Goal: Contribute content: Contribute content

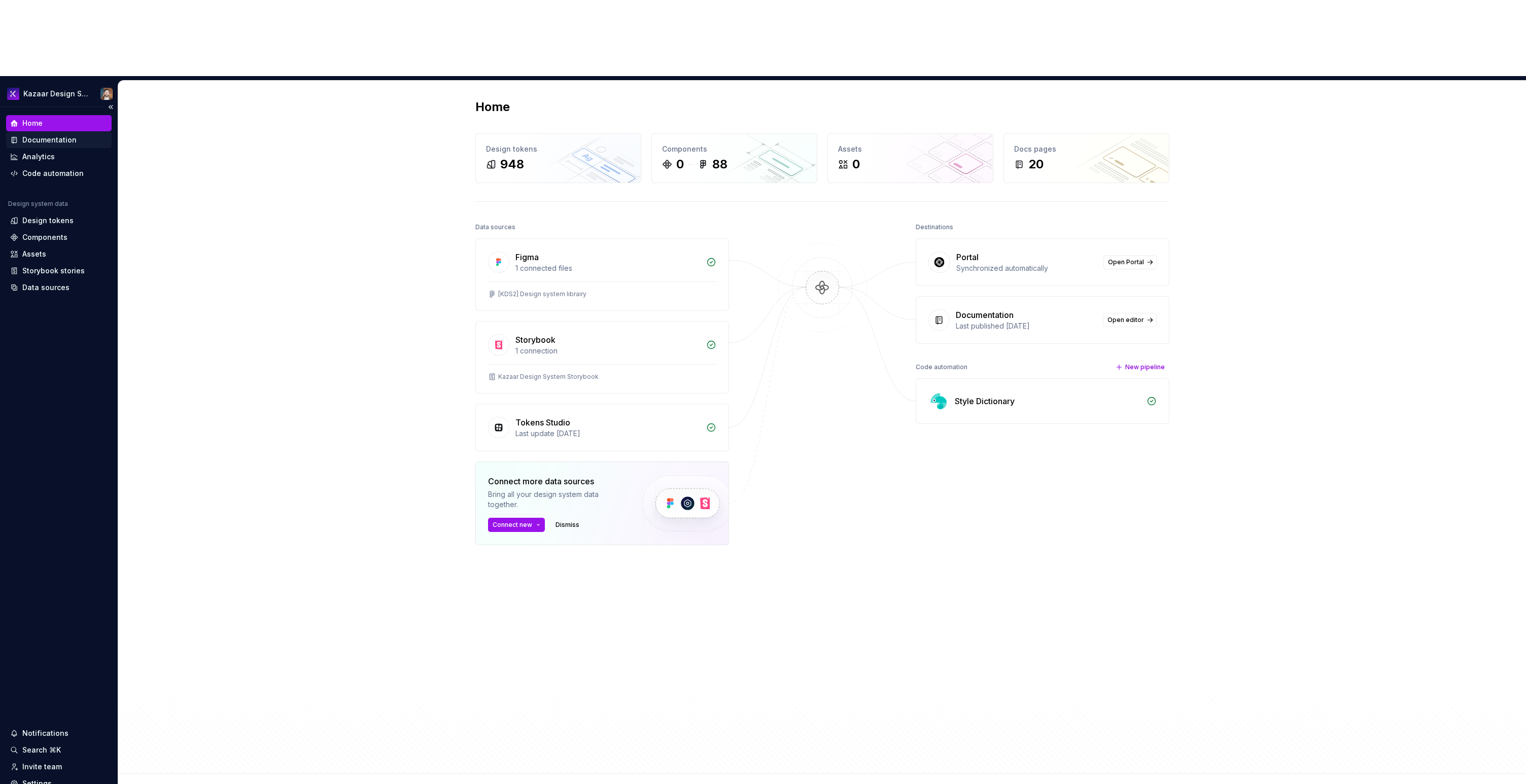
click at [43, 135] on div "Documentation" at bounding box center [50, 140] width 54 height 10
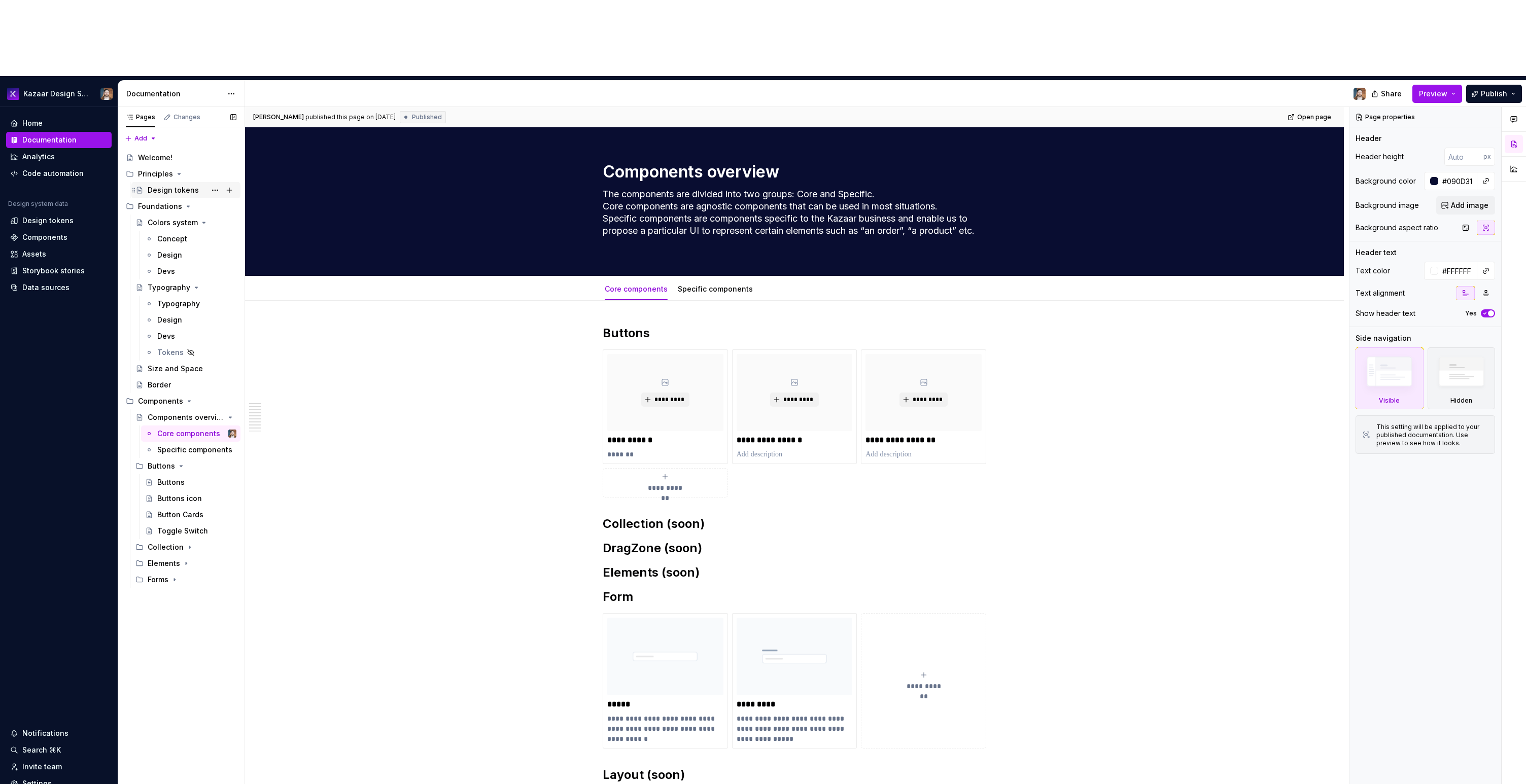
click at [163, 185] on div "Design tokens" at bounding box center [173, 190] width 51 height 10
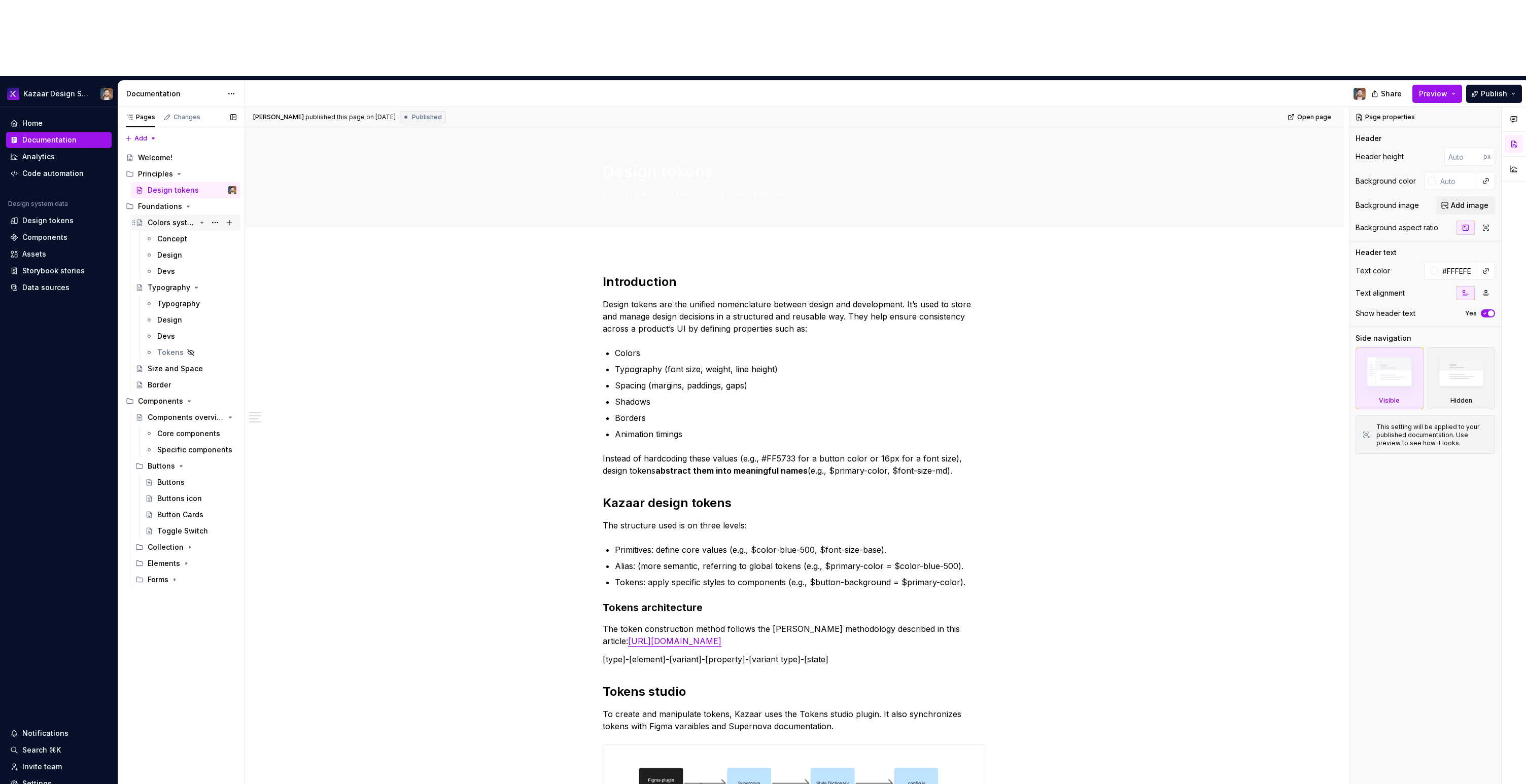
click at [161, 217] on div "Colors system" at bounding box center [171, 222] width 48 height 10
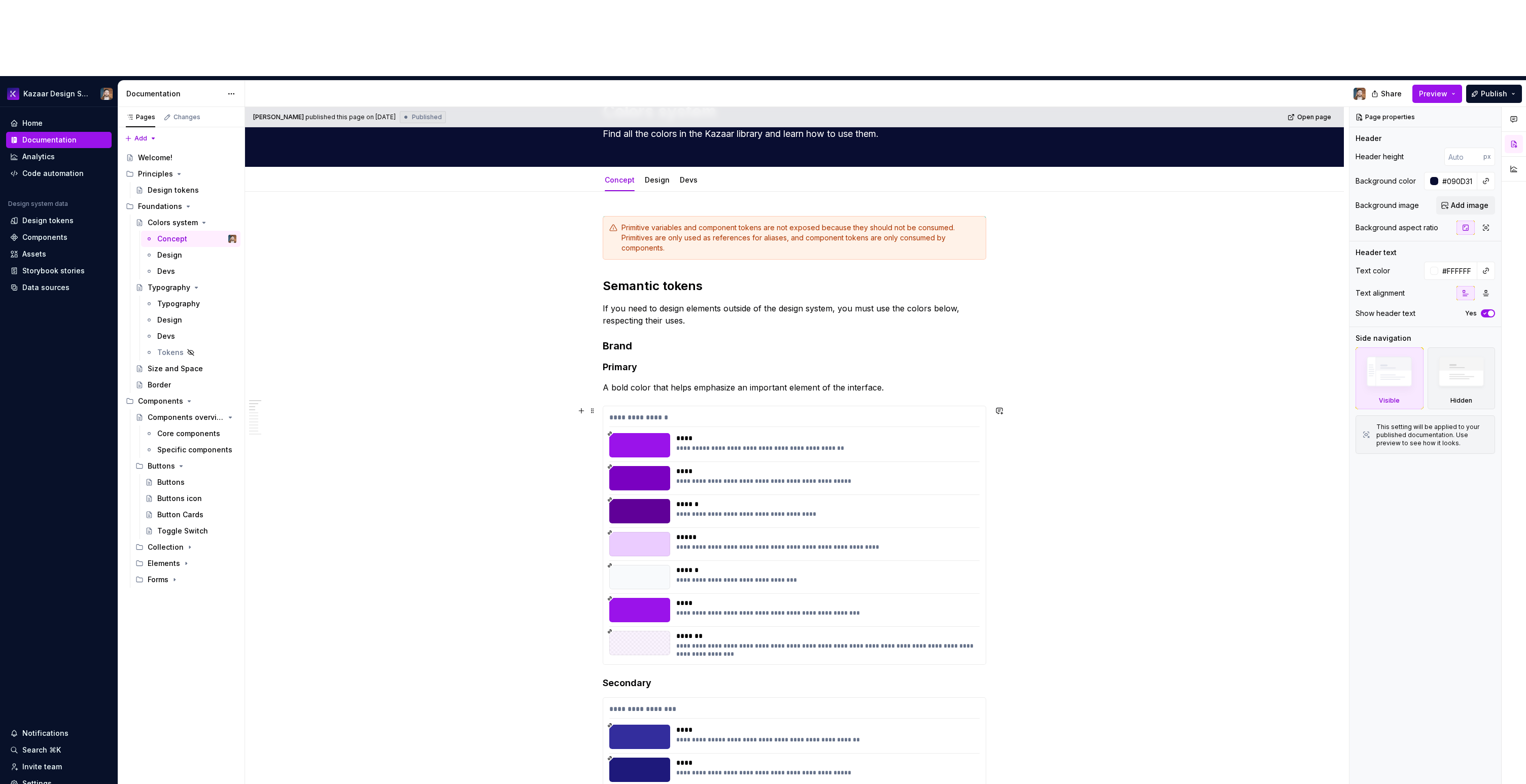
scroll to position [60, 0]
click at [177, 250] on div "Design" at bounding box center [169, 255] width 25 height 10
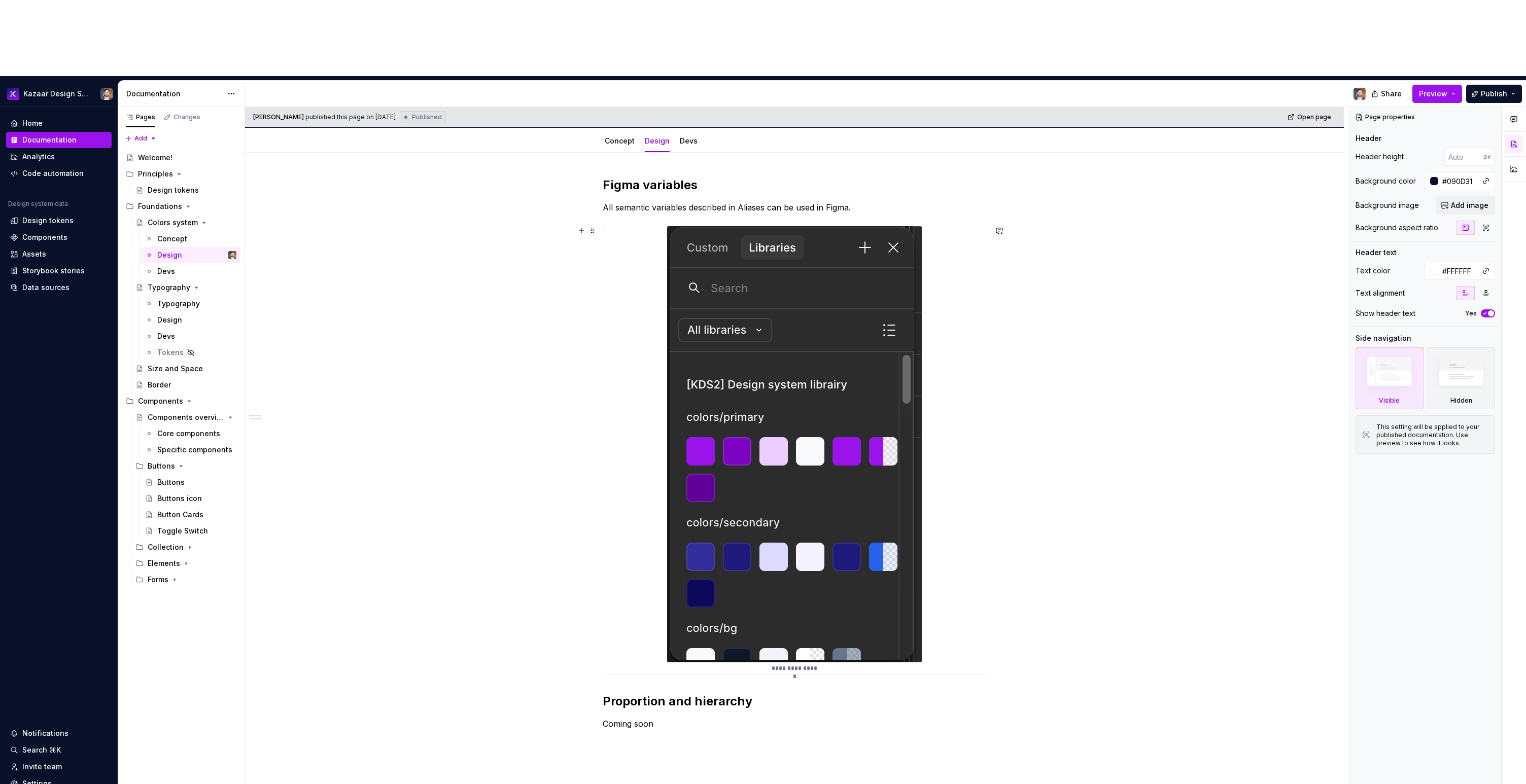
scroll to position [234, 0]
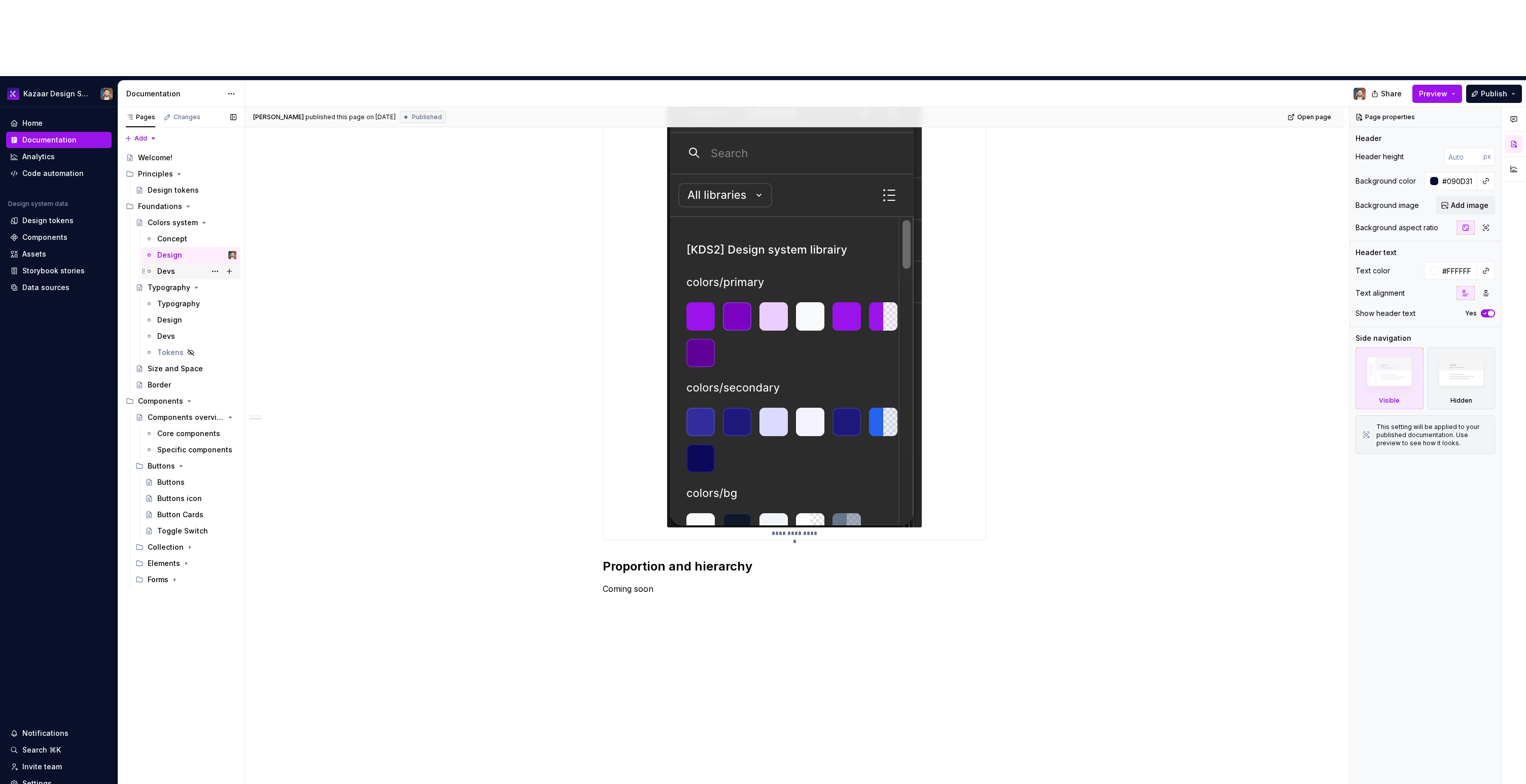
click at [165, 266] on div "Devs" at bounding box center [166, 271] width 18 height 10
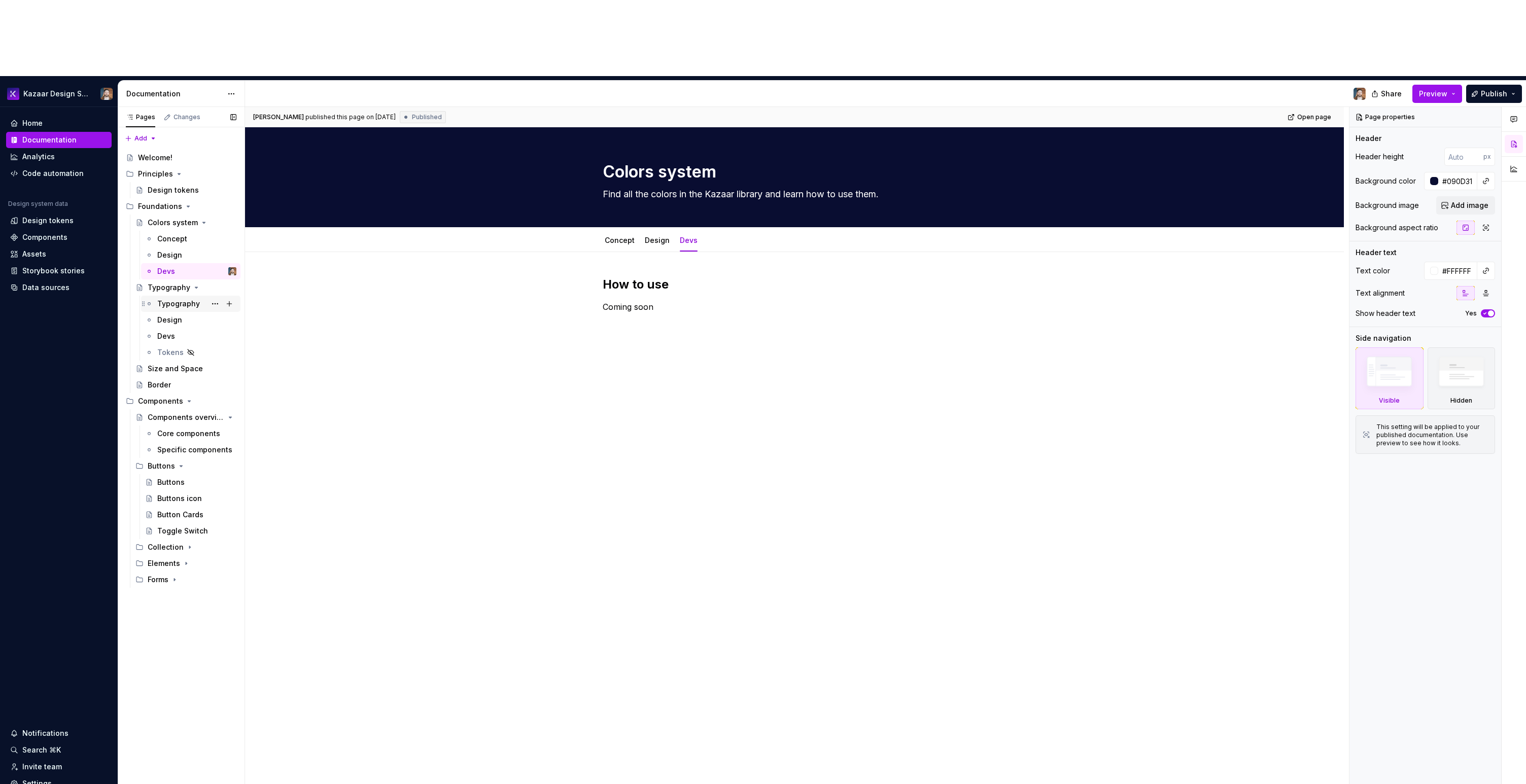
click at [170, 298] on div "Typography" at bounding box center [178, 303] width 43 height 10
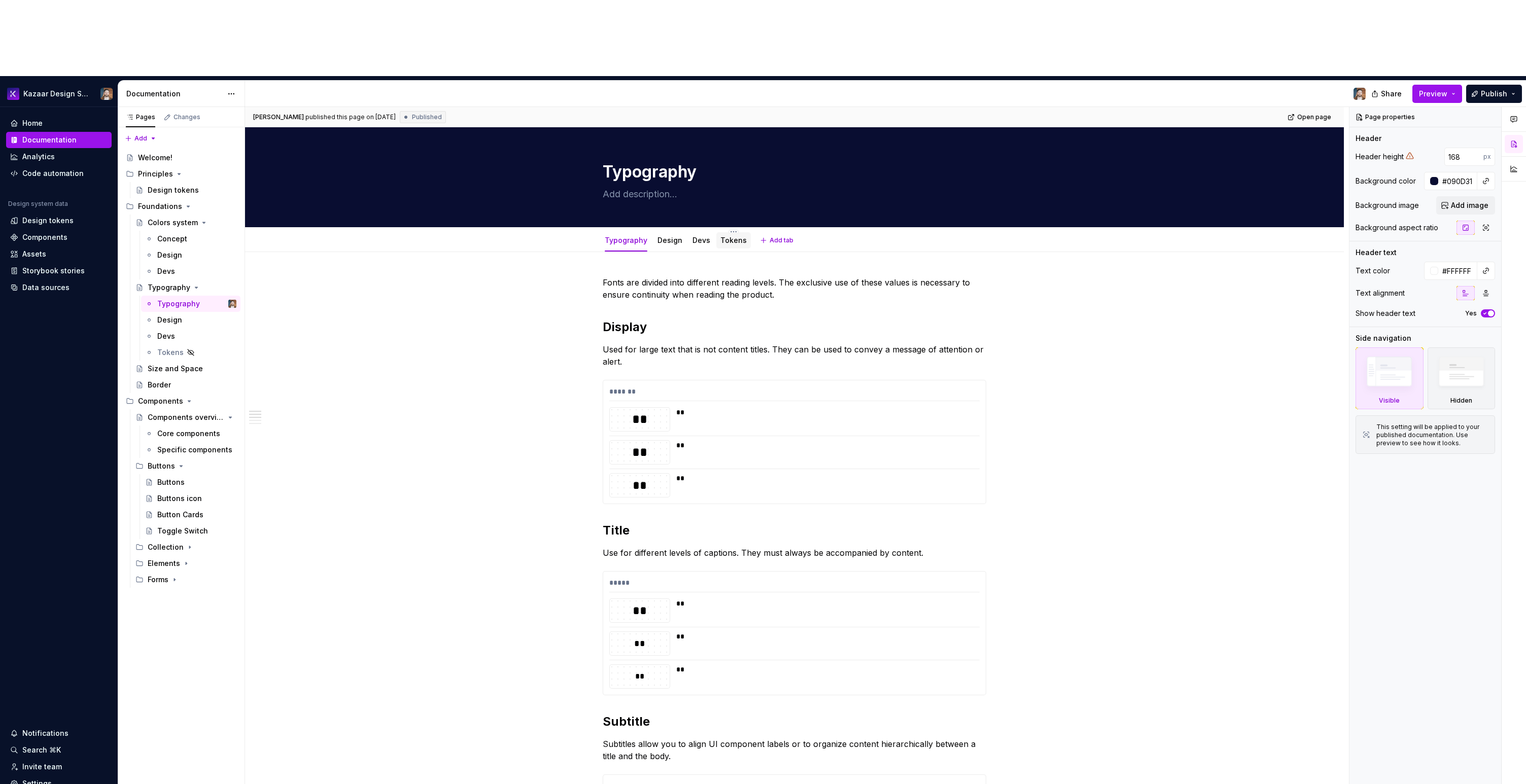
click at [734, 236] on link "Tokens" at bounding box center [733, 240] width 27 height 9
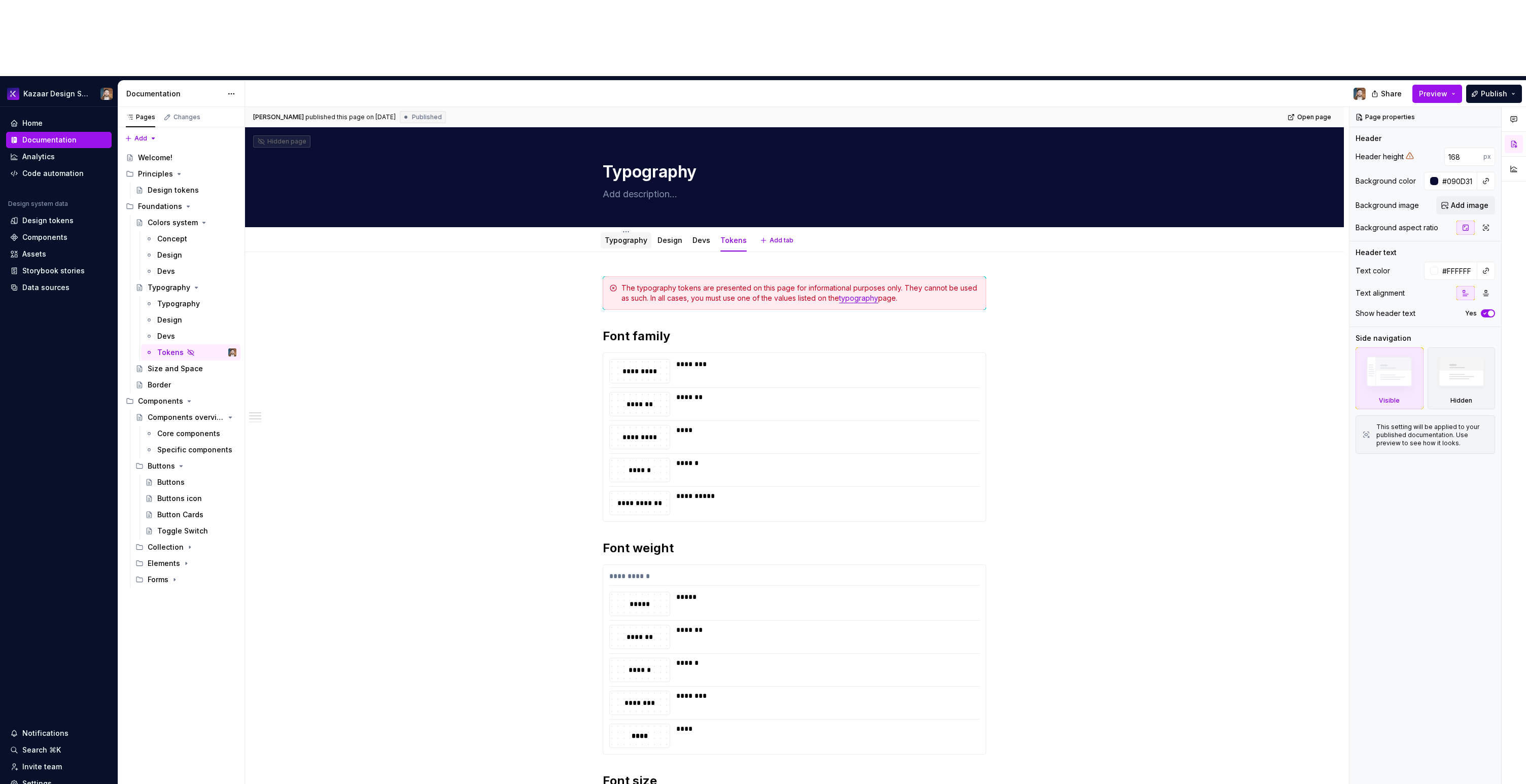
click at [619, 236] on link "Typography" at bounding box center [626, 240] width 43 height 9
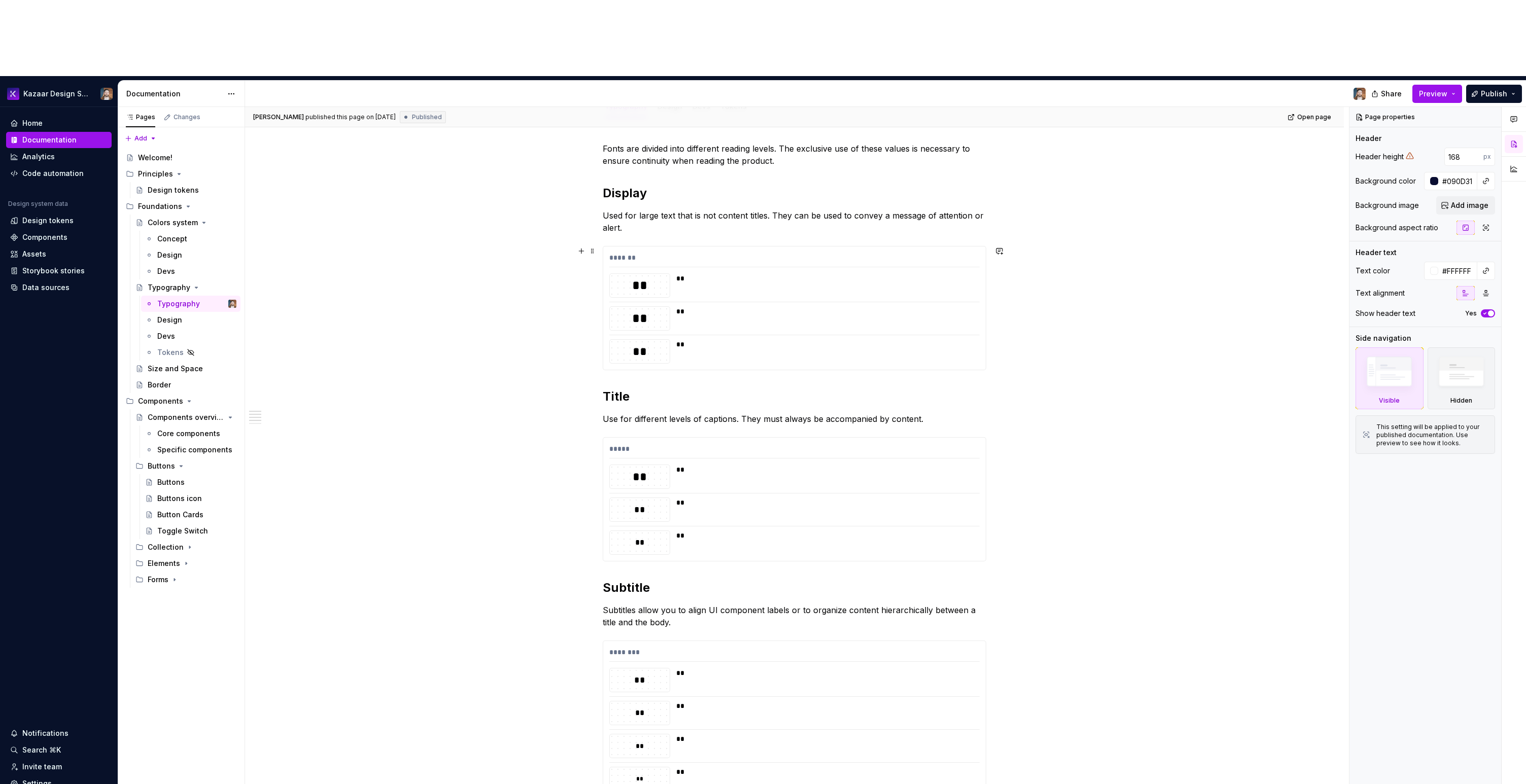
scroll to position [133, 0]
click at [173, 315] on div "Design" at bounding box center [169, 320] width 25 height 10
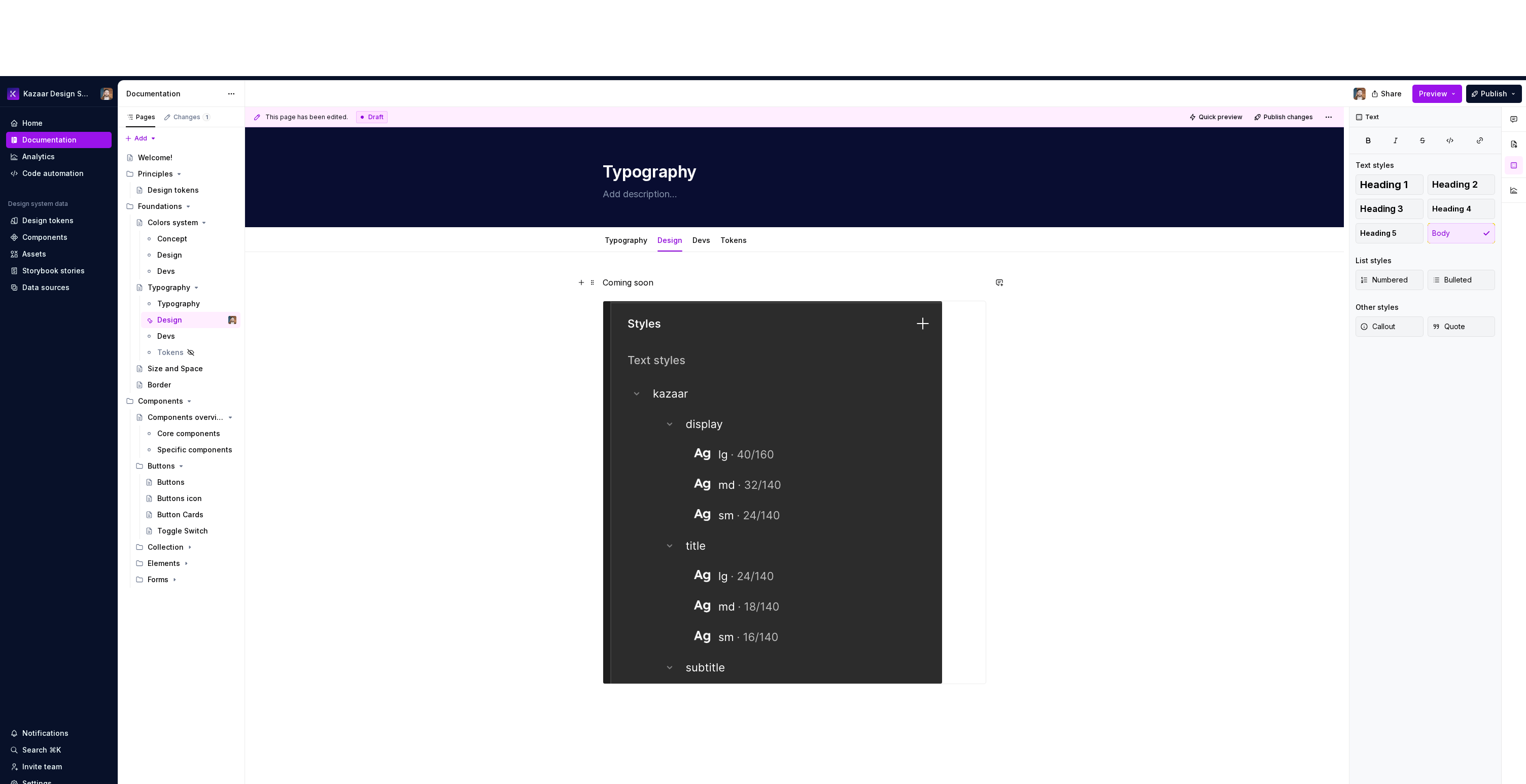
click at [624, 277] on p "Coming soon" at bounding box center [794, 282] width 383 height 12
type textarea "*"
click at [691, 277] on p at bounding box center [794, 282] width 383 height 12
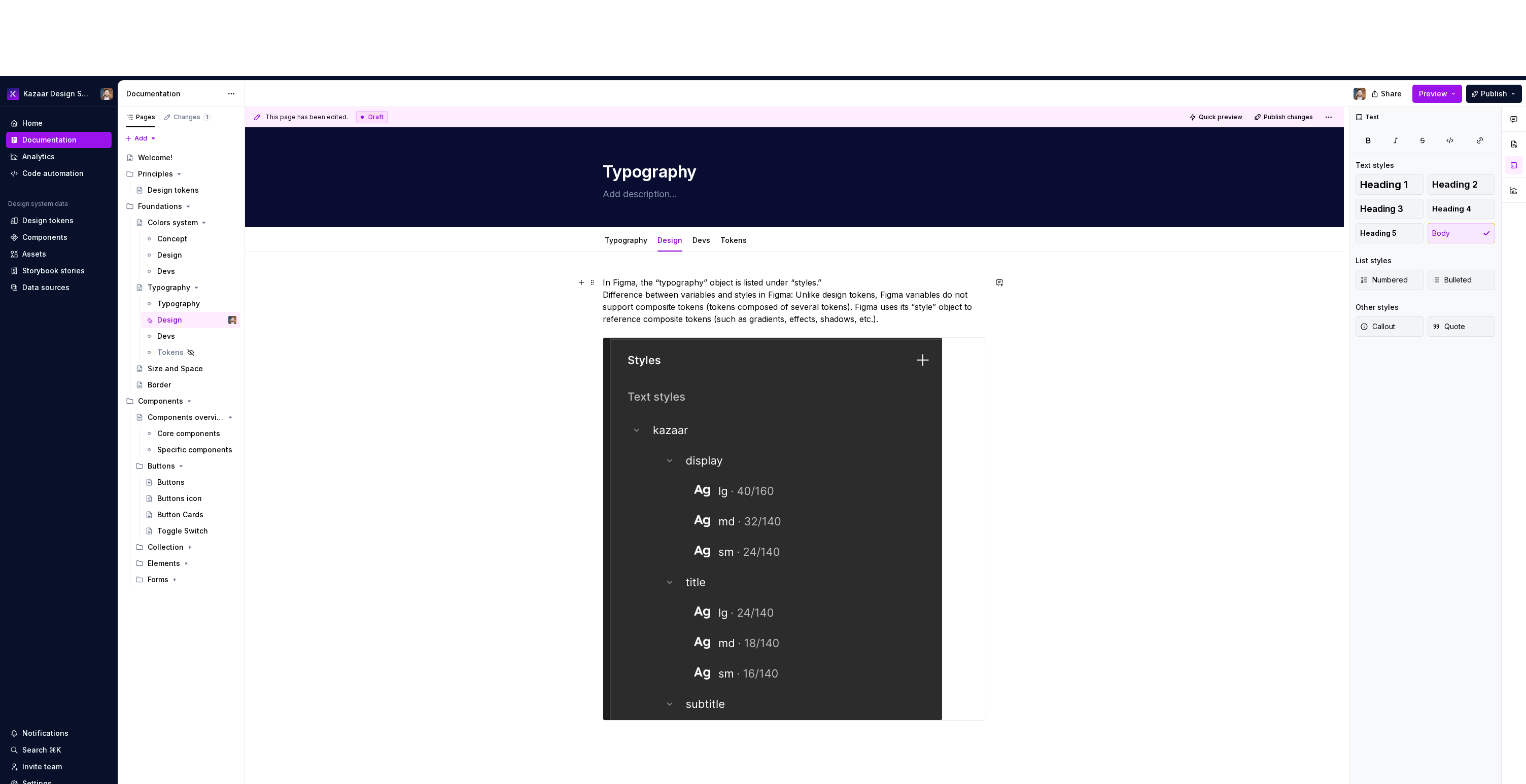
click at [601, 252] on div "In Figma, the “typography” object is listed under “styles.” Difference between …" at bounding box center [794, 610] width 1099 height 716
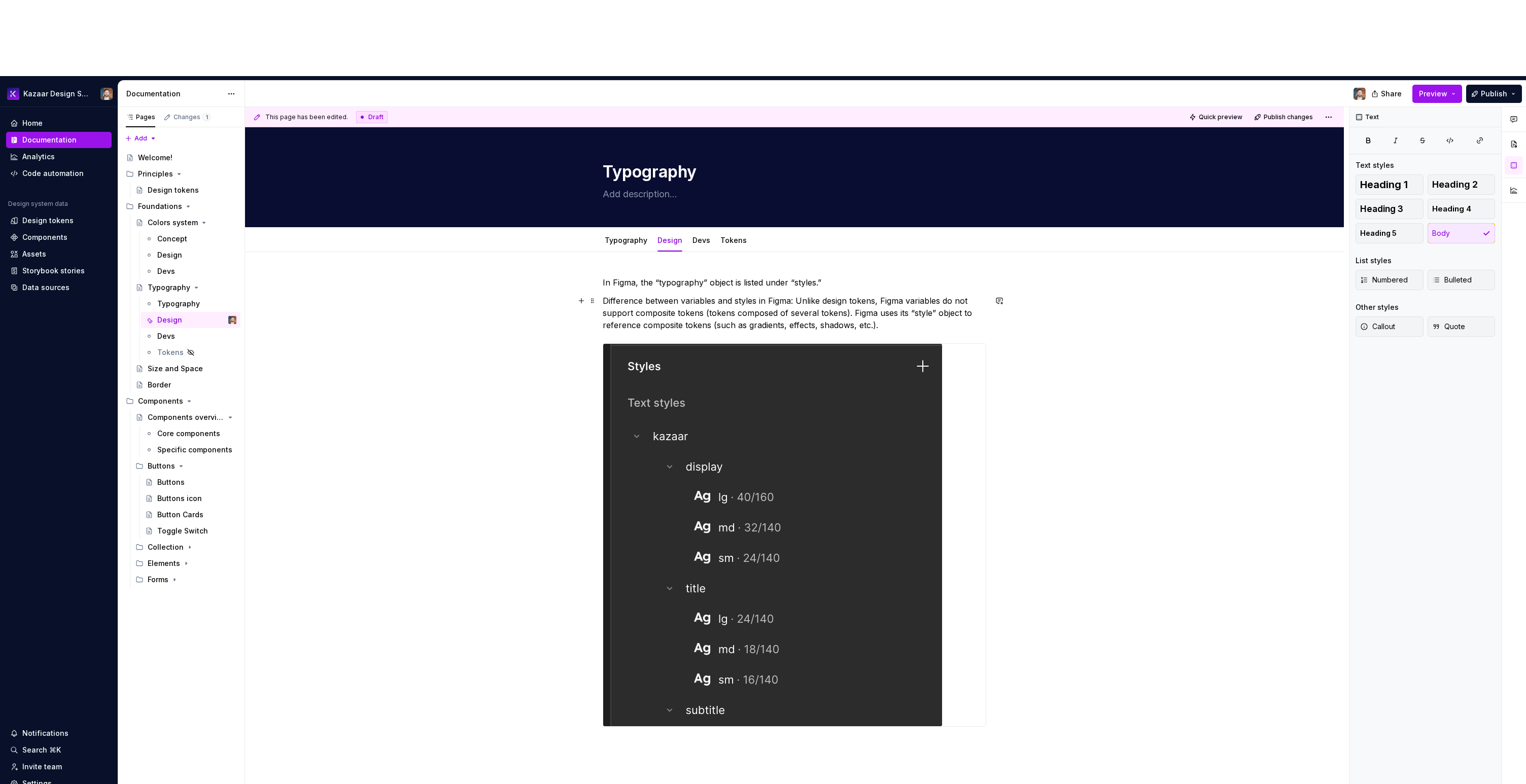
click at [798, 295] on p "Difference between variables and styles in Figma: Unlike design tokens, Figma v…" at bounding box center [794, 313] width 383 height 37
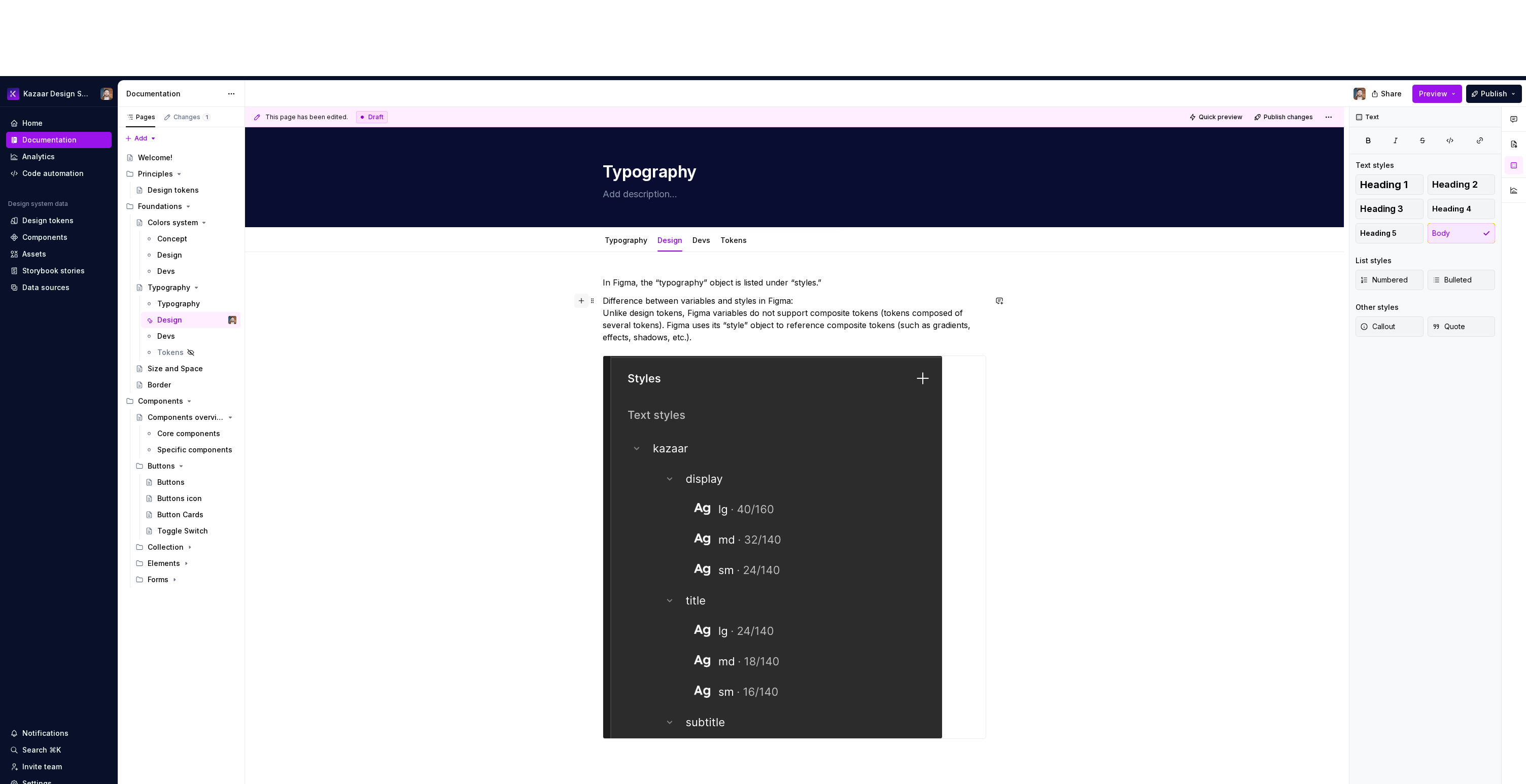
drag, startPoint x: 802, startPoint y: 221, endPoint x: 578, endPoint y: 220, distance: 224.0
click at [602, 277] on div "In Figma, the “typography” object is listed under “styles.” Difference between …" at bounding box center [794, 514] width 383 height 475
click at [645, 205] on button "Text" at bounding box center [639, 206] width 31 height 14
click at [672, 282] on span "Heading 2" at bounding box center [670, 277] width 86 height 16
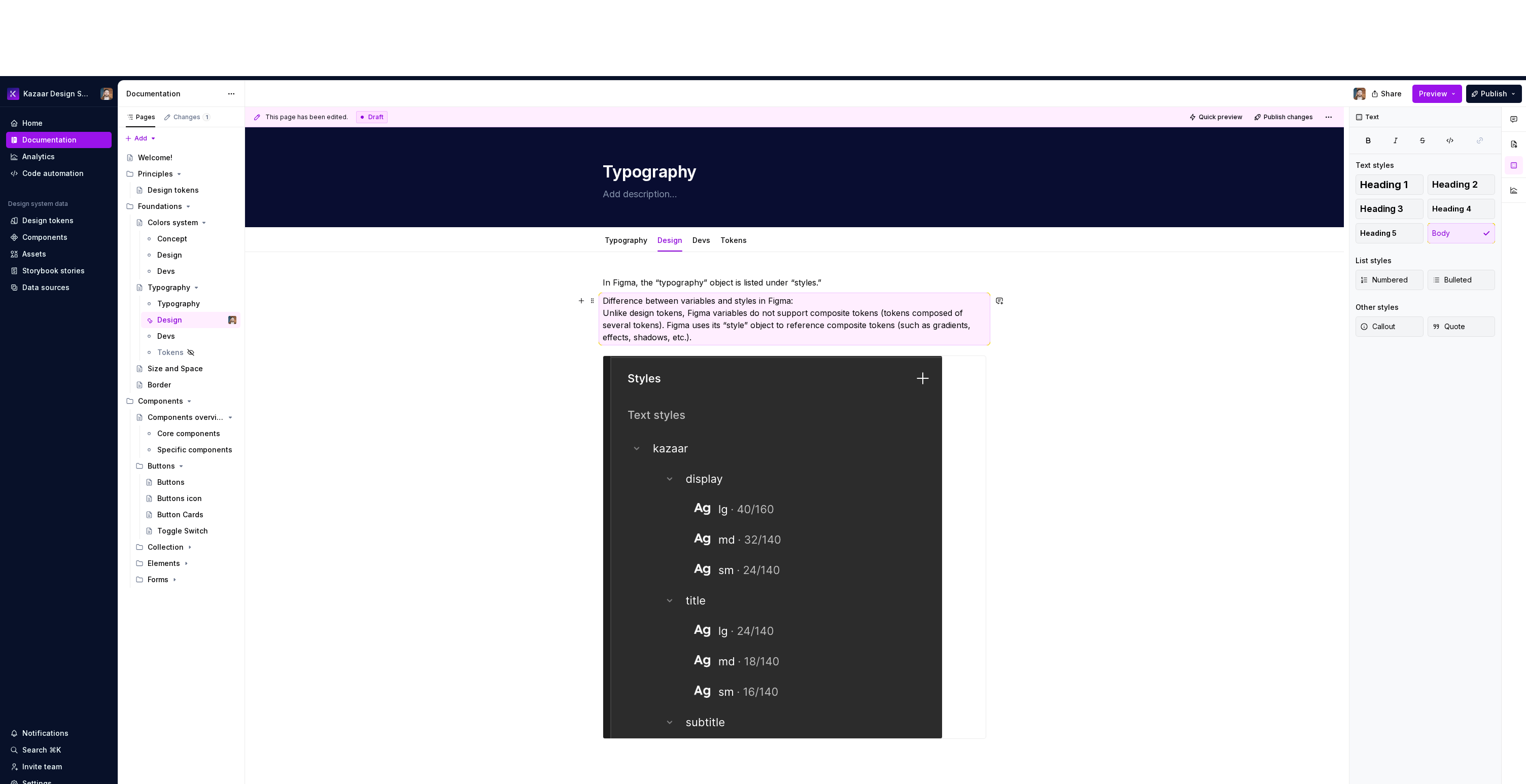
click at [606, 295] on p "Difference between variables and styles in Figma: Unlike design tokens, Figma v…" at bounding box center [794, 319] width 383 height 49
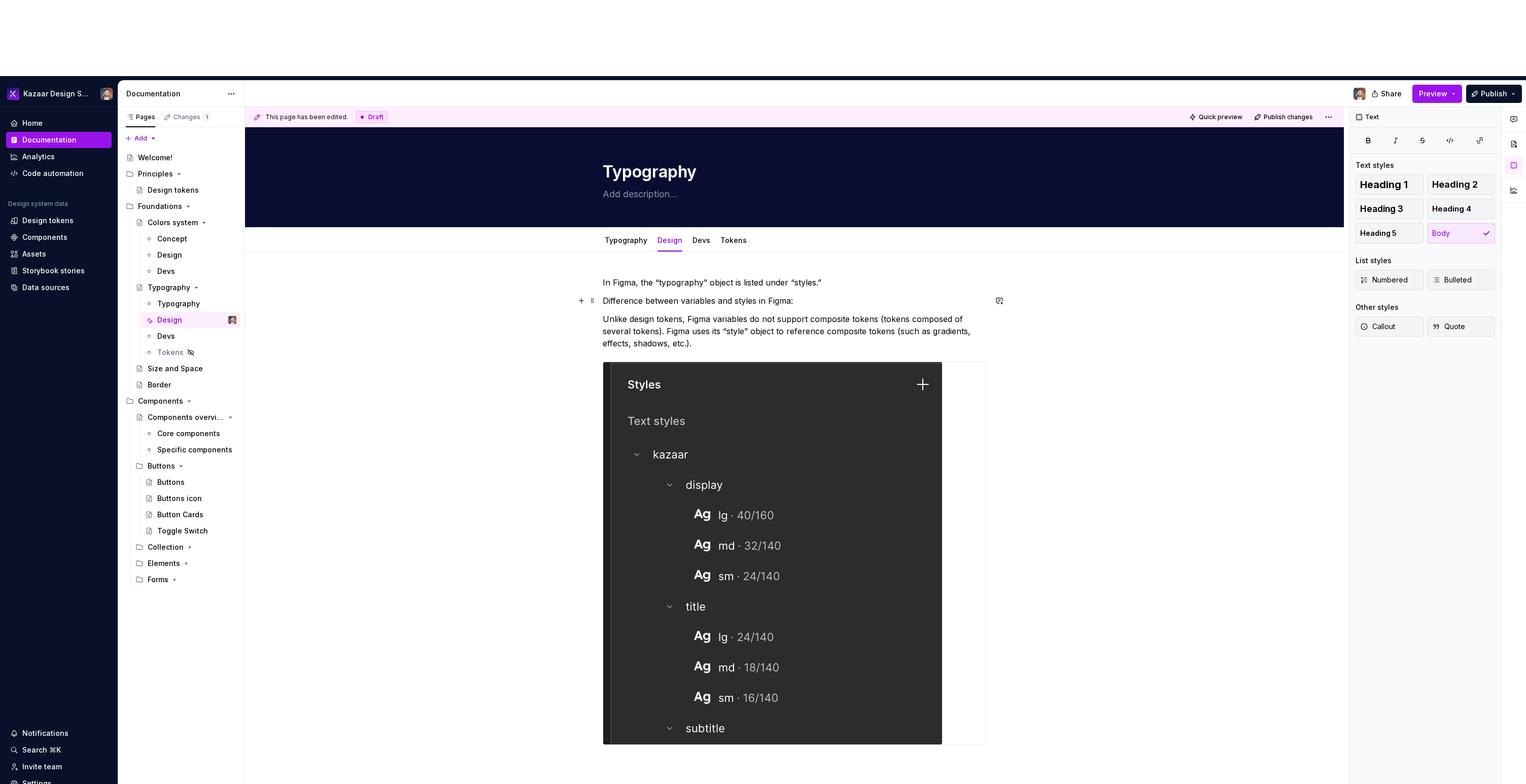
click at [611, 295] on p "Difference between variables and styles in Figma:" at bounding box center [794, 301] width 383 height 12
drag, startPoint x: 794, startPoint y: 285, endPoint x: 781, endPoint y: 277, distance: 15.3
click at [793, 362] on div at bounding box center [794, 553] width 383 height 383
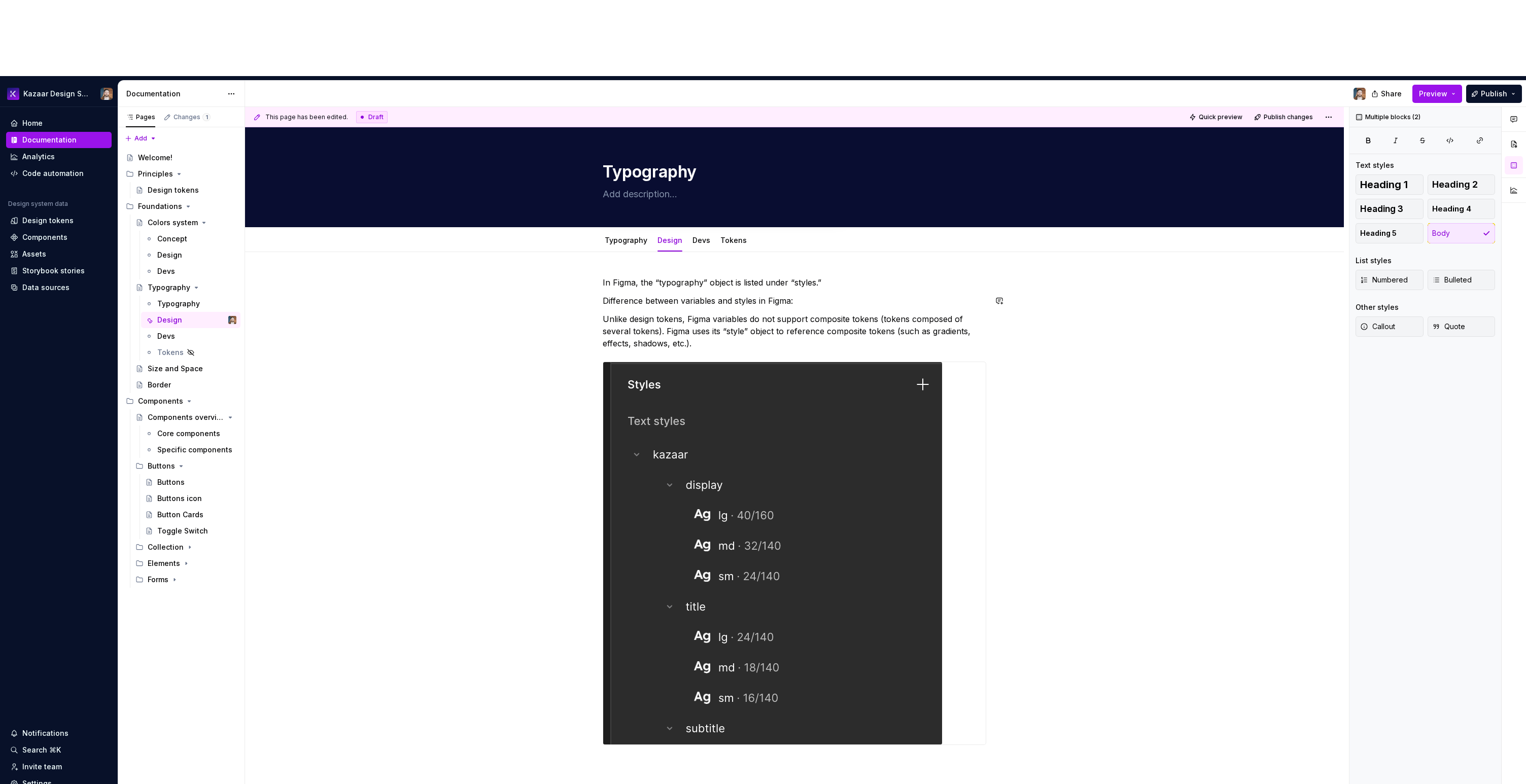
drag, startPoint x: 736, startPoint y: 269, endPoint x: 585, endPoint y: 215, distance: 160.4
click at [585, 252] on div "In Figma, the “typography” object is listed under “styles.” Difference between …" at bounding box center [794, 622] width 1099 height 740
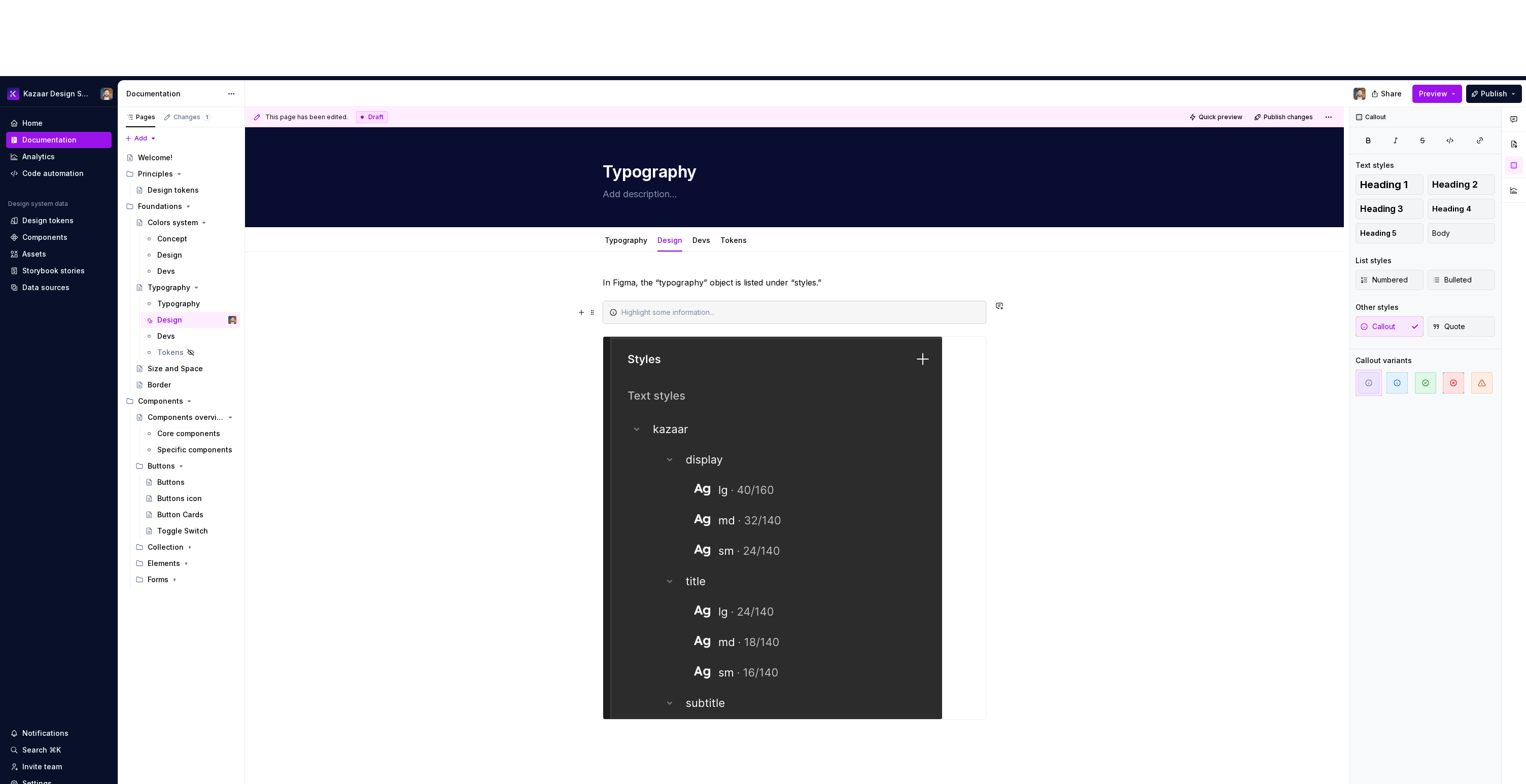
click at [638, 307] on div at bounding box center [800, 312] width 358 height 10
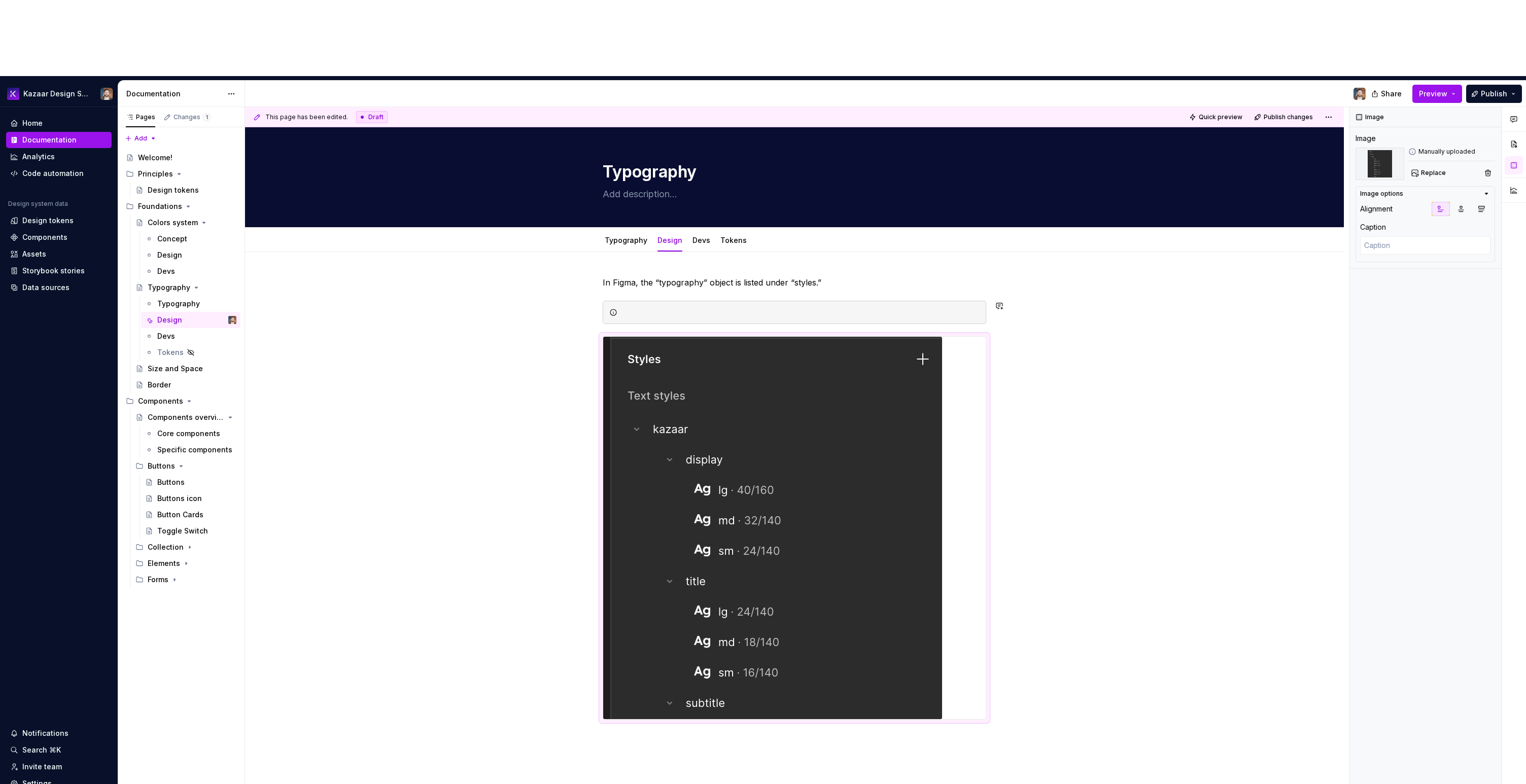
click at [638, 307] on div at bounding box center [800, 312] width 358 height 10
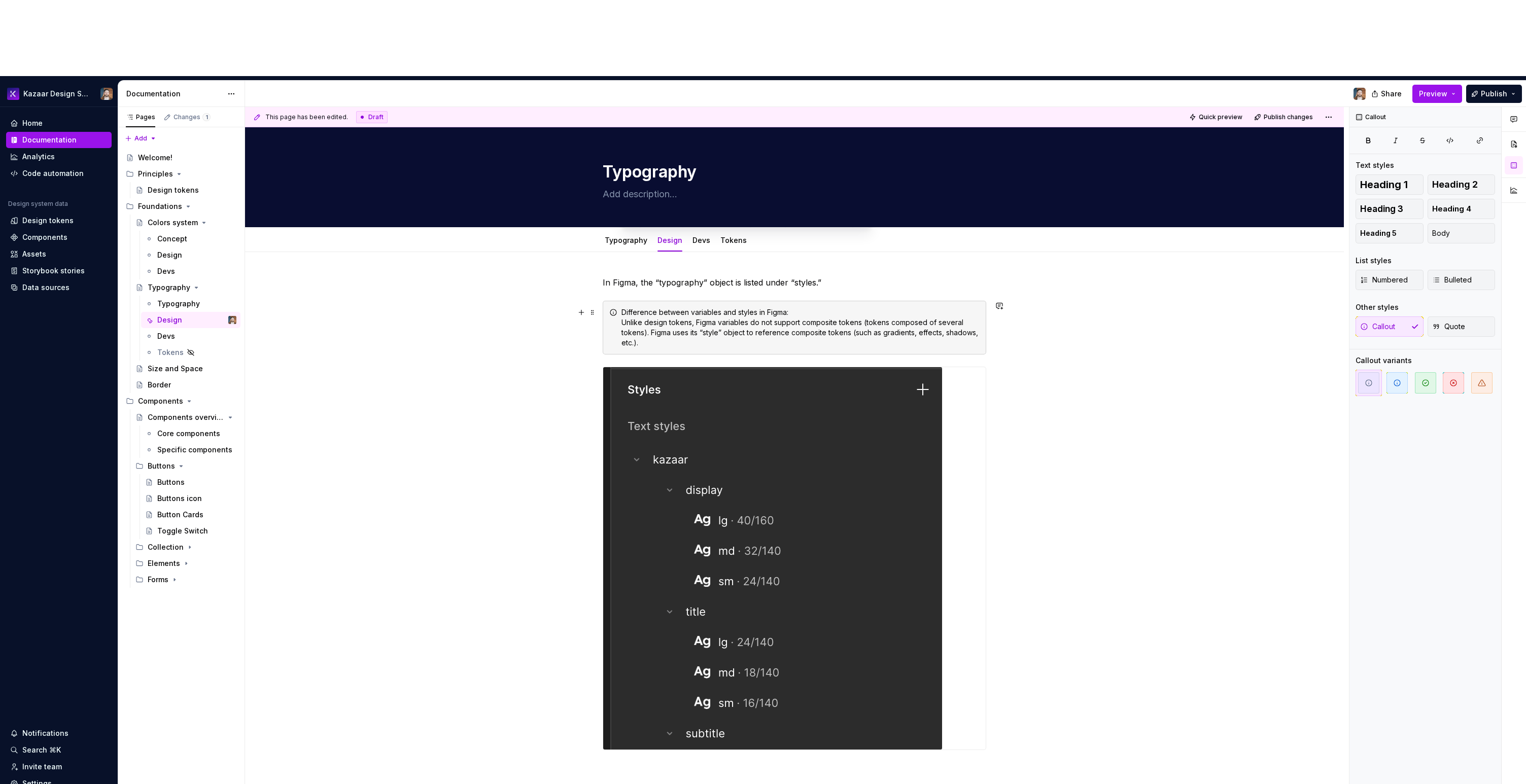
drag, startPoint x: 793, startPoint y: 236, endPoint x: 620, endPoint y: 233, distance: 173.0
click at [620, 301] on div "Difference between variables and styles in Figma: Unlike design tokens, Figma v…" at bounding box center [794, 327] width 383 height 54
click at [791, 214] on button "button" at bounding box center [795, 219] width 14 height 14
click at [569, 240] on div "This page has been edited. Draft Quick preview Publish changes Typography Edit …" at bounding box center [797, 484] width 1104 height 754
click at [619, 301] on div "Difference between variables and styles in Figma: Unlike design tokens, Figma v…" at bounding box center [794, 327] width 383 height 54
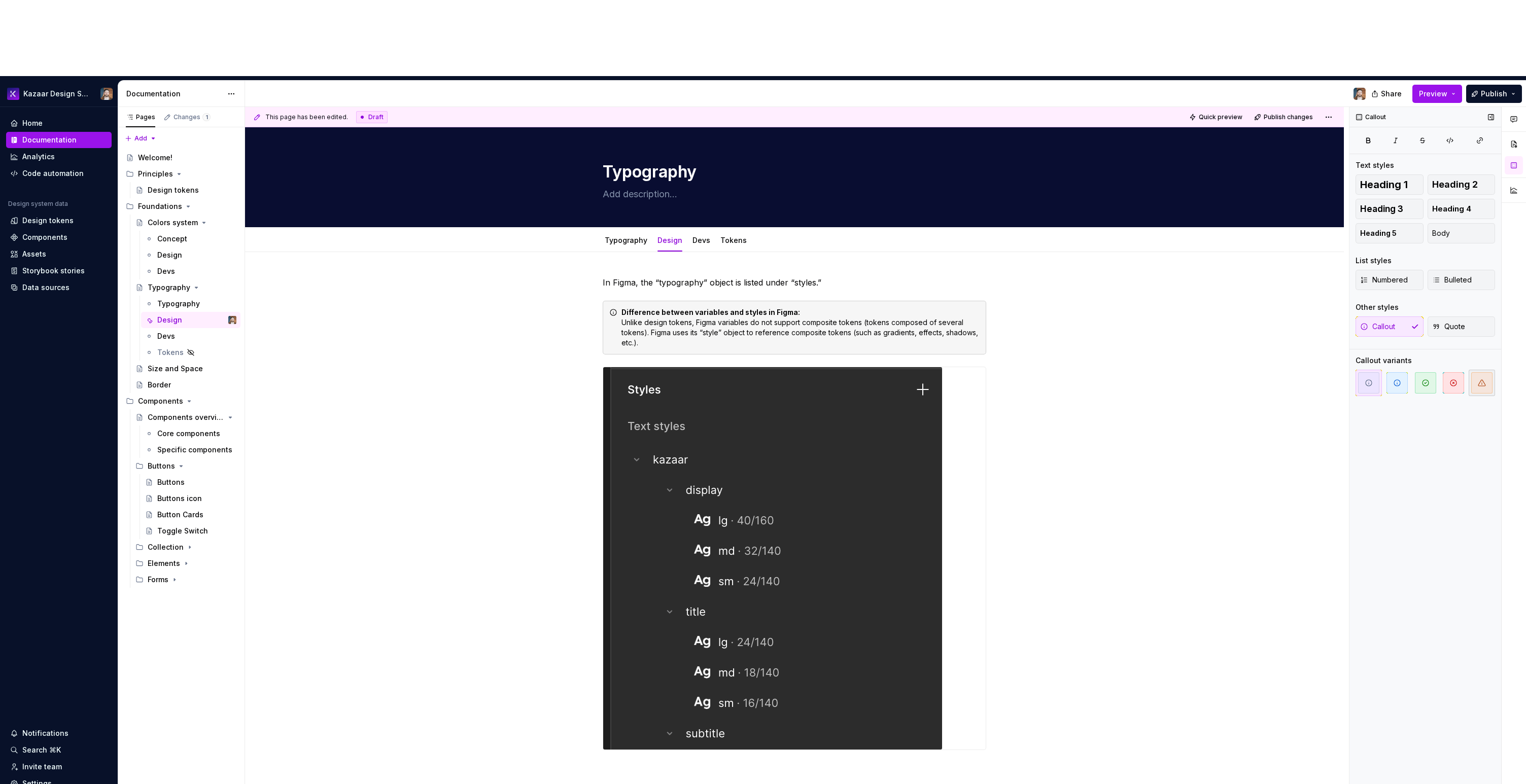
click at [1482, 380] on icon "button" at bounding box center [1482, 383] width 7 height 6
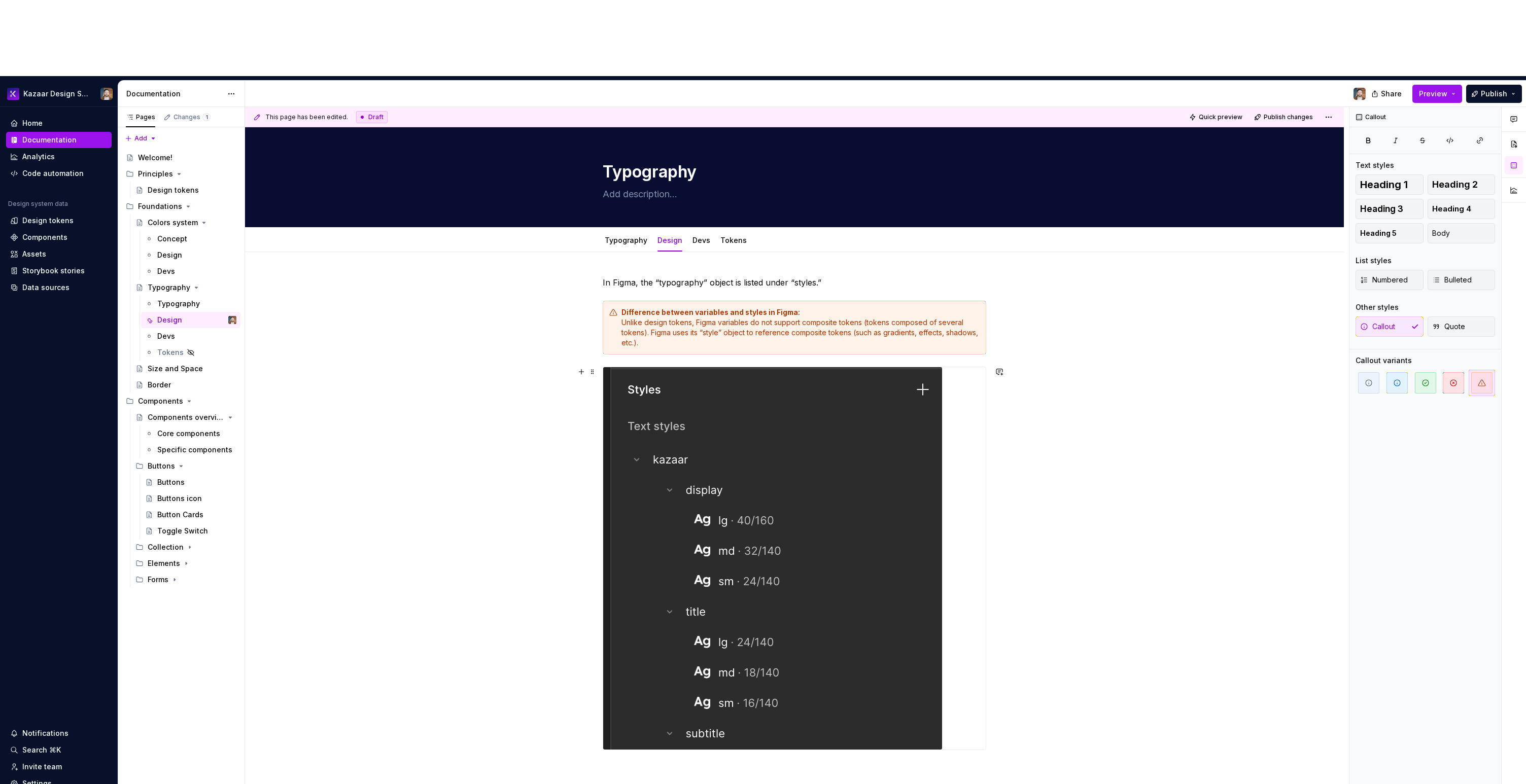
click at [1213, 286] on div "In Figma, the “typography” object is listed under “styles.” Difference between …" at bounding box center [794, 625] width 1099 height 746
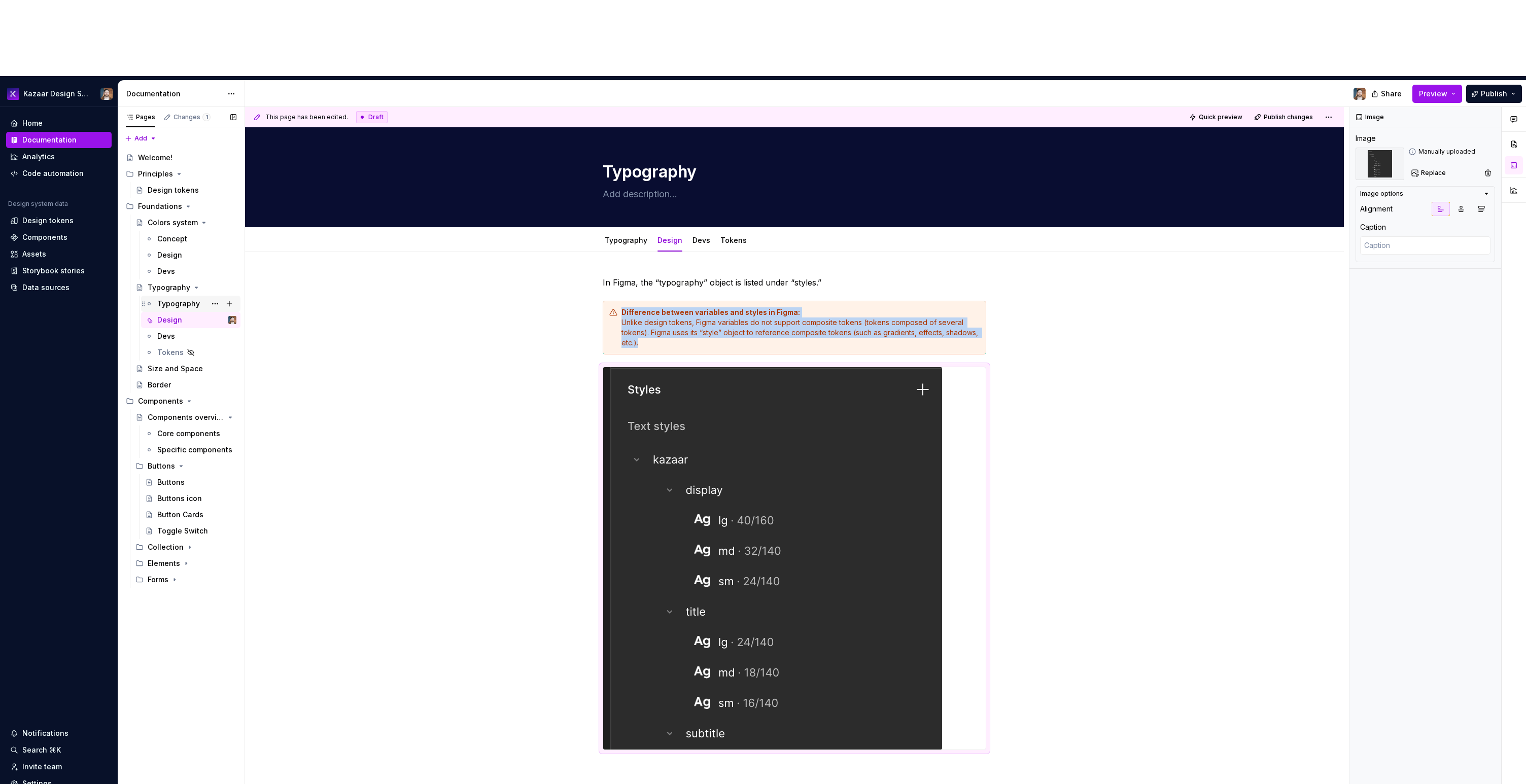
click at [190, 298] on div "Typography" at bounding box center [178, 303] width 43 height 10
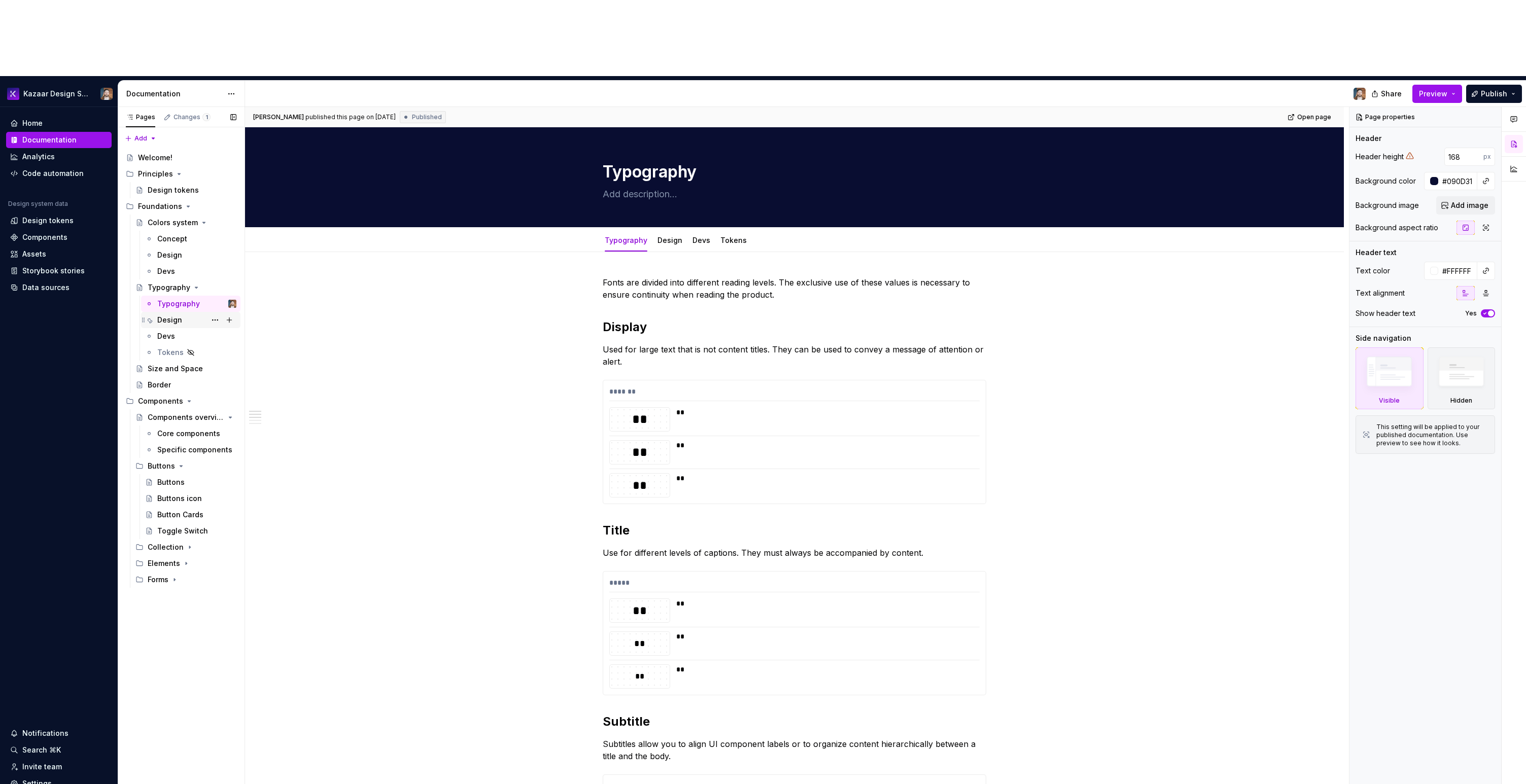
click at [162, 315] on div "Design" at bounding box center [169, 320] width 25 height 10
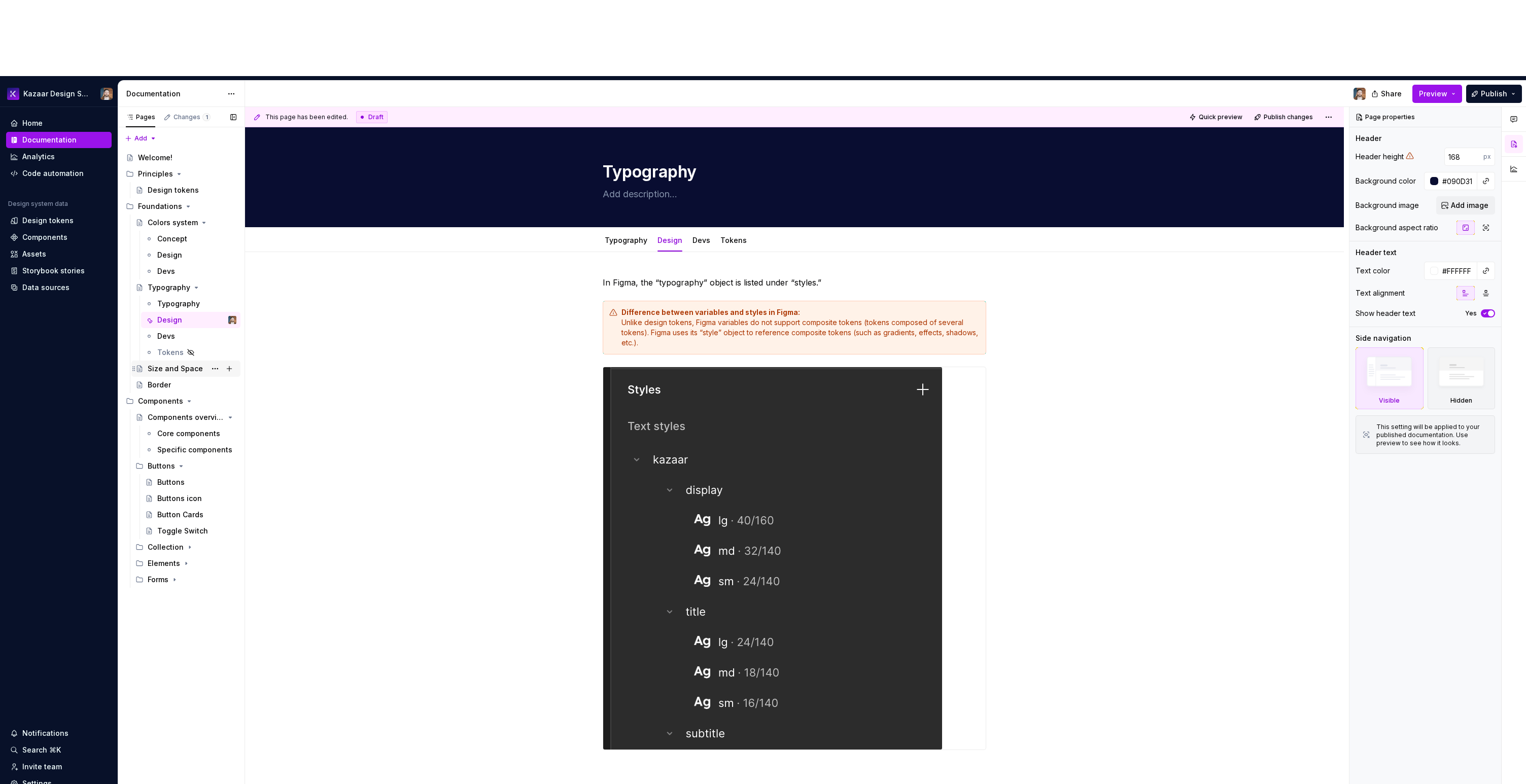
click at [169, 364] on div "Size and Space" at bounding box center [175, 368] width 55 height 10
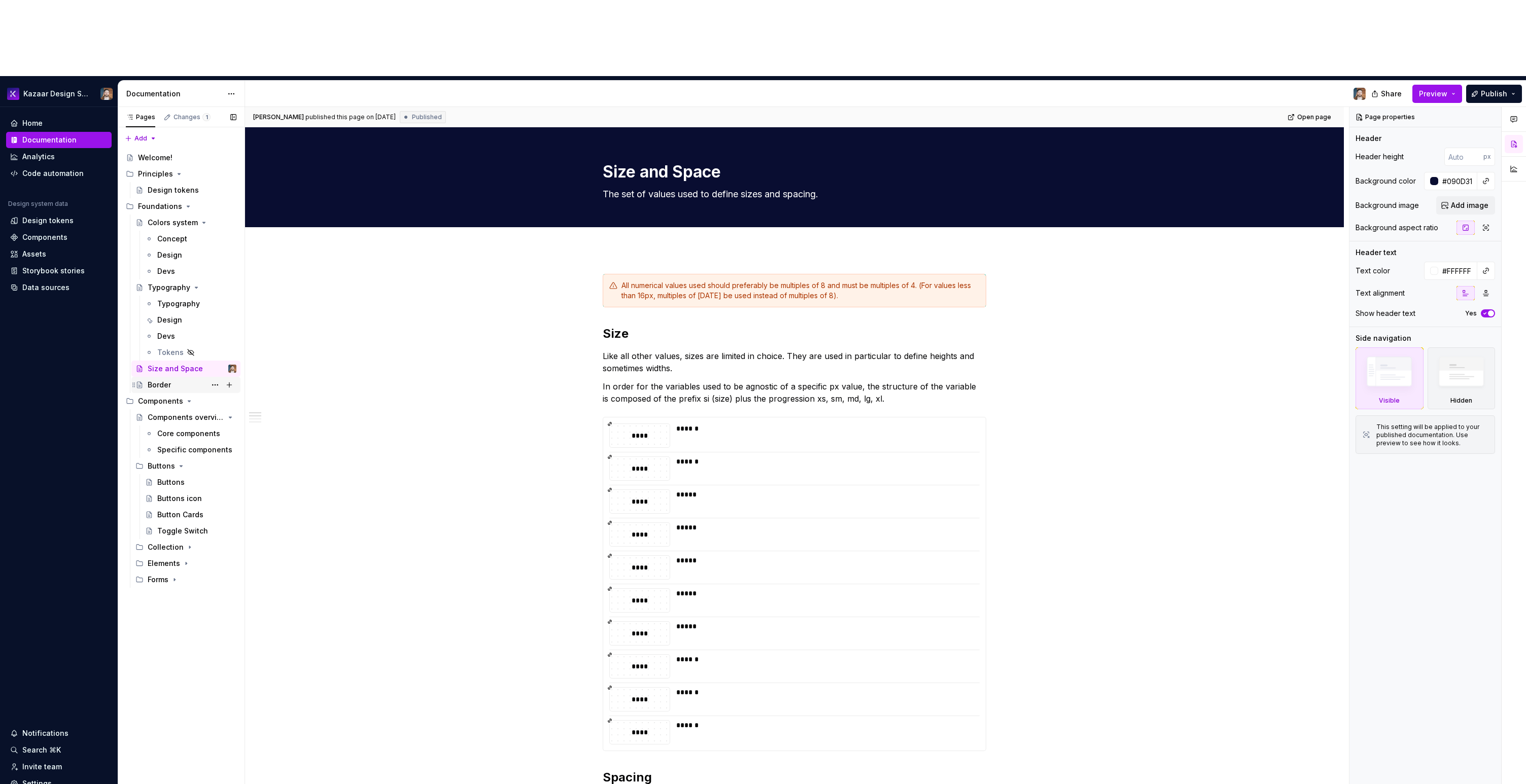
click at [171, 378] on div "Border" at bounding box center [192, 385] width 89 height 14
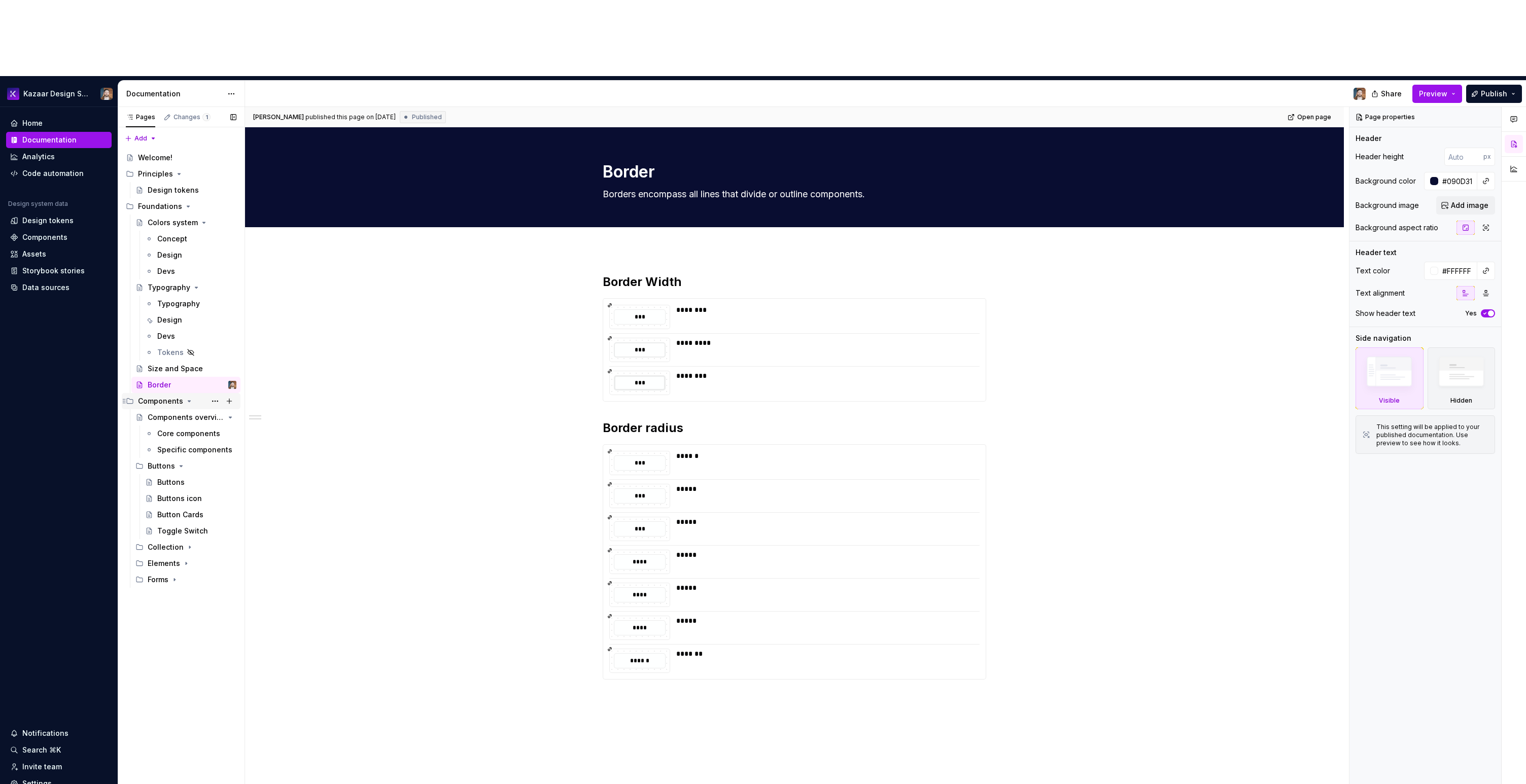
click at [165, 394] on div "Components" at bounding box center [187, 401] width 98 height 14
click at [165, 410] on div "Components overview" at bounding box center [192, 417] width 89 height 14
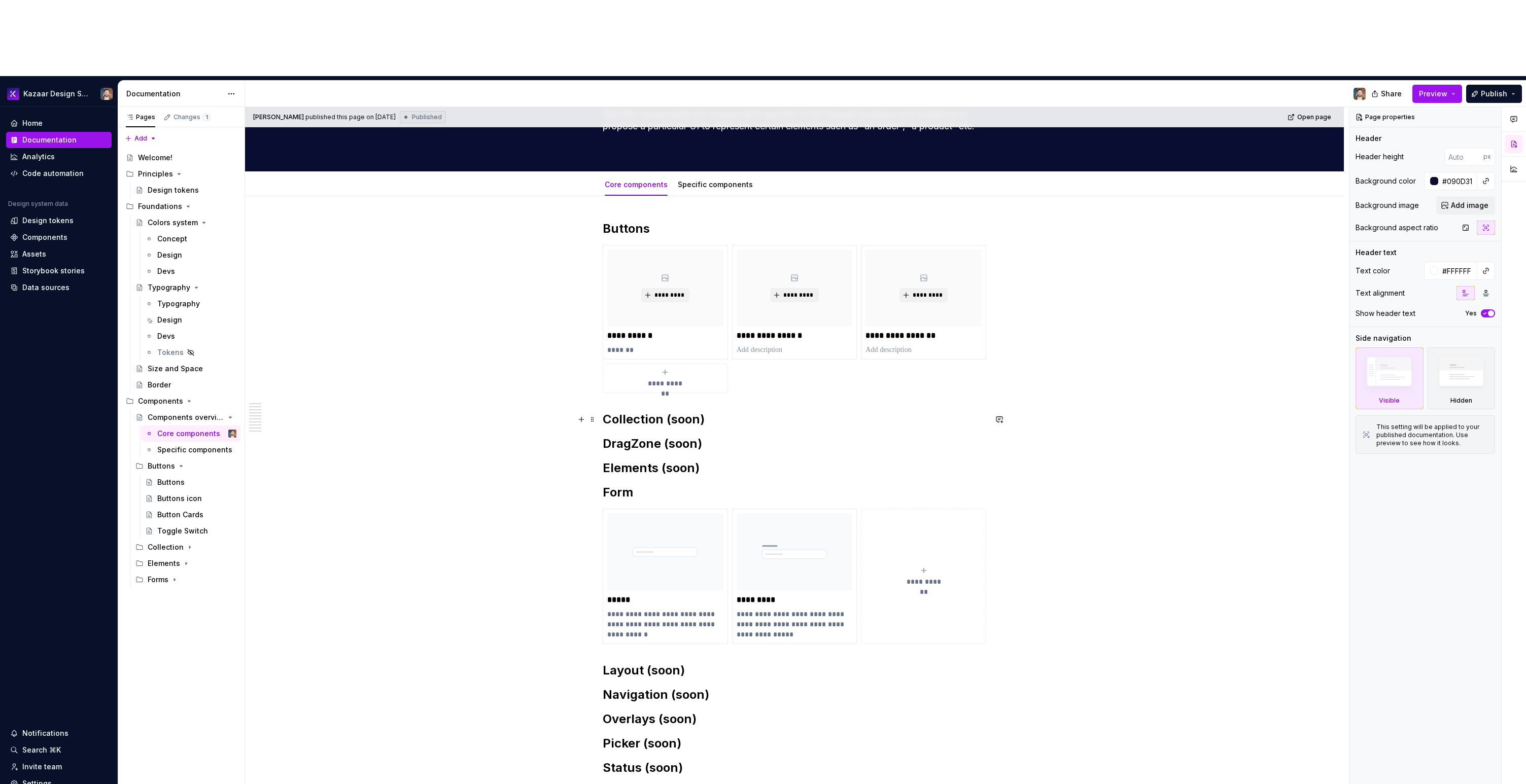
scroll to position [245, 0]
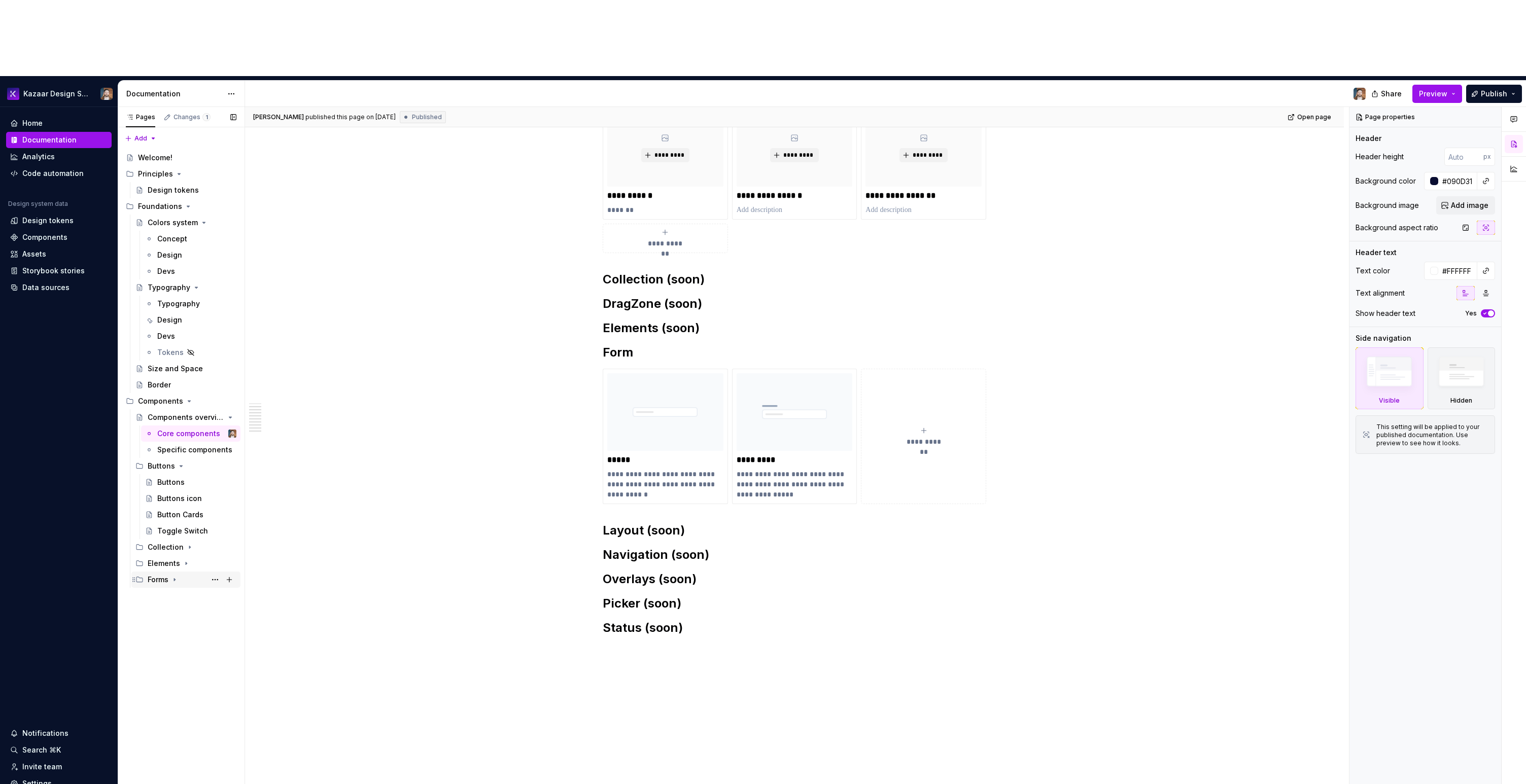
click at [176, 576] on icon "Page tree" at bounding box center [175, 580] width 8 height 8
click at [182, 560] on icon "Page tree" at bounding box center [186, 564] width 8 height 8
click at [189, 546] on icon "Page tree" at bounding box center [190, 547] width 1 height 2
click at [168, 574] on div "Badge" at bounding box center [168, 579] width 23 height 10
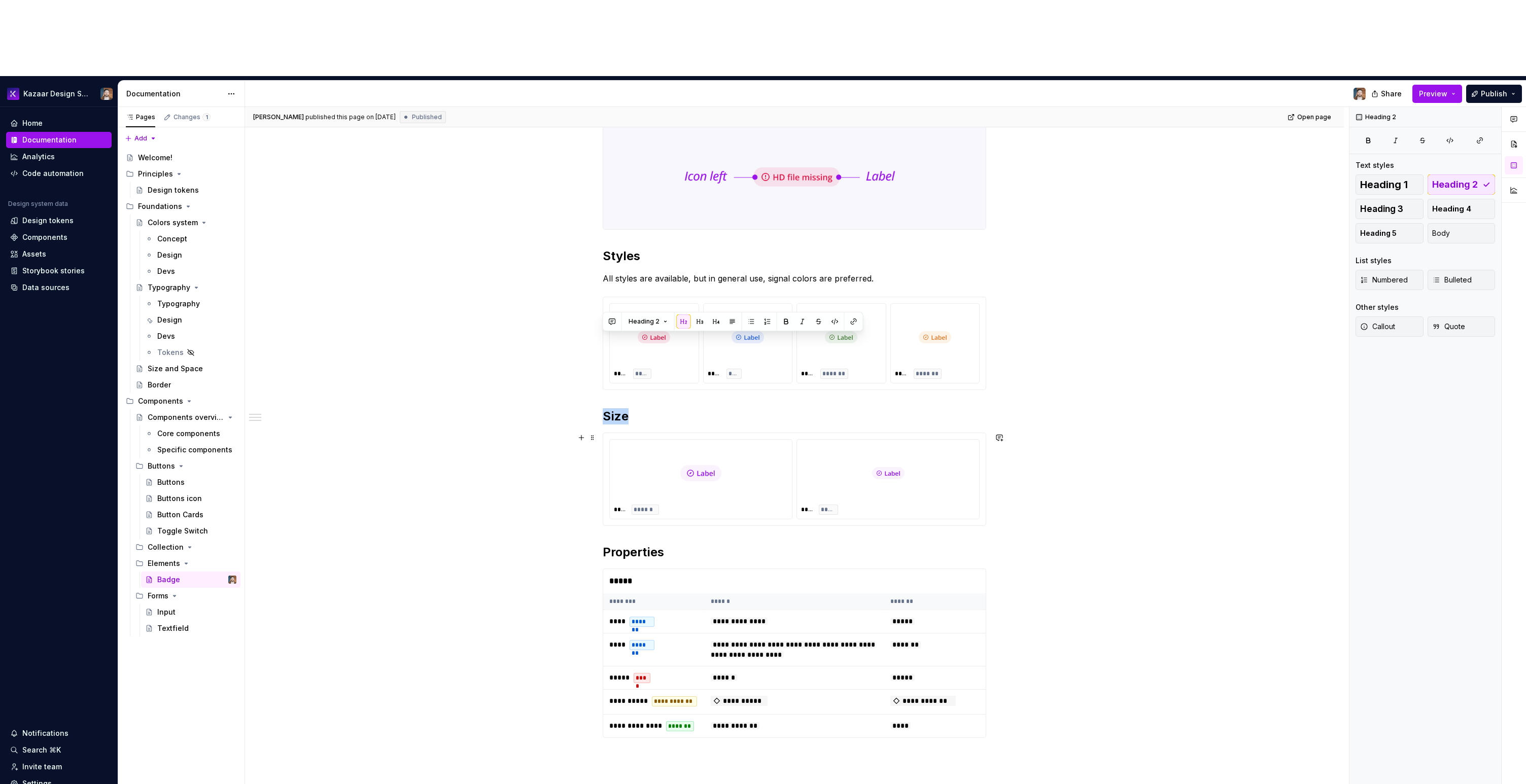
scroll to position [97, 0]
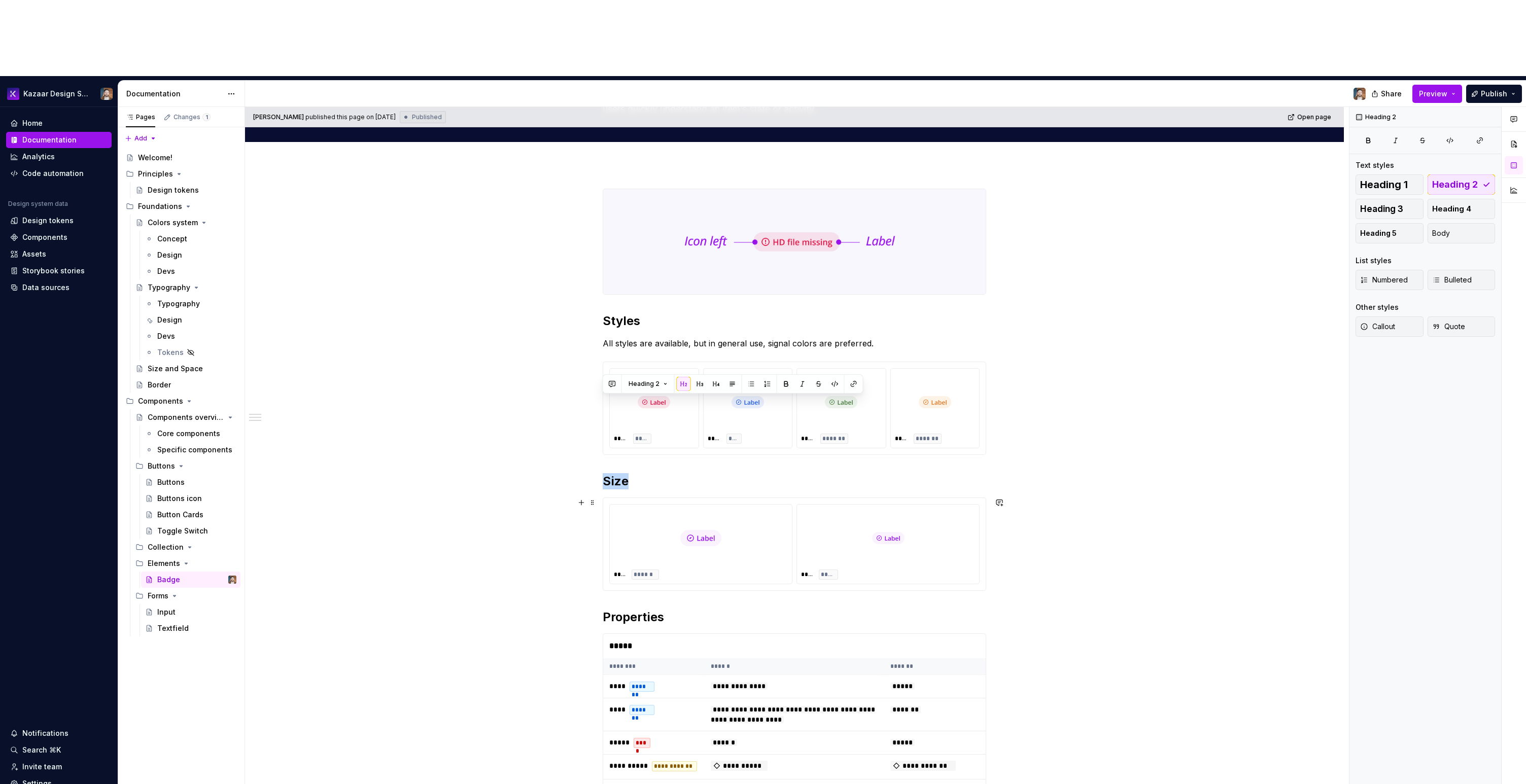
click at [586, 382] on div "**********" at bounding box center [797, 484] width 1104 height 754
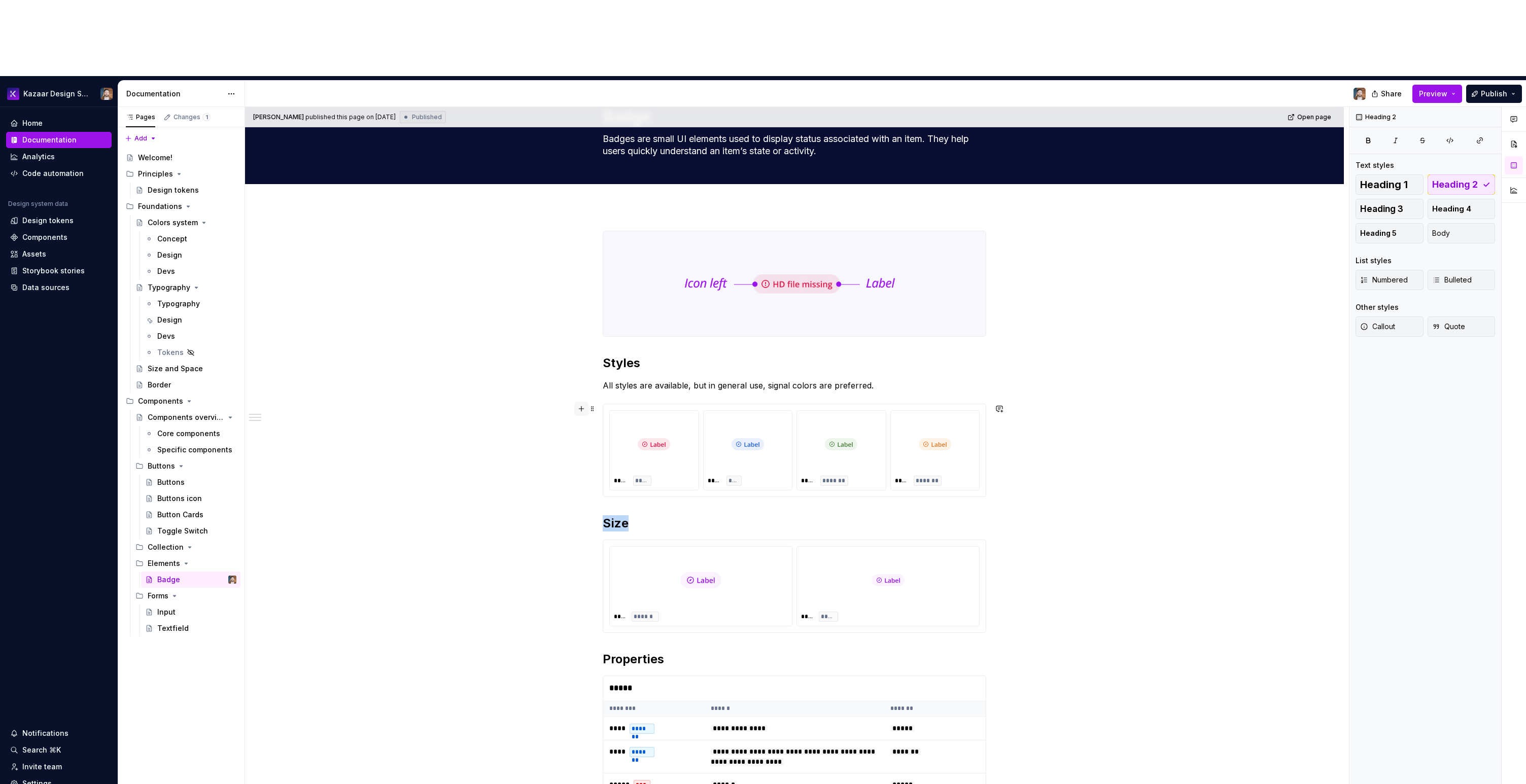
scroll to position [0, 0]
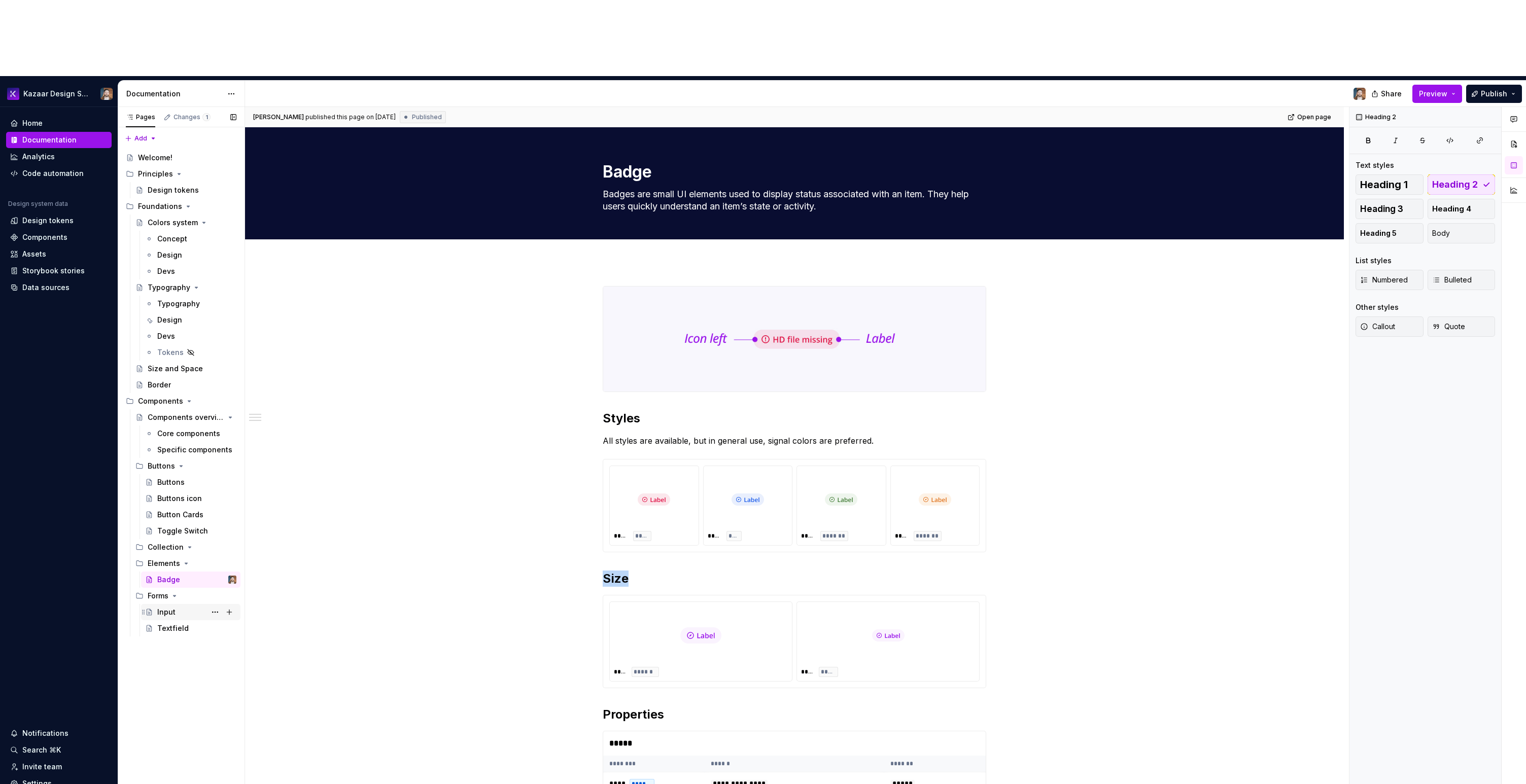
click at [187, 605] on div "Input" at bounding box center [197, 612] width 79 height 14
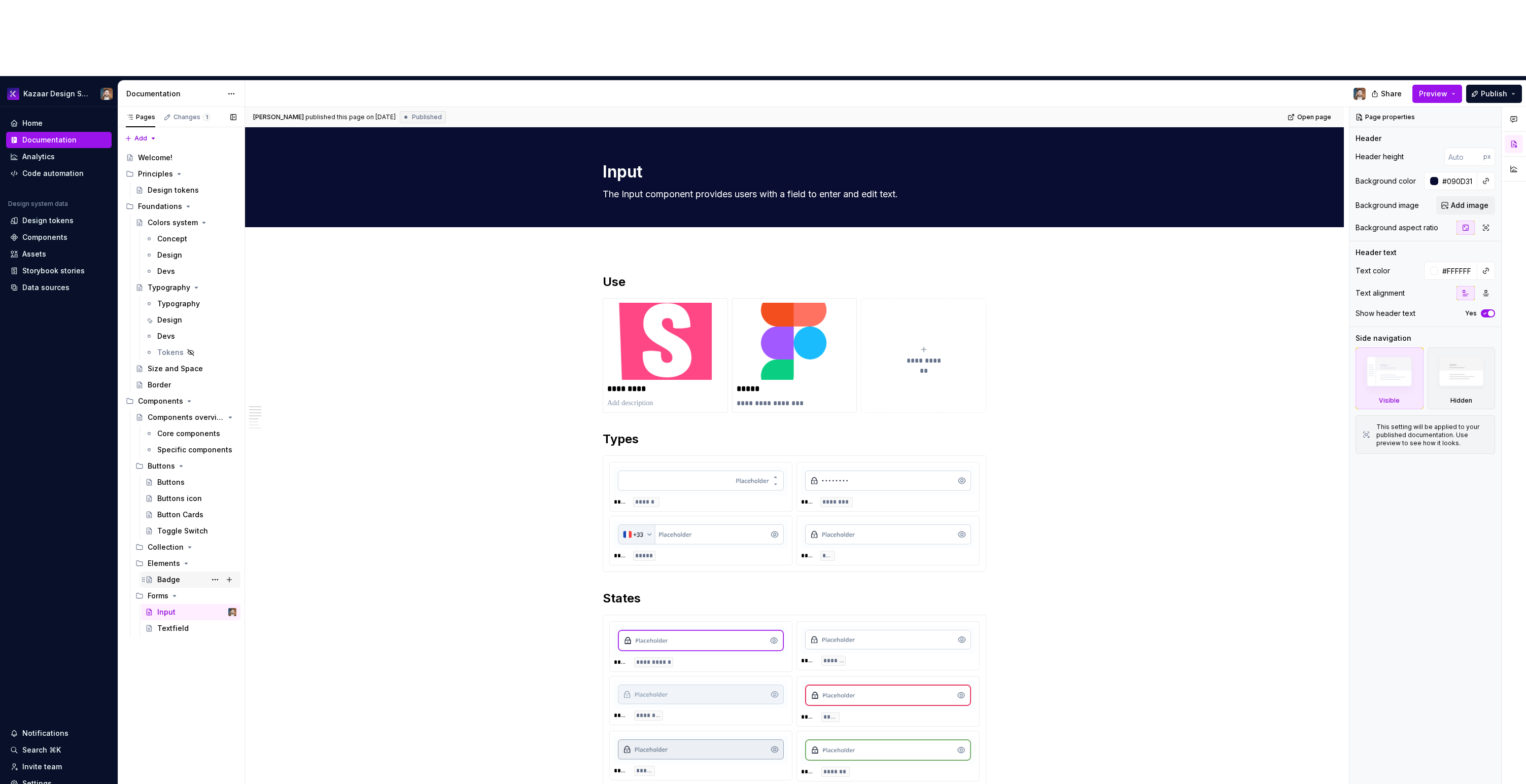
click at [178, 574] on div "Badge" at bounding box center [168, 579] width 23 height 10
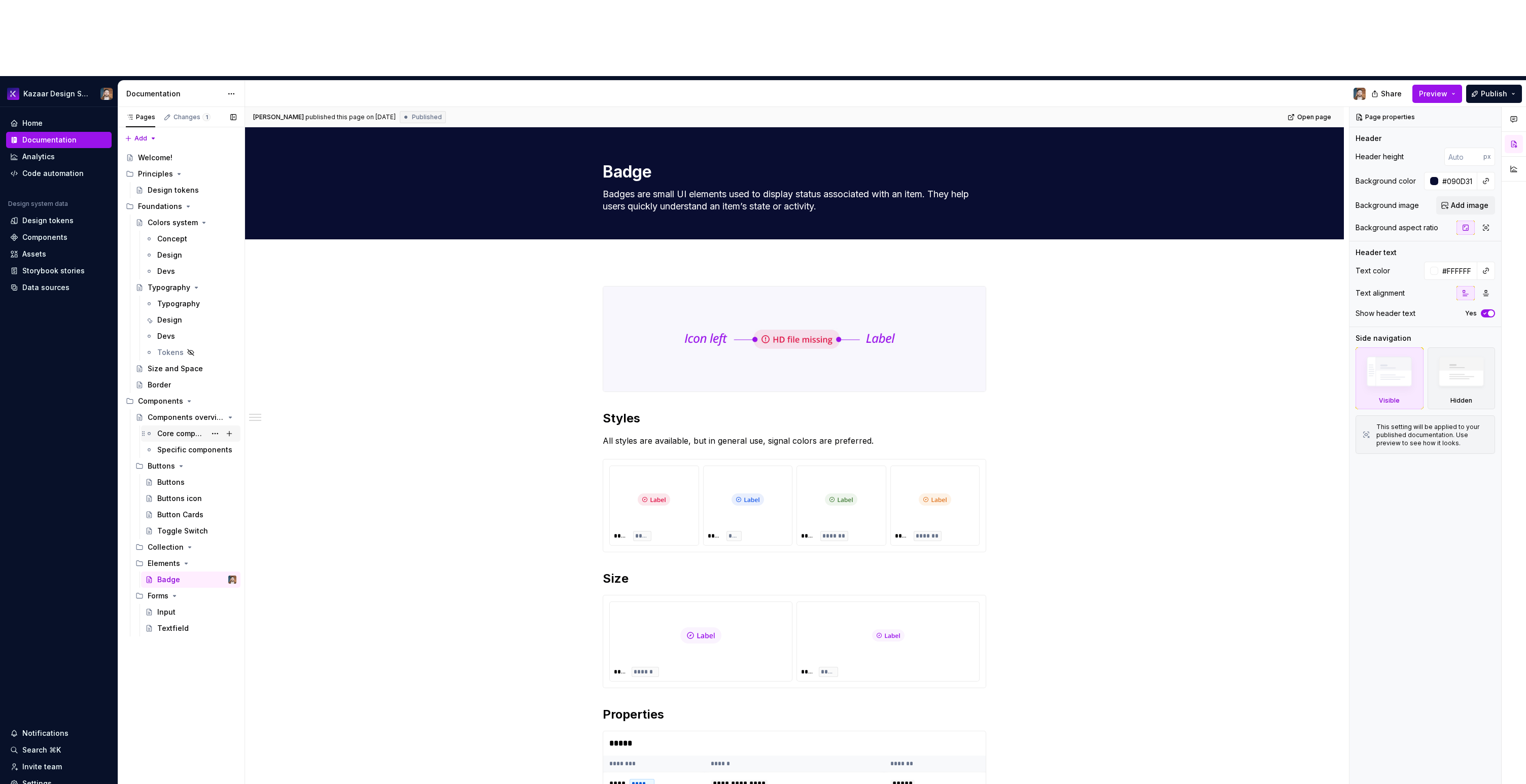
click at [168, 429] on div "Core components" at bounding box center [181, 433] width 49 height 10
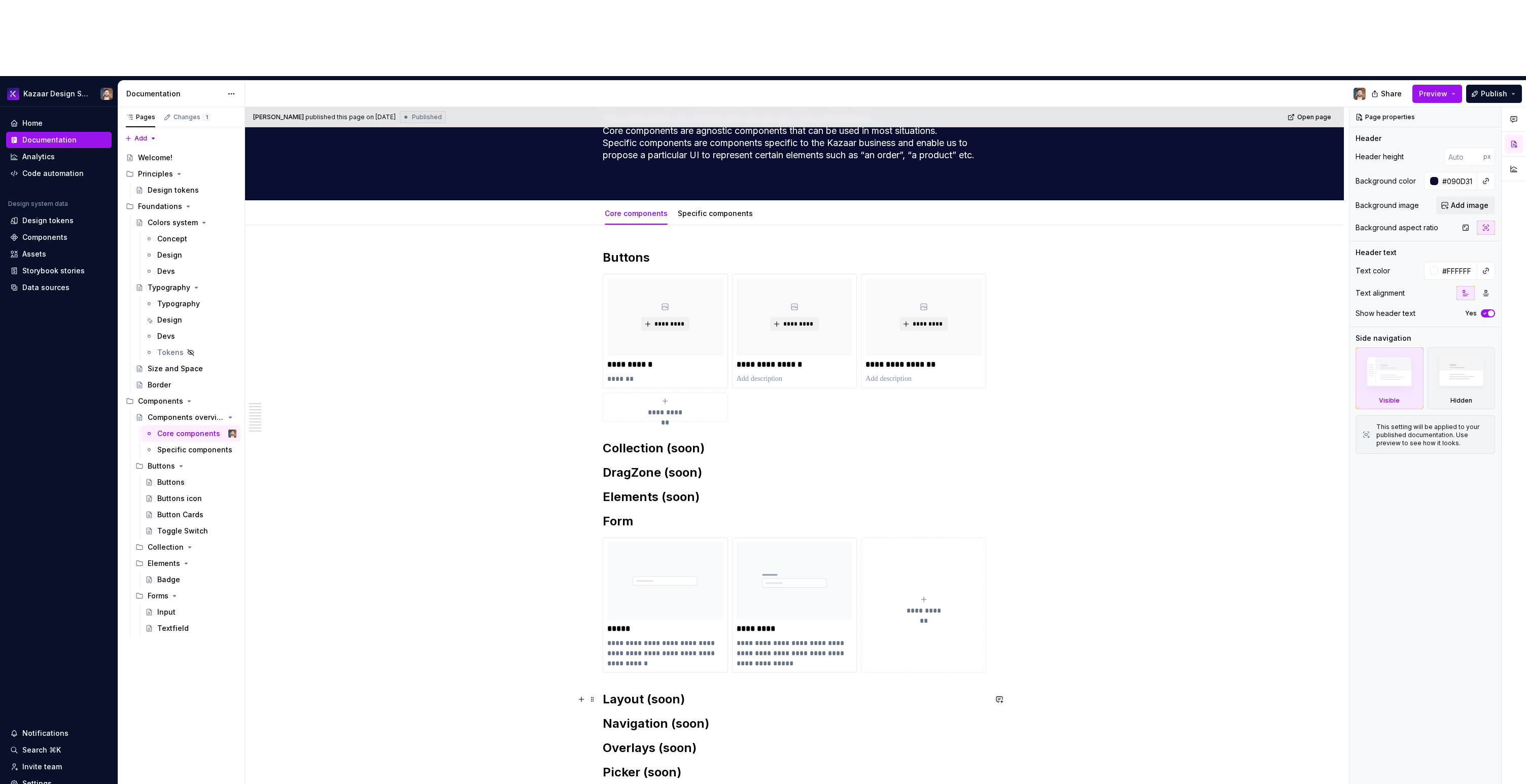
scroll to position [76, 0]
type textarea "*"
click at [711, 489] on h2 "Elements (soon)" at bounding box center [794, 497] width 383 height 16
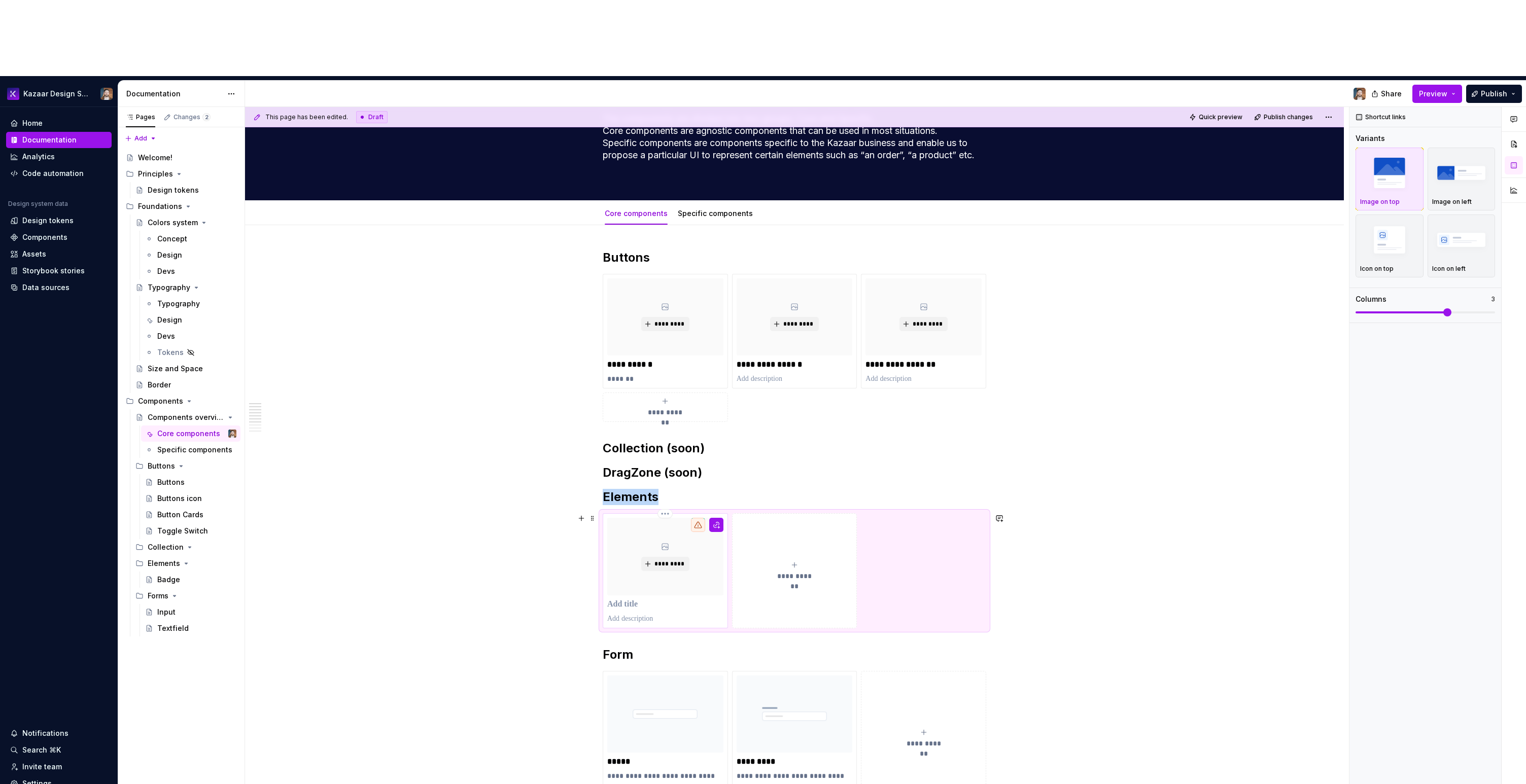
click at [631, 599] on p at bounding box center [665, 604] width 116 height 10
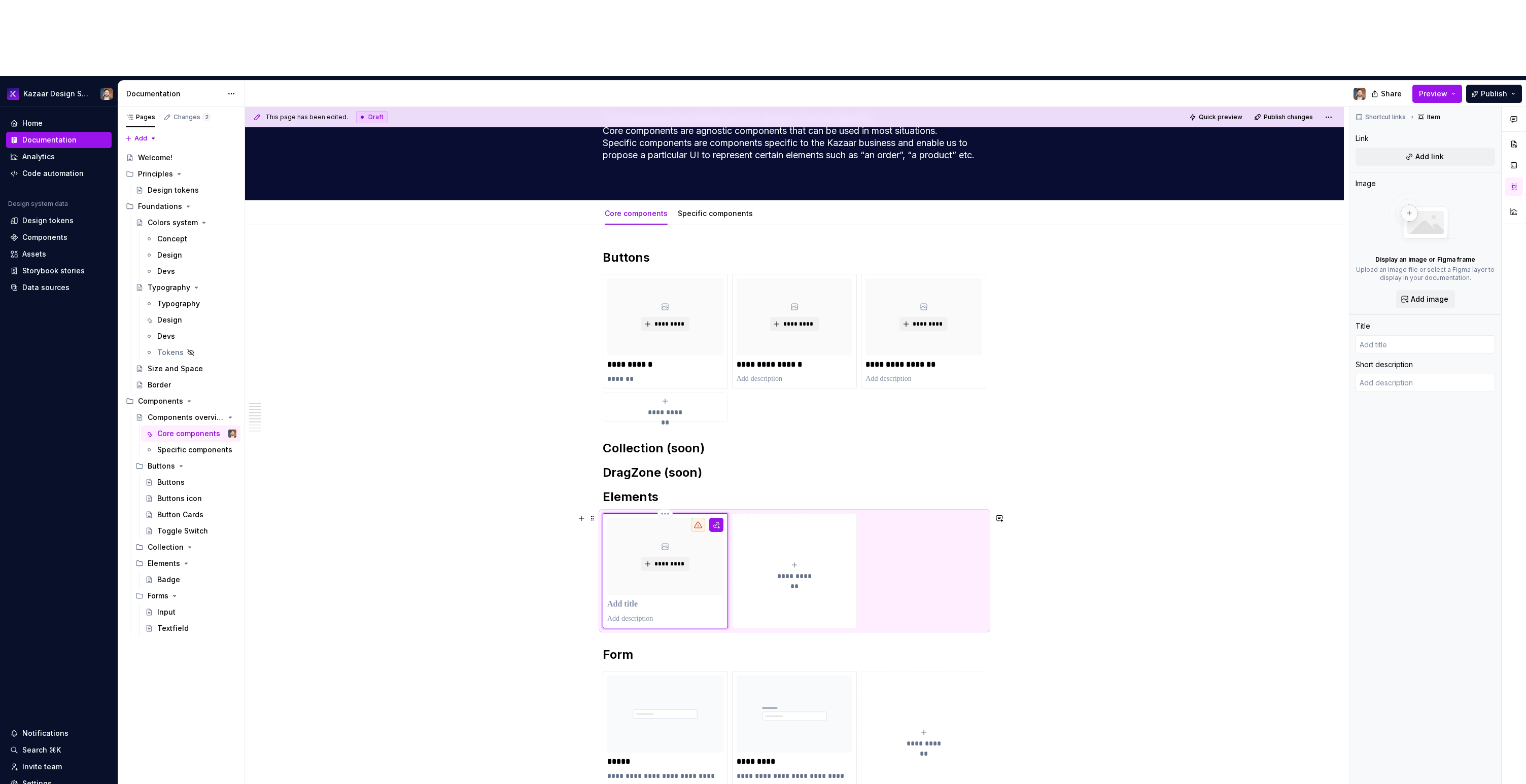
type textarea "*"
type input "B"
type textarea "*"
type input "Ba"
type textarea "*"
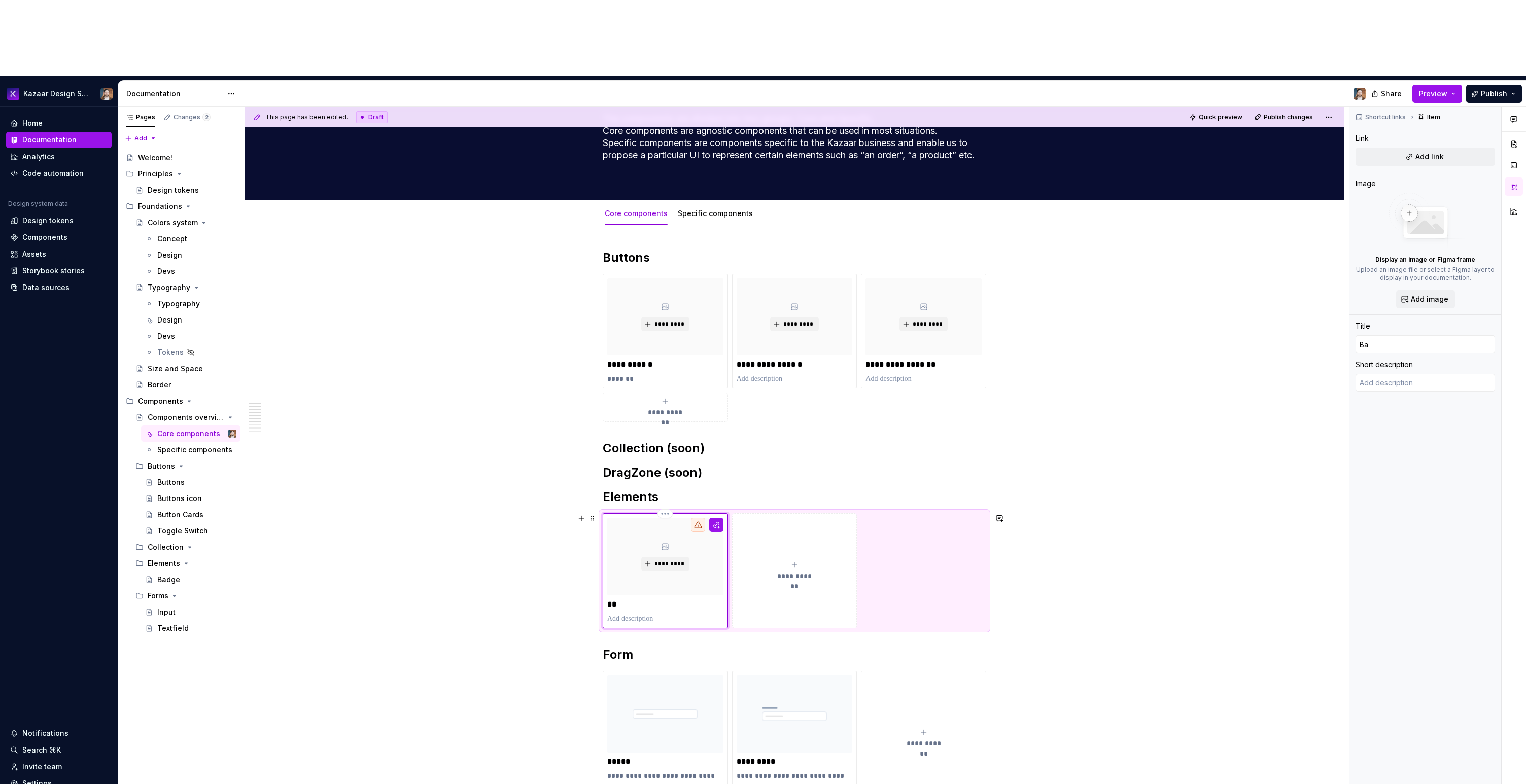
type input "Bad"
type textarea "*"
type input "Badg"
type textarea "*"
type input "Badge"
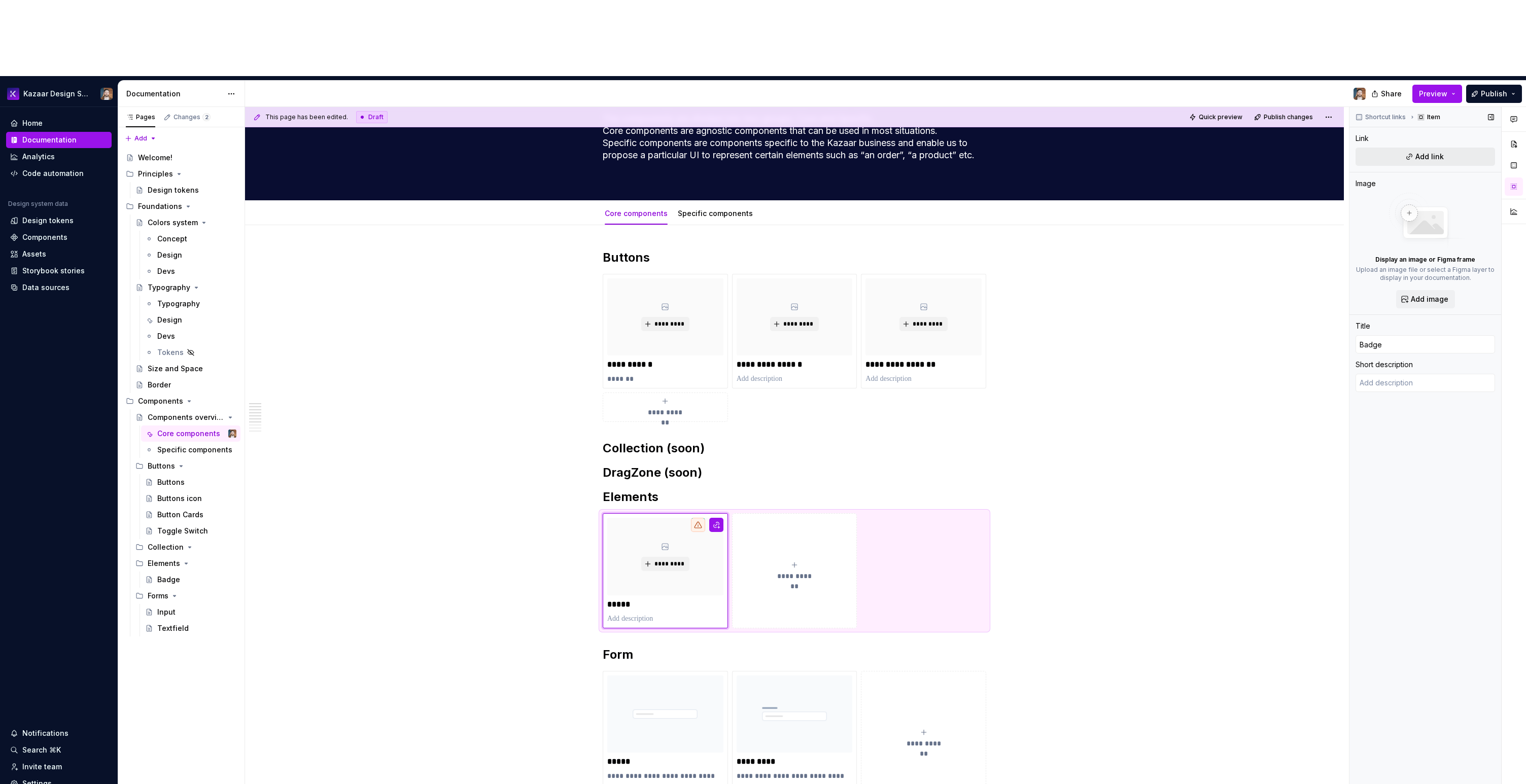
click at [1440, 152] on span "Add link" at bounding box center [1429, 156] width 28 height 10
type textarea "*"
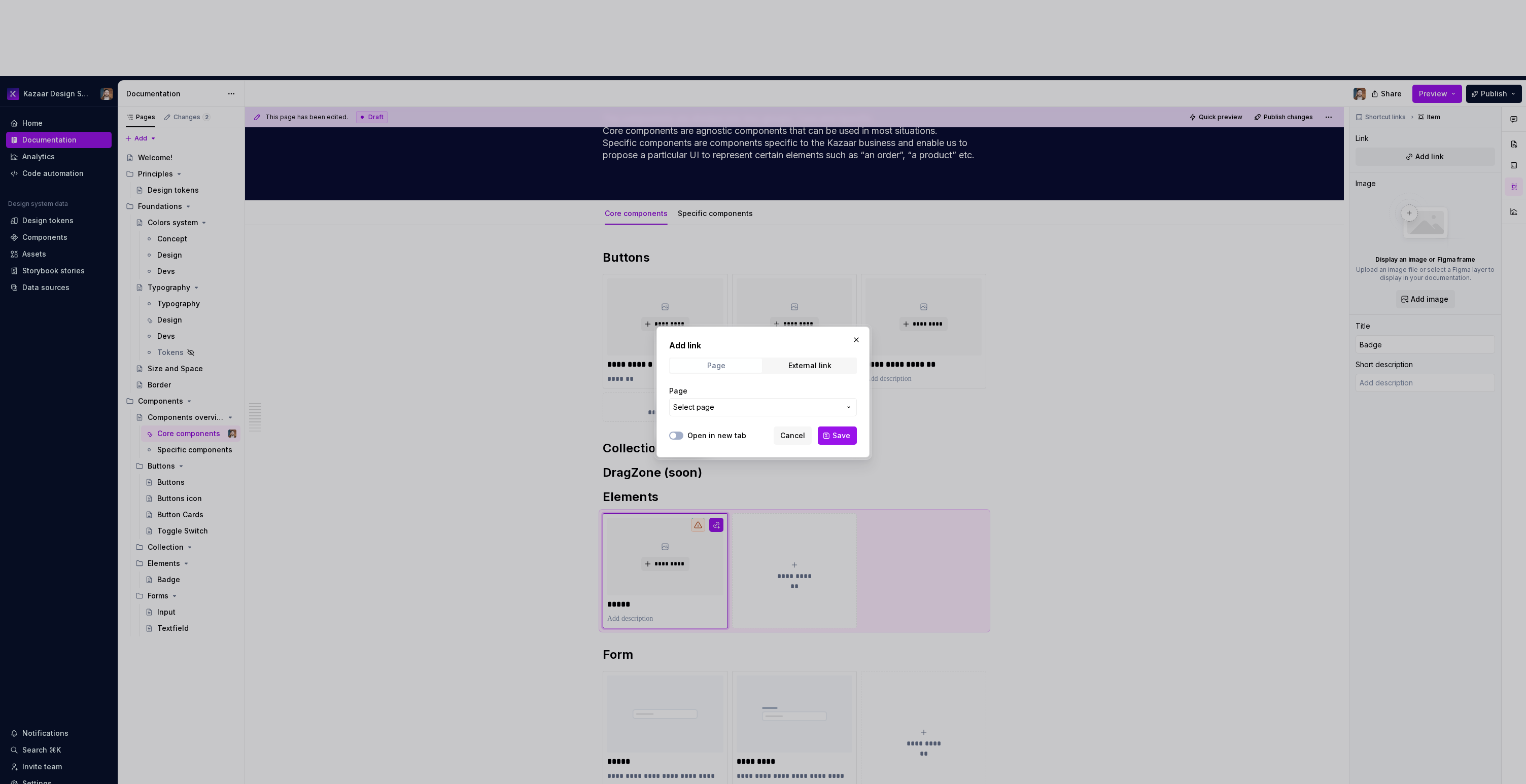
click at [733, 365] on span "Page" at bounding box center [716, 365] width 92 height 14
click at [721, 405] on span "Select page" at bounding box center [756, 407] width 168 height 10
type input "bad"
click at [713, 482] on mark "Bad" at bounding box center [713, 481] width 14 height 9
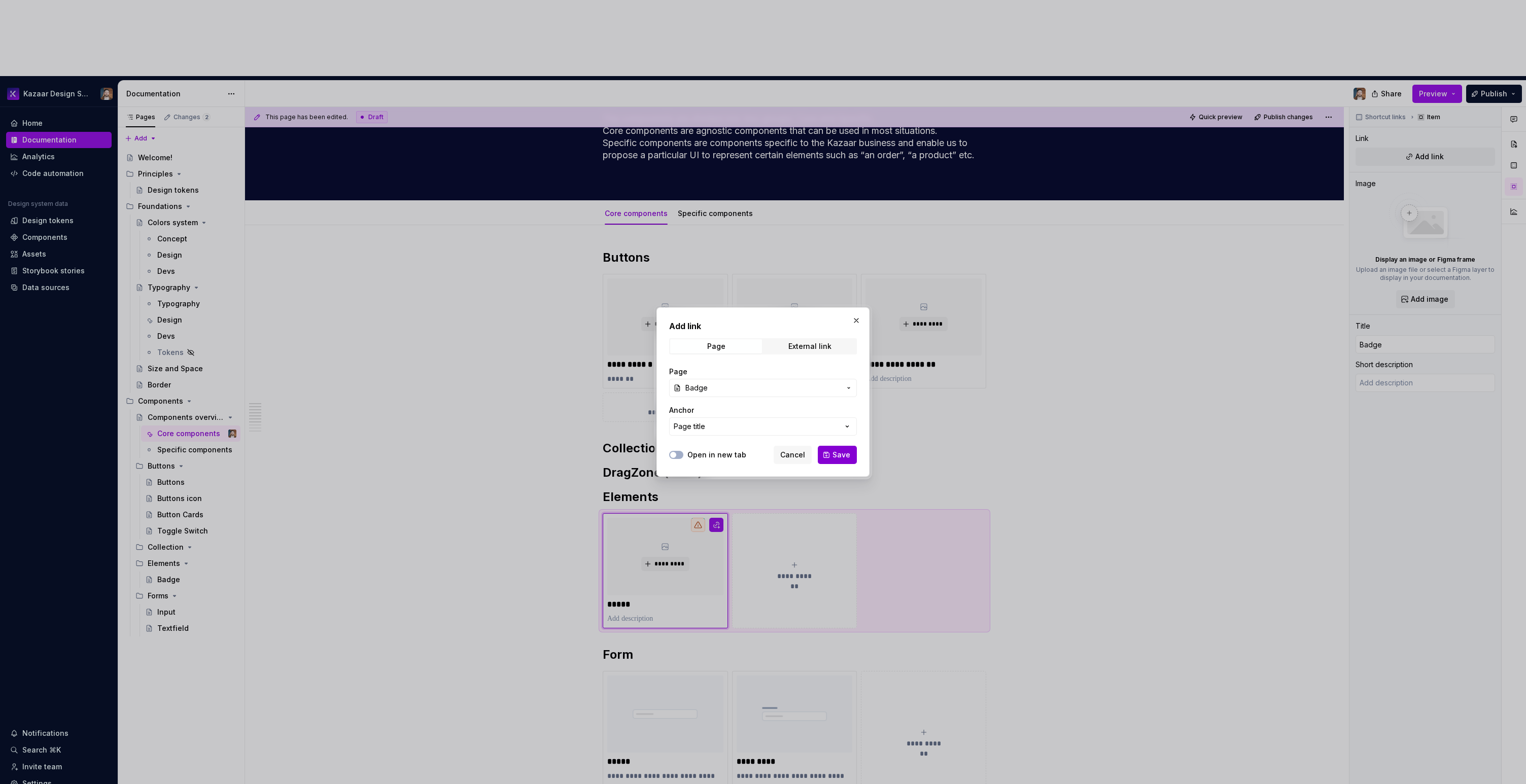
click at [833, 454] on span "Save" at bounding box center [841, 455] width 18 height 10
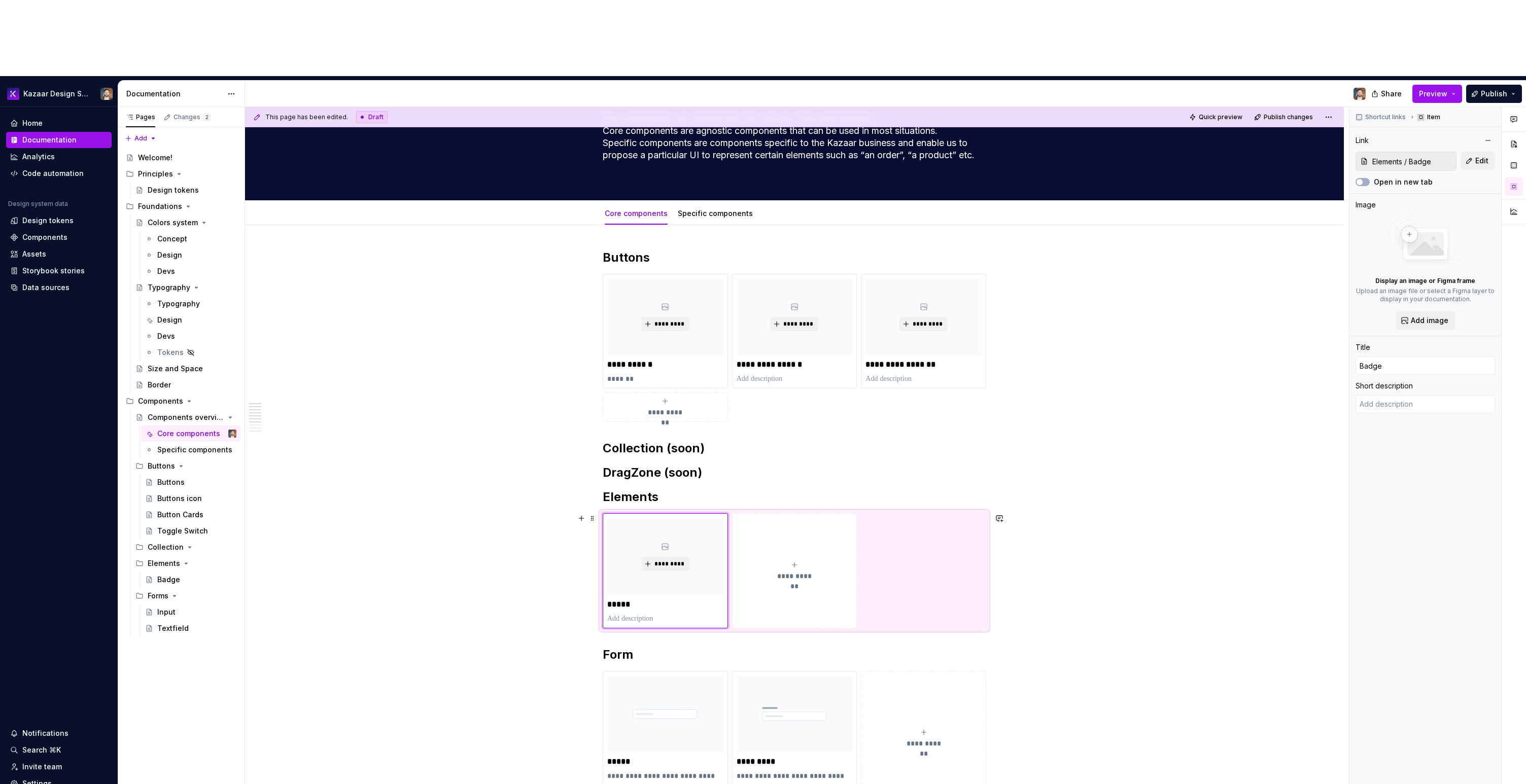
type textarea "*"
type textarea "Badges are small UI elements used to display status associated with an item. Th…"
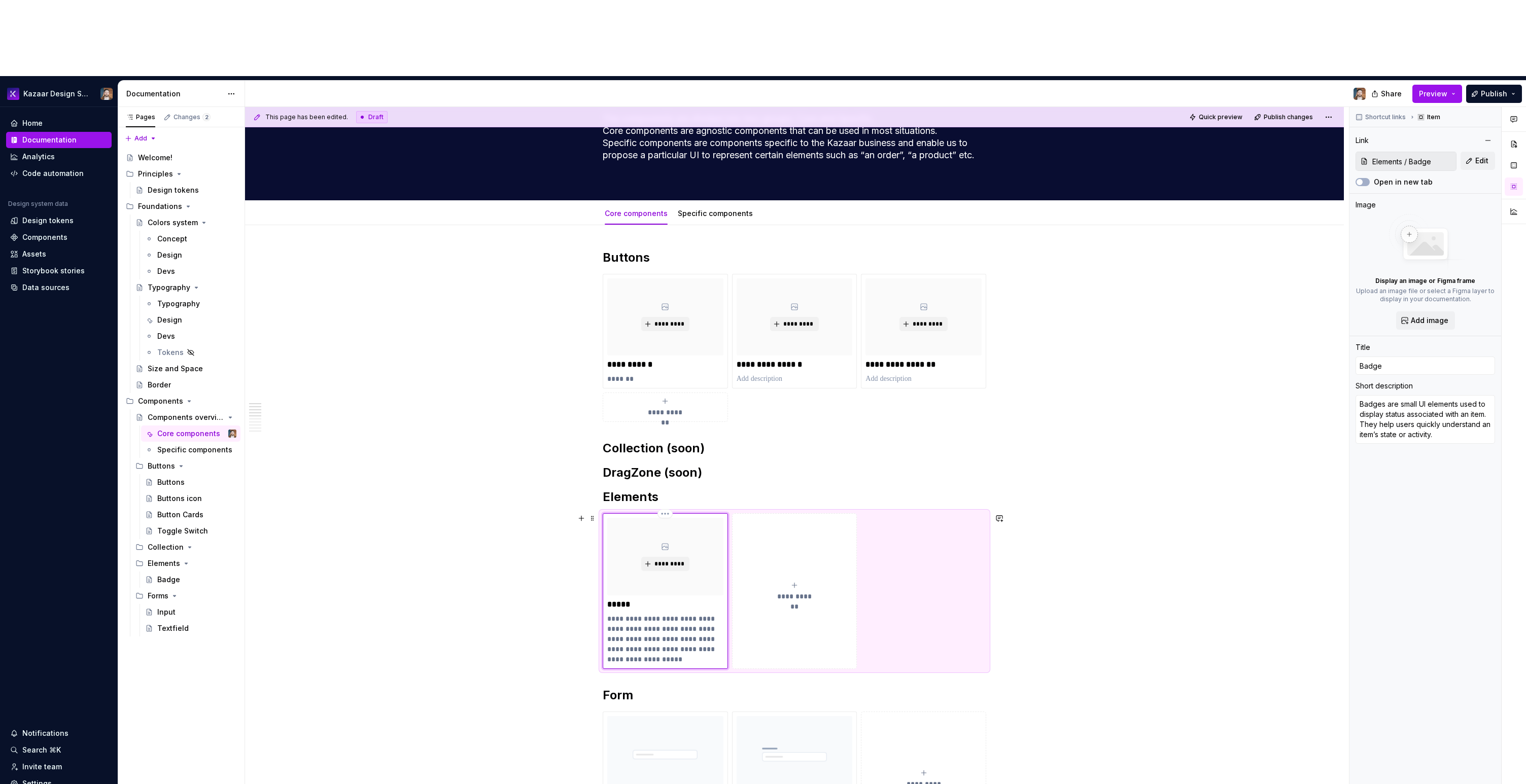
click at [639, 613] on p "**********" at bounding box center [665, 639] width 116 height 51
click at [1380, 395] on textarea "Badges are small UI elements used to display status associated with an item. Th…" at bounding box center [1425, 419] width 140 height 49
click at [1144, 524] on div "**********" at bounding box center [794, 725] width 1099 height 1001
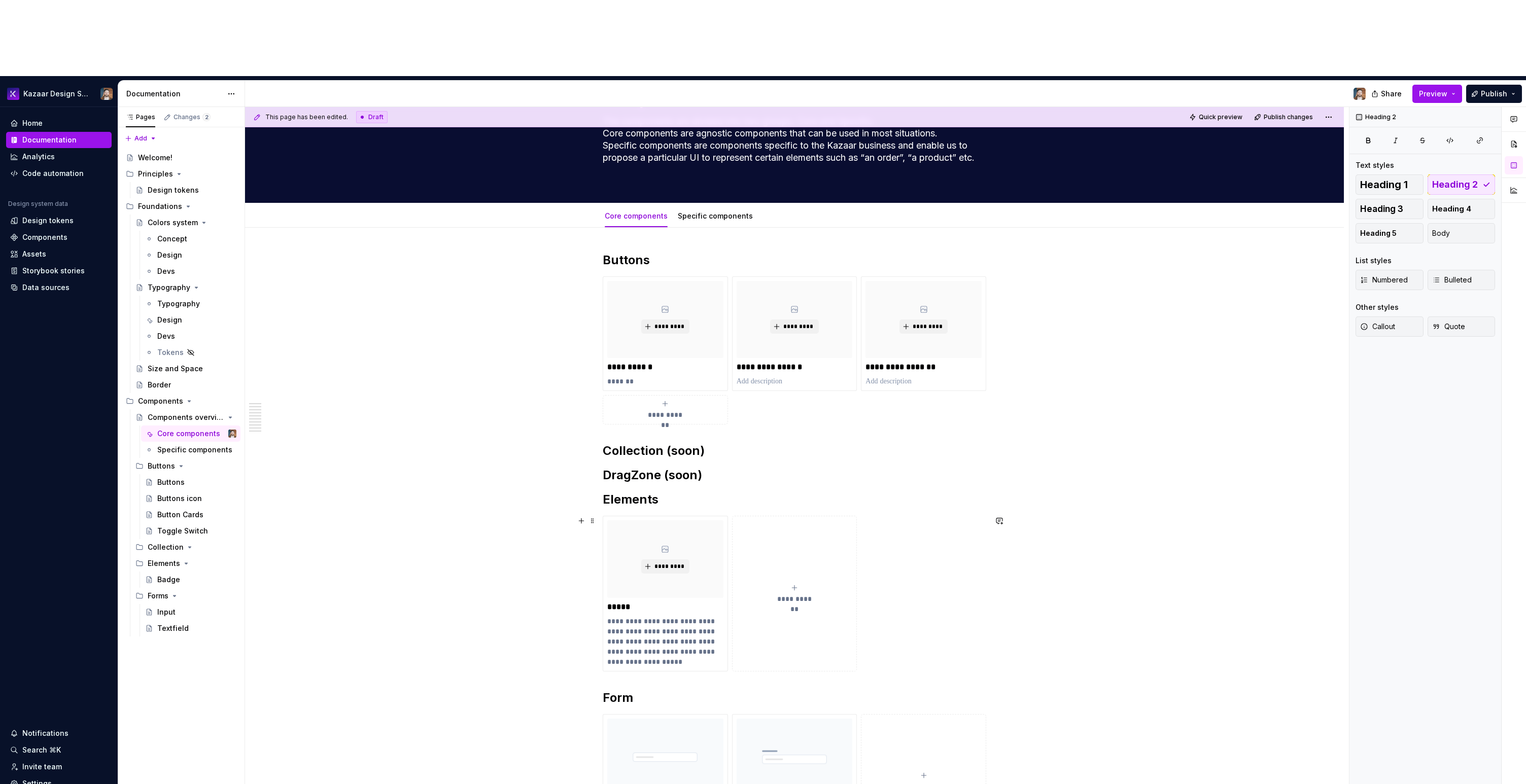
scroll to position [55, 0]
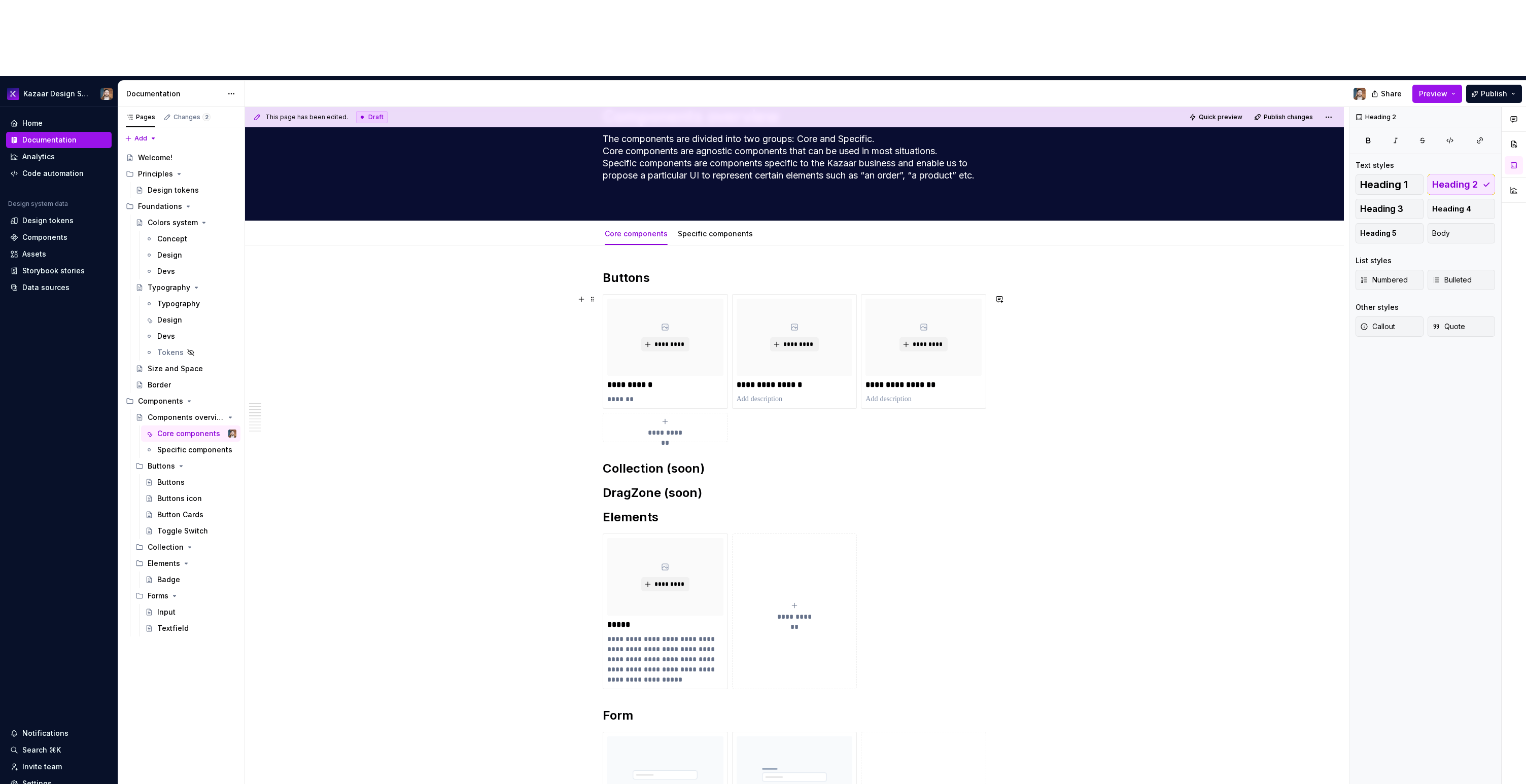
click at [671, 428] on span "**********" at bounding box center [665, 432] width 44 height 10
type textarea "*"
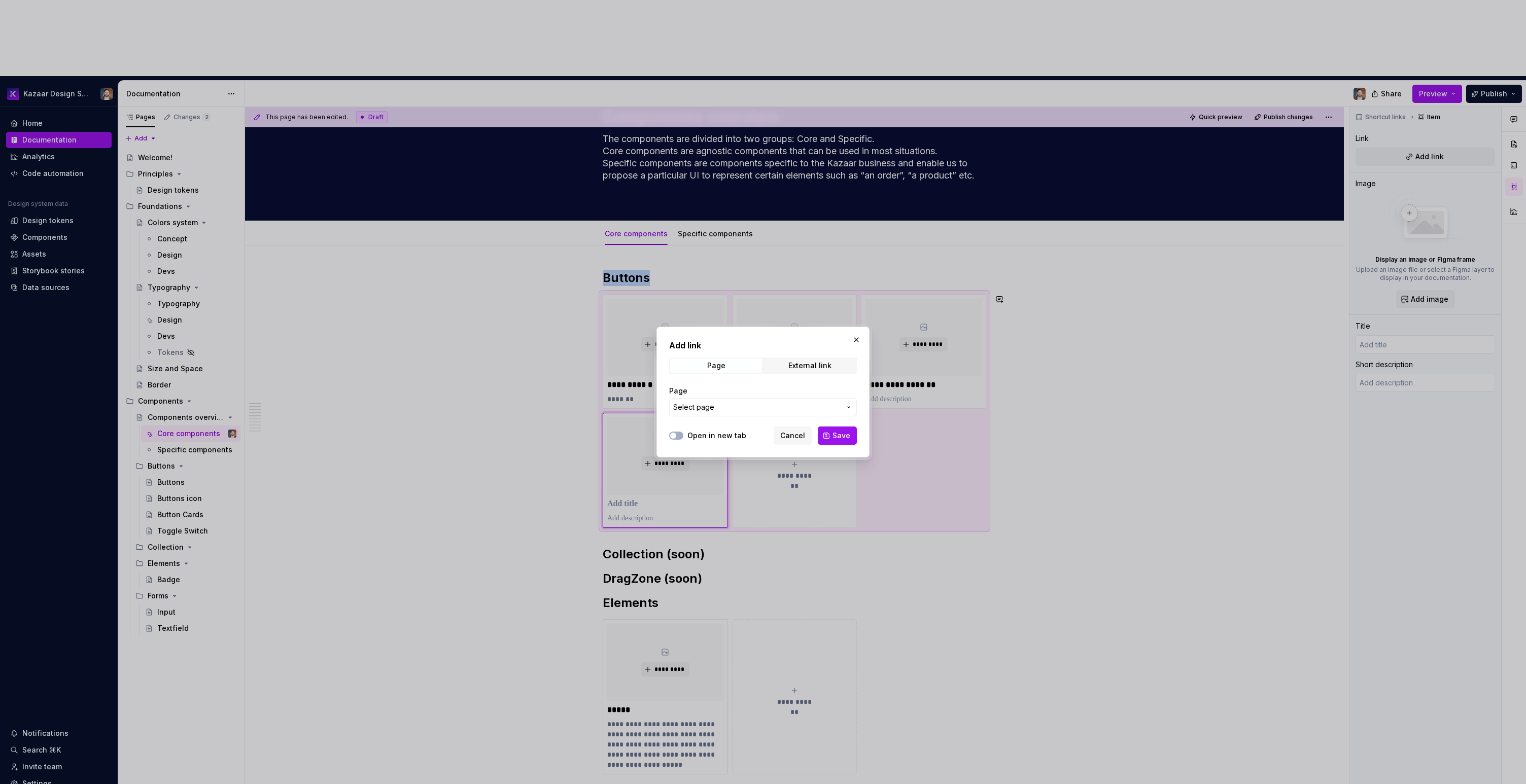
click at [719, 408] on span "Select page" at bounding box center [756, 407] width 168 height 10
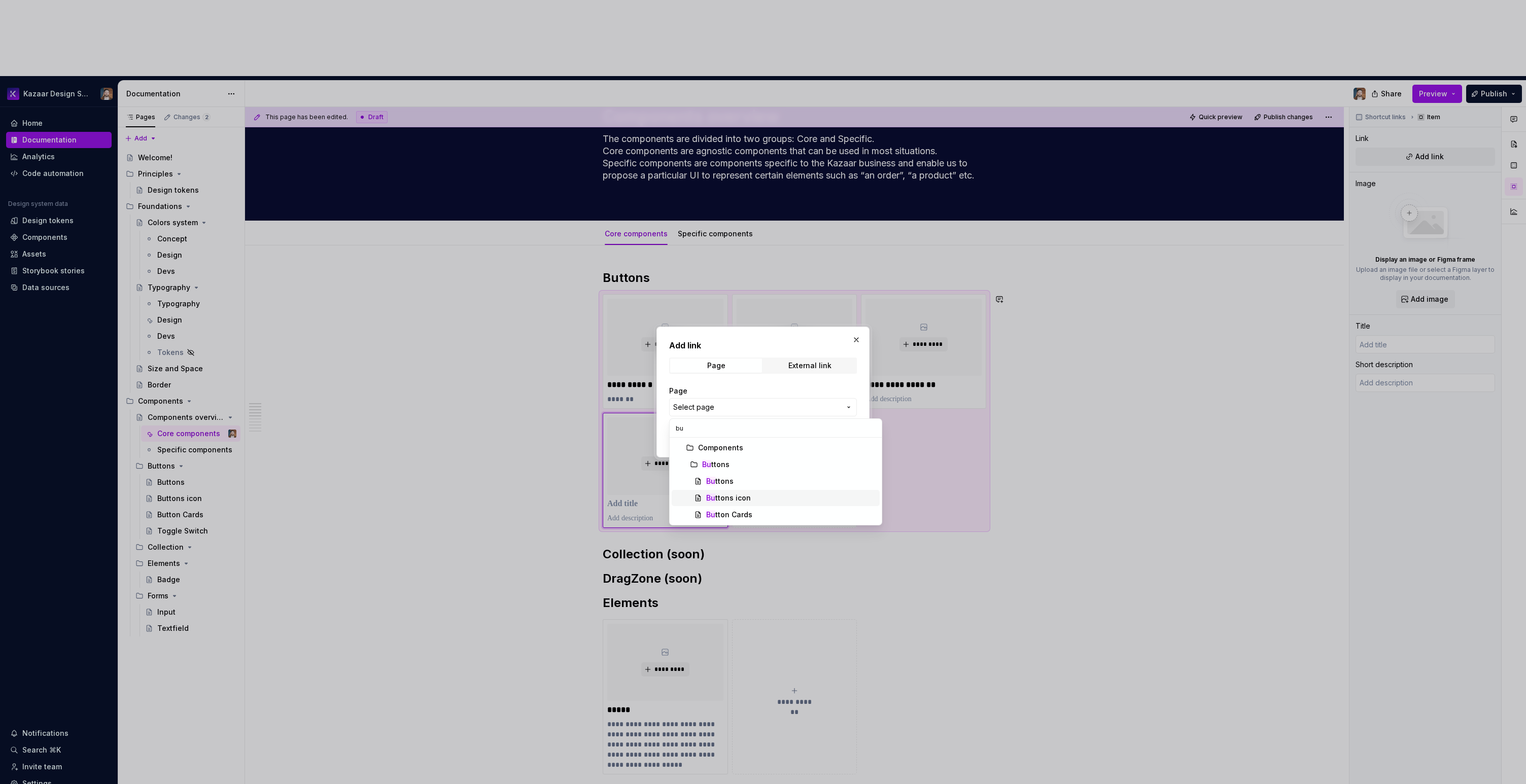
type input "bu"
click at [721, 498] on div "Bu ttons icon" at bounding box center [728, 497] width 44 height 10
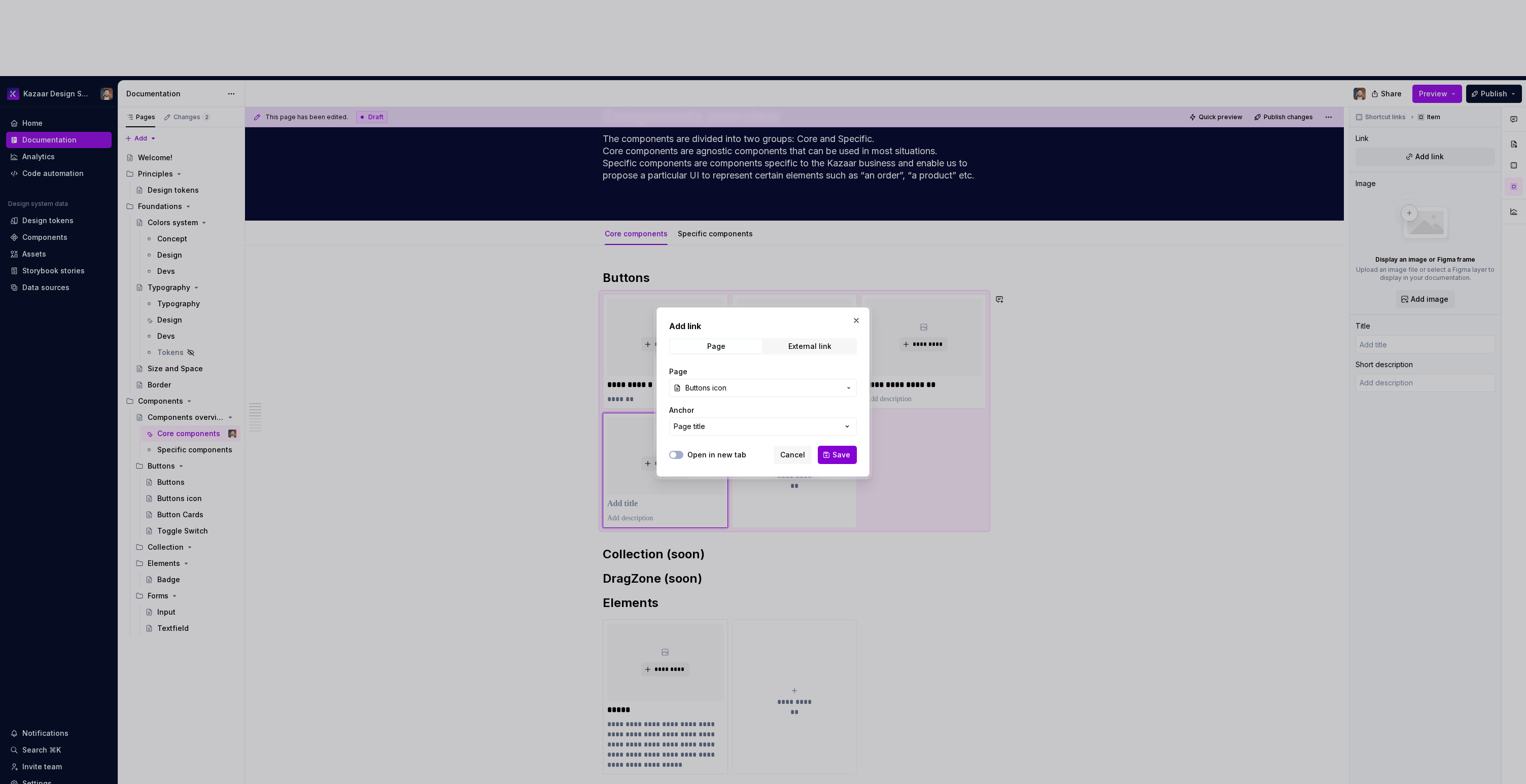
click at [838, 449] on button "Save" at bounding box center [837, 455] width 39 height 18
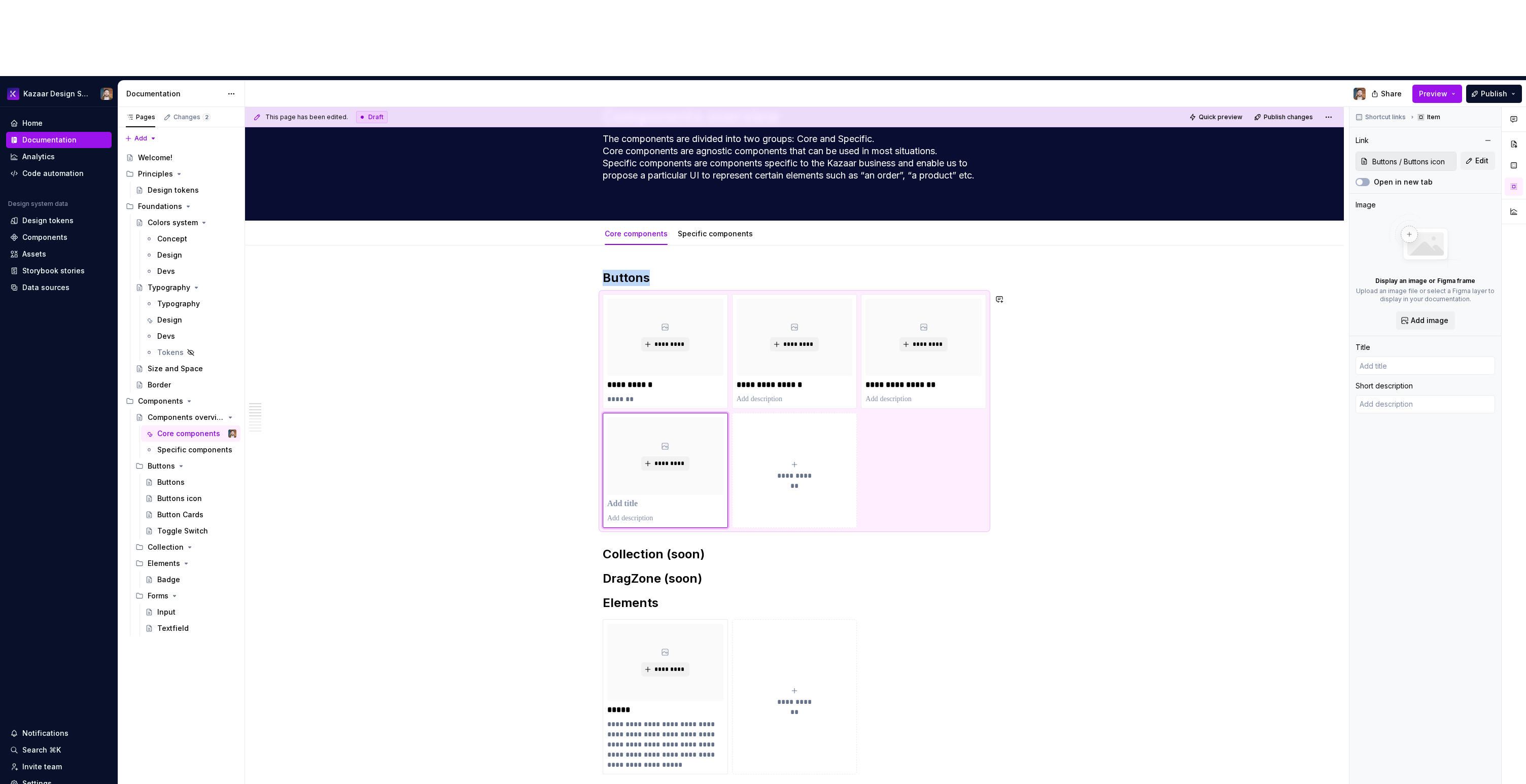
type textarea "*"
type input "Buttons icon"
drag, startPoint x: 693, startPoint y: 426, endPoint x: 738, endPoint y: 345, distance: 92.7
click at [738, 345] on div "**********" at bounding box center [794, 411] width 383 height 234
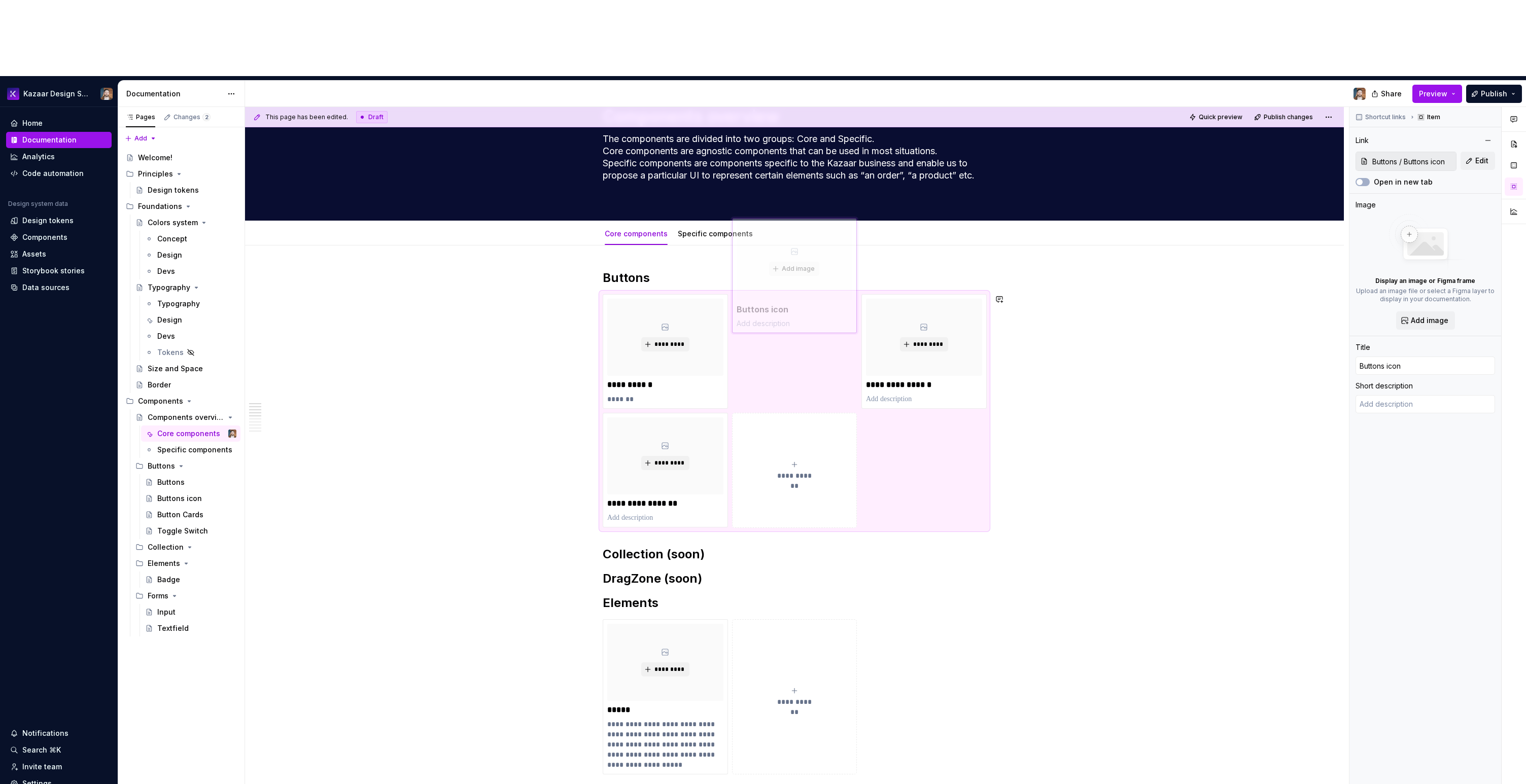
drag, startPoint x: 694, startPoint y: 344, endPoint x: 828, endPoint y: 247, distance: 165.4
click at [828, 247] on body "Kazaar Design System Home Documentation Analytics Code automation Design system…" at bounding box center [763, 392] width 1526 height 784
click at [1177, 332] on div "**********" at bounding box center [794, 788] width 1099 height 1086
type textarea "*"
type input "Buttons / Buttons"
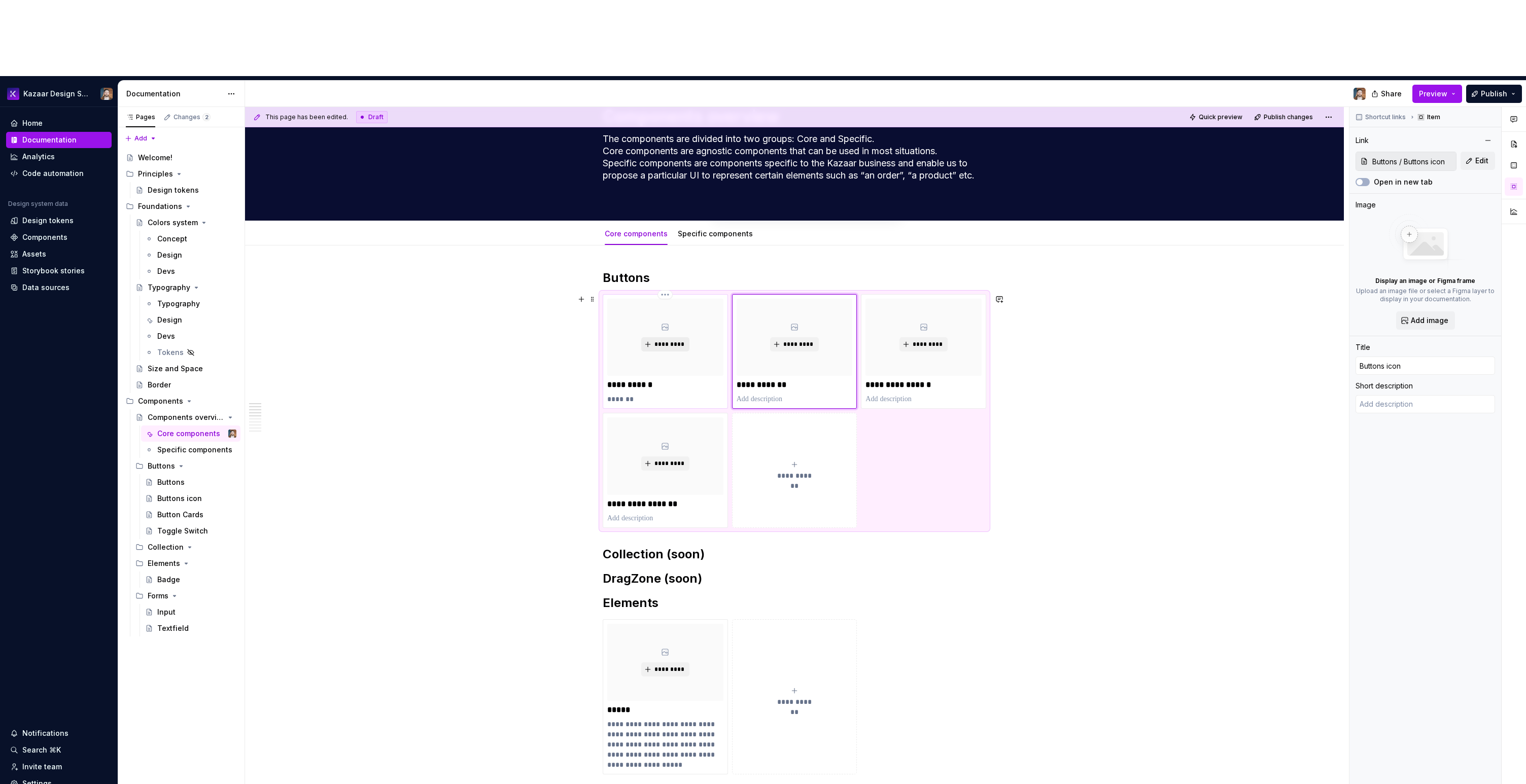
type input "Buttons WIP"
type textarea "Buttons"
type input "Buttons / Buttons"
click at [662, 340] on span "*********" at bounding box center [669, 345] width 31 height 8
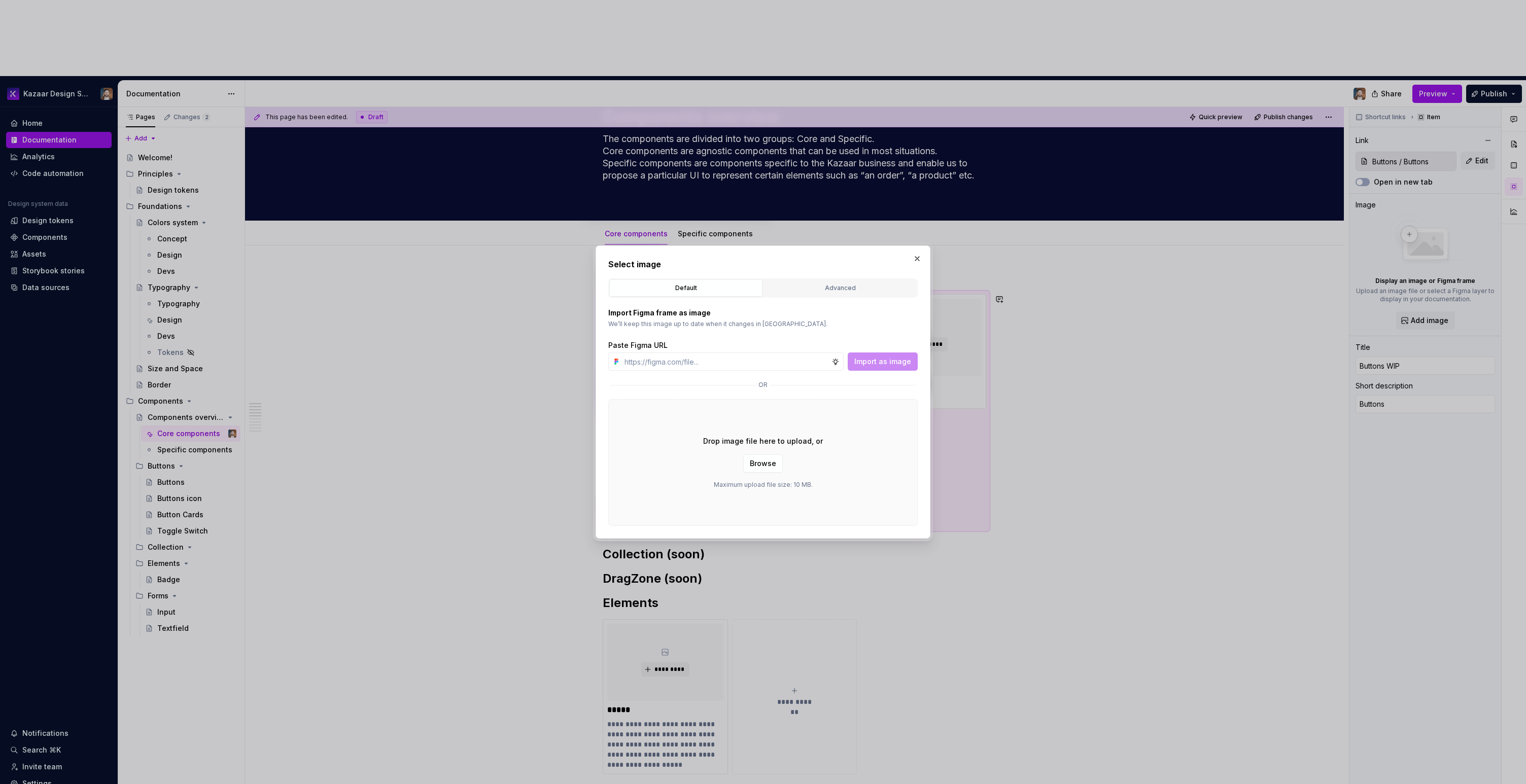
click at [747, 476] on div "Drop image file here to upload, or Browse Maximum upload file size: 10 MB." at bounding box center [763, 462] width 309 height 127
click at [756, 464] on span "Browse" at bounding box center [763, 463] width 27 height 10
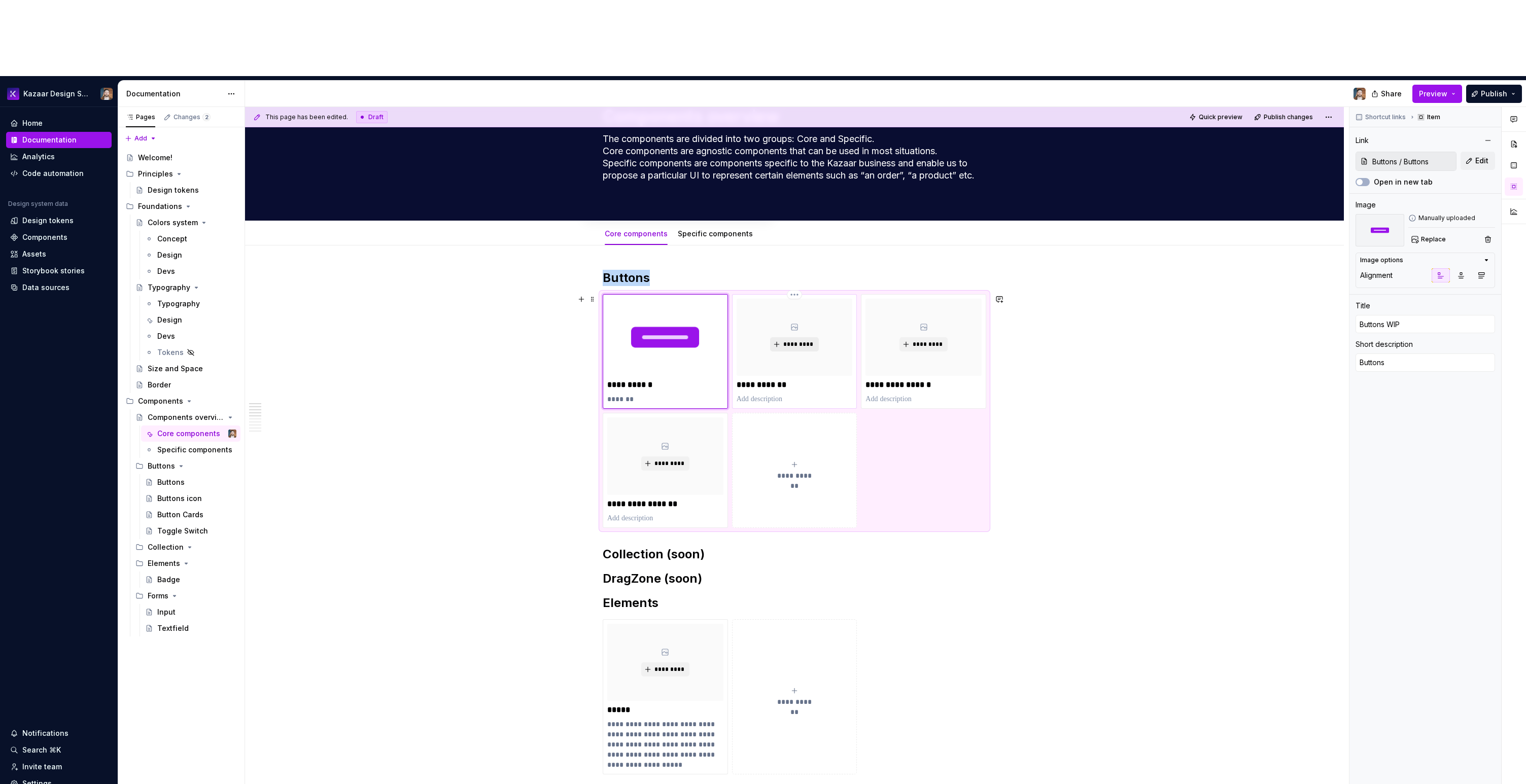
type textarea "*"
type input "Buttons / Buttons icon"
click at [790, 340] on span "*********" at bounding box center [798, 345] width 31 height 8
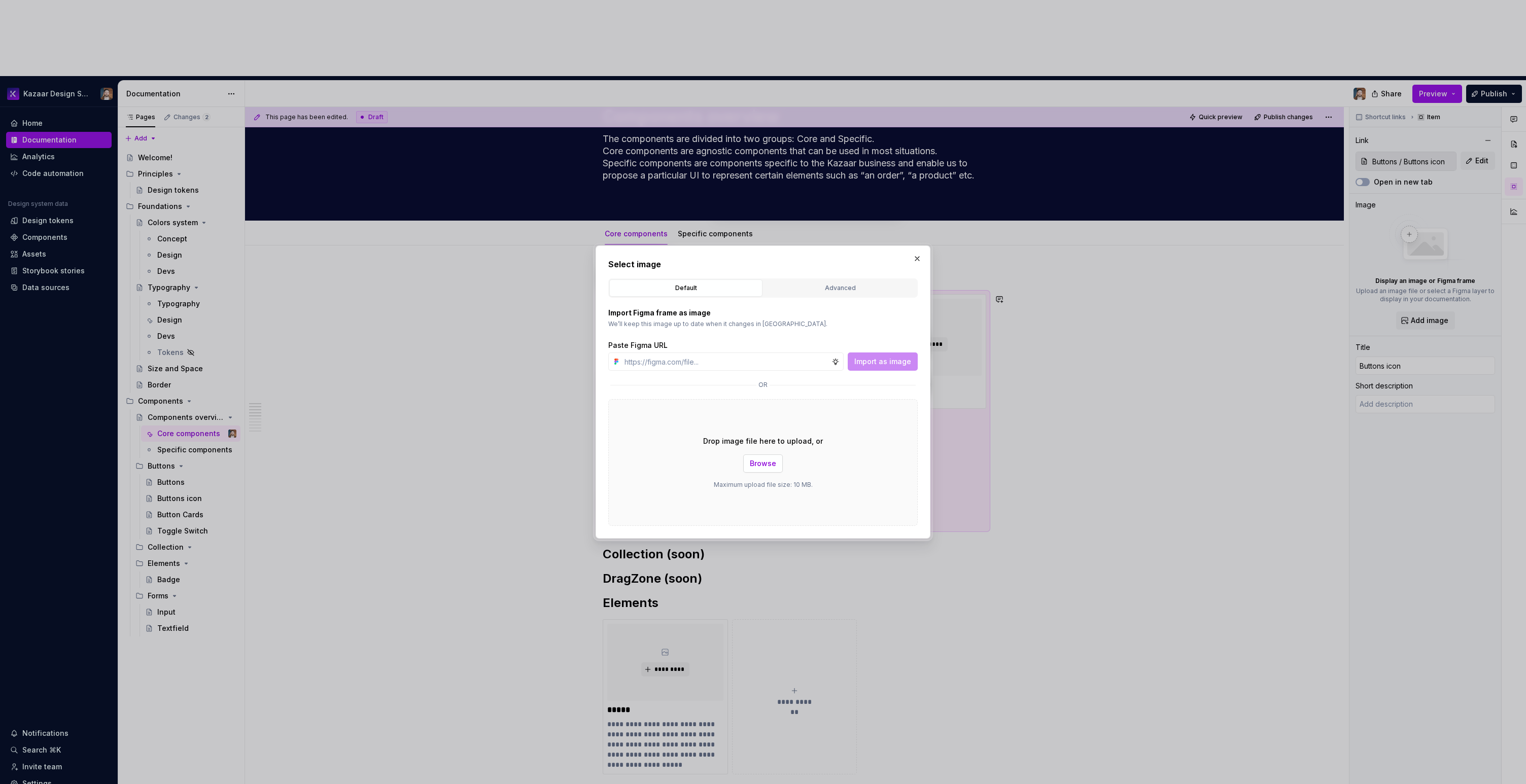
click at [754, 462] on span "Browse" at bounding box center [763, 463] width 27 height 10
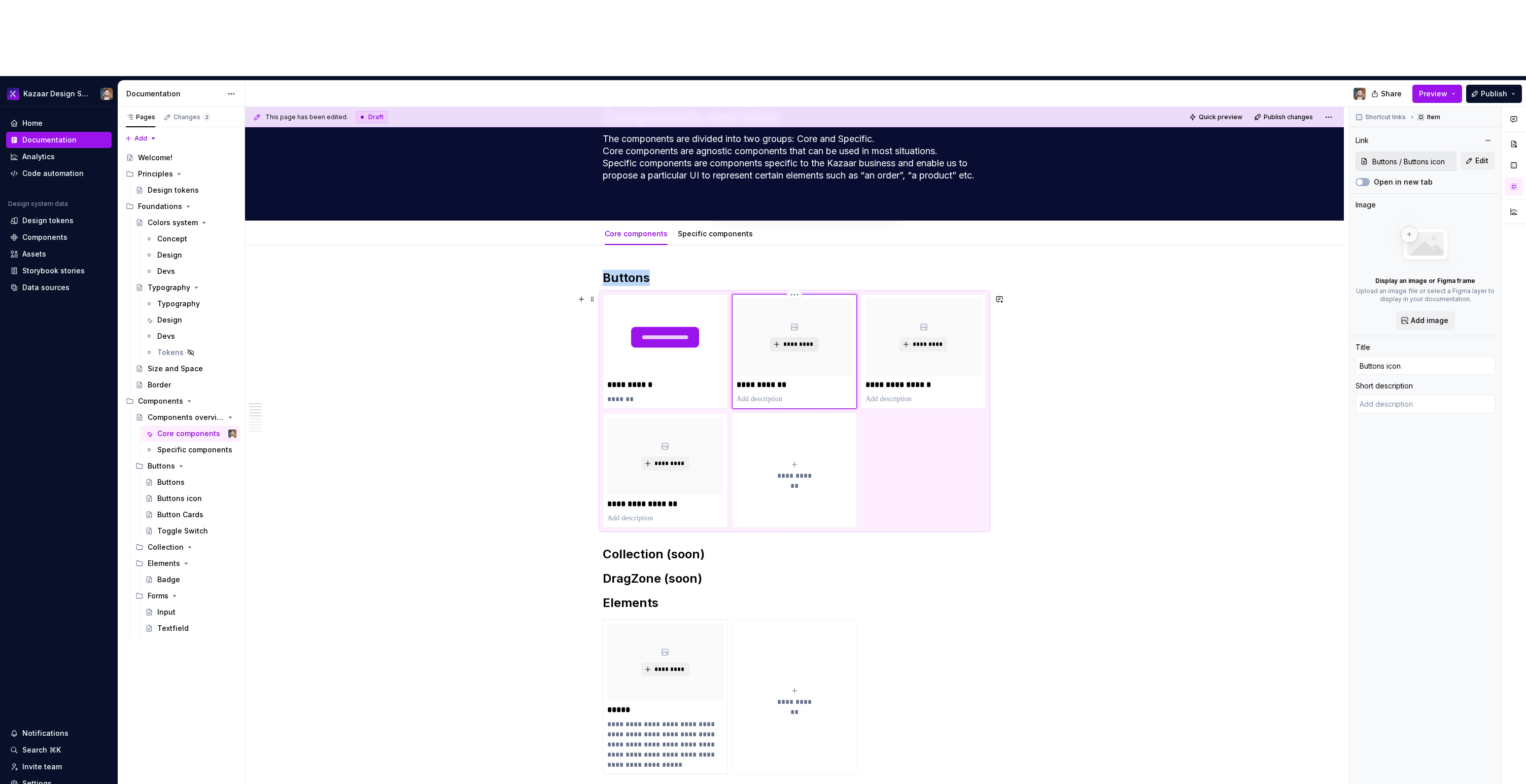
click at [790, 340] on span "*********" at bounding box center [798, 345] width 31 height 8
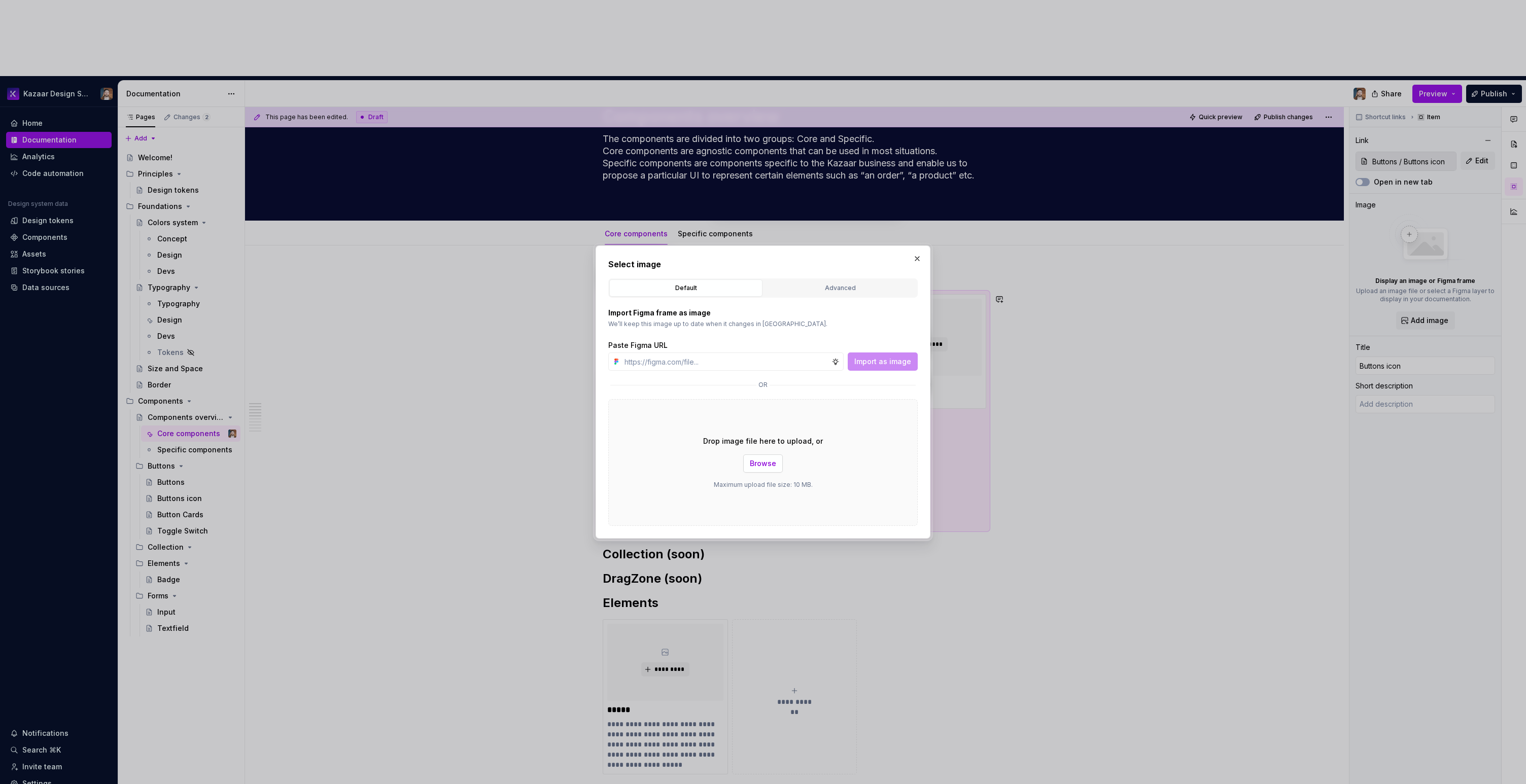
click at [748, 462] on button "Browse" at bounding box center [763, 463] width 40 height 18
click at [767, 468] on span "Browse" at bounding box center [763, 463] width 27 height 10
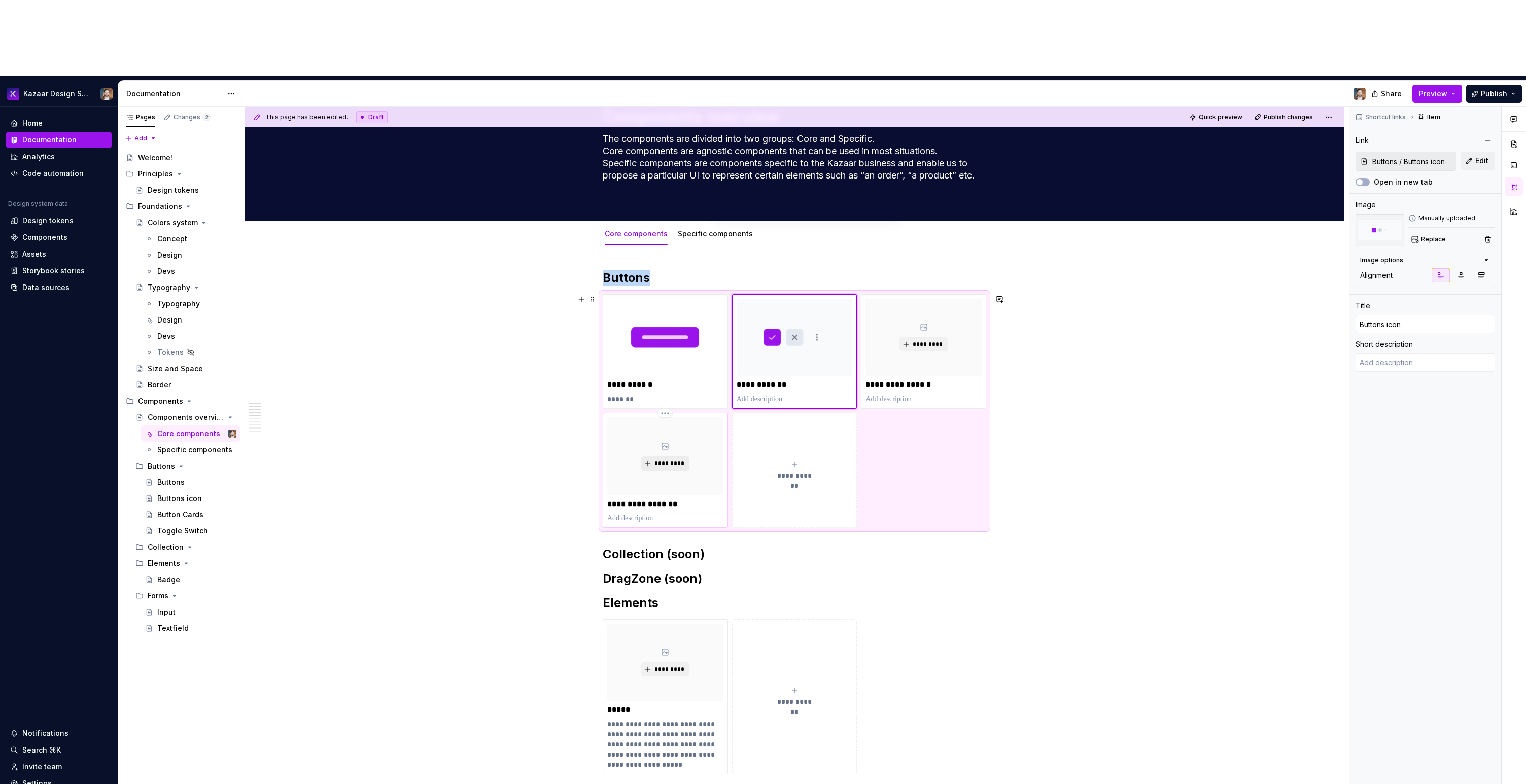
type textarea "*"
type input "Buttons / Toggle Switch"
click at [674, 457] on button "*********" at bounding box center [665, 464] width 48 height 14
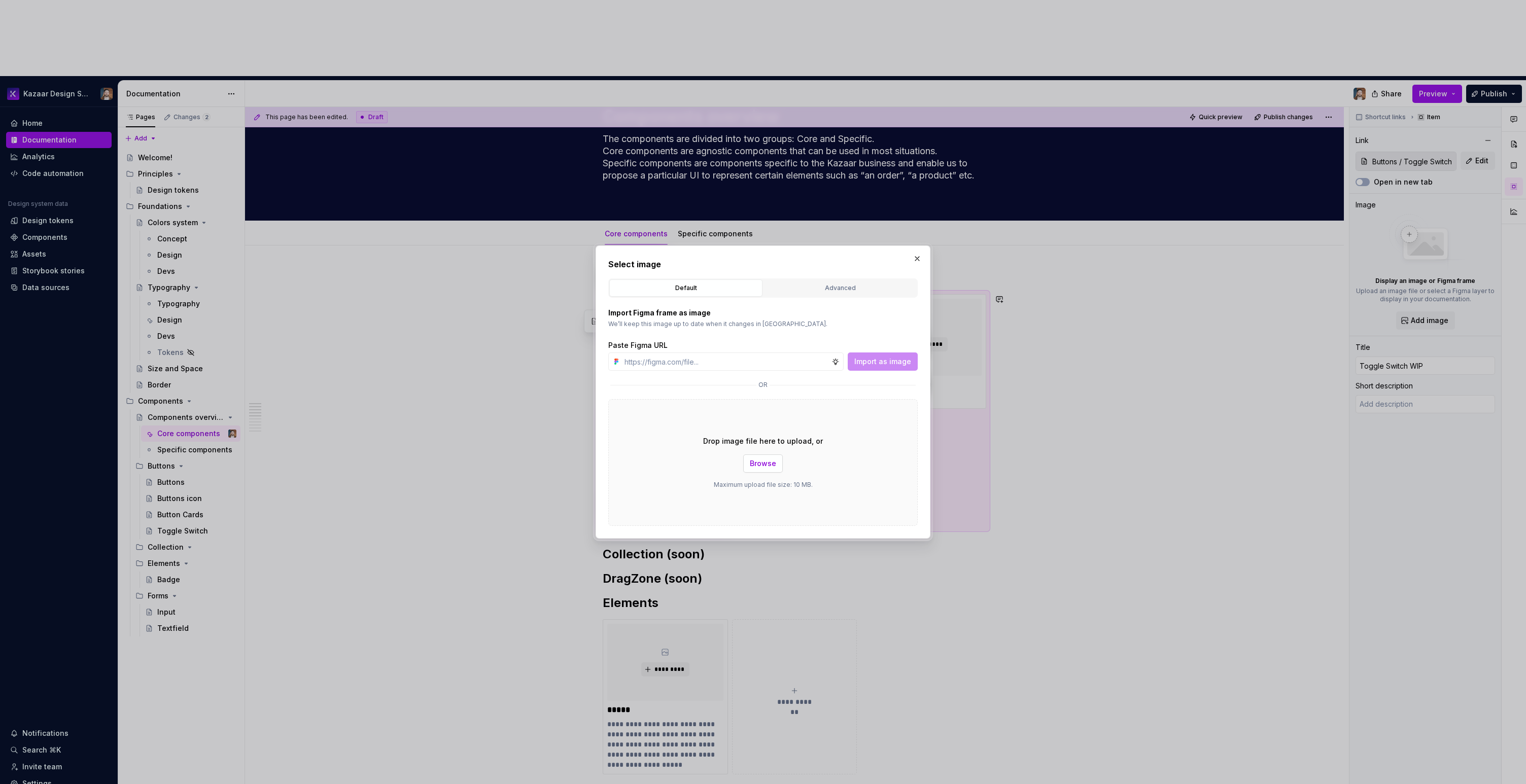
click at [762, 459] on span "Browse" at bounding box center [763, 463] width 27 height 10
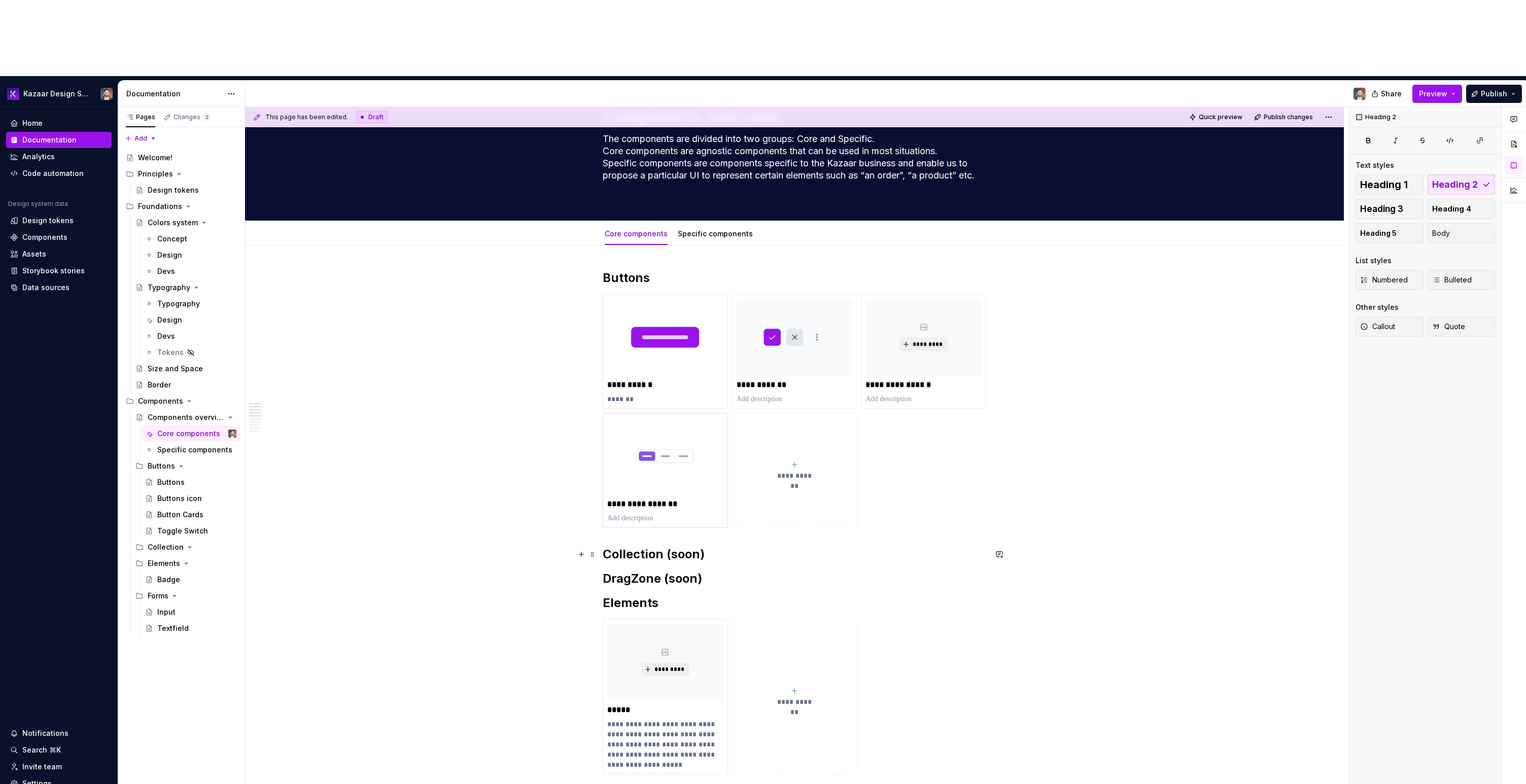
click at [935, 546] on h2 "Collection (soon)" at bounding box center [794, 554] width 383 height 16
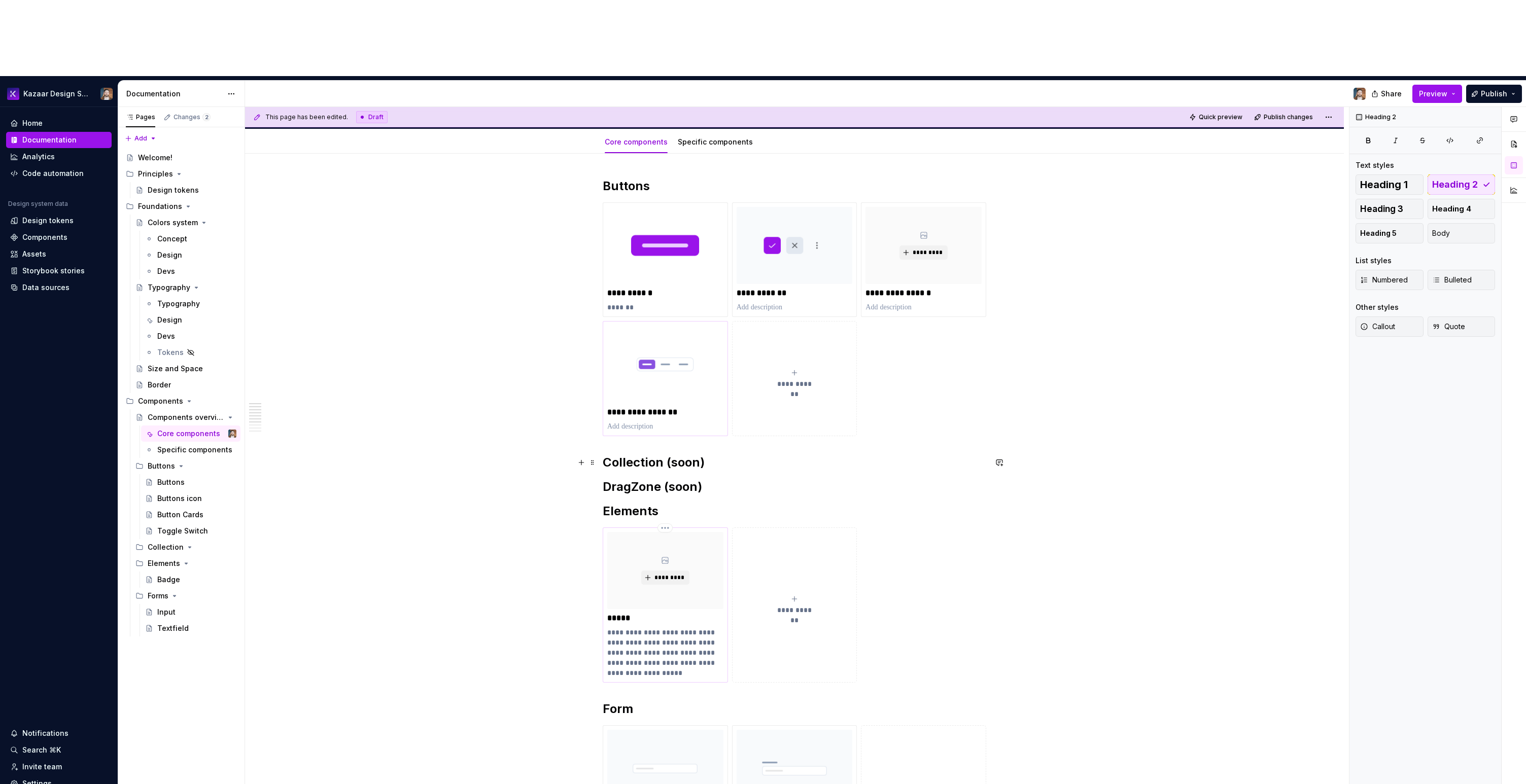
scroll to position [205, 0]
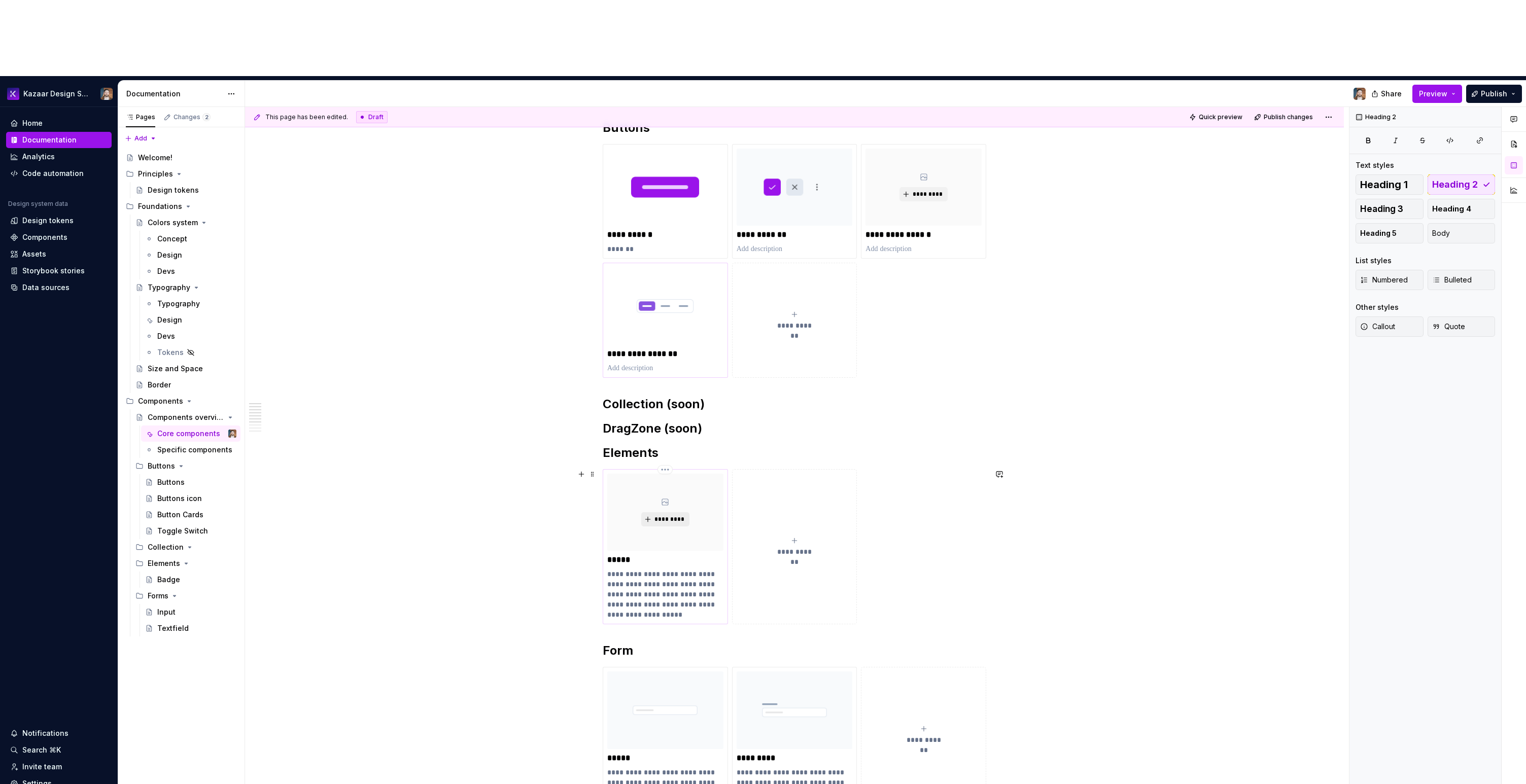
click at [659, 515] on span "*********" at bounding box center [669, 519] width 31 height 8
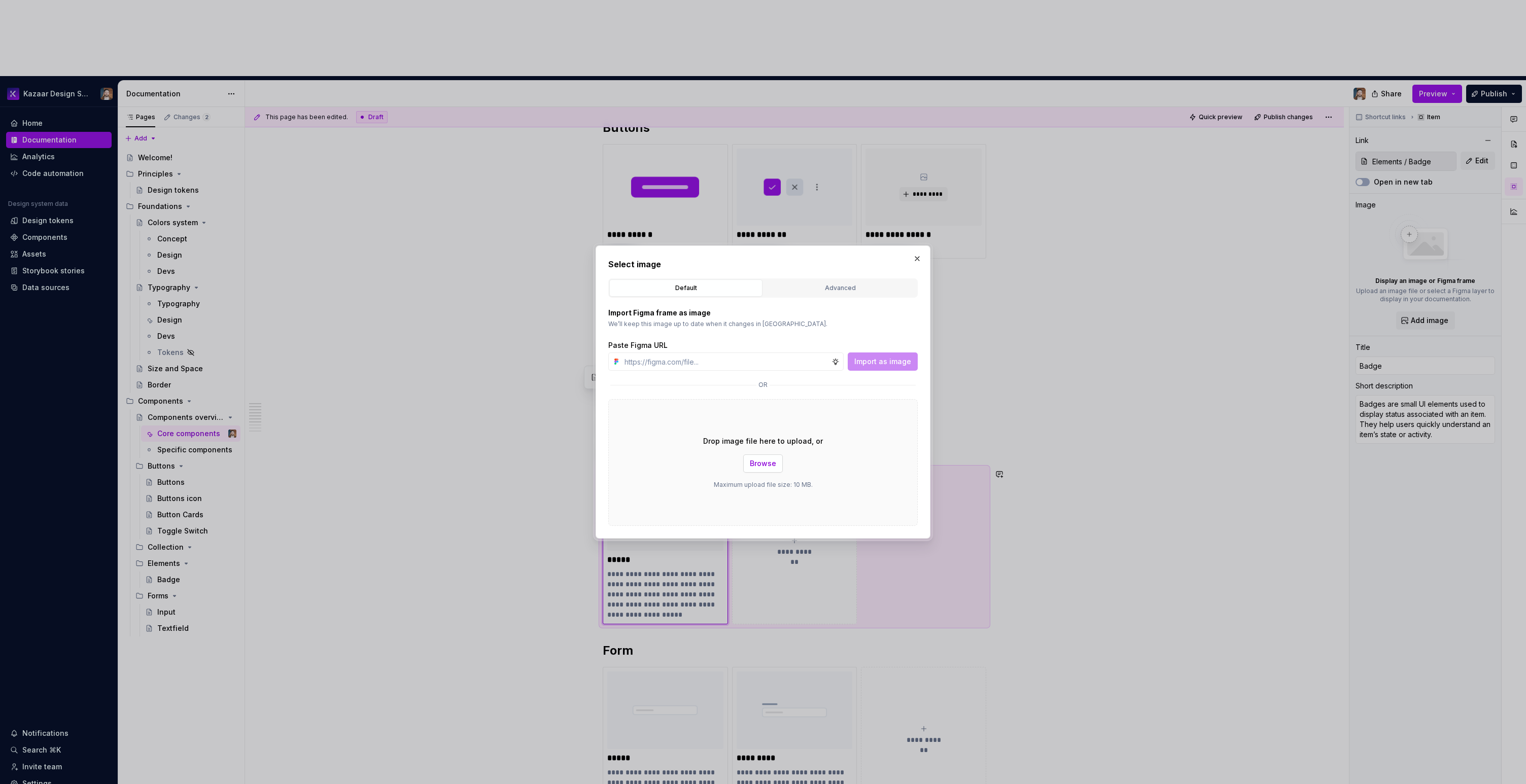
click at [757, 462] on span "Browse" at bounding box center [763, 463] width 27 height 10
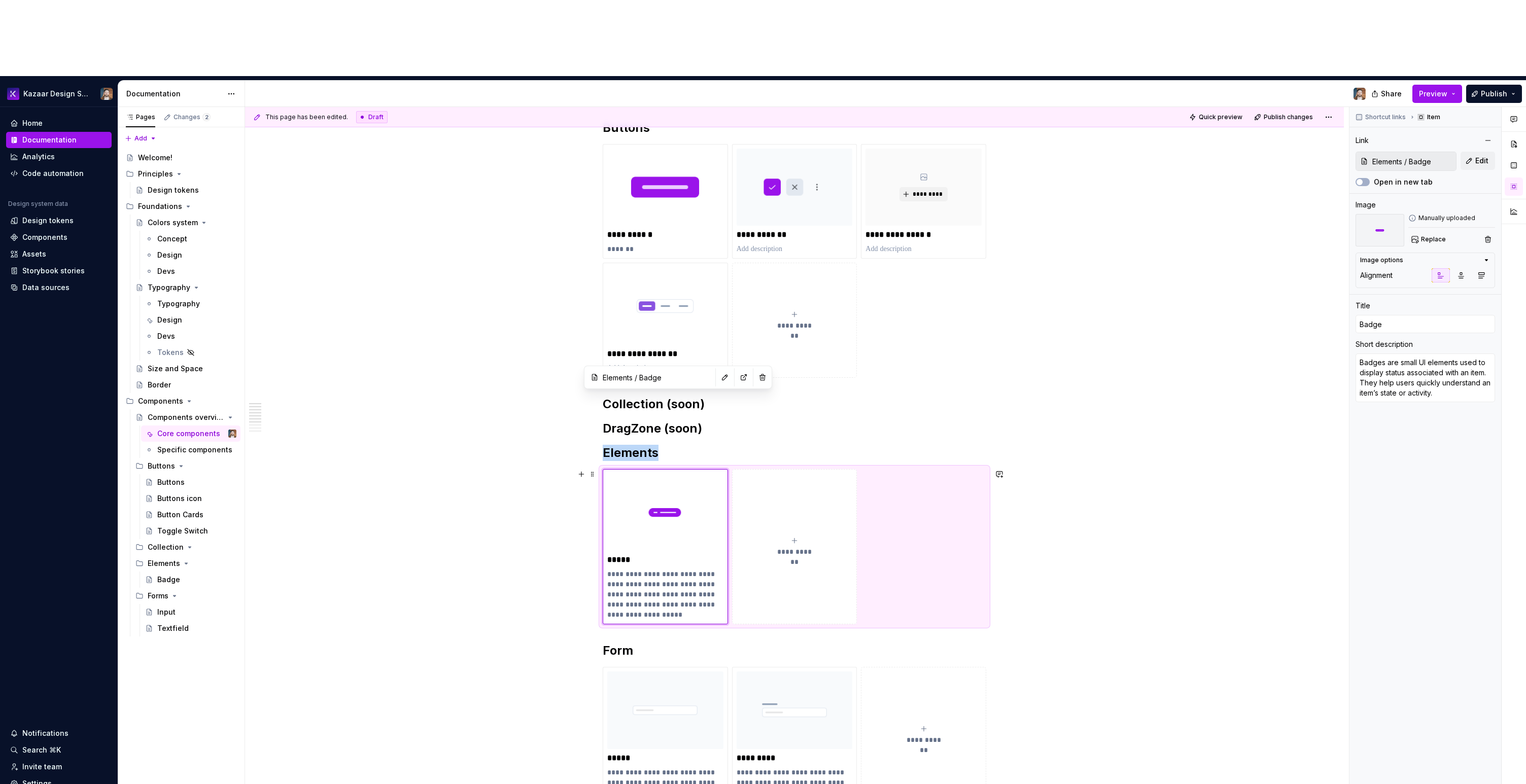
click at [522, 455] on div "**********" at bounding box center [794, 638] width 1099 height 1086
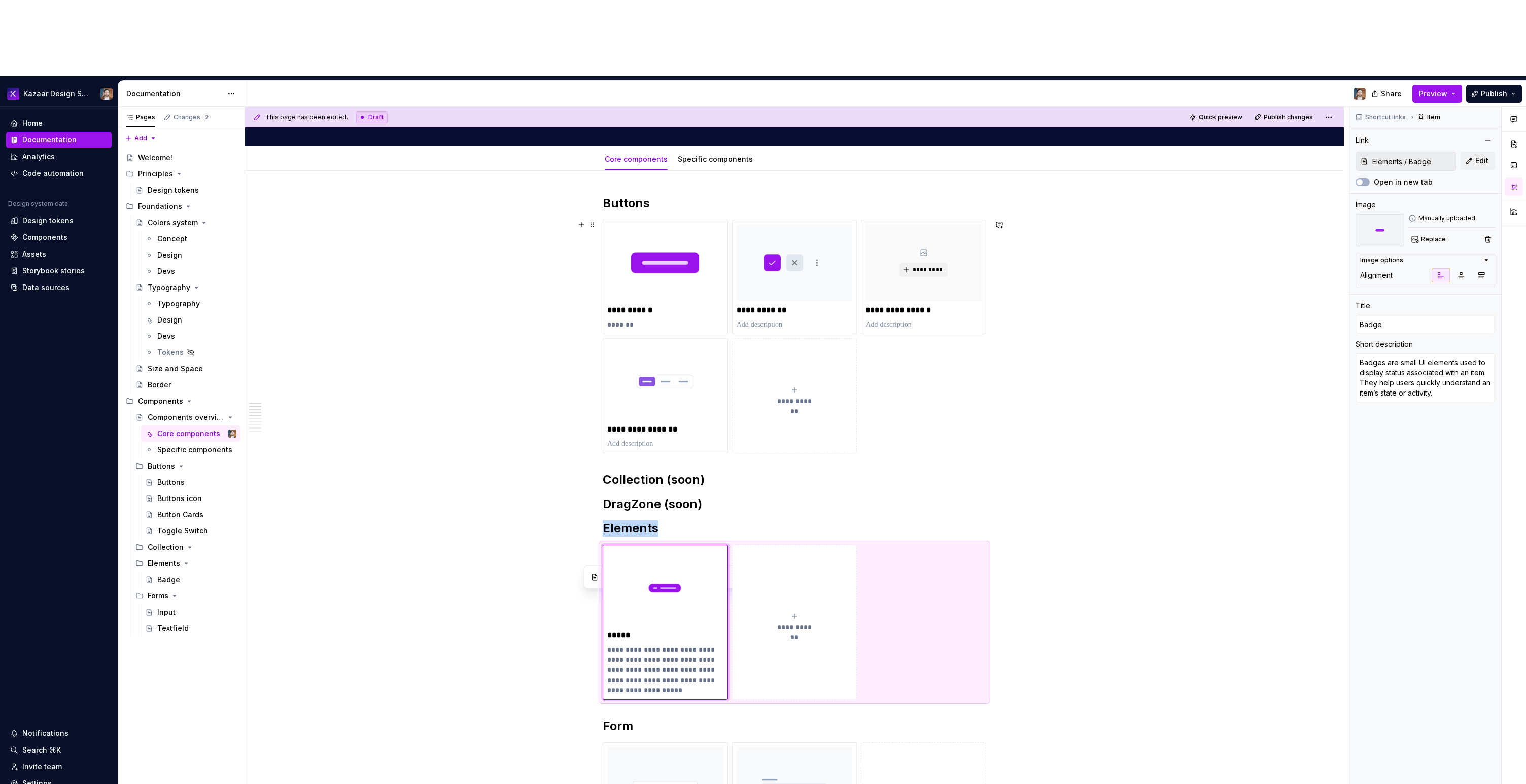
scroll to position [0, 0]
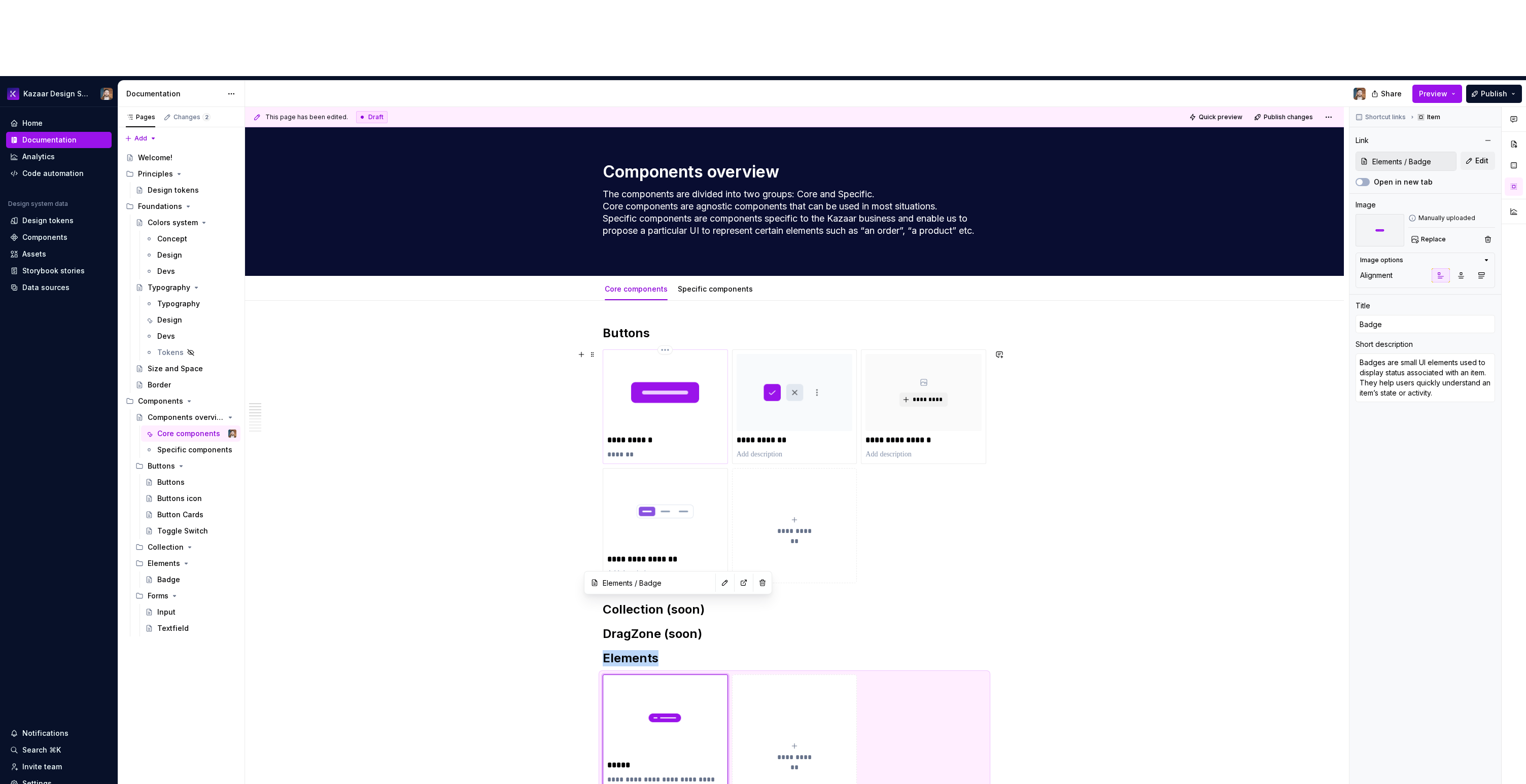
type textarea "*"
type input "Buttons / Buttons"
type input "Buttons WIP"
type textarea "Buttons"
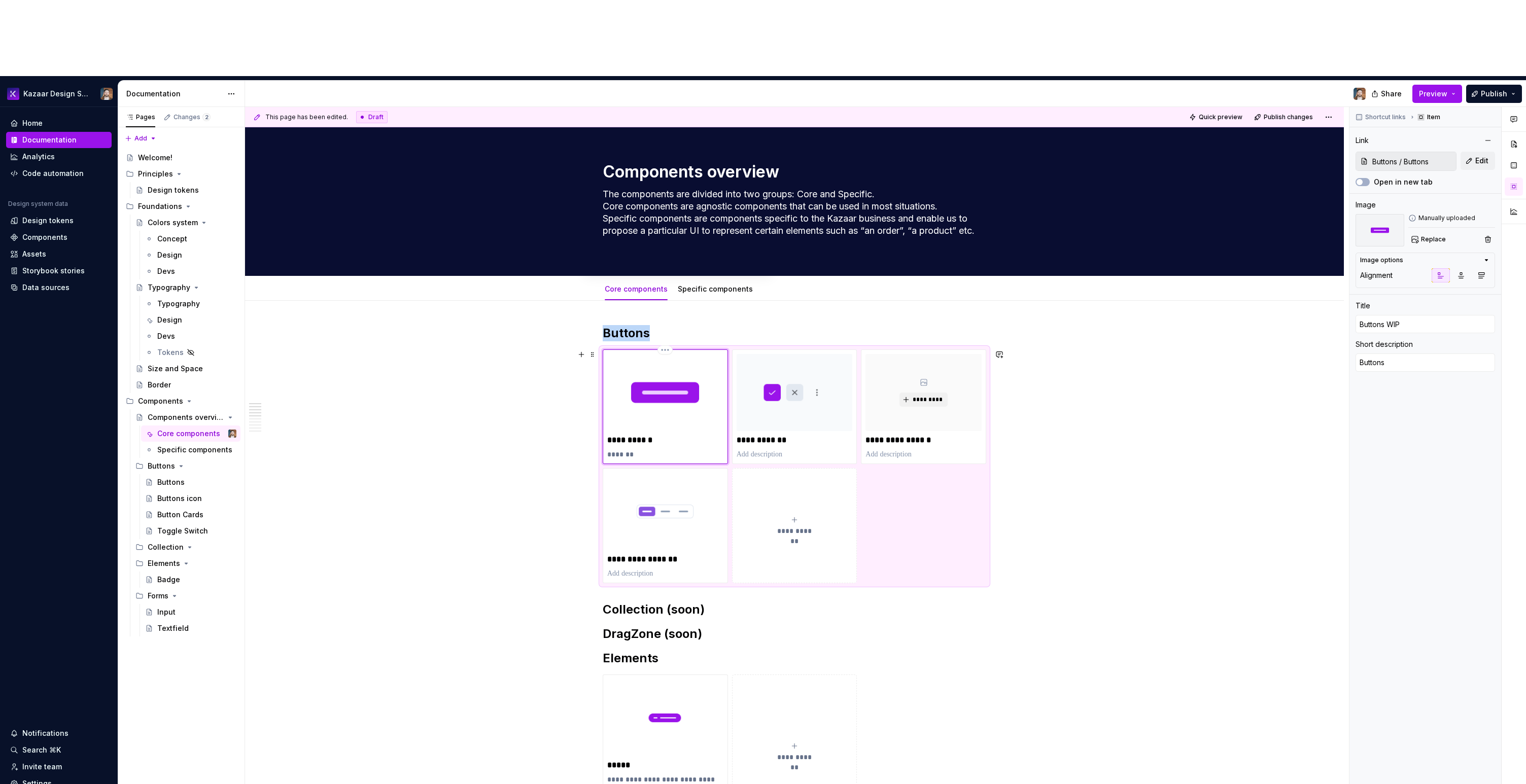
click at [690, 354] on img at bounding box center [665, 393] width 116 height 77
click at [179, 475] on div "Buttons" at bounding box center [197, 482] width 79 height 14
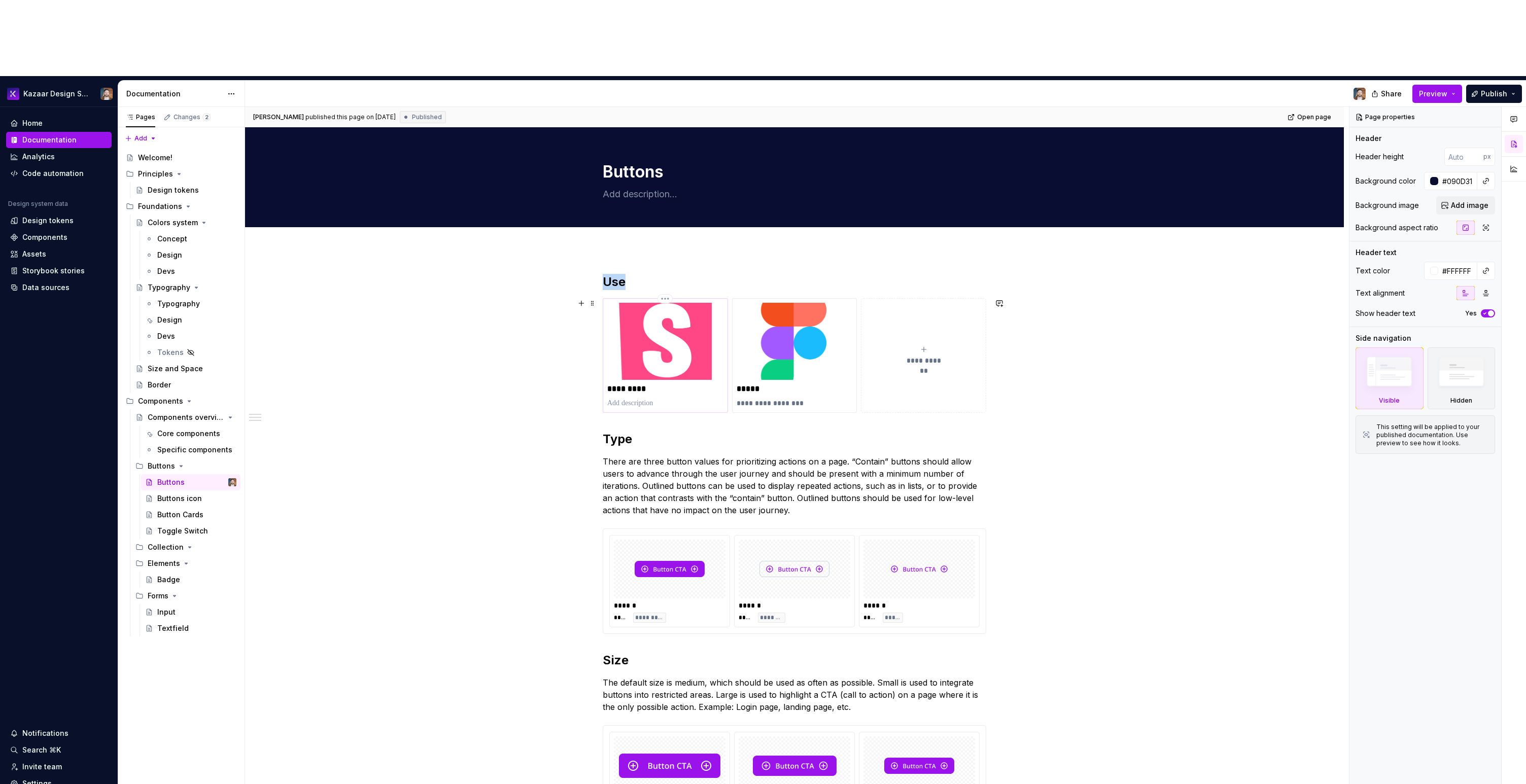
click at [638, 303] on img at bounding box center [665, 341] width 116 height 77
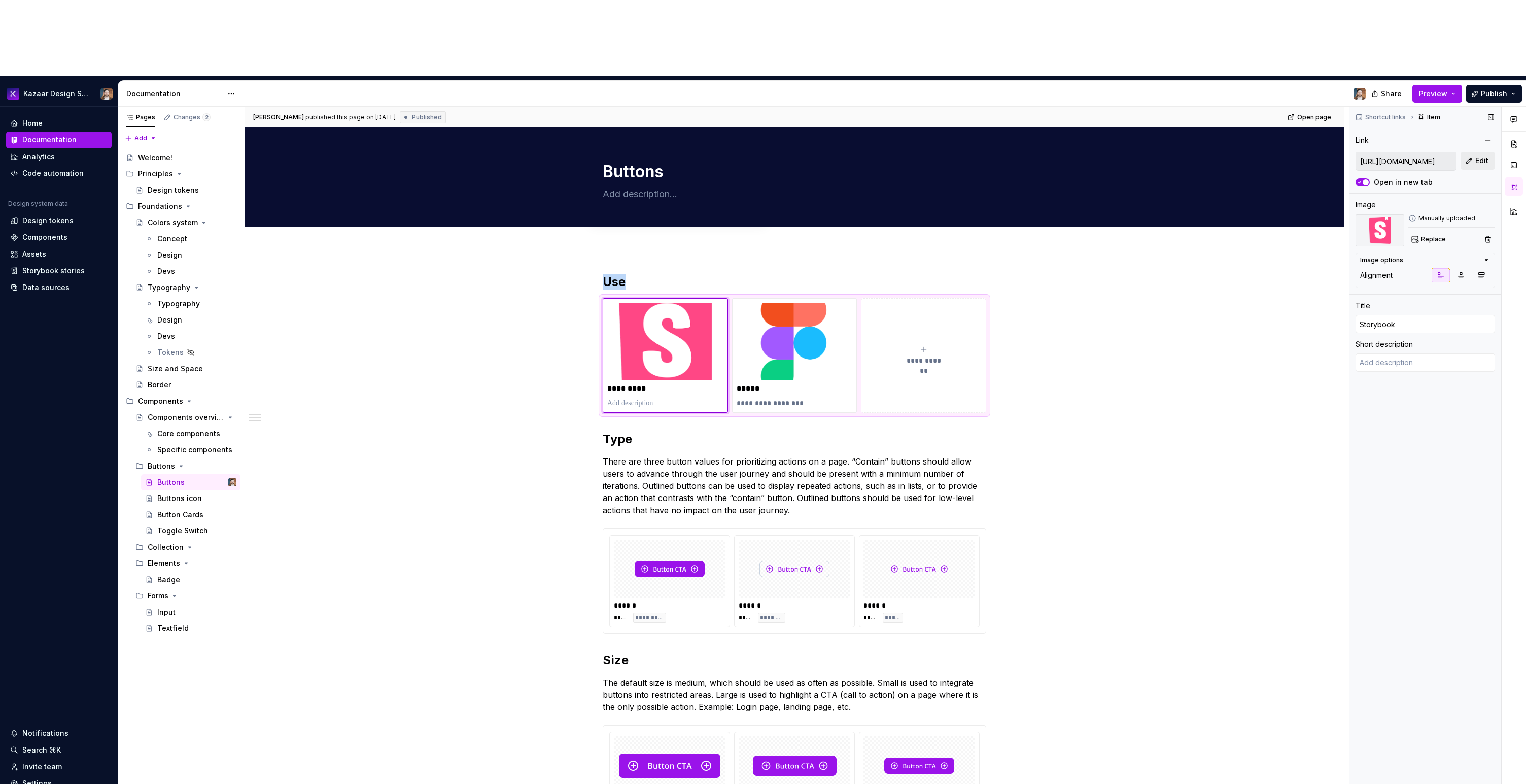
click at [1475, 156] on span "Edit" at bounding box center [1482, 160] width 13 height 10
type textarea "*"
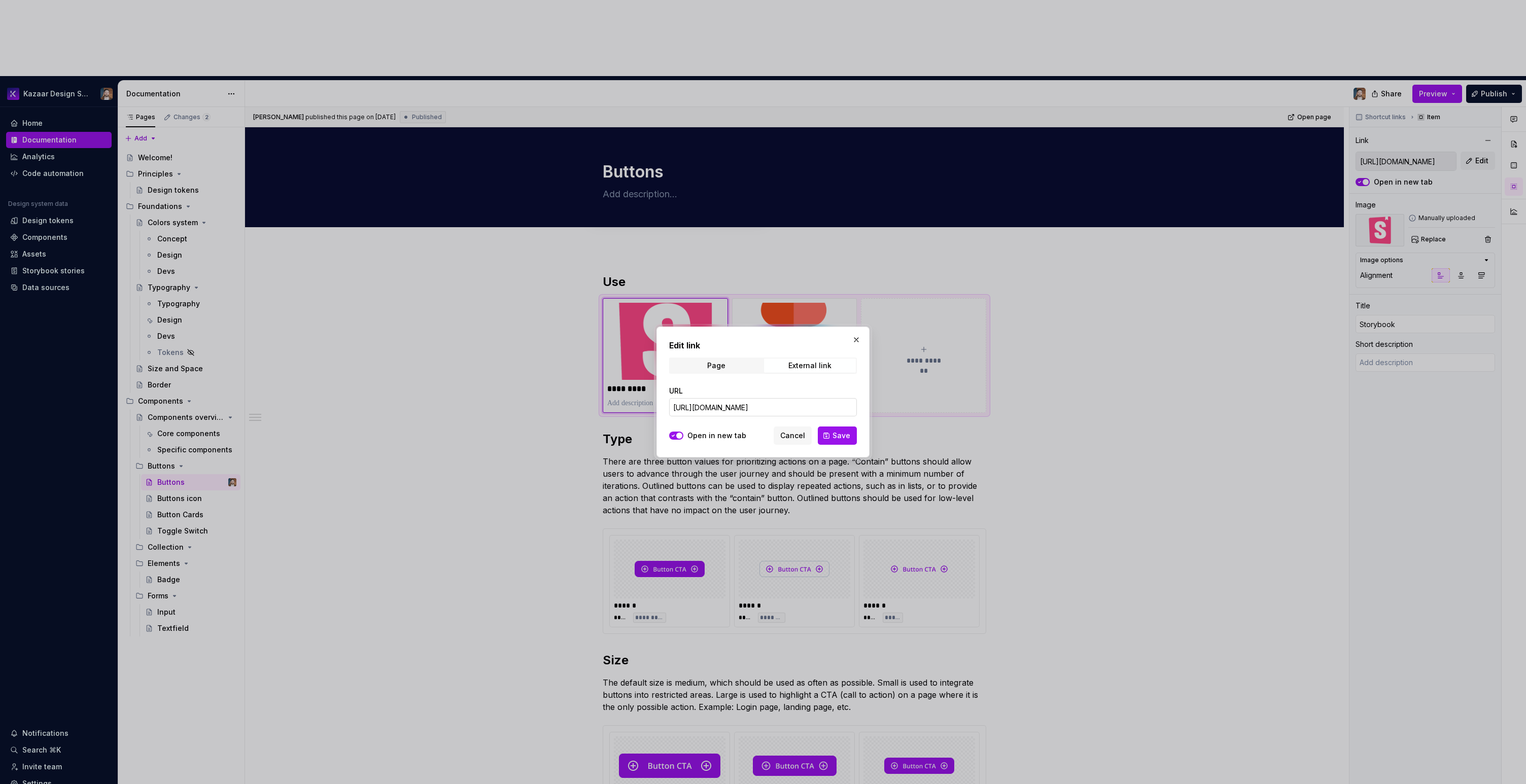
click at [804, 406] on input "https://ui-dev.kazaar.com/?path=/docs/core-component-buttons-button--docs" at bounding box center [763, 407] width 188 height 18
paste input "kazaar-platform.github.io/design-syste"
type input "[URL][DOMAIN_NAME]"
click at [843, 436] on span "Save" at bounding box center [841, 435] width 18 height 10
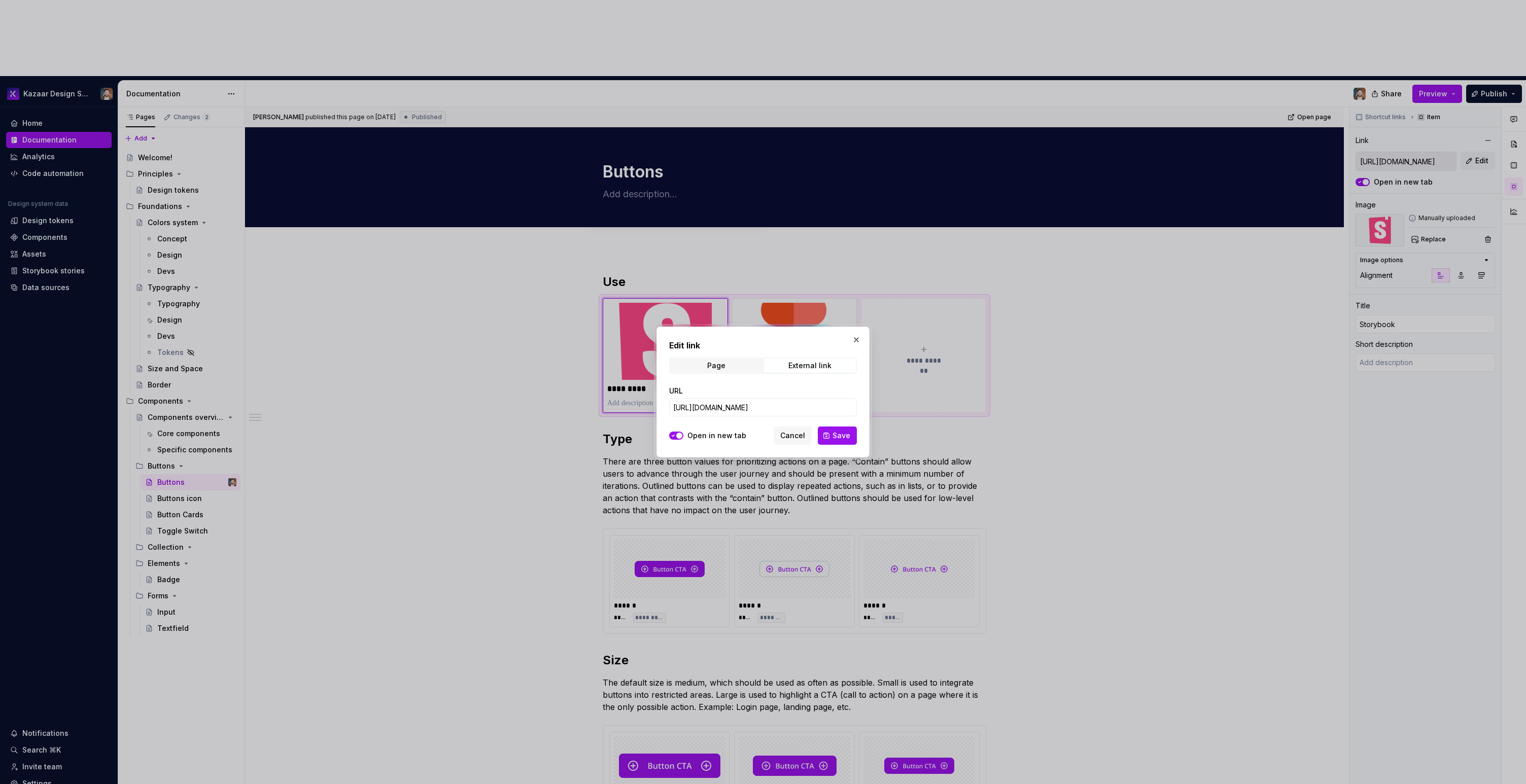
type textarea "*"
type input "[URL][DOMAIN_NAME]"
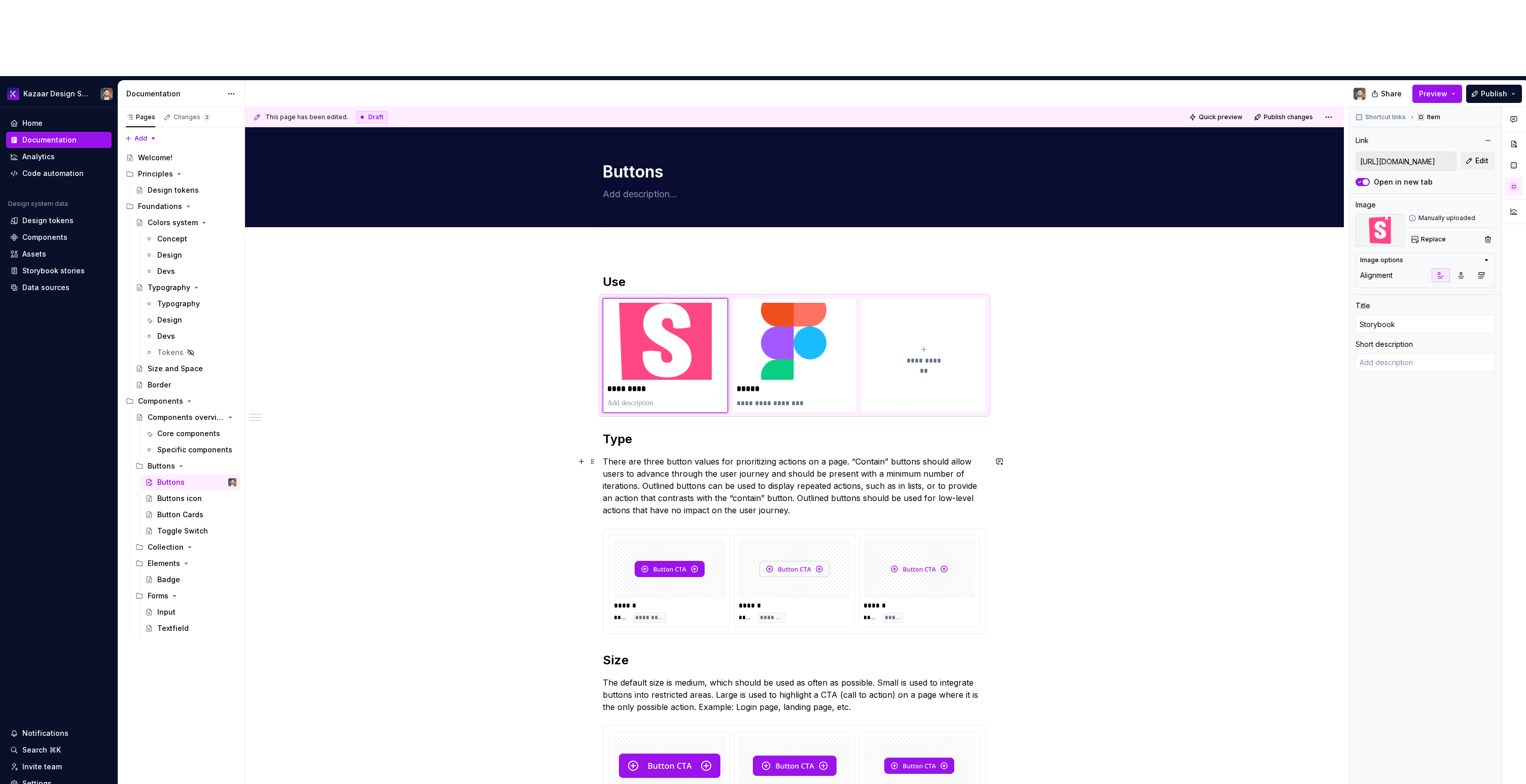
type textarea "*"
type input "[URL][DOMAIN_NAME]"
click at [170, 493] on div "Buttons icon" at bounding box center [179, 498] width 44 height 10
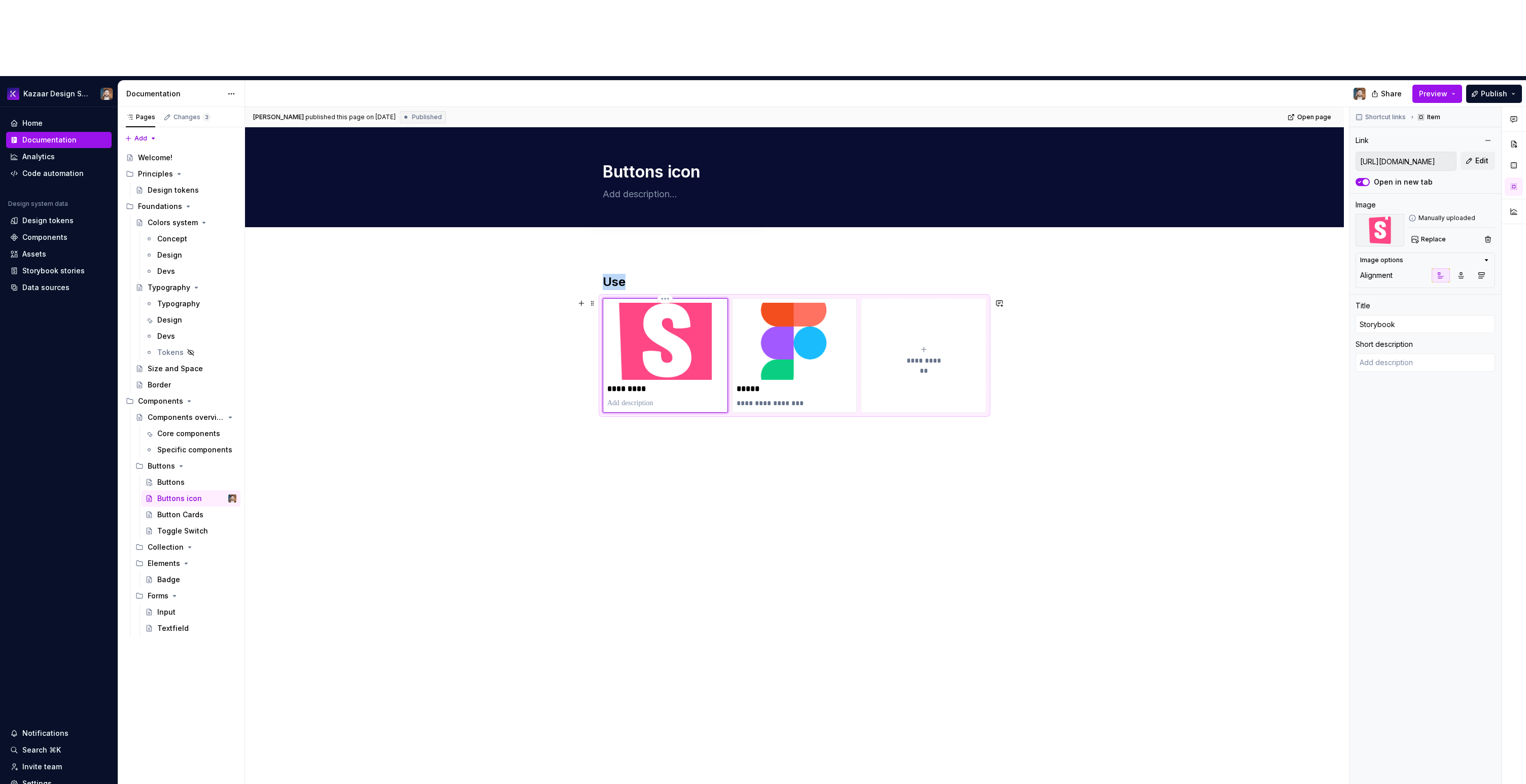
click at [675, 303] on img at bounding box center [665, 341] width 116 height 77
click at [1384, 152] on input "https://ui-dev.kazaar.com/?path=/docs/core-component-buttons-buttonicon--docs" at bounding box center [1406, 161] width 100 height 18
click at [1473, 152] on button "Edit" at bounding box center [1478, 160] width 34 height 18
type textarea "*"
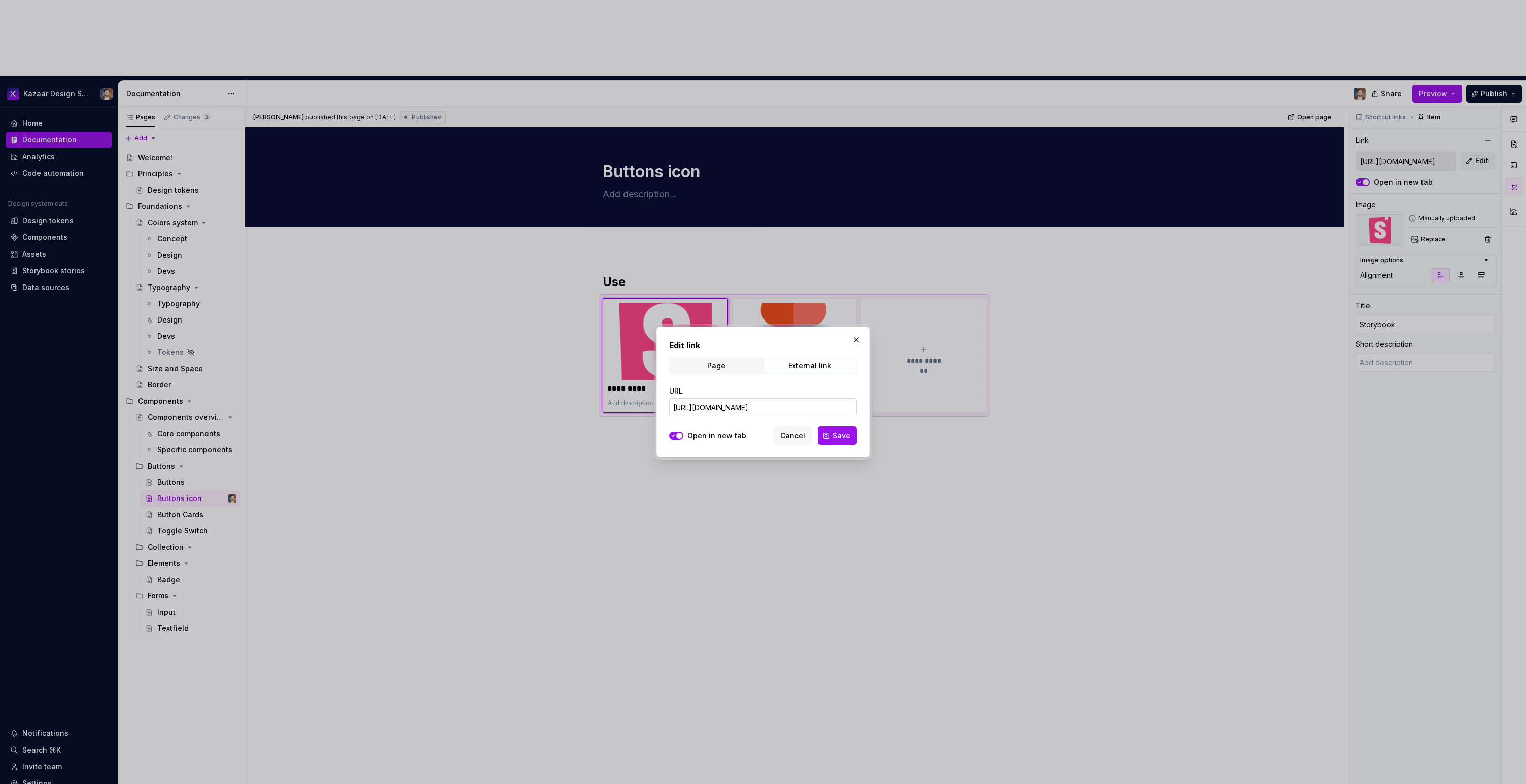
click at [729, 400] on input "https://ui-dev.kazaar.com/?path=/docs/core-component-buttons-buttonicon--docs" at bounding box center [763, 407] width 188 height 18
paste input "kazaar-platform.github.io/design-system/?path=/docs/core-component-buttons-butt…"
paste input "https://kazaar-platform.github.io/design-syste"
type input "https://kazaar-platform.github.io/design-system/?path=/docs/core-component-butt…"
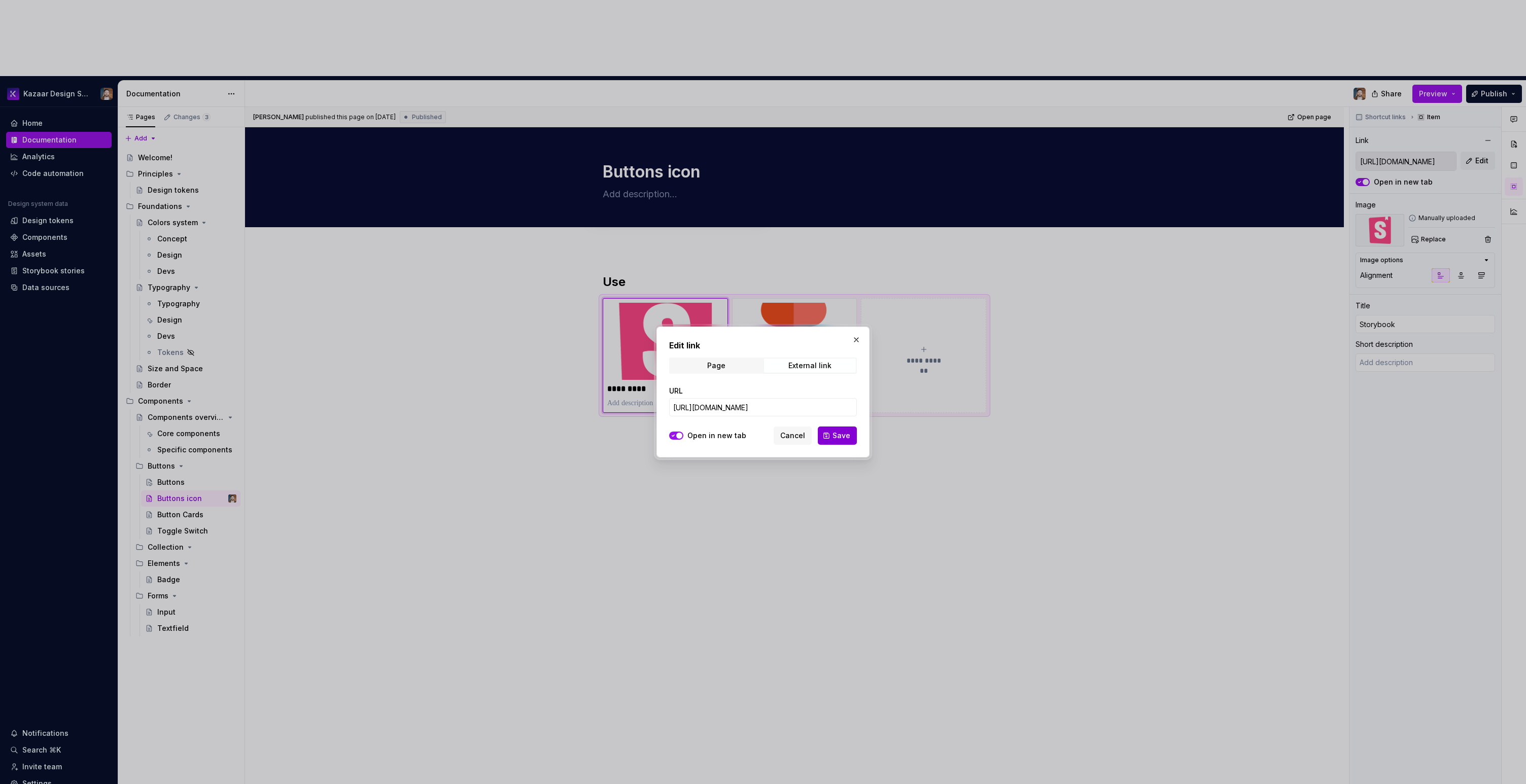
click at [838, 441] on button "Save" at bounding box center [837, 435] width 39 height 18
type textarea "*"
type input "https://kazaar-platform.github.io/design-system/?path=/docs/core-component-butt…"
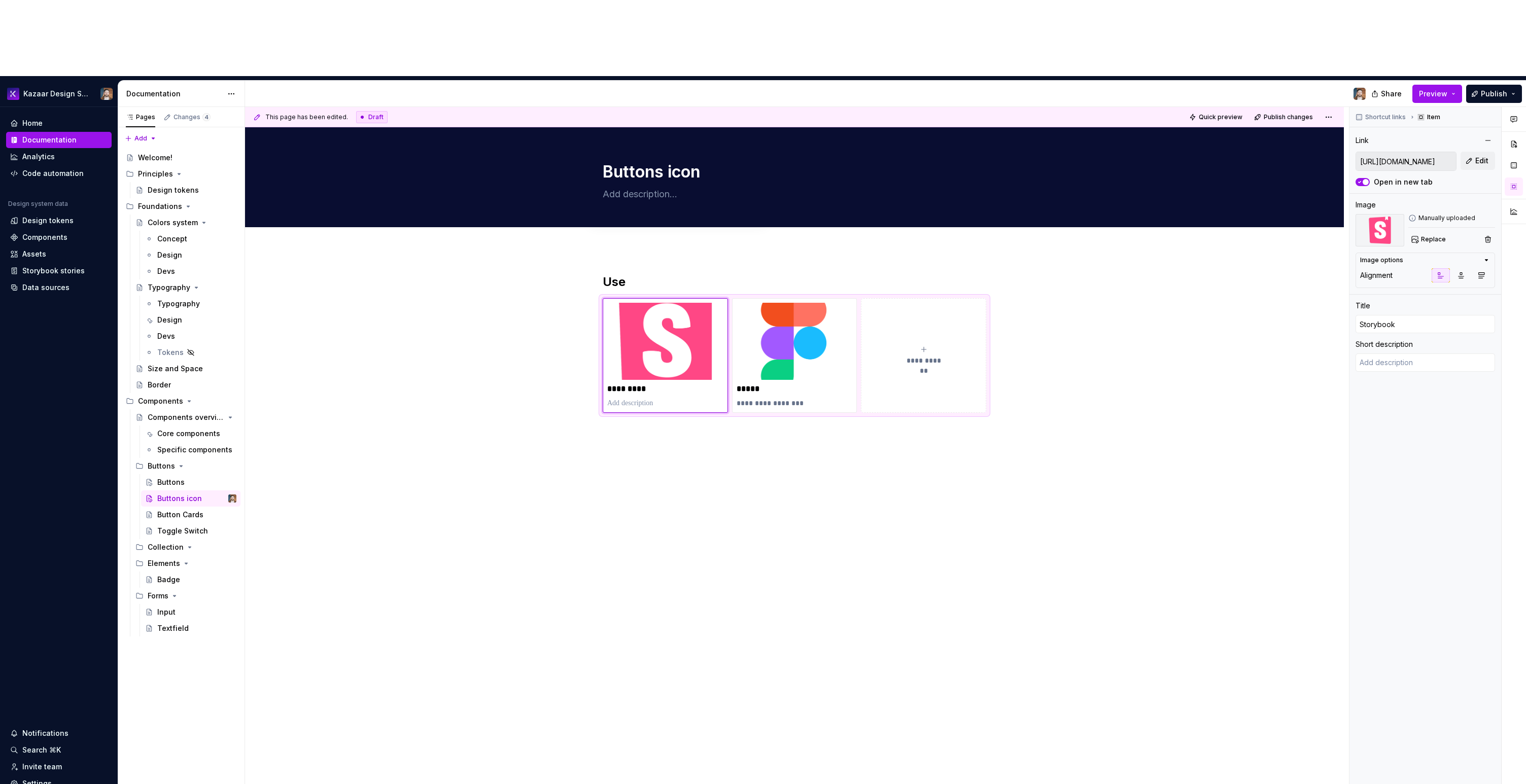
click at [838, 441] on div "**********" at bounding box center [794, 467] width 1099 height 435
type textarea "*"
type input "https://kazaar-platform.github.io/design-system/?path=/docs/core-component-butt…"
click at [160, 526] on div "Toggle Switch" at bounding box center [181, 531] width 49 height 10
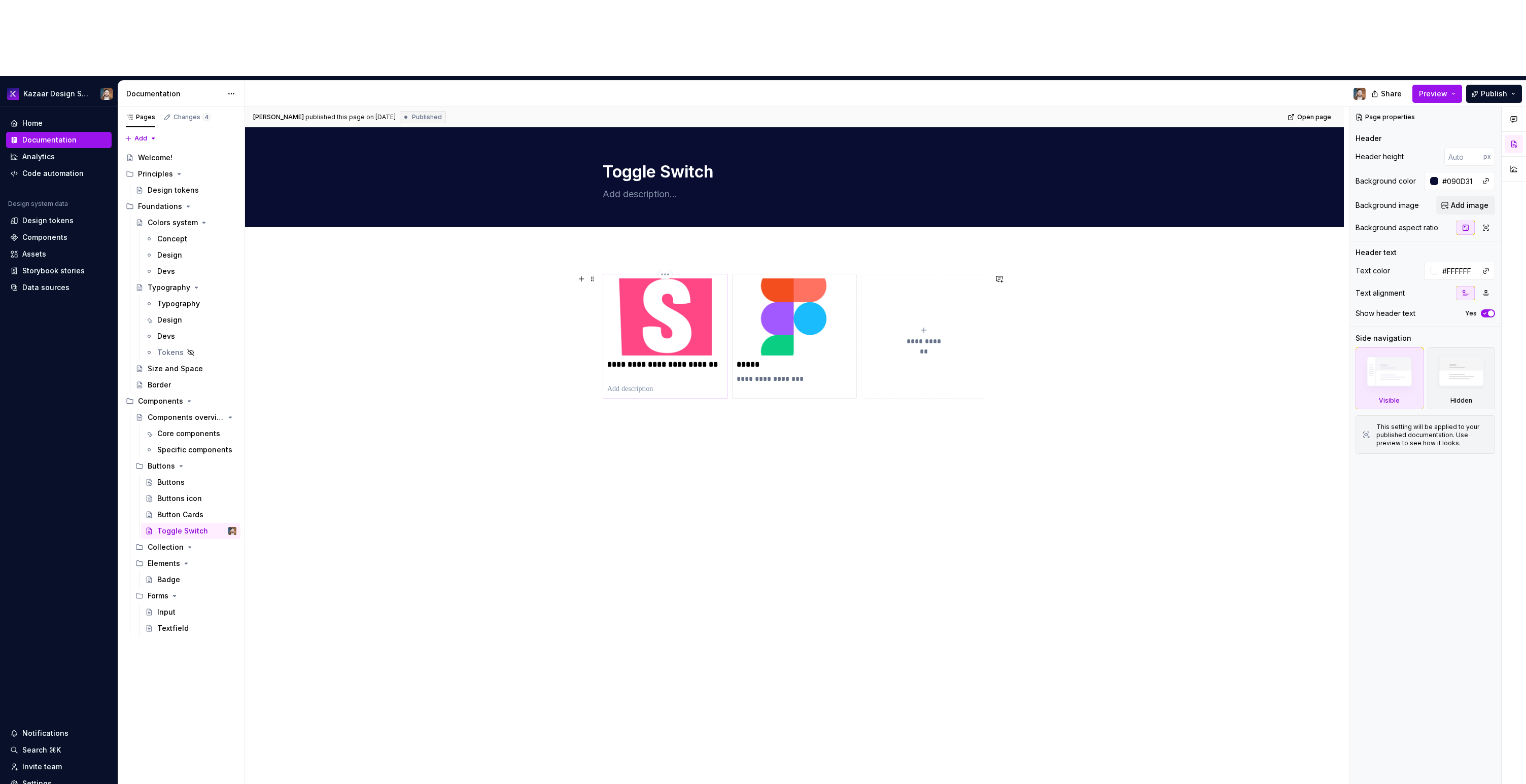
click at [676, 278] on img at bounding box center [665, 317] width 116 height 77
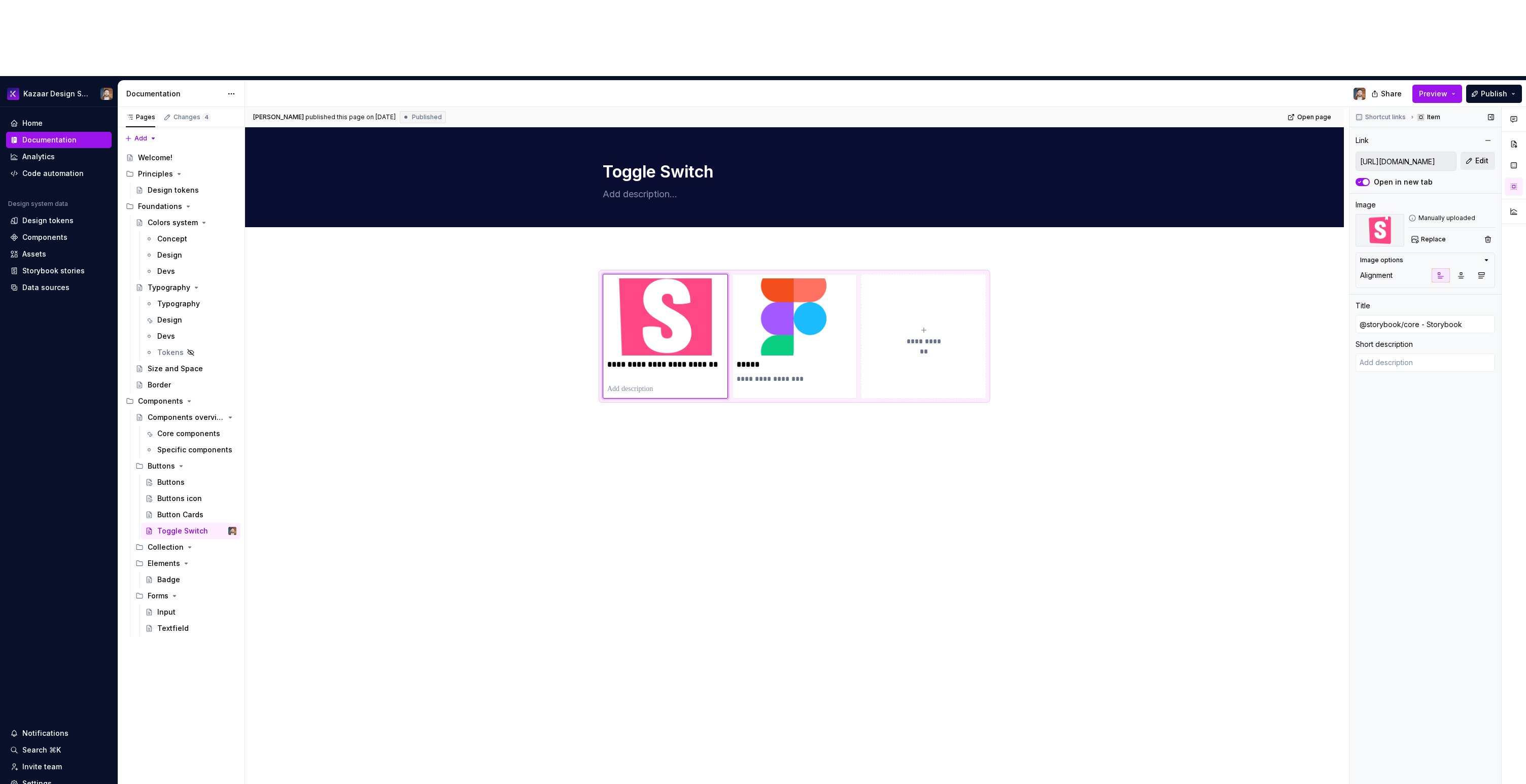
click at [1472, 152] on button "Edit" at bounding box center [1478, 160] width 34 height 18
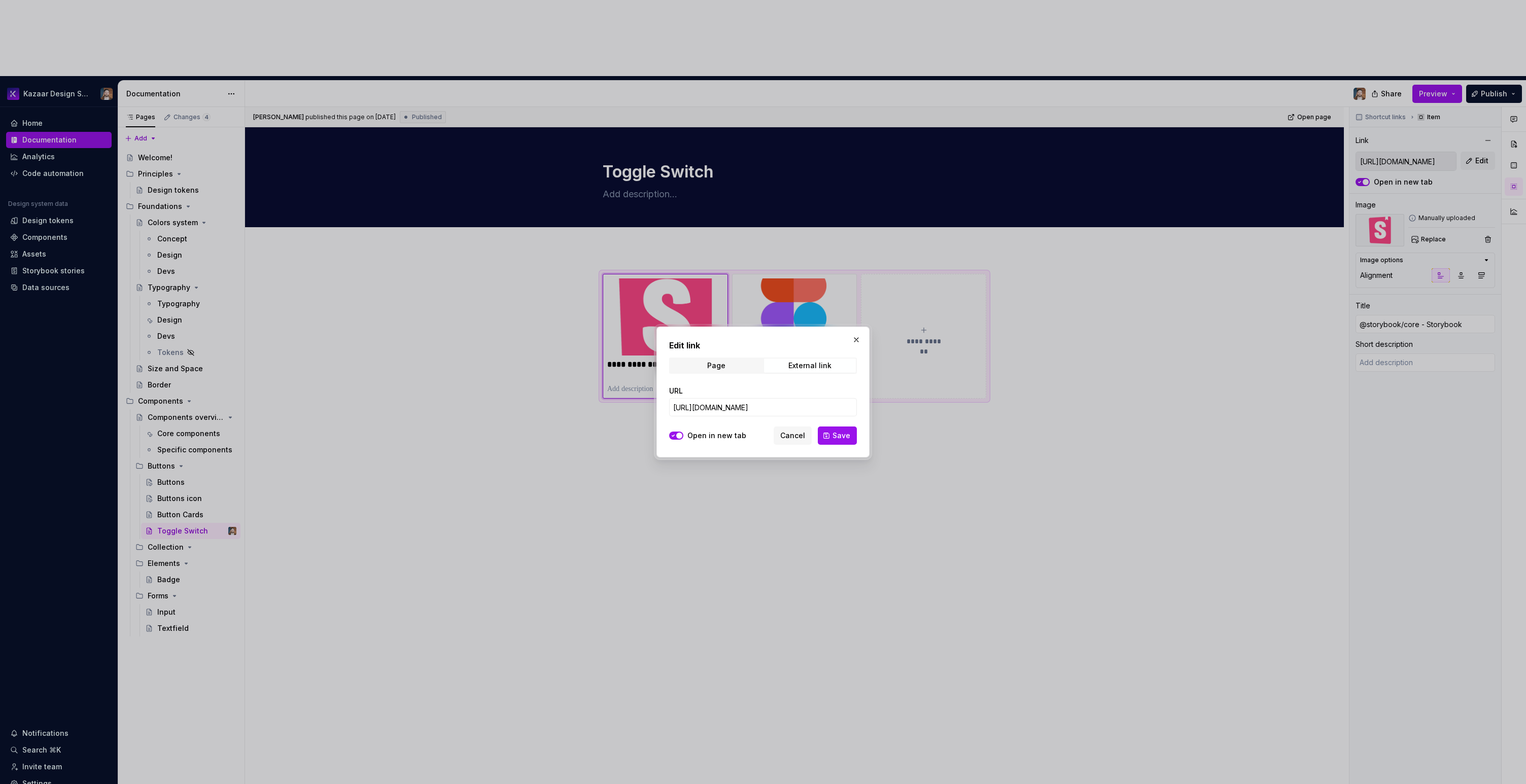
type textarea "*"
click at [755, 411] on input "https://ui-dev.kazaar.com/?path=/docs/core-component-buttons-togglebuttongroup-…" at bounding box center [763, 407] width 188 height 18
paste input "kazaar-platform.github.io/design-syste"
type input "https://kazaar-platform.github.io/design-system/?path=/docs/core-component-butt…"
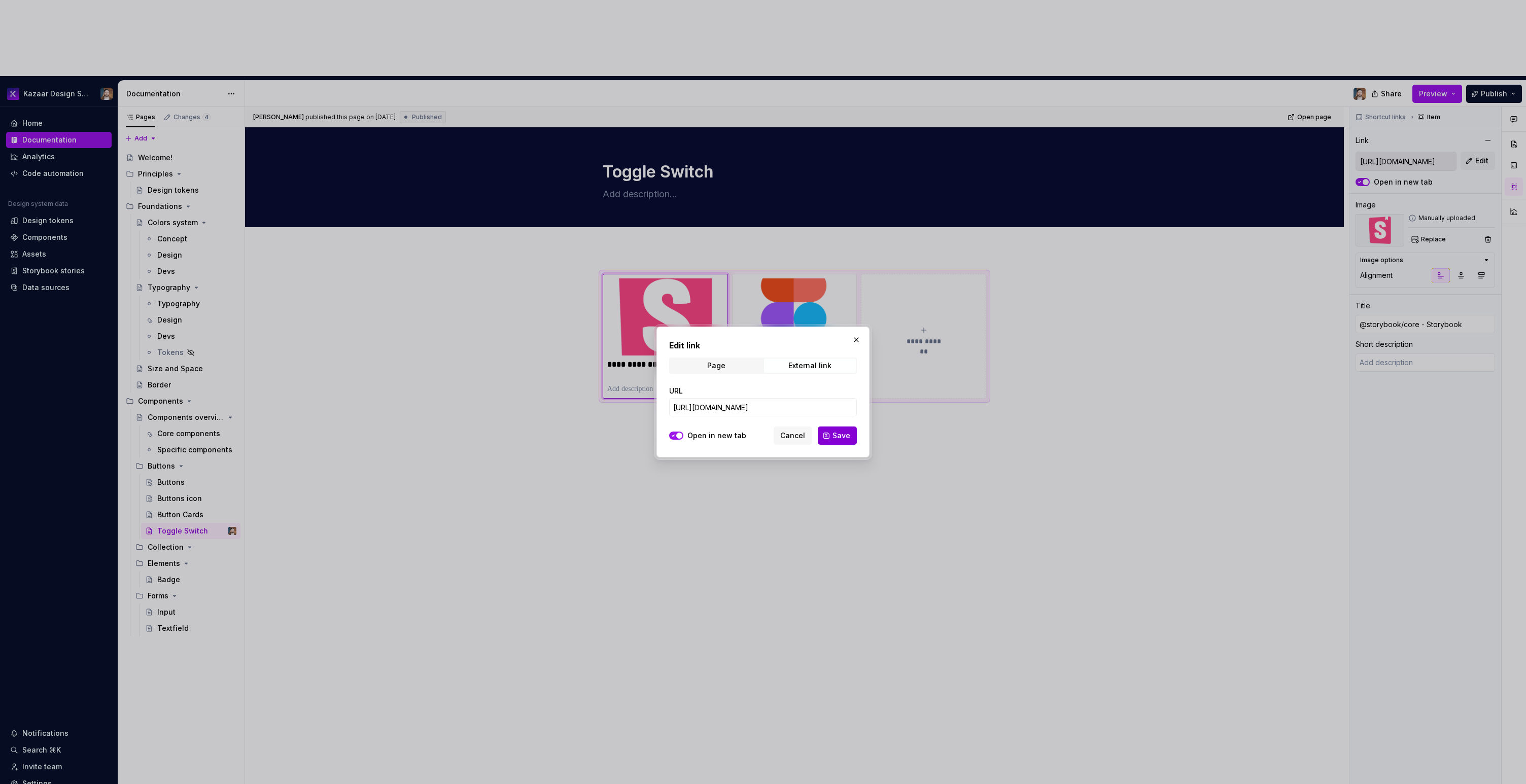
click at [837, 434] on span "Save" at bounding box center [841, 435] width 18 height 10
type textarea "*"
type input "https://kazaar-platform.github.io/design-system/?path=/docs/core-component-butt…"
type textarea "*"
type input "https://kazaar-platform.github.io/design-system/?path=/docs/core-component-butt…"
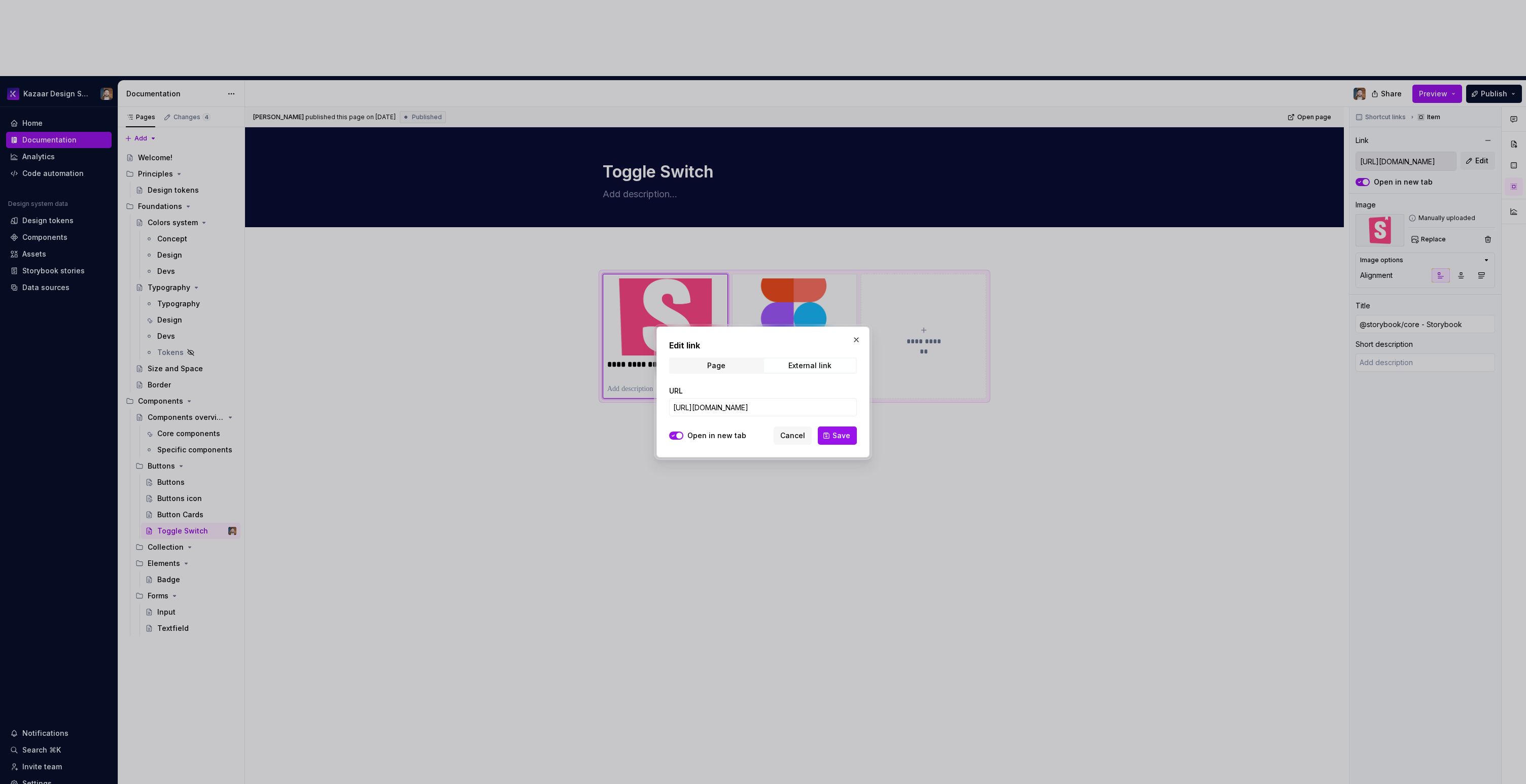
scroll to position [0, 0]
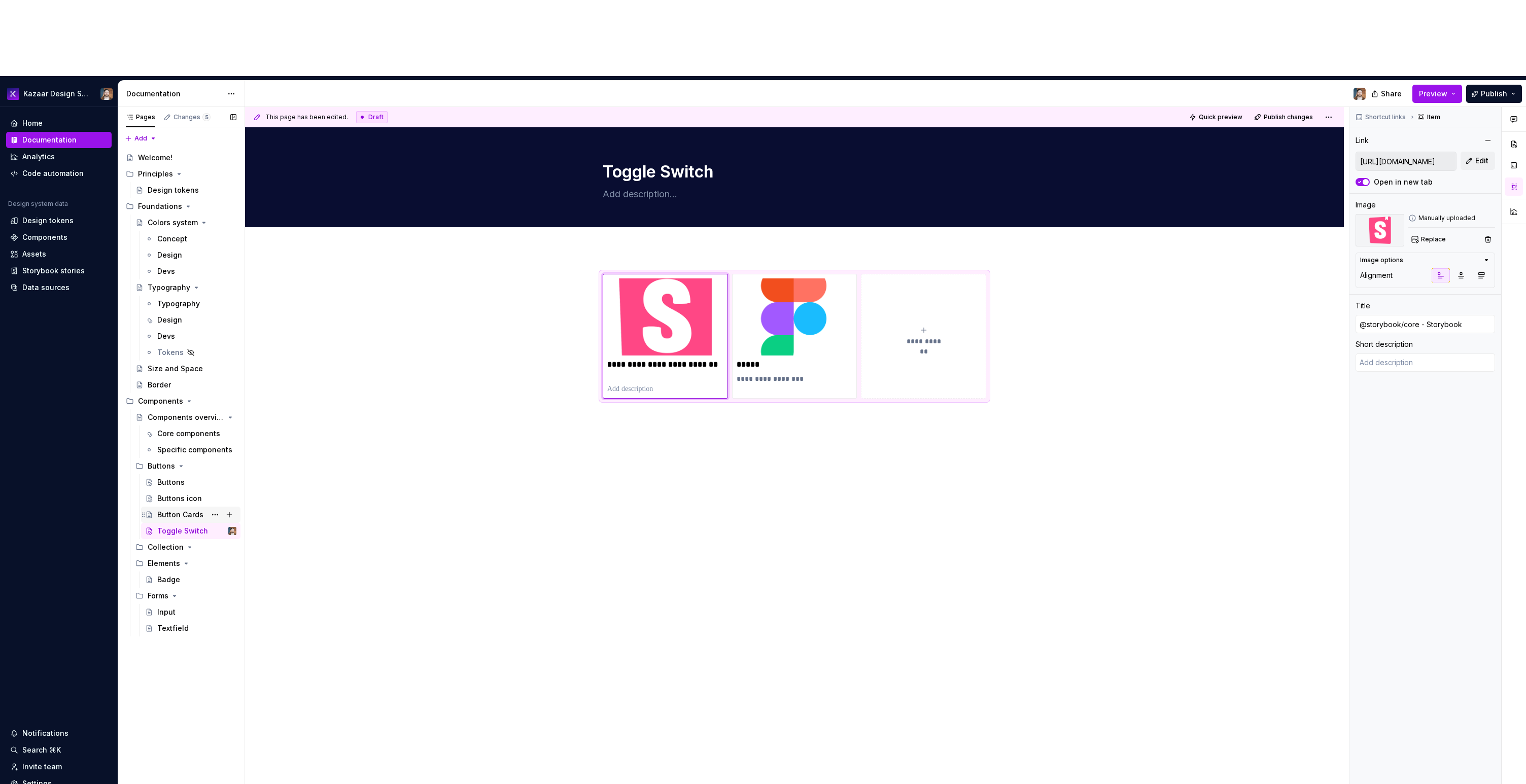
click at [193, 507] on div "Button Cards" at bounding box center [197, 515] width 79 height 14
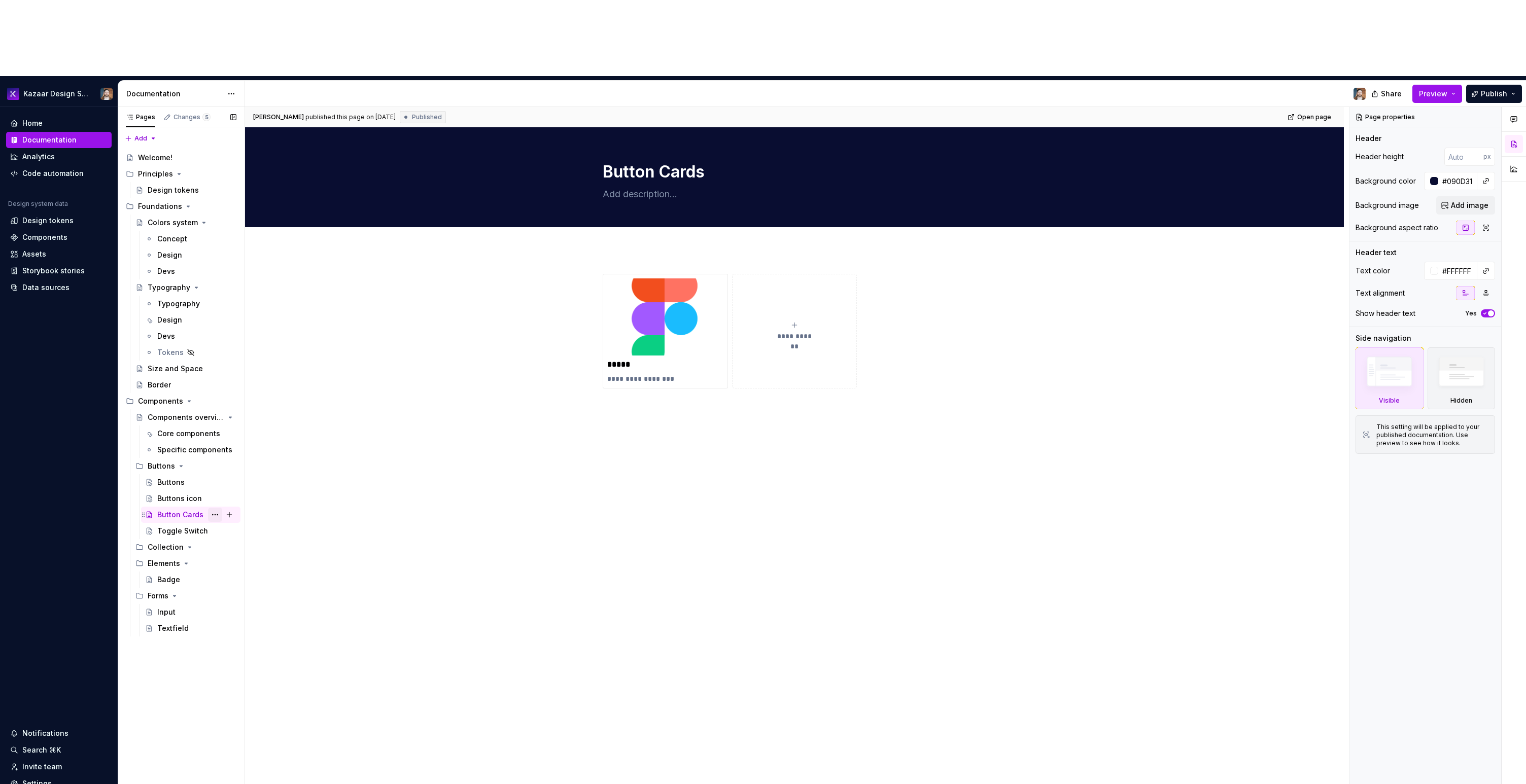
click at [214, 507] on button "Page tree" at bounding box center [215, 515] width 14 height 14
click at [241, 599] on div "Delete page" at bounding box center [277, 603] width 100 height 10
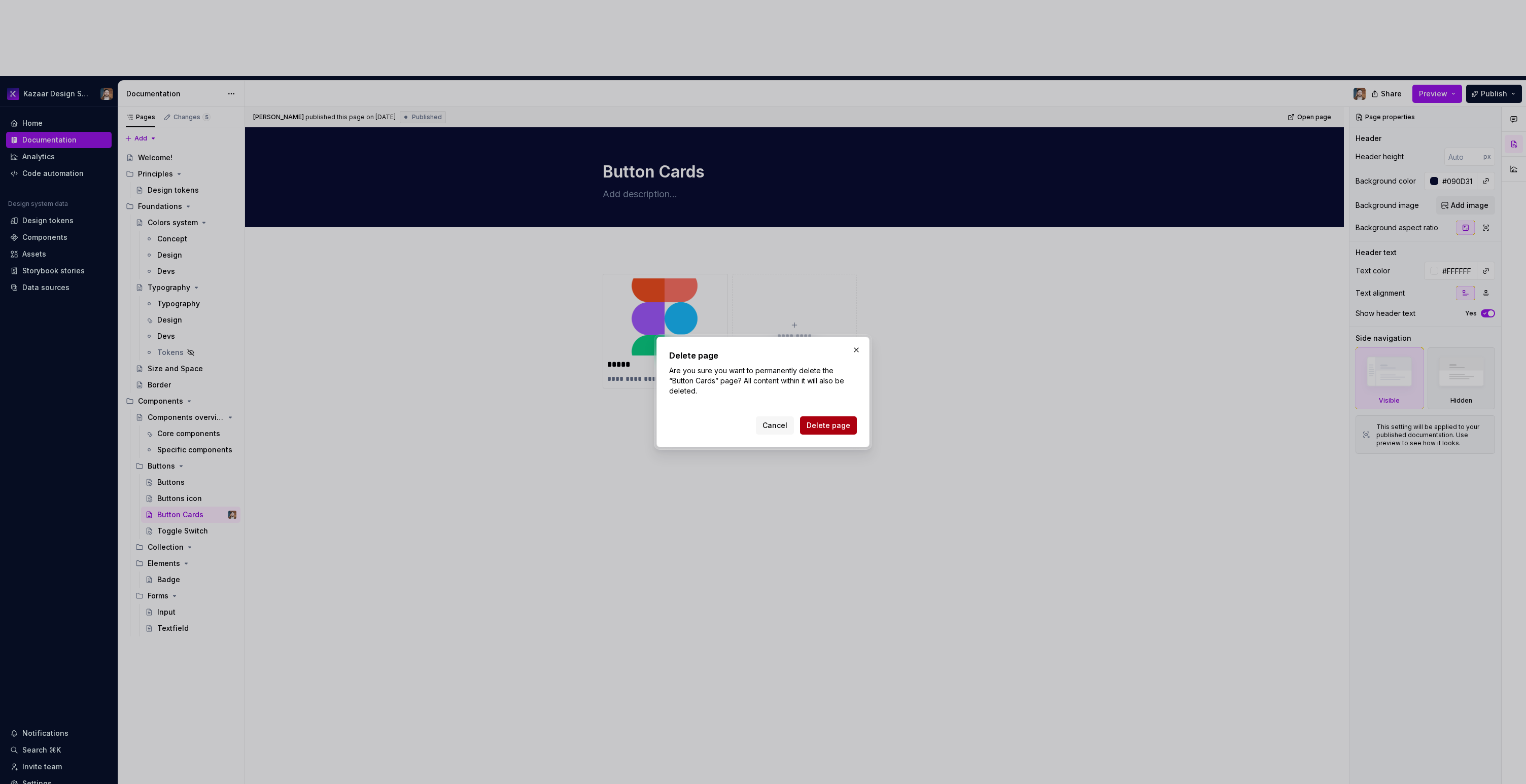
click at [833, 423] on span "Delete page" at bounding box center [829, 425] width 44 height 10
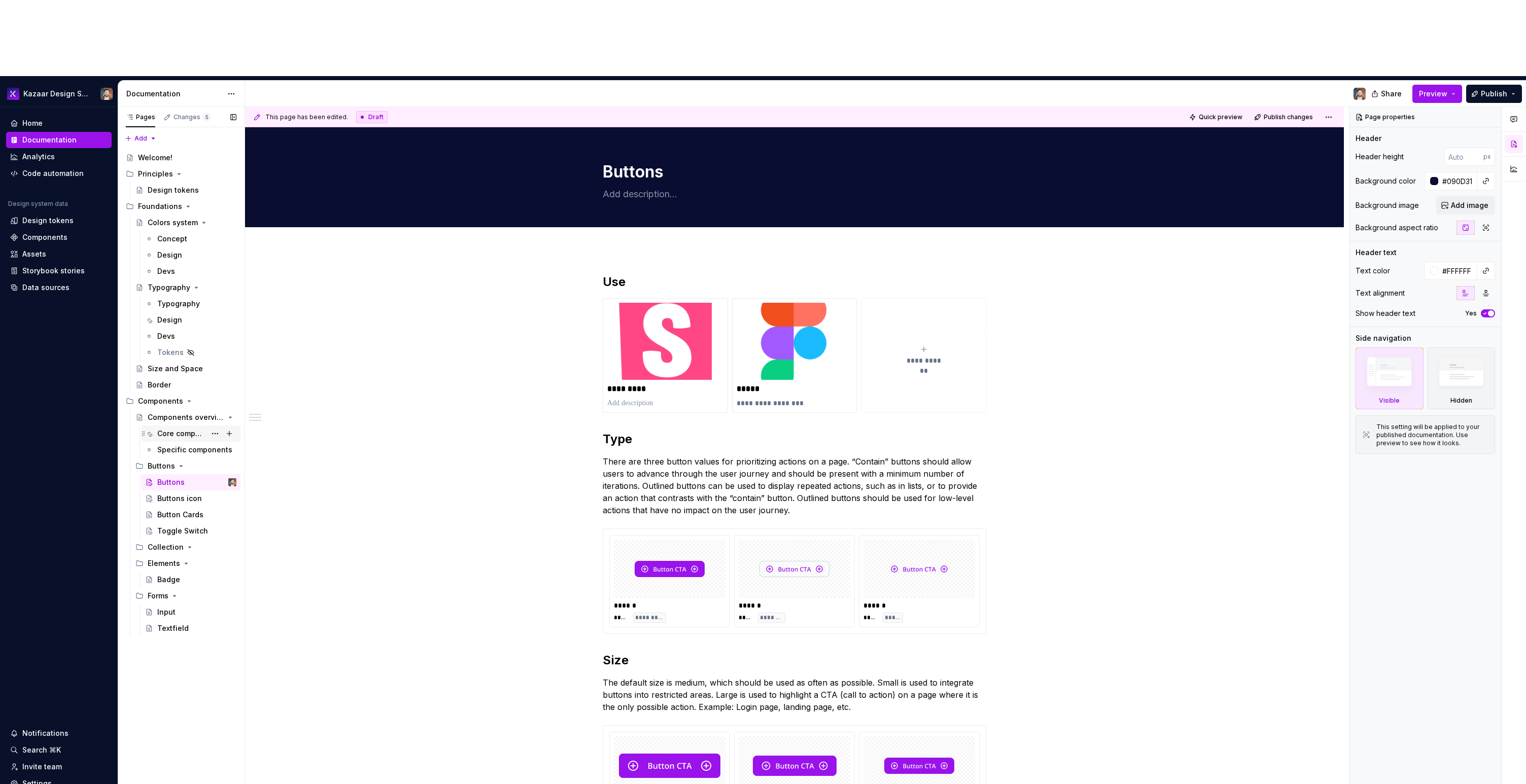
click at [173, 429] on div "Core components" at bounding box center [181, 433] width 49 height 10
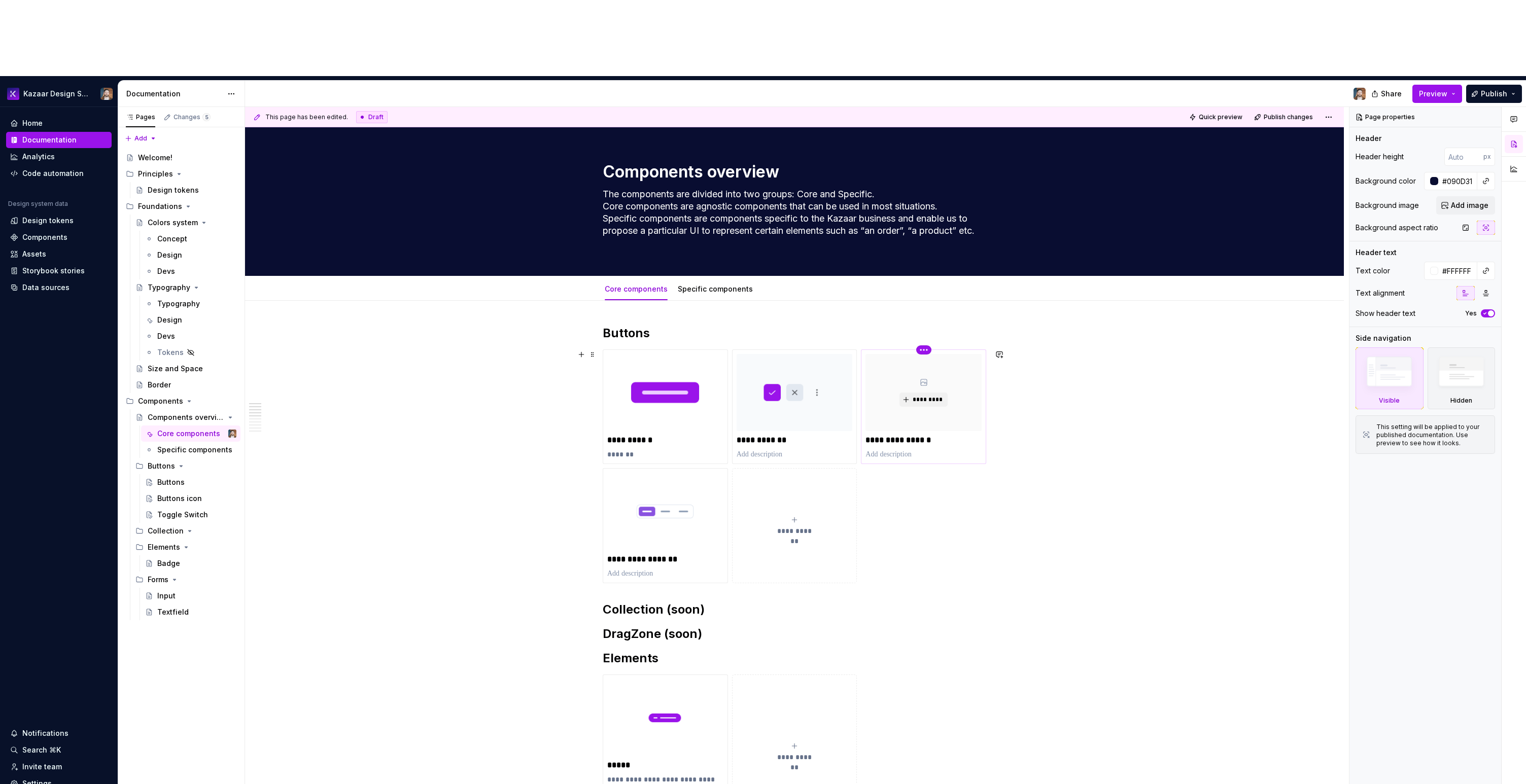
click at [924, 276] on html "Kazaar Design System Home Documentation Analytics Code automation Design system…" at bounding box center [763, 392] width 1526 height 784
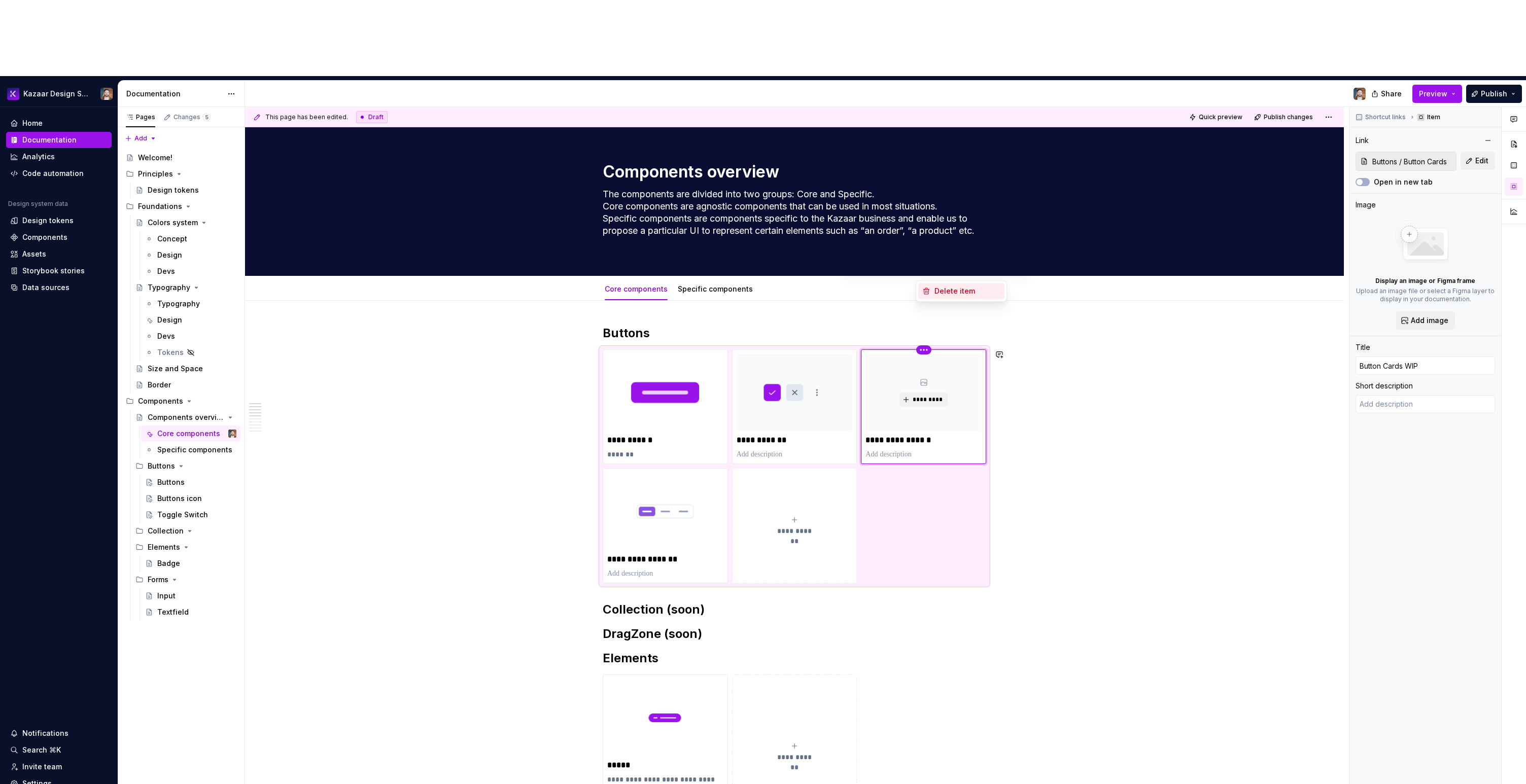
click at [938, 289] on div "Delete item" at bounding box center [967, 291] width 66 height 10
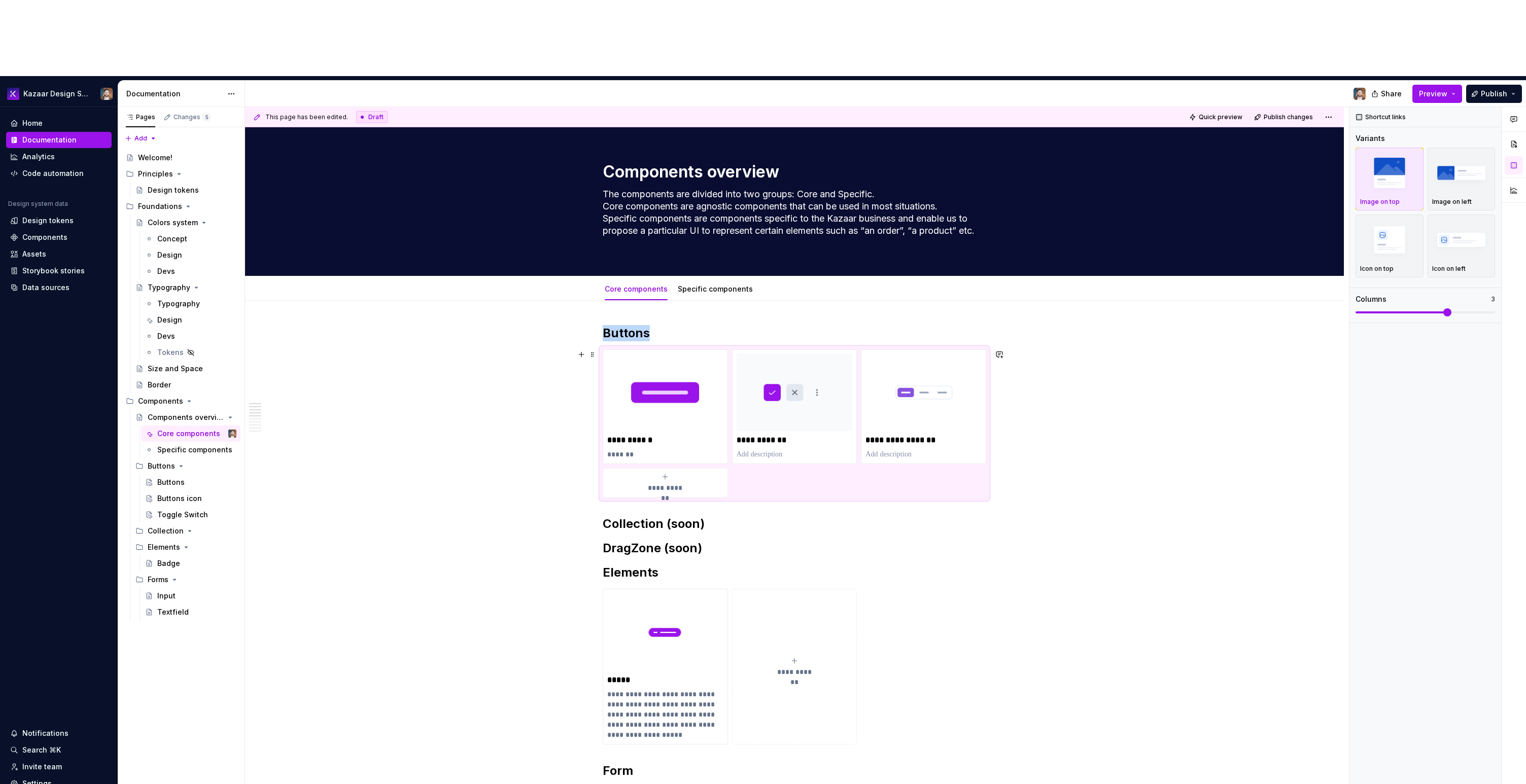
click at [679, 435] on p "**********" at bounding box center [665, 440] width 116 height 10
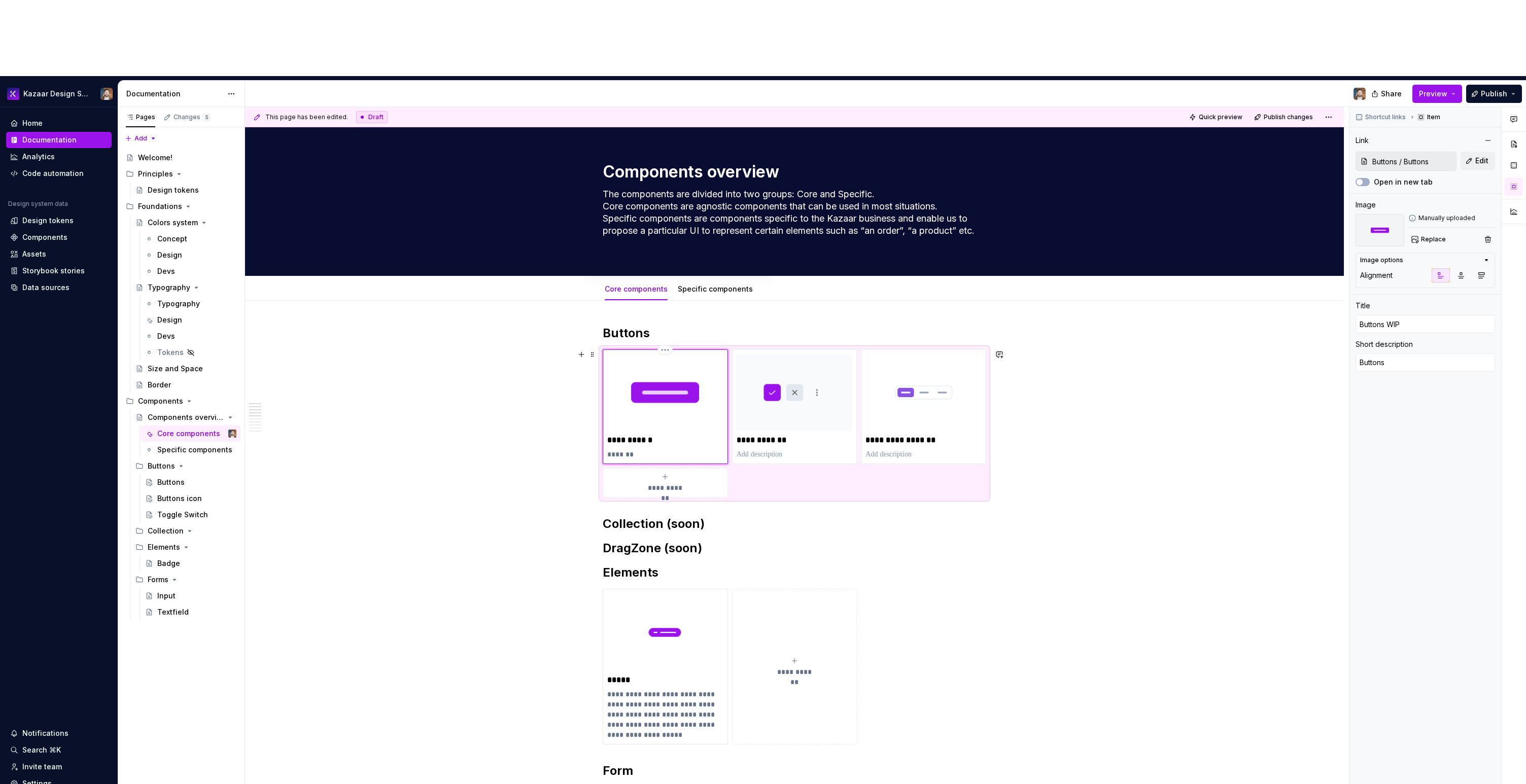
type textarea "*"
type input "Buttons WI"
type textarea "*"
type input "Buttons W"
type textarea "*"
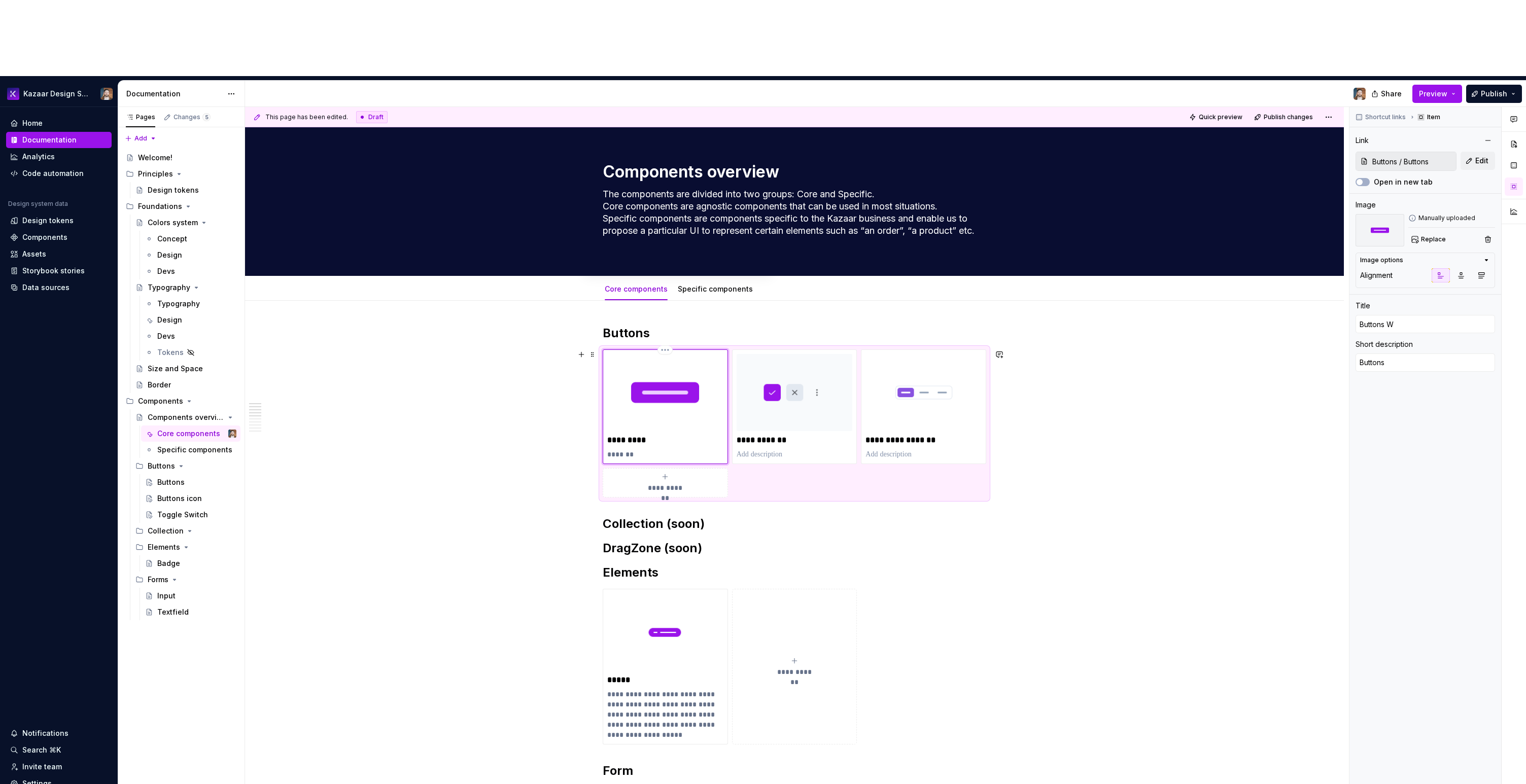
type input "Buttons"
type textarea "*"
type input "Buttons"
click at [963, 435] on p "**********" at bounding box center [924, 440] width 116 height 10
type textarea "*"
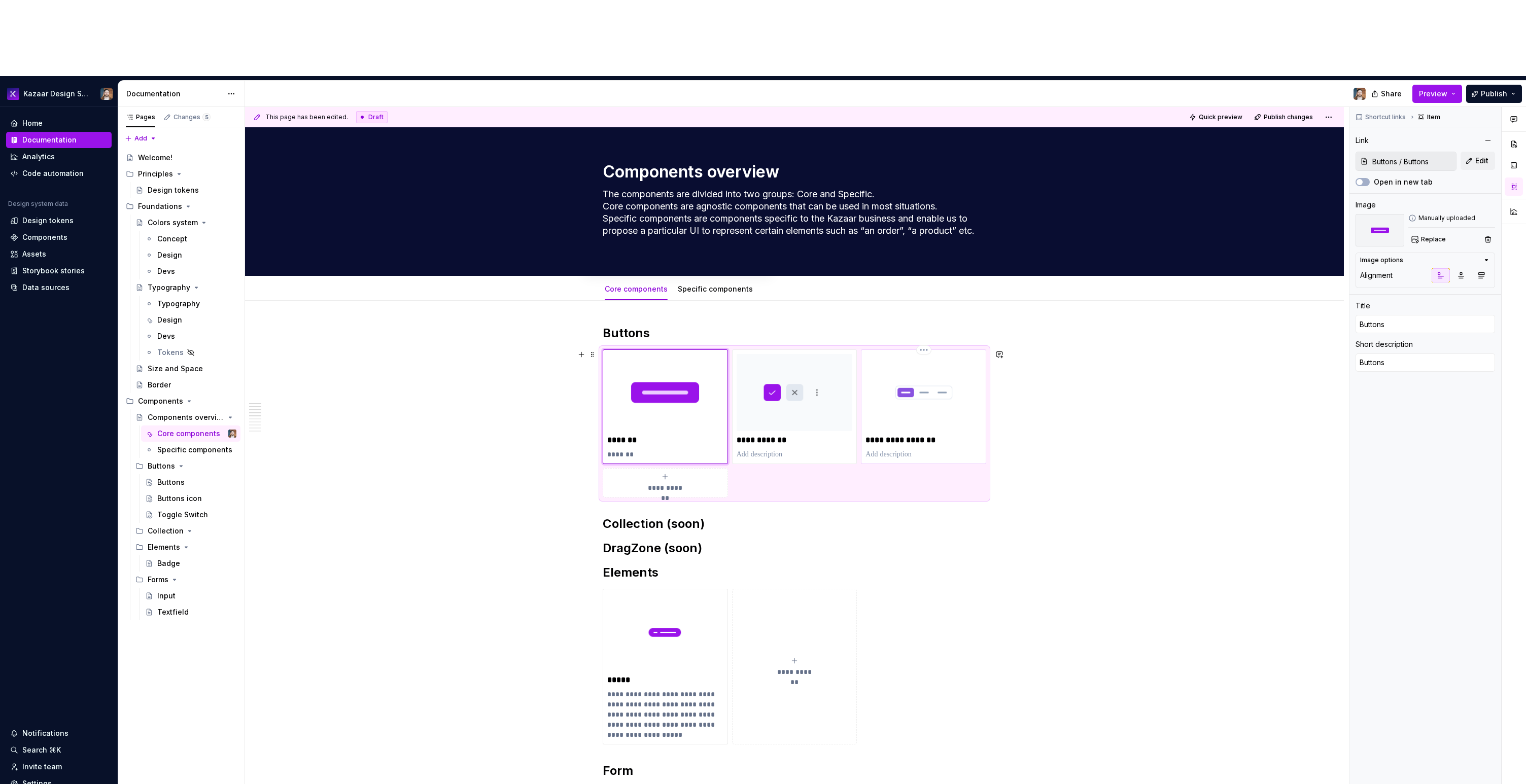
type input "Buttons / Toggle Switch"
type input "Toggle Switch WIP"
type textarea "*"
type input "Toggle Switch WI"
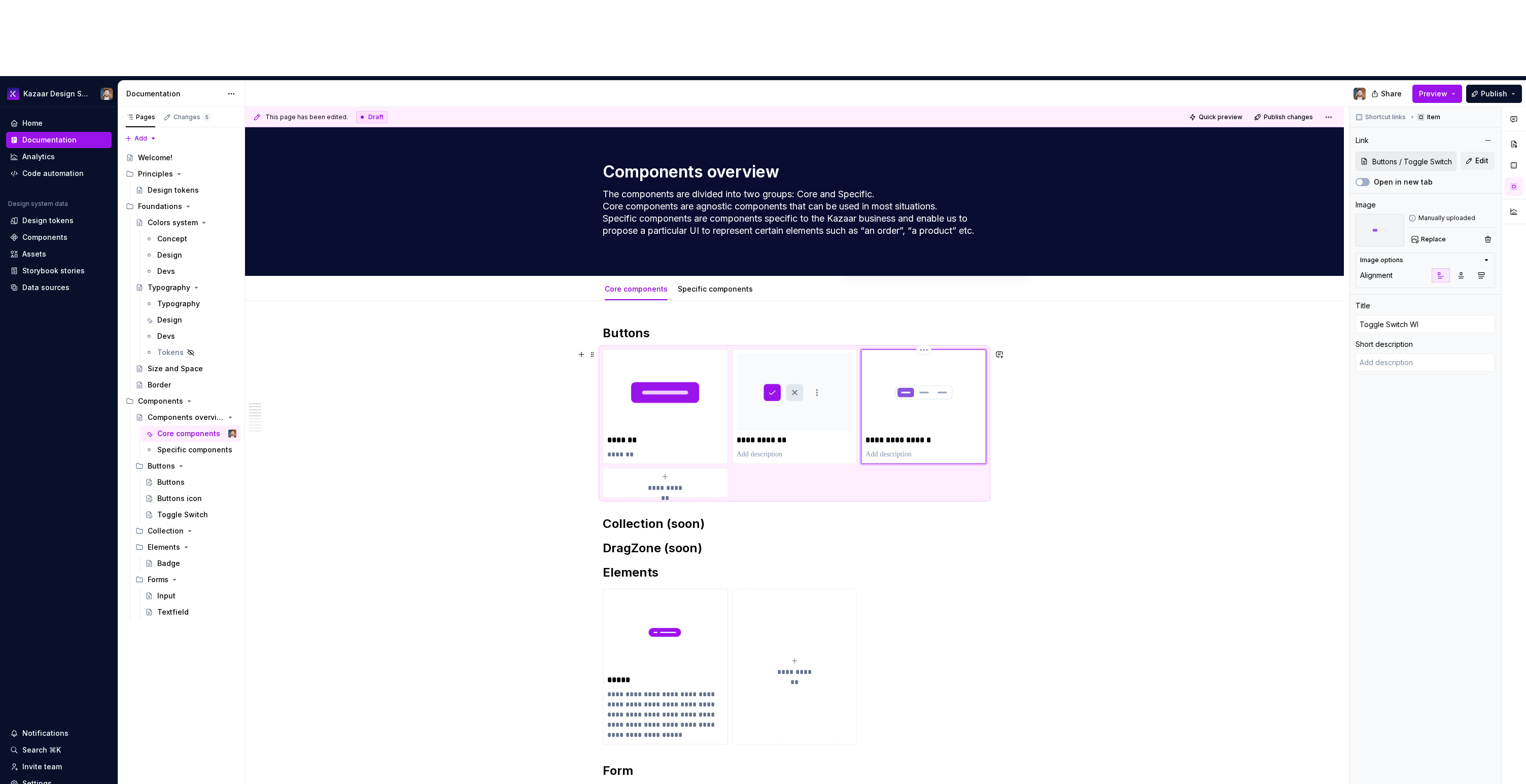
type textarea "*"
type input "Toggle Switch W"
type textarea "*"
type input "Toggle Switch"
type textarea "*"
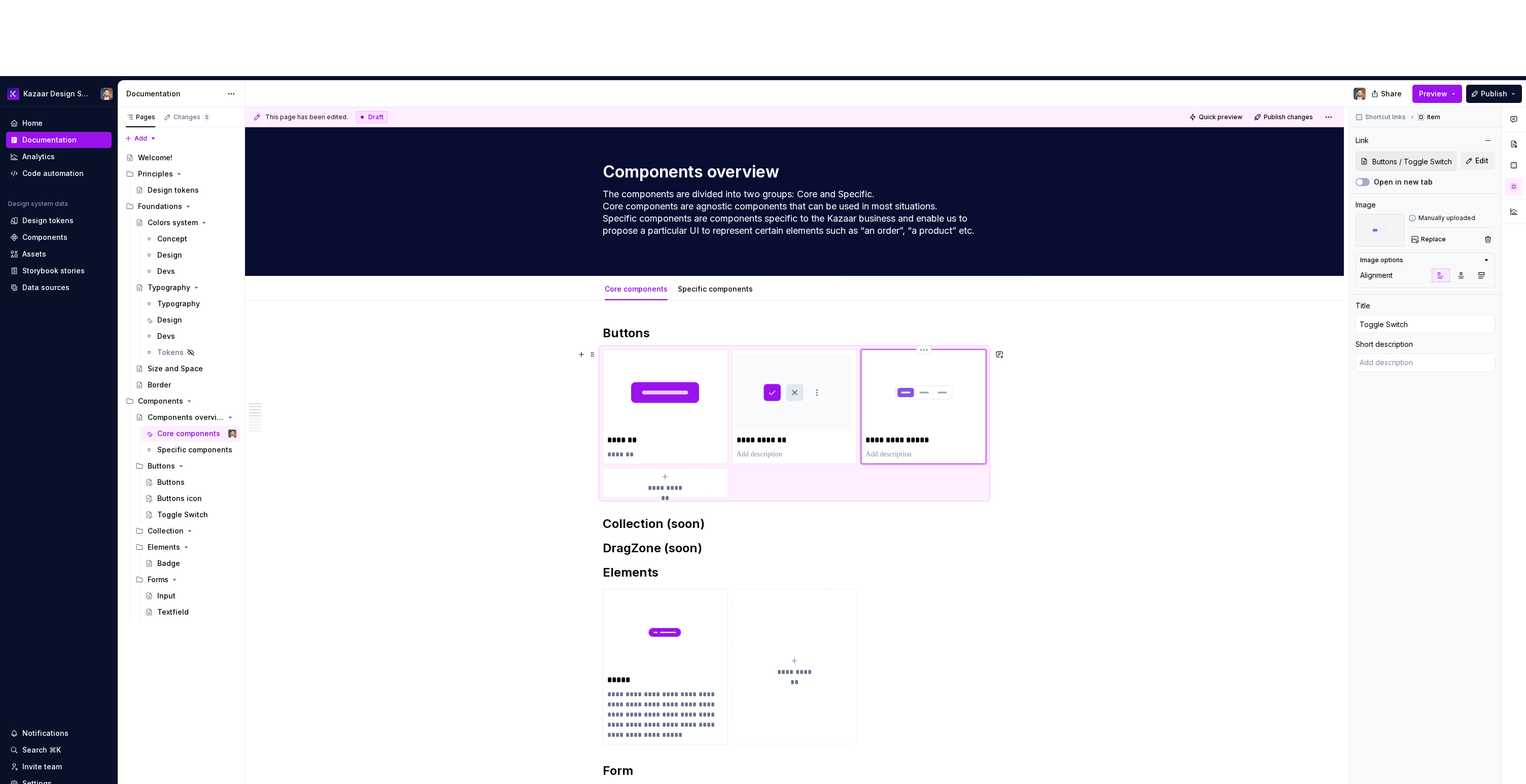
type input "Toggle Switch"
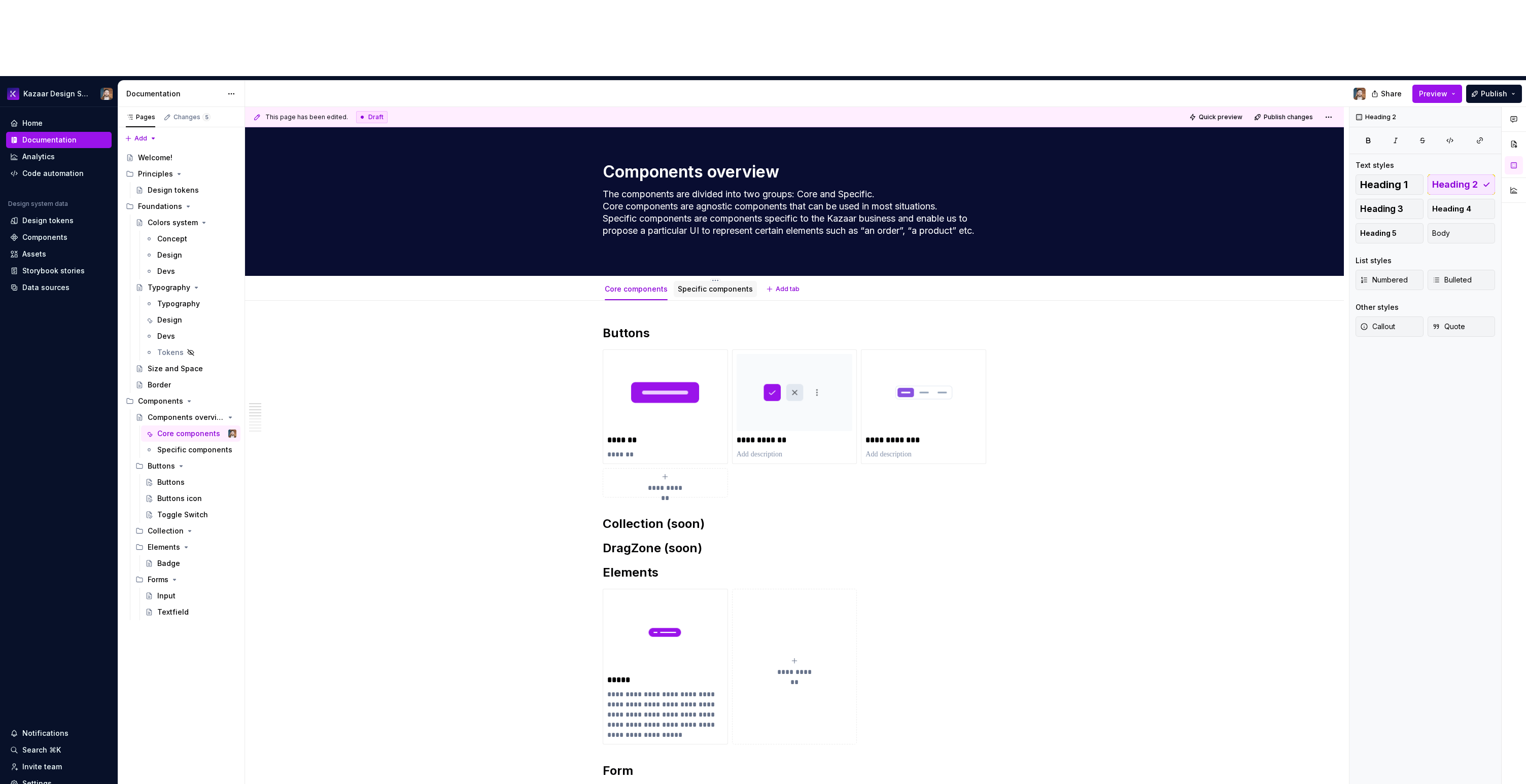
click at [733, 284] on link "Specific components" at bounding box center [715, 288] width 75 height 9
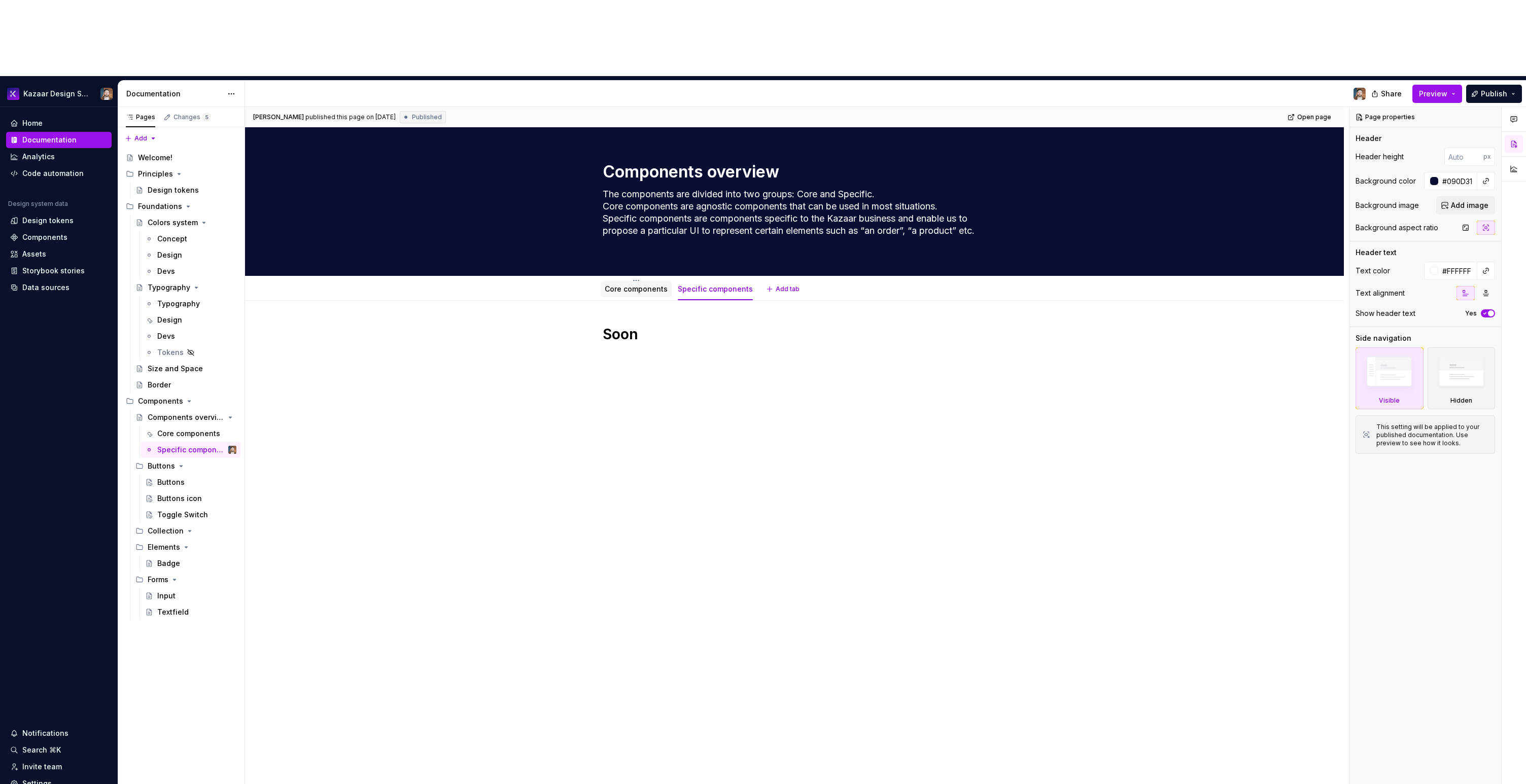
click at [629, 284] on link "Core components" at bounding box center [636, 288] width 63 height 9
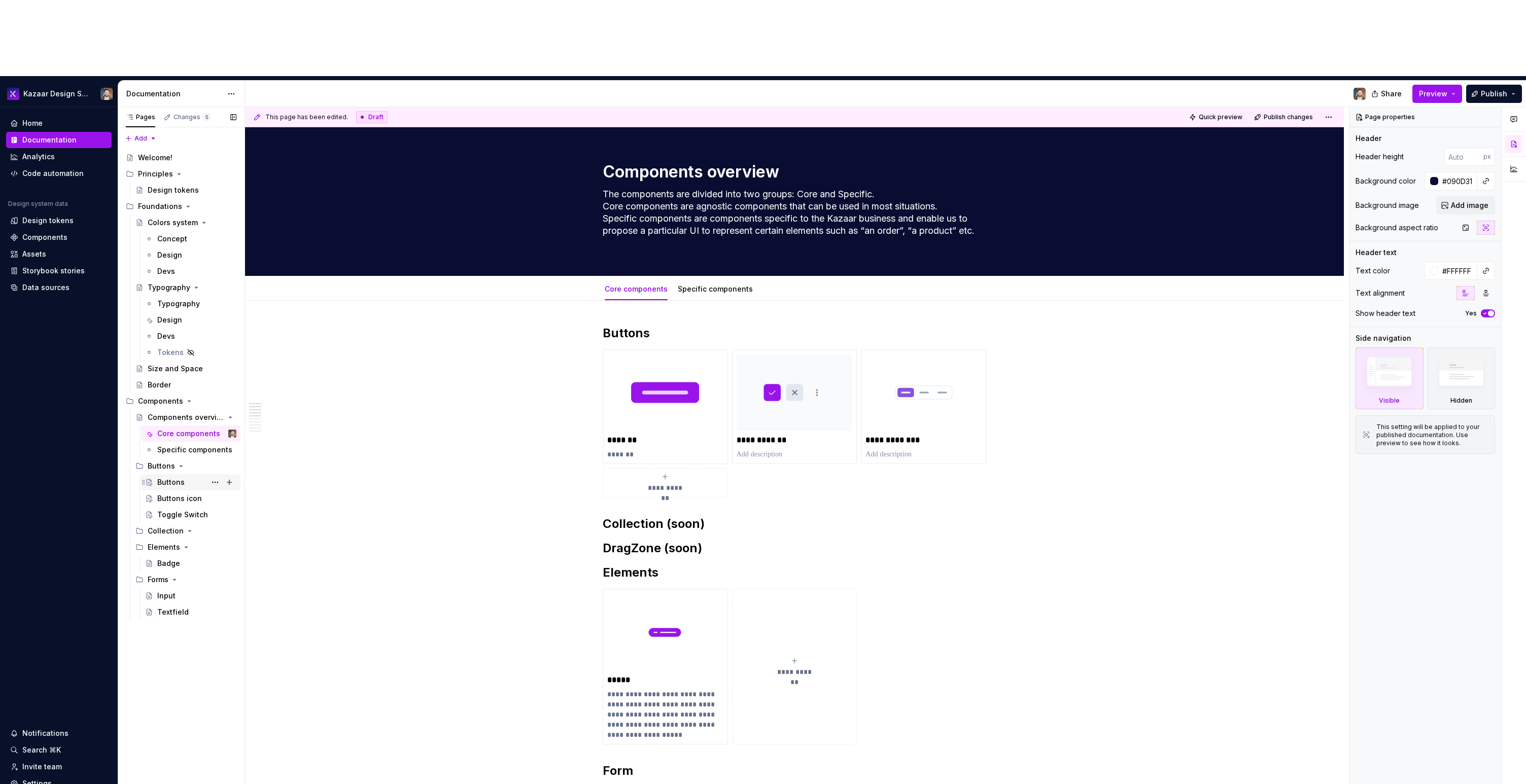
click at [178, 477] on div "Buttons" at bounding box center [171, 482] width 27 height 10
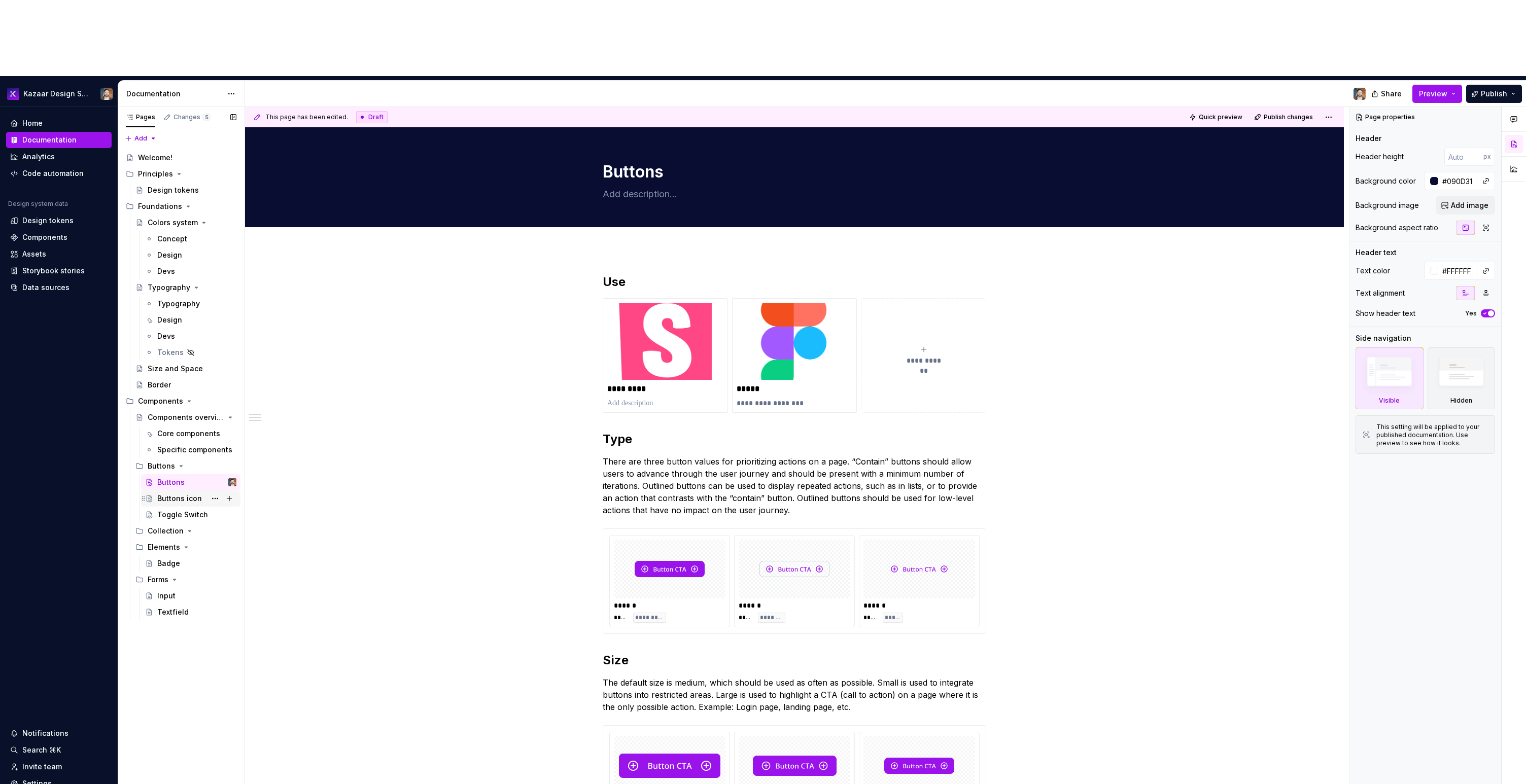
click at [178, 493] on div "Buttons icon" at bounding box center [179, 498] width 44 height 10
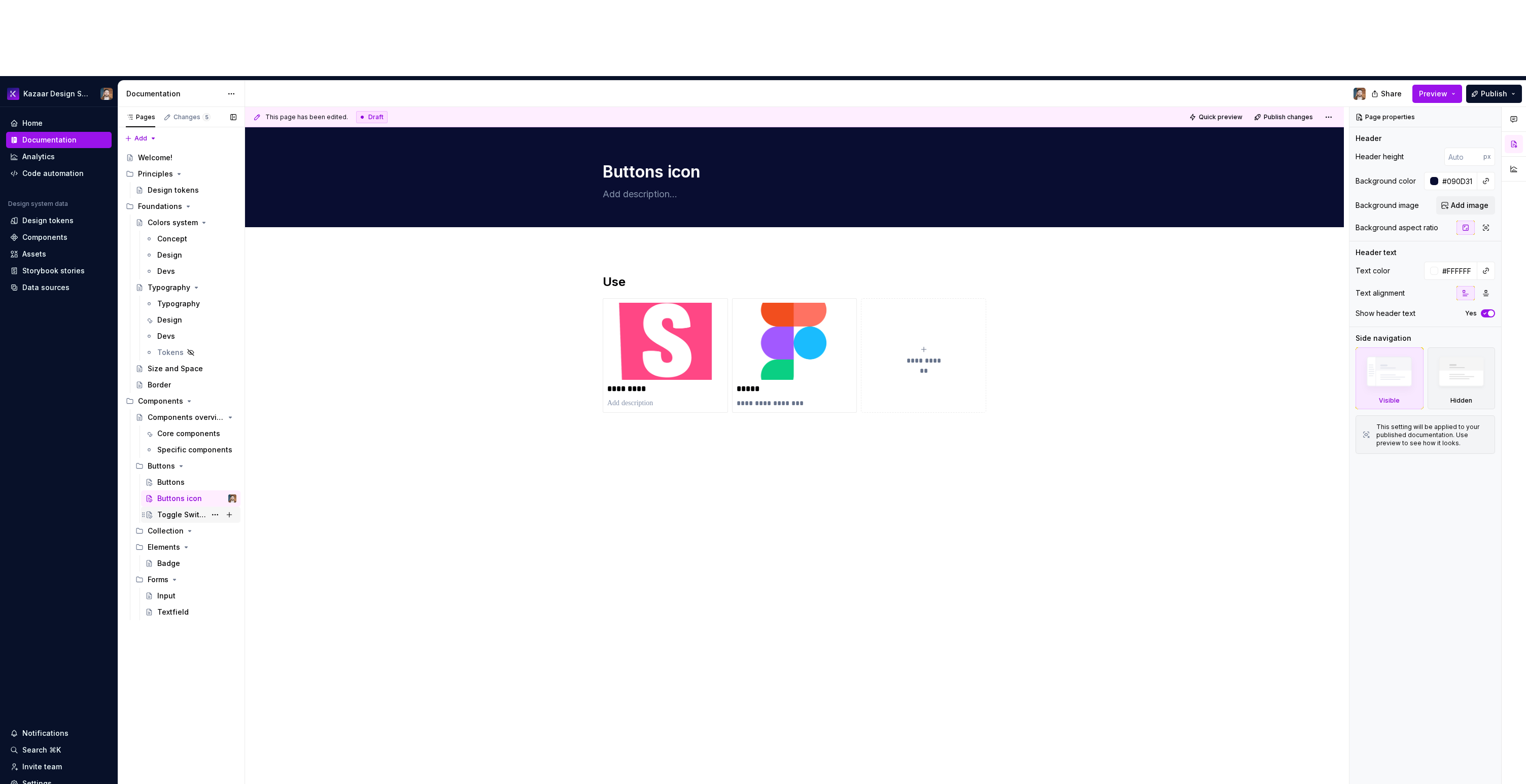
click at [175, 510] on div "Toggle Switch" at bounding box center [181, 515] width 49 height 10
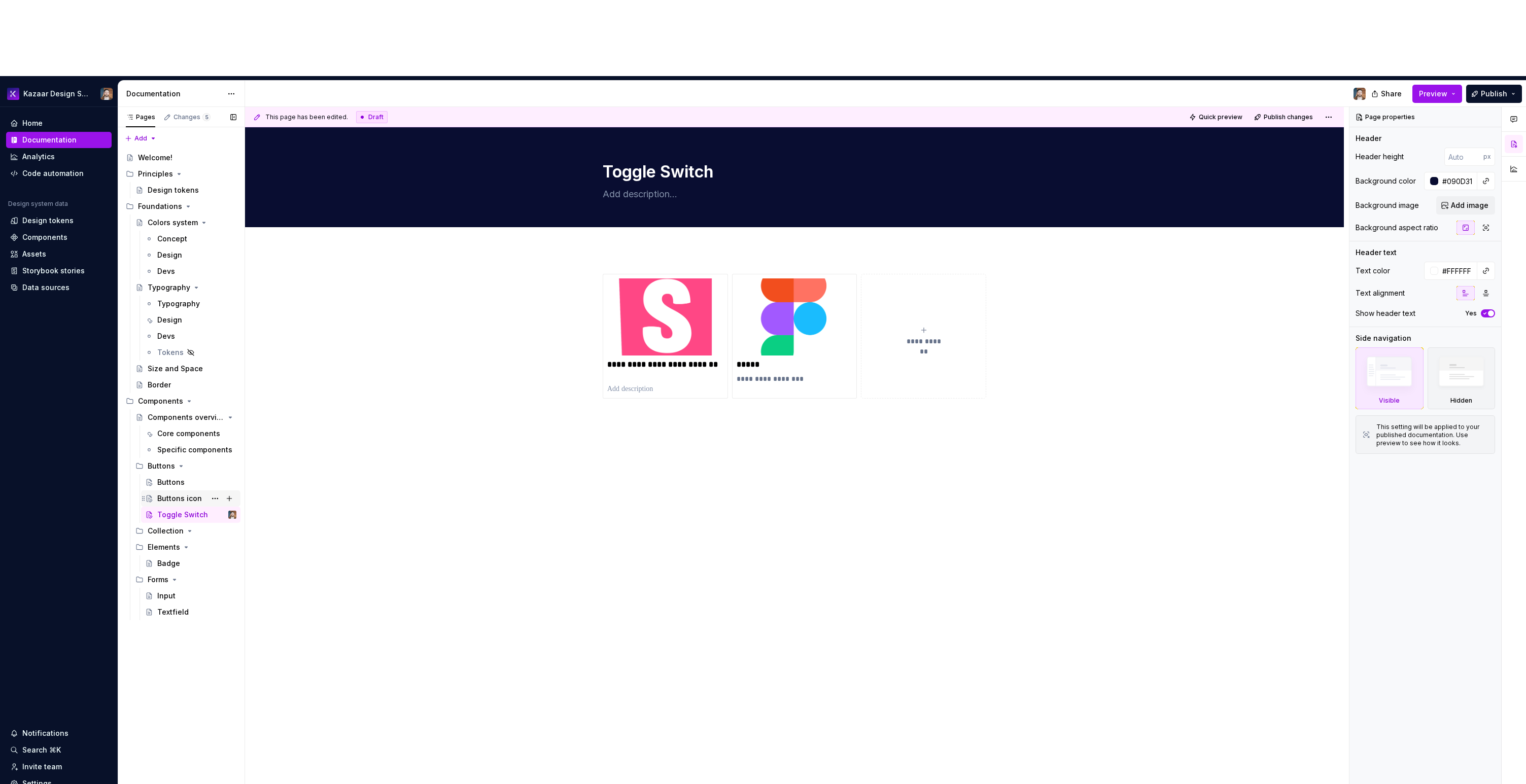
click at [182, 493] on div "Buttons icon" at bounding box center [179, 498] width 44 height 10
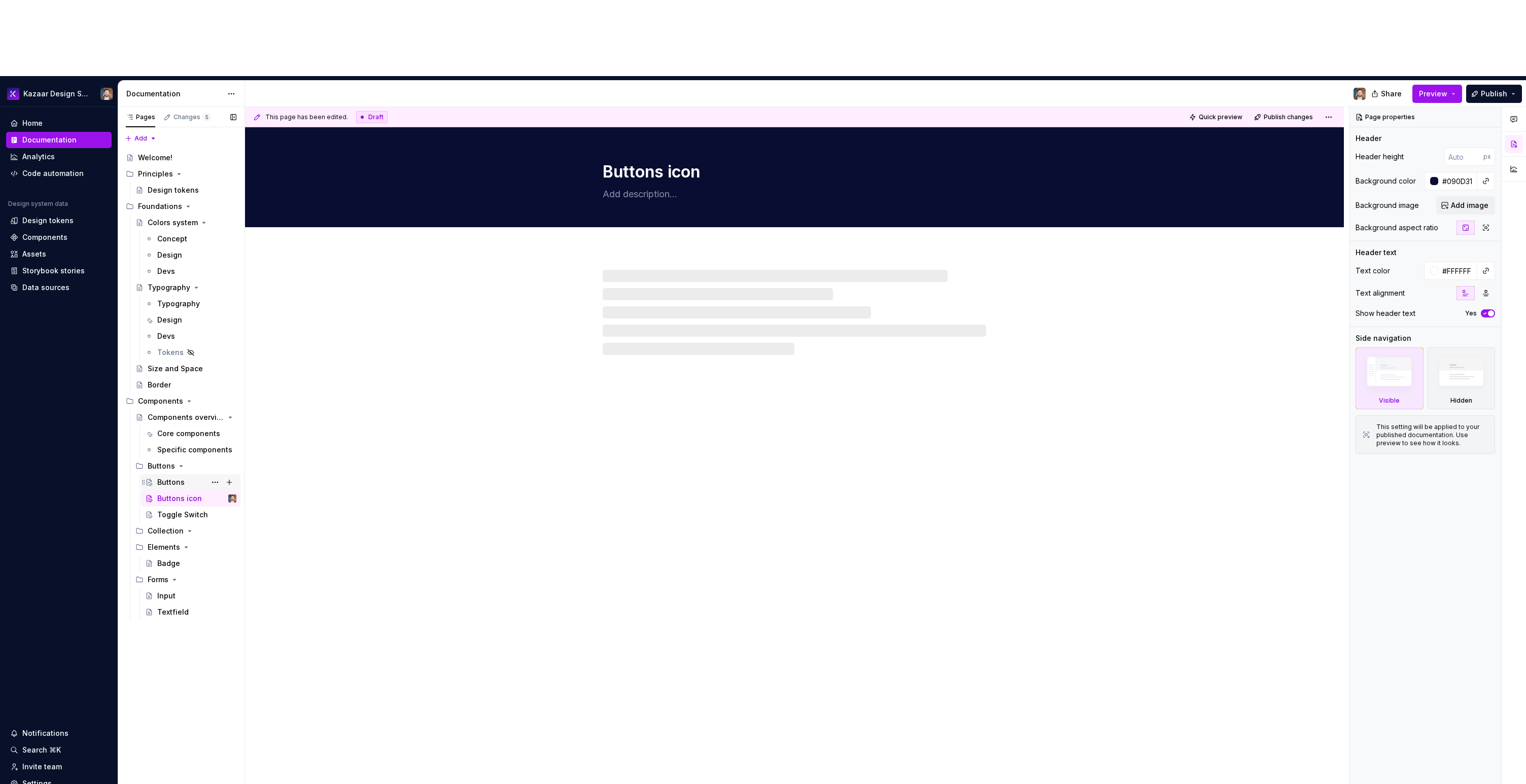
click at [179, 477] on div "Buttons" at bounding box center [171, 482] width 27 height 10
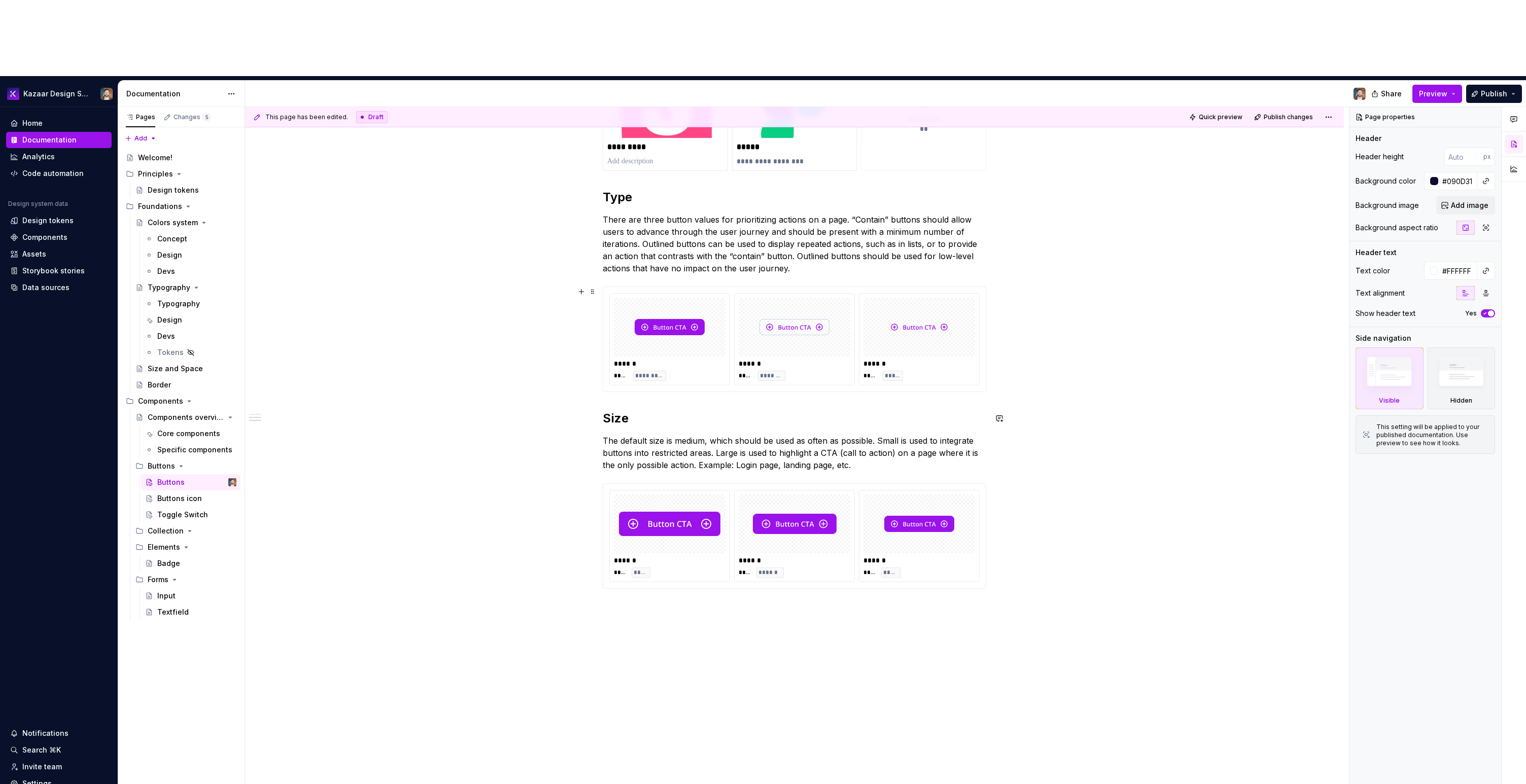
scroll to position [8, 0]
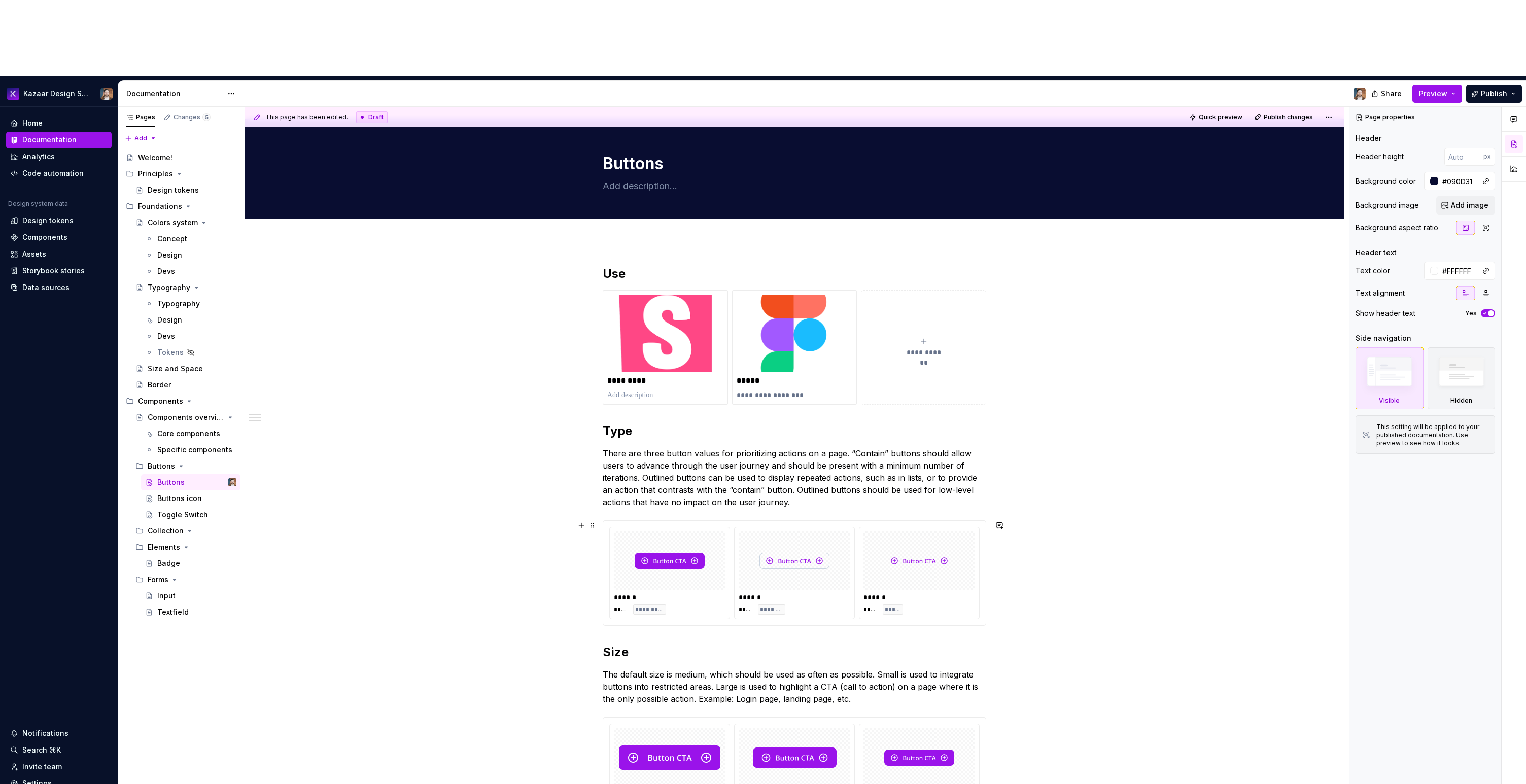
click at [701, 535] on img at bounding box center [669, 561] width 70 height 51
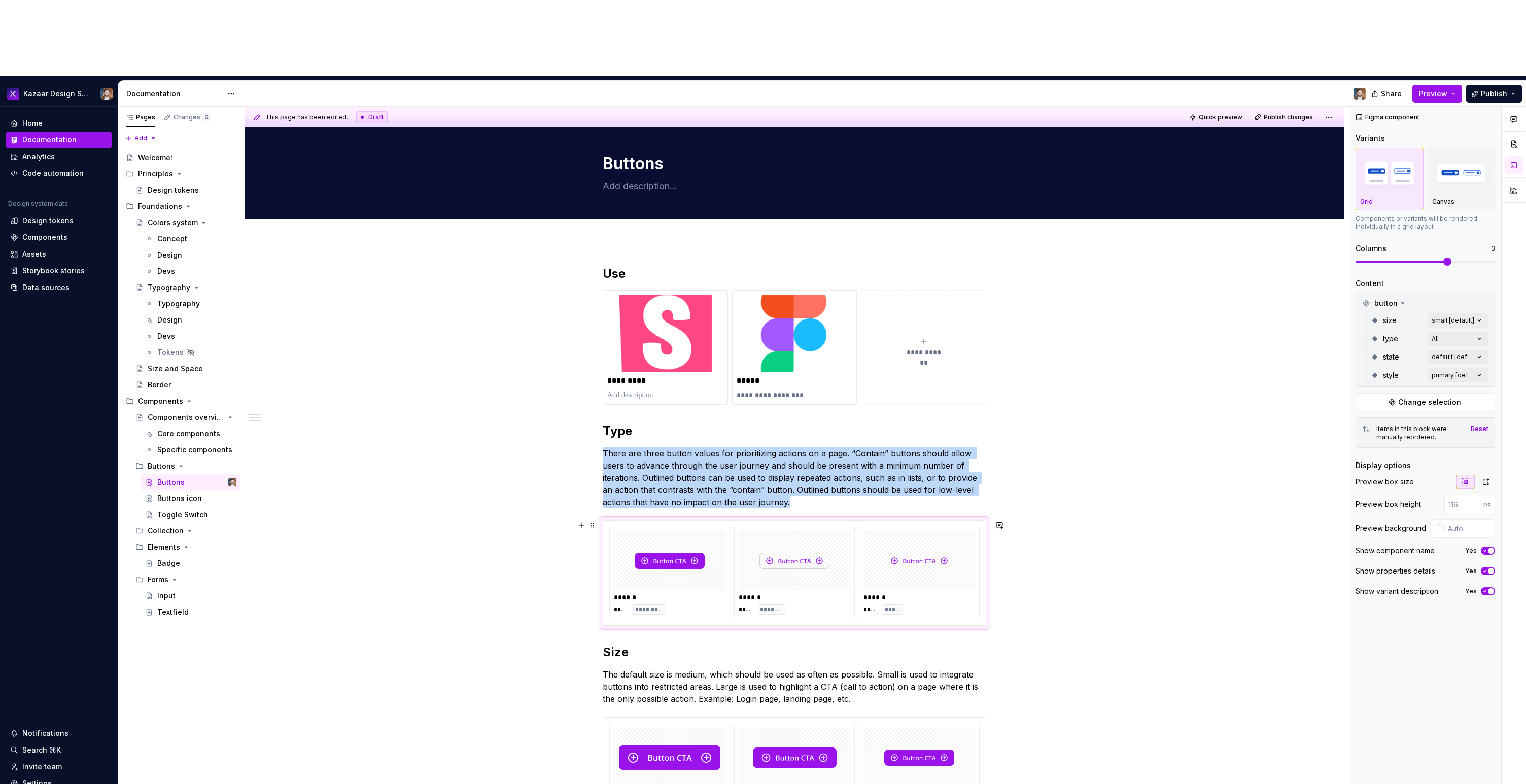
type textarea "*"
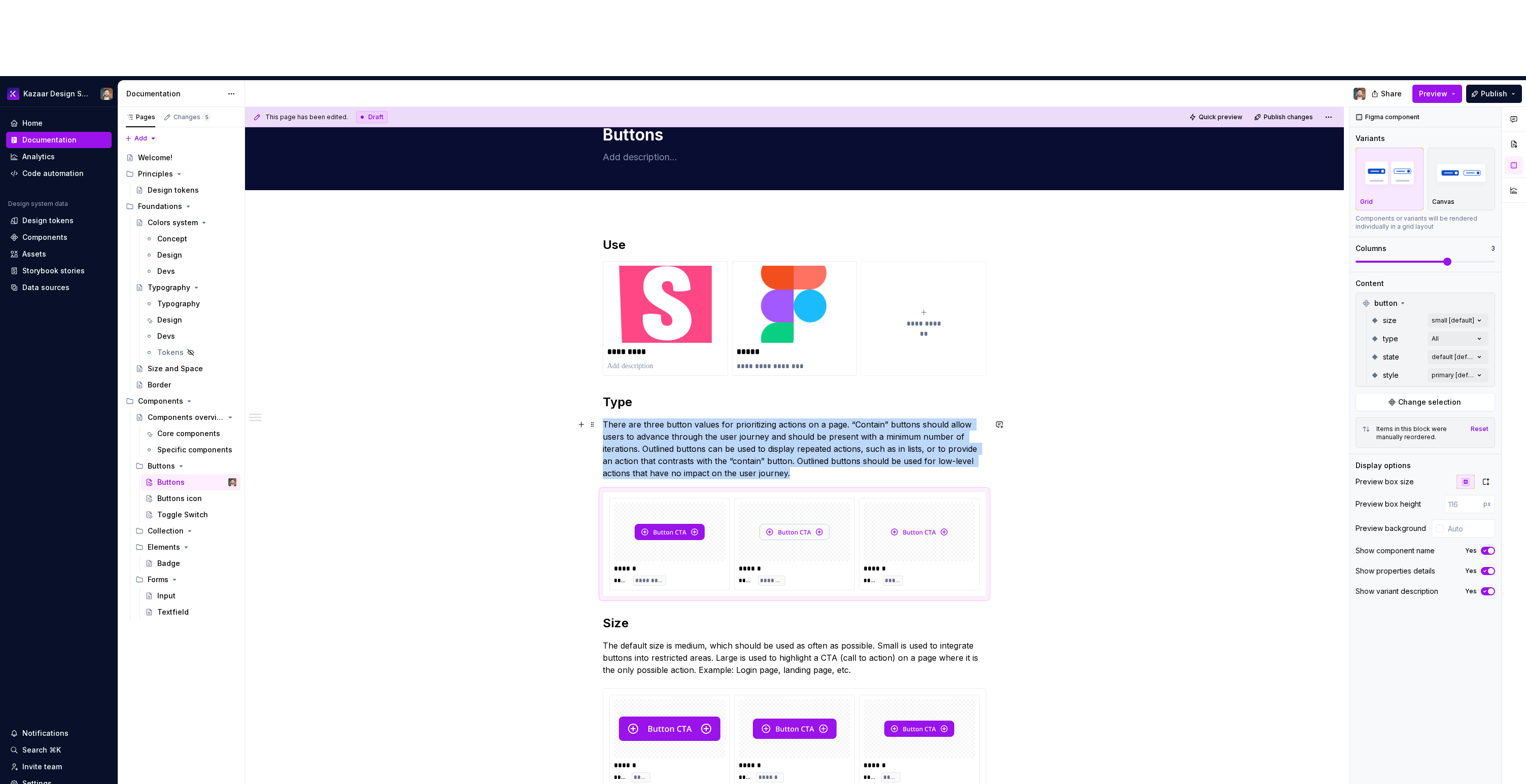
scroll to position [152, 0]
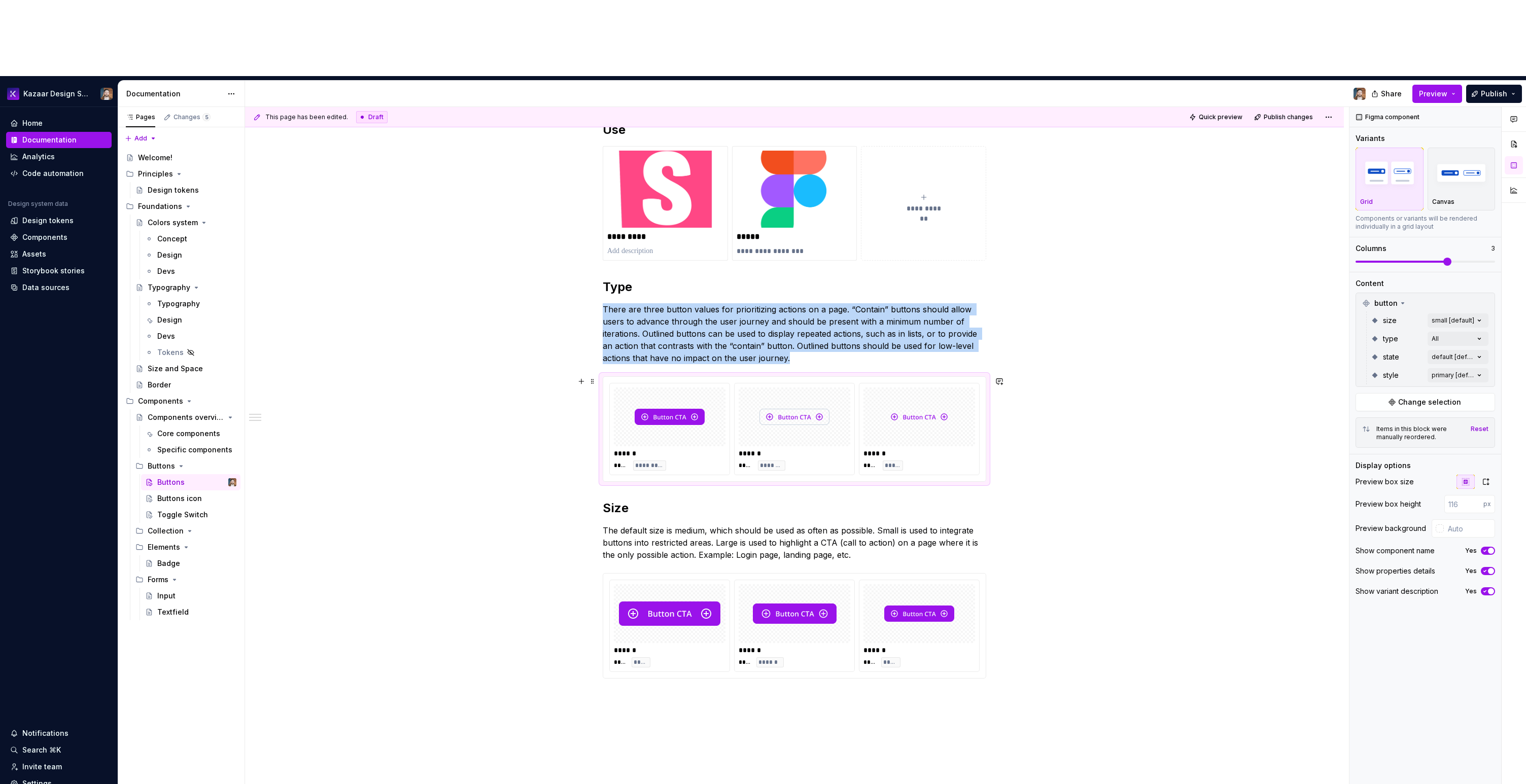
click at [1022, 372] on div "**********" at bounding box center [794, 523] width 1099 height 853
click at [602, 432] on div "**********" at bounding box center [794, 523] width 1099 height 853
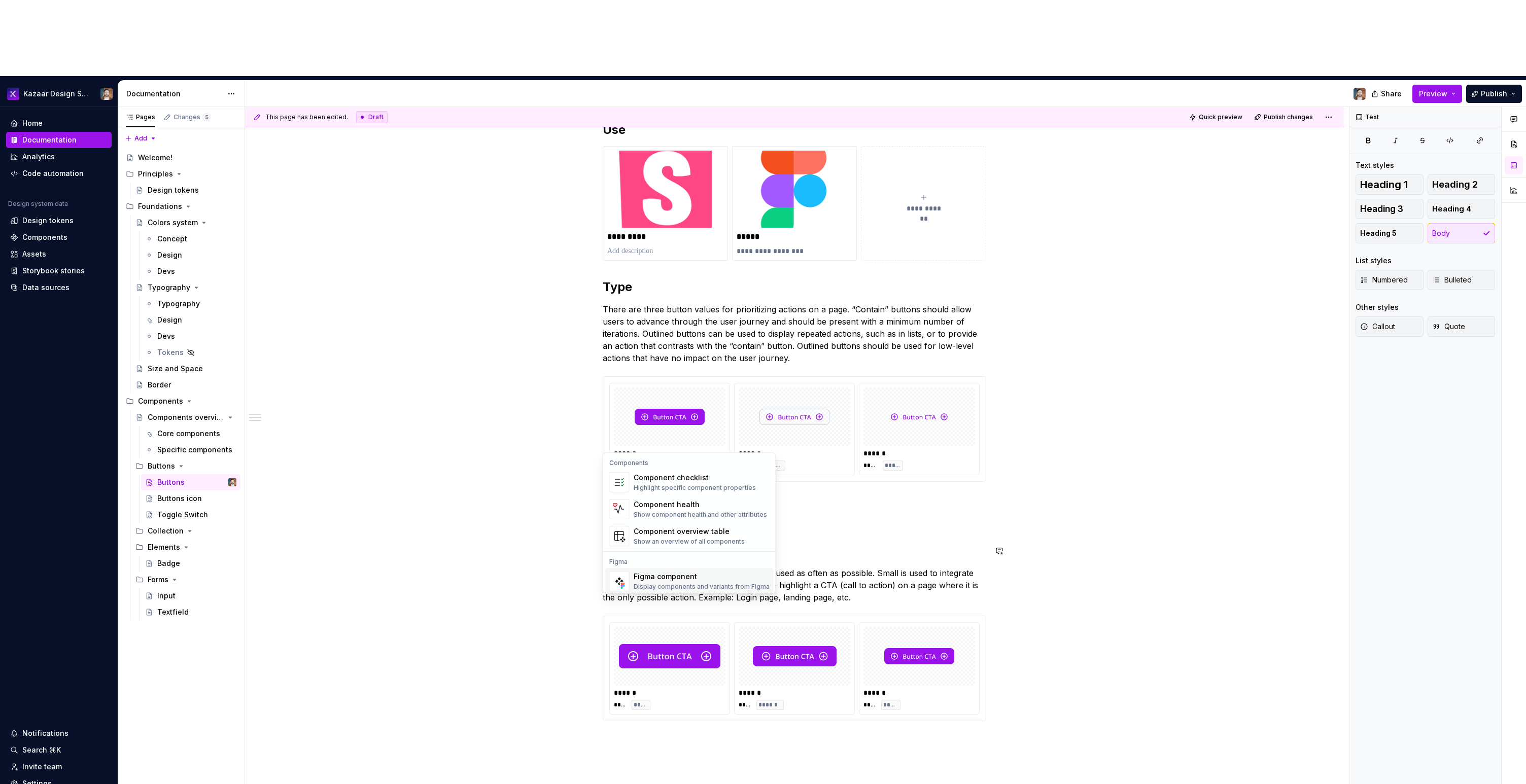
scroll to position [9, 0]
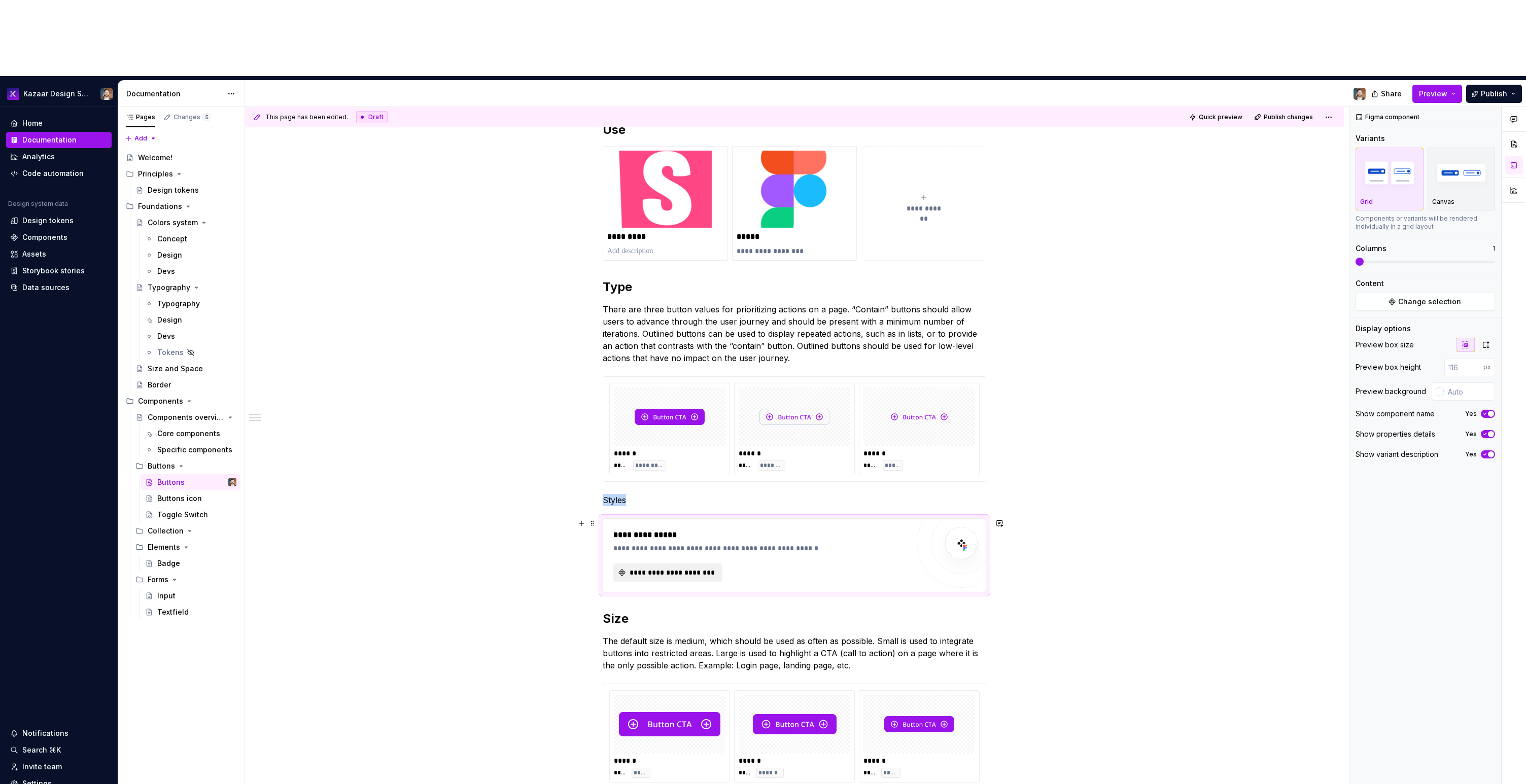
click at [661, 567] on span "**********" at bounding box center [672, 572] width 88 height 10
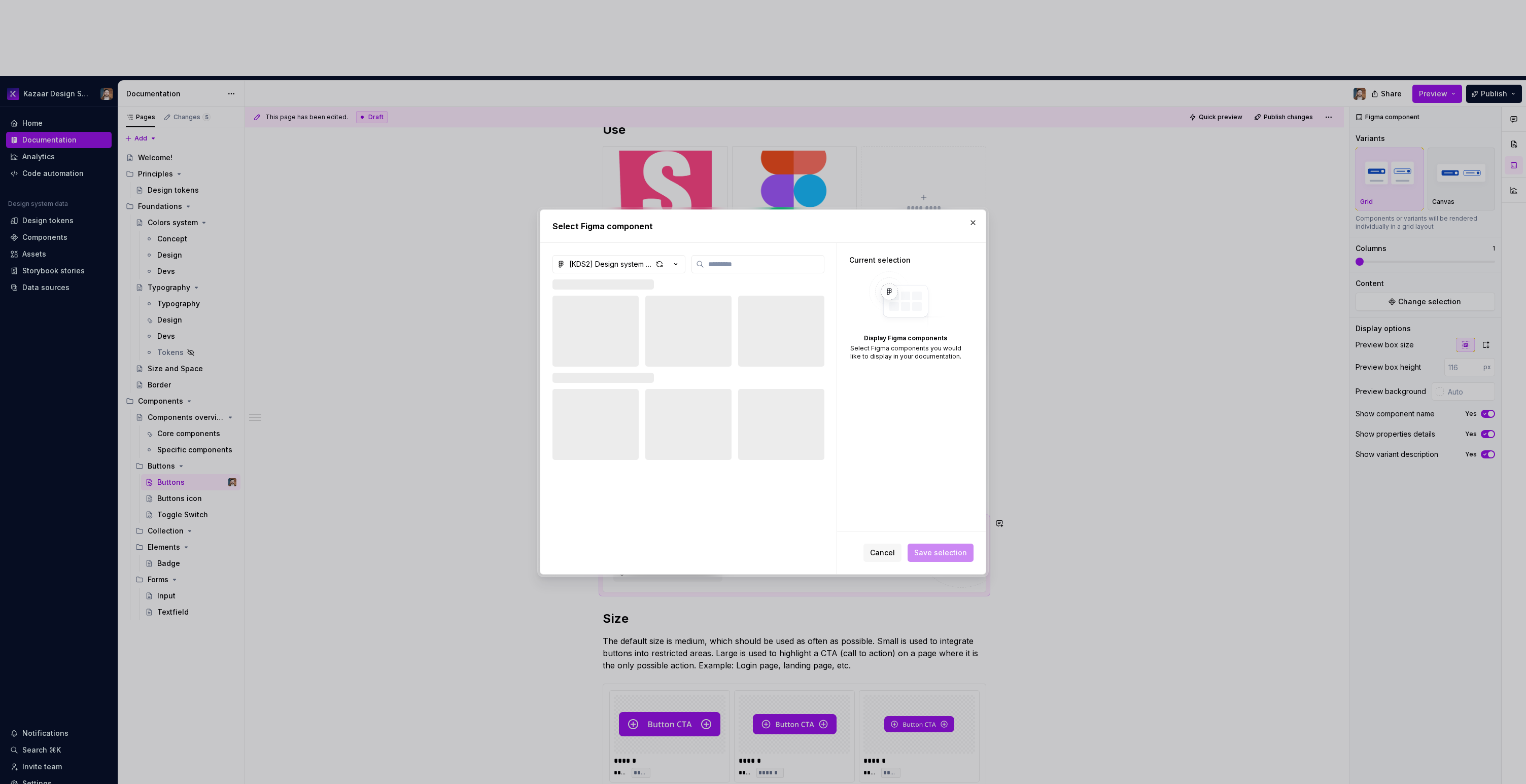
type textarea "*"
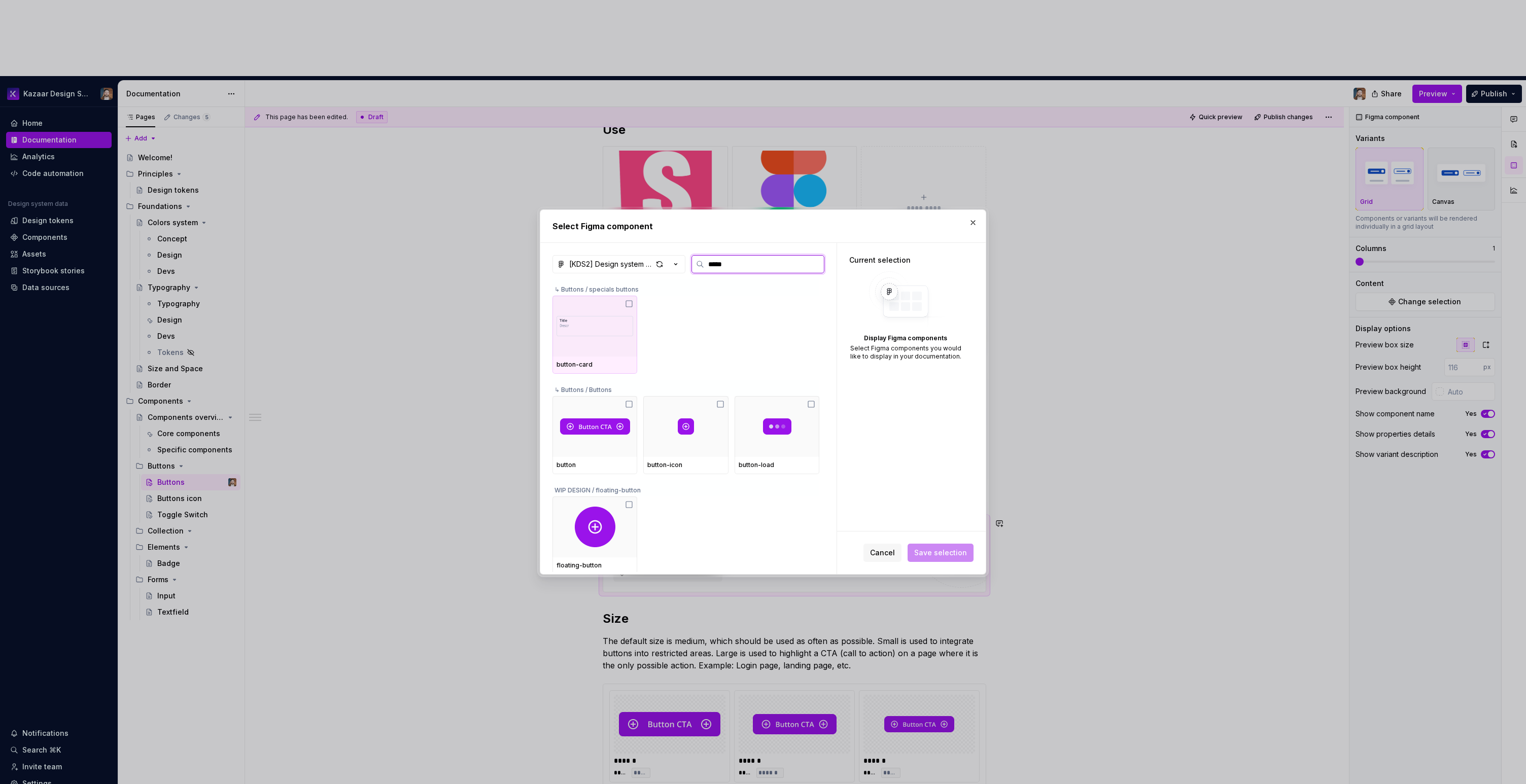
type input "******"
click at [585, 419] on img at bounding box center [595, 426] width 70 height 16
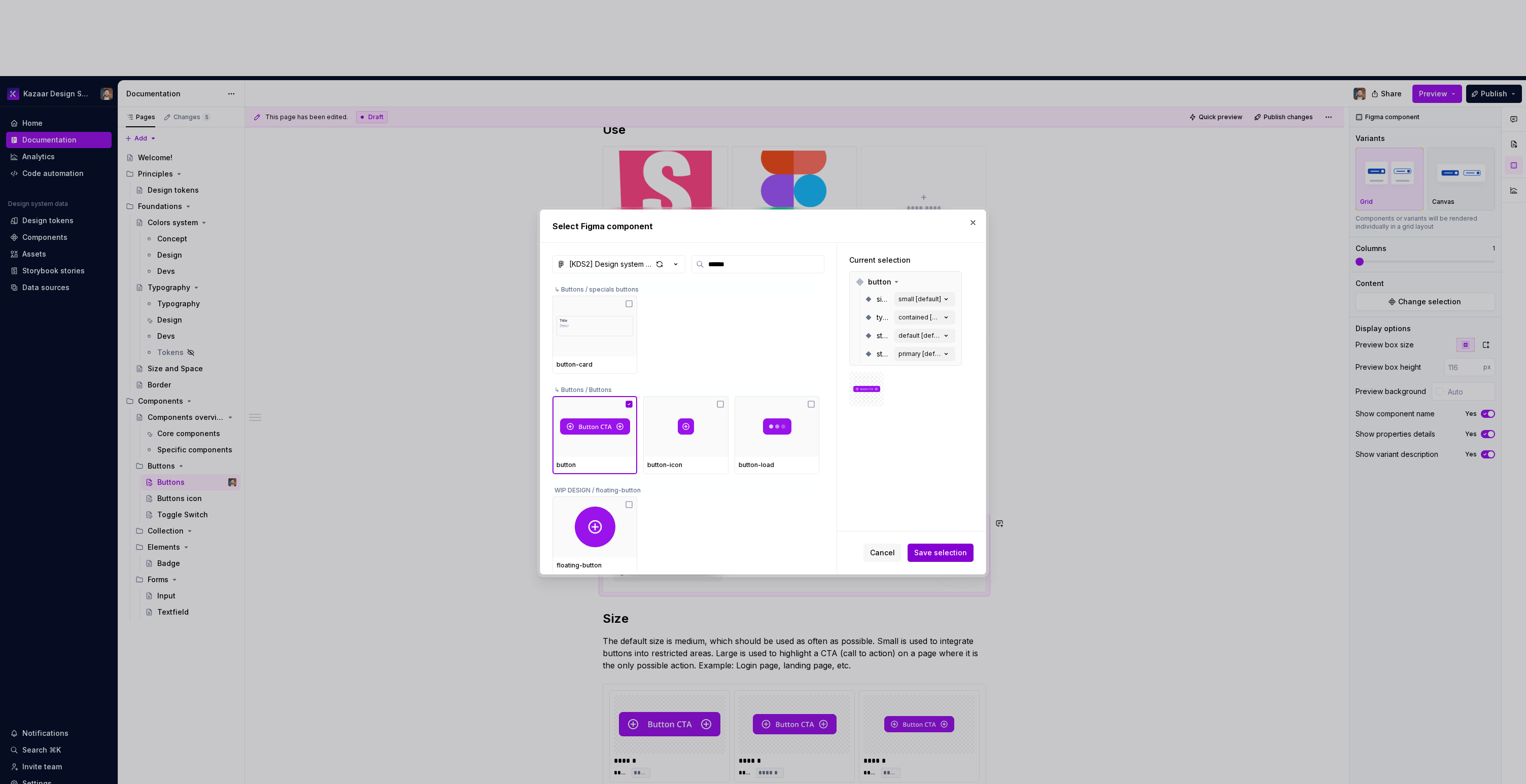
click at [951, 551] on span "Save selection" at bounding box center [940, 552] width 53 height 10
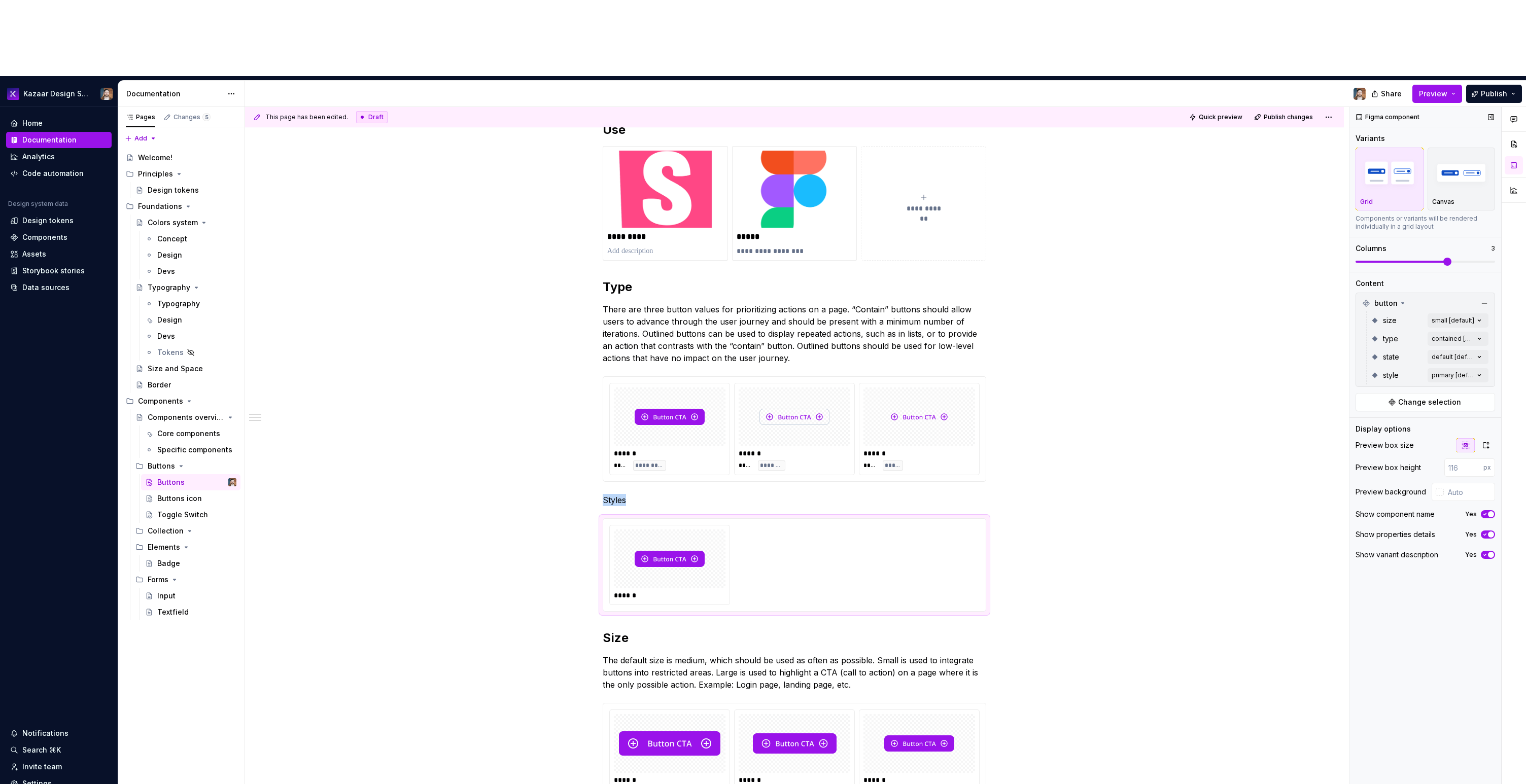
click at [1451, 258] on span at bounding box center [1447, 262] width 8 height 8
click at [1433, 264] on div "Comments Open comments No comments yet Select ‘Comment’ from the block context …" at bounding box center [1438, 484] width 177 height 754
click at [1396, 259] on div "Comments Open comments No comments yet Select ‘Comment’ from the block context …" at bounding box center [1438, 484] width 177 height 754
click at [1444, 301] on div "Comments Open comments No comments yet Select ‘Comment’ from the block context …" at bounding box center [1438, 484] width 177 height 754
click at [1382, 348] on span "primary" at bounding box center [1383, 348] width 27 height 10
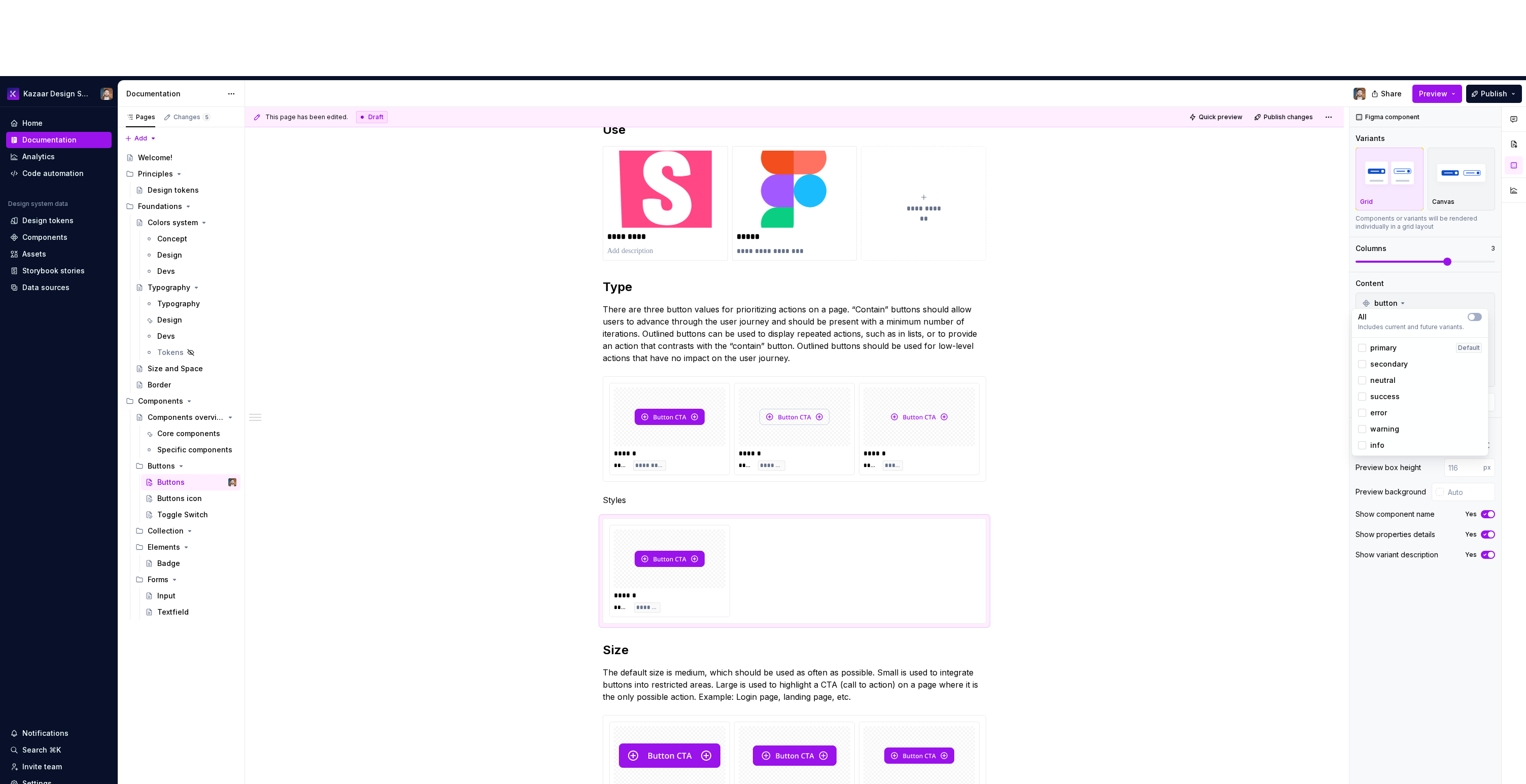
click at [1381, 361] on span "secondary" at bounding box center [1389, 364] width 37 height 10
click at [1379, 378] on span "neutral" at bounding box center [1383, 380] width 25 height 10
click at [1380, 394] on span "success" at bounding box center [1385, 396] width 30 height 10
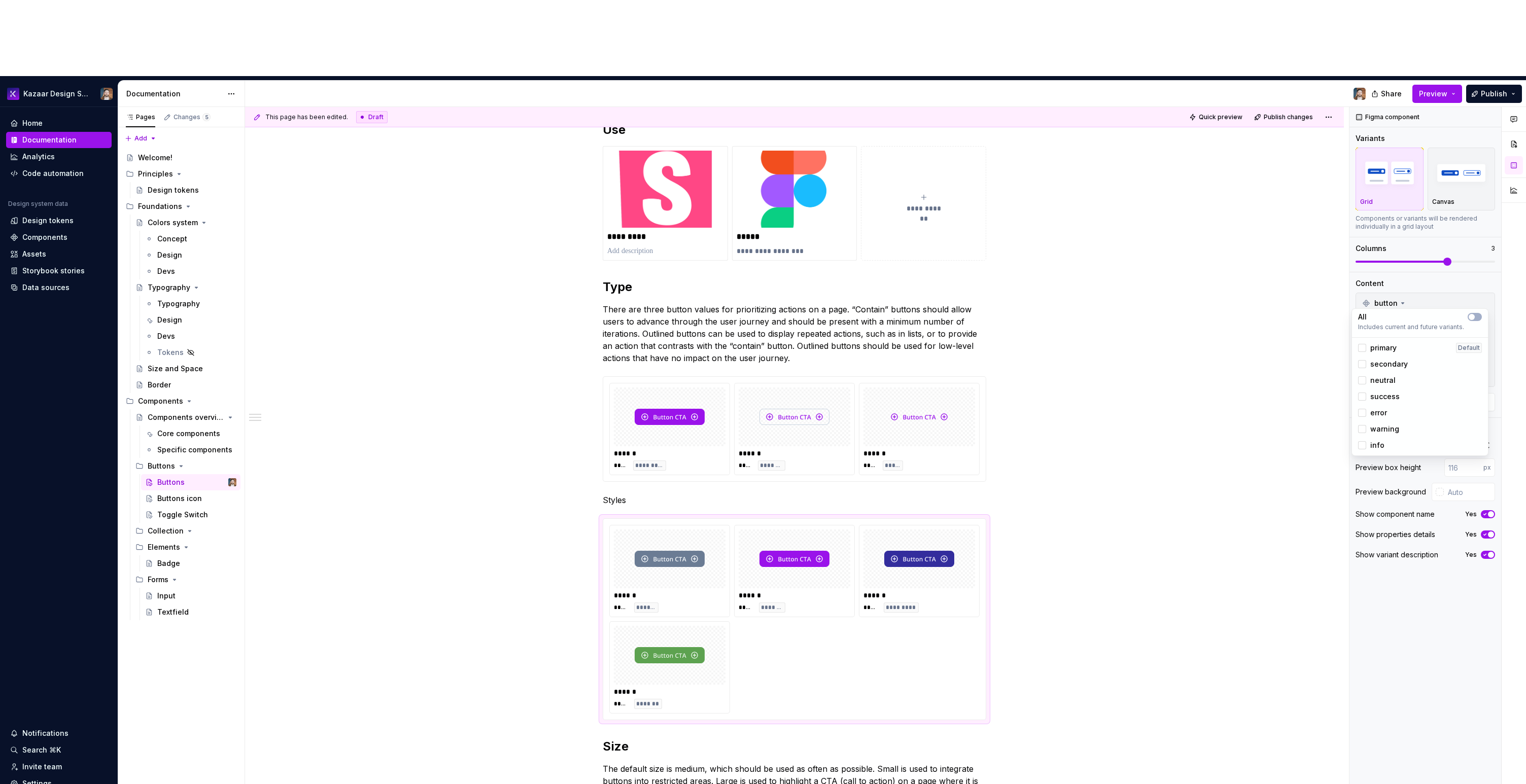
click at [1374, 414] on span "error" at bounding box center [1378, 413] width 17 height 10
click at [1373, 431] on span "warning" at bounding box center [1384, 429] width 29 height 10
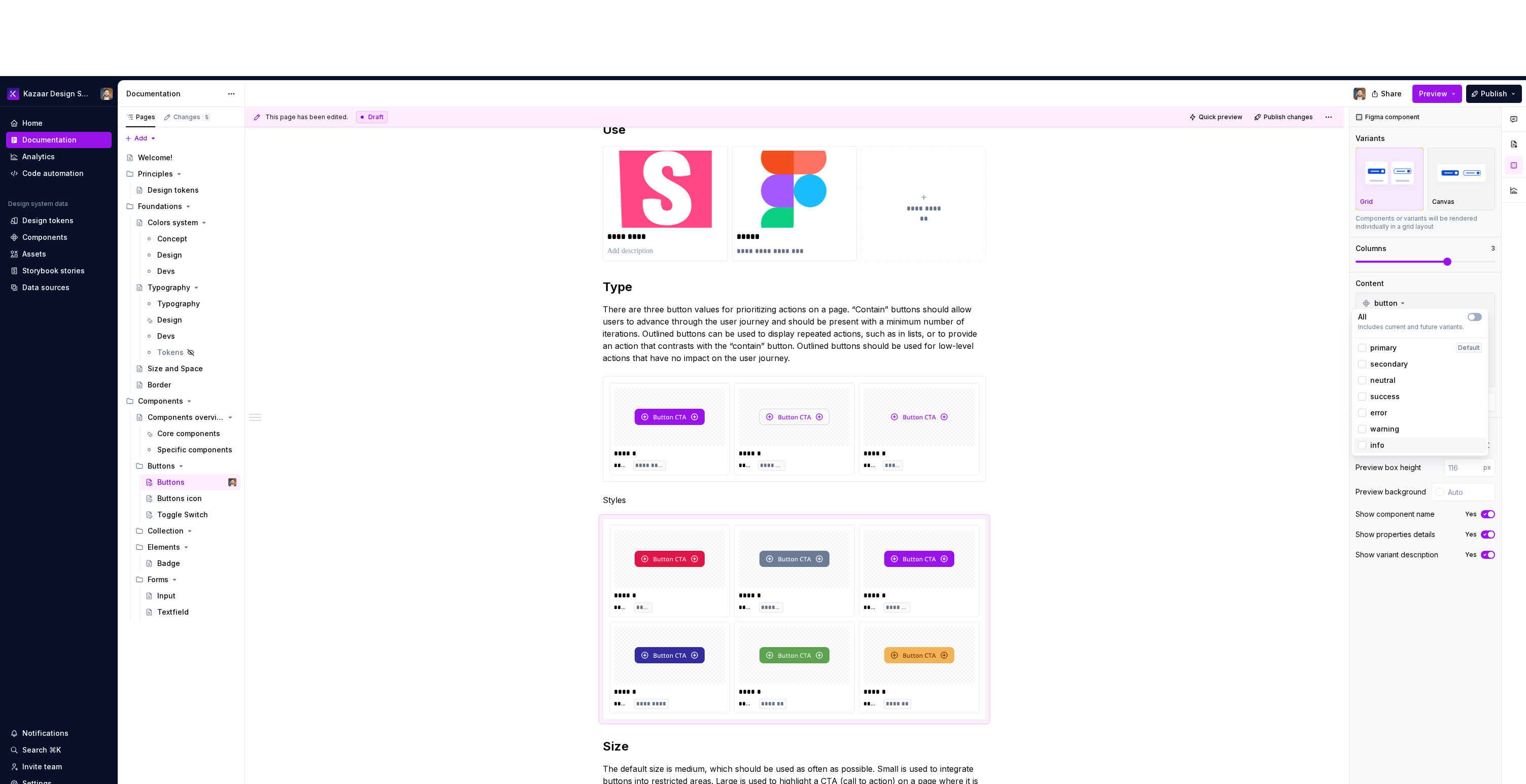
click at [1370, 451] on div "info" at bounding box center [1420, 445] width 132 height 16
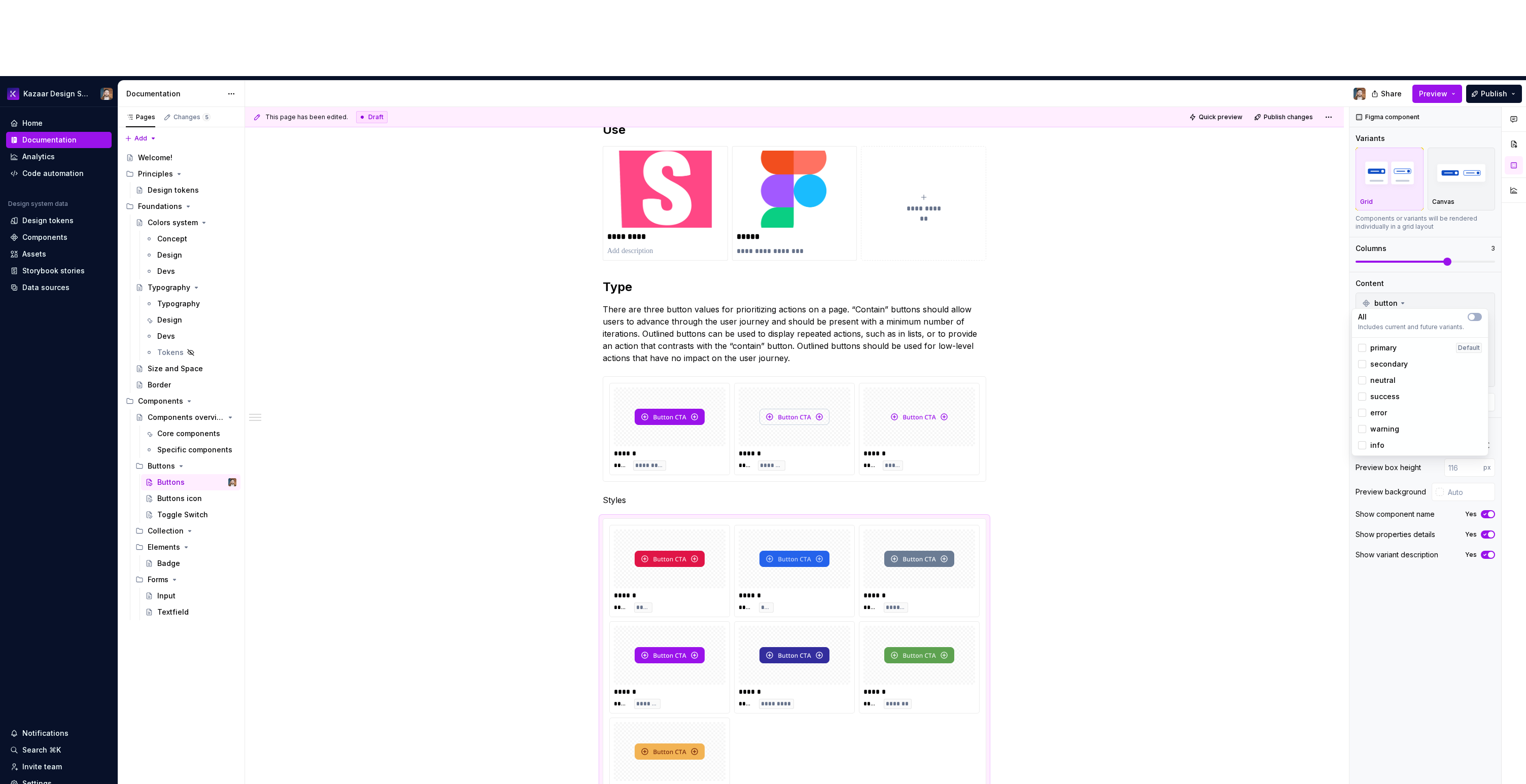
click at [1404, 552] on div "Comments Open comments No comments yet Select ‘Comment’ from the block context …" at bounding box center [1438, 484] width 177 height 754
click at [1185, 573] on div "**********" at bounding box center [794, 691] width 1099 height 1188
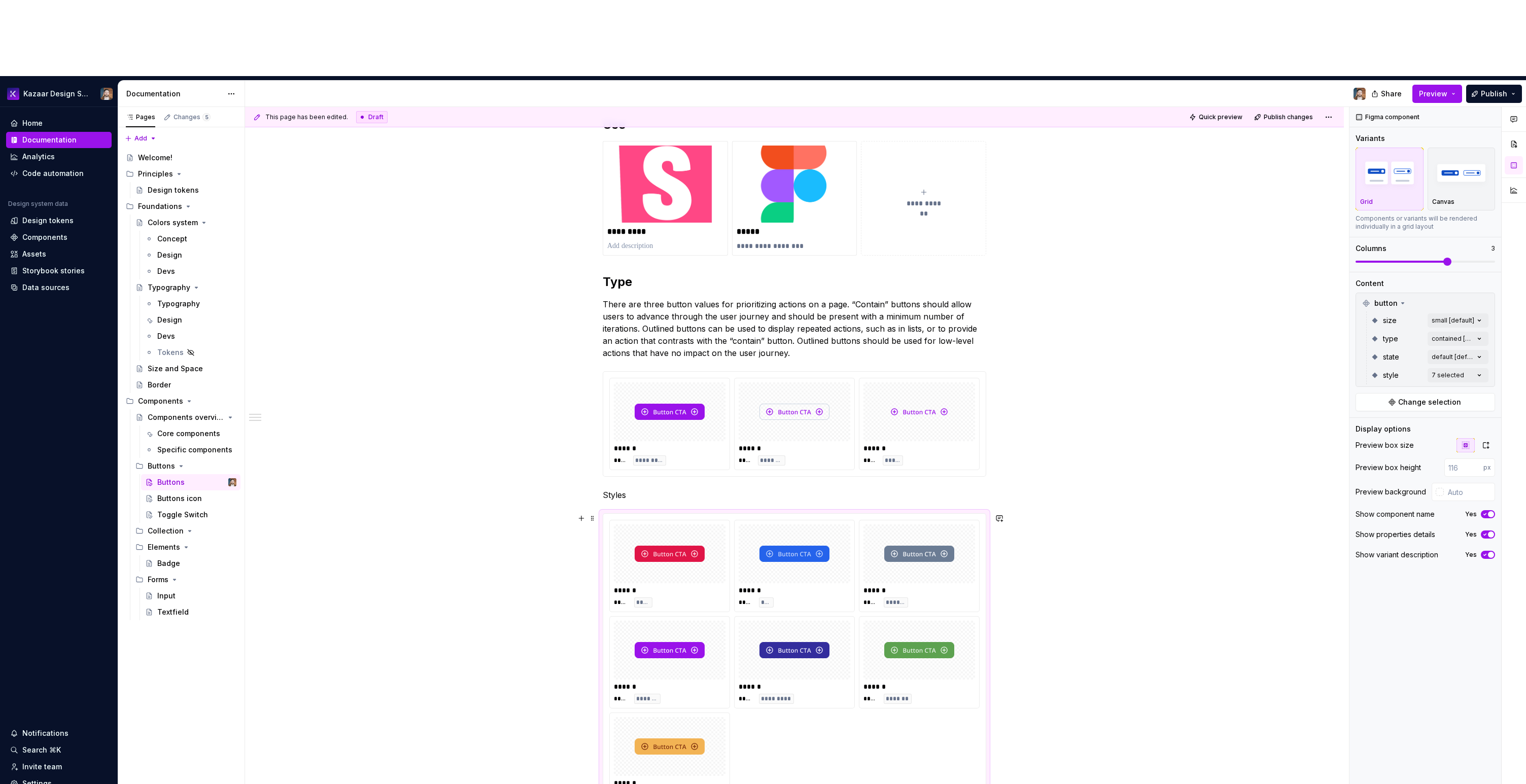
scroll to position [159, 0]
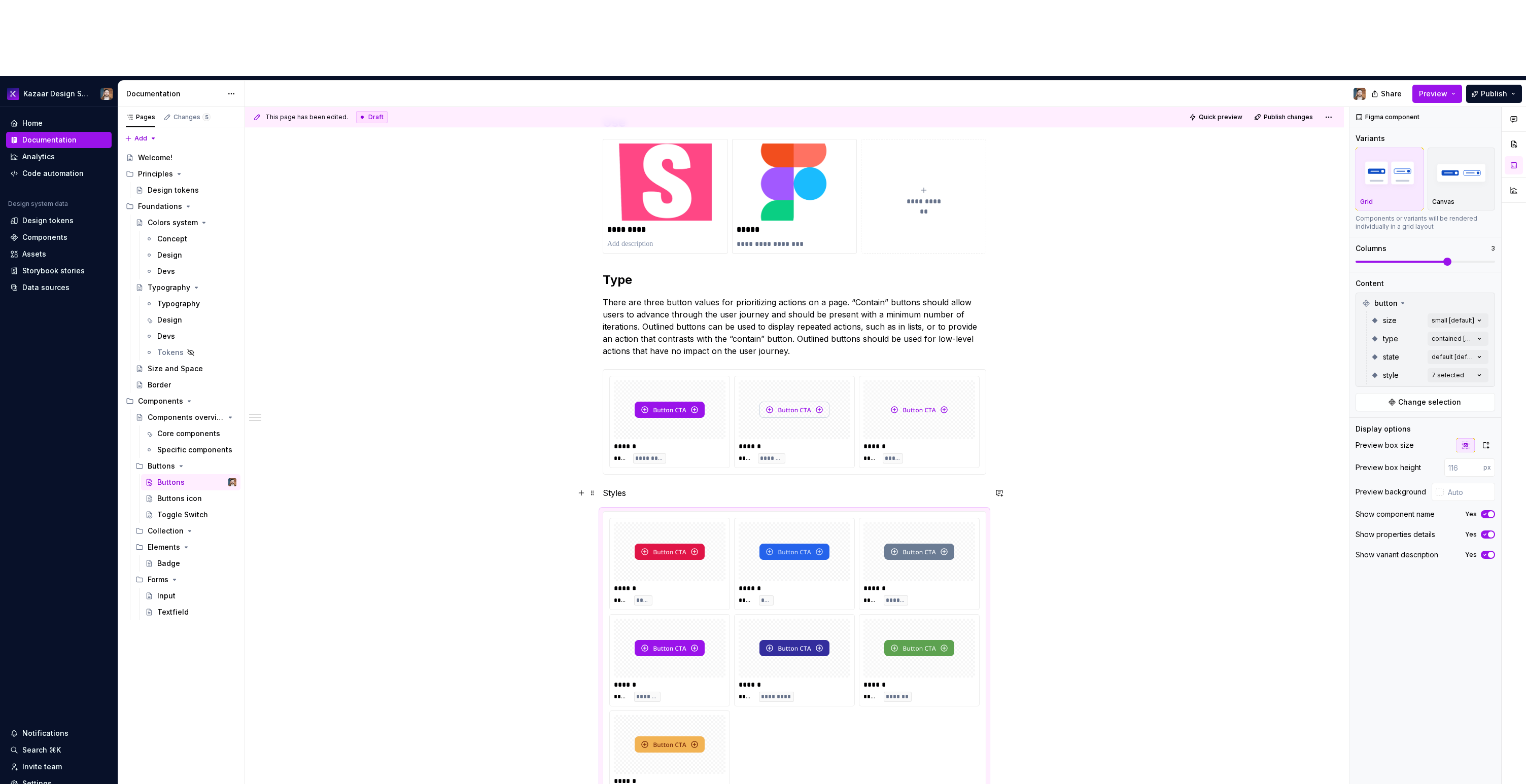
click at [616, 487] on p "Styles" at bounding box center [794, 493] width 383 height 12
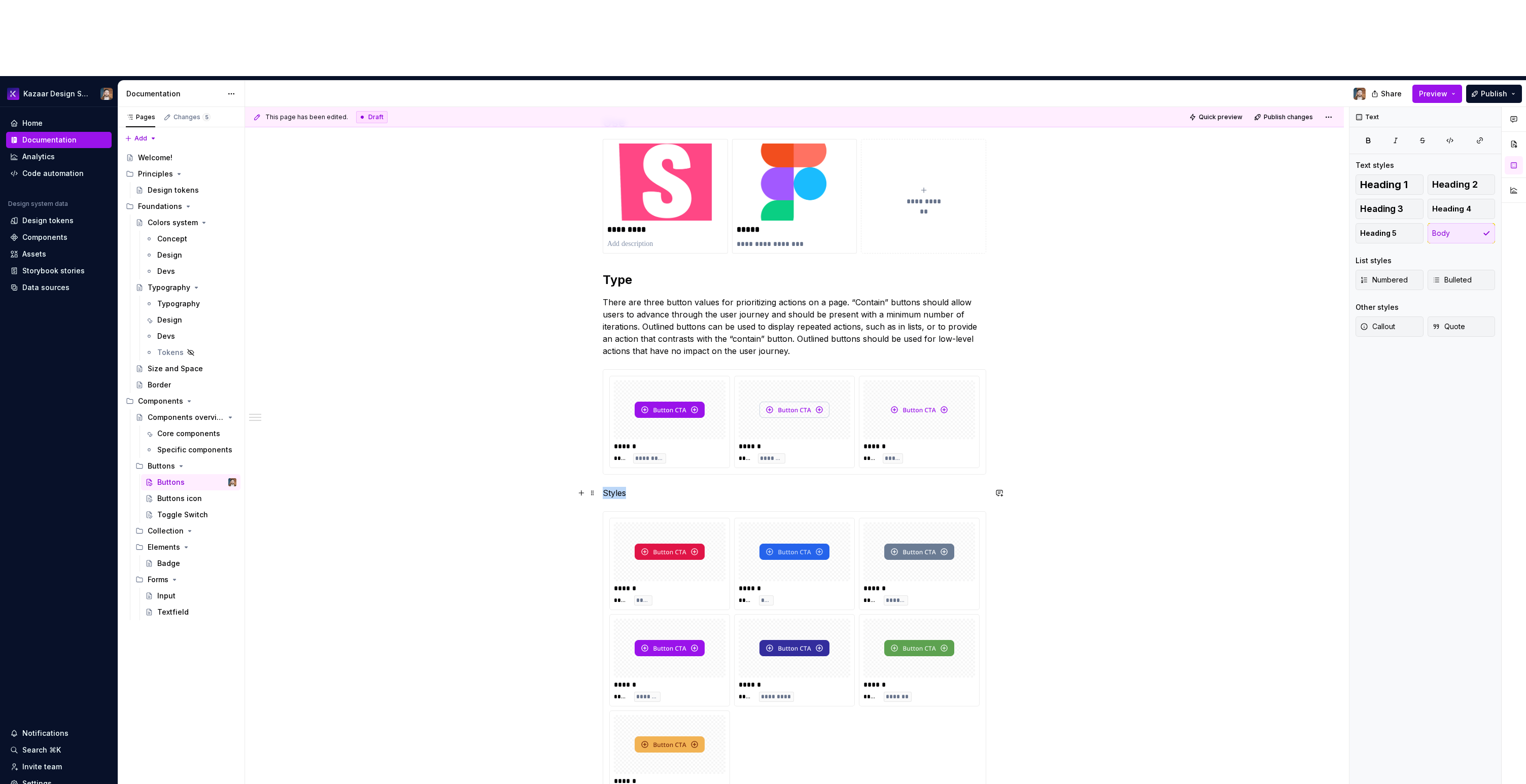
click at [616, 487] on p "Styles" at bounding box center [794, 493] width 383 height 12
click at [663, 396] on button "button" at bounding box center [666, 398] width 14 height 14
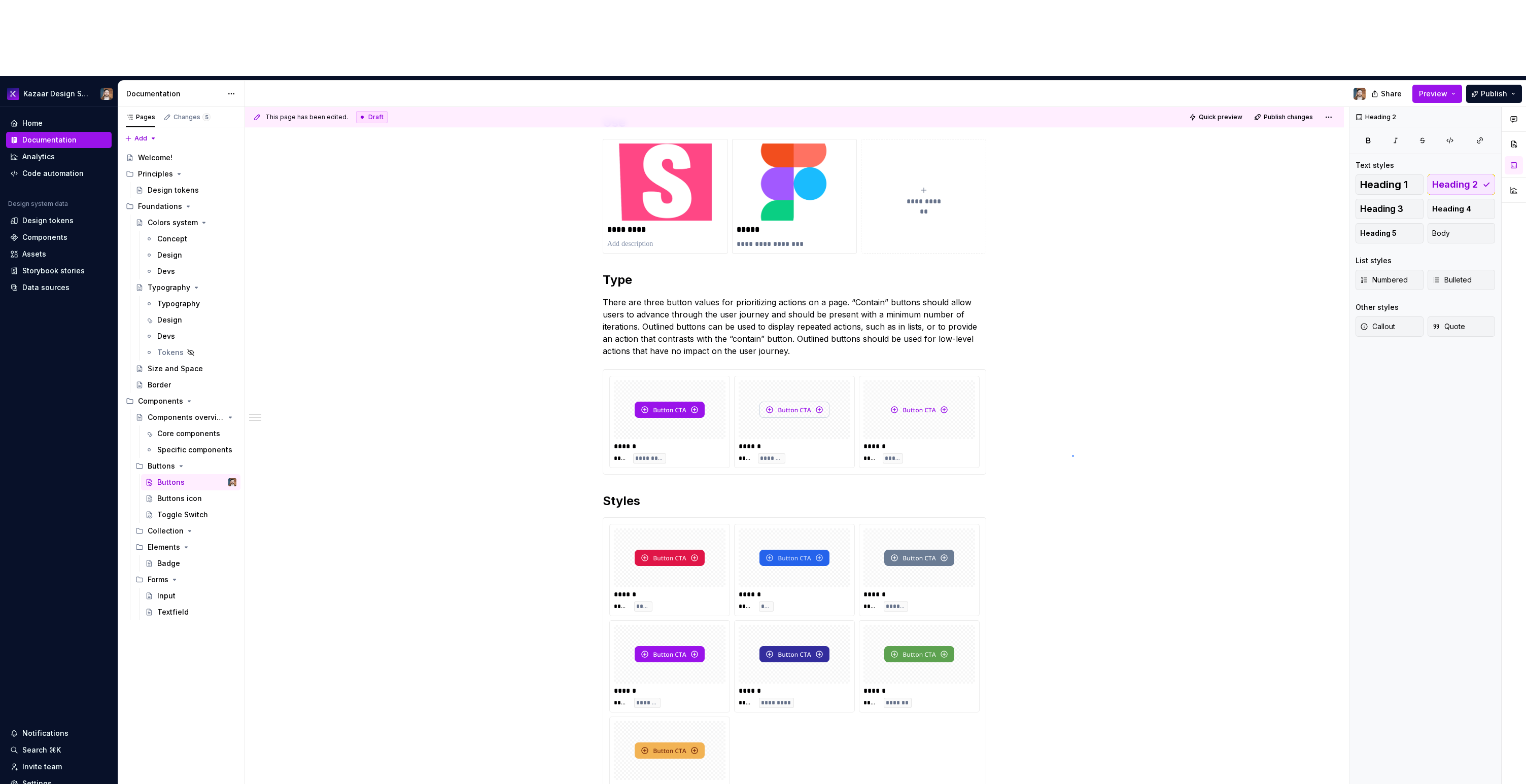
click at [1072, 455] on div "**********" at bounding box center [797, 484] width 1104 height 754
click at [669, 532] on img at bounding box center [669, 558] width 70 height 51
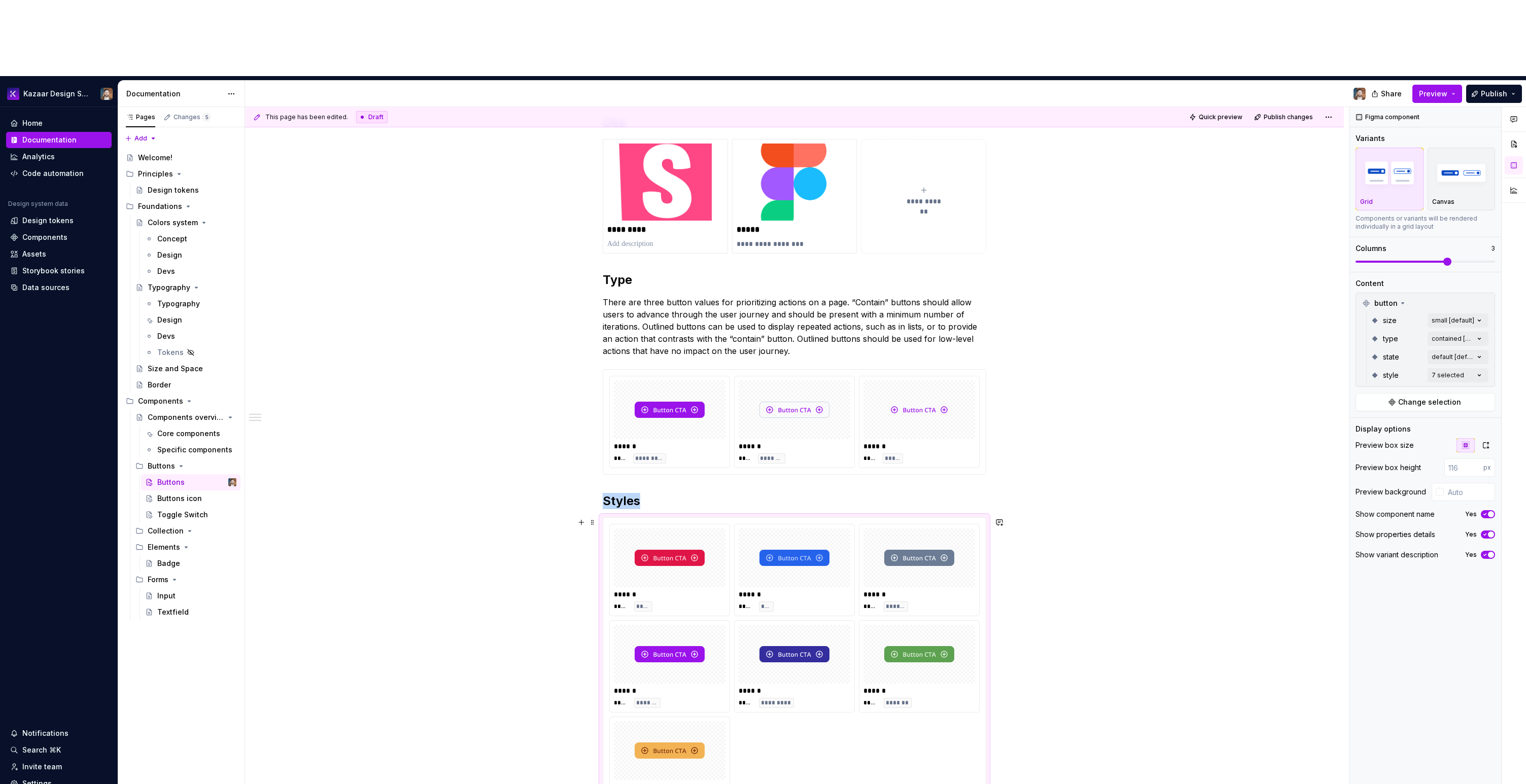
click at [659, 532] on img at bounding box center [669, 558] width 70 height 51
click at [666, 532] on img at bounding box center [669, 558] width 70 height 51
click at [673, 518] on div "****** ***** ***** ****** ***** **** ****** ***** ******* ****** ***** ******* …" at bounding box center [794, 666] width 383 height 297
click at [673, 532] on img at bounding box center [669, 558] width 70 height 51
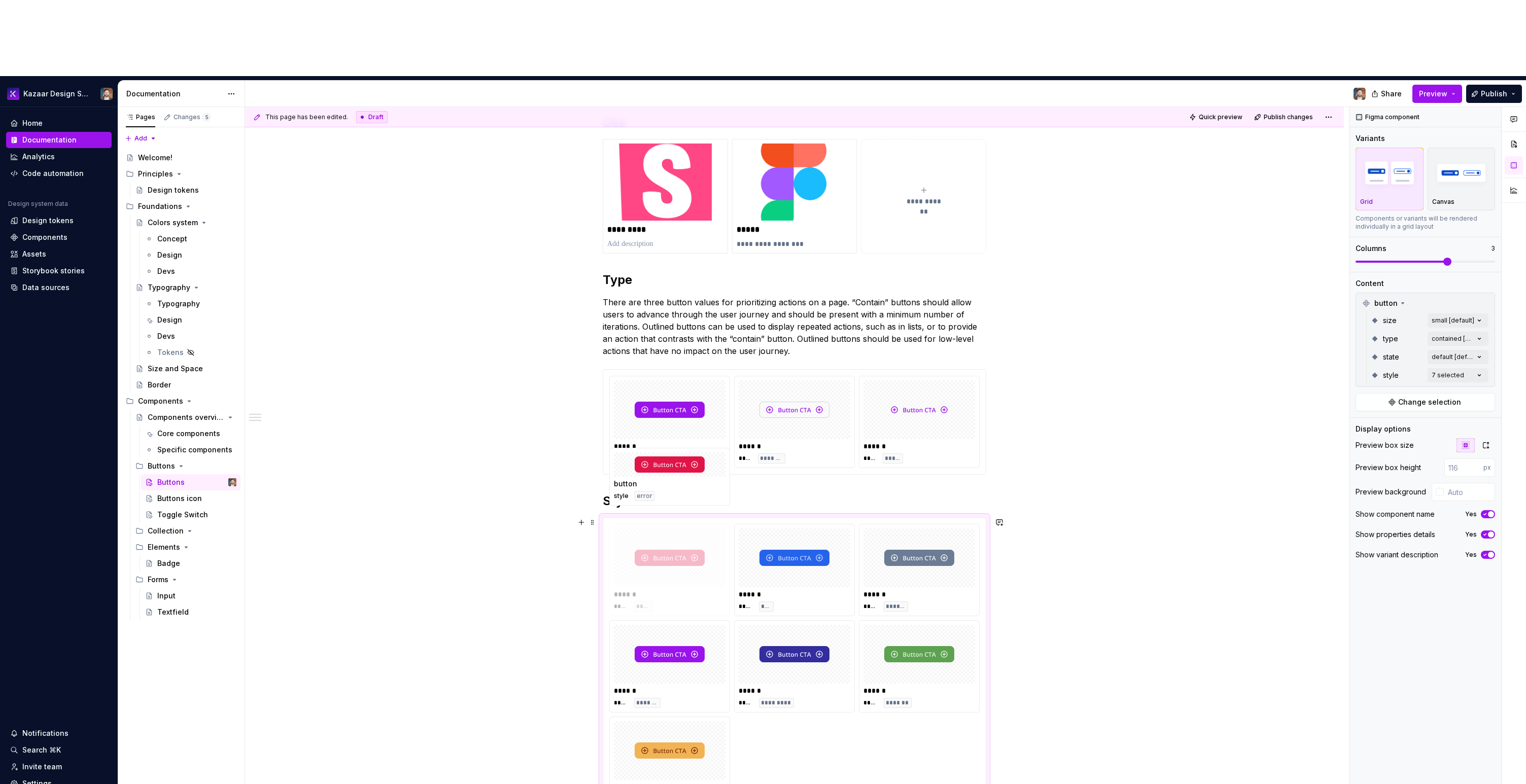
drag, startPoint x: 654, startPoint y: 461, endPoint x: 691, endPoint y: 465, distance: 37.2
click at [691, 465] on body "Kazaar Design System Home Documentation Analytics Code automation Design system…" at bounding box center [763, 392] width 1526 height 784
click at [691, 467] on img at bounding box center [669, 464] width 70 height 16
drag, startPoint x: 674, startPoint y: 468, endPoint x: 835, endPoint y: 501, distance: 164.3
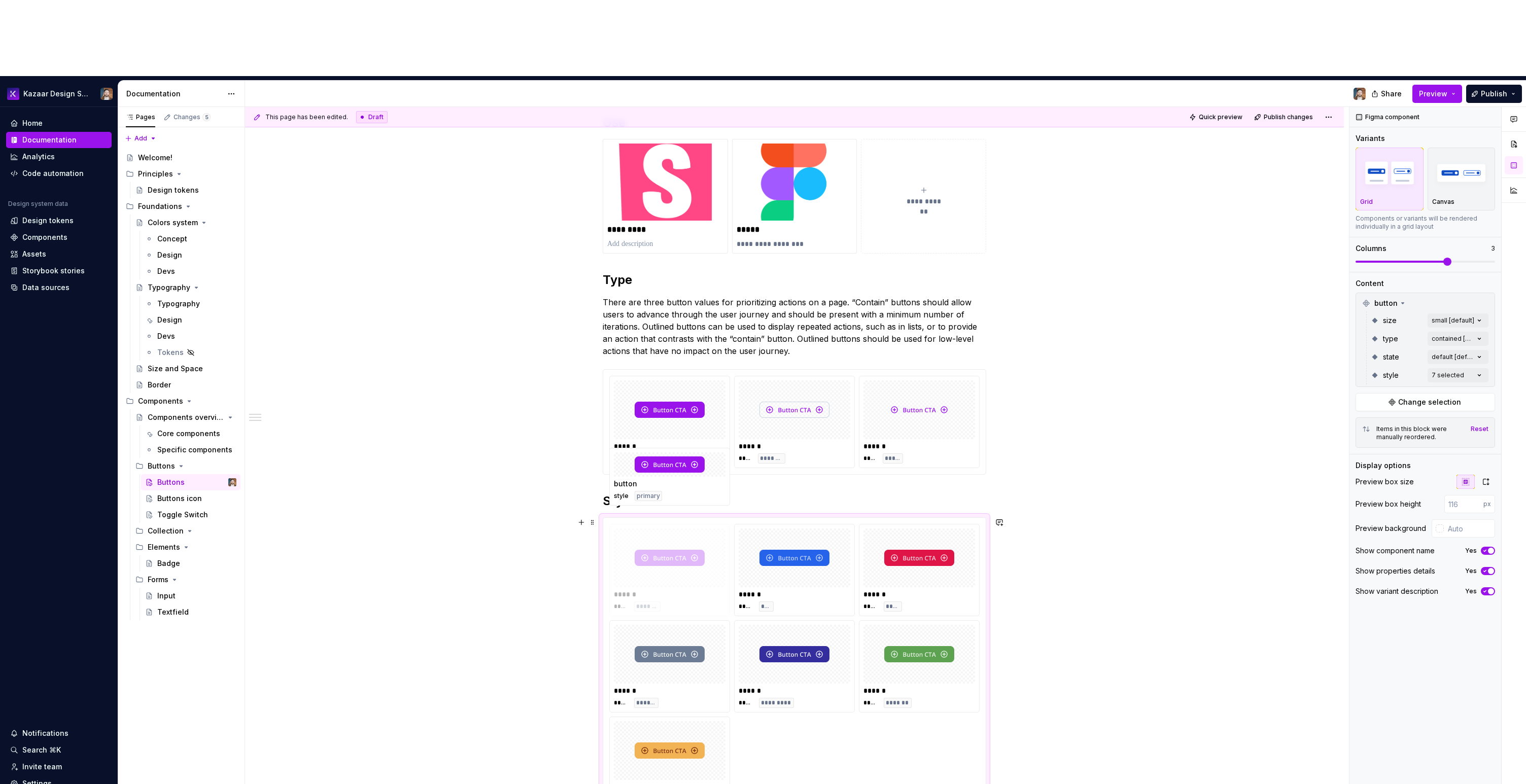
drag, startPoint x: 666, startPoint y: 571, endPoint x: 648, endPoint y: 509, distance: 64.6
click at [648, 509] on body "Kazaar Design System Home Documentation Analytics Code automation Design system…" at bounding box center [763, 392] width 1526 height 784
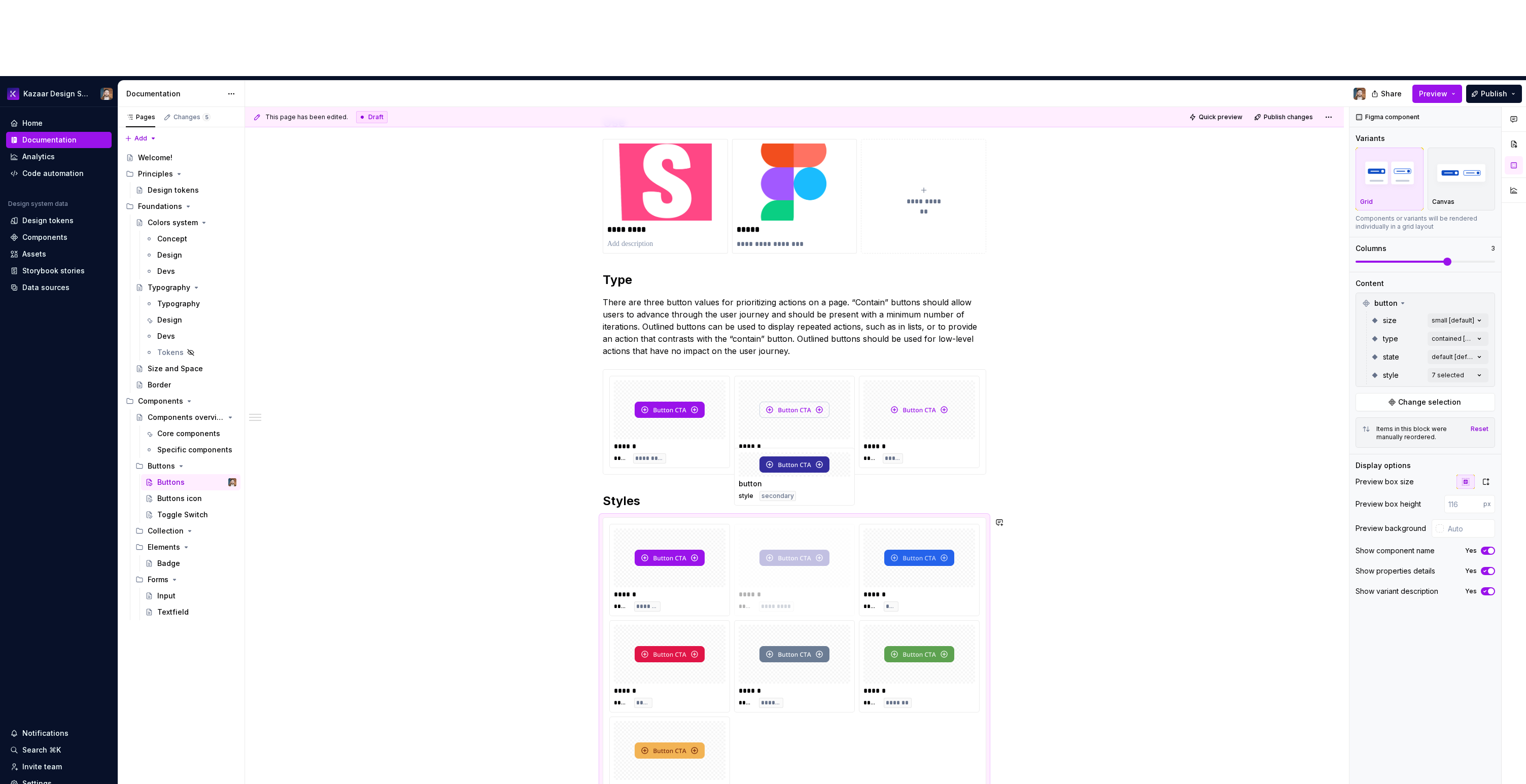
drag, startPoint x: 757, startPoint y: 577, endPoint x: 742, endPoint y: 507, distance: 71.6
click at [742, 507] on body "Kazaar Design System Home Documentation Analytics Code automation Design system…" at bounding box center [763, 392] width 1526 height 784
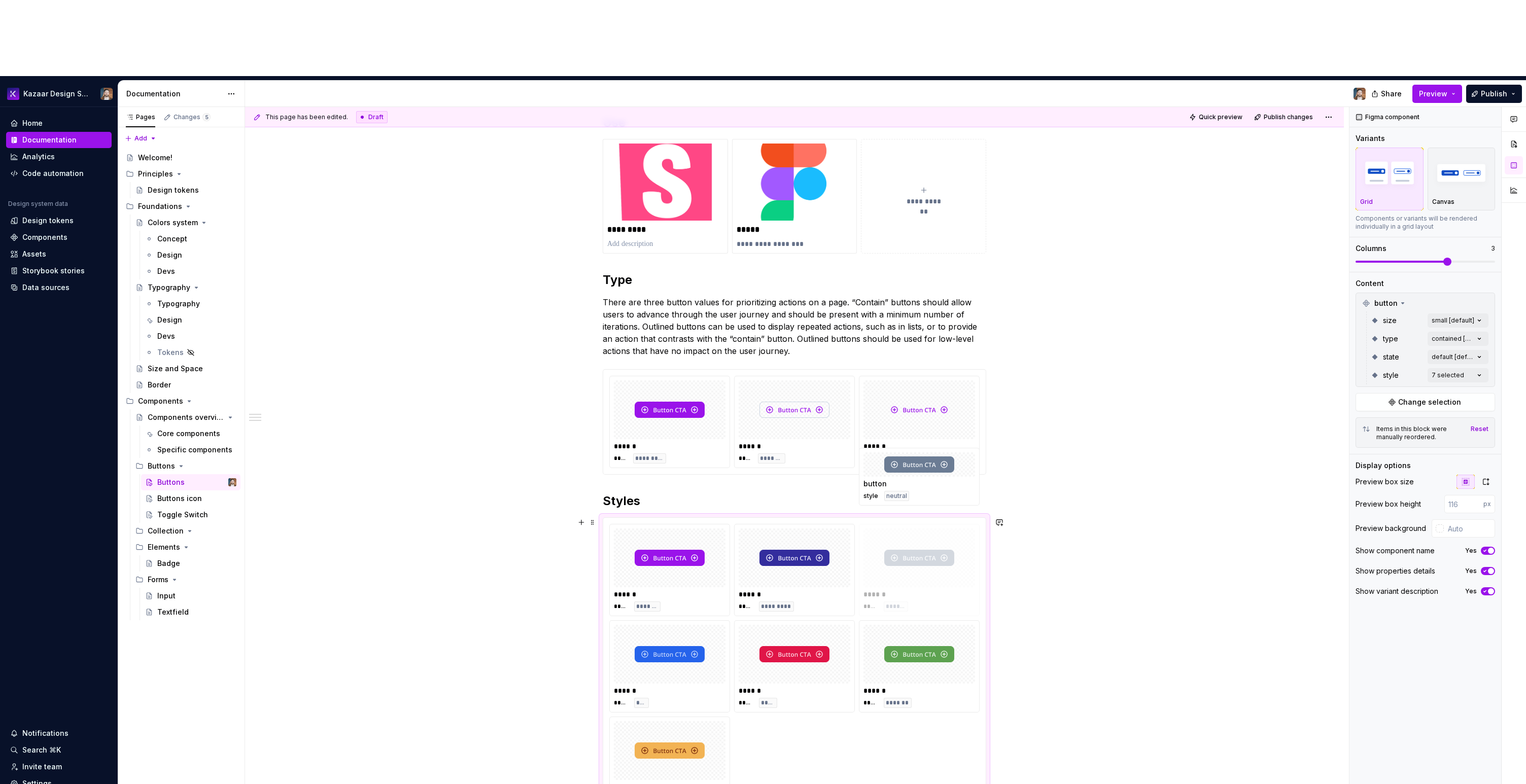
drag, startPoint x: 775, startPoint y: 579, endPoint x: 861, endPoint y: 508, distance: 111.5
click at [861, 508] on body "Kazaar Design System Home Documentation Analytics Code automation Design system…" at bounding box center [763, 392] width 1526 height 784
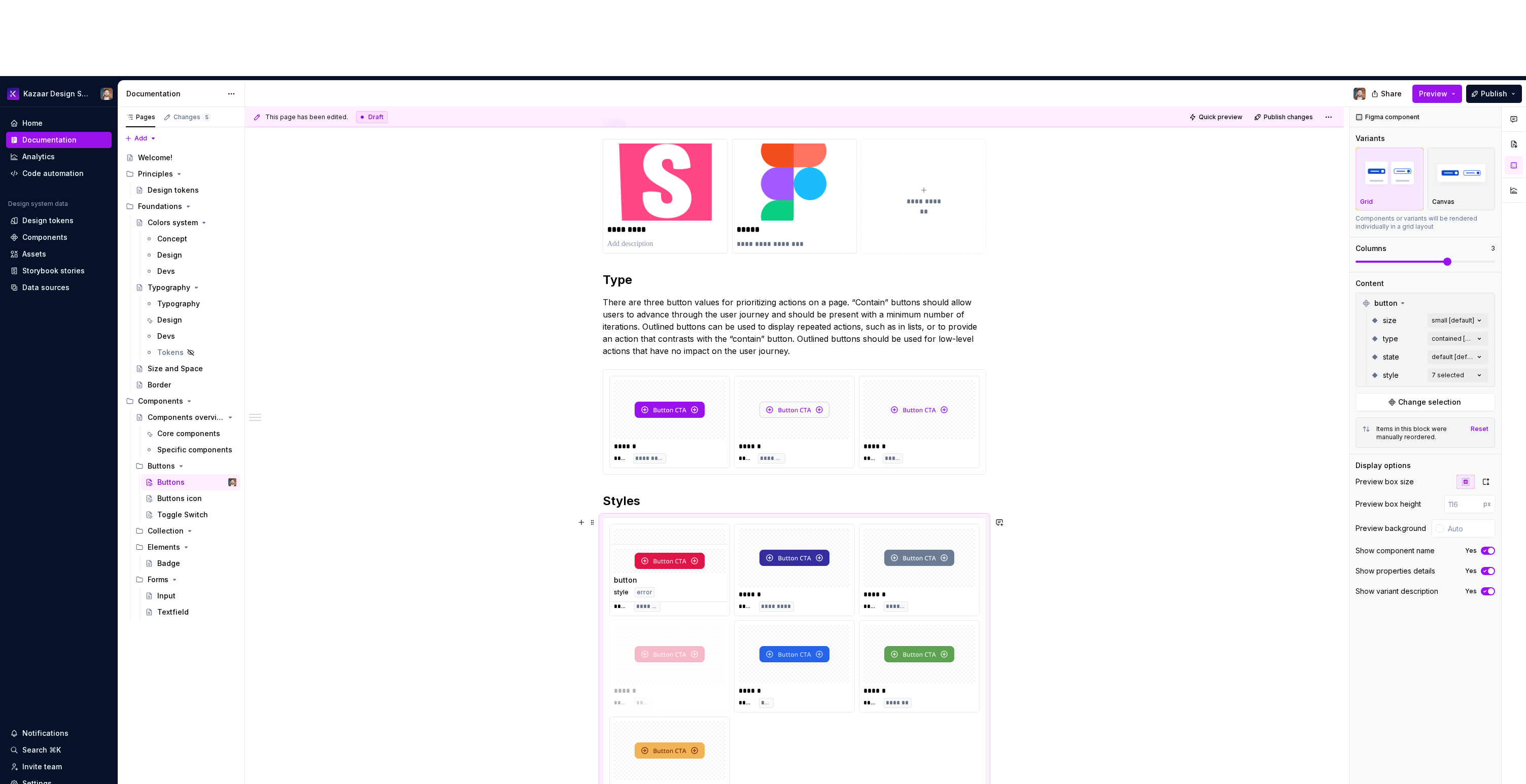
drag, startPoint x: 783, startPoint y: 583, endPoint x: 683, endPoint y: 582, distance: 100.0
click at [683, 582] on body "Kazaar Design System Home Documentation Analytics Code automation Design system…" at bounding box center [763, 392] width 1526 height 784
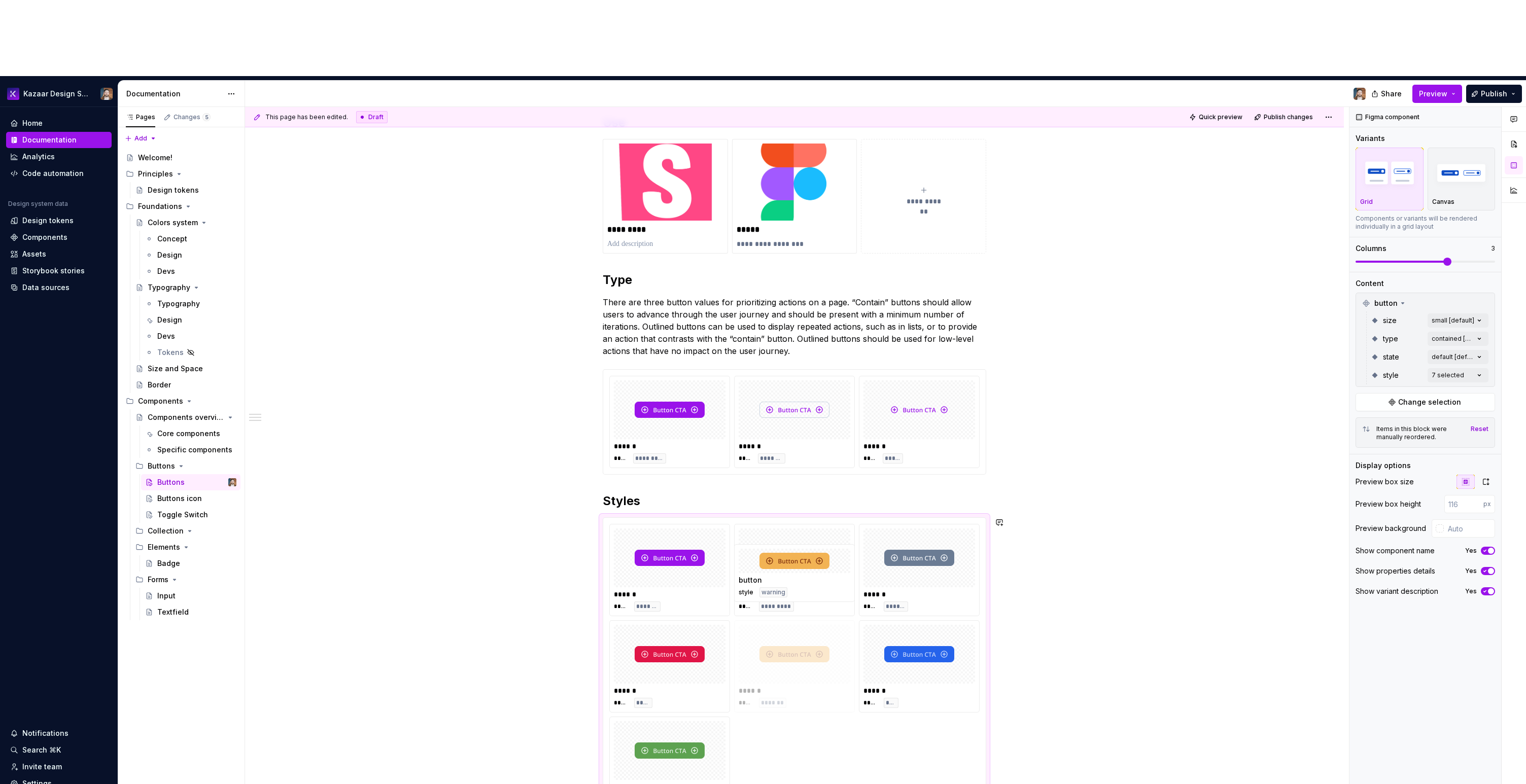
drag, startPoint x: 636, startPoint y: 667, endPoint x: 752, endPoint y: 611, distance: 128.8
click at [752, 611] on body "Kazaar Design System Home Documentation Analytics Code automation Design system…" at bounding box center [763, 392] width 1526 height 784
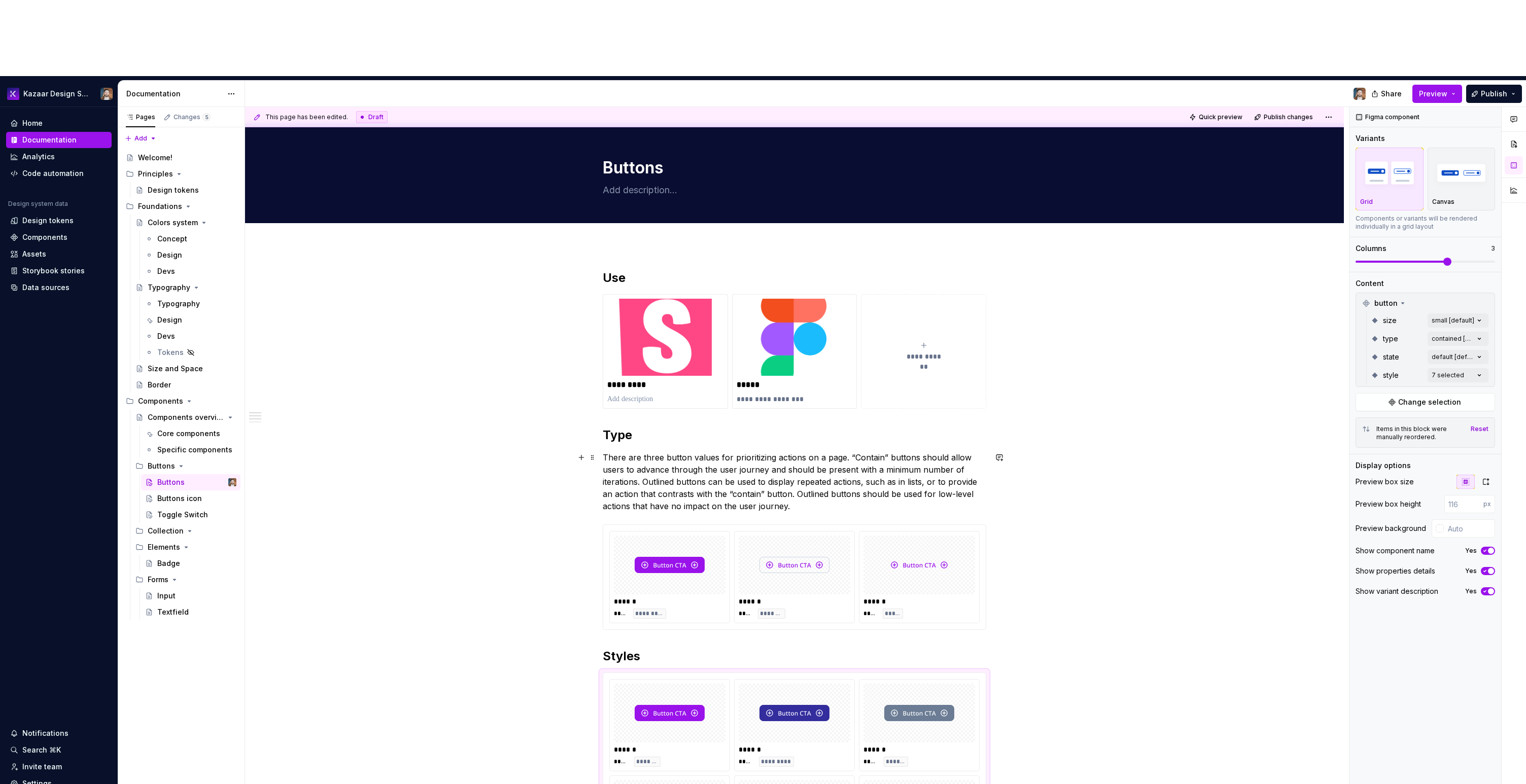
scroll to position [0, 0]
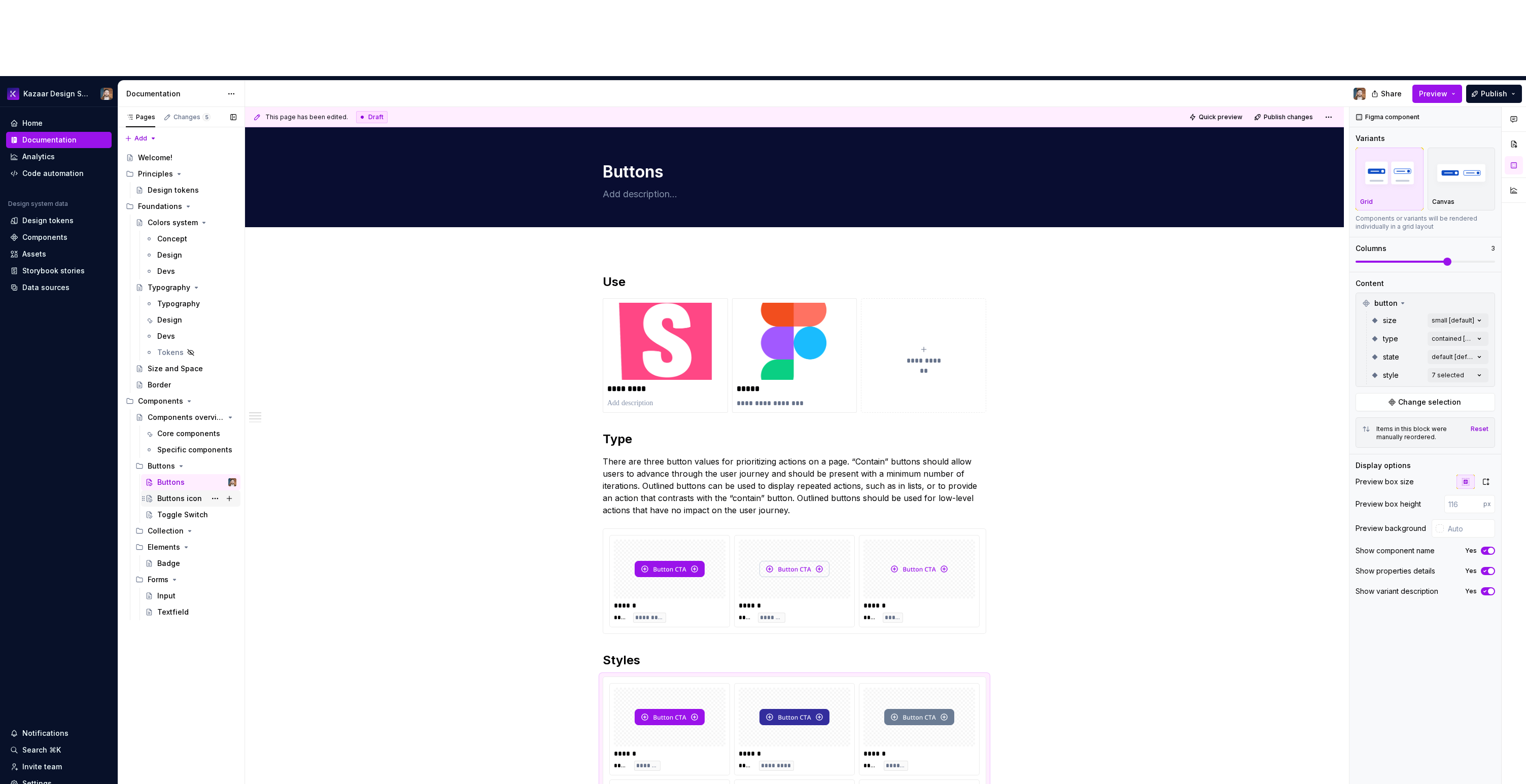
click at [188, 493] on div "Buttons icon" at bounding box center [179, 498] width 44 height 10
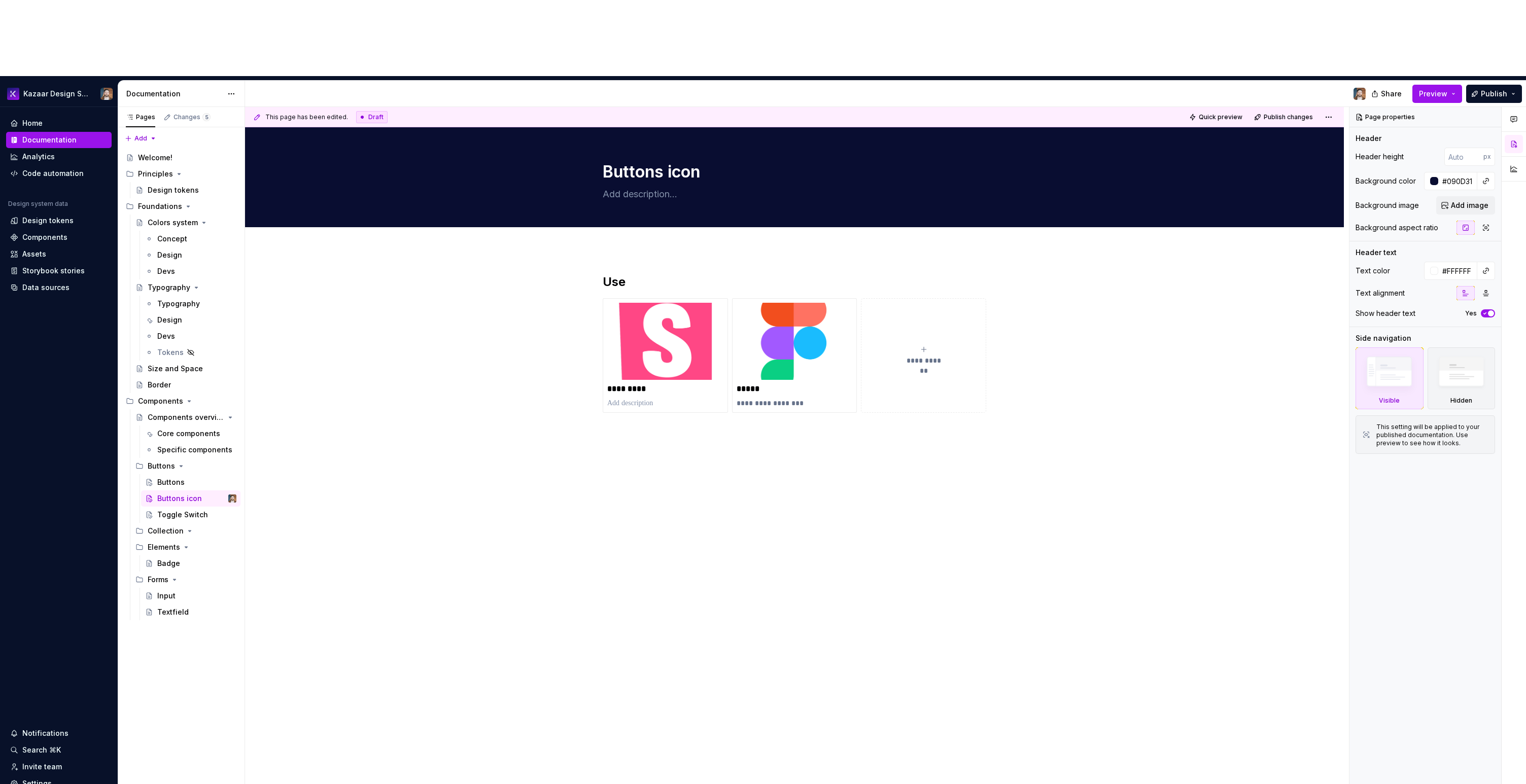
type textarea "*"
click at [720, 397] on div "**********" at bounding box center [794, 467] width 1099 height 435
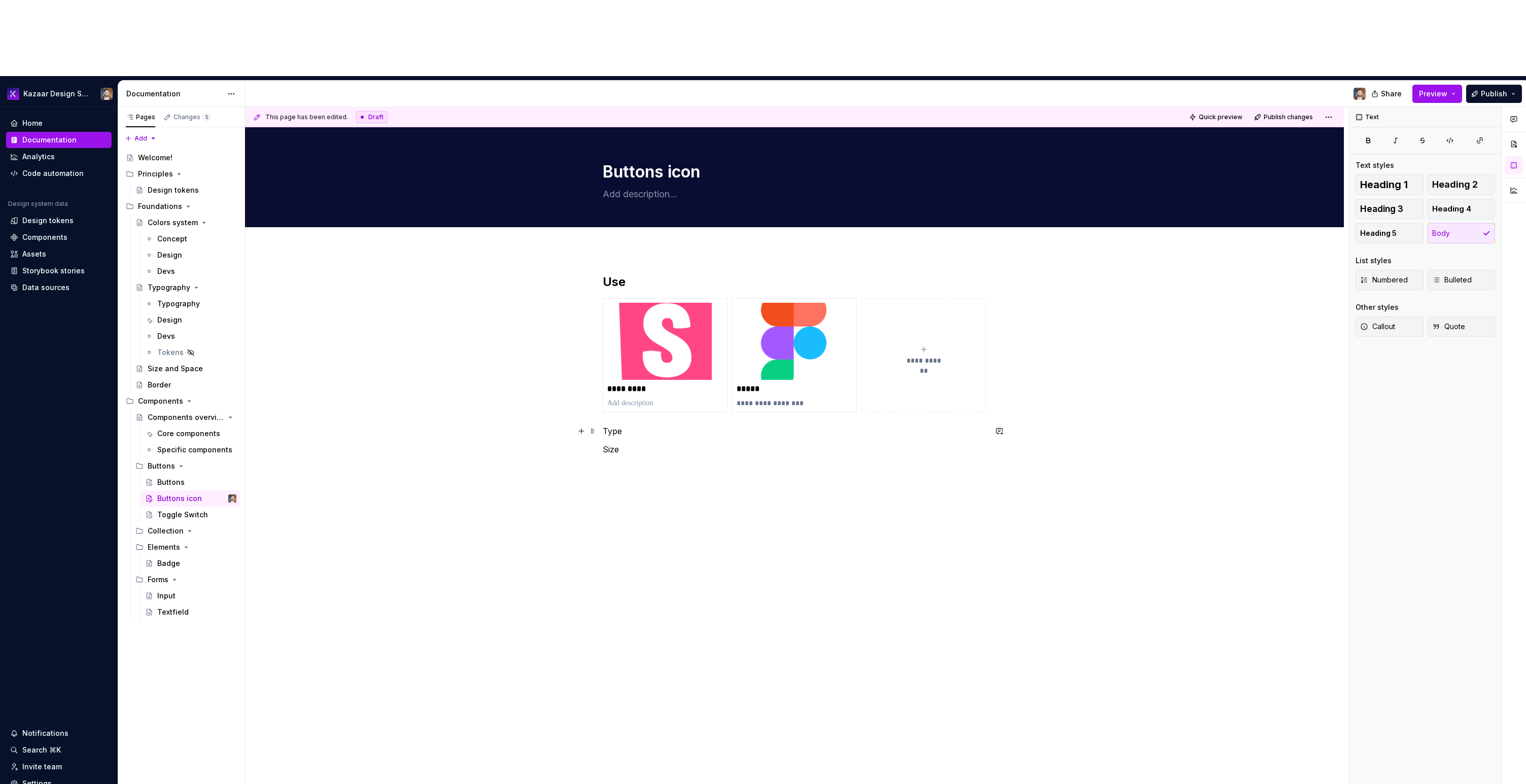
click at [634, 425] on p "Type" at bounding box center [794, 431] width 383 height 12
click at [609, 425] on p "Type" at bounding box center [794, 431] width 383 height 12
click at [668, 334] on button "button" at bounding box center [666, 337] width 14 height 14
click at [667, 431] on h2 "Type" at bounding box center [794, 439] width 383 height 16
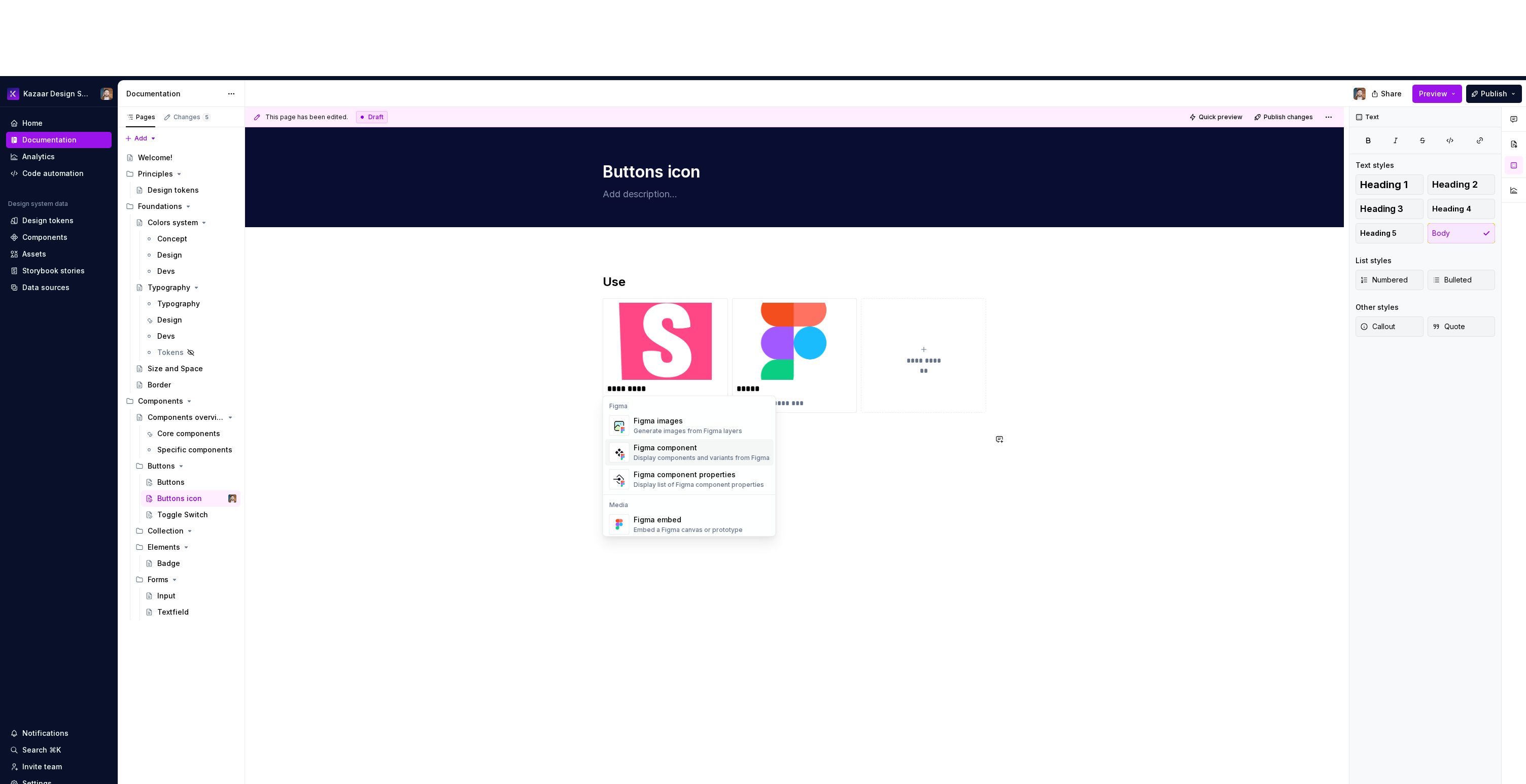
click at [666, 457] on div "Display components and variants from Figma" at bounding box center [702, 458] width 136 height 8
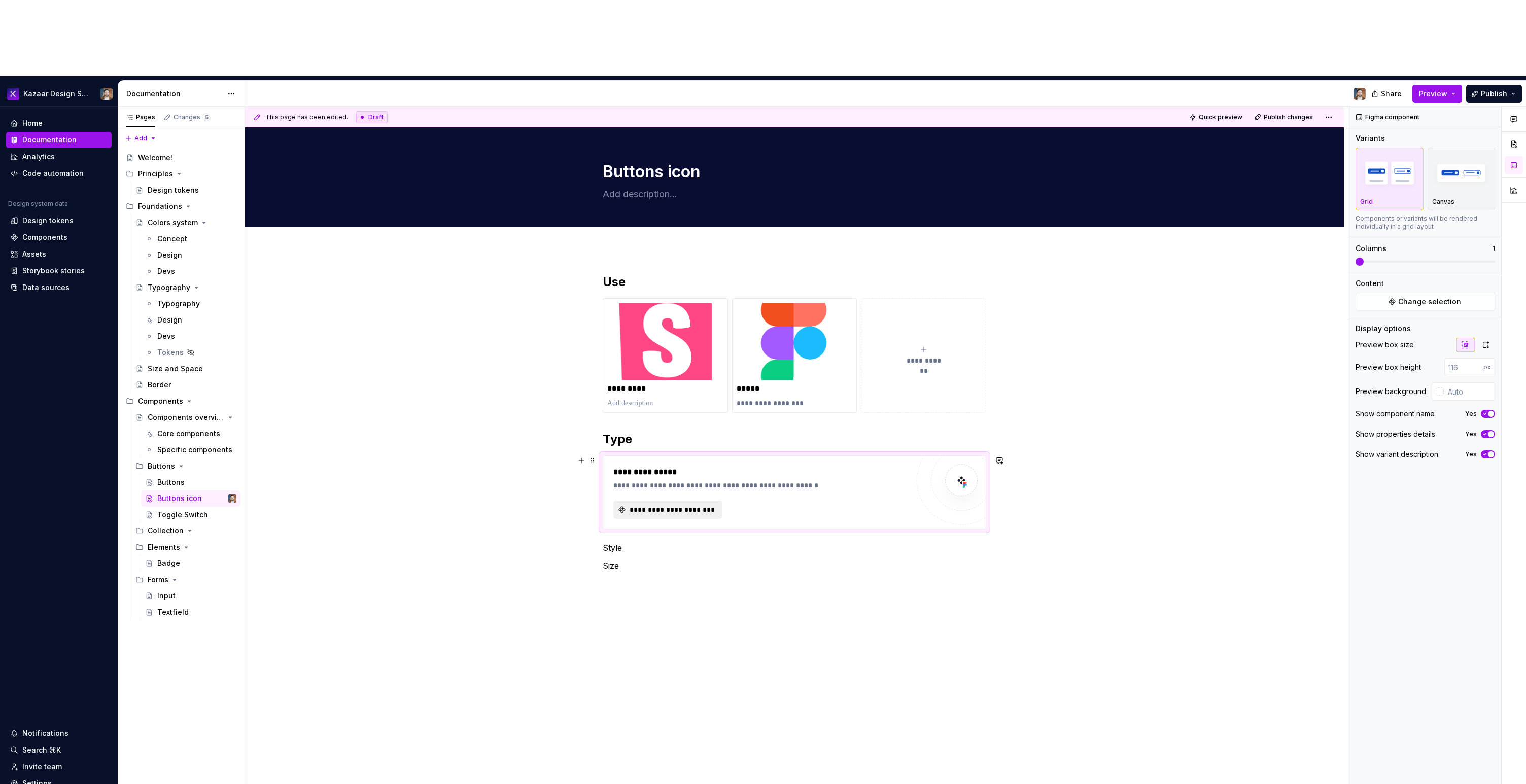
click at [668, 500] on button "**********" at bounding box center [668, 509] width 109 height 18
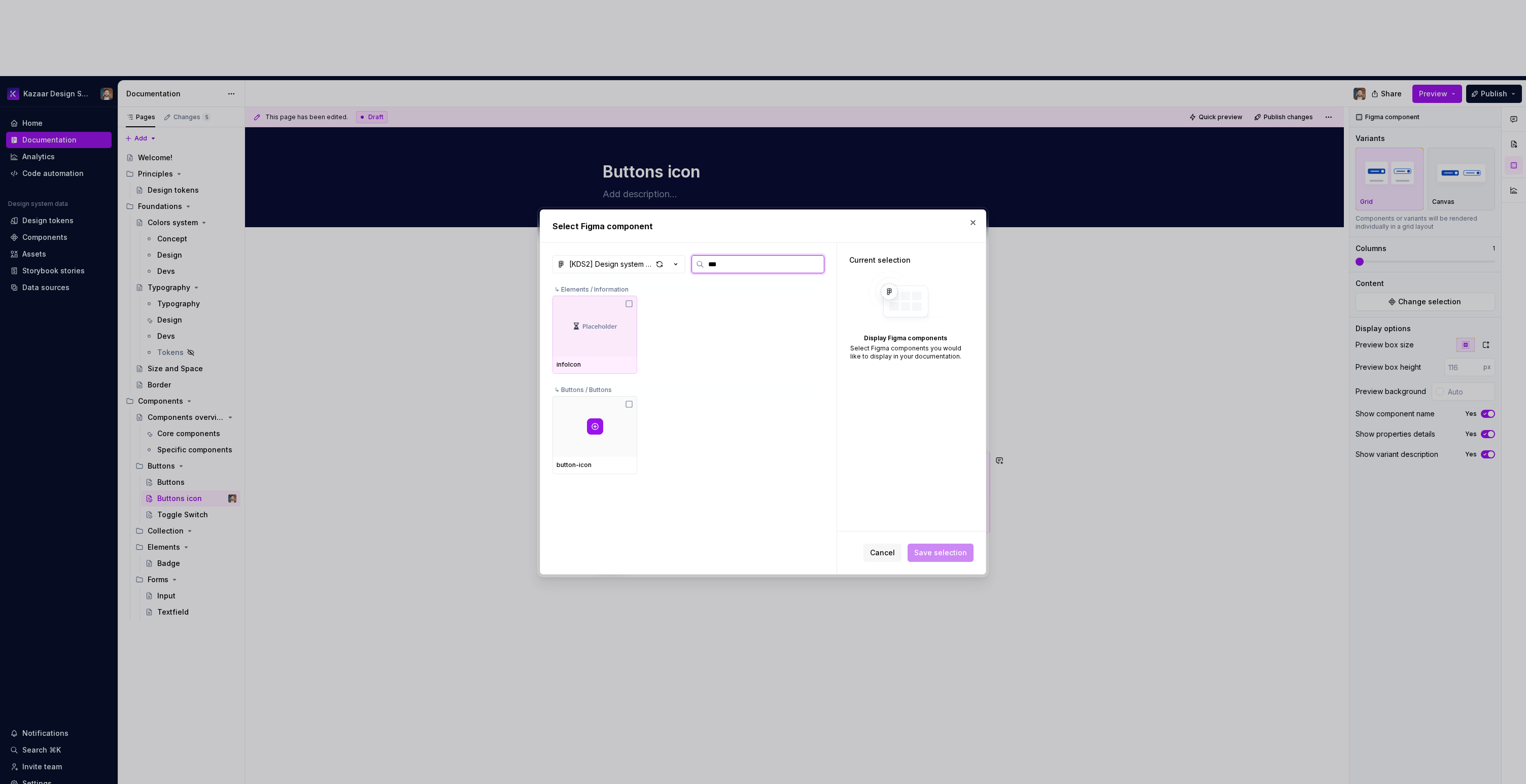
type input "****"
click at [620, 422] on div at bounding box center [595, 426] width 85 height 61
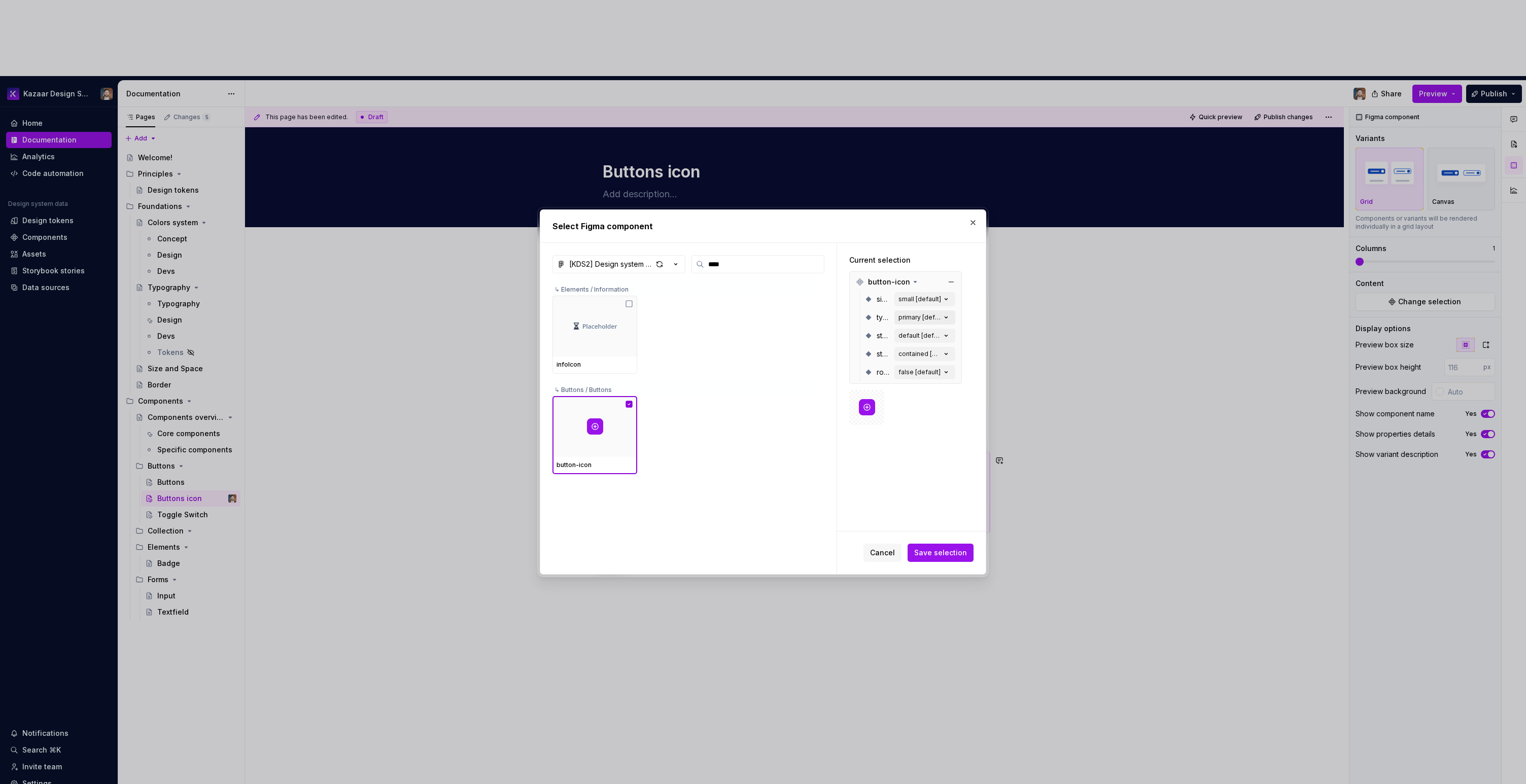
click at [928, 315] on div "primary [default]" at bounding box center [920, 317] width 43 height 8
click at [948, 316] on icon "button" at bounding box center [946, 317] width 10 height 10
click at [948, 317] on icon "button" at bounding box center [946, 317] width 10 height 10
click at [947, 561] on button "Save selection" at bounding box center [940, 552] width 66 height 18
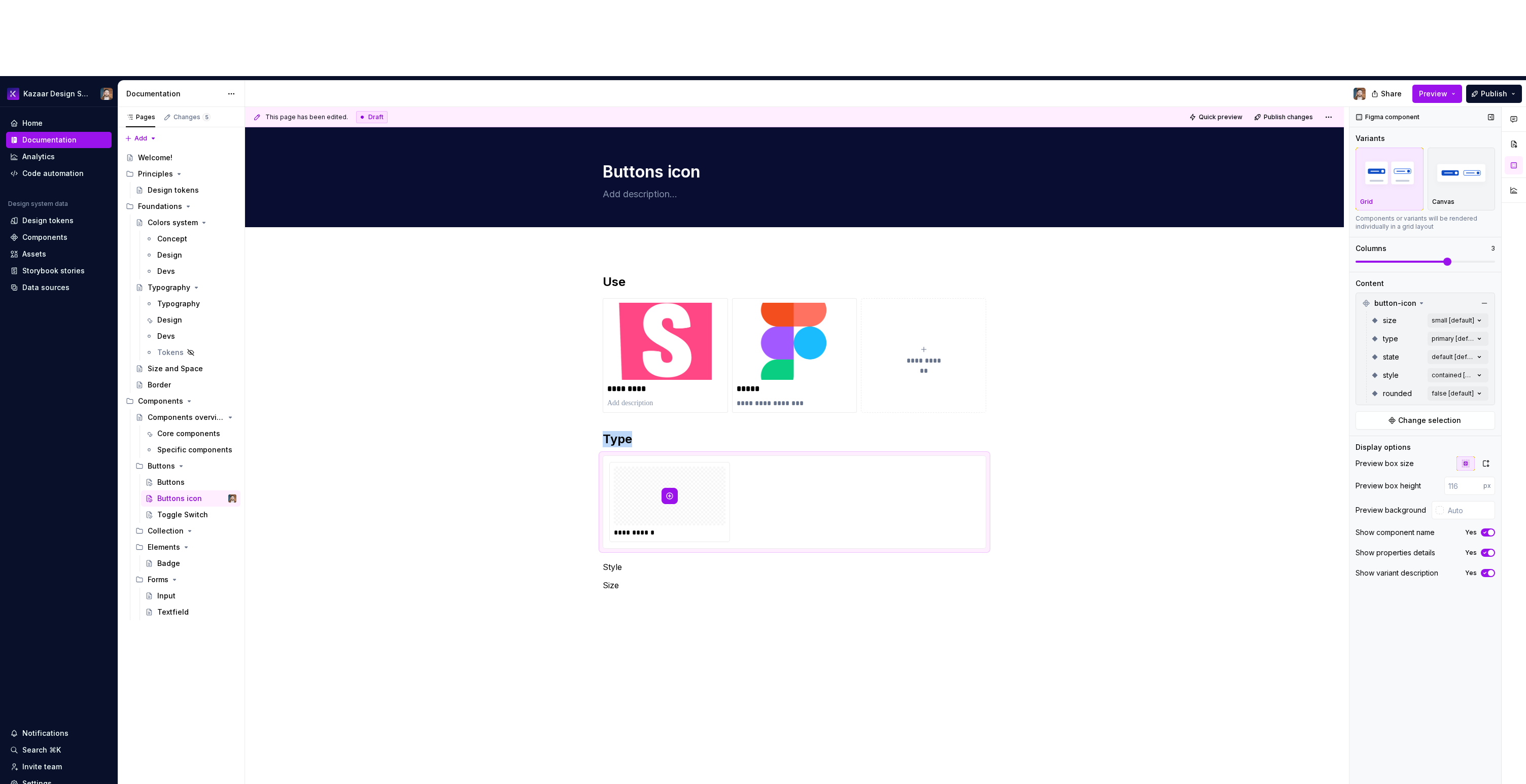
click at [1443, 258] on span at bounding box center [1447, 262] width 8 height 8
click at [1445, 258] on div "Comments Open comments No comments yet Select ‘Comment’ from the block context …" at bounding box center [1438, 484] width 177 height 754
click at [1383, 309] on span "primary" at bounding box center [1383, 311] width 27 height 10
click at [1390, 310] on span "primary" at bounding box center [1383, 311] width 27 height 10
click at [1404, 577] on div "Comments Open comments No comments yet Select ‘Comment’ from the block context …" at bounding box center [1438, 484] width 177 height 754
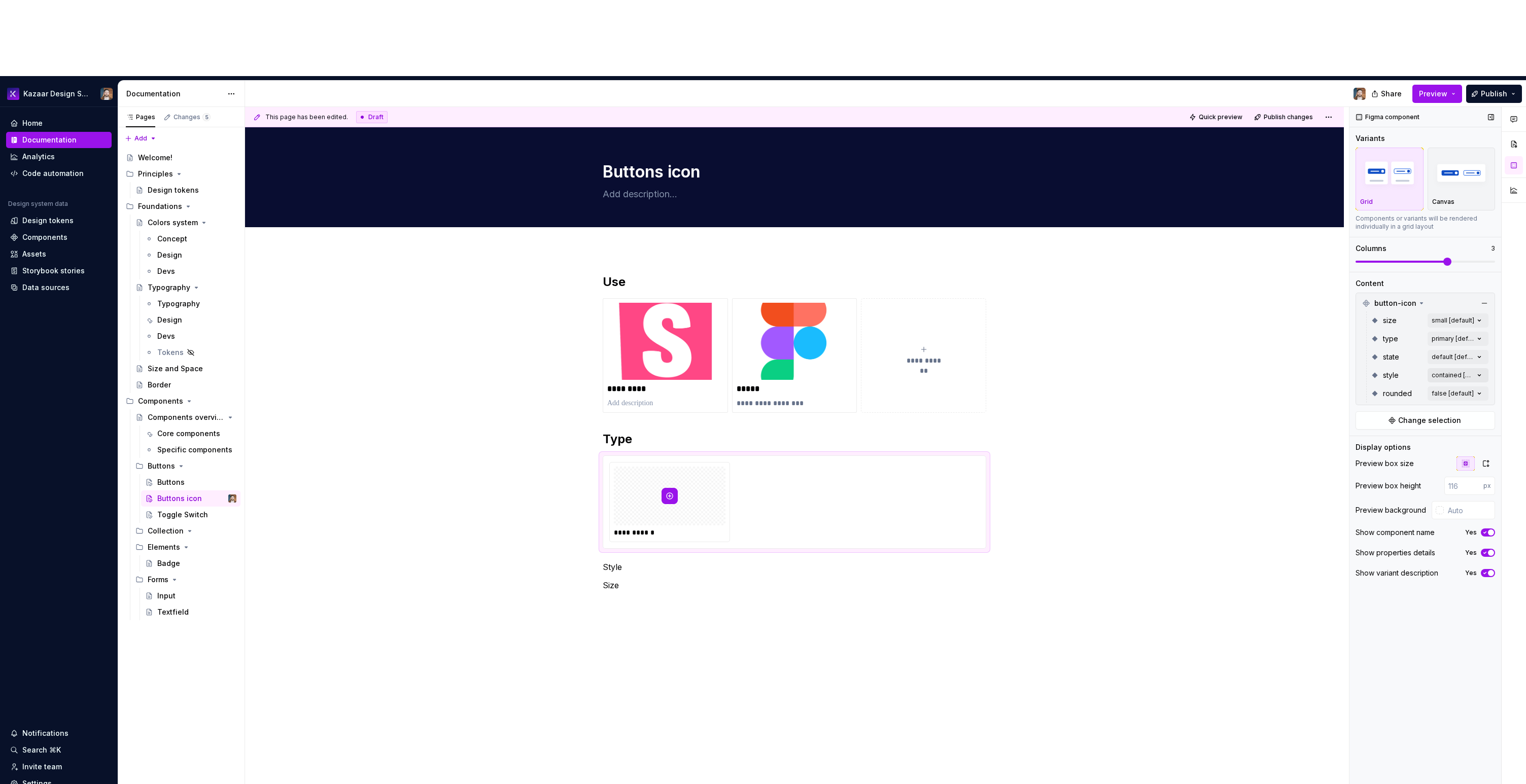
click at [1443, 302] on div "Comments Open comments No comments yet Select ‘Comment’ from the block context …" at bounding box center [1438, 484] width 177 height 754
click at [1403, 345] on span "contained" at bounding box center [1388, 348] width 36 height 10
click at [1392, 365] on span "outlined" at bounding box center [1385, 364] width 30 height 10
click at [1387, 381] on span "ghost" at bounding box center [1380, 380] width 20 height 10
click at [1370, 571] on div "Comments Open comments No comments yet Select ‘Comment’ from the block context …" at bounding box center [1438, 484] width 177 height 754
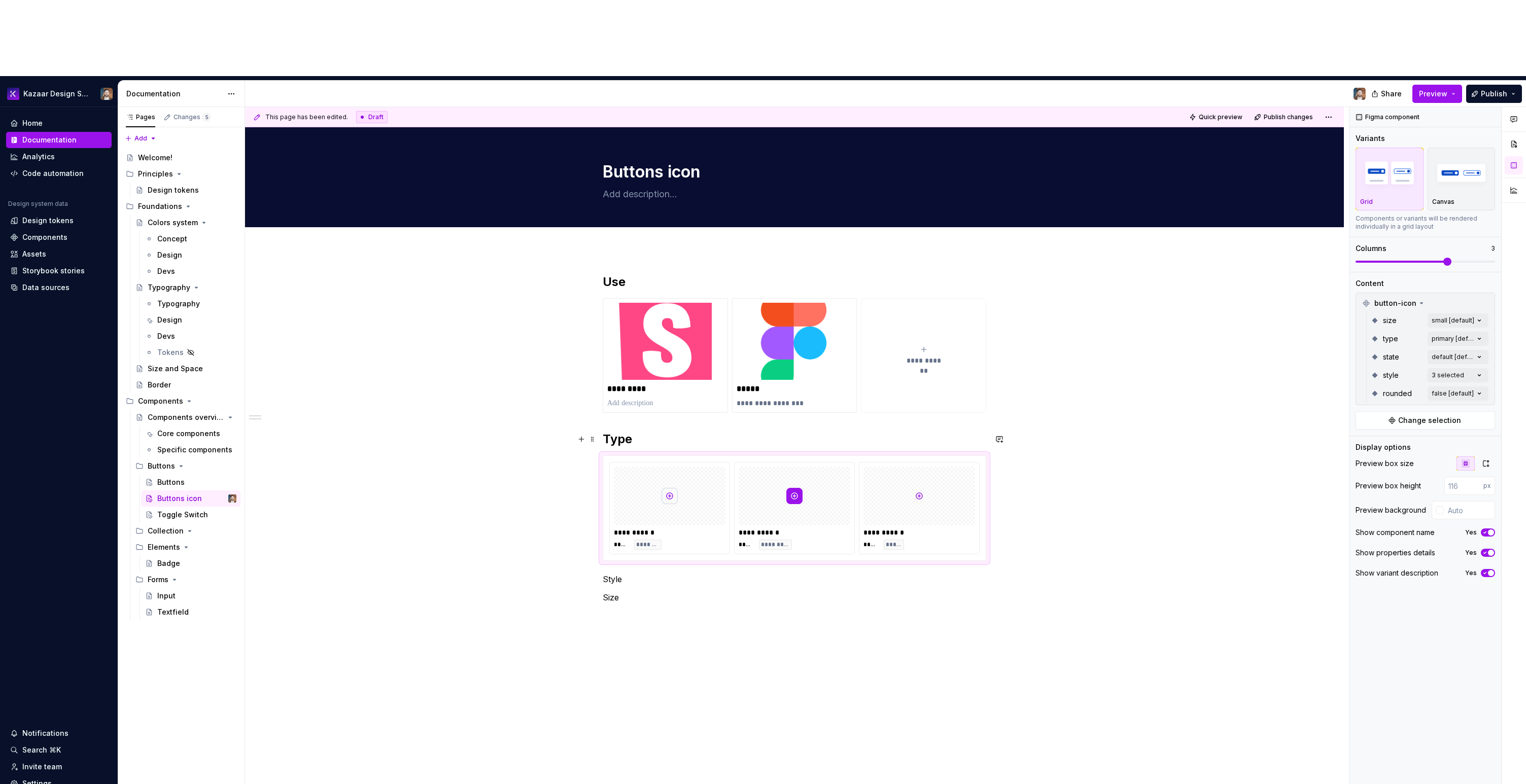
click at [621, 431] on h2 "Type" at bounding box center [794, 439] width 383 height 16
click at [722, 467] on div at bounding box center [669, 496] width 111 height 59
click at [1445, 269] on div "Comments Open comments No comments yet Select ‘Comment’ from the block context …" at bounding box center [1438, 484] width 177 height 754
click at [1445, 264] on div "Comments Open comments No comments yet Select ‘Comment’ from the block context …" at bounding box center [1438, 484] width 177 height 754
click at [615, 573] on p "Style" at bounding box center [794, 579] width 383 height 12
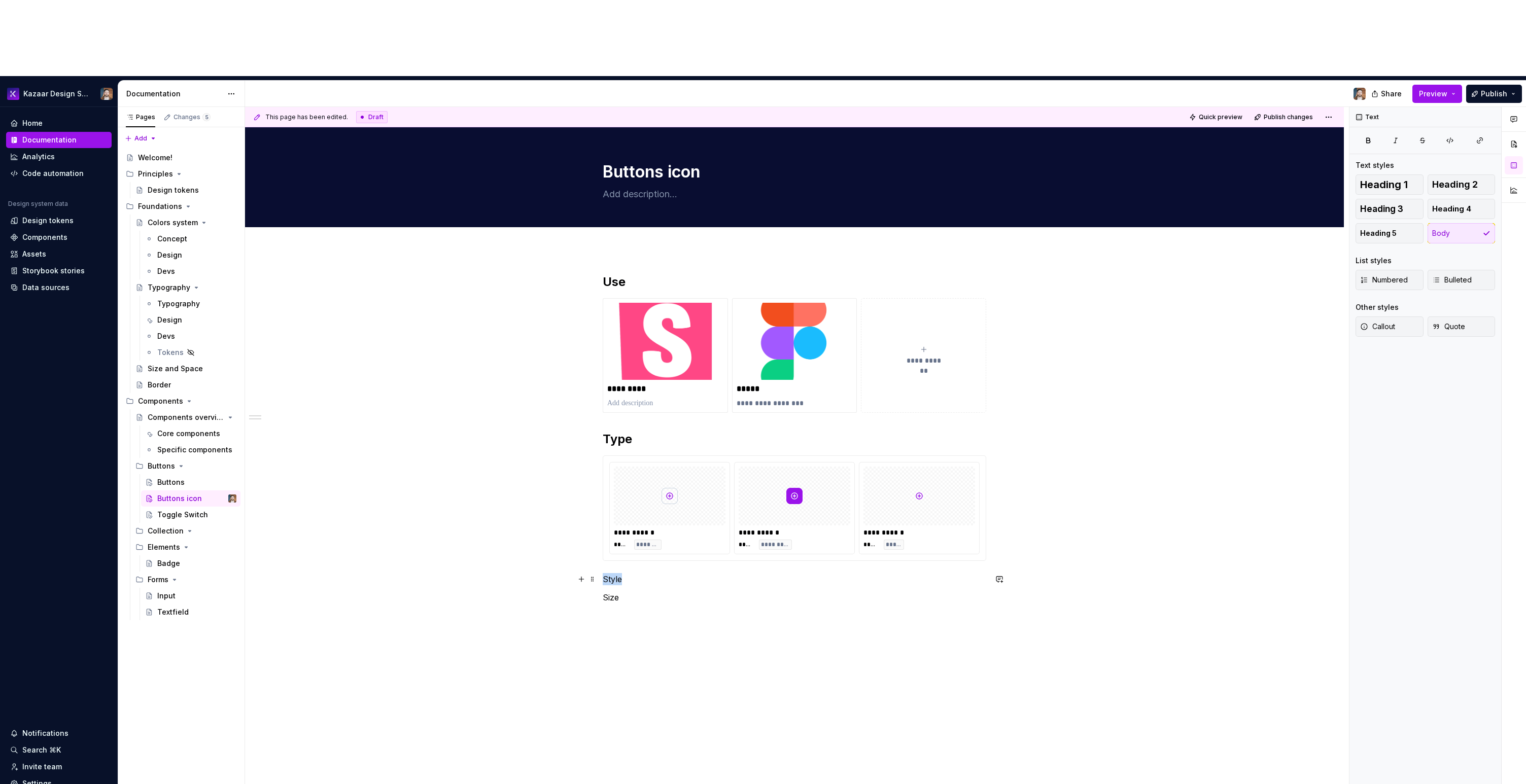
click at [615, 573] on p "Style" at bounding box center [794, 579] width 383 height 12
click at [665, 485] on button "button" at bounding box center [666, 485] width 14 height 14
click at [662, 579] on h2 "Style" at bounding box center [794, 587] width 383 height 16
click at [667, 579] on h2 "Style" at bounding box center [794, 587] width 383 height 16
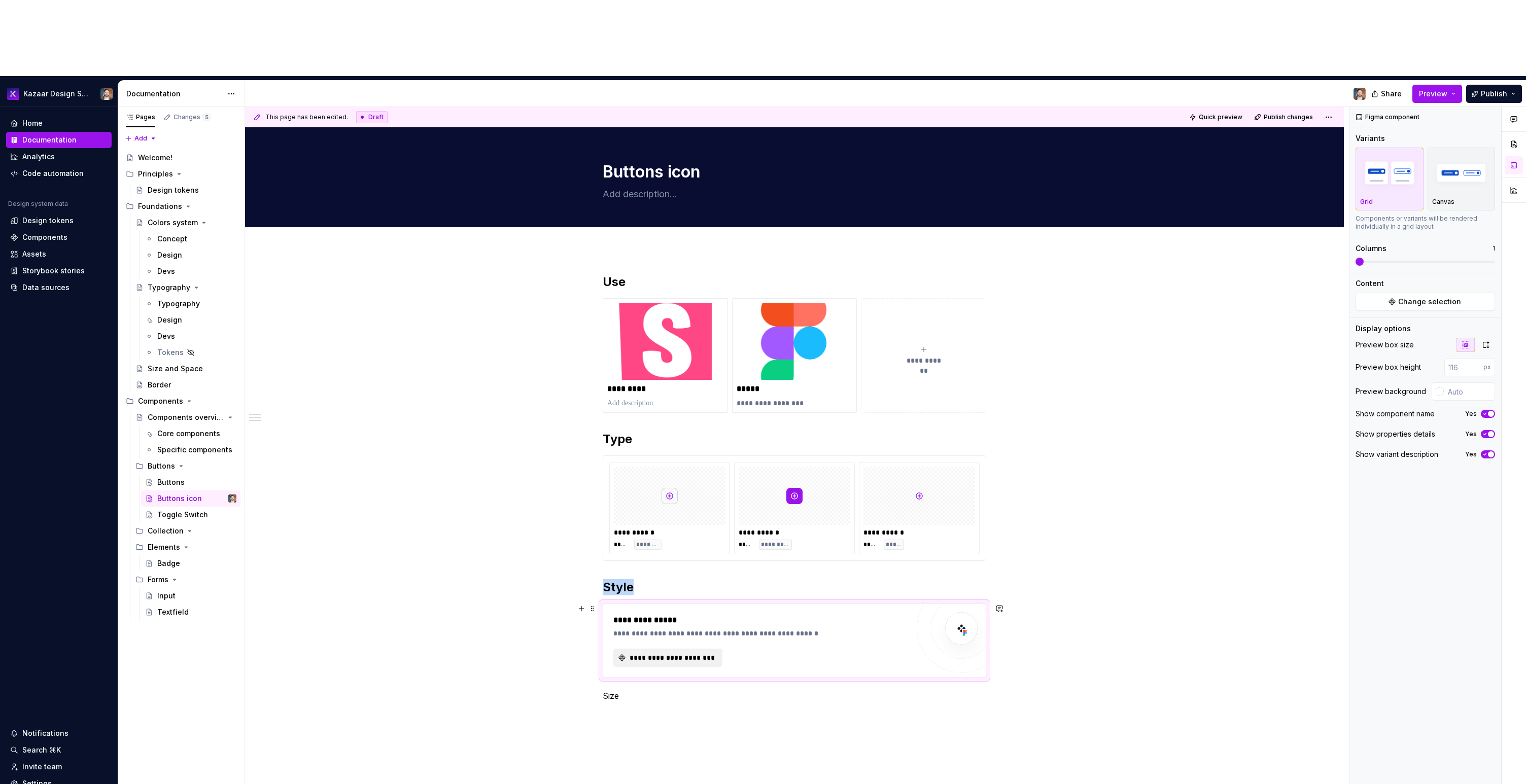
click at [665, 648] on button "**********" at bounding box center [668, 657] width 109 height 18
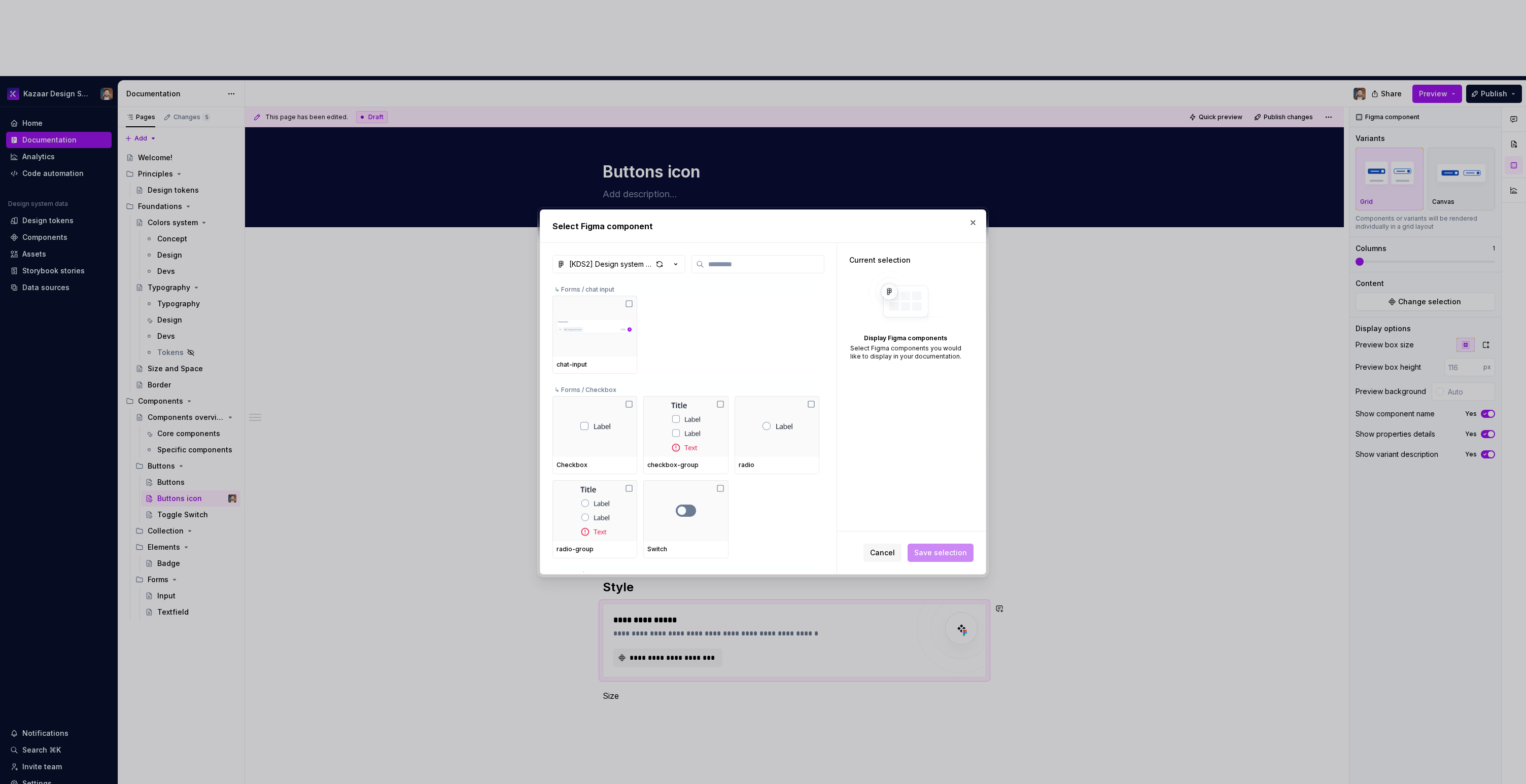
type textarea "*"
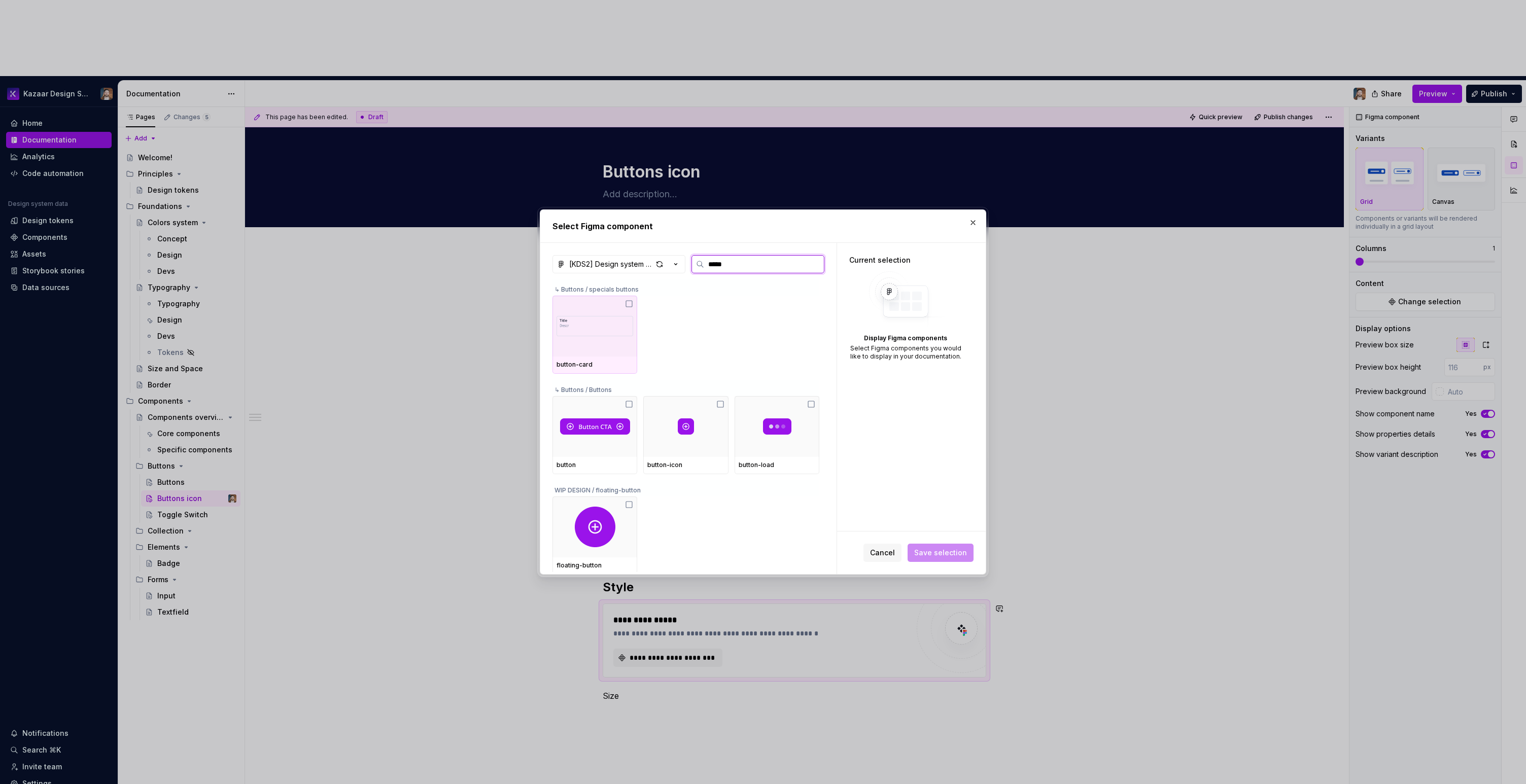
type input "******"
click at [662, 418] on div at bounding box center [685, 426] width 85 height 61
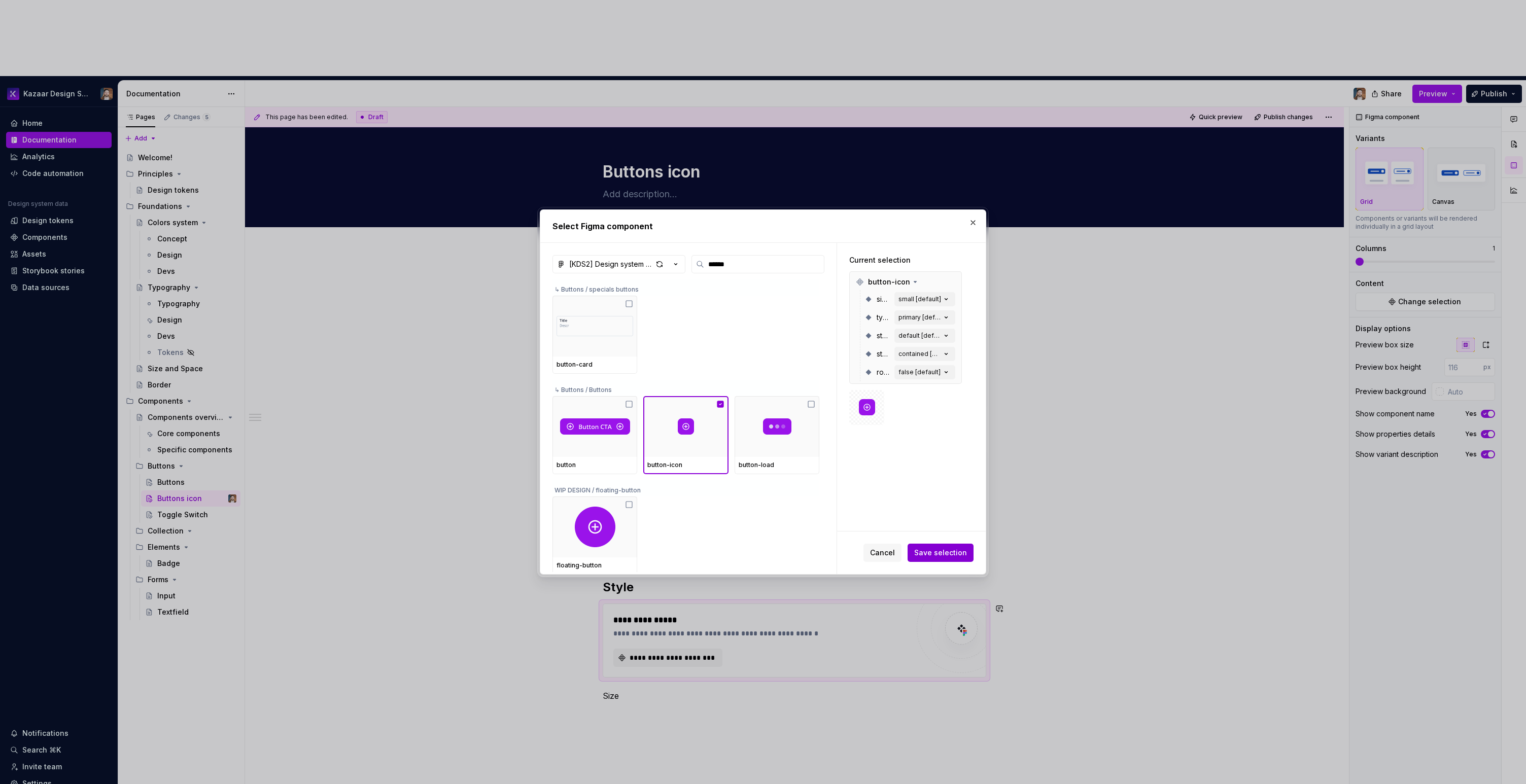
click at [940, 552] on span "Save selection" at bounding box center [940, 552] width 53 height 10
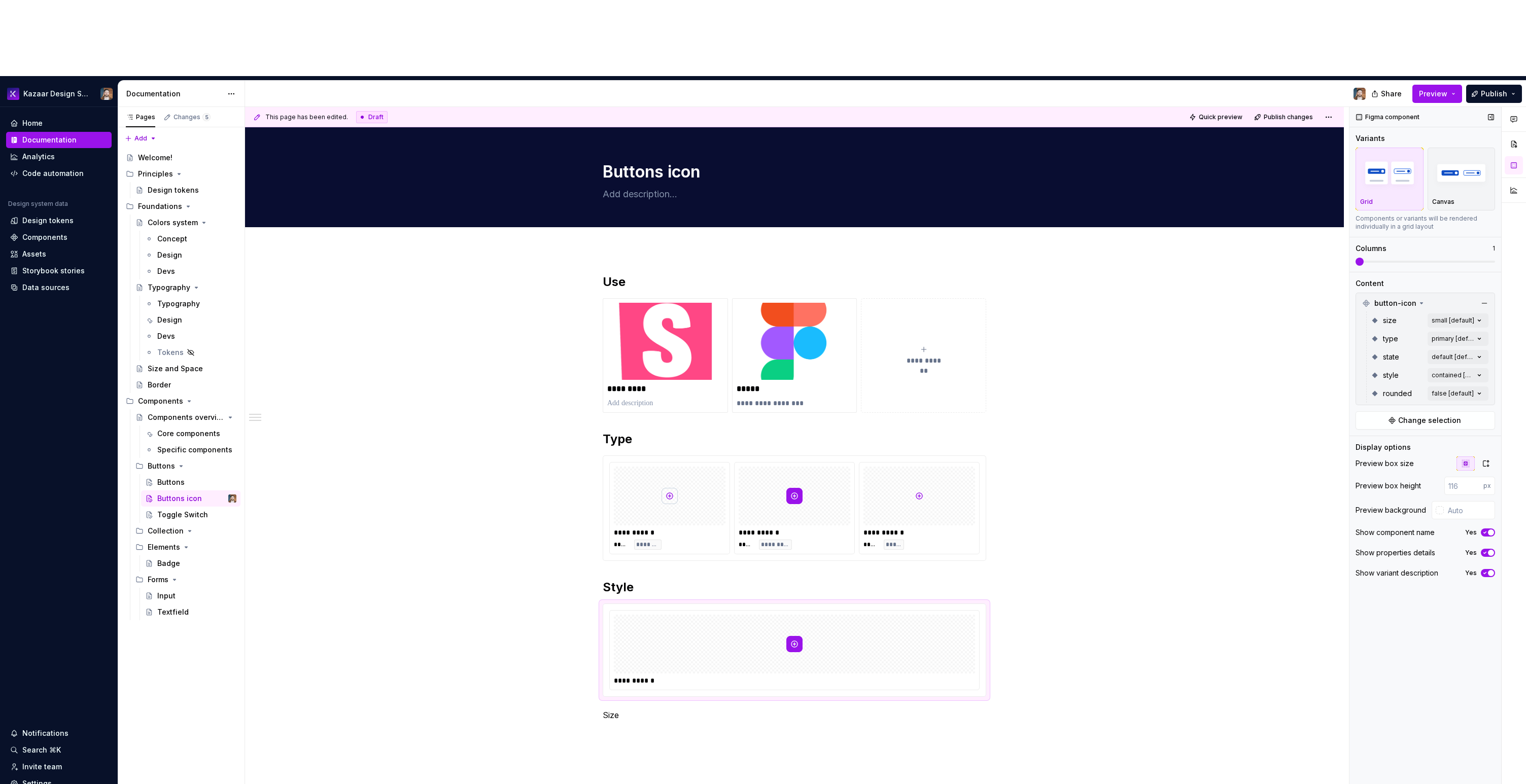
drag, startPoint x: 1351, startPoint y: 184, endPoint x: 1350, endPoint y: 216, distance: 32.0
click at [1351, 184] on div "Figma component Variants Grid Canvas Components or variants will be rendered in…" at bounding box center [1425, 484] width 152 height 754
click at [1443, 258] on span at bounding box center [1447, 262] width 8 height 8
click at [1442, 262] on div "Comments Open comments No comments yet Select ‘Comment’ from the block context …" at bounding box center [1438, 484] width 177 height 754
click at [1394, 309] on span "primary" at bounding box center [1383, 311] width 27 height 10
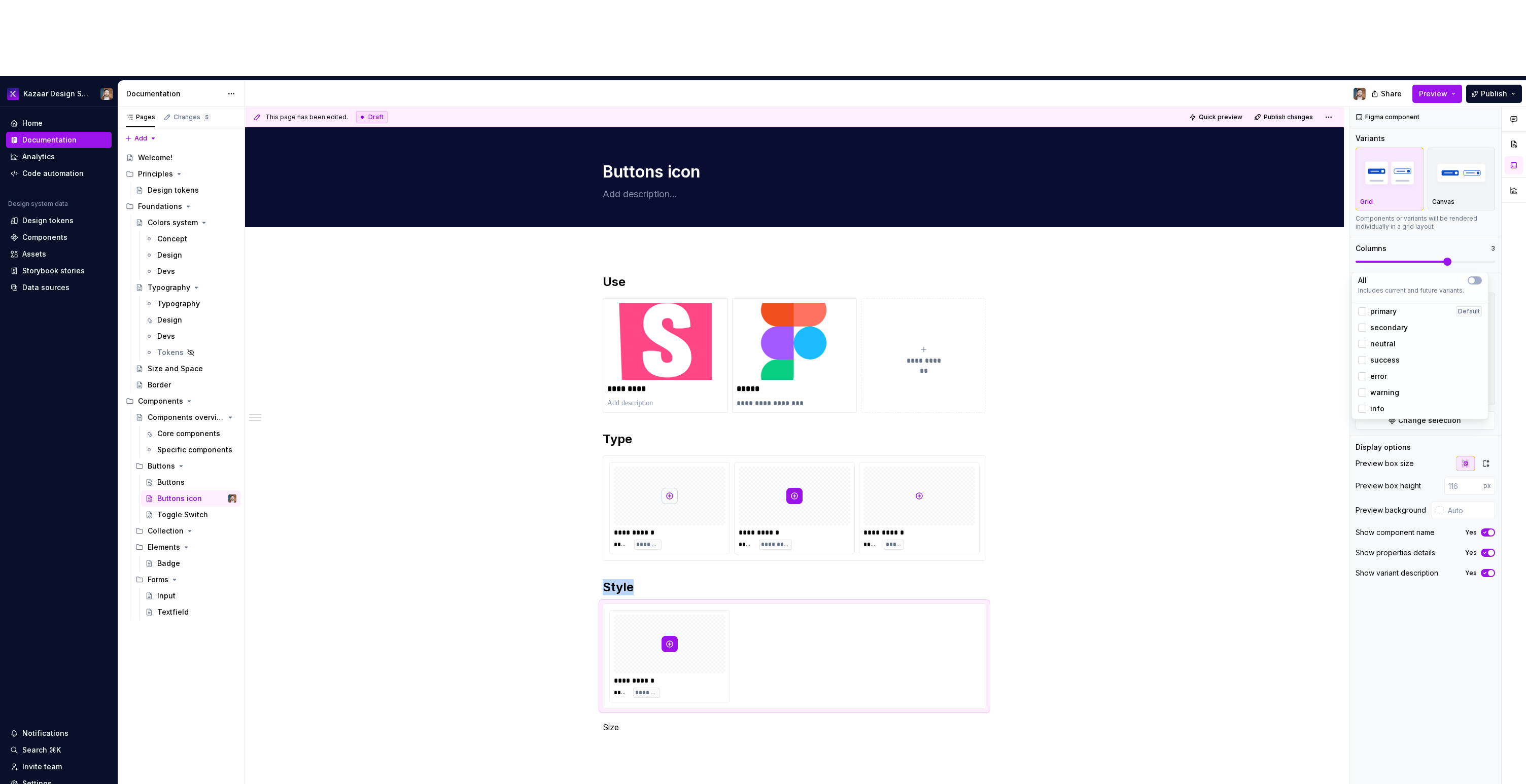
click at [1394, 326] on span "secondary" at bounding box center [1389, 327] width 37 height 10
click at [1387, 343] on span "neutral" at bounding box center [1383, 343] width 25 height 10
click at [1387, 355] on span "success" at bounding box center [1385, 359] width 30 height 10
click at [1382, 374] on span "error" at bounding box center [1378, 376] width 17 height 10
click at [1375, 396] on span "warning" at bounding box center [1384, 392] width 29 height 10
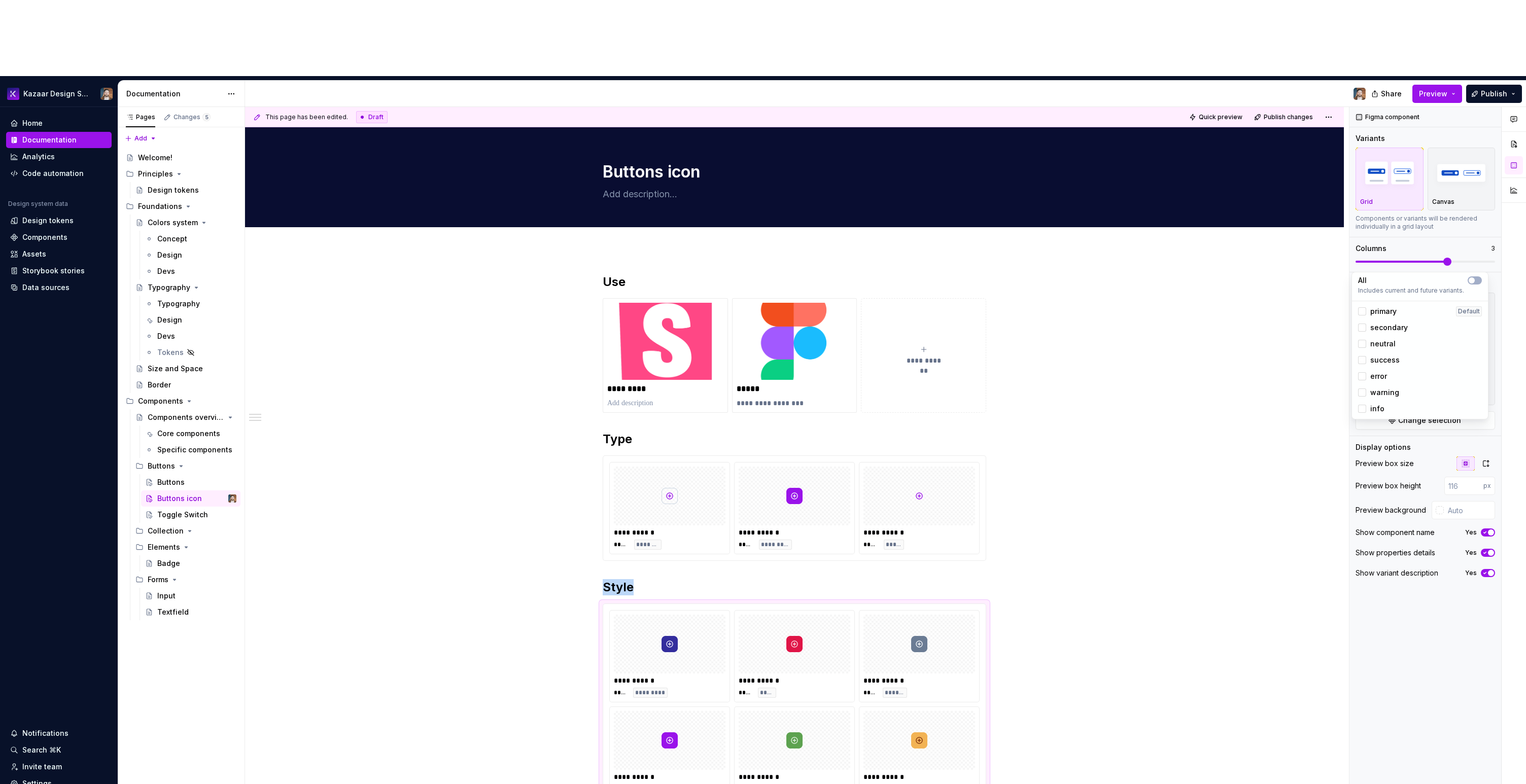
click at [1373, 410] on span "info" at bounding box center [1377, 409] width 14 height 10
click at [1195, 518] on html "Kazaar Design System Home Documentation Analytics Code automation Design system…" at bounding box center [763, 392] width 1526 height 784
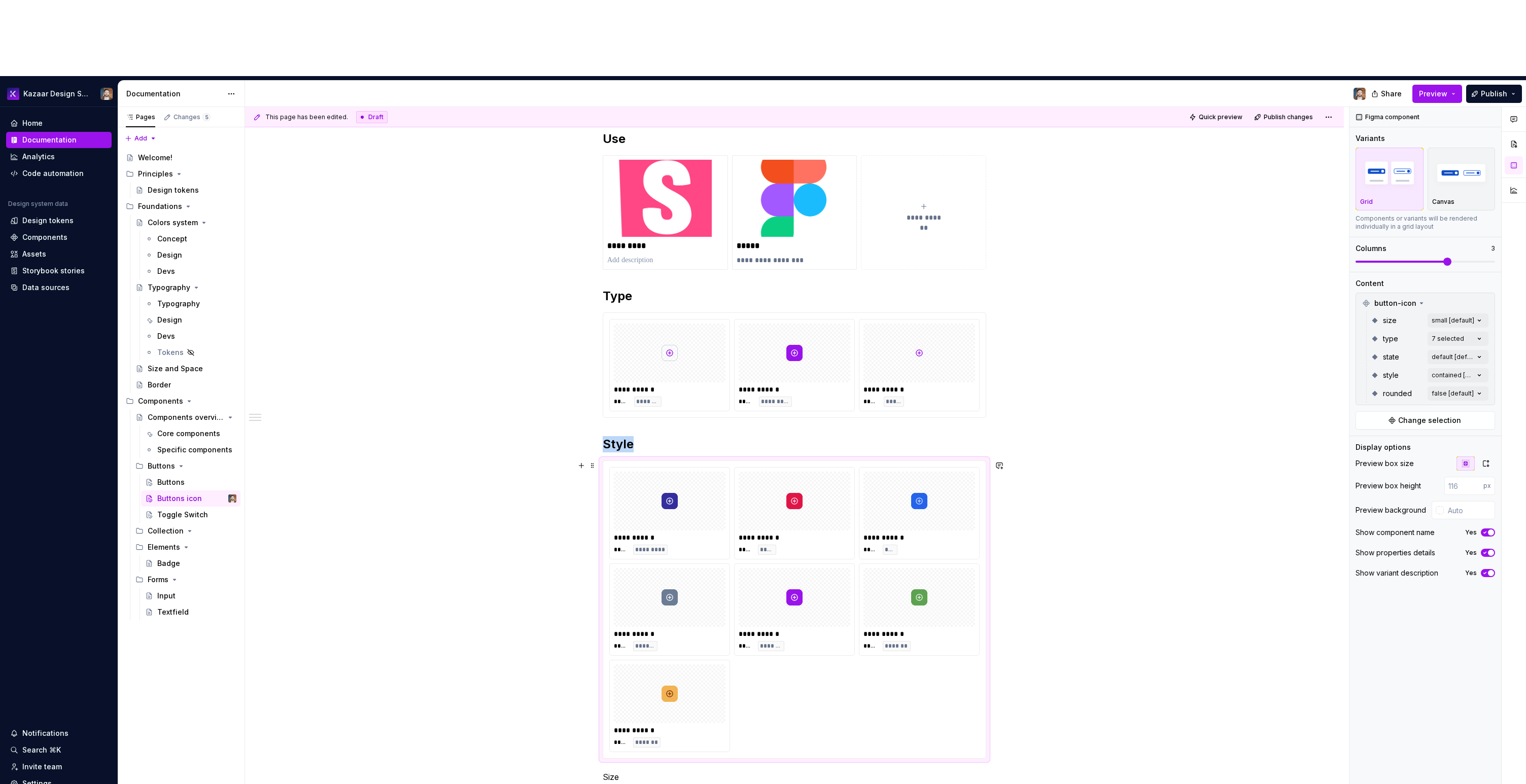
scroll to position [159, 0]
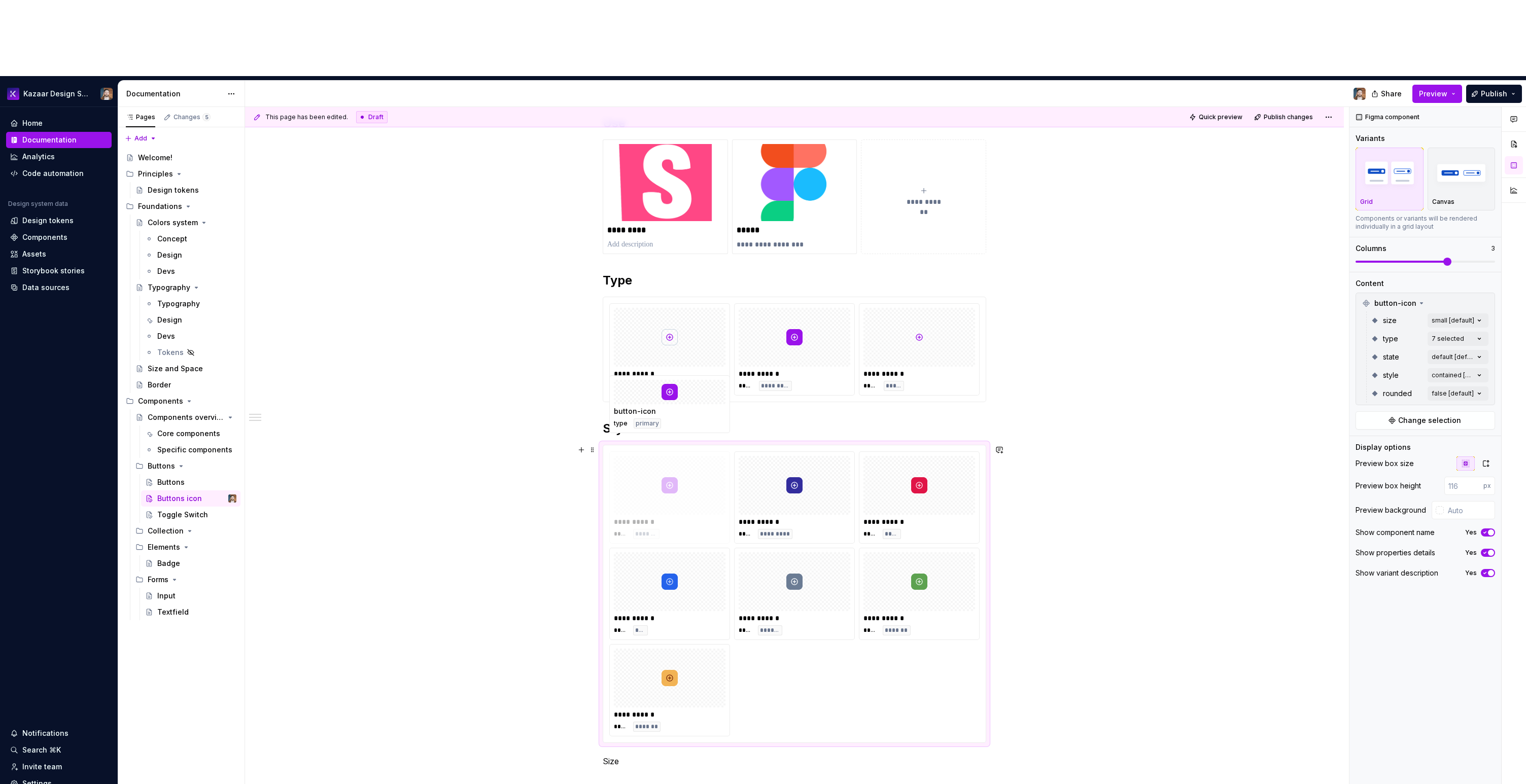
drag, startPoint x: 815, startPoint y: 494, endPoint x: 698, endPoint y: 430, distance: 133.4
click at [698, 430] on body "Kazaar Design System Home Documentation Analytics Code automation Design system…" at bounding box center [763, 392] width 1526 height 784
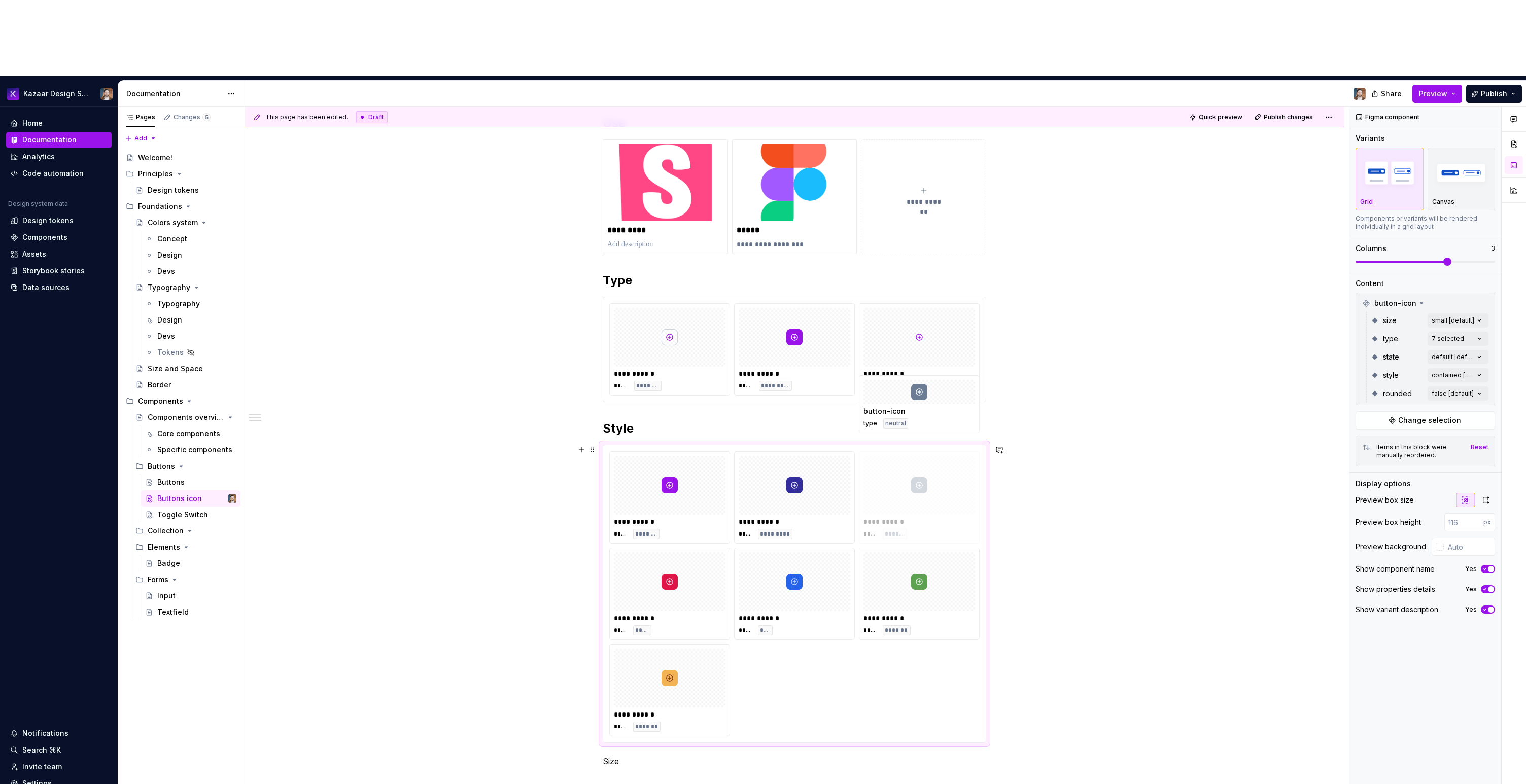
drag, startPoint x: 761, startPoint y: 507, endPoint x: 845, endPoint y: 448, distance: 102.6
click at [845, 448] on body "Kazaar Design System Home Documentation Analytics Code automation Design system…" at bounding box center [763, 392] width 1526 height 784
drag, startPoint x: 683, startPoint y: 599, endPoint x: 793, endPoint y: 535, distance: 127.3
click at [793, 535] on body "Kazaar Design System Home Documentation Analytics Code automation Design system…" at bounding box center [763, 392] width 1526 height 784
drag, startPoint x: 704, startPoint y: 590, endPoint x: 967, endPoint y: 513, distance: 274.0
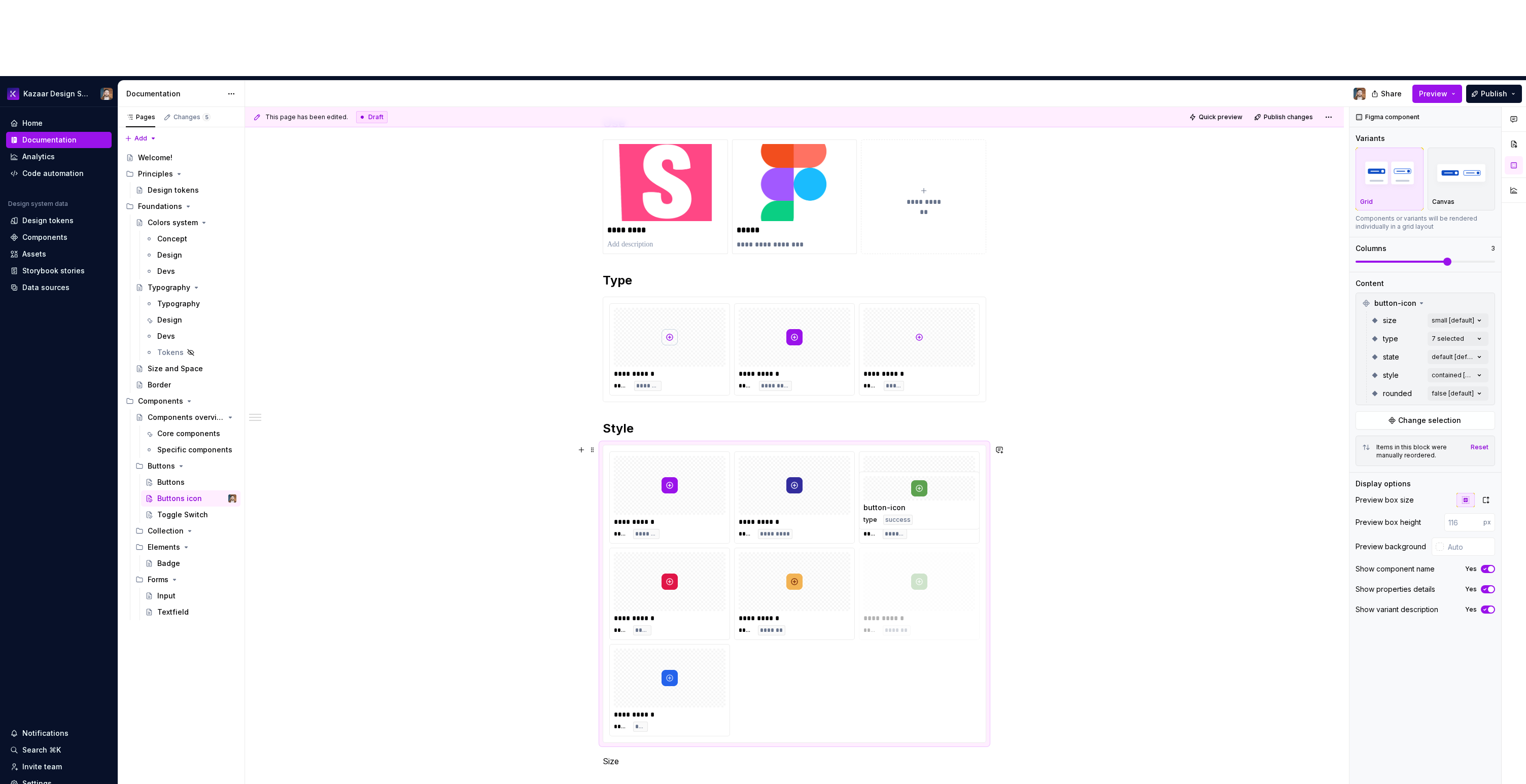
click at [967, 513] on body "Kazaar Design System Home Documentation Analytics Code automation Design system…" at bounding box center [763, 392] width 1526 height 784
click at [1118, 511] on div "**********" at bounding box center [794, 552] width 1099 height 924
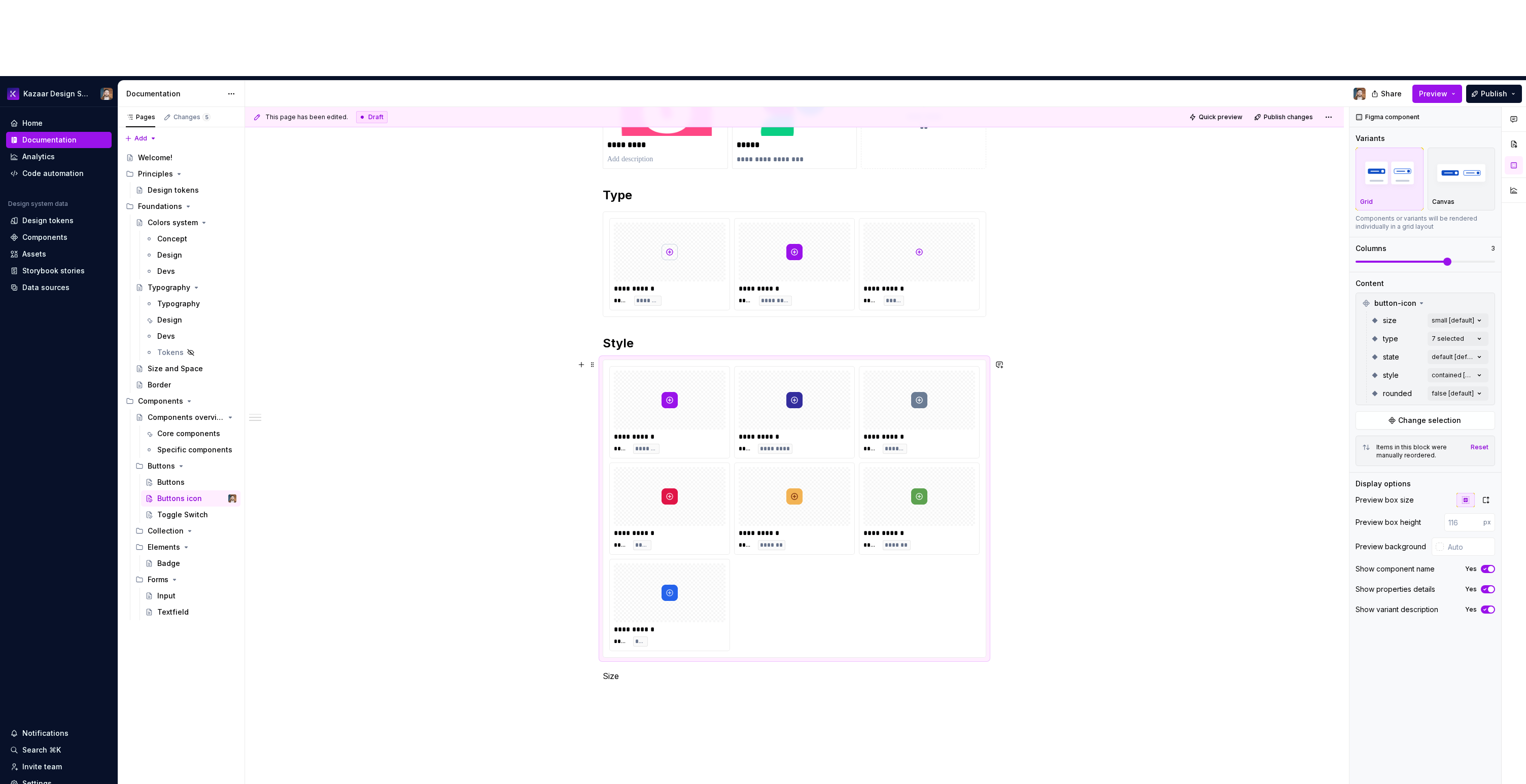
scroll to position [274, 0]
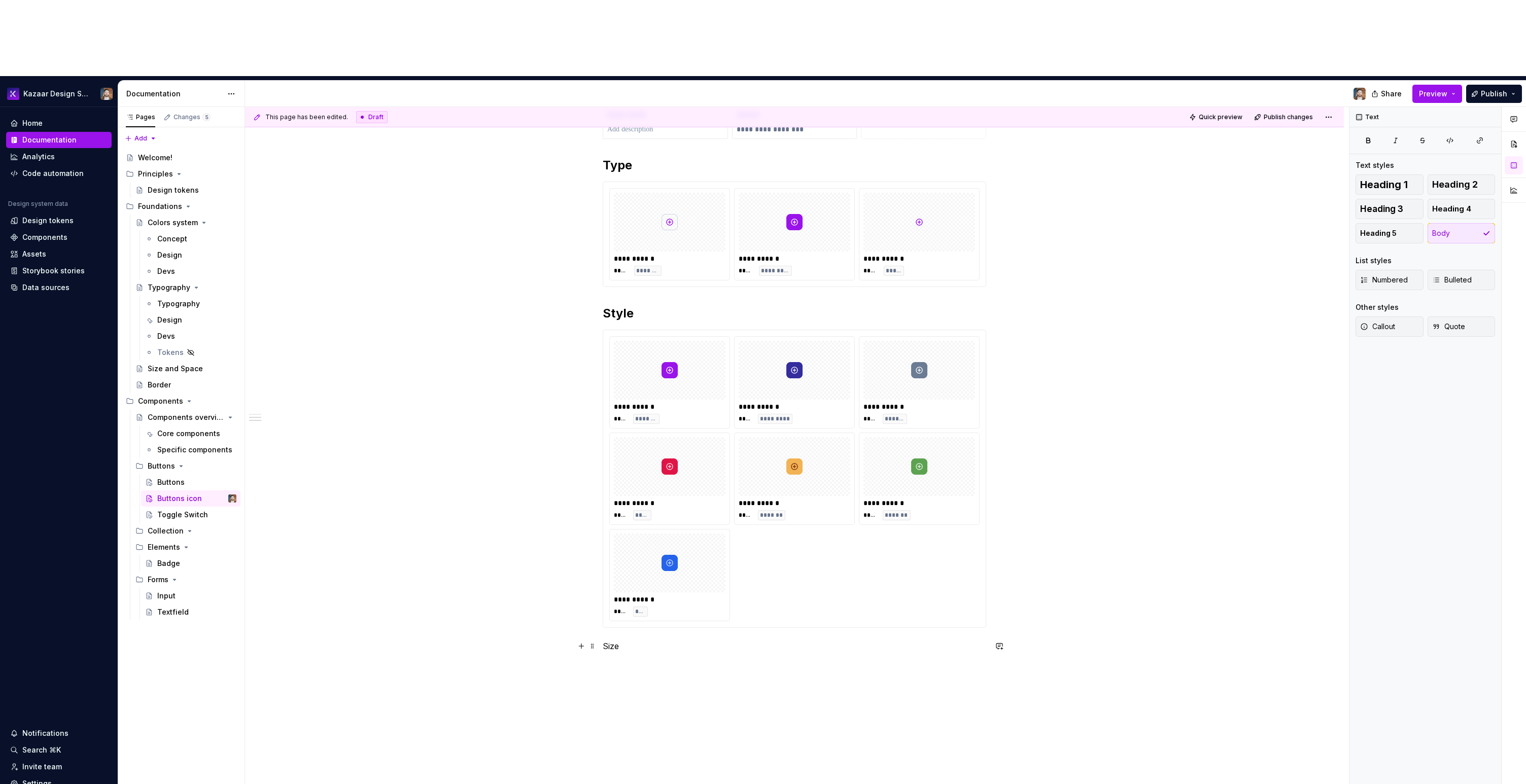
click at [620, 640] on p "Size" at bounding box center [794, 646] width 383 height 12
click at [605, 640] on p "Size" at bounding box center [794, 646] width 383 height 12
click at [662, 554] on button "button" at bounding box center [666, 552] width 14 height 14
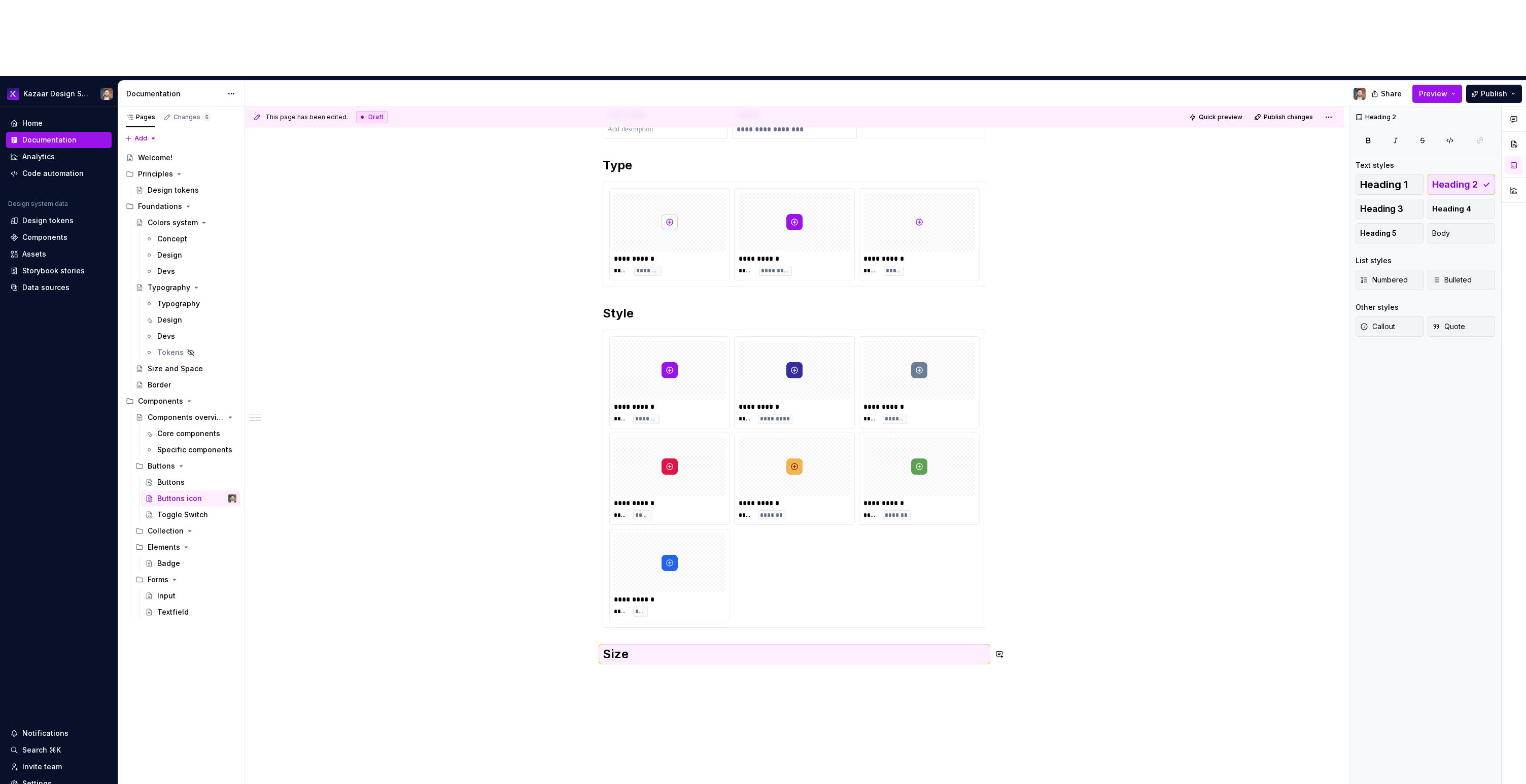
click at [665, 646] on h2 "Size" at bounding box center [794, 654] width 383 height 16
click at [674, 646] on h2 "Size" at bounding box center [794, 654] width 383 height 16
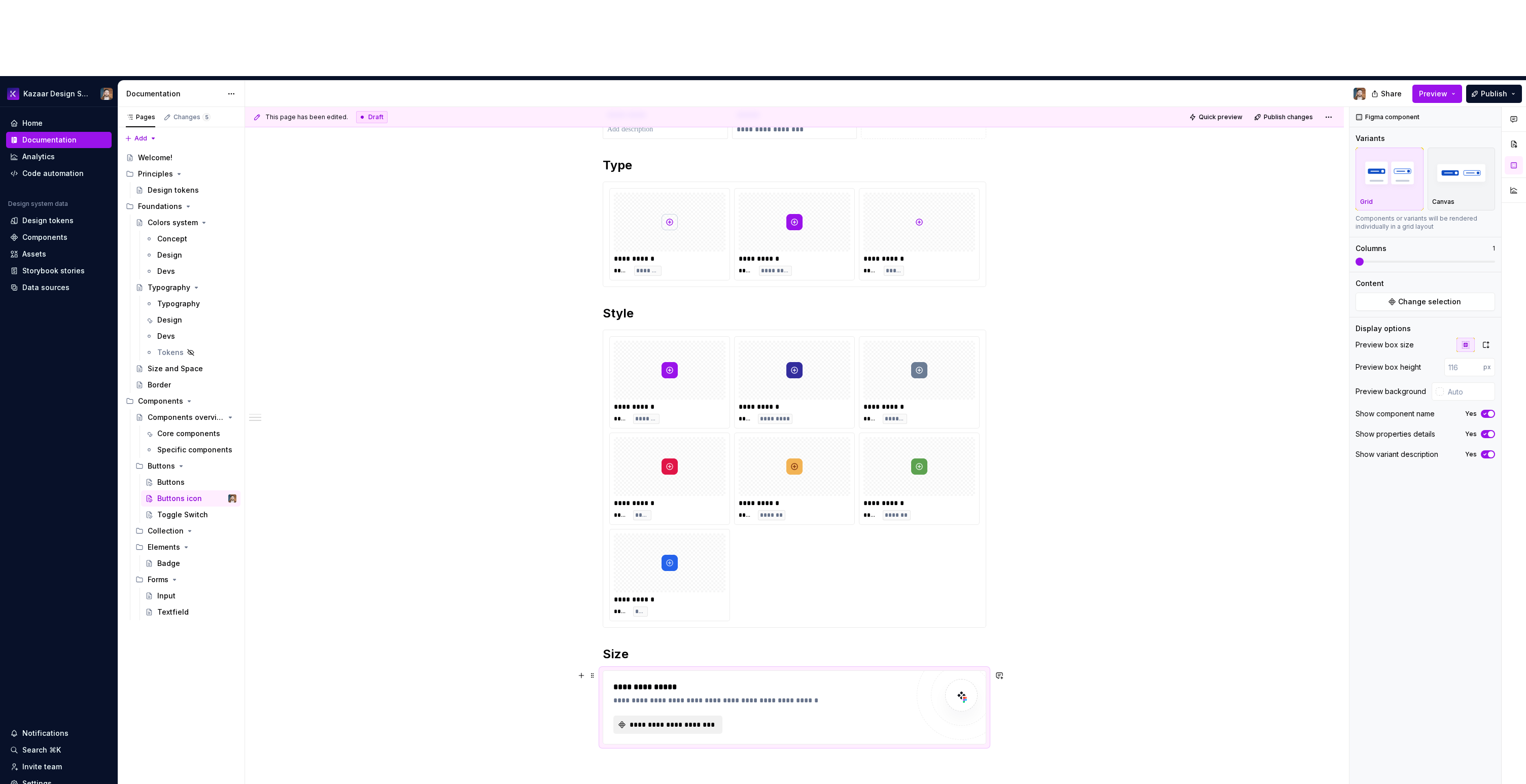
click at [623, 715] on button "**********" at bounding box center [668, 724] width 109 height 18
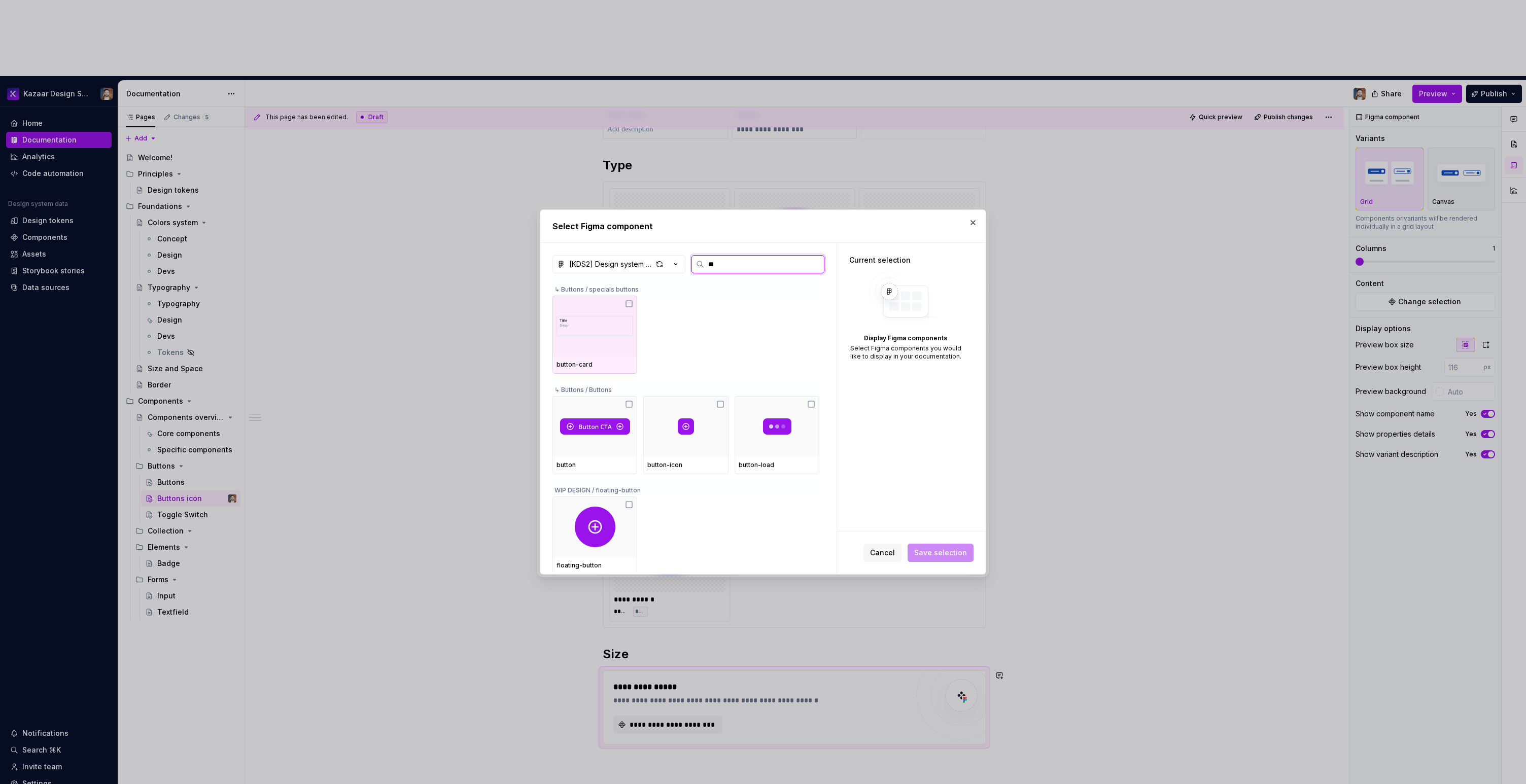
type input "***"
click at [648, 440] on div at bounding box center [685, 426] width 85 height 61
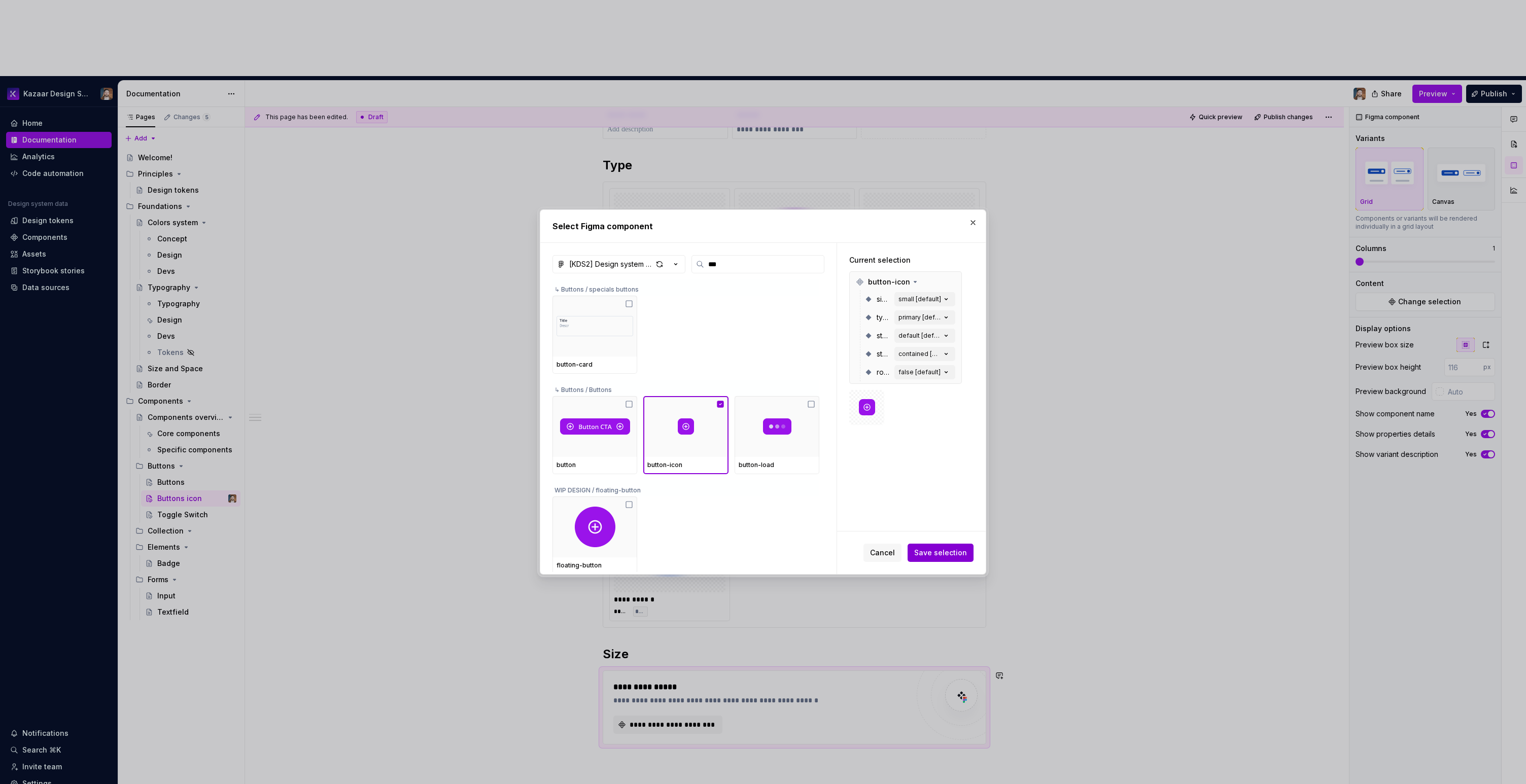
click at [939, 545] on button "Save selection" at bounding box center [940, 552] width 66 height 18
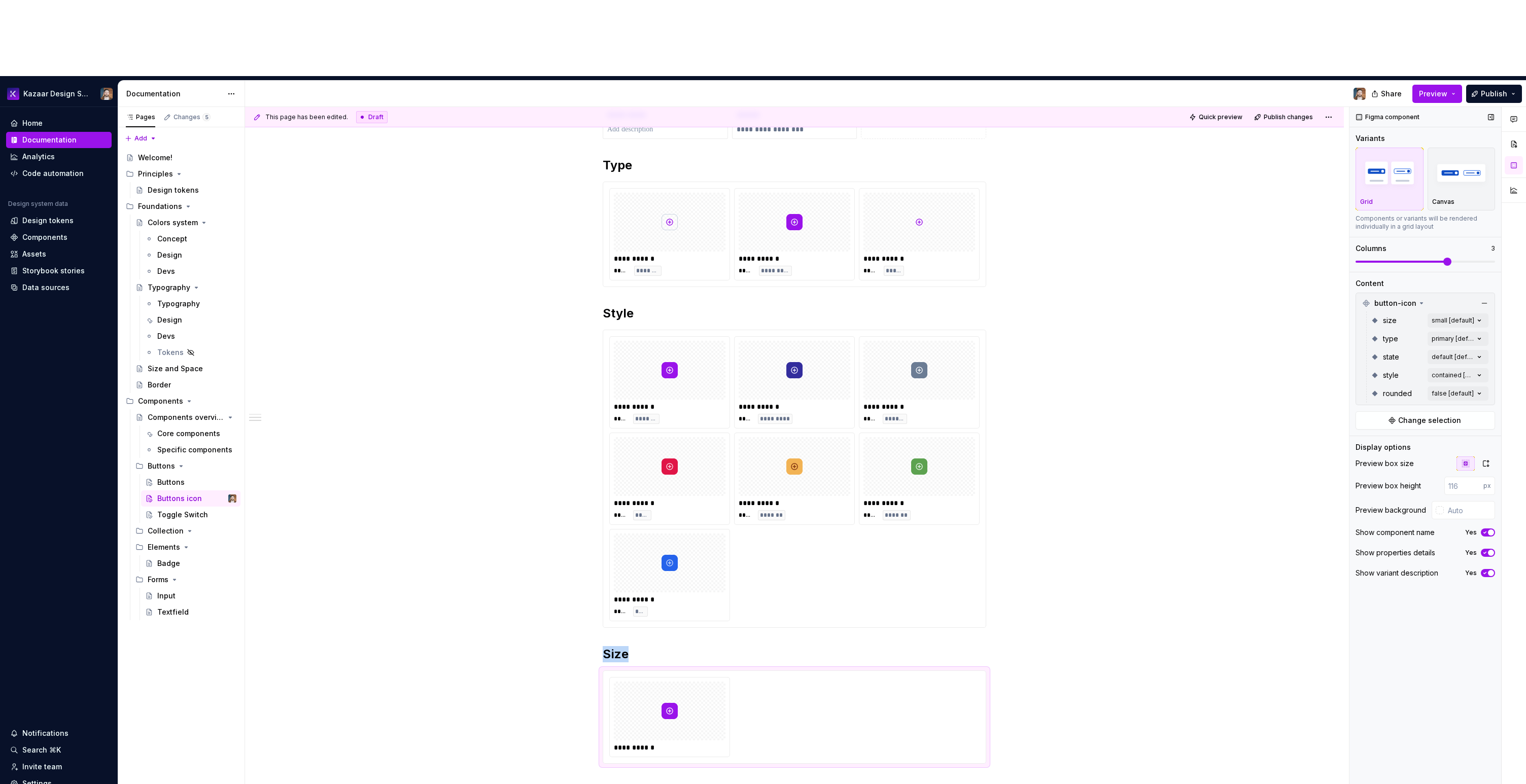
click at [1443, 258] on span at bounding box center [1447, 262] width 8 height 8
click at [1447, 246] on div "Comments Open comments No comments yet Select ‘Comment’ from the block context …" at bounding box center [1438, 484] width 177 height 754
click at [1383, 293] on span "small" at bounding box center [1380, 293] width 19 height 10
click at [1381, 304] on span "medium" at bounding box center [1384, 309] width 28 height 10
click at [1380, 325] on span "large" at bounding box center [1379, 325] width 18 height 10
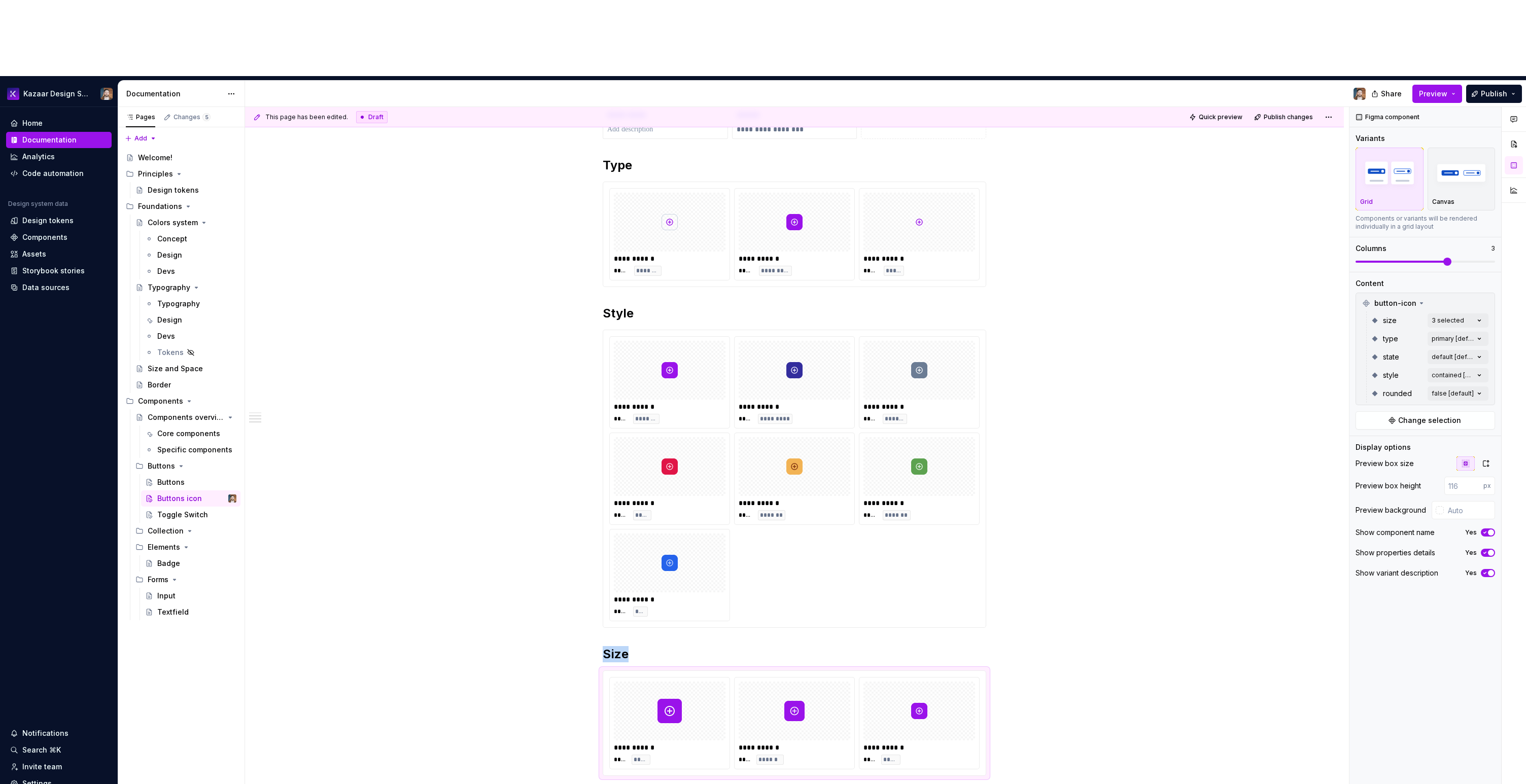
click at [1226, 477] on html "Kazaar Design System Home Documentation Analytics Code automation Design system…" at bounding box center [763, 392] width 1526 height 784
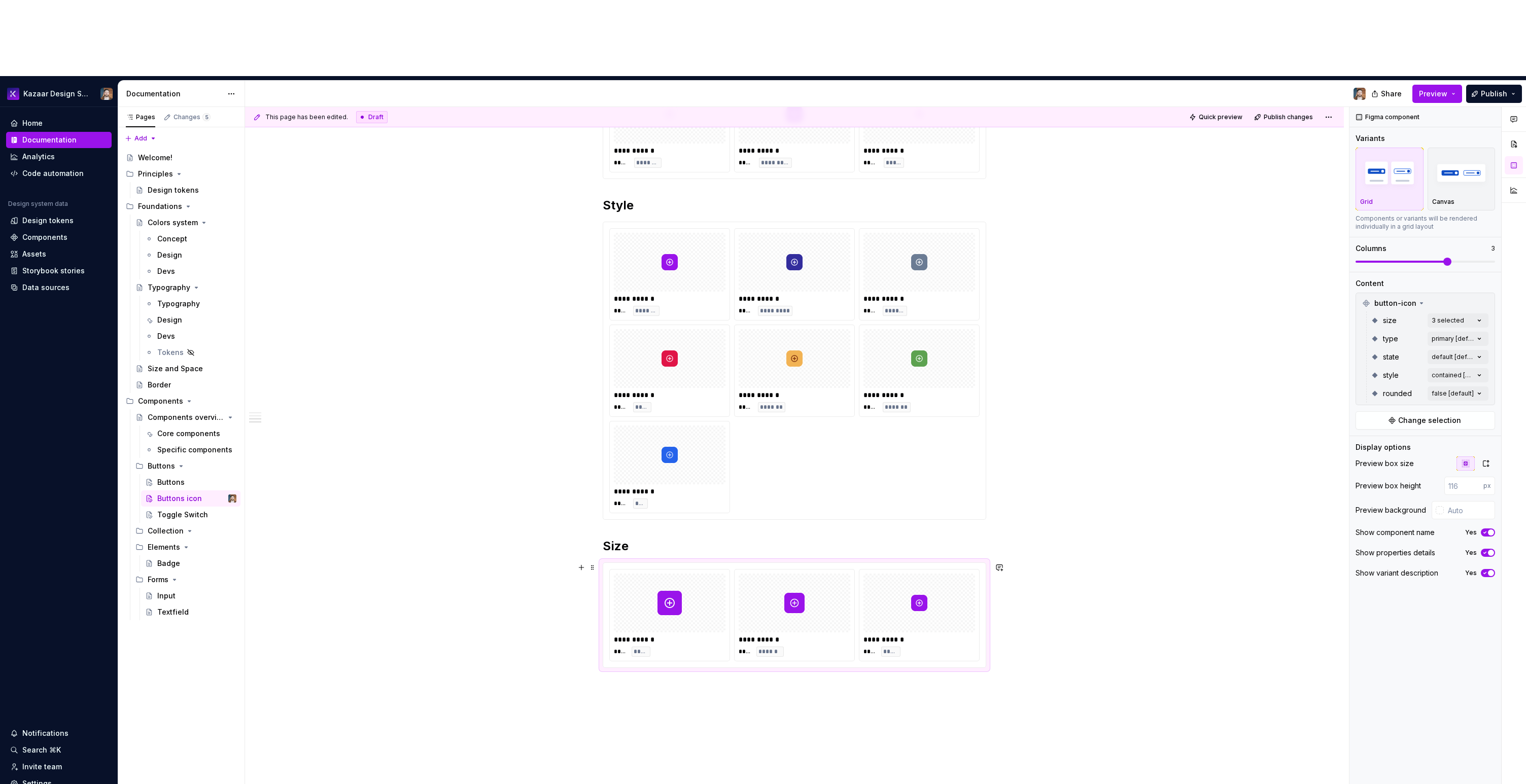
scroll to position [436, 0]
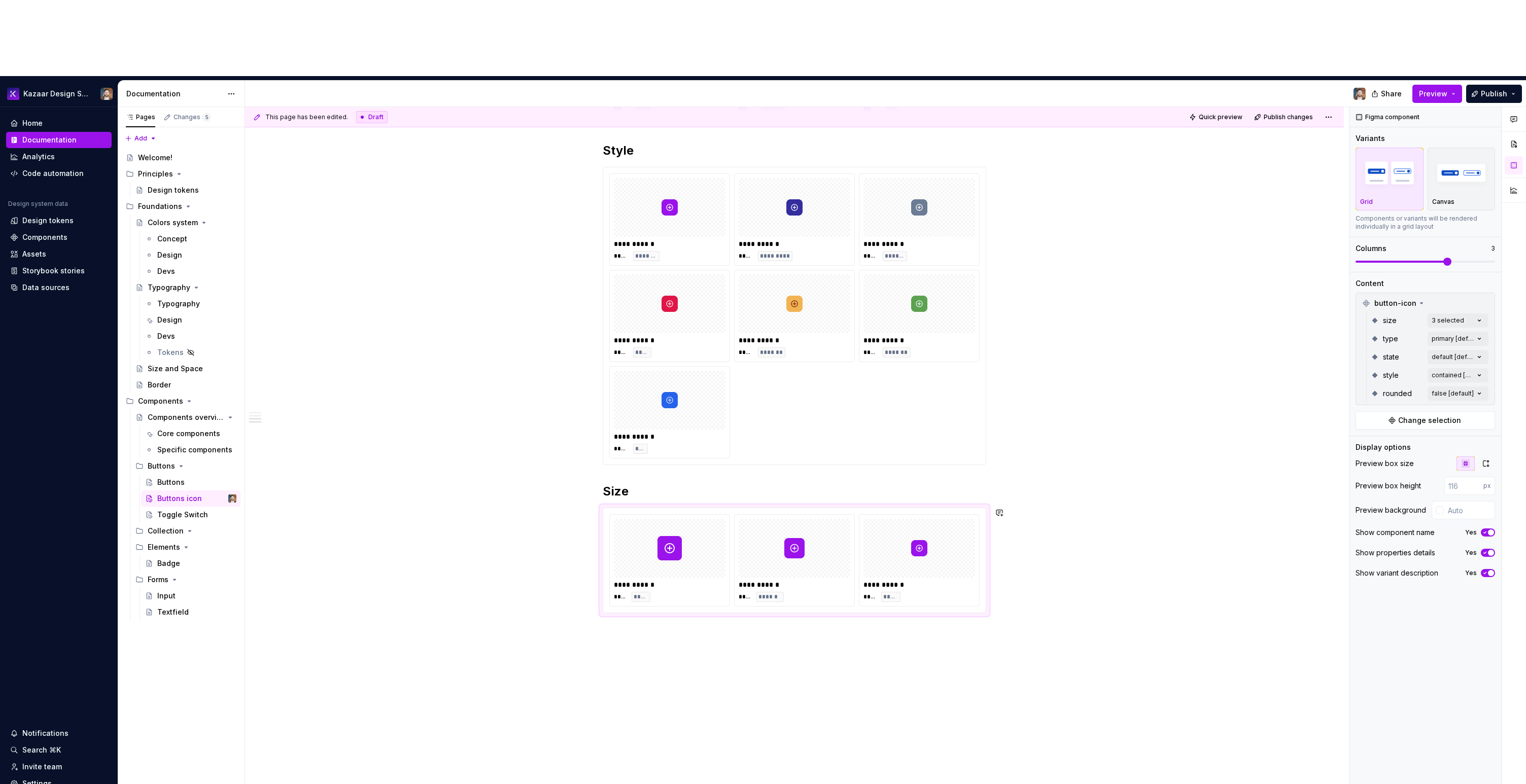
click at [813, 743] on div "**********" at bounding box center [794, 336] width 1099 height 1048
click at [804, 640] on div "**********" at bounding box center [794, 336] width 1099 height 1048
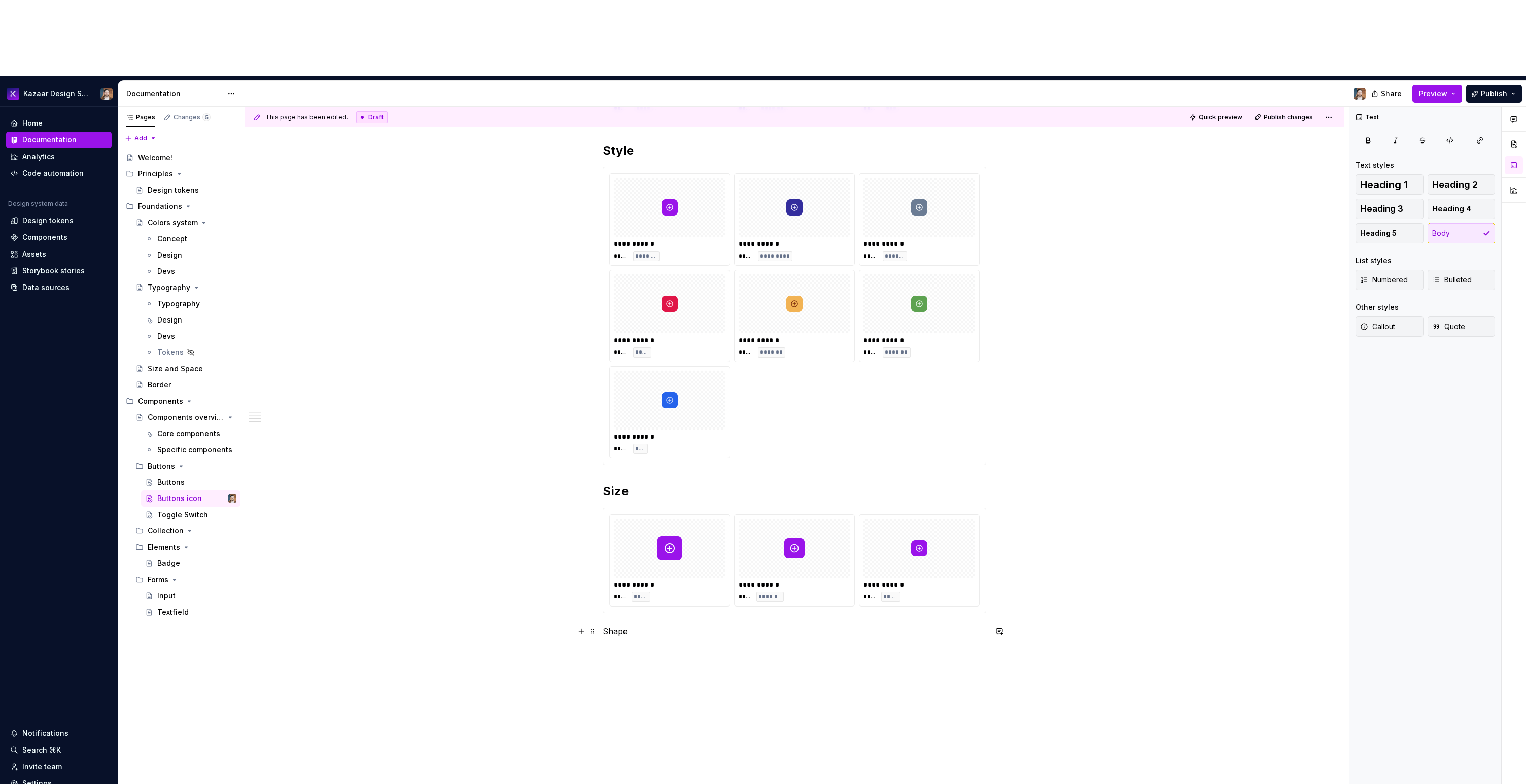
click at [607, 625] on p "Shape" at bounding box center [794, 631] width 383 height 12
click at [664, 535] on button "button" at bounding box center [666, 537] width 14 height 14
click at [666, 631] on h2 "Shape" at bounding box center [794, 639] width 383 height 16
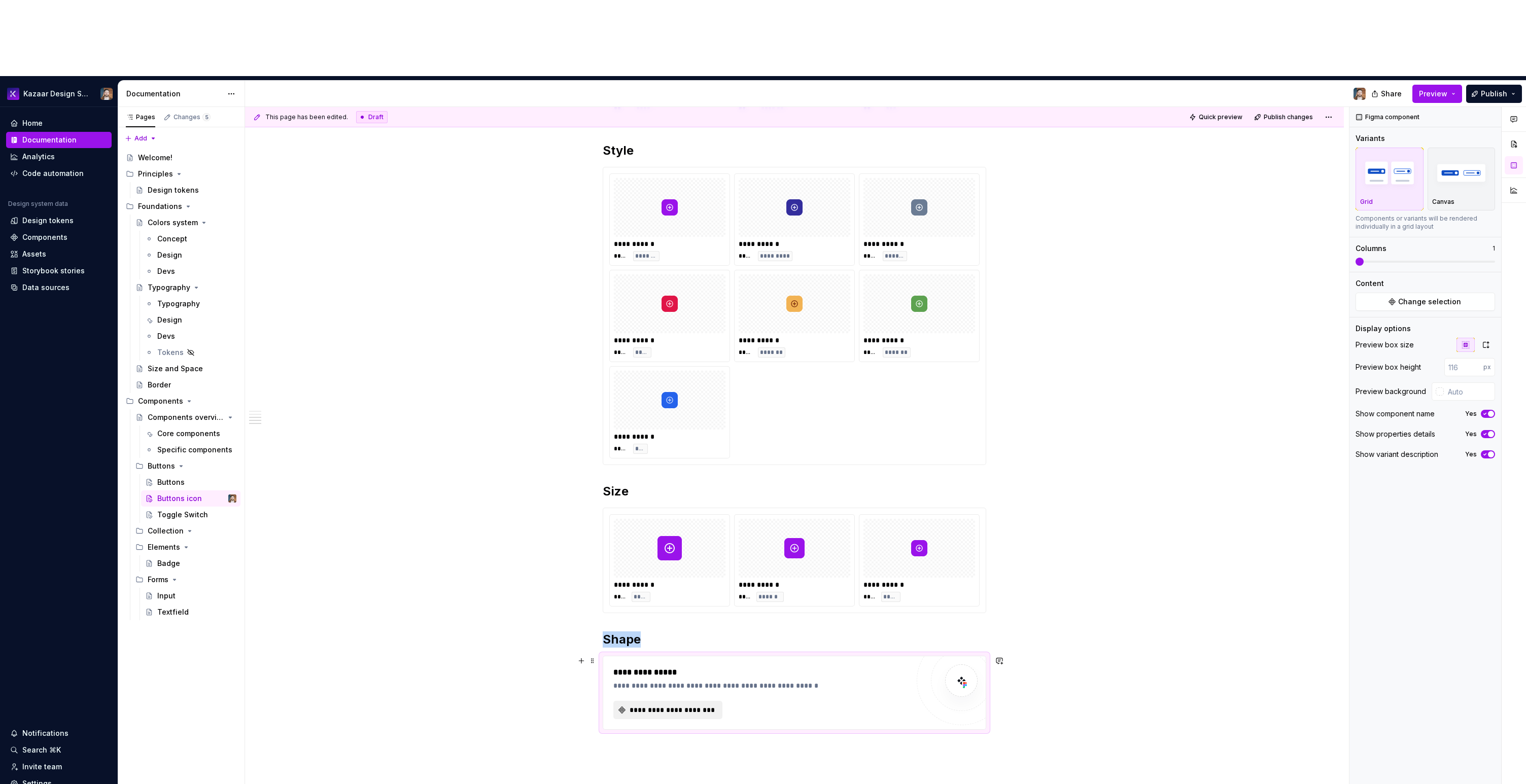
click at [653, 705] on span "**********" at bounding box center [672, 709] width 88 height 10
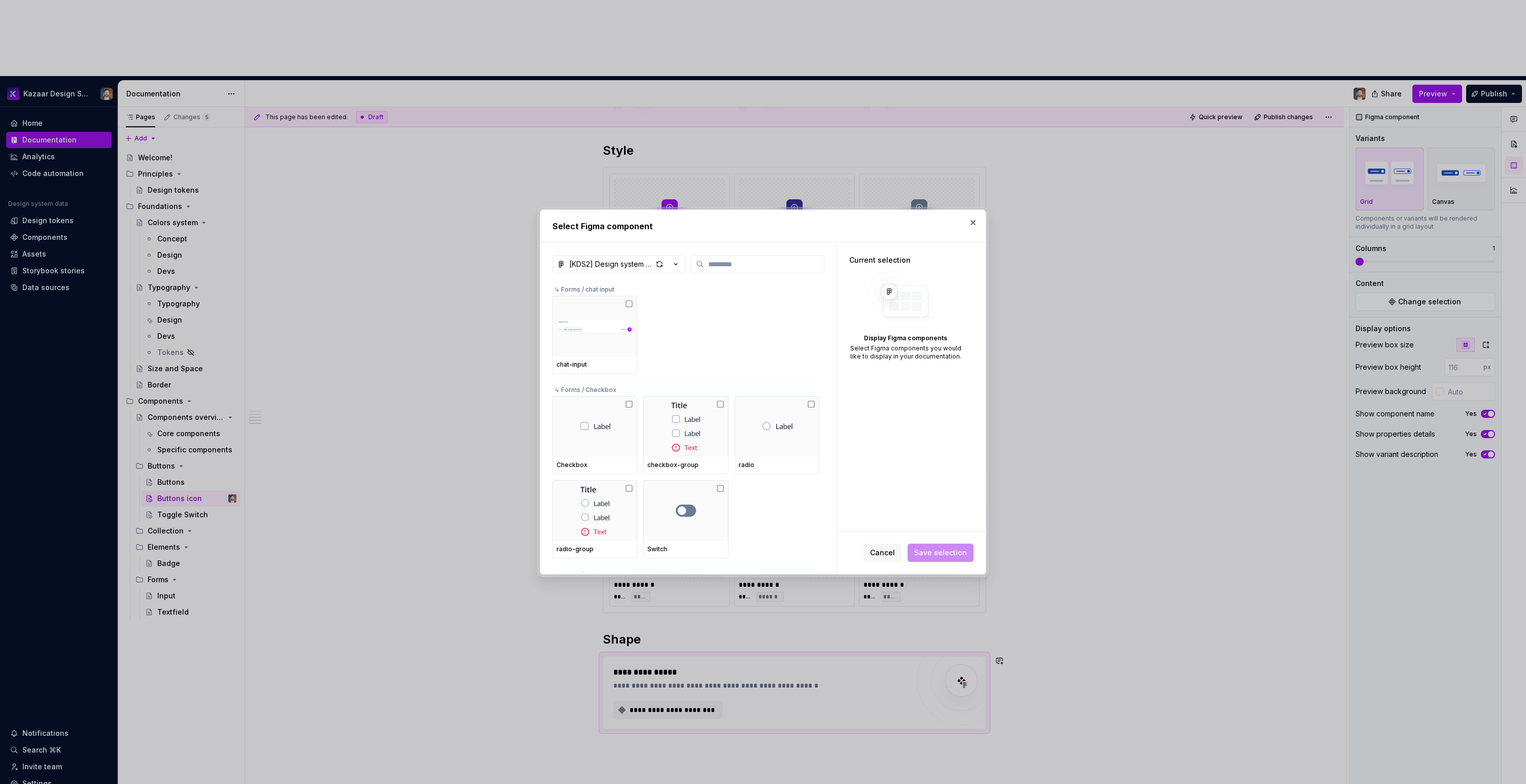
type textarea "*"
type input "****"
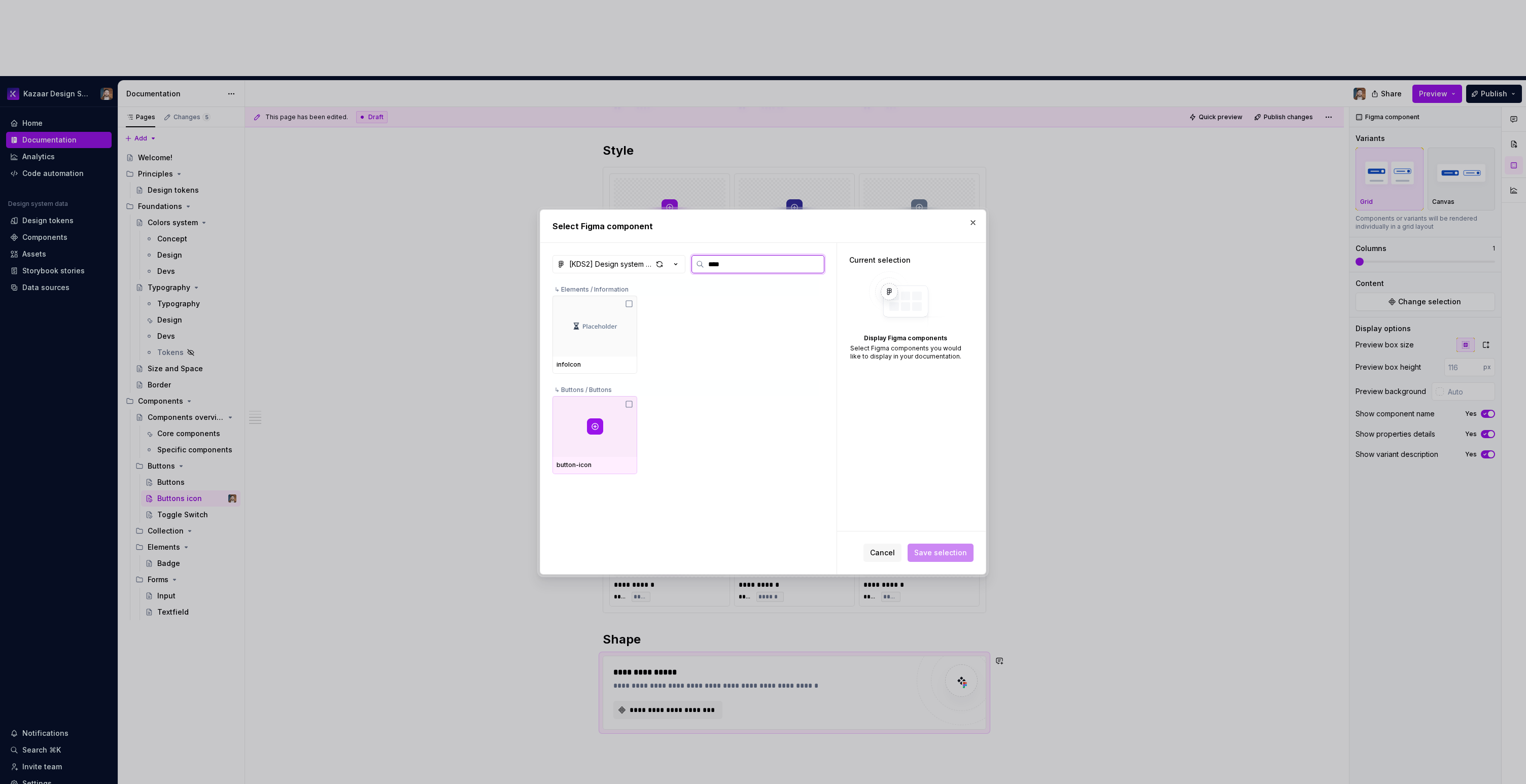
click at [586, 427] on div at bounding box center [595, 426] width 85 height 61
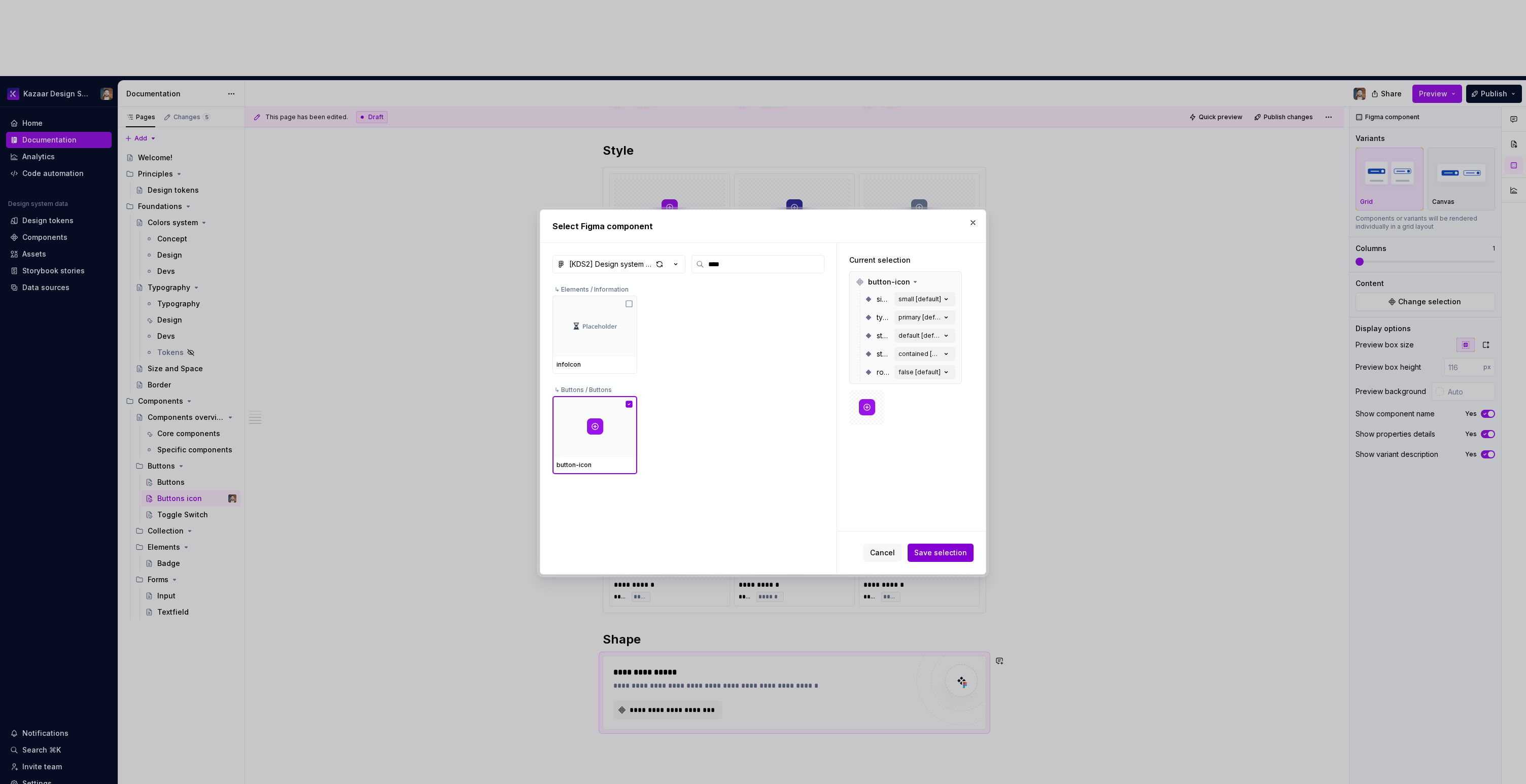
click at [947, 550] on span "Save selection" at bounding box center [940, 552] width 53 height 10
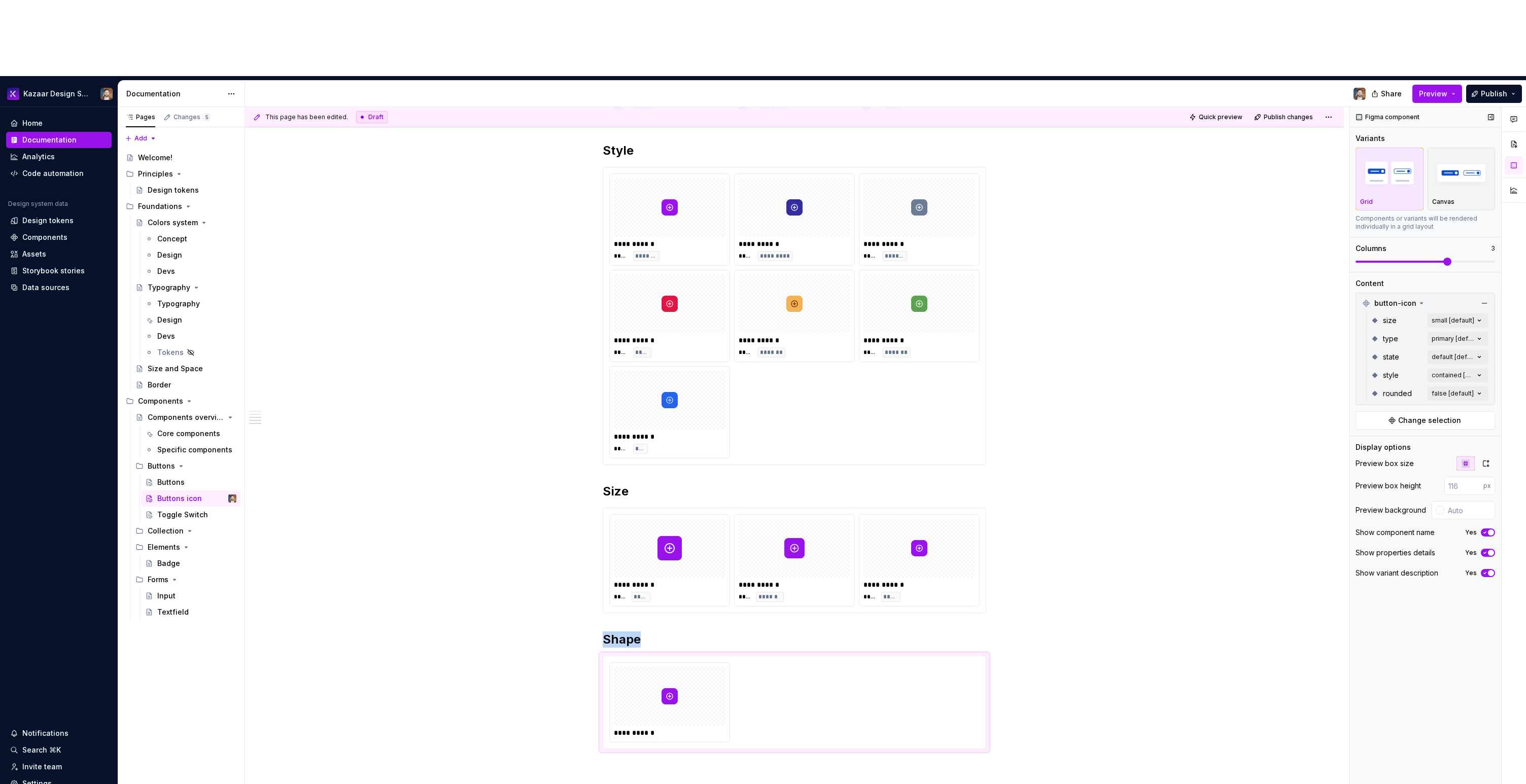
click at [1450, 258] on span at bounding box center [1447, 262] width 8 height 8
click at [1448, 317] on div "Comments Open comments No comments yet Select ‘Comment’ from the block context …" at bounding box center [1438, 484] width 177 height 754
click at [1366, 369] on div "false" at bounding box center [1373, 366] width 30 height 10
click at [1374, 378] on span "true" at bounding box center [1377, 382] width 14 height 10
click at [1374, 595] on div "Comments Open comments No comments yet Select ‘Comment’ from the block context …" at bounding box center [1438, 484] width 177 height 754
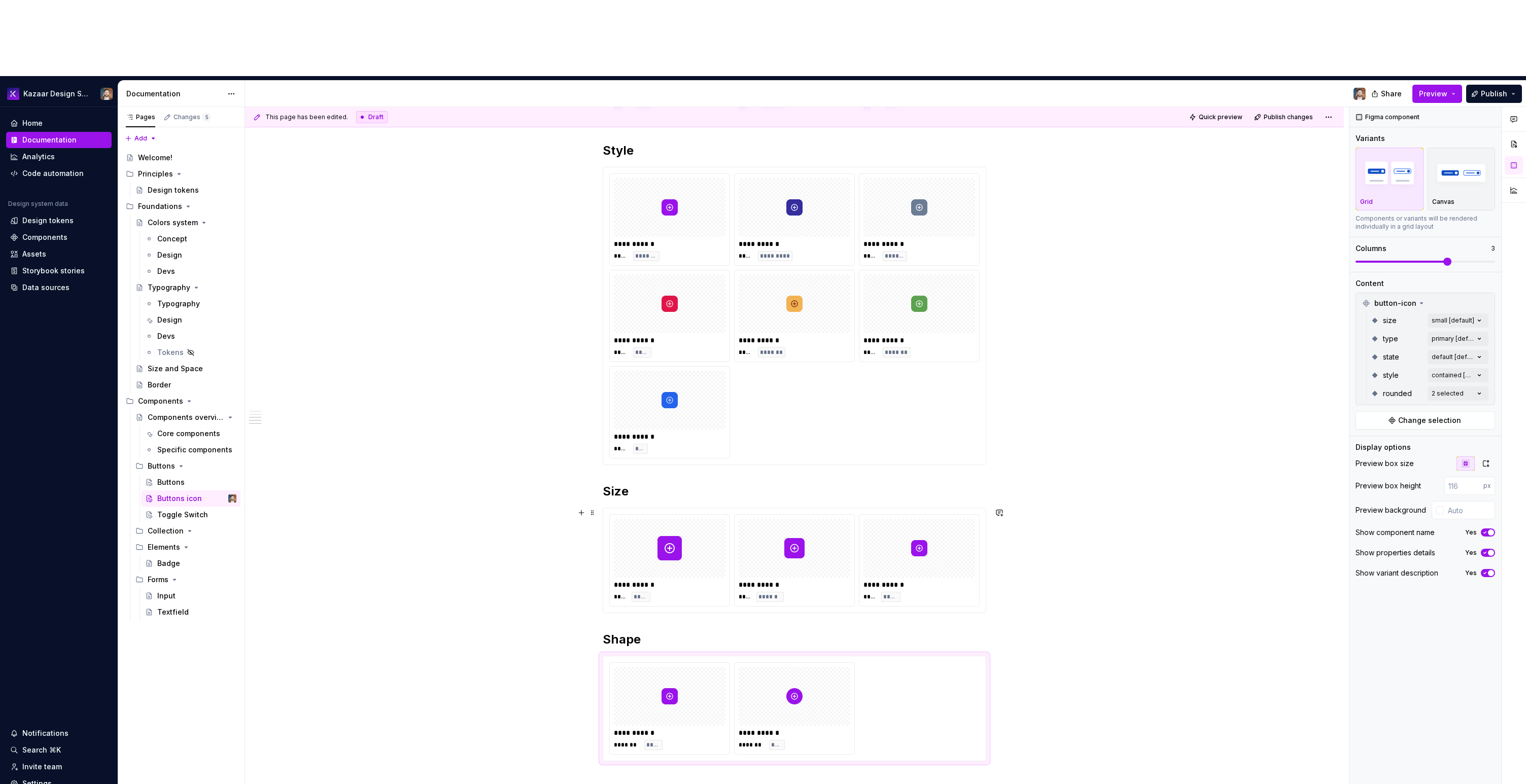
click at [1131, 498] on div "**********" at bounding box center [797, 484] width 1104 height 754
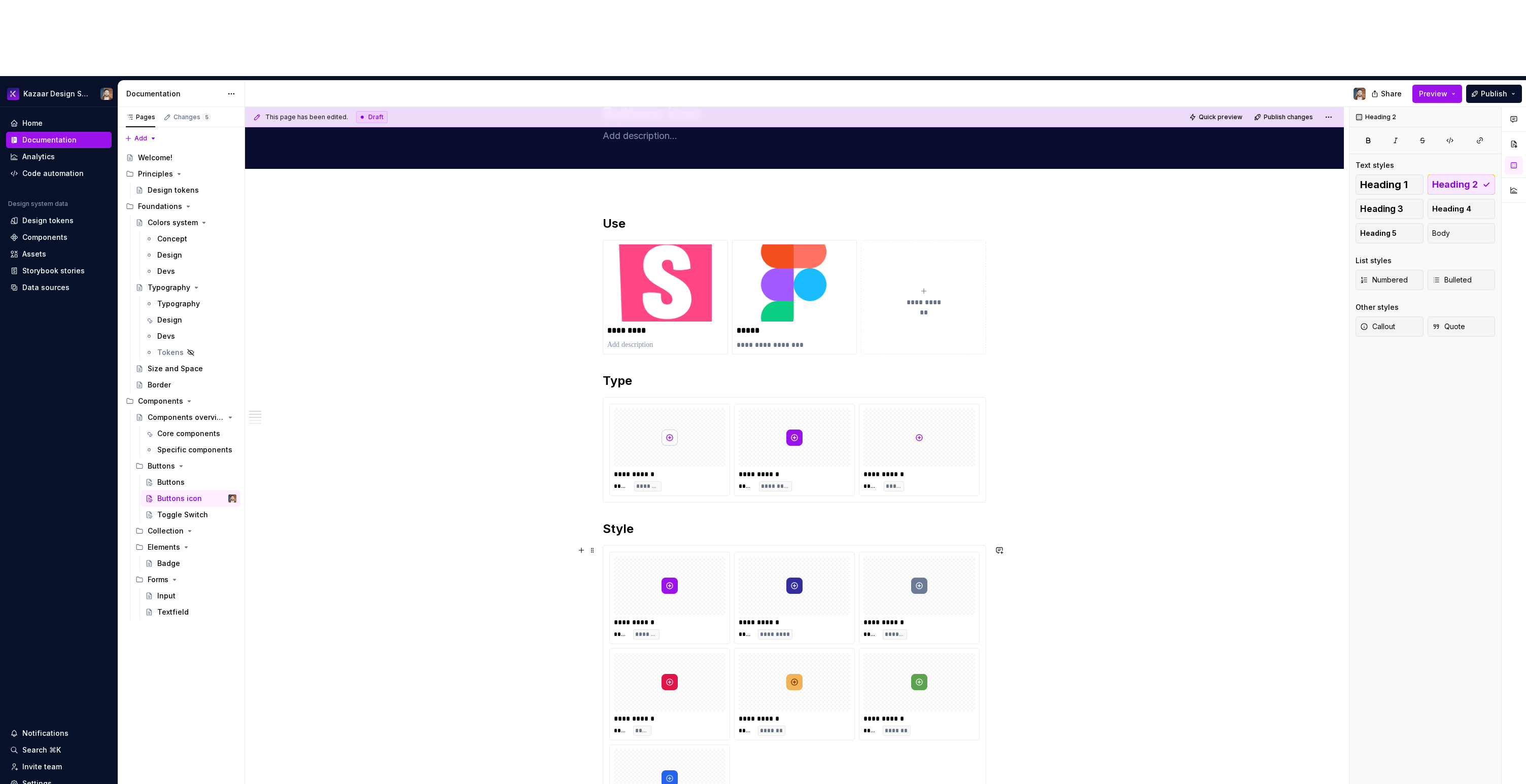
scroll to position [0, 0]
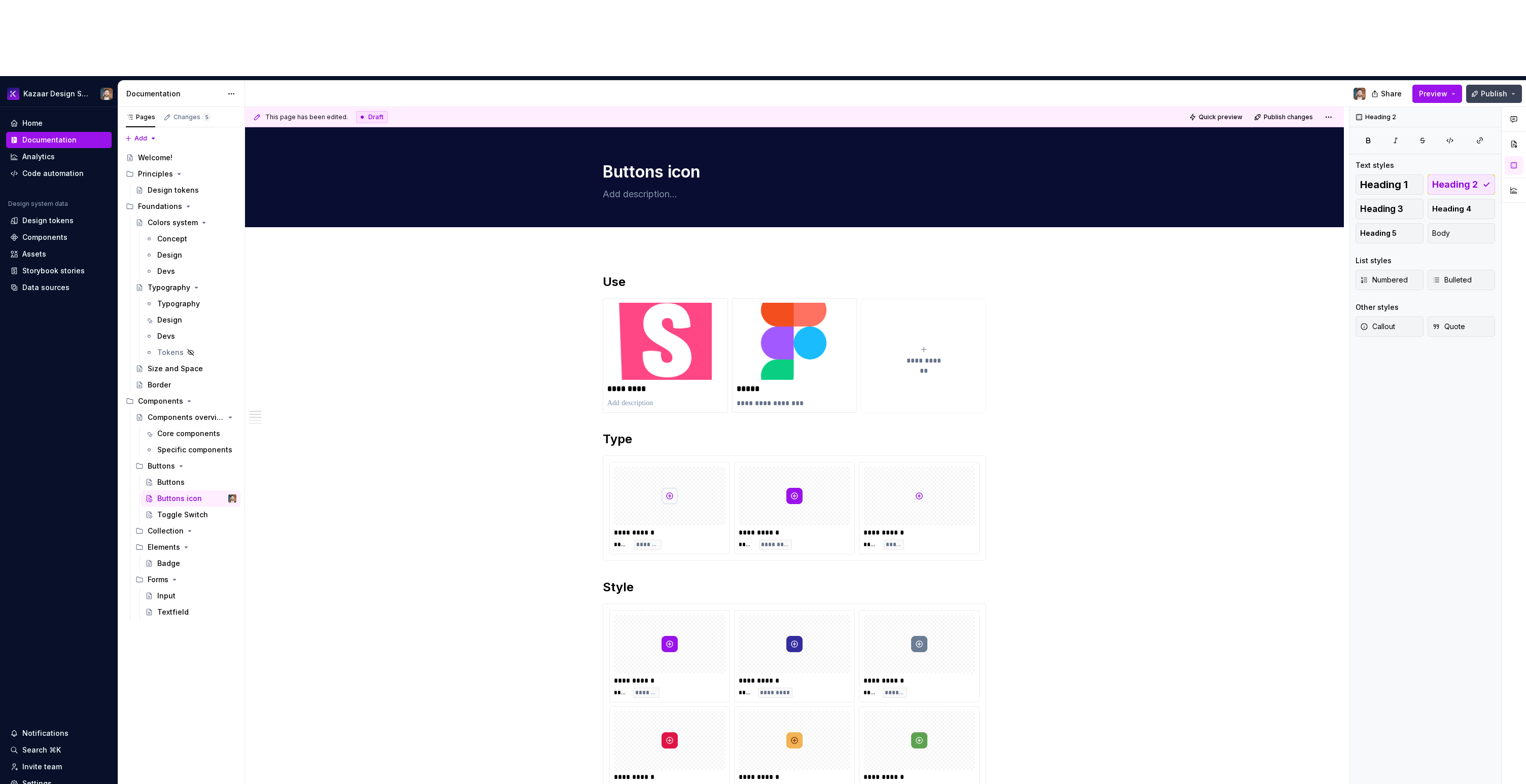
click at [1482, 89] on span "Publish" at bounding box center [1494, 94] width 27 height 10
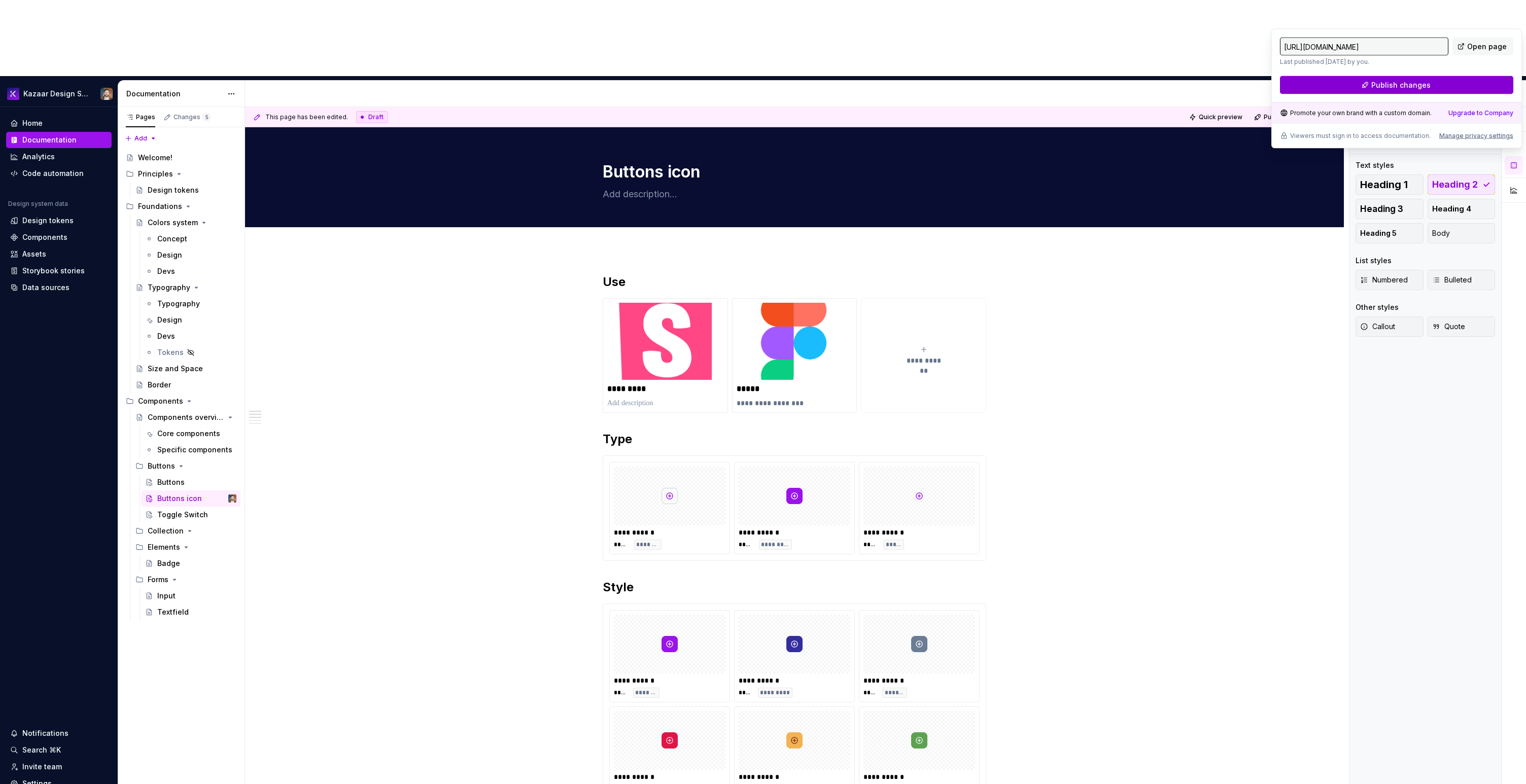
click at [1413, 86] on span "Publish changes" at bounding box center [1401, 85] width 59 height 10
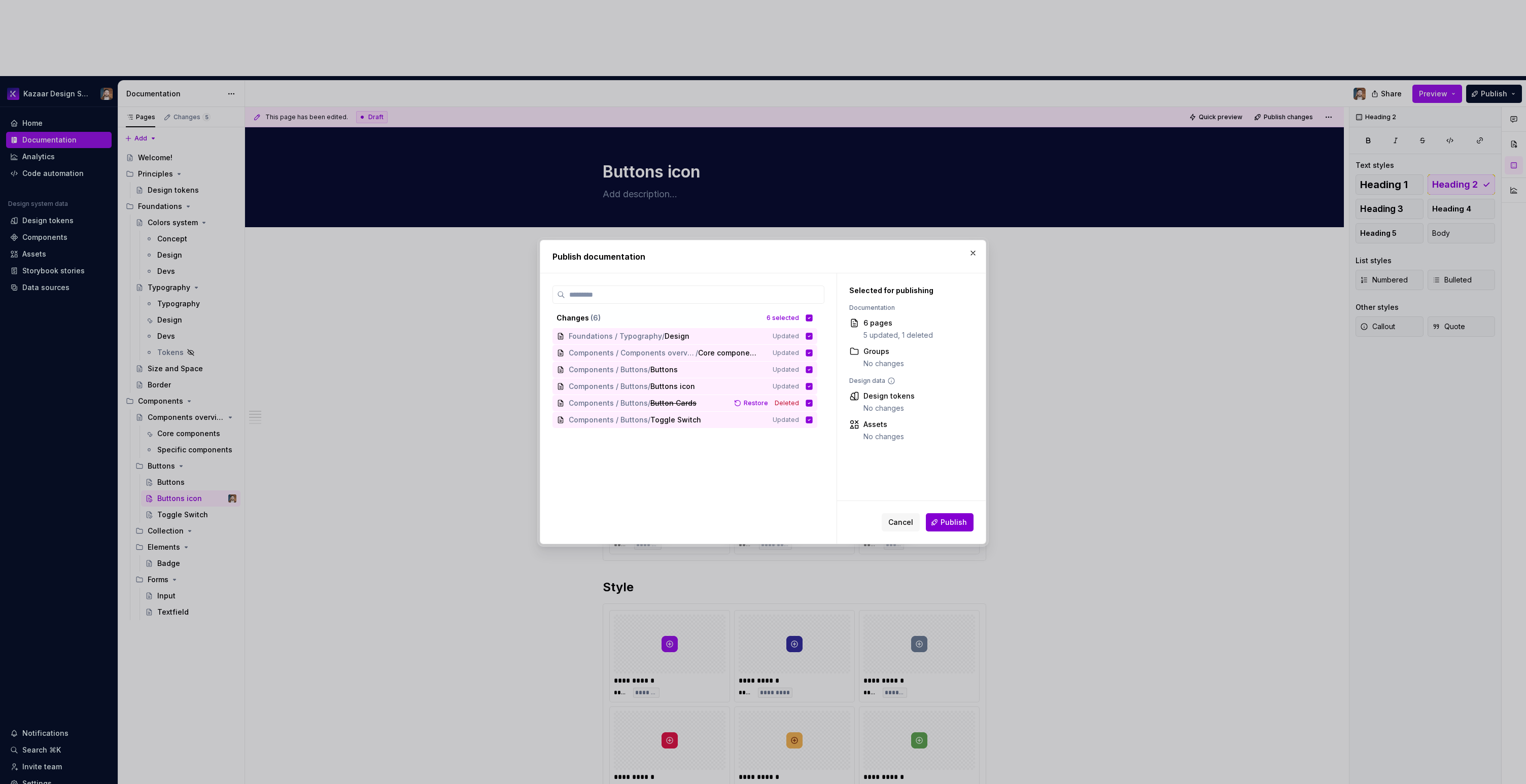
click at [937, 518] on button "Publish" at bounding box center [950, 522] width 47 height 18
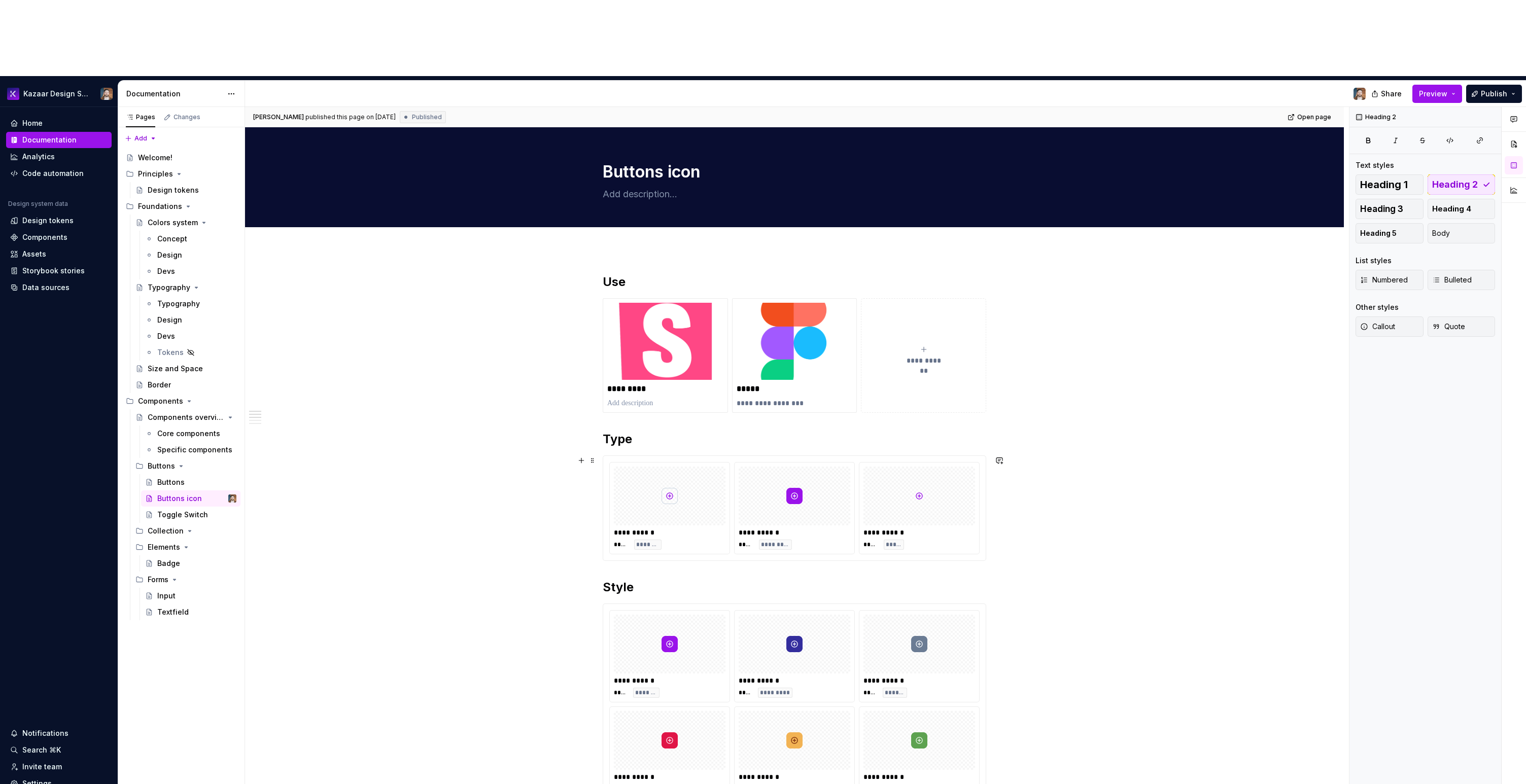
scroll to position [2, 0]
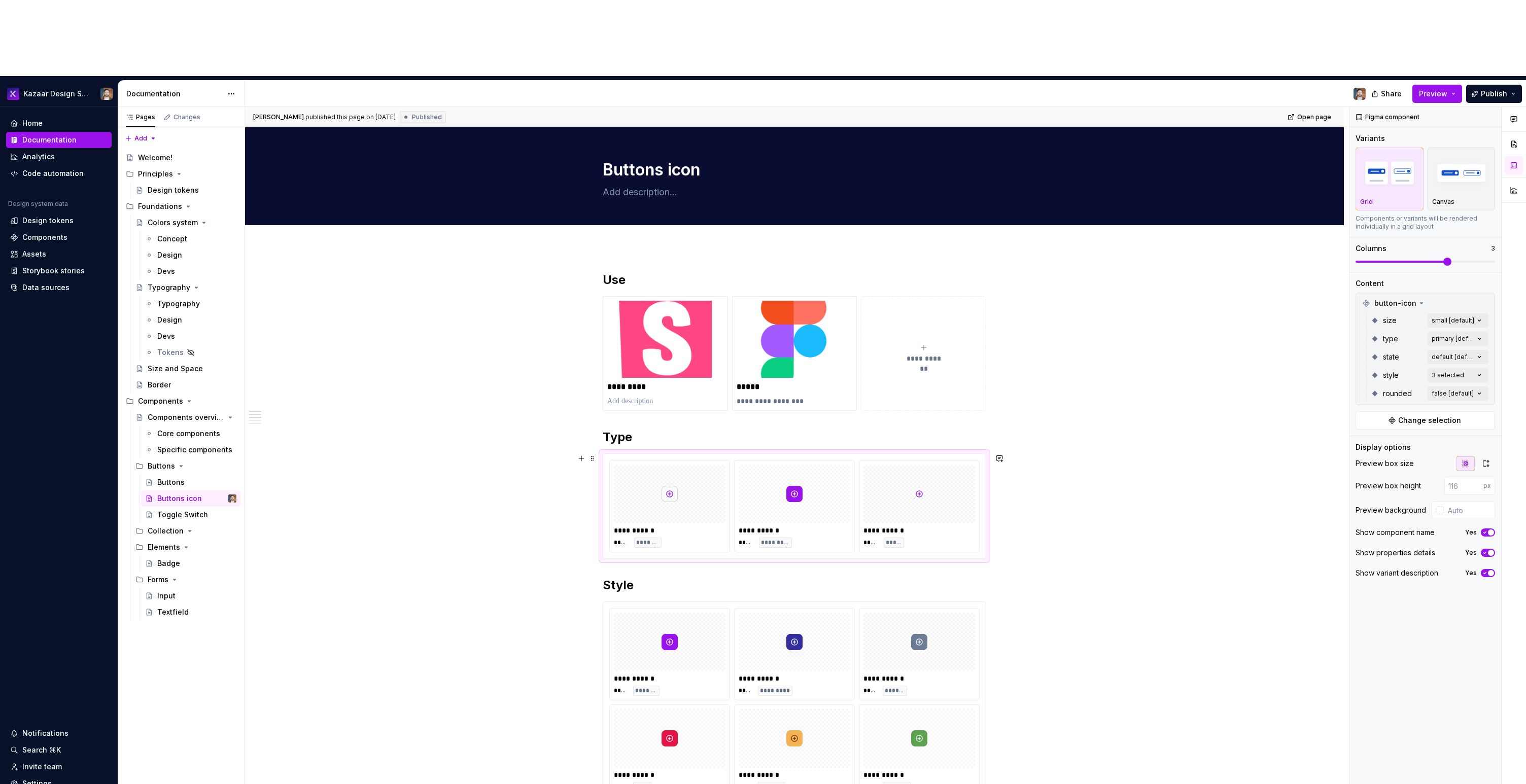
click at [815, 464] on div at bounding box center [794, 493] width 111 height 59
click at [806, 464] on div at bounding box center [794, 493] width 111 height 59
drag, startPoint x: 818, startPoint y: 425, endPoint x: 712, endPoint y: 432, distance: 106.2
click at [712, 432] on body "Kazaar Design System Home Documentation Analytics Code automation Design system…" at bounding box center [763, 392] width 1526 height 784
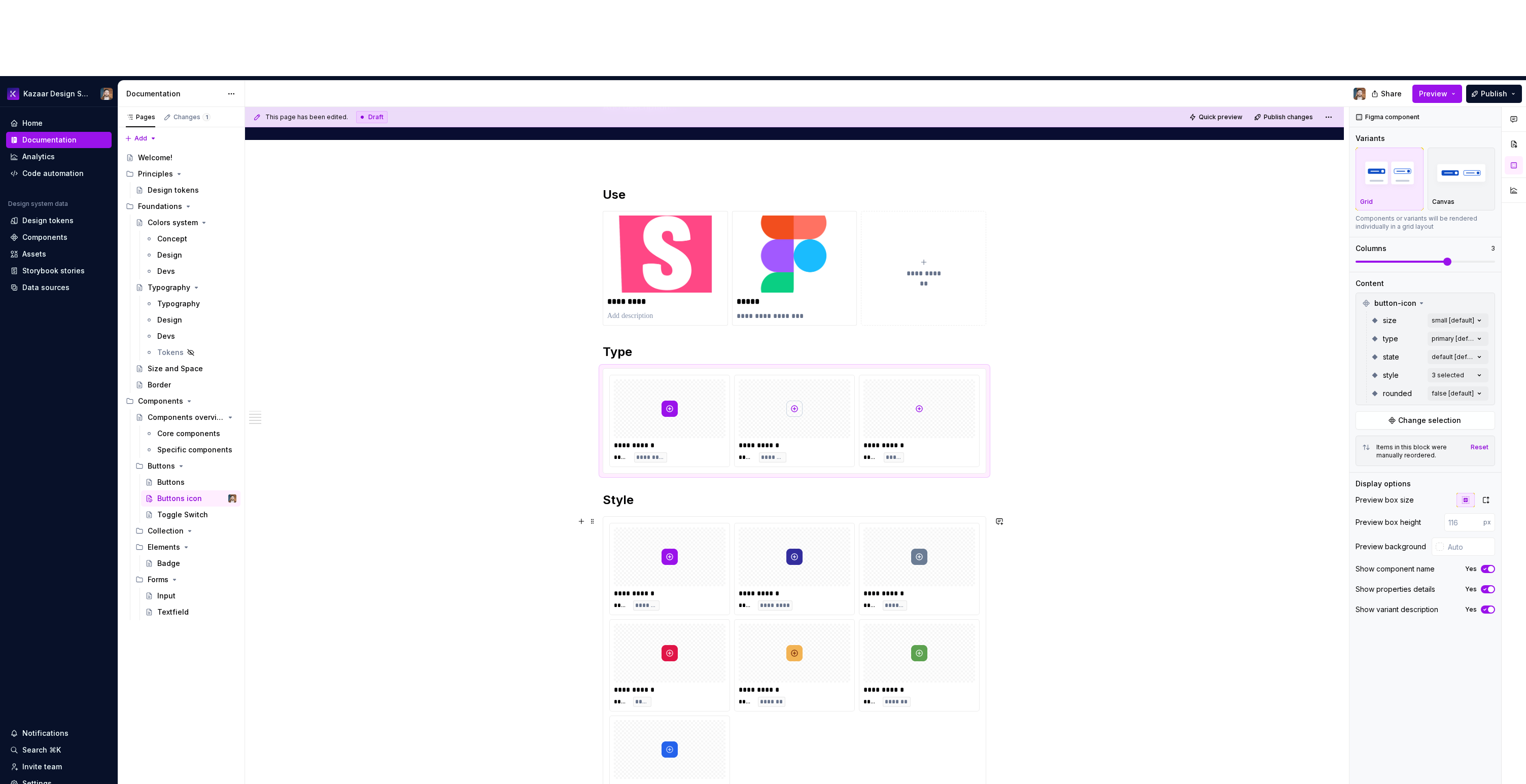
scroll to position [239, 0]
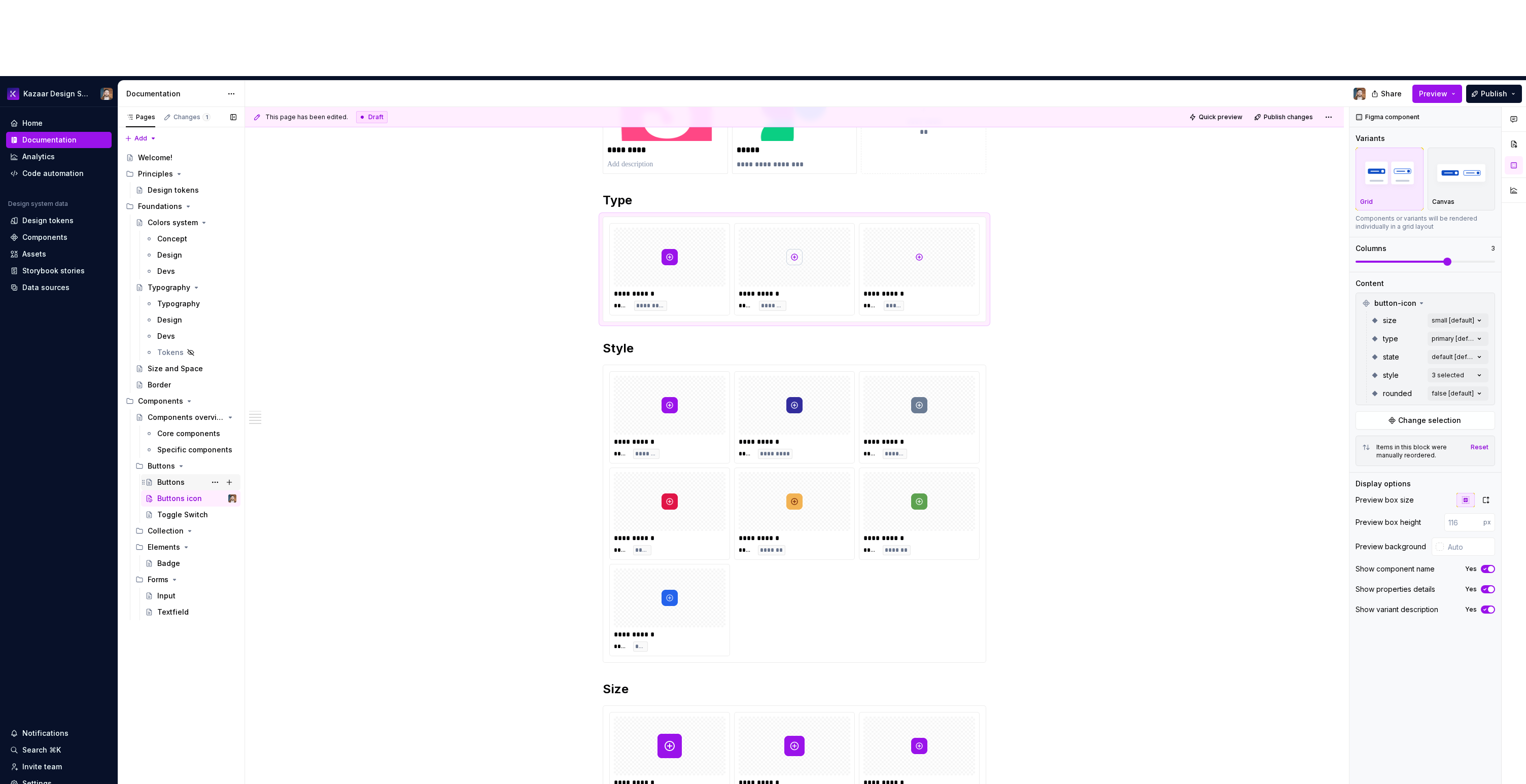
click at [192, 474] on div "Buttons" at bounding box center [191, 482] width 100 height 16
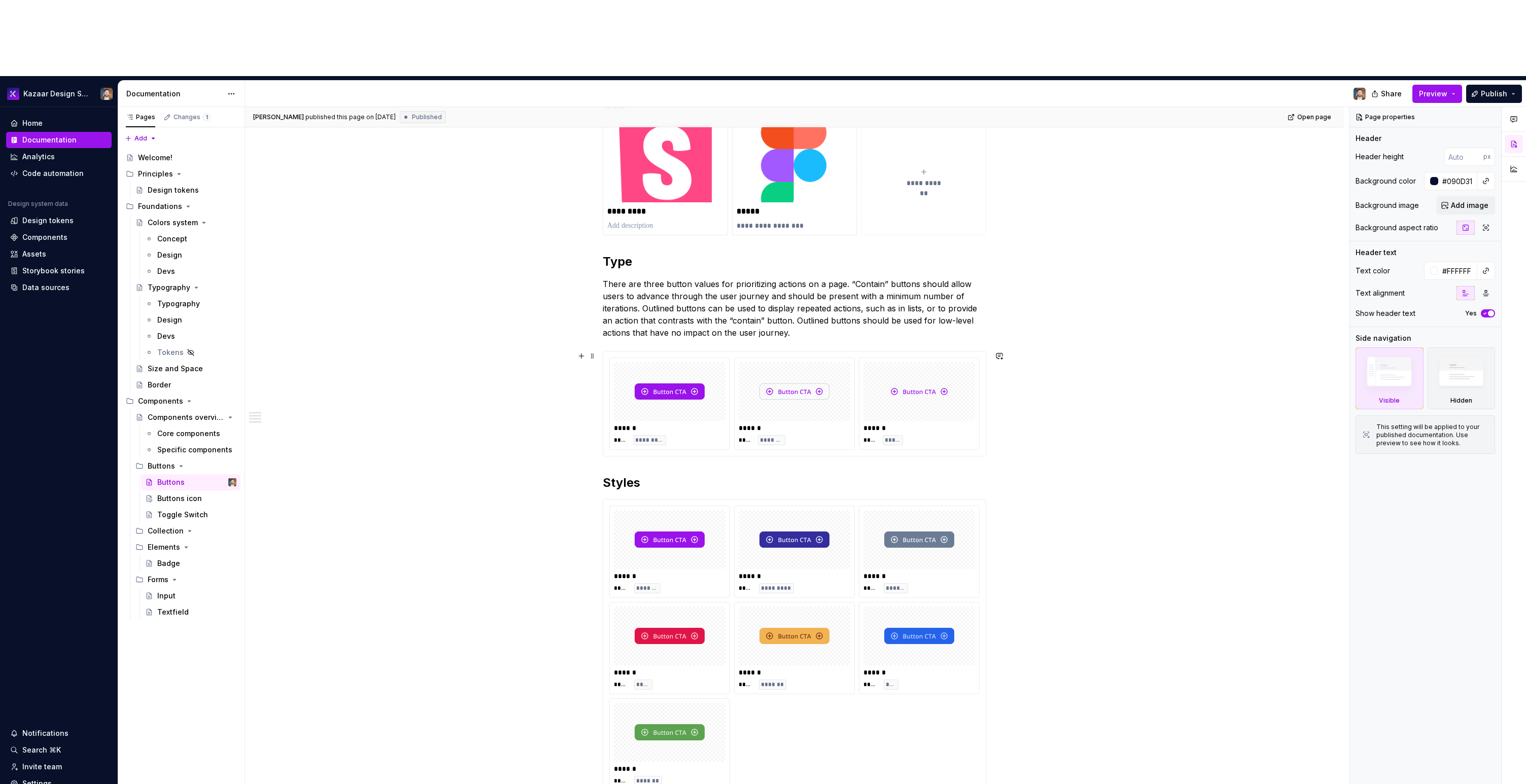
scroll to position [178, 0]
click at [722, 702] on div at bounding box center [669, 731] width 111 height 59
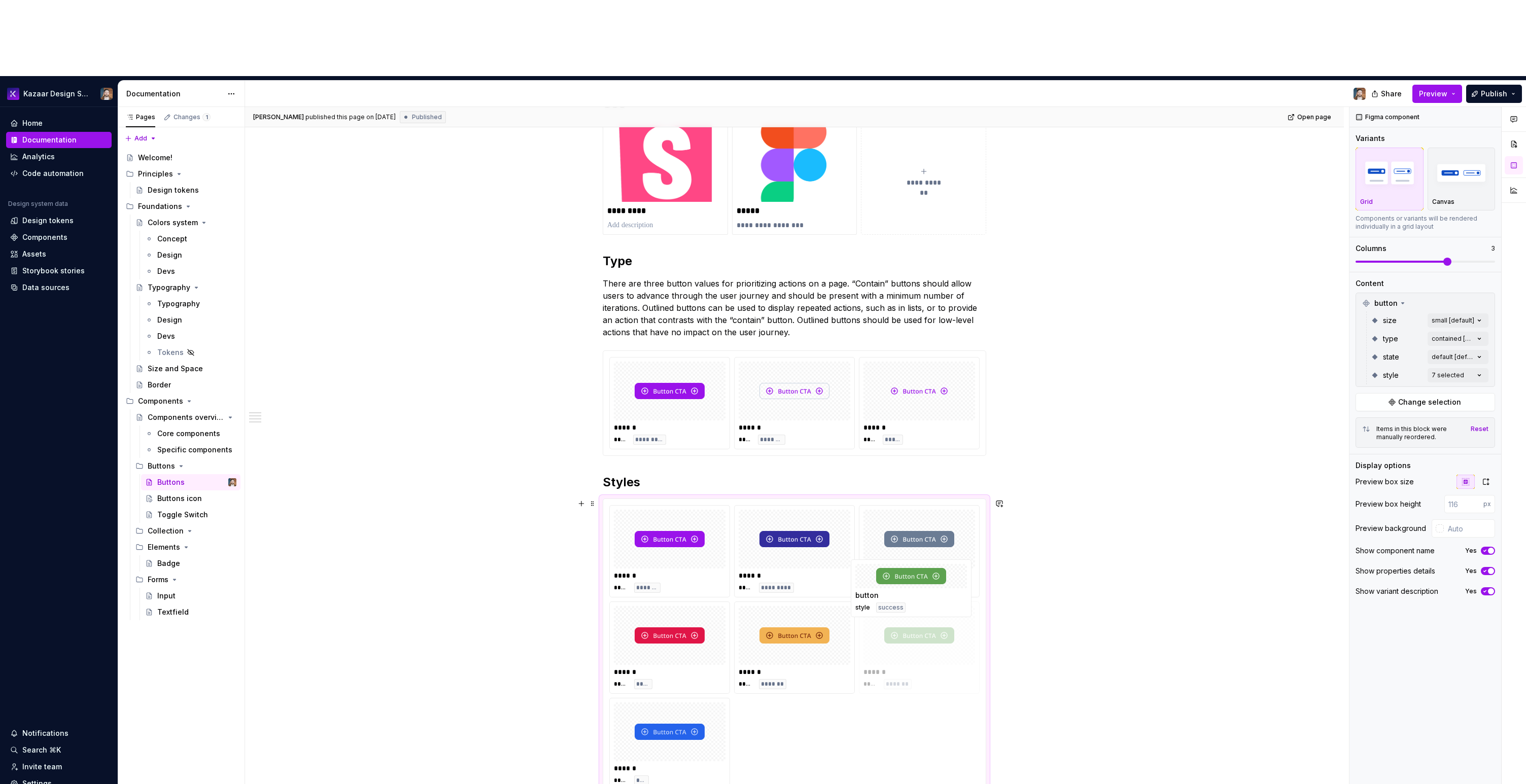
drag, startPoint x: 696, startPoint y: 663, endPoint x: 957, endPoint y: 602, distance: 268.0
click at [957, 602] on body "Kazaar Design System Home Documentation Analytics Code automation Design system…" at bounding box center [763, 392] width 1526 height 784
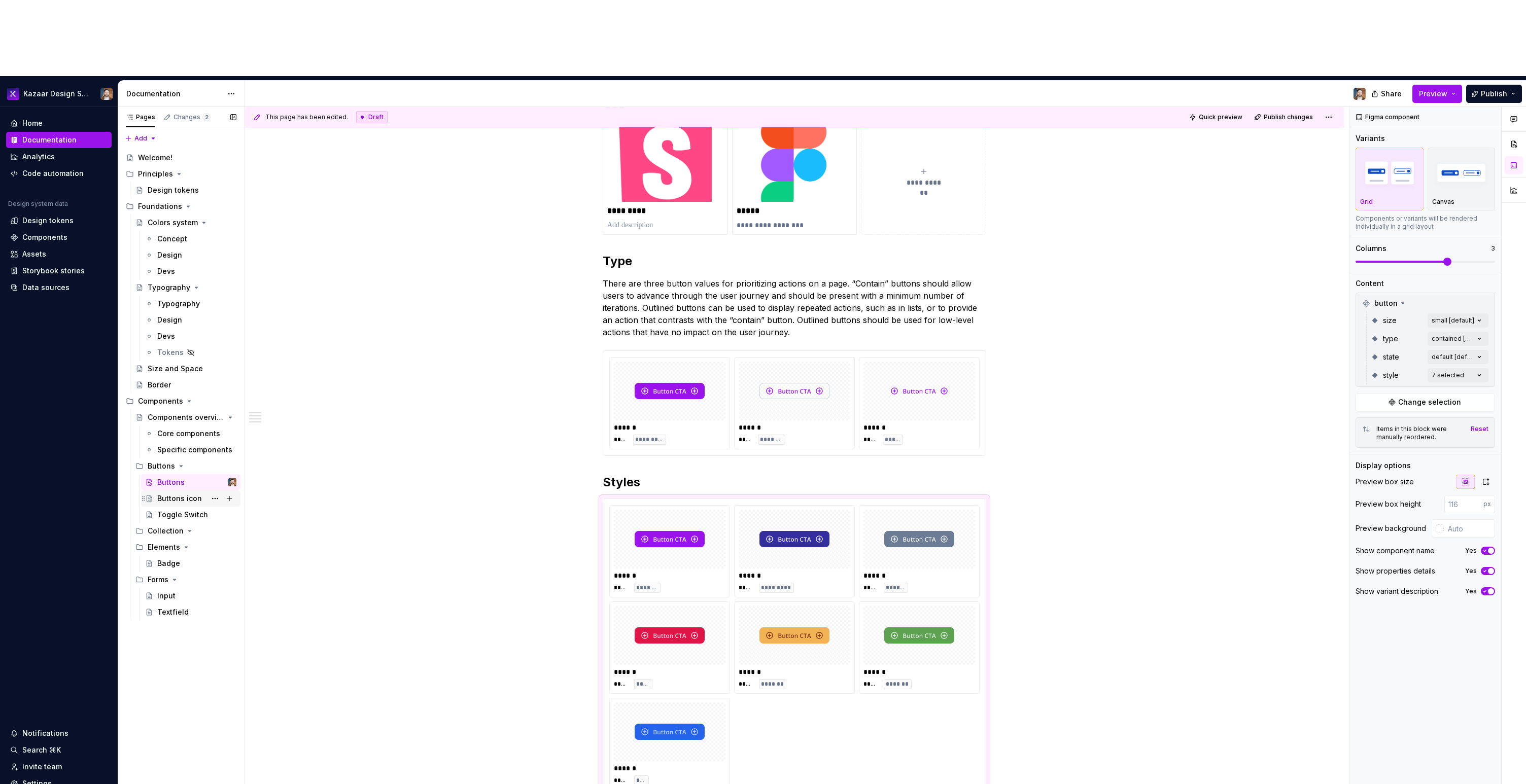
click at [186, 493] on div "Buttons icon" at bounding box center [179, 498] width 44 height 10
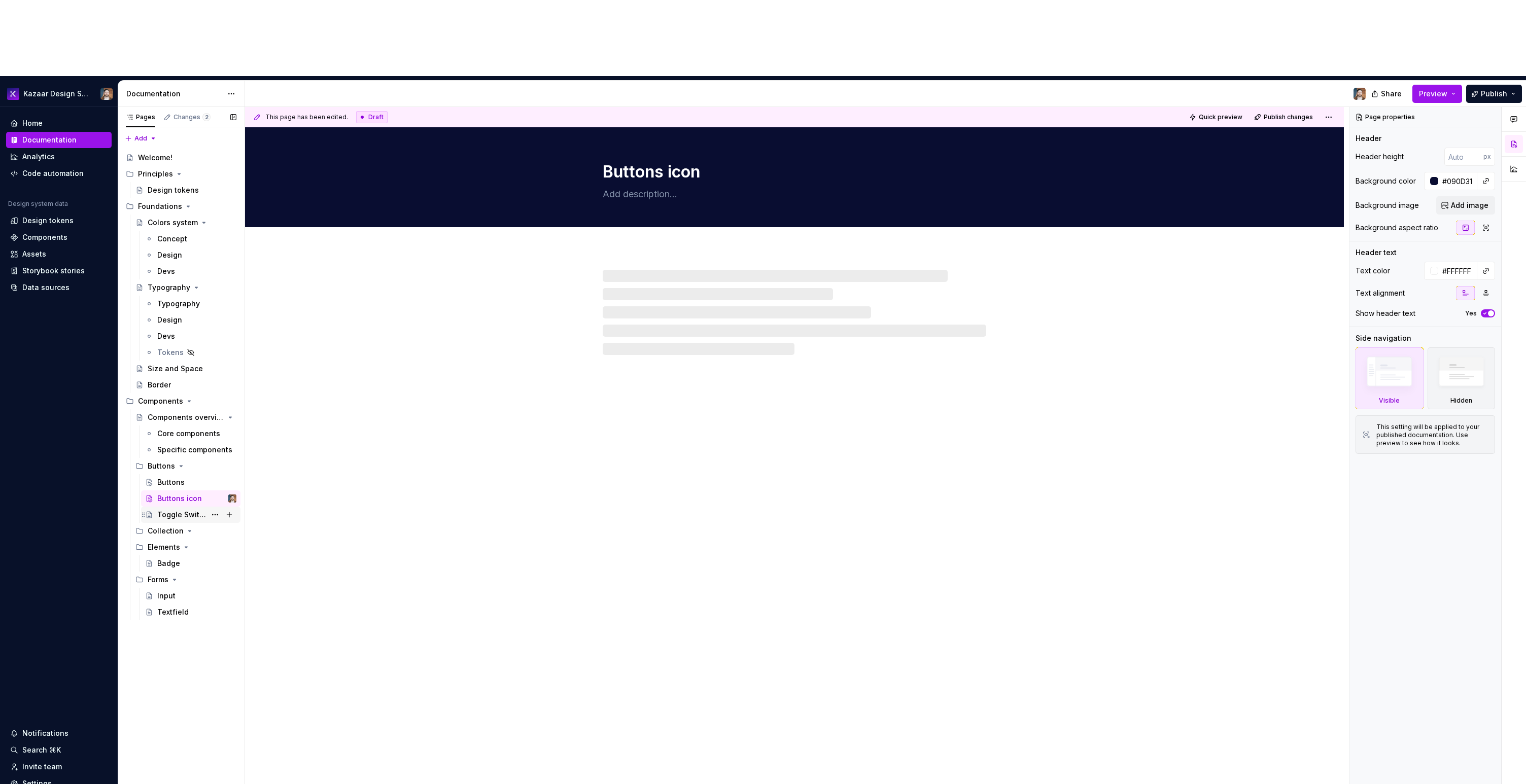
click at [181, 510] on div "Toggle Switch" at bounding box center [181, 515] width 49 height 10
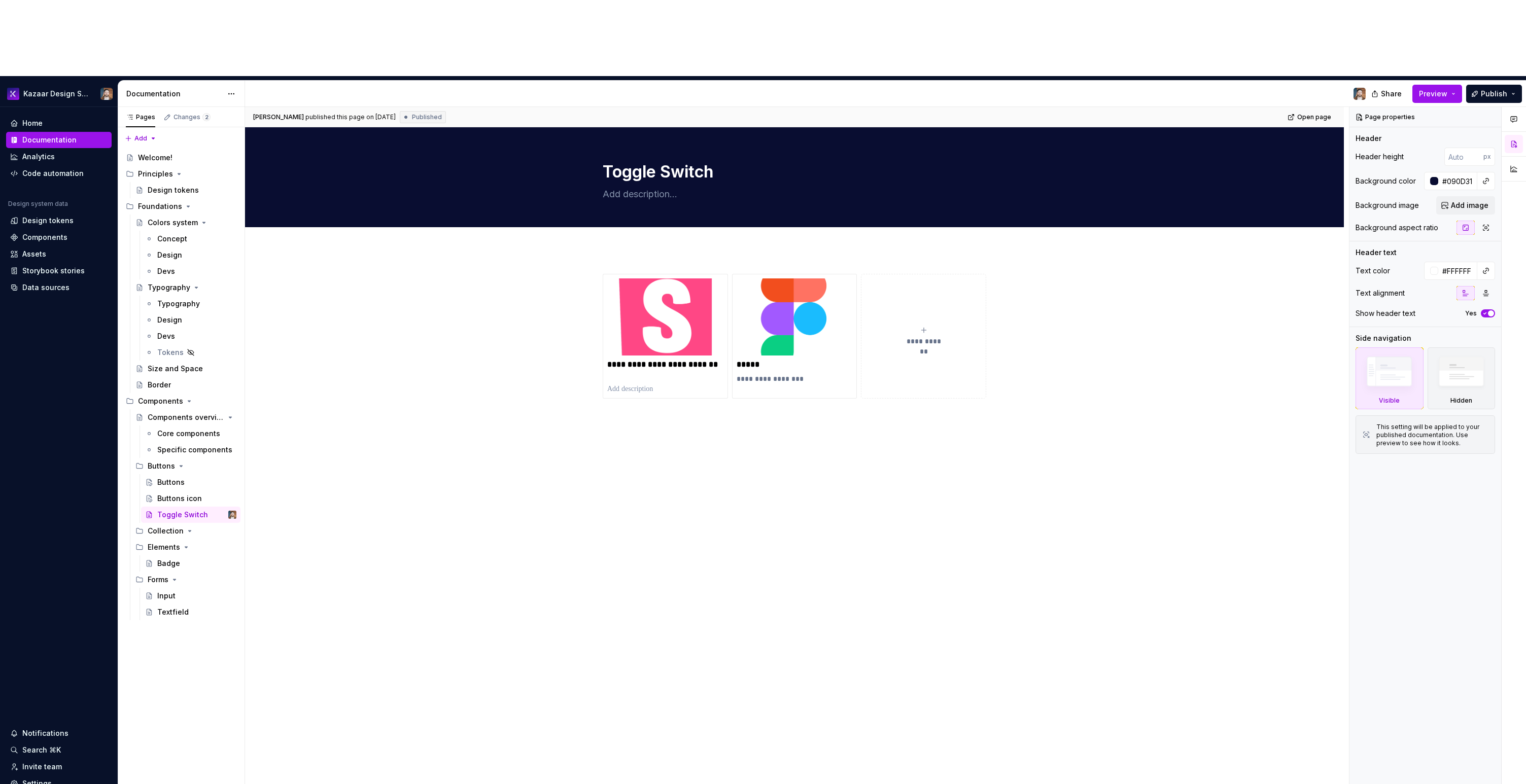
click at [844, 439] on div "**********" at bounding box center [794, 448] width 1099 height 397
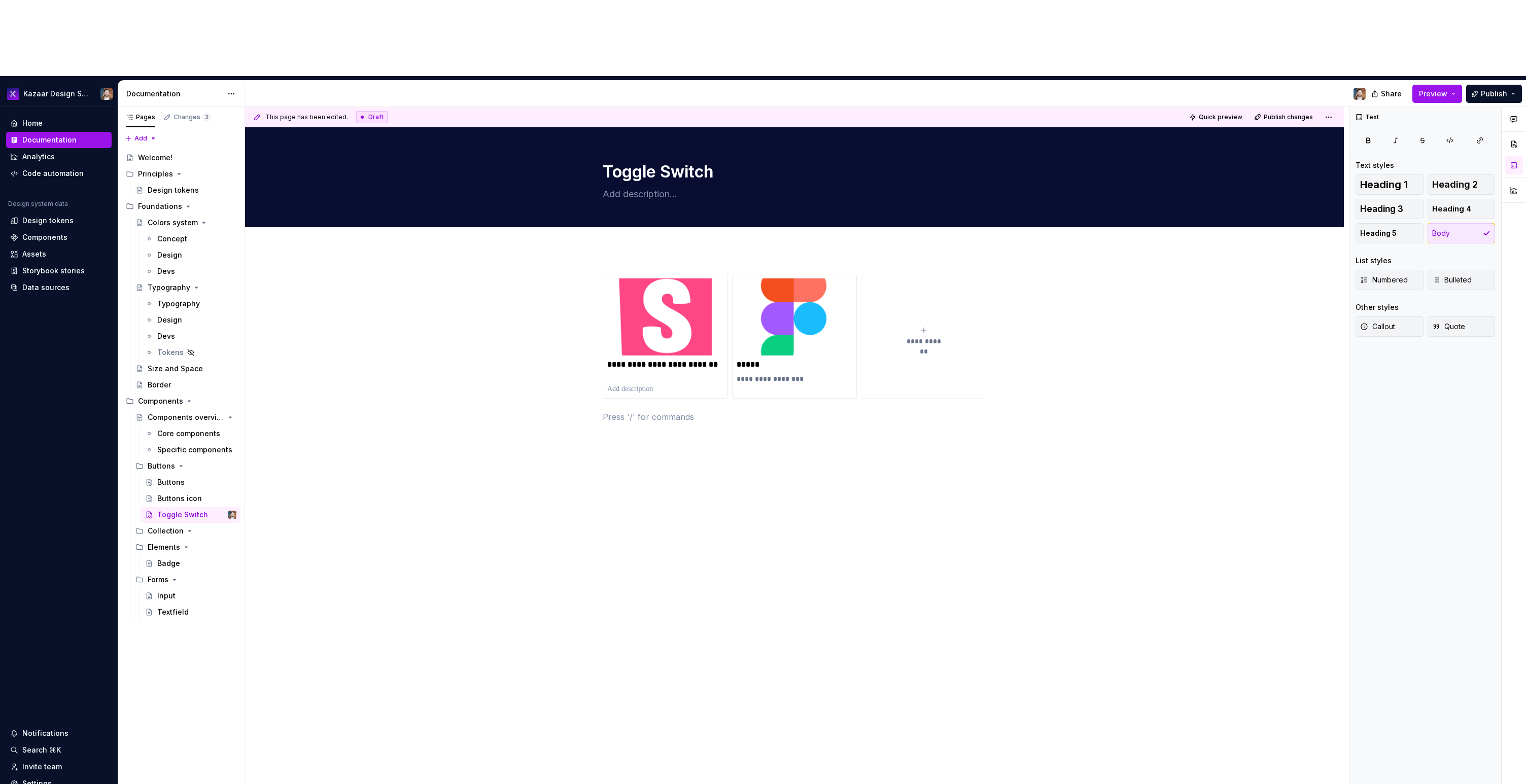
type textarea "*"
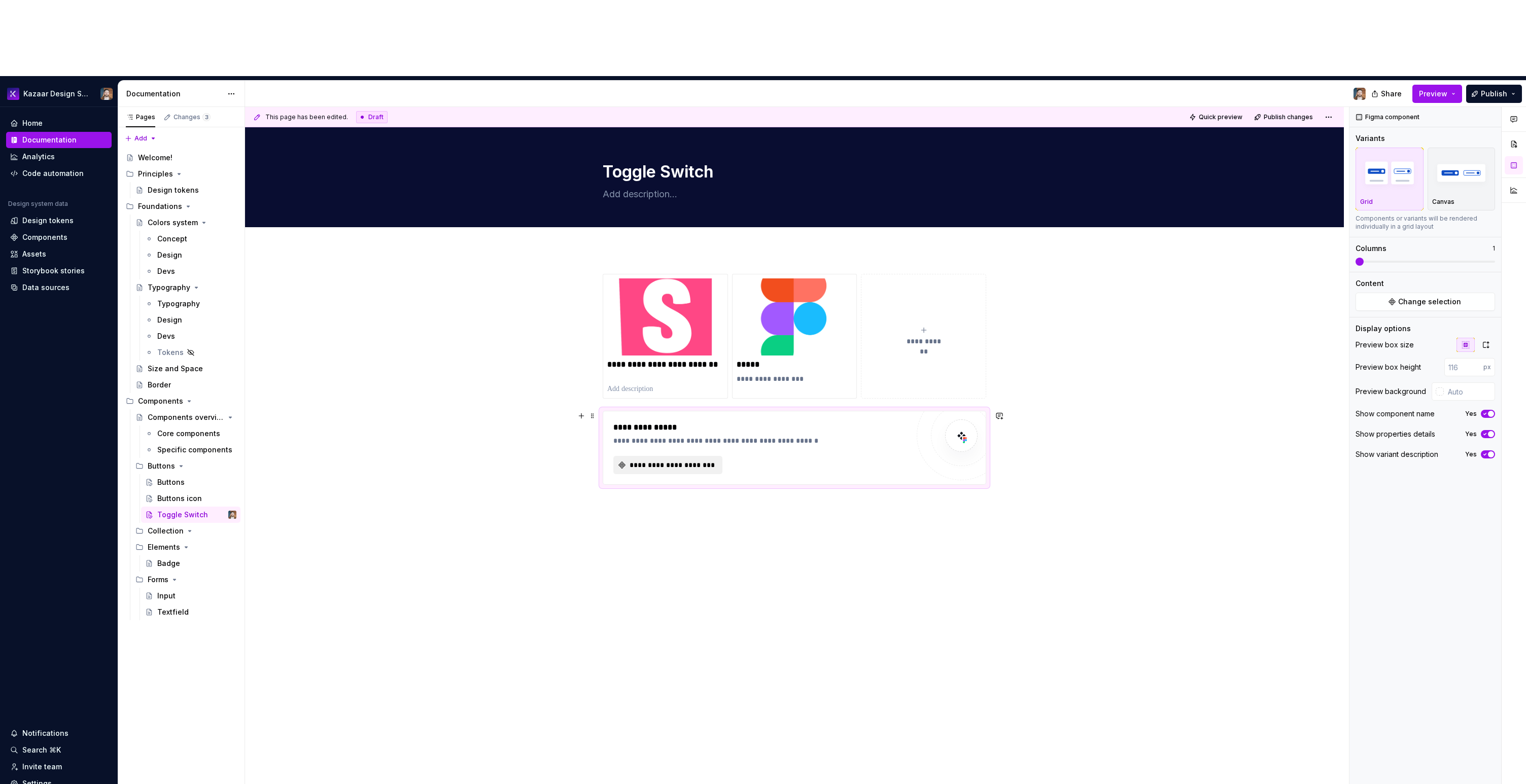
click at [643, 460] on span "**********" at bounding box center [672, 465] width 88 height 10
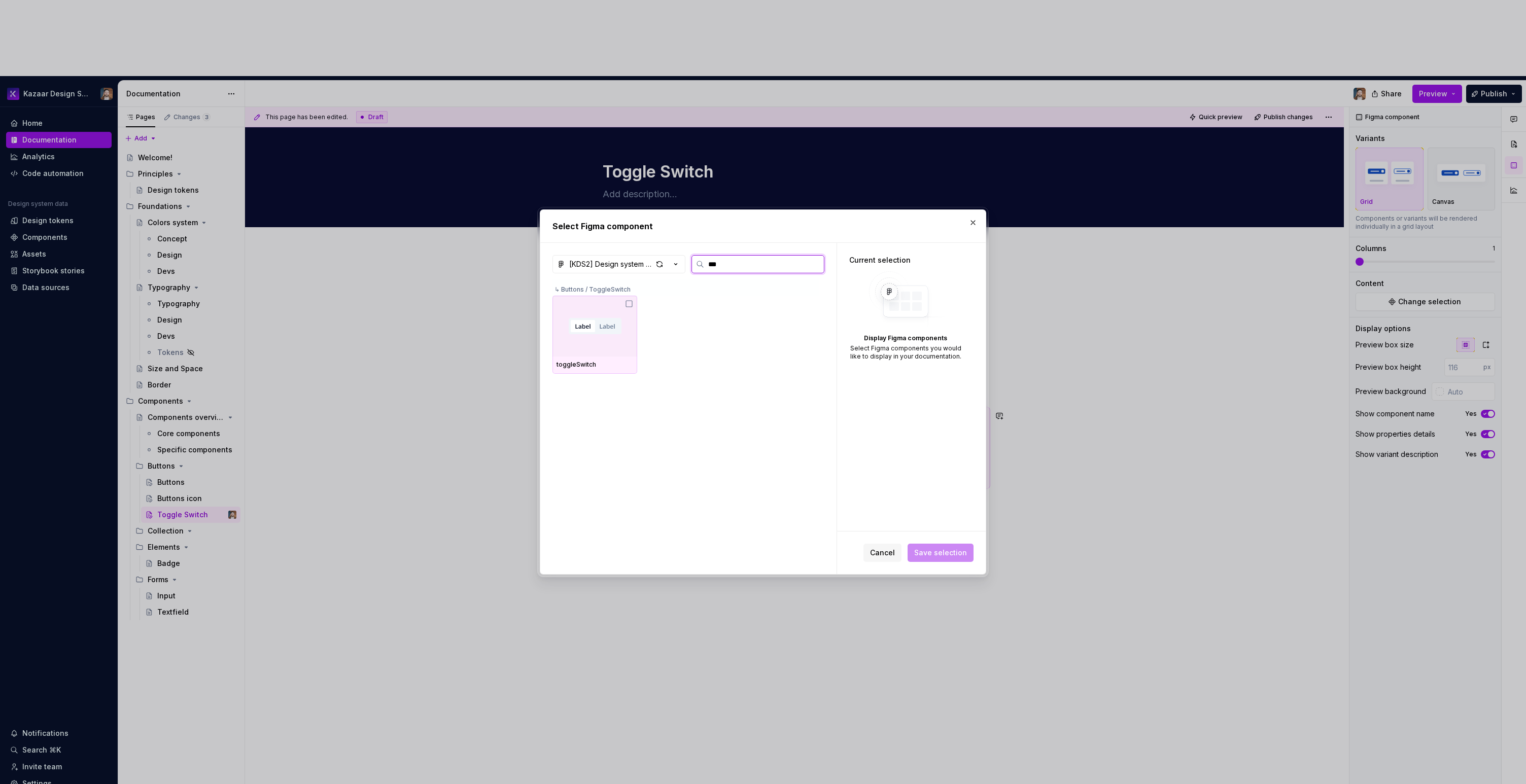
type input "****"
click at [595, 340] on div at bounding box center [595, 326] width 85 height 61
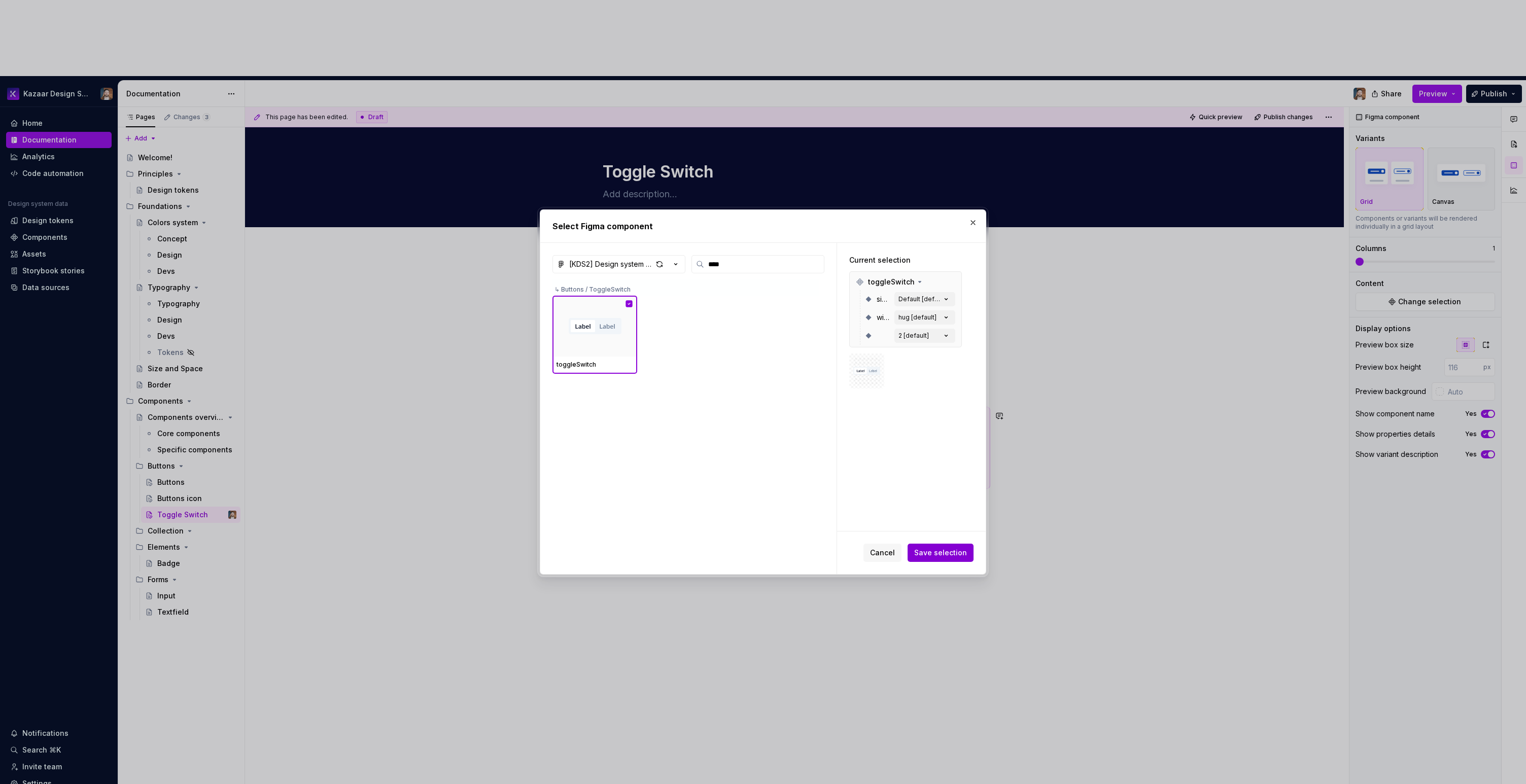
click at [922, 544] on button "Save selection" at bounding box center [940, 552] width 66 height 18
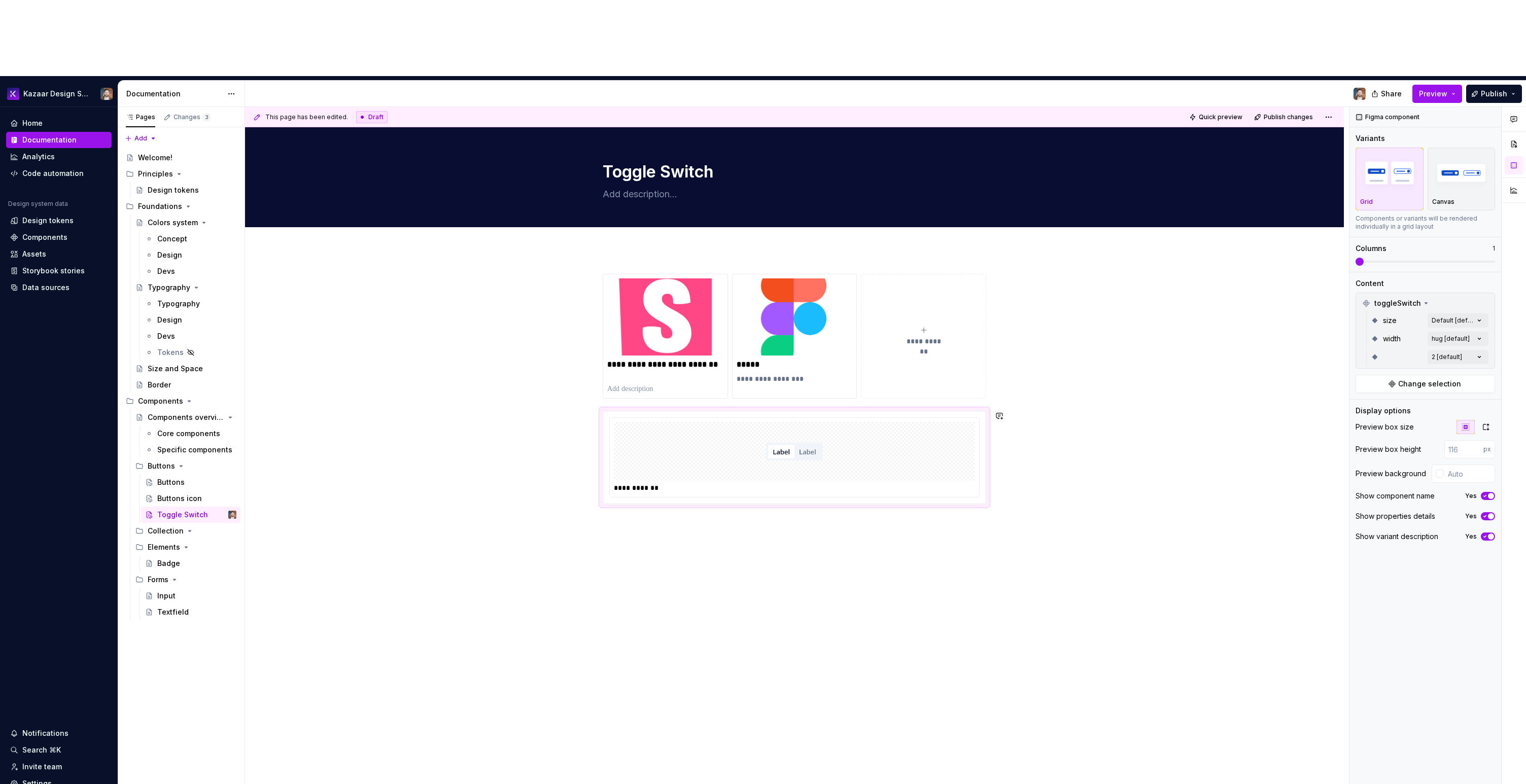
click at [821, 474] on div "**********" at bounding box center [794, 500] width 1099 height 502
click at [1454, 281] on div "Comments Open comments No comments yet Select ‘Comment’ from the block context …" at bounding box center [1438, 484] width 177 height 754
click at [1367, 361] on div "4" at bounding box center [1367, 362] width 17 height 10
click at [1375, 529] on div "Comments Open comments No comments yet Select ‘Comment’ from the block context …" at bounding box center [1438, 484] width 177 height 754
click at [1427, 379] on span "Change selection" at bounding box center [1429, 384] width 63 height 10
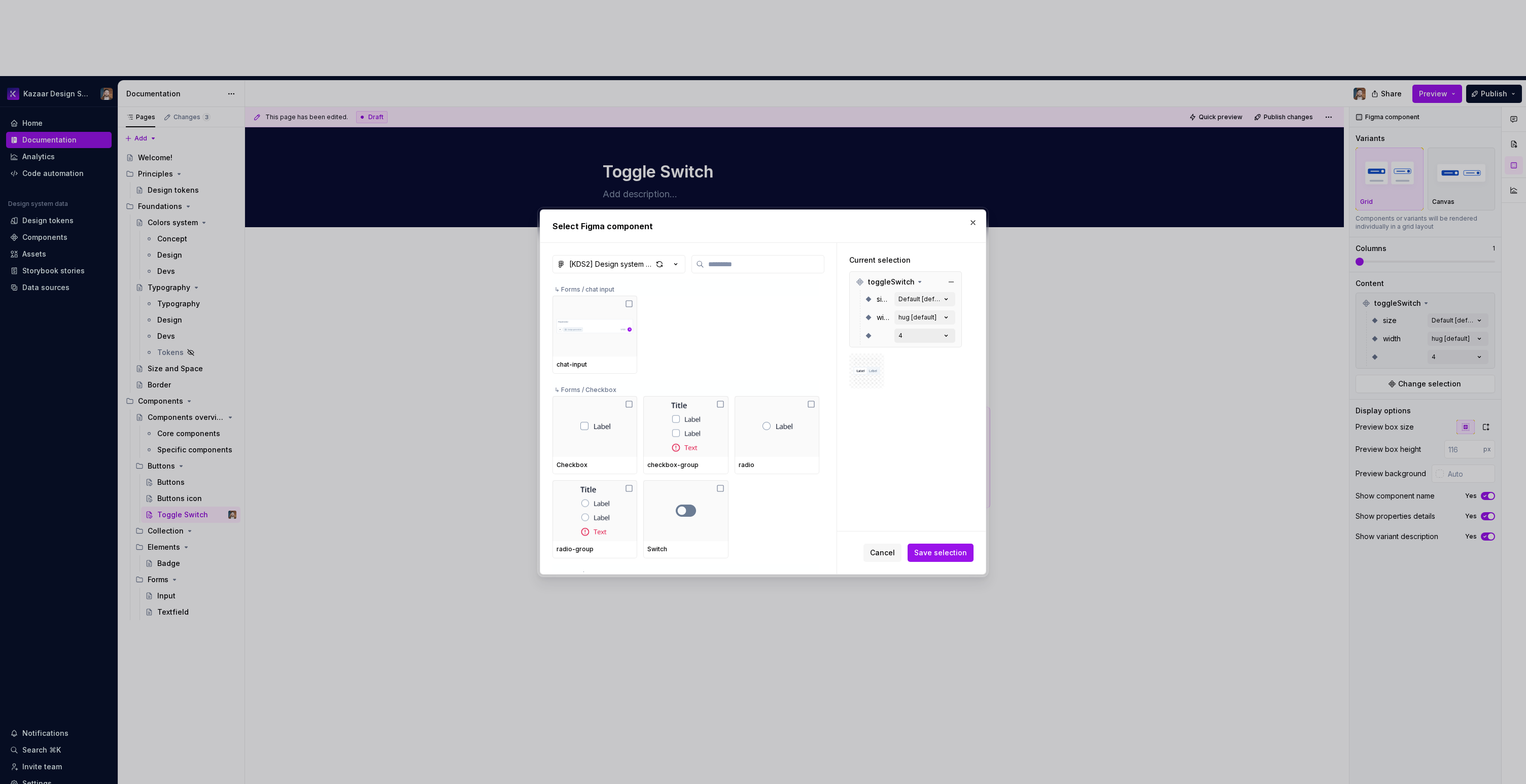
click at [914, 336] on button "4" at bounding box center [925, 336] width 61 height 14
click at [941, 552] on span "Save selection" at bounding box center [940, 552] width 53 height 10
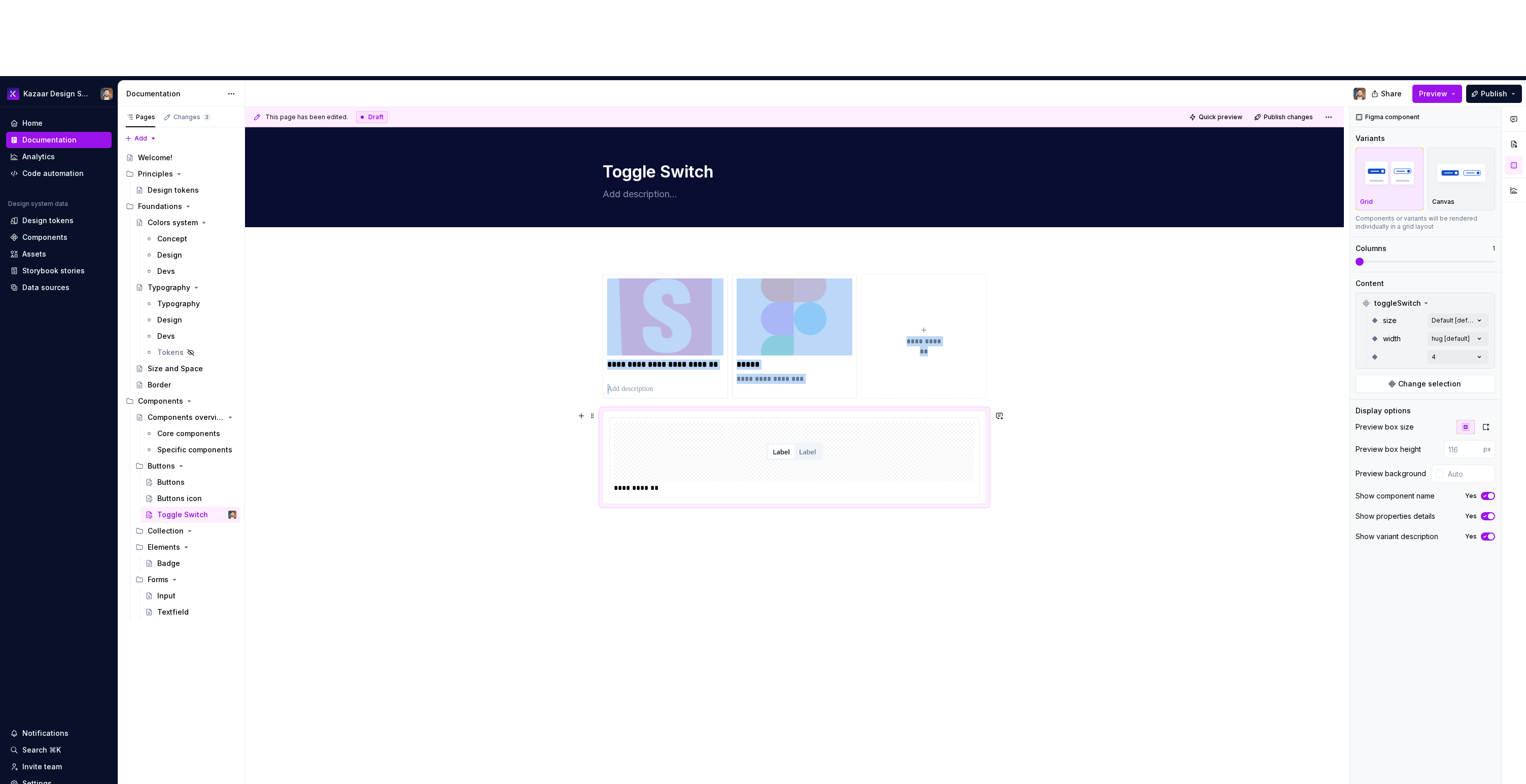
click at [804, 426] on img at bounding box center [794, 451] width 57 height 51
click at [1450, 261] on div "Comments Open comments No comments yet Select ‘Comment’ from the block context …" at bounding box center [1438, 484] width 177 height 754
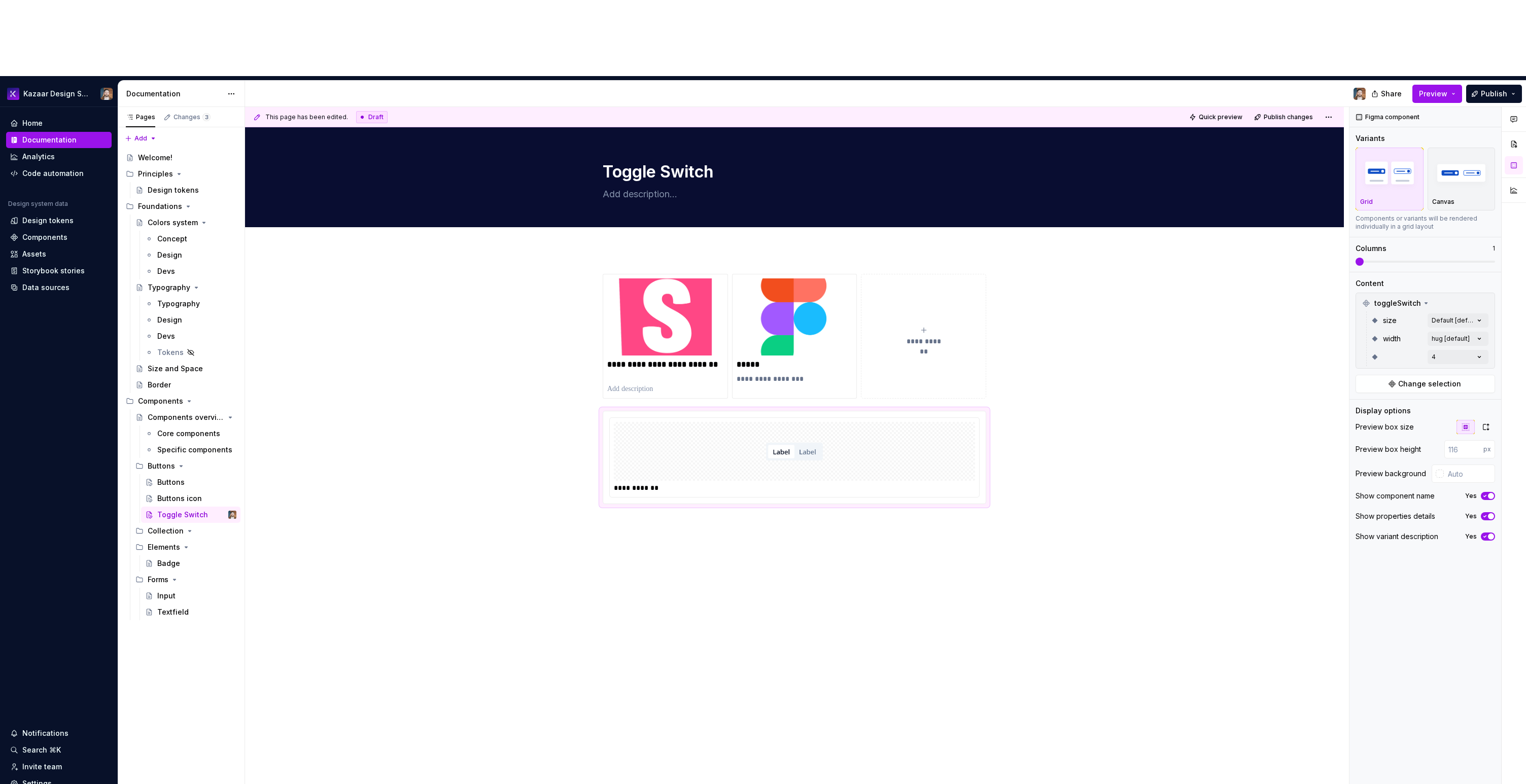
click at [1450, 261] on div "Comments Open comments No comments yet Select ‘Comment’ from the block context …" at bounding box center [1438, 484] width 177 height 754
click at [948, 493] on div "**********" at bounding box center [794, 500] width 1099 height 502
click at [765, 528] on div "**********" at bounding box center [794, 500] width 1099 height 502
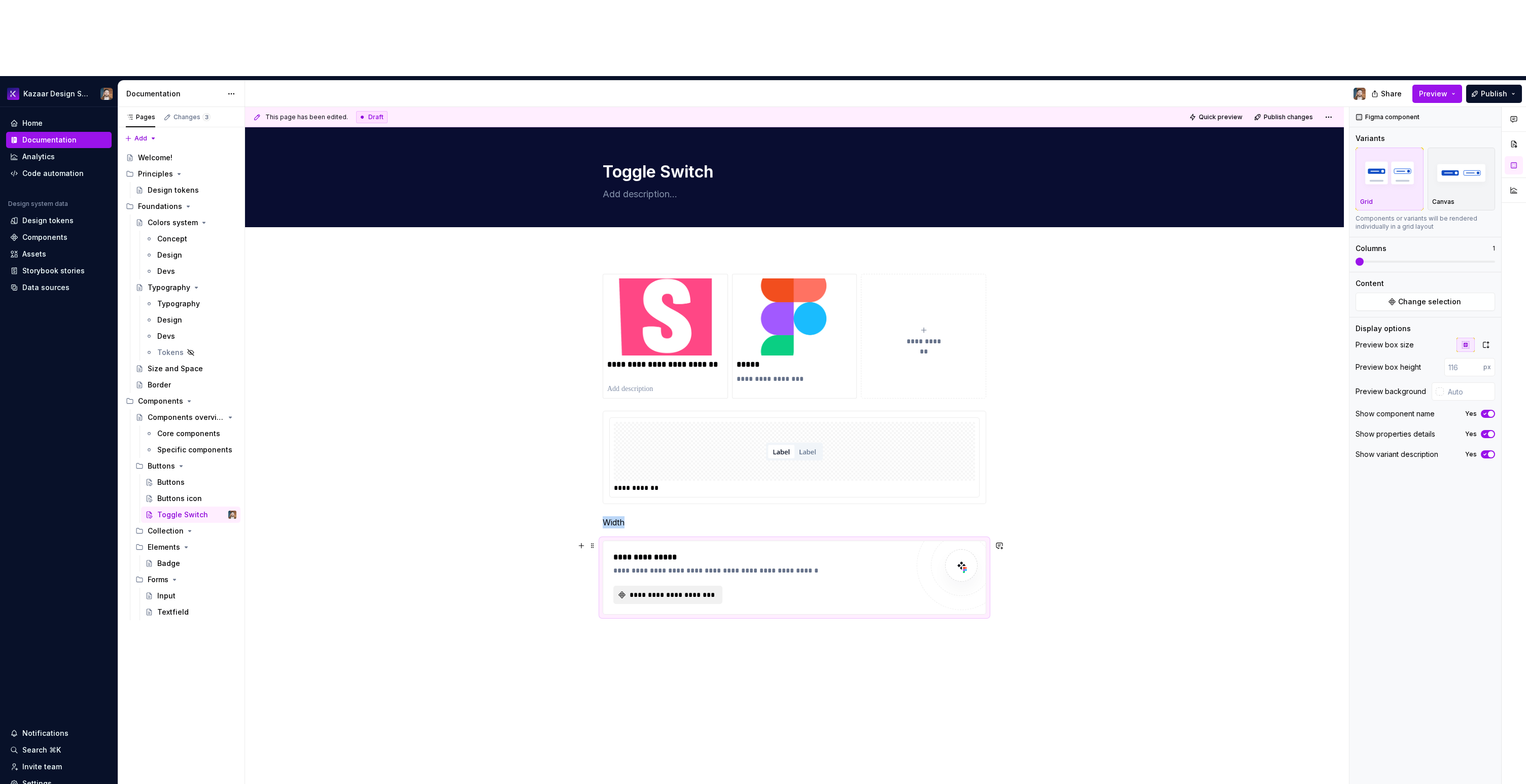
click at [695, 590] on span "**********" at bounding box center [672, 595] width 88 height 10
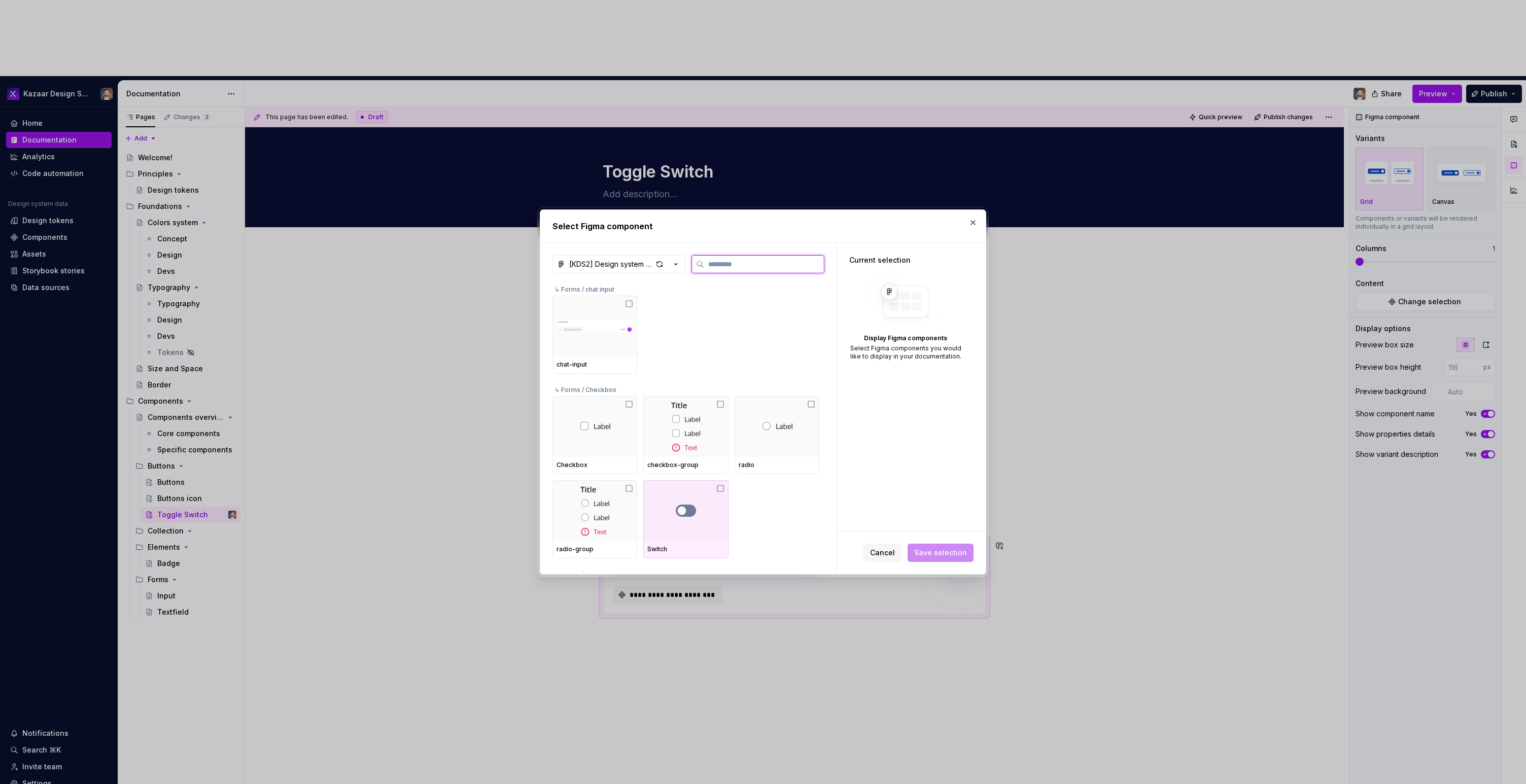
type textarea "*"
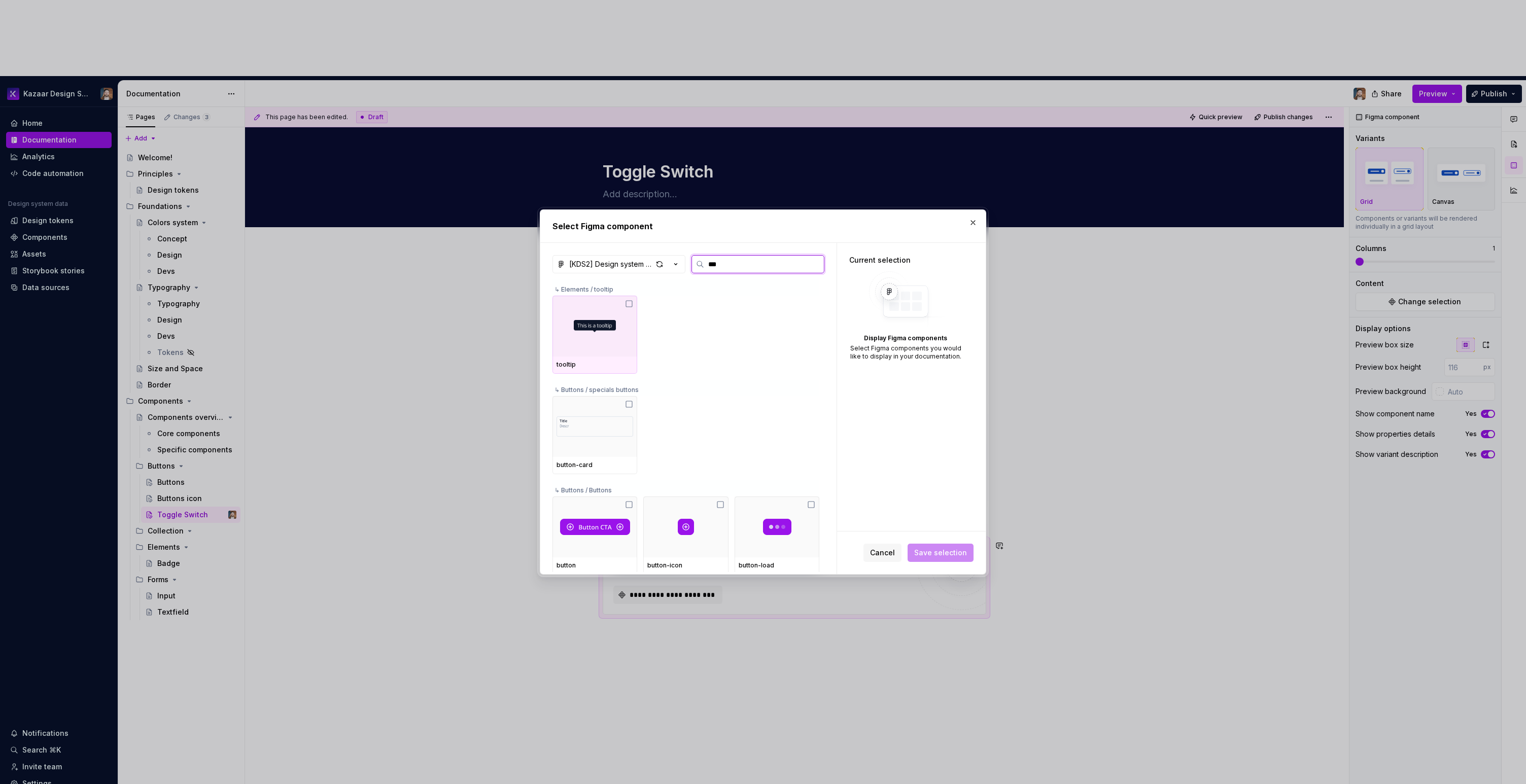
type input "****"
click at [597, 348] on div at bounding box center [595, 326] width 85 height 61
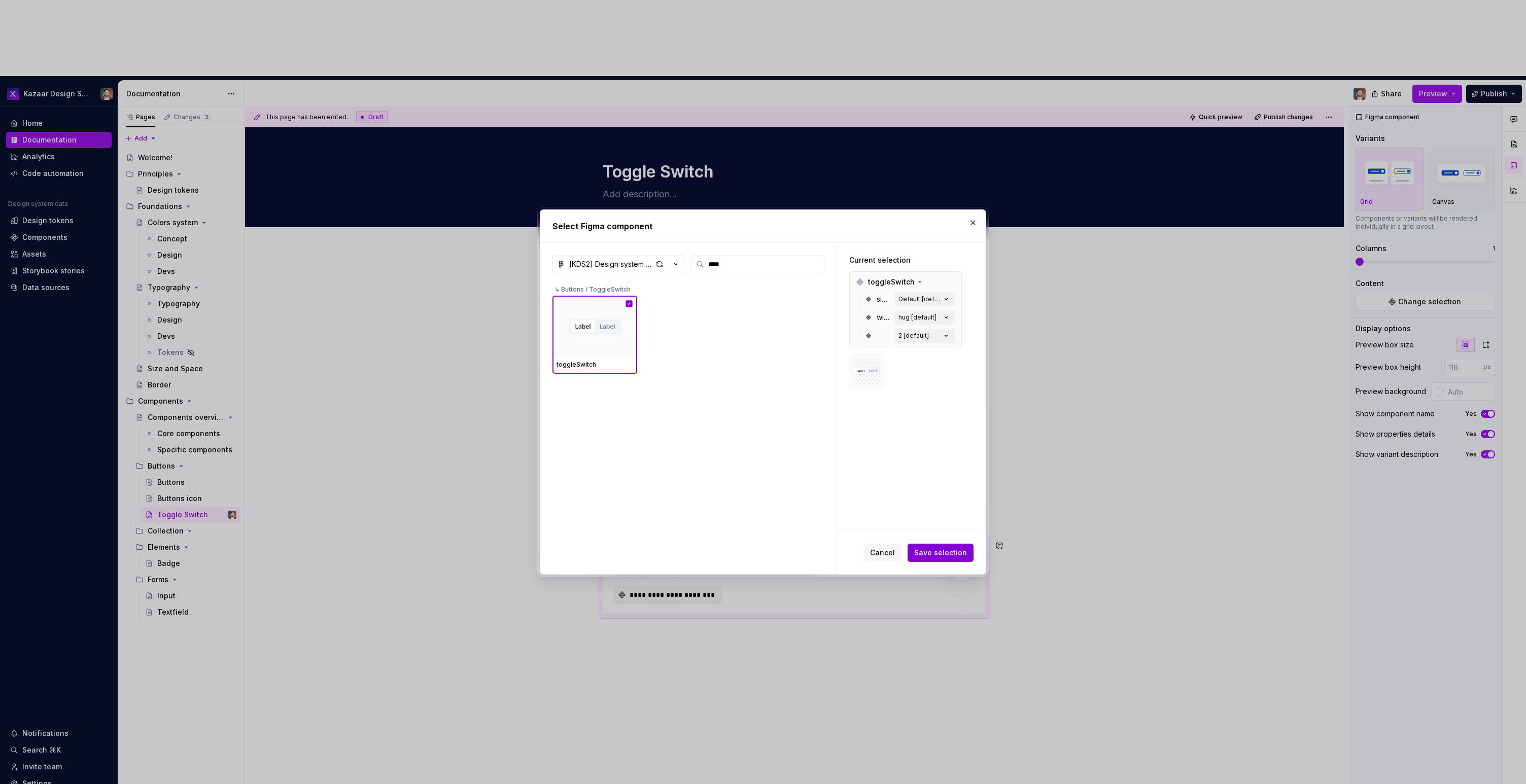
click at [945, 551] on span "Save selection" at bounding box center [940, 552] width 53 height 10
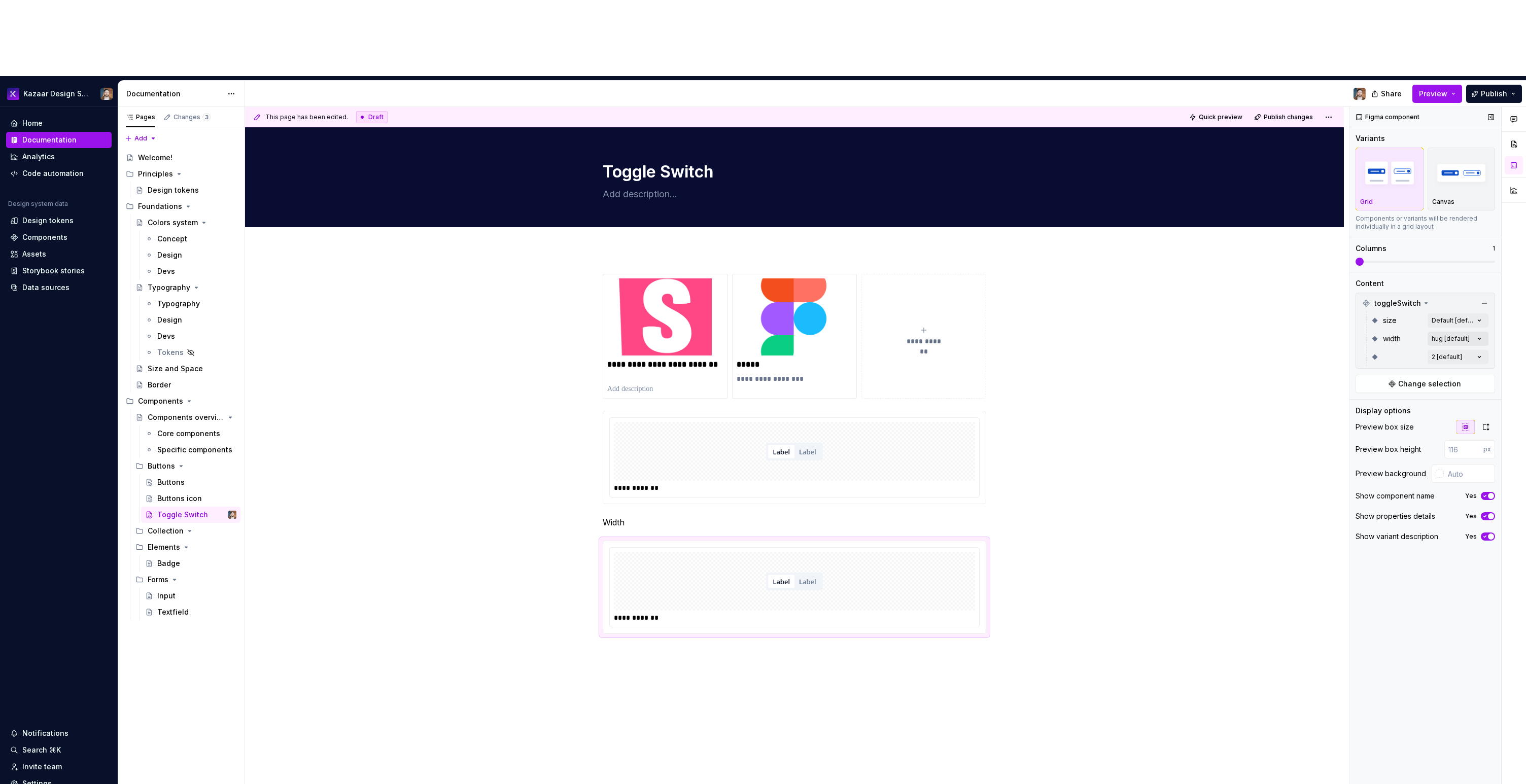
click at [1450, 262] on div "Comments Open comments No comments yet Select ‘Comment’ from the block context …" at bounding box center [1438, 484] width 177 height 754
click at [1376, 310] on span "fix" at bounding box center [1374, 311] width 9 height 10
click at [1376, 328] on span "hug" at bounding box center [1377, 327] width 14 height 10
click at [1355, 184] on div "Comments Open comments No comments yet Select ‘Comment’ from the block context …" at bounding box center [1438, 484] width 177 height 754
click at [1408, 258] on span at bounding box center [1403, 262] width 8 height 8
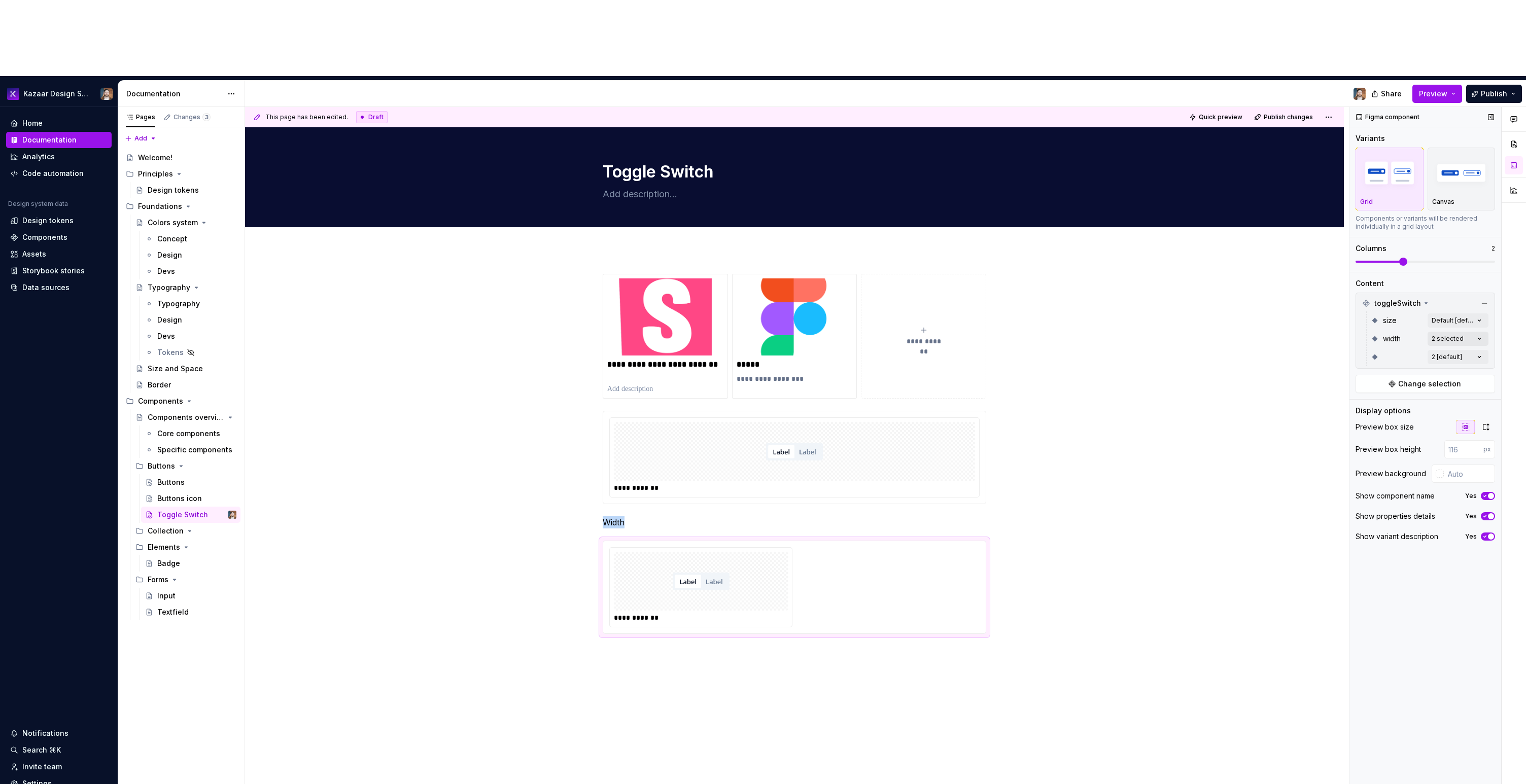
click at [1450, 266] on div "Comments Open comments No comments yet Select ‘Comment’ from the block context …" at bounding box center [1438, 484] width 177 height 754
click at [1396, 528] on div "Comments Open comments No comments yet Select ‘Comment’ from the block context …" at bounding box center [1438, 484] width 177 height 754
click at [836, 547] on div "**********" at bounding box center [794, 587] width 370 height 80
click at [758, 552] on div at bounding box center [701, 581] width 174 height 59
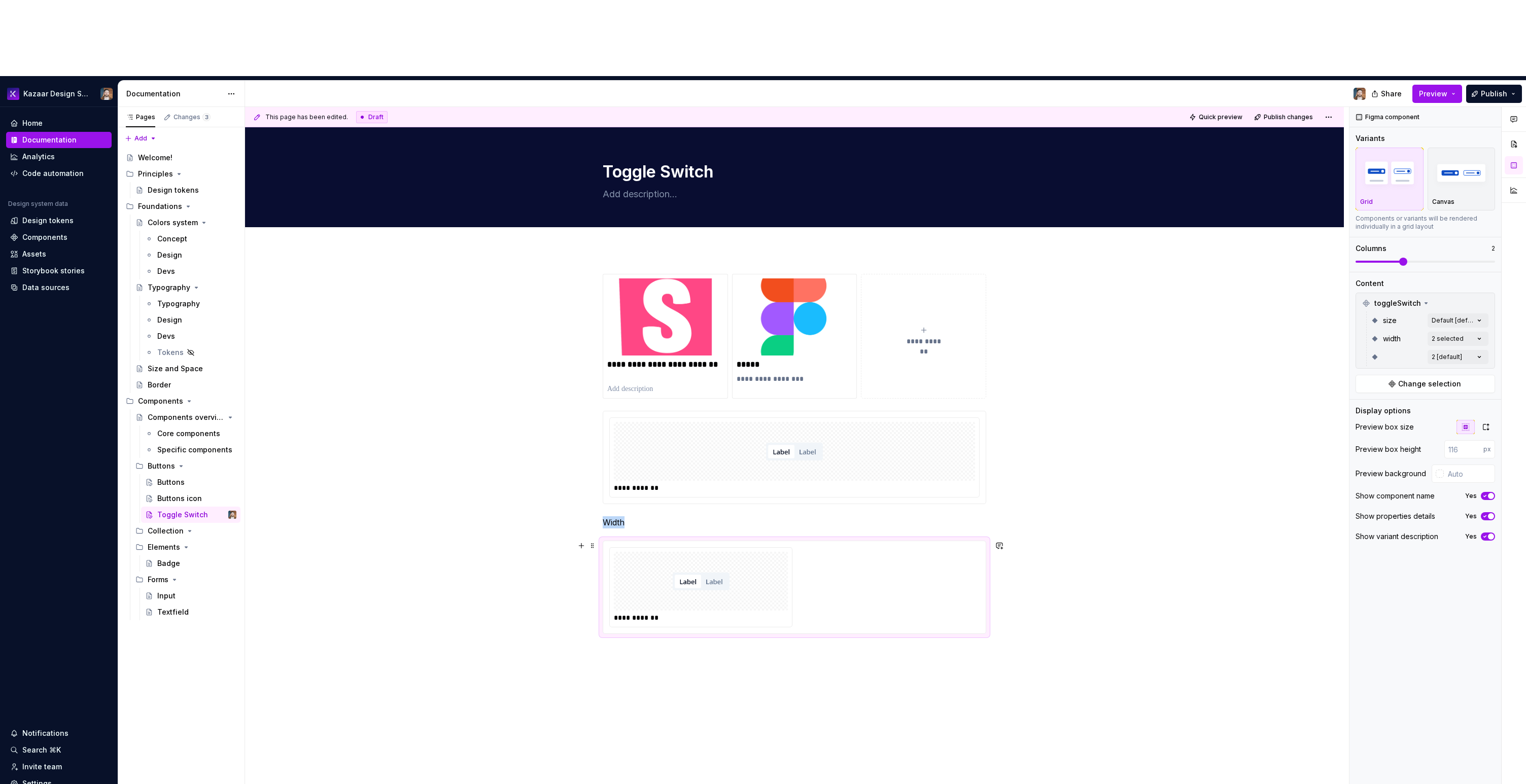
click at [758, 552] on div at bounding box center [701, 581] width 174 height 59
drag, startPoint x: 821, startPoint y: 517, endPoint x: 868, endPoint y: 515, distance: 47.0
click at [866, 547] on div "**********" at bounding box center [794, 587] width 370 height 80
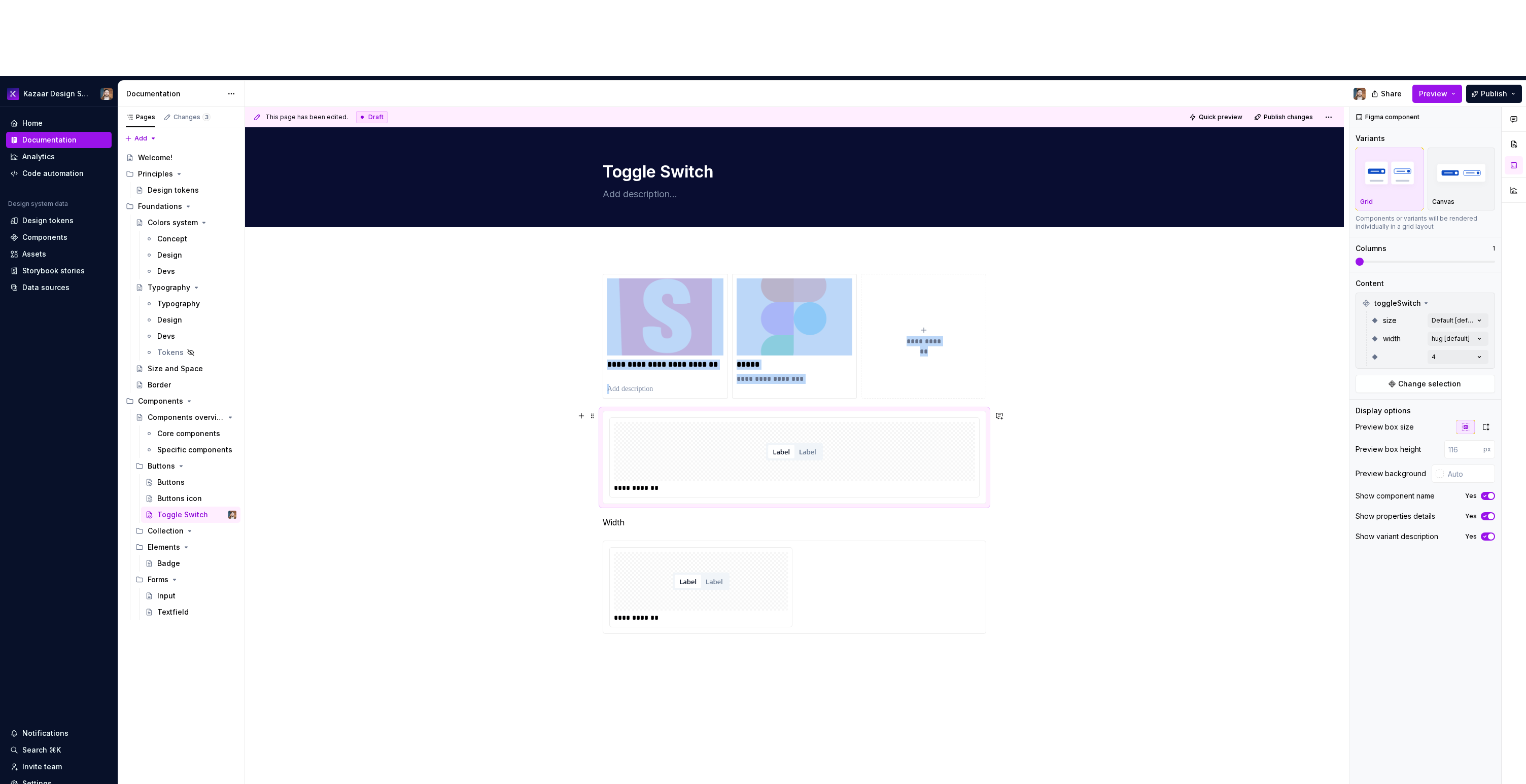
click at [863, 422] on div at bounding box center [794, 451] width 361 height 59
click at [1399, 258] on span at bounding box center [1403, 262] width 8 height 8
click at [1485, 89] on span "Publish" at bounding box center [1494, 94] width 27 height 10
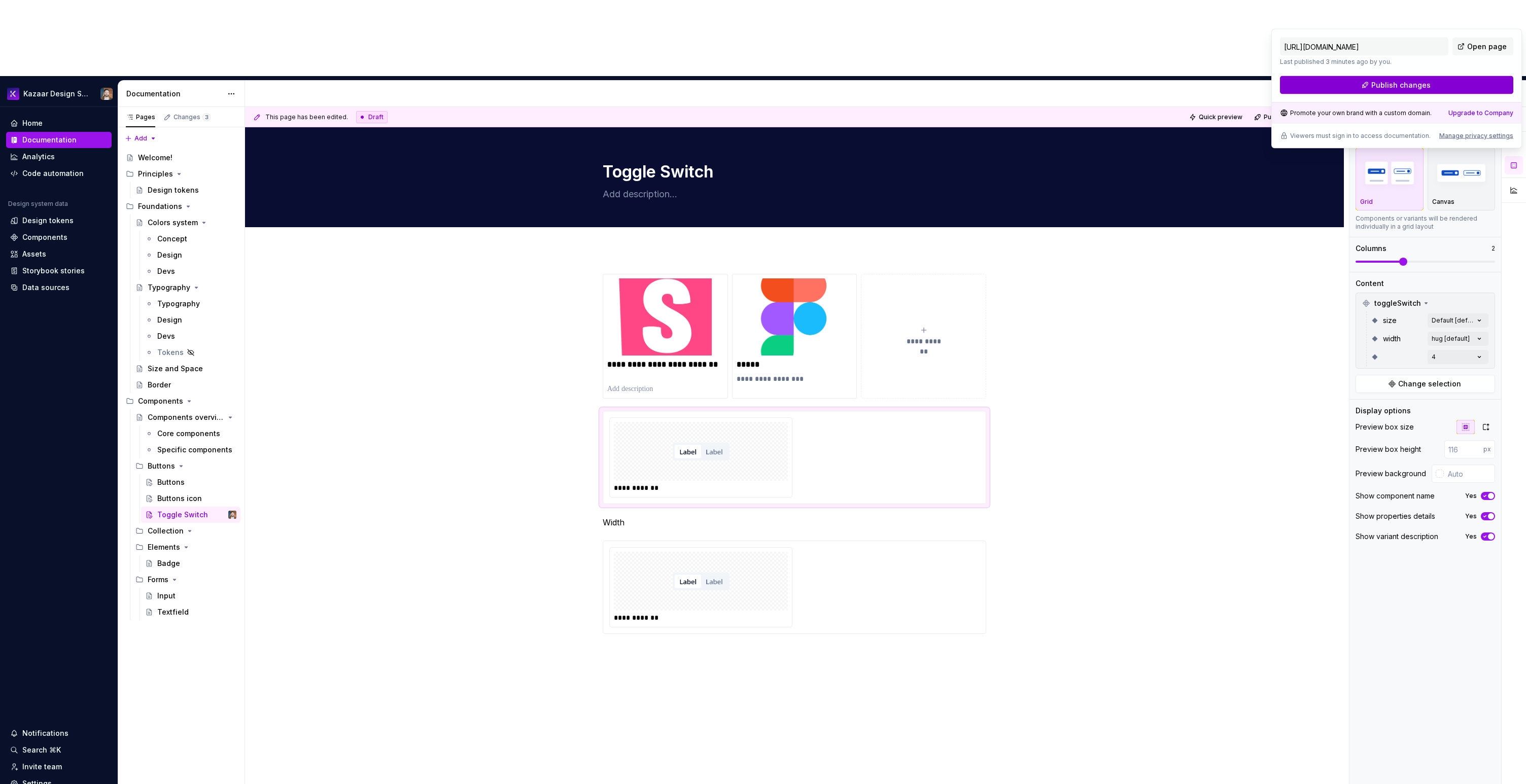
click at [1415, 79] on button "Publish changes" at bounding box center [1397, 85] width 233 height 18
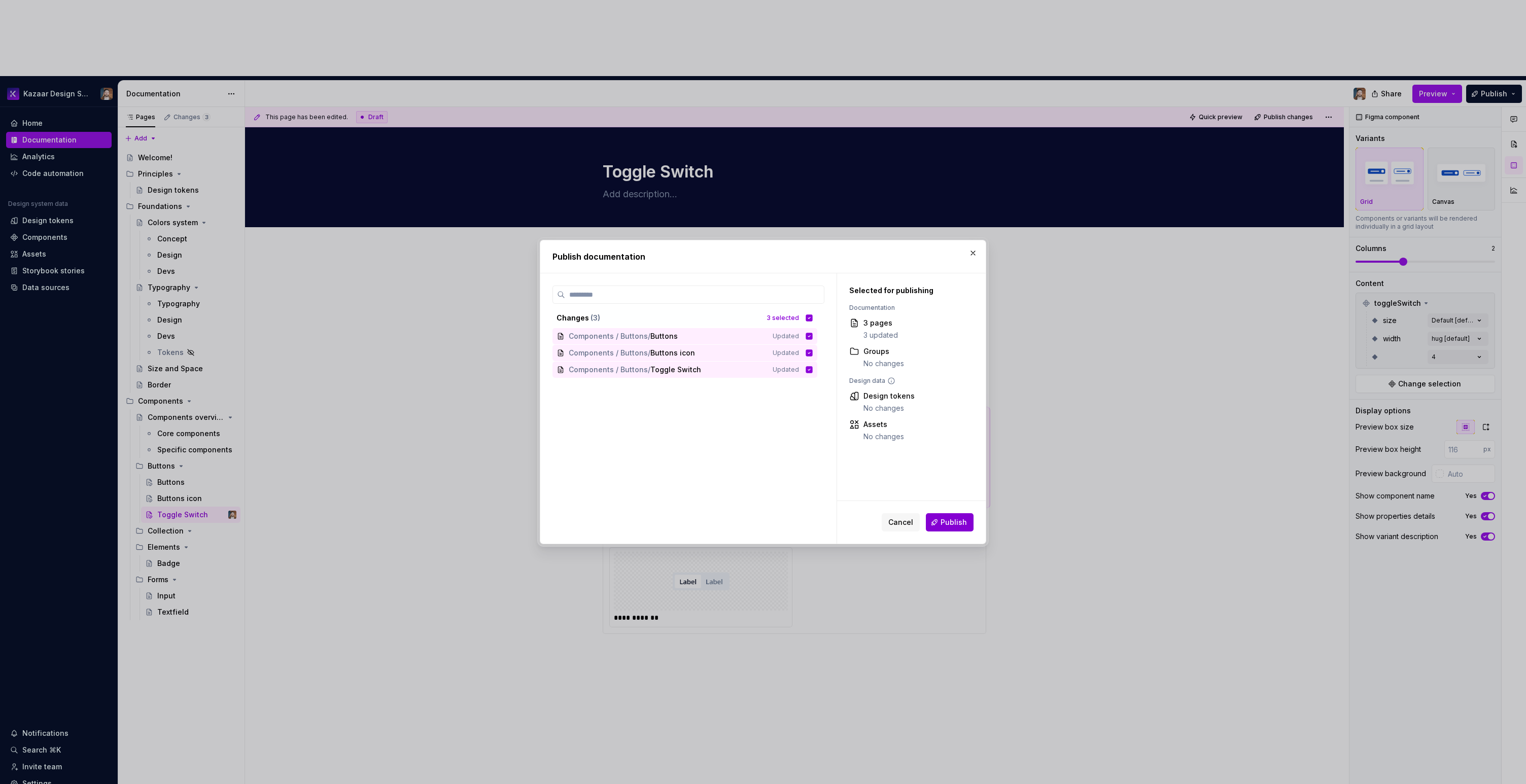
click at [956, 523] on span "Publish" at bounding box center [954, 522] width 27 height 10
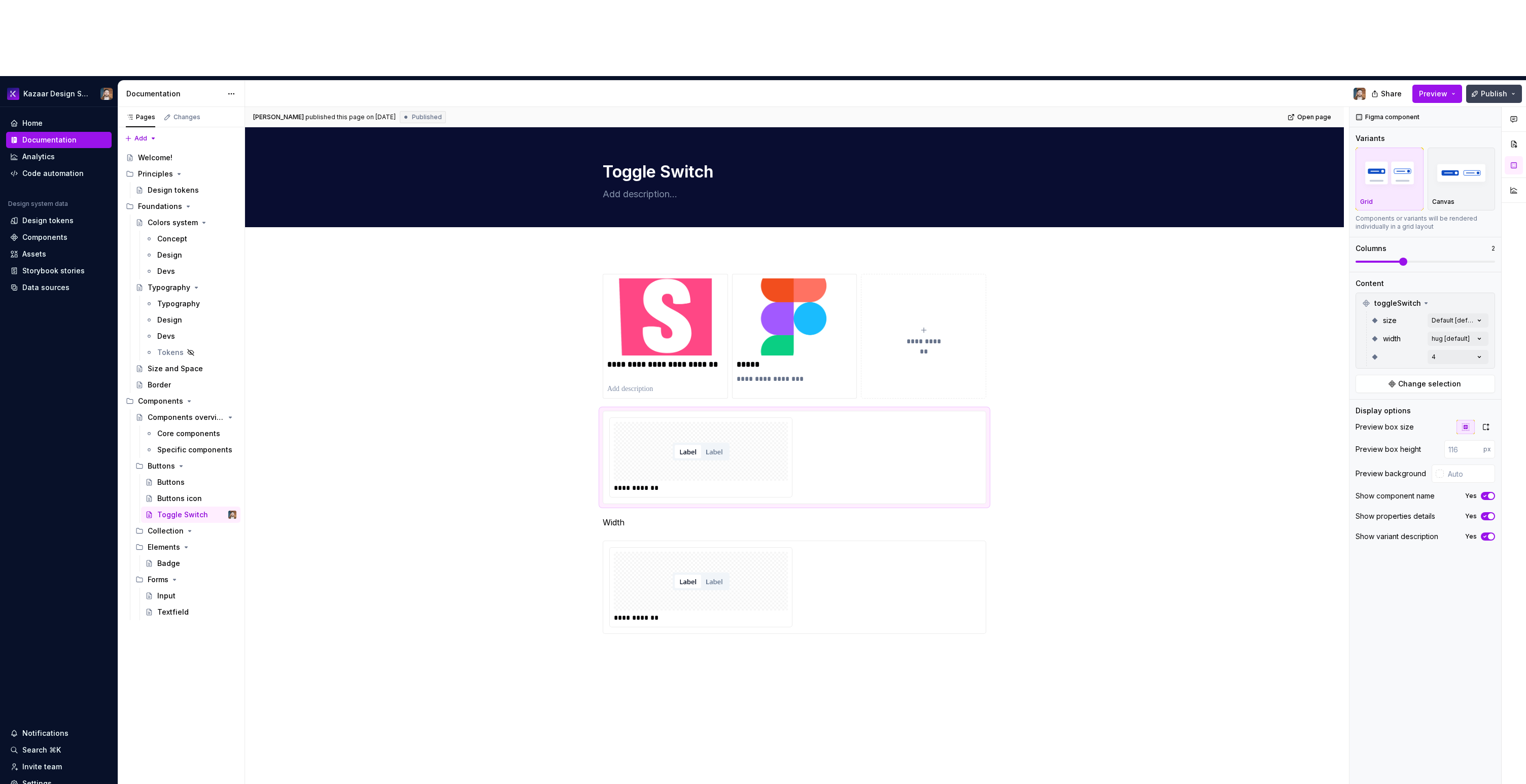
click at [1484, 89] on span "Publish" at bounding box center [1494, 94] width 27 height 10
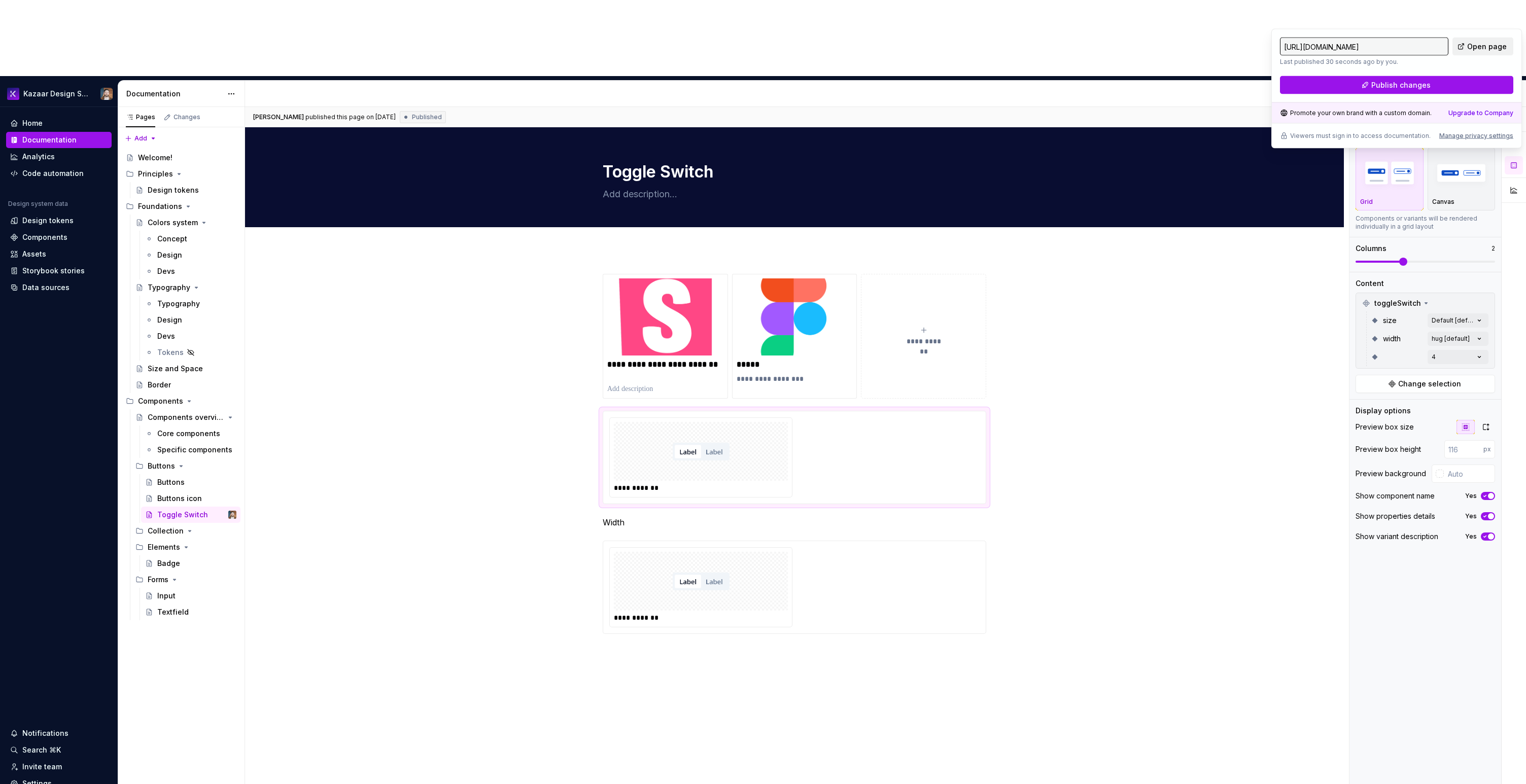
click at [1473, 46] on span "Open page" at bounding box center [1487, 46] width 40 height 10
click at [1445, 482] on div "Figma component Variants Grid Canvas Components or variants will be rendered in…" at bounding box center [1425, 484] width 152 height 754
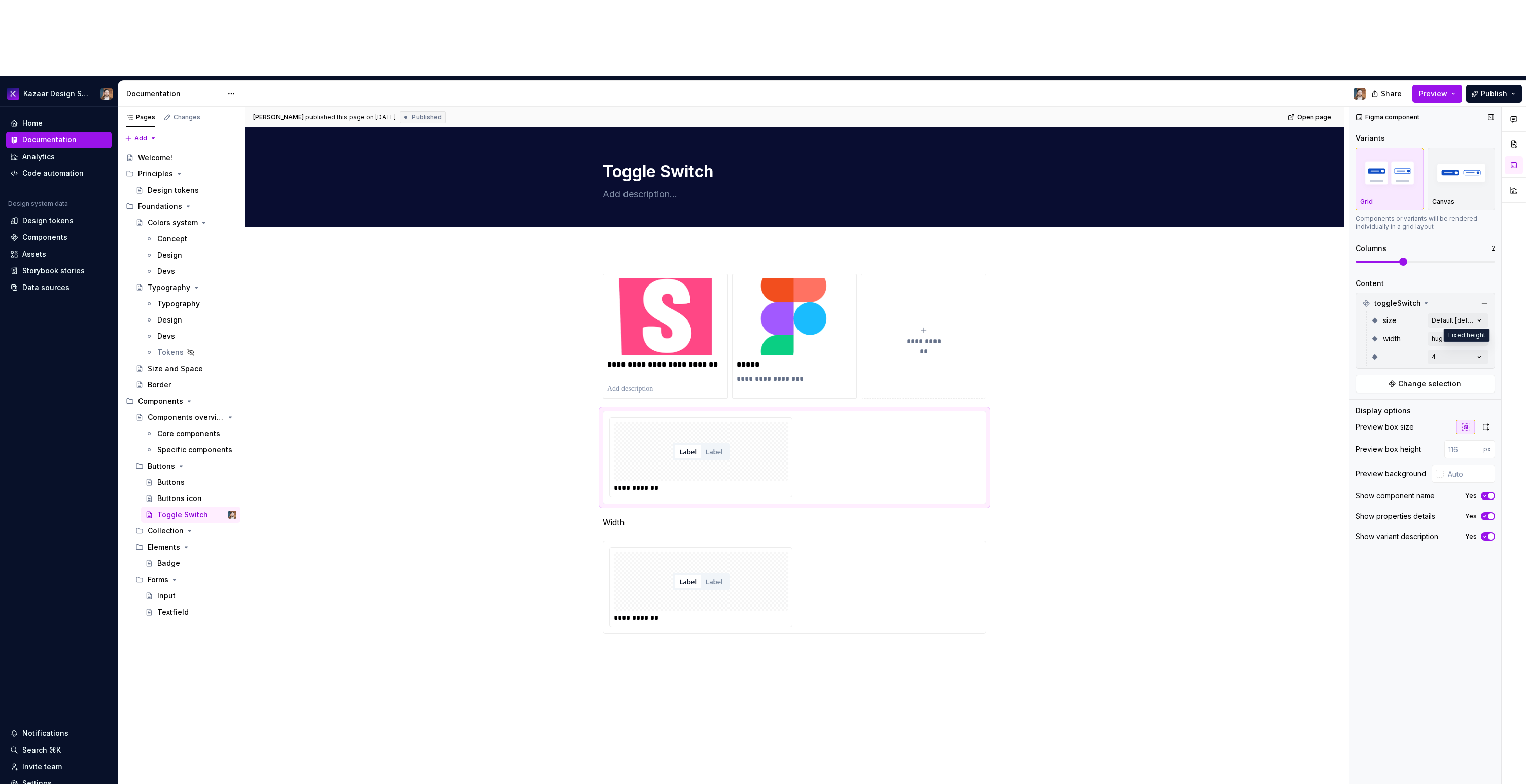
click at [1469, 423] on icon "button" at bounding box center [1466, 427] width 8 height 8
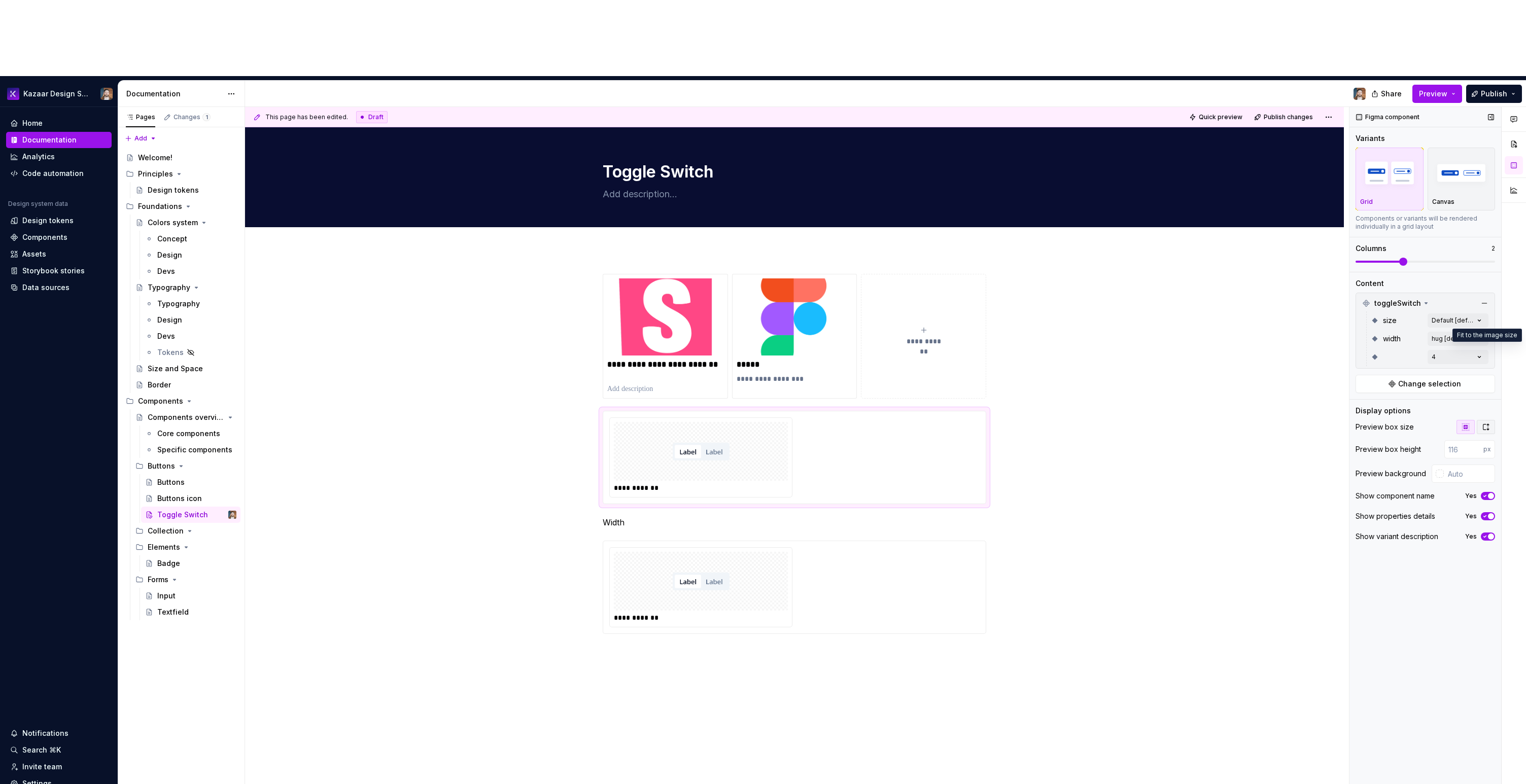
click at [1487, 423] on icon "button" at bounding box center [1486, 427] width 8 height 8
type textarea "*"
click at [1472, 420] on button "button" at bounding box center [1466, 427] width 18 height 14
click at [1490, 420] on button "button" at bounding box center [1486, 427] width 18 height 14
click at [1473, 420] on button "button" at bounding box center [1466, 427] width 18 height 14
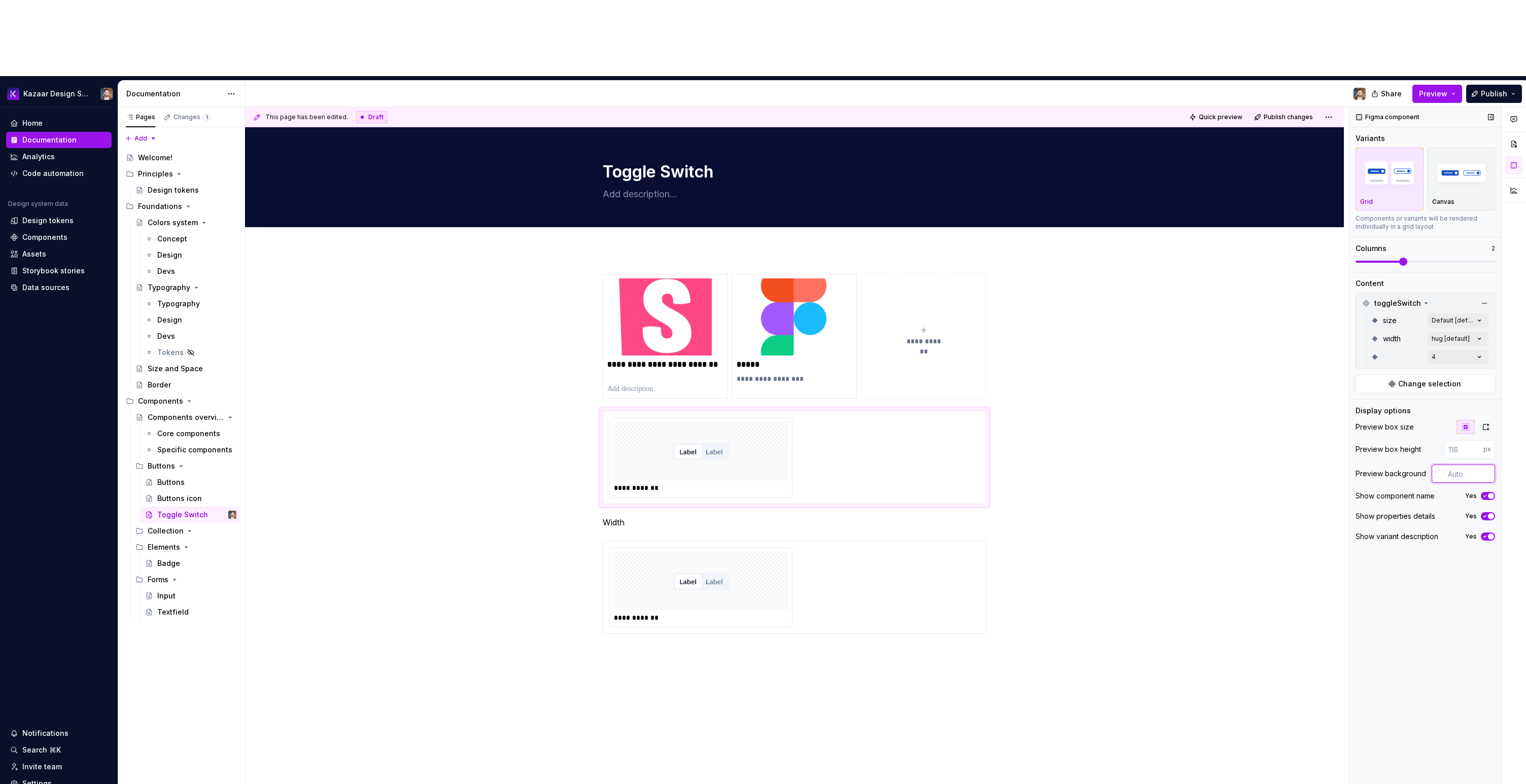
click at [1446, 464] on input "text" at bounding box center [1469, 473] width 51 height 18
paste input "F8FAFC"
type input "#F8FAFC"
click at [1022, 461] on div "**********" at bounding box center [794, 565] width 1099 height 632
click at [832, 547] on div "**********" at bounding box center [794, 587] width 370 height 80
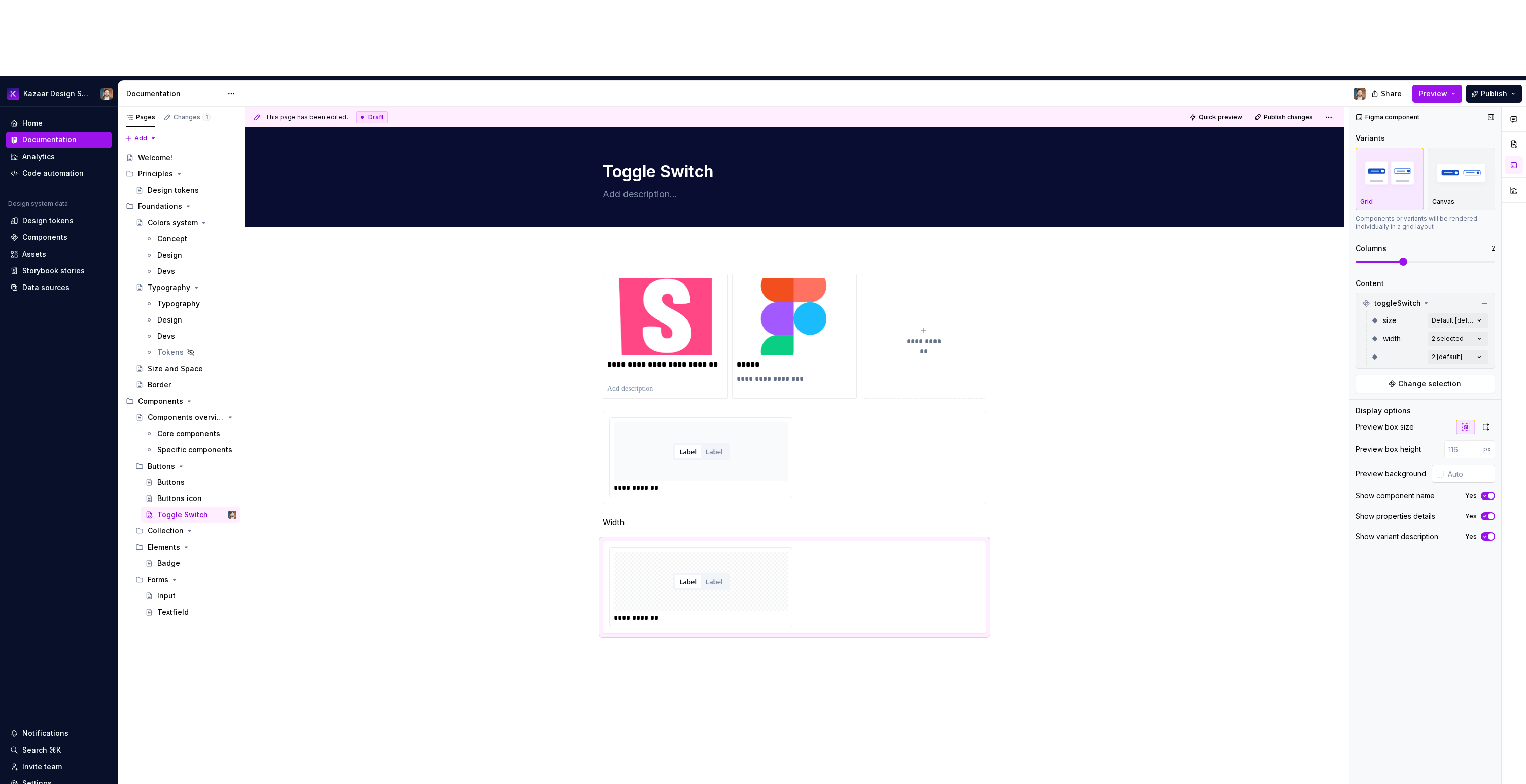
click at [1473, 464] on input "text" at bounding box center [1469, 473] width 51 height 18
paste input "F8FAFC"
type input "#F8FAFC"
click at [1105, 584] on div "**********" at bounding box center [794, 565] width 1099 height 632
click at [1502, 89] on span "Publish" at bounding box center [1494, 94] width 27 height 10
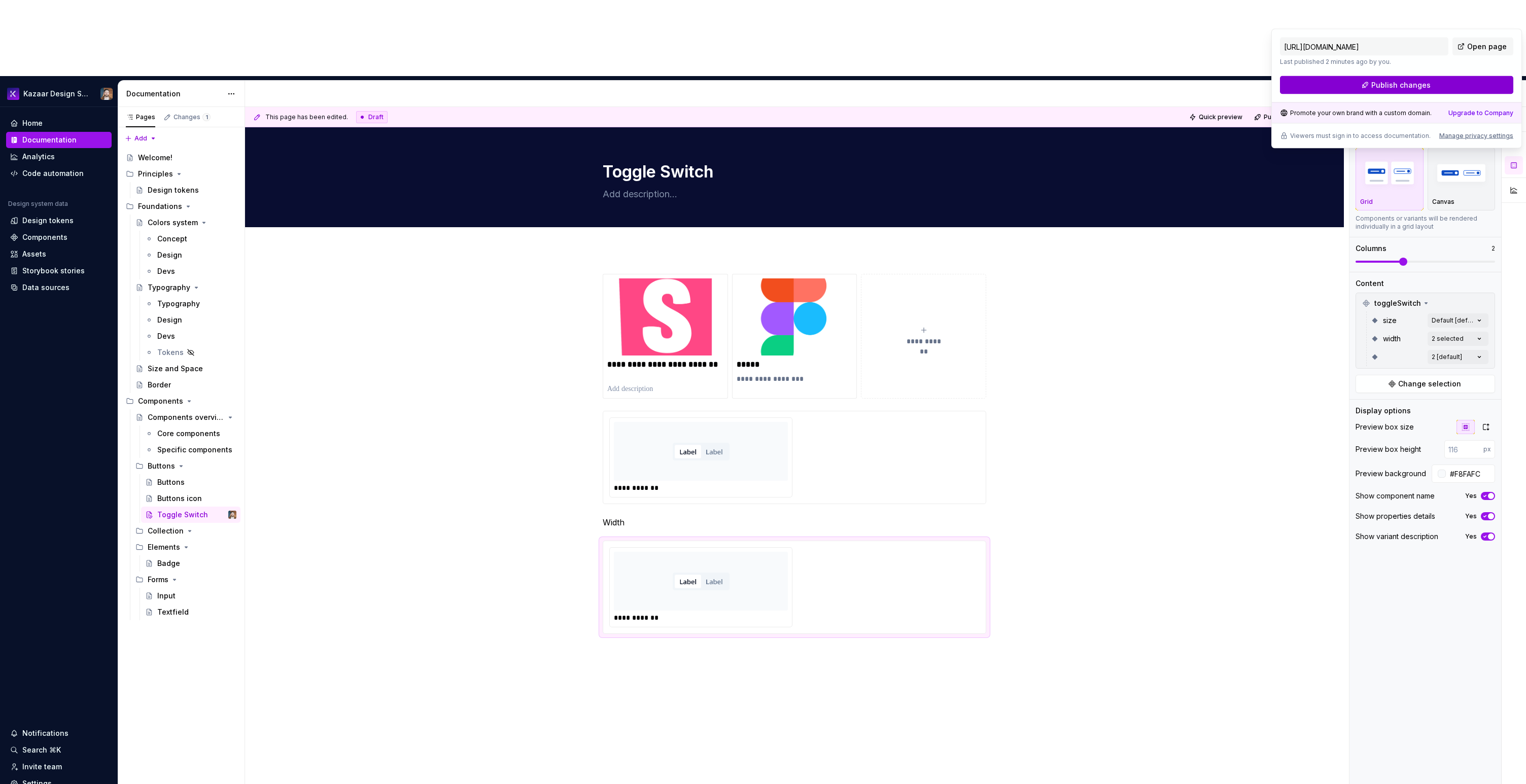
click at [1421, 83] on span "Publish changes" at bounding box center [1401, 85] width 59 height 10
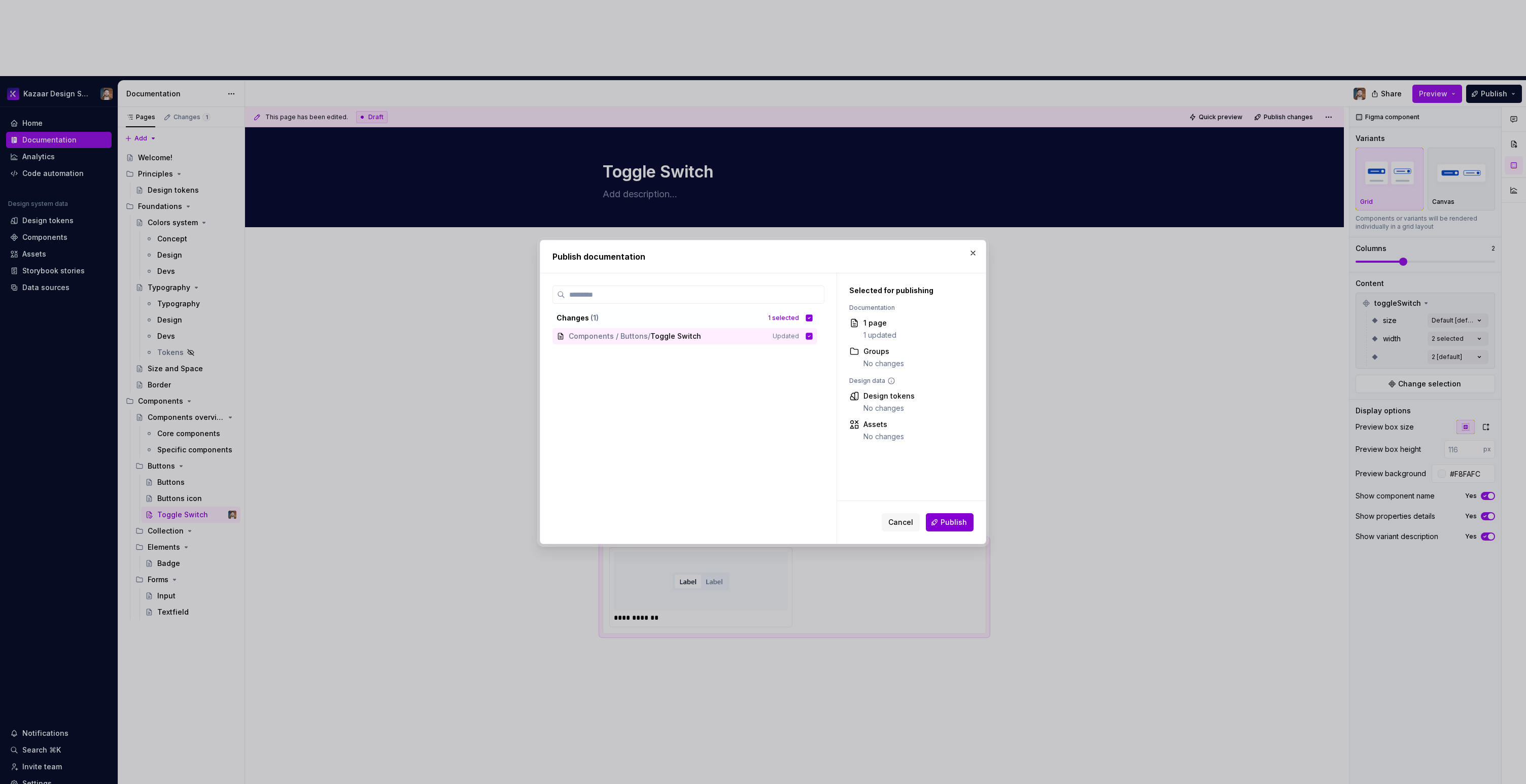
click at [944, 520] on span "Publish" at bounding box center [954, 522] width 27 height 10
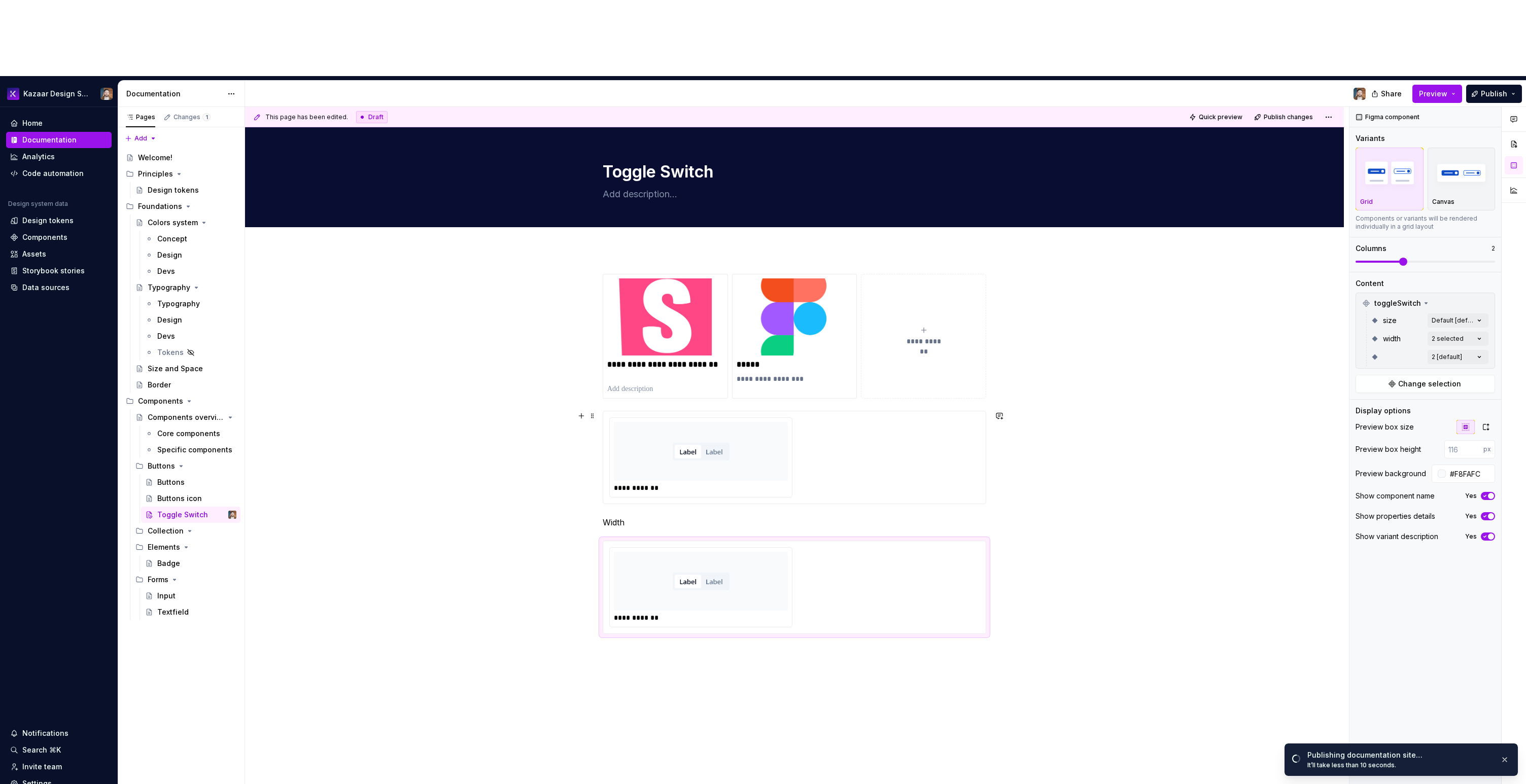
click at [841, 417] on div "**********" at bounding box center [794, 457] width 370 height 80
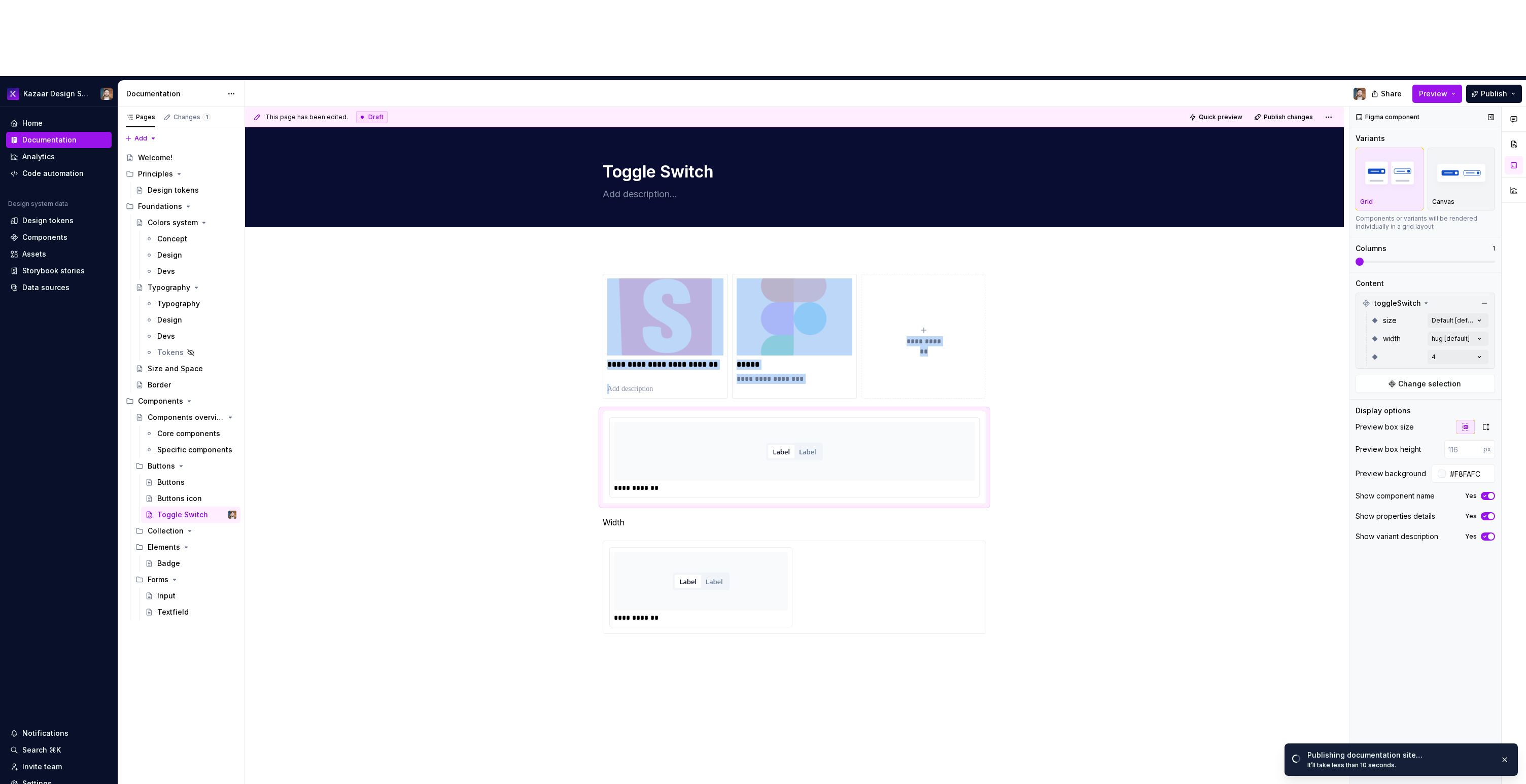
click at [1355, 258] on span at bounding box center [1360, 262] width 8 height 8
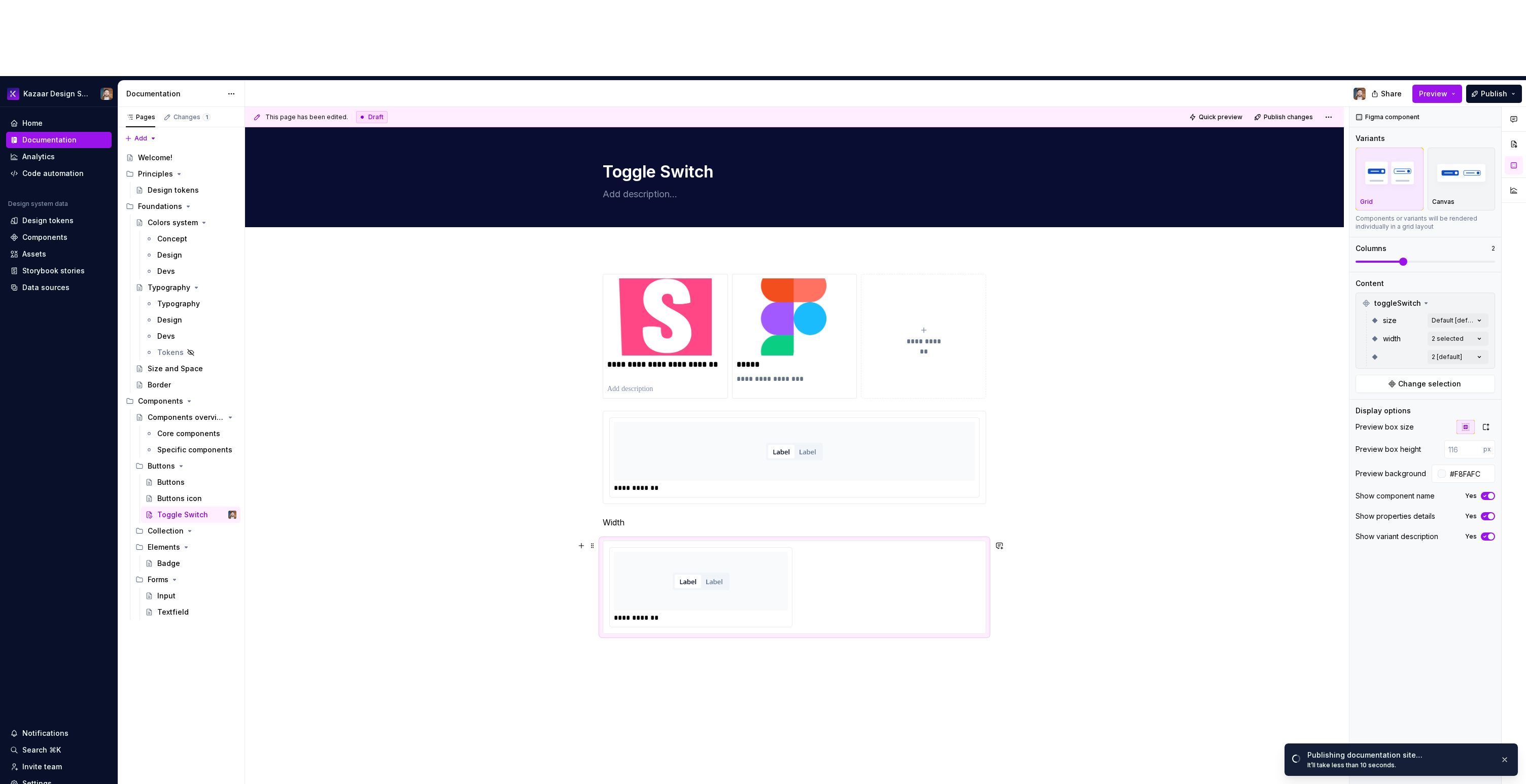
click at [868, 547] on div "**********" at bounding box center [794, 587] width 370 height 80
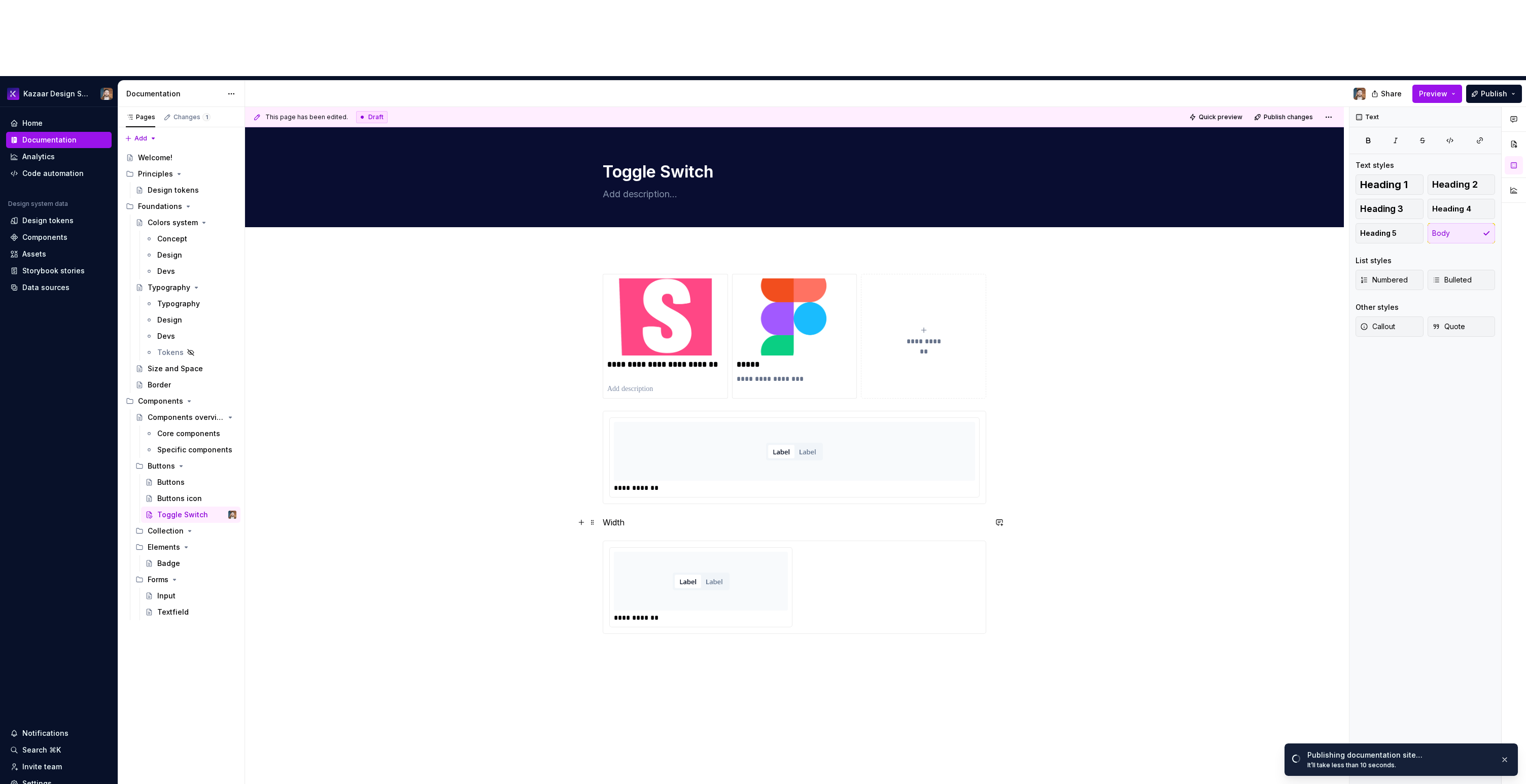
click at [613, 516] on p "Width" at bounding box center [794, 522] width 383 height 12
click at [663, 429] on button "button" at bounding box center [666, 428] width 14 height 14
click at [855, 553] on div "**********" at bounding box center [794, 593] width 370 height 80
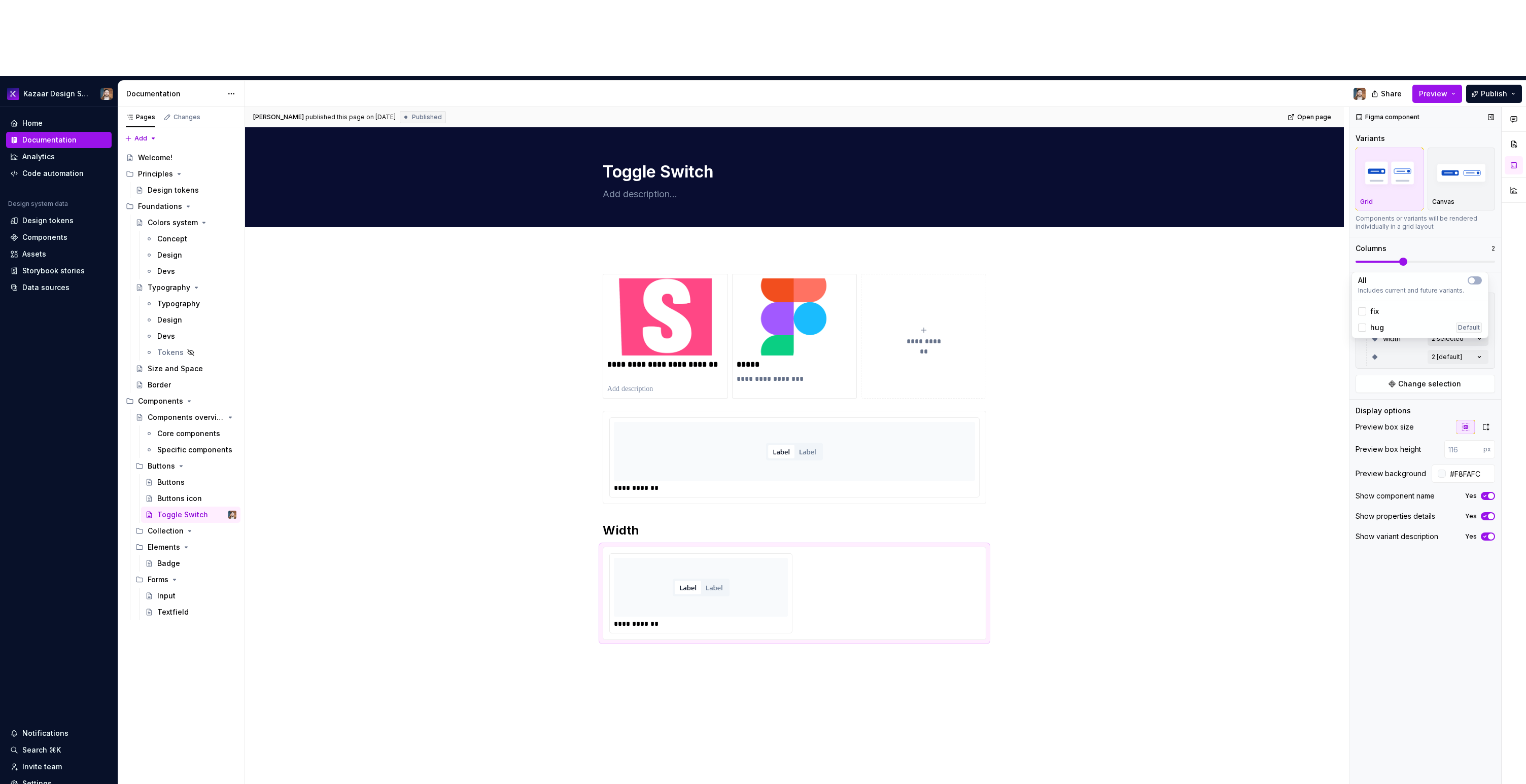
click at [1445, 258] on div "Comments Open comments No comments yet Select ‘Comment’ from the block context …" at bounding box center [1438, 484] width 177 height 754
click at [1444, 259] on div "Comments Open comments No comments yet Select ‘Comment’ from the block context …" at bounding box center [1438, 484] width 177 height 754
click at [1445, 242] on div "Comments Open comments No comments yet Select ‘Comment’ from the block context …" at bounding box center [1438, 484] width 177 height 754
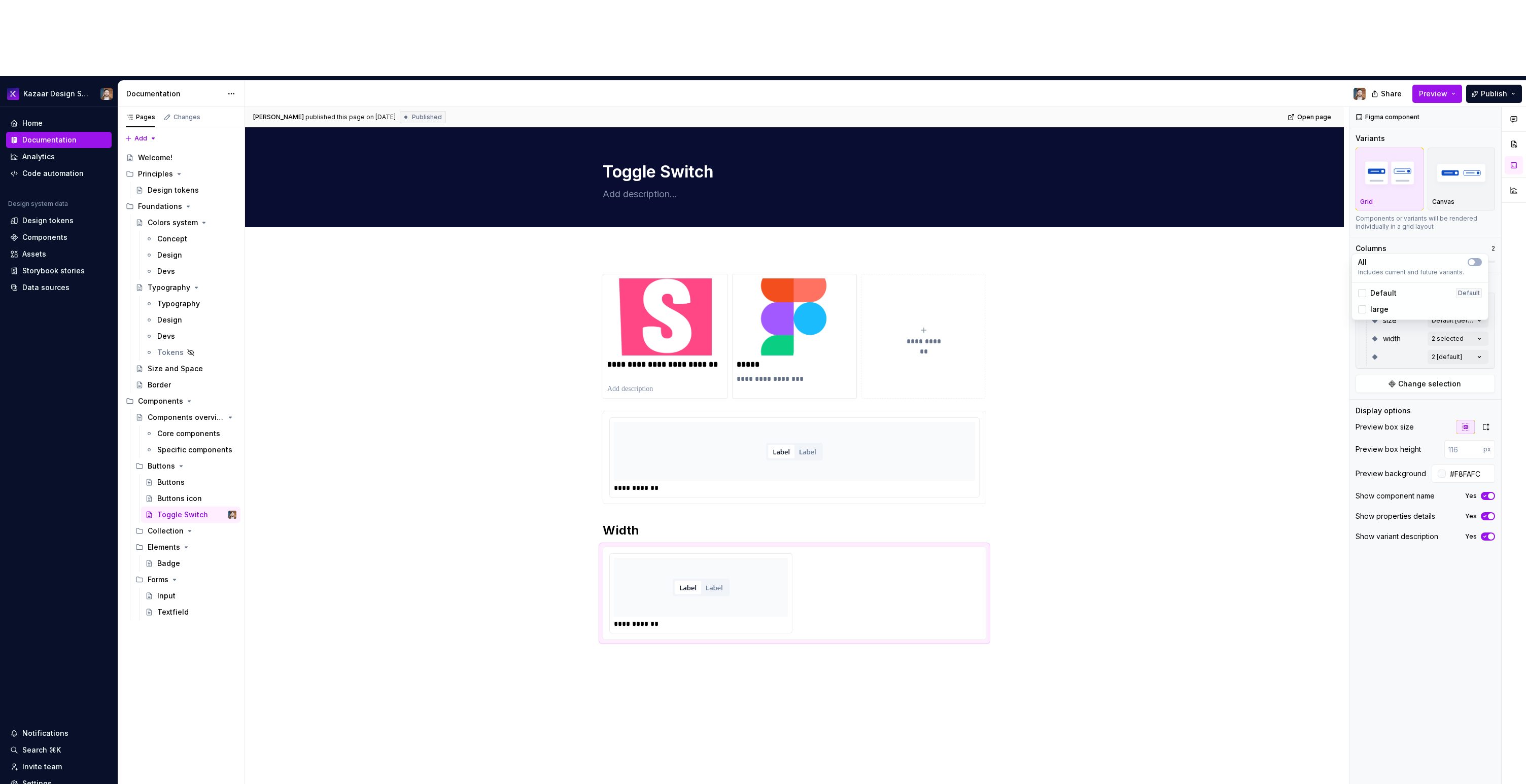
click at [1368, 293] on div "Default" at bounding box center [1377, 293] width 39 height 10
click at [1378, 308] on span "large" at bounding box center [1379, 309] width 18 height 10
click at [1380, 290] on span "Default" at bounding box center [1383, 293] width 27 height 10
click at [1469, 261] on div "All" at bounding box center [1420, 262] width 124 height 10
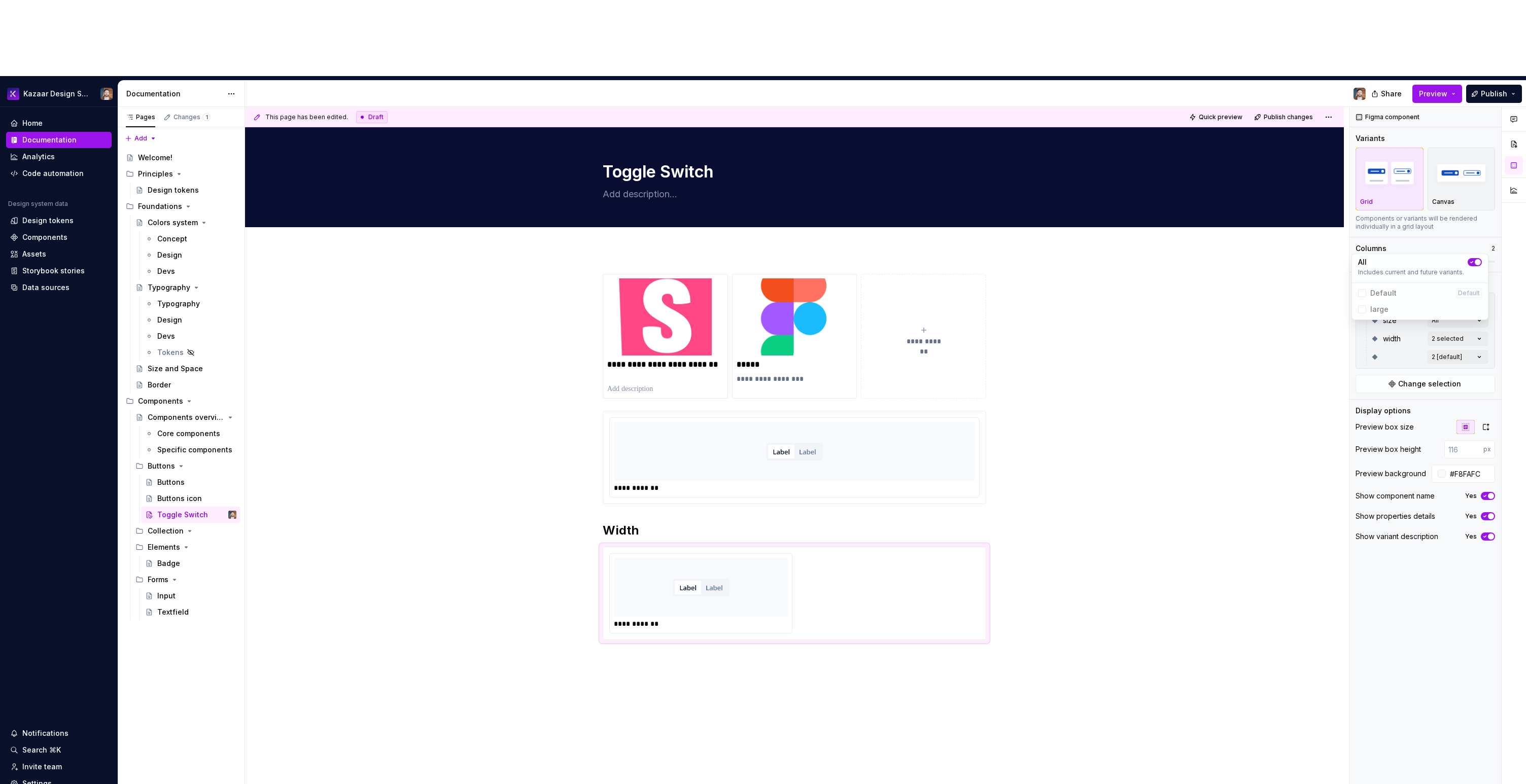
click at [1469, 261] on icon "button" at bounding box center [1472, 262] width 8 height 6
click at [1469, 261] on span "button" at bounding box center [1472, 262] width 6 height 6
drag, startPoint x: 1417, startPoint y: 584, endPoint x: 1415, endPoint y: 574, distance: 10.2
click at [1417, 584] on div "Comments Open comments No comments yet Select ‘Comment’ from the block context …" at bounding box center [1438, 484] width 177 height 754
click at [1450, 379] on span "Change selection" at bounding box center [1429, 384] width 63 height 10
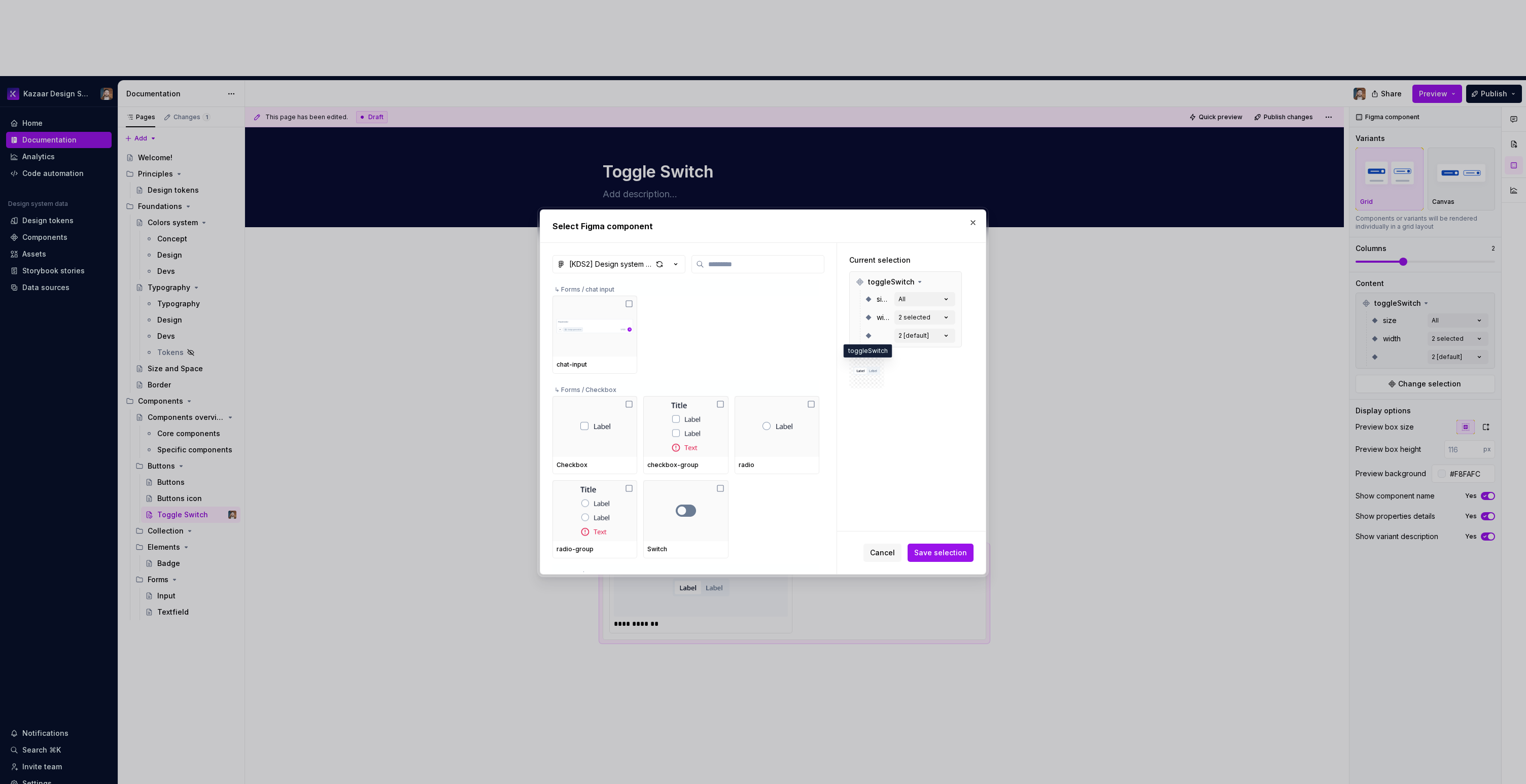
click at [861, 368] on img at bounding box center [866, 370] width 27 height 16
click at [913, 318] on div "2 selected" at bounding box center [915, 317] width 32 height 8
click at [975, 222] on button "button" at bounding box center [973, 223] width 14 height 14
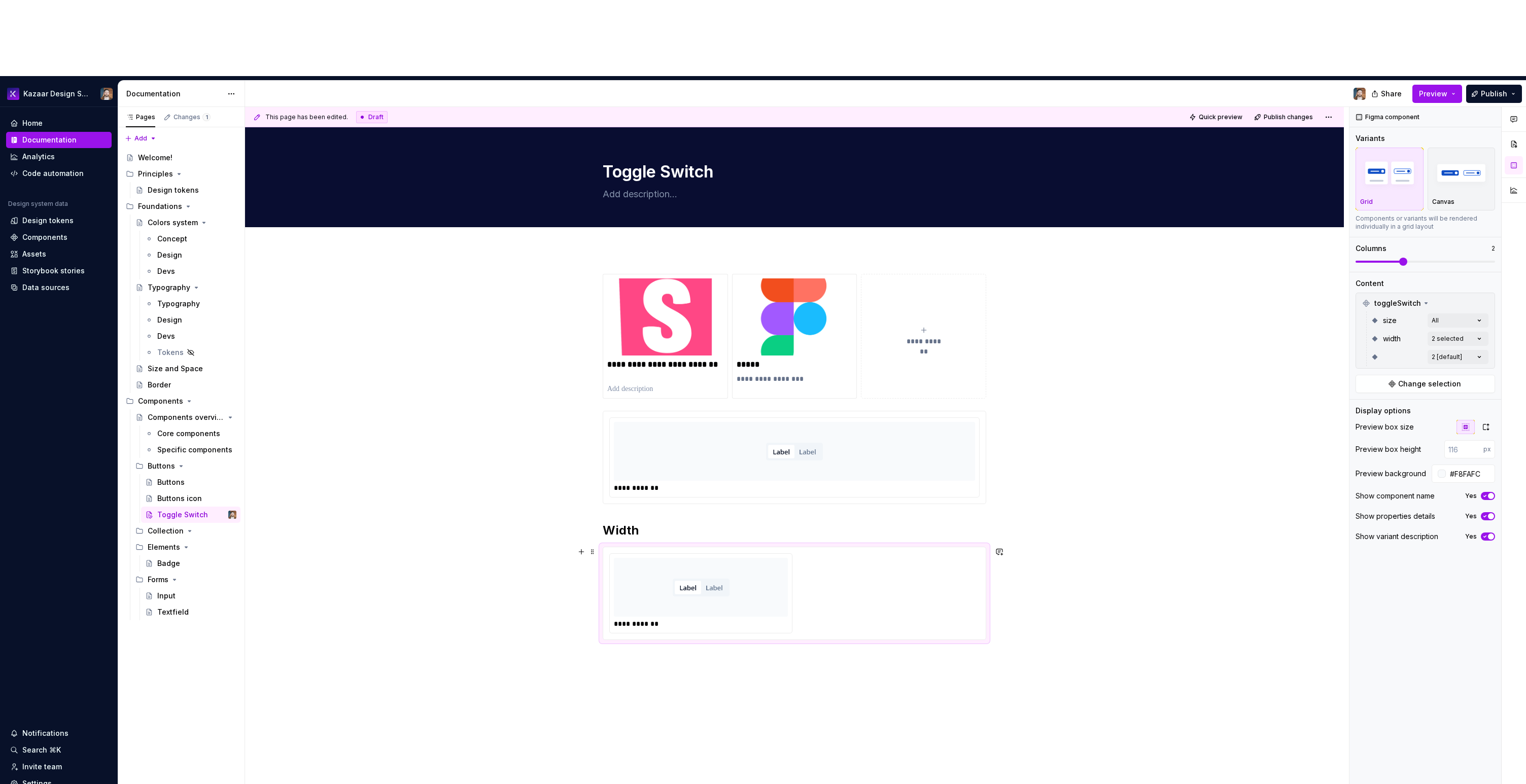
click at [905, 553] on div "**********" at bounding box center [794, 593] width 370 height 80
click at [1097, 388] on div "**********" at bounding box center [794, 568] width 1099 height 638
click at [1483, 89] on span "Publish" at bounding box center [1494, 94] width 27 height 10
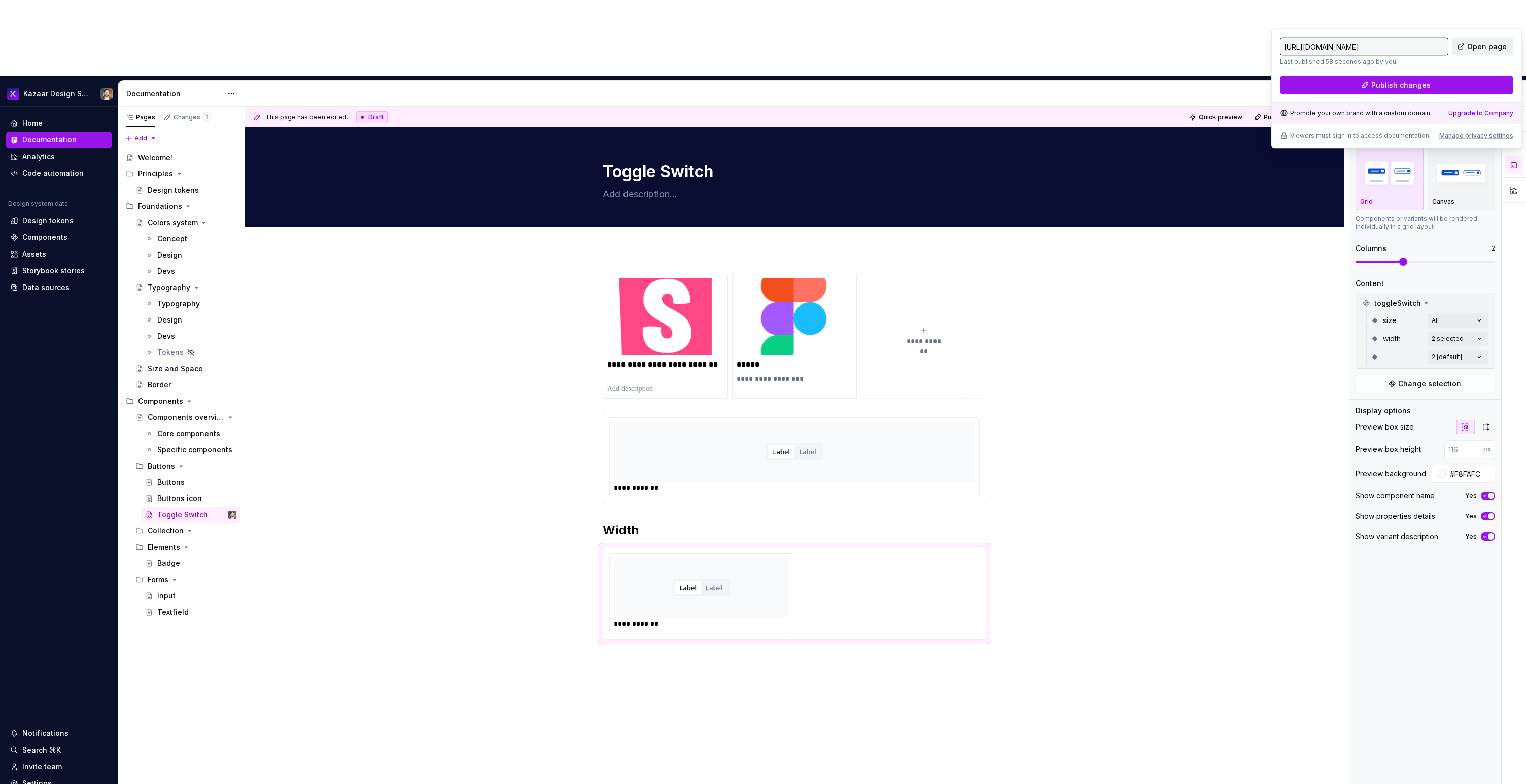
click at [1475, 43] on span "Open page" at bounding box center [1487, 46] width 40 height 10
click at [1492, 46] on span "Open page" at bounding box center [1487, 46] width 40 height 10
click at [1428, 89] on button "Publish changes" at bounding box center [1397, 85] width 233 height 18
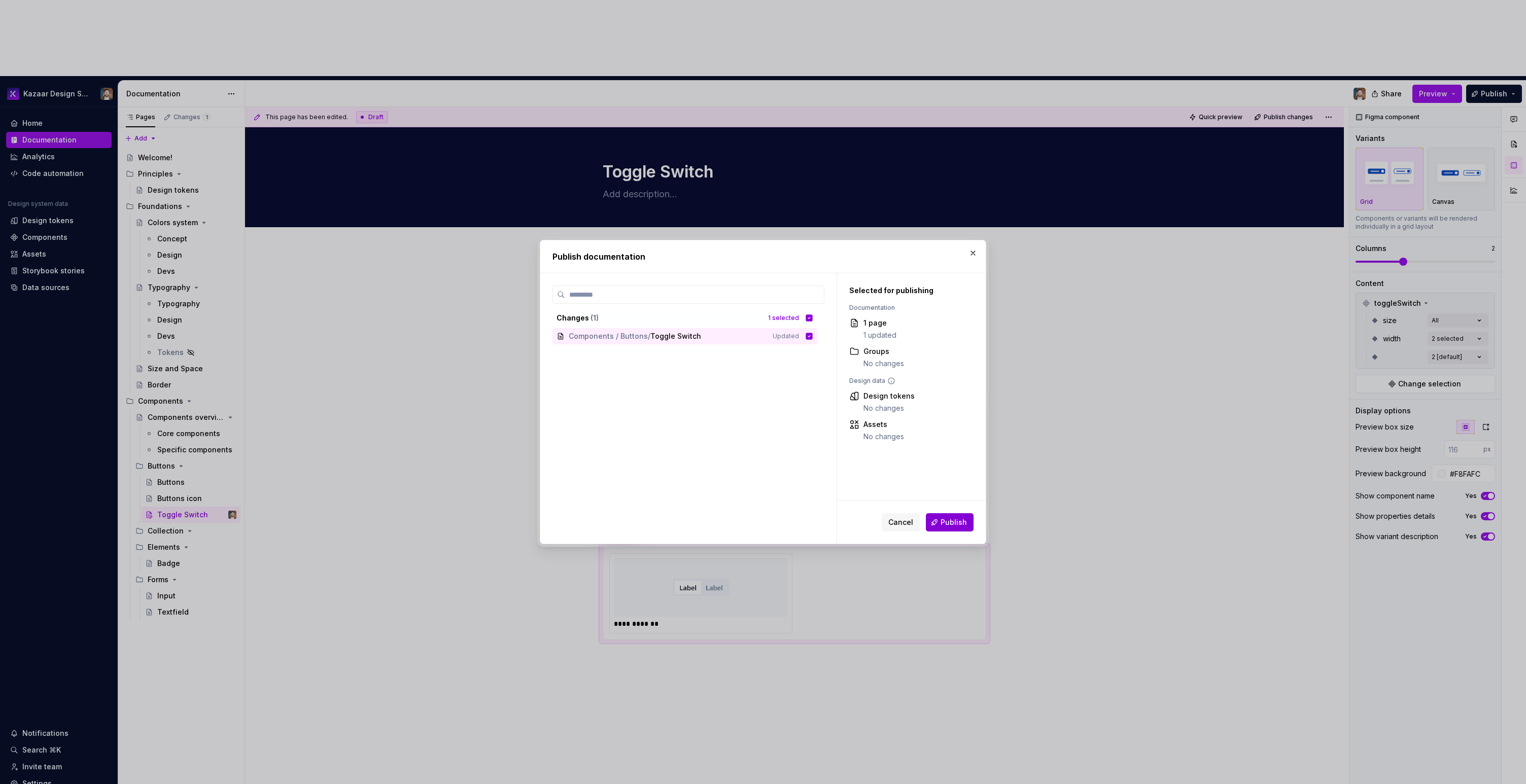
click at [966, 519] on span "Publish" at bounding box center [954, 522] width 27 height 10
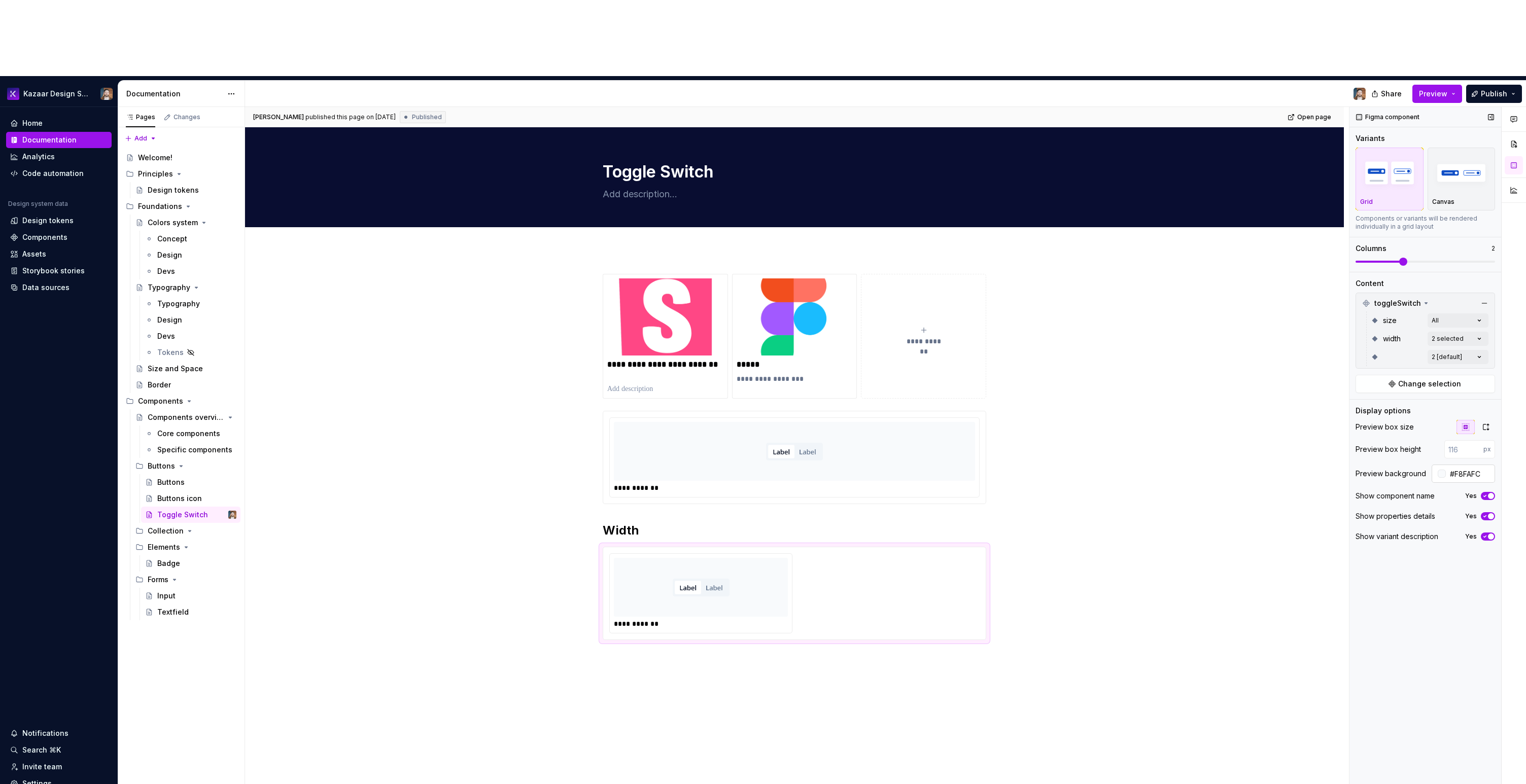
click at [1469, 464] on input "#F8FAFC" at bounding box center [1470, 473] width 49 height 18
click at [150, 478] on icon "Page tree" at bounding box center [149, 483] width 8 height 8
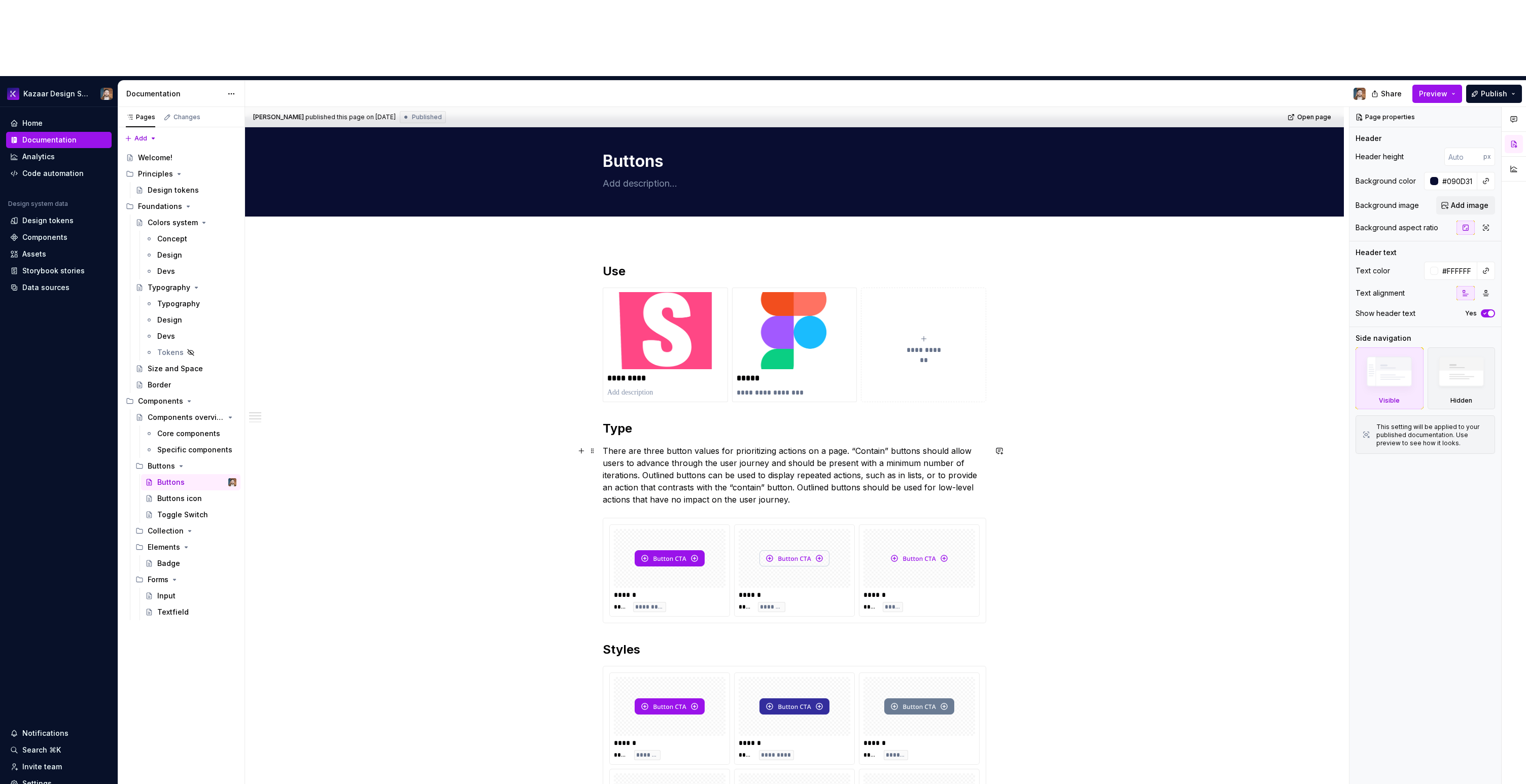
scroll to position [17, 0]
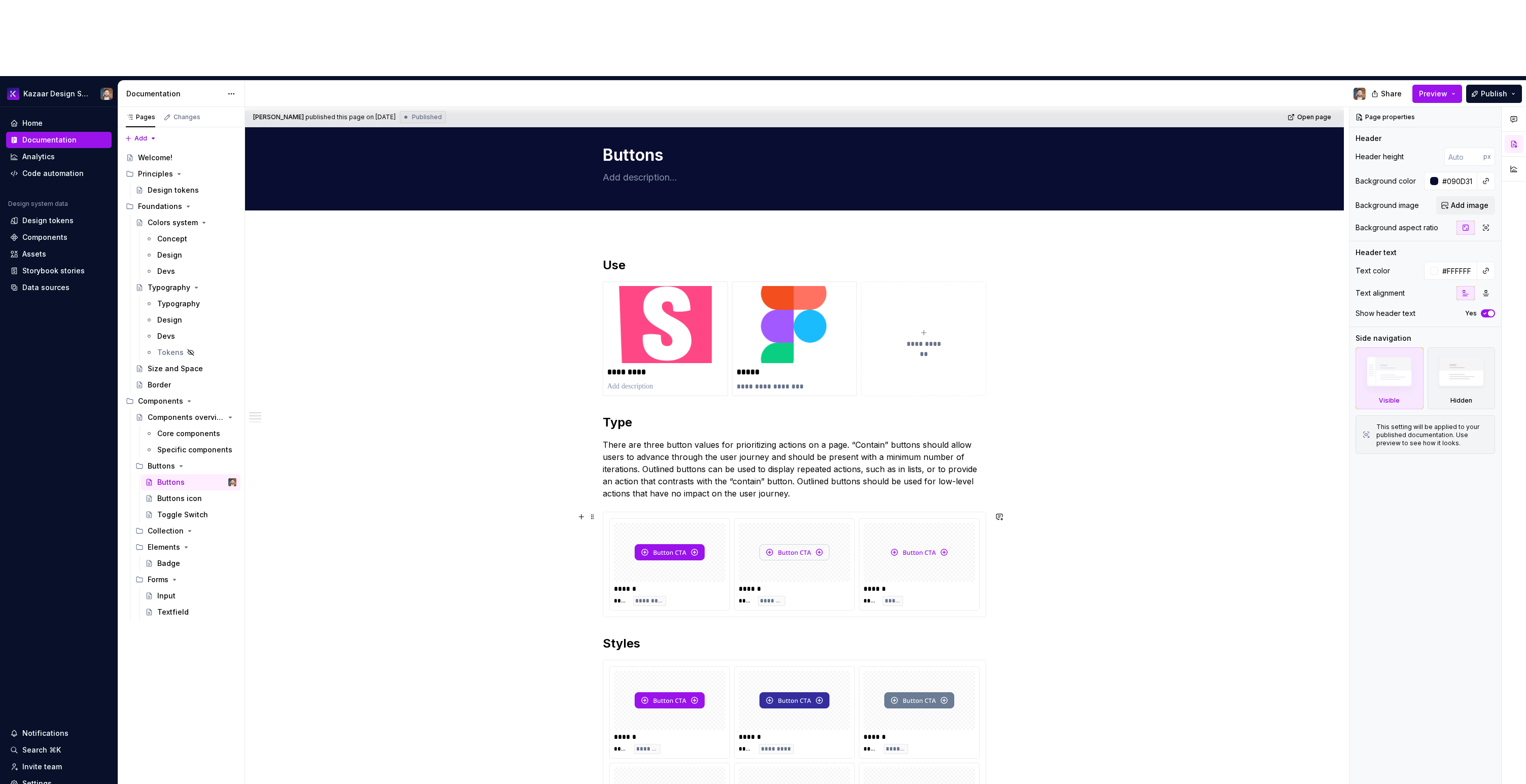
click at [758, 523] on div at bounding box center [794, 552] width 111 height 59
type textarea "*"
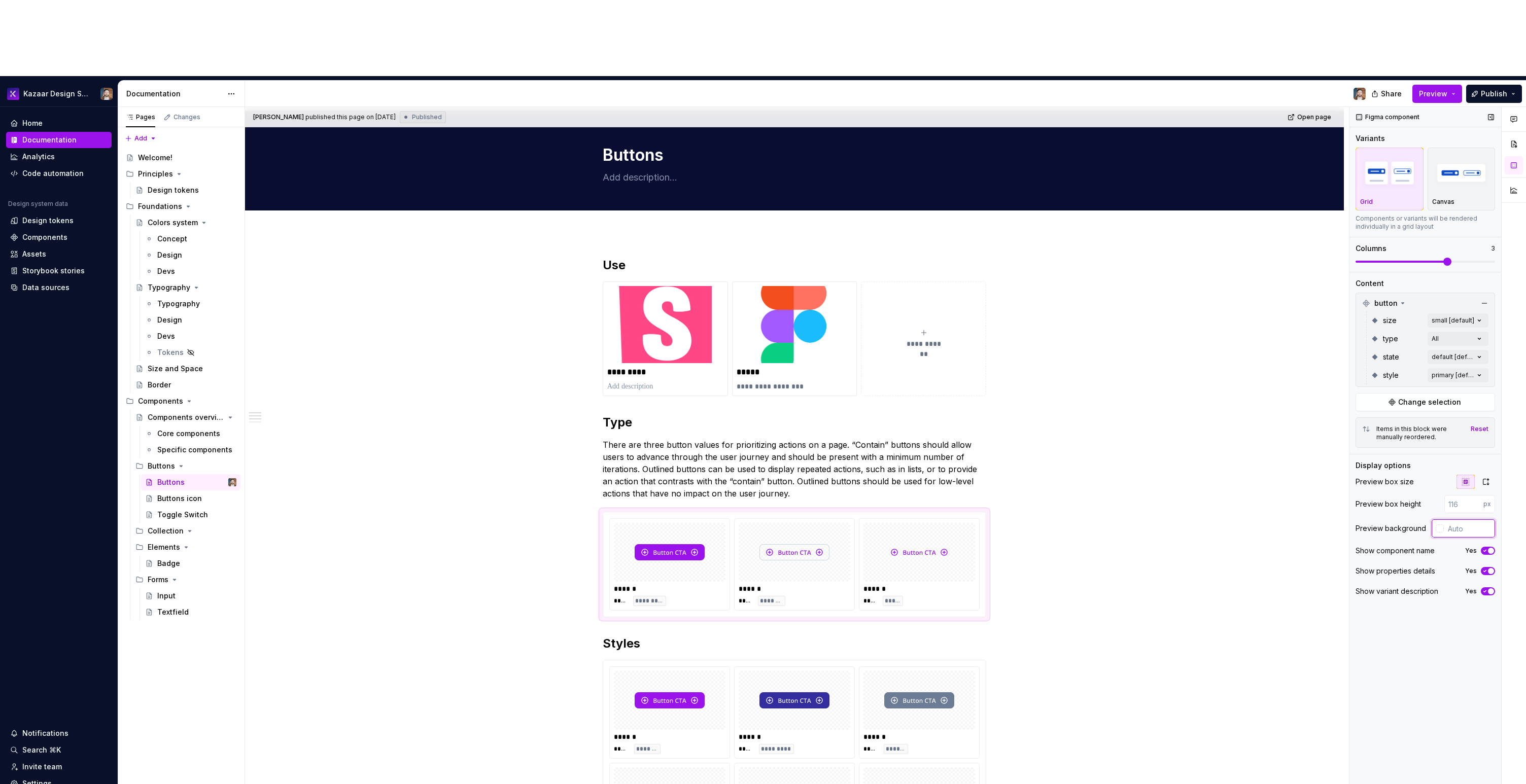
click at [1466, 519] on input "text" at bounding box center [1469, 528] width 51 height 18
paste input "#F8FAFC"
type input "#F8FAFC"
click at [840, 671] on div at bounding box center [794, 700] width 111 height 59
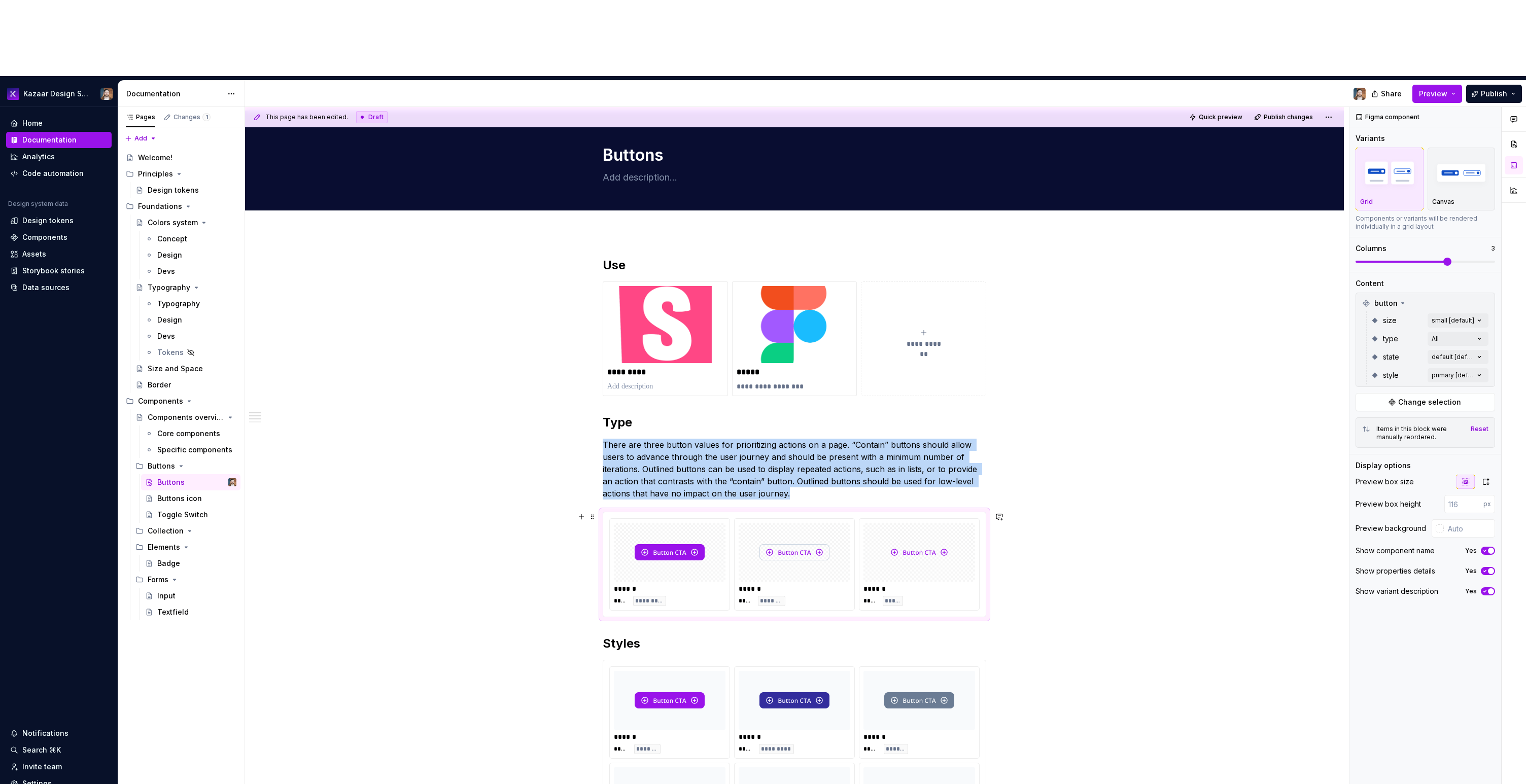
click at [909, 584] on div "******" at bounding box center [919, 589] width 111 height 10
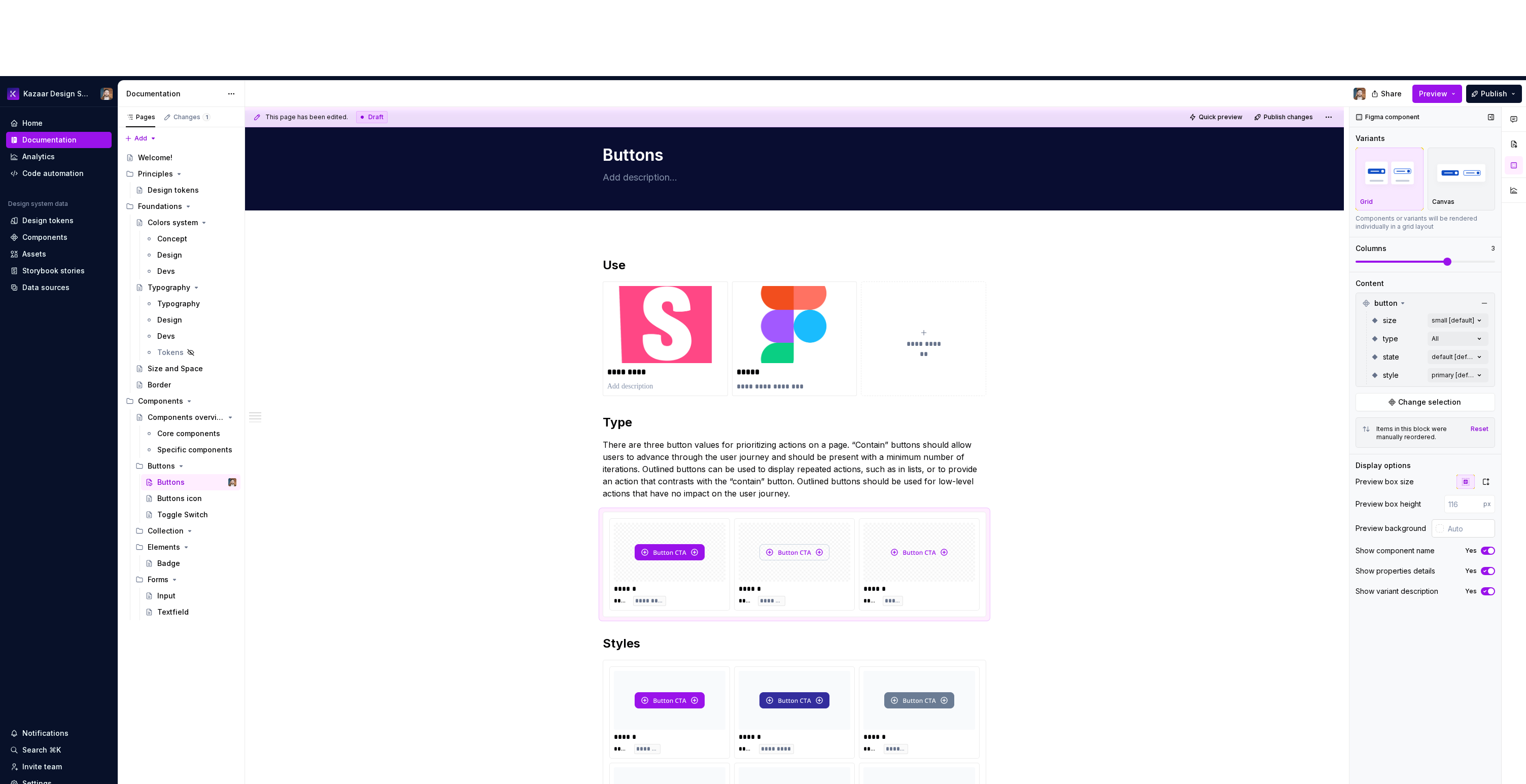
click at [1466, 519] on input "text" at bounding box center [1469, 528] width 51 height 18
paste input "#F8FAFC"
type input "#F8FAFC"
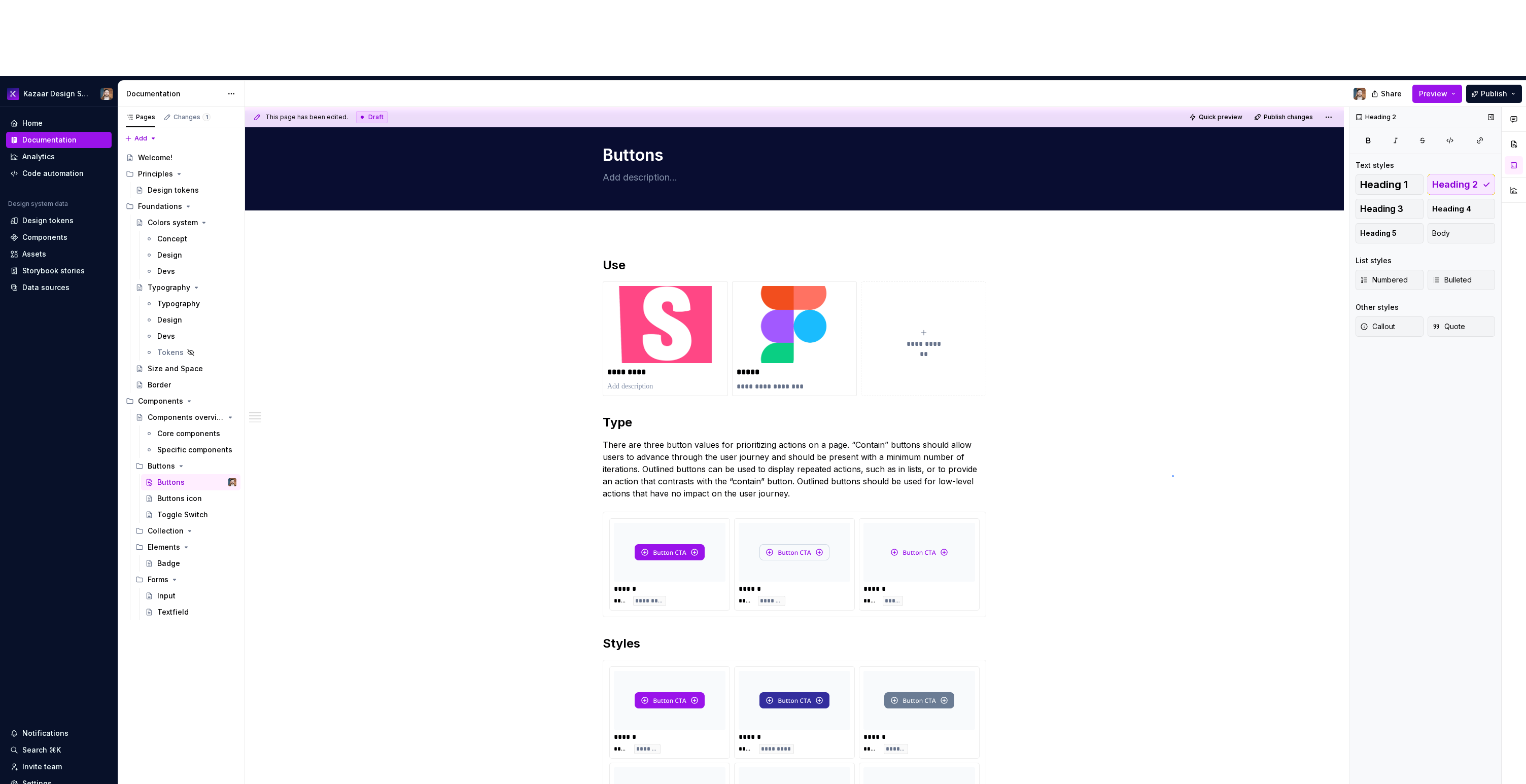
click at [1172, 475] on div "**********" at bounding box center [797, 484] width 1104 height 754
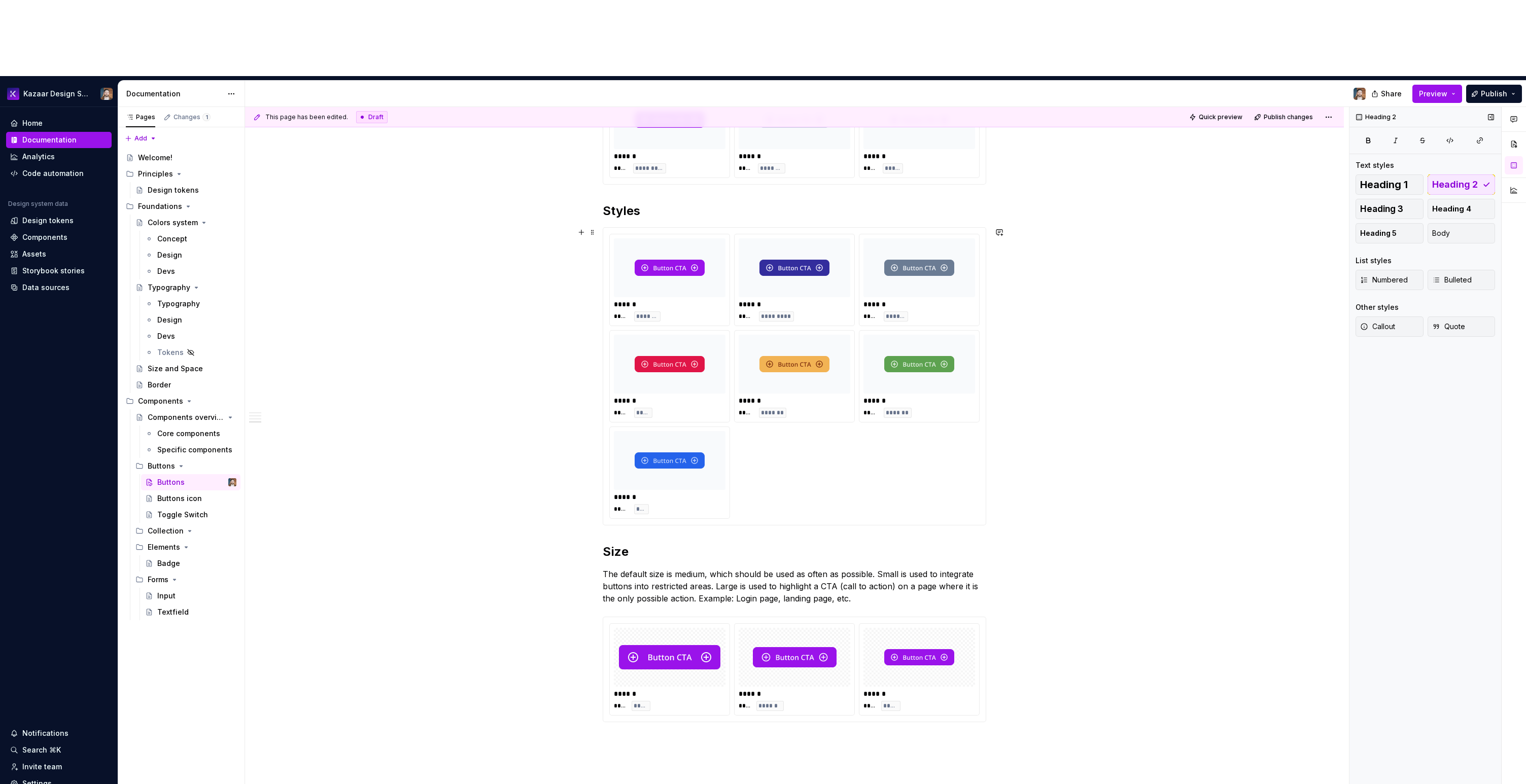
scroll to position [583, 0]
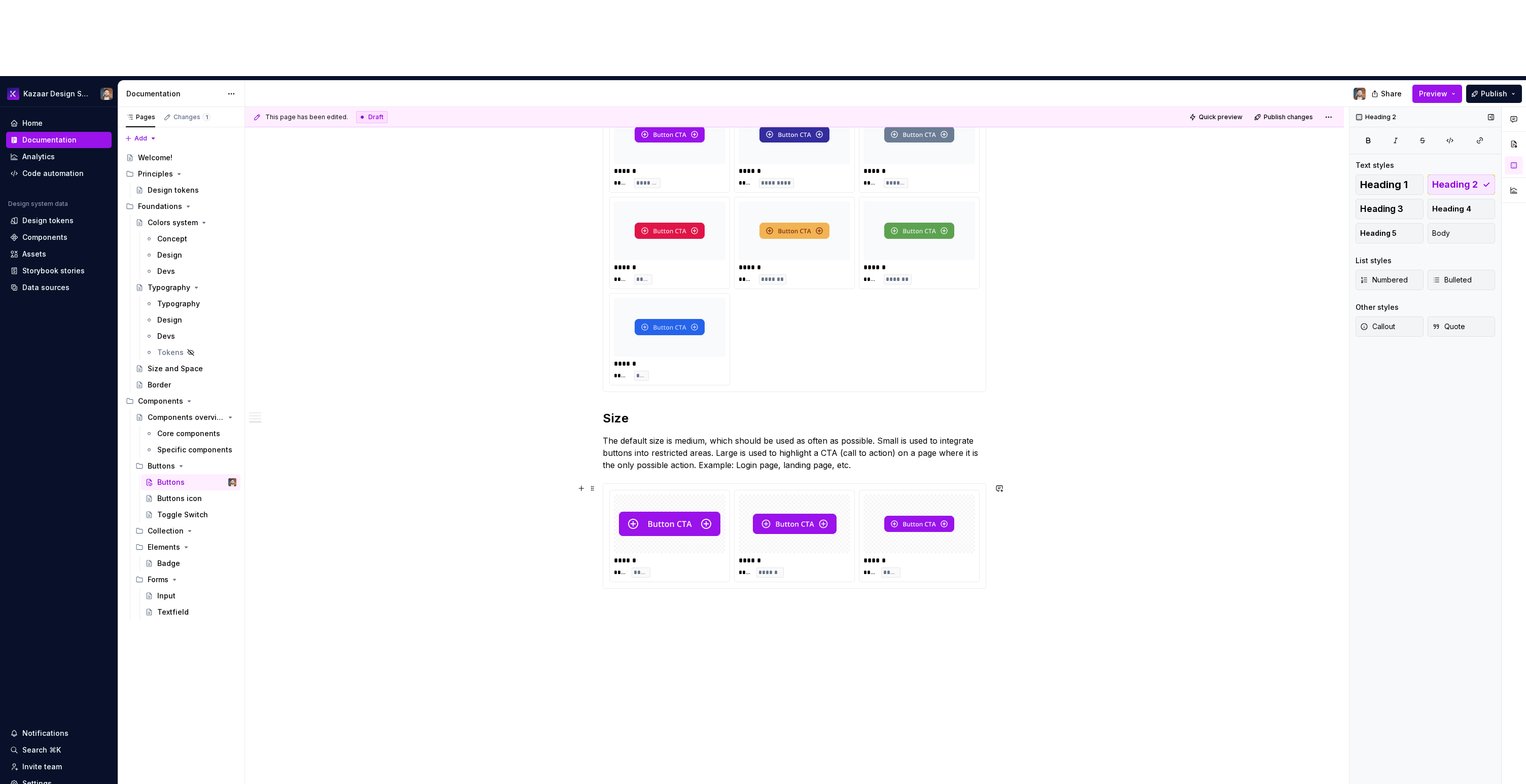
click at [931, 499] on img at bounding box center [919, 524] width 70 height 51
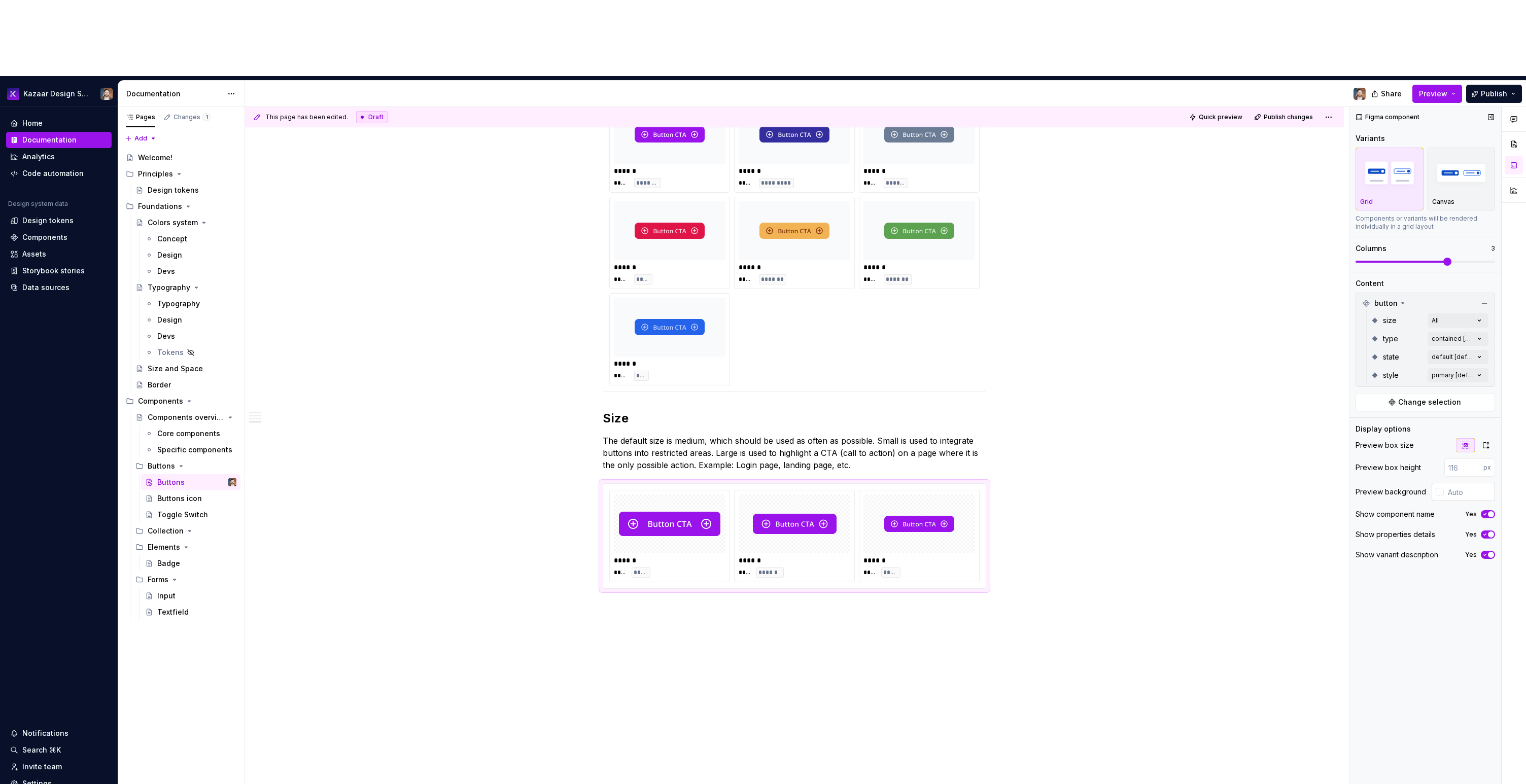
click at [1463, 483] on input "text" at bounding box center [1469, 491] width 51 height 18
paste input "#F8FAFC"
type input "#F8FAFC"
click at [1125, 454] on div "**********" at bounding box center [794, 264] width 1099 height 1194
click at [1486, 89] on span "Publish" at bounding box center [1494, 94] width 27 height 10
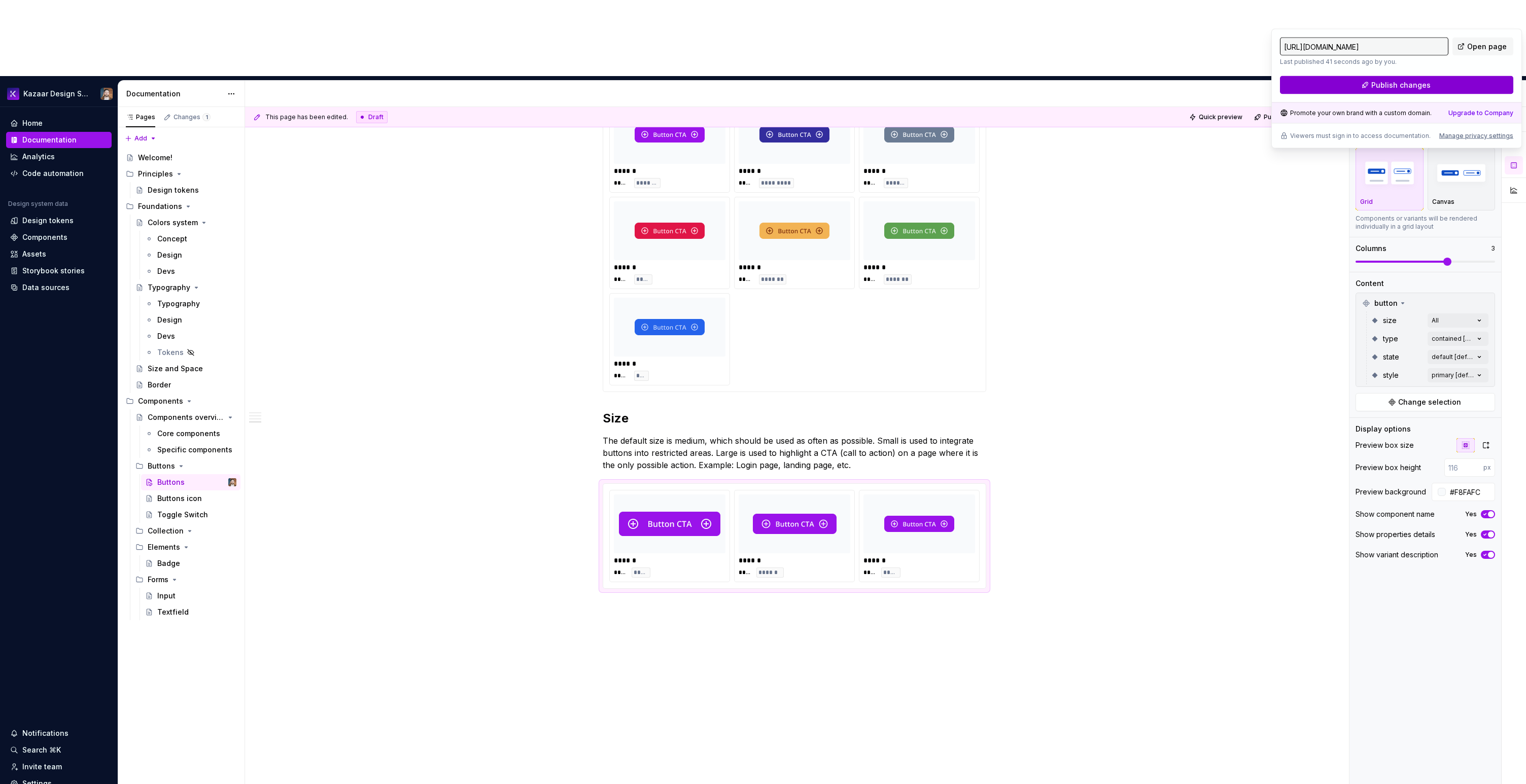
click at [1444, 83] on button "Publish changes" at bounding box center [1397, 85] width 233 height 18
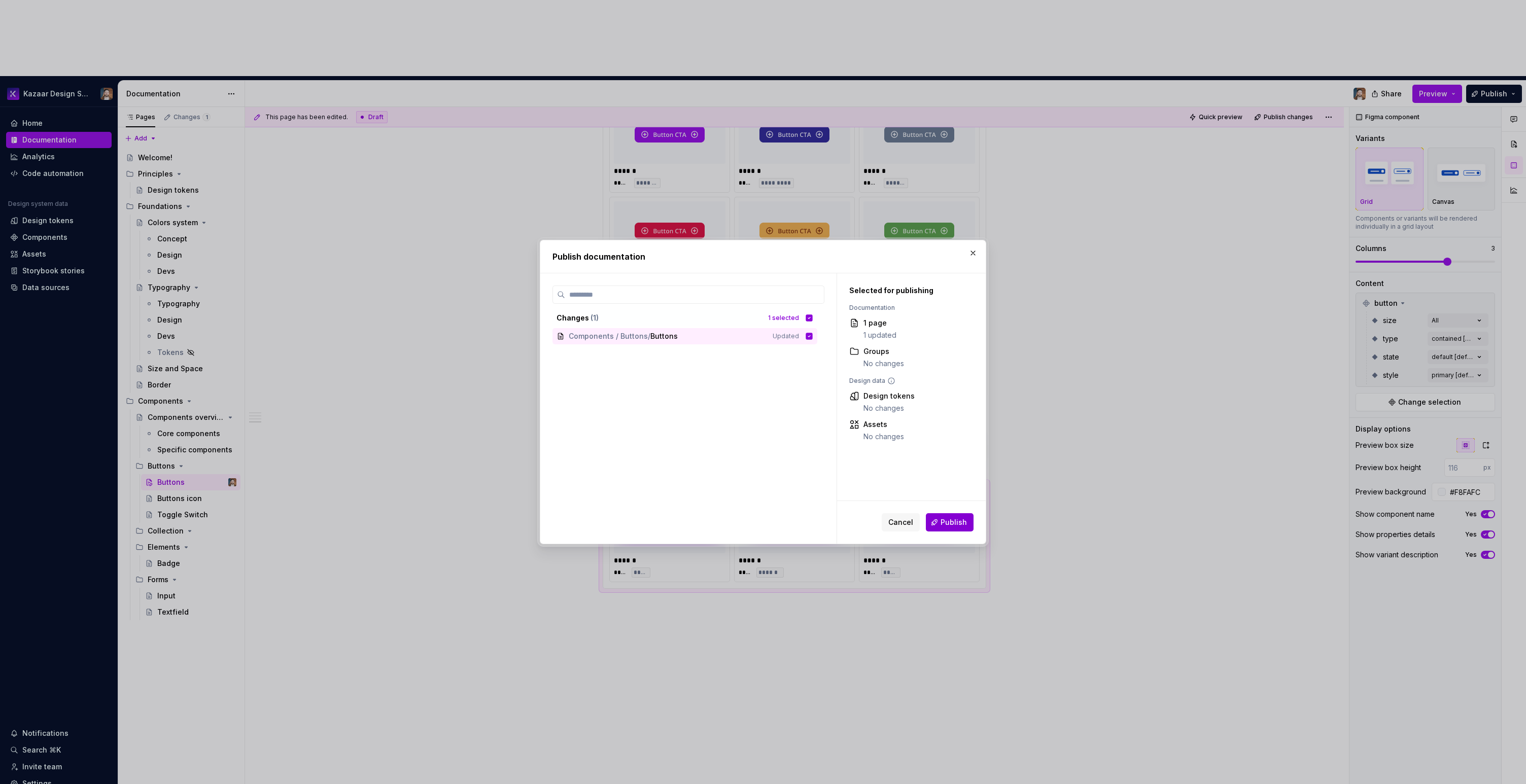
click at [945, 522] on span "Publish" at bounding box center [954, 522] width 27 height 10
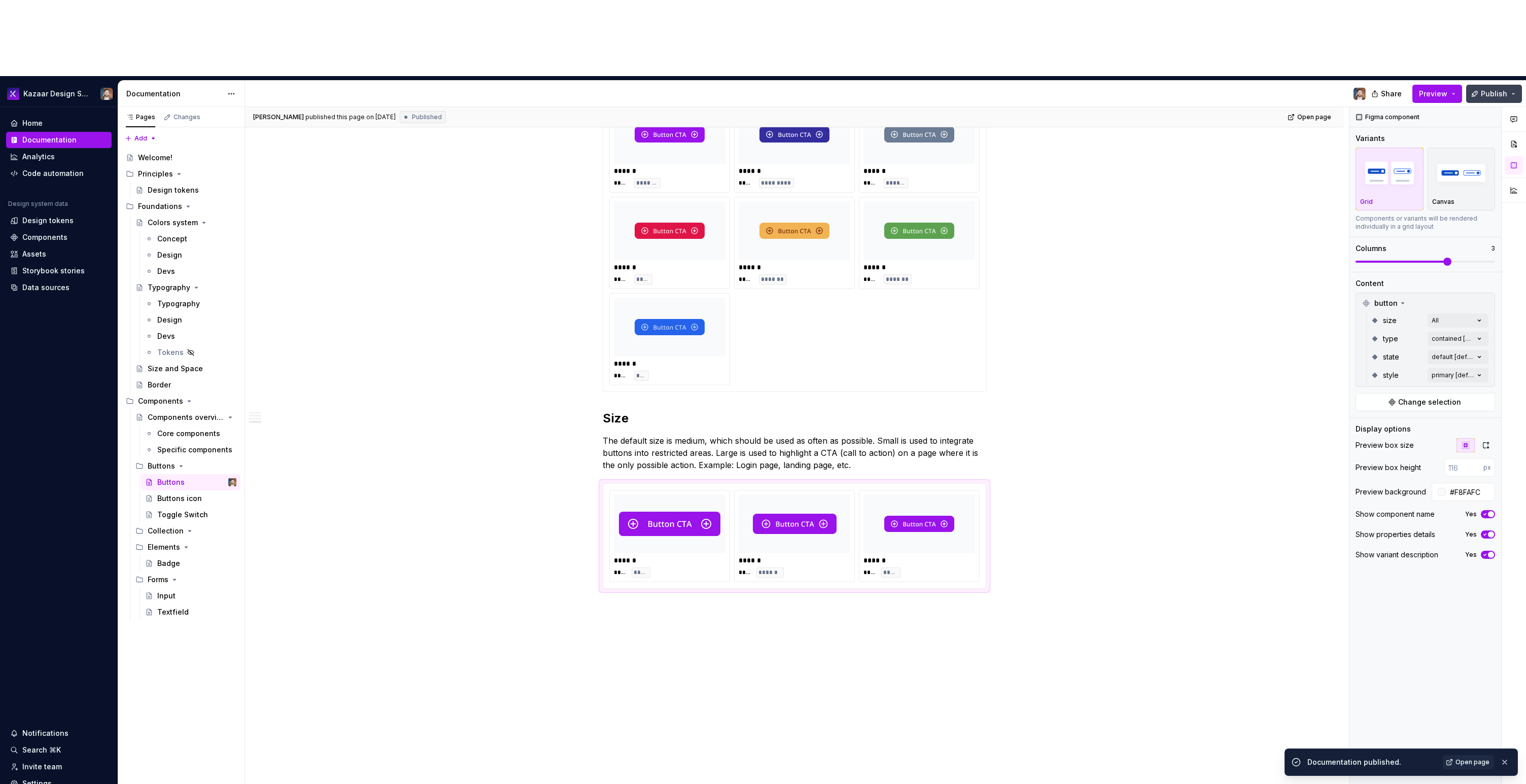
click at [1488, 89] on span "Publish" at bounding box center [1494, 94] width 27 height 10
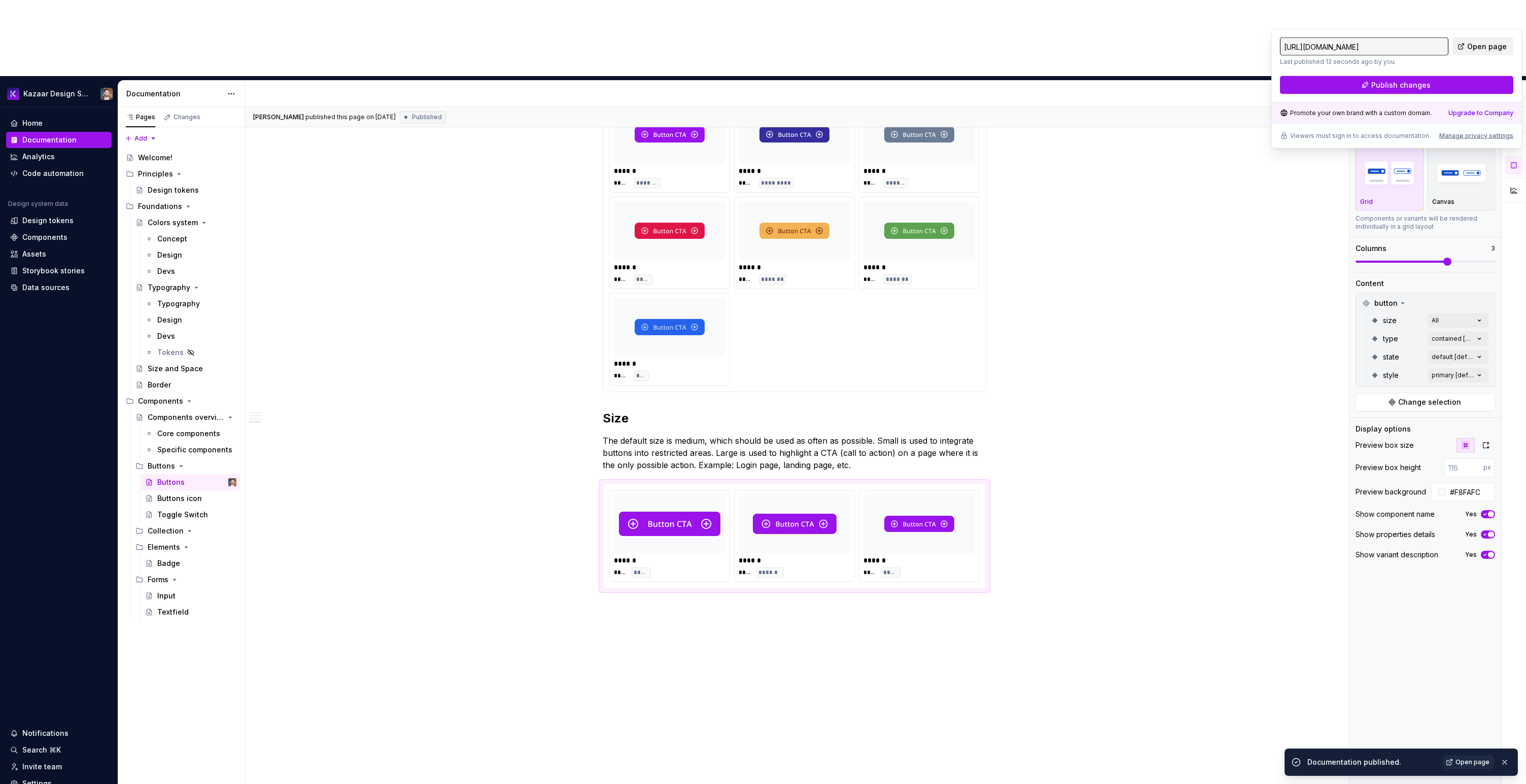
click at [1475, 44] on span "Open page" at bounding box center [1487, 46] width 40 height 10
click at [1485, 441] on icon "button" at bounding box center [1486, 445] width 8 height 8
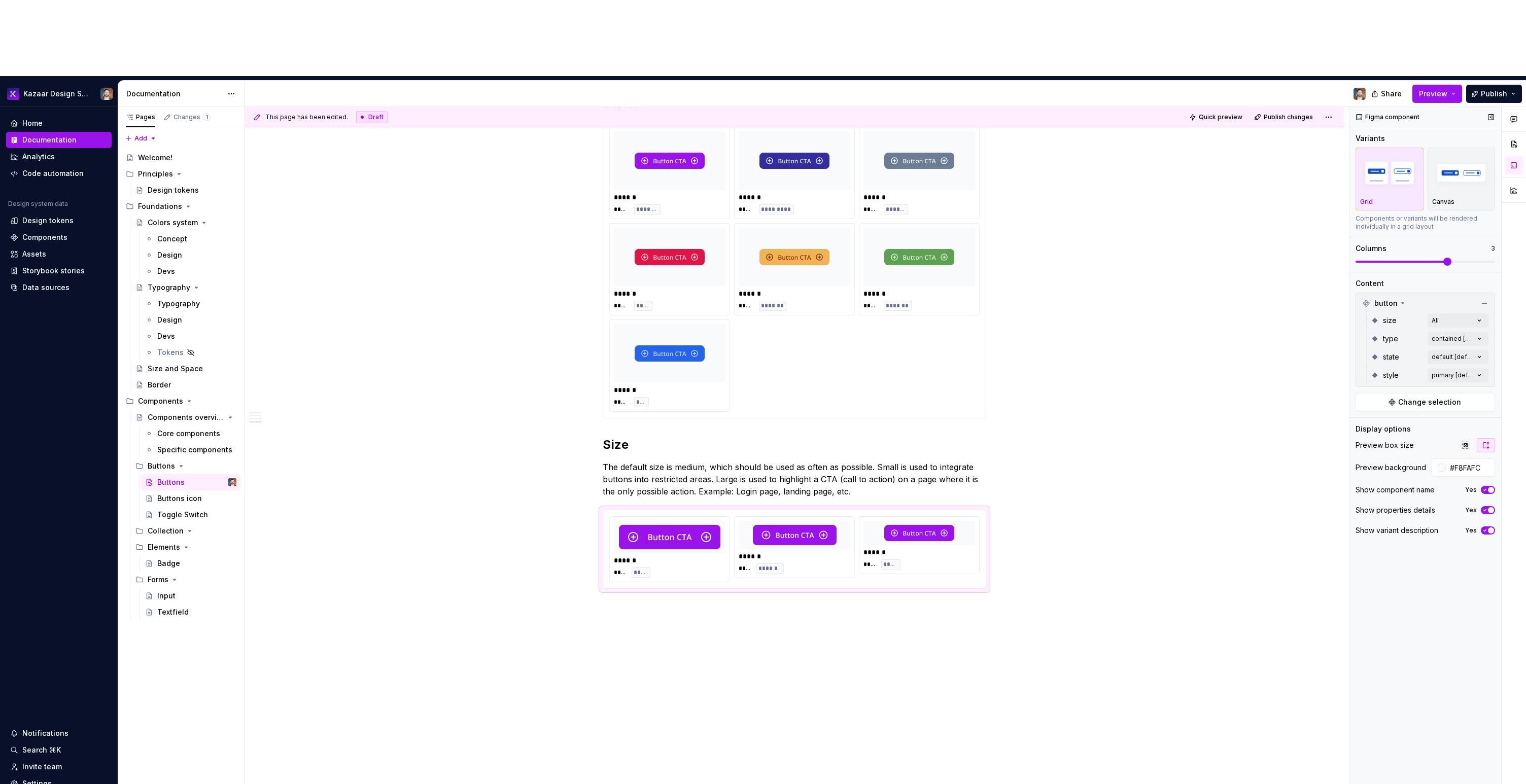
scroll to position [556, 0]
click at [1485, 441] on icon "button" at bounding box center [1486, 445] width 8 height 8
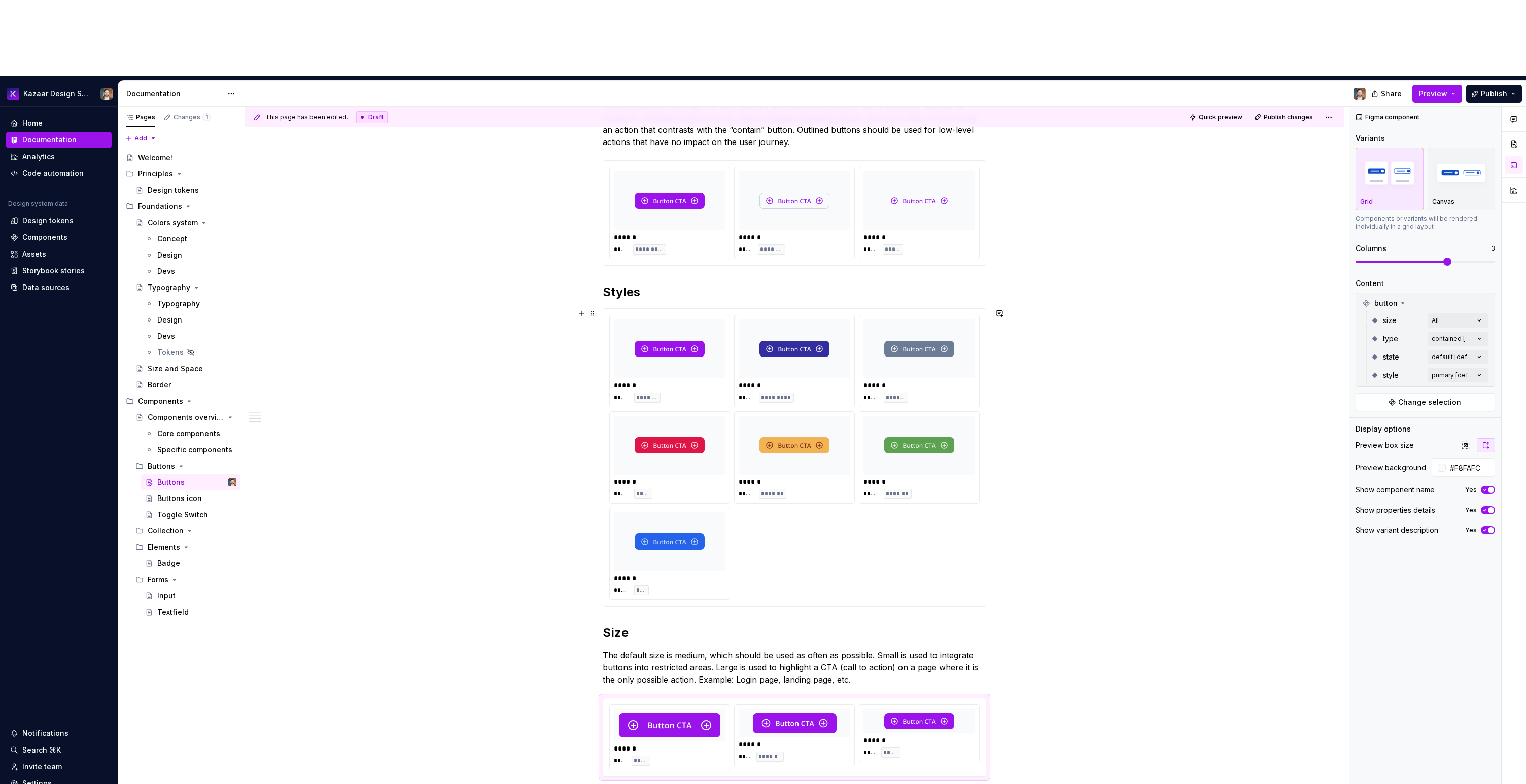
scroll to position [345, 0]
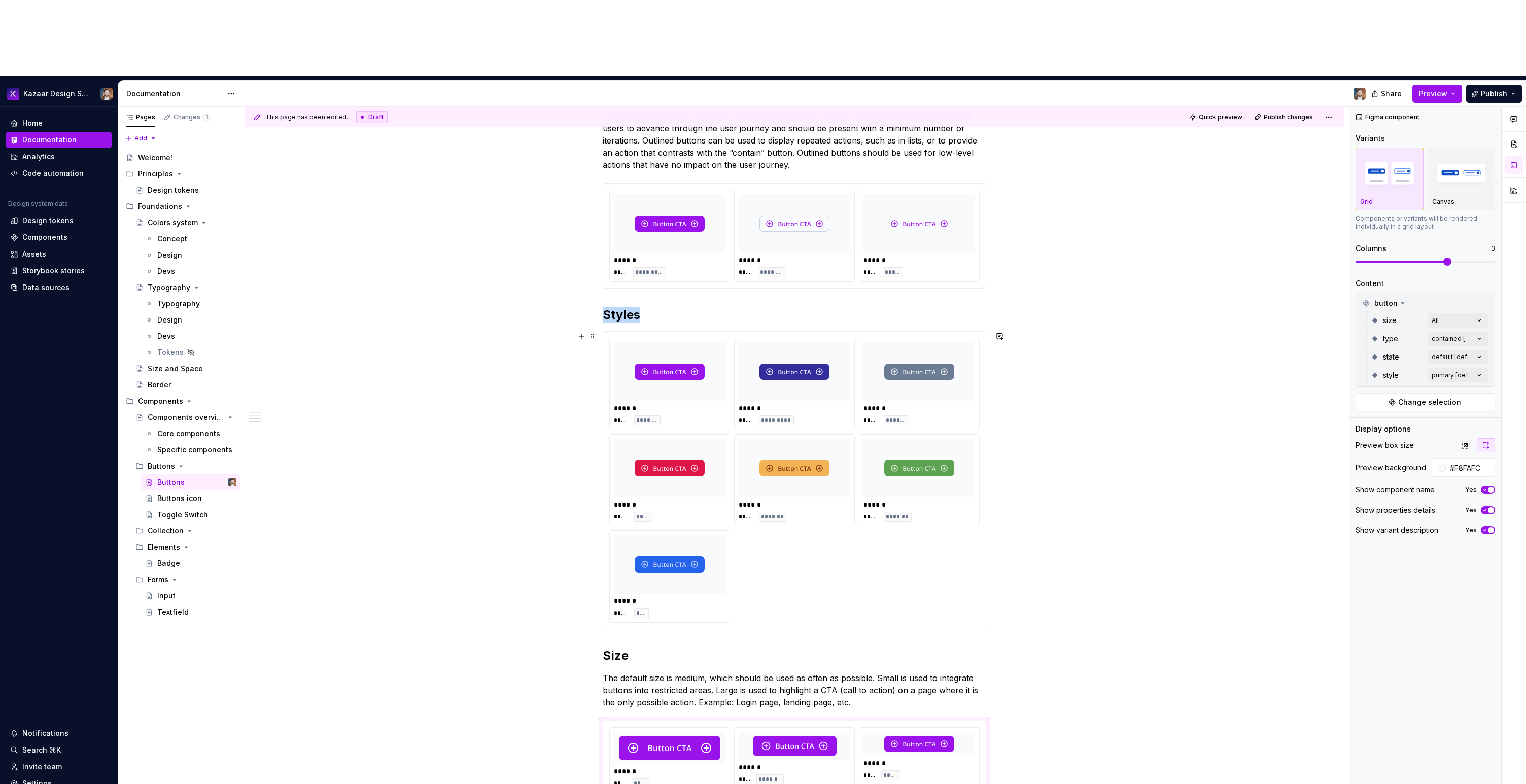
click at [902, 443] on img at bounding box center [919, 468] width 70 height 51
click at [1485, 478] on icon "button" at bounding box center [1486, 482] width 8 height 8
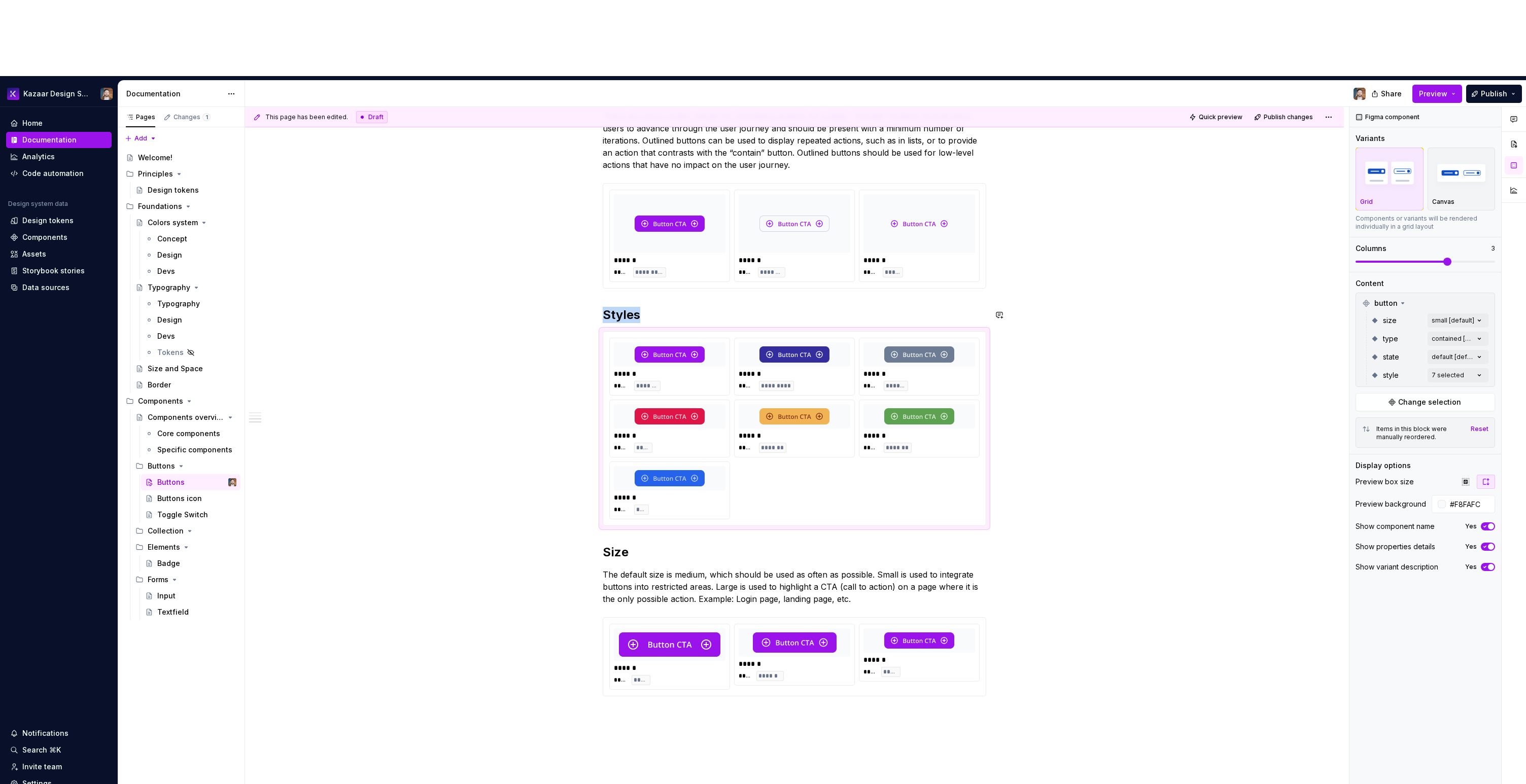
click at [918, 204] on div "****** **** *****" at bounding box center [919, 236] width 120 height 91
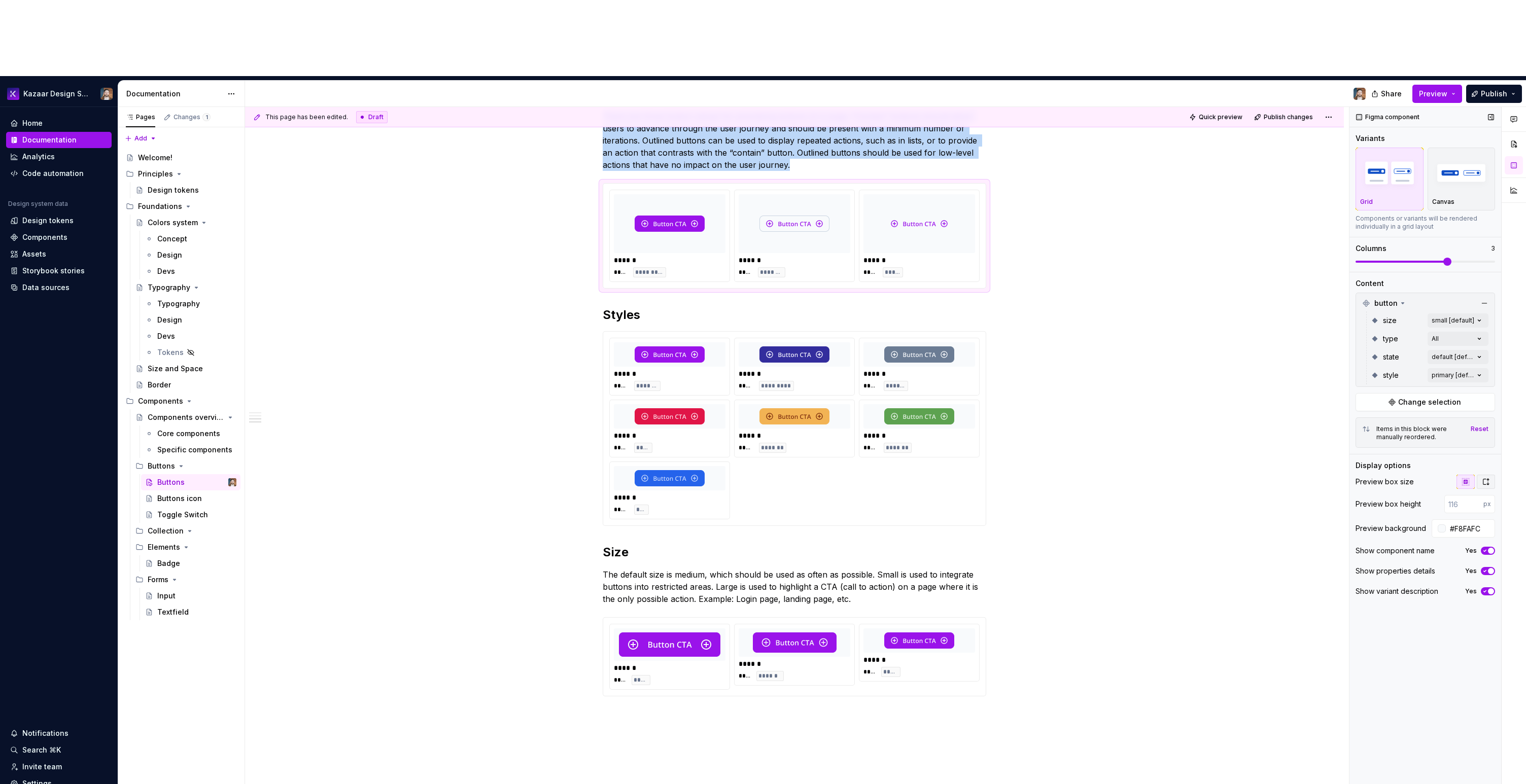
click at [1489, 478] on icon "button" at bounding box center [1486, 482] width 8 height 8
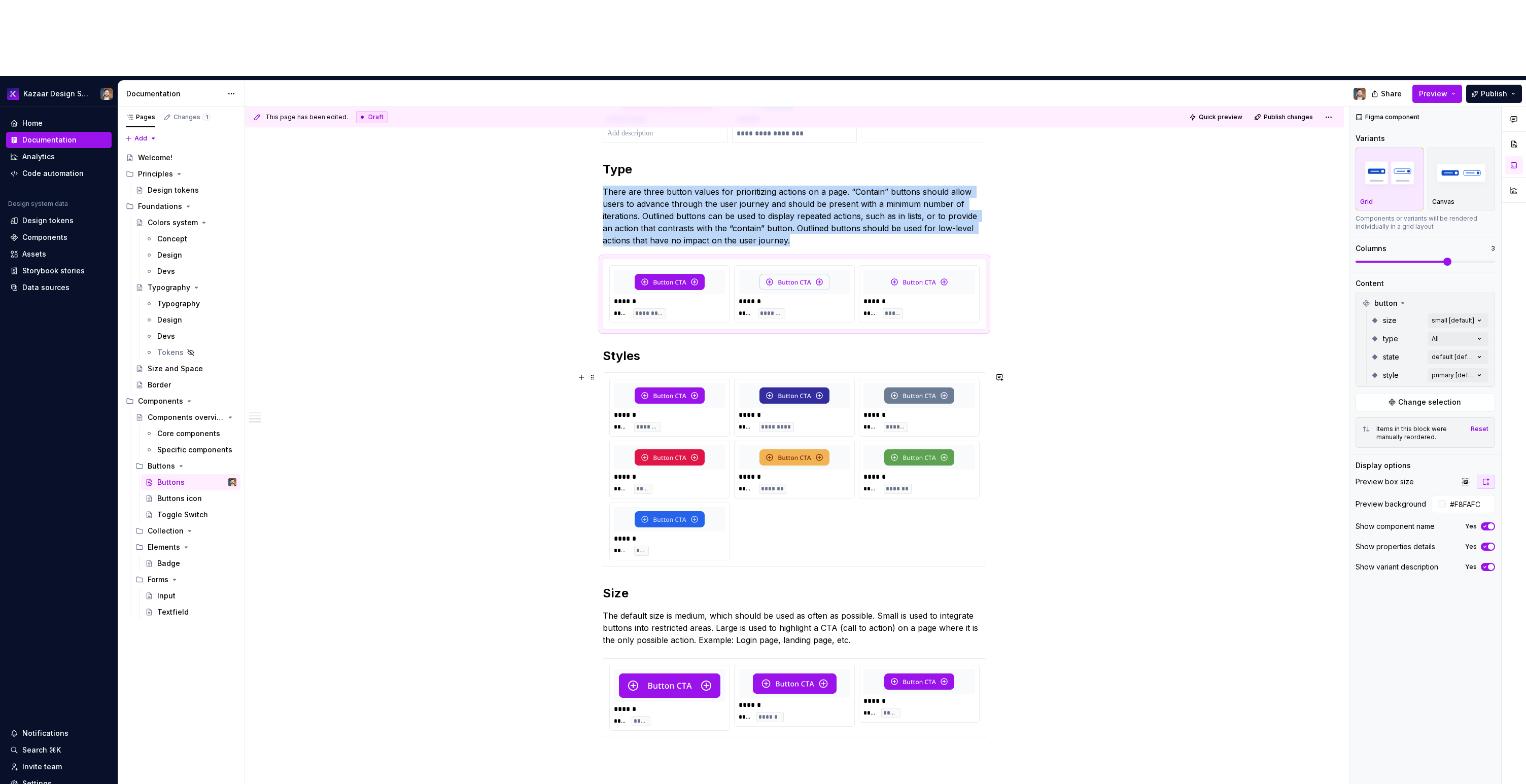
scroll to position [131, 0]
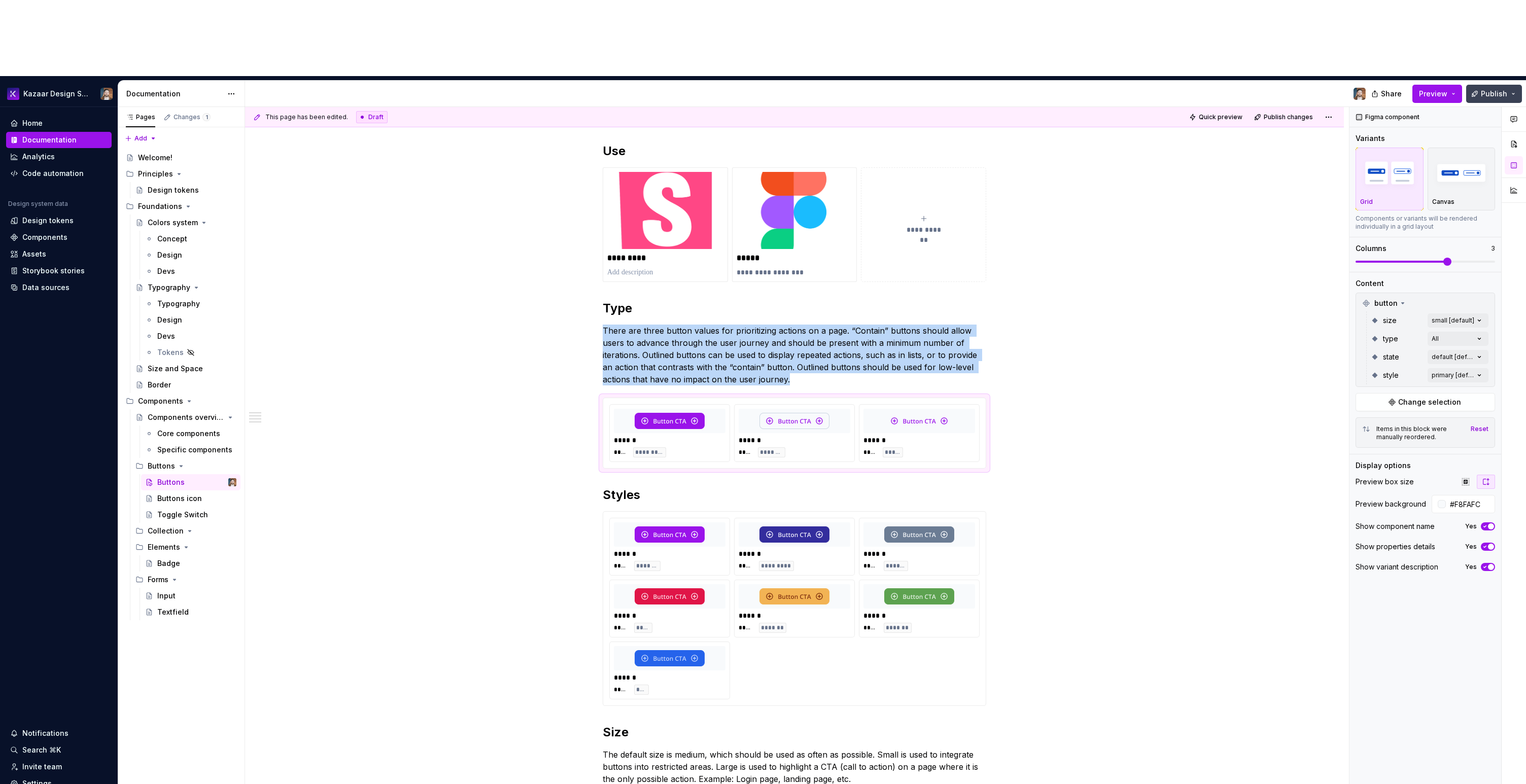
click at [1481, 85] on button "Publish" at bounding box center [1494, 94] width 56 height 18
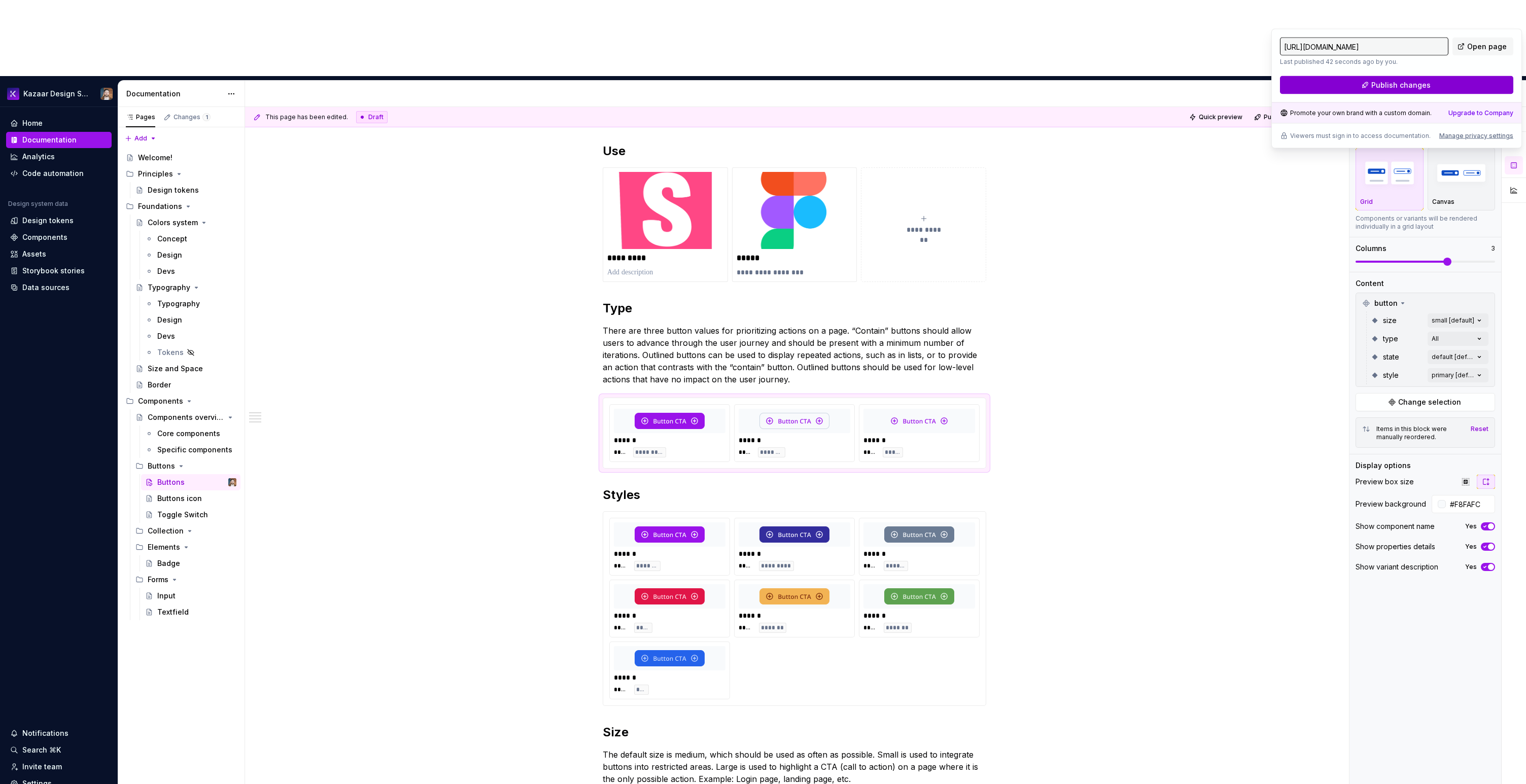
click at [1448, 83] on button "Publish changes" at bounding box center [1397, 85] width 233 height 18
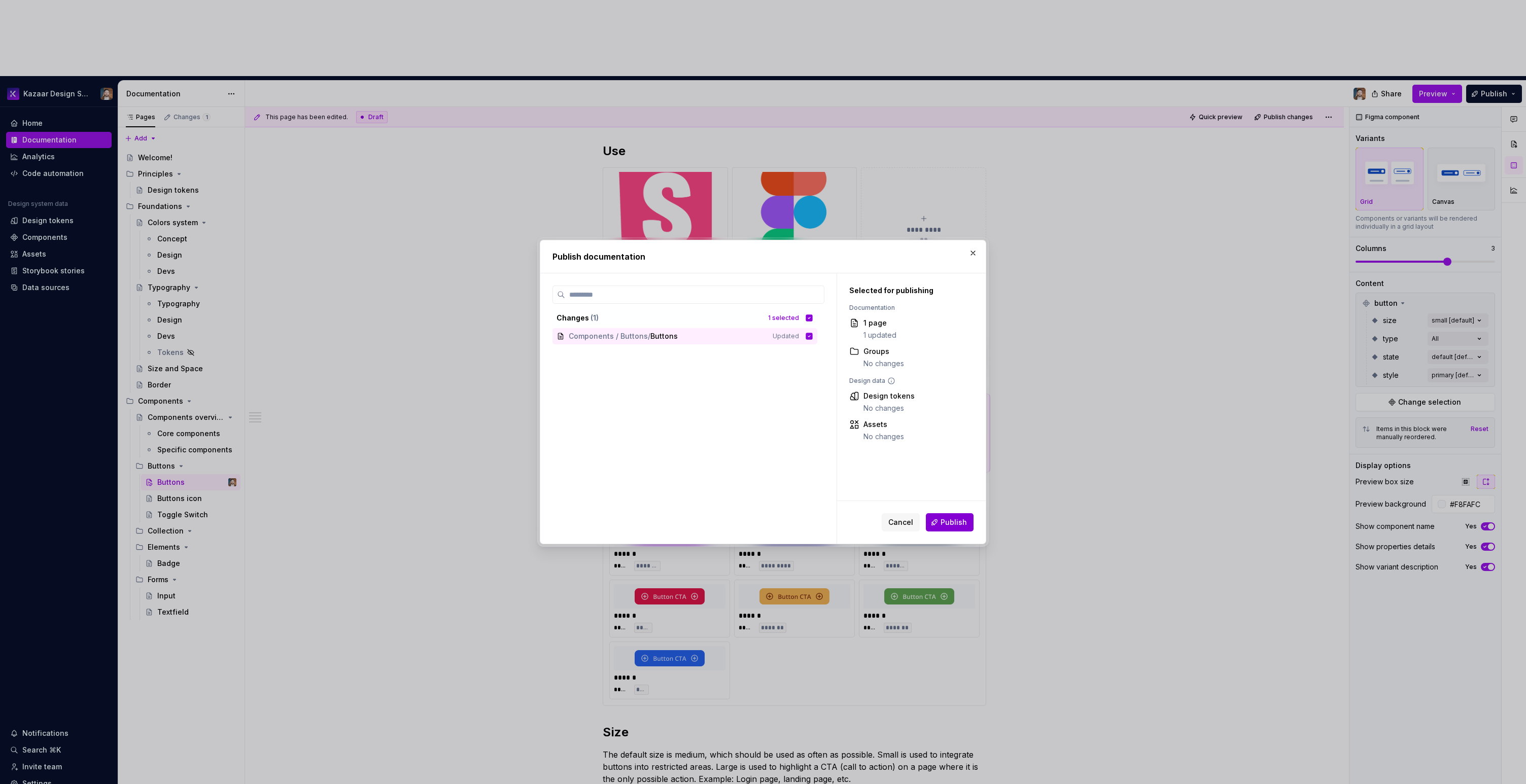
click at [954, 519] on span "Publish" at bounding box center [954, 522] width 27 height 10
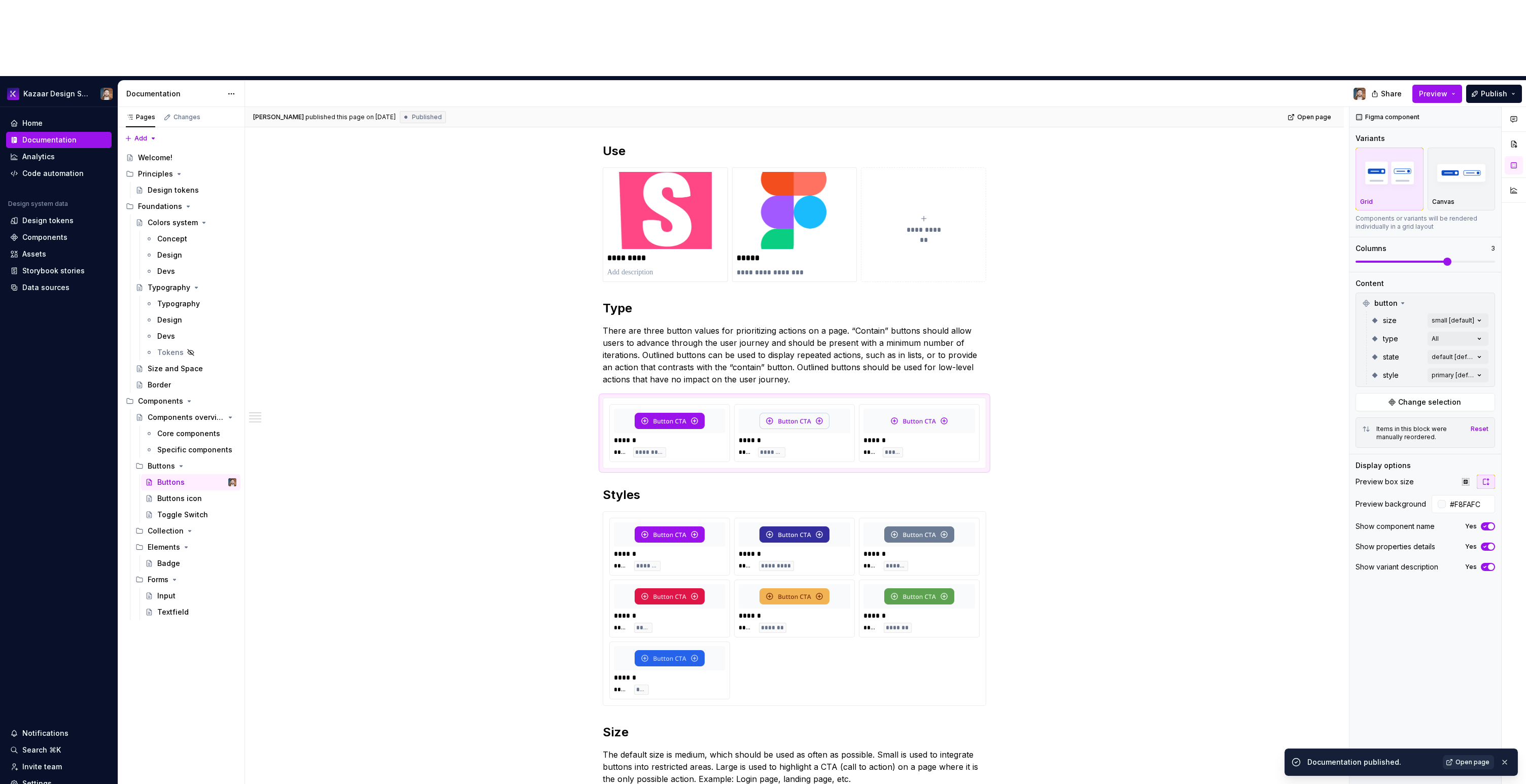
click at [1455, 764] on link "Open page" at bounding box center [1469, 762] width 51 height 14
type textarea "*"
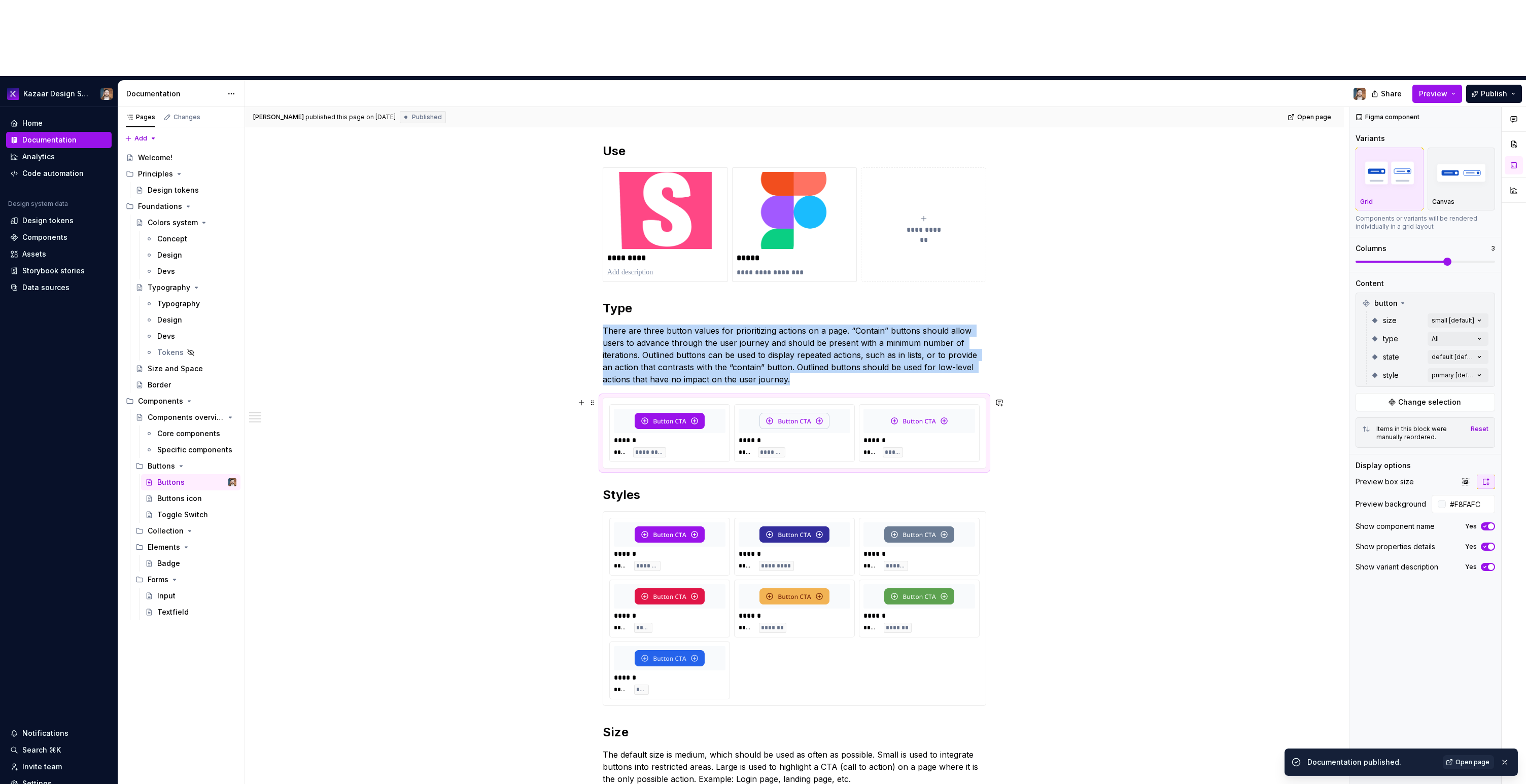
click at [967, 404] on div "****** **** *****" at bounding box center [919, 433] width 120 height 57
click at [1466, 478] on icon "button" at bounding box center [1466, 482] width 8 height 8
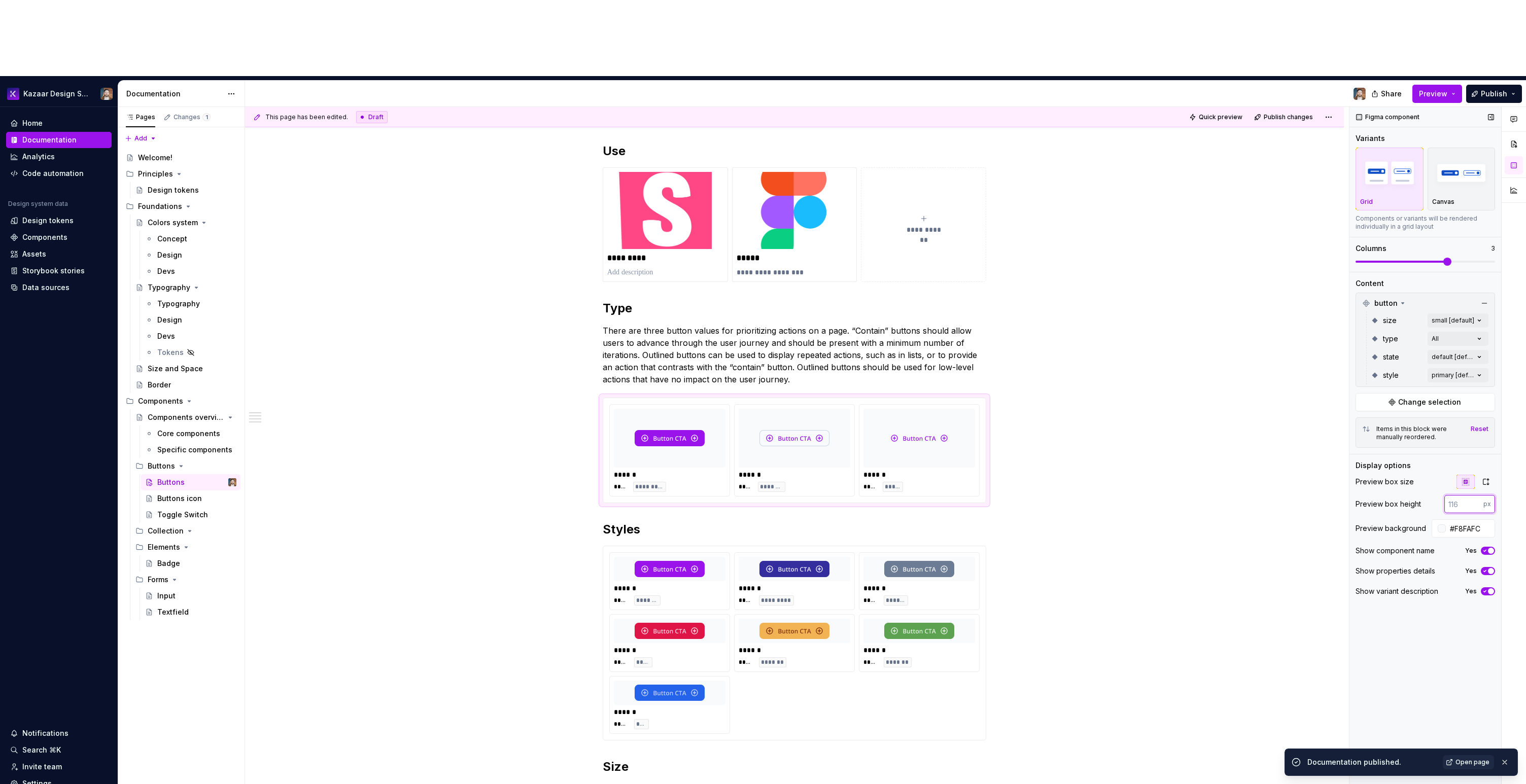
click at [1457, 495] on input "number" at bounding box center [1464, 504] width 39 height 18
type input "2"
type textarea "*"
type input "200"
type textarea "*"
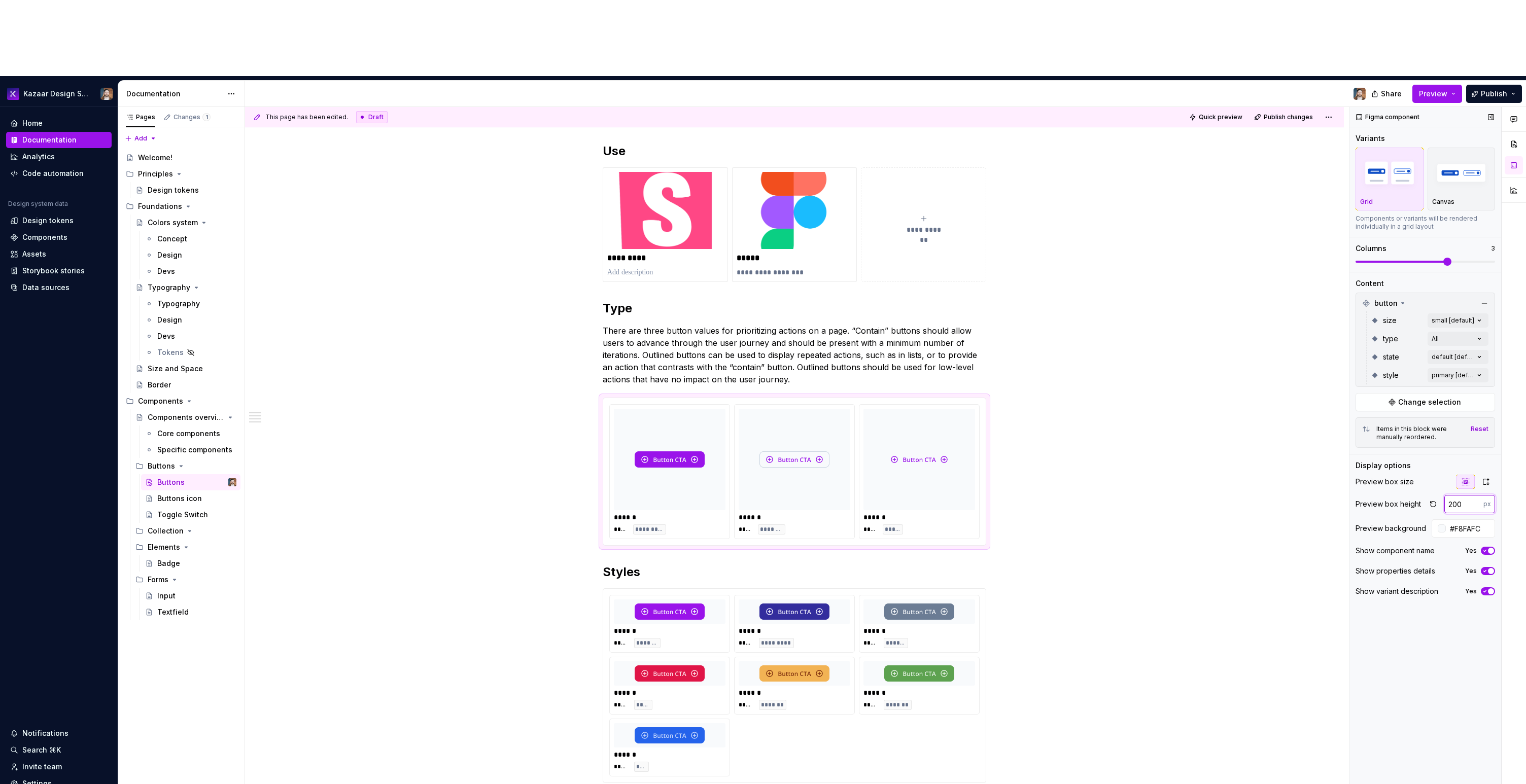
click at [1458, 495] on input "200" at bounding box center [1464, 504] width 39 height 18
click at [1451, 495] on input "200" at bounding box center [1464, 504] width 39 height 18
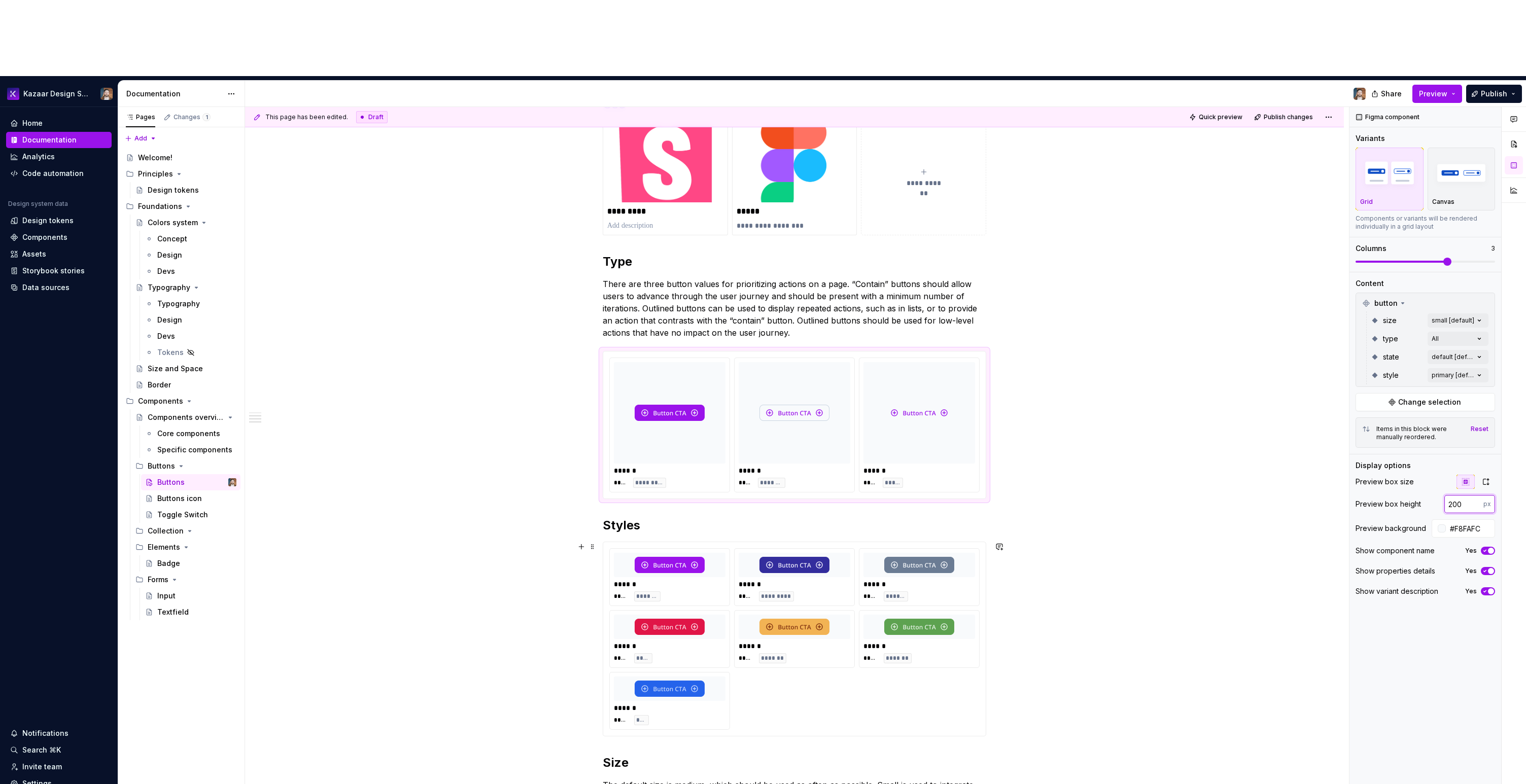
scroll to position [183, 0]
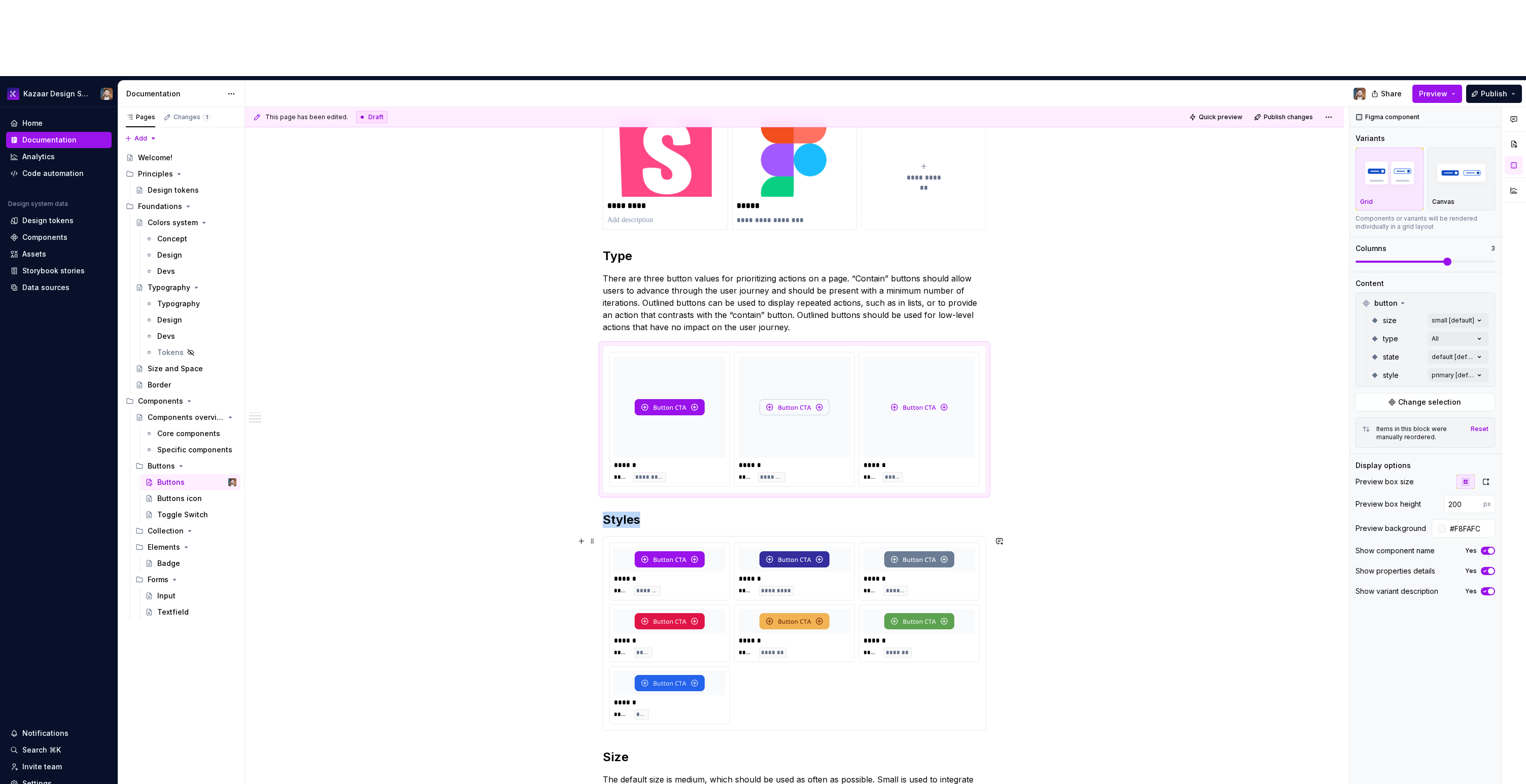
click at [941, 543] on div "****** ***** *******" at bounding box center [919, 571] width 120 height 57
click at [1467, 495] on input "#F8FAFC" at bounding box center [1470, 504] width 49 height 18
click at [1470, 475] on button "button" at bounding box center [1466, 482] width 18 height 14
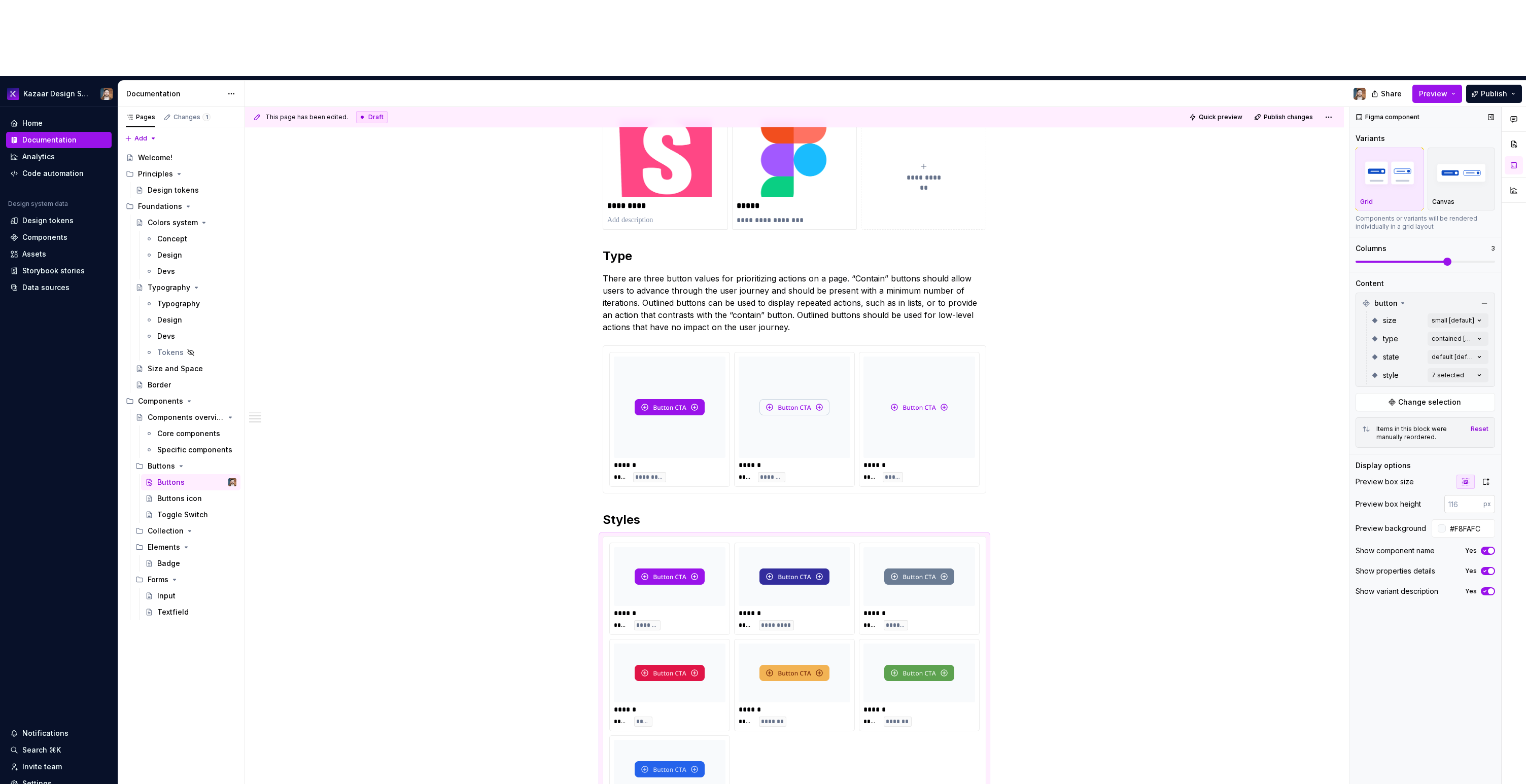
click at [1453, 495] on input "number" at bounding box center [1464, 504] width 39 height 18
paste input "200"
type input "200"
click at [1179, 506] on div "**********" at bounding box center [794, 671] width 1099 height 1210
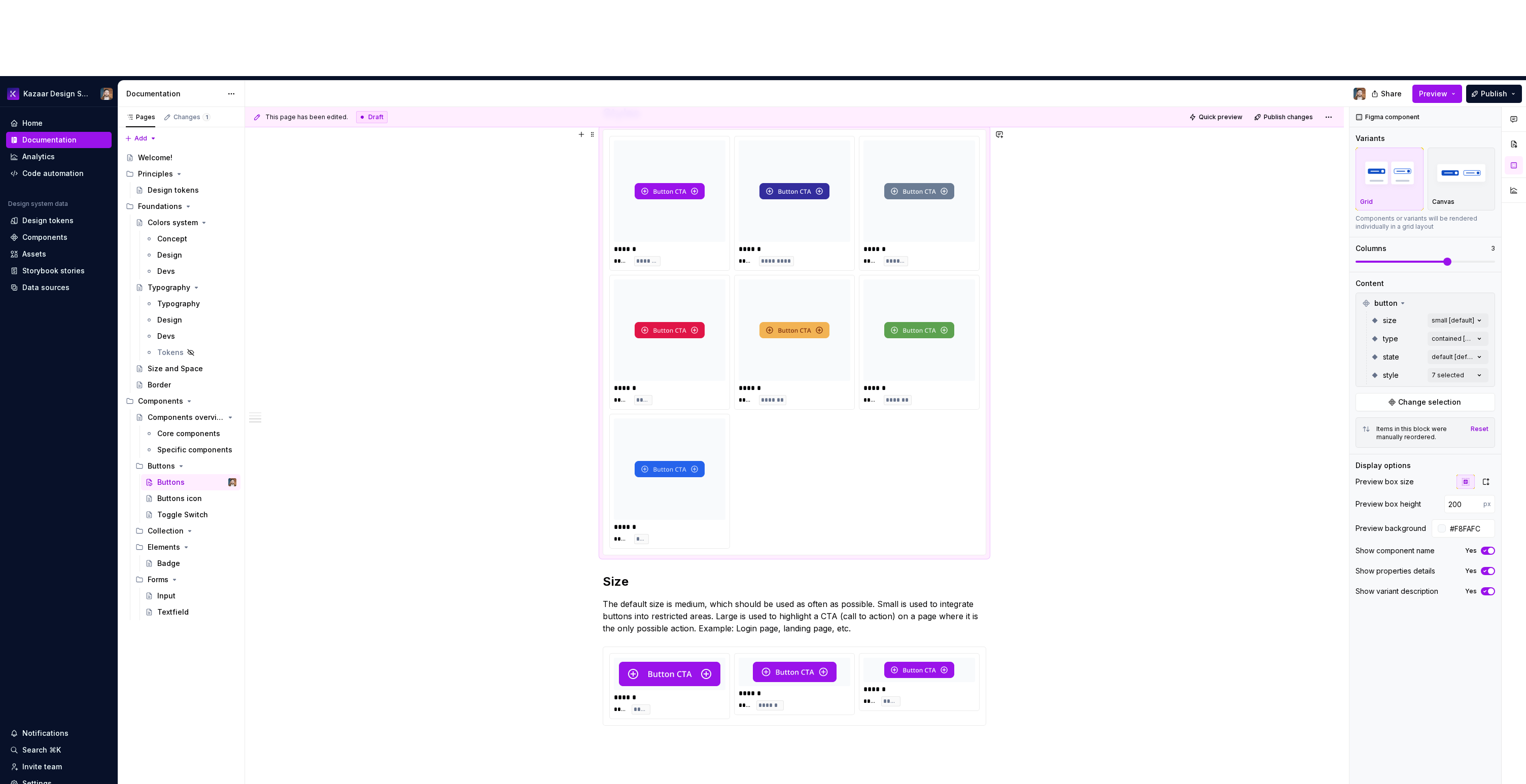
scroll to position [665, 0]
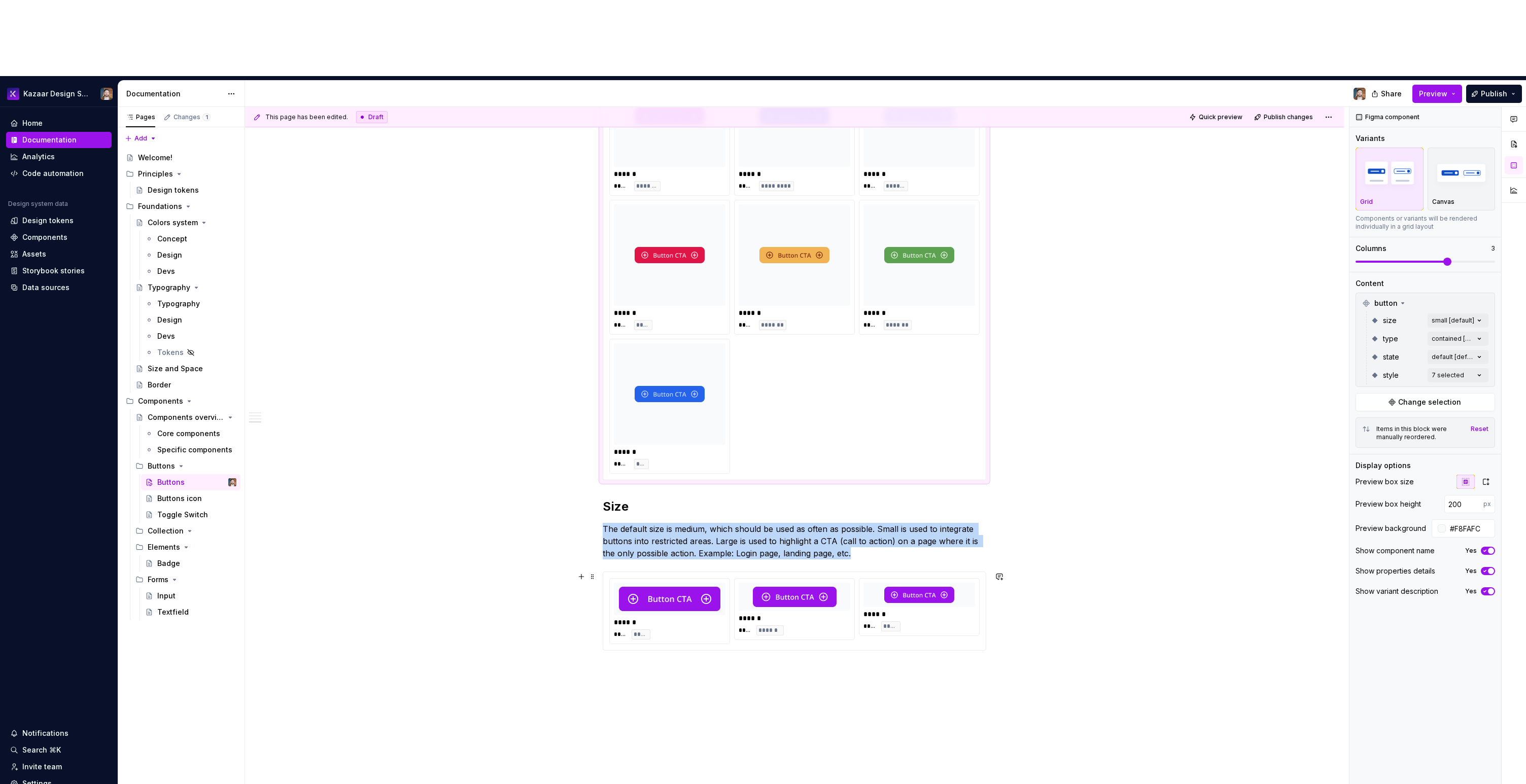
click at [902, 579] on div "****** **** *****" at bounding box center [919, 607] width 120 height 57
click at [1463, 441] on icon "button" at bounding box center [1466, 445] width 8 height 8
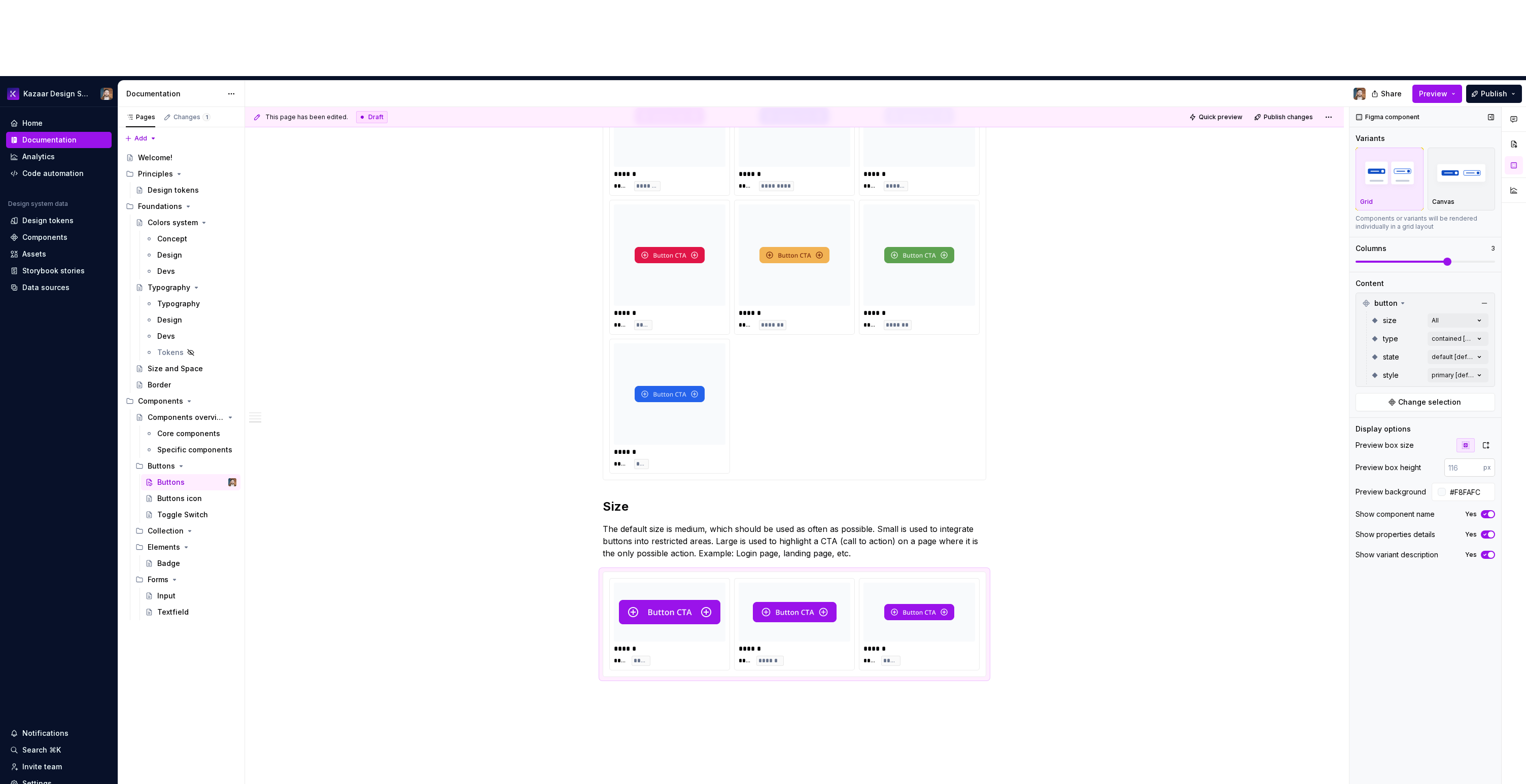
click at [1458, 458] on input "number" at bounding box center [1464, 467] width 39 height 18
paste input "200"
type input "200"
click at [1254, 467] on div "**********" at bounding box center [794, 267] width 1099 height 1364
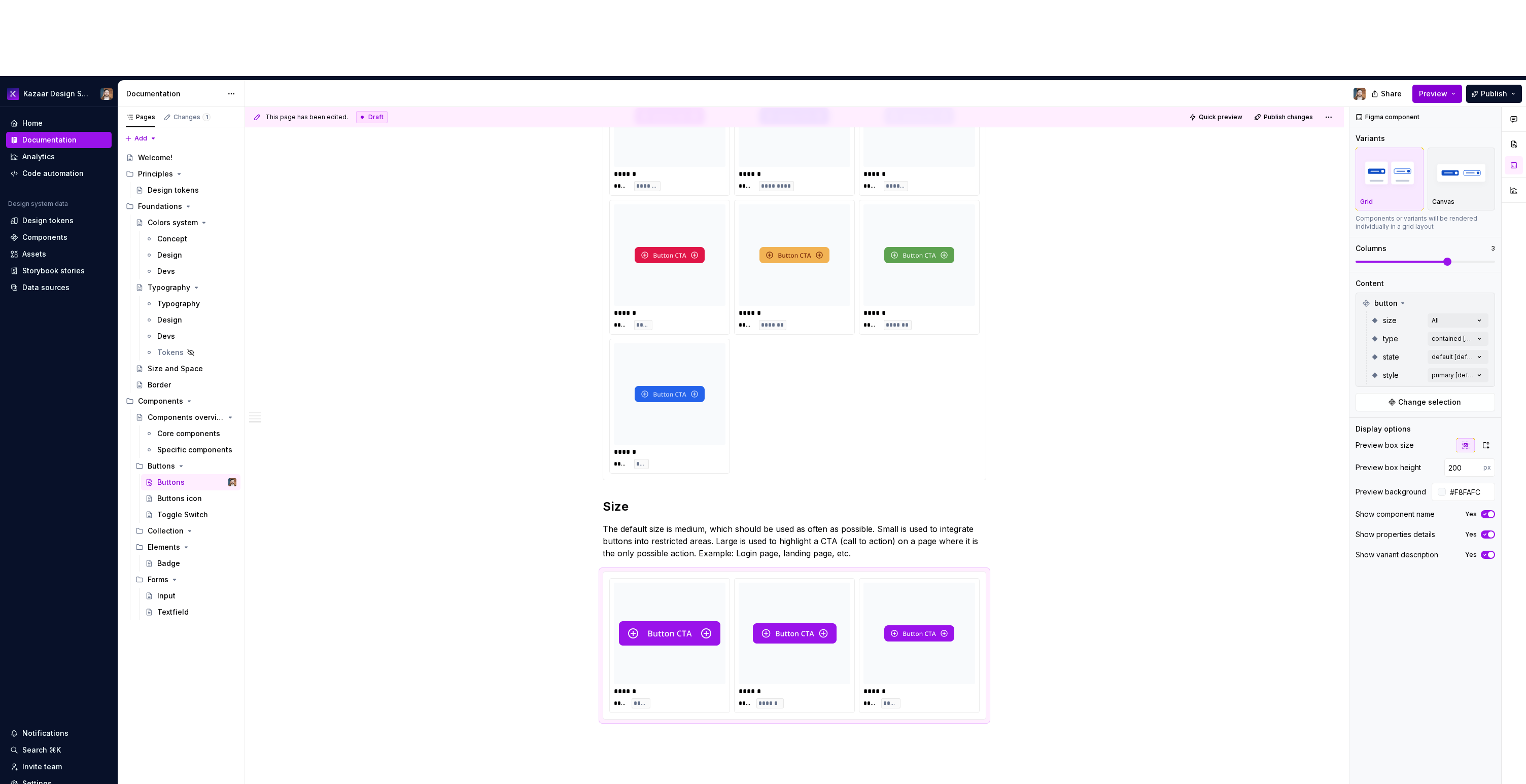
click at [1447, 89] on span "Preview" at bounding box center [1433, 94] width 28 height 10
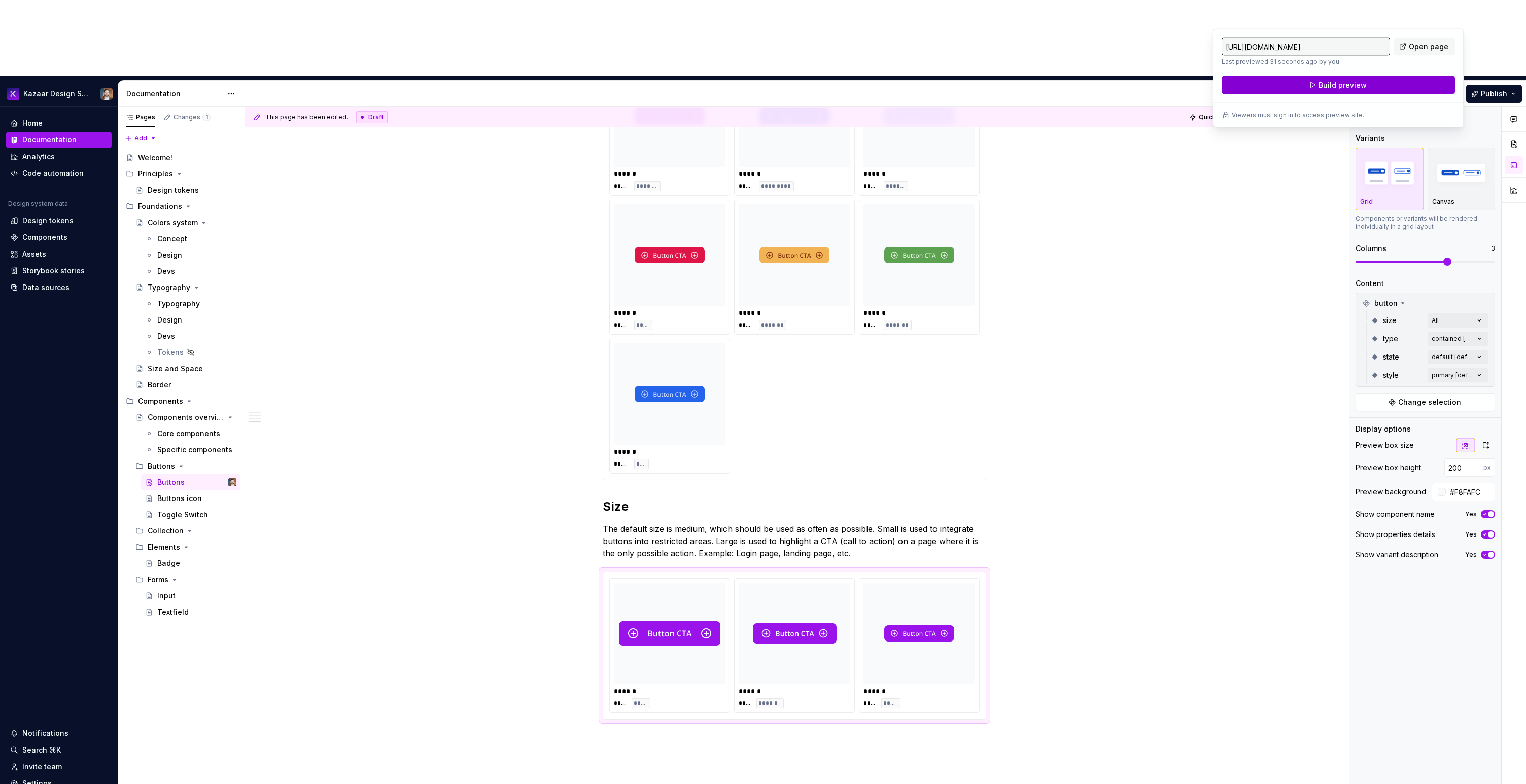
click at [1394, 83] on button "Build preview" at bounding box center [1338, 85] width 233 height 18
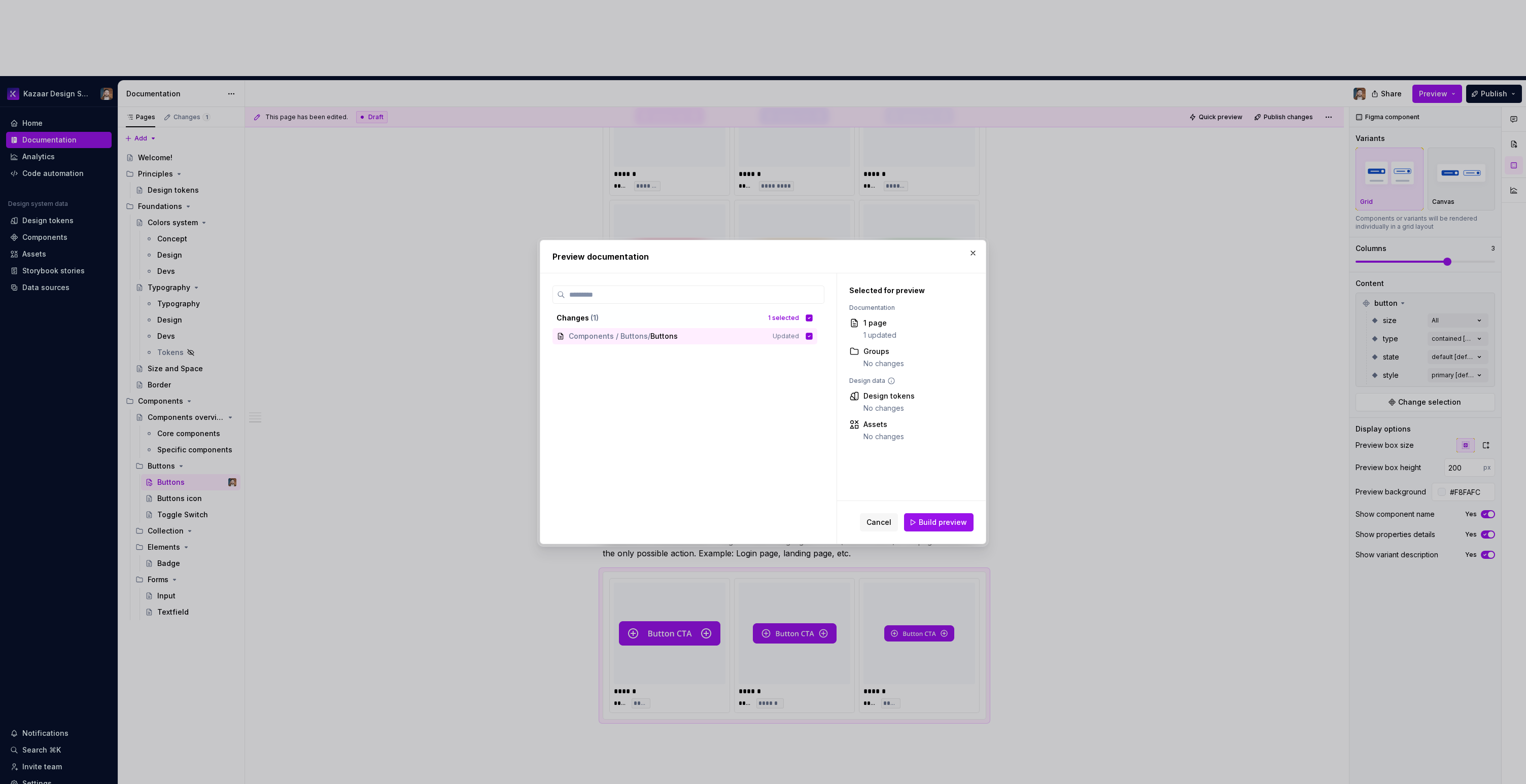
click at [934, 522] on span "Build preview" at bounding box center [942, 522] width 48 height 10
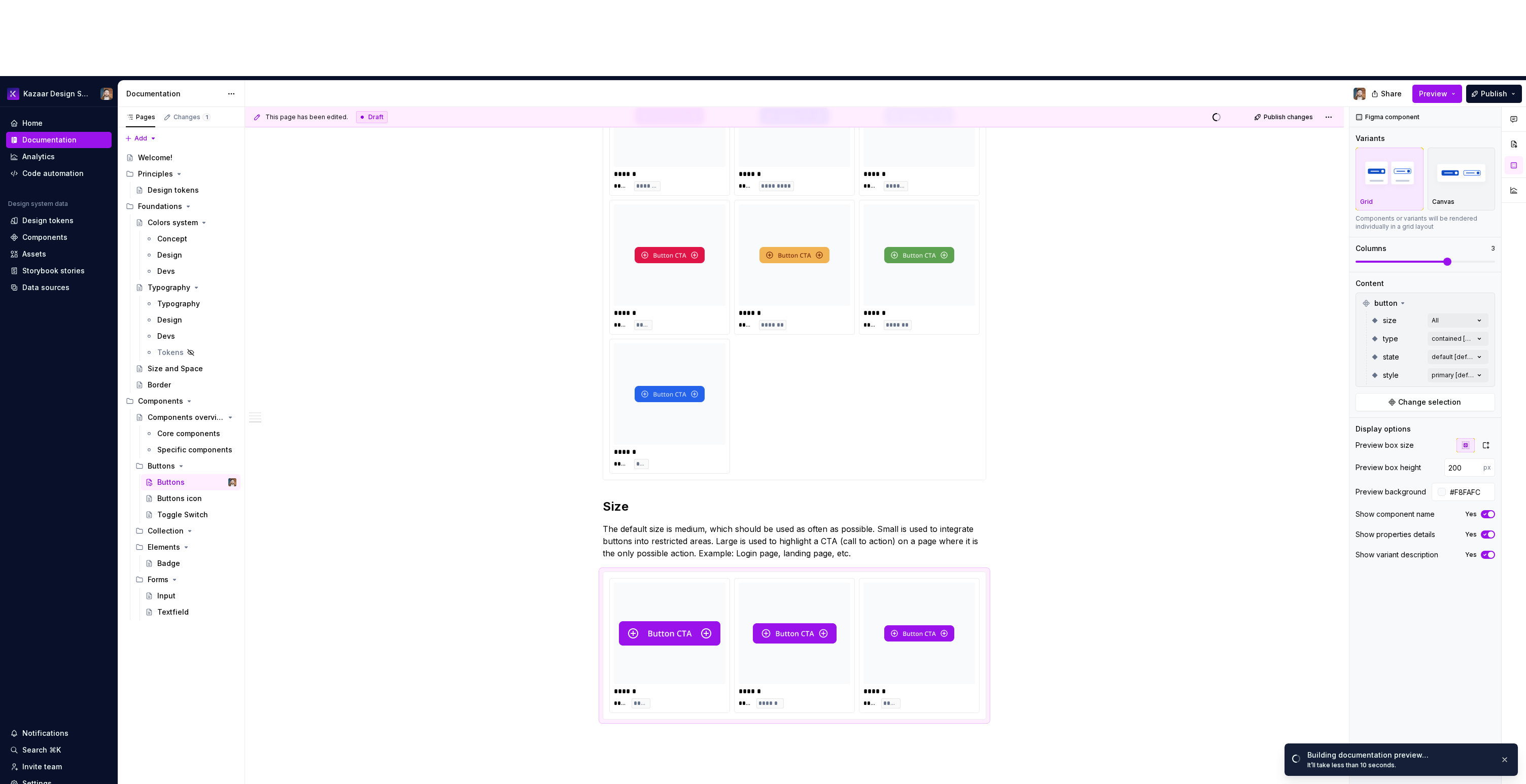
type textarea "*"
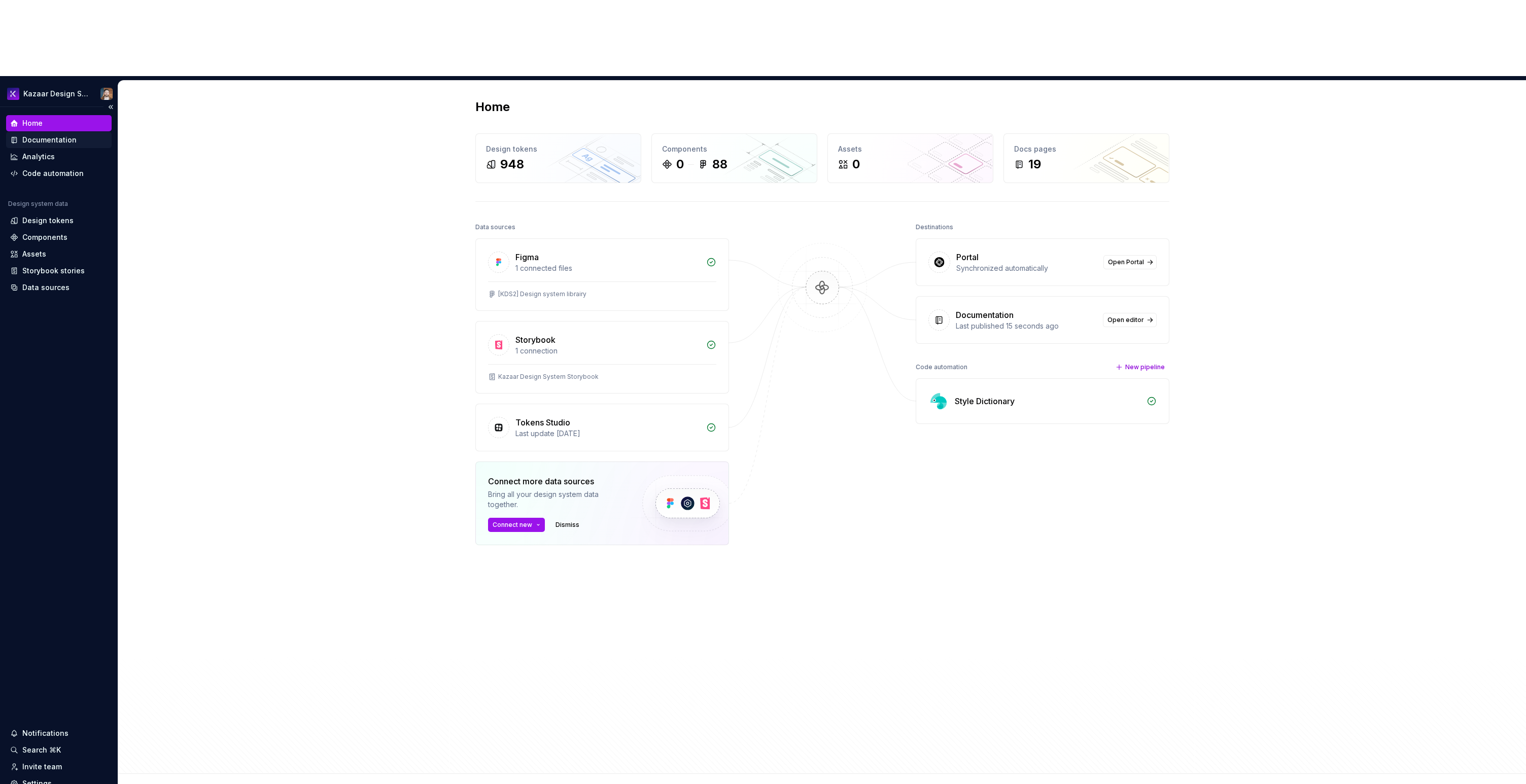
click at [43, 135] on div "Documentation" at bounding box center [50, 140] width 54 height 10
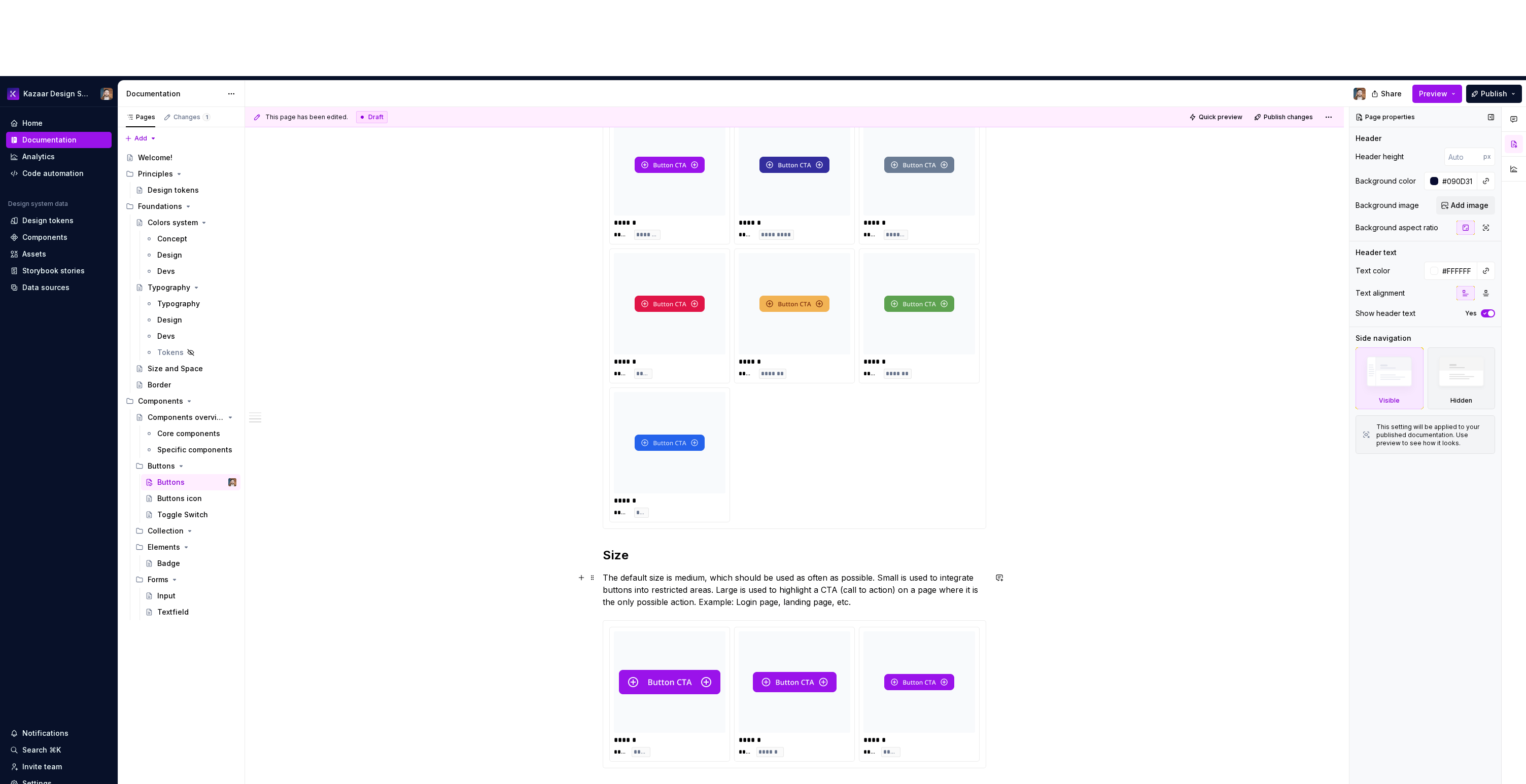
scroll to position [627, 0]
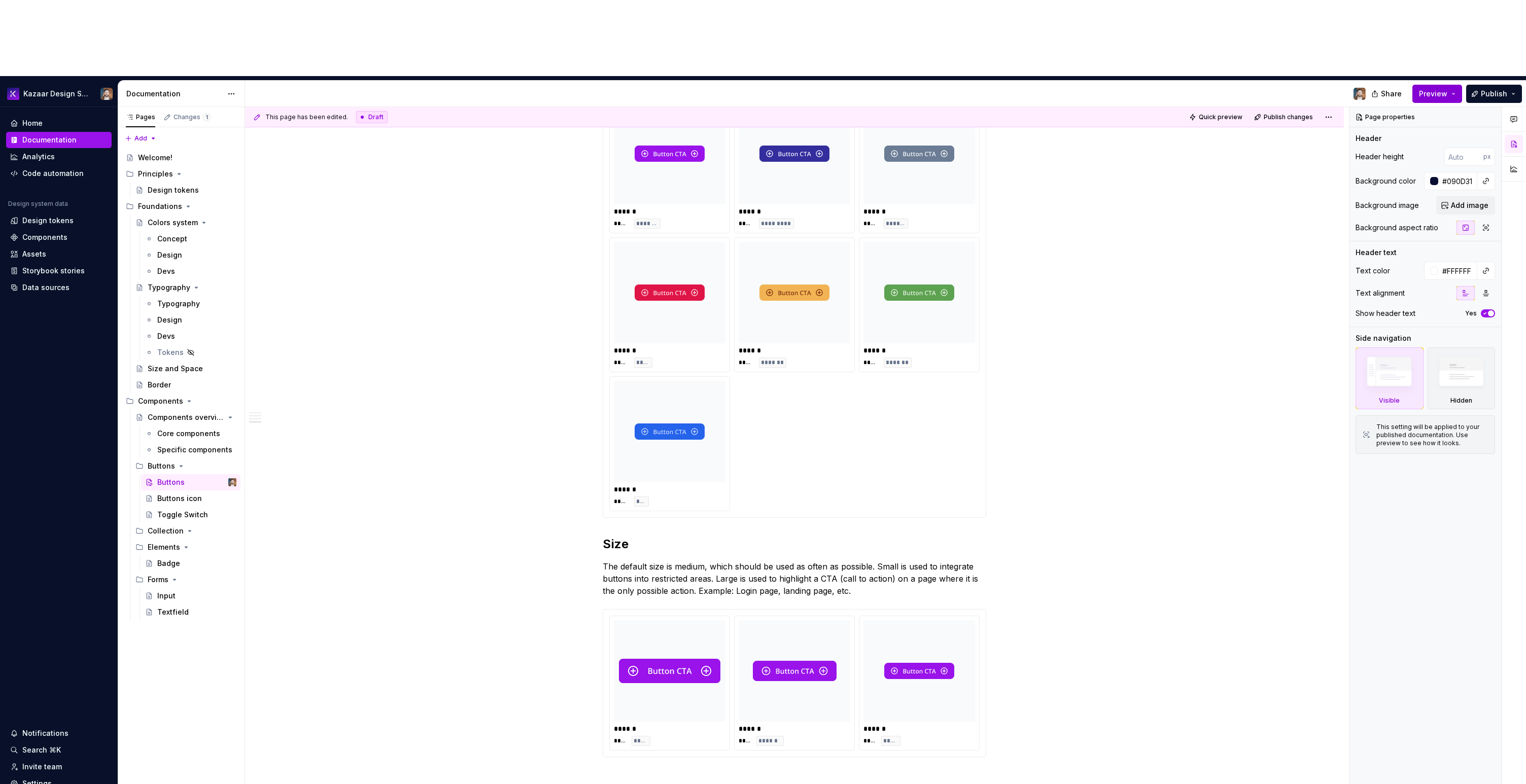
click at [1429, 85] on button "Preview" at bounding box center [1437, 94] width 50 height 18
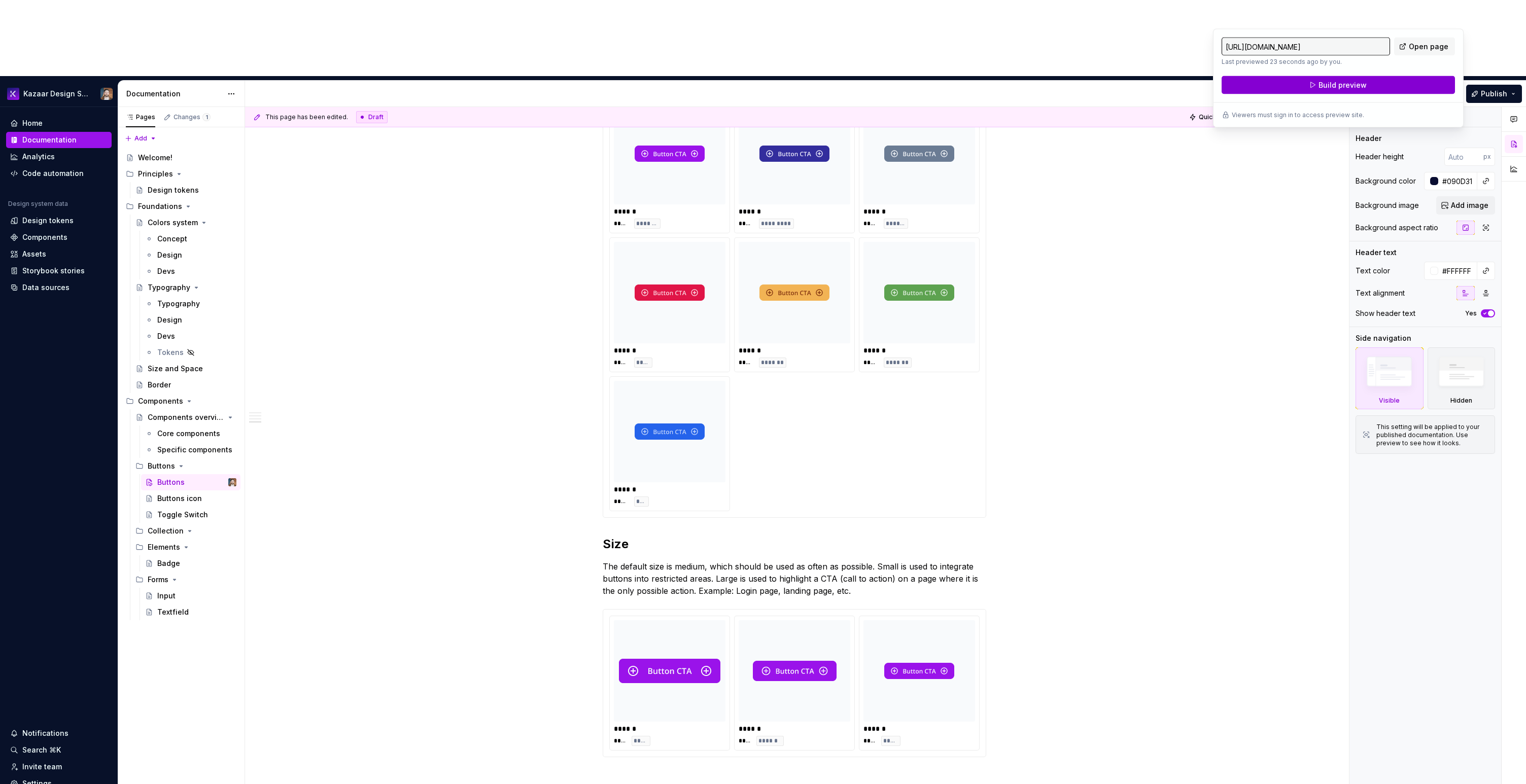
click at [1403, 84] on button "Build preview" at bounding box center [1338, 85] width 233 height 18
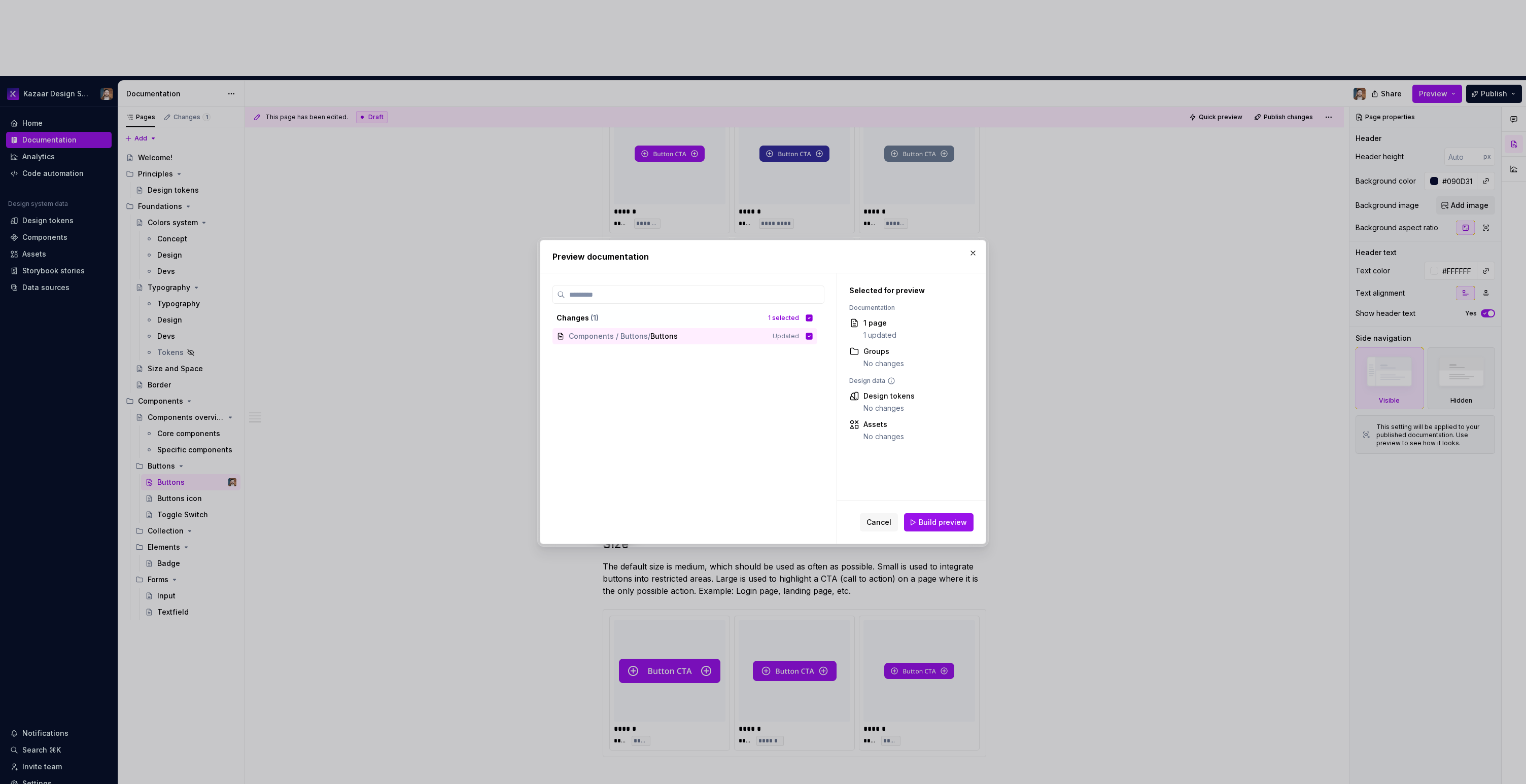
click at [941, 512] on div "Cancel Build preview" at bounding box center [911, 522] width 149 height 43
click at [939, 524] on span "Build preview" at bounding box center [942, 522] width 48 height 10
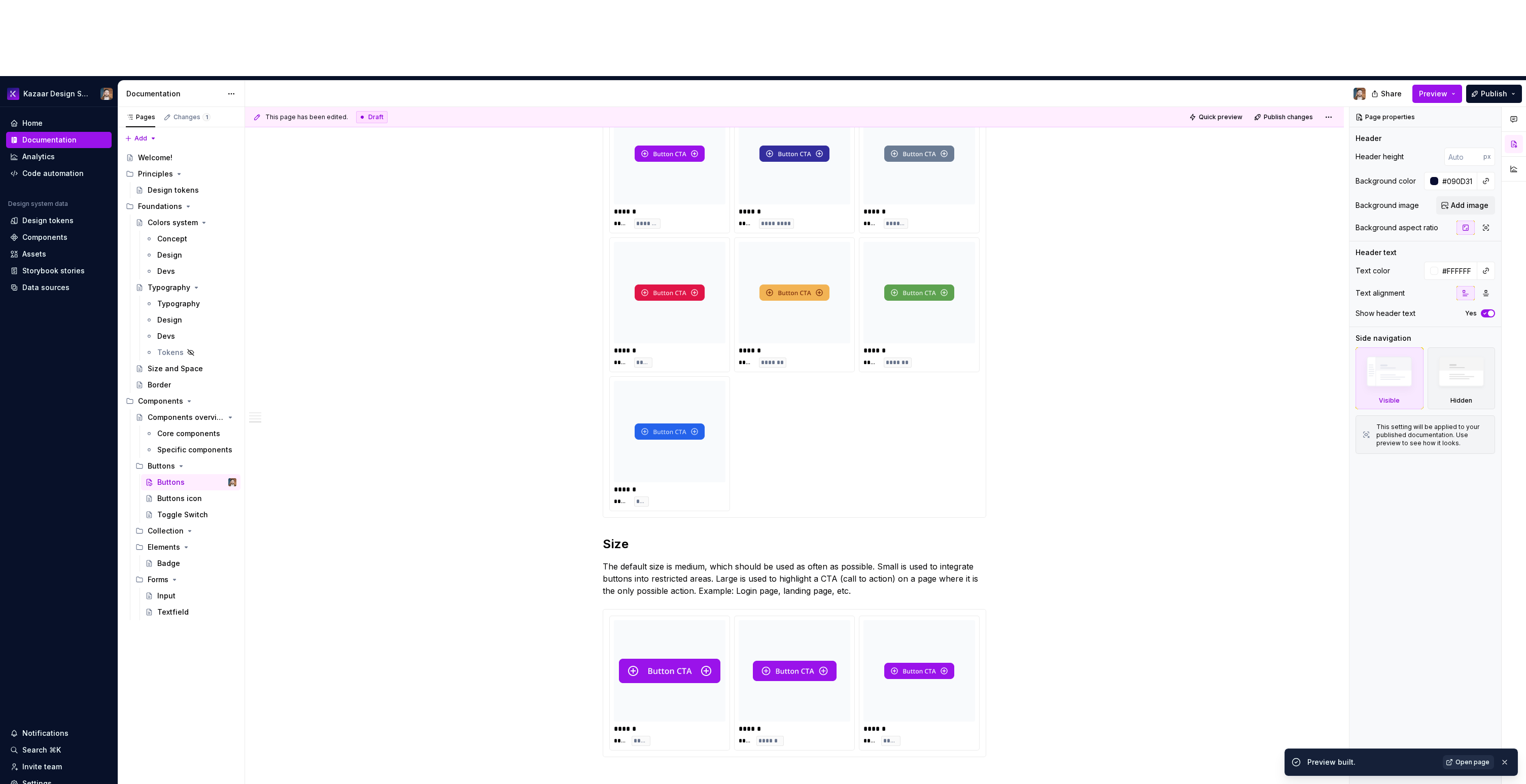
click at [1470, 759] on span "Open page" at bounding box center [1472, 762] width 34 height 8
click at [800, 647] on div "****** **** ******" at bounding box center [794, 683] width 120 height 134
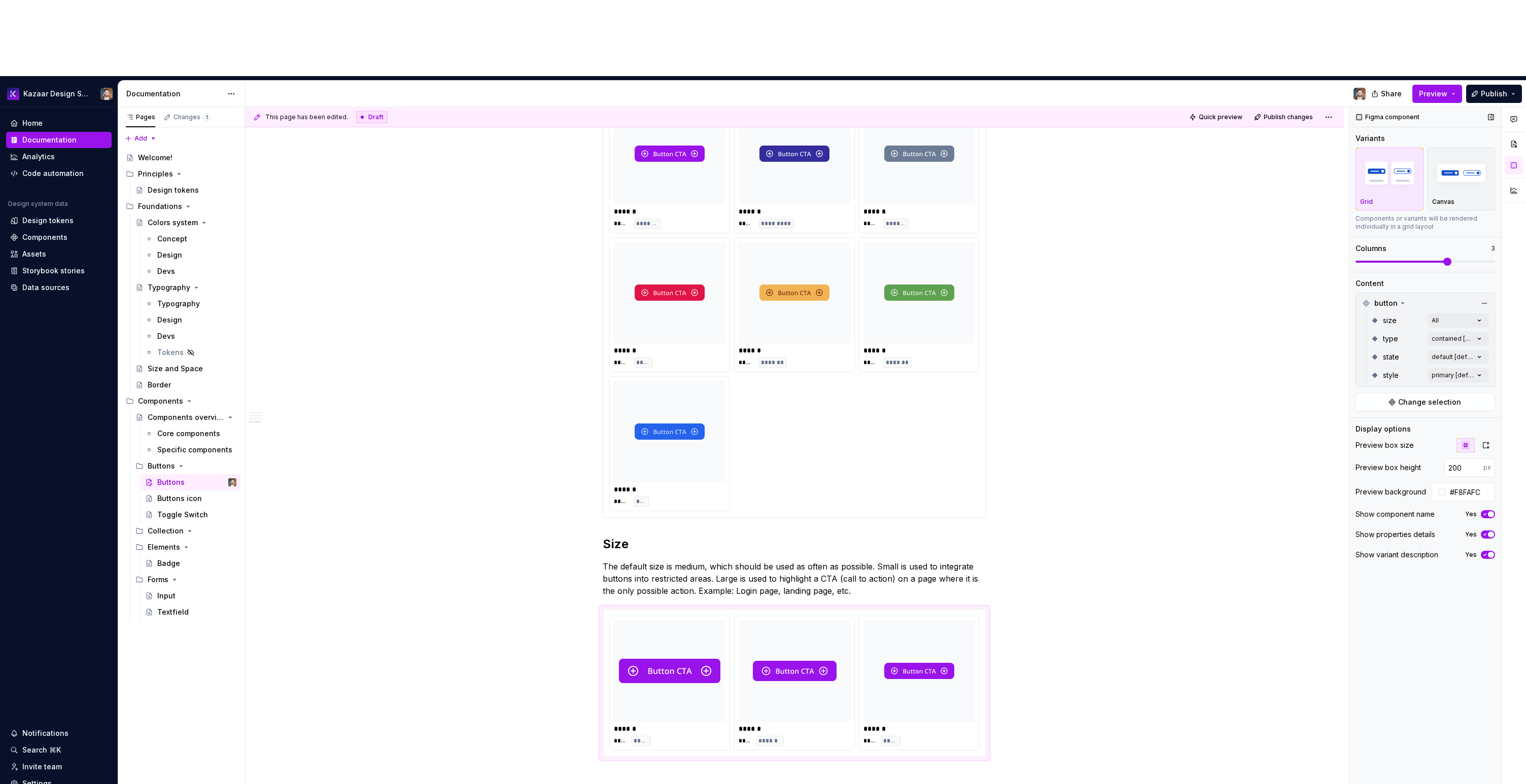
click at [1463, 497] on div "Figma component Variants Grid Canvas Components or variants will be rendered in…" at bounding box center [1425, 484] width 152 height 754
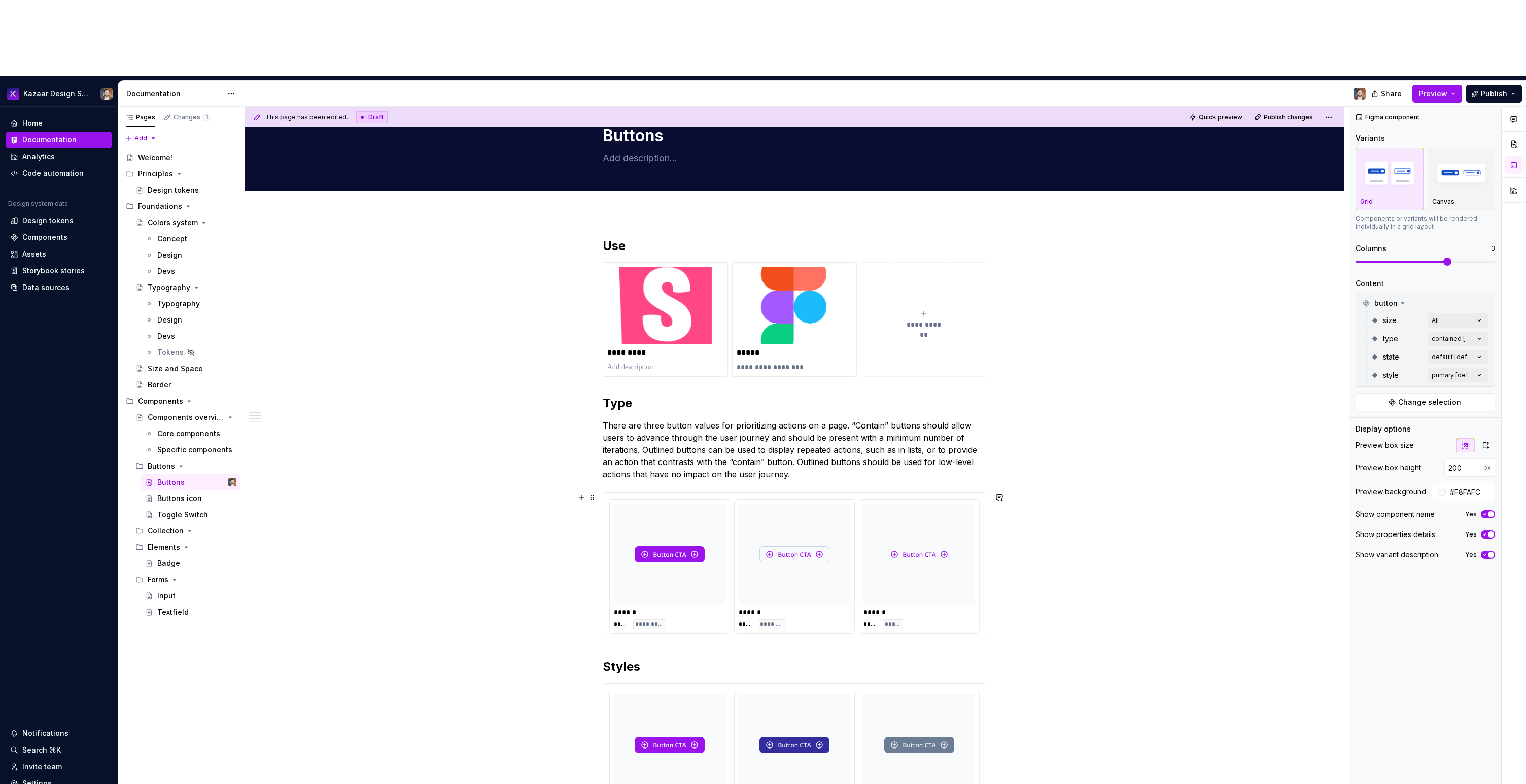
scroll to position [0, 0]
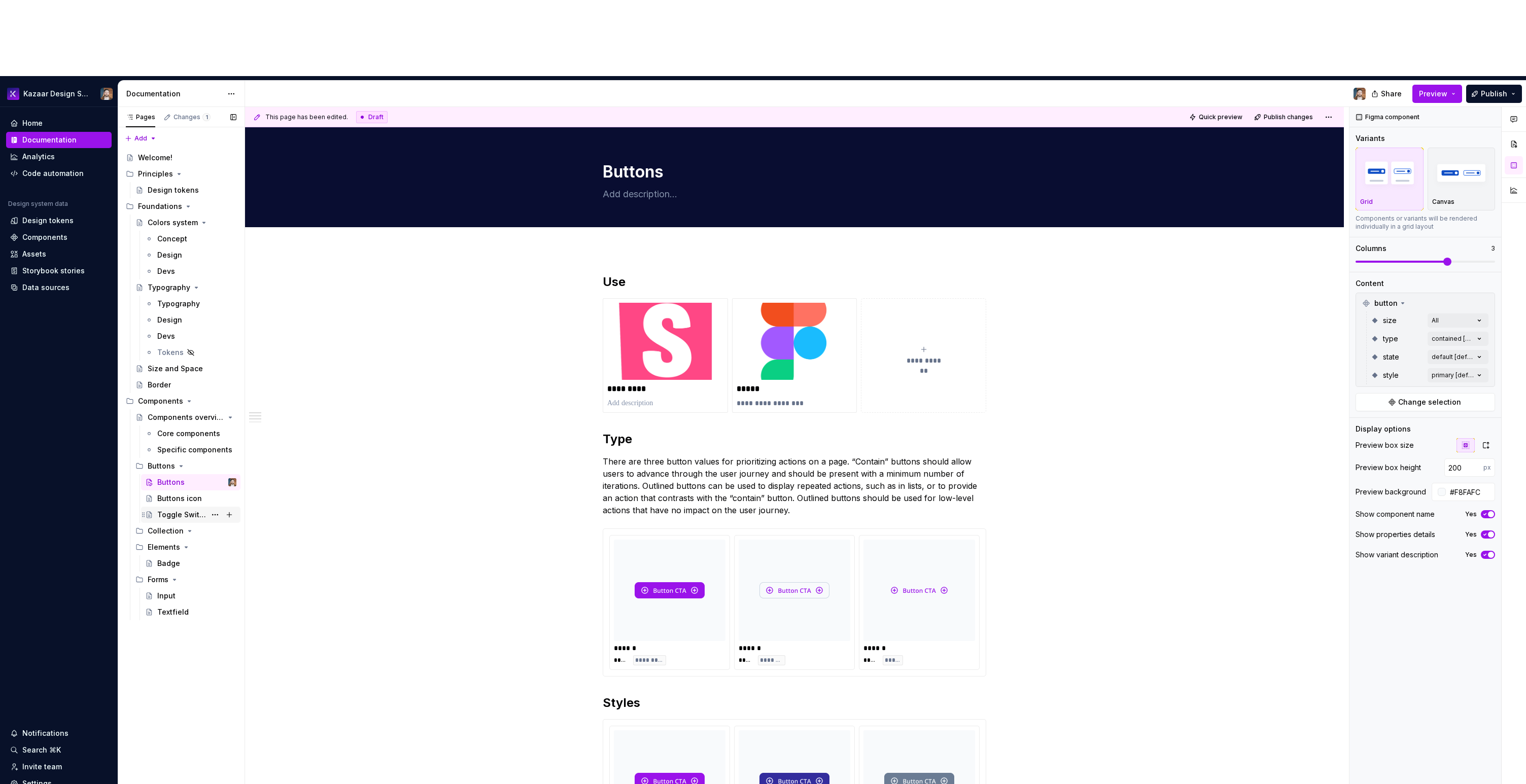
click at [170, 510] on div "Toggle Switch" at bounding box center [181, 515] width 49 height 10
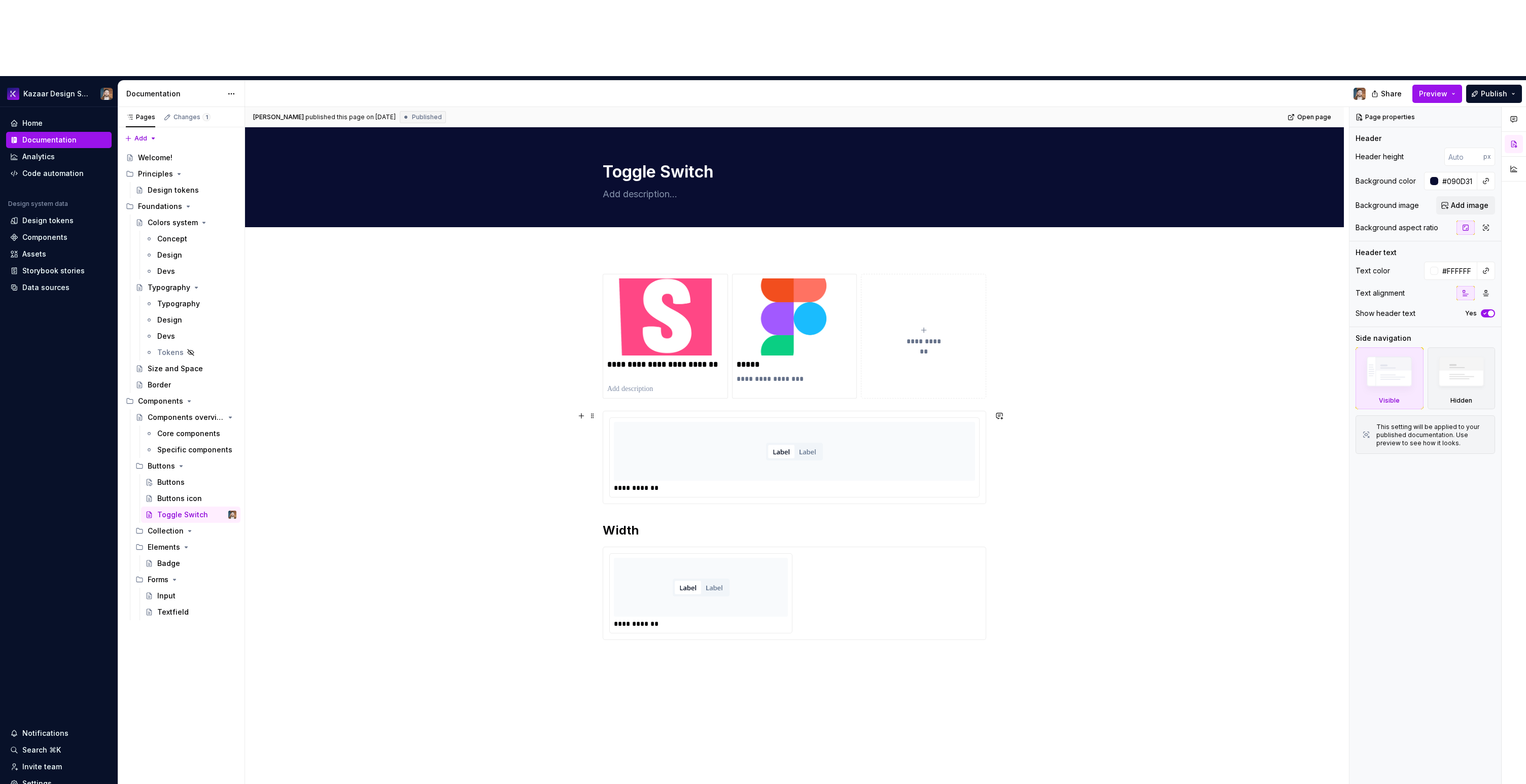
type textarea "*"
click at [813, 426] on img at bounding box center [794, 451] width 57 height 51
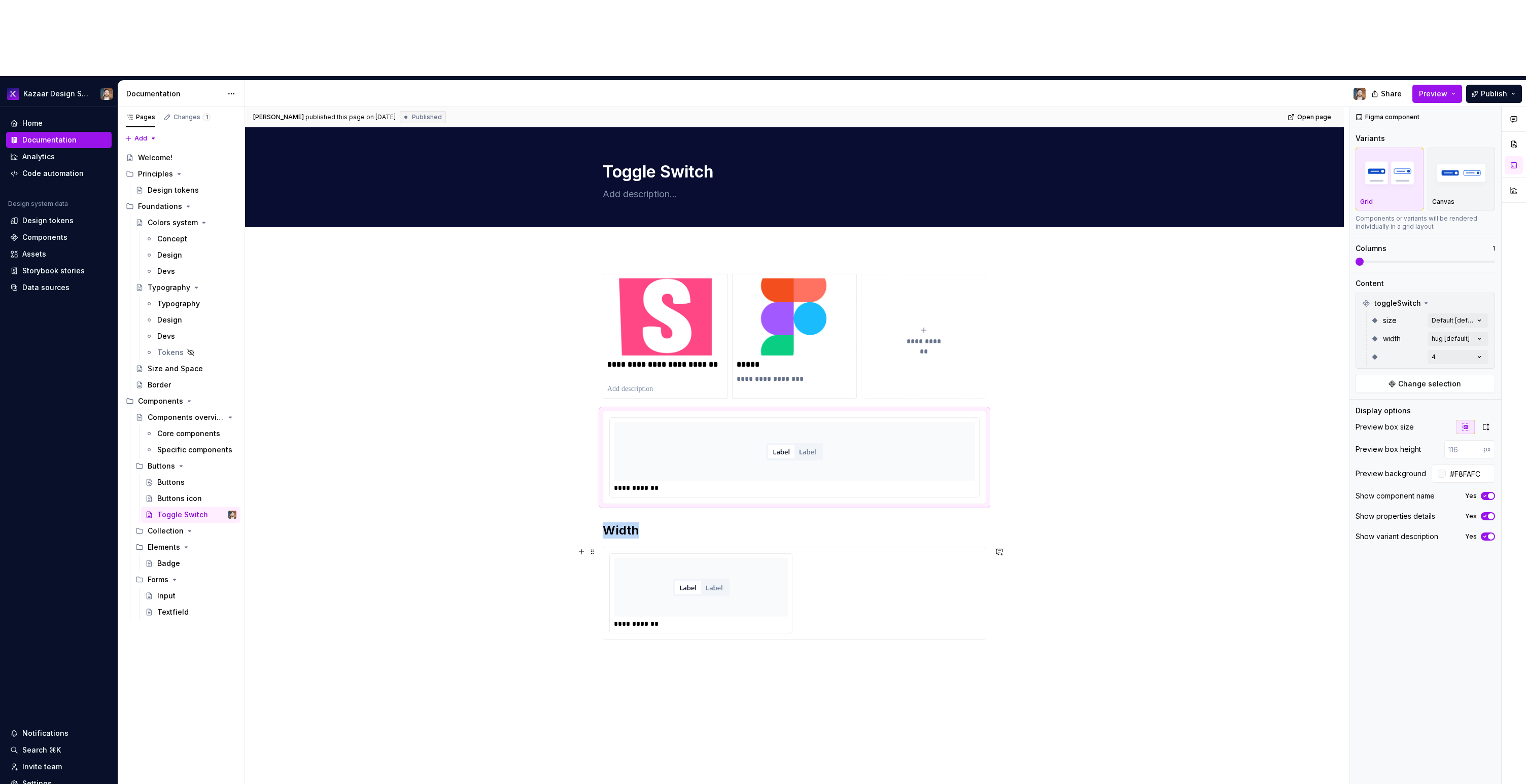
click at [758, 558] on div at bounding box center [701, 587] width 174 height 59
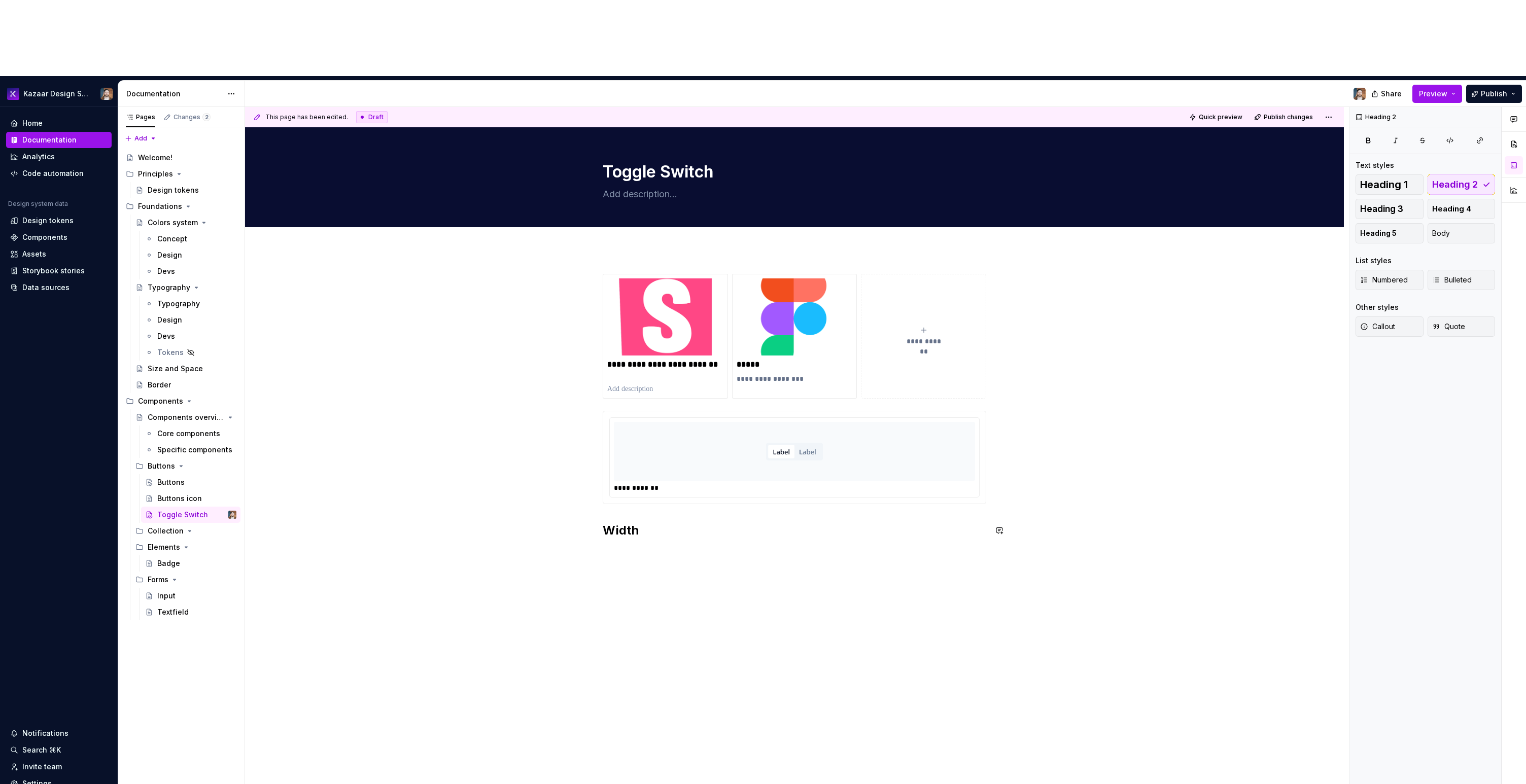
click at [628, 462] on div "**********" at bounding box center [794, 412] width 383 height 277
click at [625, 522] on h2 "Width" at bounding box center [794, 530] width 383 height 16
click at [655, 522] on h2 "Width" at bounding box center [794, 530] width 383 height 16
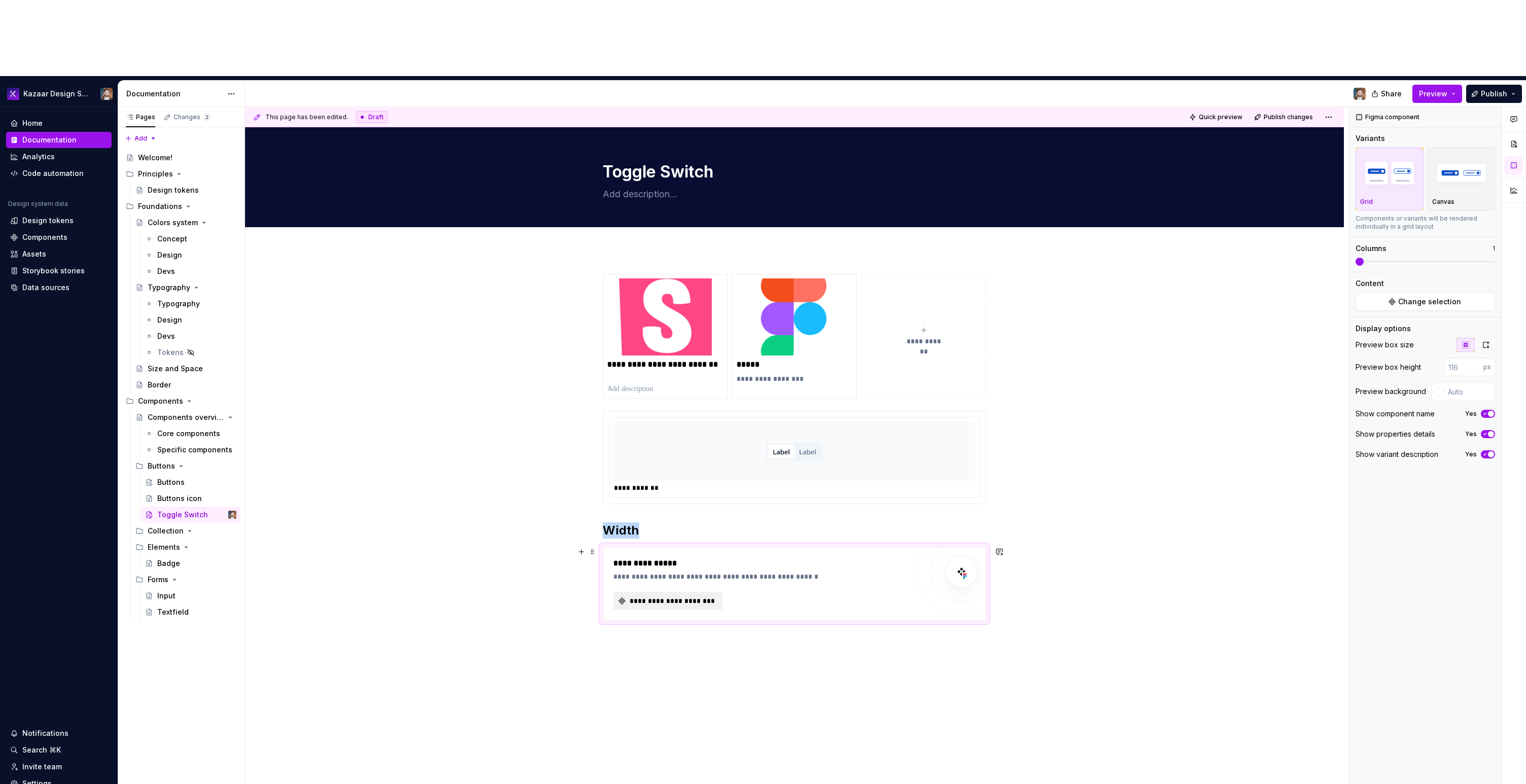
click at [695, 596] on span "**********" at bounding box center [672, 600] width 88 height 10
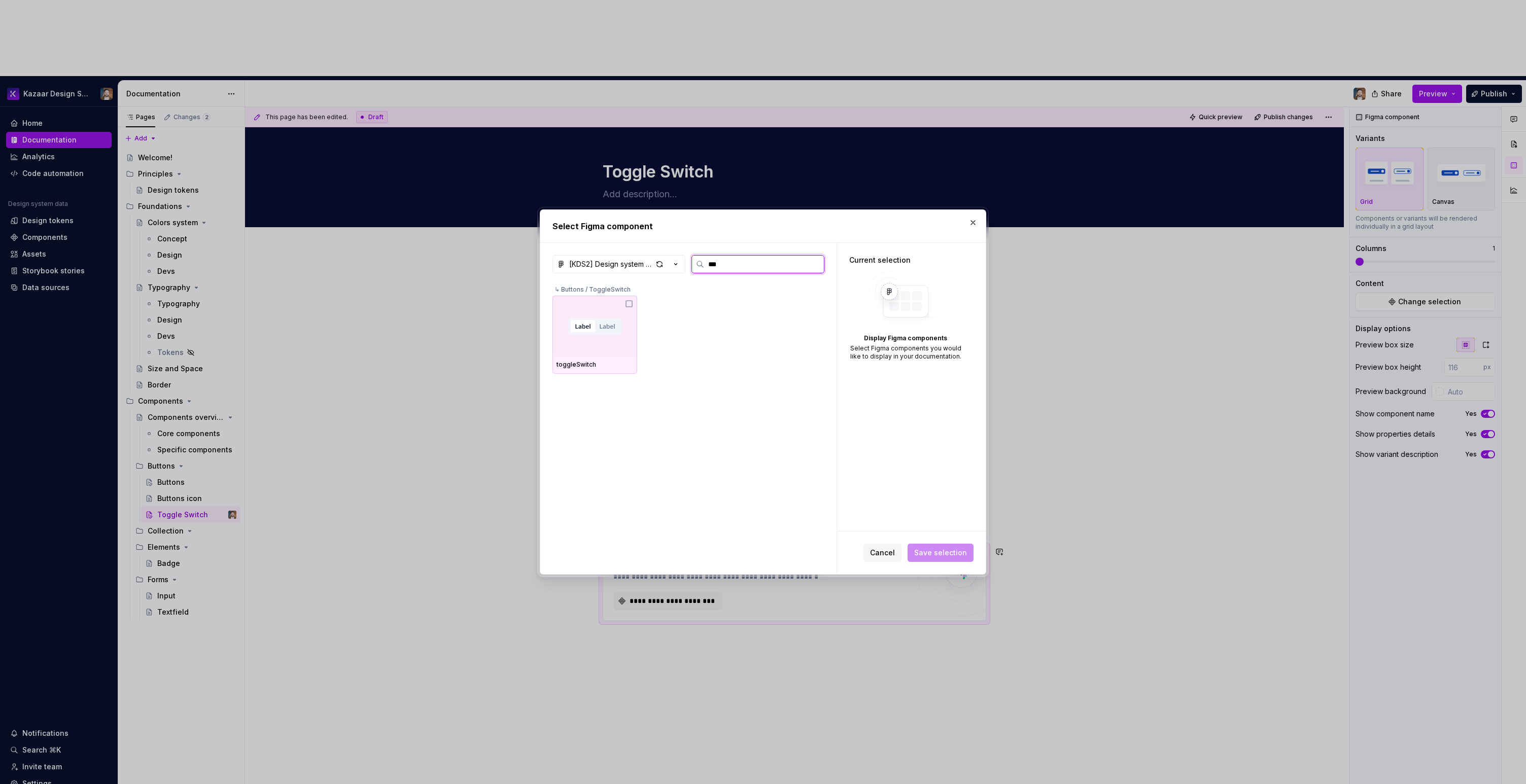
type input "****"
click at [592, 324] on img at bounding box center [595, 326] width 57 height 16
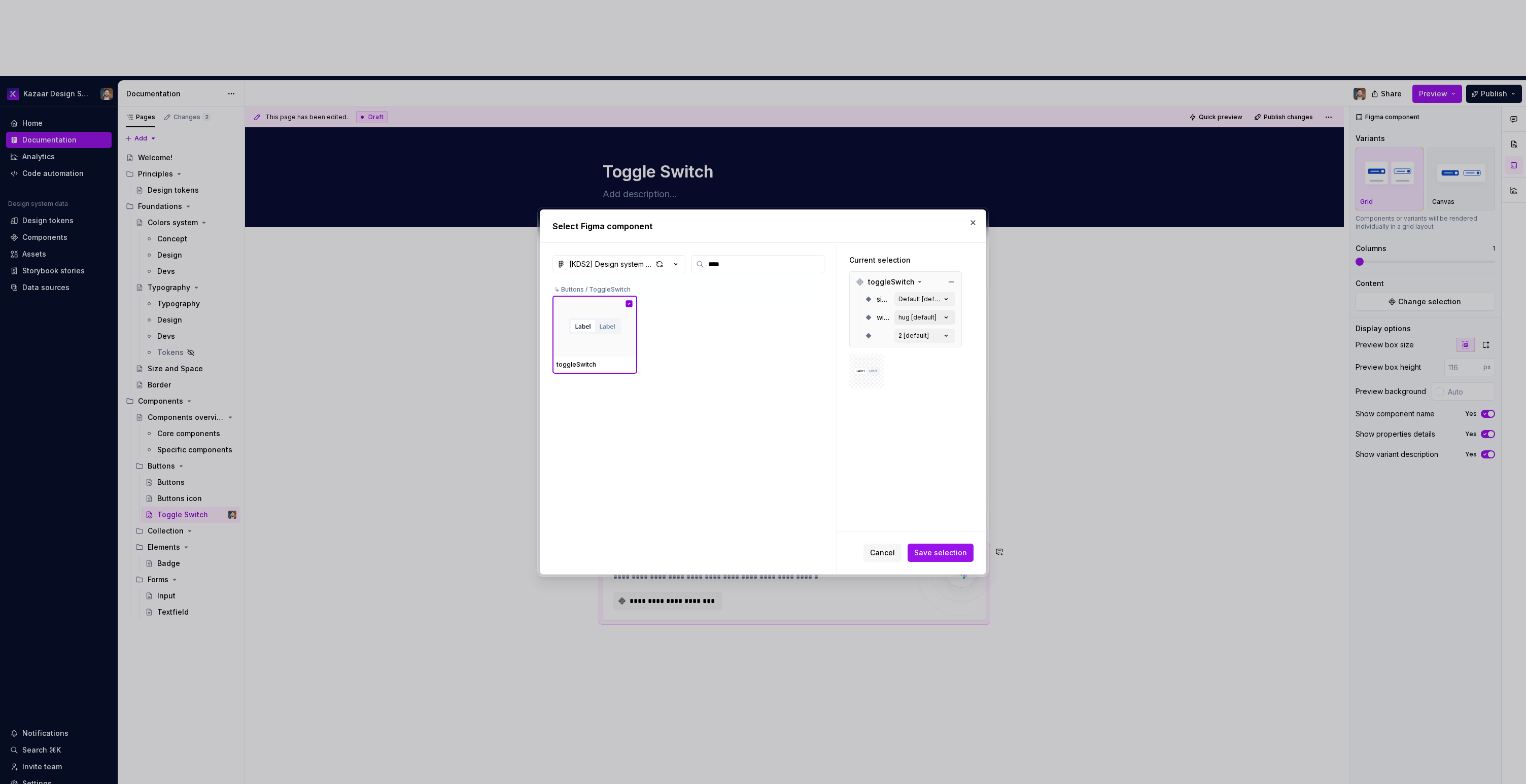
click at [918, 314] on div "hug [default]" at bounding box center [918, 317] width 38 height 8
click at [918, 316] on div "hug [default]" at bounding box center [918, 317] width 38 height 8
click at [954, 317] on button "hug [default]" at bounding box center [925, 317] width 61 height 14
click at [944, 316] on icon "button" at bounding box center [946, 317] width 10 height 10
click at [960, 557] on span "Save selection" at bounding box center [940, 552] width 53 height 10
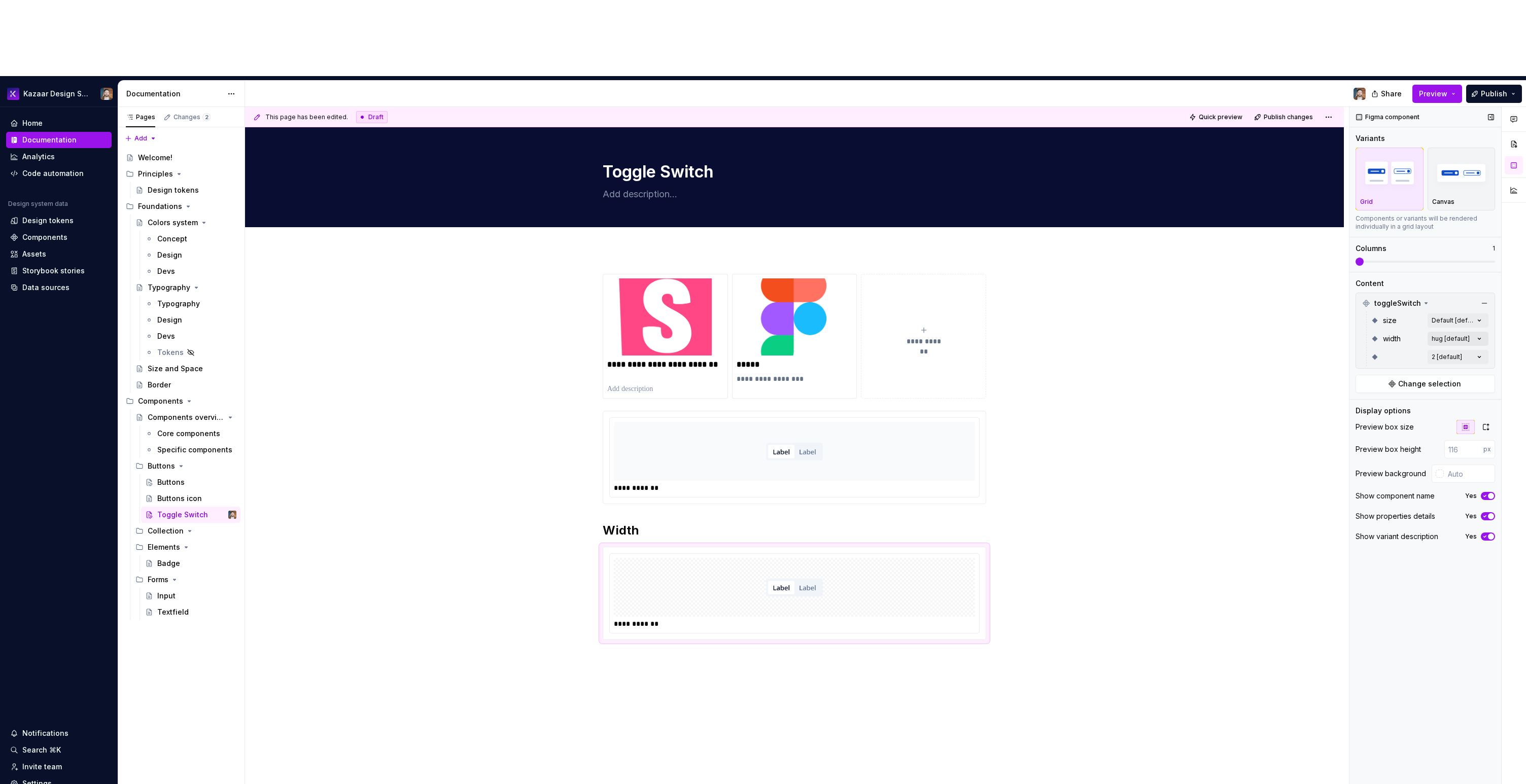
click at [1448, 260] on div "Comments Open comments No comments yet Select ‘Comment’ from the block context …" at bounding box center [1438, 484] width 177 height 754
click at [1376, 312] on span "fix" at bounding box center [1374, 311] width 9 height 10
click at [1373, 328] on span "hug" at bounding box center [1377, 327] width 14 height 10
click at [1389, 543] on div "Comments Open comments No comments yet Select ‘Comment’ from the block context …" at bounding box center [1438, 484] width 177 height 754
drag, startPoint x: 1354, startPoint y: 187, endPoint x: 1424, endPoint y: 188, distance: 70.0
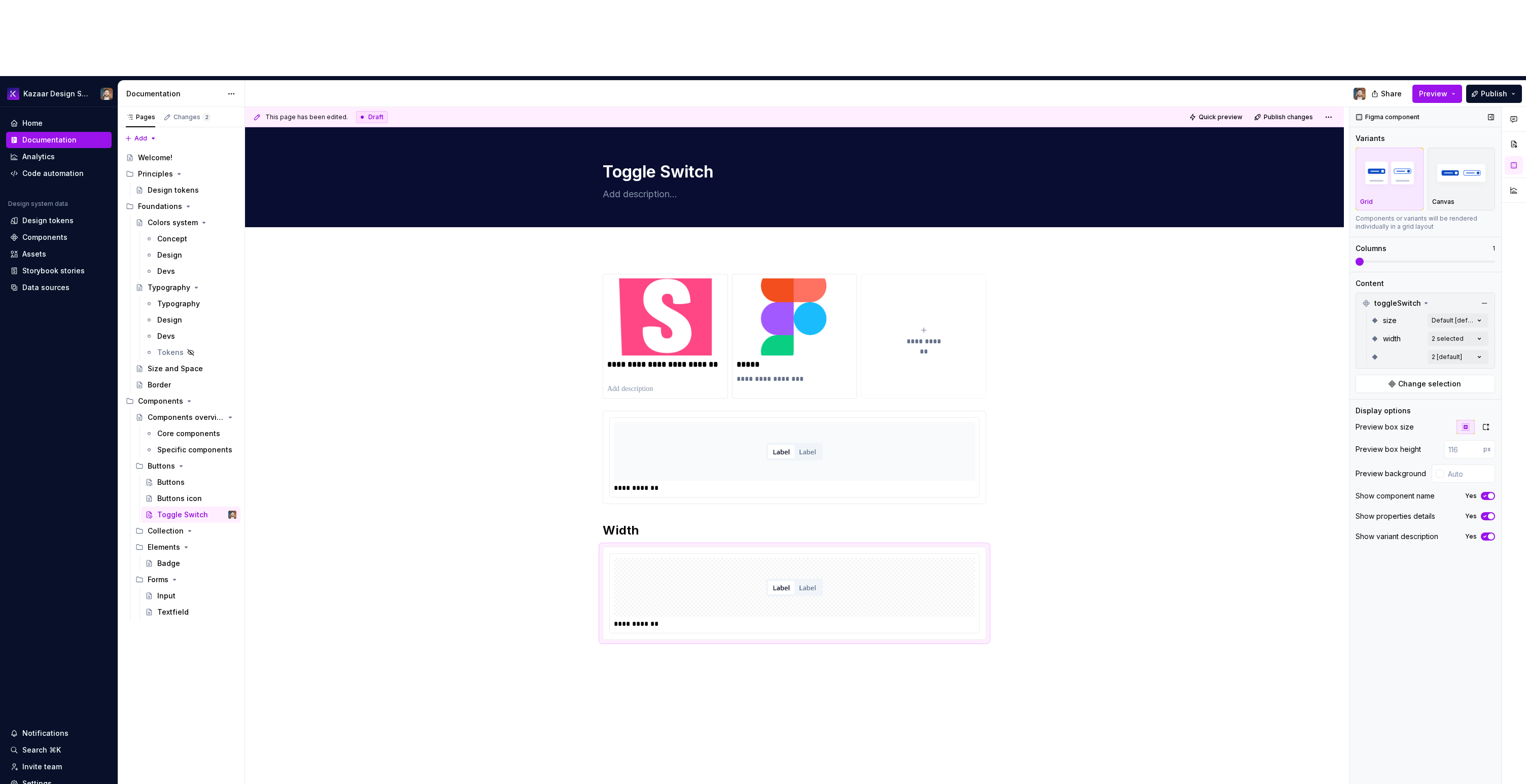
click at [1424, 188] on div "Figma component Variants Grid Canvas Components or variants will be rendered in…" at bounding box center [1425, 484] width 152 height 754
click at [1364, 261] on span at bounding box center [1425, 261] width 140 height 2
click at [1377, 278] on div "Content" at bounding box center [1370, 283] width 28 height 10
click at [1397, 298] on span "toggleSwitch" at bounding box center [1397, 303] width 47 height 10
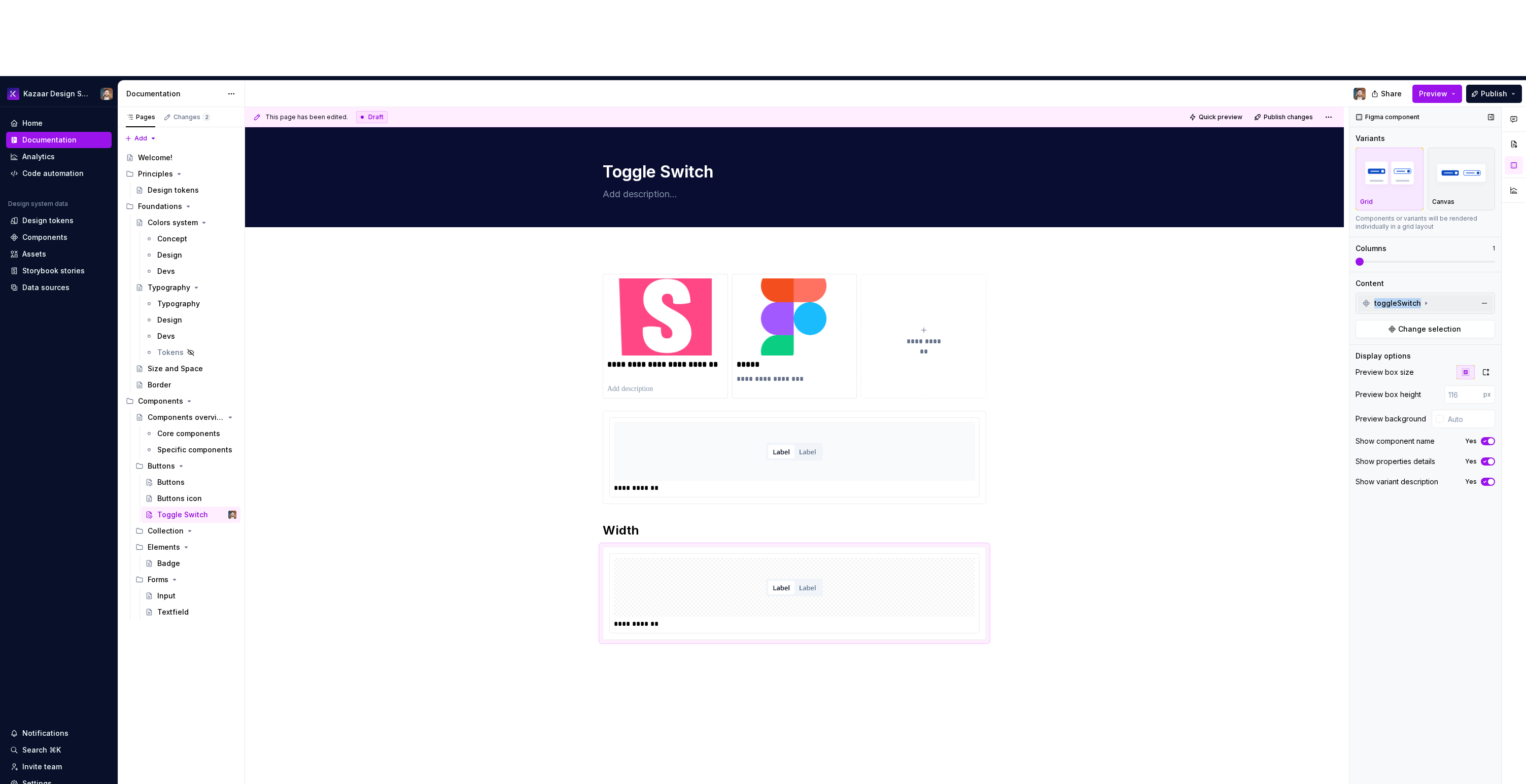
click at [1397, 298] on span "toggleSwitch" at bounding box center [1397, 303] width 47 height 10
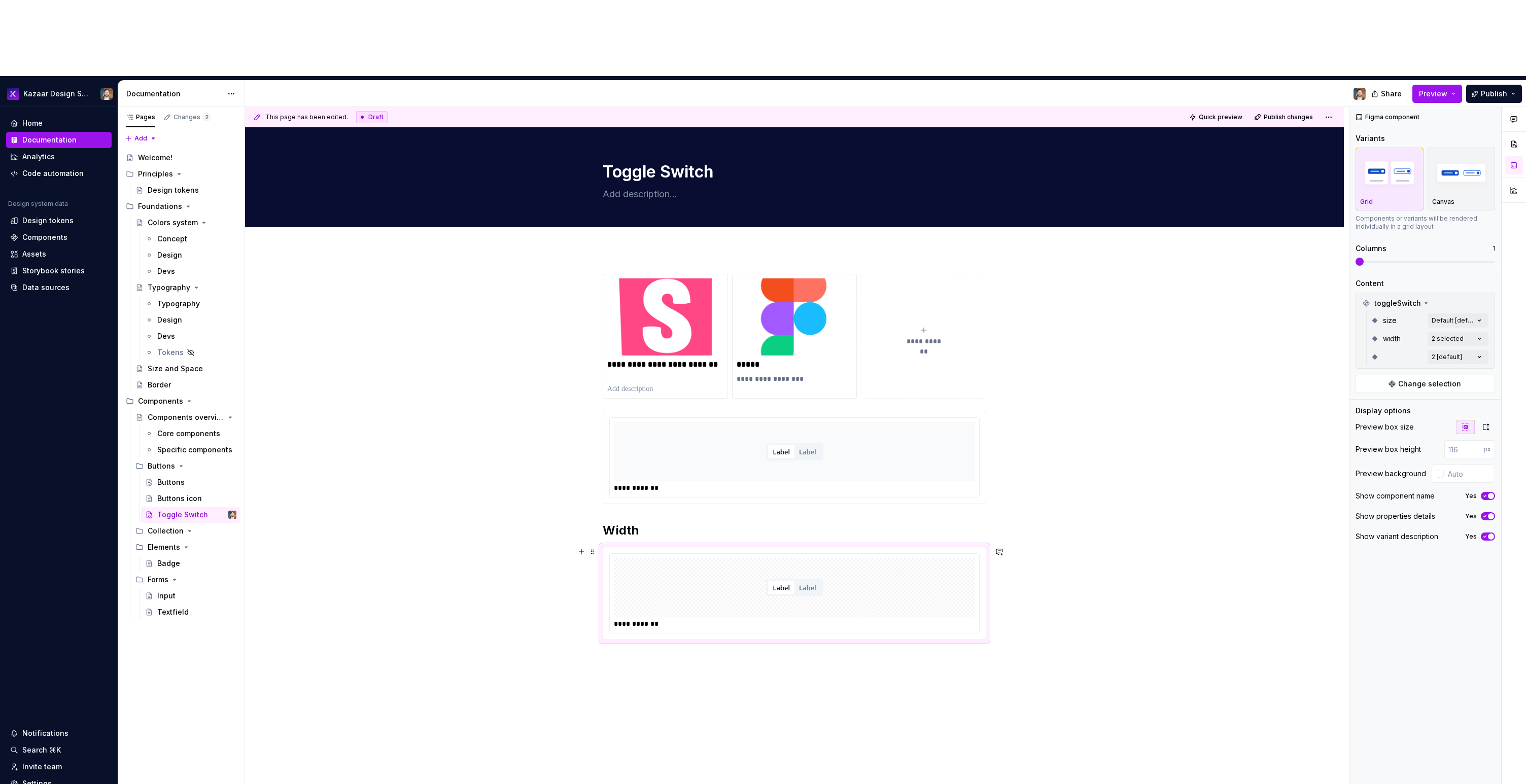
click at [809, 560] on div "**********" at bounding box center [794, 593] width 383 height 92
click at [800, 562] on img at bounding box center [794, 587] width 57 height 51
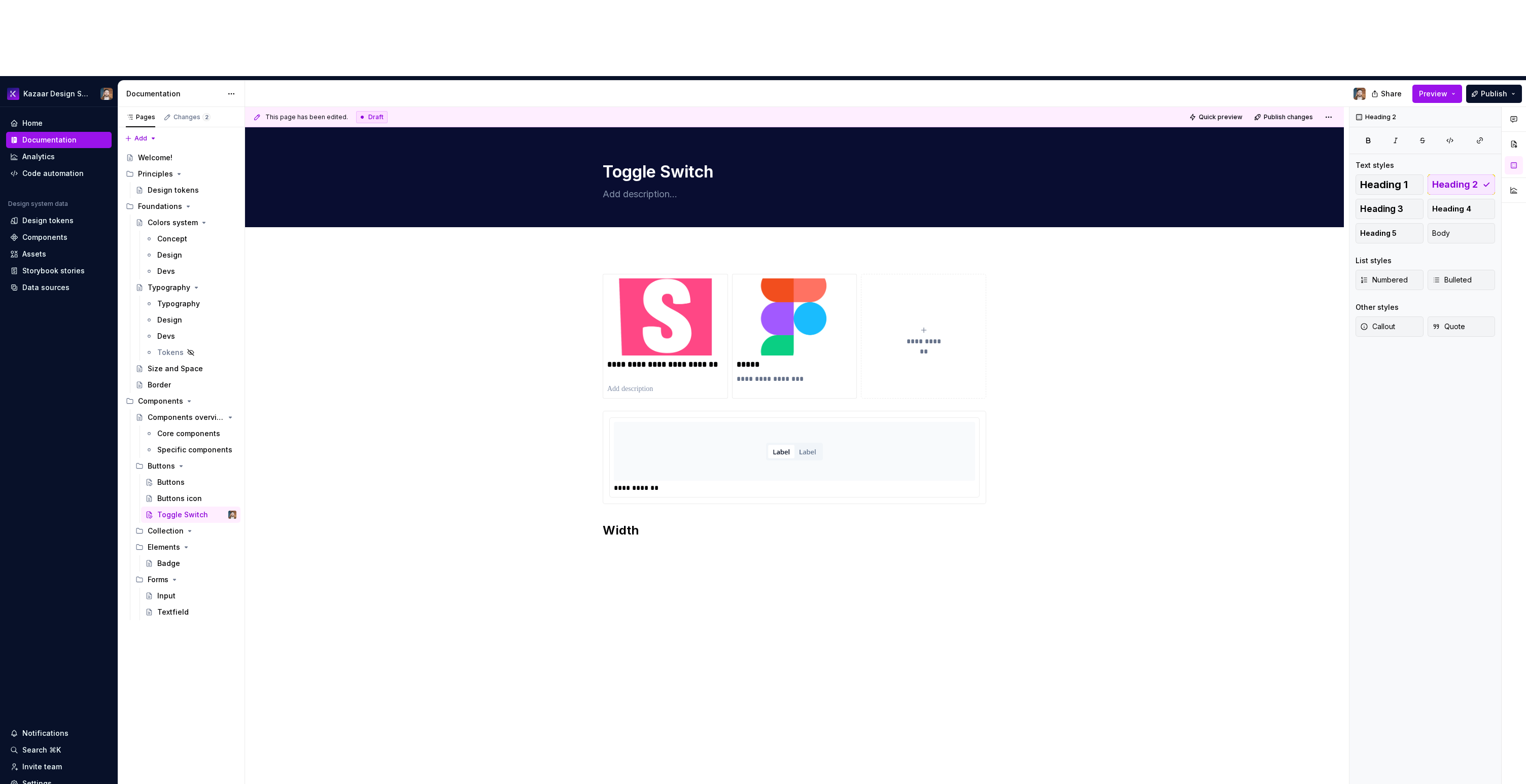
click at [623, 522] on h2 "Width" at bounding box center [794, 530] width 383 height 16
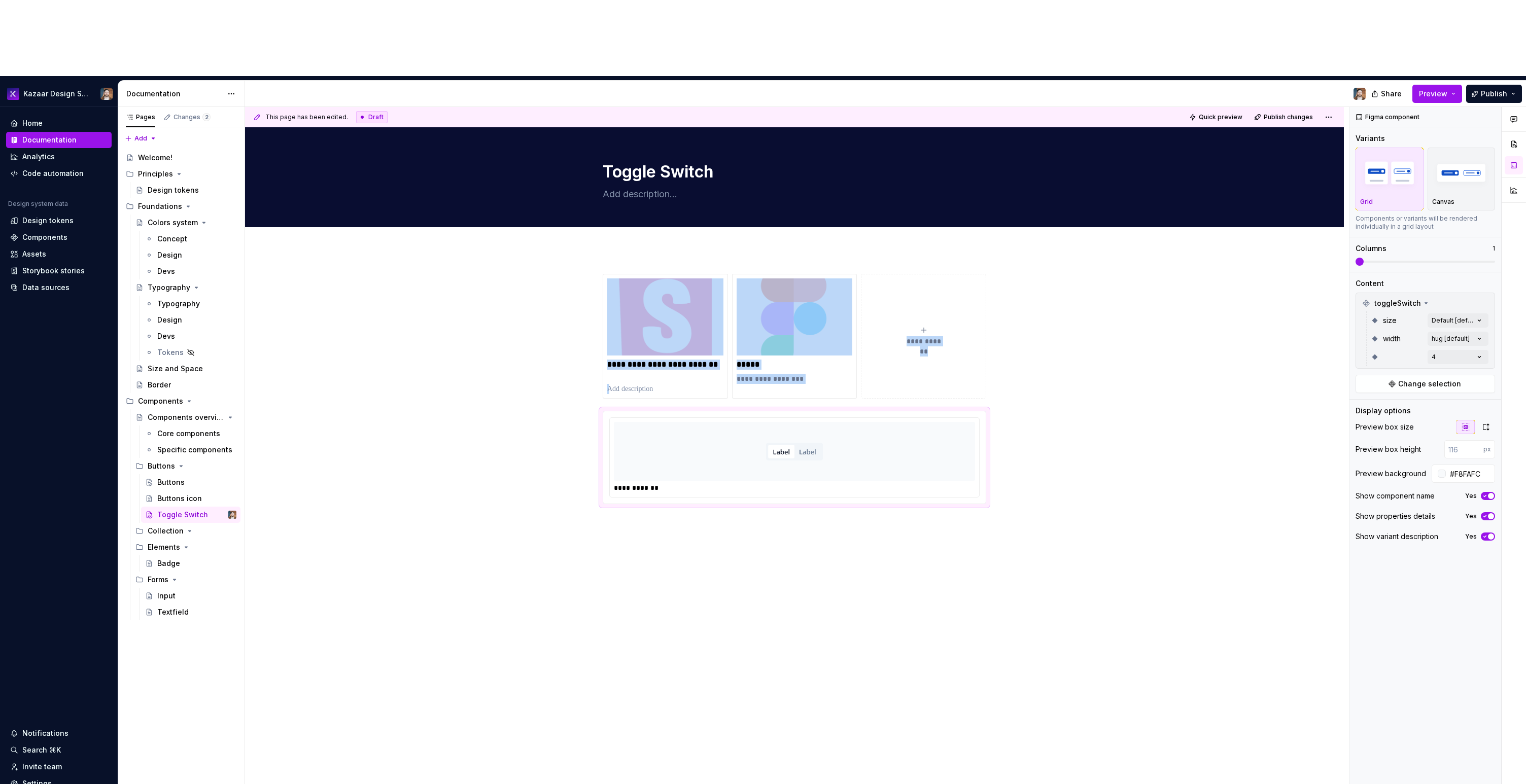
click at [669, 468] on div "**********" at bounding box center [794, 500] width 1099 height 502
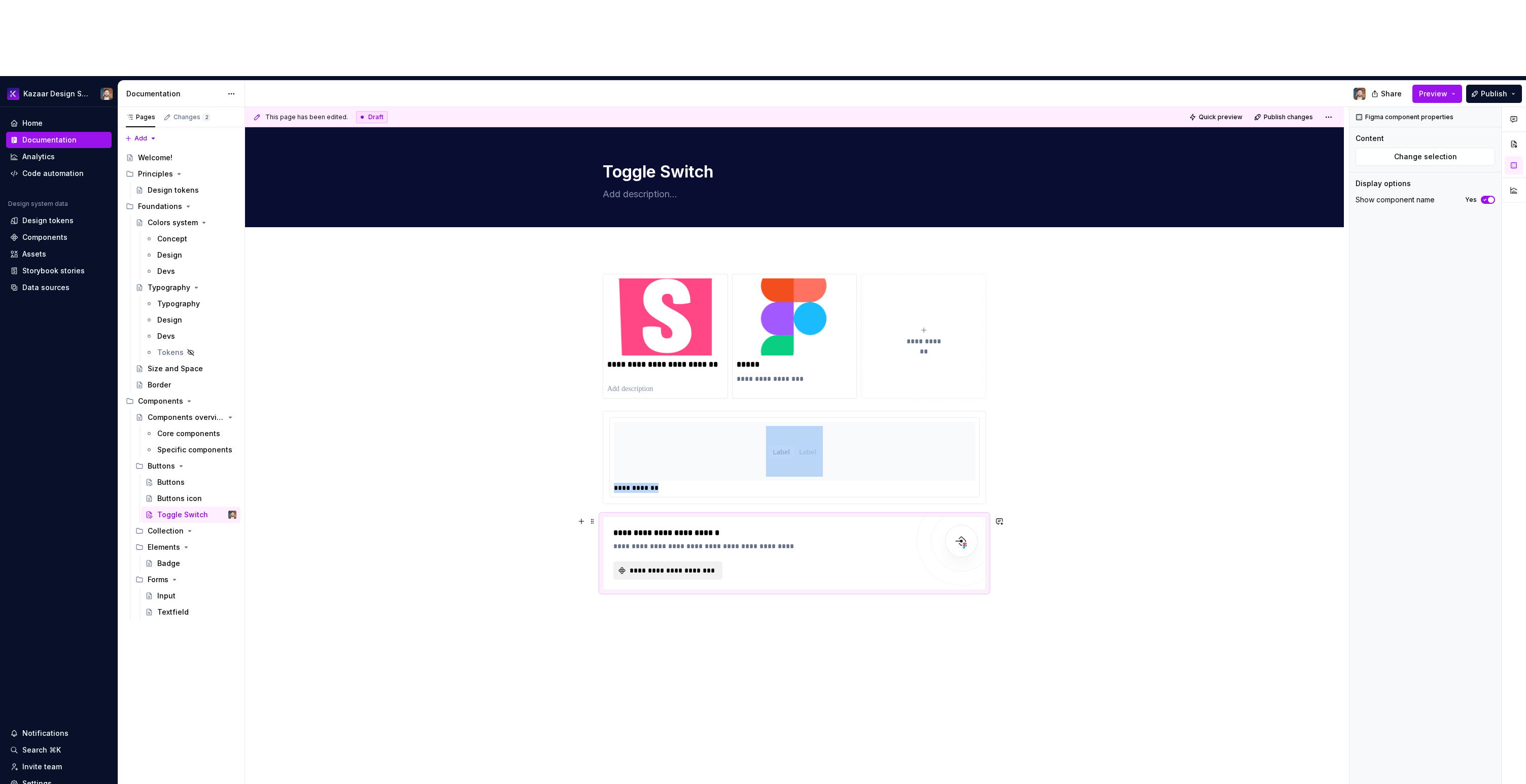
click at [620, 561] on button "**********" at bounding box center [668, 570] width 109 height 18
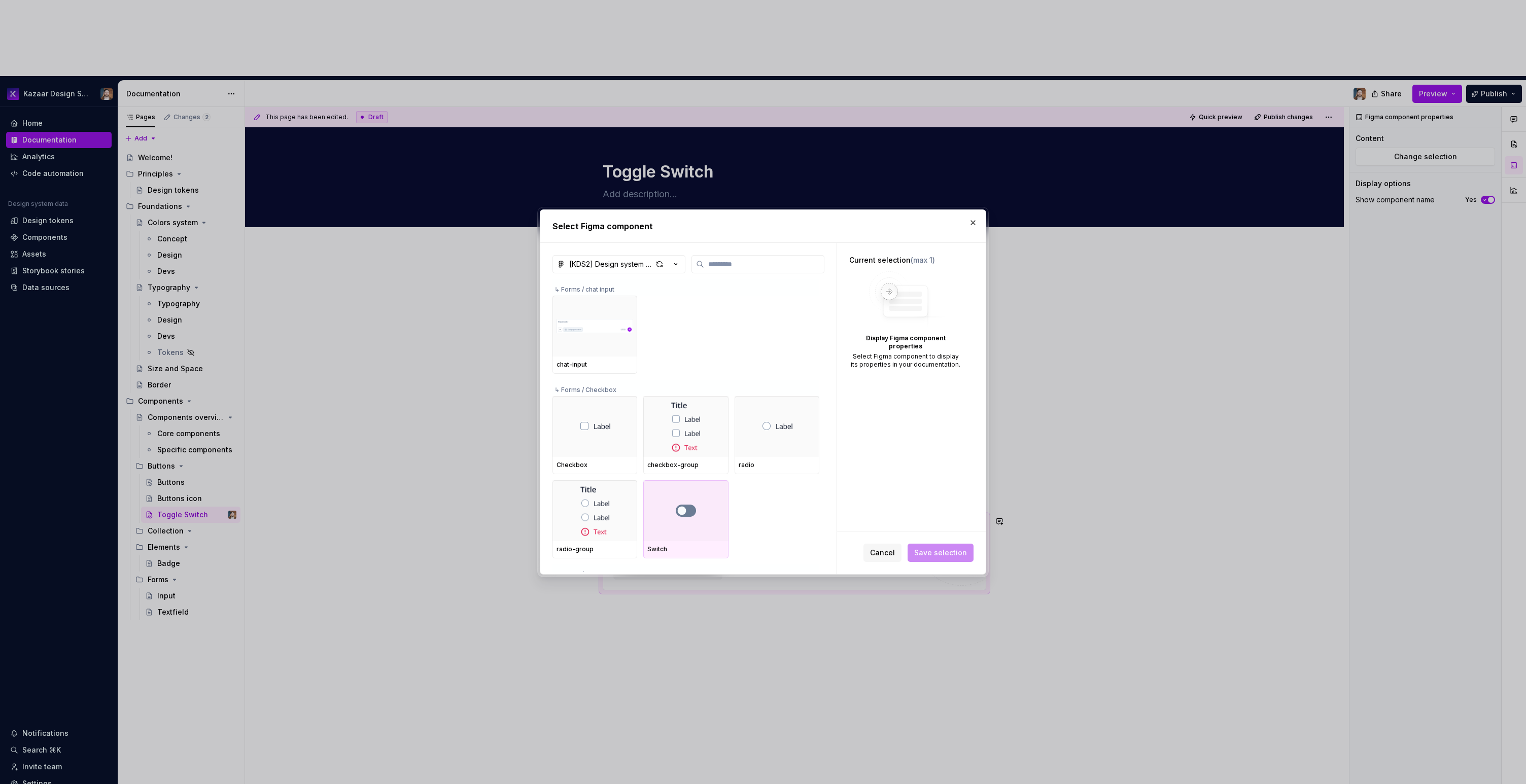
type textarea "*"
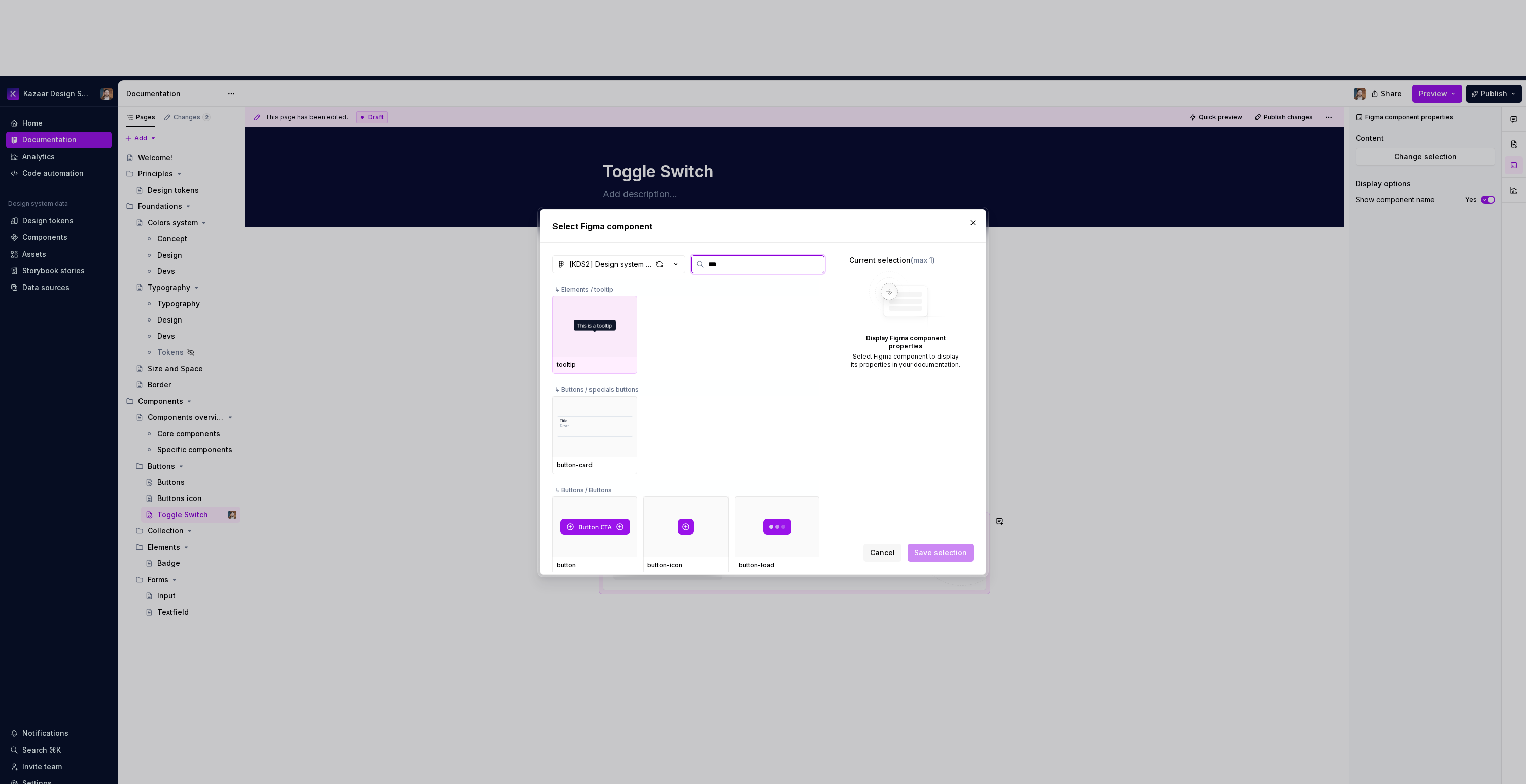
type input "****"
click at [613, 339] on div at bounding box center [595, 326] width 85 height 61
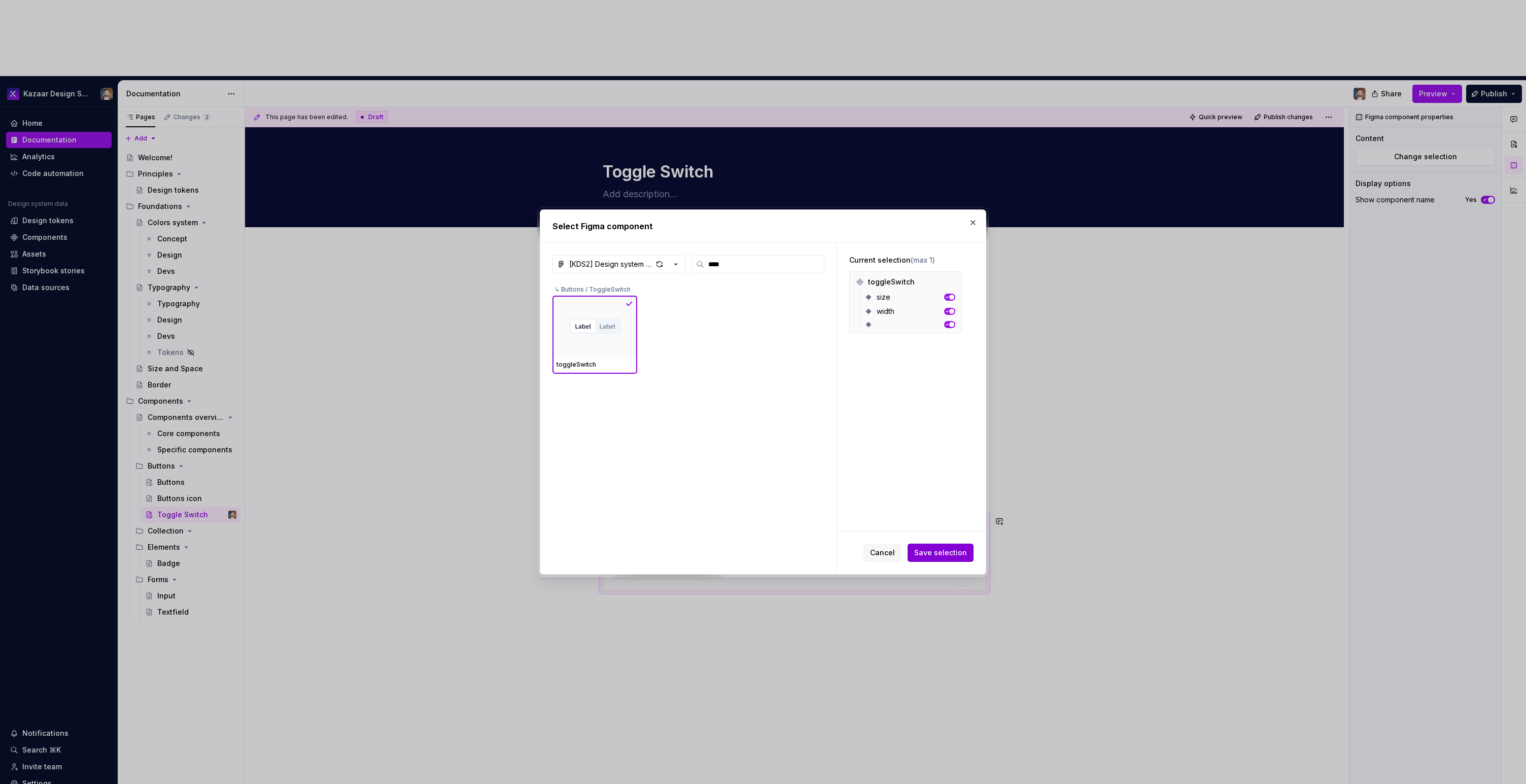
click at [951, 550] on span "Save selection" at bounding box center [940, 552] width 53 height 10
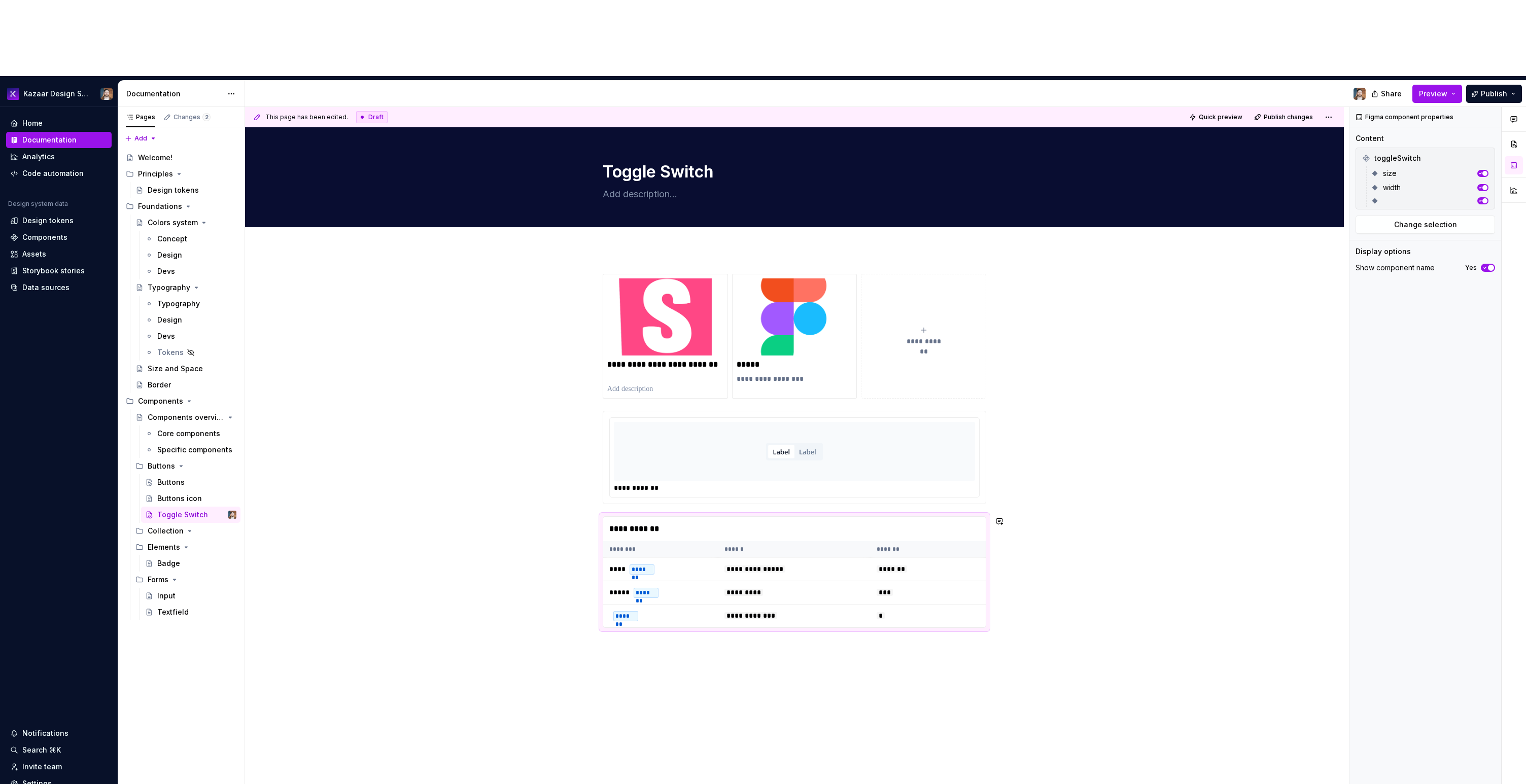
click at [913, 678] on div "**********" at bounding box center [794, 562] width 1099 height 626
click at [771, 605] on td "**********" at bounding box center [794, 616] width 152 height 23
click at [790, 604] on div "**********" at bounding box center [794, 562] width 1099 height 626
click at [185, 493] on div "Buttons icon" at bounding box center [179, 498] width 44 height 10
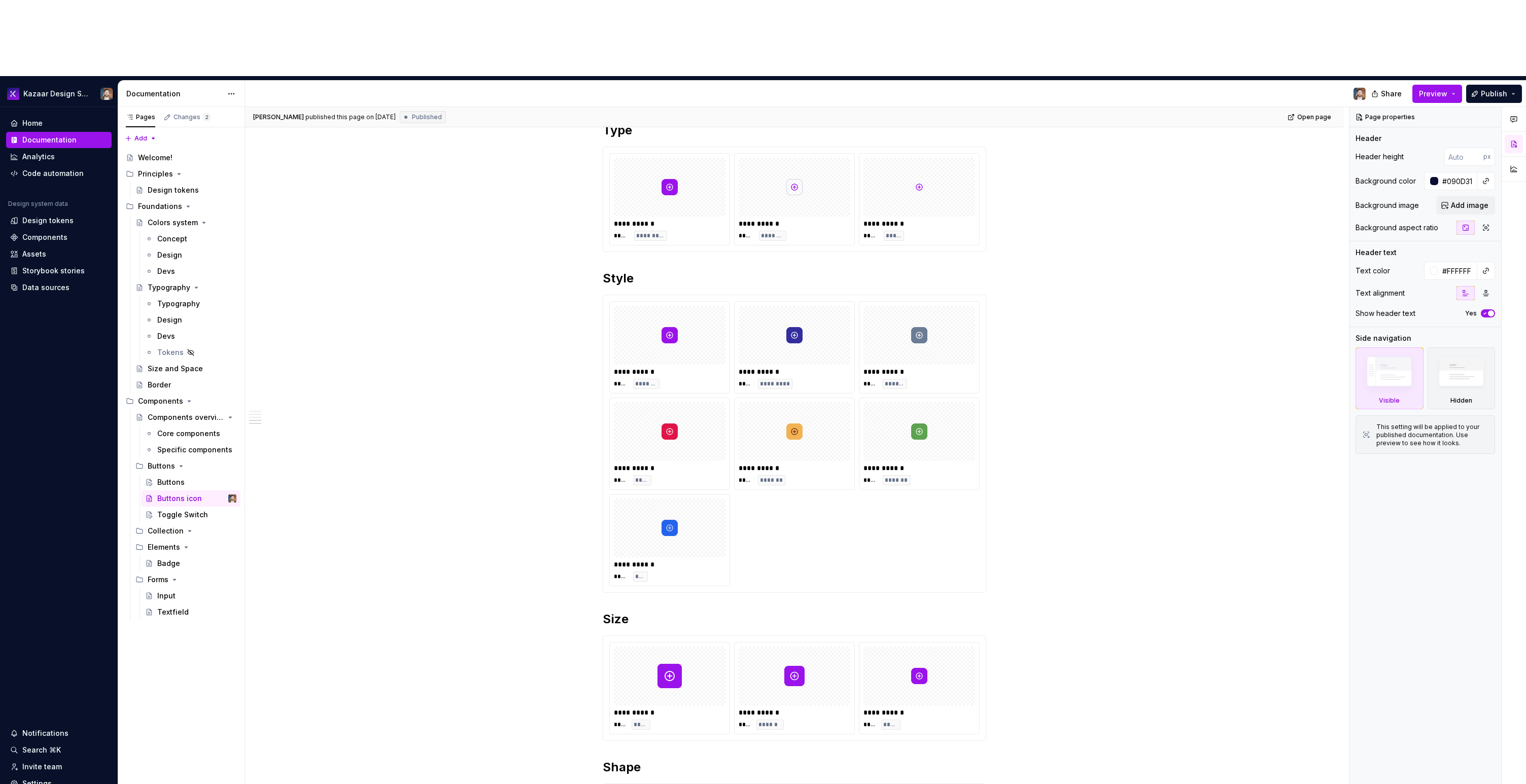
scroll to position [584, 0]
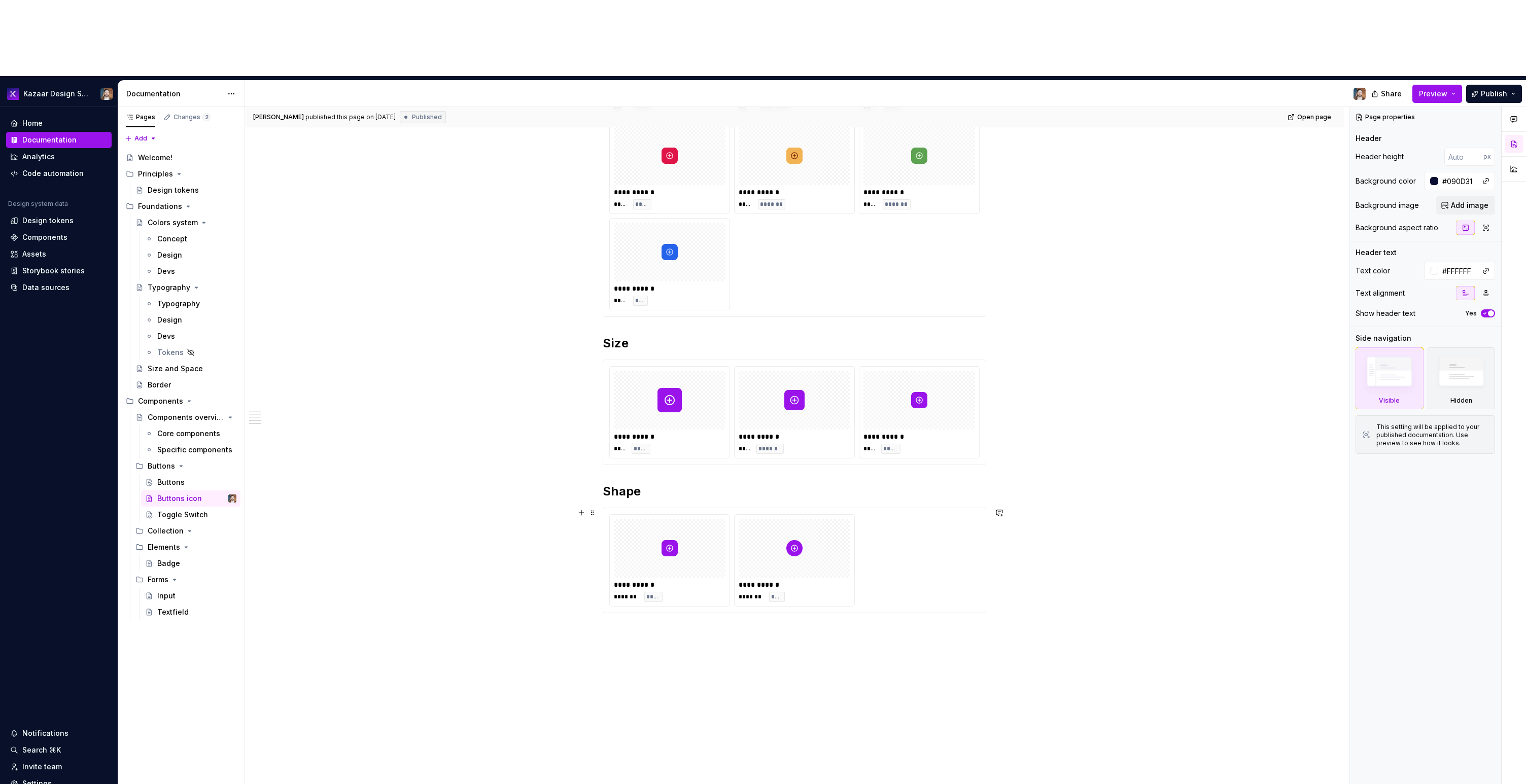
type textarea "*"
click at [652, 658] on div "**********" at bounding box center [797, 484] width 1104 height 754
click at [659, 621] on div "**********" at bounding box center [794, 262] width 1099 height 1196
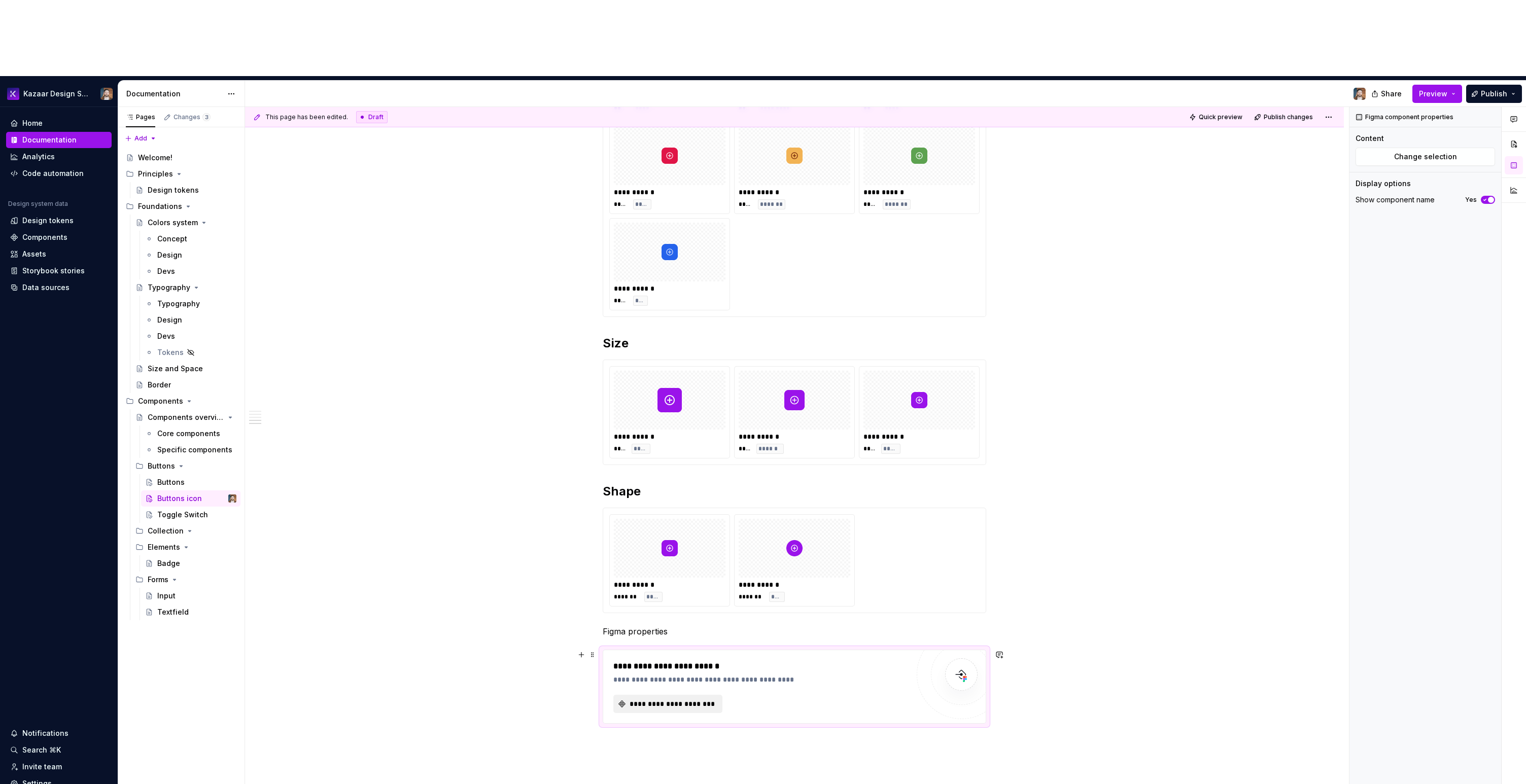
click at [631, 699] on span "**********" at bounding box center [672, 703] width 88 height 10
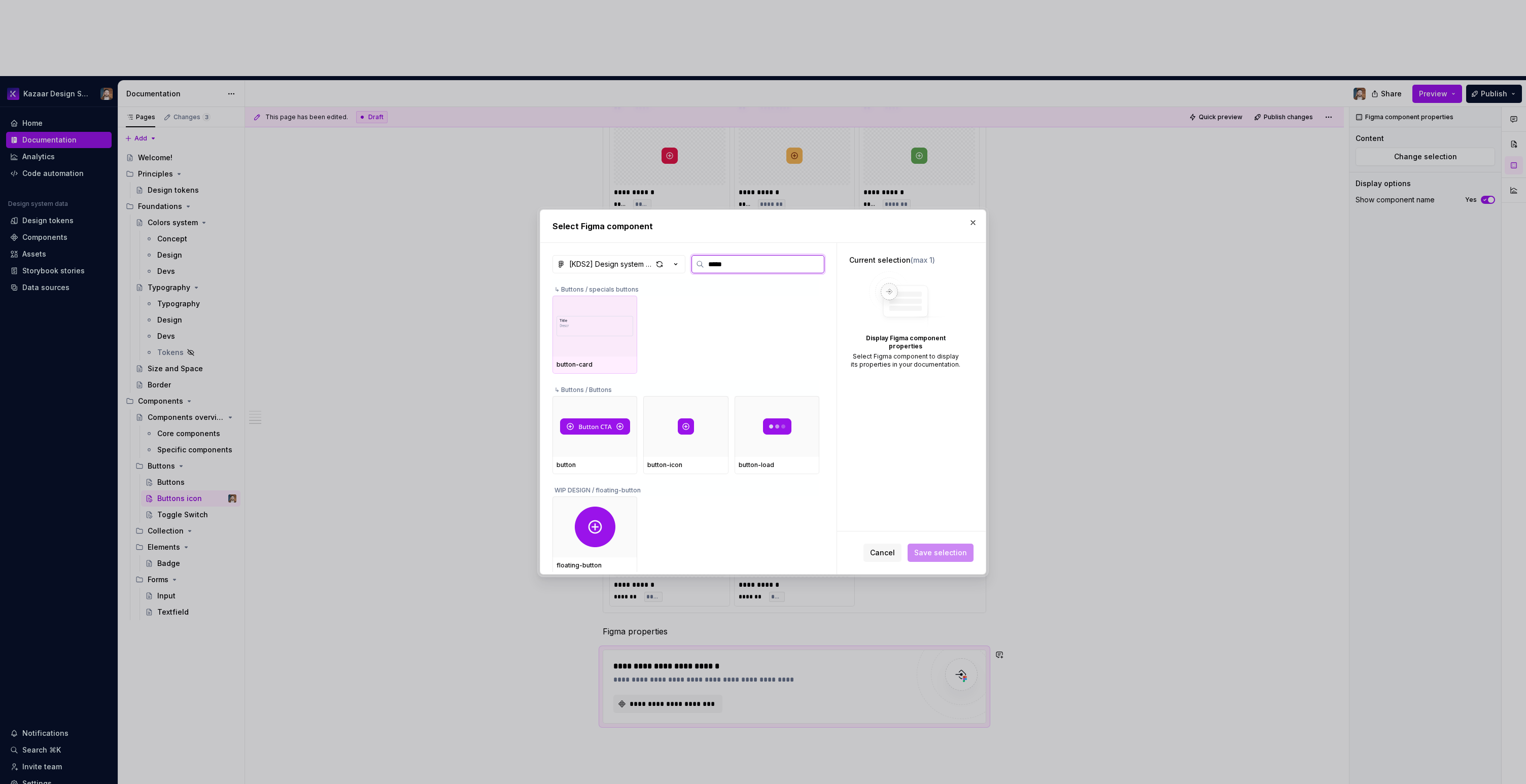
type input "******"
click at [674, 432] on div at bounding box center [685, 426] width 85 height 61
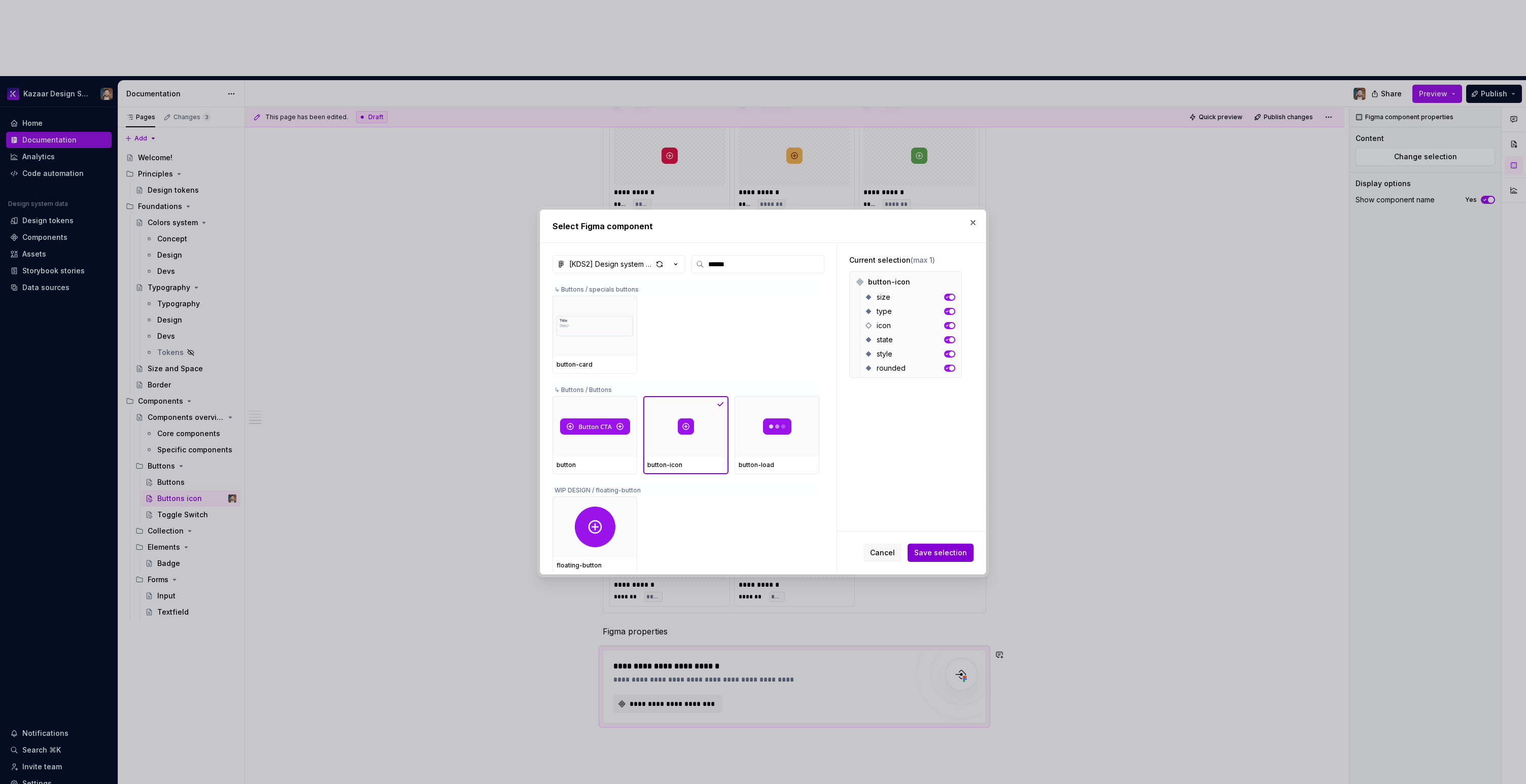
click at [948, 554] on span "Save selection" at bounding box center [940, 552] width 53 height 10
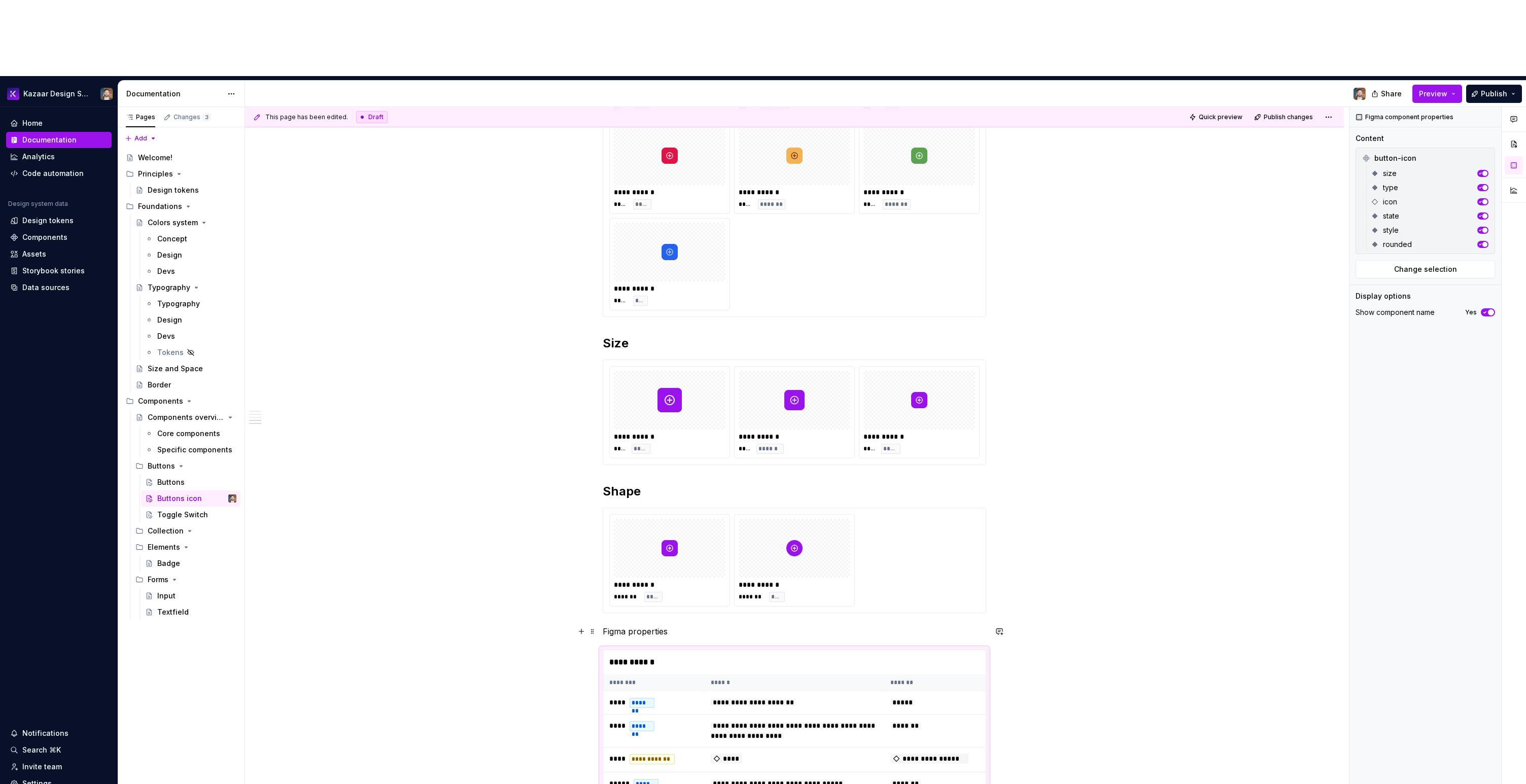
click at [634, 625] on p "Figma properties" at bounding box center [794, 631] width 383 height 12
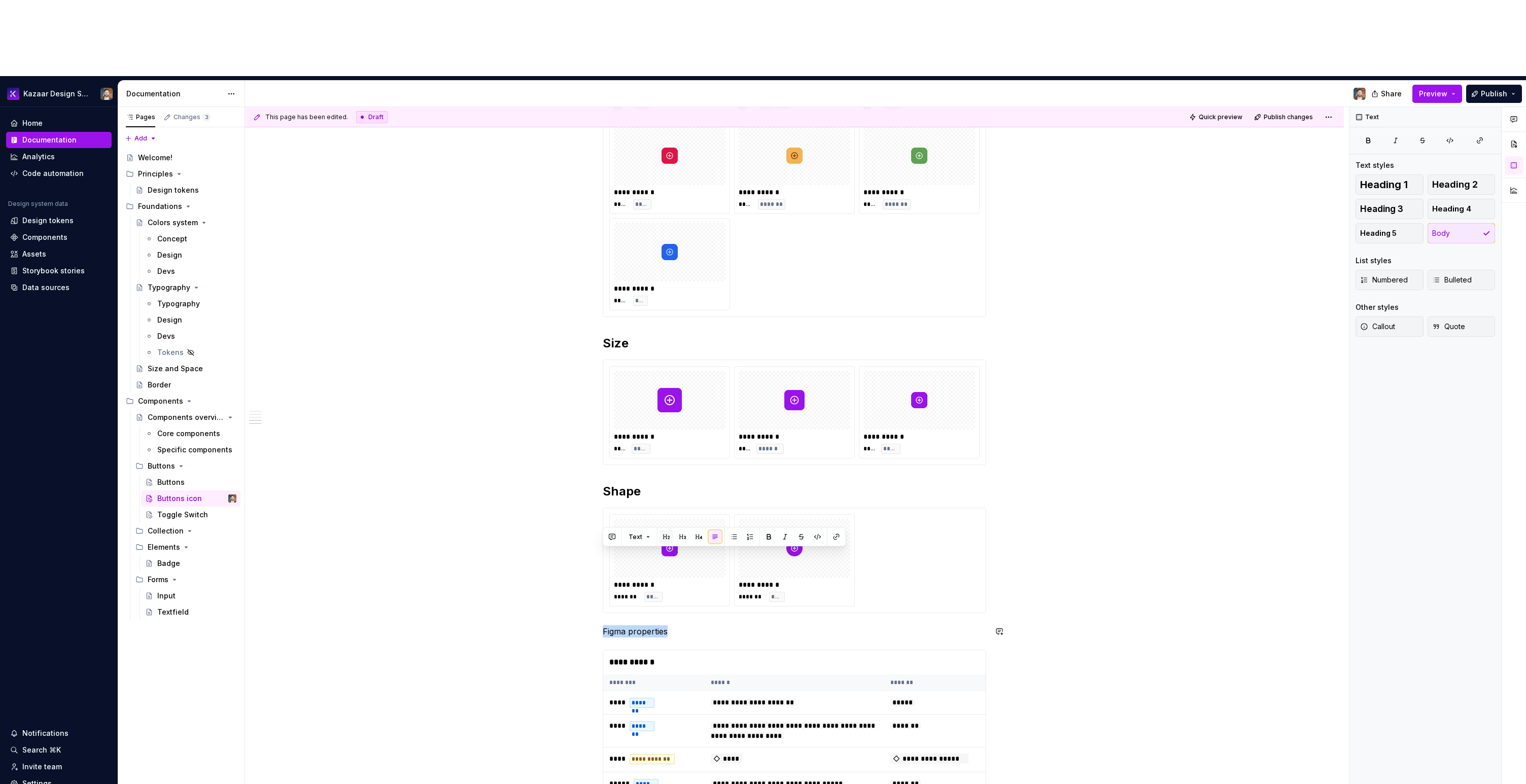
click at [661, 536] on button "button" at bounding box center [666, 537] width 14 height 14
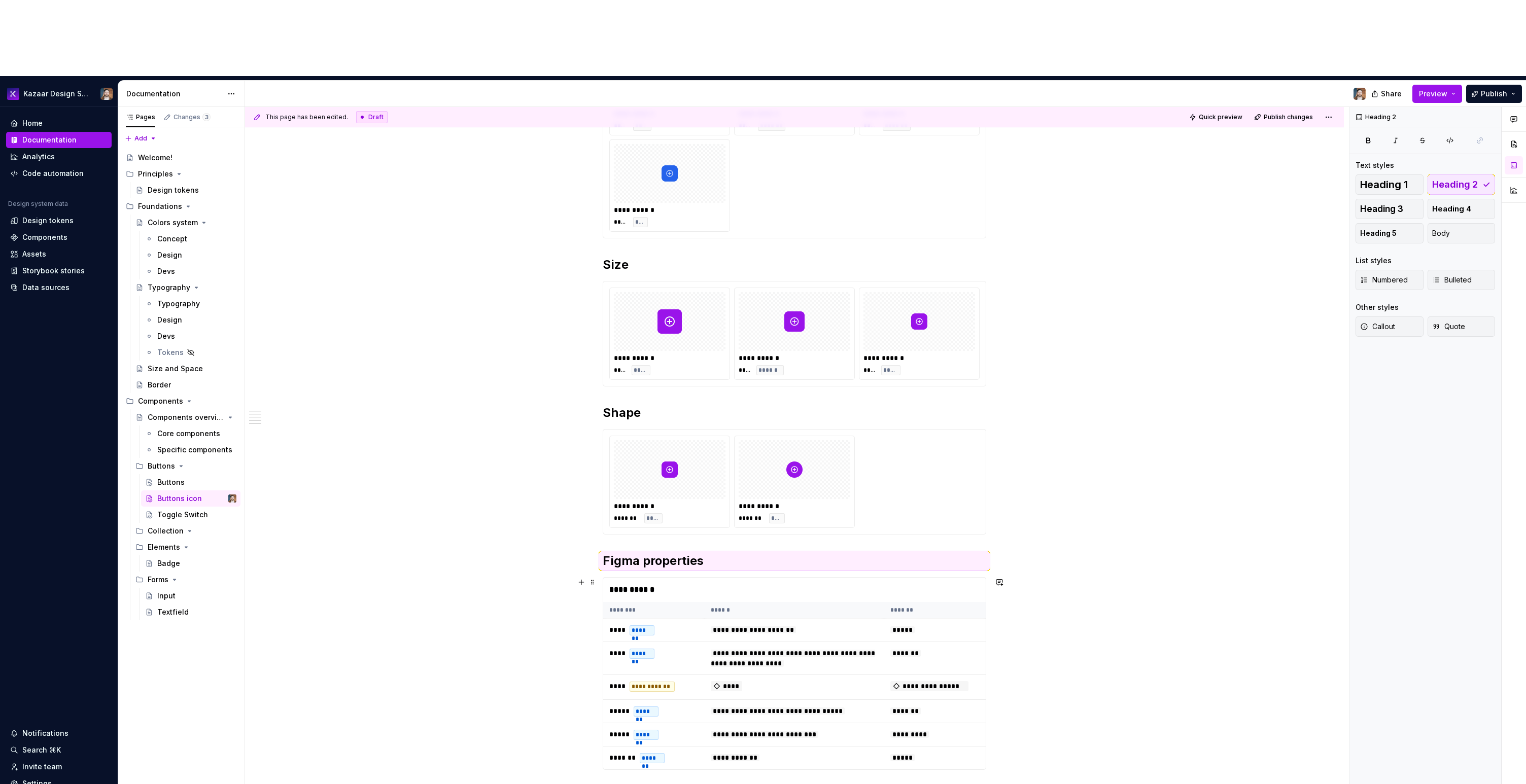
scroll to position [819, 0]
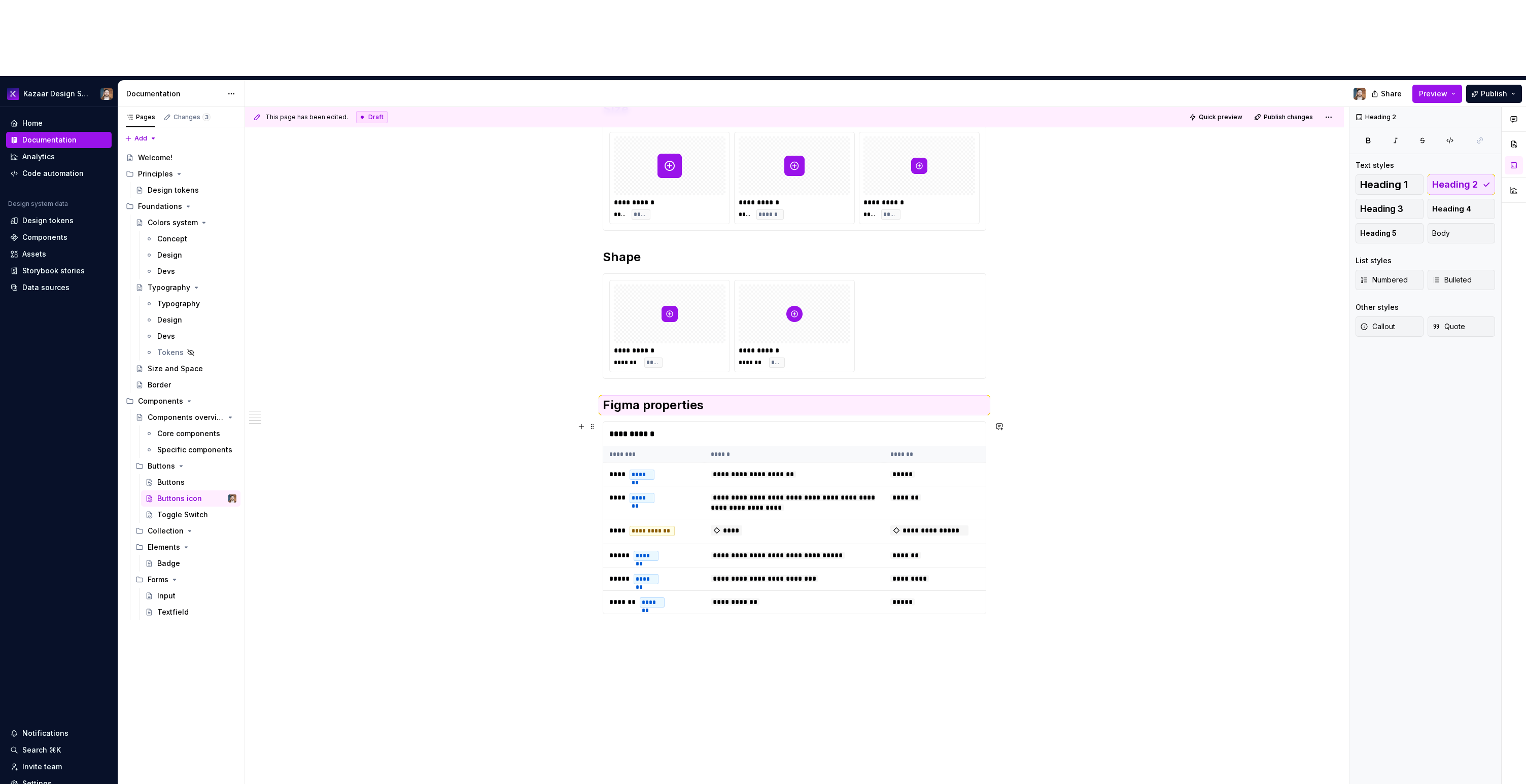
click at [1041, 542] on div "**********" at bounding box center [794, 146] width 1099 height 1431
click at [175, 477] on div "Buttons" at bounding box center [171, 482] width 27 height 10
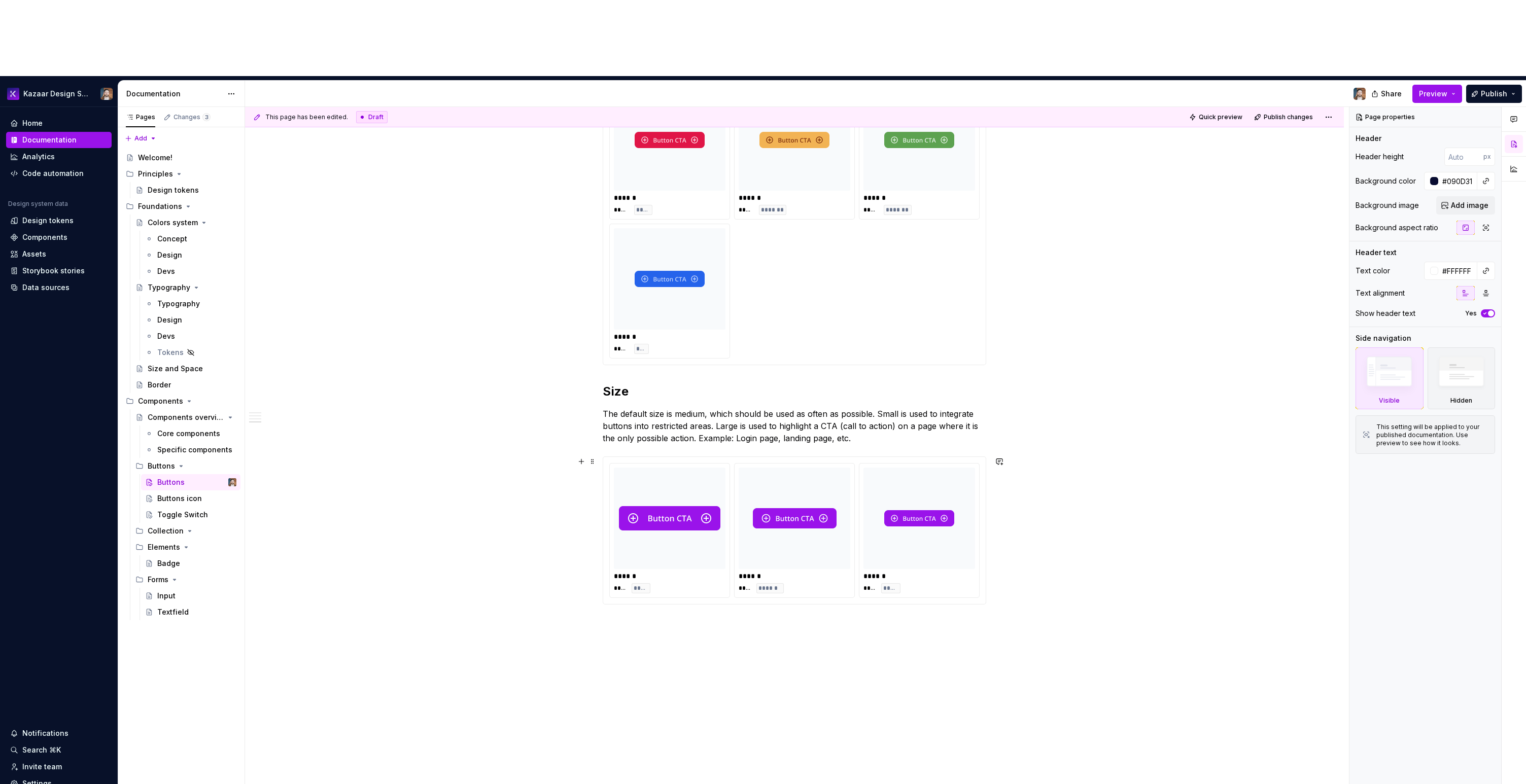
scroll to position [796, 0]
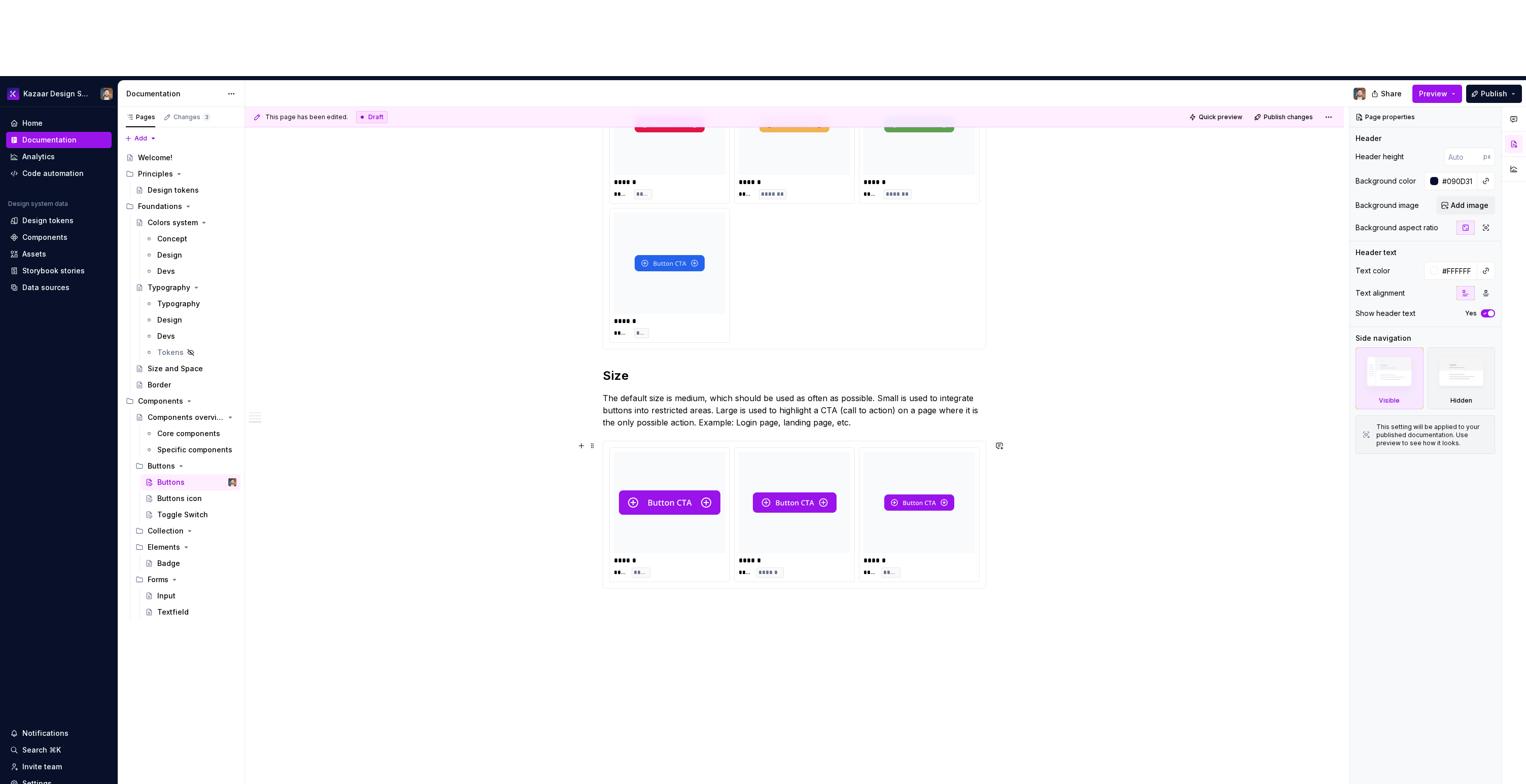
type textarea "*"
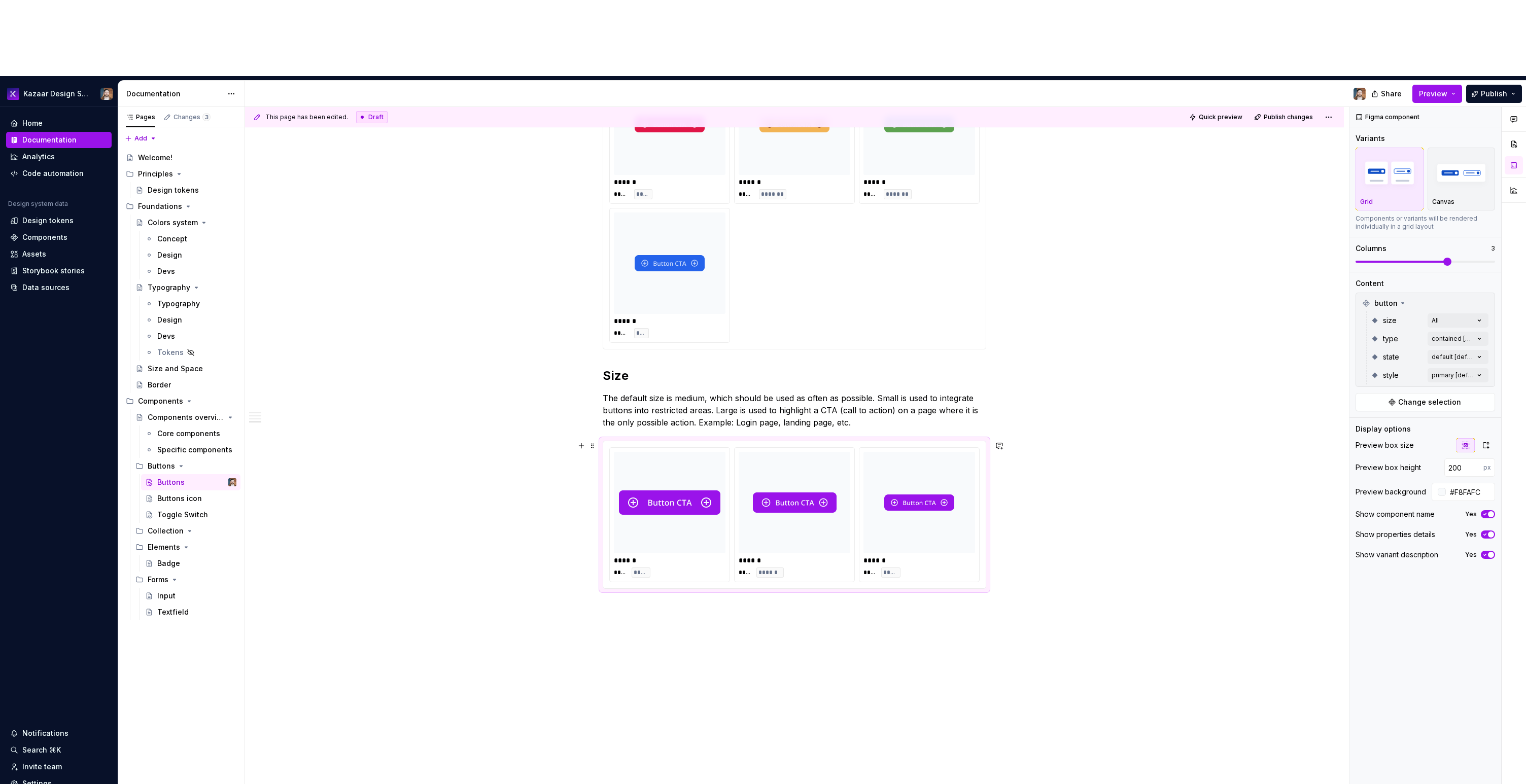
click at [737, 500] on div "****** **** ******" at bounding box center [794, 515] width 120 height 134
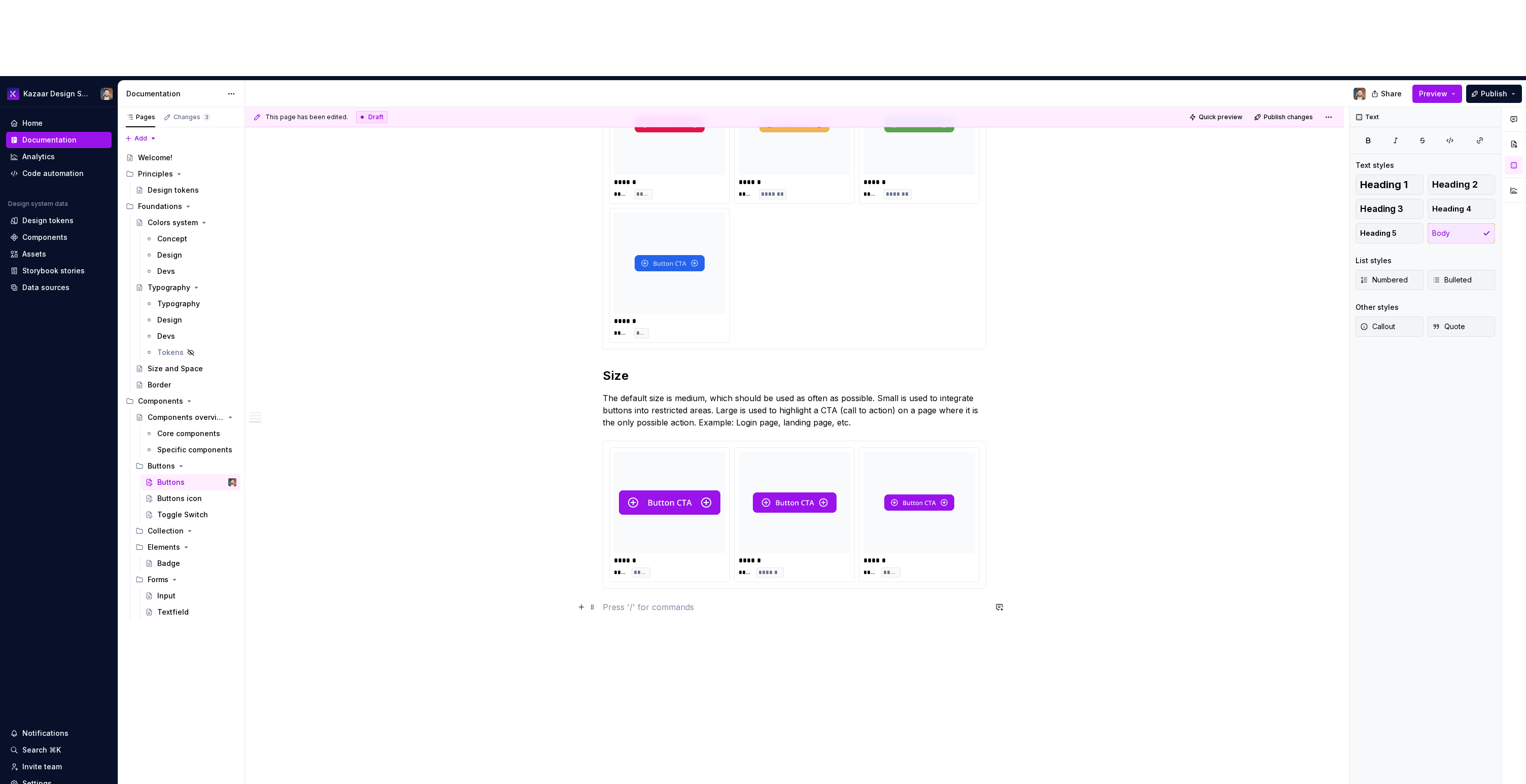
click at [726, 601] on p at bounding box center [794, 607] width 383 height 12
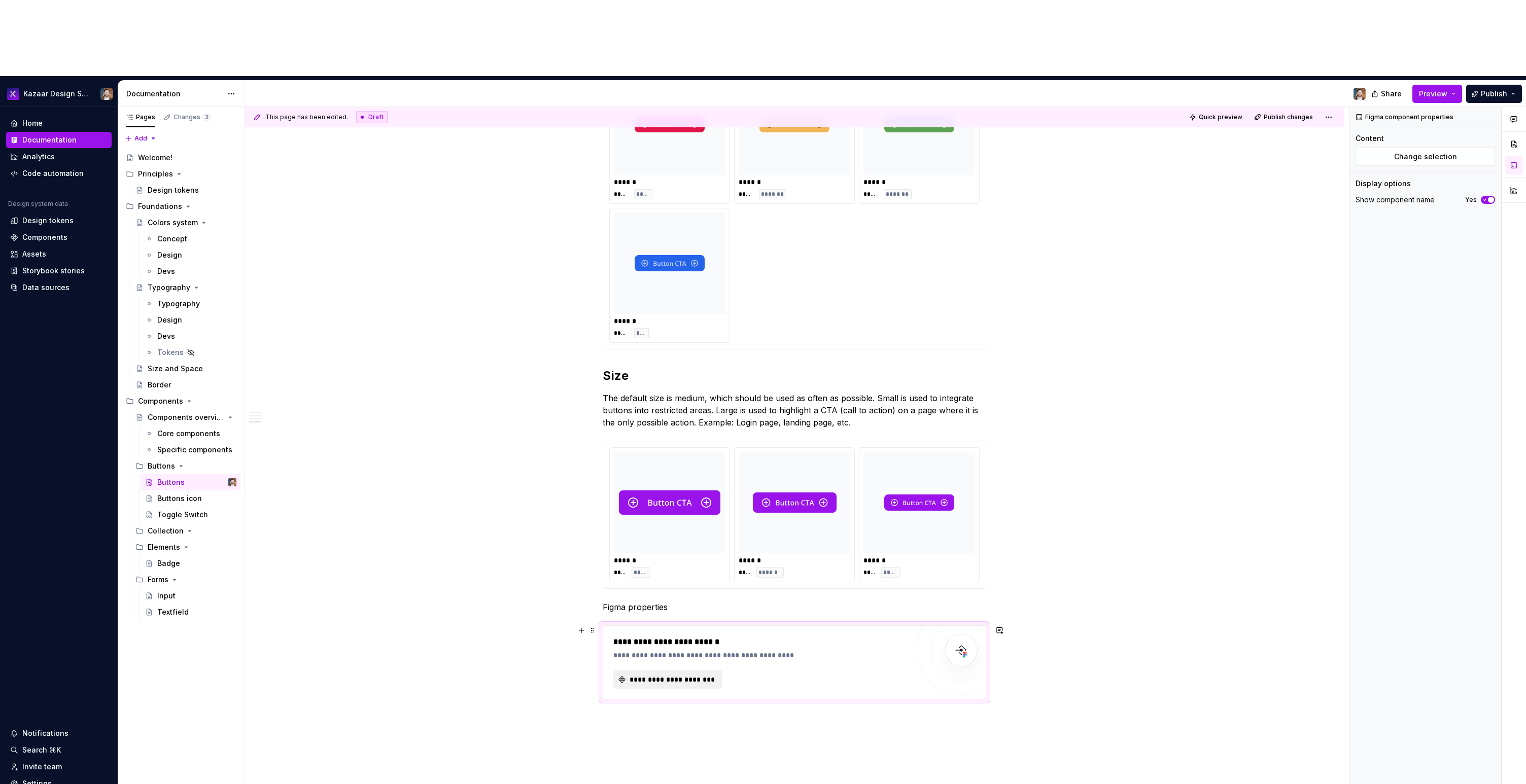
click at [698, 674] on span "**********" at bounding box center [672, 679] width 88 height 10
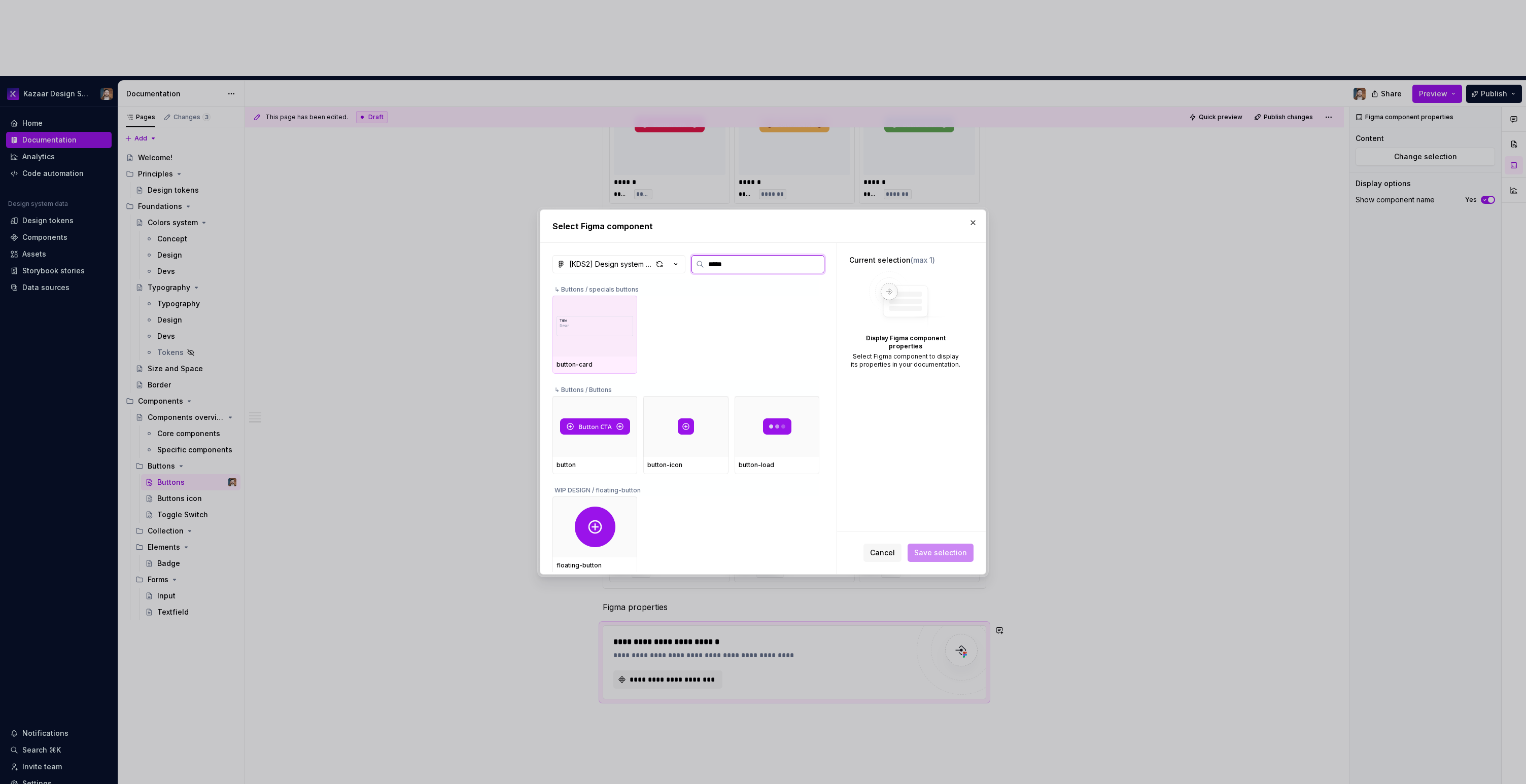
type input "******"
click at [615, 419] on img at bounding box center [595, 426] width 70 height 16
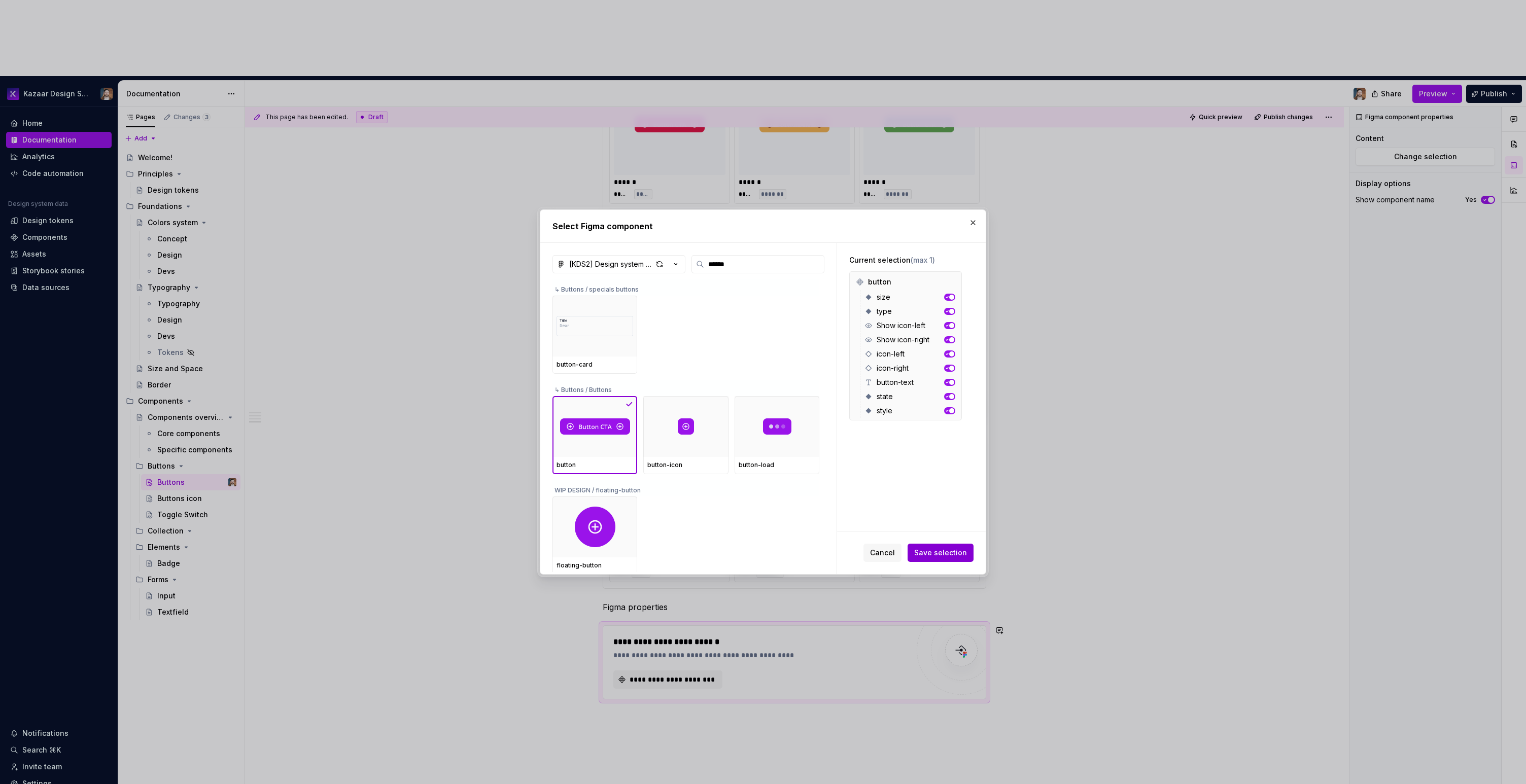
click at [957, 548] on span "Save selection" at bounding box center [940, 552] width 53 height 10
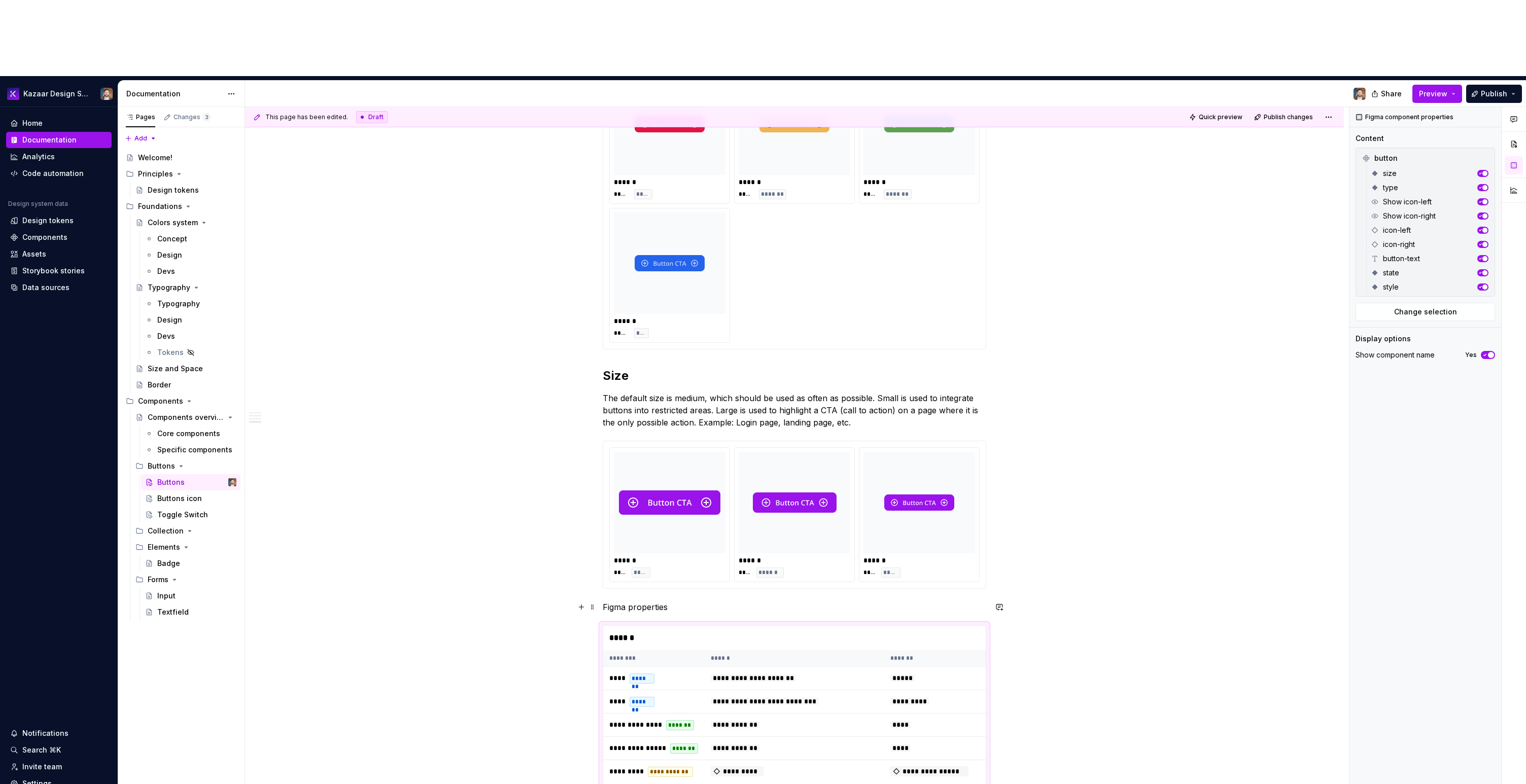
click at [652, 601] on p "Figma properties" at bounding box center [794, 607] width 383 height 12
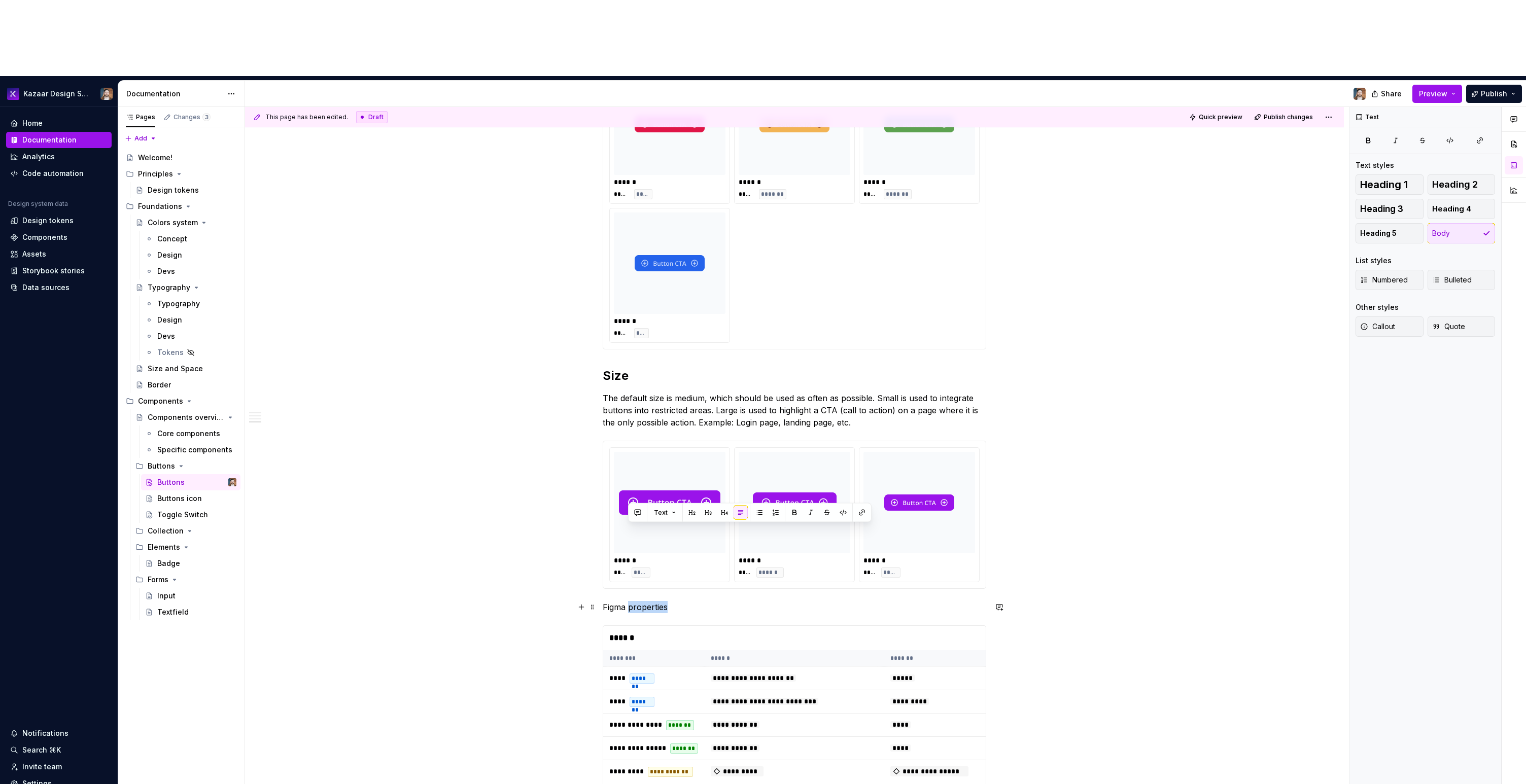
click at [652, 601] on p "Figma properties" at bounding box center [794, 607] width 383 height 12
click at [661, 512] on button "button" at bounding box center [666, 513] width 14 height 14
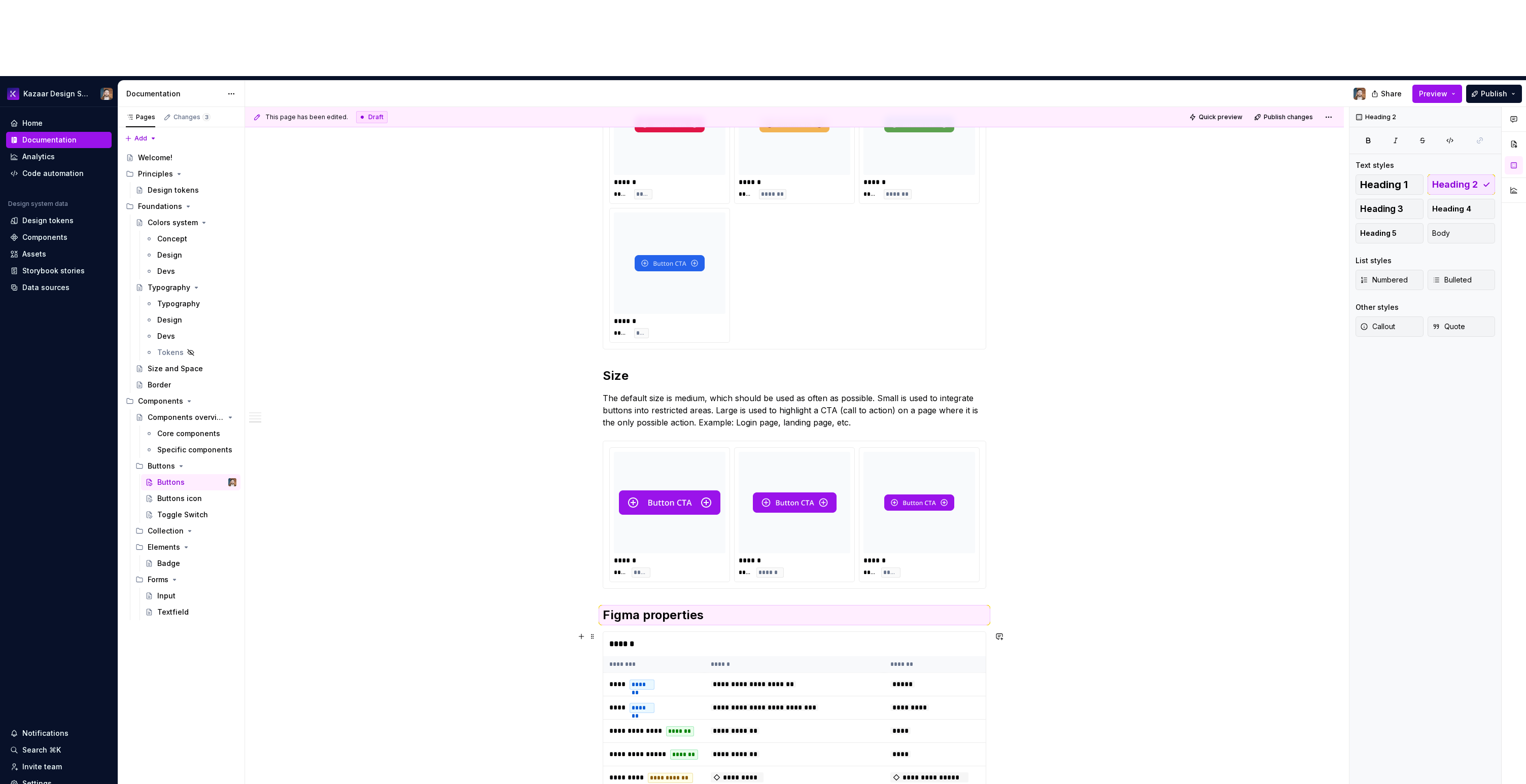
click at [1207, 566] on div "**********" at bounding box center [797, 484] width 1104 height 754
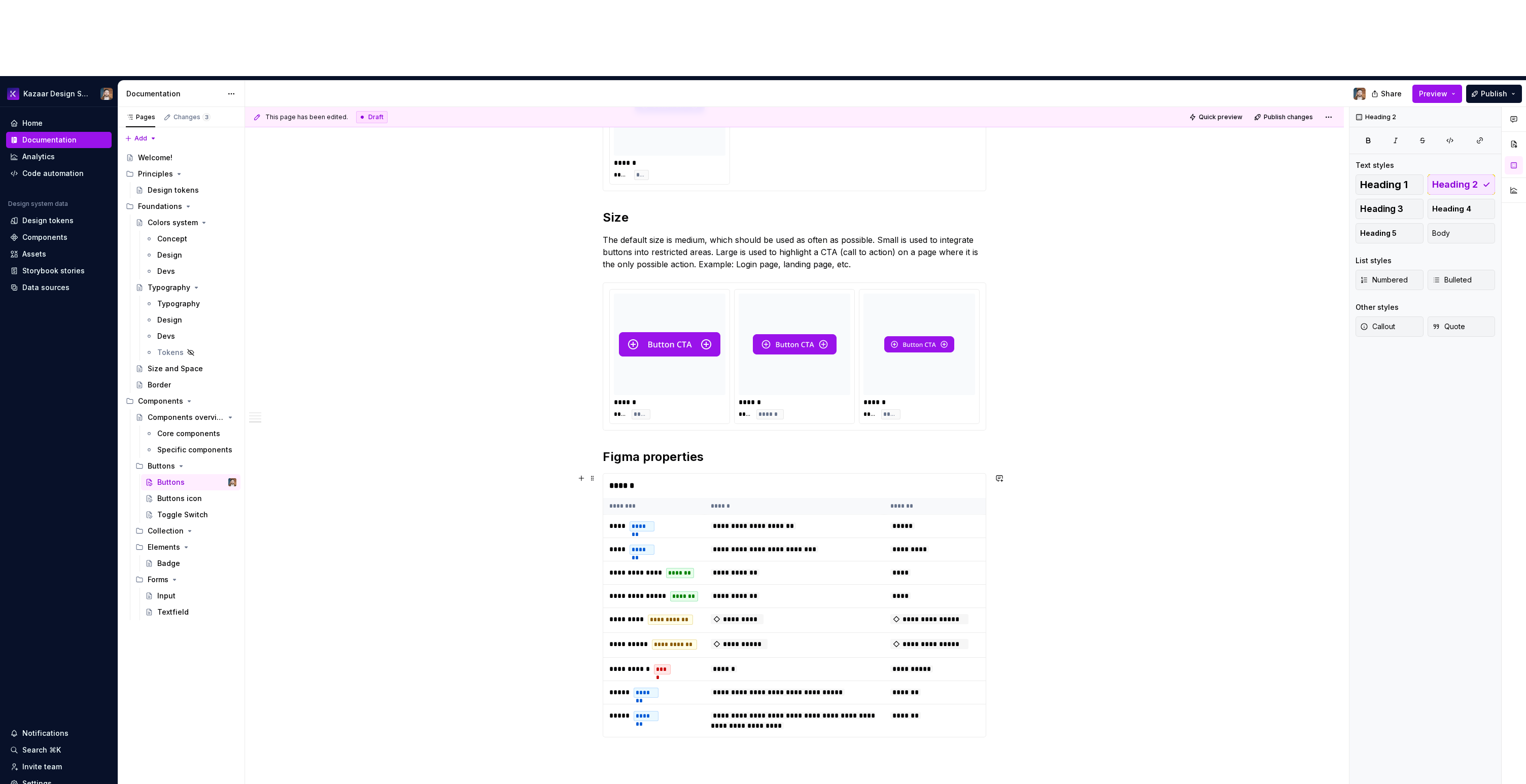
scroll to position [1040, 0]
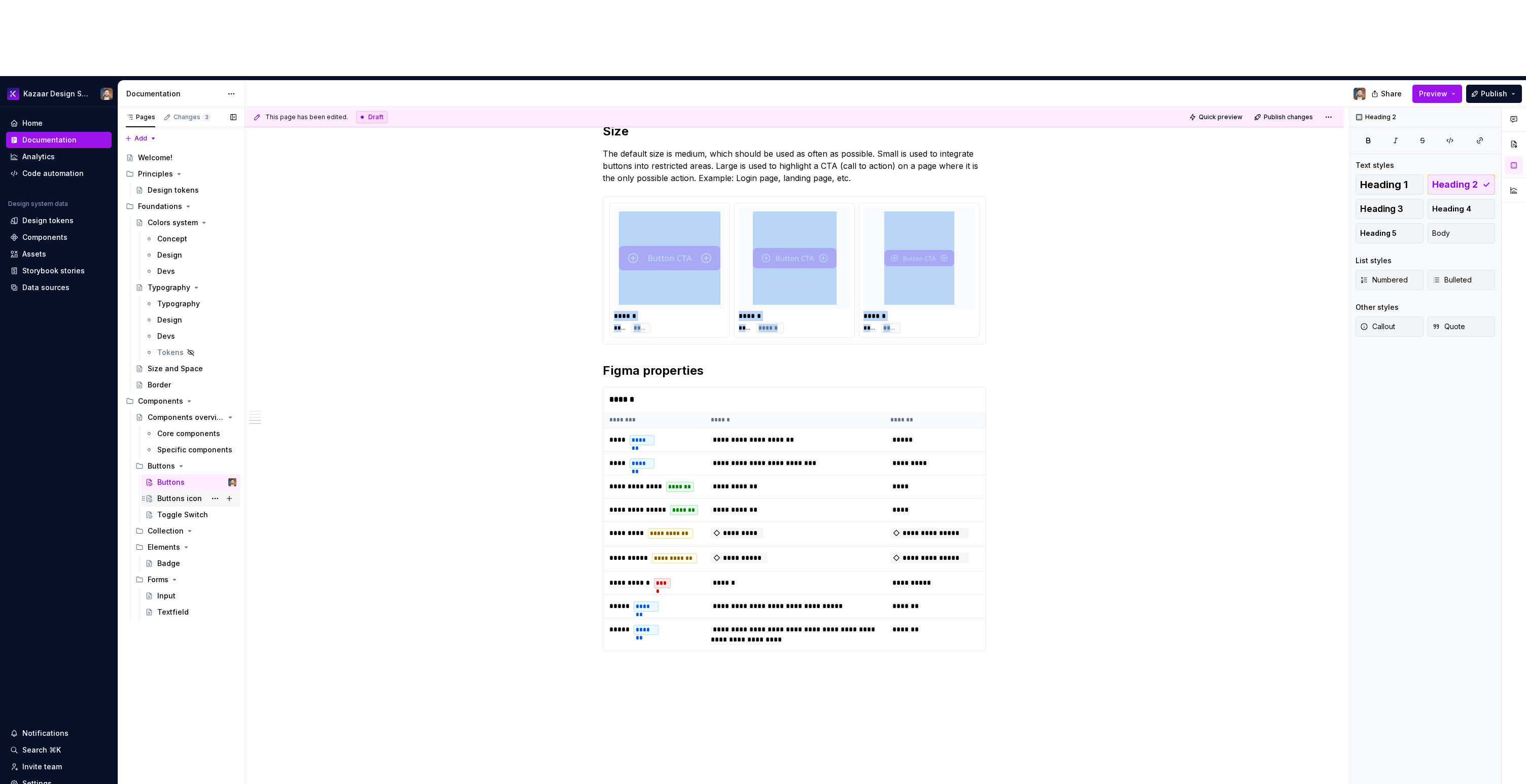
click at [181, 493] on div "Buttons icon" at bounding box center [179, 498] width 44 height 10
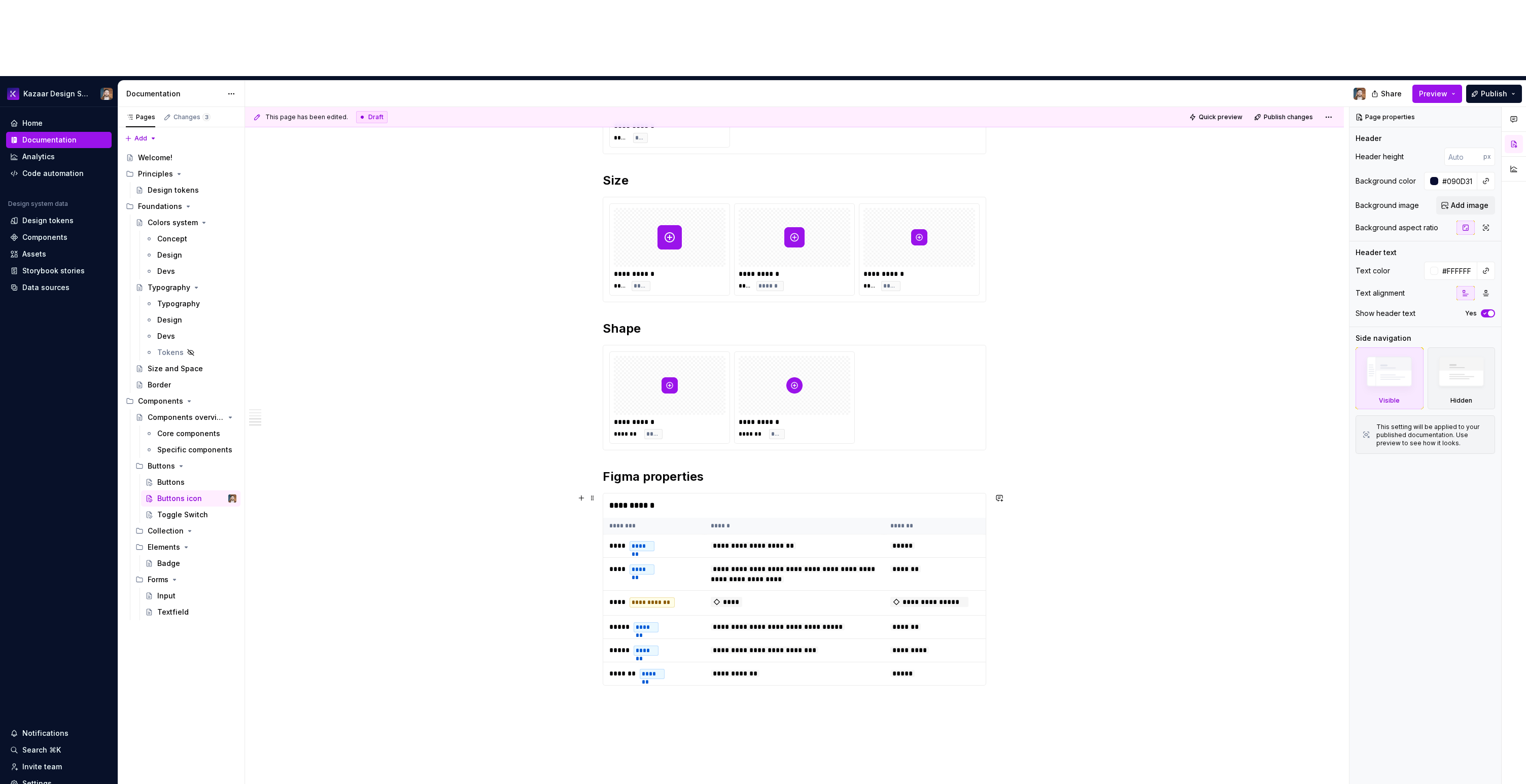
scroll to position [844, 0]
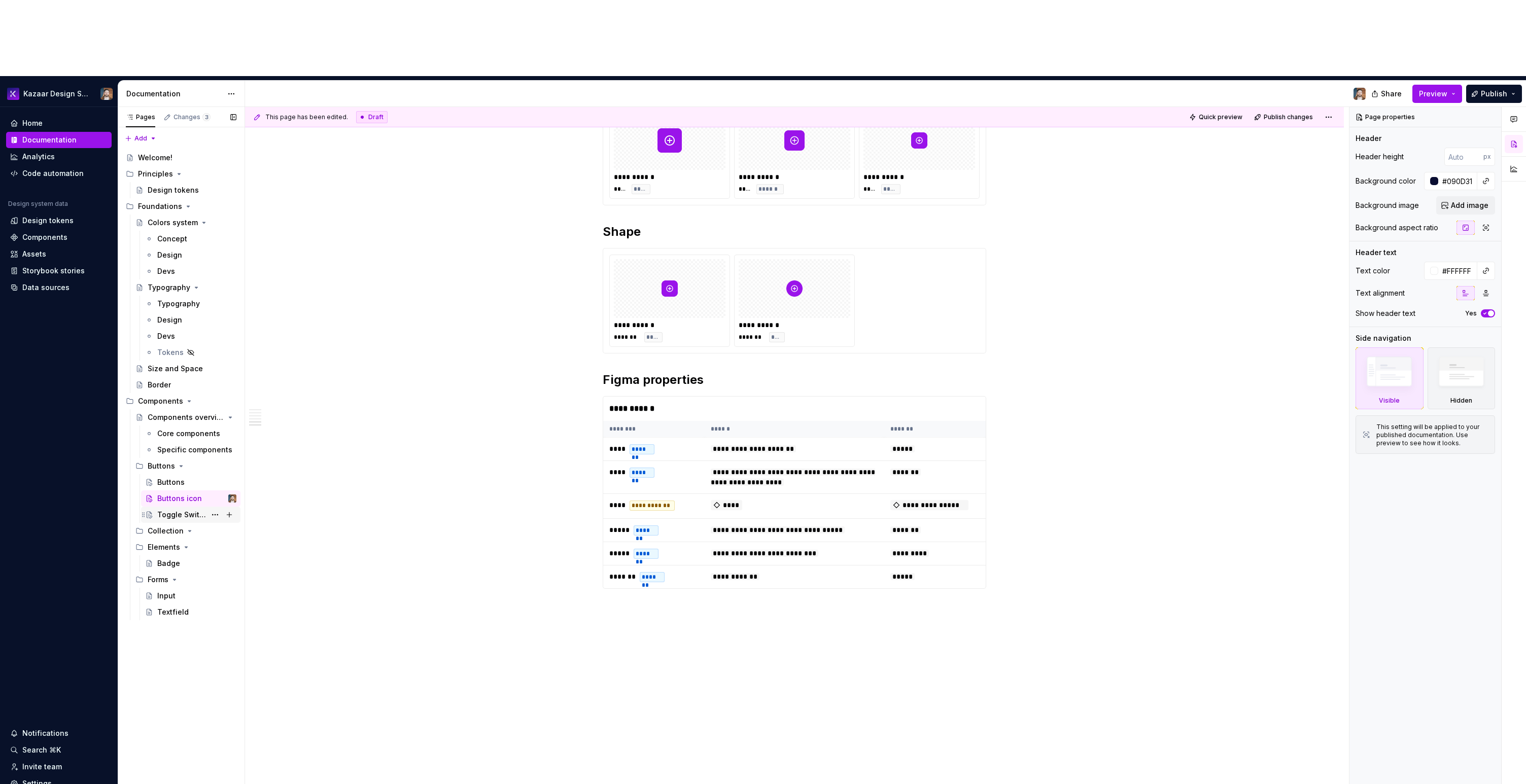
click at [198, 510] on div "Toggle Switch" at bounding box center [181, 515] width 49 height 10
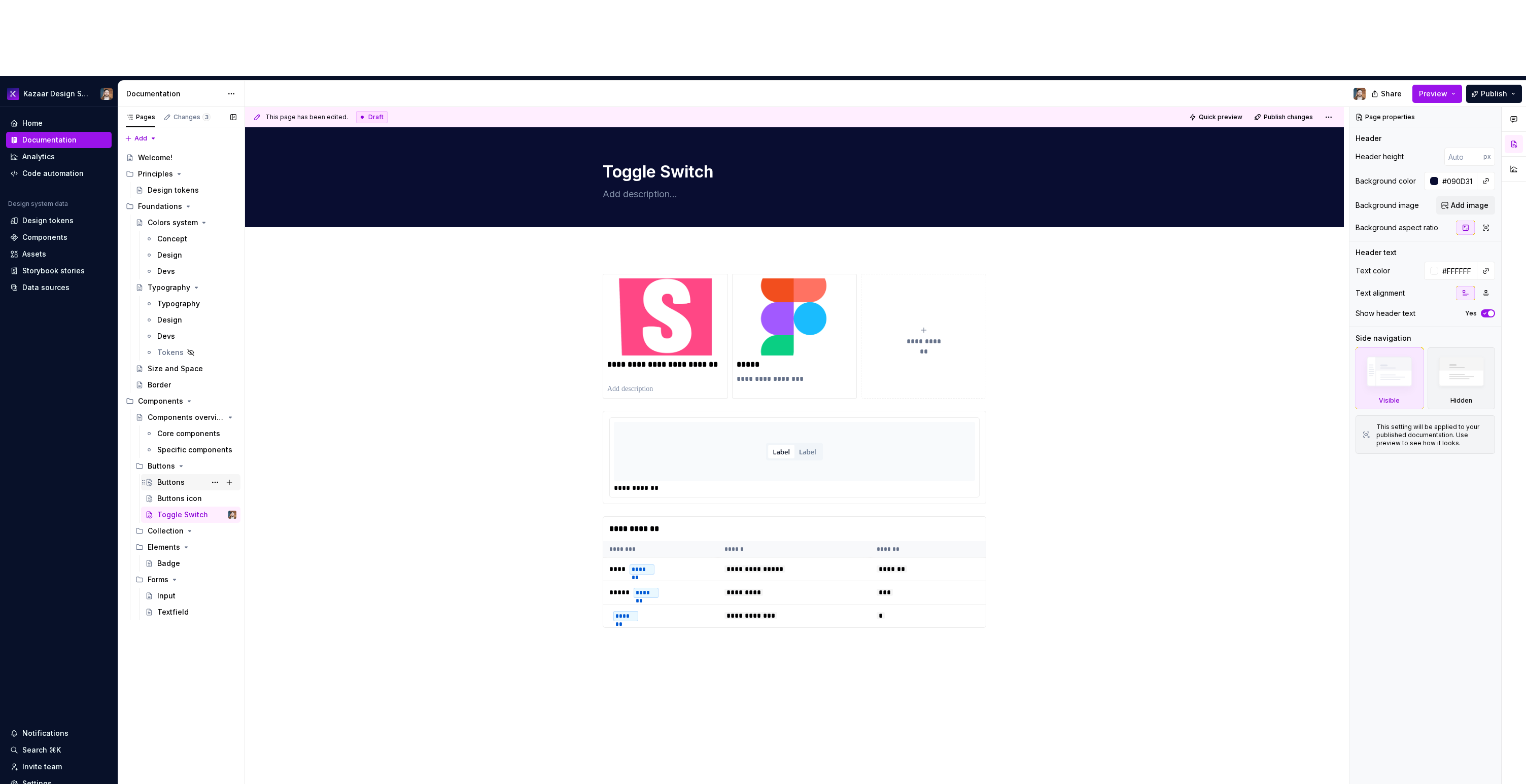
click at [157, 477] on div "Buttons" at bounding box center [171, 482] width 27 height 10
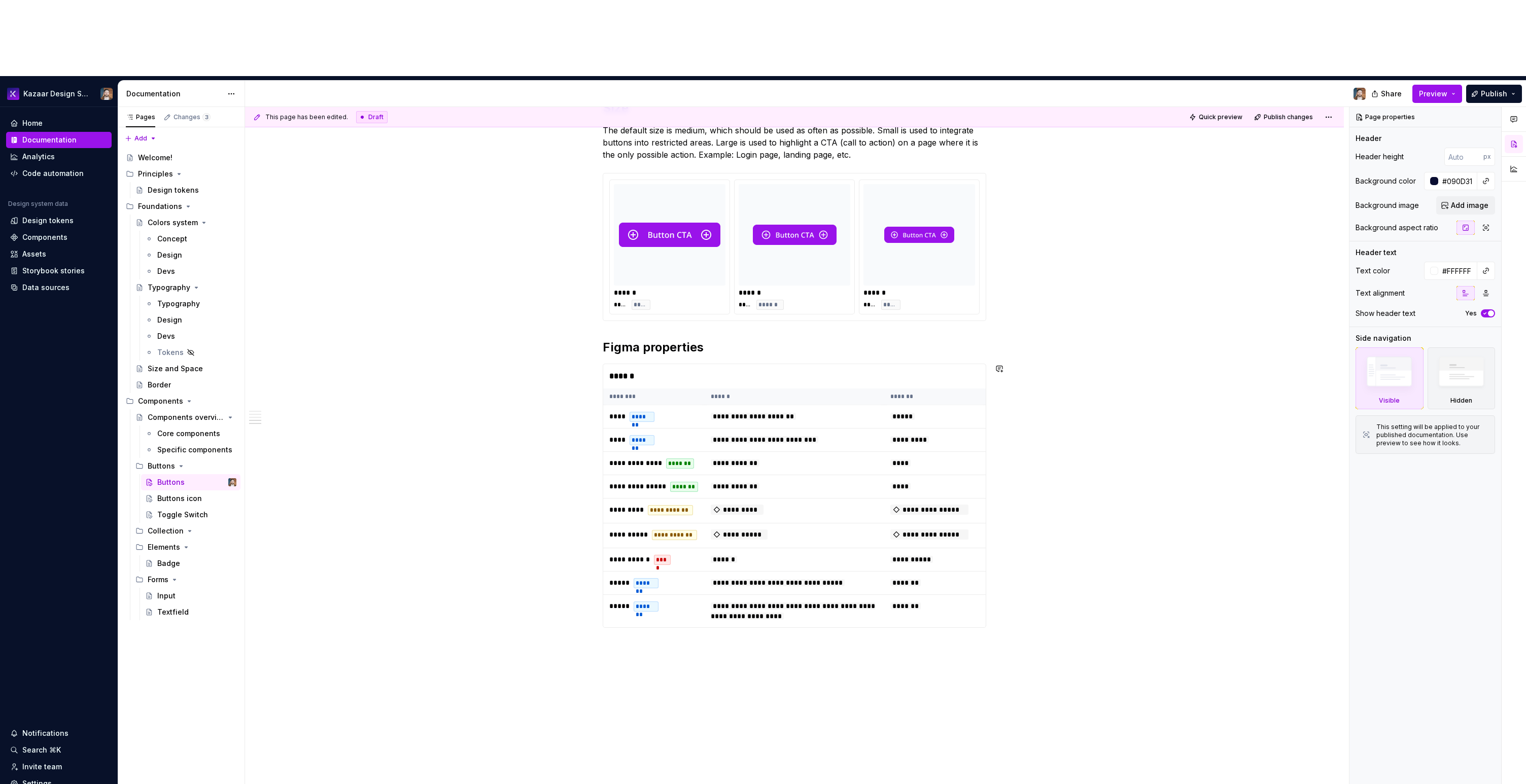
scroll to position [1067, 0]
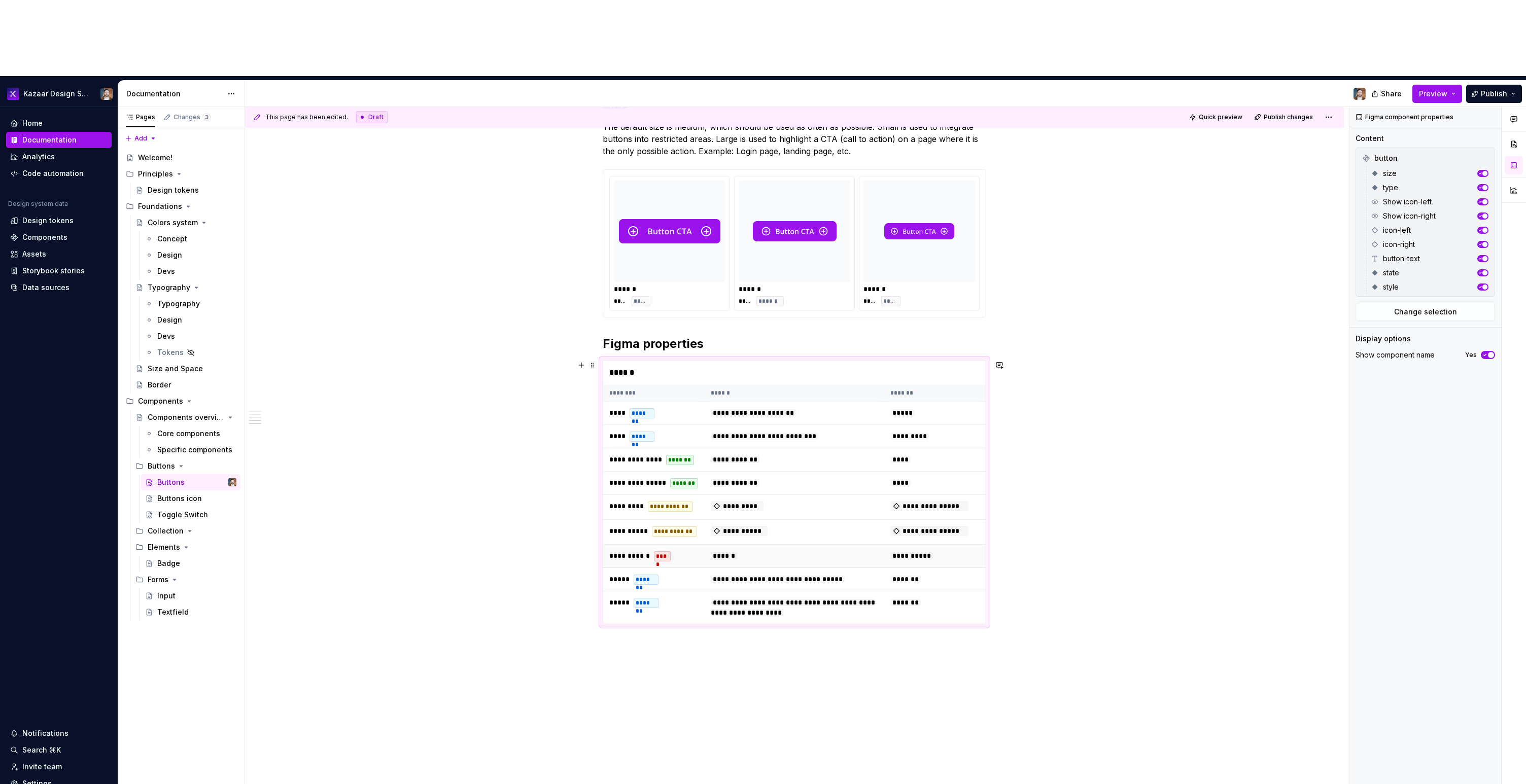
click at [677, 545] on td "**********" at bounding box center [653, 556] width 101 height 23
drag, startPoint x: 653, startPoint y: 454, endPoint x: 662, endPoint y: 424, distance: 31.3
click at [662, 424] on tbody "**********" at bounding box center [794, 513] width 383 height 223
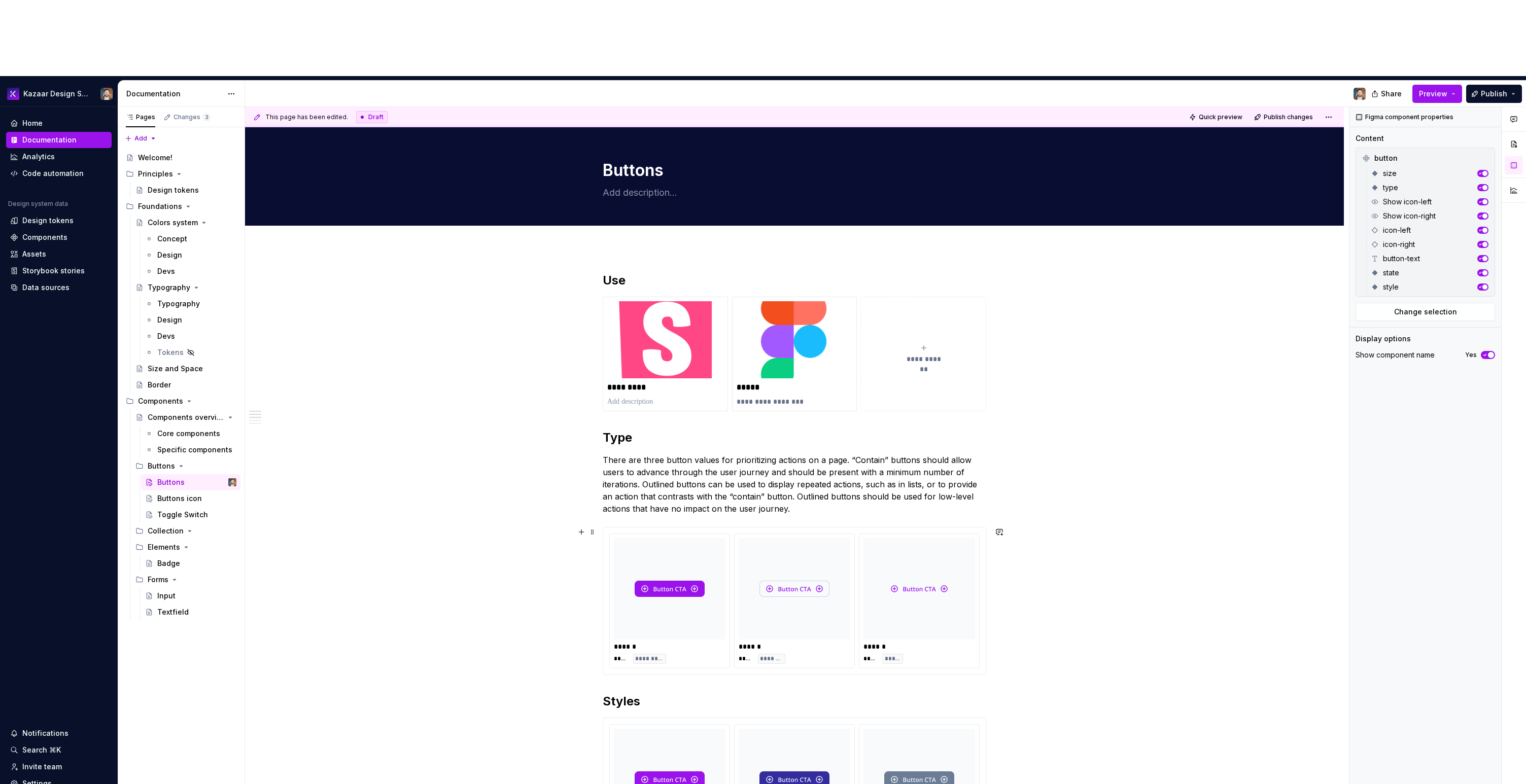
scroll to position [0, 0]
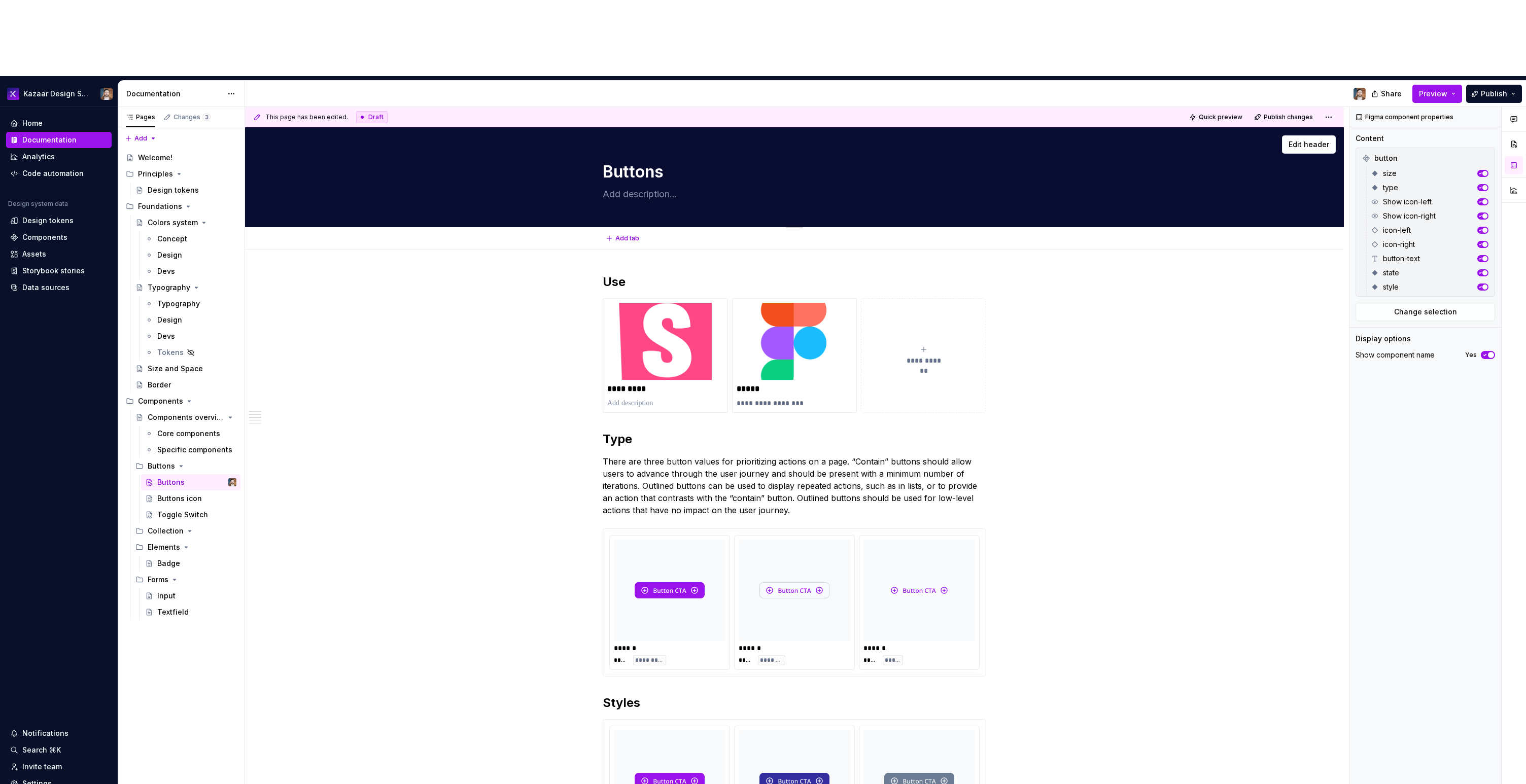
click at [650, 186] on textarea at bounding box center [792, 194] width 383 height 16
paste textarea "Buttons allow the user to perform actions."
type textarea "*"
type textarea "Buttons allow the user to perform actions."
type textarea "*"
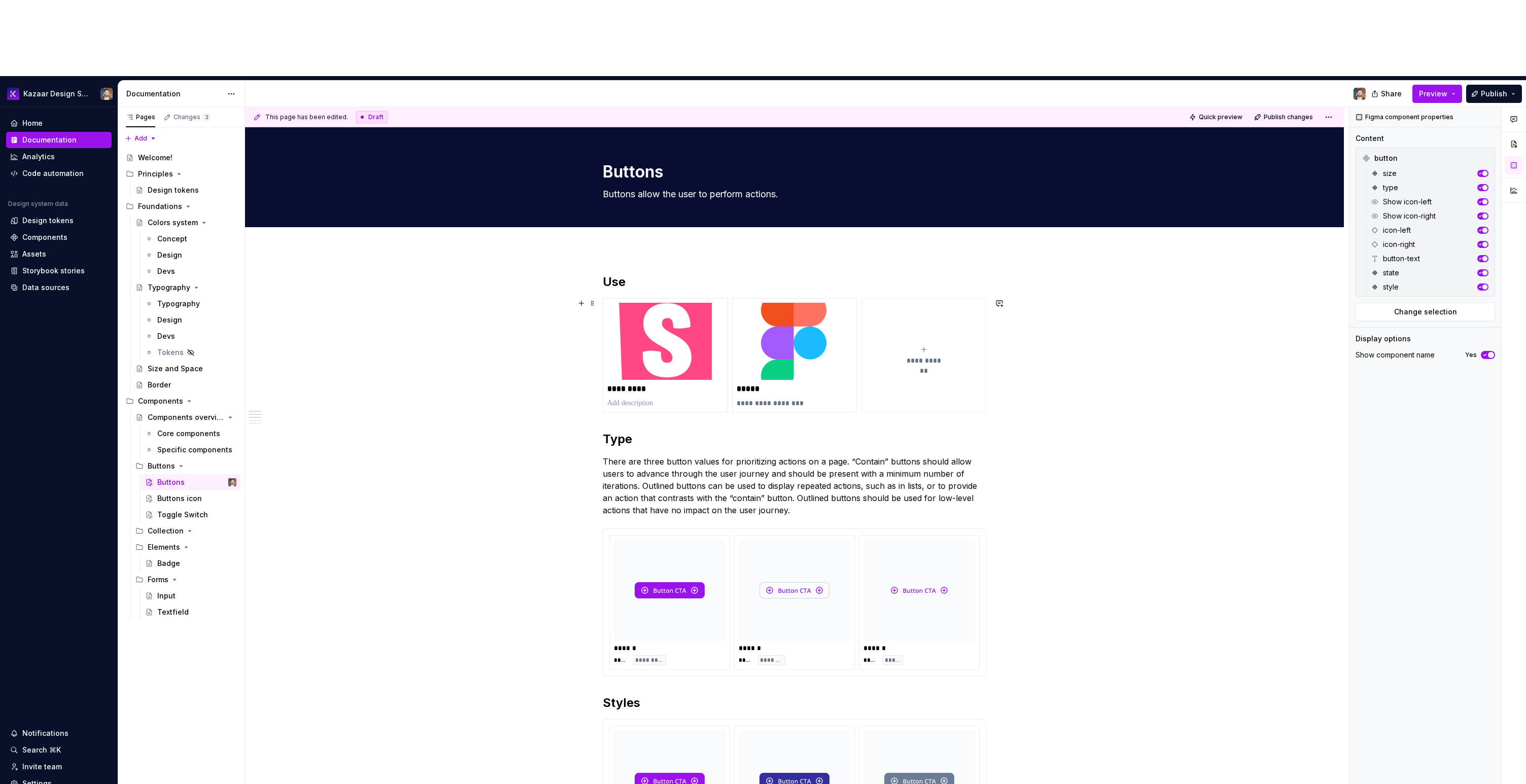
type textarea "Buttons allow the user to perform actions."
click at [1489, 89] on span "Publish" at bounding box center [1494, 94] width 27 height 10
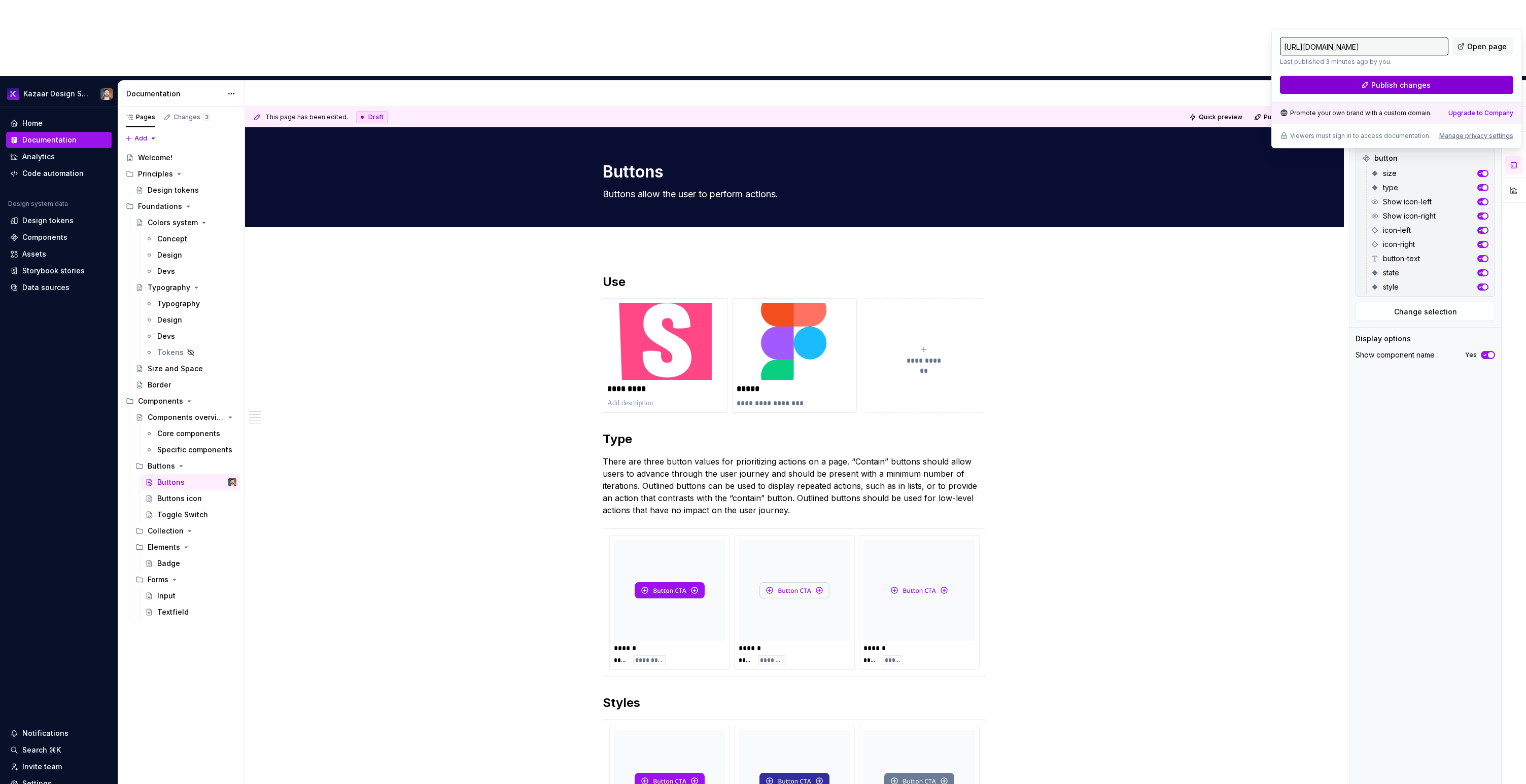
click at [1450, 79] on button "Publish changes" at bounding box center [1397, 85] width 233 height 18
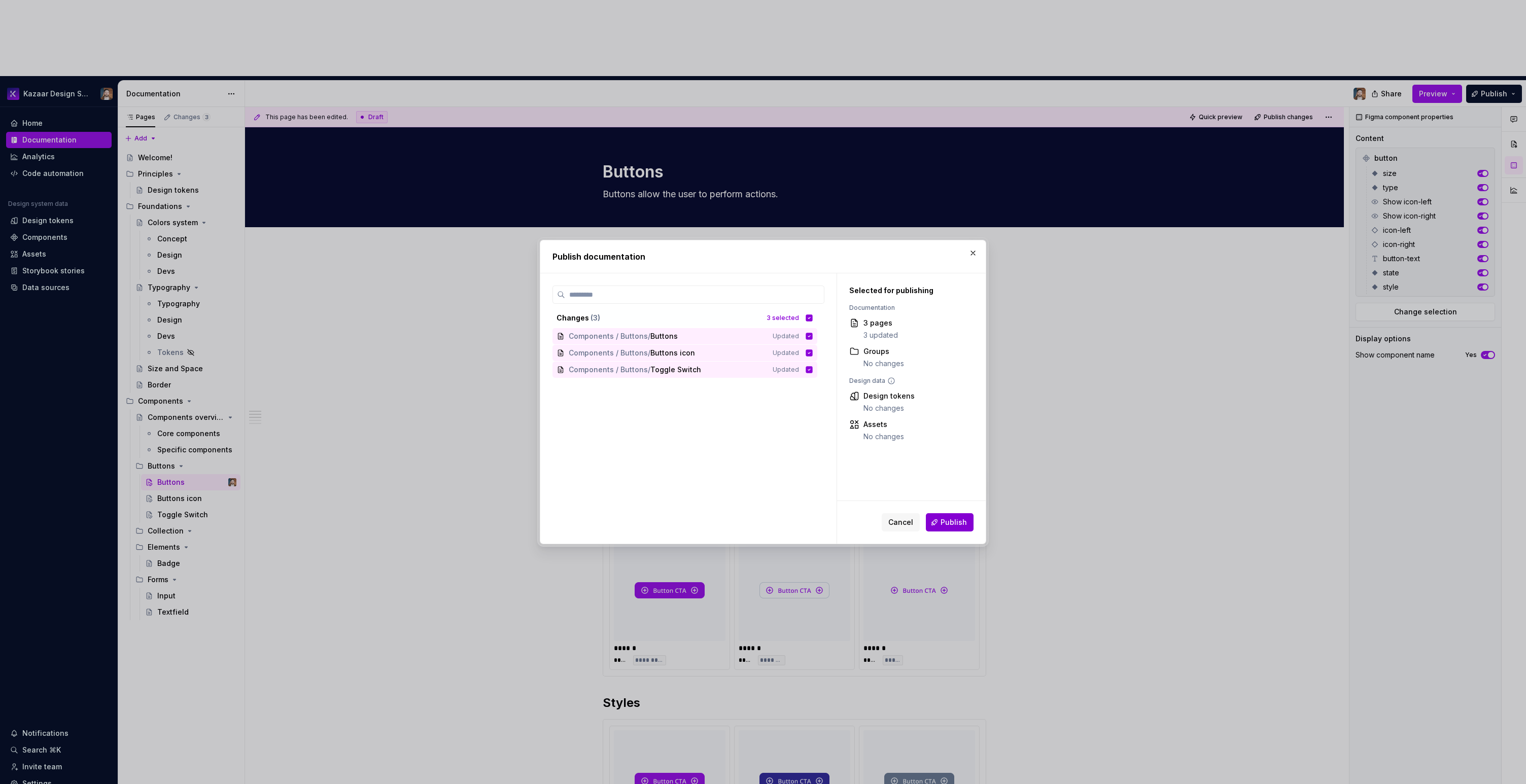
click at [952, 523] on span "Publish" at bounding box center [954, 522] width 27 height 10
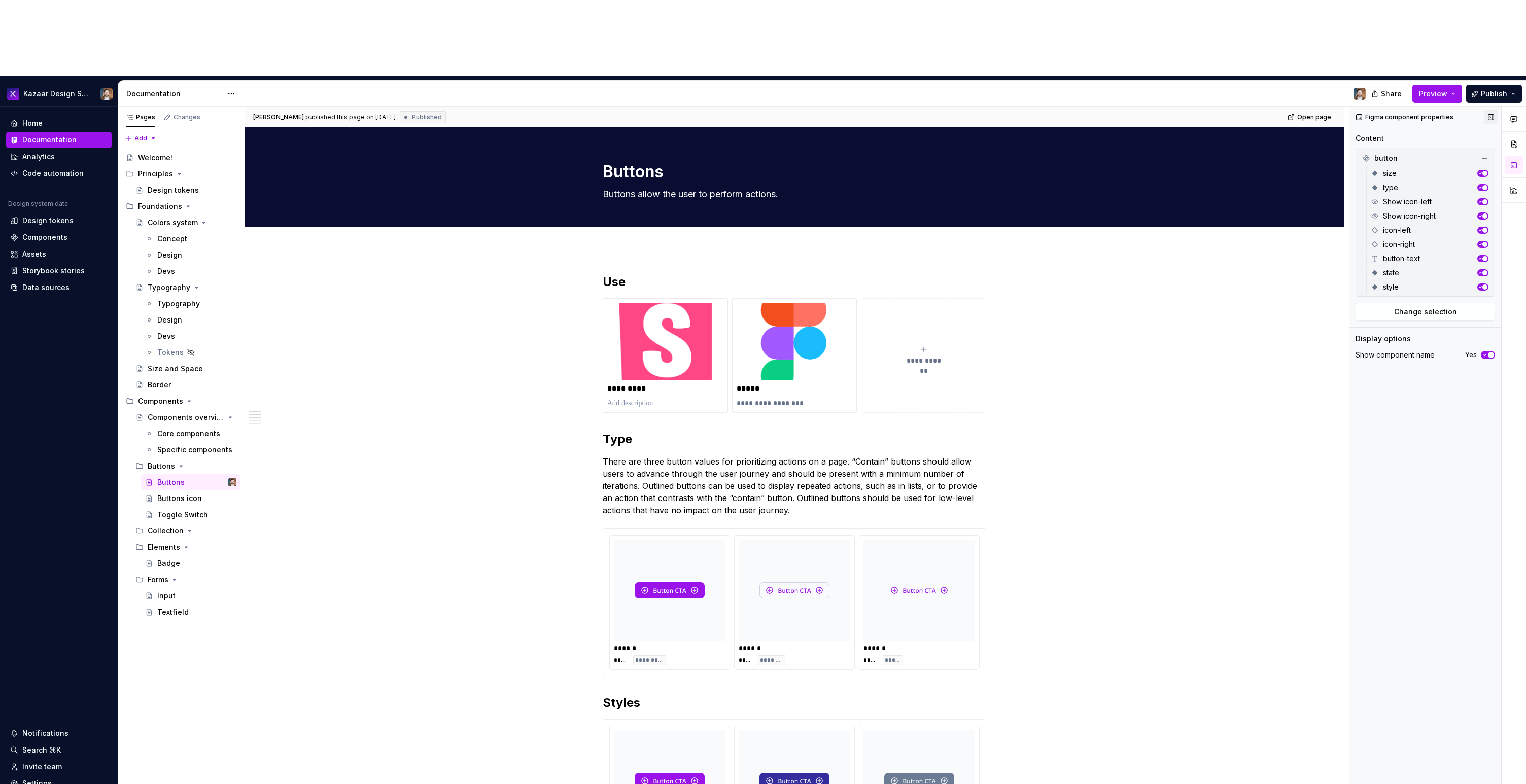
click at [1485, 110] on button "button" at bounding box center [1491, 117] width 14 height 14
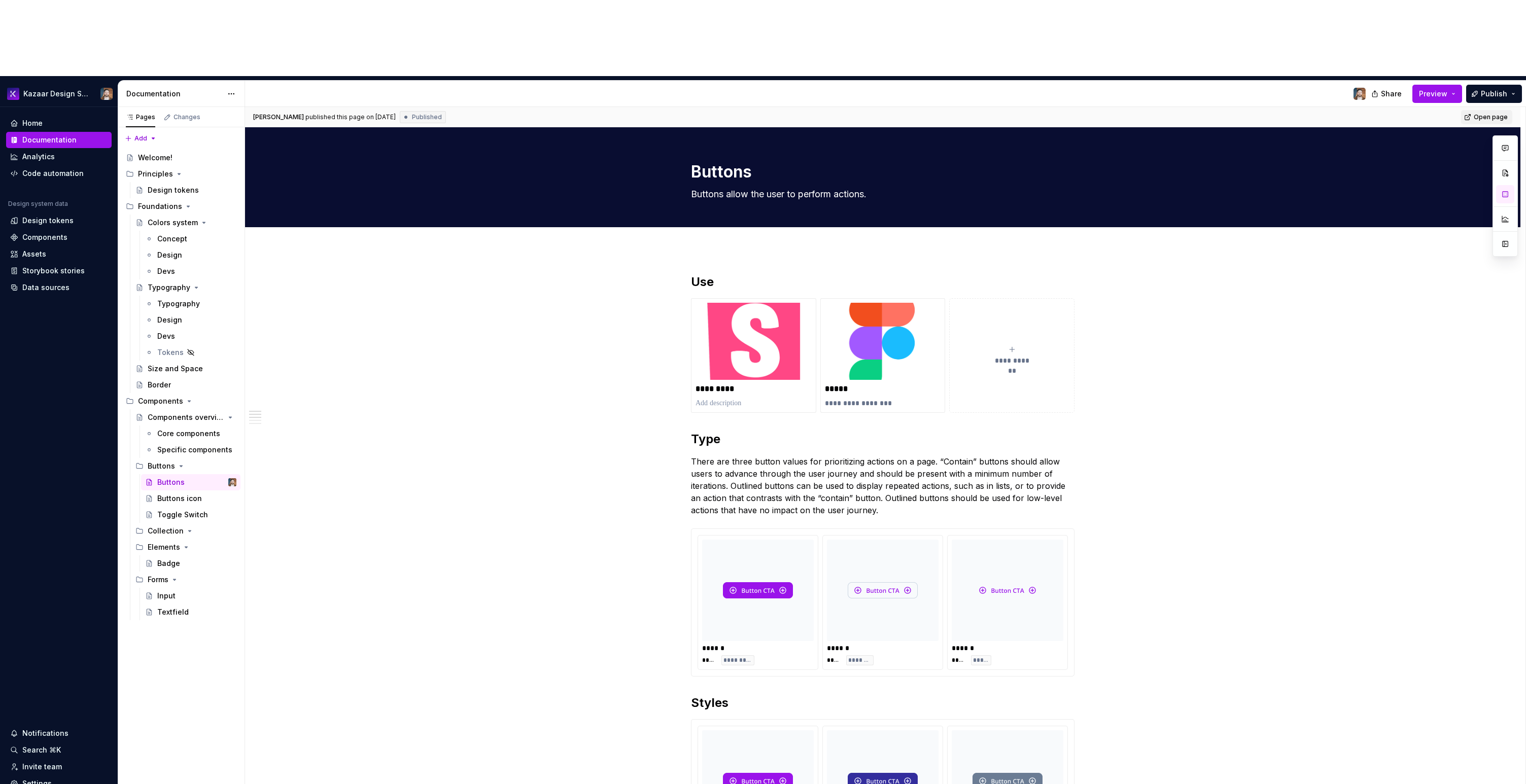
click at [1502, 110] on link "Open page" at bounding box center [1486, 117] width 51 height 14
click at [1482, 107] on div "[PERSON_NAME] published this page on [DATE] Published Open page" at bounding box center [883, 117] width 1275 height 20
click at [1415, 107] on div "[PERSON_NAME] published this page on [DATE] Published Open page" at bounding box center [883, 117] width 1275 height 20
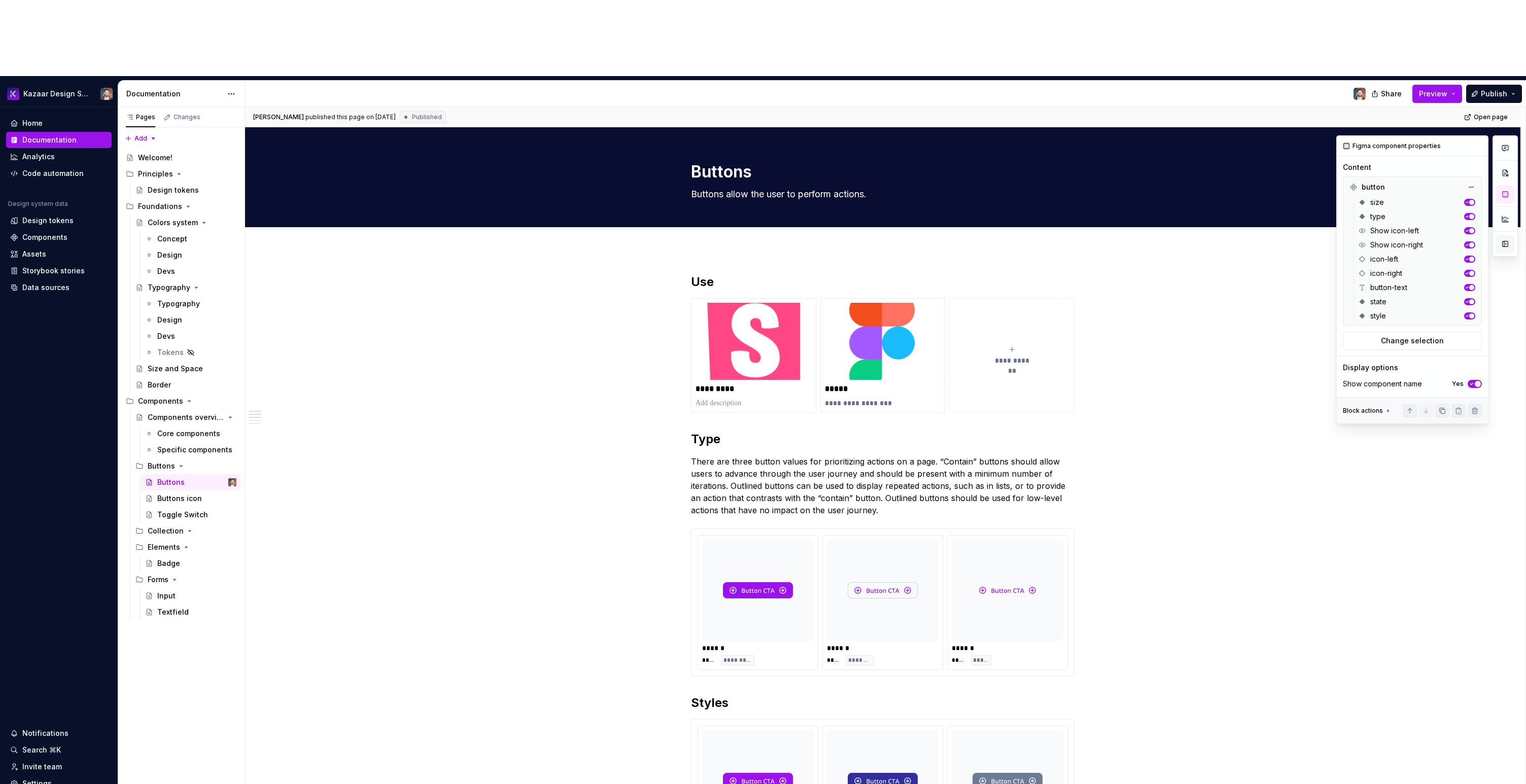
click at [1504, 235] on button "button" at bounding box center [1505, 244] width 18 height 18
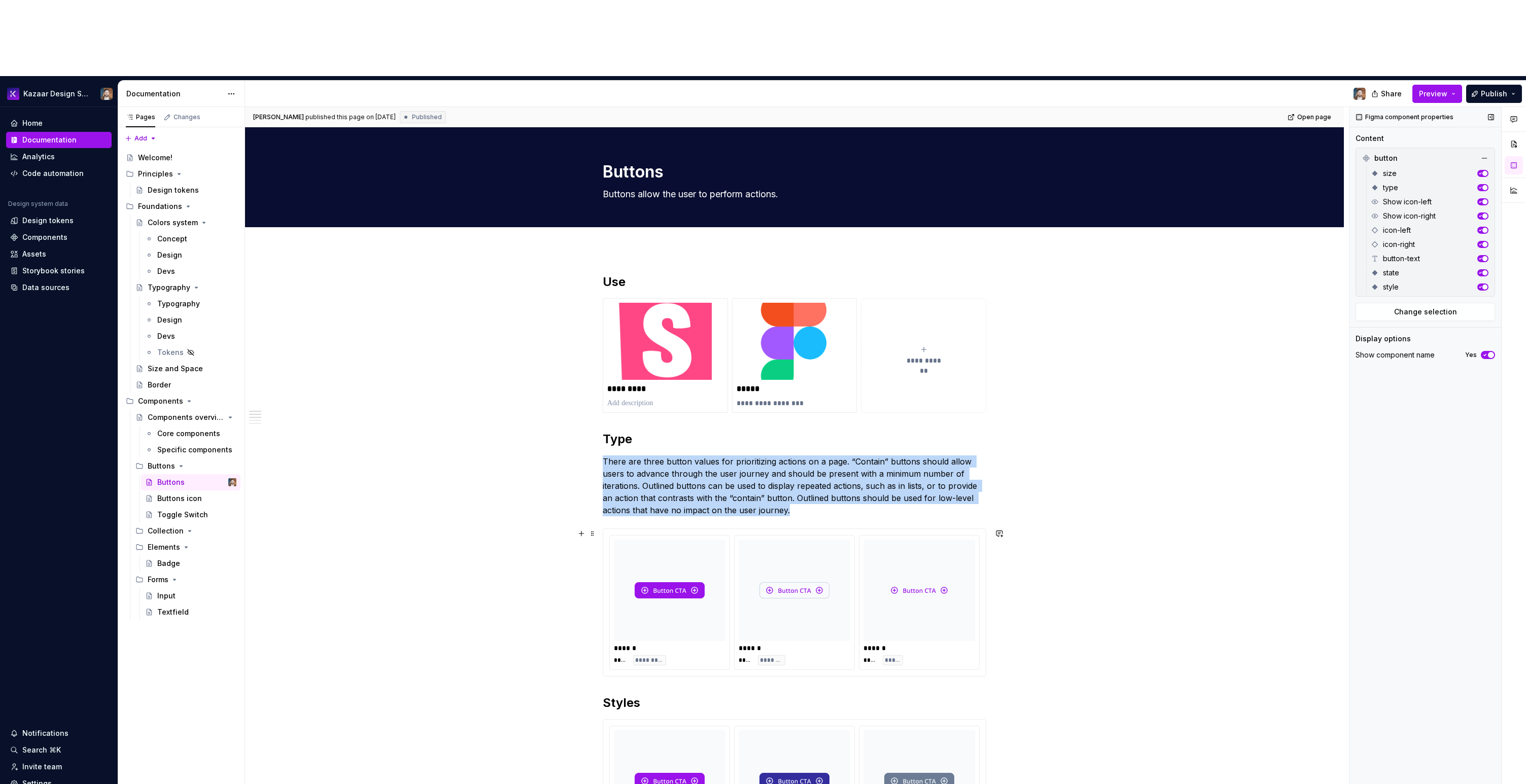
click at [617, 547] on div at bounding box center [669, 590] width 111 height 101
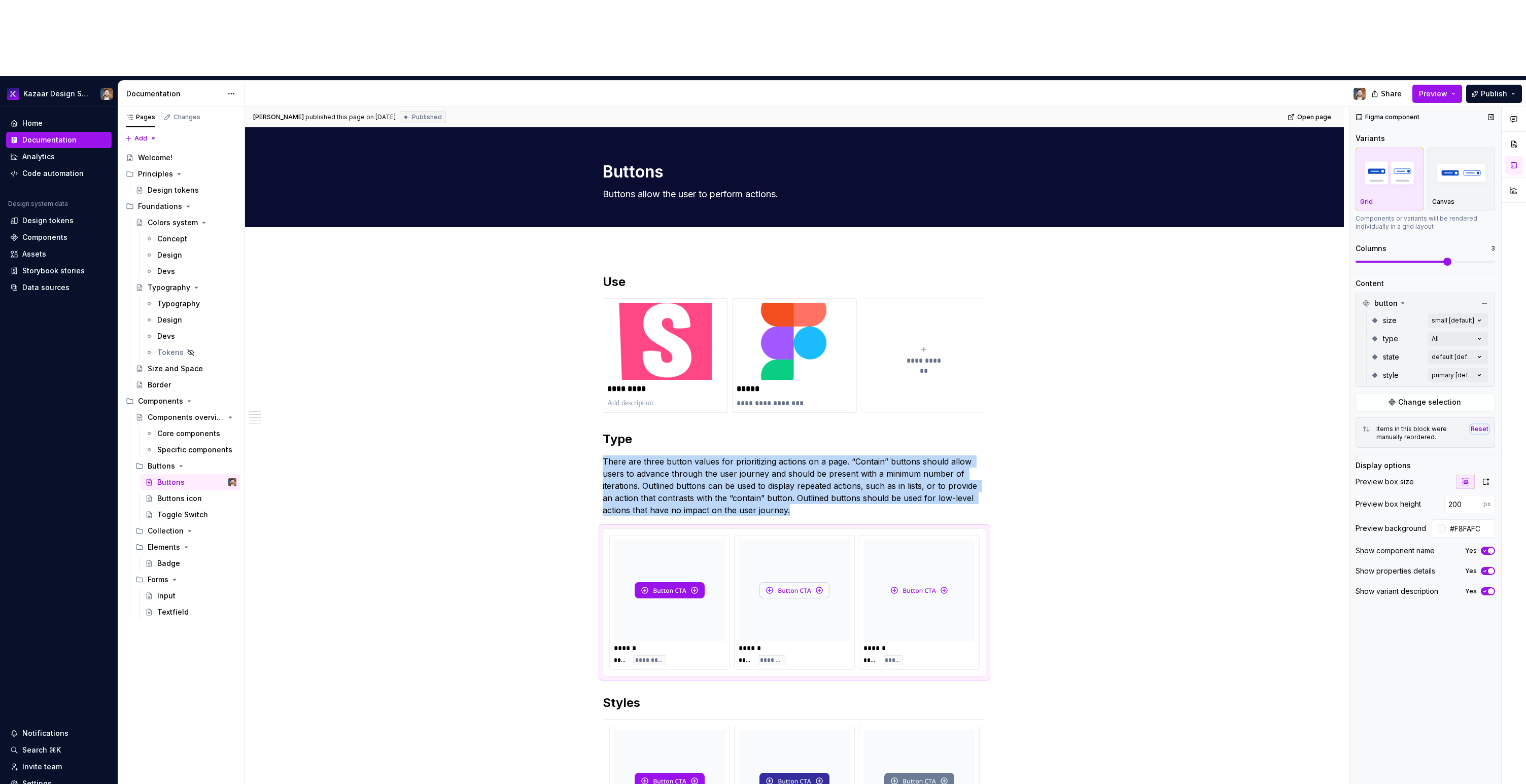
click at [1477, 425] on div "Reset" at bounding box center [1480, 429] width 18 height 8
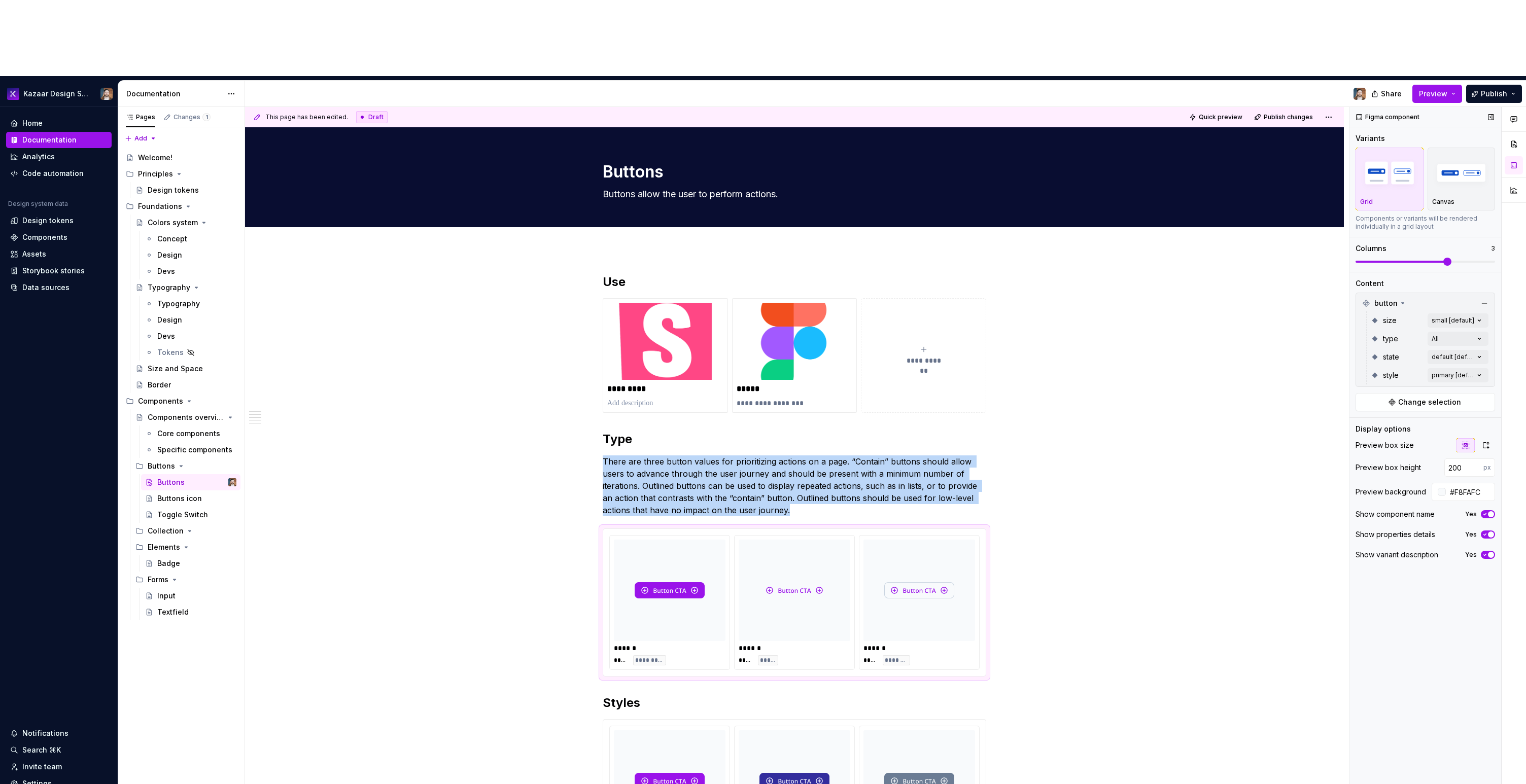
type textarea "*"
click at [1432, 461] on button "button" at bounding box center [1433, 468] width 14 height 14
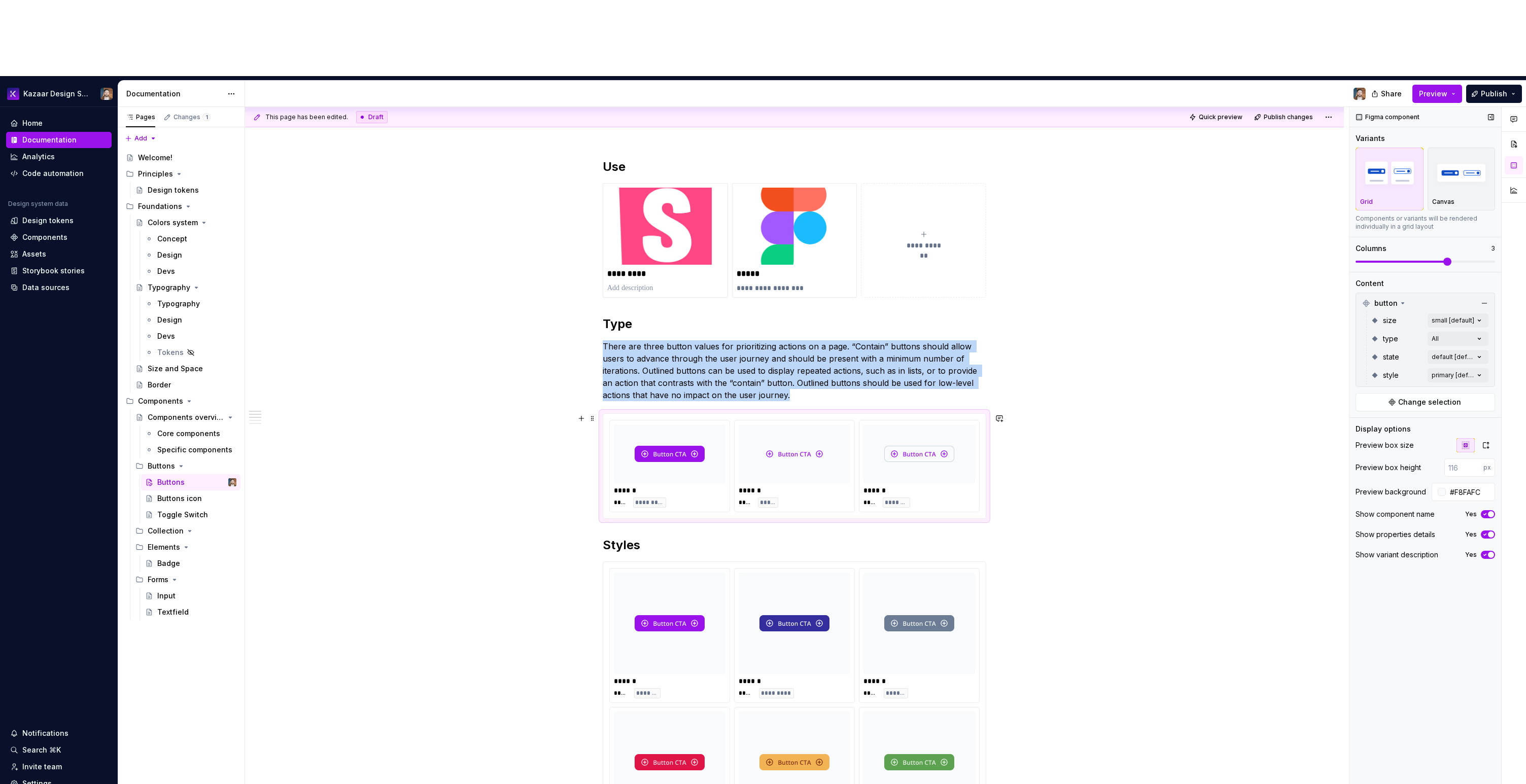
scroll to position [244, 0]
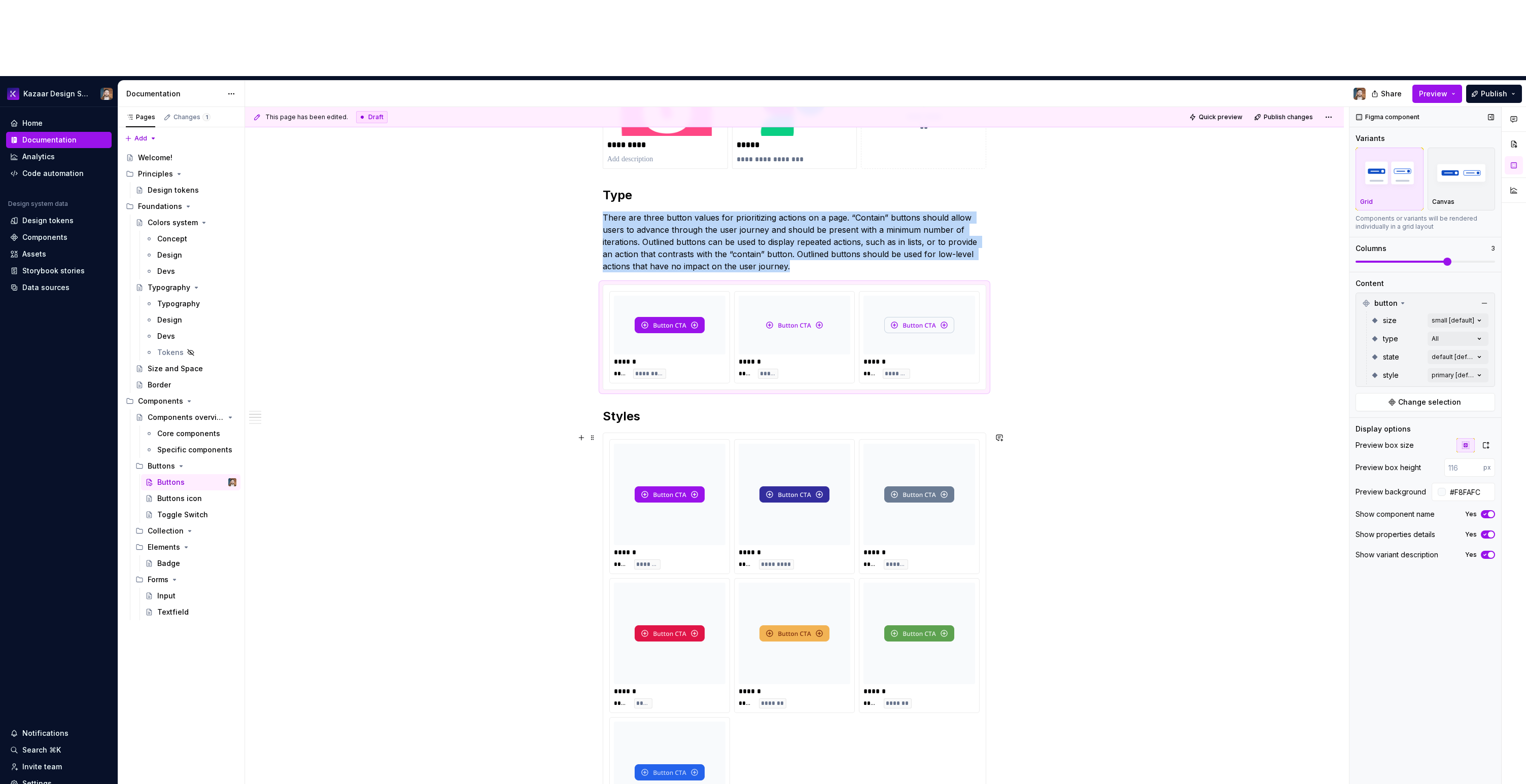
click at [881, 560] on div "***** *******" at bounding box center [919, 564] width 111 height 10
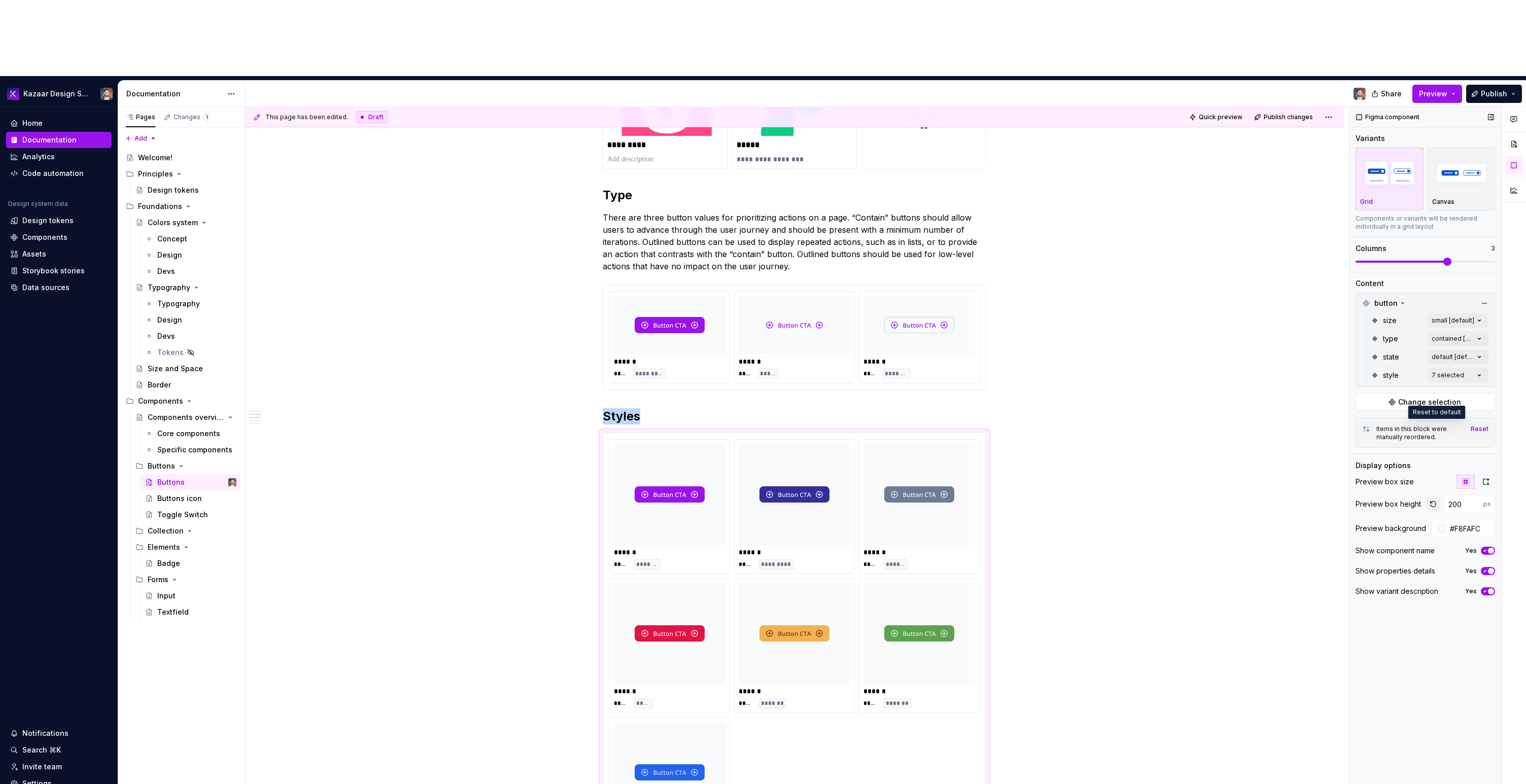
click at [1434, 497] on button "button" at bounding box center [1433, 504] width 14 height 14
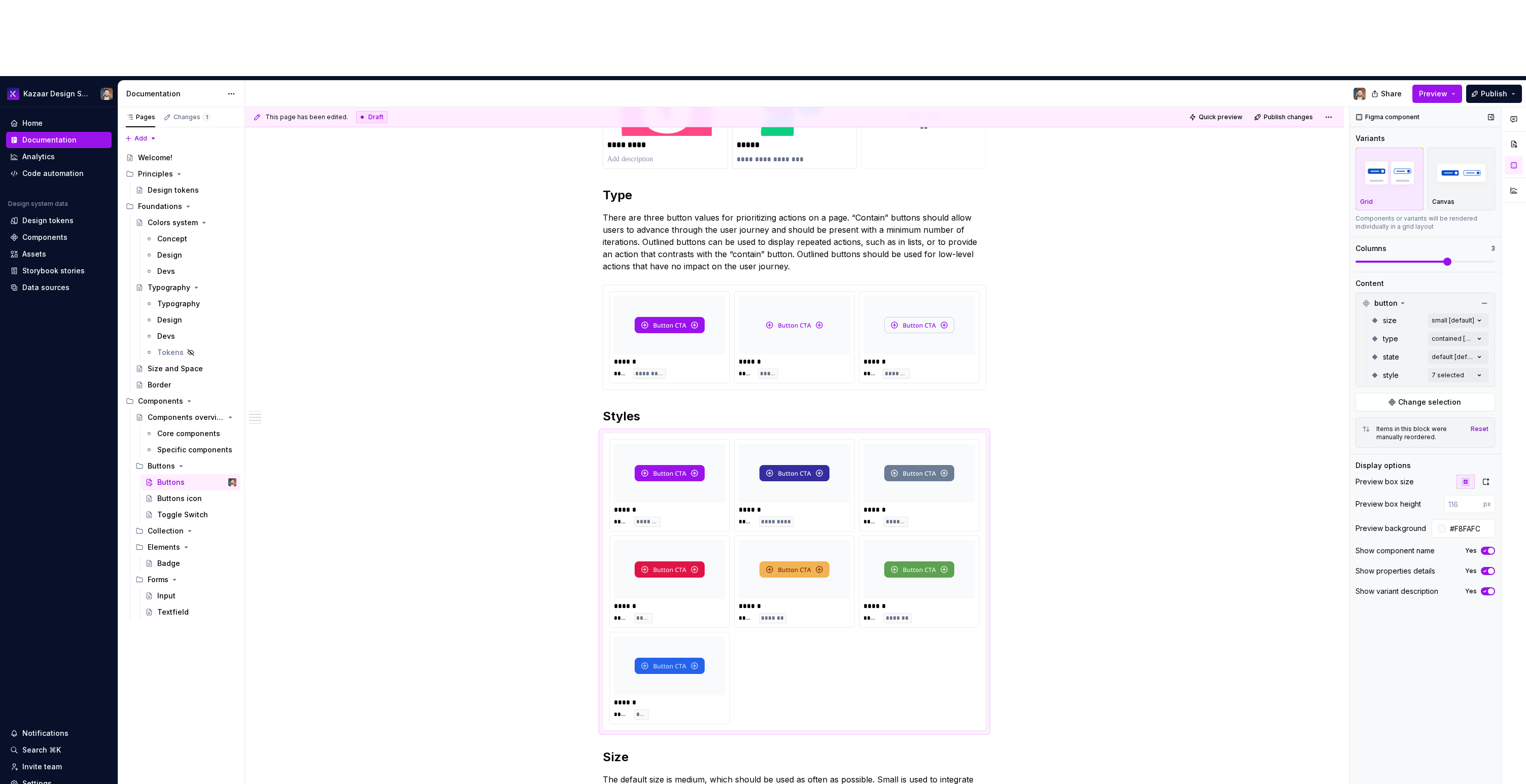
click at [1477, 424] on div "Items in this block were manually reordered. Reset" at bounding box center [1425, 432] width 126 height 17
click at [1480, 417] on div "Items in this block were manually reordered. Reset" at bounding box center [1425, 432] width 140 height 30
click at [1479, 425] on div "Reset" at bounding box center [1480, 429] width 18 height 8
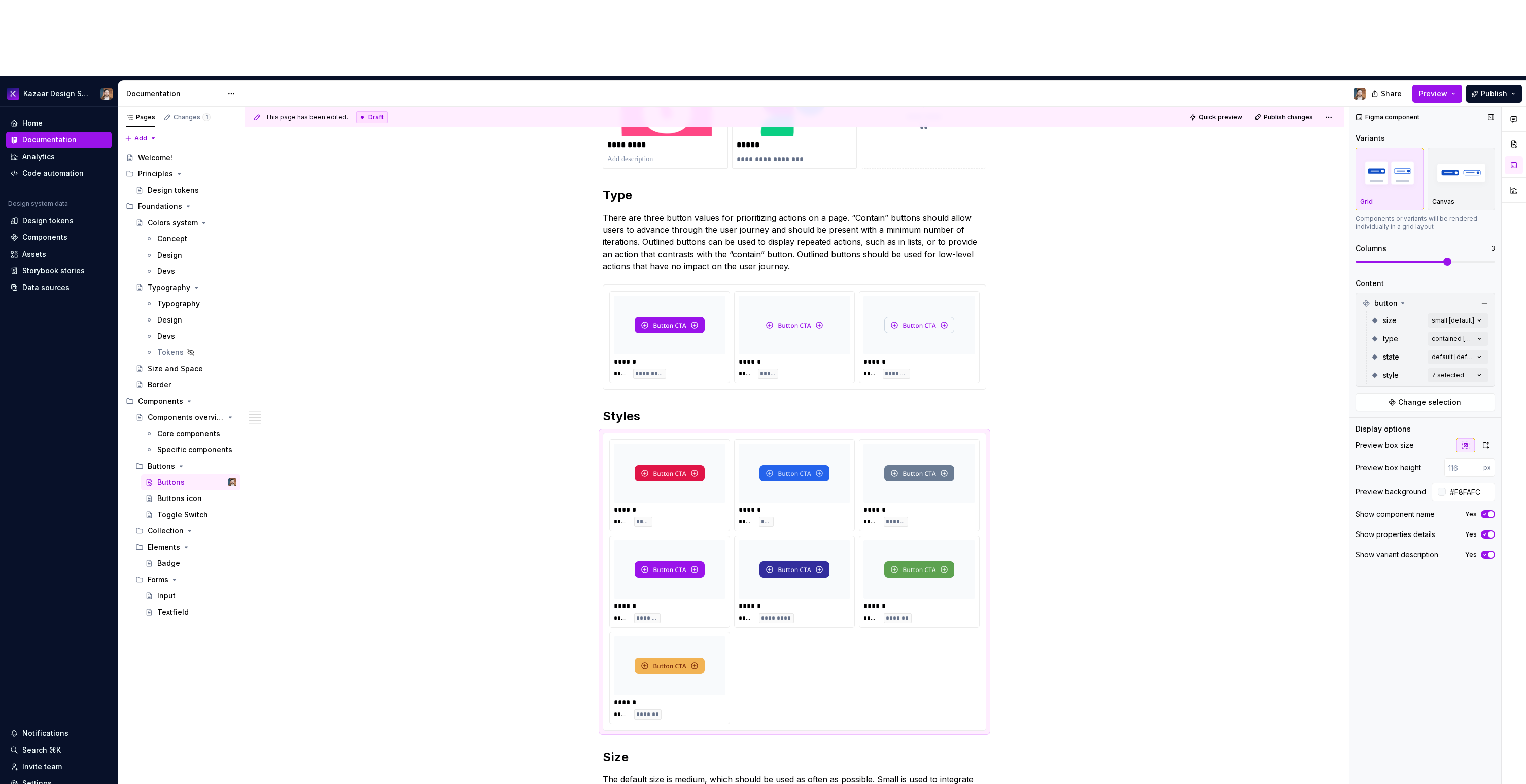
type textarea "*"
click at [665, 544] on img at bounding box center [669, 570] width 70 height 51
click at [674, 544] on img at bounding box center [669, 570] width 70 height 51
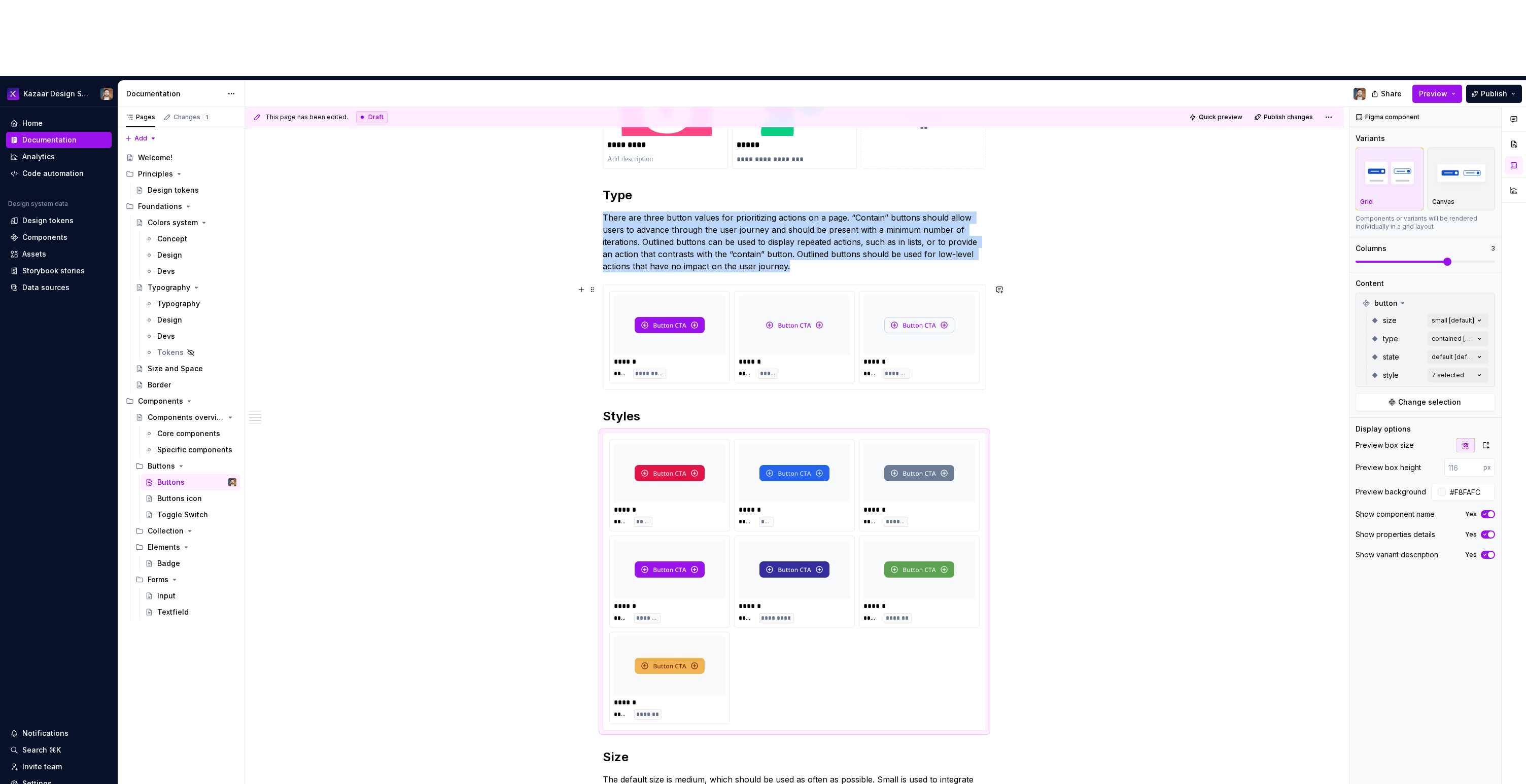
click at [892, 300] on img at bounding box center [919, 325] width 70 height 51
click at [897, 300] on img at bounding box center [919, 325] width 70 height 51
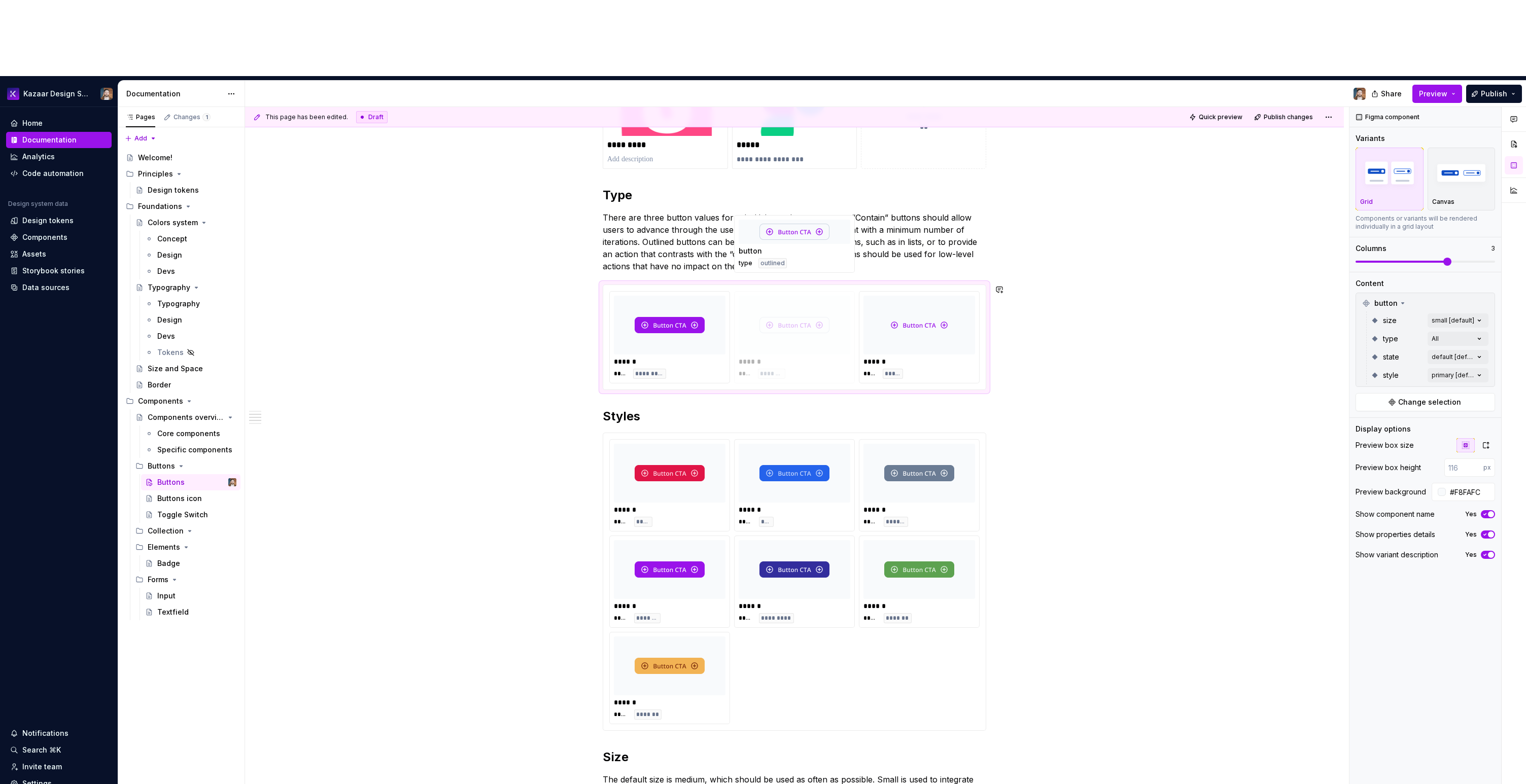
drag, startPoint x: 915, startPoint y: 255, endPoint x: 823, endPoint y: 256, distance: 92.0
click at [823, 255] on body "Kazaar Design System Home Documentation Analytics Code automation Design system…" at bounding box center [763, 392] width 1526 height 784
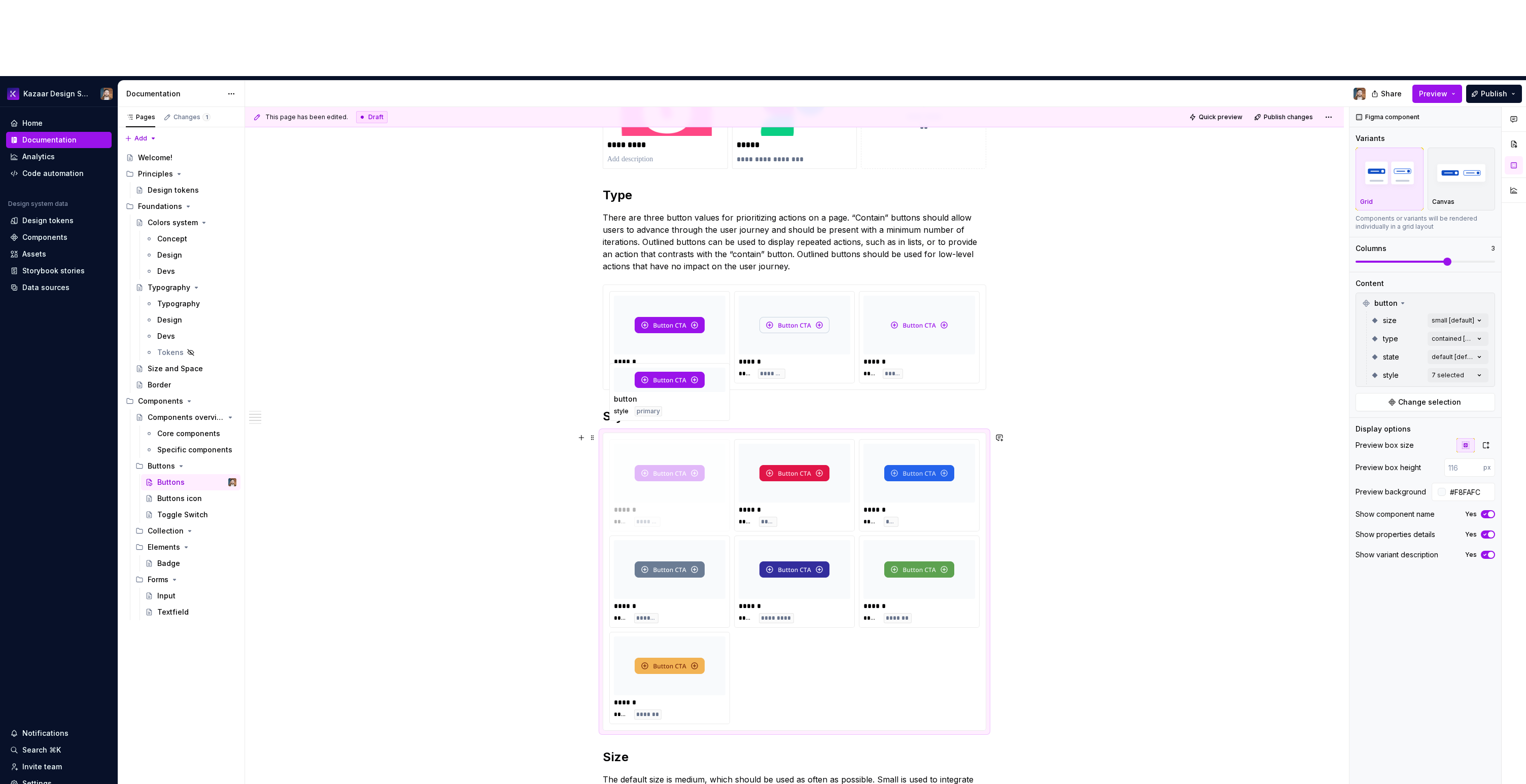
drag, startPoint x: 669, startPoint y: 477, endPoint x: 664, endPoint y: 406, distance: 71.2
click at [664, 406] on body "Kazaar Design System Home Documentation Analytics Code automation Design system…" at bounding box center [763, 392] width 1526 height 784
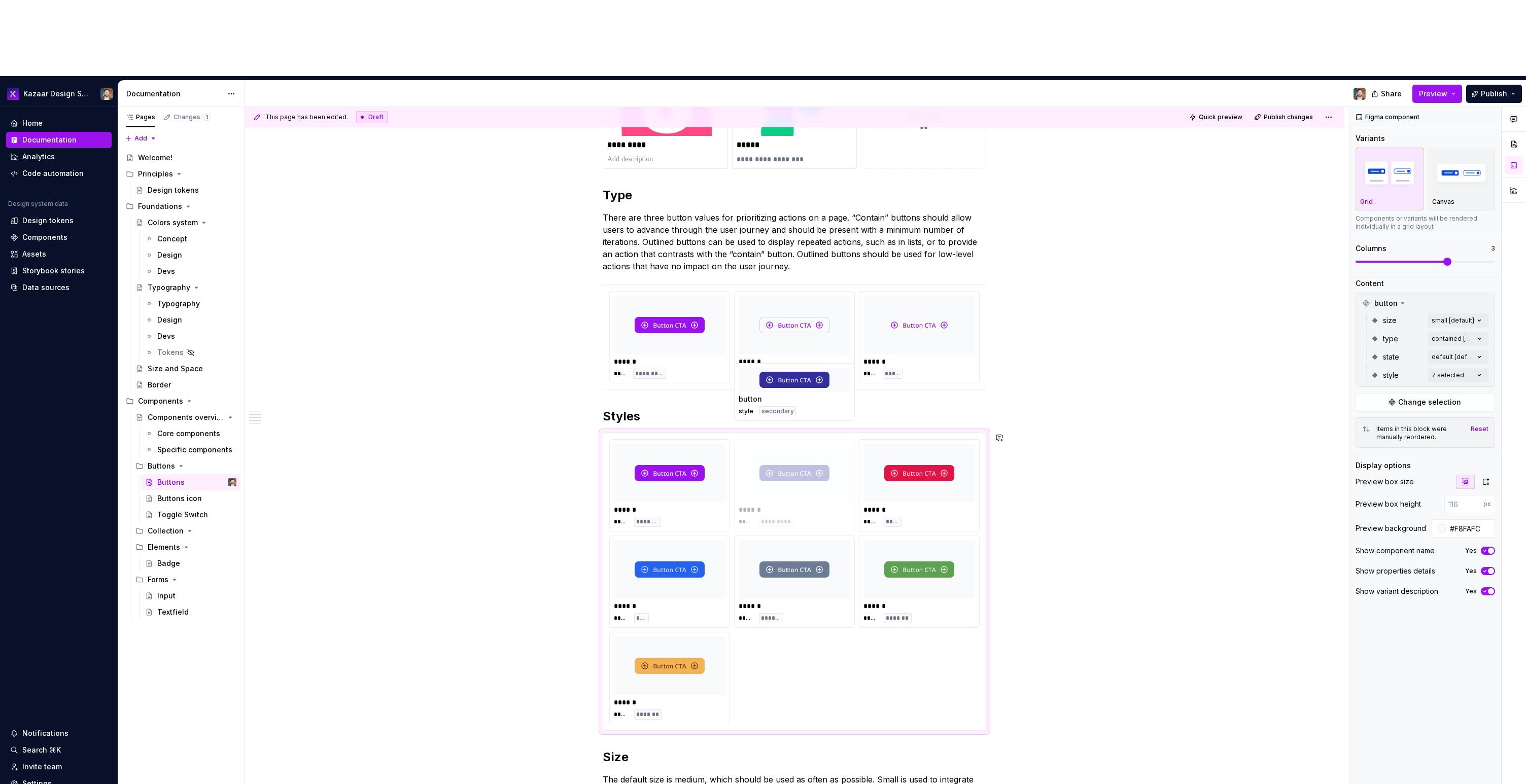
drag, startPoint x: 743, startPoint y: 461, endPoint x: 736, endPoint y: 404, distance: 57.4
click at [736, 404] on body "Kazaar Design System Home Documentation Analytics Code automation Design system…" at bounding box center [763, 392] width 1526 height 784
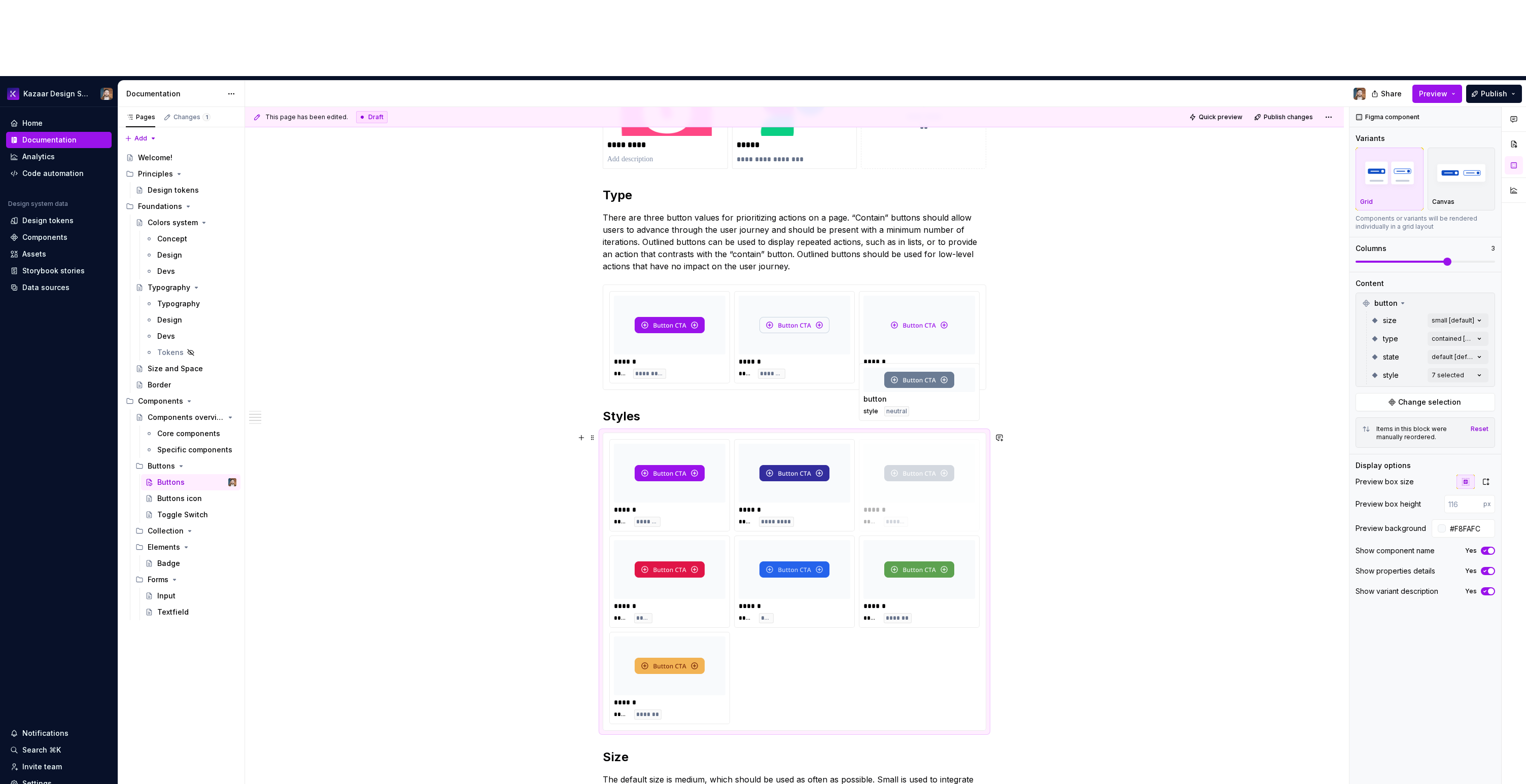
drag, startPoint x: 768, startPoint y: 489, endPoint x: 846, endPoint y: 415, distance: 107.5
click at [846, 415] on body "Kazaar Design System Home Documentation Analytics Code automation Design system…" at bounding box center [763, 392] width 1526 height 784
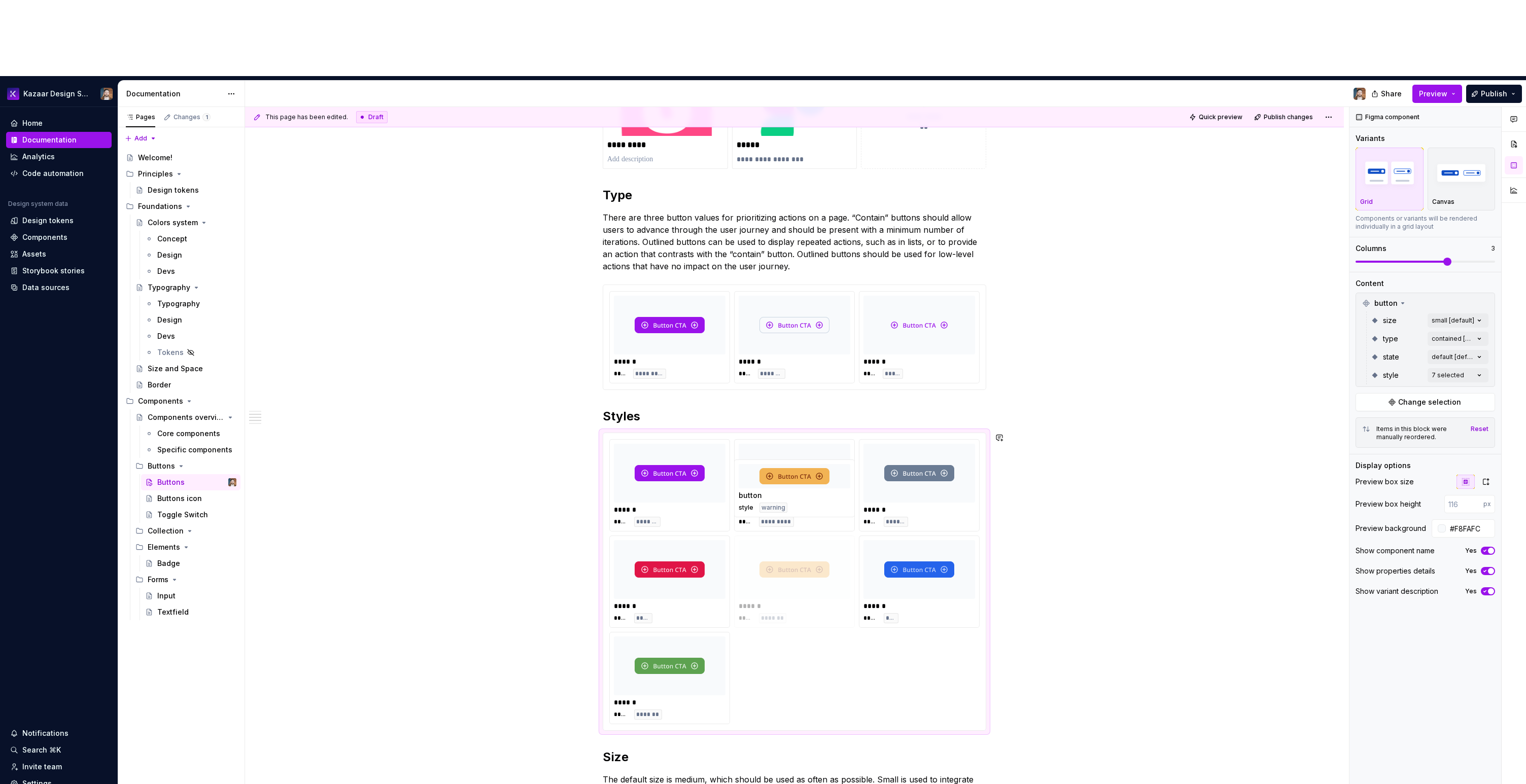
drag, startPoint x: 666, startPoint y: 583, endPoint x: 763, endPoint y: 515, distance: 118.5
click at [763, 515] on body "Kazaar Design System Home Documentation Analytics Code automation Design system…" at bounding box center [763, 392] width 1526 height 784
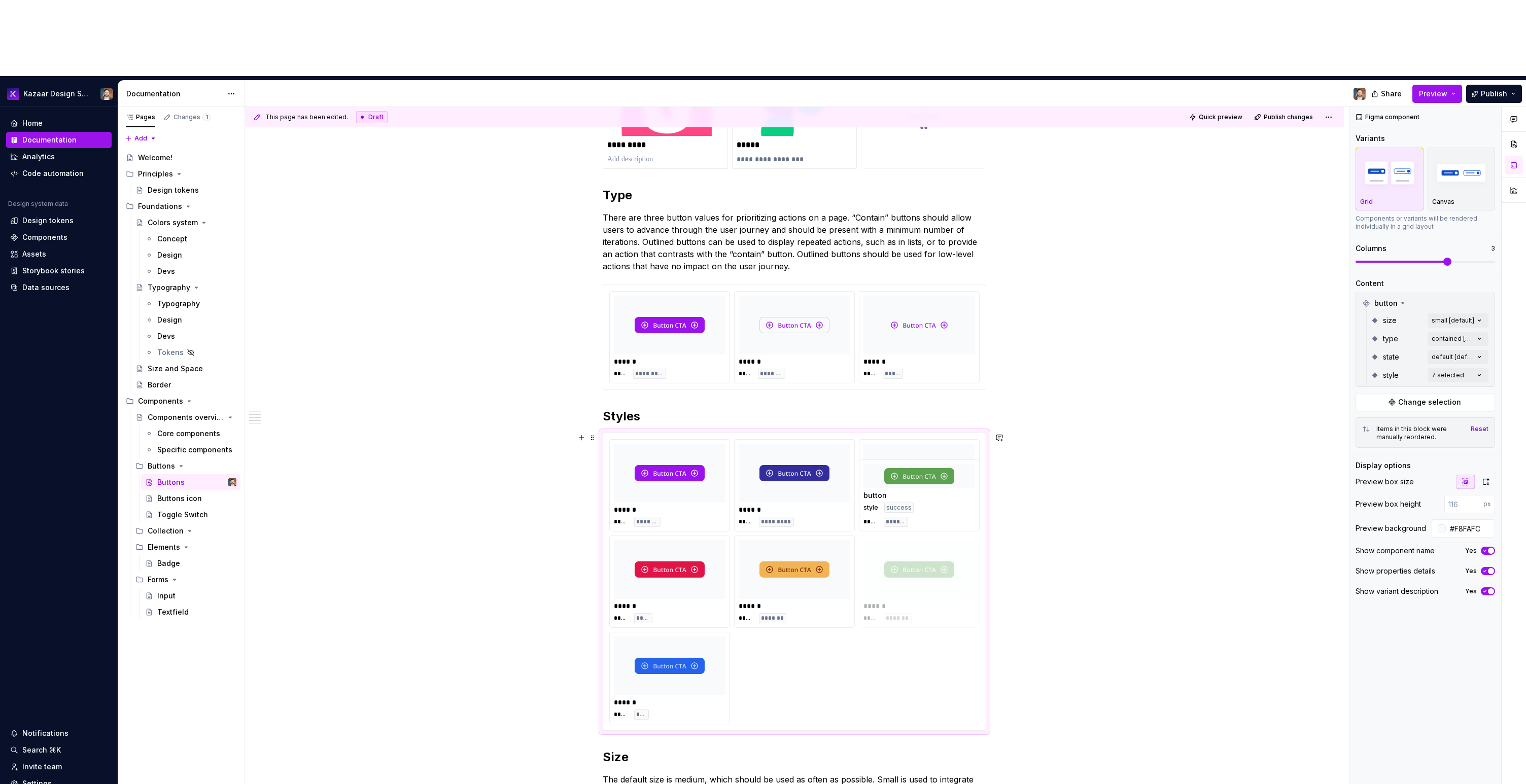
drag, startPoint x: 680, startPoint y: 581, endPoint x: 927, endPoint y: 508, distance: 257.6
click at [927, 508] on body "Kazaar Design System Home Documentation Analytics Code automation Design system…" at bounding box center [763, 392] width 1526 height 784
click at [1157, 510] on div "**********" at bounding box center [794, 764] width 1099 height 1519
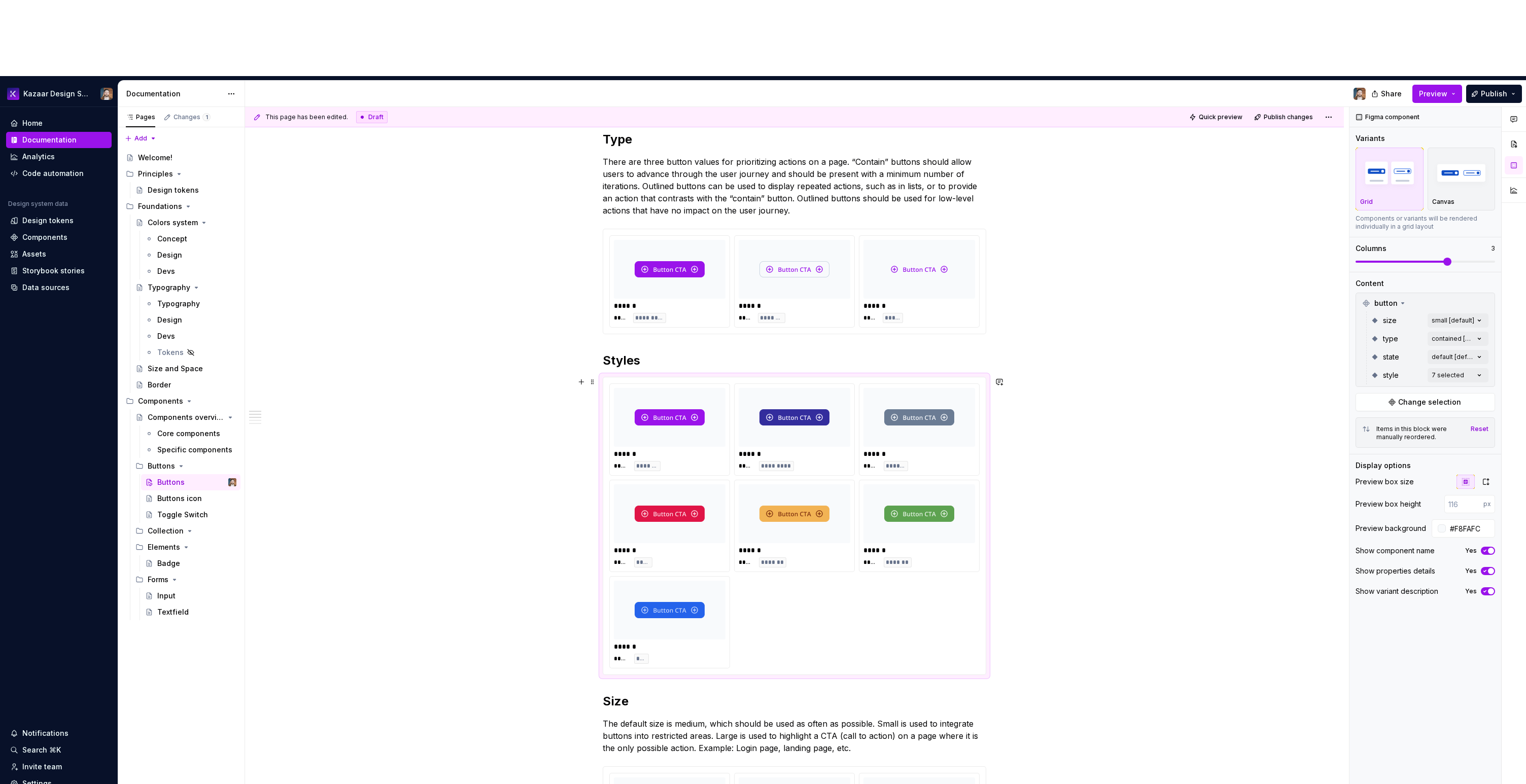
scroll to position [0, 0]
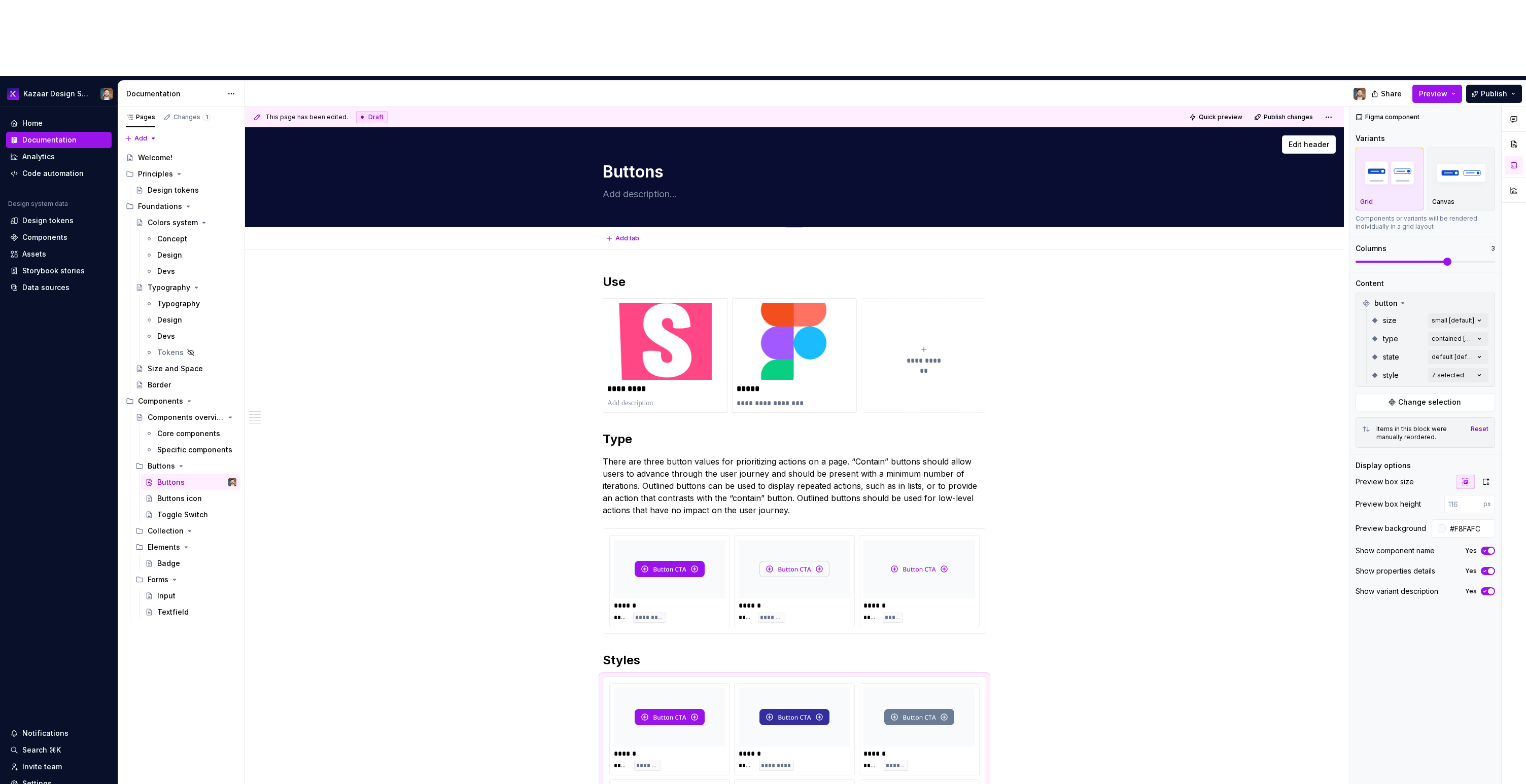
click at [625, 186] on textarea at bounding box center [792, 194] width 383 height 16
paste textarea "Buttons allow the user to perform actions."
type textarea "*"
type textarea "Buttons allow the user to perform actions."
type textarea "*"
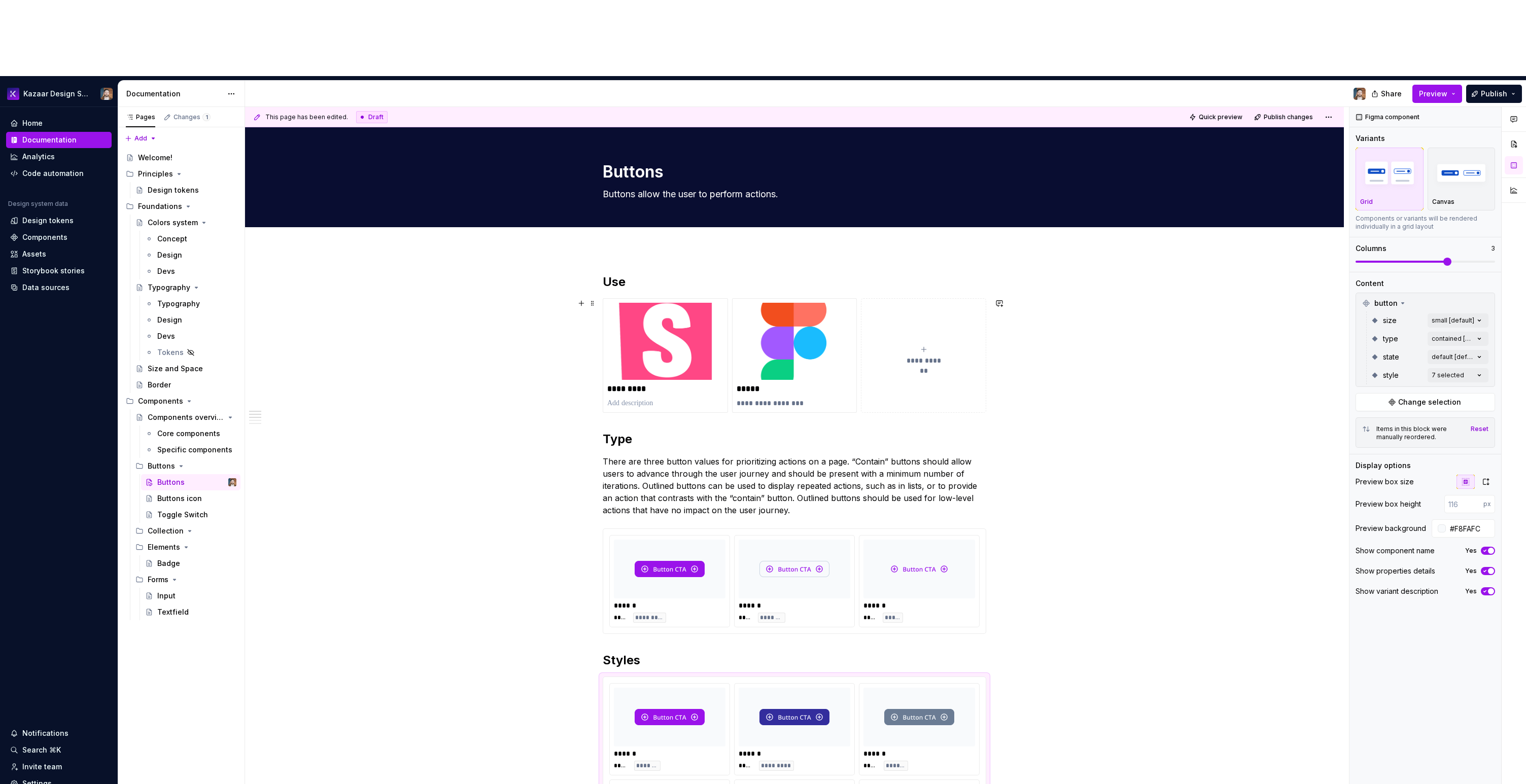
type textarea "Buttons allow the user to perform actions."
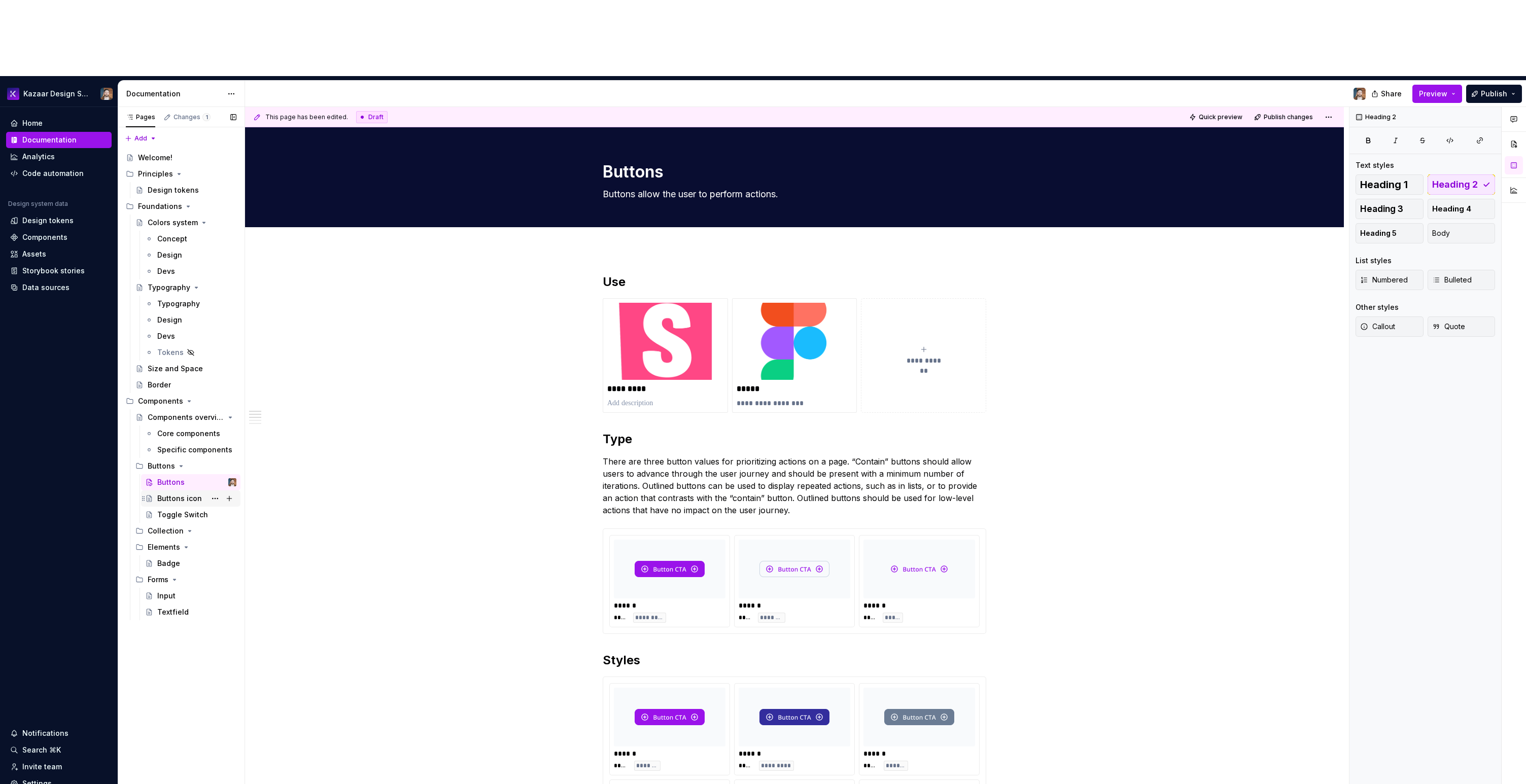
click at [194, 493] on div "Buttons icon" at bounding box center [179, 498] width 44 height 10
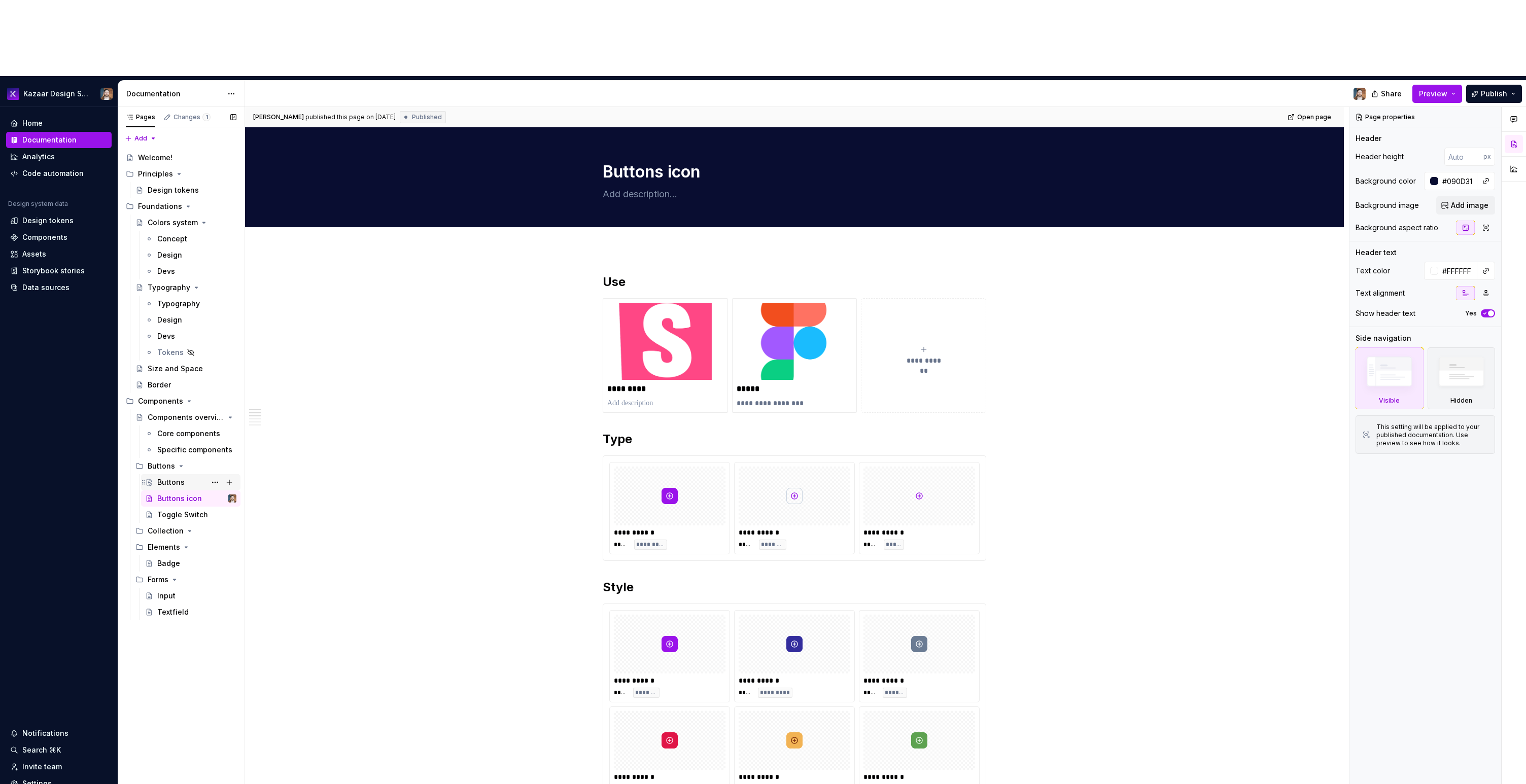
click at [174, 477] on div "Buttons" at bounding box center [171, 482] width 27 height 10
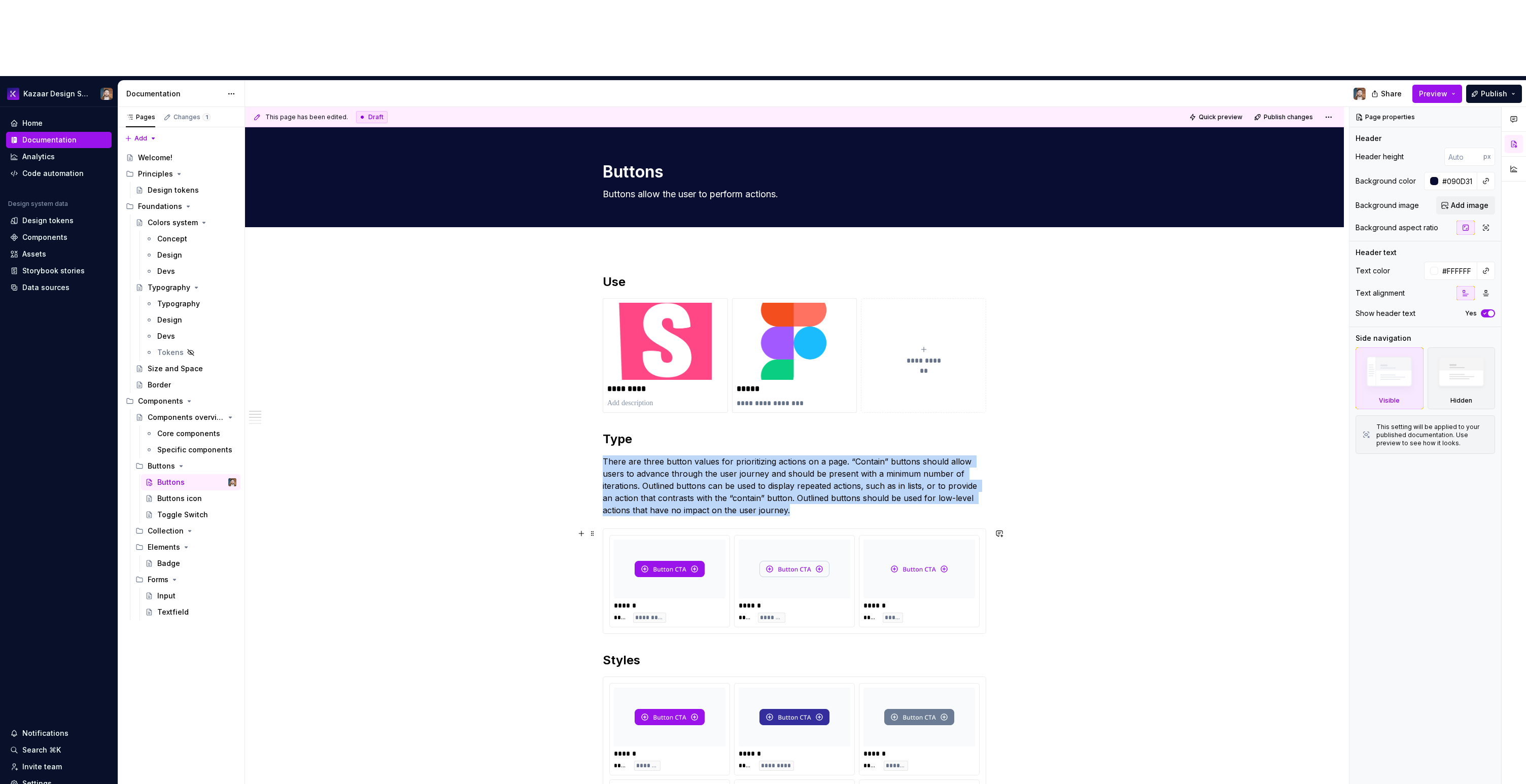
click at [790, 544] on img at bounding box center [794, 569] width 70 height 51
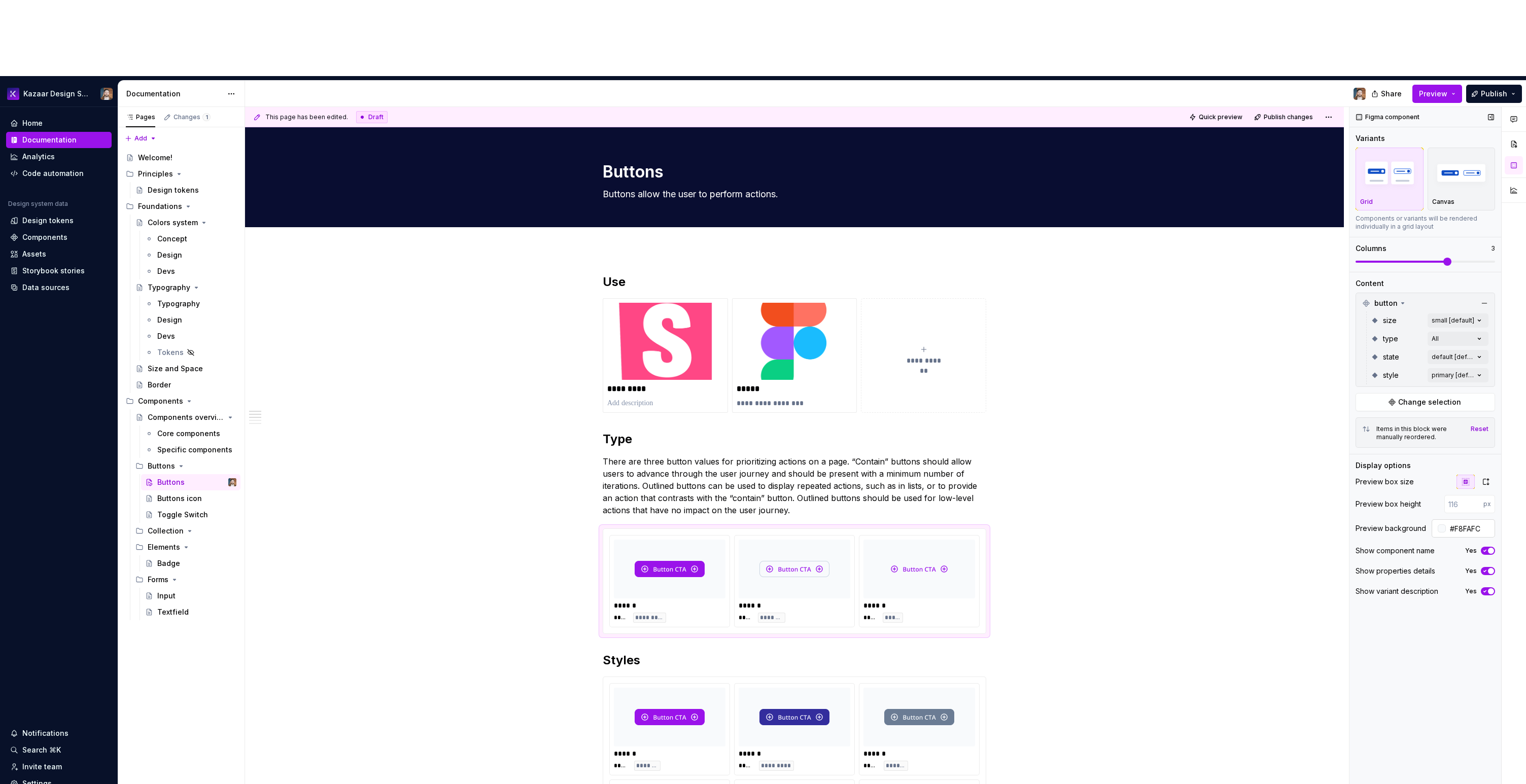
click at [1468, 519] on input "#F8FAFC" at bounding box center [1470, 528] width 49 height 18
click at [171, 493] on div "Buttons icon" at bounding box center [179, 498] width 44 height 10
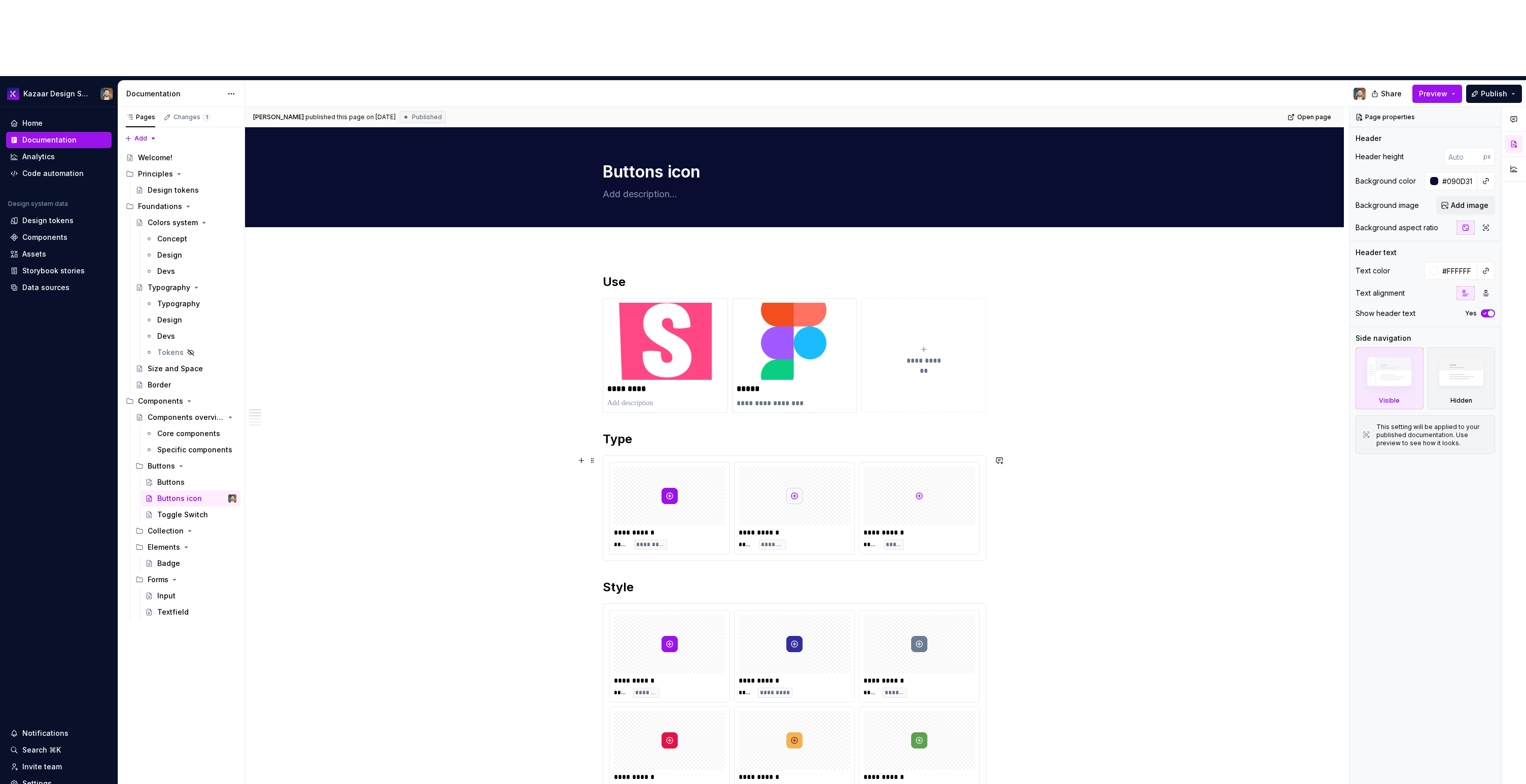
click at [761, 467] on div at bounding box center [794, 496] width 111 height 59
type textarea "*"
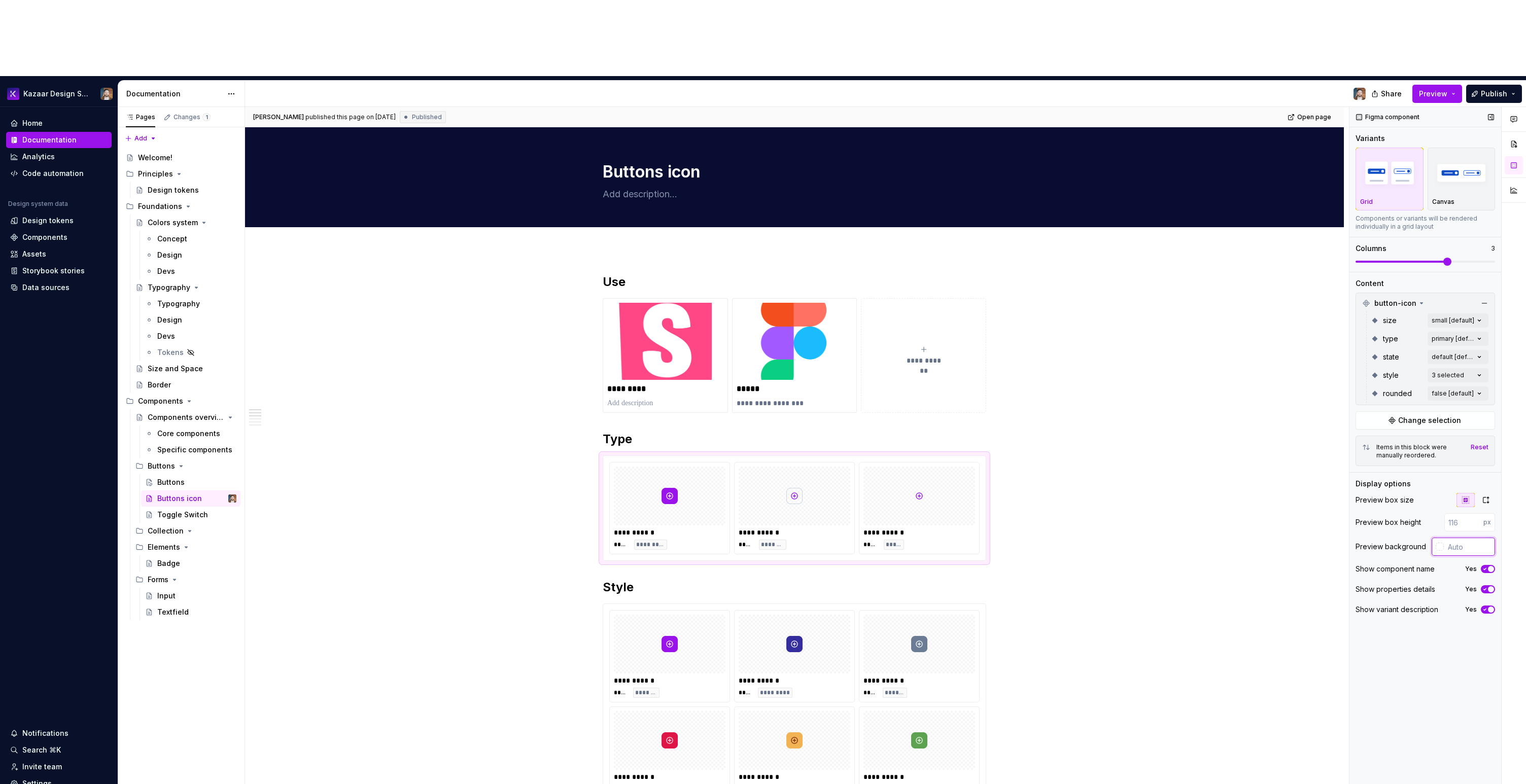
click at [1454, 538] on input "text" at bounding box center [1469, 547] width 51 height 18
paste input "#F8FAFC"
type input "#F8FAFC"
click at [903, 615] on div at bounding box center [919, 644] width 111 height 59
click at [1472, 538] on input "#F8FAFC" at bounding box center [1470, 547] width 49 height 18
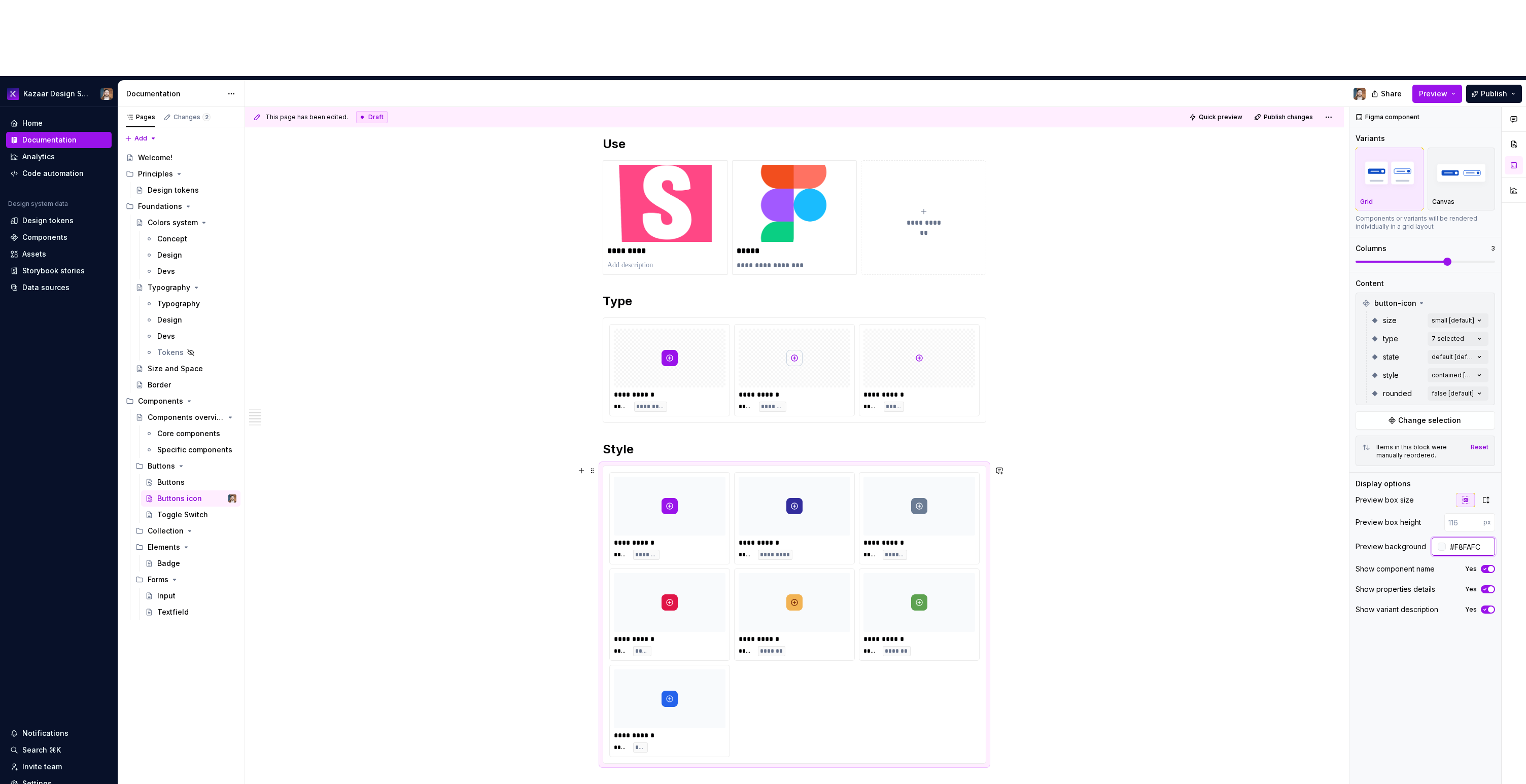
scroll to position [243, 0]
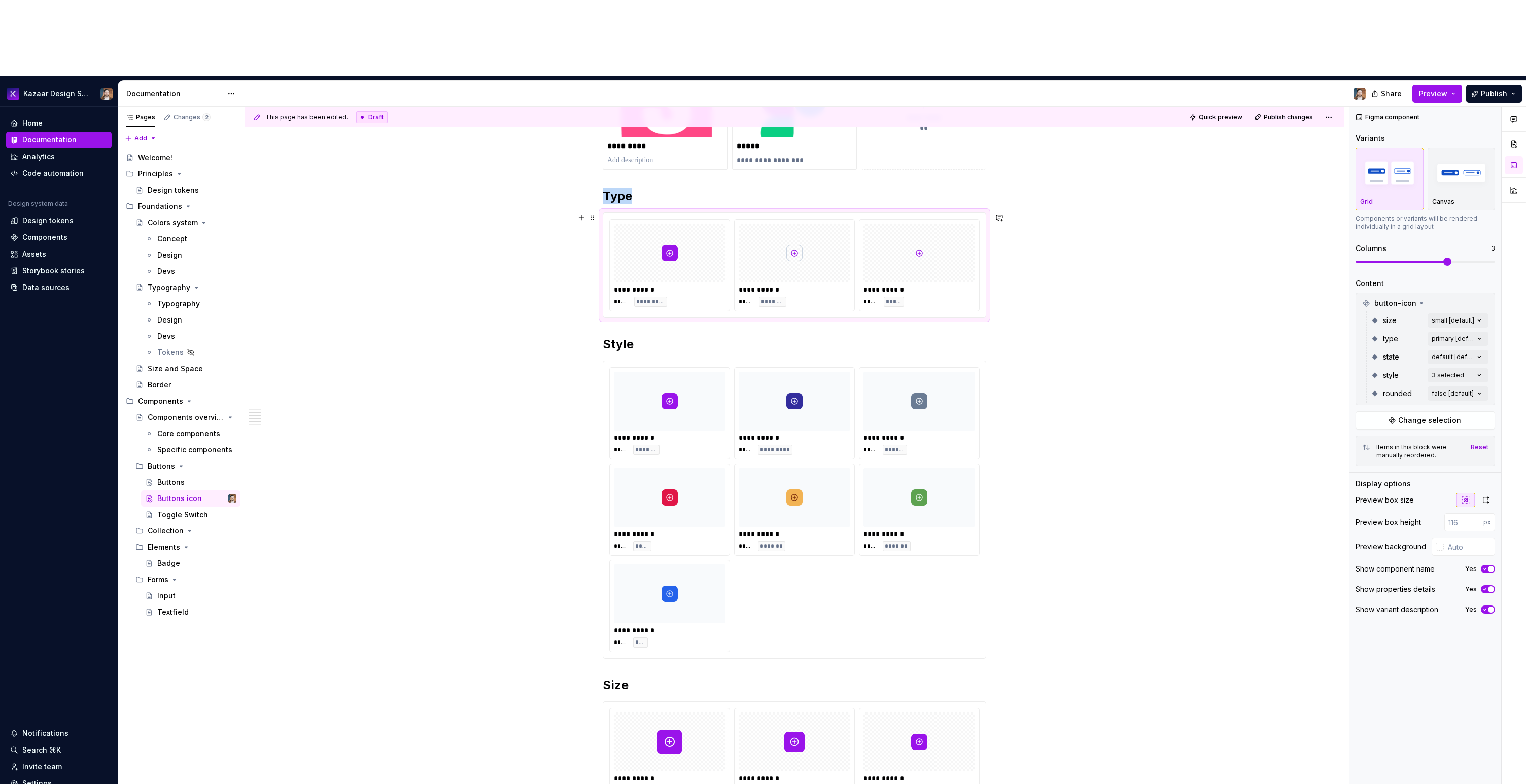
click at [887, 224] on div at bounding box center [919, 253] width 111 height 59
click at [1456, 538] on input "text" at bounding box center [1469, 547] width 51 height 18
paste input "#F8FAFC"
type input "#F8FAFC"
click at [1240, 515] on div "**********" at bounding box center [794, 734] width 1099 height 1455
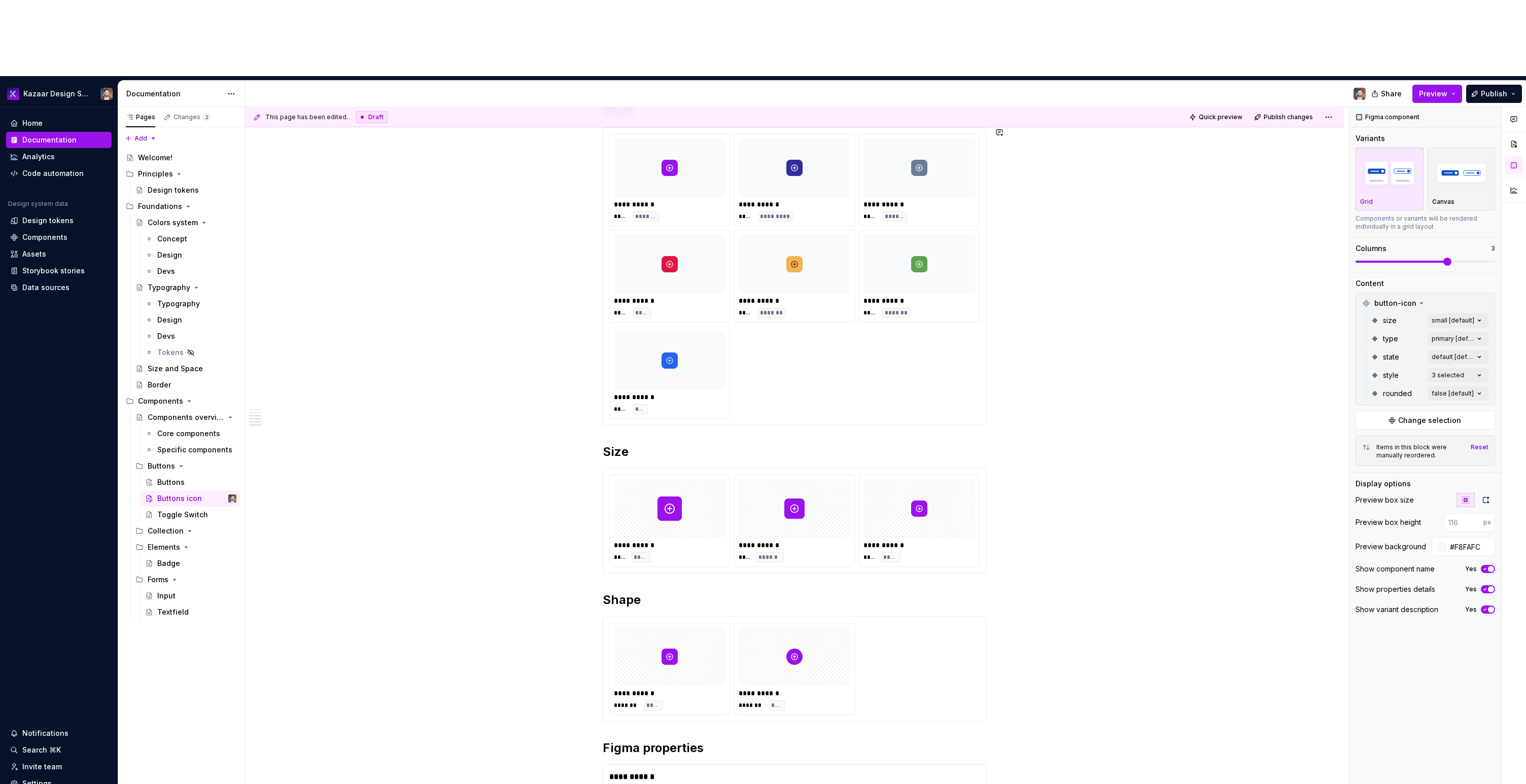
scroll to position [479, 0]
click at [874, 491] on div "**********" at bounding box center [794, 518] width 383 height 104
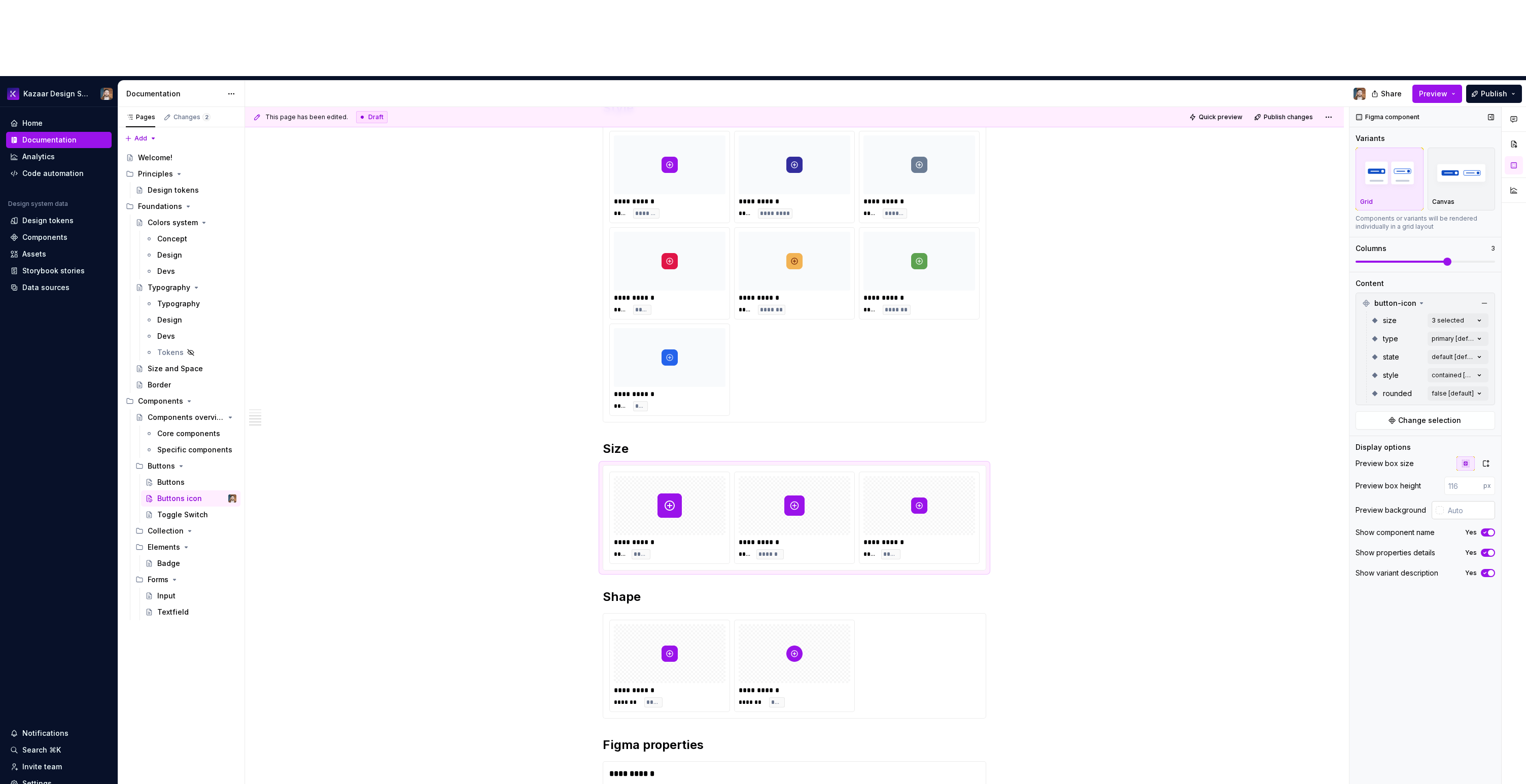
click at [1474, 501] on input "text" at bounding box center [1469, 510] width 51 height 18
paste input "#F8FAFC"
type input "#F8FAFC"
click at [1227, 533] on div "**********" at bounding box center [794, 498] width 1099 height 1455
click at [943, 619] on div "**********" at bounding box center [794, 666] width 370 height 92
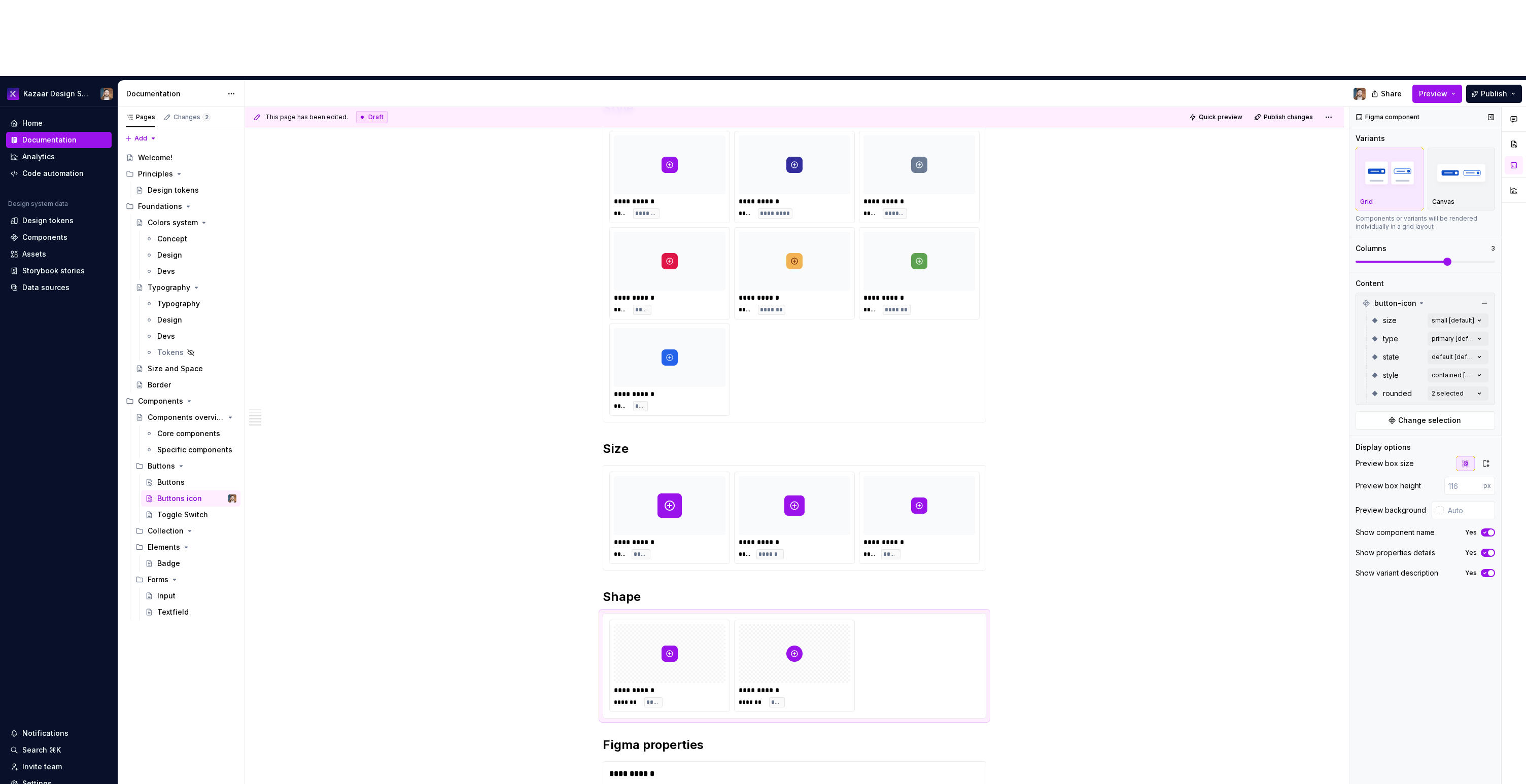
type textarea "*"
click at [1461, 501] on input "text" at bounding box center [1469, 510] width 51 height 18
paste input "#F8FAFC"
type input "#F8FAFC"
click at [1182, 576] on div "**********" at bounding box center [794, 498] width 1099 height 1455
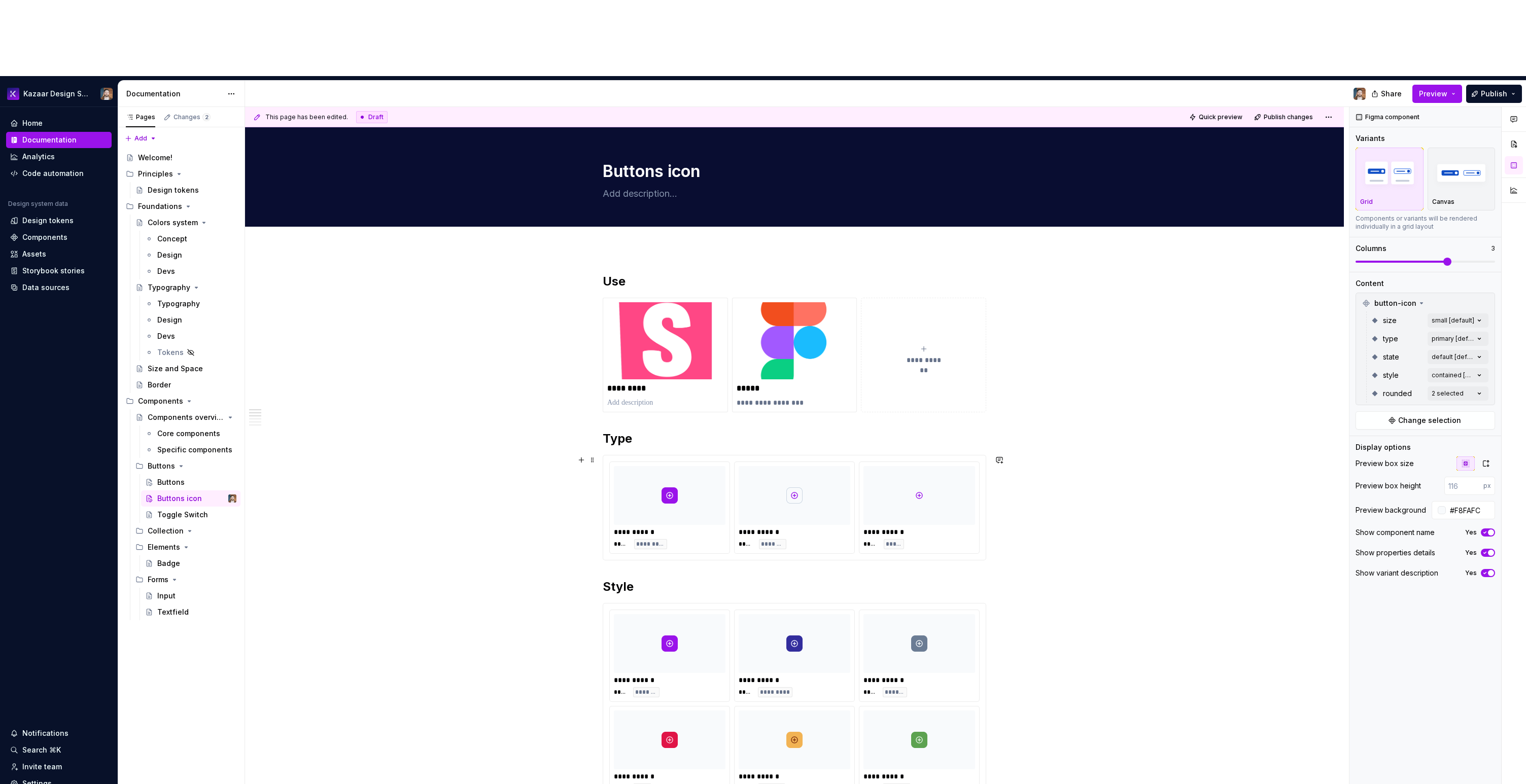
scroll to position [0, 0]
click at [170, 429] on div "Core components" at bounding box center [181, 433] width 49 height 10
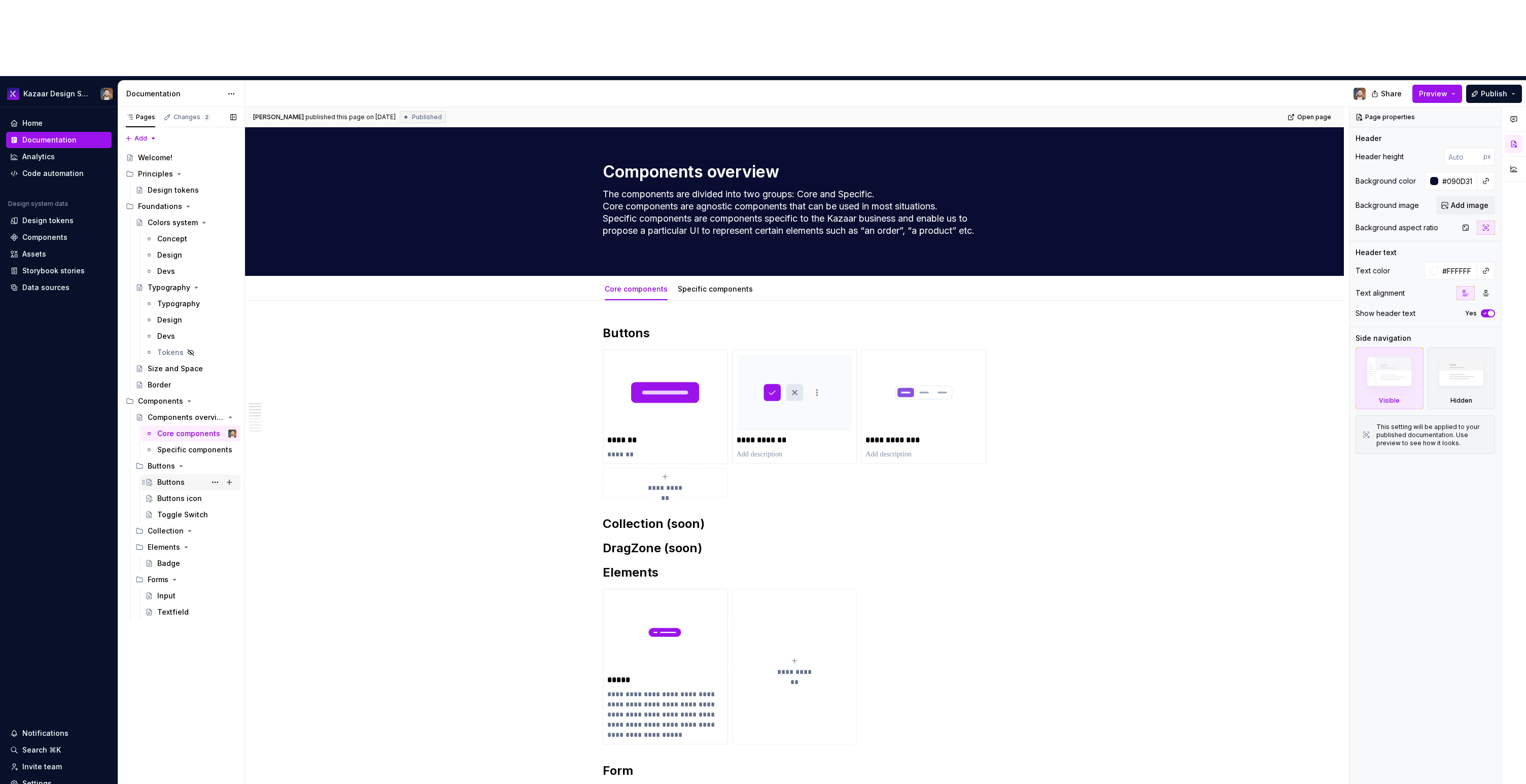
click at [165, 477] on div "Buttons" at bounding box center [171, 482] width 27 height 10
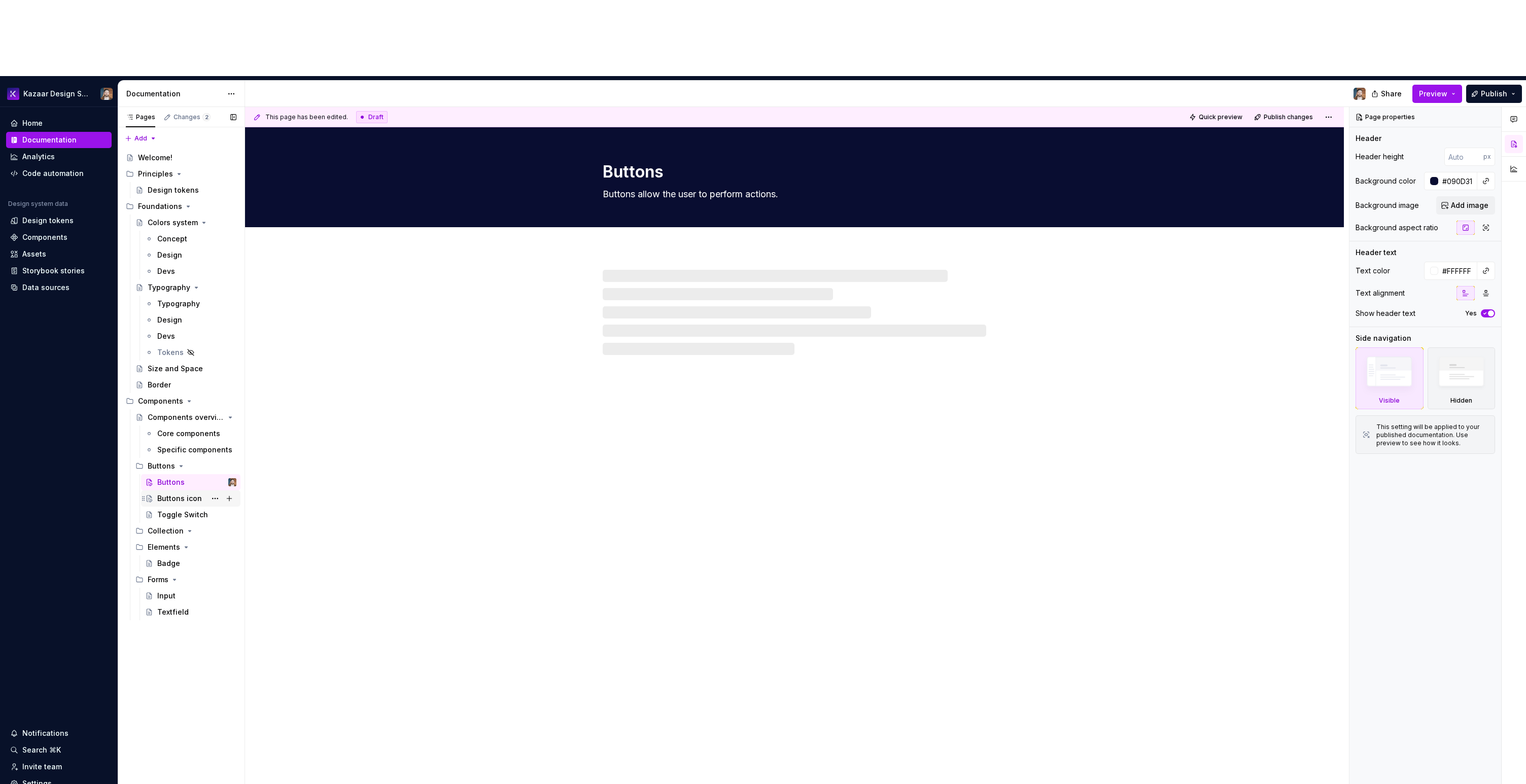
click at [169, 493] on div "Buttons icon" at bounding box center [179, 498] width 44 height 10
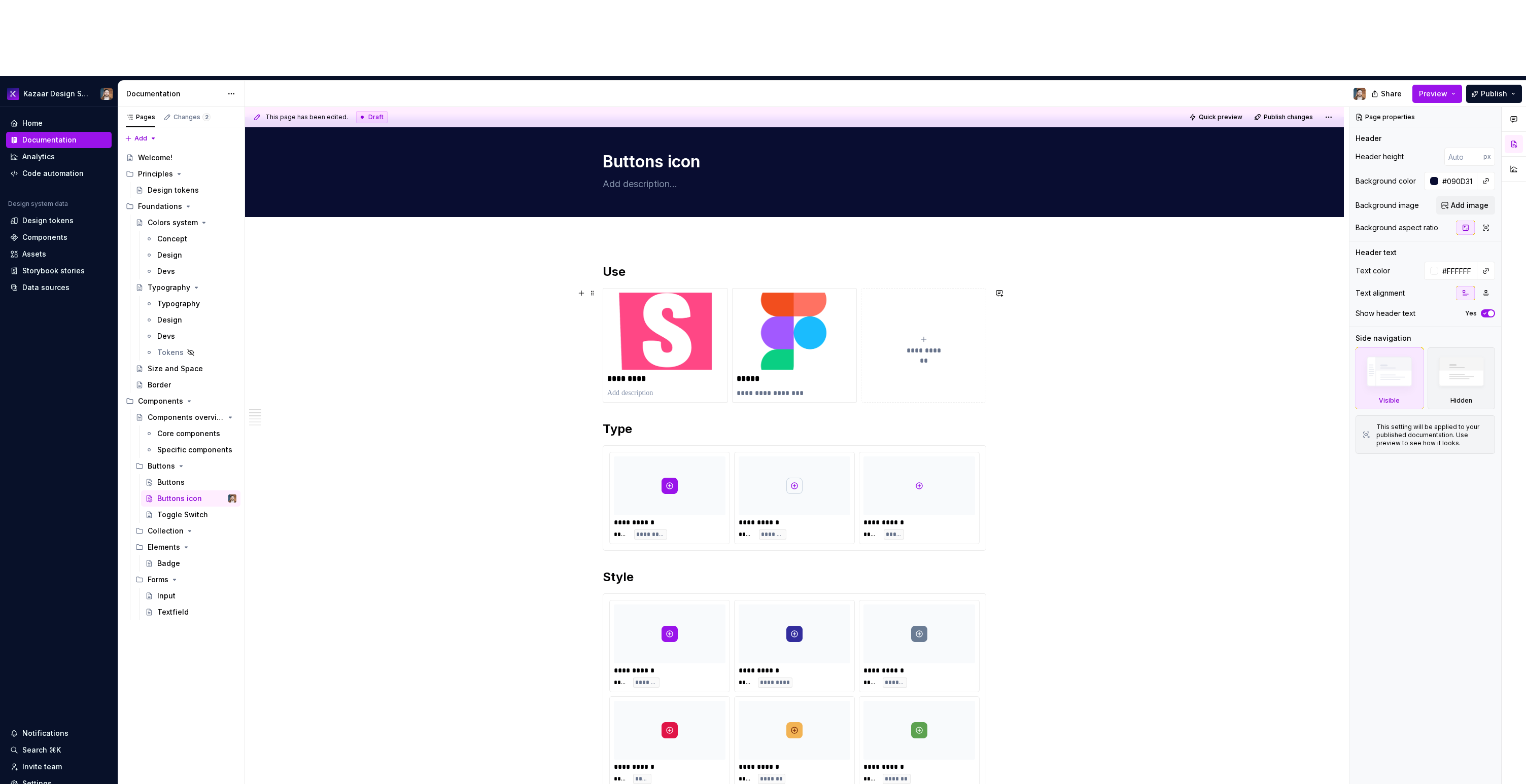
scroll to position [15, 0]
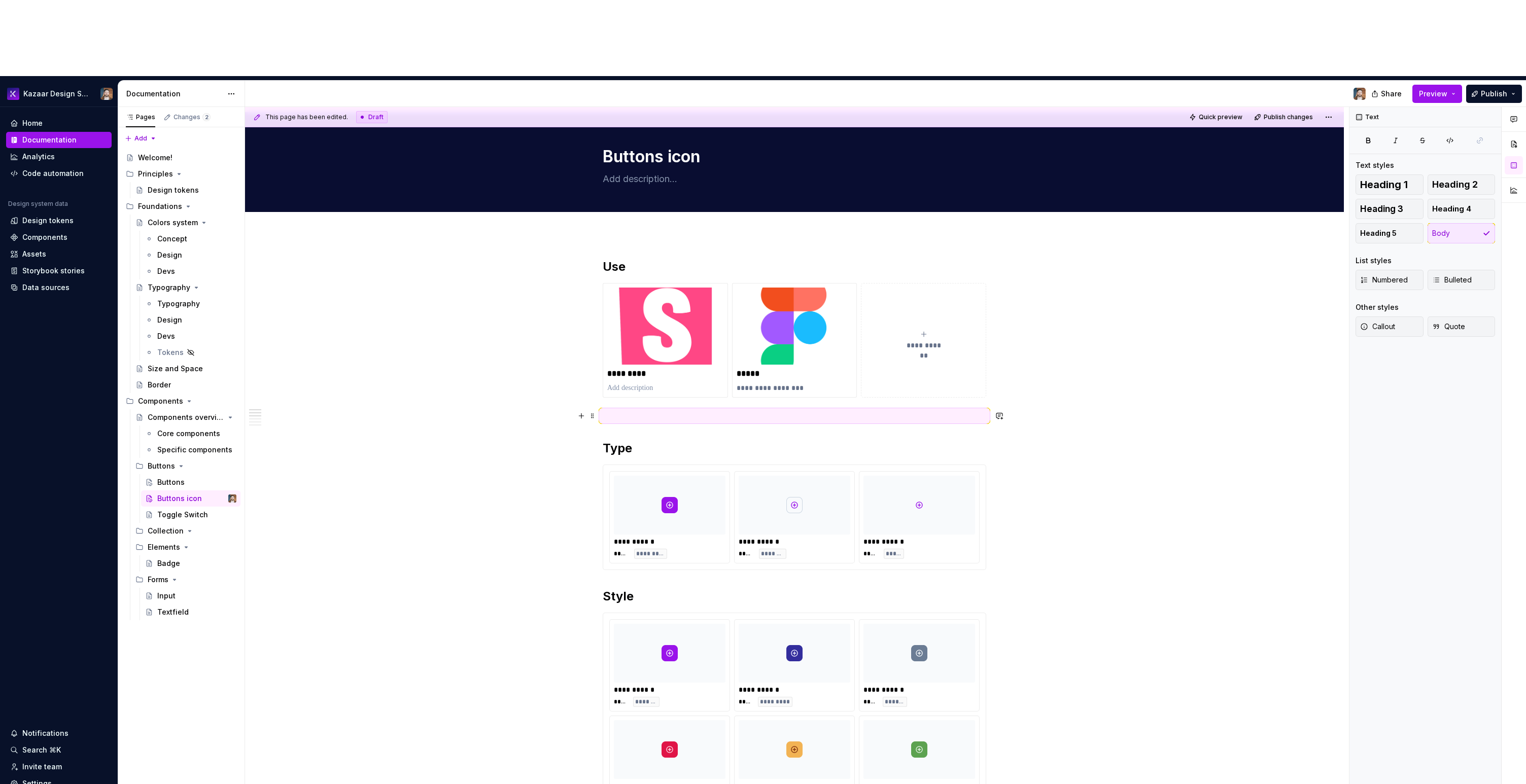
click at [627, 410] on p at bounding box center [794, 416] width 383 height 12
click at [631, 212] on div "Add tab" at bounding box center [794, 223] width 1099 height 23
type textarea "*"
click at [604, 259] on h2 "Use" at bounding box center [794, 266] width 383 height 16
click at [648, 410] on p at bounding box center [794, 416] width 383 height 12
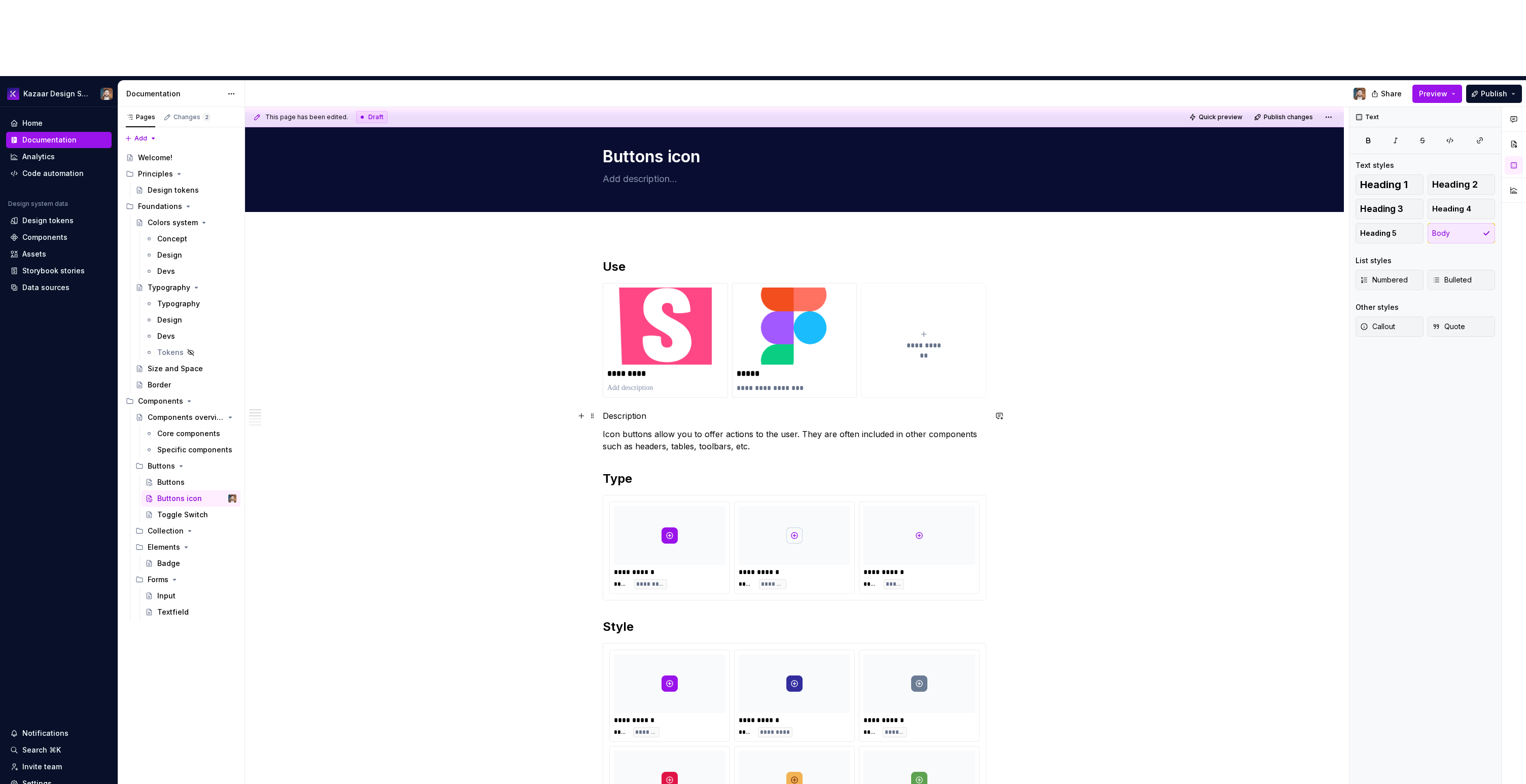
click at [617, 410] on p "Description" at bounding box center [794, 416] width 383 height 12
click at [661, 322] on button "button" at bounding box center [666, 322] width 14 height 14
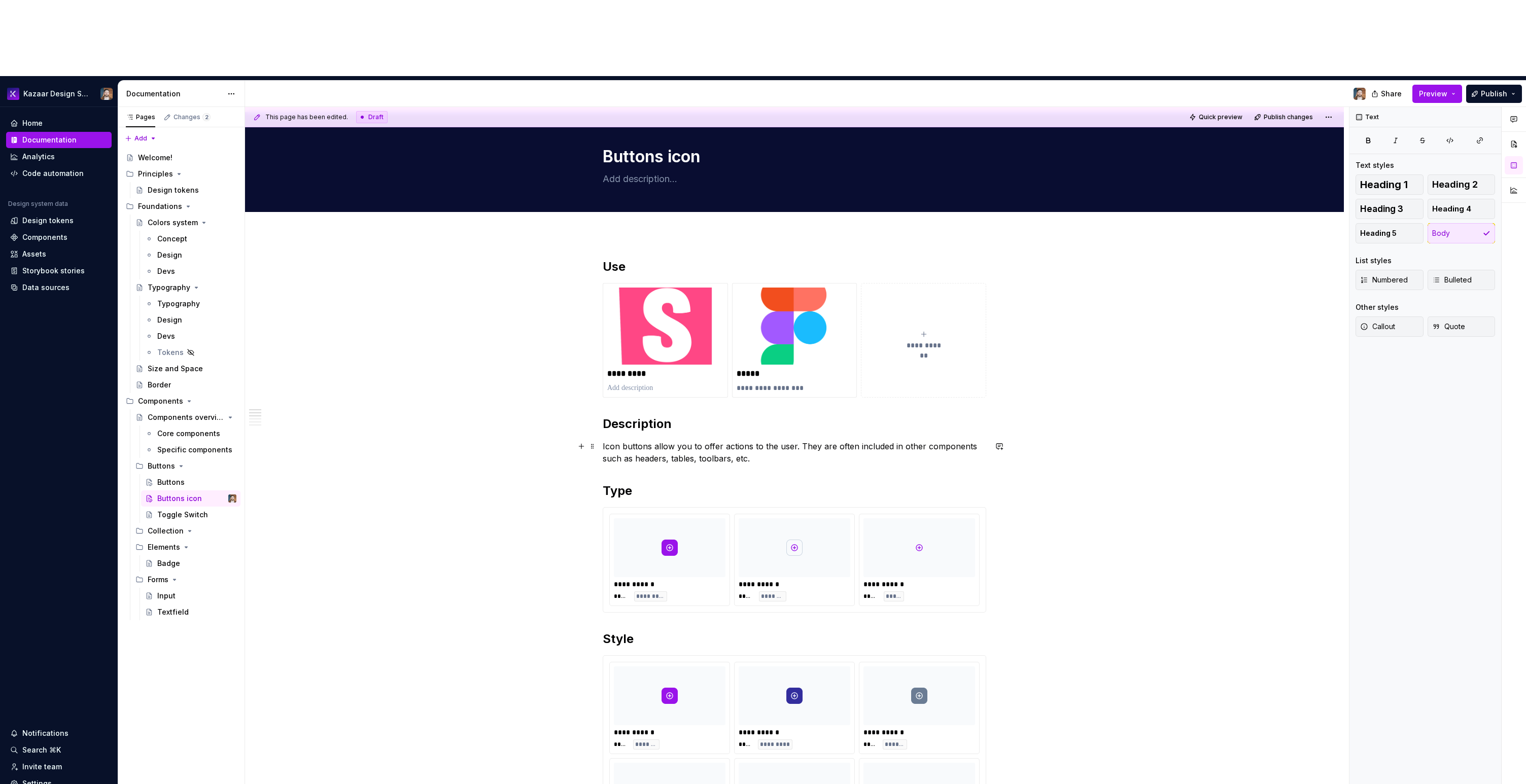
click at [757, 440] on p "Icon buttons allow you to offer actions to the user. They are often included in…" at bounding box center [794, 452] width 383 height 24
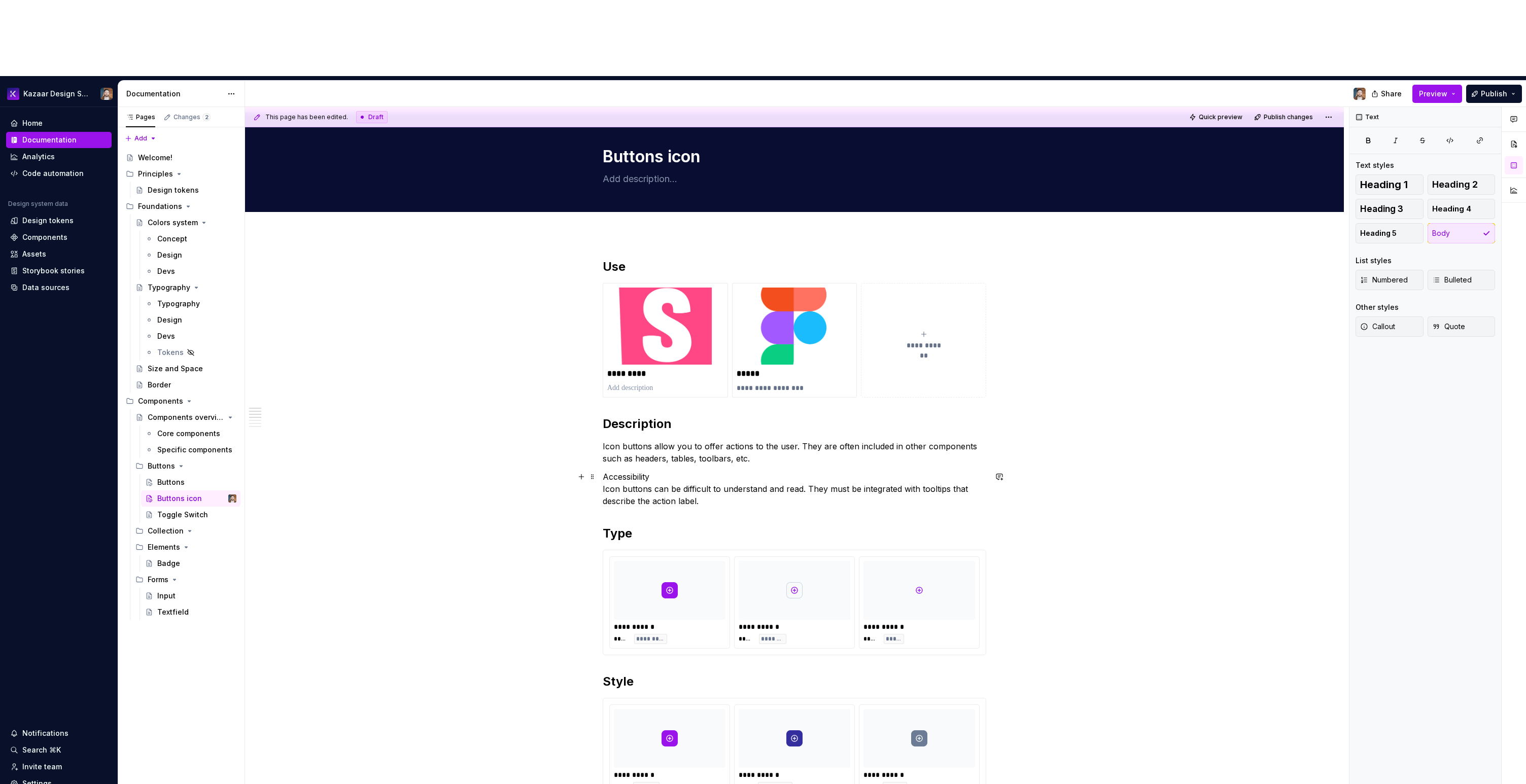
click at [637, 471] on p "Accessibility Icon buttons can be difficult to understand and read. They must b…" at bounding box center [794, 489] width 383 height 37
click at [669, 380] on button "button" at bounding box center [666, 383] width 14 height 14
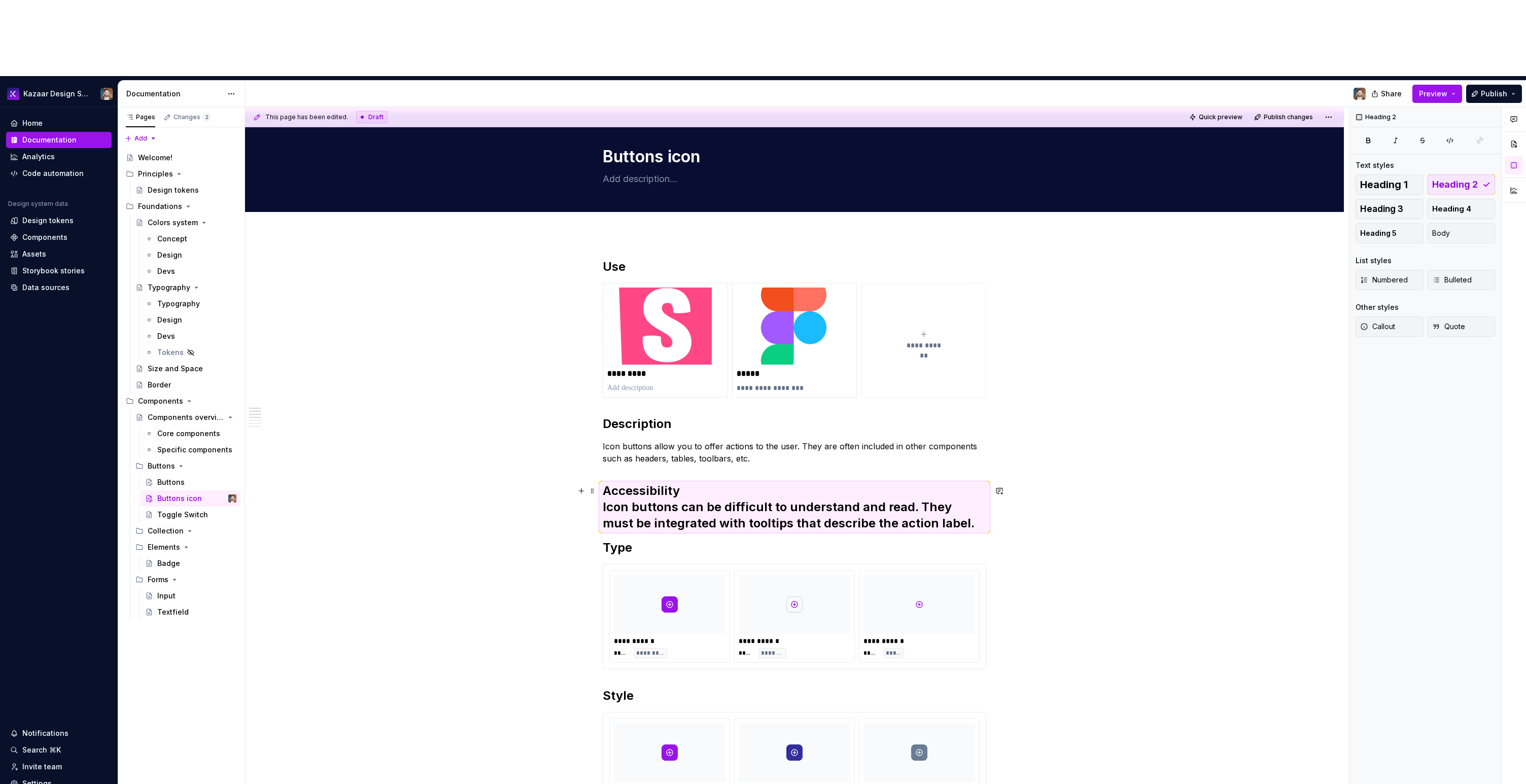
click at [602, 483] on h2 "Accessibility Icon buttons can be difficult to understand and read. They must b…" at bounding box center [794, 507] width 383 height 49
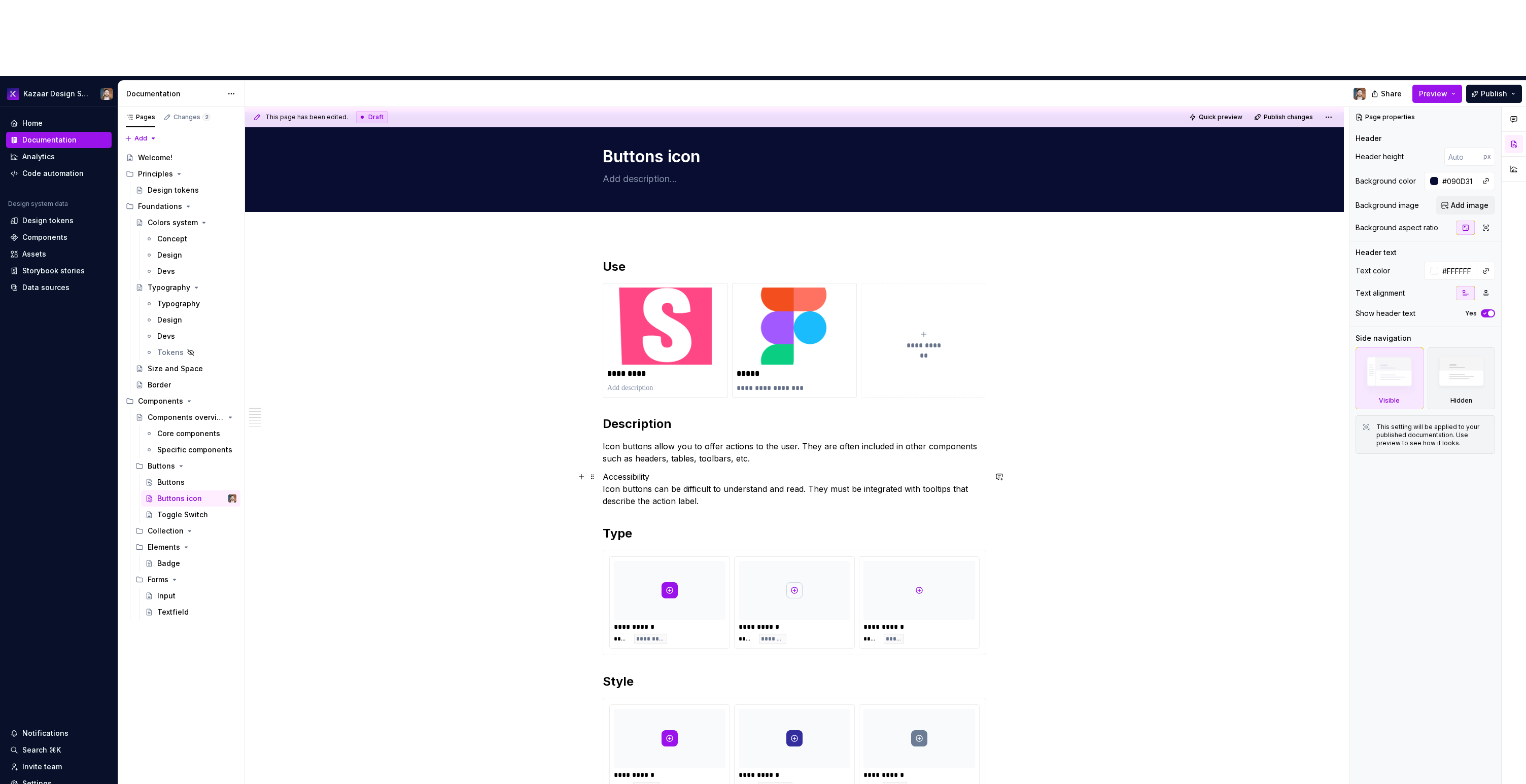
click at [603, 471] on p "Accessibility Icon buttons can be difficult to understand and read. They must b…" at bounding box center [794, 489] width 383 height 37
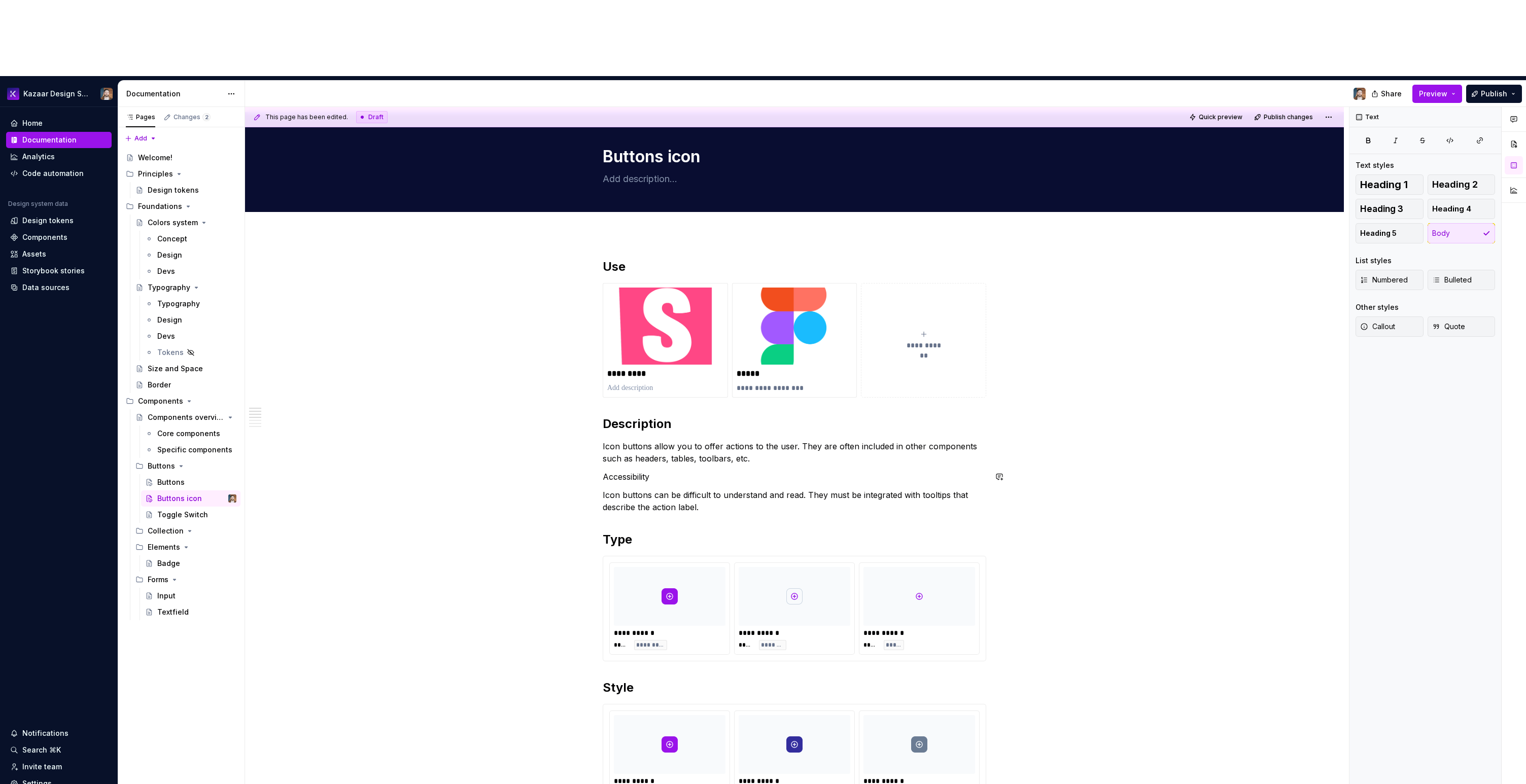
click at [662, 381] on button "button" at bounding box center [666, 383] width 14 height 14
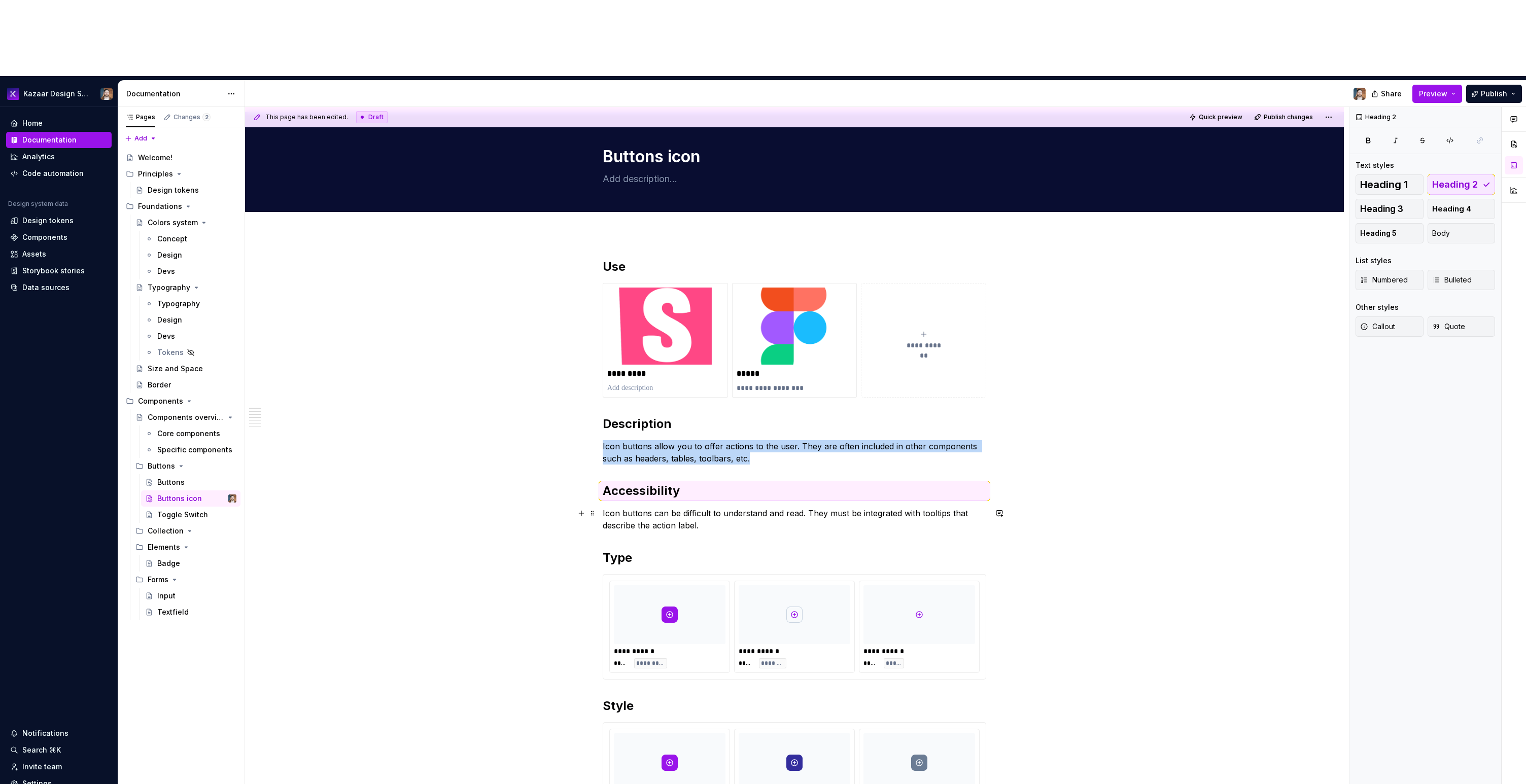
click at [701, 507] on p "Icon buttons can be difficult to understand and read. They must be integrated w…" at bounding box center [794, 519] width 383 height 24
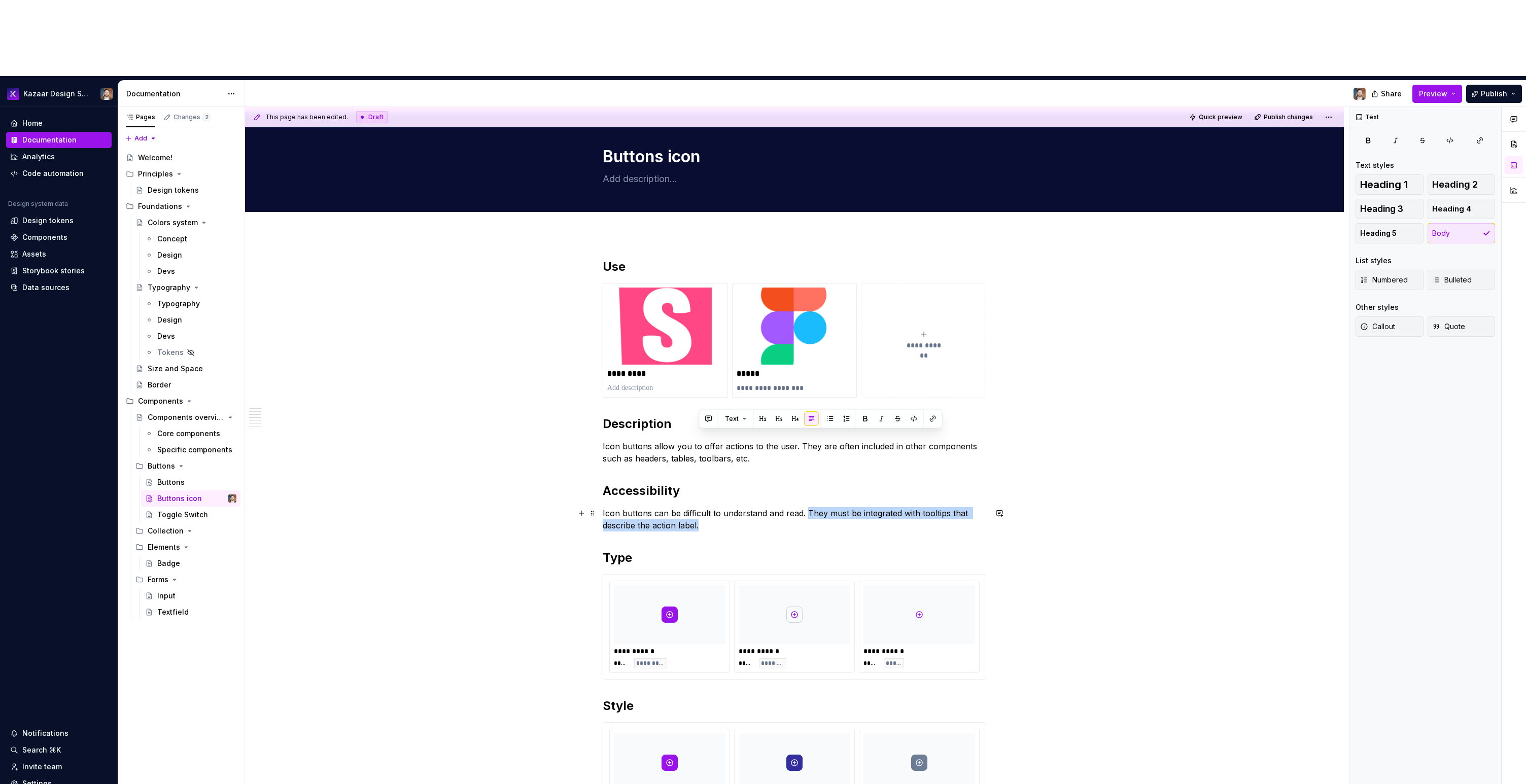
drag, startPoint x: 806, startPoint y: 434, endPoint x: 829, endPoint y: 448, distance: 26.9
click at [829, 507] on p "Icon buttons can be difficult to understand and read. They must be integrated w…" at bounding box center [794, 519] width 383 height 24
click at [864, 421] on button "button" at bounding box center [865, 419] width 14 height 14
click at [815, 507] on p "Icon buttons can be difficult to understand and read. They must be integrated w…" at bounding box center [794, 519] width 383 height 24
click at [227, 540] on button "Page tree" at bounding box center [229, 547] width 14 height 14
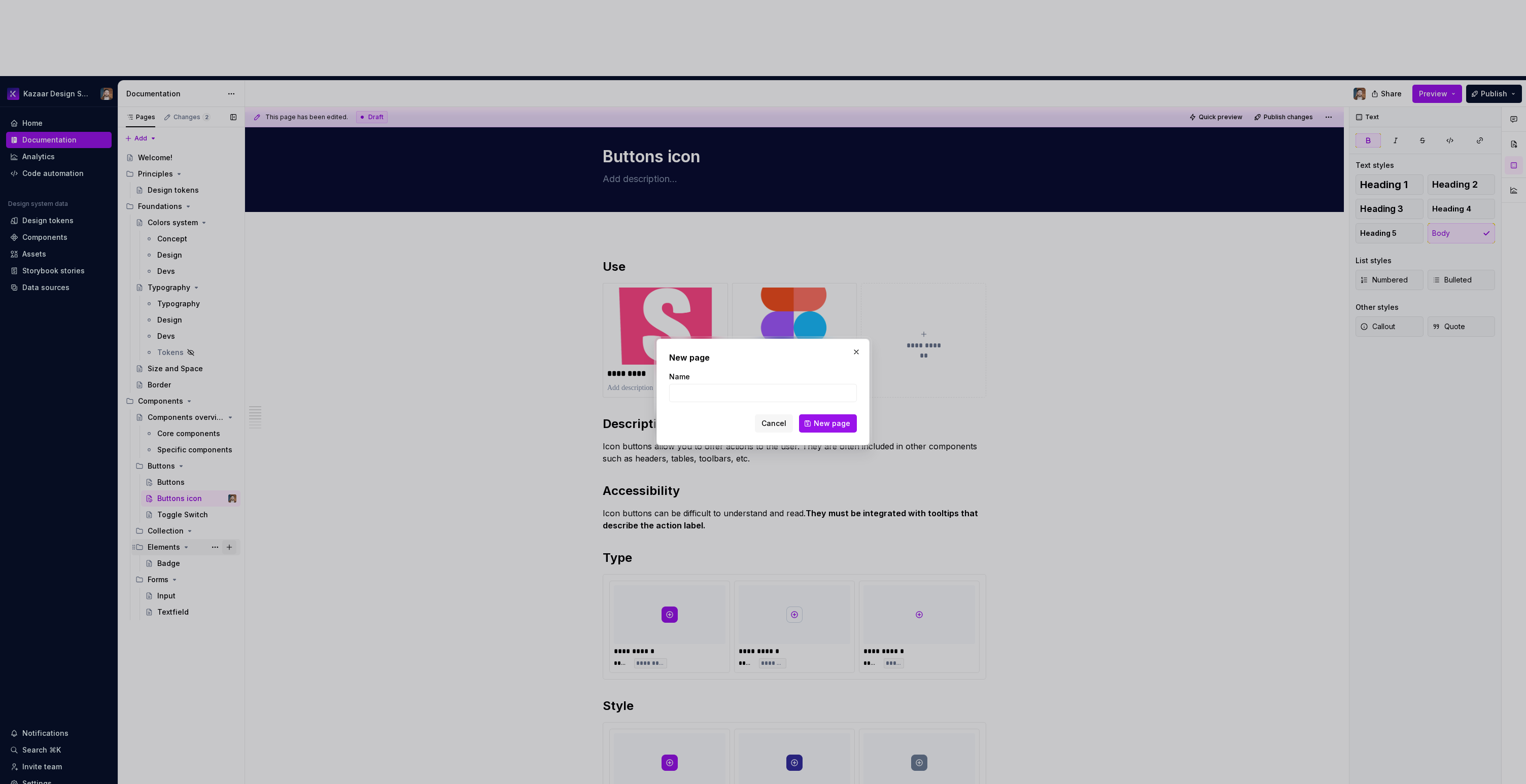
type textarea "*"
type input "Tooltip"
click button "New page" at bounding box center [828, 423] width 58 height 18
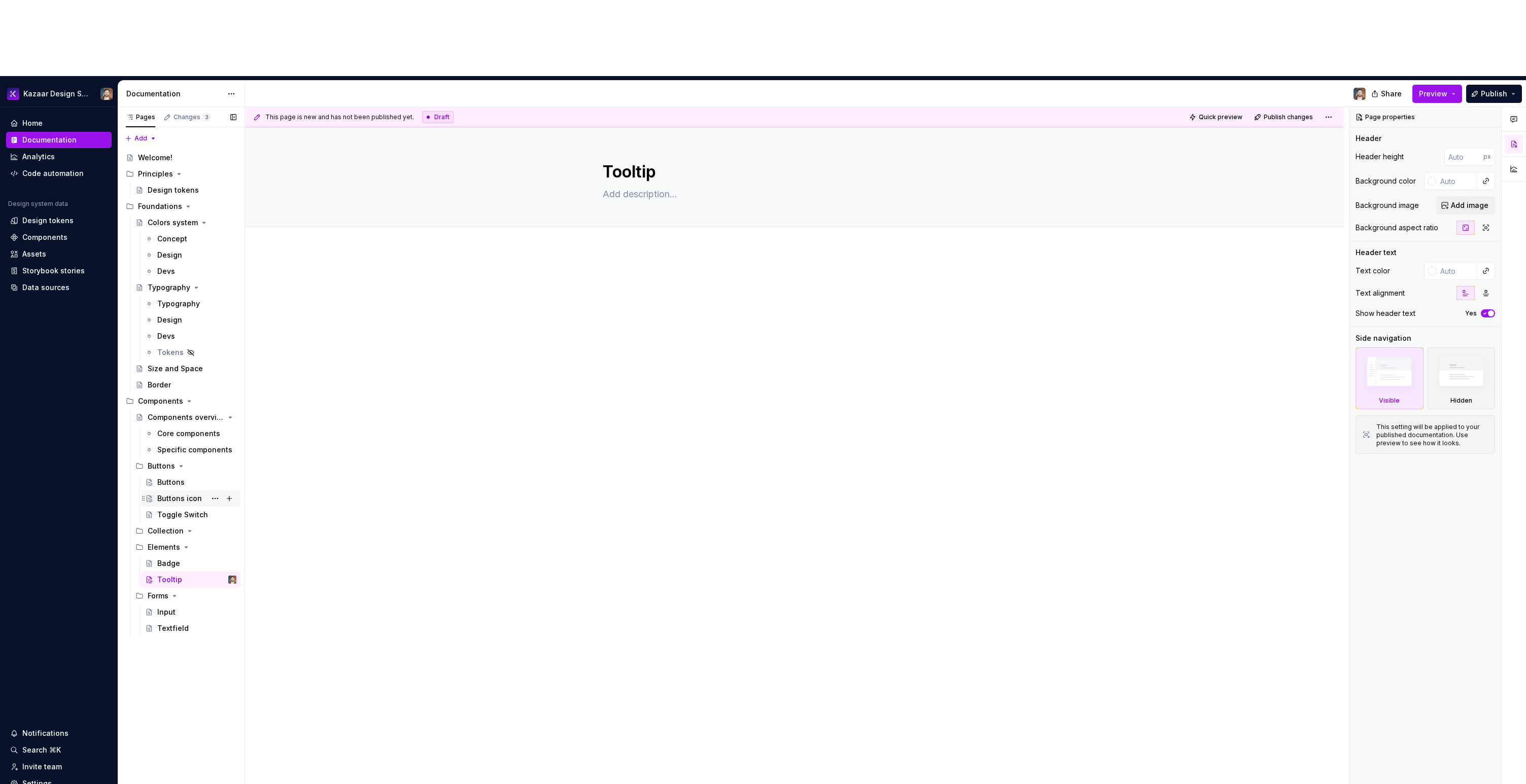
click at [181, 493] on div "Buttons icon" at bounding box center [179, 498] width 44 height 10
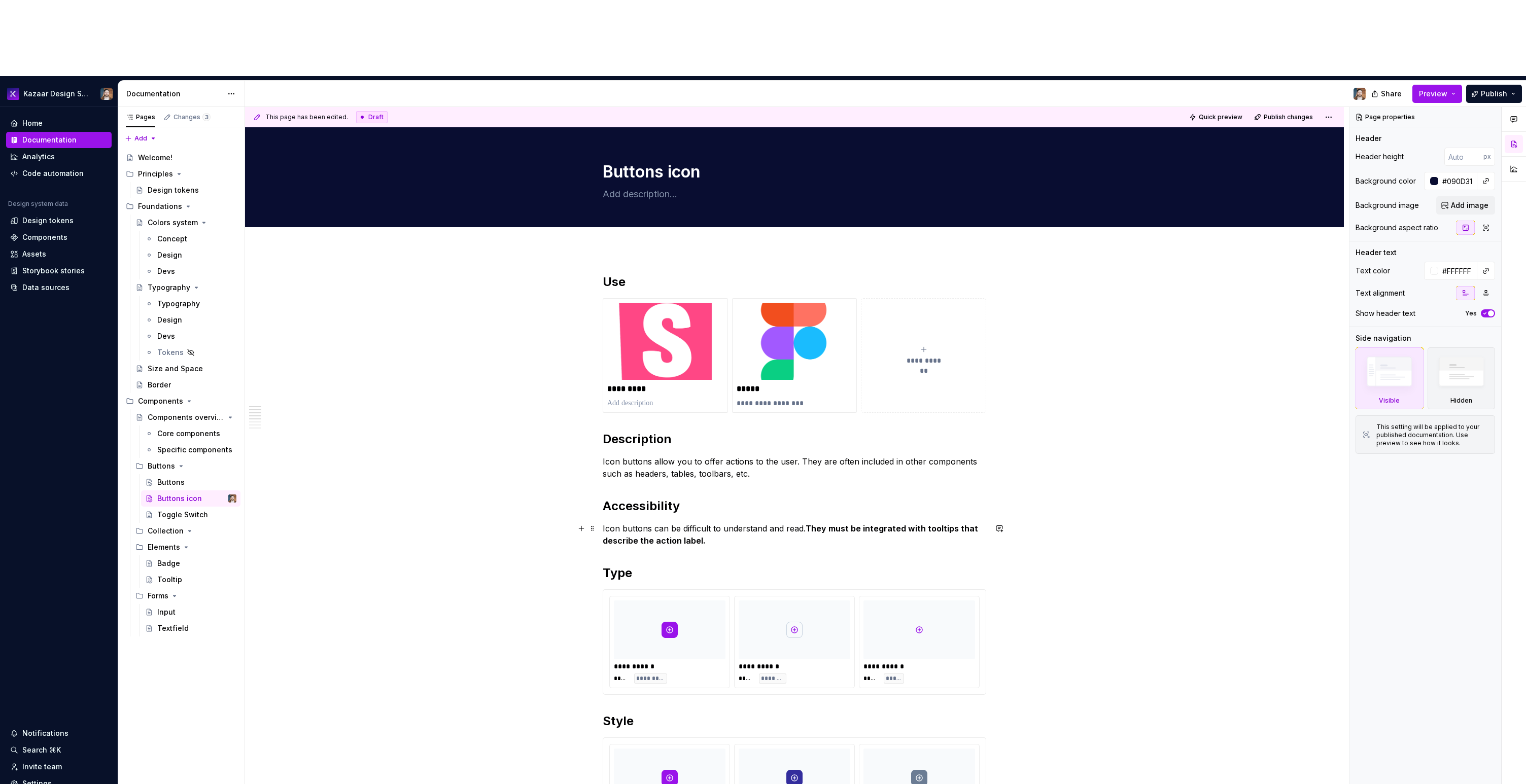
type textarea "*"
click at [935, 523] on strong "They must be integrated with tooltips that describe the action label." at bounding box center [791, 535] width 377 height 23
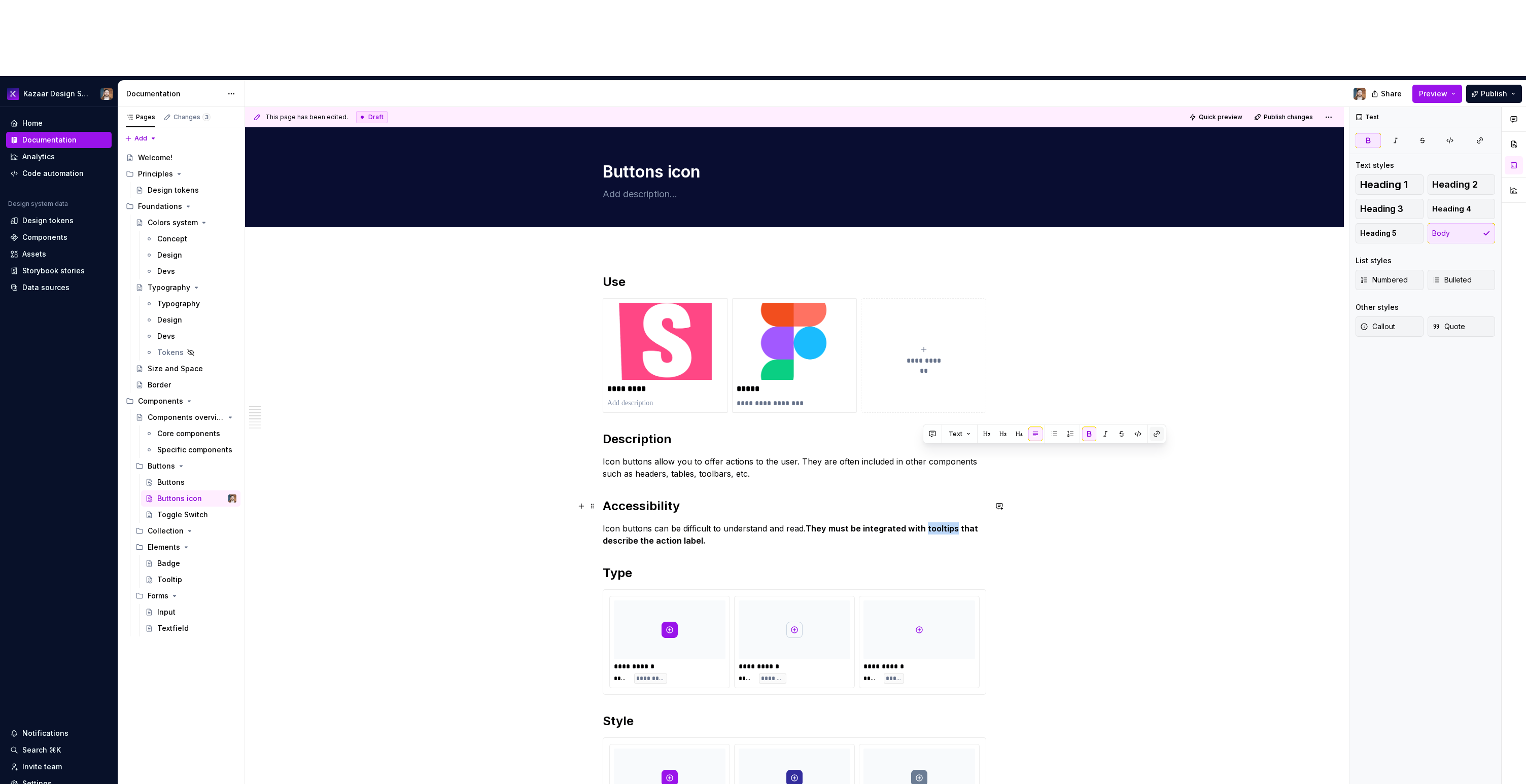
click at [1155, 431] on button "button" at bounding box center [1157, 434] width 14 height 14
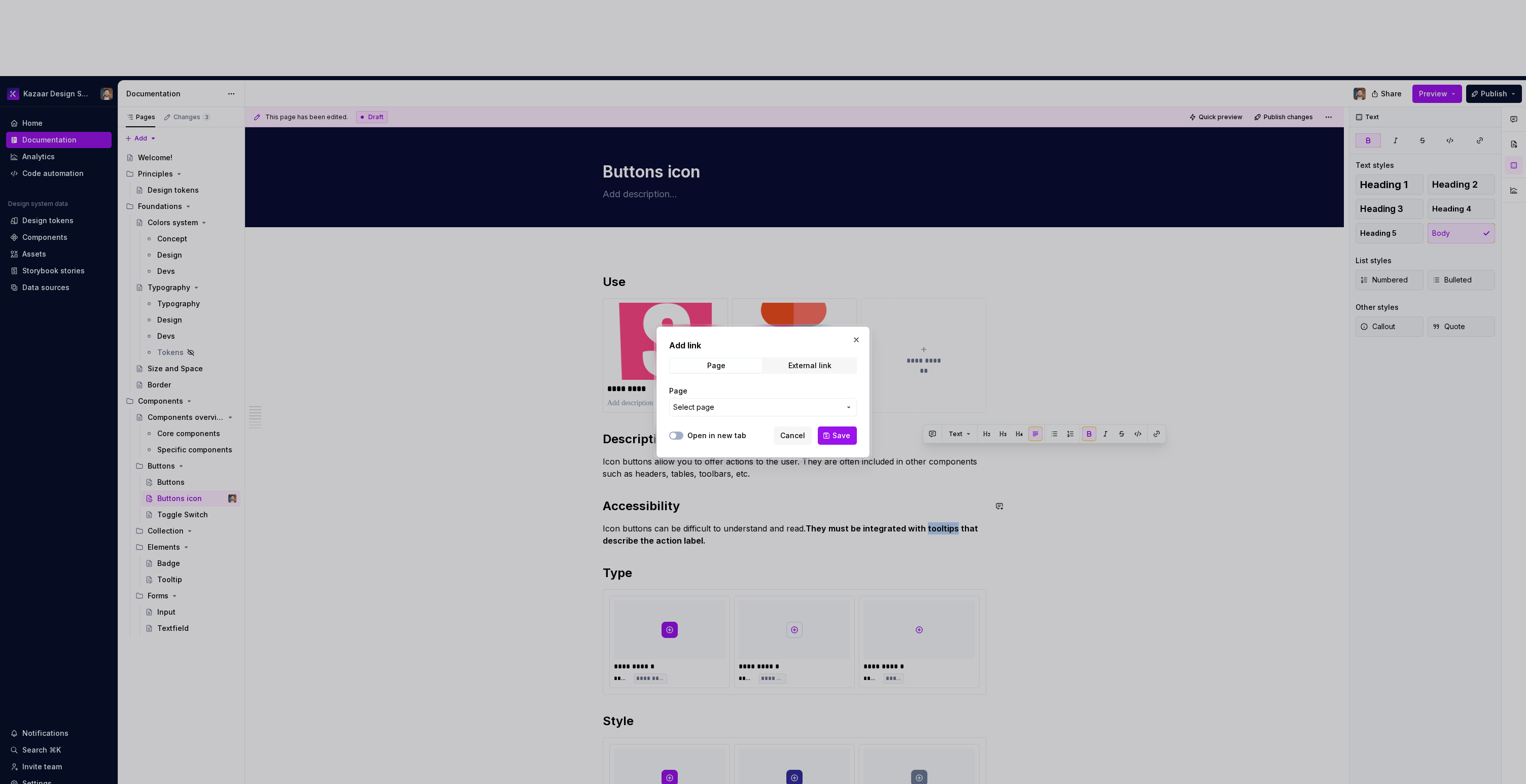
click at [724, 409] on span "Select page" at bounding box center [756, 407] width 168 height 10
type input "too"
click at [711, 478] on mark "Too" at bounding box center [713, 481] width 14 height 9
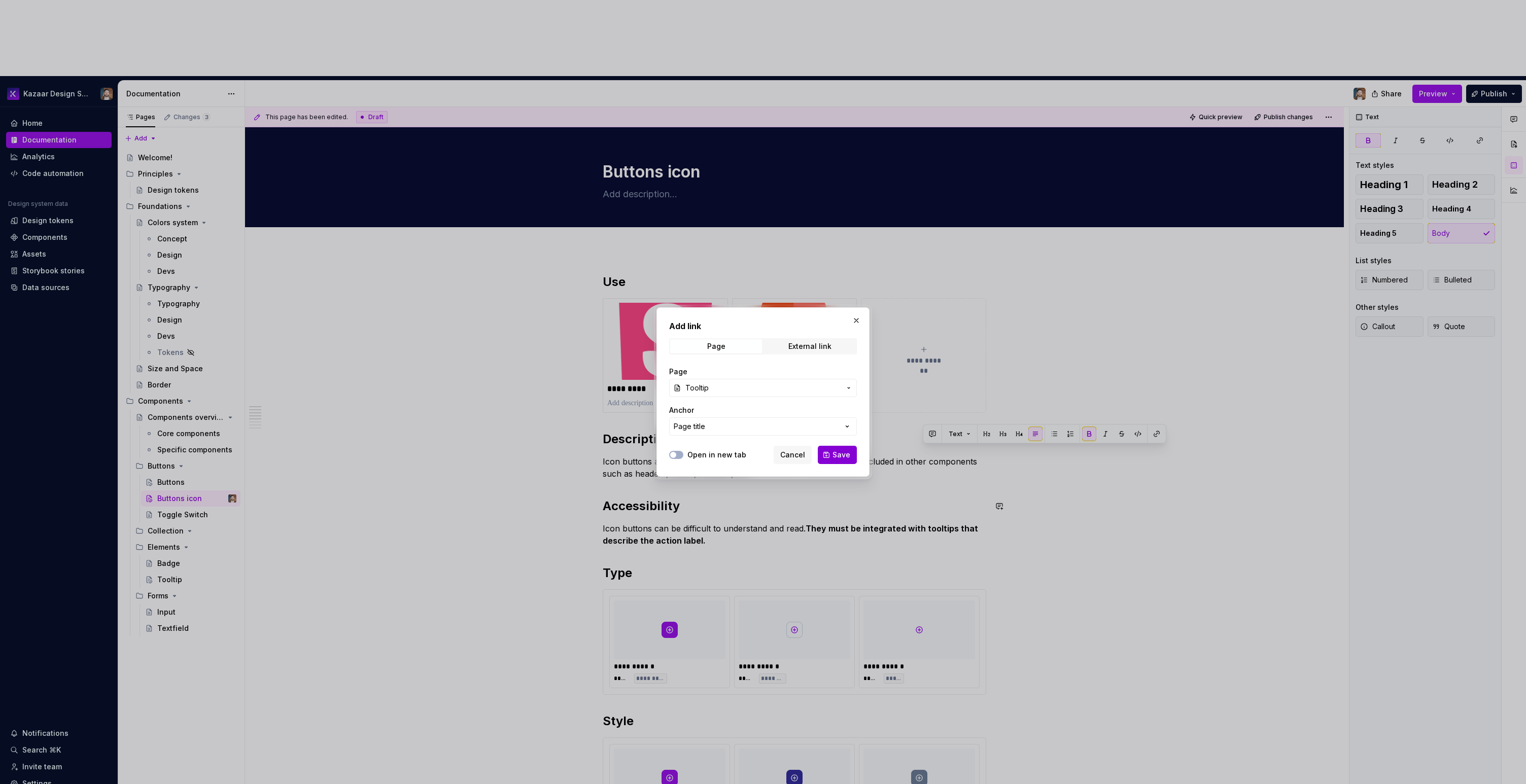
click at [832, 450] on button "Save" at bounding box center [837, 455] width 39 height 18
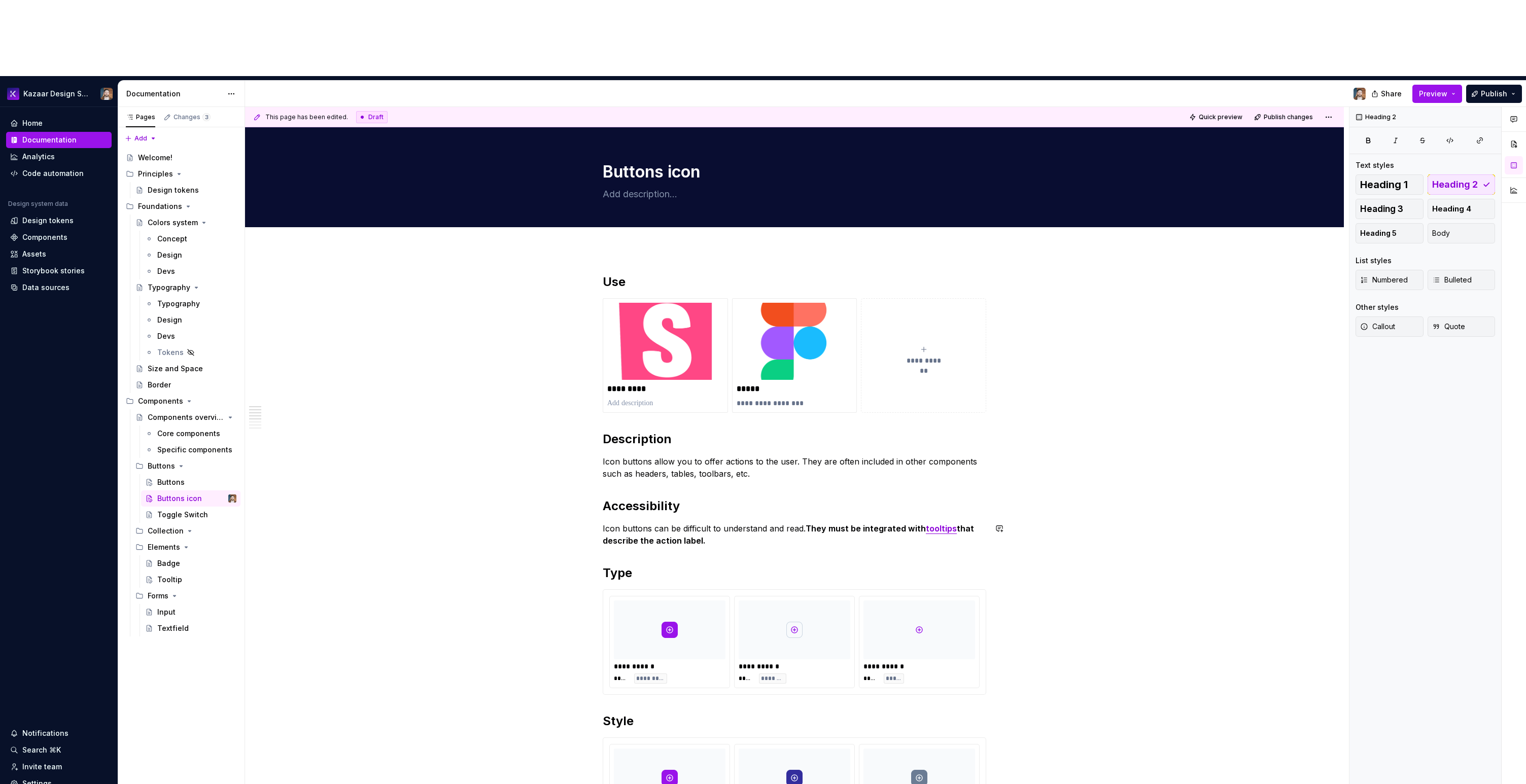
click at [606, 498] on h2 "Accessibility" at bounding box center [794, 506] width 383 height 16
drag, startPoint x: 793, startPoint y: 385, endPoint x: 594, endPoint y: 383, distance: 199.0
click at [615, 455] on p "Icon buttons allow you to offer actions to the user. They are often included in…" at bounding box center [794, 467] width 383 height 24
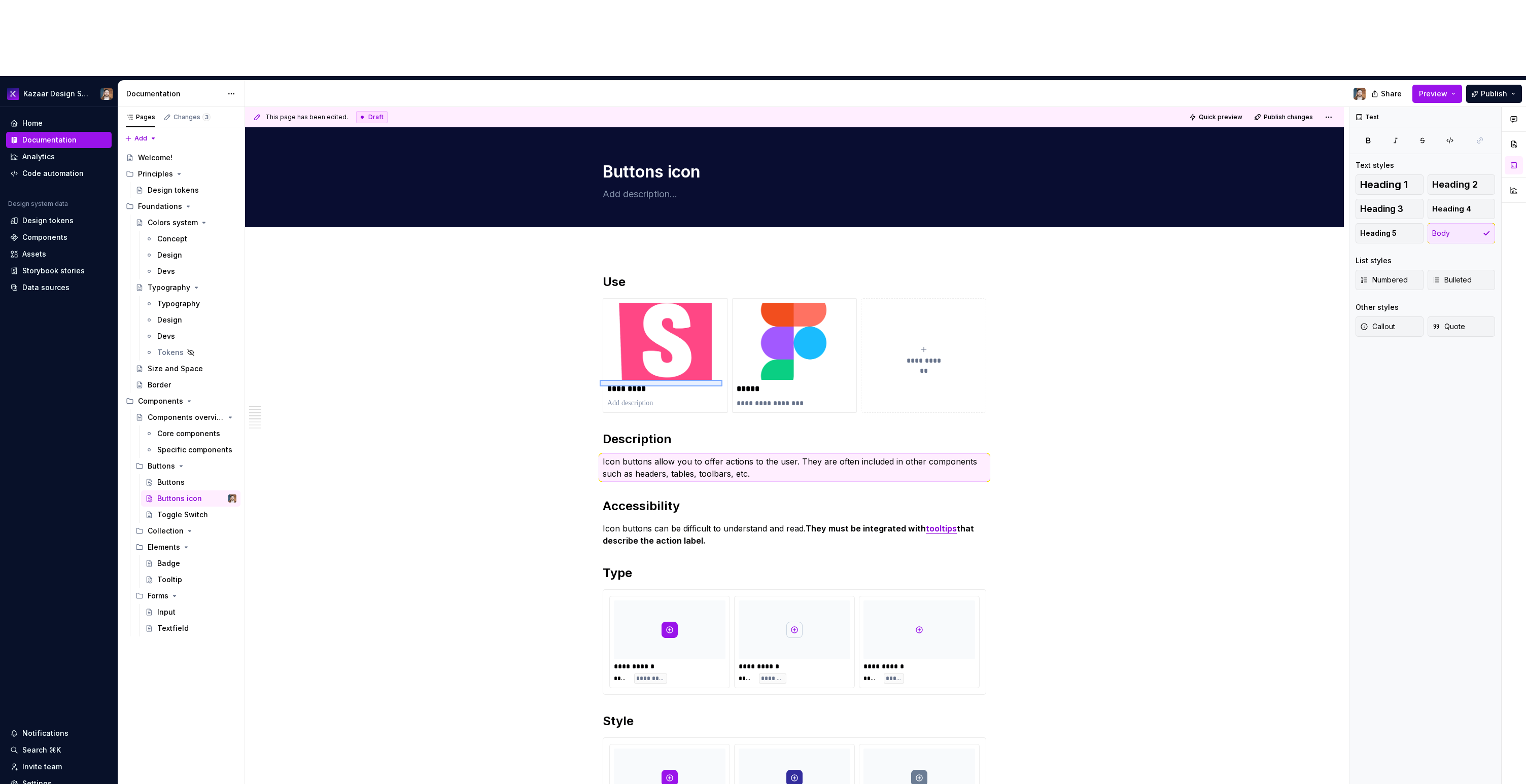
drag, startPoint x: 600, startPoint y: 387, endPoint x: 726, endPoint y: 380, distance: 126.2
click at [726, 380] on div "**********" at bounding box center [797, 484] width 1104 height 754
click at [769, 455] on p "Icon buttons allow you to offer actions to the user. They are often included in…" at bounding box center [794, 467] width 383 height 24
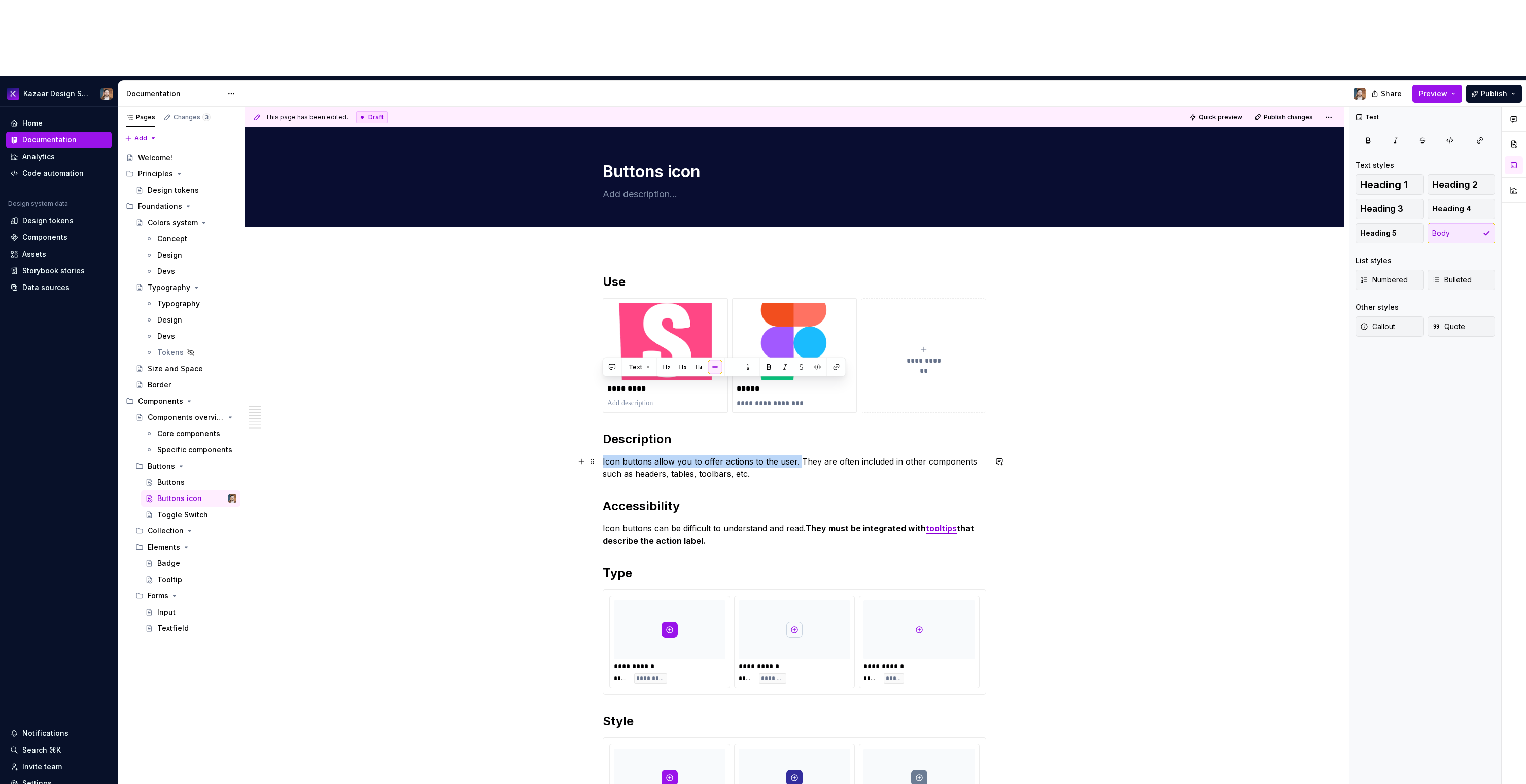
drag, startPoint x: 795, startPoint y: 387, endPoint x: 598, endPoint y: 387, distance: 197.0
copy p "Icon buttons allow you to offer actions to the user."
click at [612, 186] on textarea at bounding box center [792, 194] width 383 height 16
paste textarea "Icon buttons allow you to offer actions to the user."
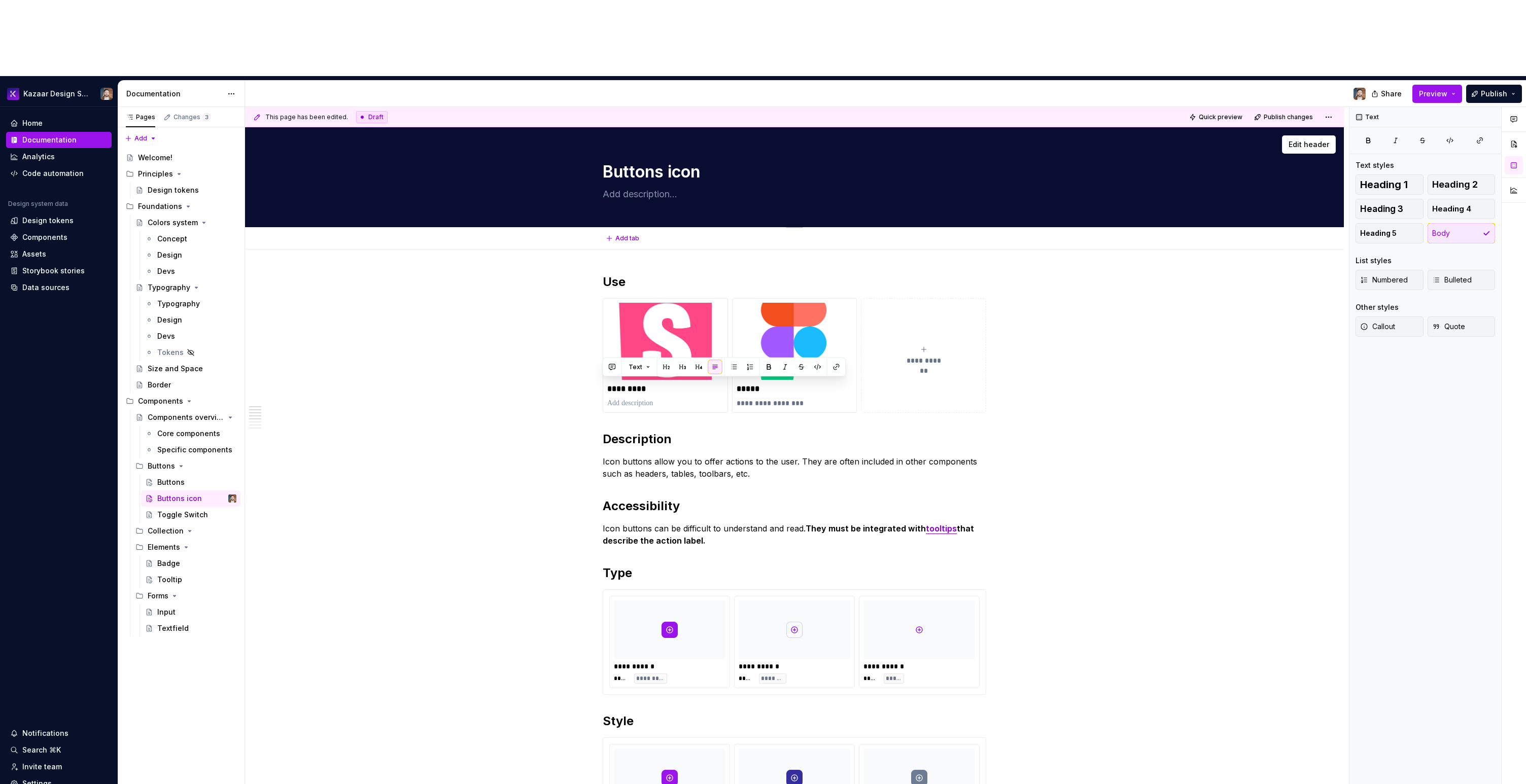
type textarea "*"
type textarea "Icon buttons allow you to offer actions to the user."
type textarea "*"
type textarea "Icon buttons allow you to offer actions to the user."
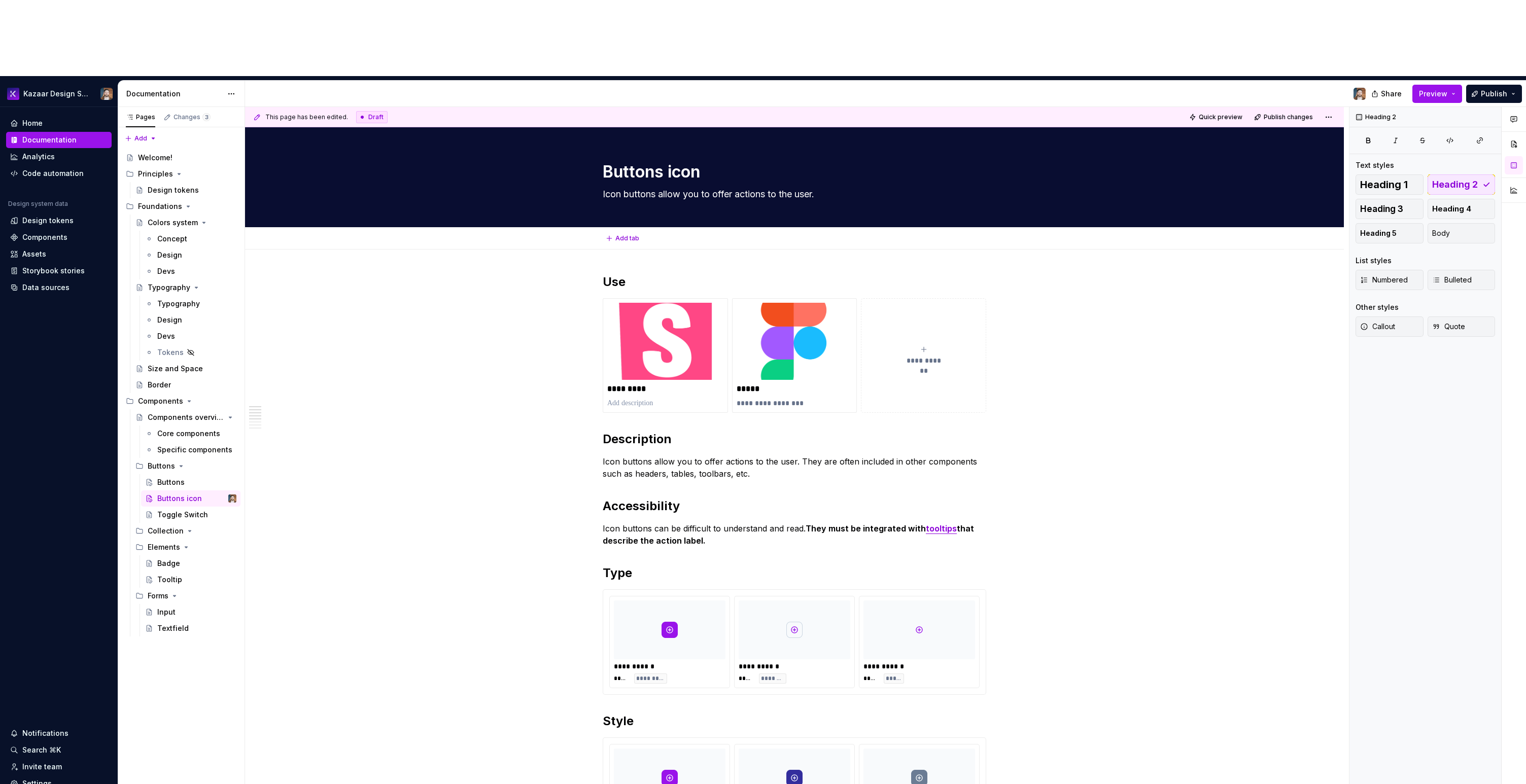
type textarea "*"
drag, startPoint x: 761, startPoint y: 394, endPoint x: 610, endPoint y: 390, distance: 151.1
click at [610, 455] on p "Icon buttons allow you to offer actions to the user. They are often included in…" at bounding box center [794, 467] width 383 height 24
click at [611, 431] on h2 "Description" at bounding box center [794, 439] width 383 height 16
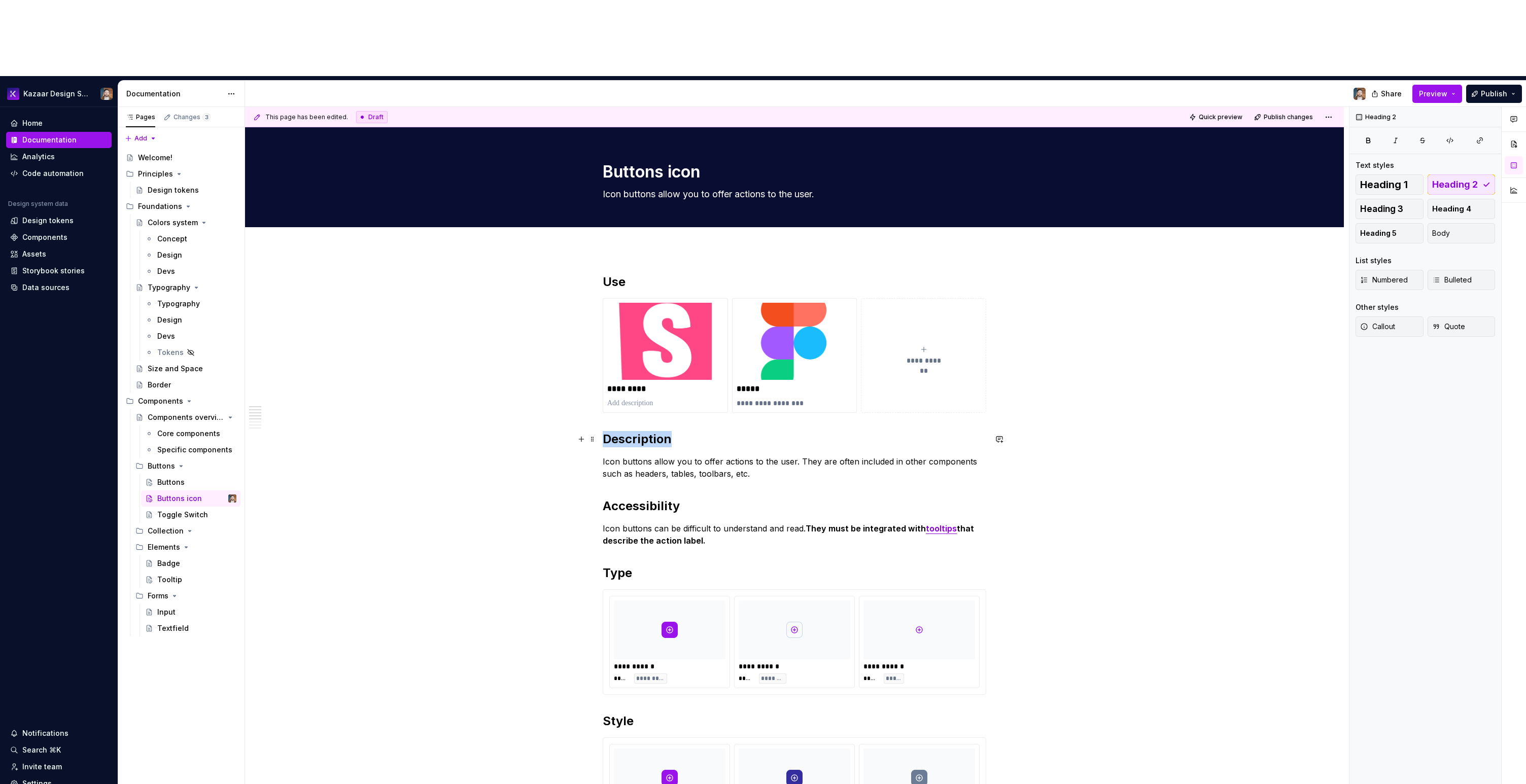
click at [611, 431] on h2 "Description" at bounding box center [794, 439] width 383 height 16
click at [613, 431] on h2 "Wh" at bounding box center [794, 439] width 383 height 16
click at [796, 455] on p "Icon buttons allow you to offer actions to the user. They are often included in…" at bounding box center [794, 467] width 383 height 24
click at [1498, 89] on span "Publish" at bounding box center [1494, 94] width 27 height 10
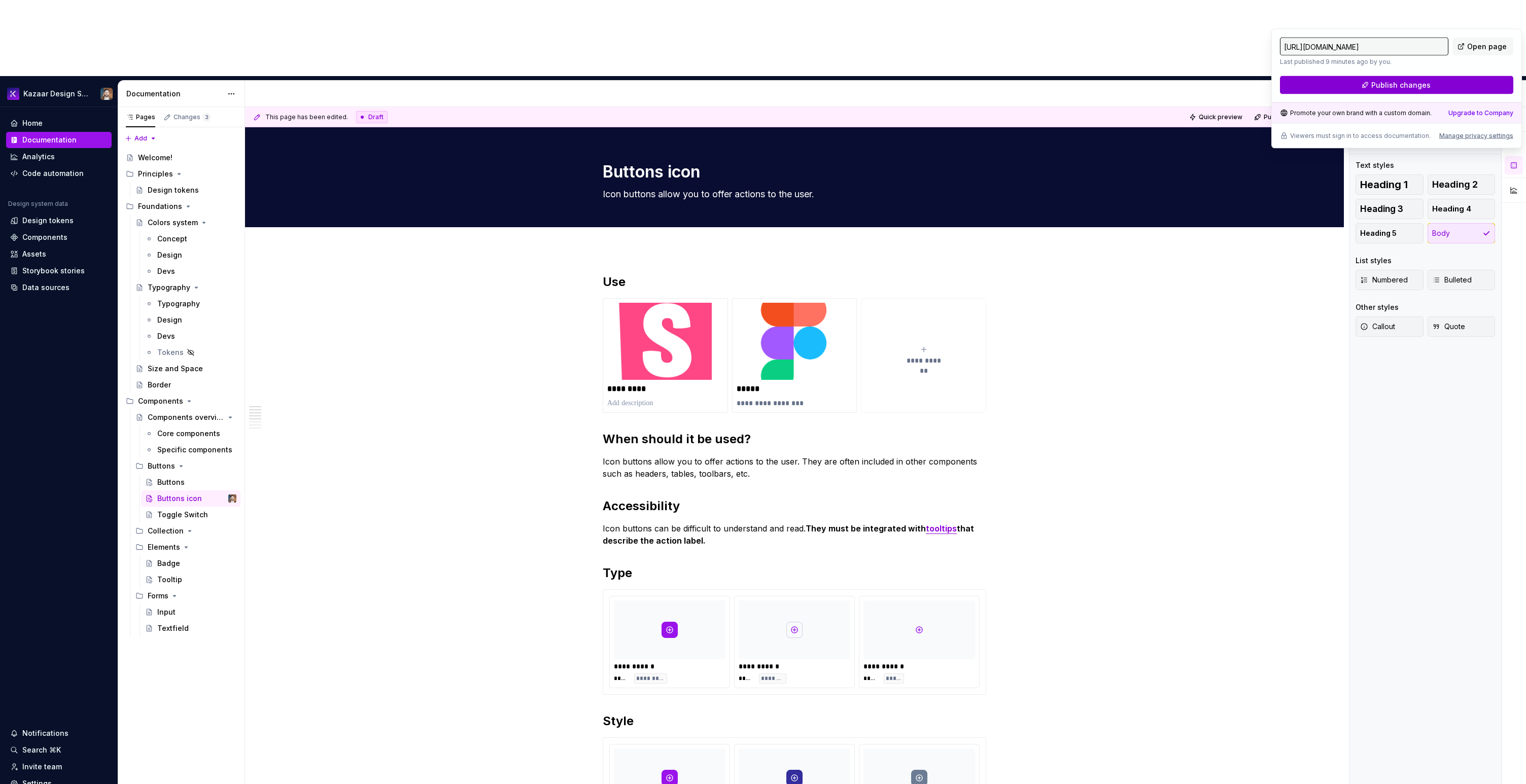
click at [1396, 84] on span "Publish changes" at bounding box center [1401, 85] width 59 height 10
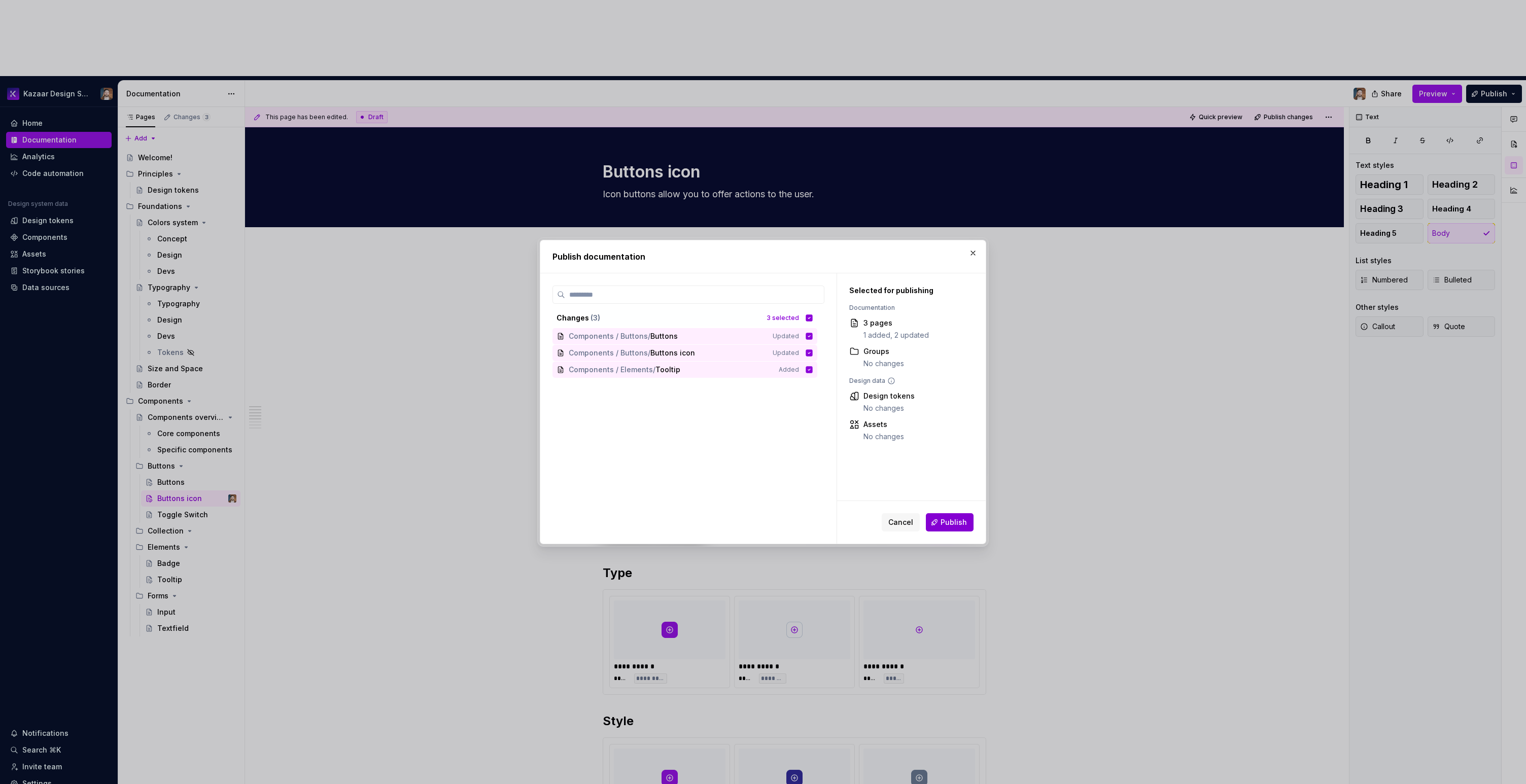
click at [947, 522] on span "Publish" at bounding box center [954, 522] width 27 height 10
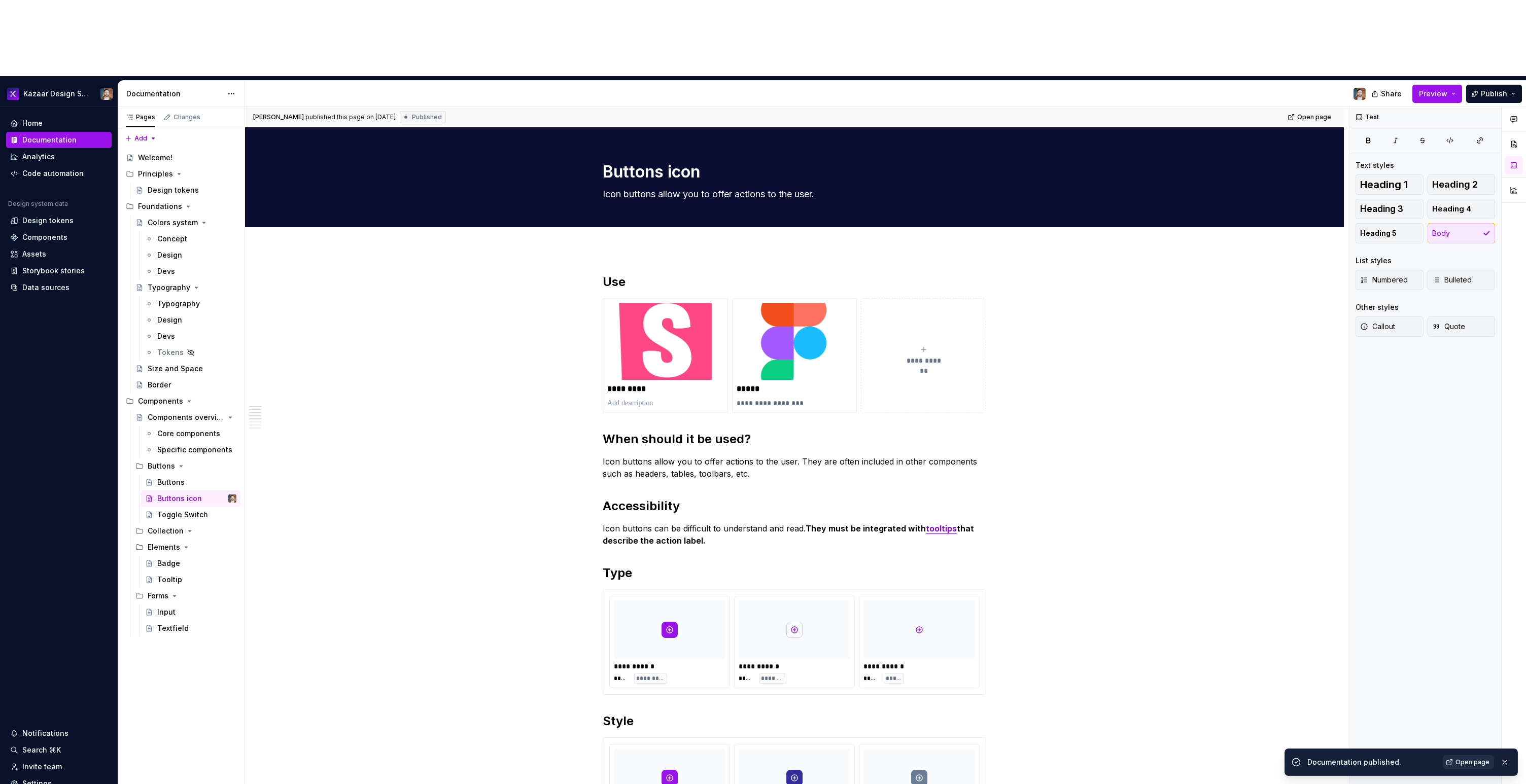
click at [1460, 758] on span "Open page" at bounding box center [1472, 762] width 34 height 8
click at [161, 574] on div "Tooltip" at bounding box center [169, 579] width 25 height 10
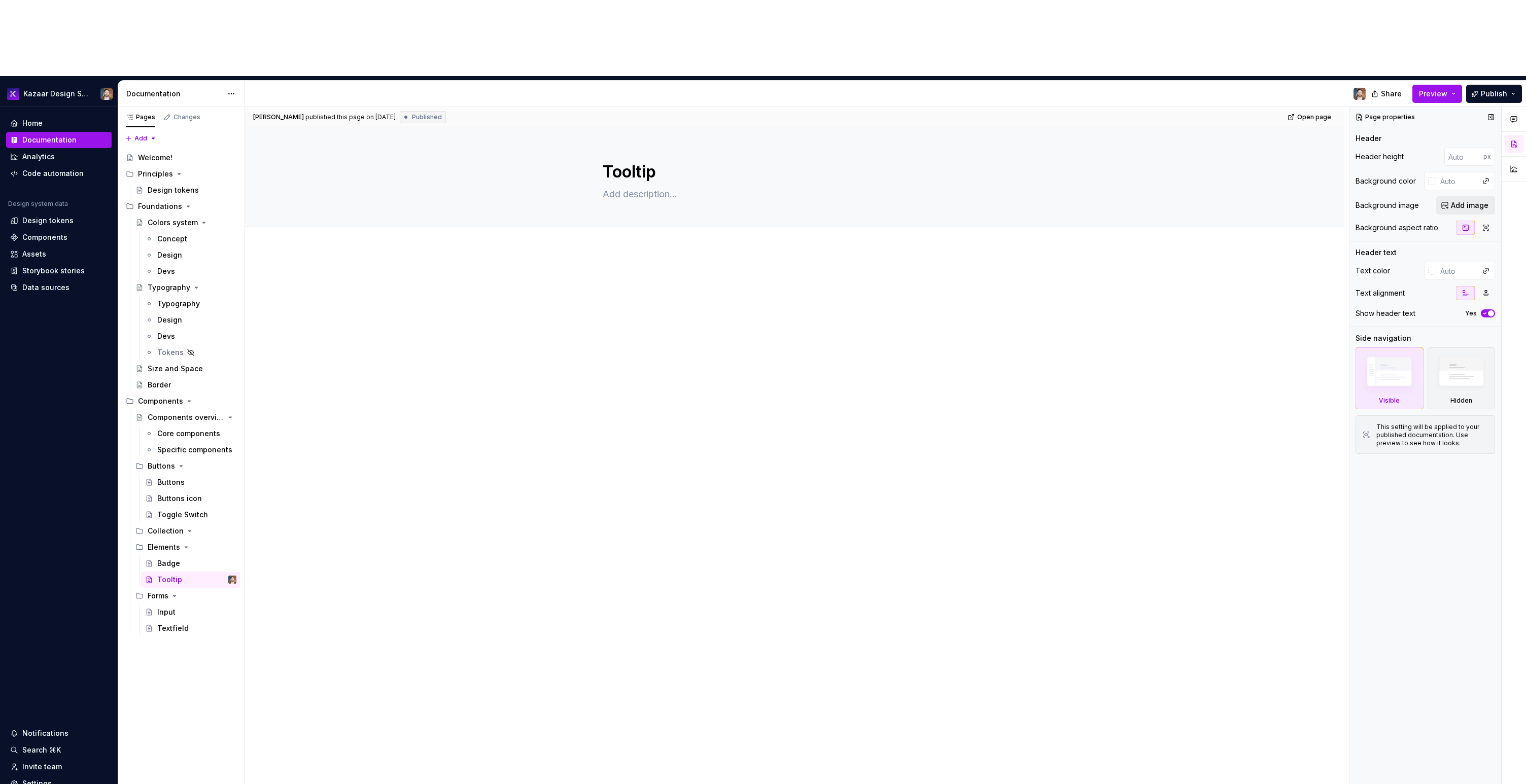
click at [1461, 200] on span "Add image" at bounding box center [1469, 205] width 37 height 10
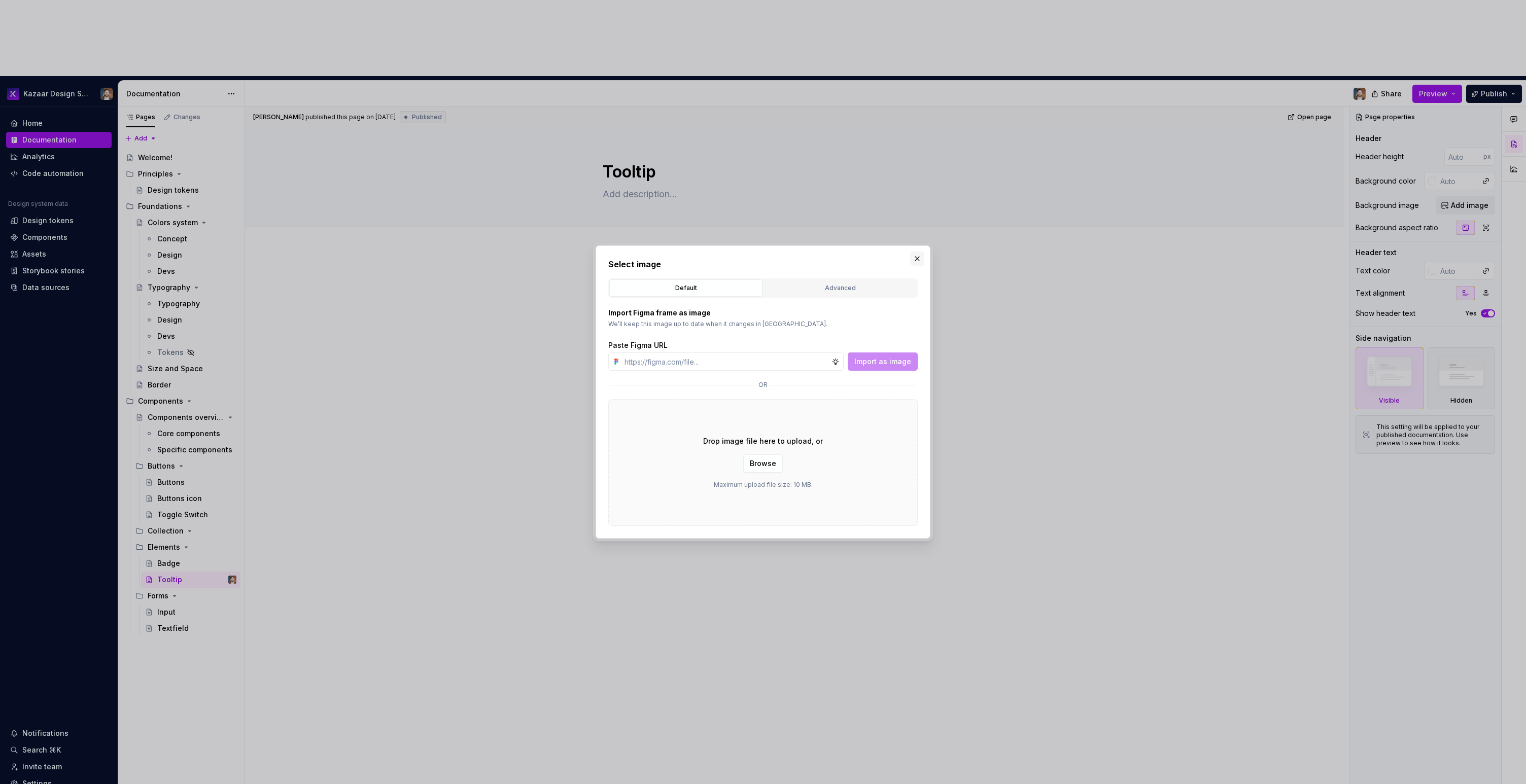
click at [916, 256] on button "button" at bounding box center [917, 259] width 14 height 14
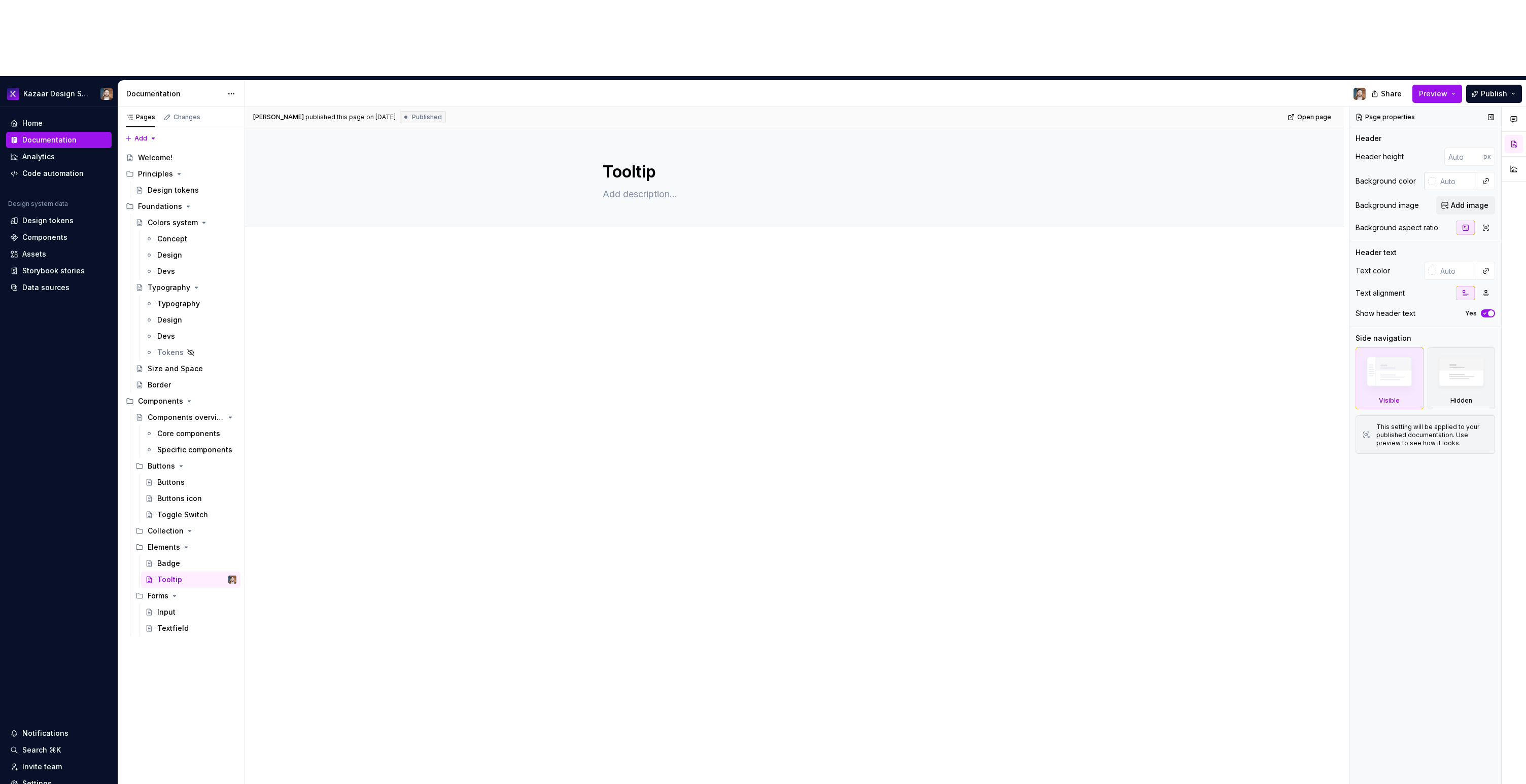
click at [1449, 172] on input "text" at bounding box center [1456, 181] width 41 height 18
click at [1461, 200] on span "Add image" at bounding box center [1469, 205] width 37 height 10
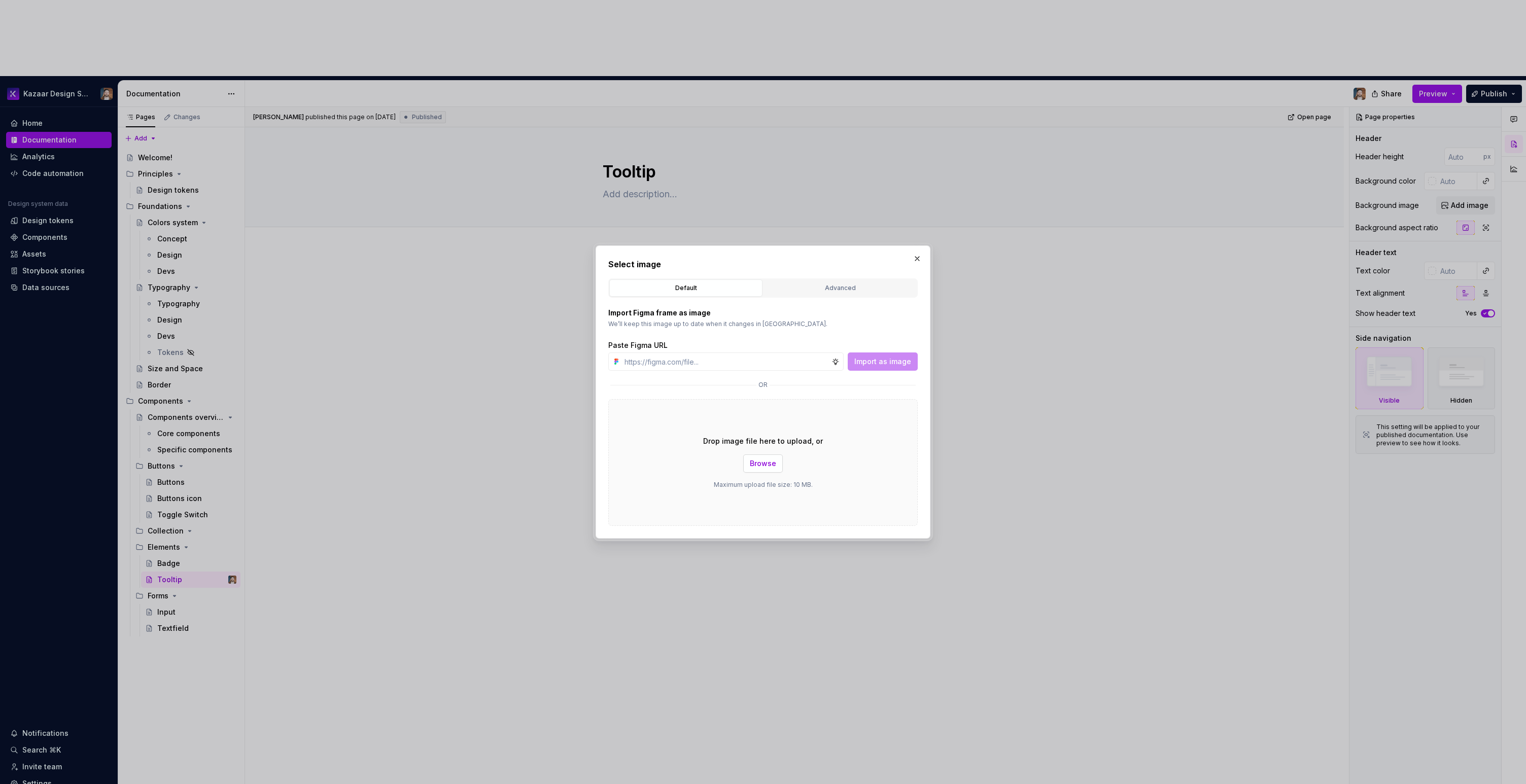
click at [765, 471] on button "Browse" at bounding box center [763, 463] width 40 height 18
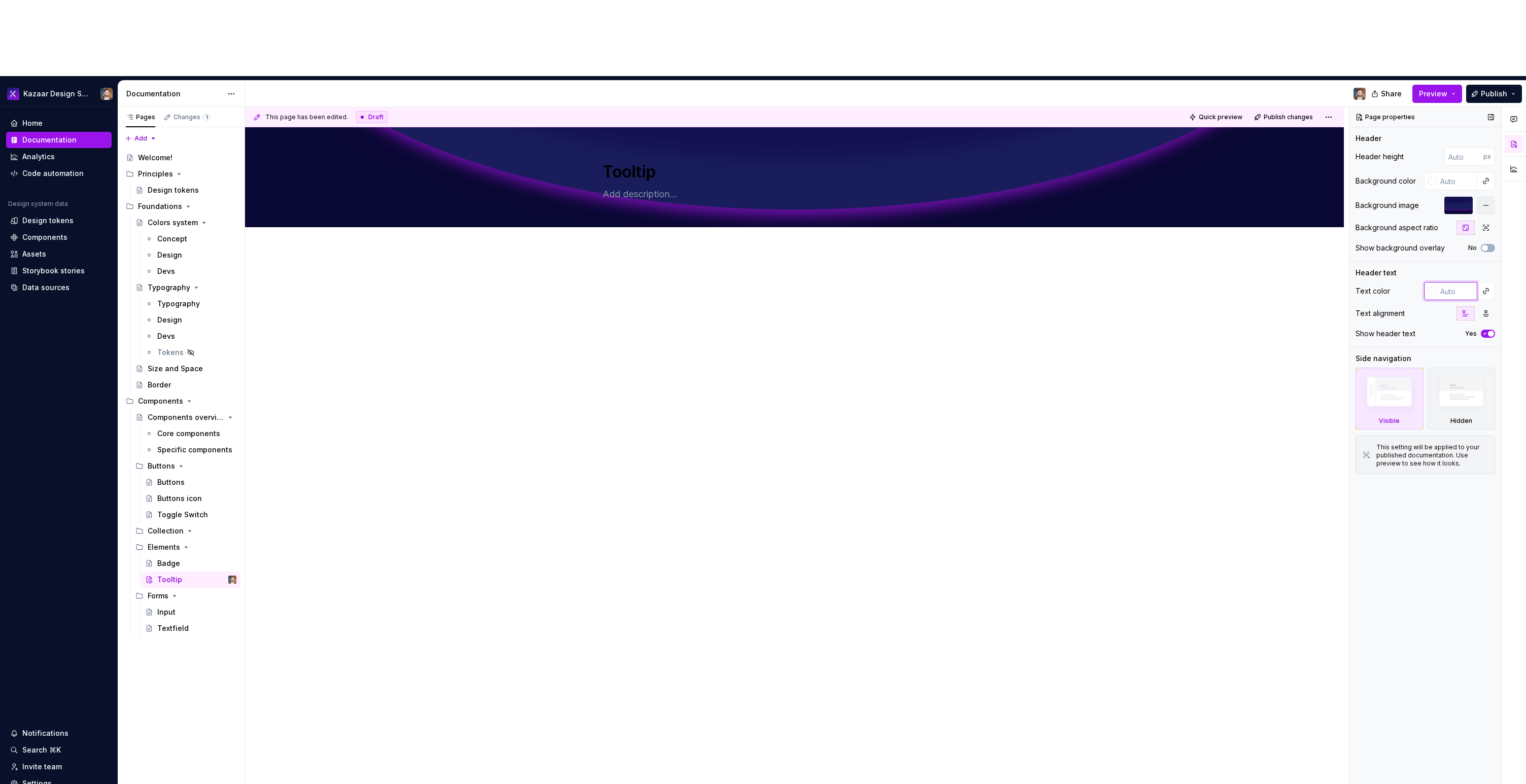
click at [1453, 282] on input "text" at bounding box center [1456, 291] width 41 height 18
click at [1434, 287] on div at bounding box center [1432, 291] width 8 height 8
click at [1449, 214] on div "Comments Open comments No comments yet Select ‘Comment’ from the block context …" at bounding box center [1438, 484] width 177 height 754
type textarea "*"
click at [1449, 282] on input "text" at bounding box center [1456, 291] width 41 height 18
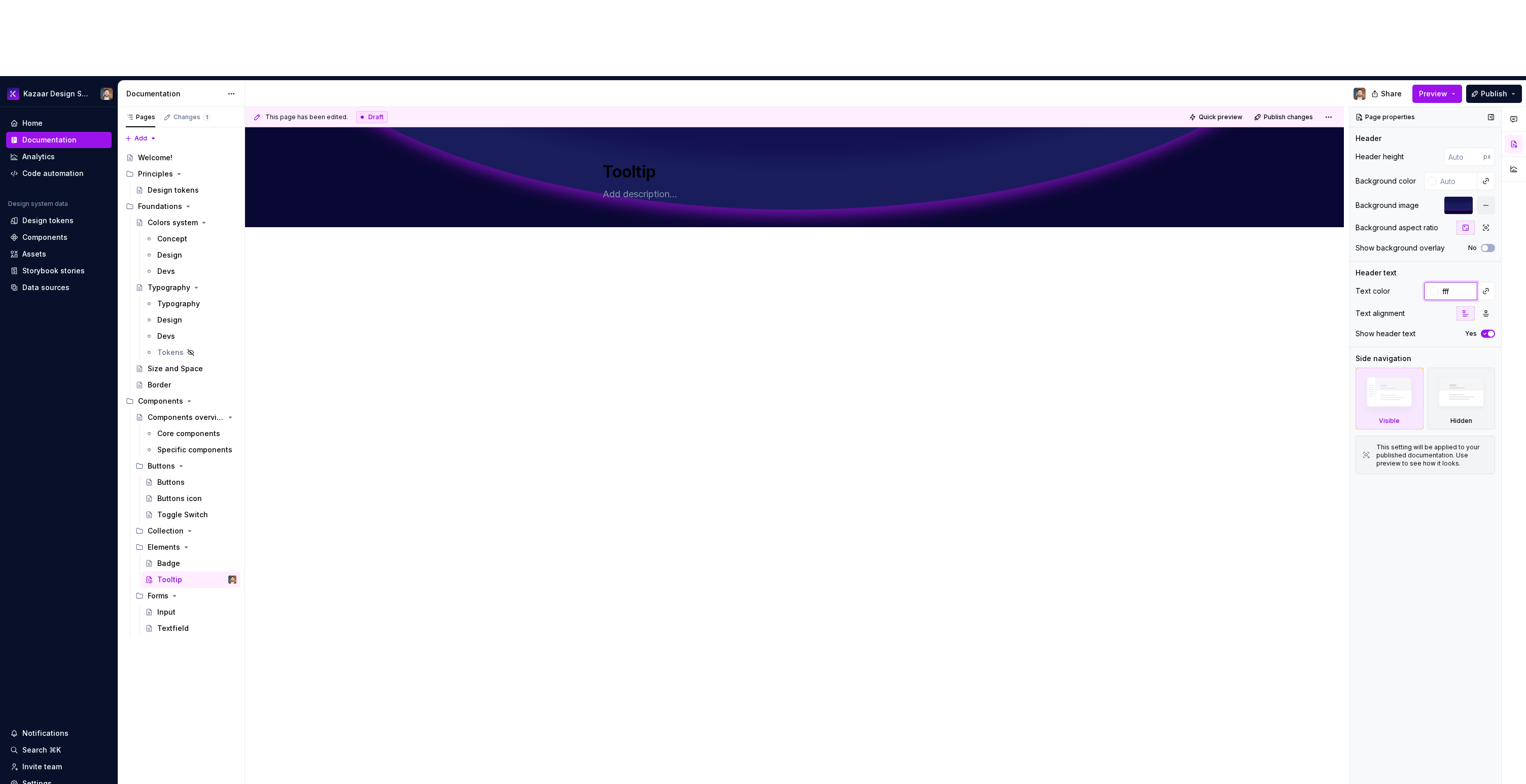
type input "fff"
type textarea "*"
type input "#FFFFFF"
click at [623, 186] on textarea at bounding box center [792, 194] width 383 height 16
paste textarea "Tooltips display informative text when users hover over, focus on, or tap an el…"
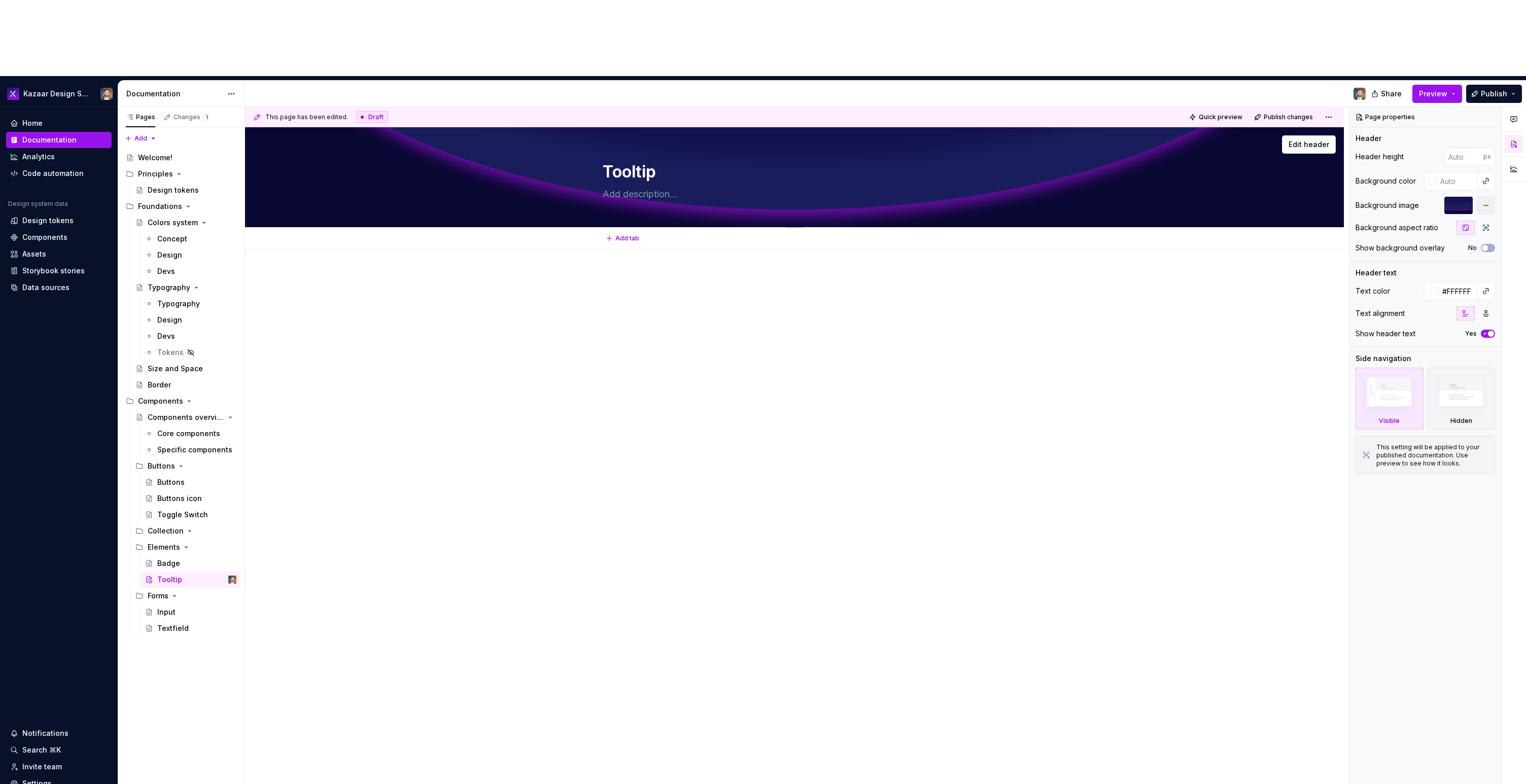
type textarea "*"
type textarea "Tooltips display informative text when users hover over, focus on, or tap an el…"
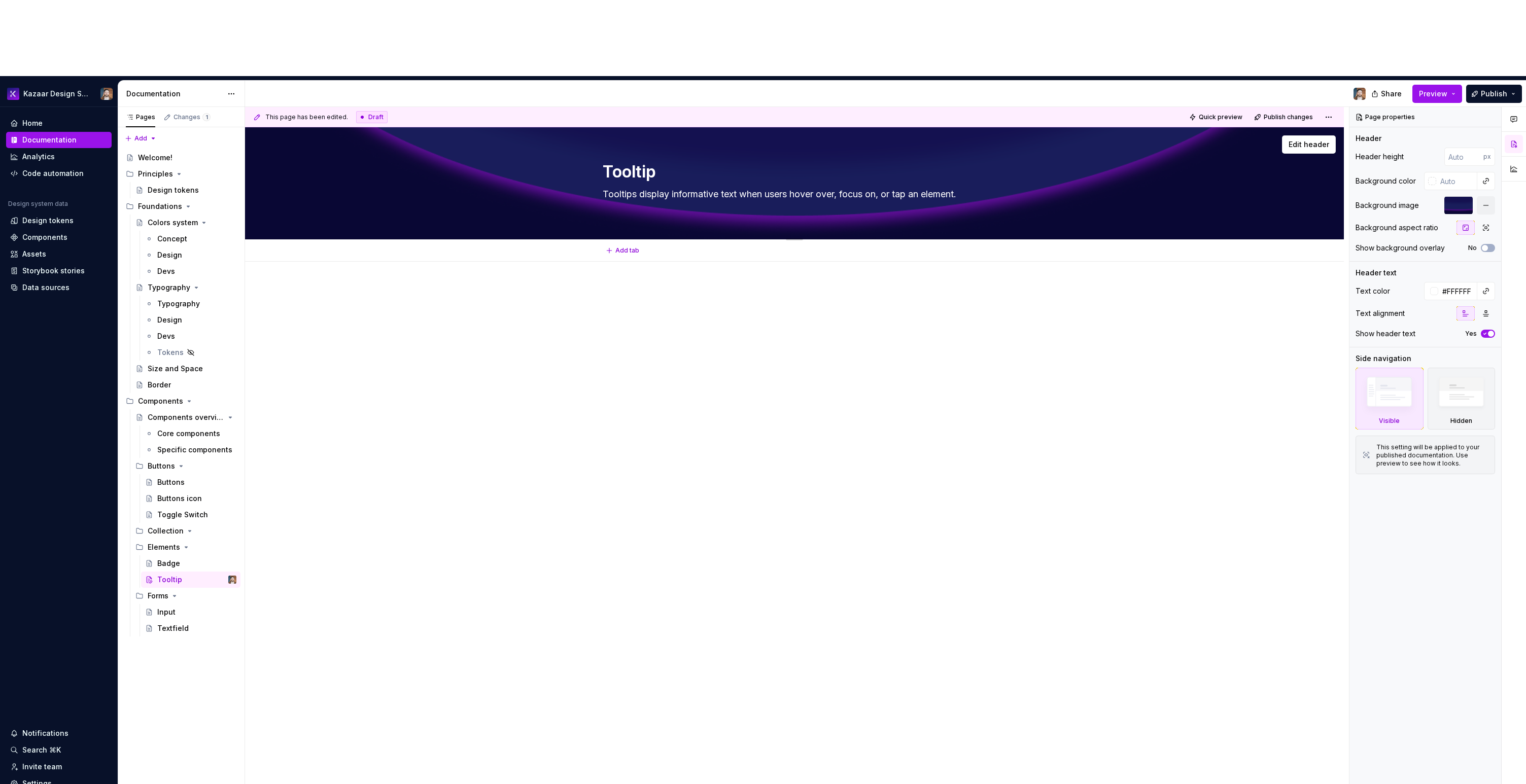
type textarea "*"
type textarea "Tooltips display informative text when users hover over, focus on, or tap an el…"
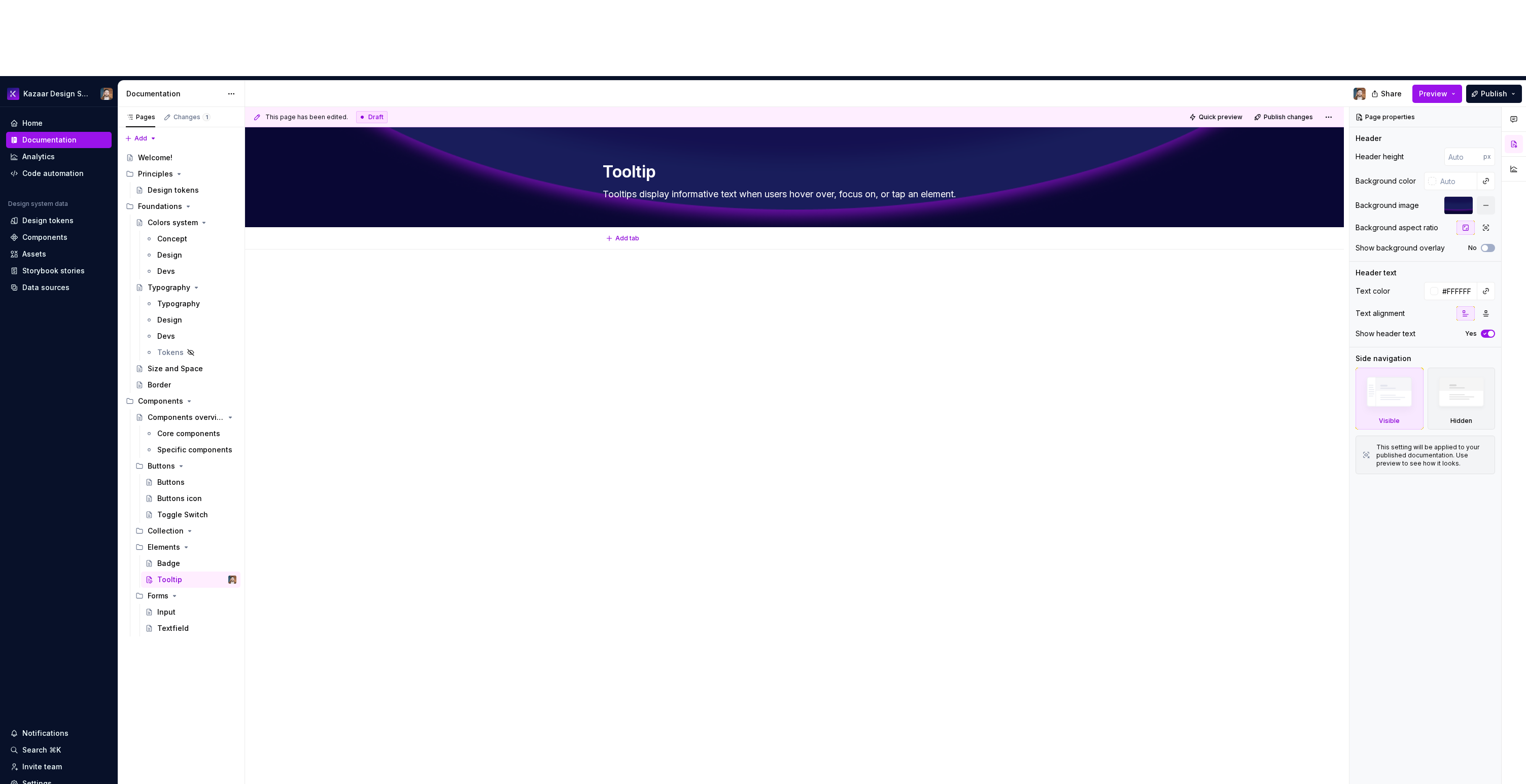
type textarea "*"
type textarea "Tooltips display informative text when users hover over, focus on, or tap an el…"
click at [913, 298] on div at bounding box center [794, 404] width 1099 height 310
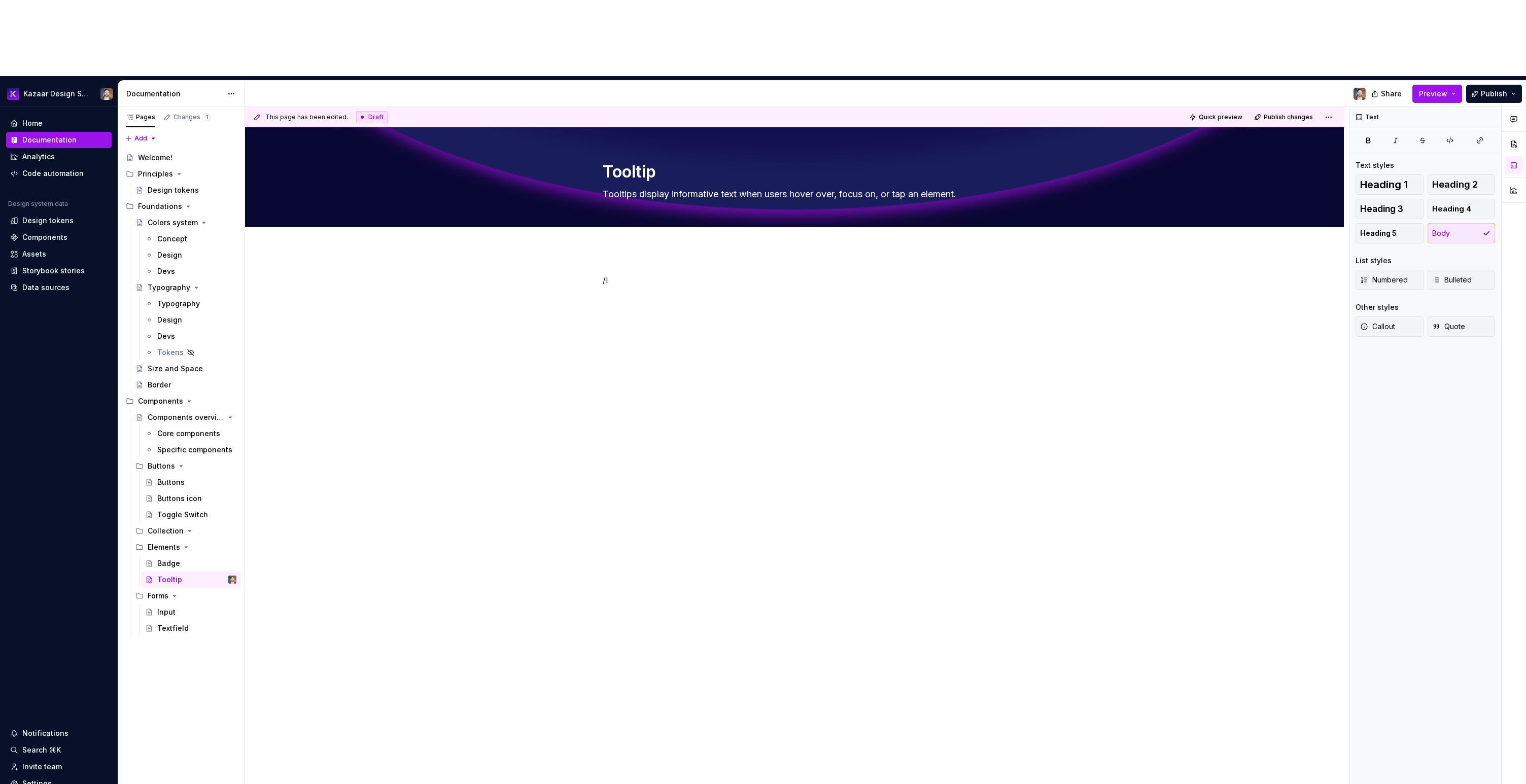
click at [532, 393] on div "/l" at bounding box center [794, 404] width 1099 height 310
click at [160, 555] on div "Badge" at bounding box center [191, 563] width 100 height 16
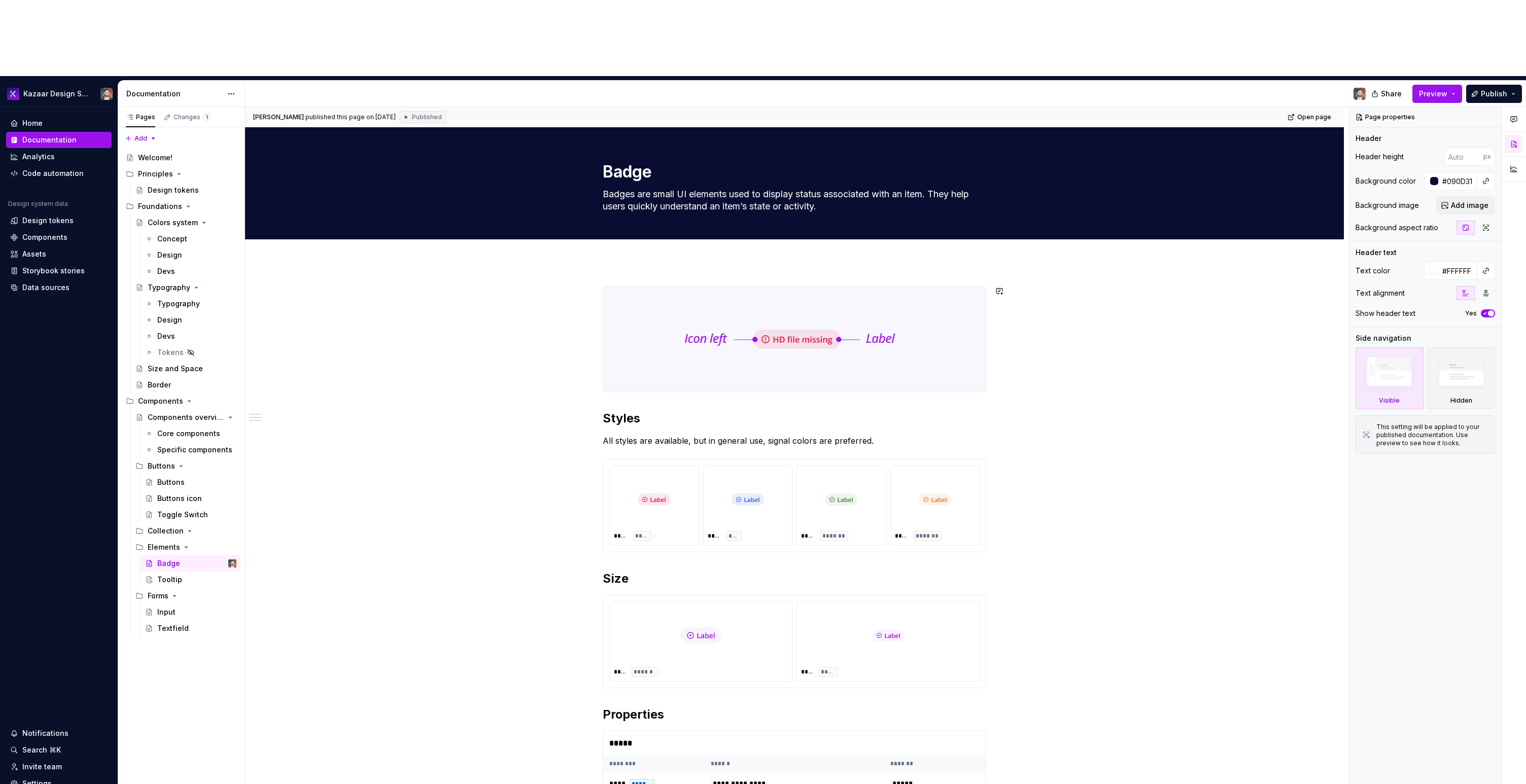
type textarea "*"
click at [628, 262] on div "**********" at bounding box center [794, 705] width 1099 height 886
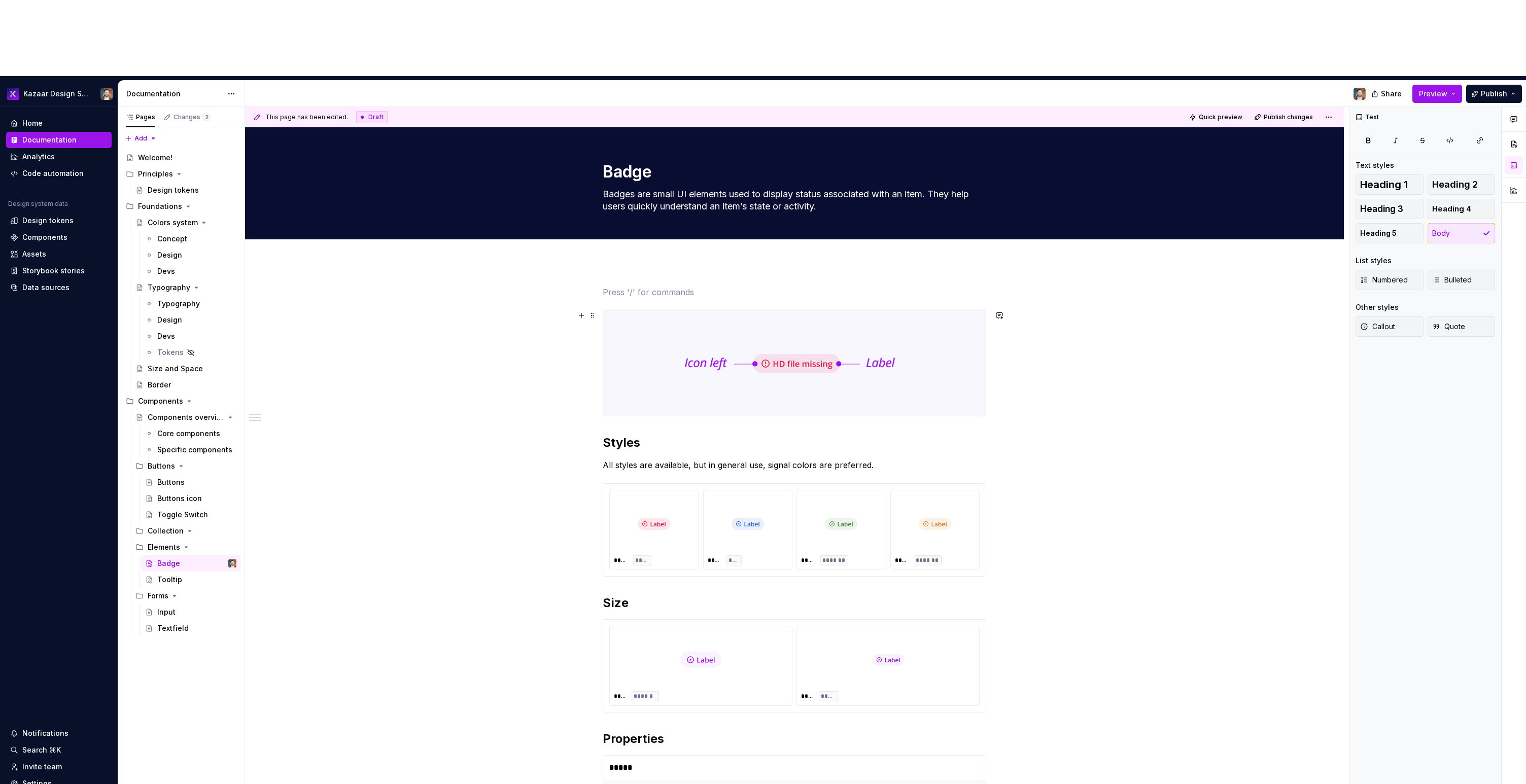
click at [996, 262] on div "**********" at bounding box center [797, 484] width 1104 height 754
click at [1009, 291] on div "**********" at bounding box center [794, 716] width 1099 height 910
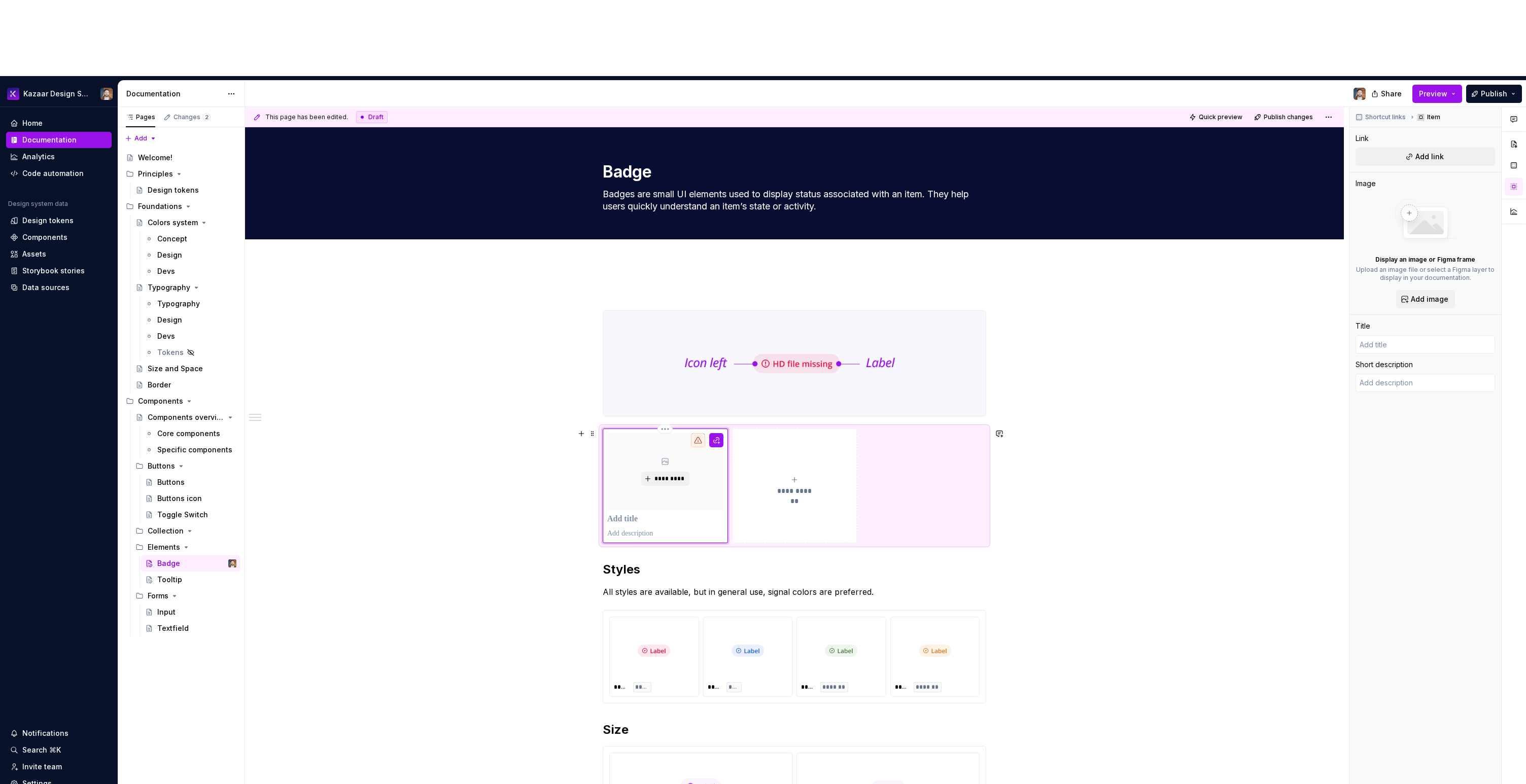
click at [658, 433] on div "*********" at bounding box center [665, 471] width 116 height 77
click at [535, 365] on div "**********" at bounding box center [794, 780] width 1099 height 1037
click at [595, 426] on span at bounding box center [592, 433] width 8 height 14
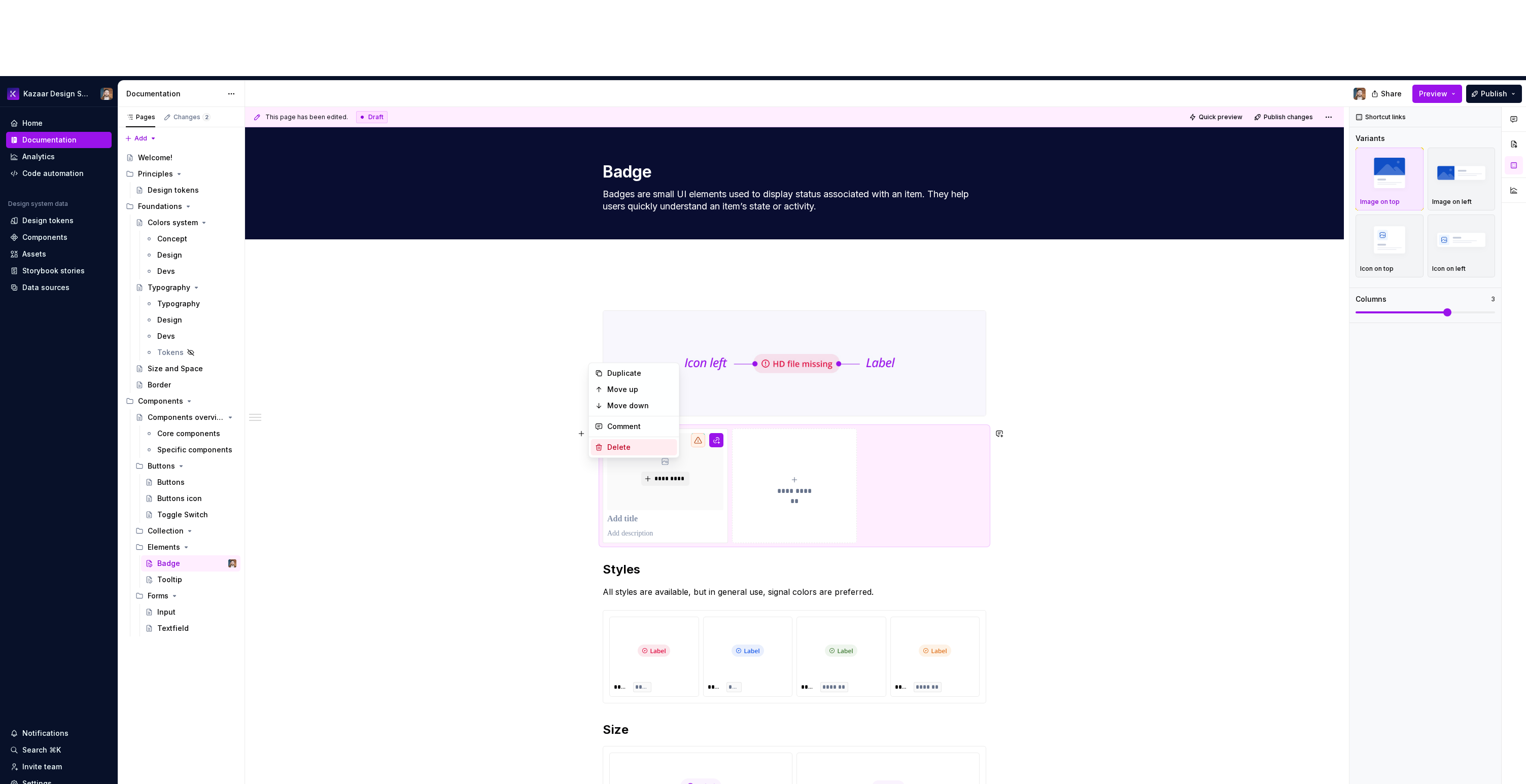
click at [611, 449] on div "Delete" at bounding box center [640, 447] width 66 height 10
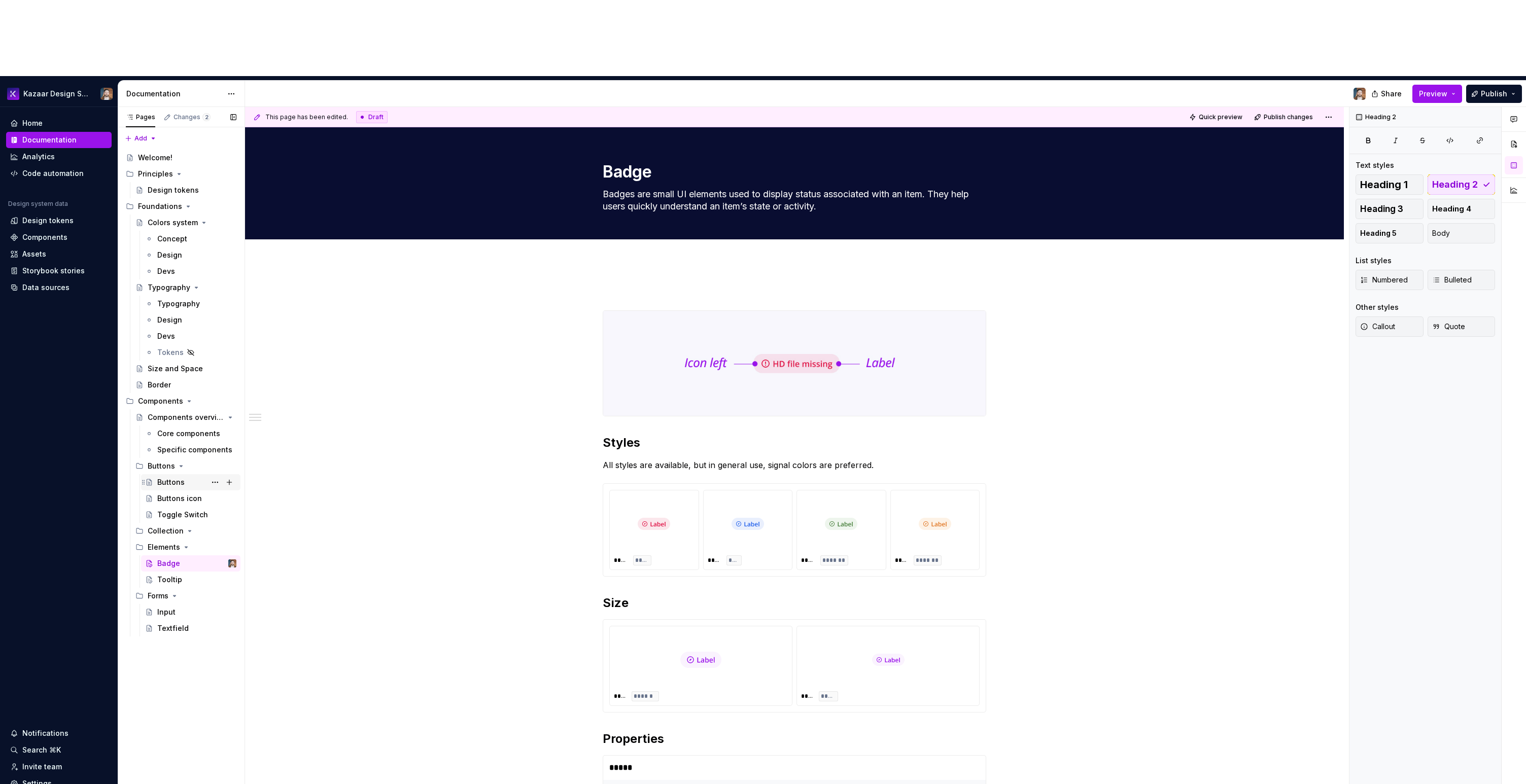
click at [173, 477] on div "Buttons" at bounding box center [171, 482] width 27 height 10
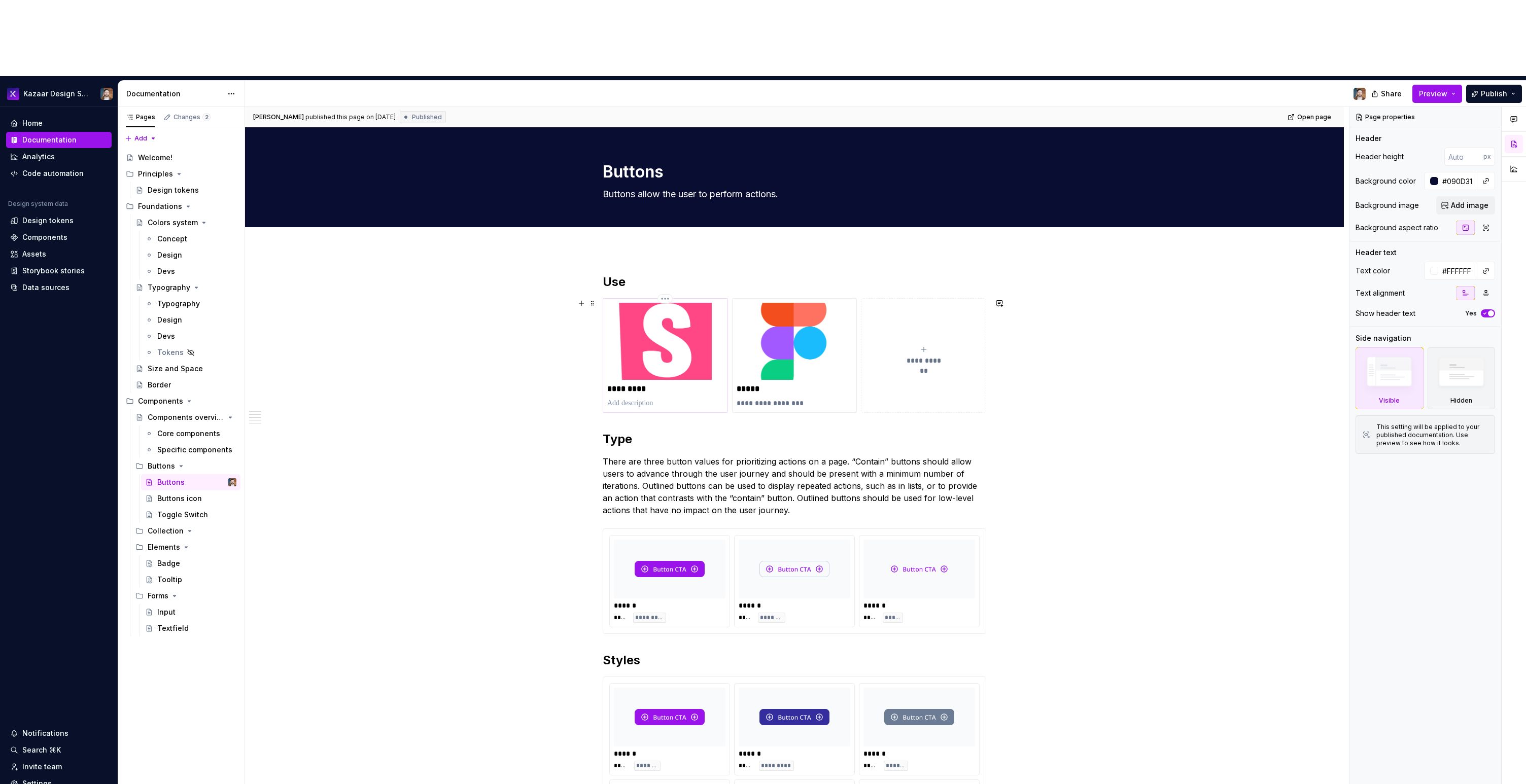
click at [609, 303] on img at bounding box center [665, 341] width 116 height 77
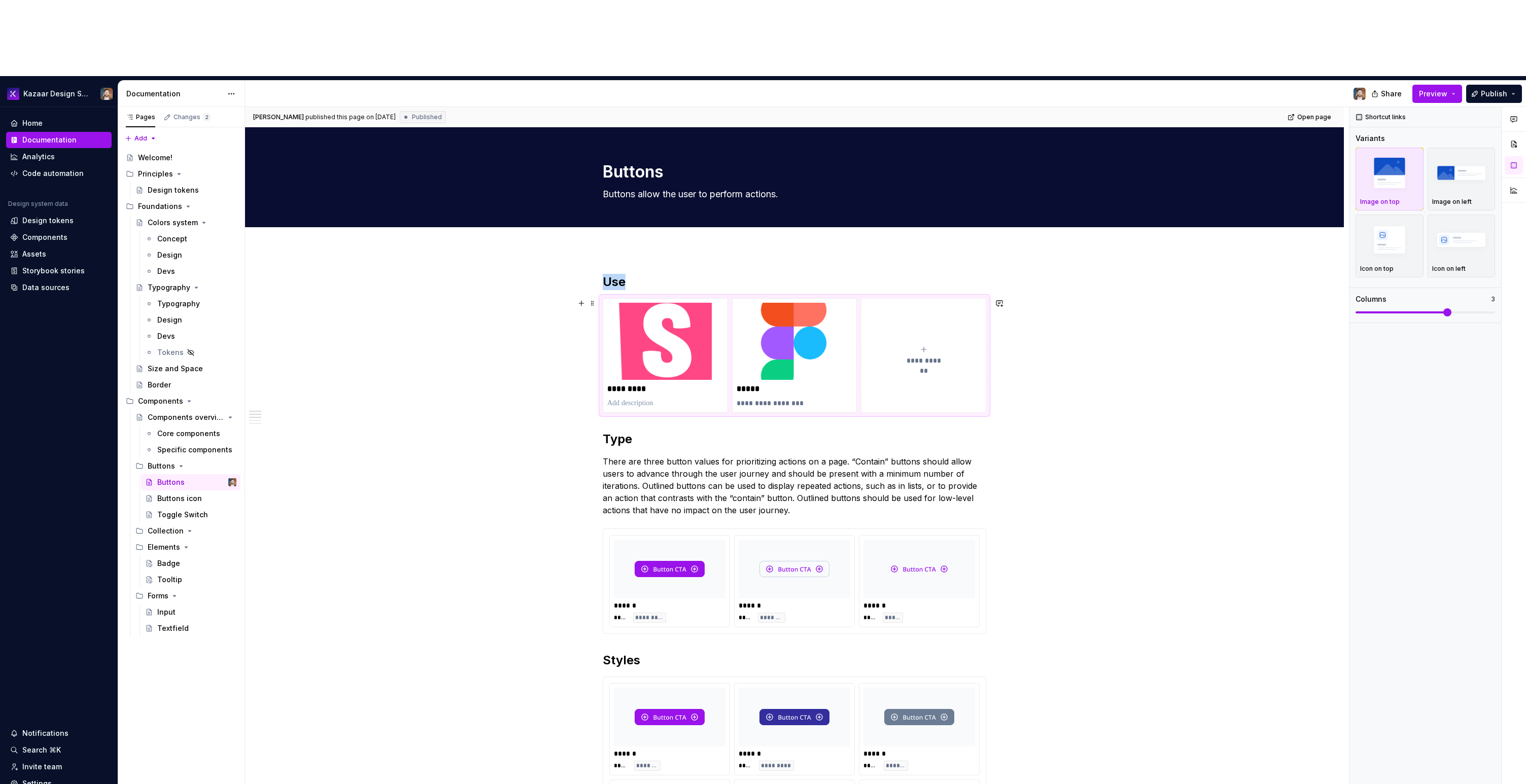
click at [924, 298] on div "**********" at bounding box center [794, 356] width 383 height 115
click at [594, 296] on span at bounding box center [592, 303] width 8 height 14
click at [164, 556] on div "Badge" at bounding box center [197, 563] width 79 height 14
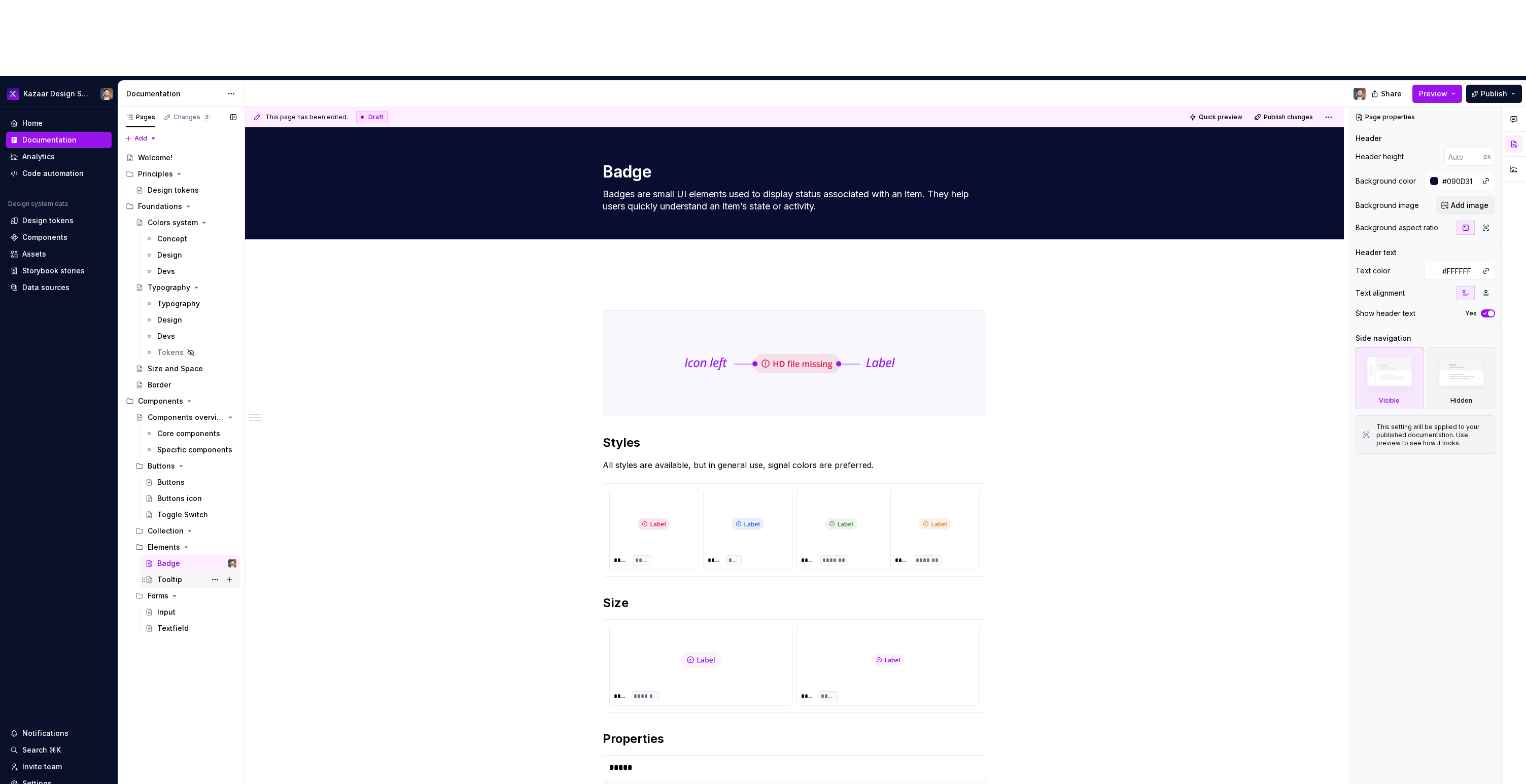
click at [174, 574] on div "Tooltip" at bounding box center [169, 579] width 25 height 10
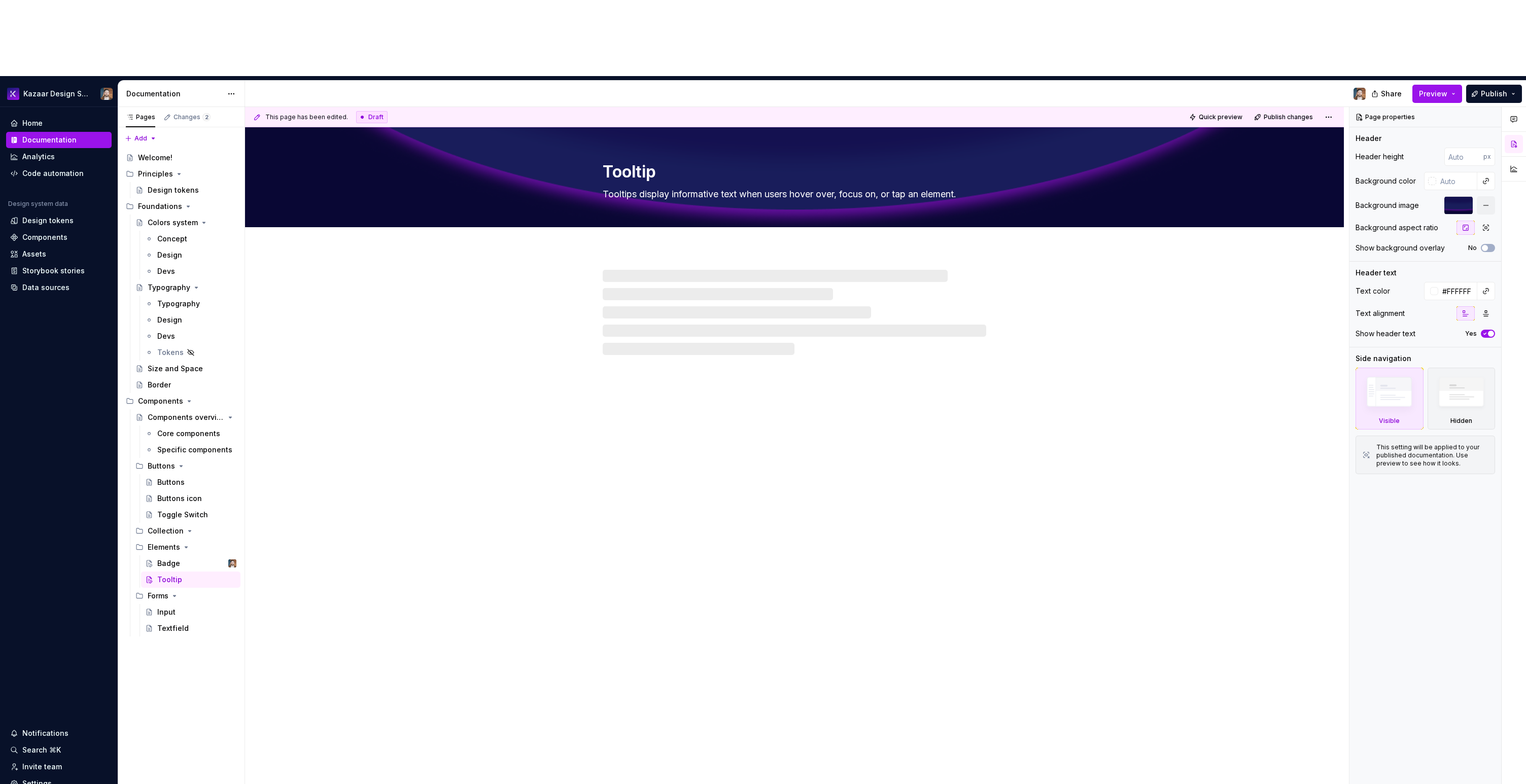
type textarea "*"
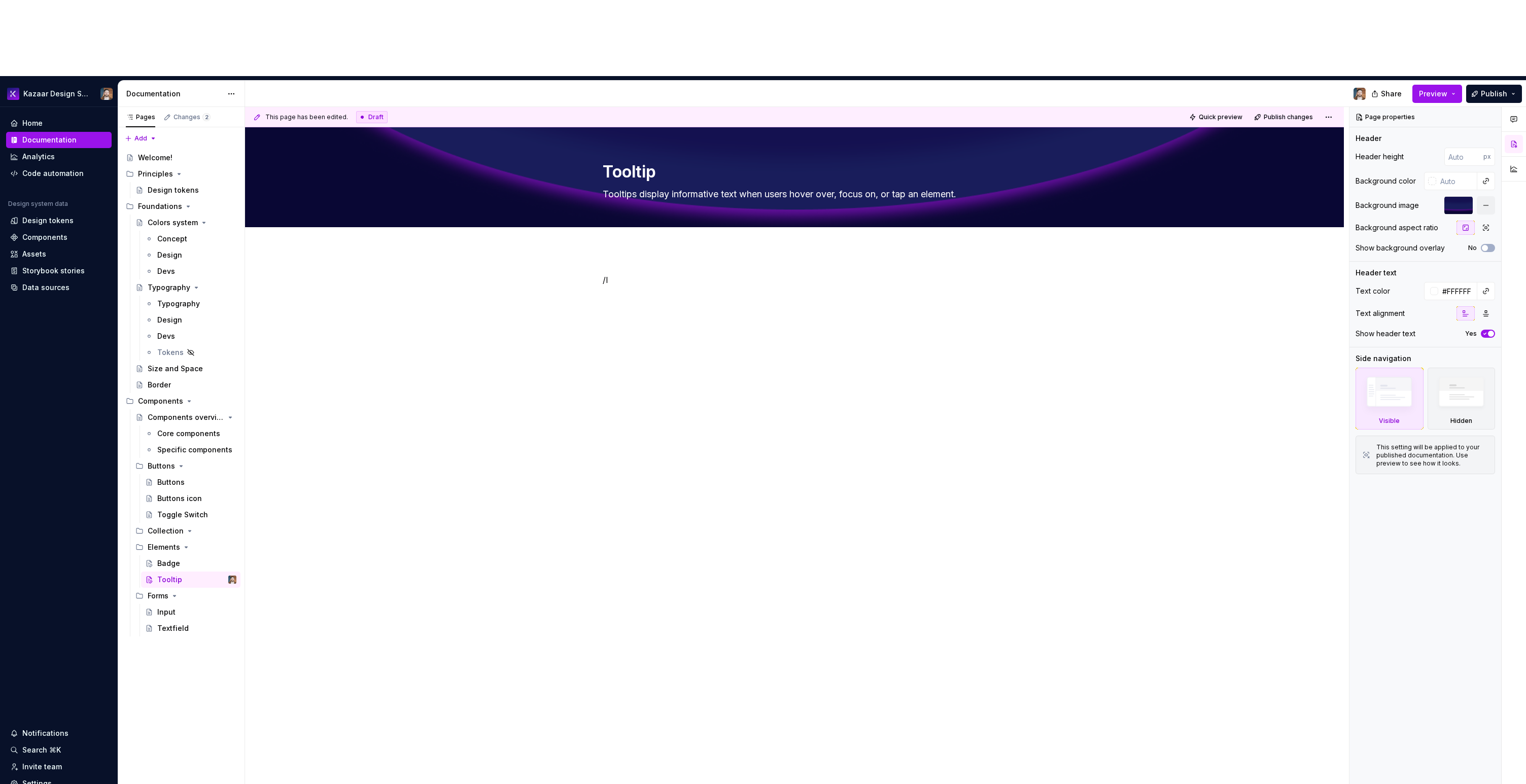
click at [647, 292] on p at bounding box center [794, 298] width 383 height 12
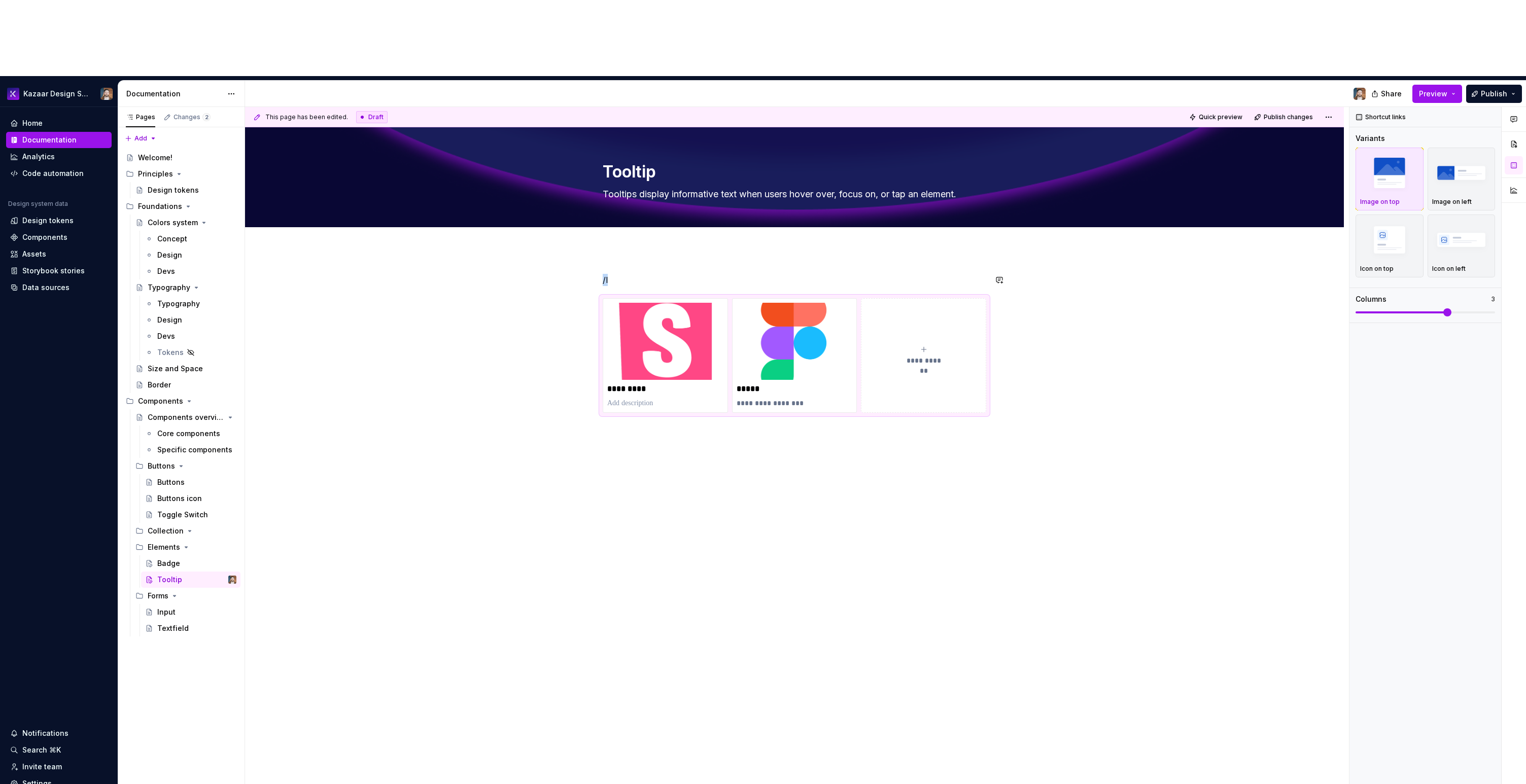
click at [627, 249] on div "**********" at bounding box center [794, 455] width 1099 height 411
click at [665, 398] on p at bounding box center [665, 403] width 116 height 10
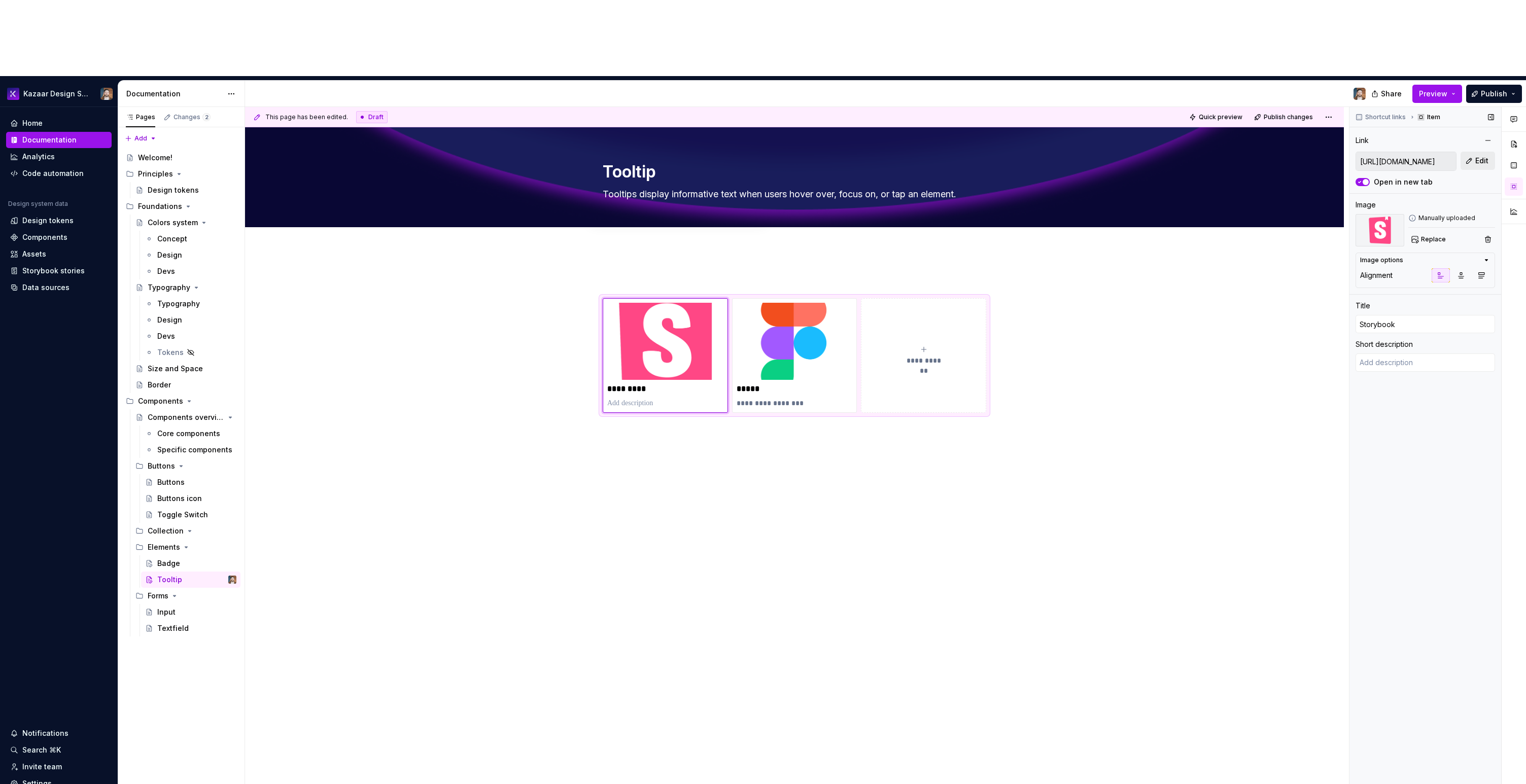
click at [1487, 156] on span "Edit" at bounding box center [1482, 160] width 13 height 10
type textarea "*"
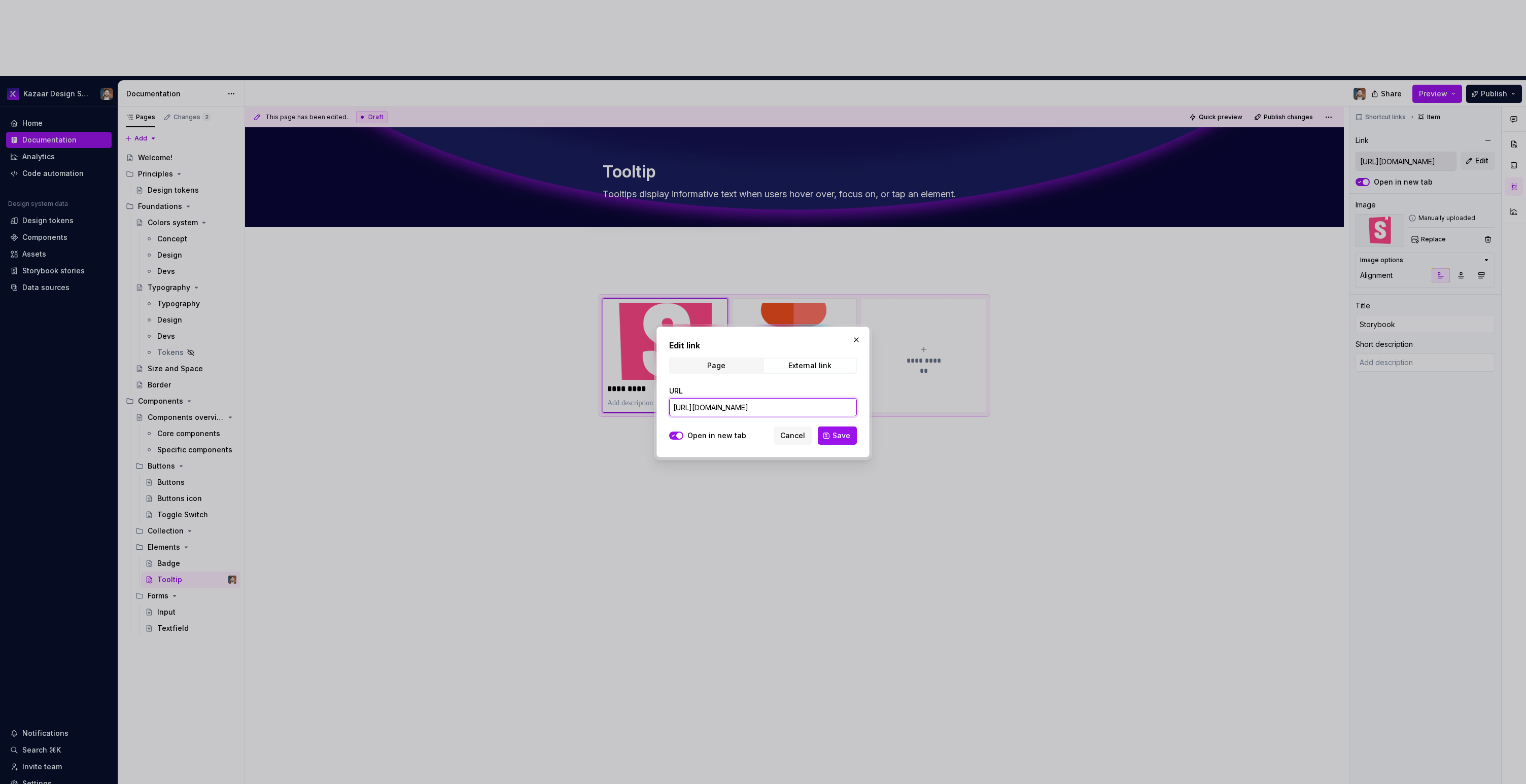
click at [781, 400] on input "[URL][DOMAIN_NAME]" at bounding box center [763, 407] width 188 height 18
paste input "elements-tooltip"
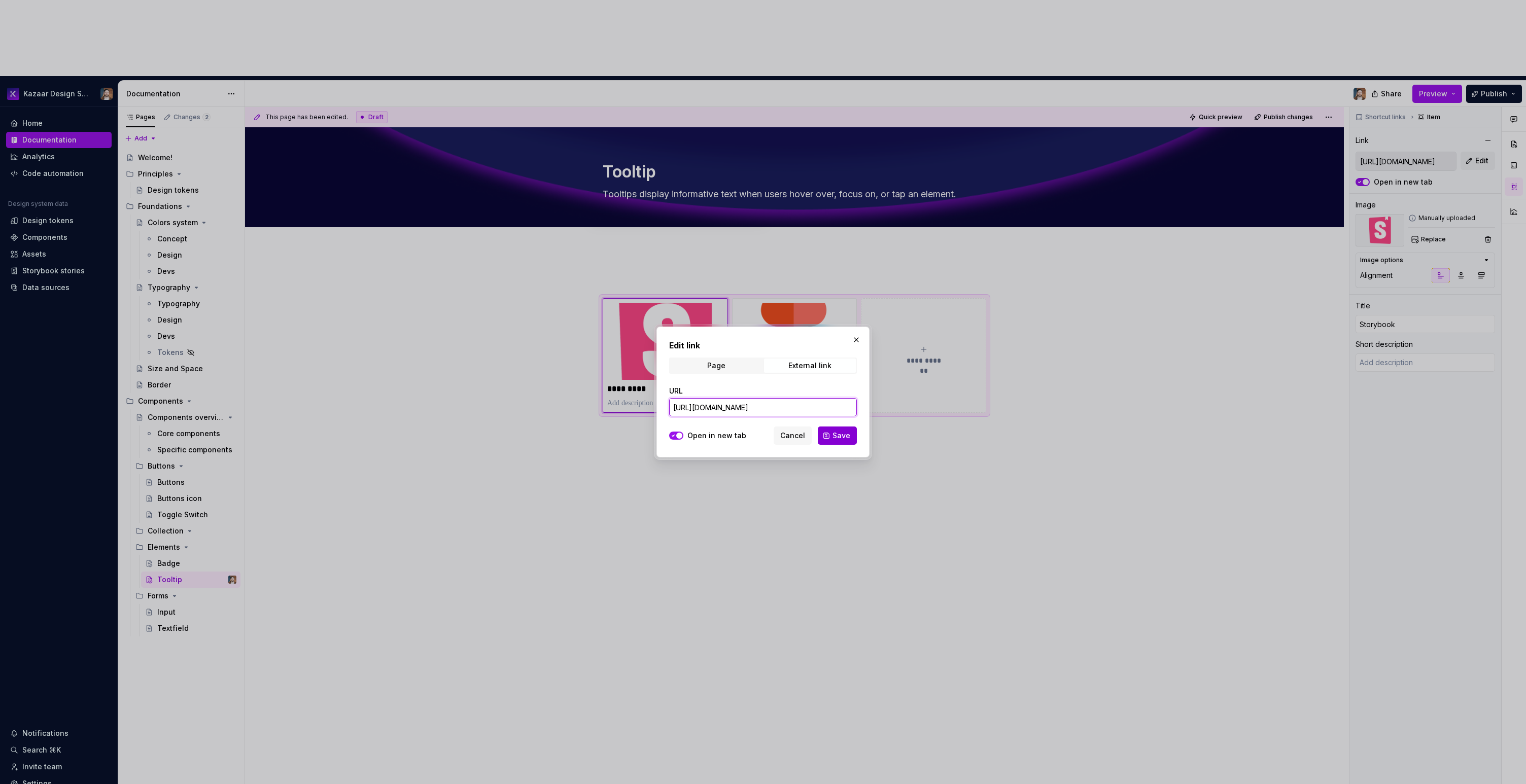
type input "[URL][DOMAIN_NAME]"
click at [848, 439] on span "Save" at bounding box center [841, 435] width 18 height 10
type textarea "*"
type input "[URL][DOMAIN_NAME]"
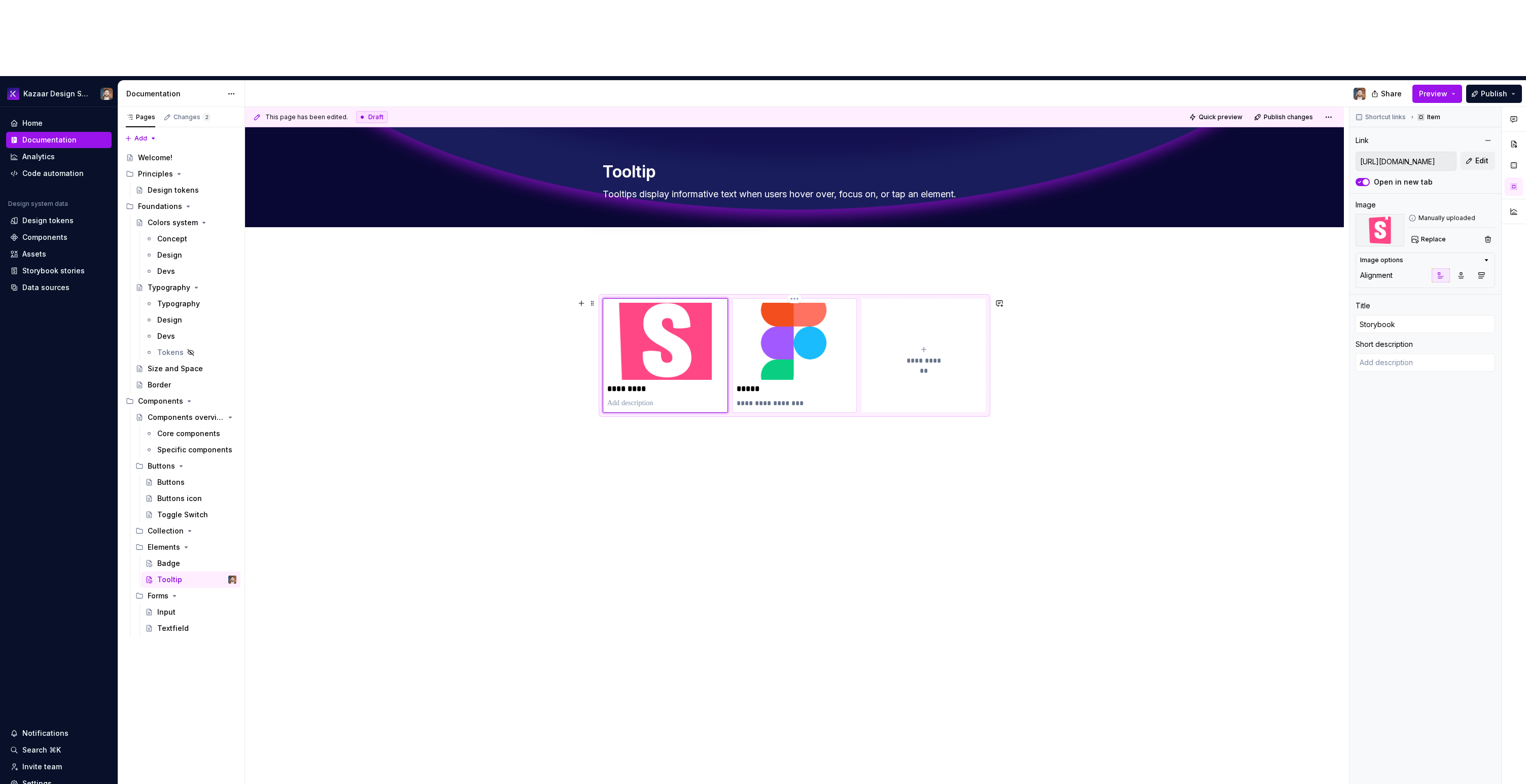
type textarea "*"
type input "[URL][DOMAIN_NAME]"
type input "Figma"
type textarea "Created with Figma"
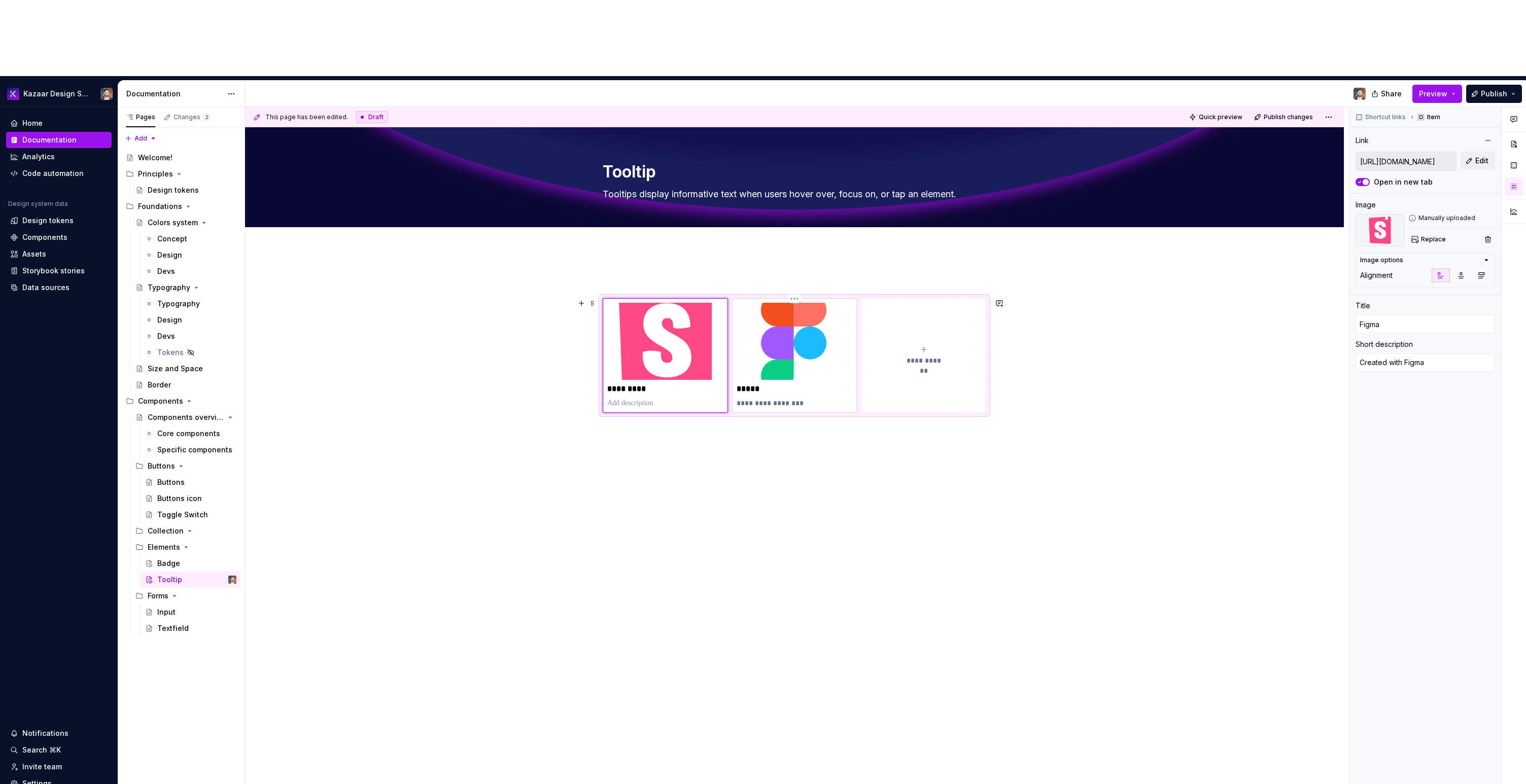
click at [835, 303] on img at bounding box center [794, 341] width 116 height 77
click at [1469, 152] on button "Edit" at bounding box center [1478, 160] width 34 height 18
type textarea "*"
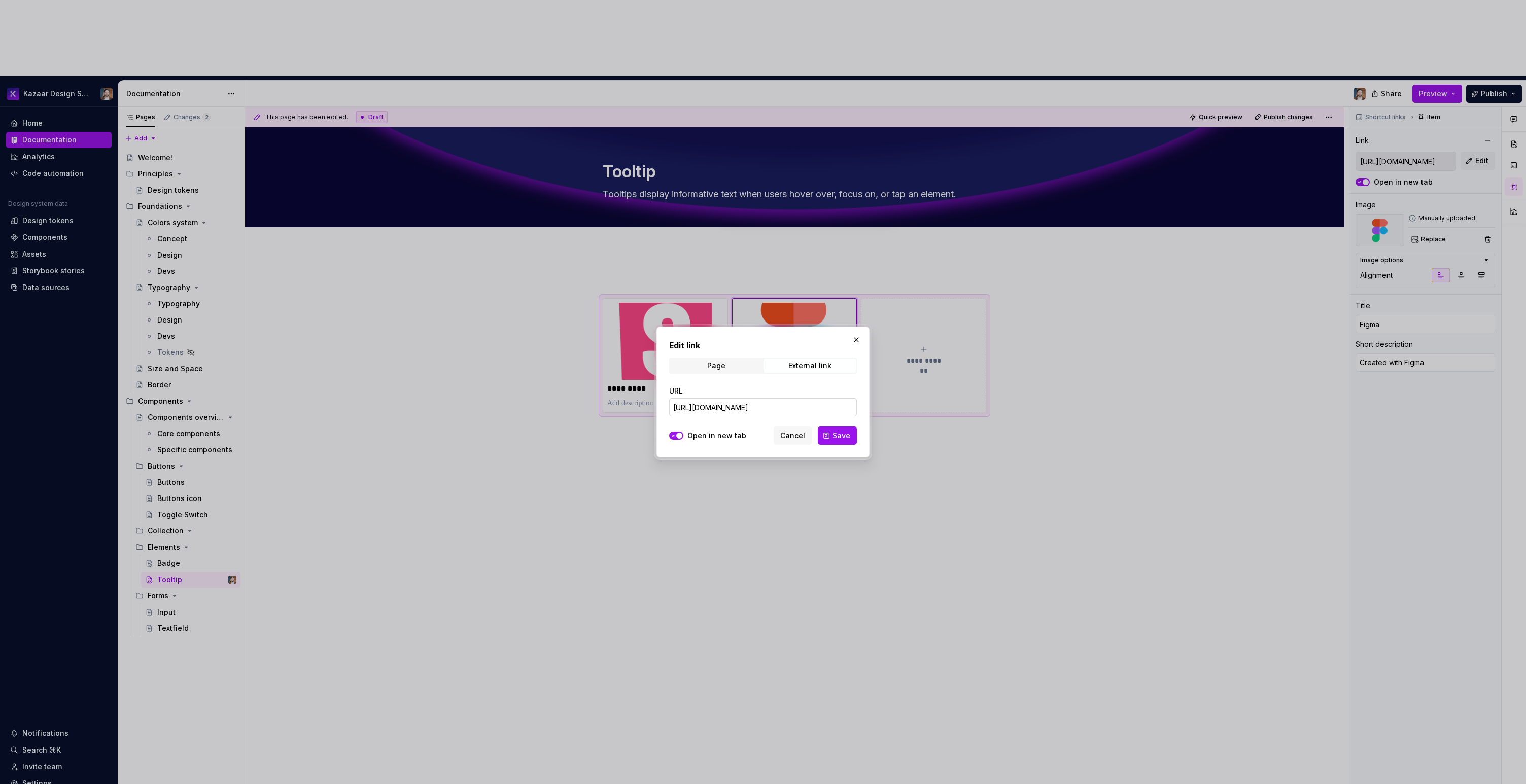
click at [719, 406] on input "[URL][DOMAIN_NAME]" at bounding box center [763, 407] width 188 height 18
paste input "933-6764&t=vITpi1jnZL3Kf0hc"
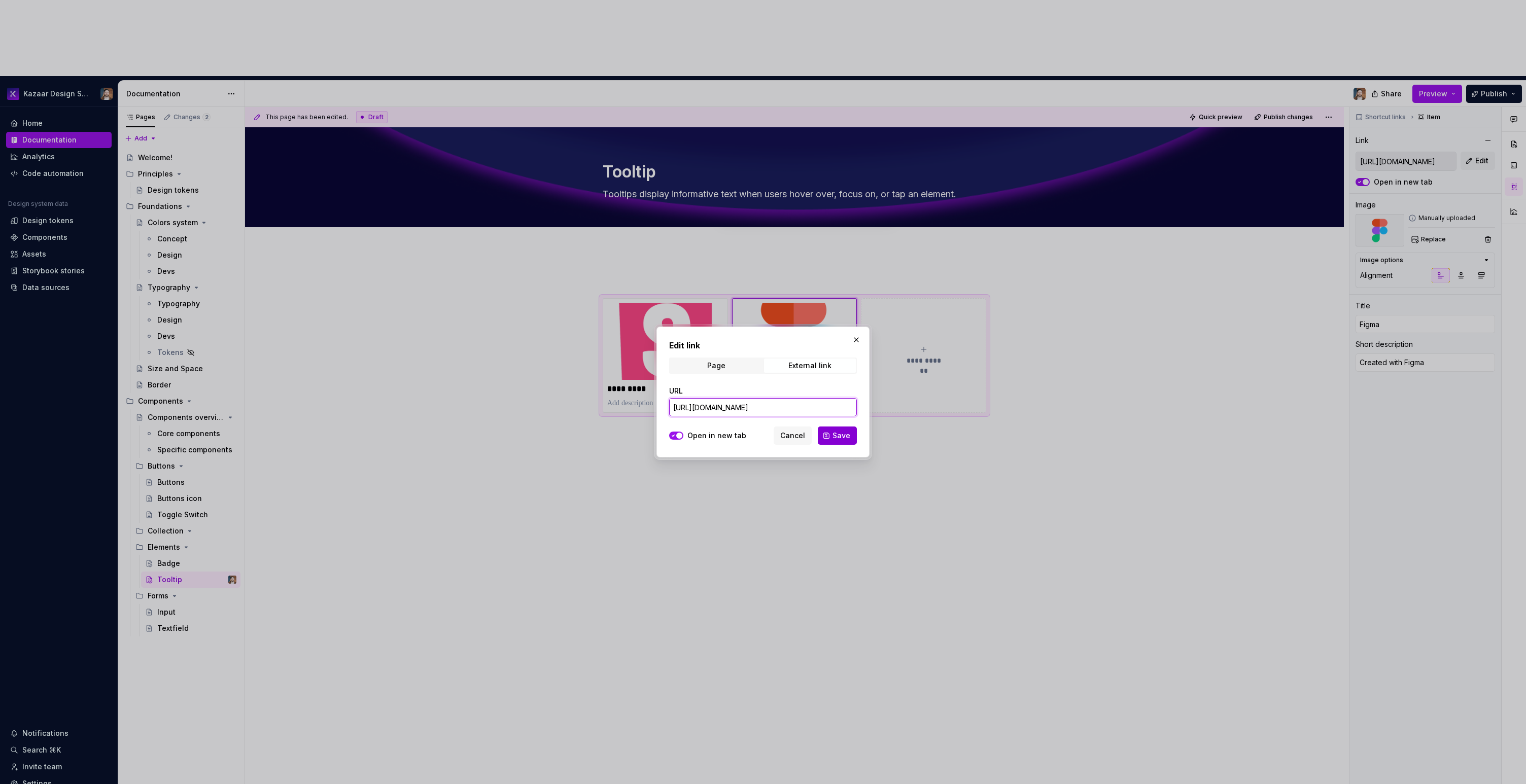
type input "[URL][DOMAIN_NAME]"
click at [832, 435] on button "Save" at bounding box center [837, 435] width 39 height 18
type textarea "*"
type input "[URL][DOMAIN_NAME]"
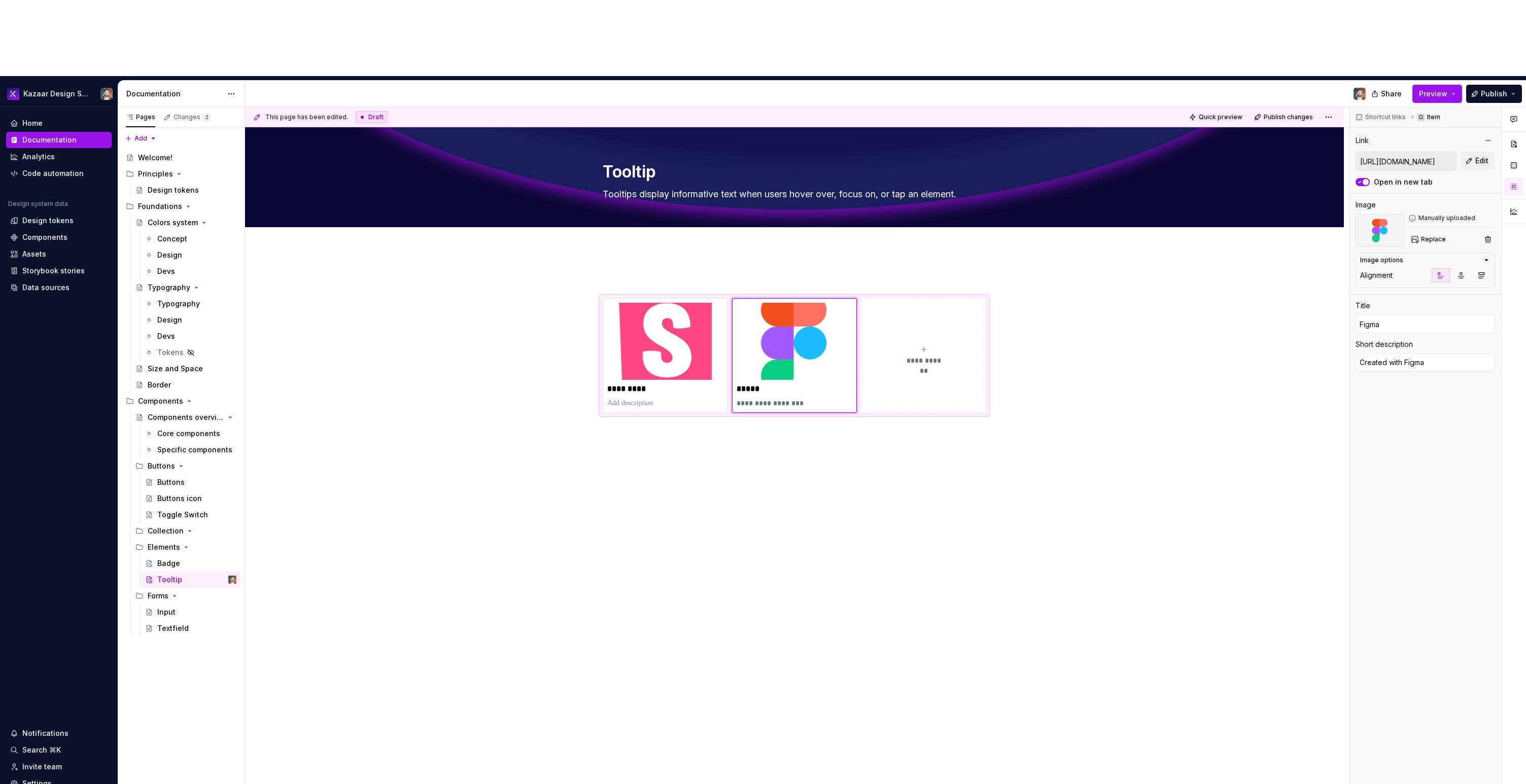
click at [850, 425] on div "**********" at bounding box center [794, 455] width 1099 height 411
click at [849, 412] on div "**********" at bounding box center [794, 455] width 1099 height 411
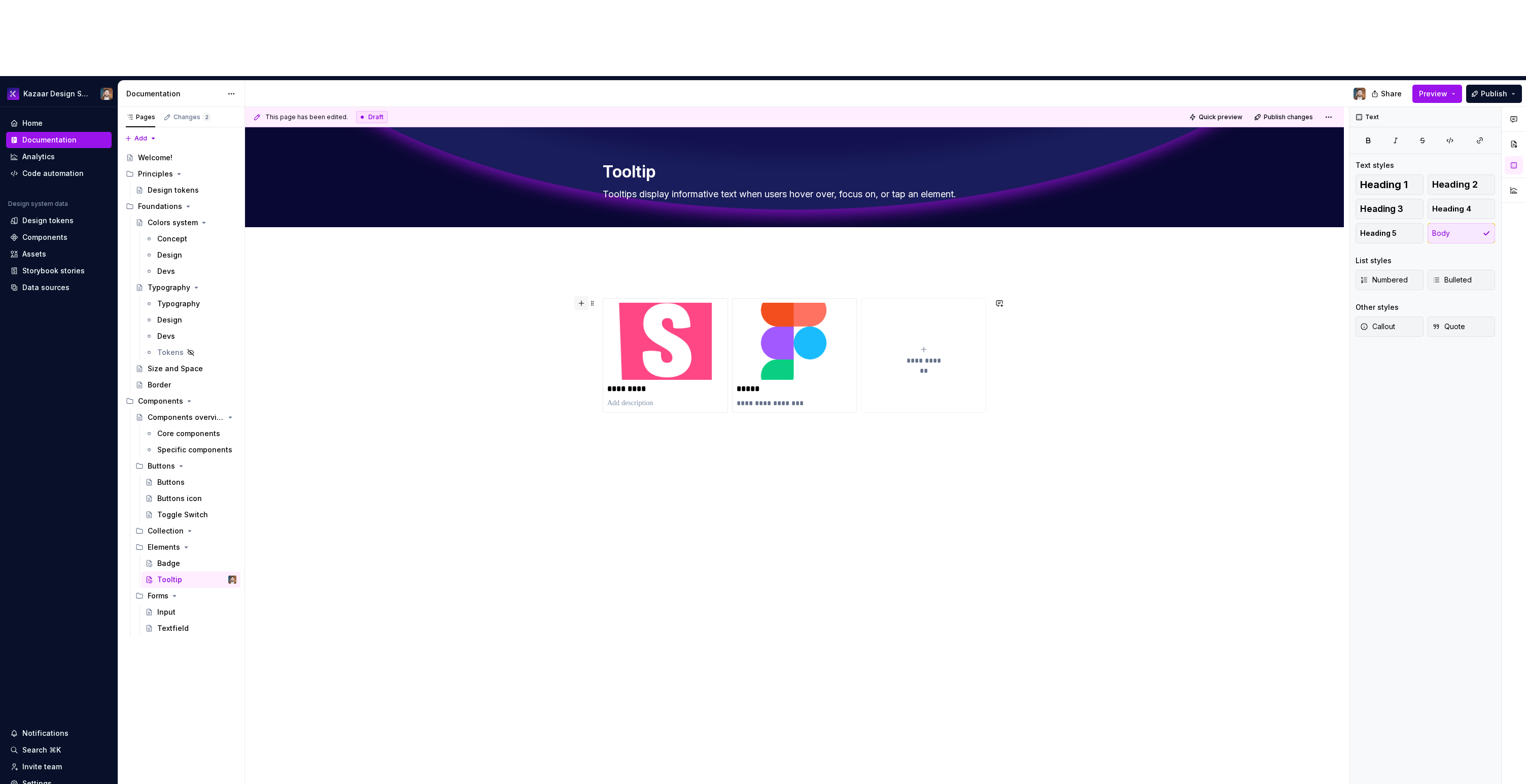
click at [582, 296] on button "button" at bounding box center [581, 303] width 14 height 14
click at [682, 415] on div "**********" at bounding box center [794, 485] width 1099 height 471
click at [688, 443] on p at bounding box center [794, 449] width 383 height 12
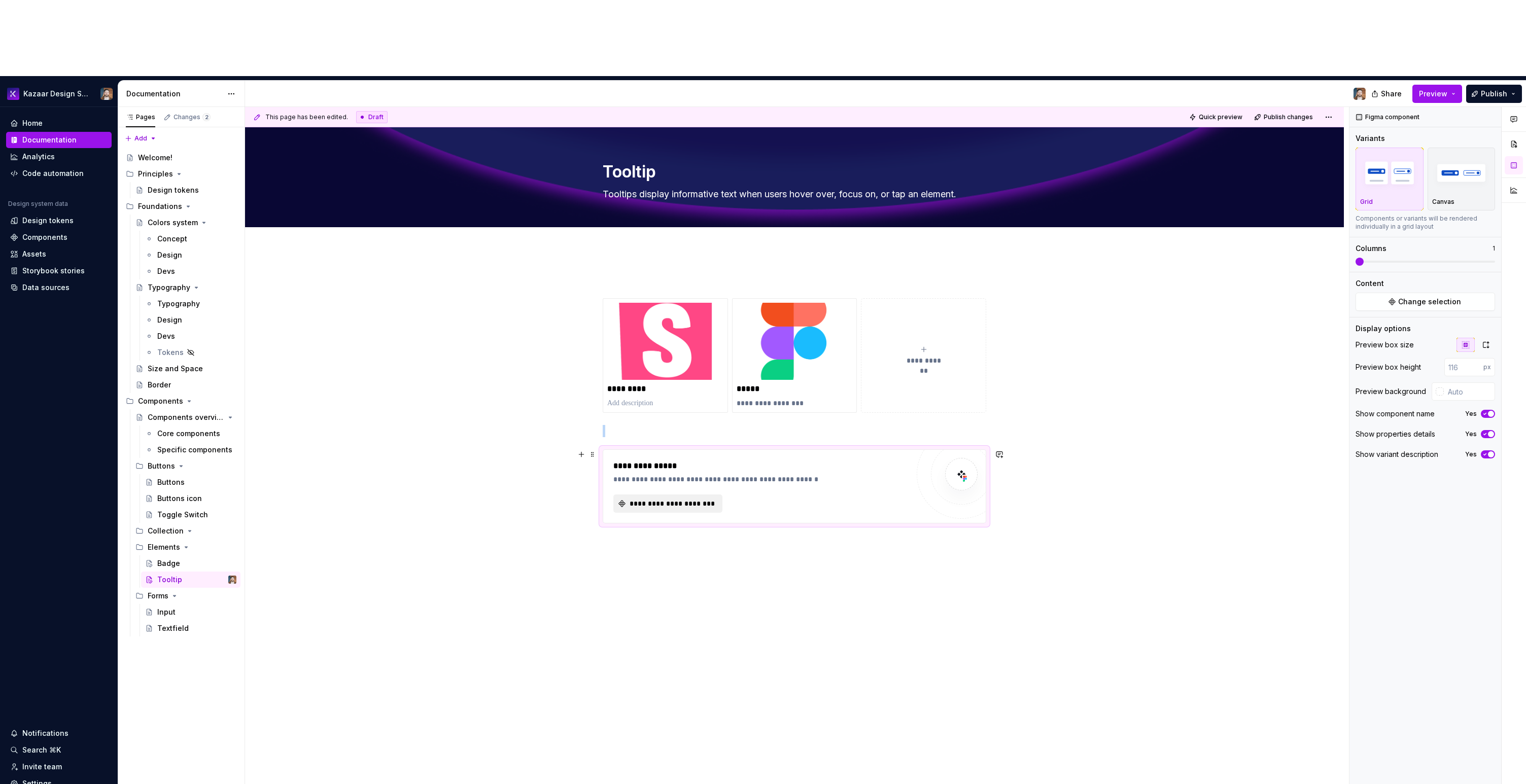
click at [658, 499] on span "**********" at bounding box center [672, 503] width 88 height 10
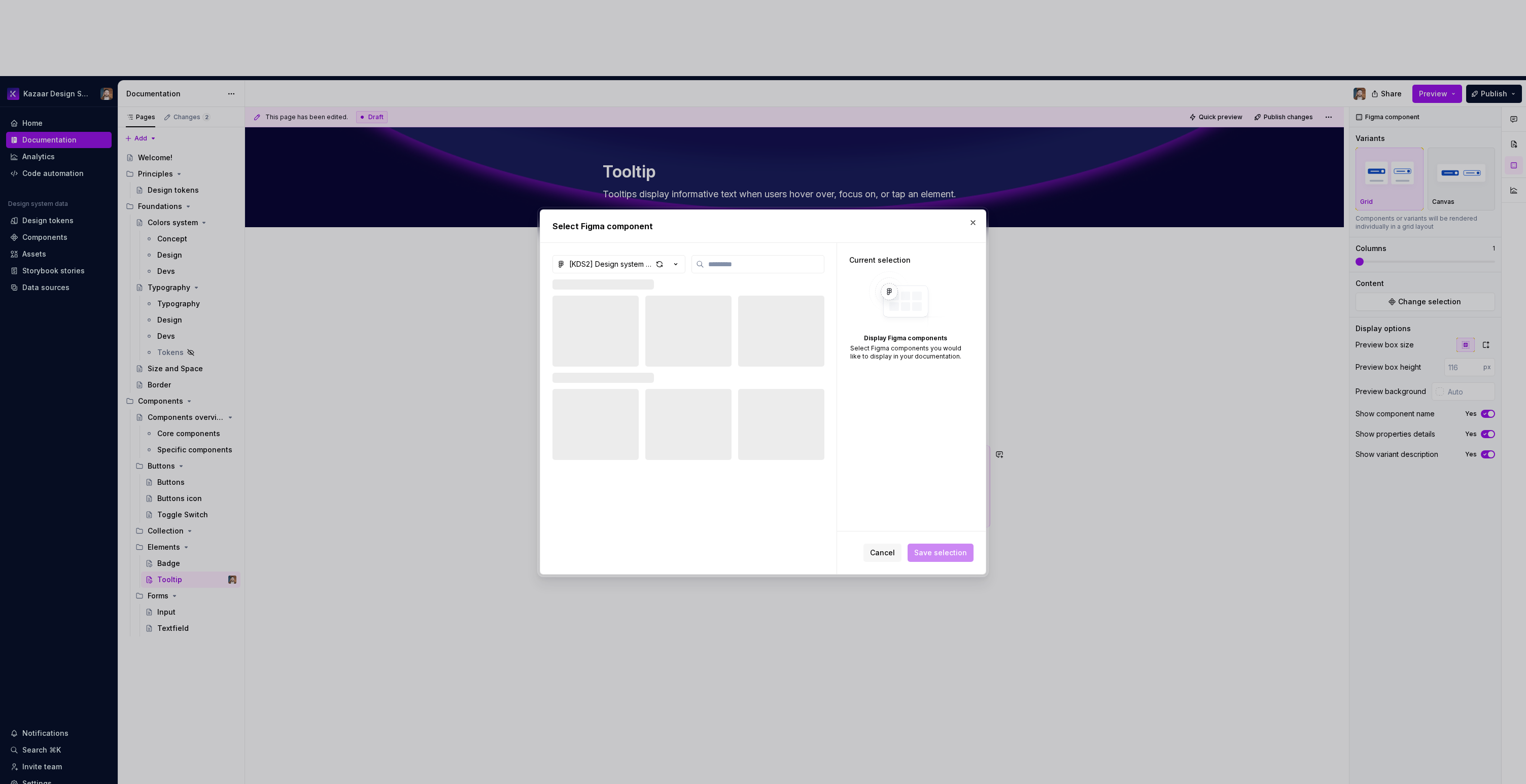
type textarea "*"
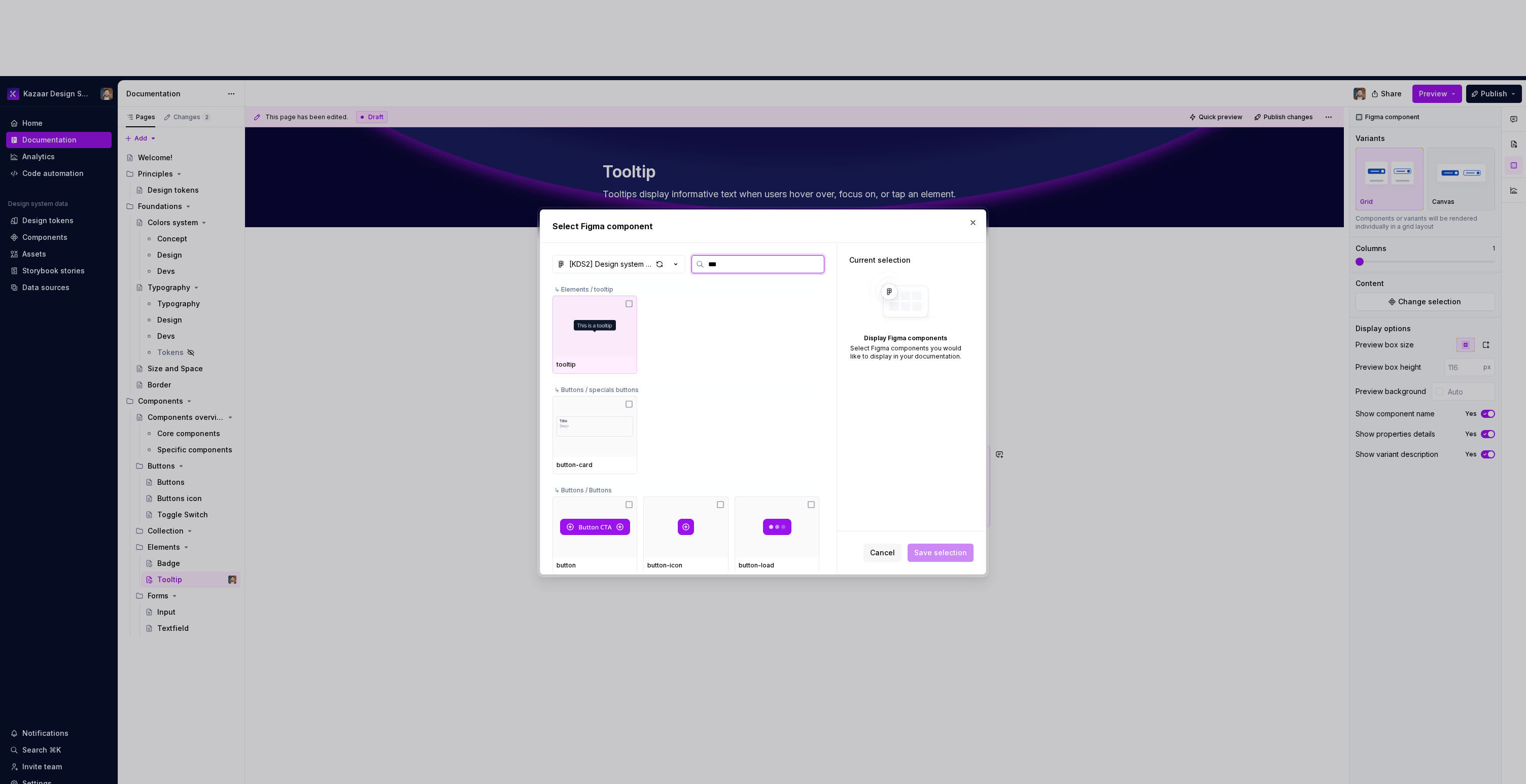
type input "****"
click at [593, 355] on div at bounding box center [595, 326] width 85 height 61
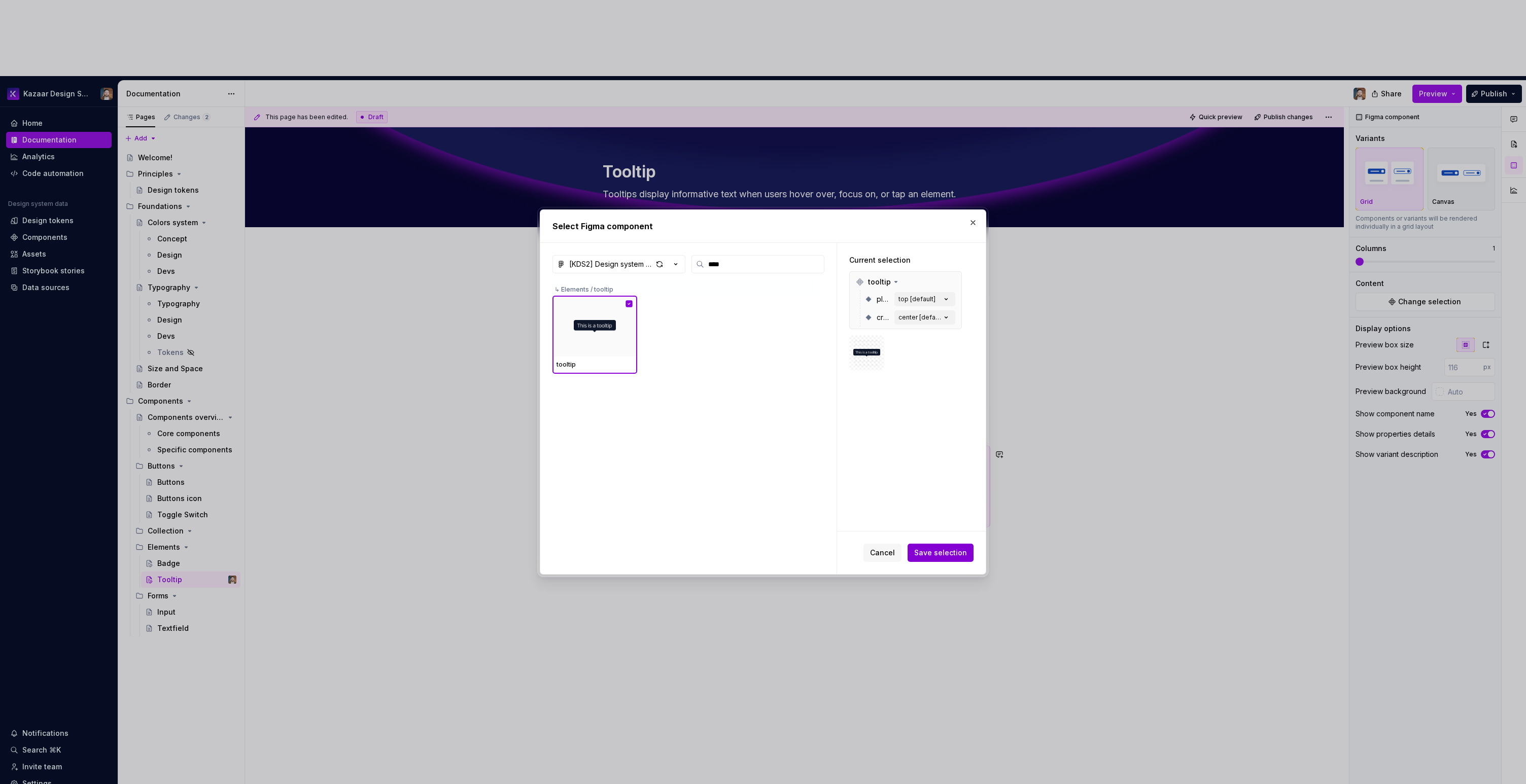
click at [949, 550] on span "Save selection" at bounding box center [940, 552] width 53 height 10
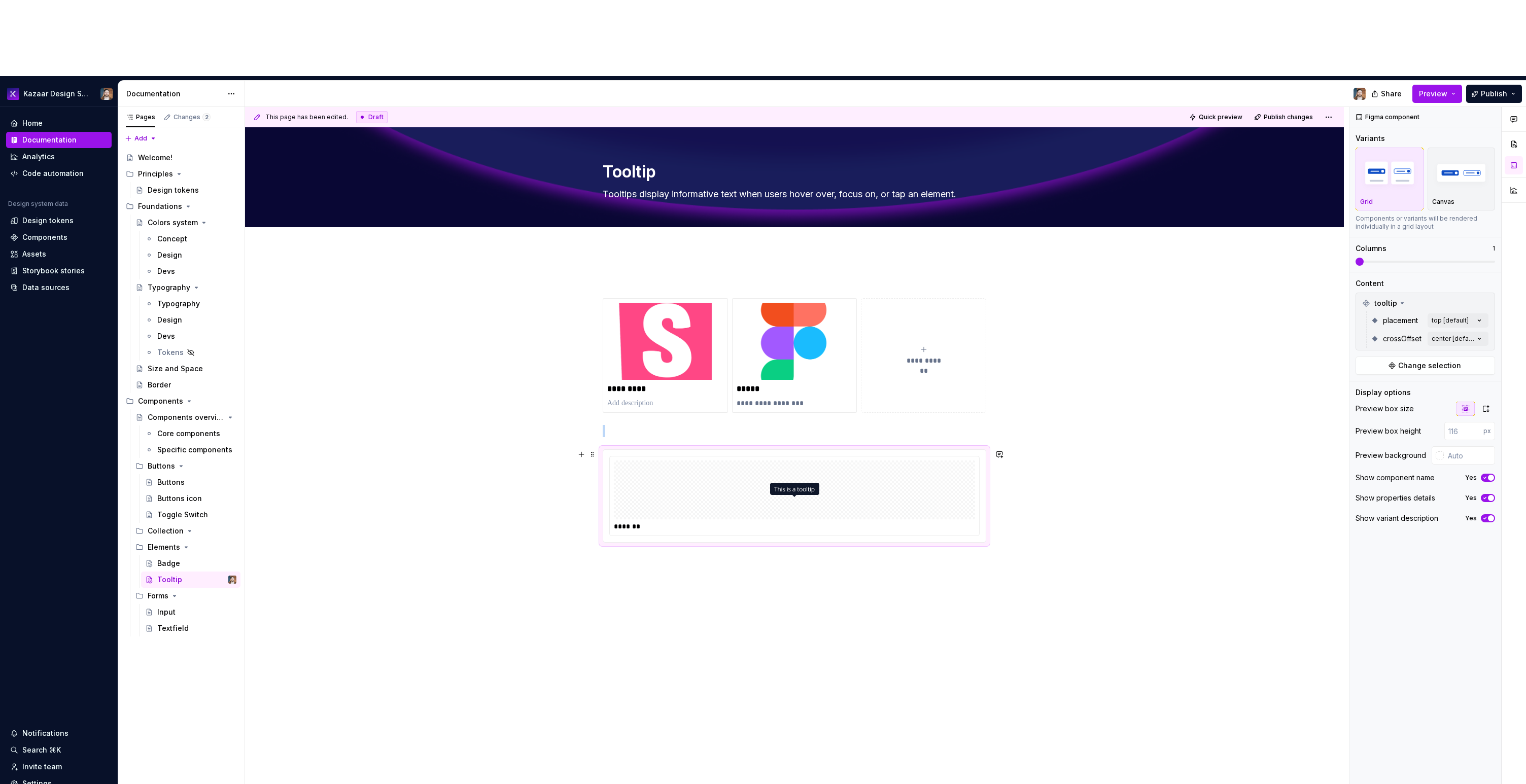
click at [879, 461] on div at bounding box center [794, 490] width 361 height 59
click at [1454, 246] on div "Comments Open comments No comments yet Select ‘Comment’ from the block context …" at bounding box center [1438, 484] width 177 height 754
click at [1377, 292] on span "bottom" at bounding box center [1383, 293] width 25 height 10
click at [1376, 306] on span "left" at bounding box center [1376, 309] width 12 height 10
click at [1377, 323] on span "right" at bounding box center [1378, 325] width 16 height 10
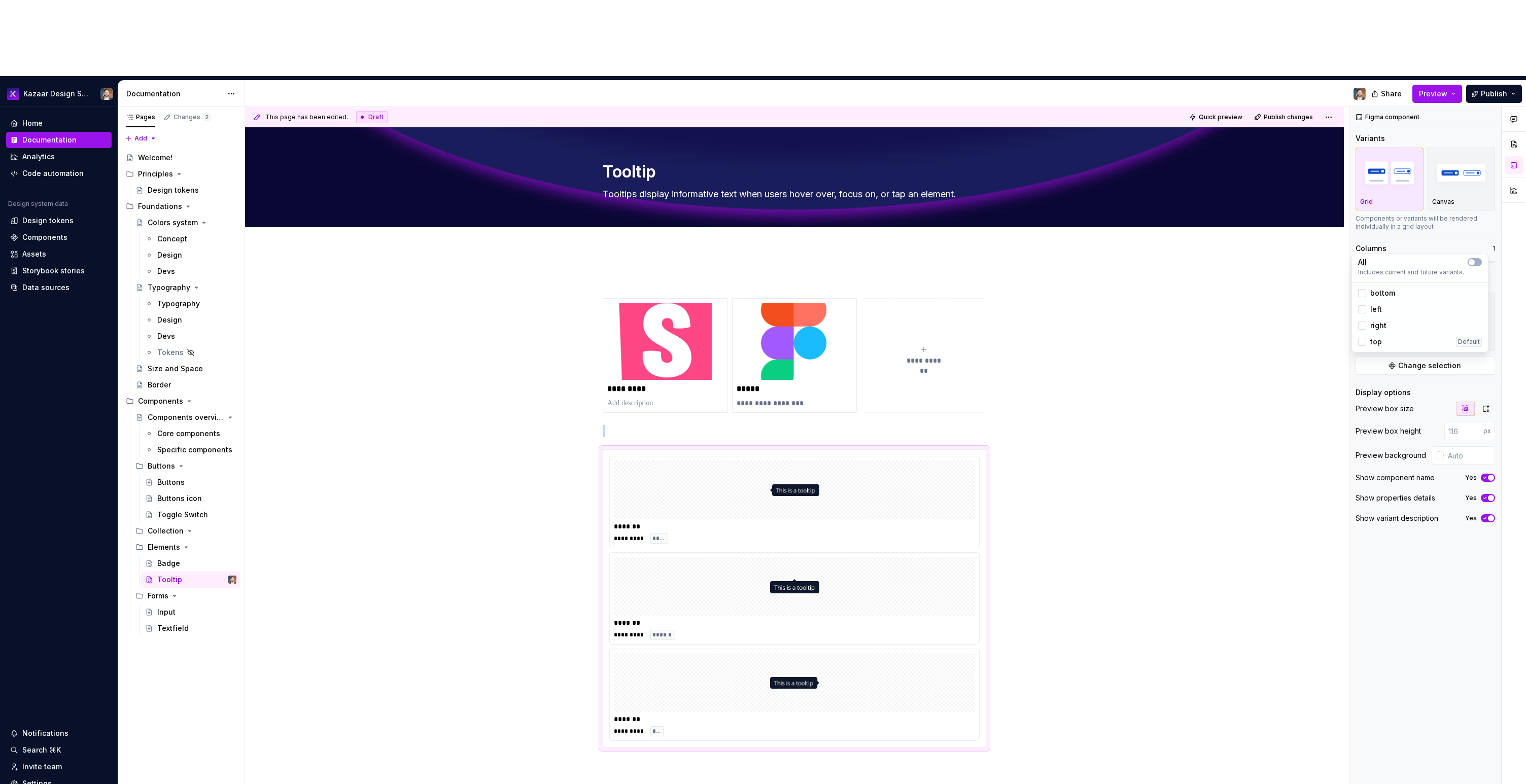
click at [1378, 345] on span "top" at bounding box center [1376, 342] width 12 height 10
click at [1361, 185] on div "Comments Open comments No comments yet Select ‘Comment’ from the block context …" at bounding box center [1438, 484] width 177 height 754
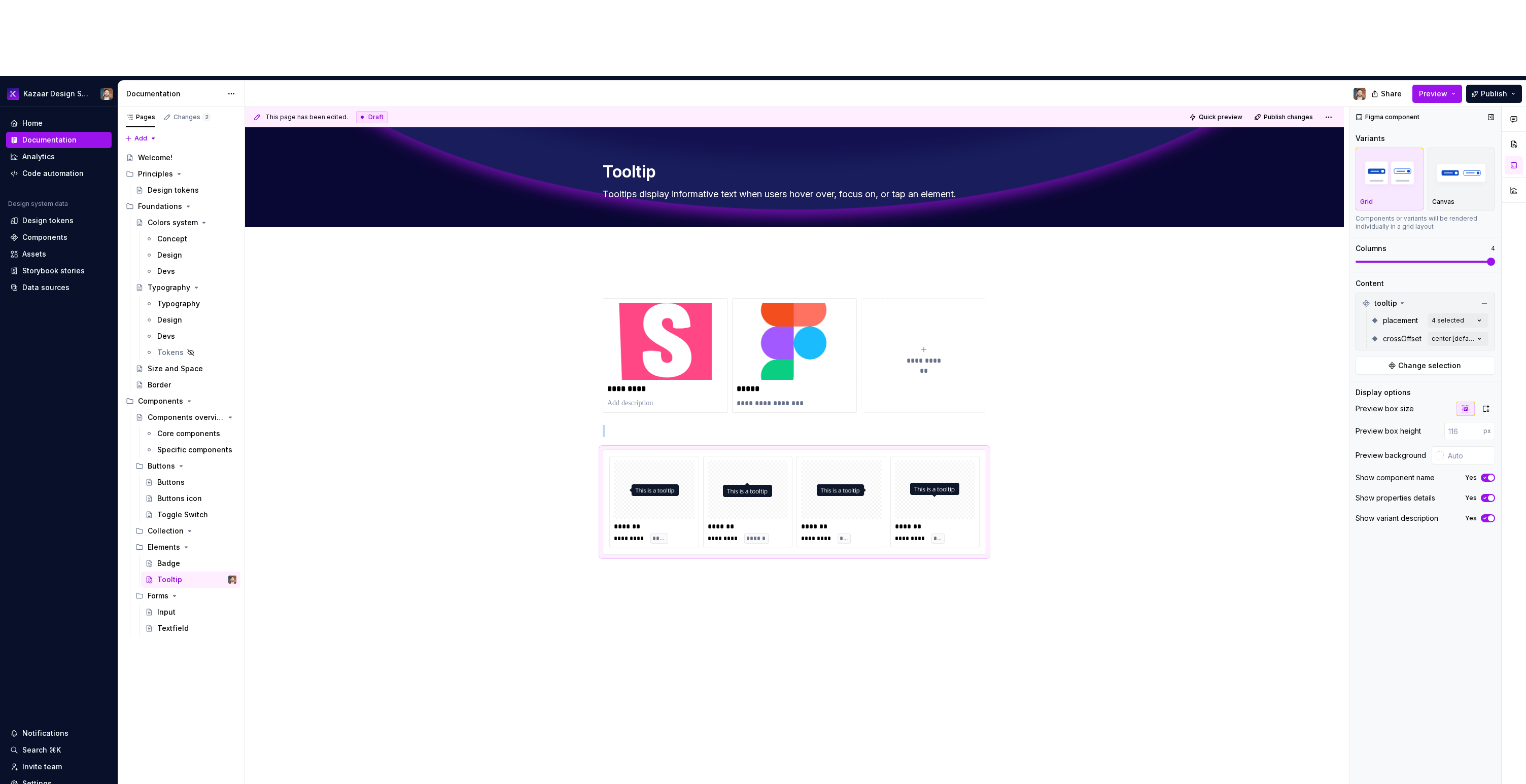
click at [1495, 258] on span at bounding box center [1491, 262] width 8 height 8
click at [624, 425] on p at bounding box center [794, 431] width 383 height 12
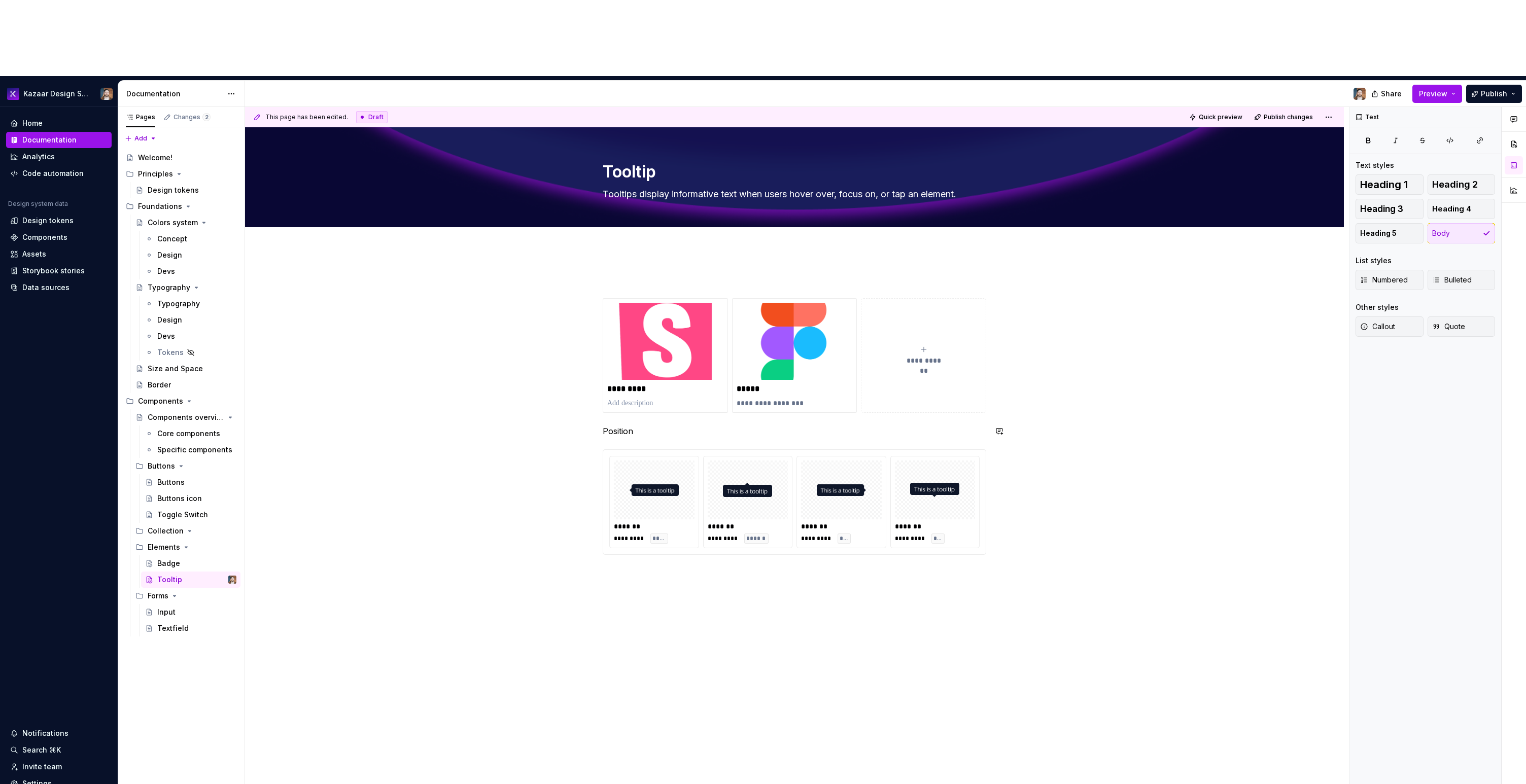
click at [618, 348] on div "**********" at bounding box center [794, 426] width 383 height 306
click at [618, 425] on p "Position" at bounding box center [794, 431] width 383 height 12
click at [661, 337] on button "button" at bounding box center [666, 337] width 14 height 14
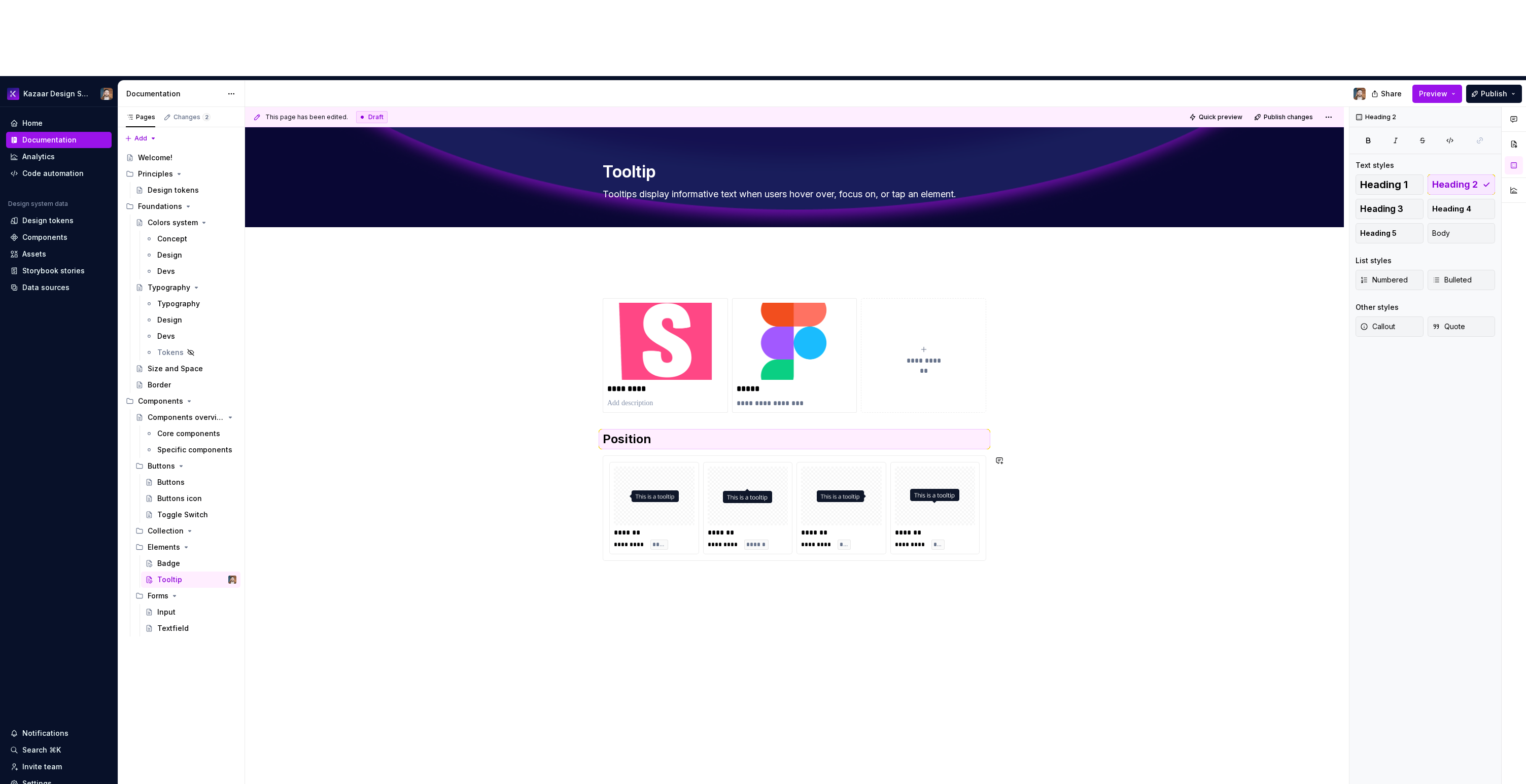
click at [898, 574] on div "**********" at bounding box center [794, 541] width 1099 height 583
type textarea "*"
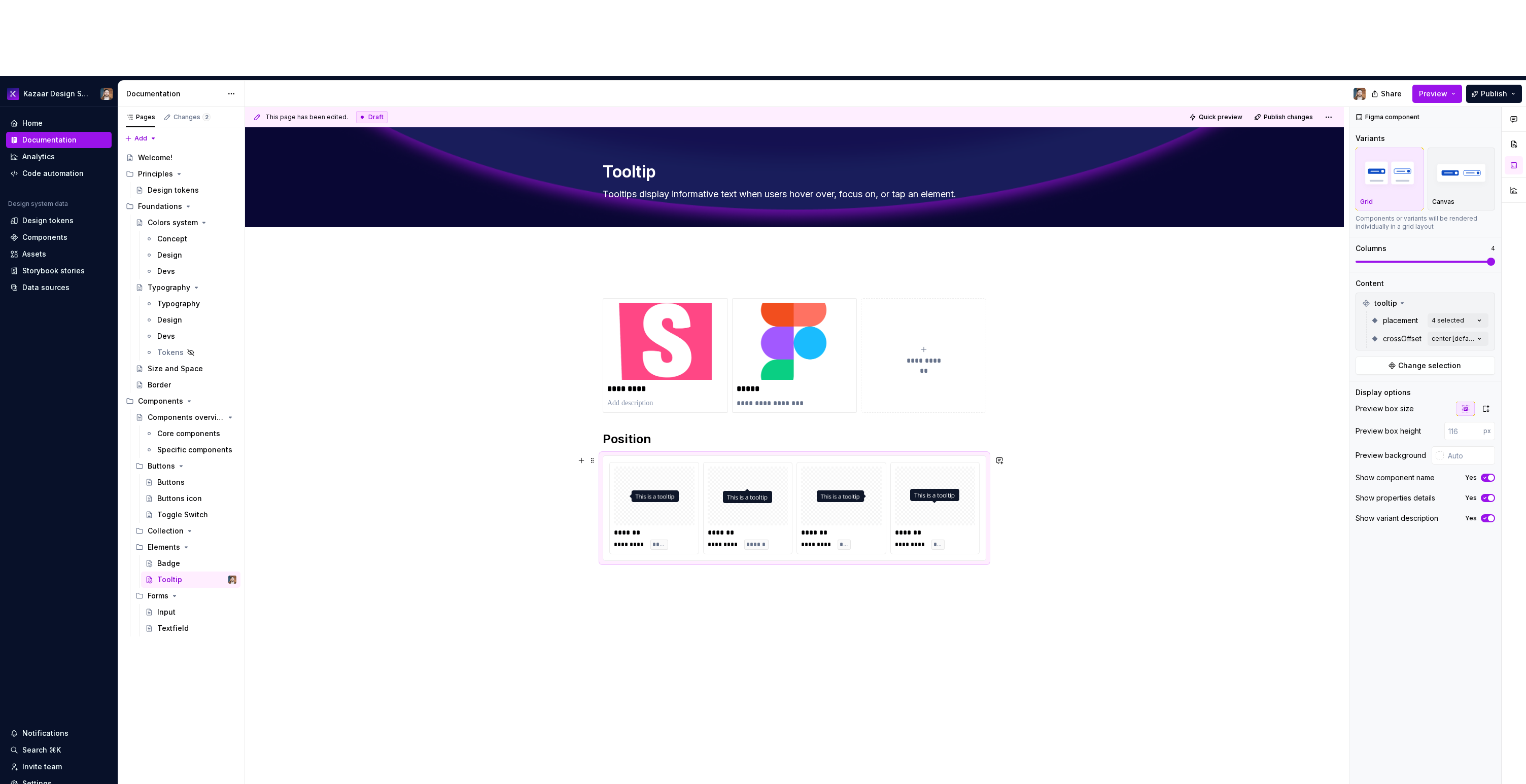
click at [832, 539] on div "********* ****" at bounding box center [841, 544] width 81 height 10
click at [1446, 262] on div "Comments Open comments No comments yet Select ‘Comment’ from the block context …" at bounding box center [1438, 484] width 177 height 754
click at [791, 521] on div "**********" at bounding box center [794, 435] width 383 height 323
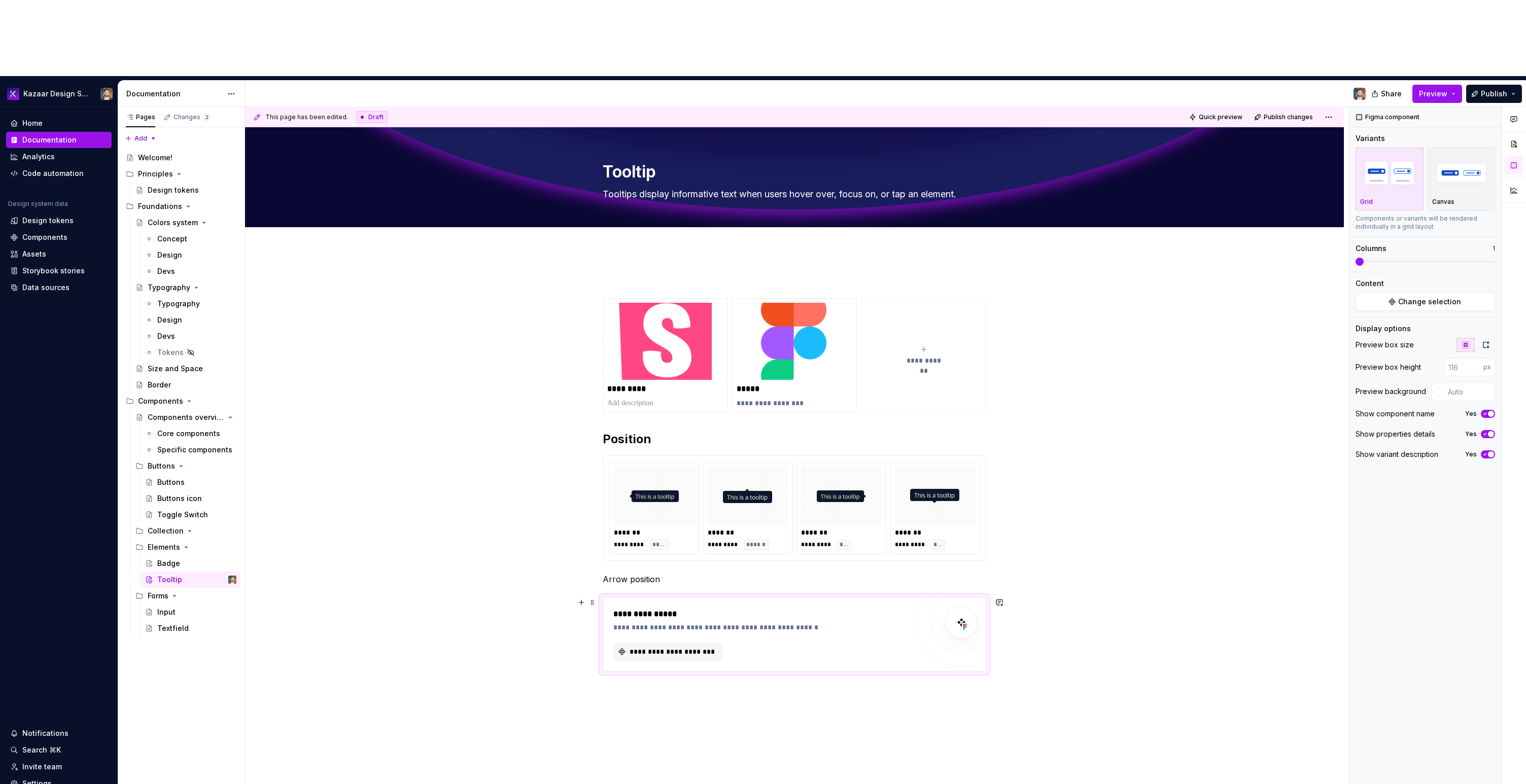
click at [697, 598] on div "**********" at bounding box center [794, 634] width 383 height 73
click at [698, 647] on span "**********" at bounding box center [672, 651] width 88 height 10
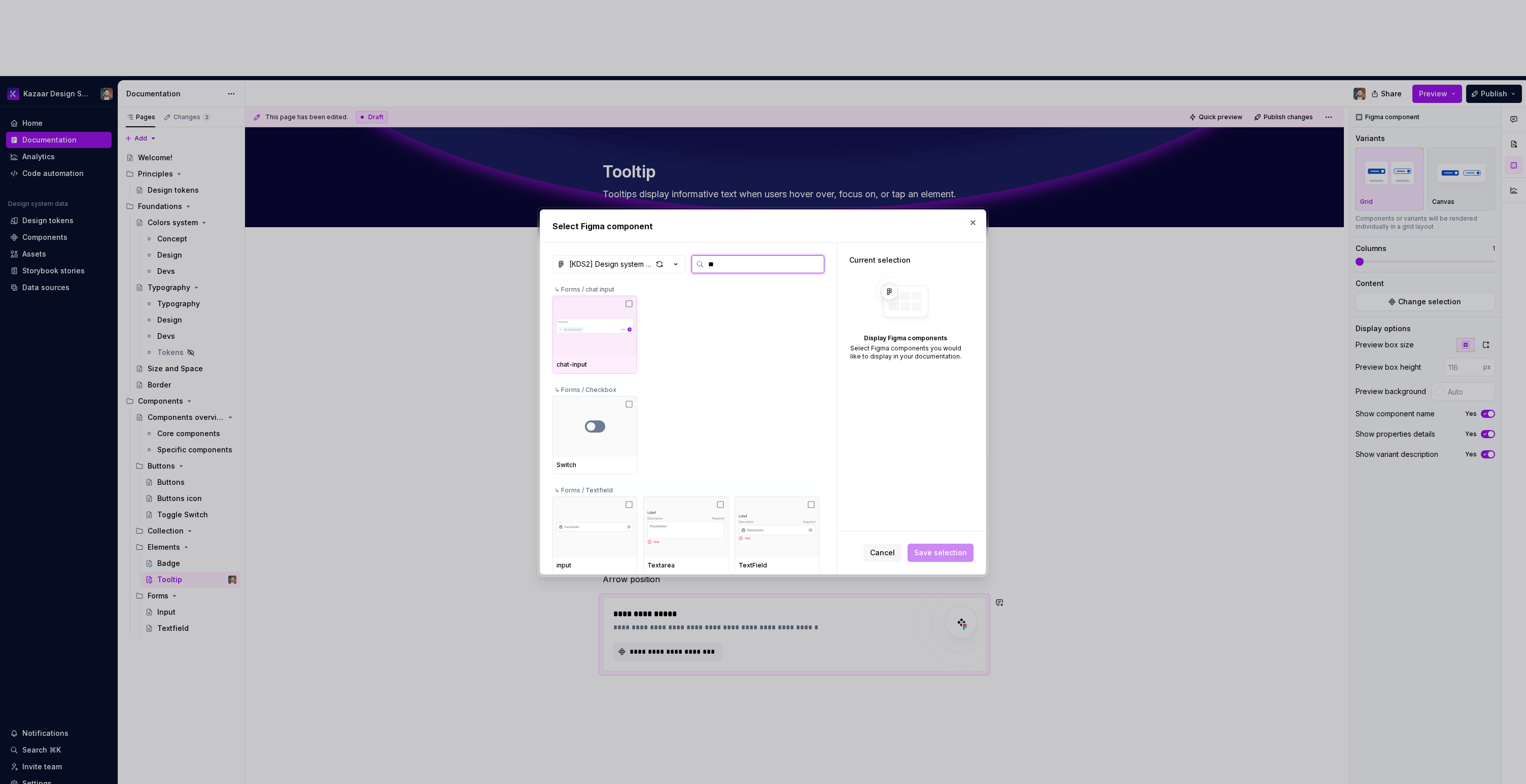
type input "***"
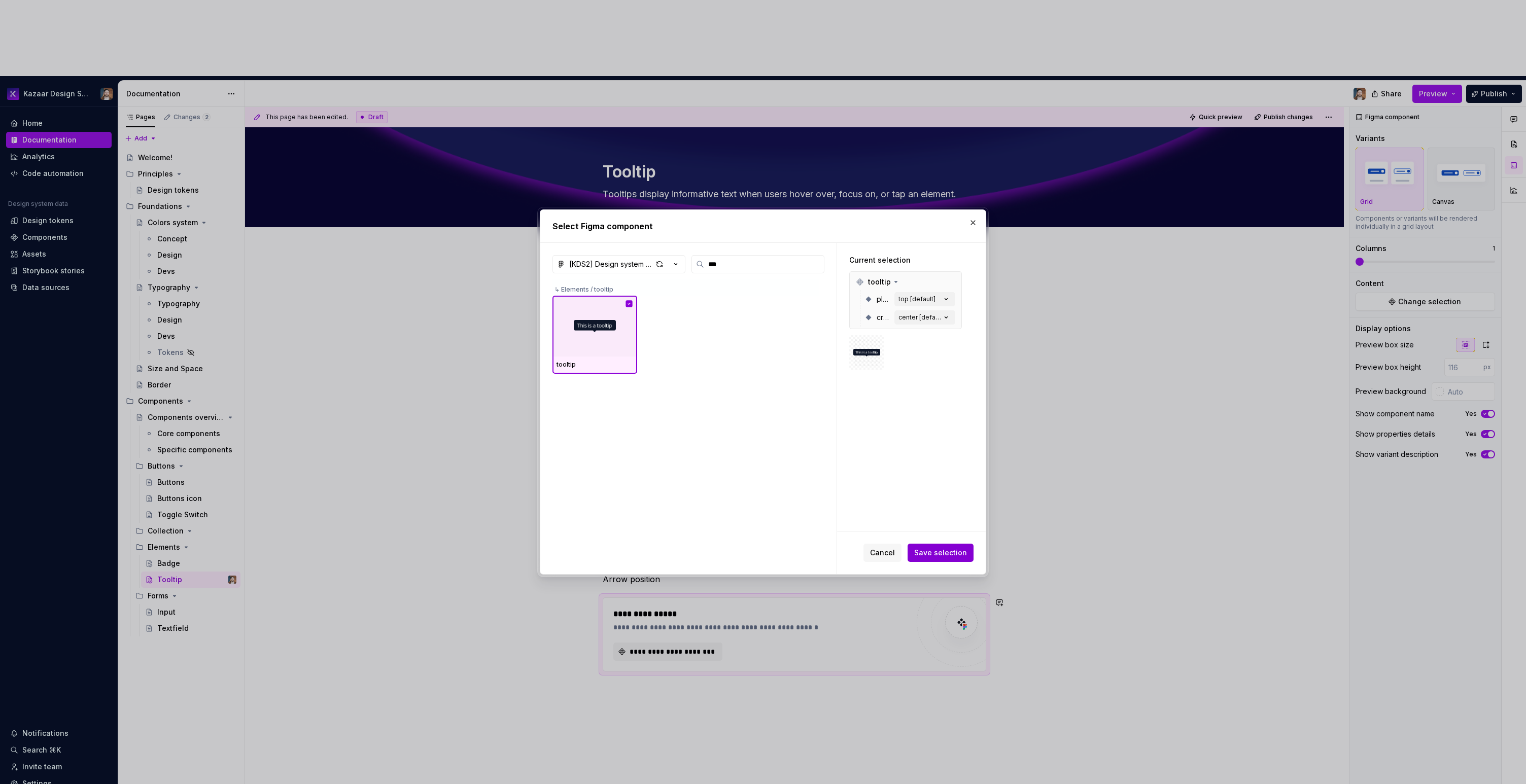
click at [947, 556] on span "Save selection" at bounding box center [940, 552] width 53 height 10
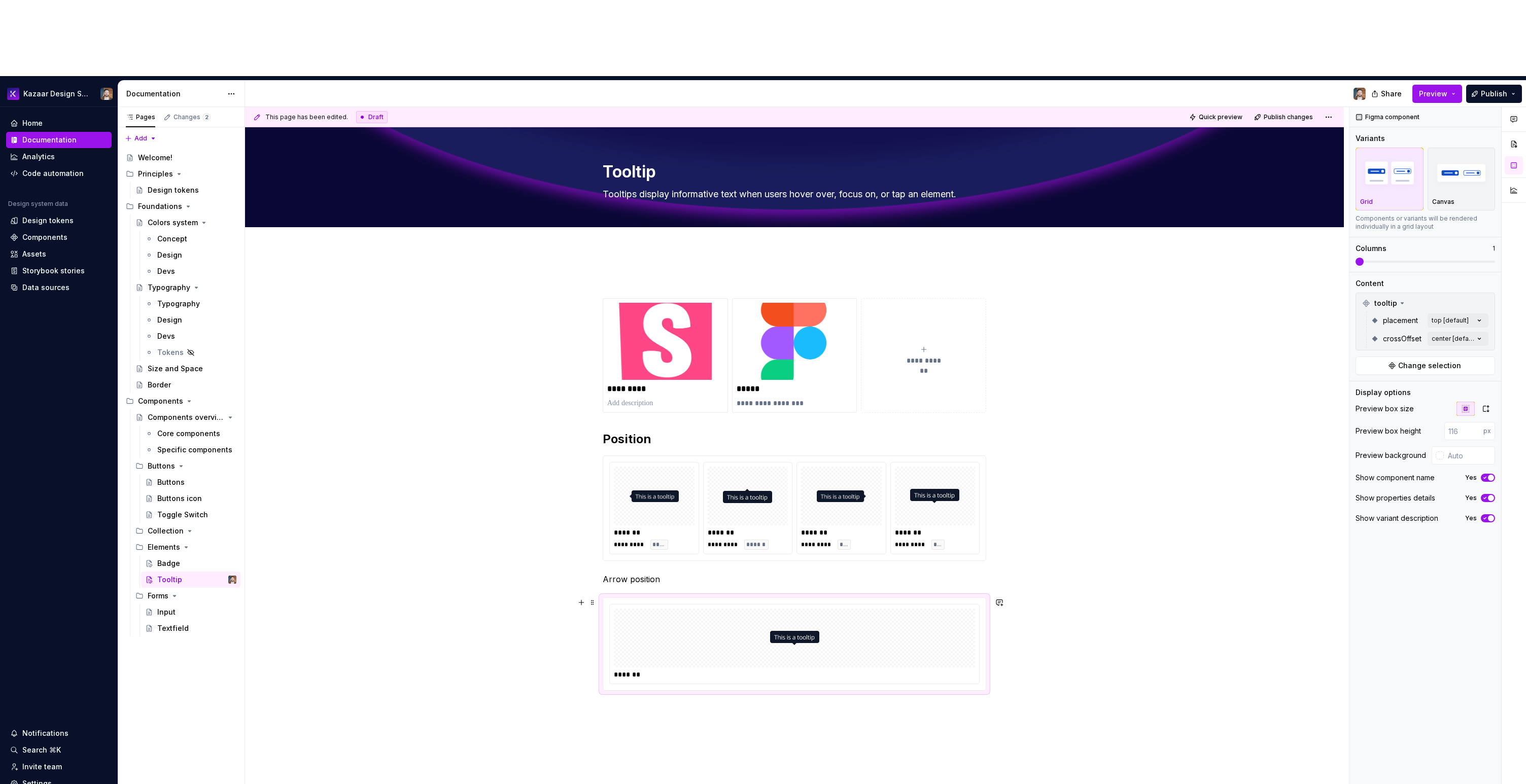
click at [906, 609] on div at bounding box center [794, 638] width 361 height 59
click at [1454, 261] on div "Comments Open comments No comments yet Select ‘Comment’ from the block context …" at bounding box center [1438, 484] width 177 height 754
click at [1380, 314] on span "center" at bounding box center [1381, 311] width 23 height 10
click at [1377, 329] on span "left" at bounding box center [1376, 327] width 12 height 10
click at [1377, 348] on span "right" at bounding box center [1378, 343] width 16 height 10
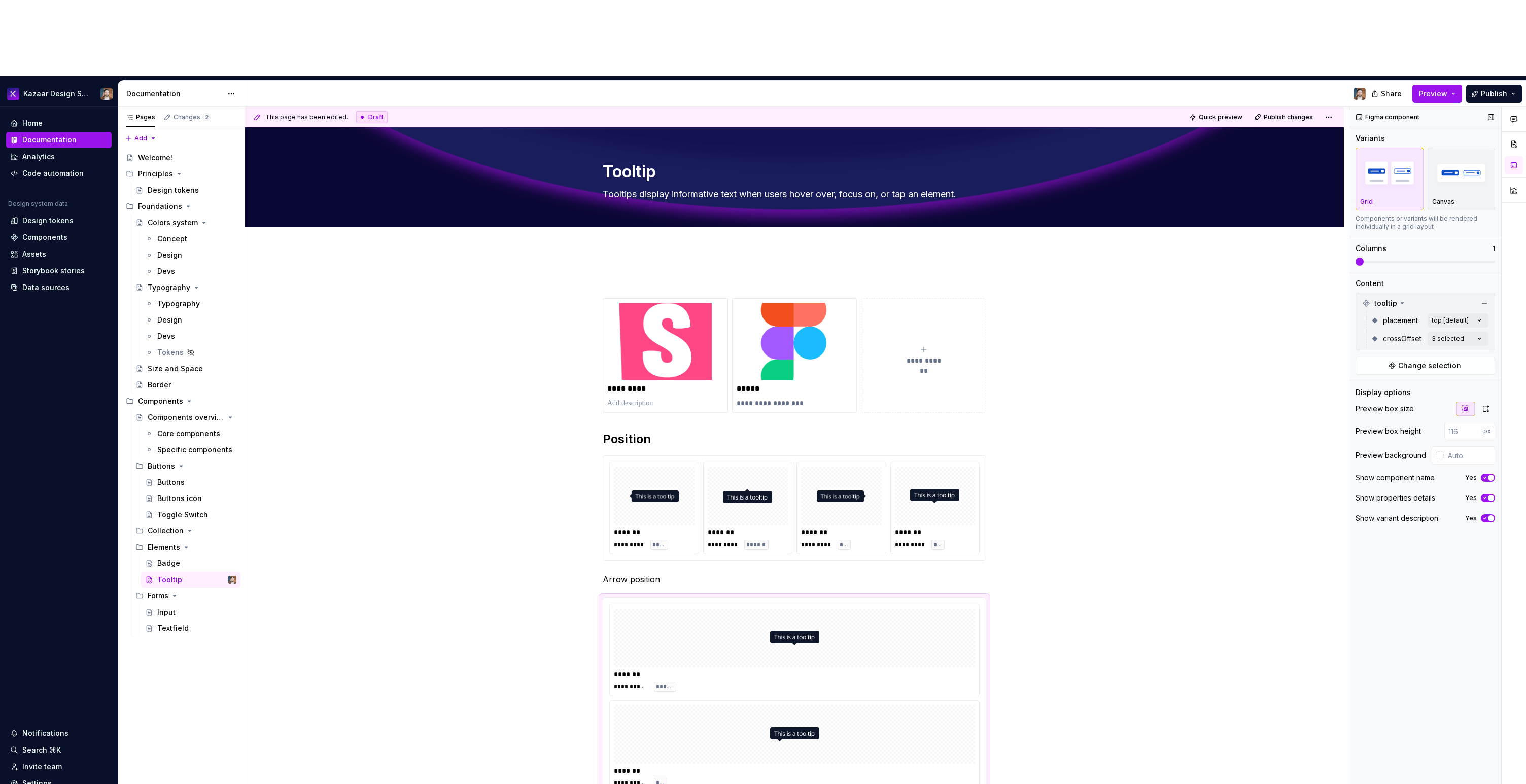
drag, startPoint x: 1367, startPoint y: 185, endPoint x: 1430, endPoint y: 191, distance: 63.3
click at [1430, 191] on div "Comments Open comments No comments yet Select ‘Comment’ from the block context …" at bounding box center [1438, 484] width 177 height 754
click at [1443, 261] on span at bounding box center [1425, 261] width 140 height 2
click at [158, 477] on div "Buttons" at bounding box center [171, 482] width 27 height 10
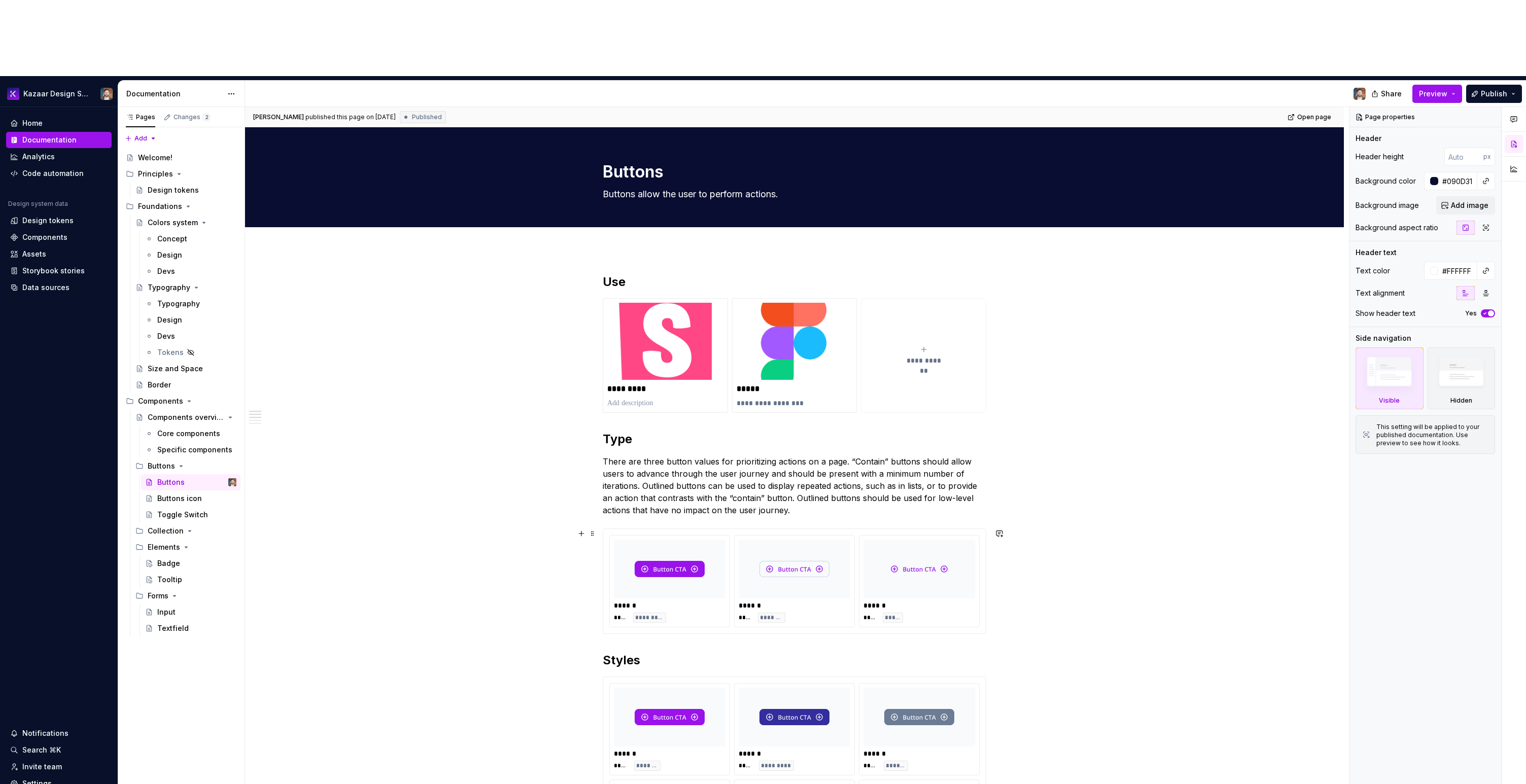
click at [815, 544] on img at bounding box center [794, 569] width 70 height 51
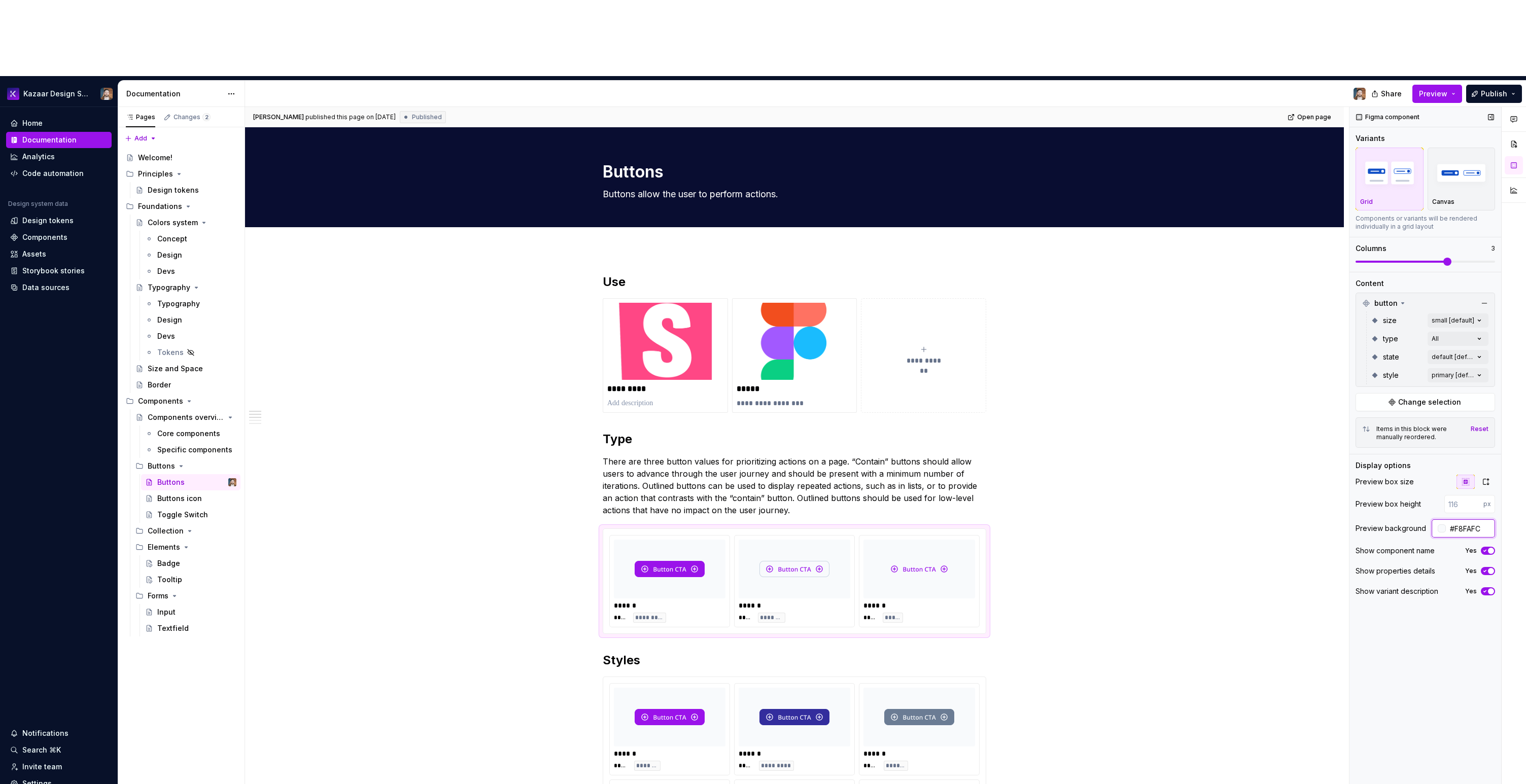
click at [1468, 519] on input "#F8FAFC" at bounding box center [1470, 528] width 49 height 18
click at [165, 558] on div "Badge" at bounding box center [168, 563] width 23 height 10
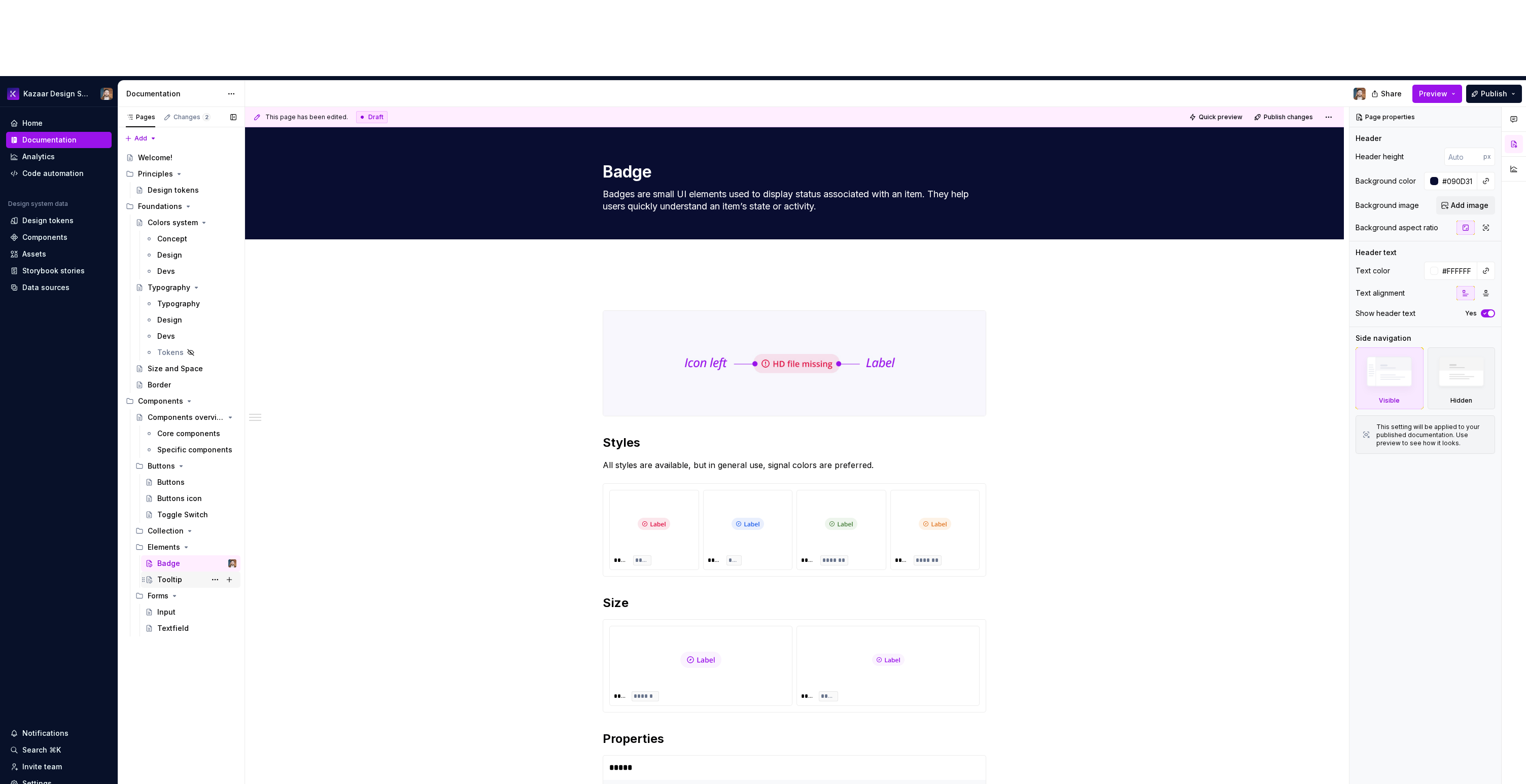
click at [165, 574] on div "Tooltip" at bounding box center [169, 579] width 25 height 10
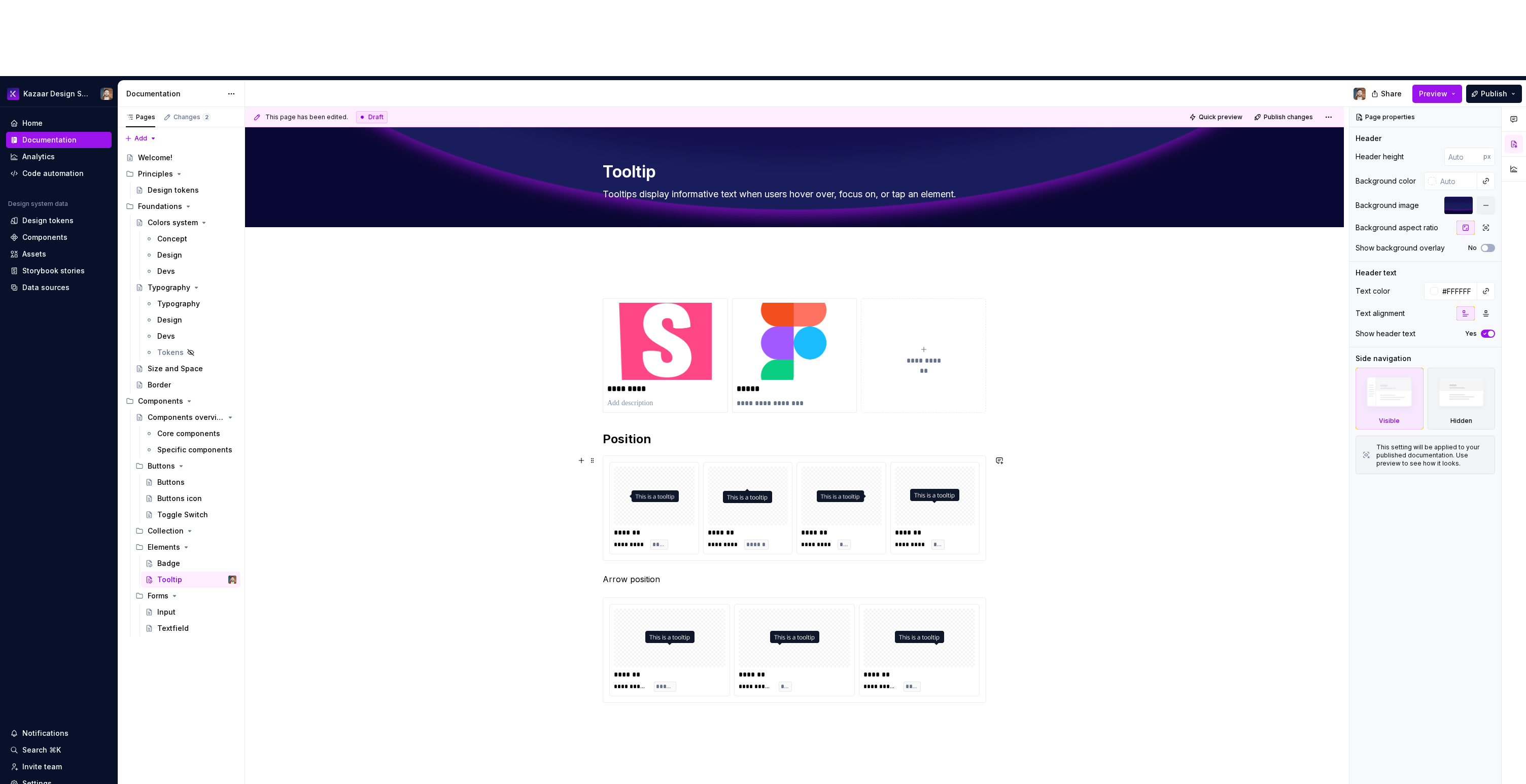
click at [896, 528] on div "*******" at bounding box center [935, 532] width 81 height 10
type textarea "*"
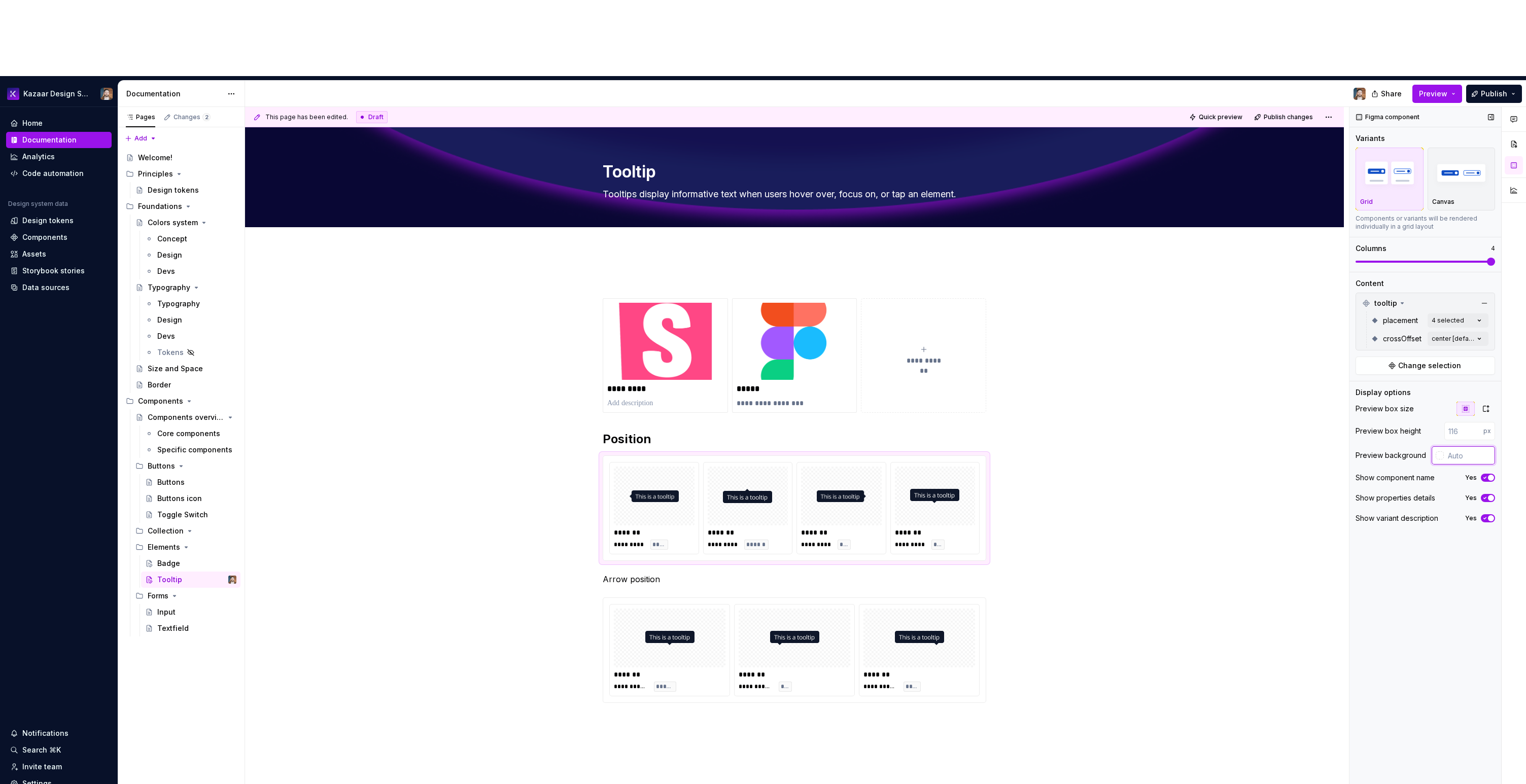
click at [1463, 446] on input "text" at bounding box center [1469, 455] width 51 height 18
paste input "#F8FAFC"
type input "#F8FAFC"
click at [820, 609] on div at bounding box center [794, 638] width 111 height 59
click at [919, 471] on img at bounding box center [934, 496] width 49 height 51
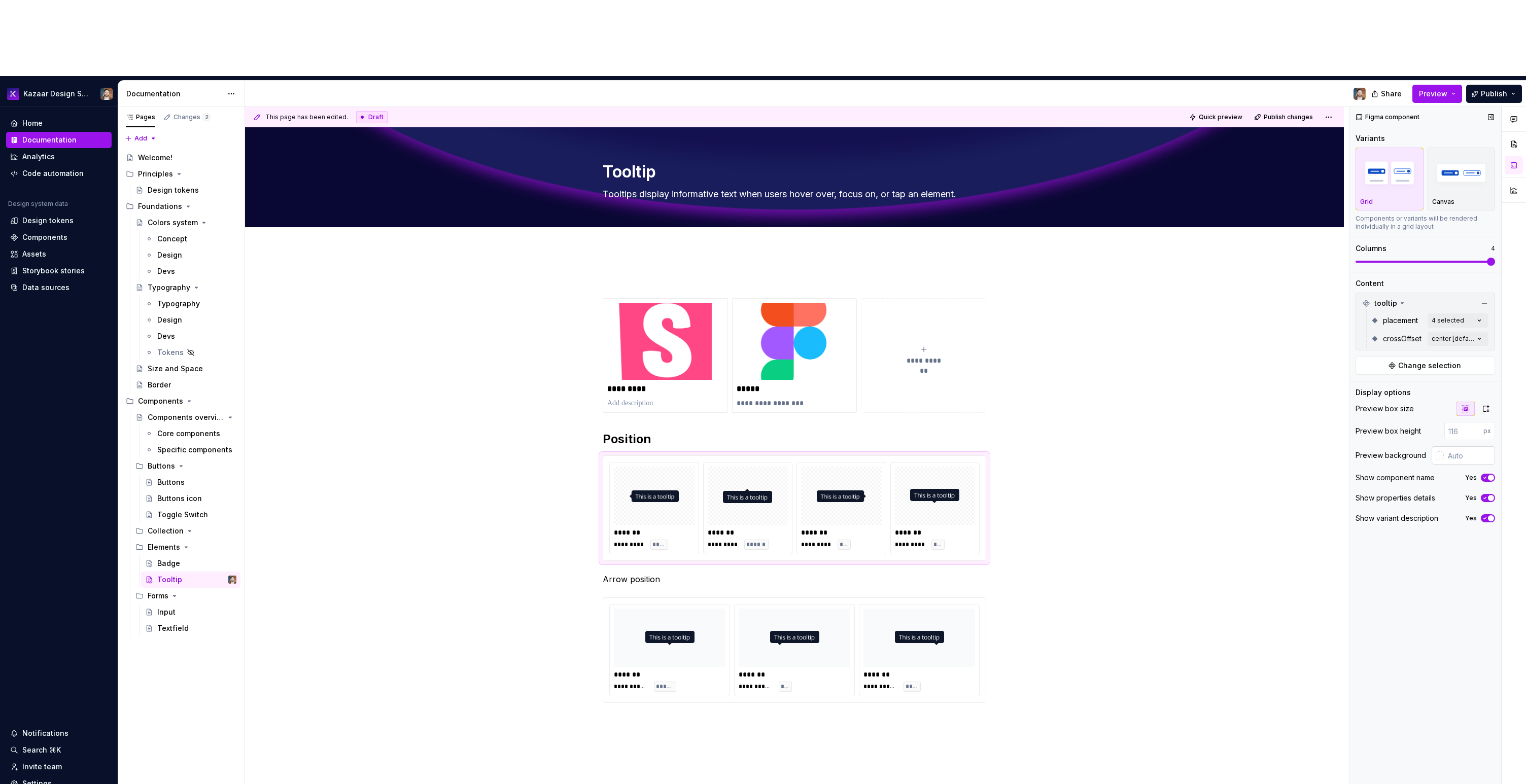
click at [1460, 446] on input "text" at bounding box center [1469, 455] width 51 height 18
paste input "#F8FAFC"
type input "#F8FAFC"
click at [1294, 478] on div "**********" at bounding box center [794, 600] width 1099 height 701
click at [1153, 496] on div "**********" at bounding box center [794, 600] width 1099 height 701
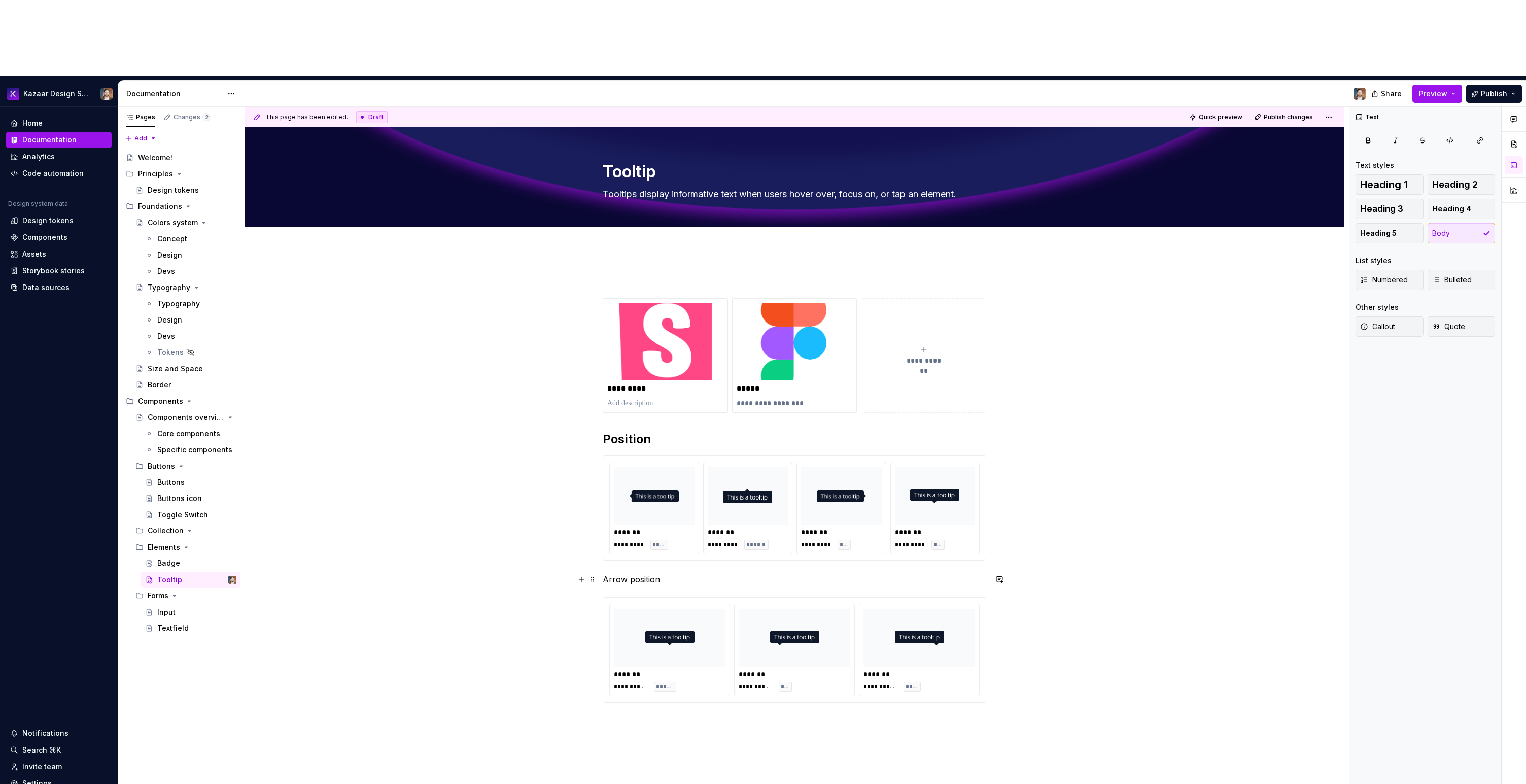
click at [647, 573] on p "Arrow position" at bounding box center [794, 579] width 383 height 12
click at [661, 486] on button "button" at bounding box center [666, 485] width 14 height 14
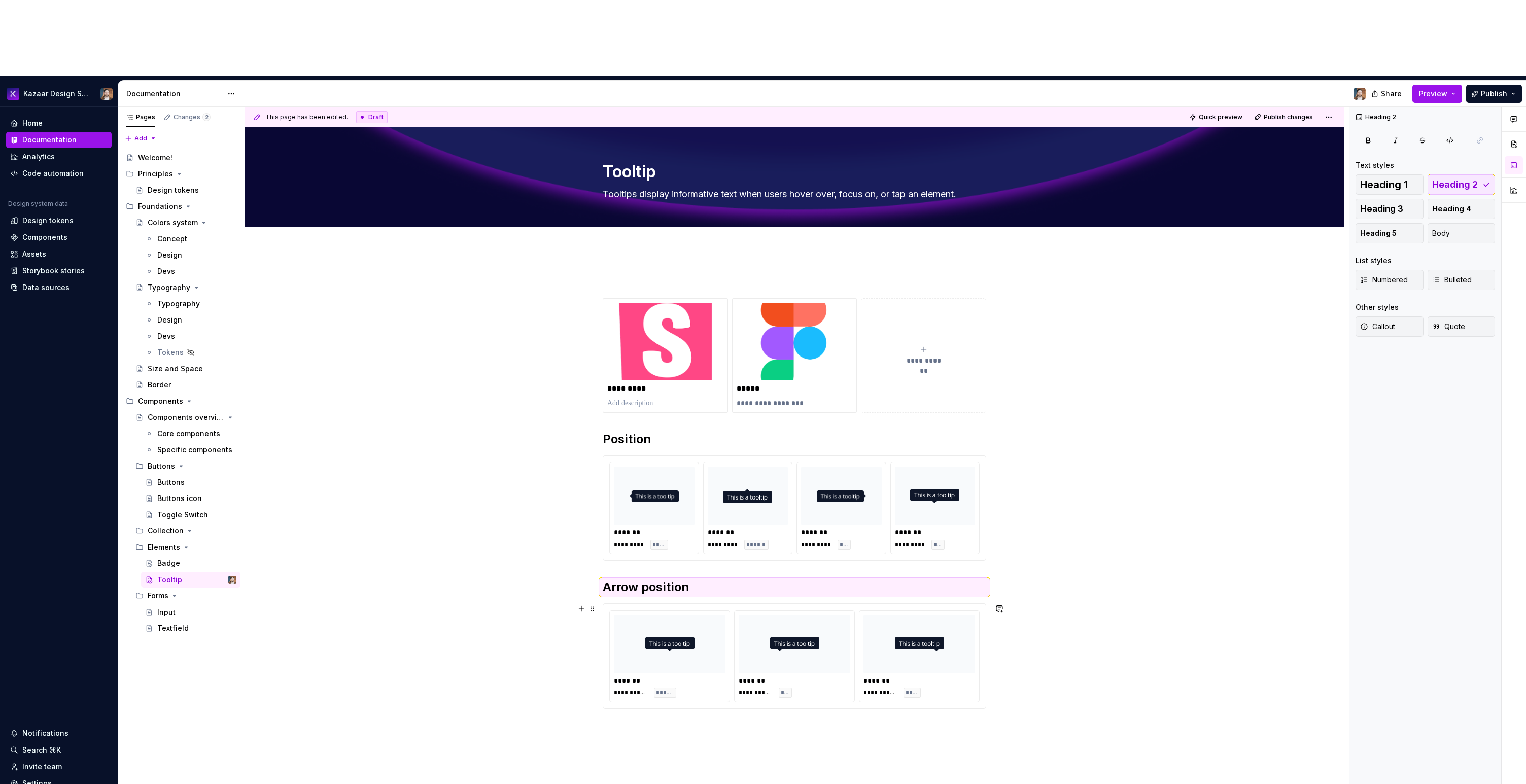
click at [1118, 531] on div "**********" at bounding box center [797, 484] width 1104 height 754
click at [1473, 85] on button "Publish" at bounding box center [1494, 94] width 56 height 18
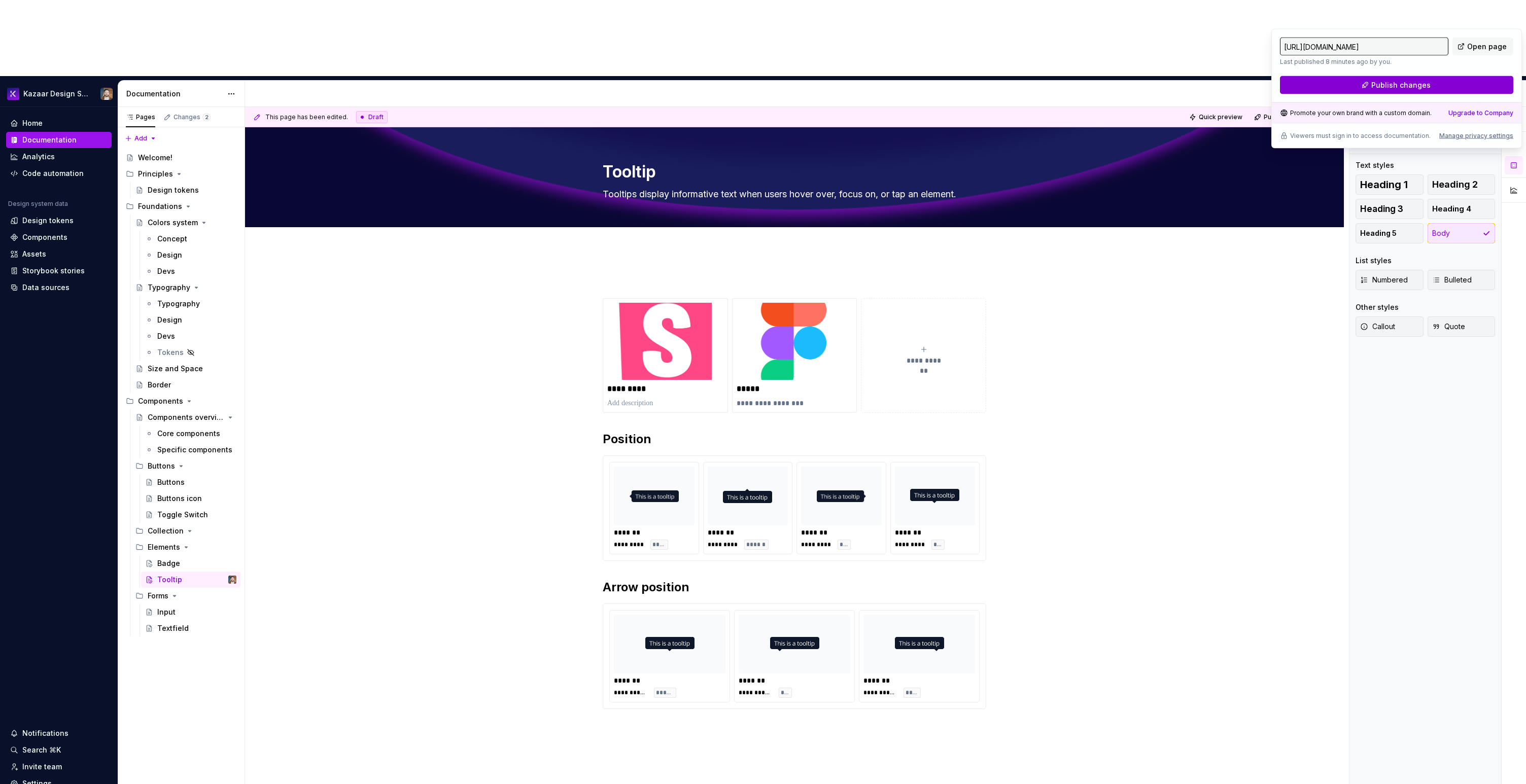
click at [1431, 82] on button "Publish changes" at bounding box center [1397, 85] width 233 height 18
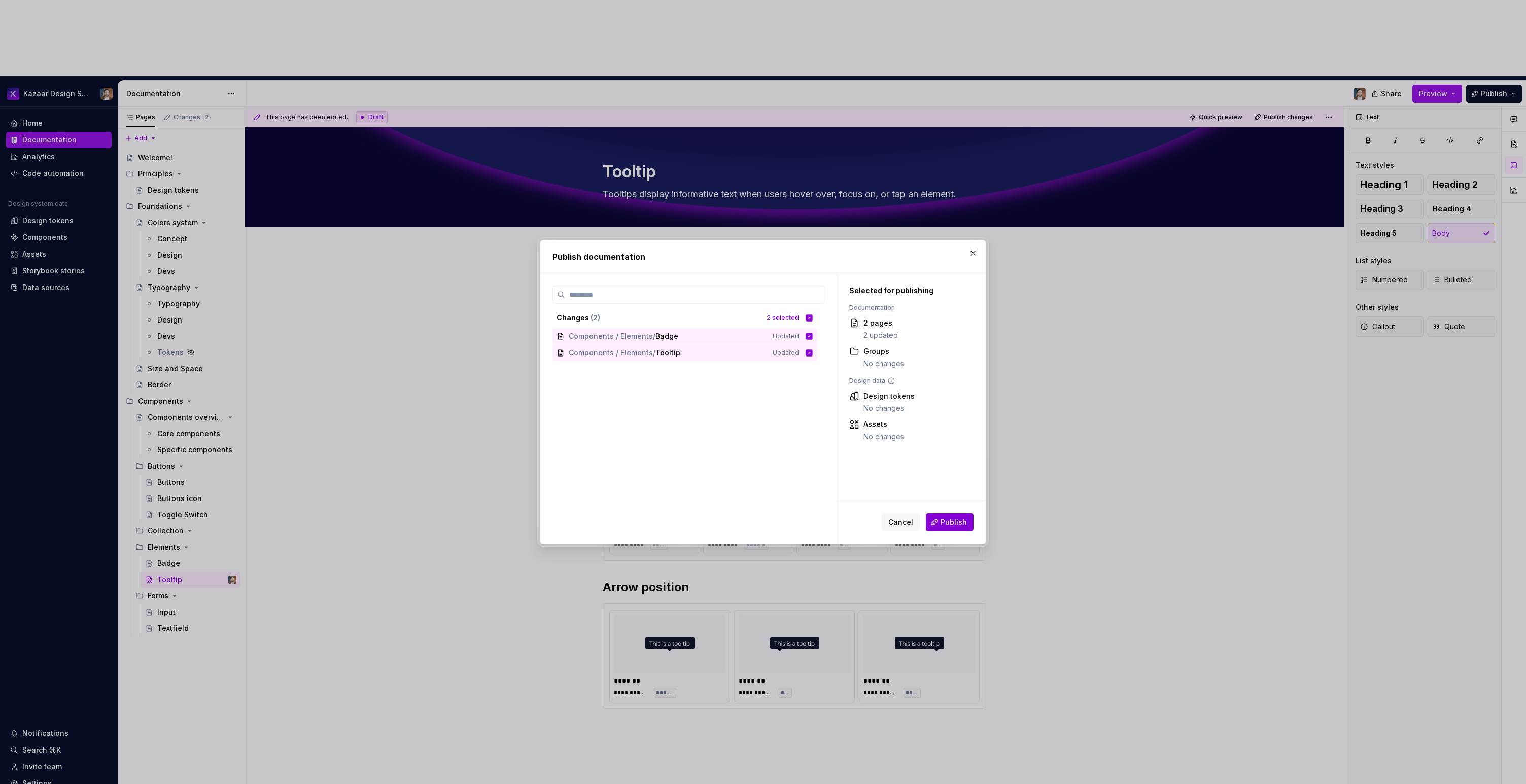
click at [957, 521] on span "Publish" at bounding box center [954, 522] width 27 height 10
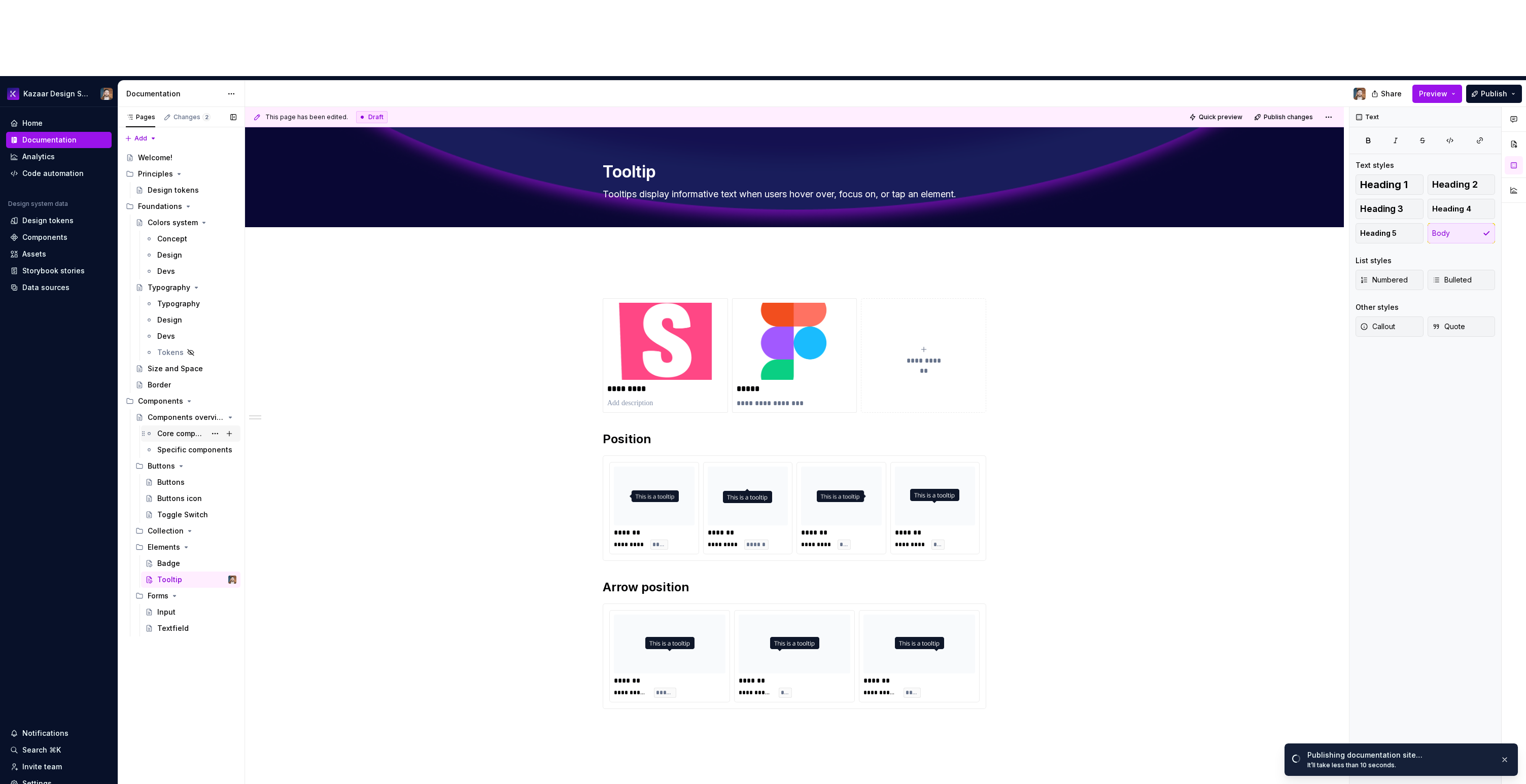
click at [175, 429] on div "Core components" at bounding box center [181, 433] width 49 height 10
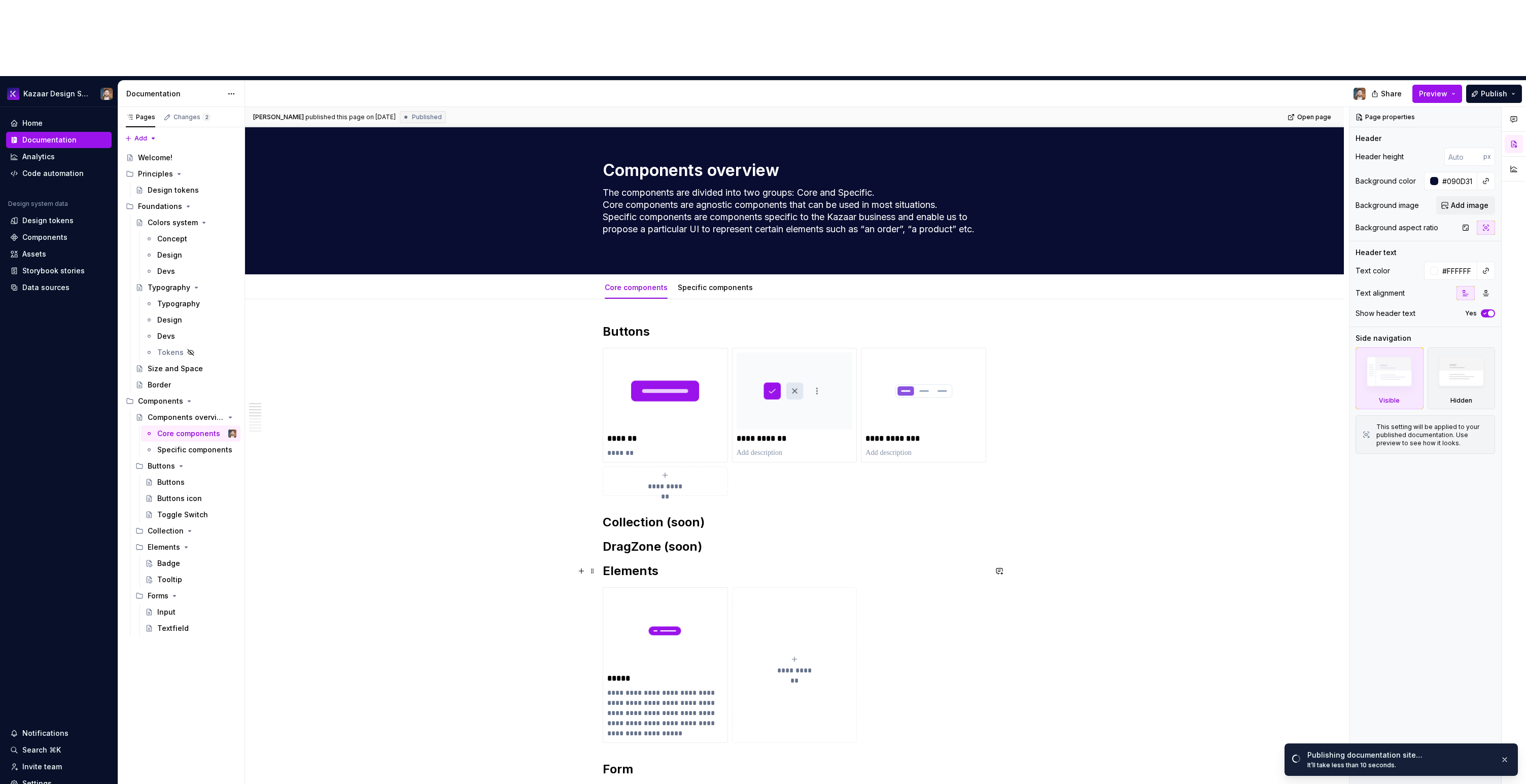
scroll to position [2, 0]
click at [805, 587] on button "**********" at bounding box center [795, 664] width 126 height 155
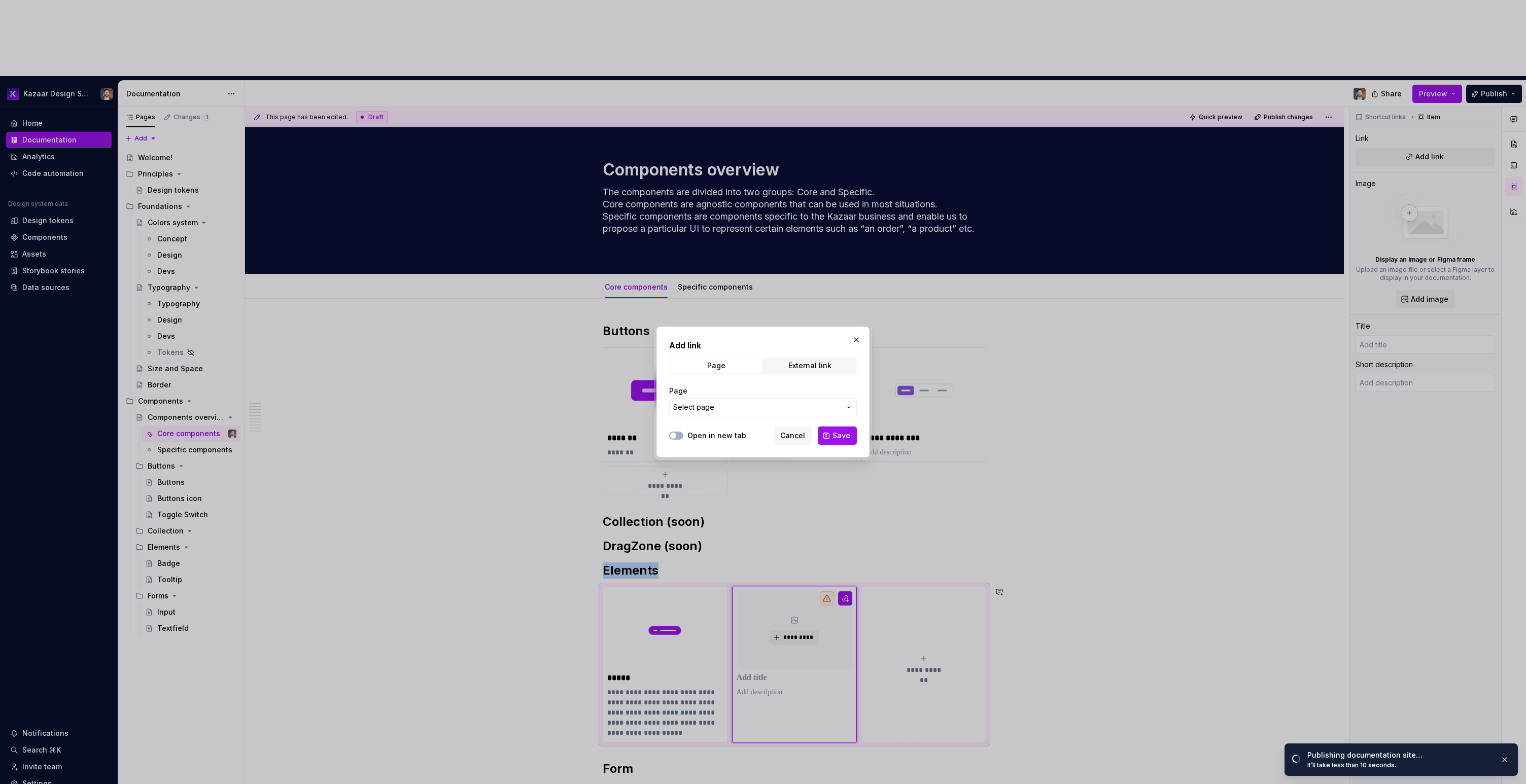
click at [729, 404] on span "Select page" at bounding box center [756, 407] width 168 height 10
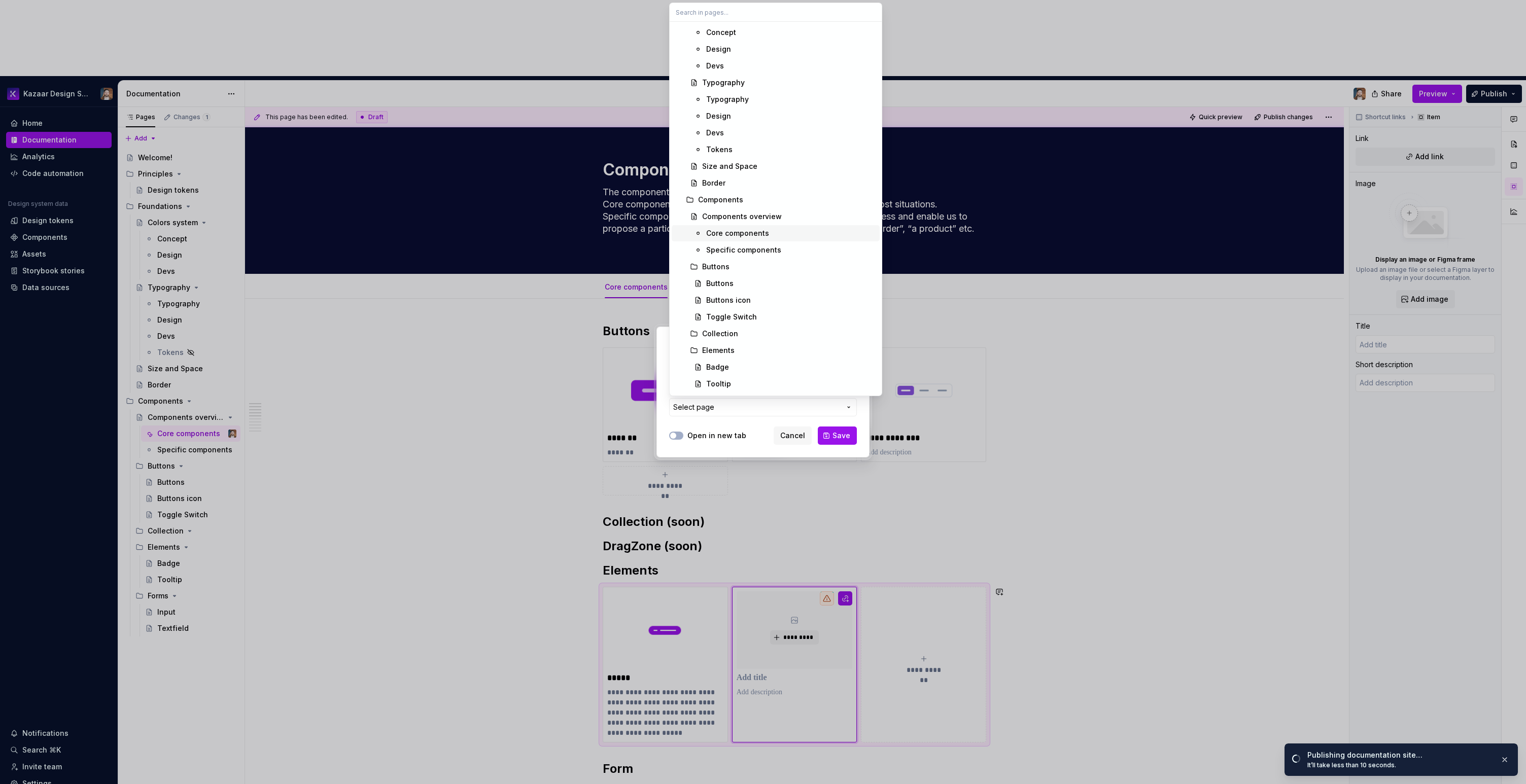
scroll to position [149, 0]
click at [730, 331] on div "Tooltip" at bounding box center [791, 335] width 169 height 10
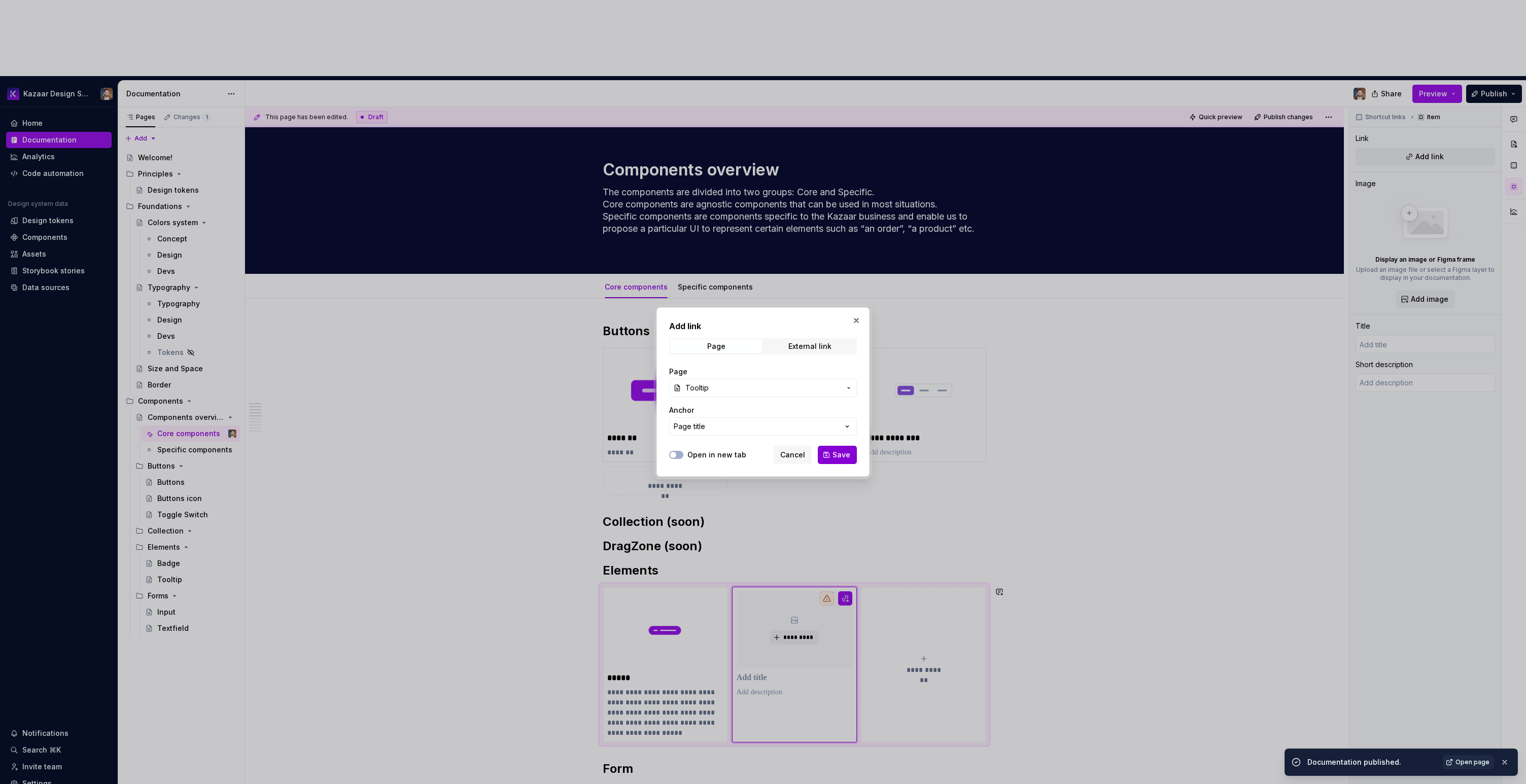
click at [836, 455] on span "Save" at bounding box center [841, 455] width 18 height 10
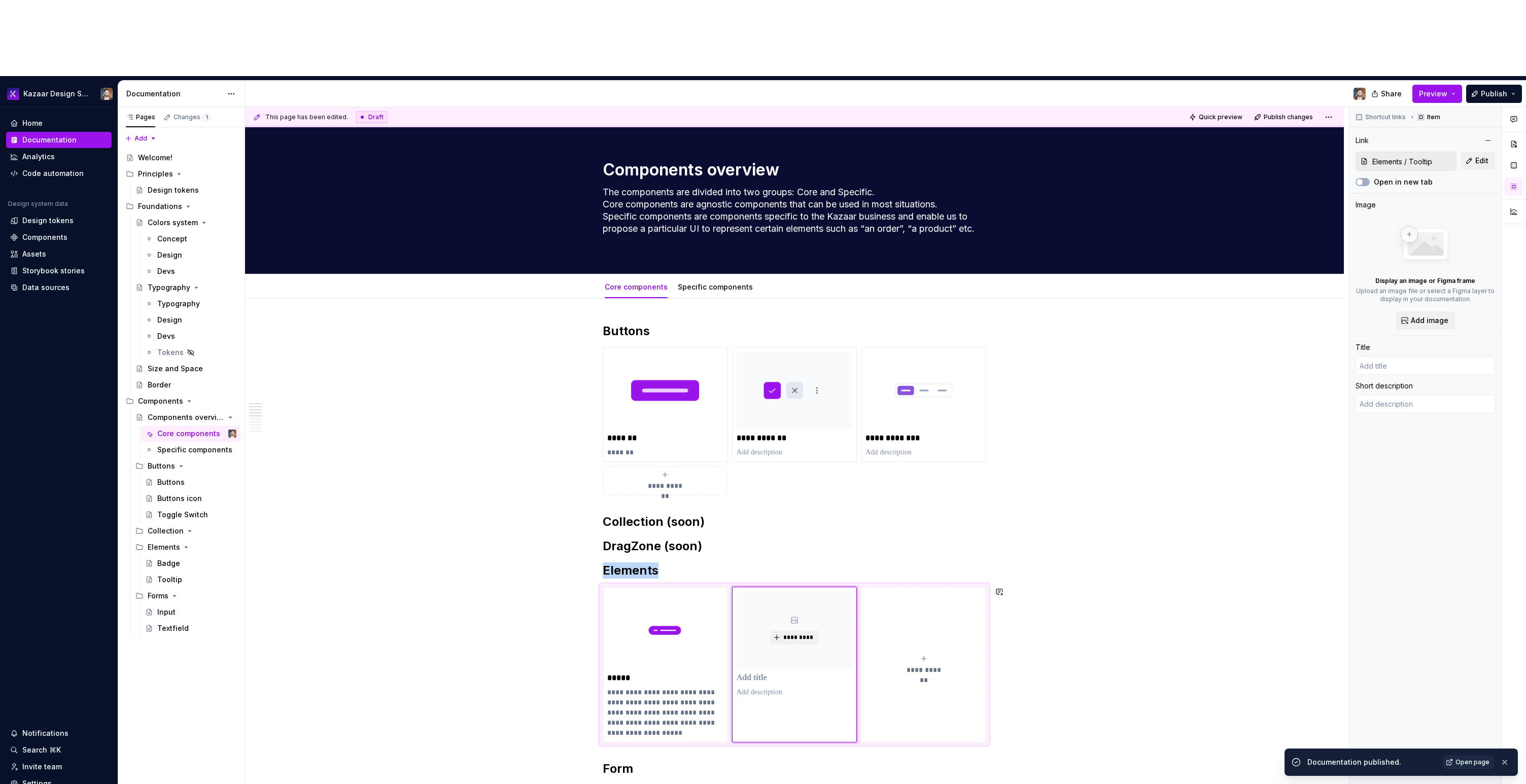
type textarea "*"
type input "Tooltip"
type textarea "Tooltips display informative text when users hover over, focus on, or tap an el…"
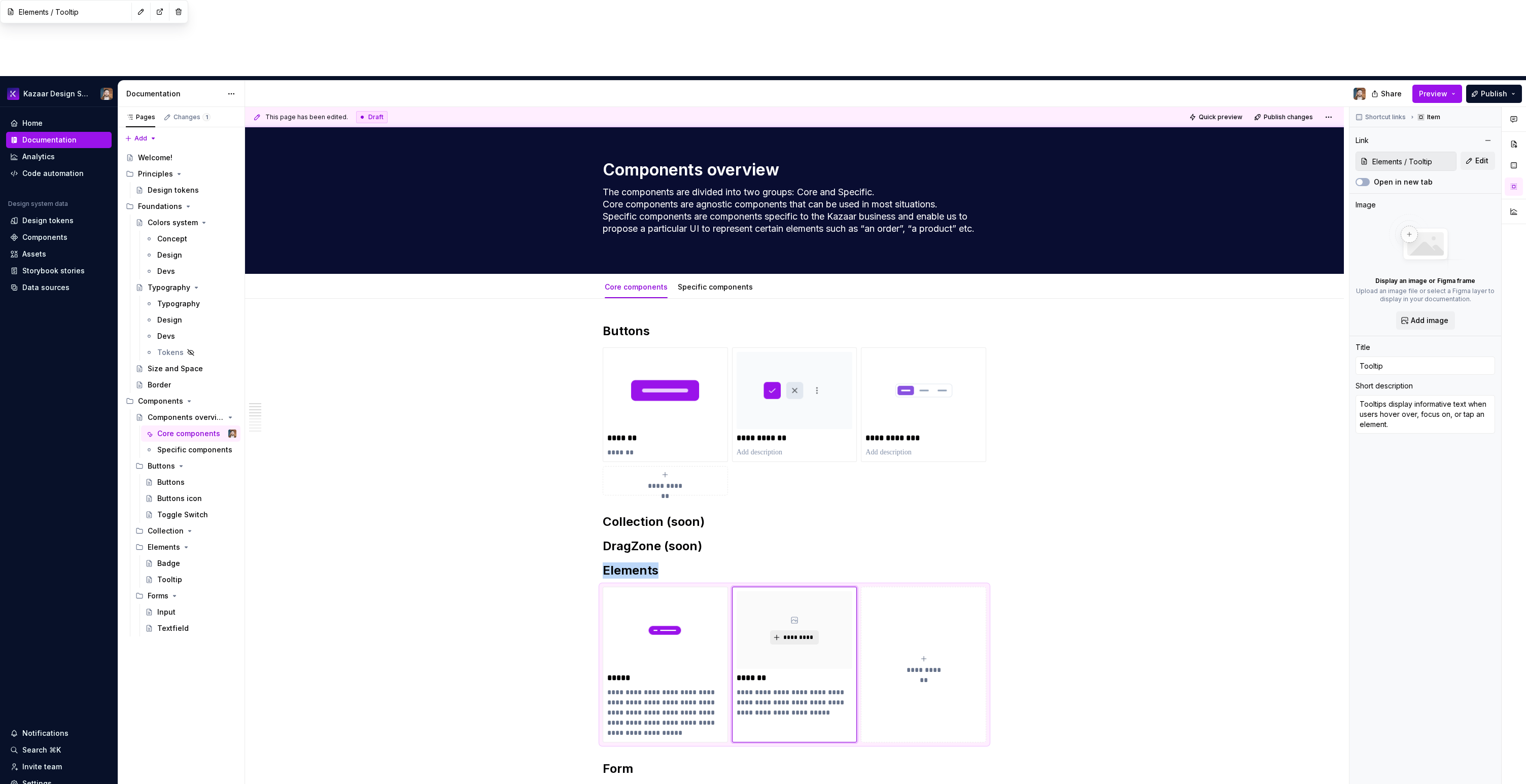
click at [796, 634] on span "*********" at bounding box center [798, 638] width 31 height 8
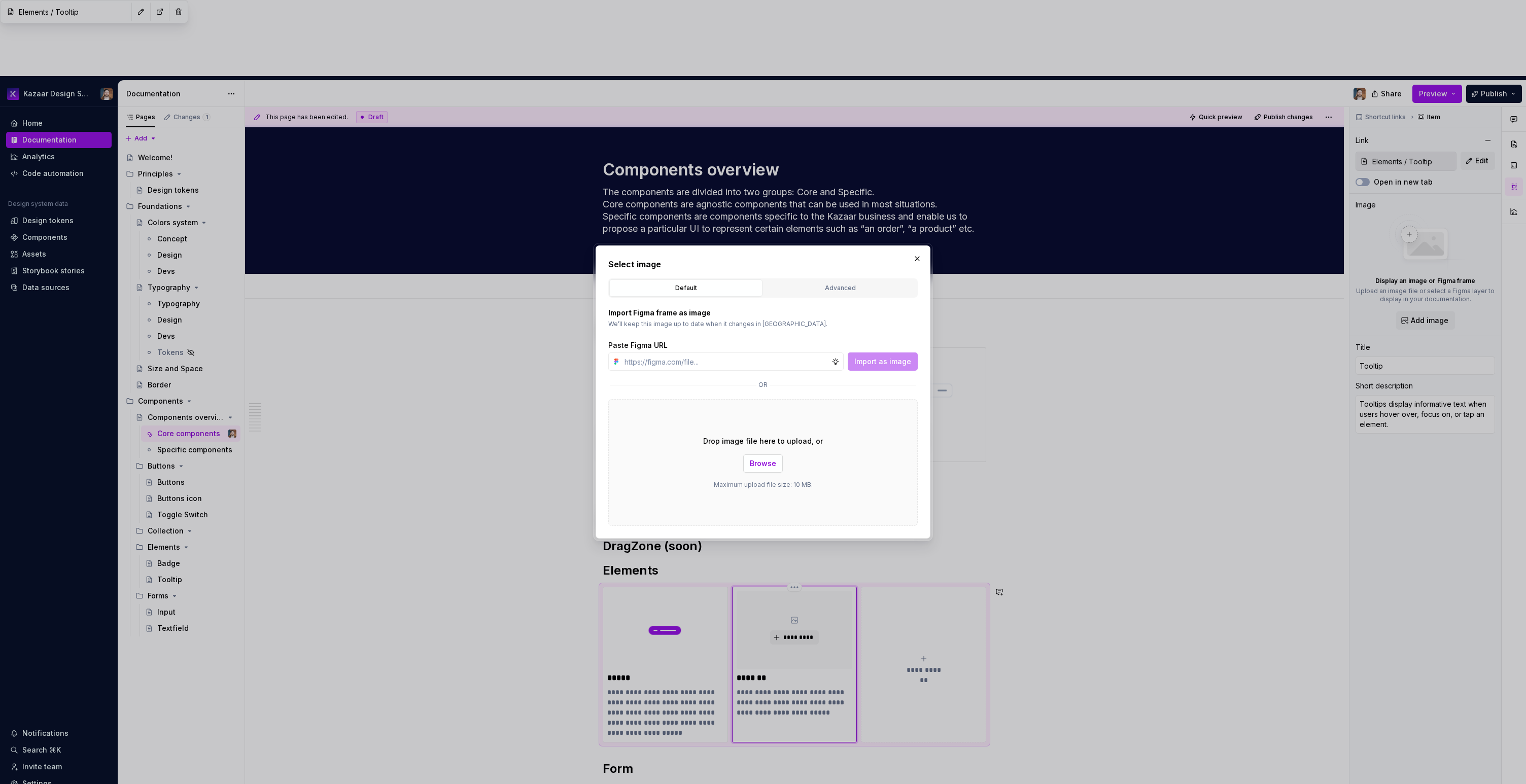
click at [755, 461] on span "Browse" at bounding box center [763, 463] width 27 height 10
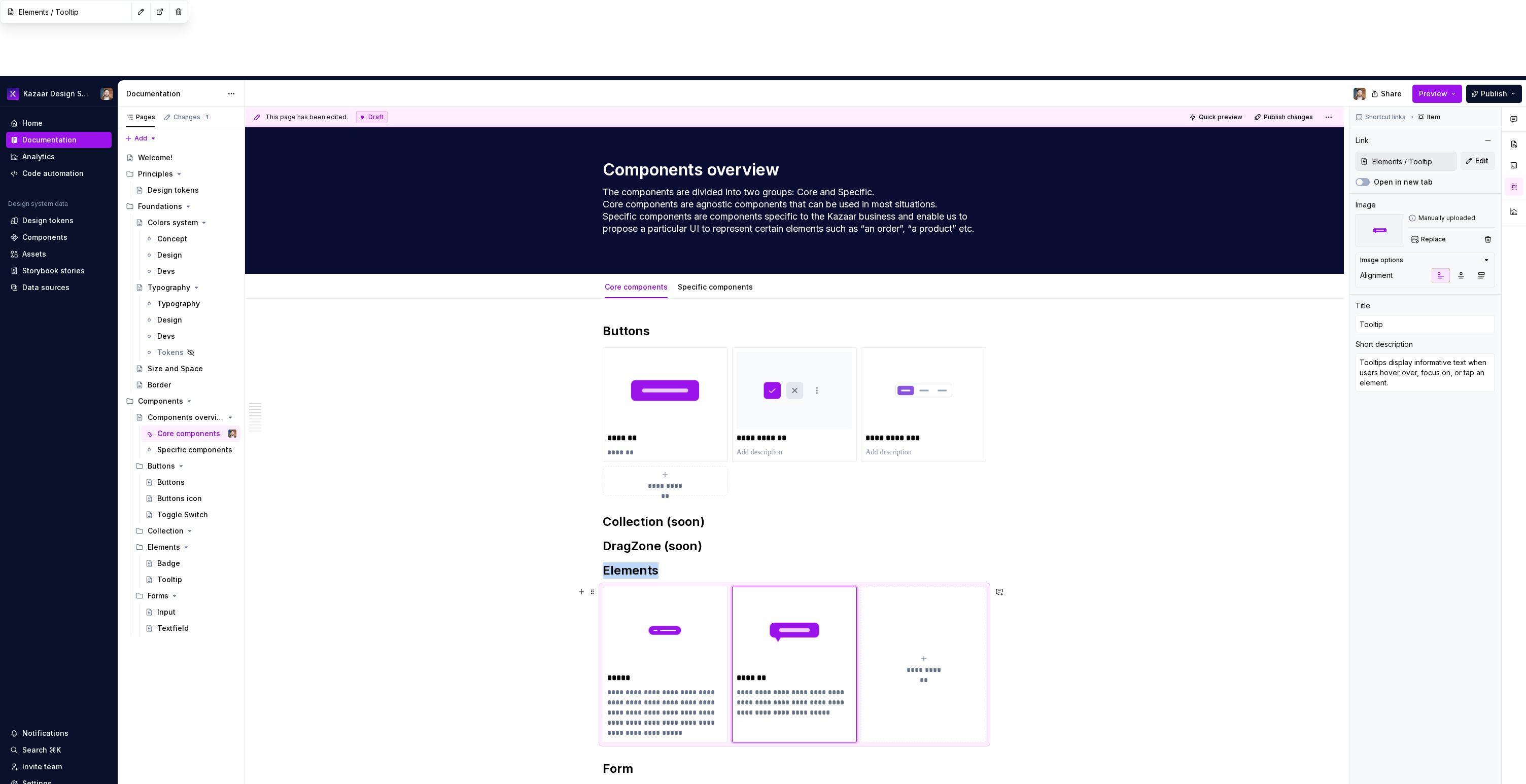
click at [1052, 521] on div "**********" at bounding box center [794, 799] width 1099 height 1001
click at [1054, 518] on div "**********" at bounding box center [794, 799] width 1099 height 1001
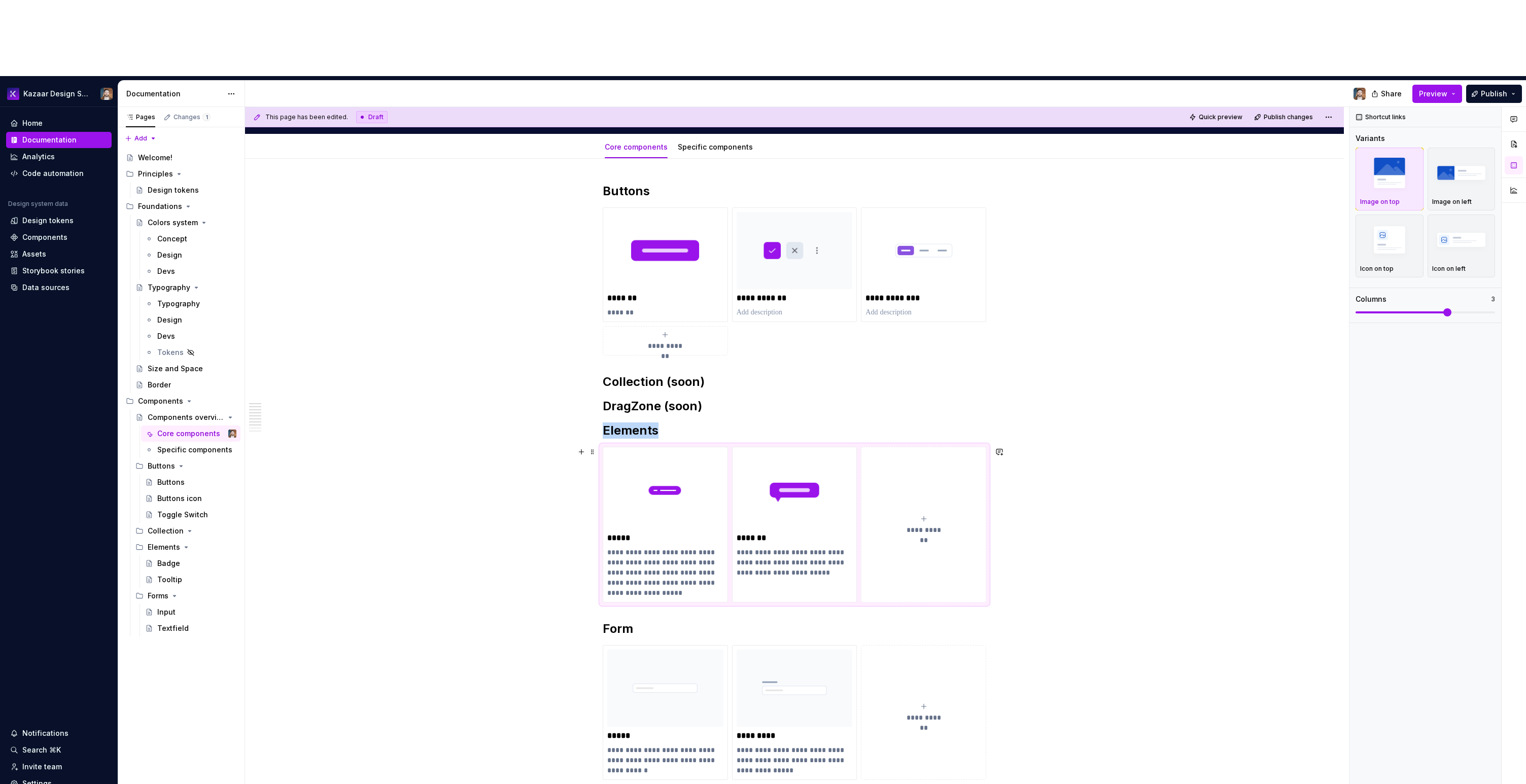
scroll to position [142, 0]
click at [733, 398] on h2 "DragZone (soon)" at bounding box center [794, 406] width 383 height 16
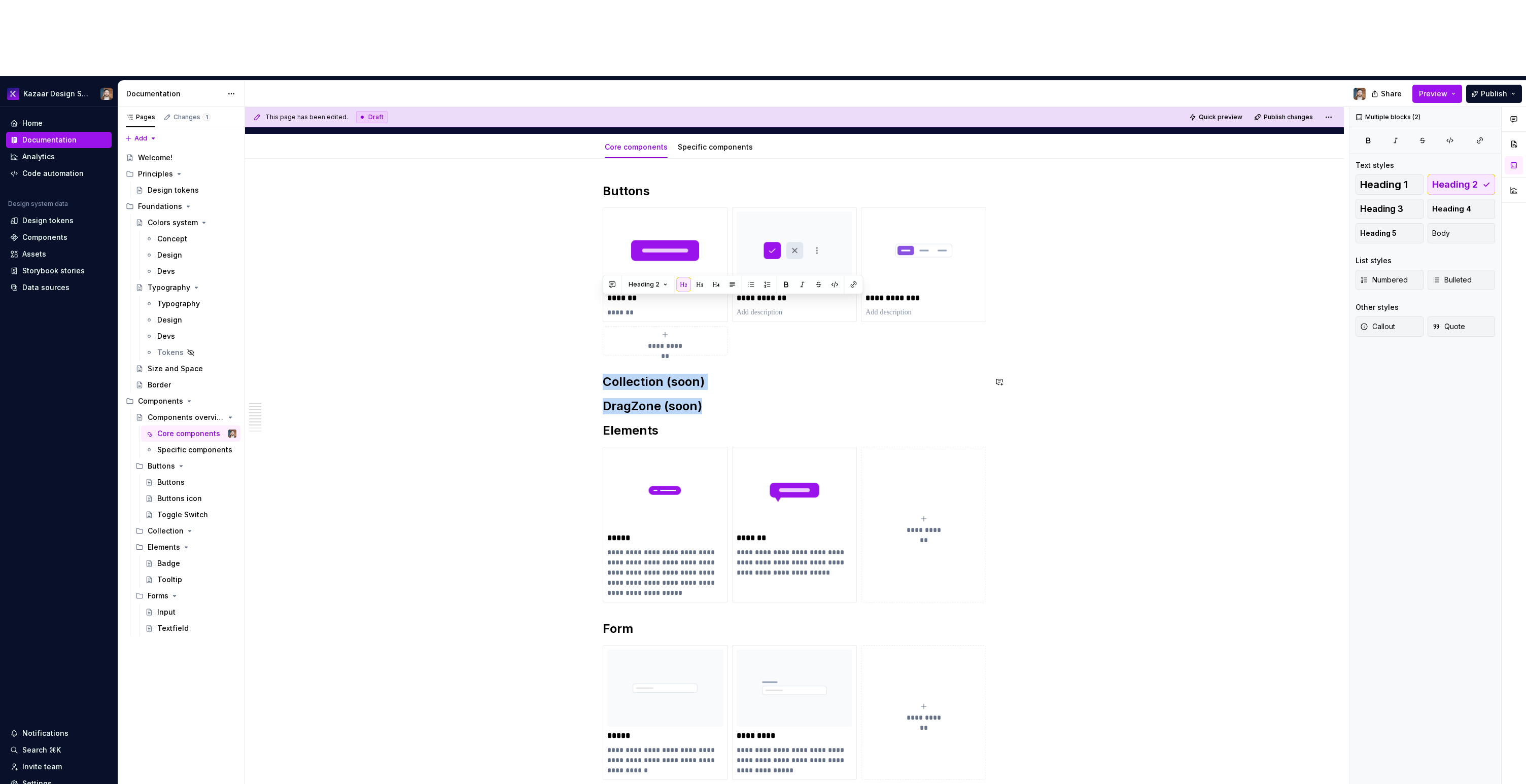
drag, startPoint x: 717, startPoint y: 333, endPoint x: 497, endPoint y: 290, distance: 224.2
click at [497, 290] on div "**********" at bounding box center [794, 659] width 1099 height 1001
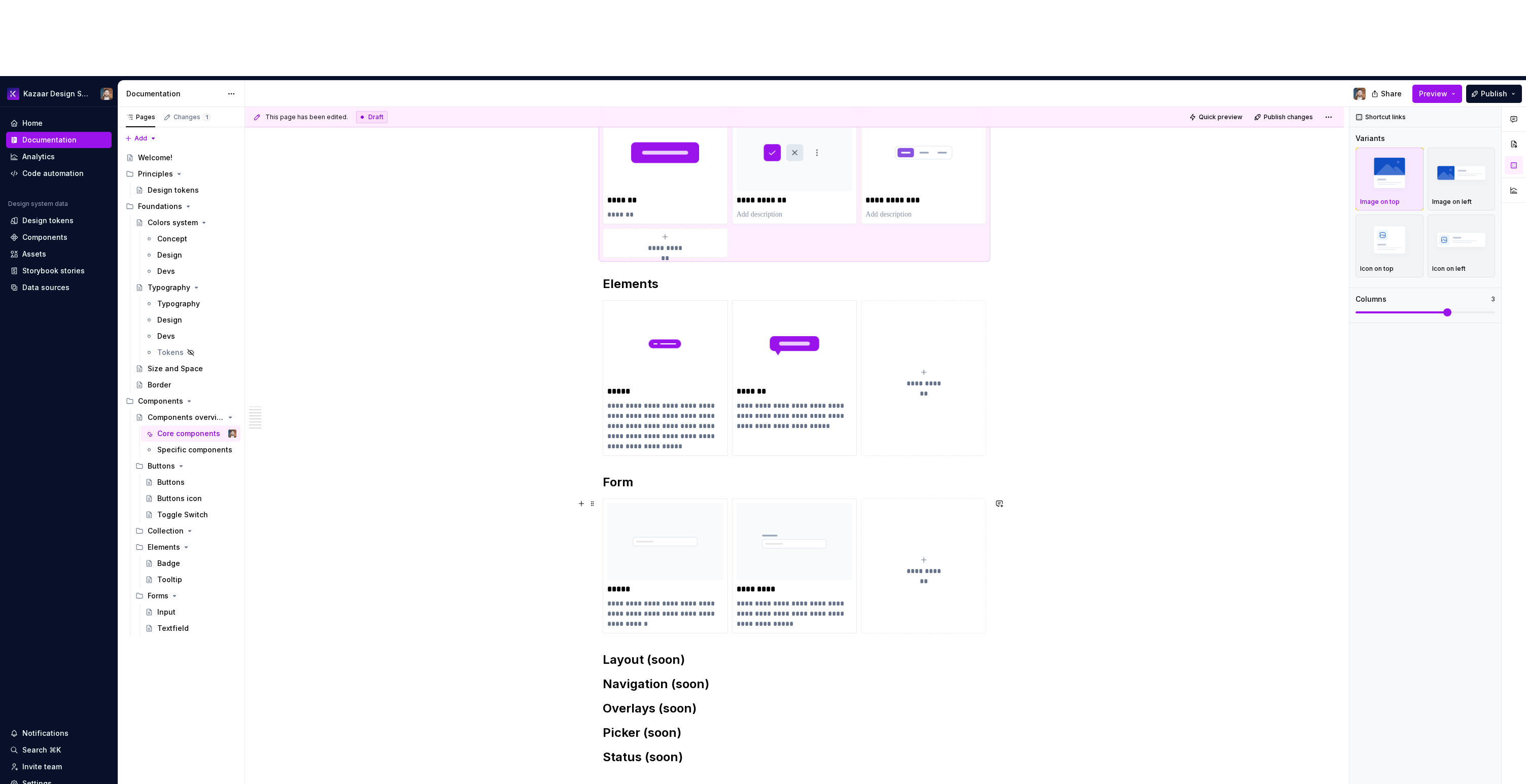
scroll to position [293, 0]
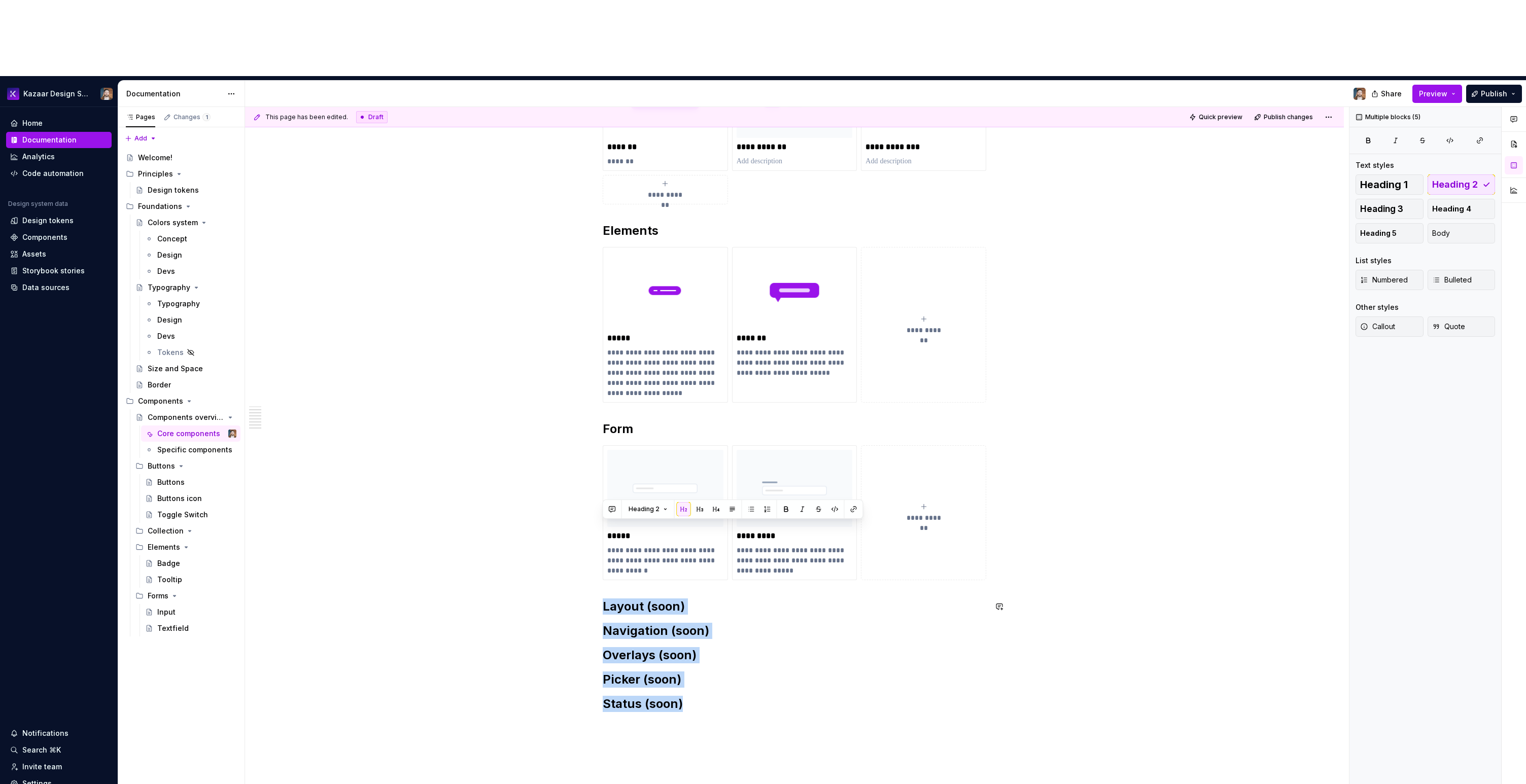
drag, startPoint x: 692, startPoint y: 626, endPoint x: 541, endPoint y: 518, distance: 185.6
click at [541, 518] on div "**********" at bounding box center [794, 483] width 1099 height 952
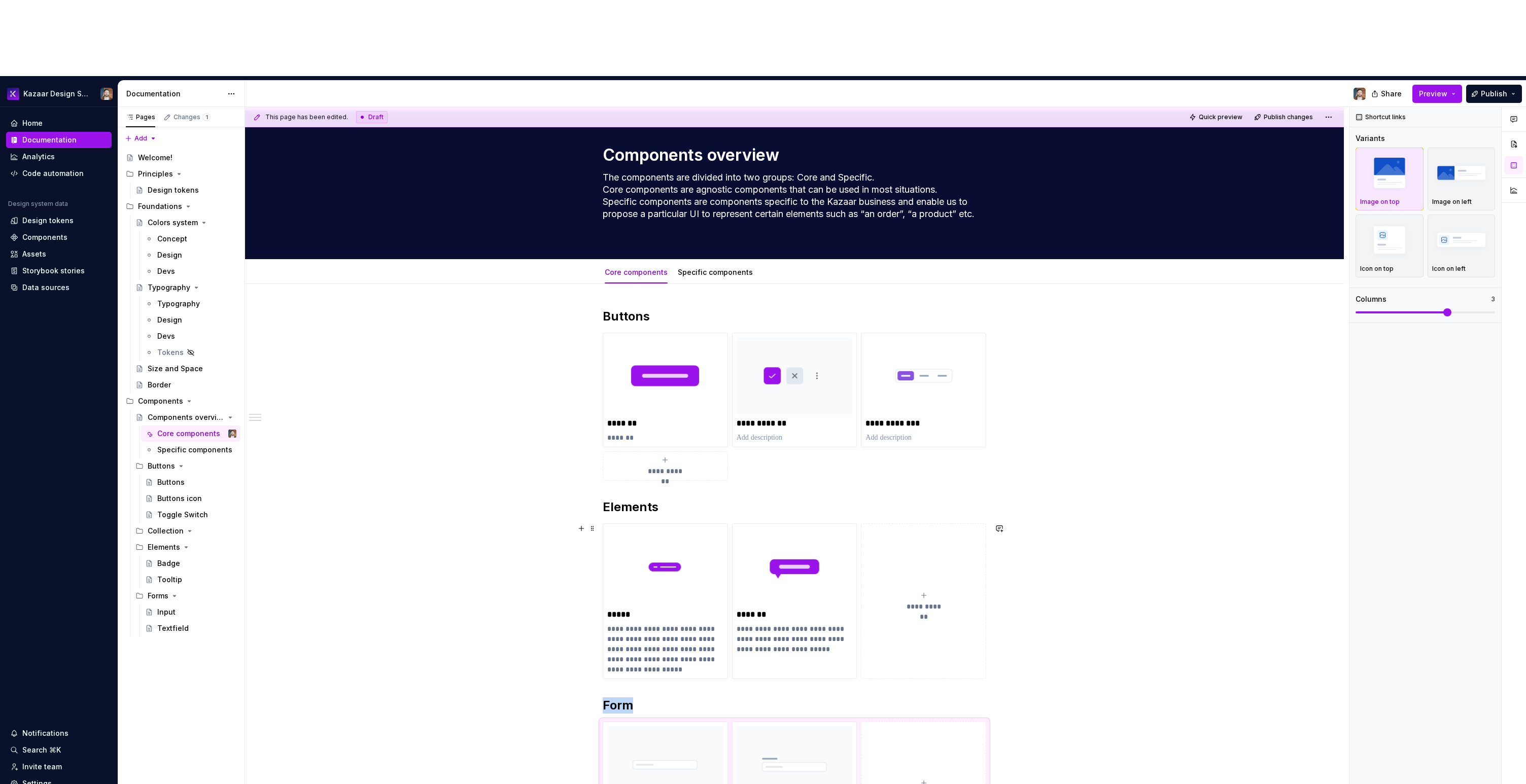
scroll to position [0, 0]
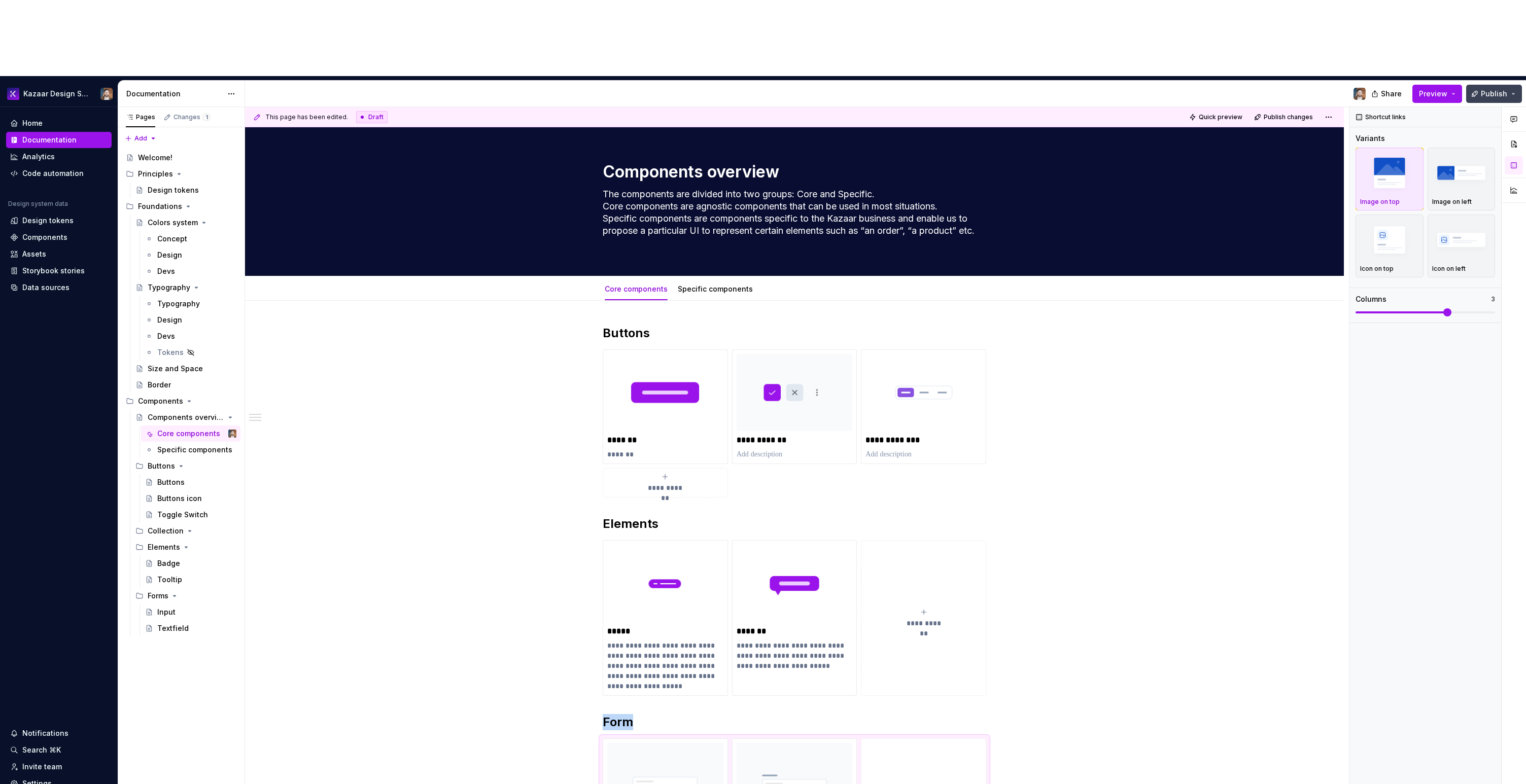
click at [1483, 85] on button "Publish" at bounding box center [1494, 94] width 56 height 18
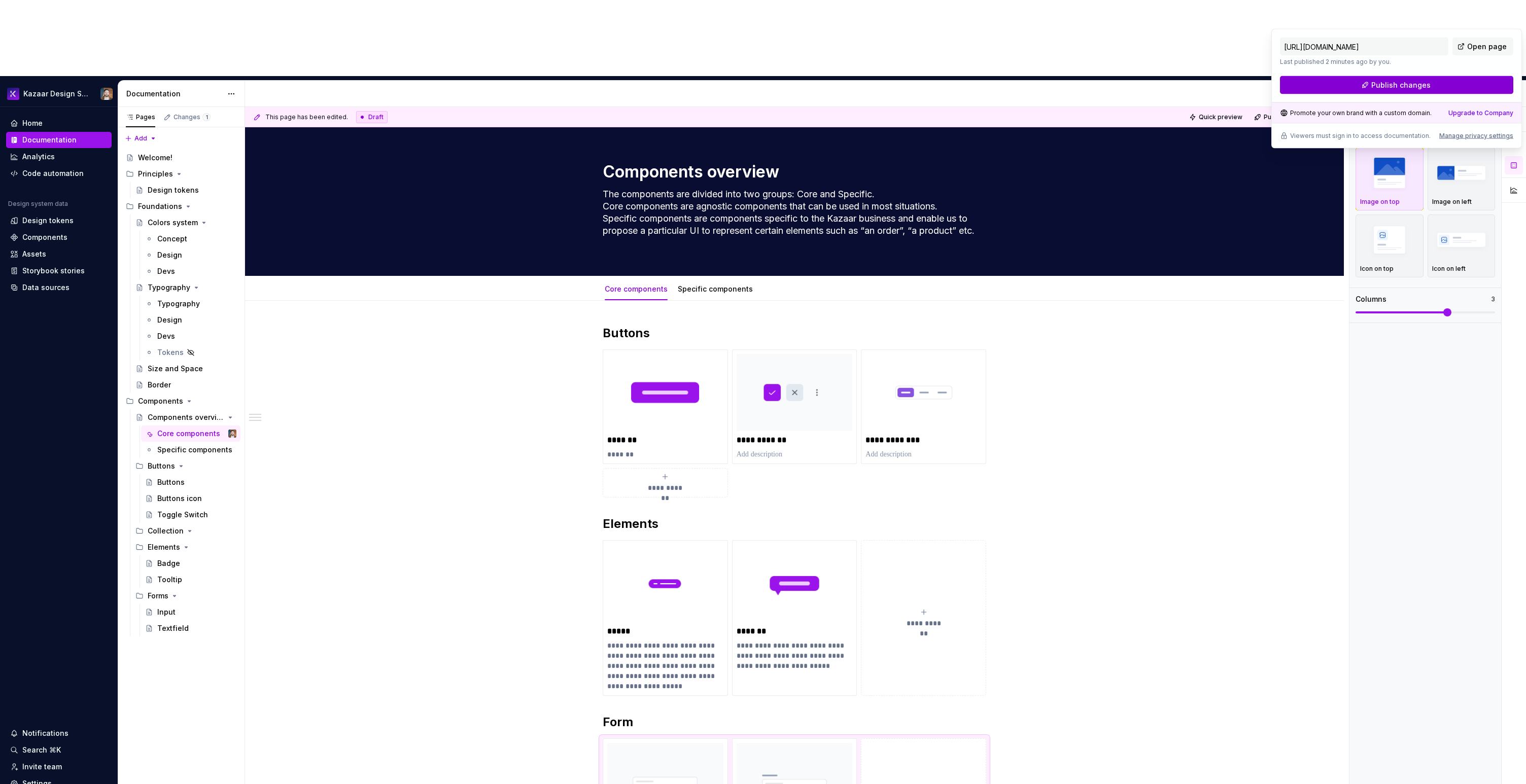
click at [1448, 82] on button "Publish changes" at bounding box center [1397, 85] width 233 height 18
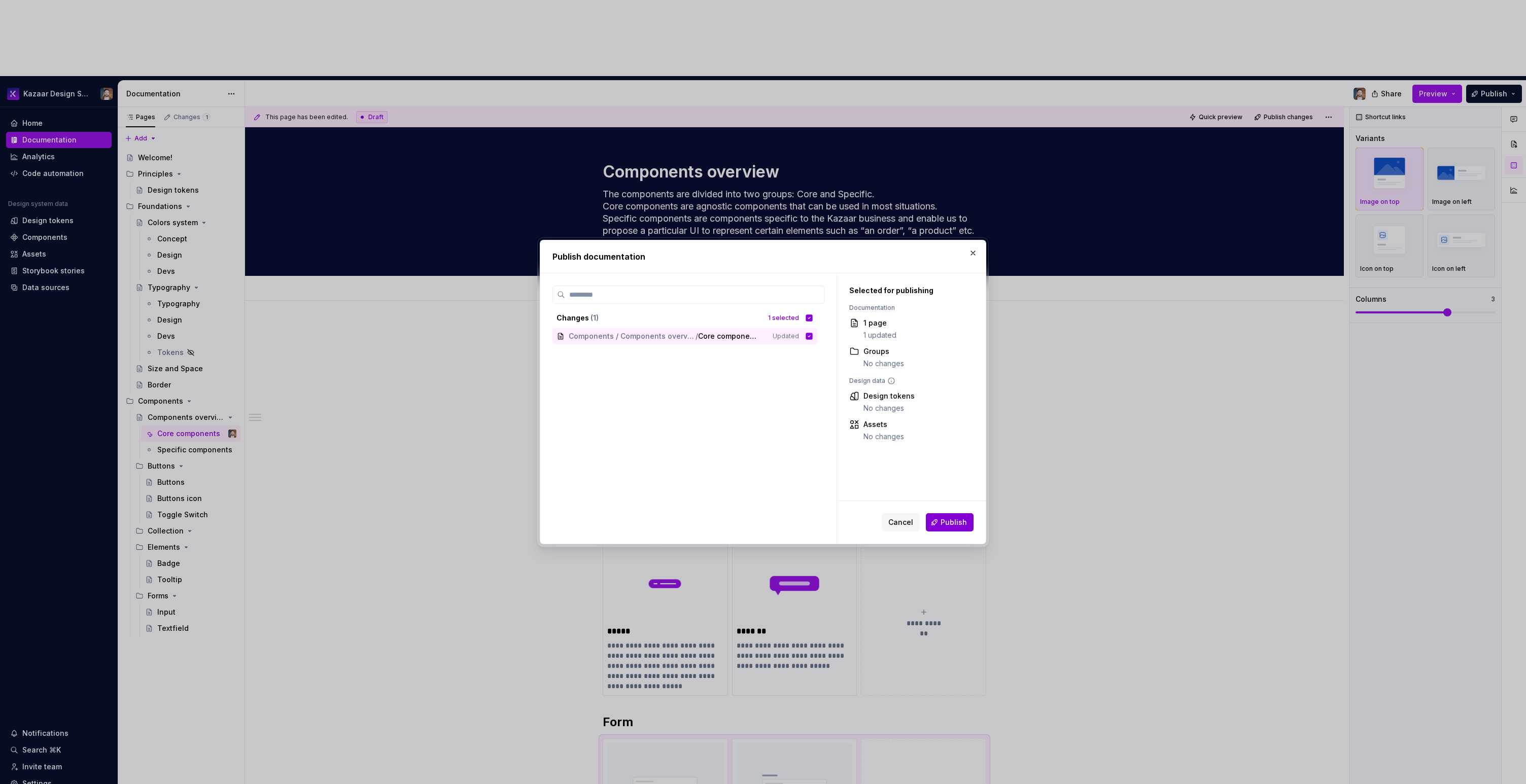
click at [959, 516] on button "Publish" at bounding box center [950, 522] width 47 height 18
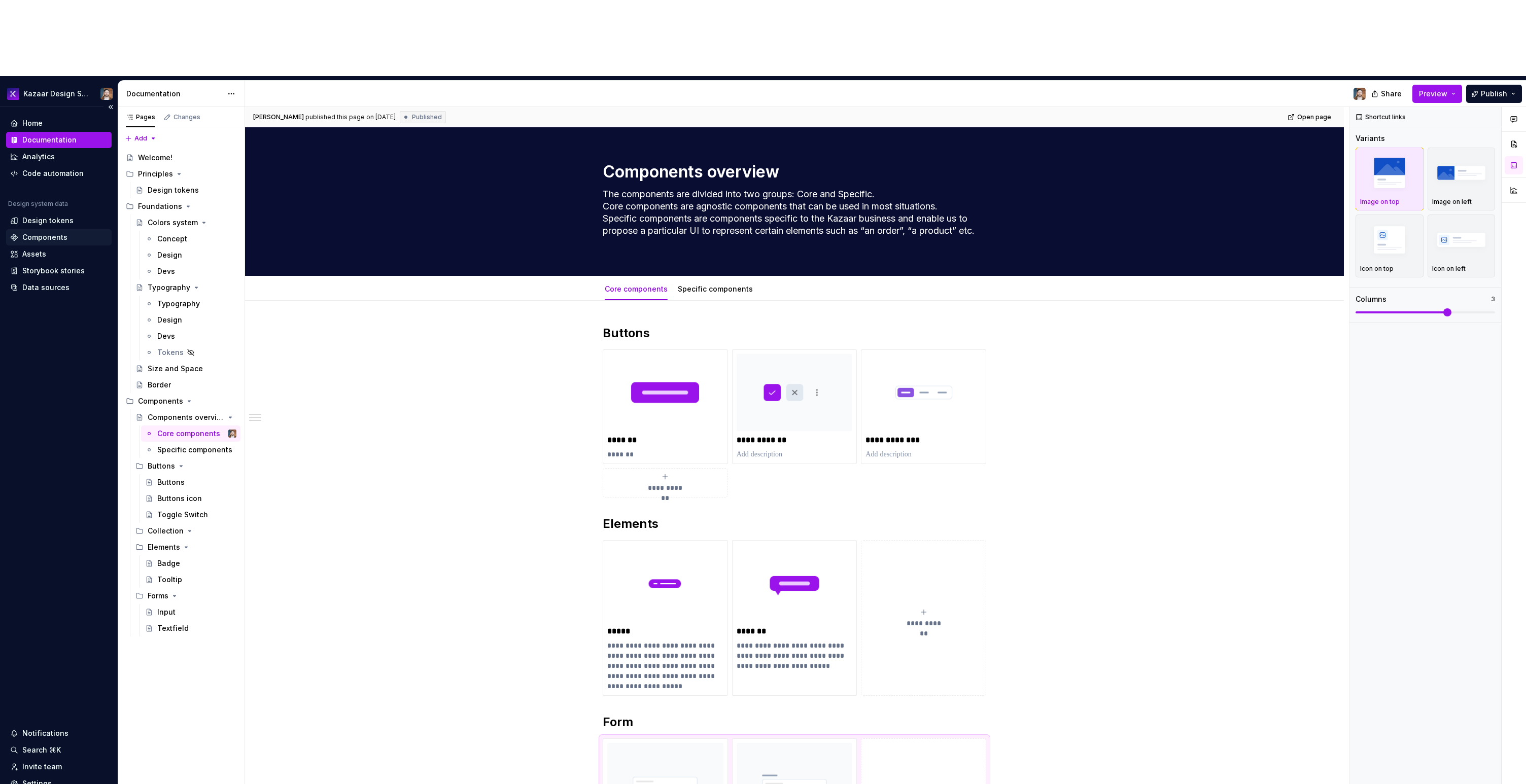
click at [43, 232] on div "Components" at bounding box center [45, 237] width 45 height 10
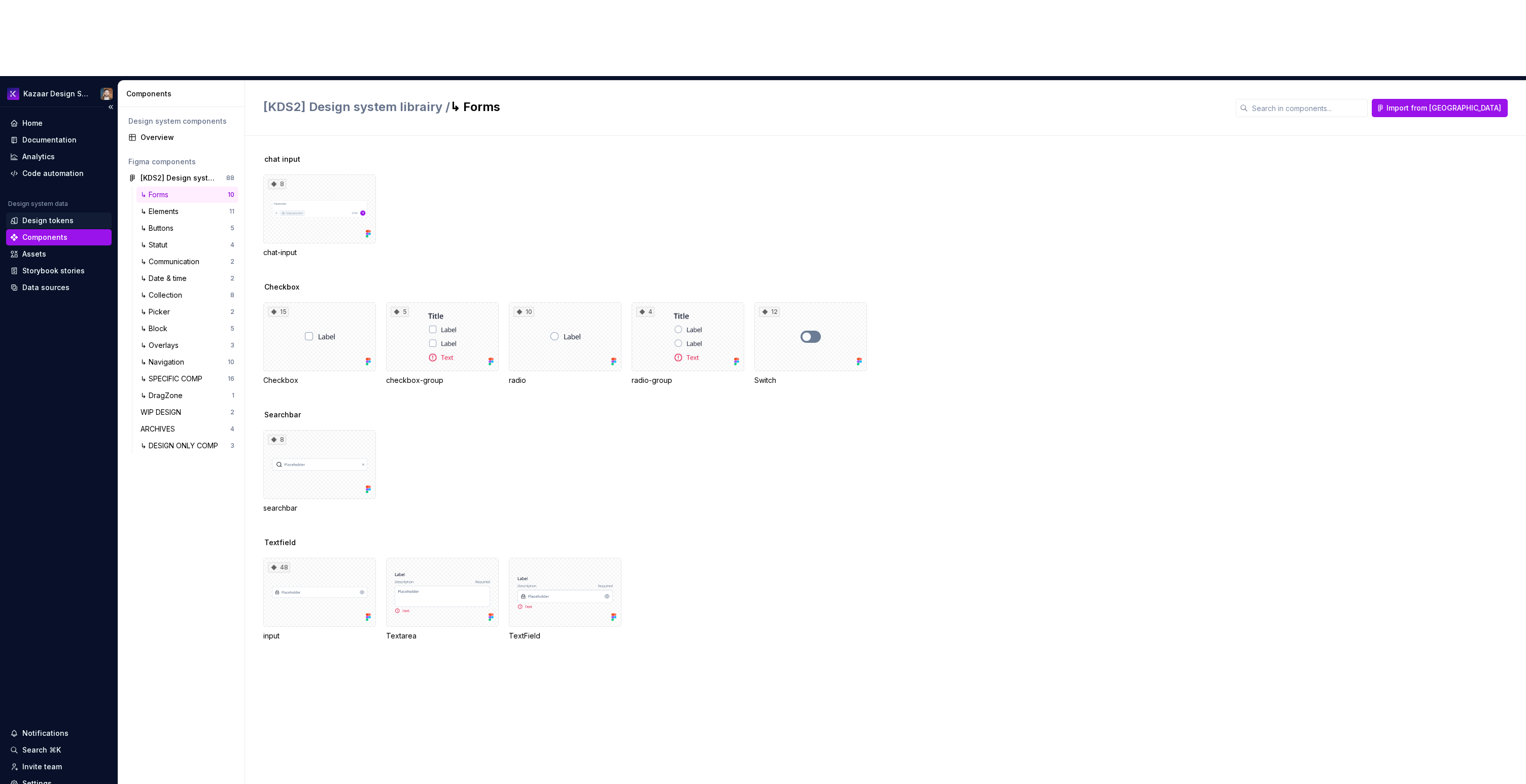
click at [50, 216] on div "Design tokens" at bounding box center [48, 220] width 51 height 10
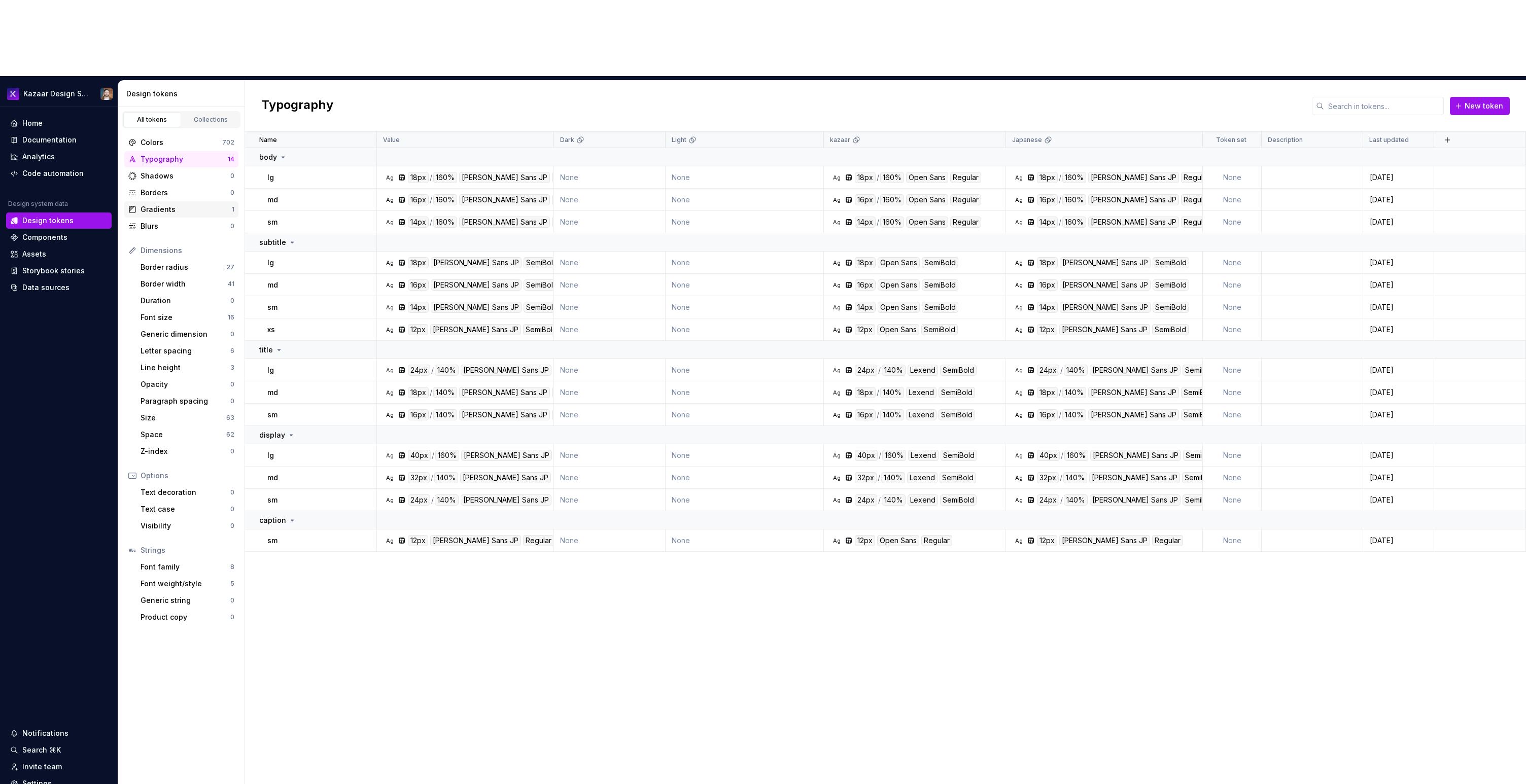
click at [168, 204] on div "Gradients" at bounding box center [186, 209] width 91 height 10
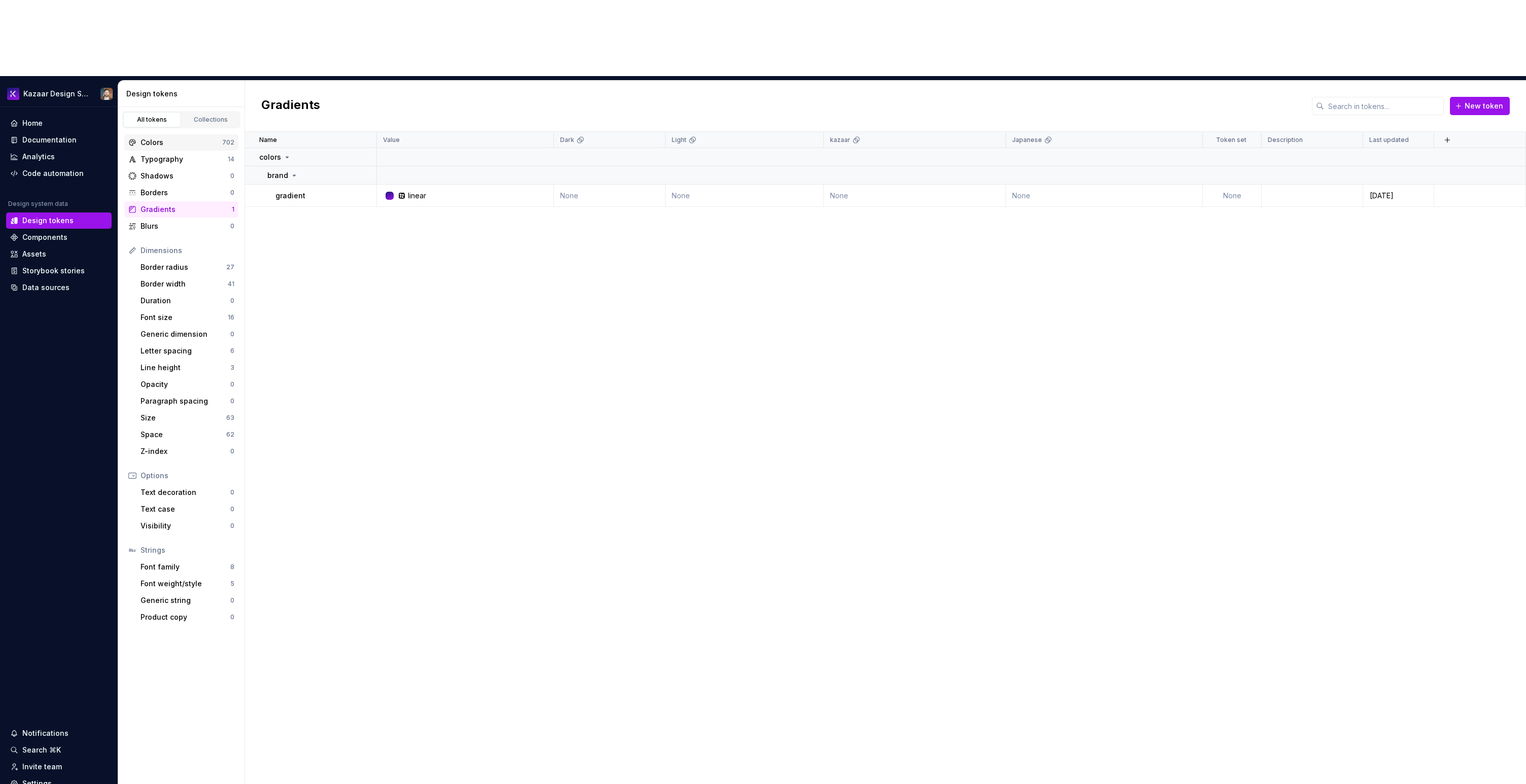
click at [177, 134] on div "Colors 702" at bounding box center [181, 142] width 114 height 16
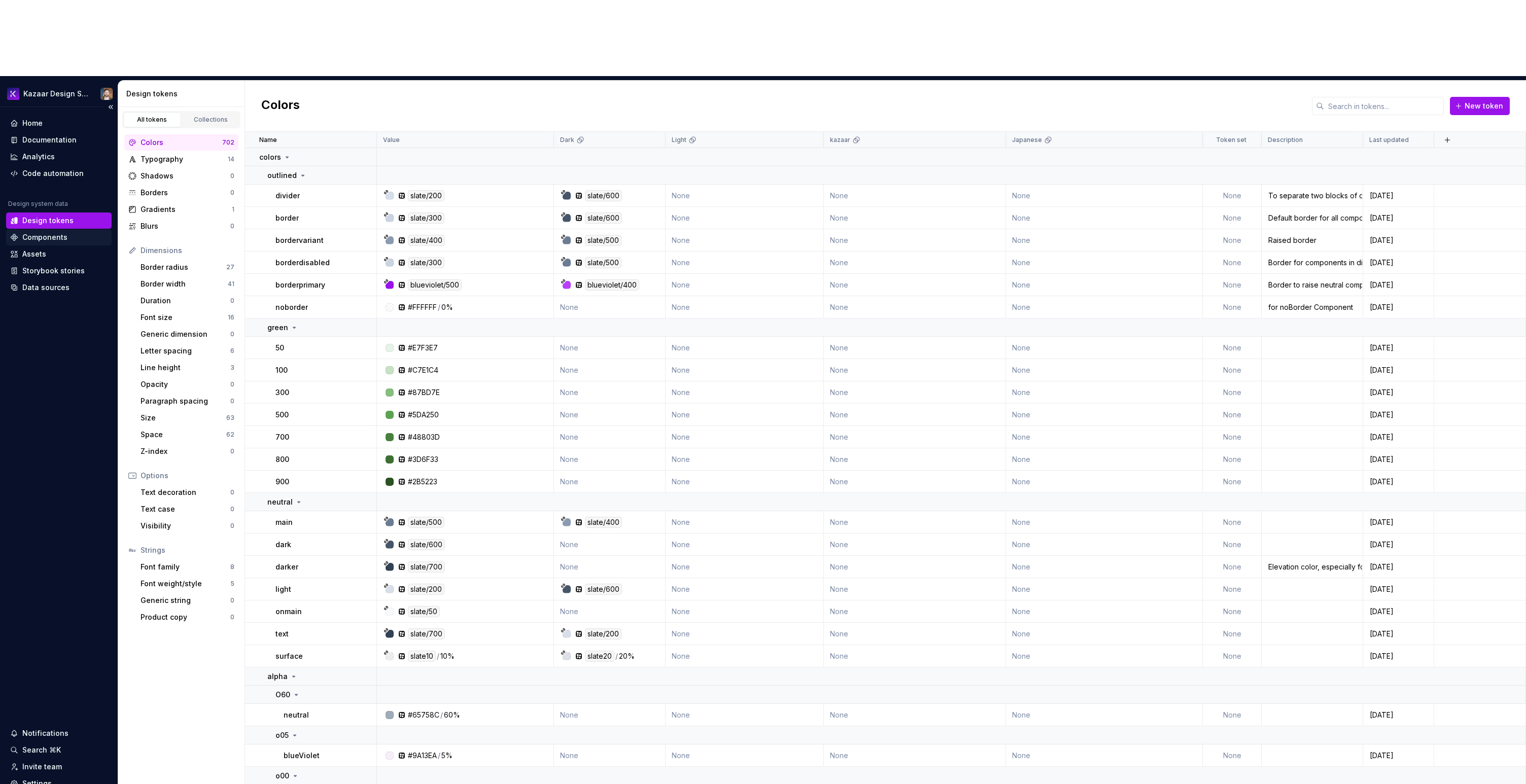
click at [50, 232] on div "Components" at bounding box center [45, 237] width 45 height 10
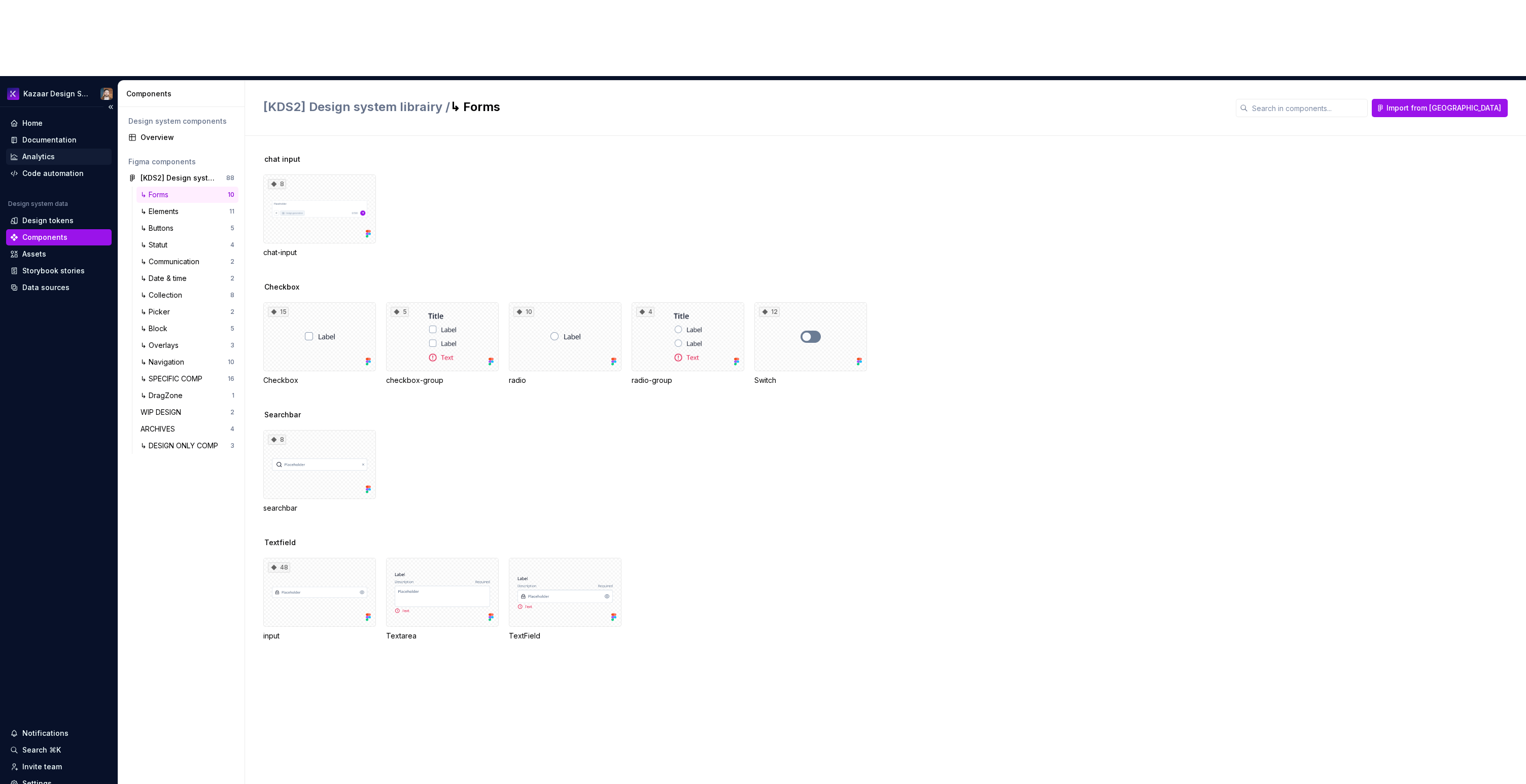
click at [50, 149] on div "Analytics" at bounding box center [59, 156] width 105 height 16
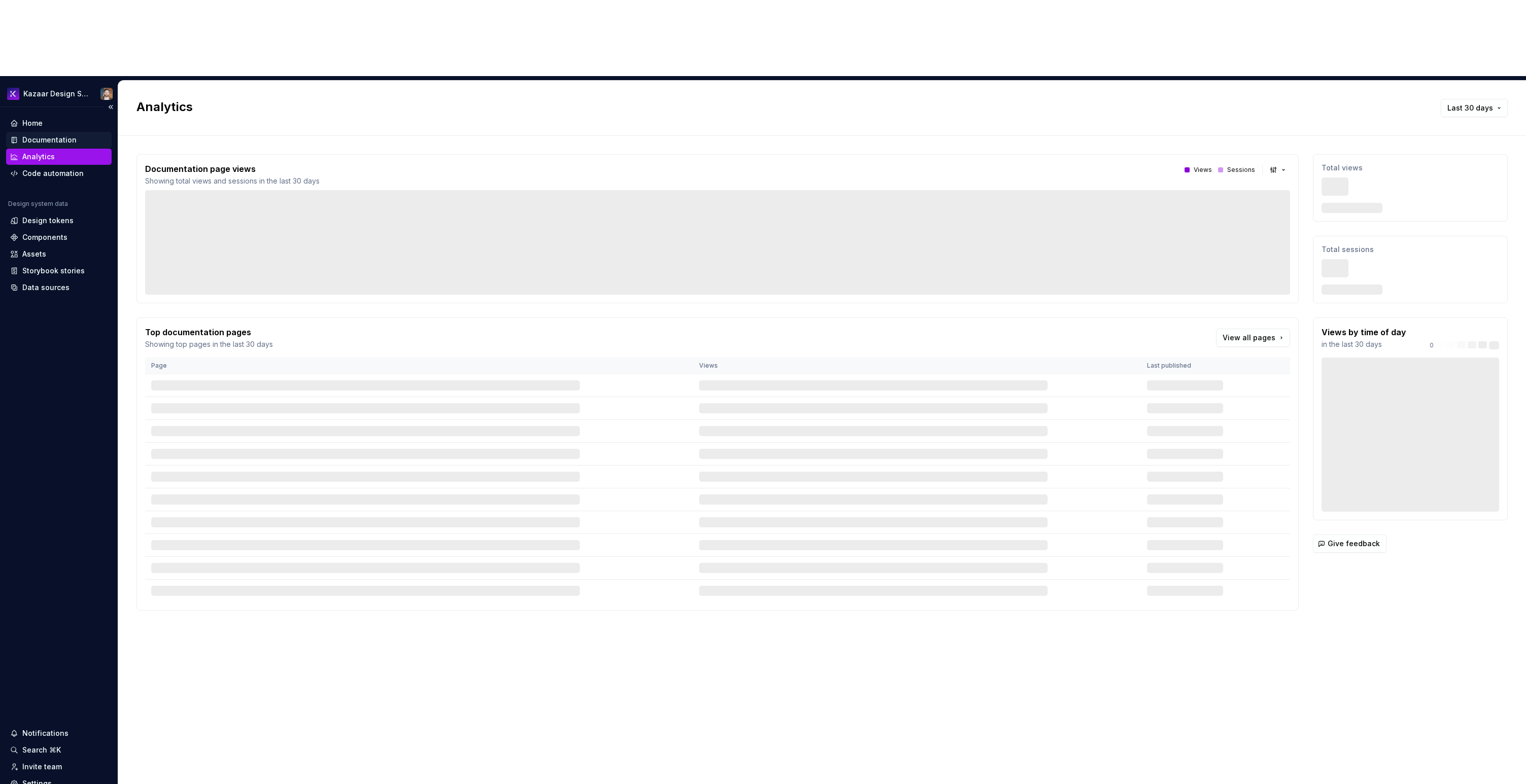
click at [51, 132] on div "Documentation" at bounding box center [59, 140] width 105 height 16
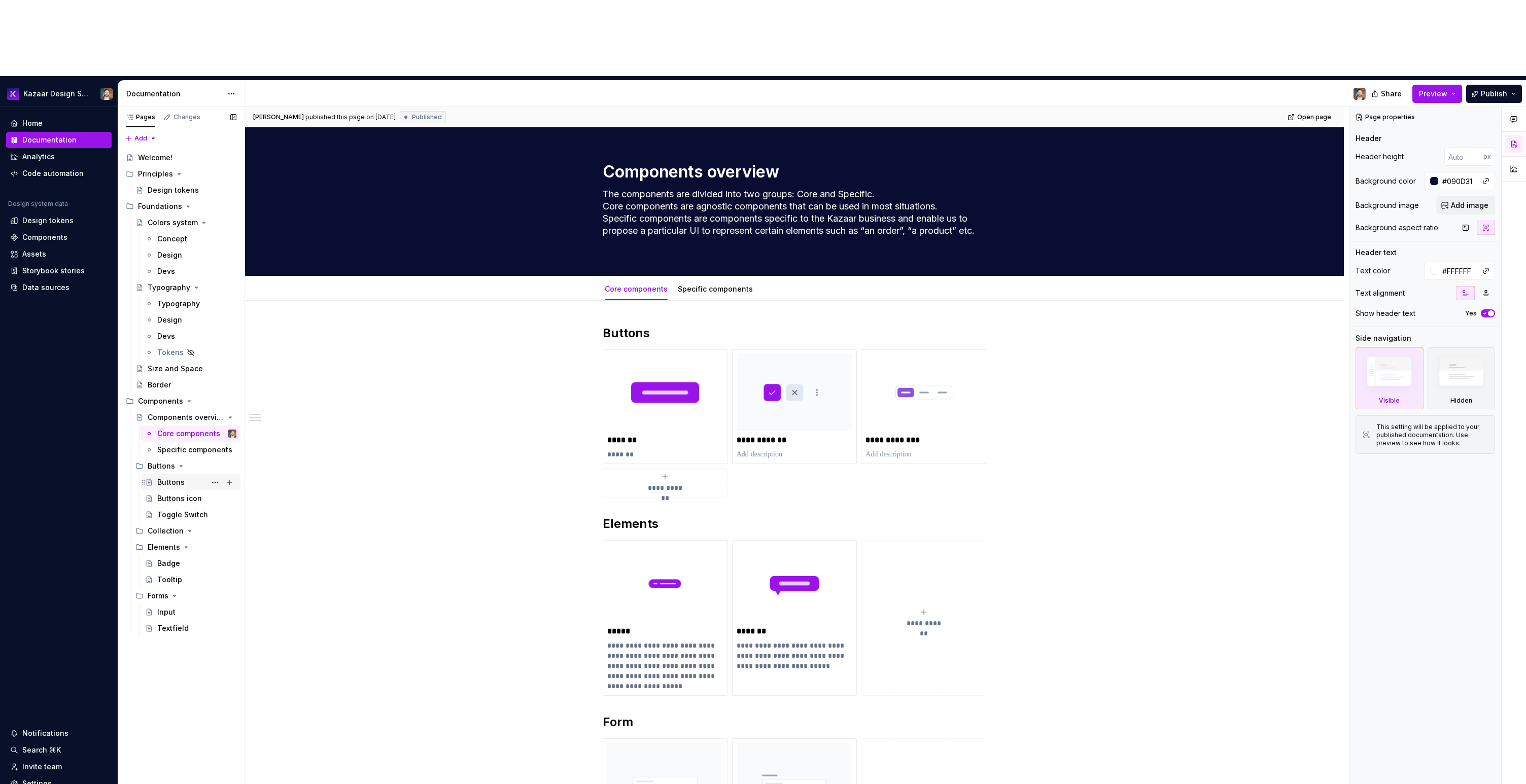
click at [179, 477] on div "Buttons" at bounding box center [171, 482] width 27 height 10
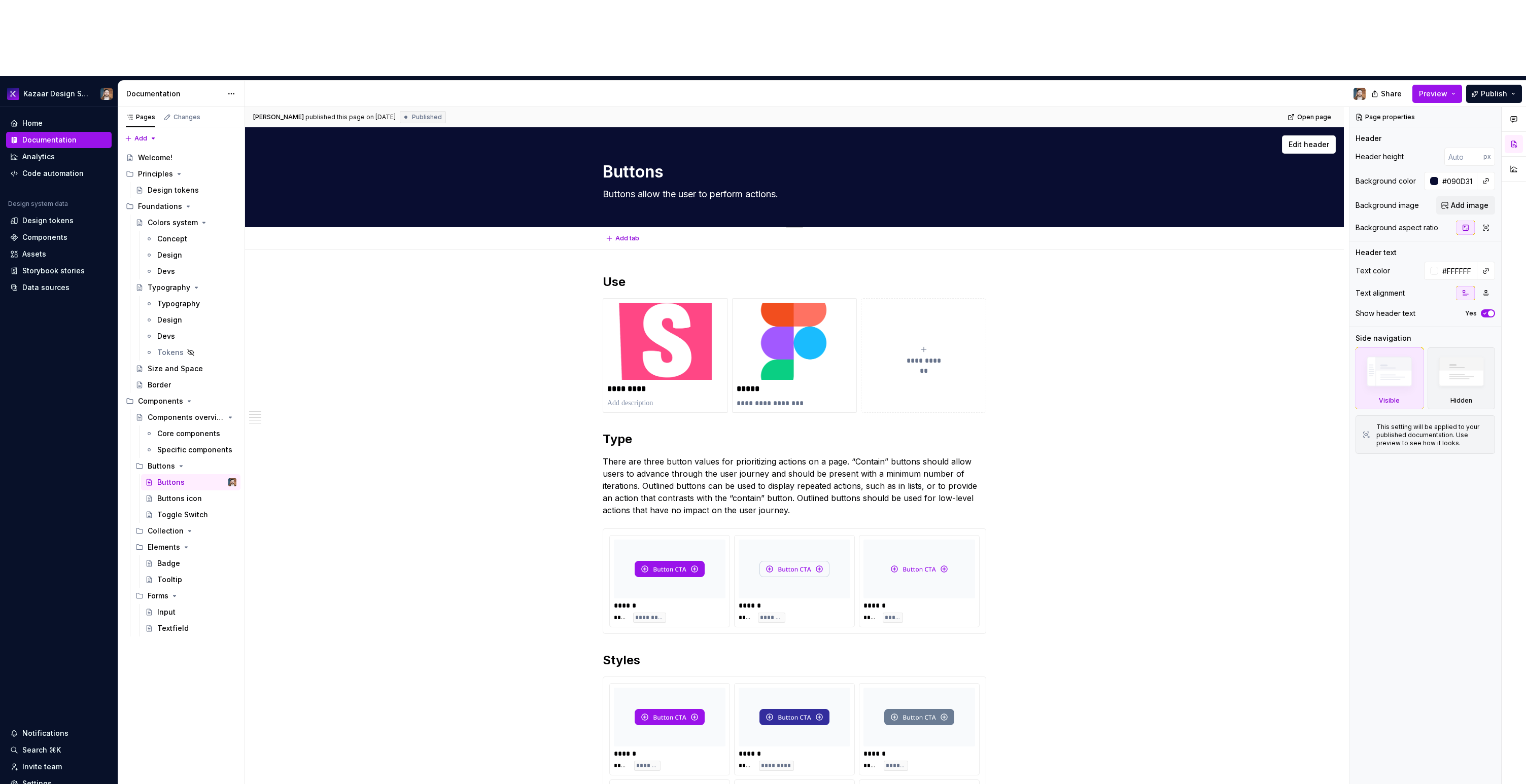
click at [756, 186] on textarea "Buttons allow the user to perform actions." at bounding box center [792, 194] width 383 height 16
click at [786, 160] on textarea "Buttons" at bounding box center [792, 172] width 383 height 24
click at [732, 186] on textarea "Buttons allow the user to perform actions." at bounding box center [792, 194] width 383 height 16
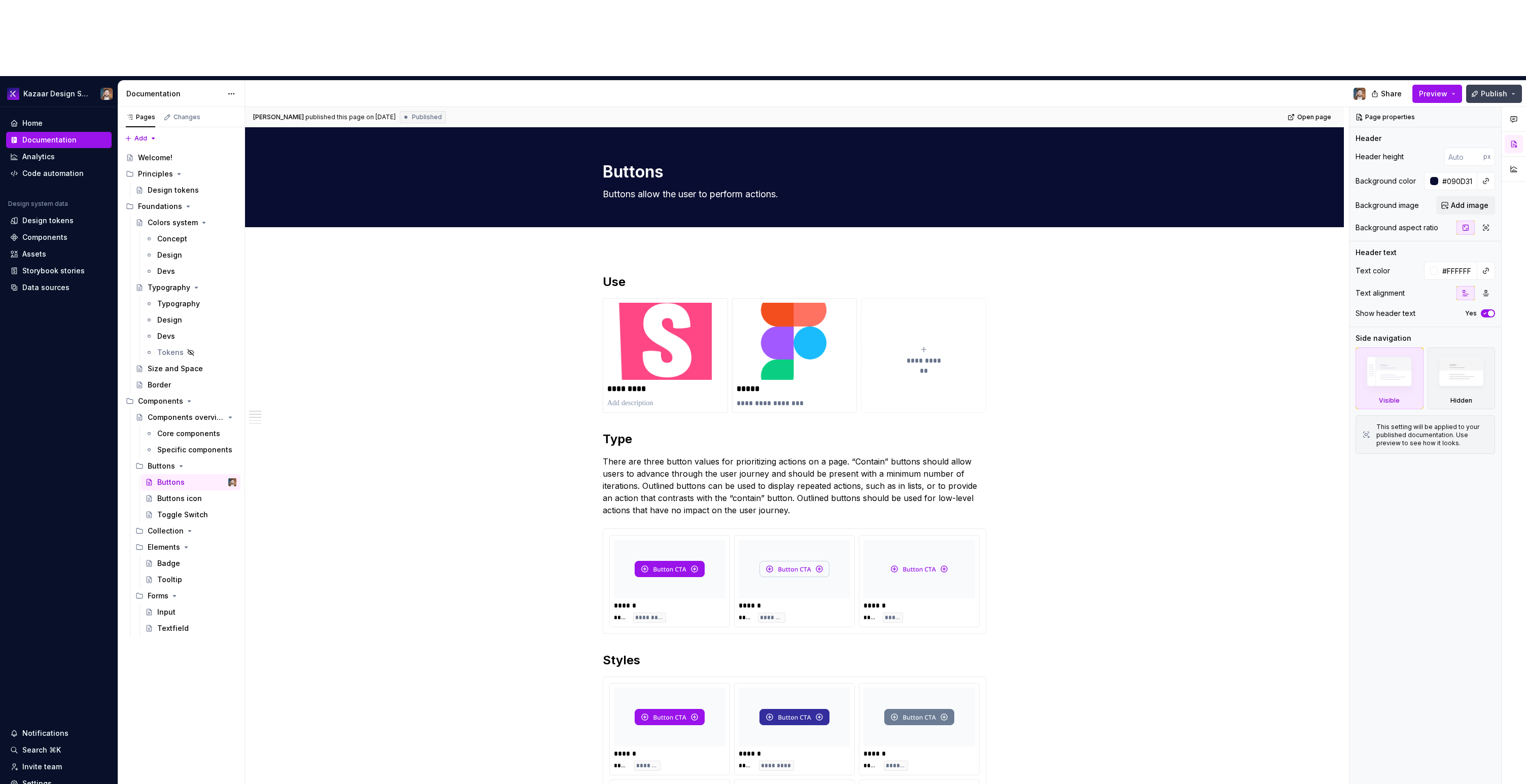
click at [1490, 89] on span "Publish" at bounding box center [1494, 94] width 27 height 10
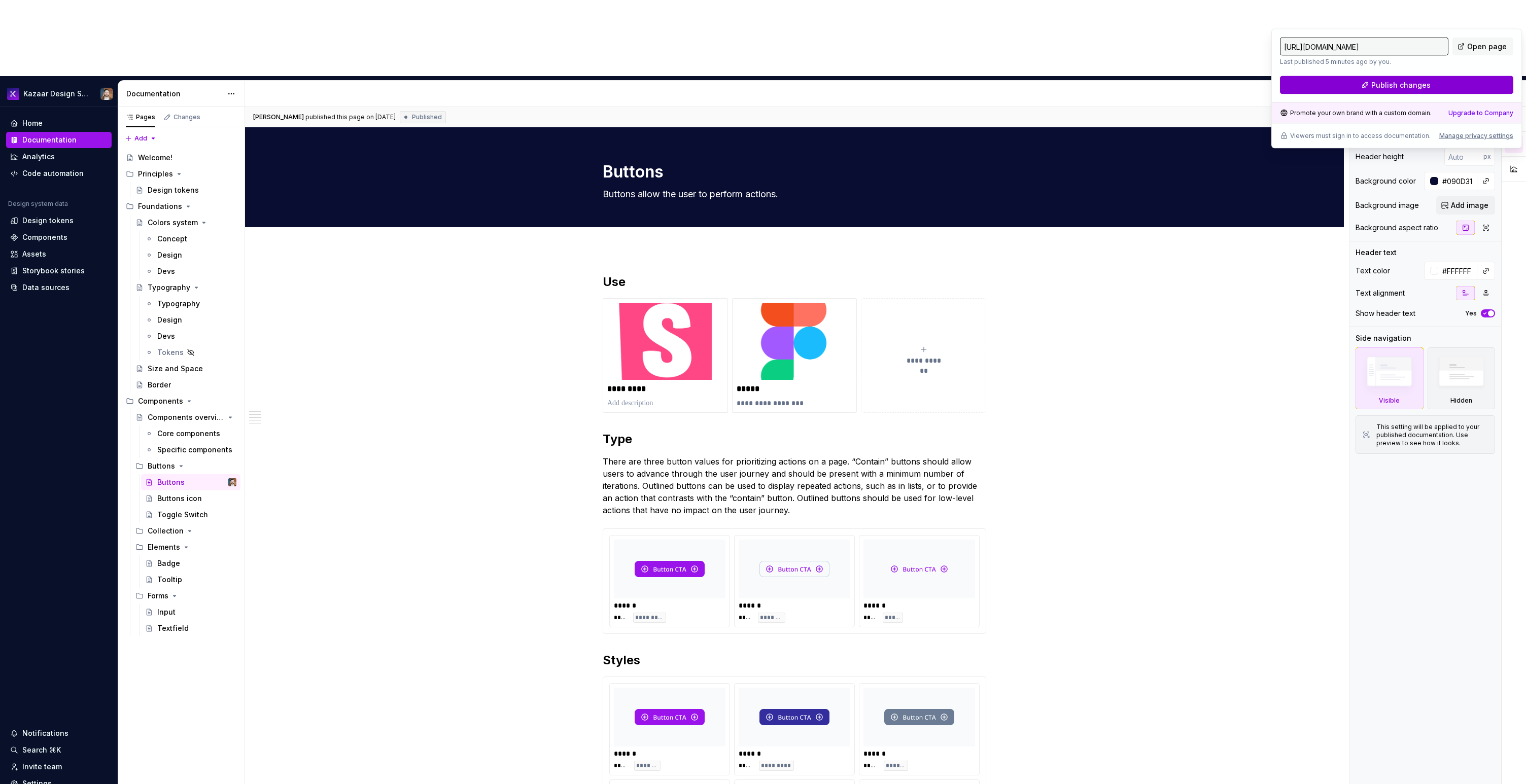
click at [1408, 86] on span "Publish changes" at bounding box center [1401, 85] width 59 height 10
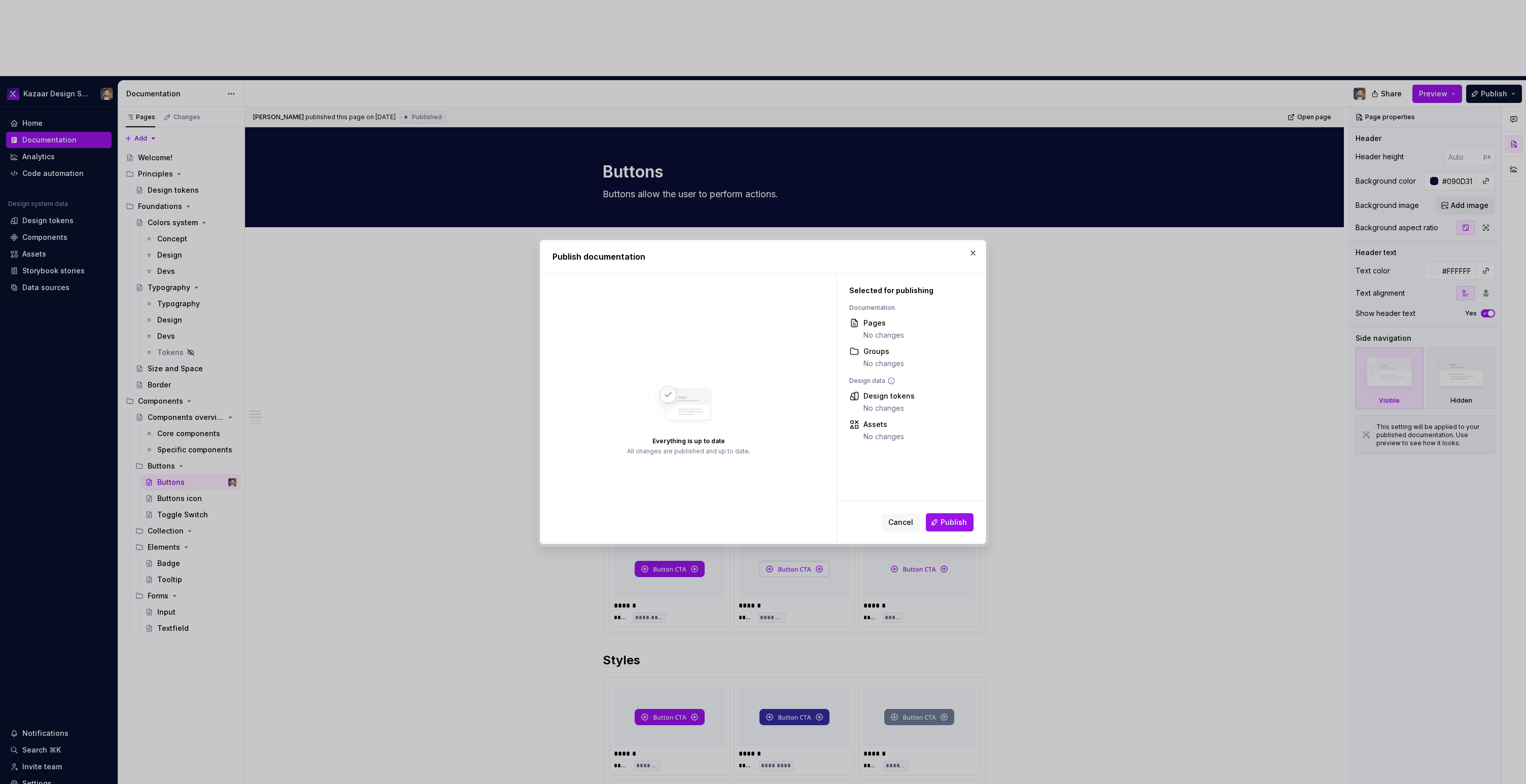
click at [972, 260] on h2 "Publish documentation" at bounding box center [763, 256] width 421 height 12
click at [972, 255] on button "button" at bounding box center [973, 253] width 14 height 14
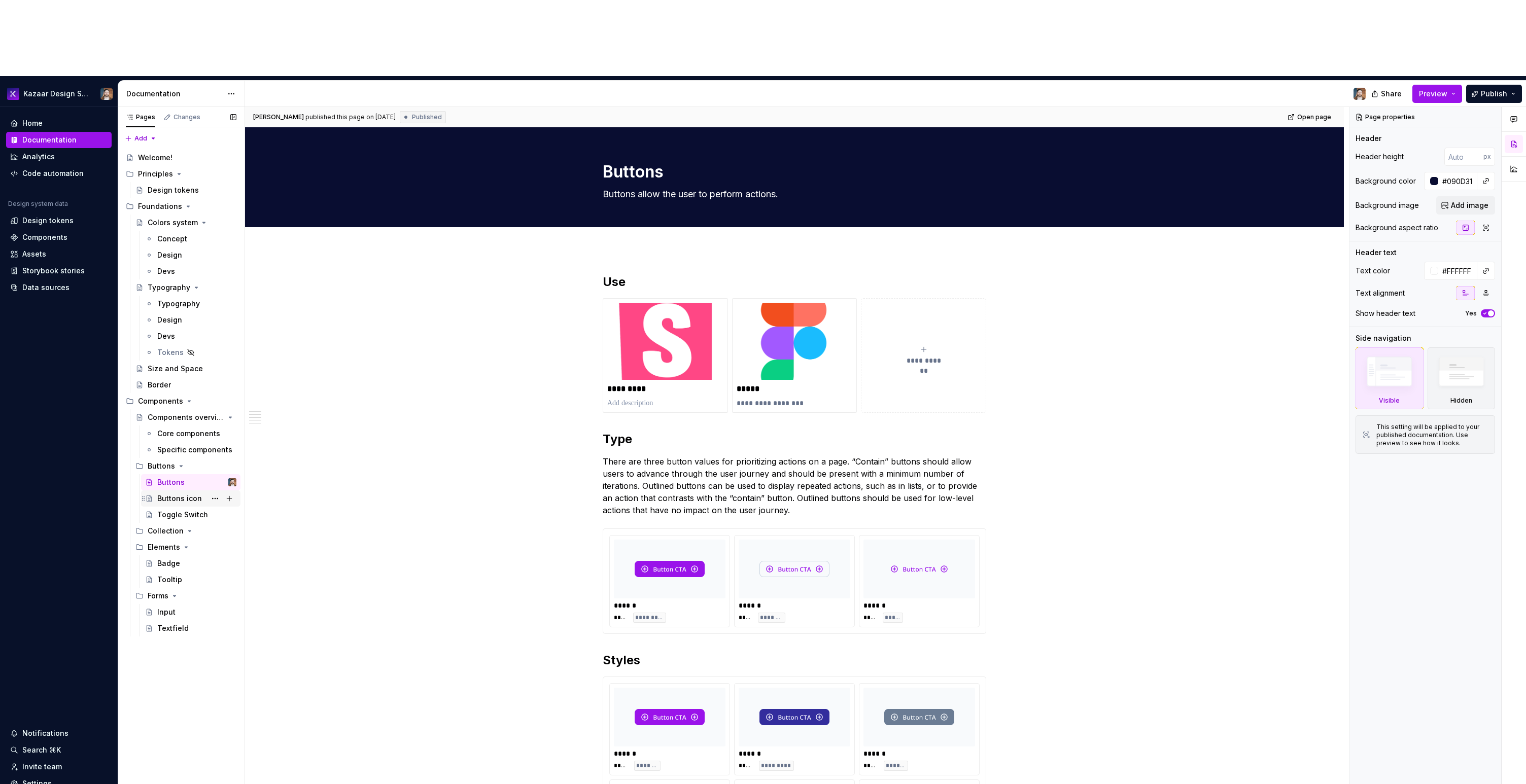
click at [191, 493] on div "Buttons icon" at bounding box center [179, 498] width 44 height 10
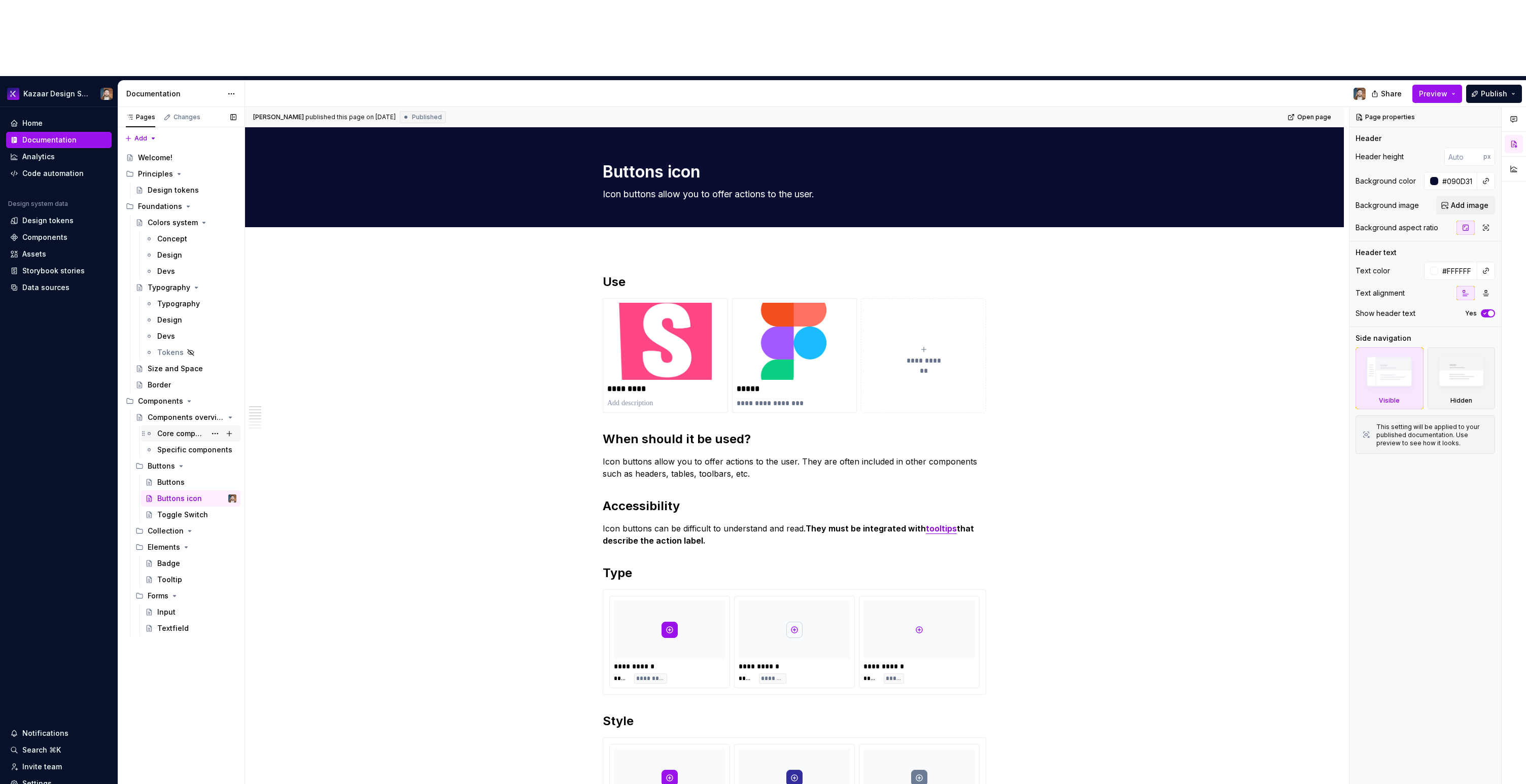
click at [186, 429] on div "Core components" at bounding box center [181, 433] width 49 height 10
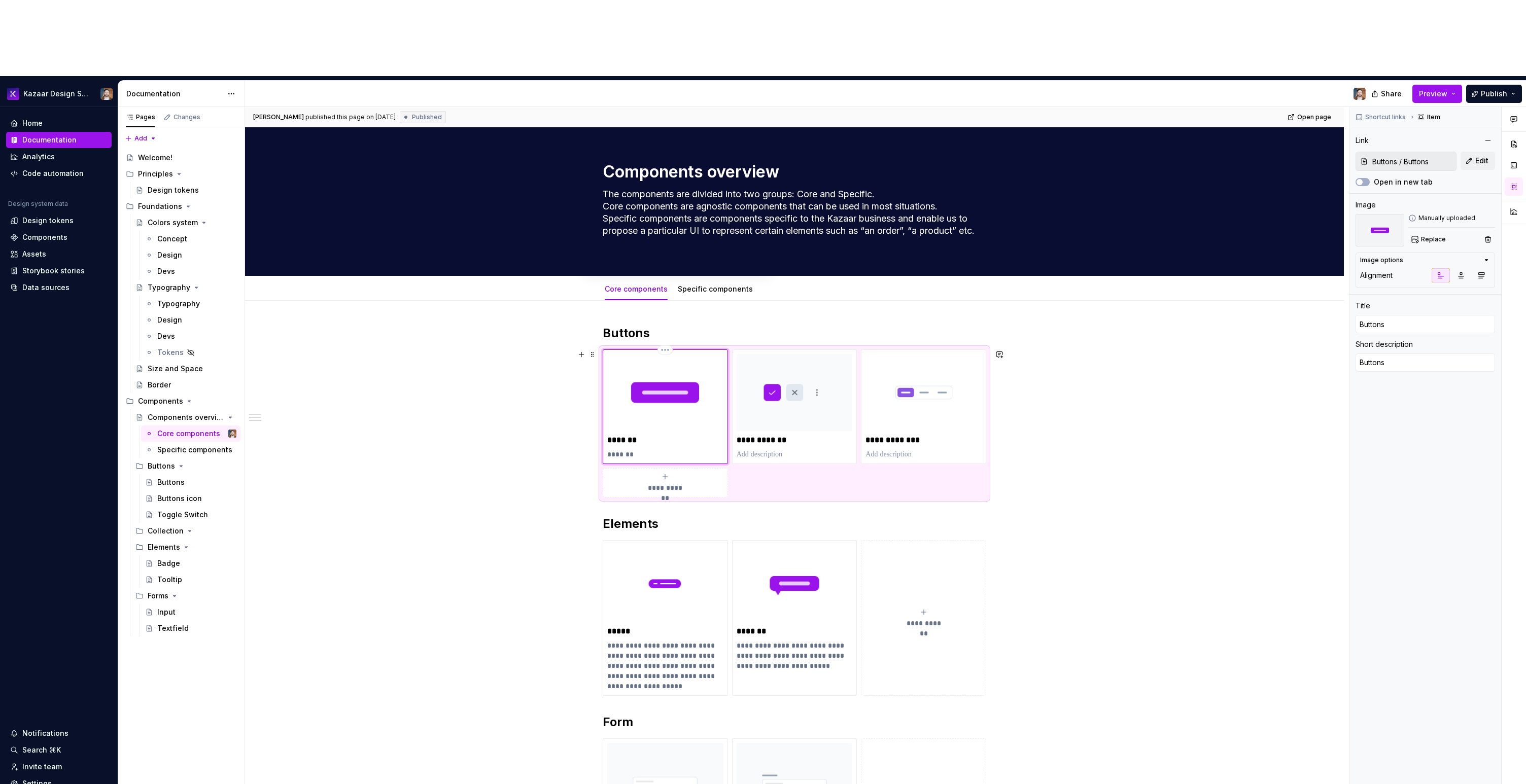
click at [665, 354] on img at bounding box center [665, 393] width 116 height 77
type textarea "*"
click at [1402, 354] on textarea "Buttons" at bounding box center [1425, 362] width 140 height 18
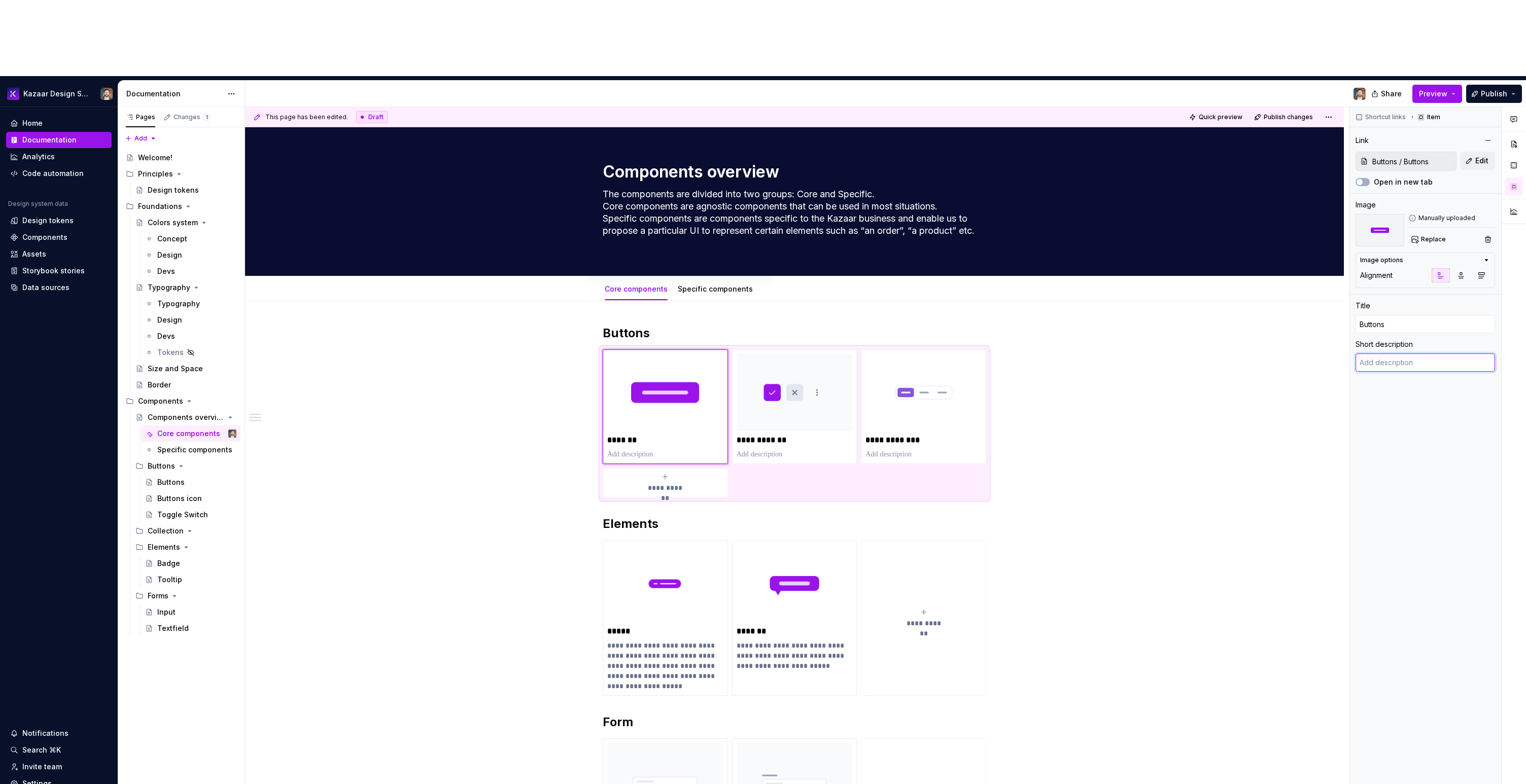
type textarea "*"
type input "Buttons / Buttons icon"
type input "Buttons icon"
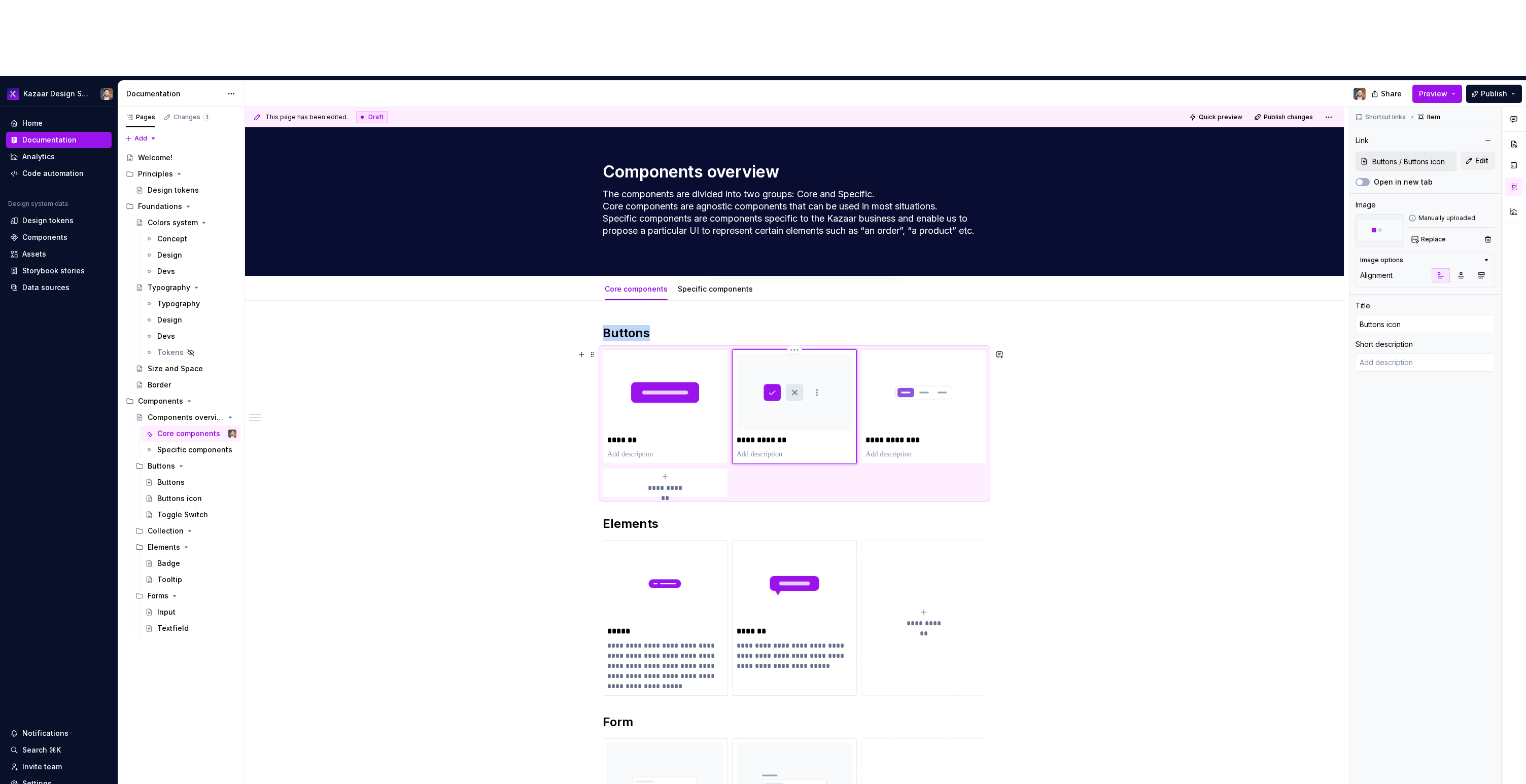
click at [829, 354] on img at bounding box center [794, 393] width 116 height 77
type textarea "*"
type input "Buttons / Toggle Switch"
type input "Toggle Switch"
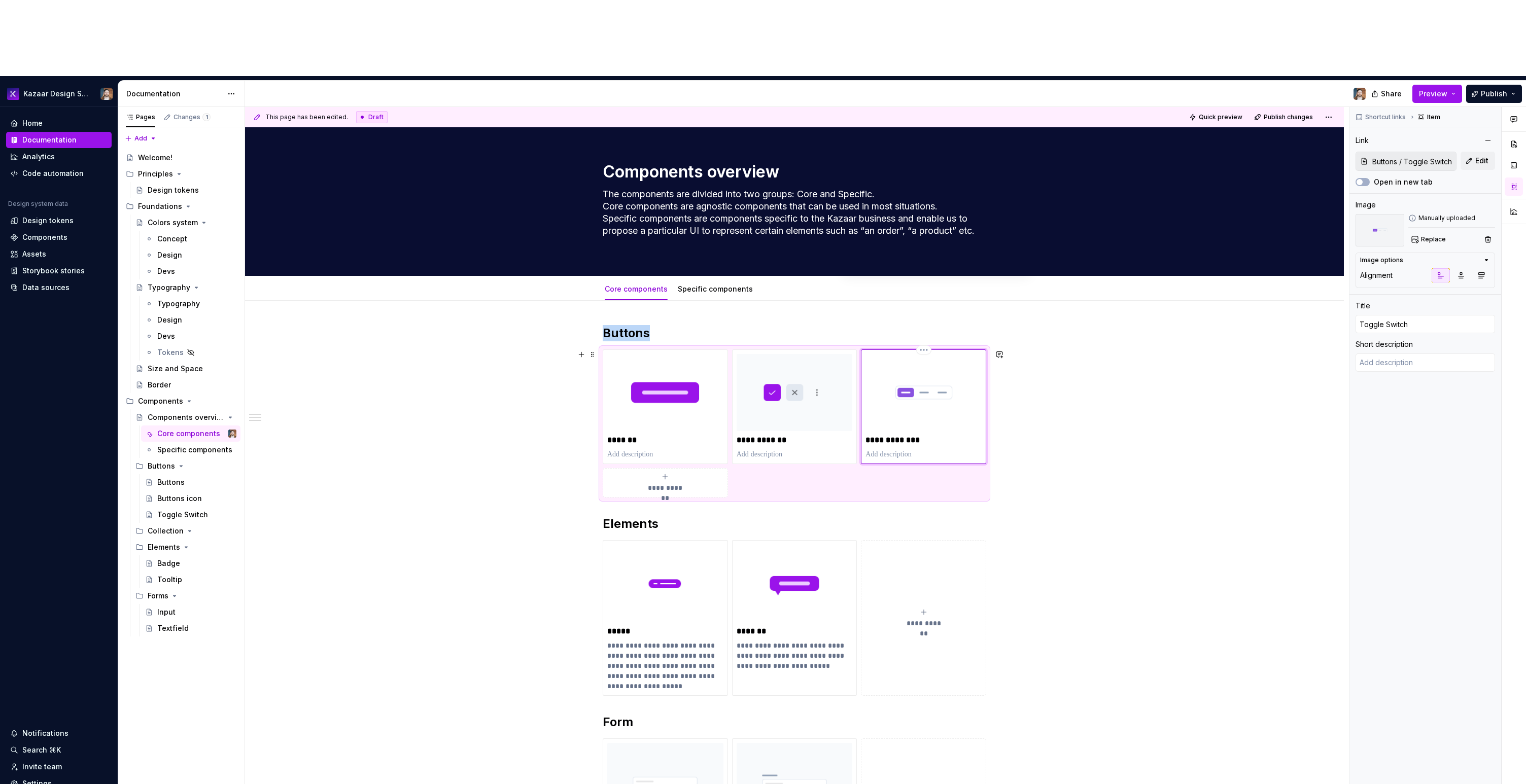
click at [981, 354] on img at bounding box center [924, 393] width 116 height 77
type textarea "*"
type input "Elements / Badge"
type input "Badge"
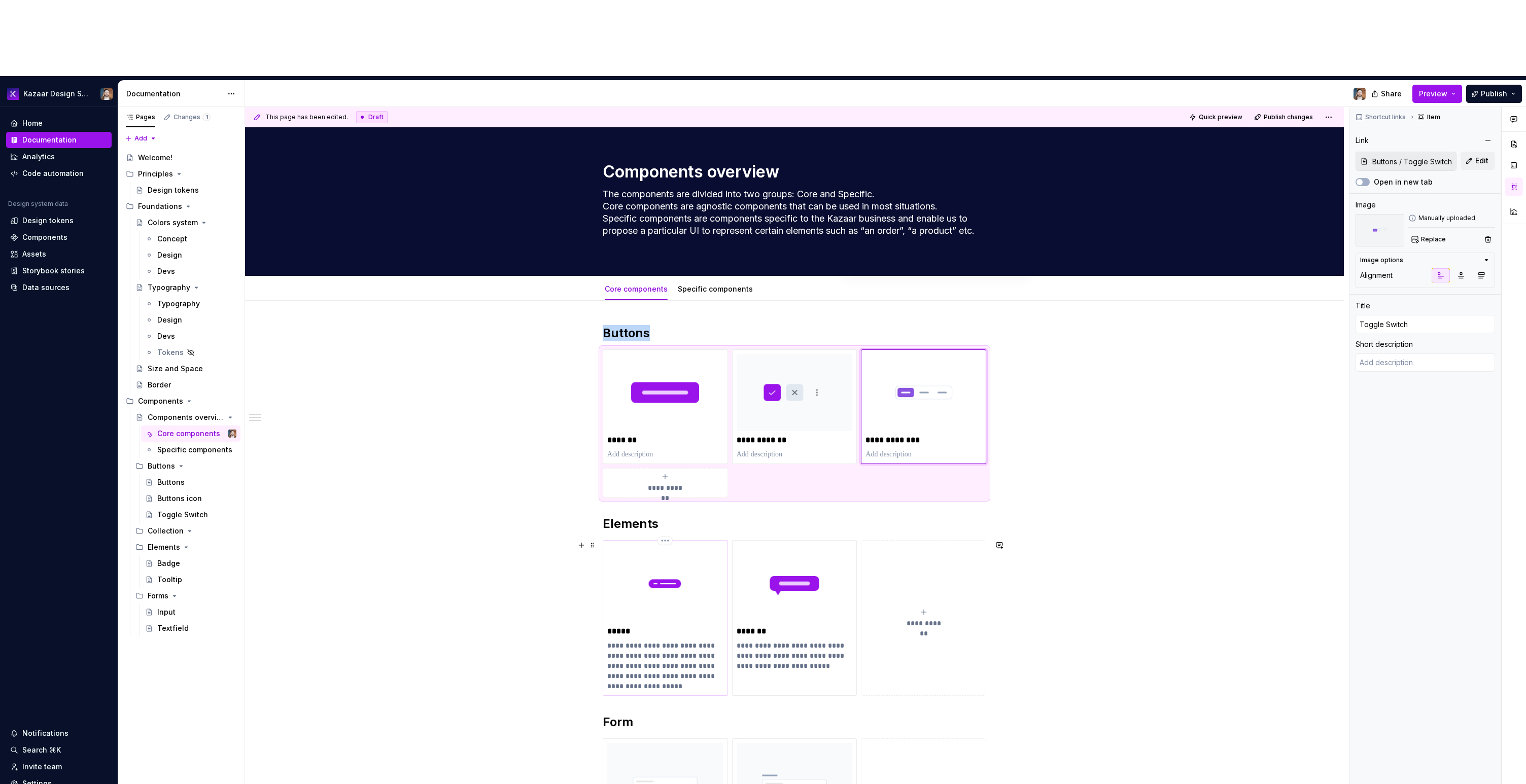
type textarea "Badges are small UI elements used to display status associated with an item. Th…"
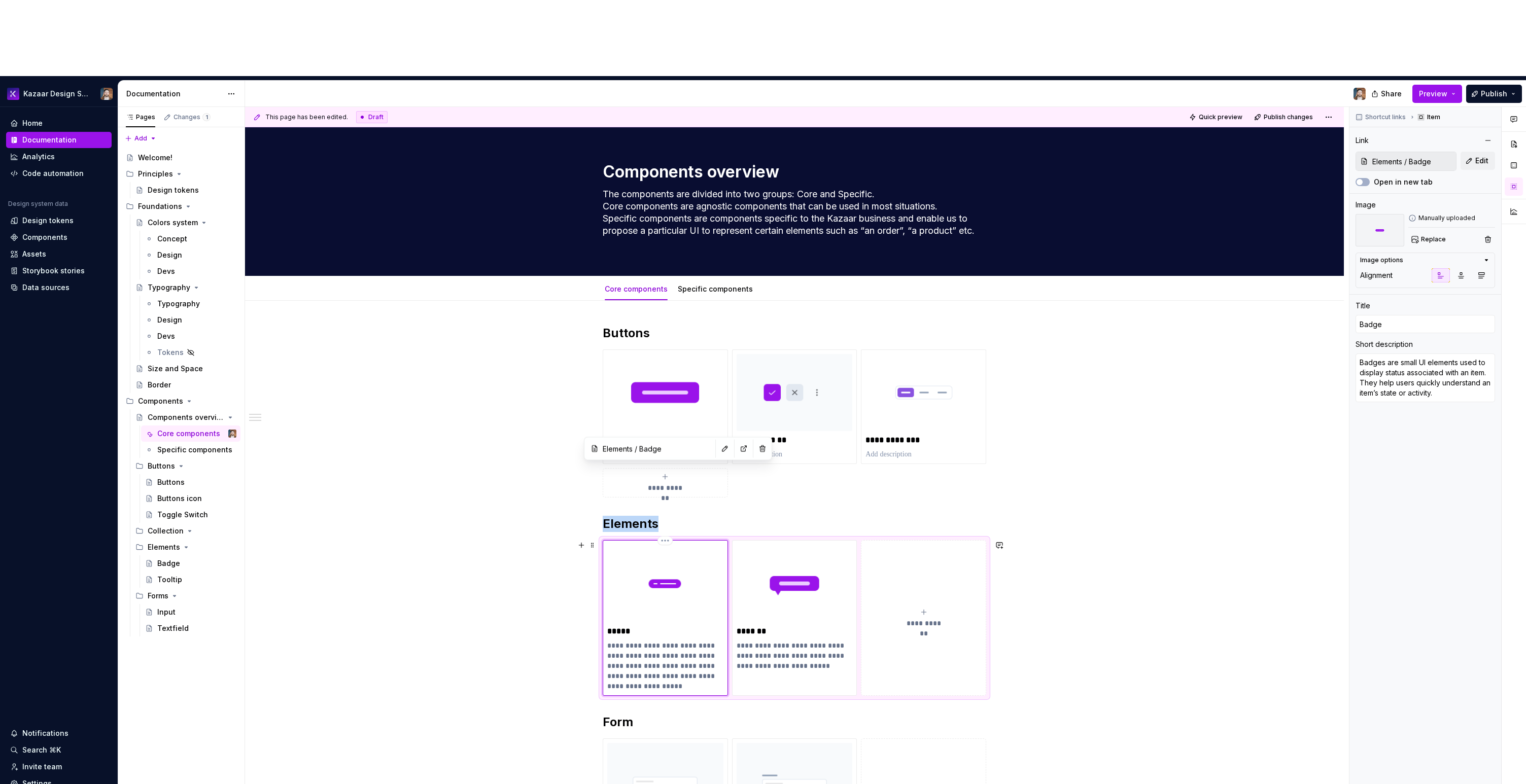
click at [675, 545] on img at bounding box center [665, 583] width 116 height 77
type textarea "*"
type input "Elements / Tooltip"
type input "Tooltip"
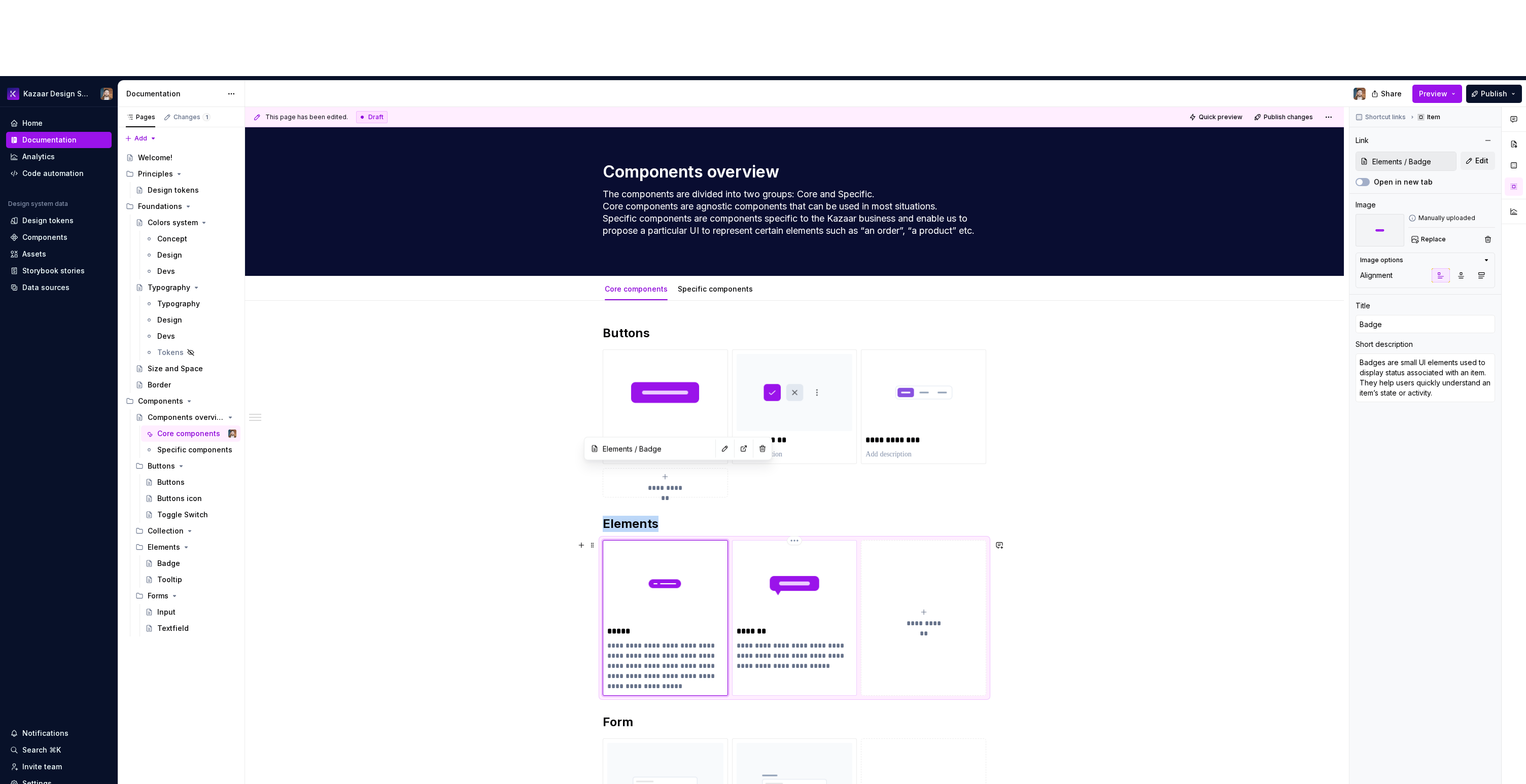
type textarea "Tooltips display informative text when users hover over, focus on, or tap an el…"
click at [810, 545] on img at bounding box center [794, 583] width 116 height 77
type textarea "*"
type input "Buttons / Buttons"
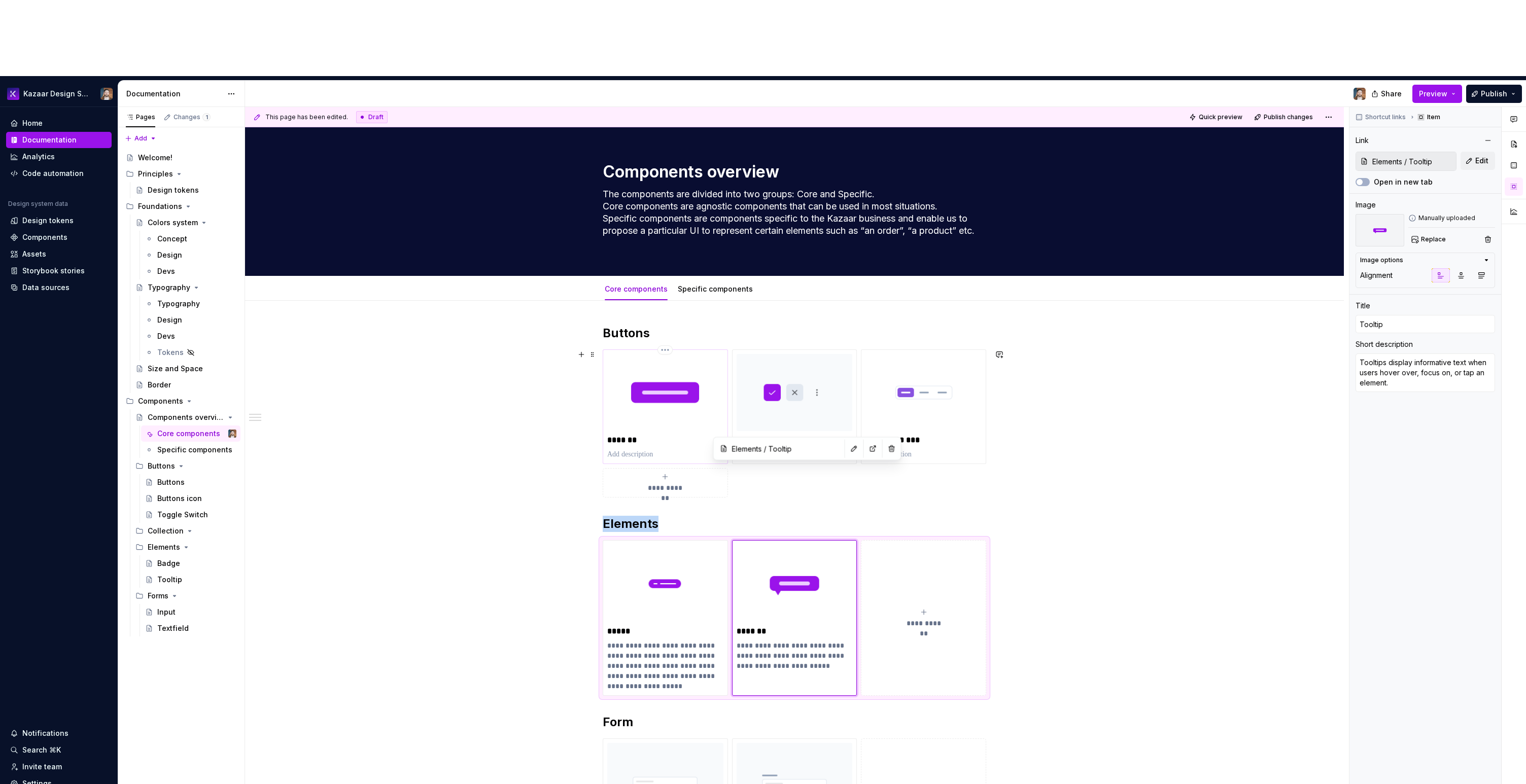
type input "Buttons"
click at [694, 354] on img at bounding box center [665, 393] width 116 height 77
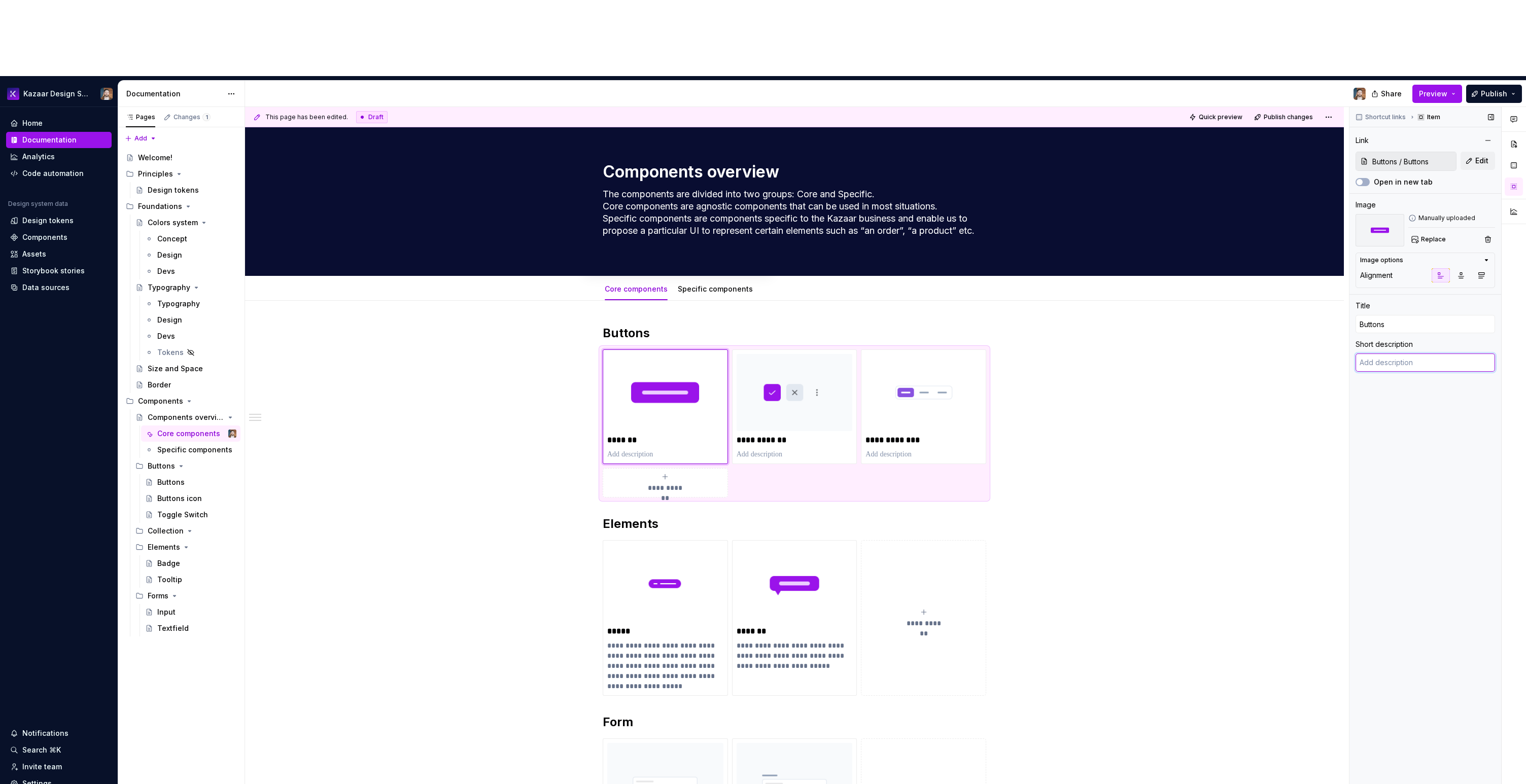
click at [1424, 354] on textarea at bounding box center [1425, 362] width 140 height 18
click at [1168, 354] on div "**********" at bounding box center [794, 711] width 1099 height 820
click at [1482, 156] on span "Edit" at bounding box center [1482, 160] width 13 height 10
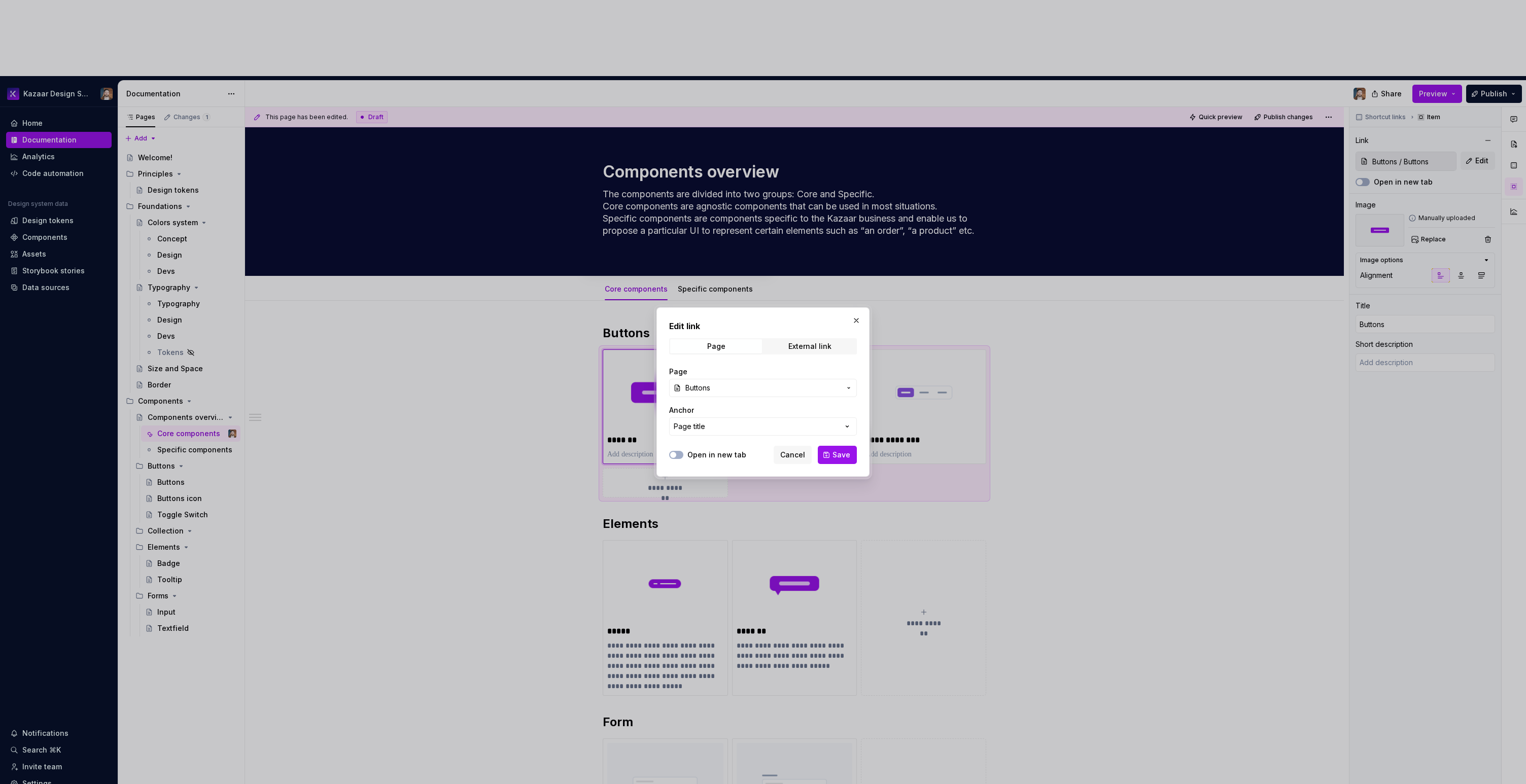
click at [838, 454] on span "Save" at bounding box center [841, 455] width 18 height 10
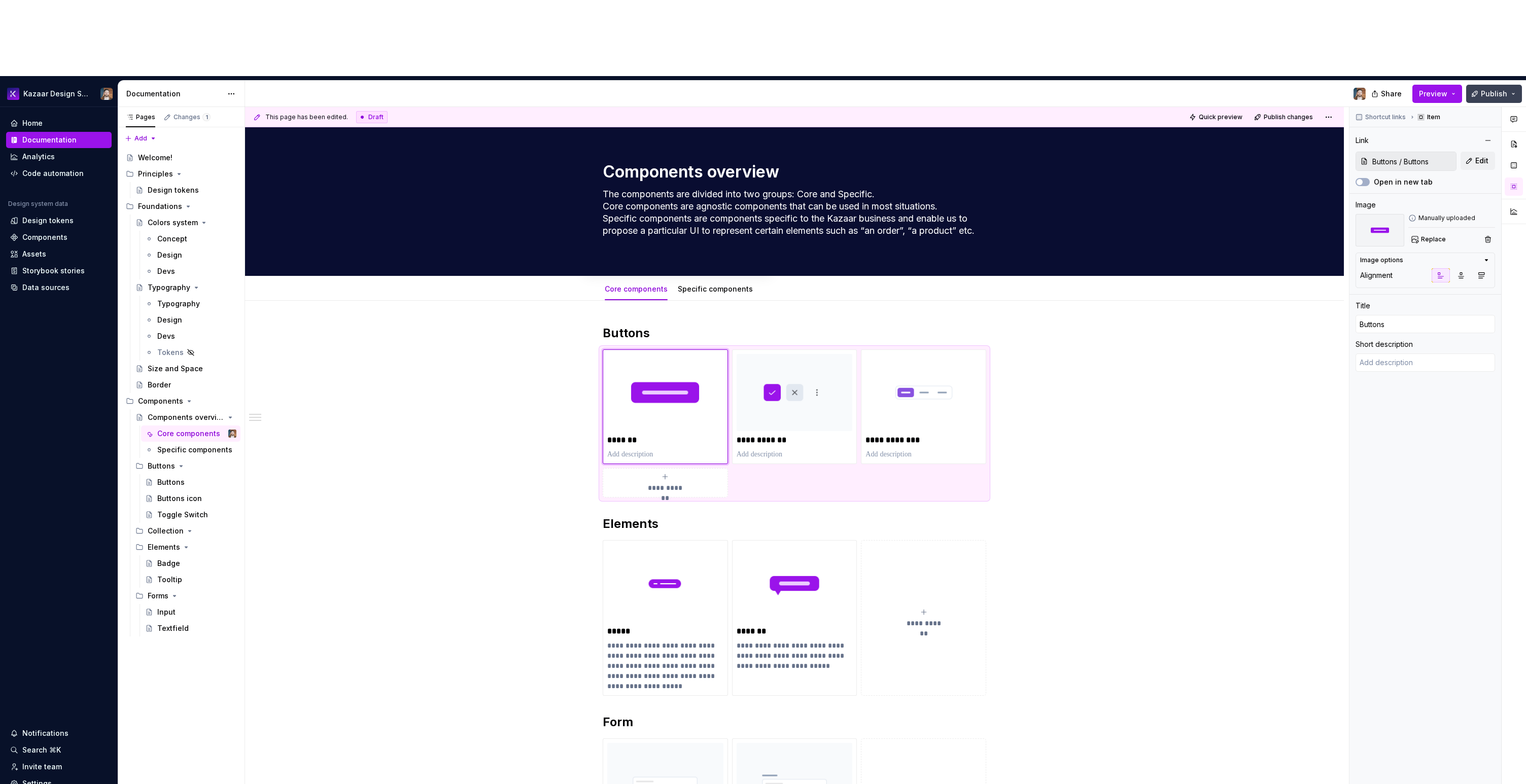
click at [1496, 89] on span "Publish" at bounding box center [1494, 94] width 27 height 10
type textarea "*"
type textarea "Buttons allow the user to perform actions."
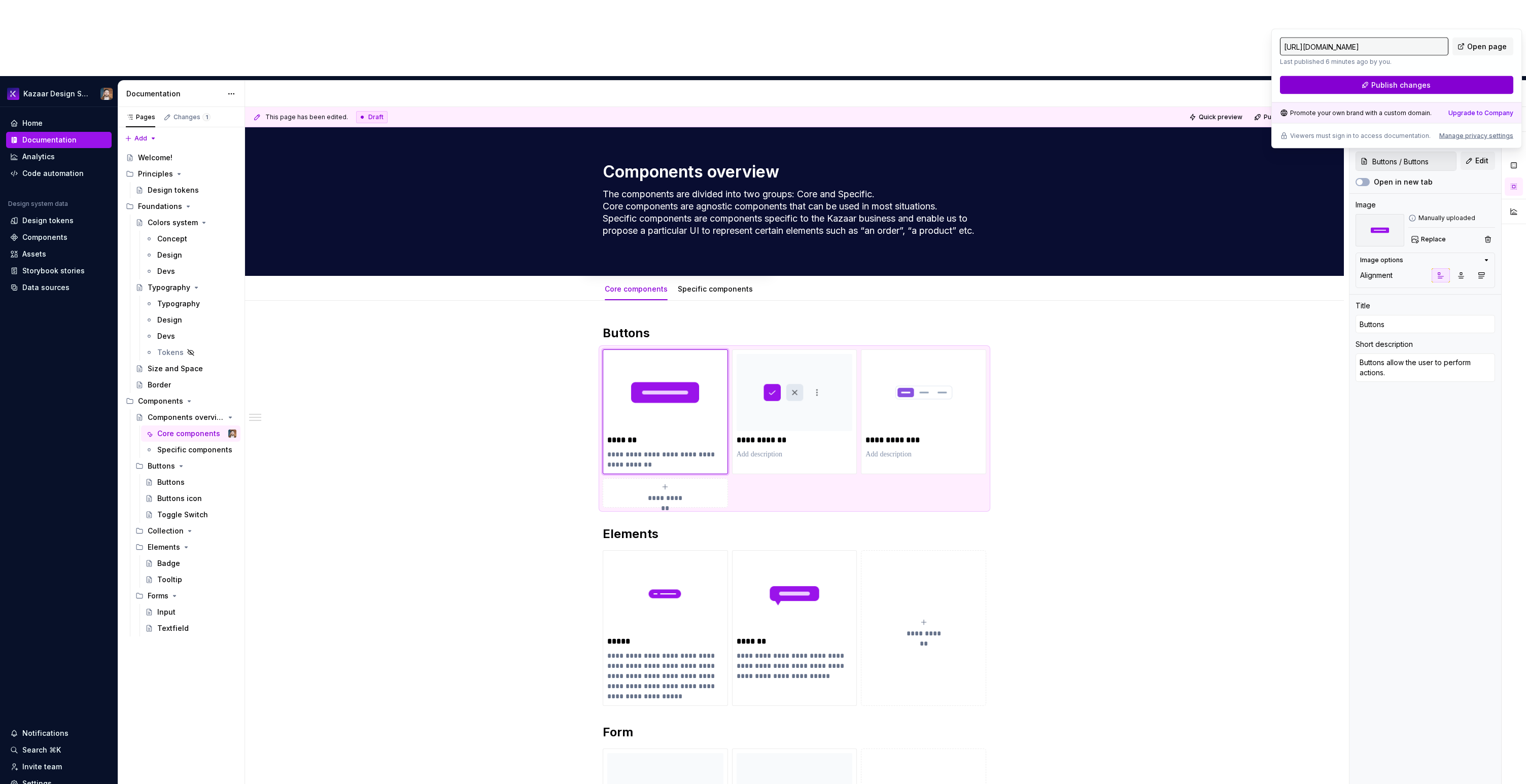
click at [1376, 86] on span "Publish changes" at bounding box center [1401, 85] width 59 height 10
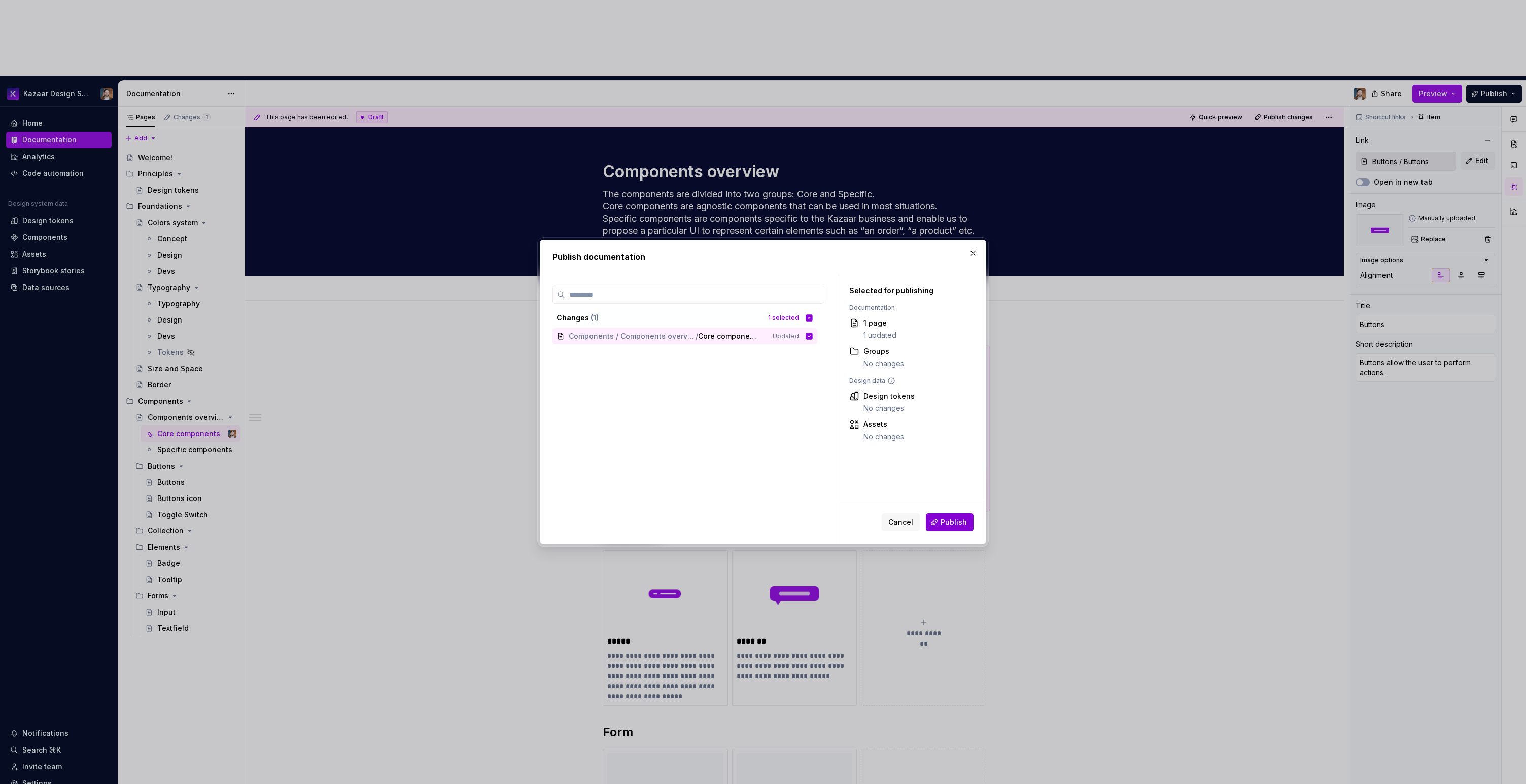
click at [953, 528] on button "Publish" at bounding box center [950, 522] width 47 height 18
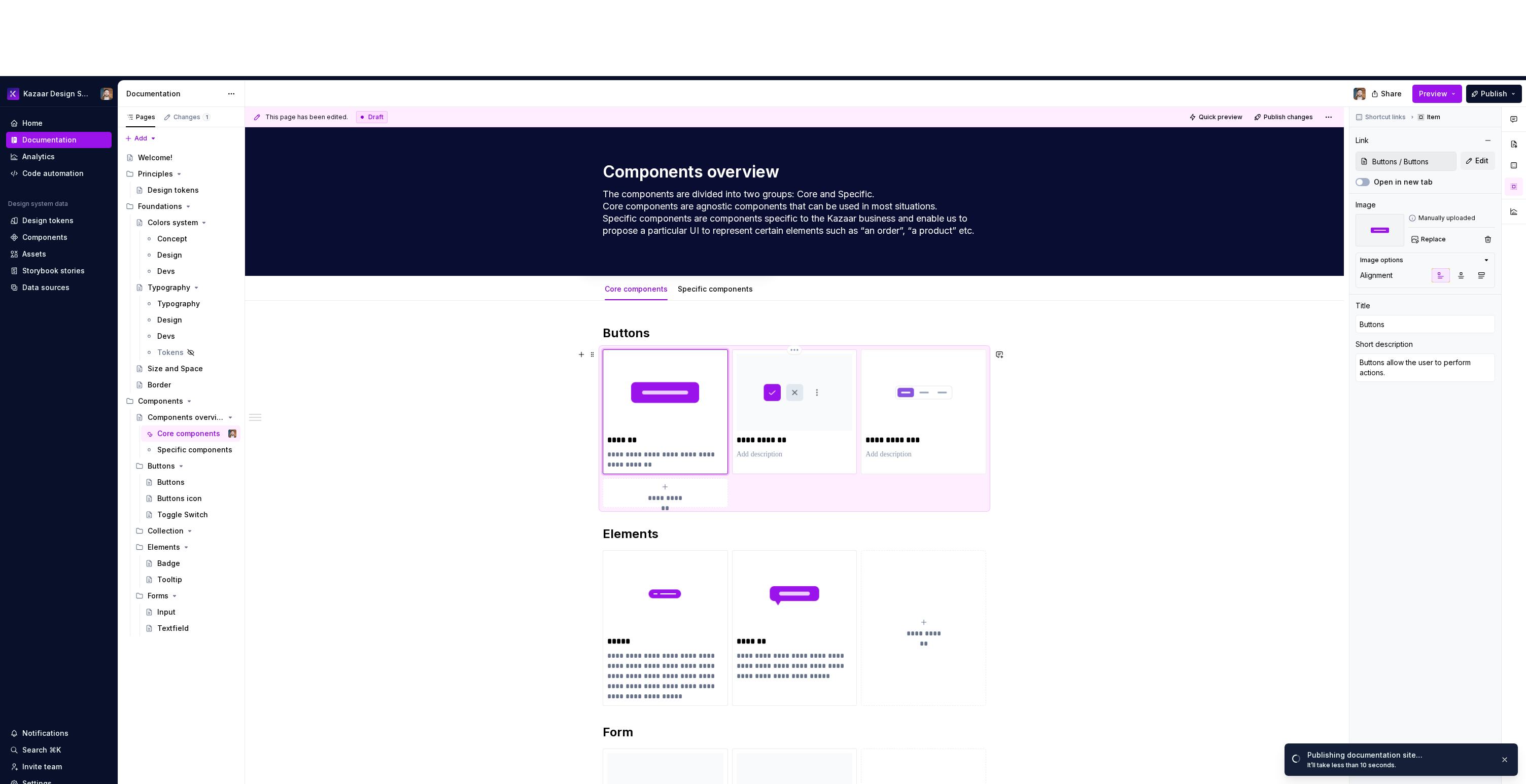
click at [811, 449] on p at bounding box center [794, 454] width 116 height 10
type textarea "*"
type input "Buttons / Buttons icon"
type input "Buttons icon"
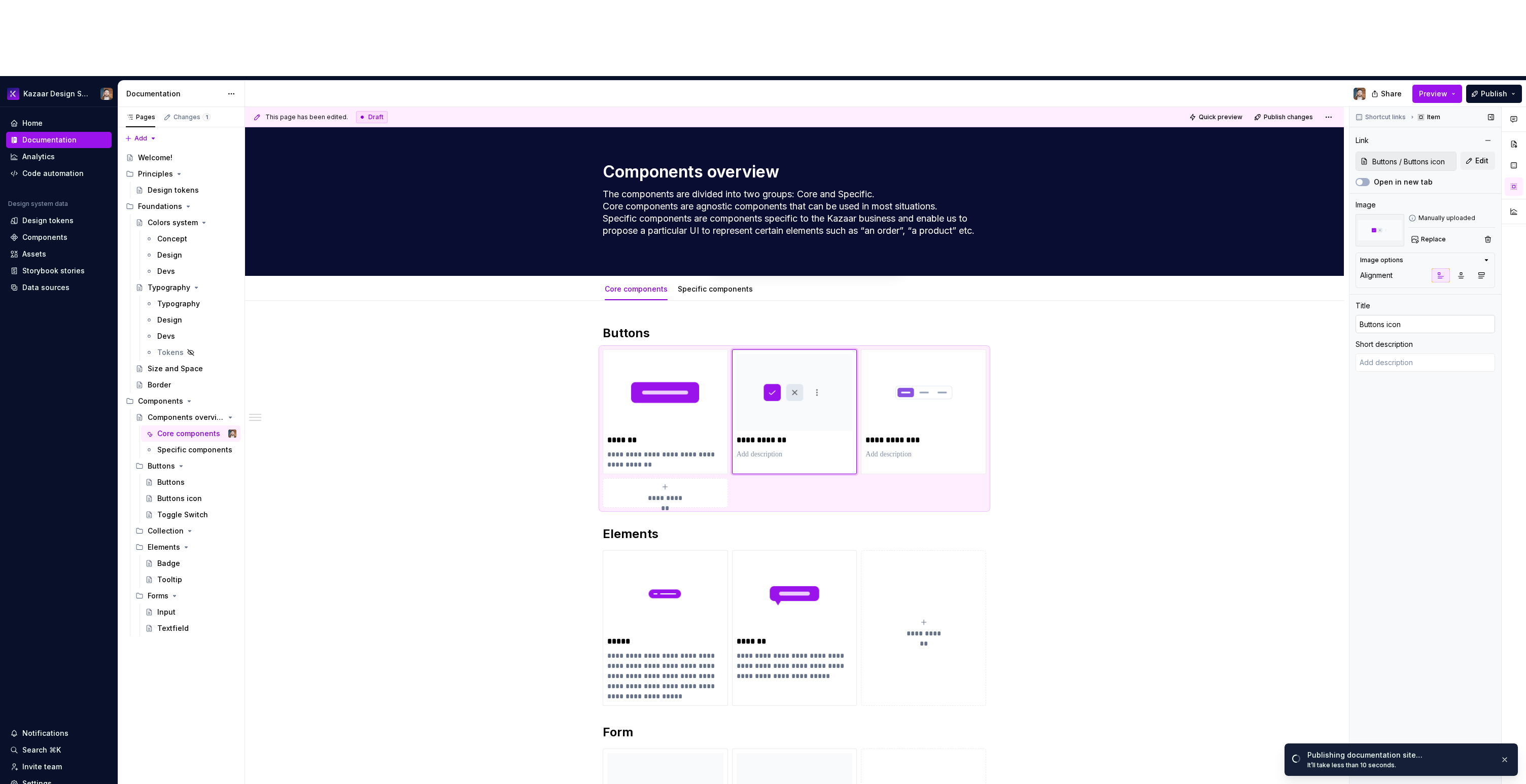
click at [1394, 315] on input "Buttons icon" at bounding box center [1425, 324] width 140 height 18
click at [1410, 354] on textarea at bounding box center [1425, 362] width 140 height 18
click at [1479, 133] on div "Link Buttons / Buttons icon Edit Open in new tab" at bounding box center [1425, 160] width 140 height 54
click at [1480, 156] on span "Edit" at bounding box center [1482, 160] width 13 height 10
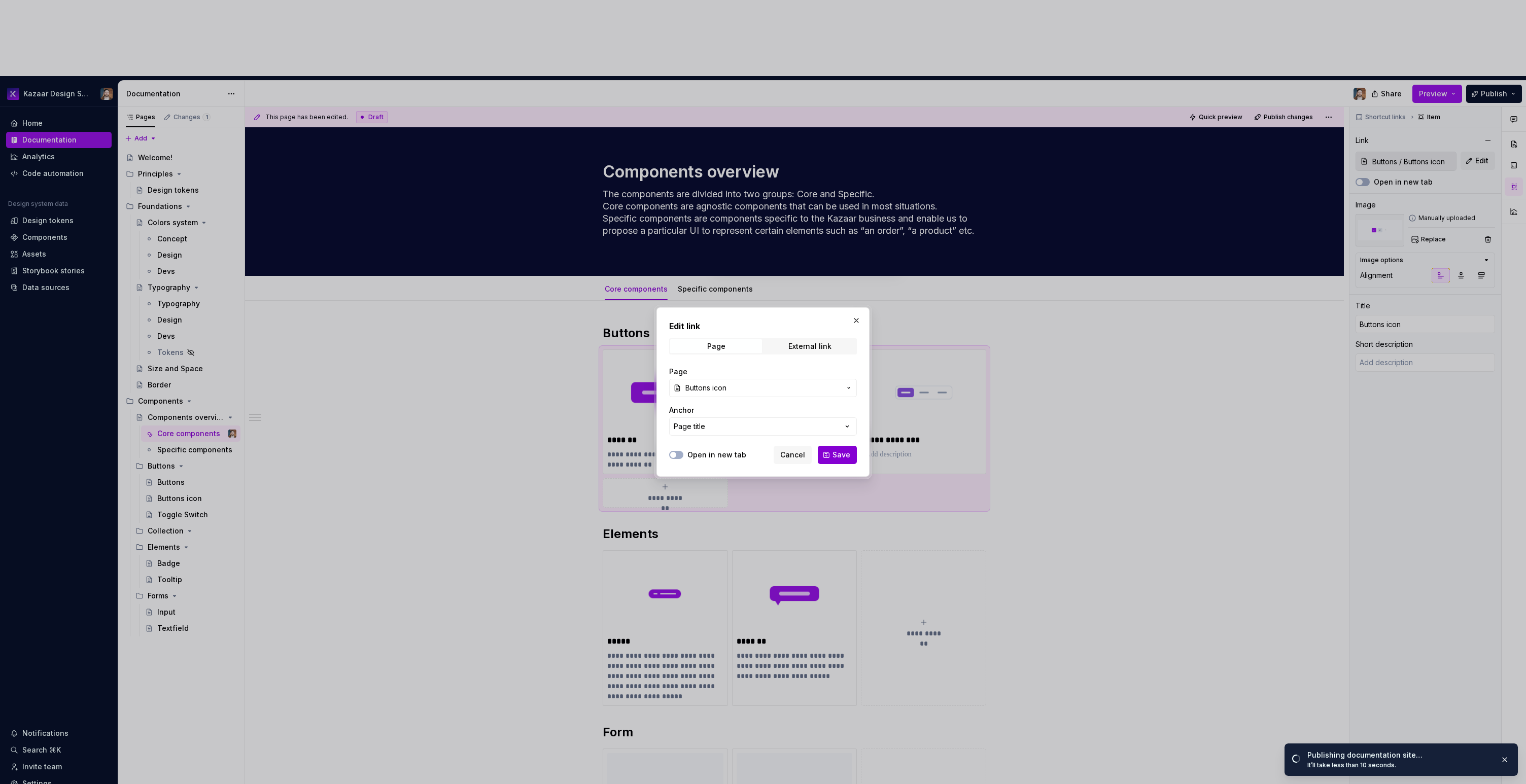
click at [844, 455] on span "Save" at bounding box center [841, 455] width 18 height 10
type textarea "*"
type textarea "Icon buttons allow you to offer actions to the user."
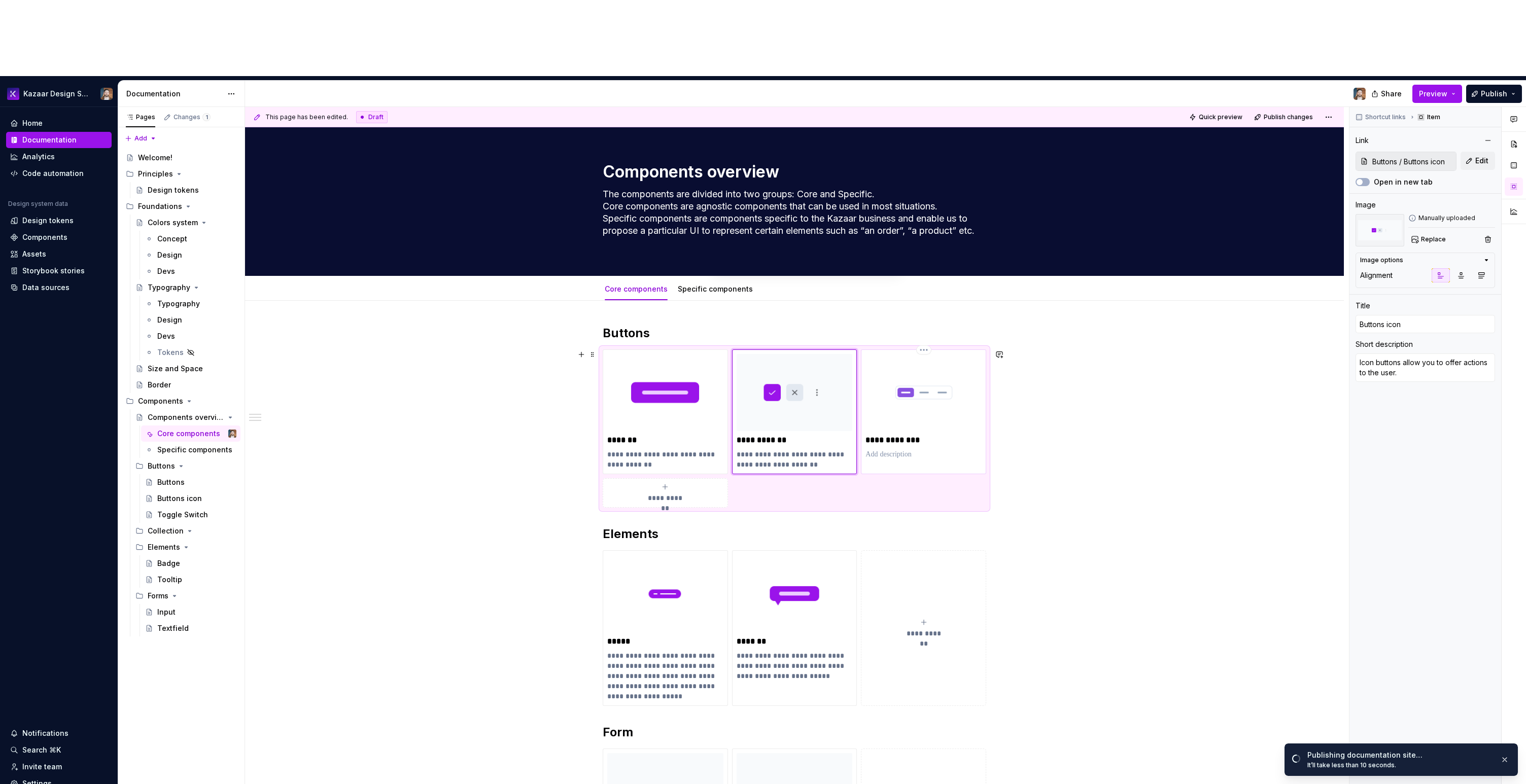
click at [909, 435] on p "**********" at bounding box center [924, 440] width 116 height 10
type textarea "*"
type input "Buttons / Toggle Switch"
type input "Toggle Switch"
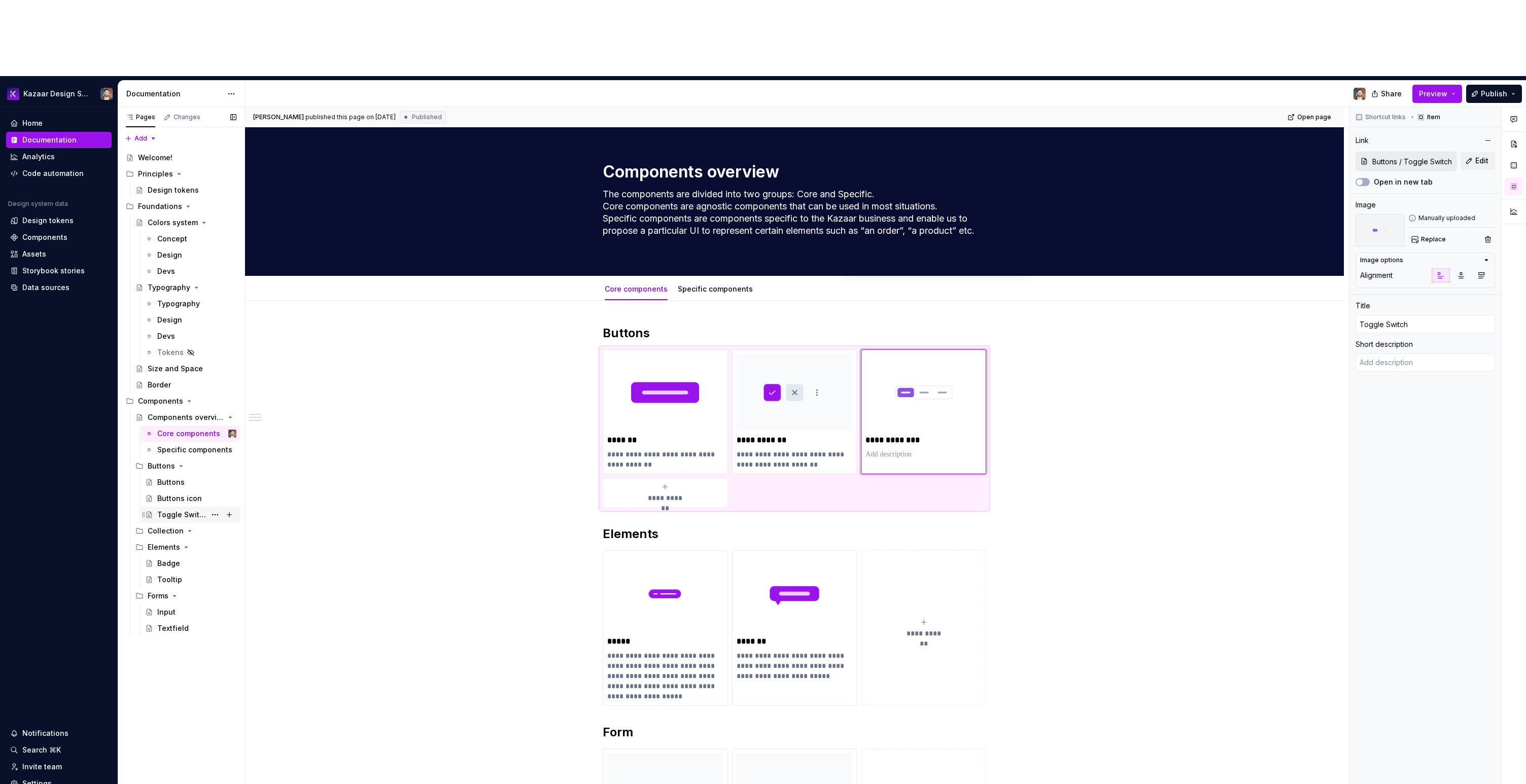
click at [168, 510] on div "Toggle Switch" at bounding box center [181, 515] width 49 height 10
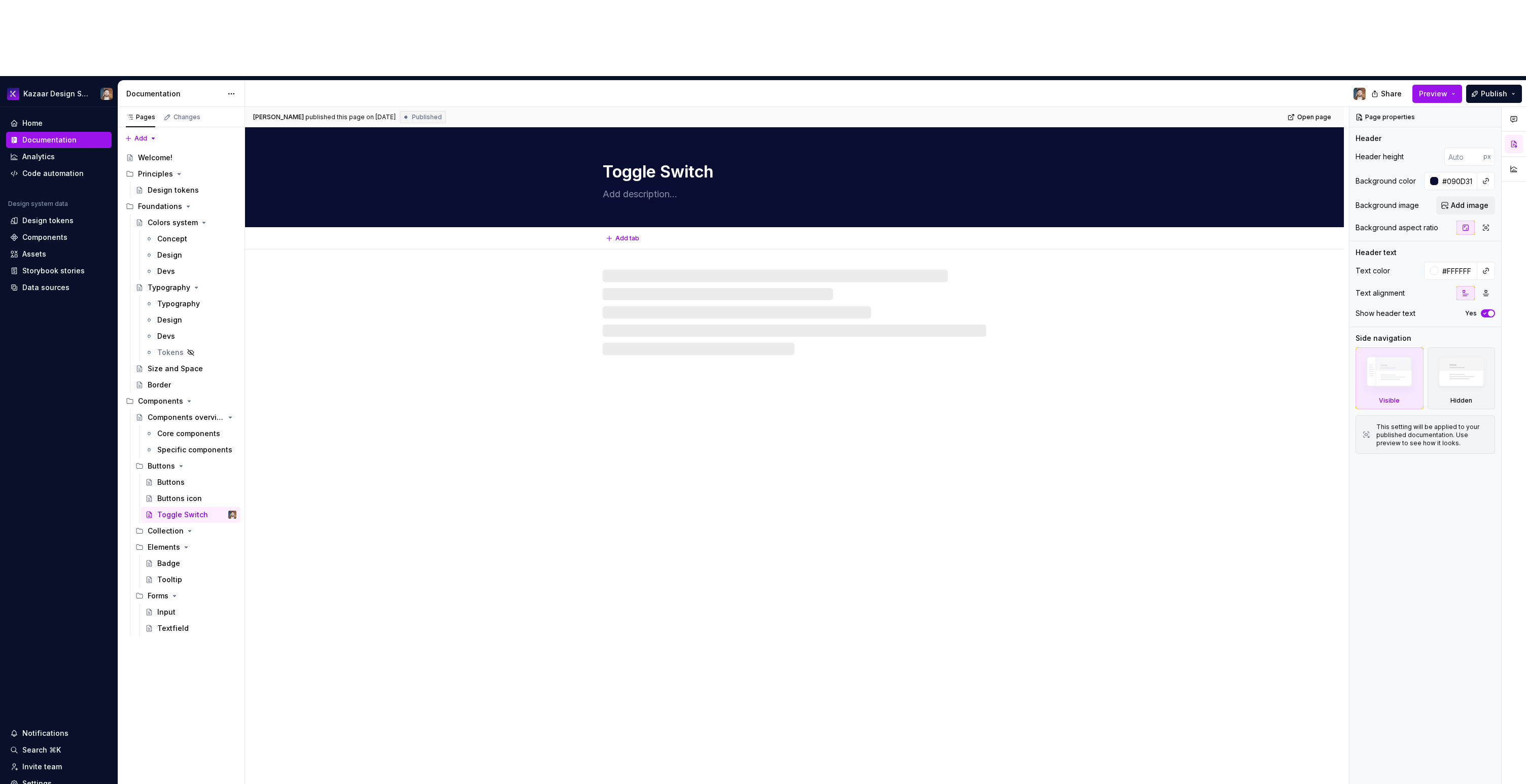
click at [694, 186] on textarea at bounding box center [792, 194] width 383 height 16
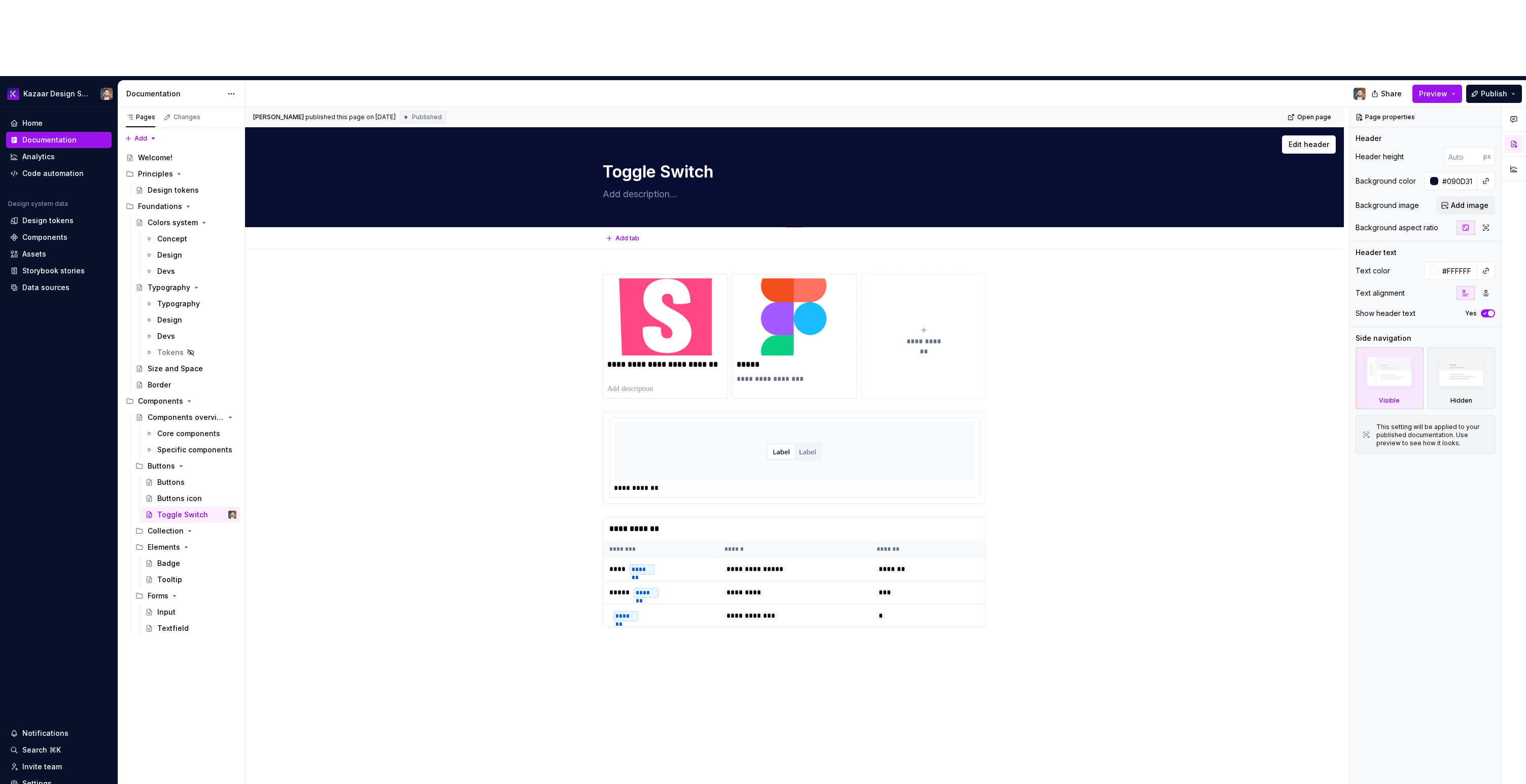
paste textarea "A Toggle Button can be used to group related options."
type textarea "*"
type textarea "A Toggle Button can be used to group related options."
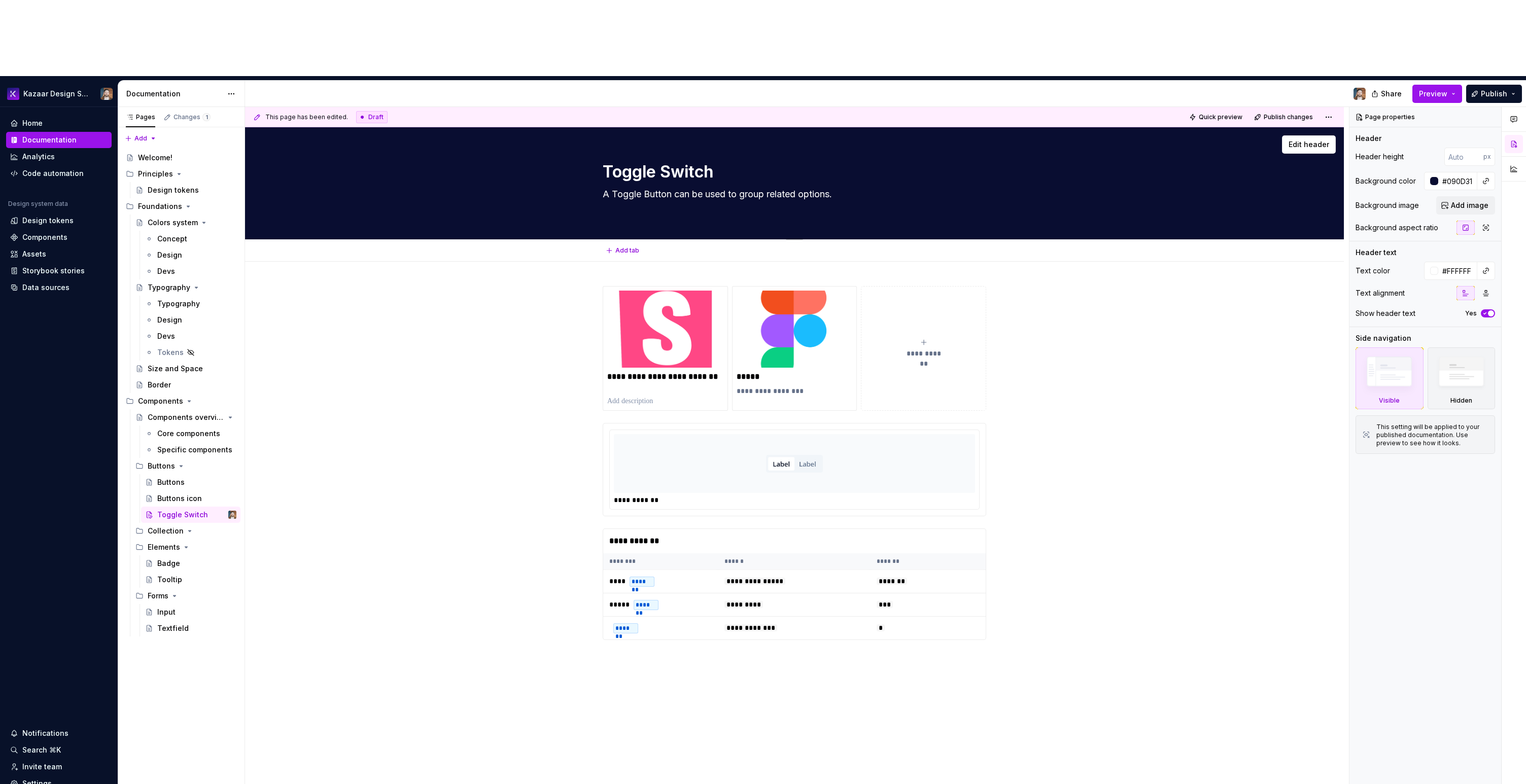
type textarea "*"
type textarea "A Toggle Button can be used to group related options."
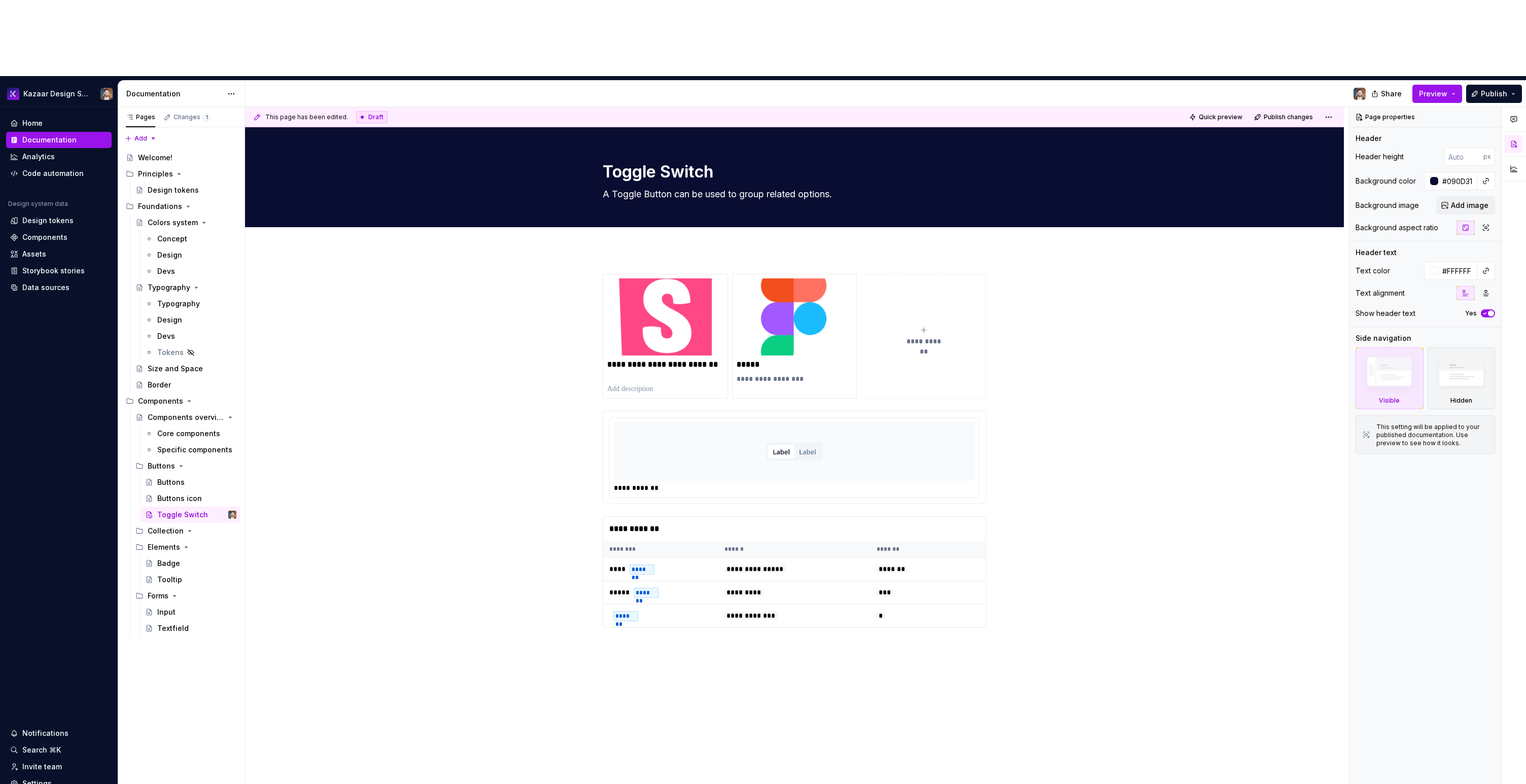
type textarea "*"
type textarea "A Toggle Button can be used to group related options."
click at [178, 429] on div "Core components" at bounding box center [181, 433] width 49 height 10
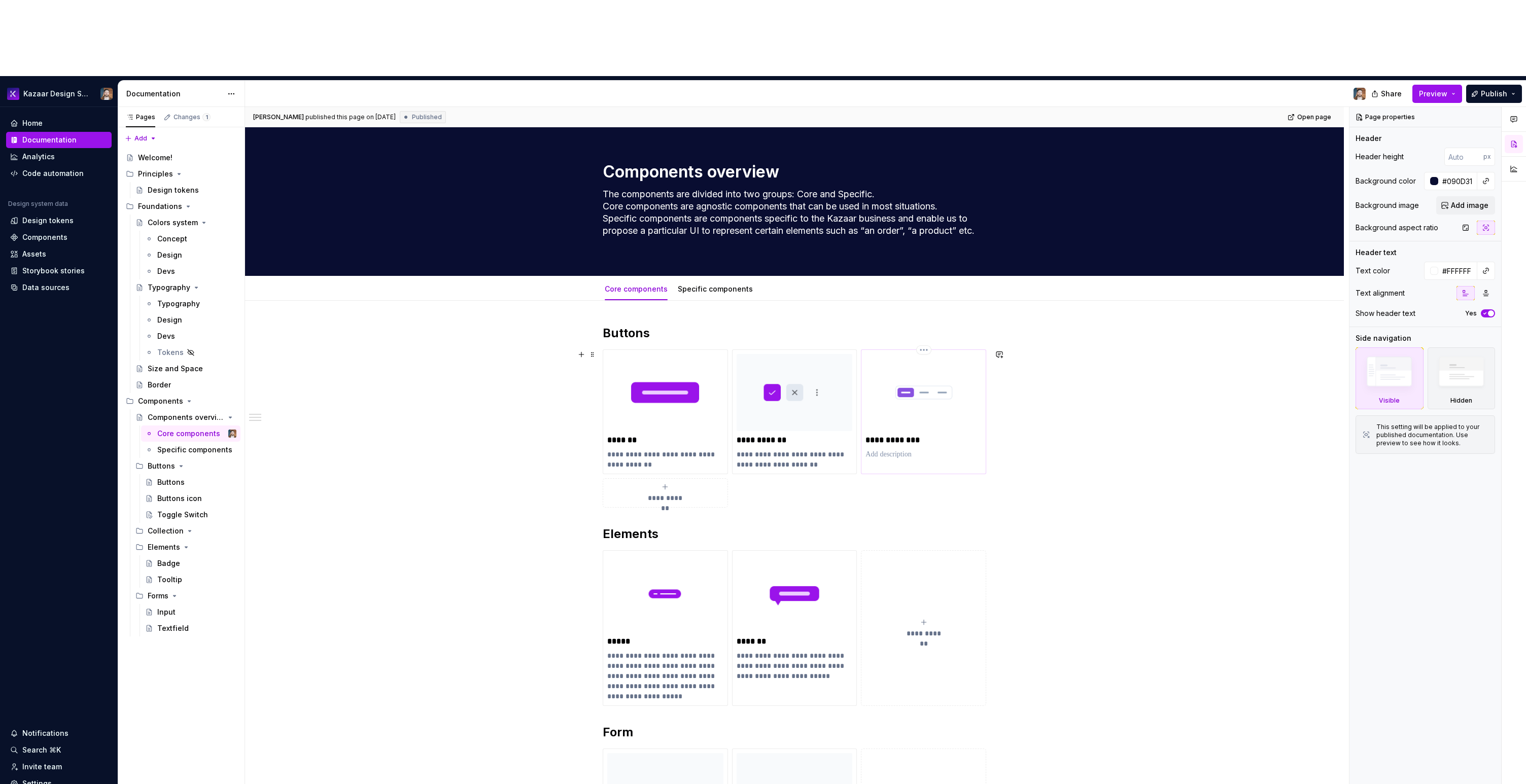
click at [889, 372] on div "**********" at bounding box center [924, 407] width 116 height 105
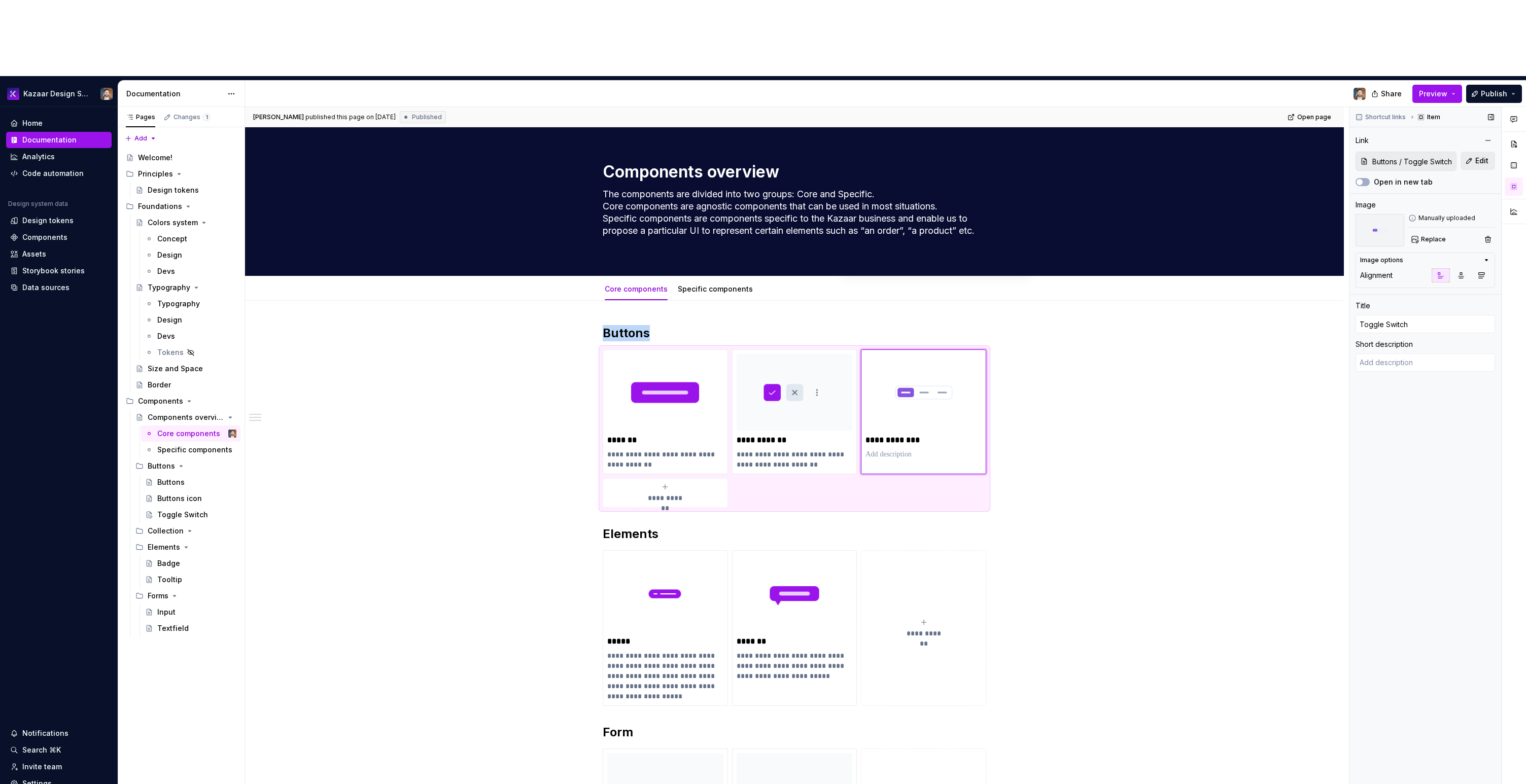
click at [1474, 152] on button "Edit" at bounding box center [1478, 160] width 34 height 18
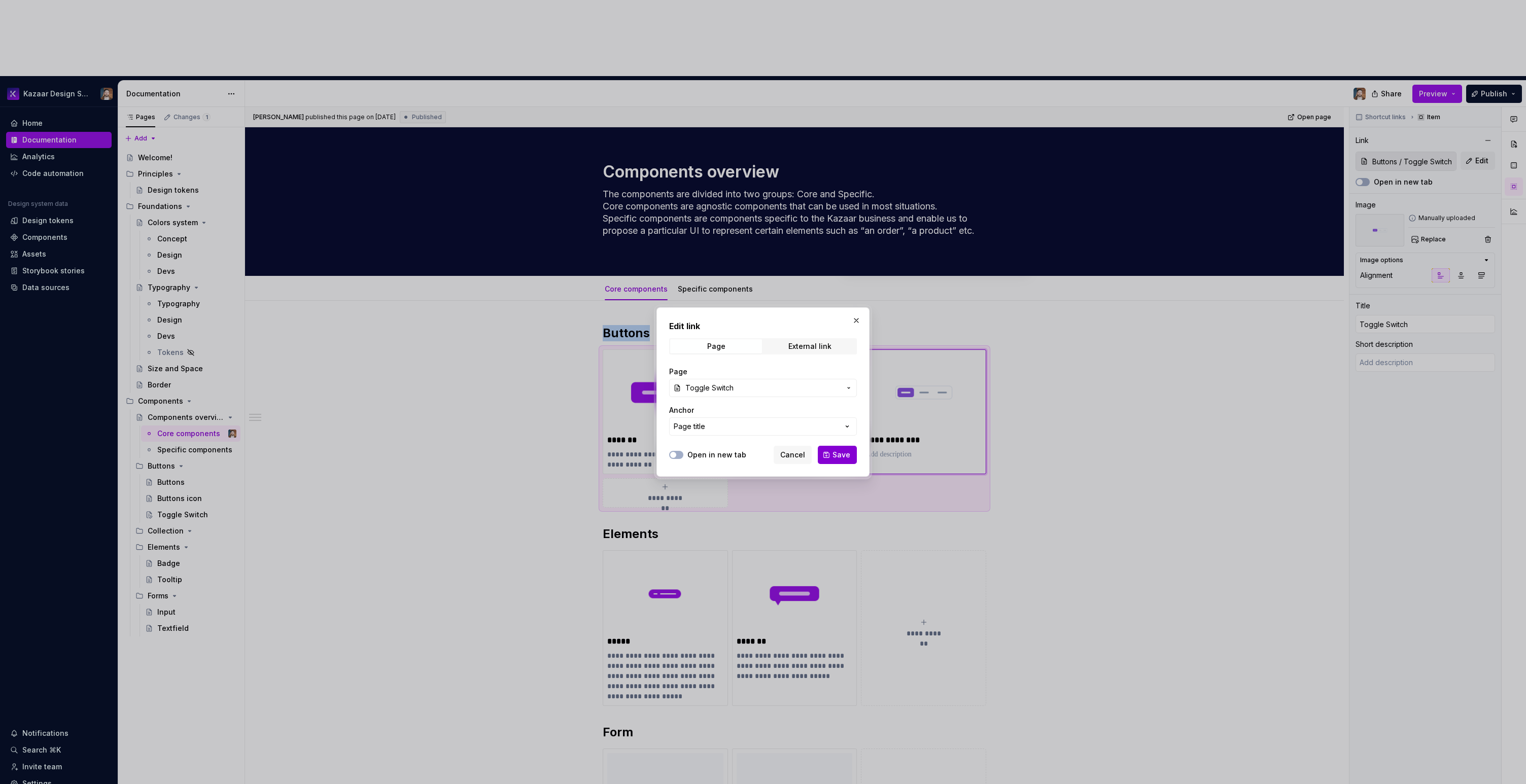
click at [840, 460] on button "Save" at bounding box center [837, 455] width 39 height 18
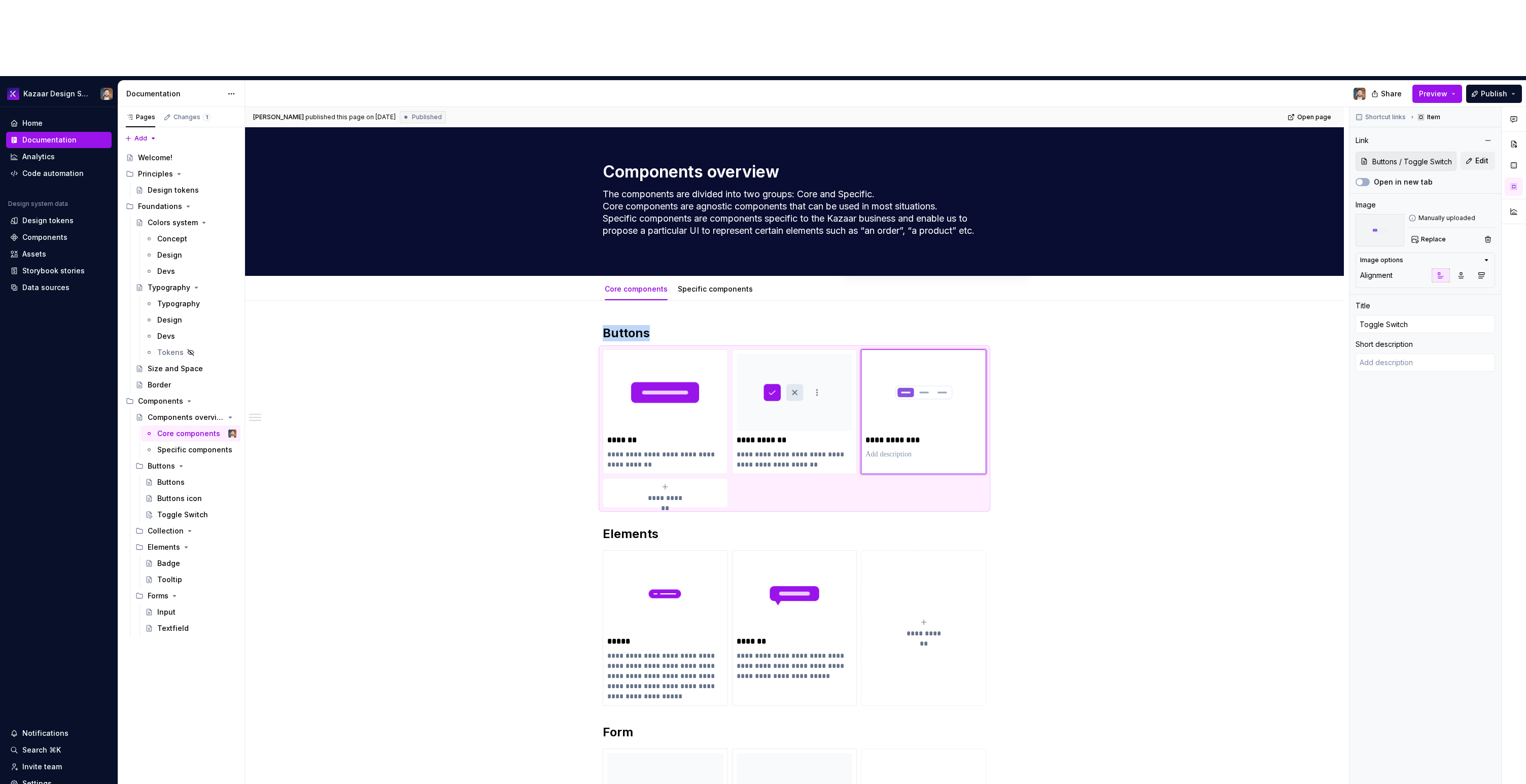
type textarea "*"
type textarea "A Toggle Button can be used to group related options."
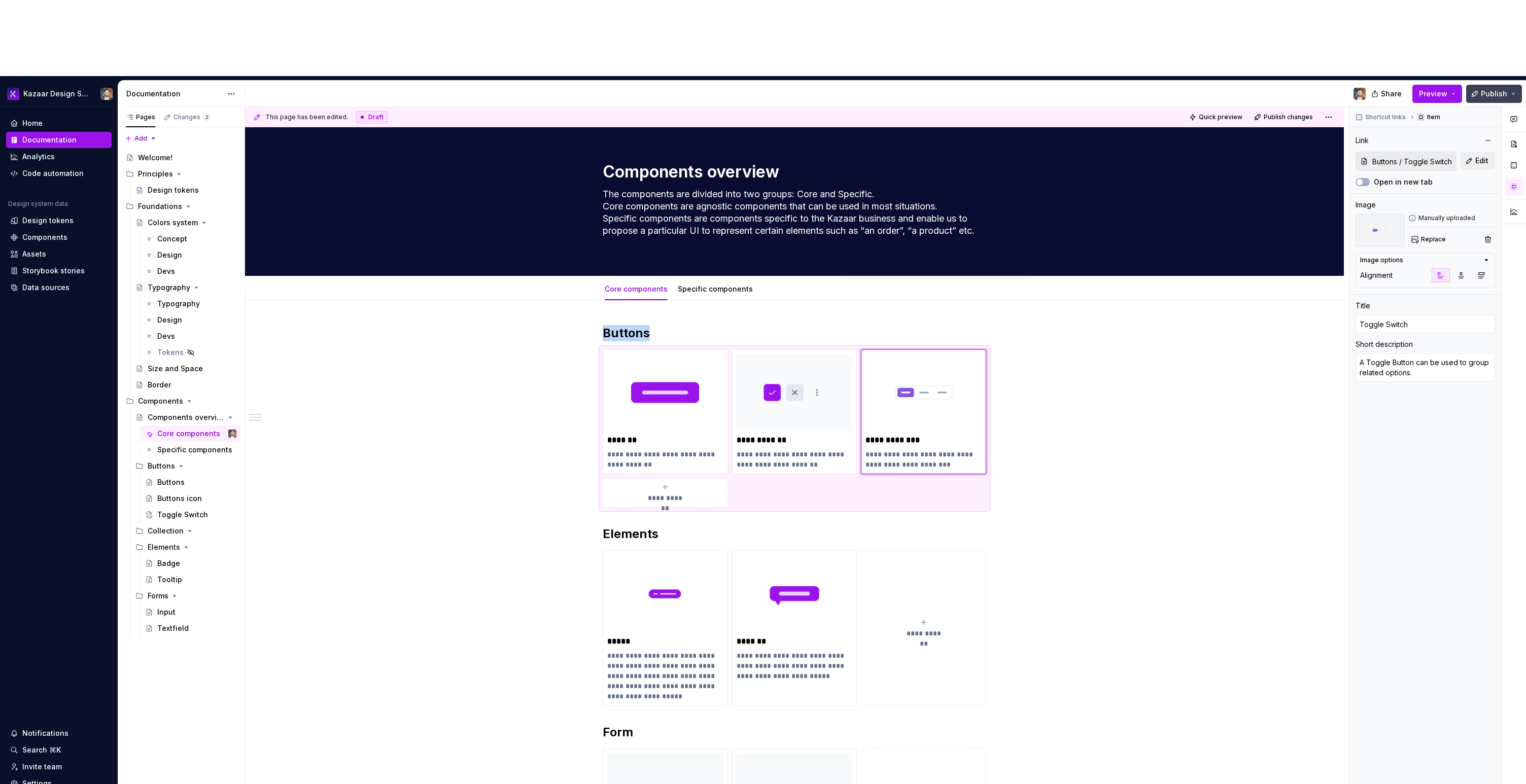
click at [1486, 89] on span "Publish" at bounding box center [1494, 94] width 27 height 10
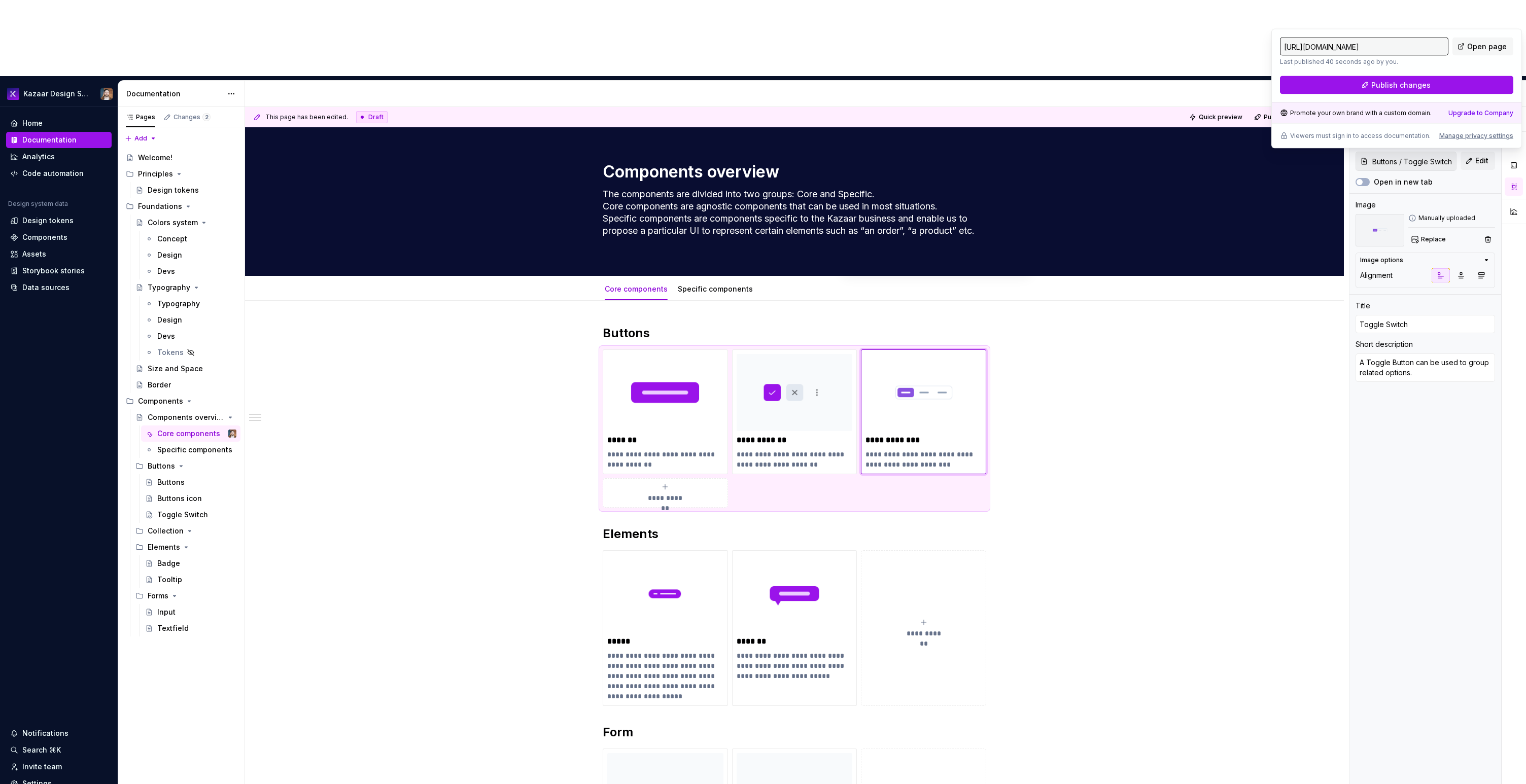
click at [1413, 74] on div "[URL][DOMAIN_NAME] Last published 40 seconds ago by you. Open page Publish chan…" at bounding box center [1397, 66] width 233 height 57
click at [1411, 85] on span "Publish changes" at bounding box center [1401, 85] width 59 height 10
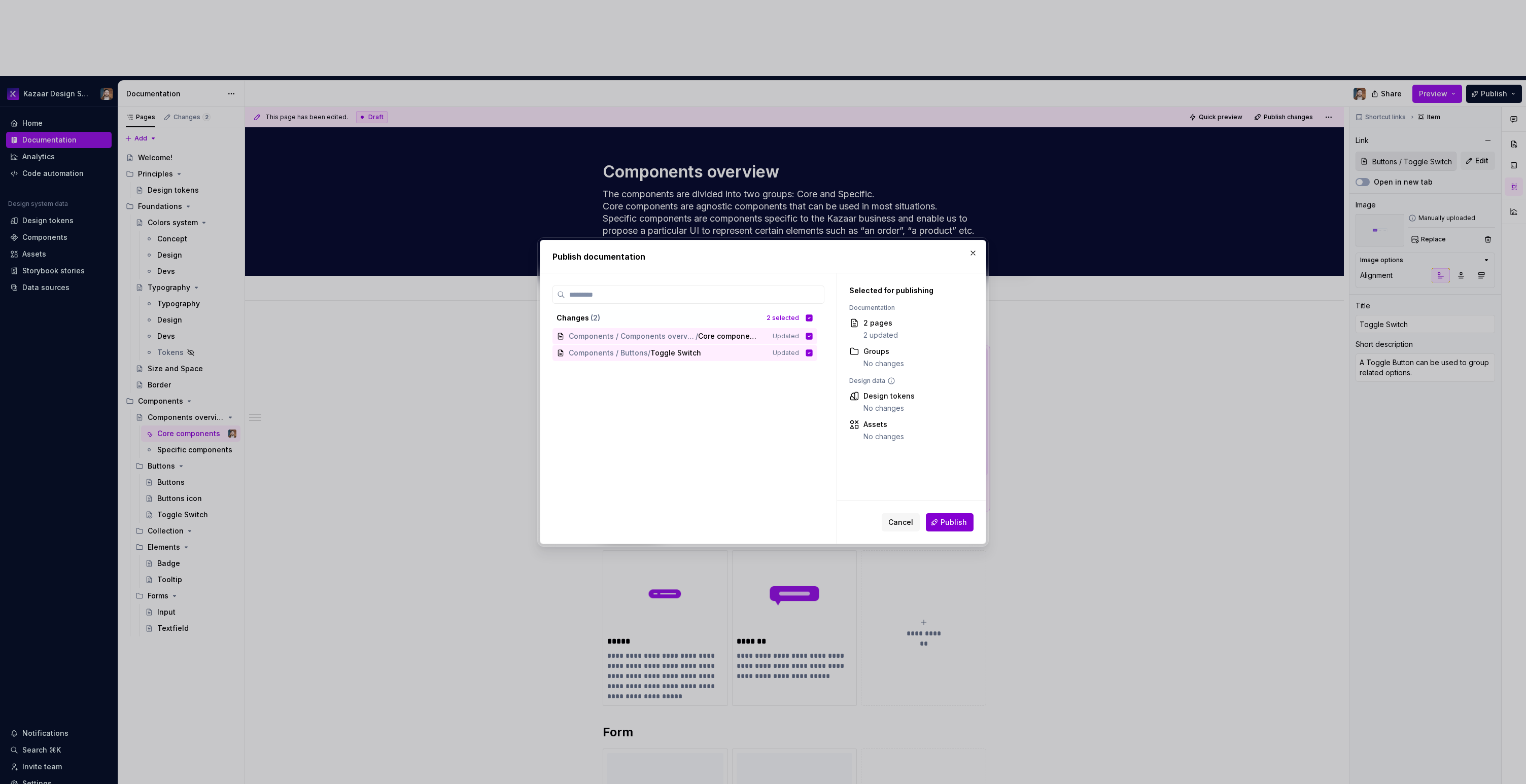
click at [954, 524] on span "Publish" at bounding box center [954, 522] width 27 height 10
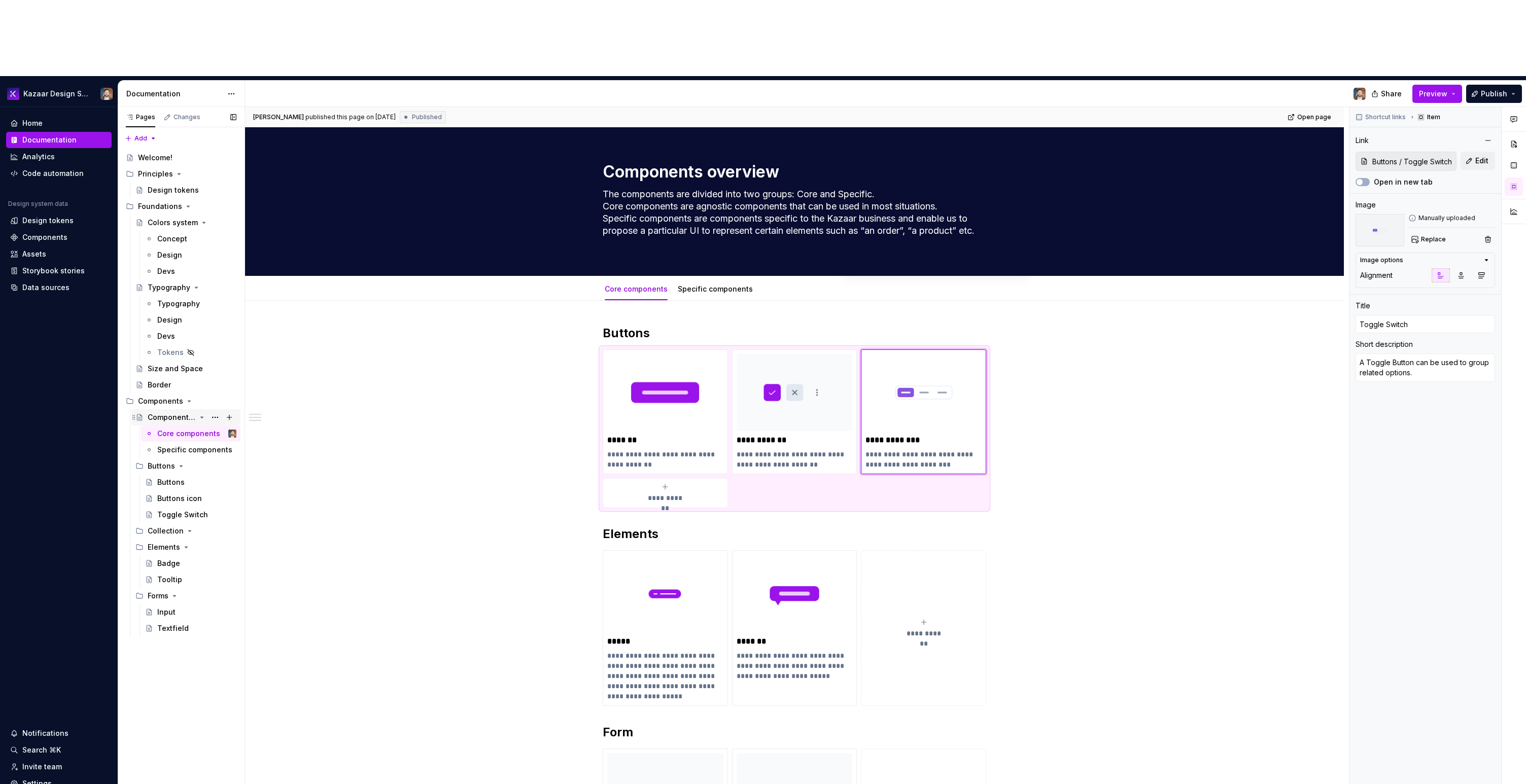
click at [174, 412] on div "Components overview" at bounding box center [171, 417] width 48 height 10
click at [214, 410] on button "Page tree" at bounding box center [215, 417] width 14 height 14
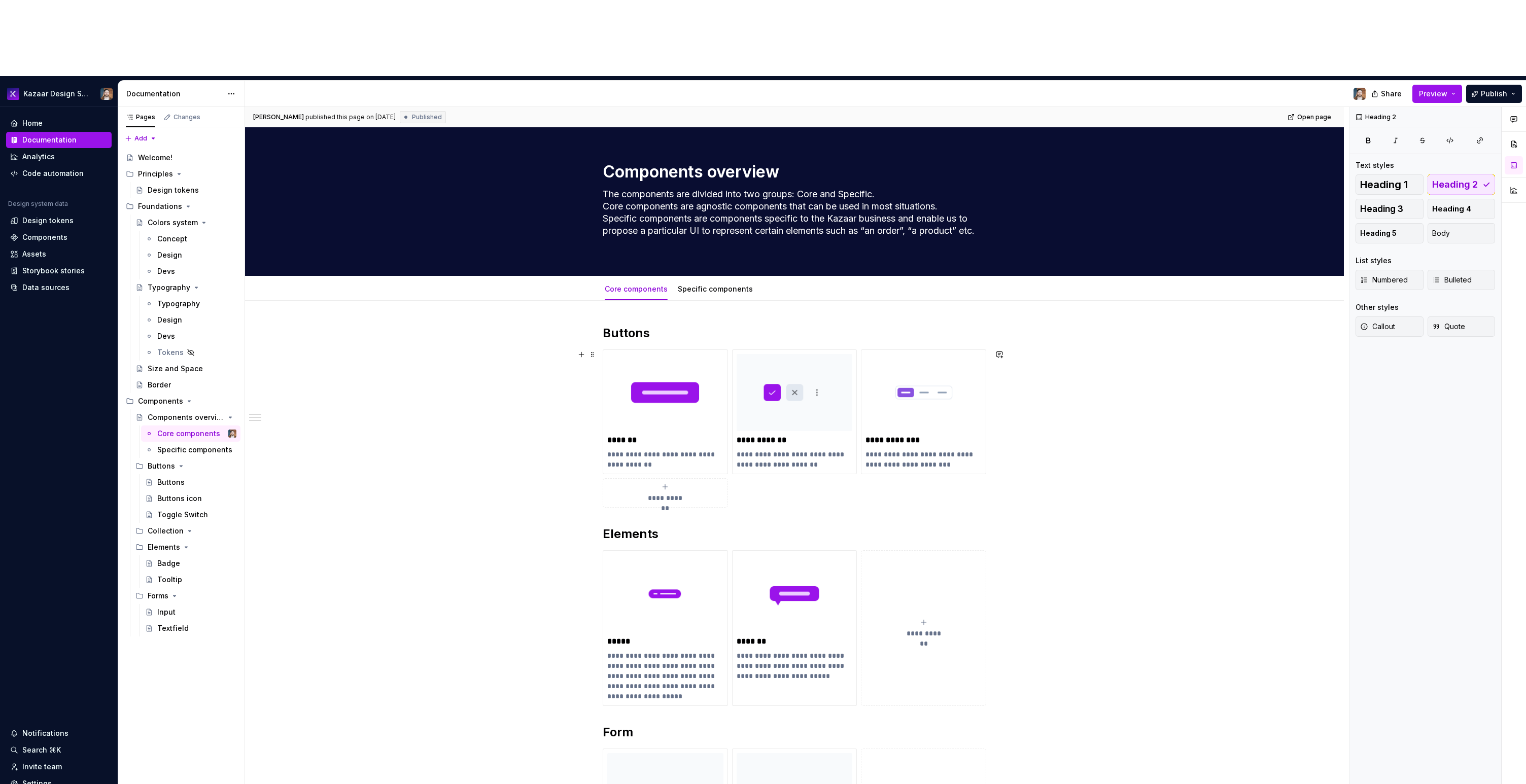
drag, startPoint x: 436, startPoint y: 399, endPoint x: 266, endPoint y: 391, distance: 170.2
click at [436, 399] on html "Kazaar Design System Home Documentation Analytics Code automation Design system…" at bounding box center [763, 392] width 1526 height 784
type textarea "*"
type textarea "Core components"
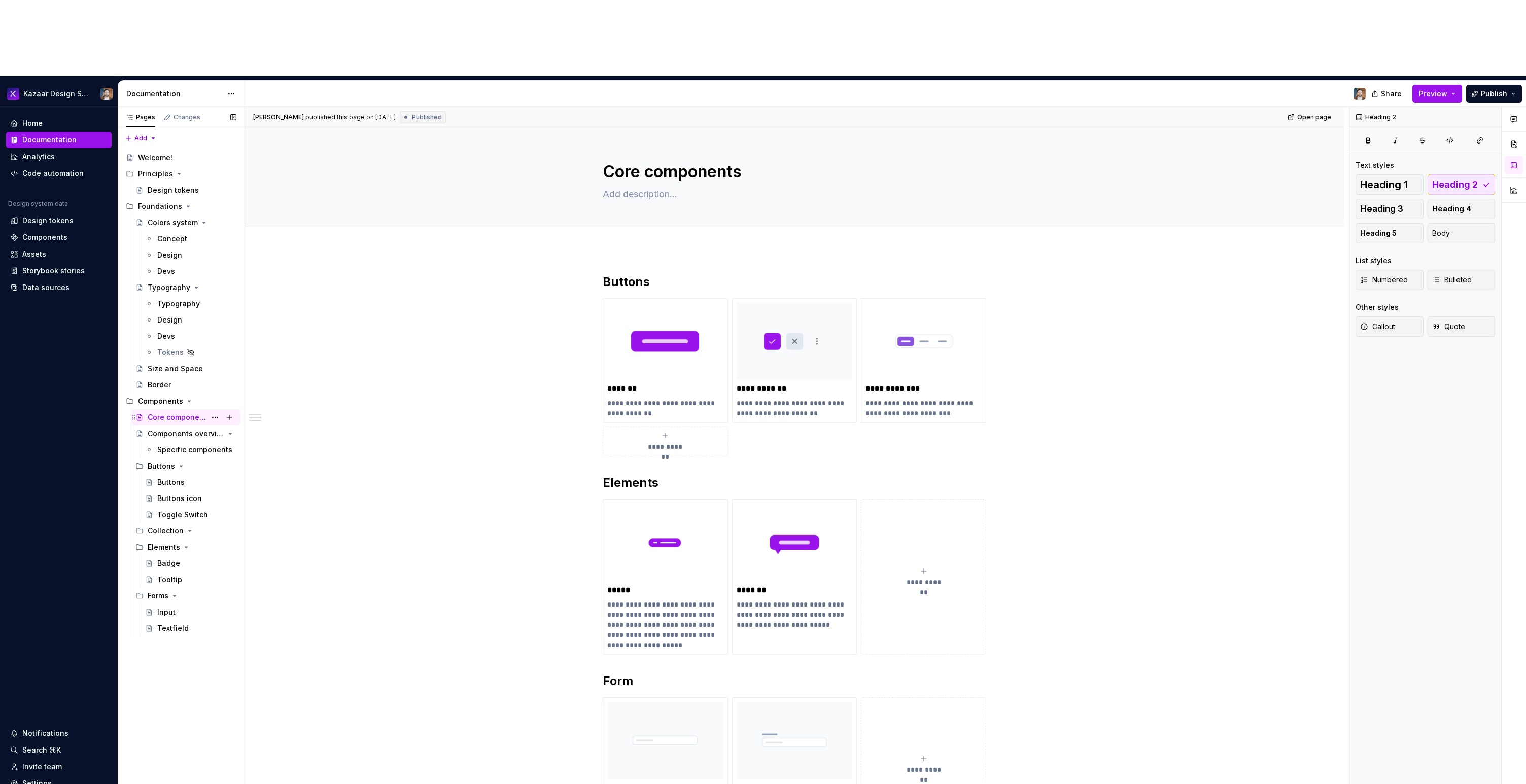
drag, startPoint x: 179, startPoint y: 371, endPoint x: 185, endPoint y: 348, distance: 23.8
click at [185, 409] on div "Core components Components overview Specific components Buttons Buttons Buttons…" at bounding box center [181, 523] width 118 height 227
drag, startPoint x: 189, startPoint y: 371, endPoint x: 188, endPoint y: 363, distance: 8.1
click at [198, 426] on div "Components overview Specific components" at bounding box center [185, 442] width 111 height 33
click at [182, 429] on div "Components overview" at bounding box center [171, 433] width 48 height 10
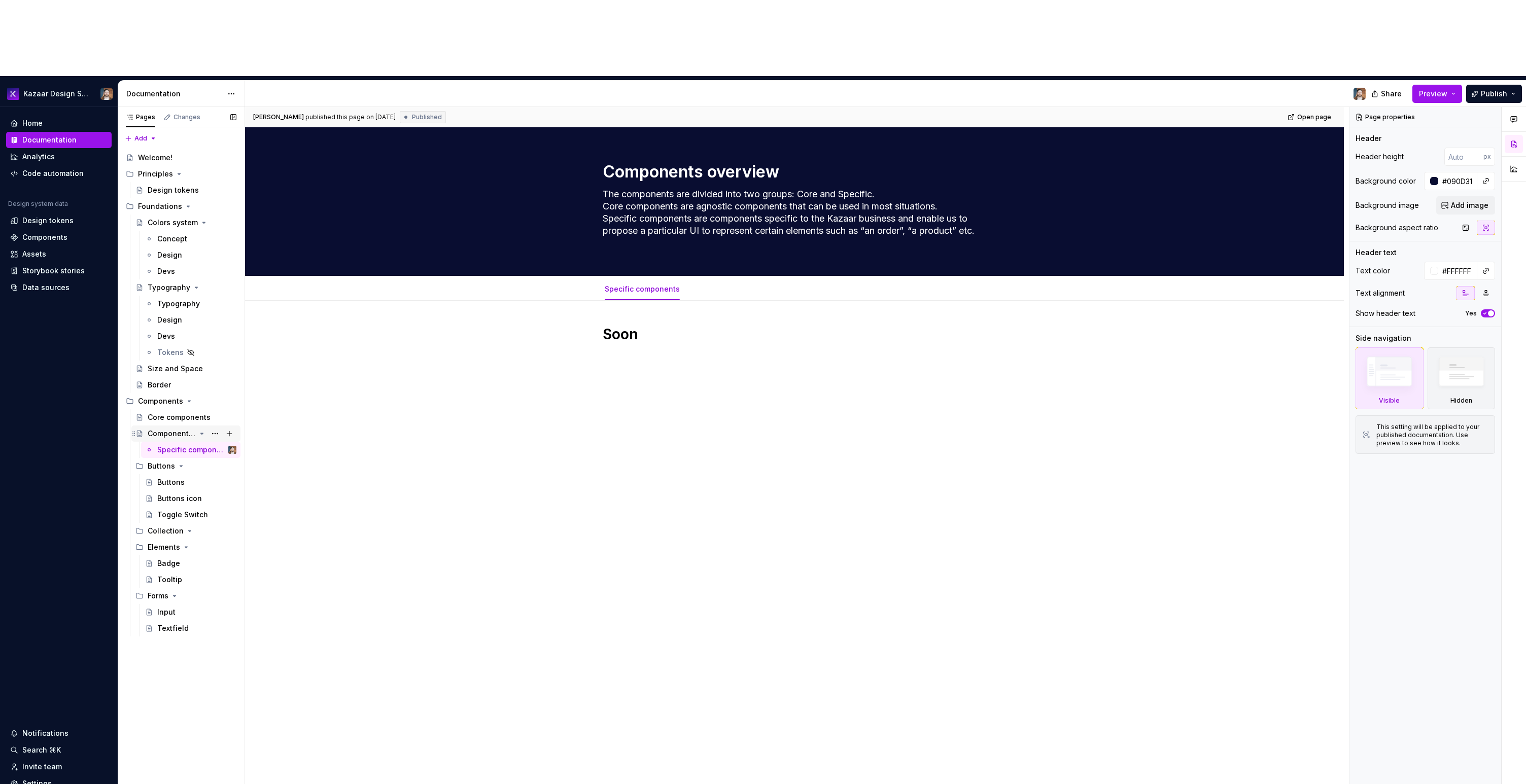
click at [175, 429] on div "Components overview" at bounding box center [171, 433] width 48 height 10
click at [185, 445] on div "Specific components" at bounding box center [181, 449] width 49 height 10
click at [219, 426] on button "Page tree" at bounding box center [215, 433] width 14 height 14
click at [236, 505] on div "Delete page" at bounding box center [277, 506] width 100 height 10
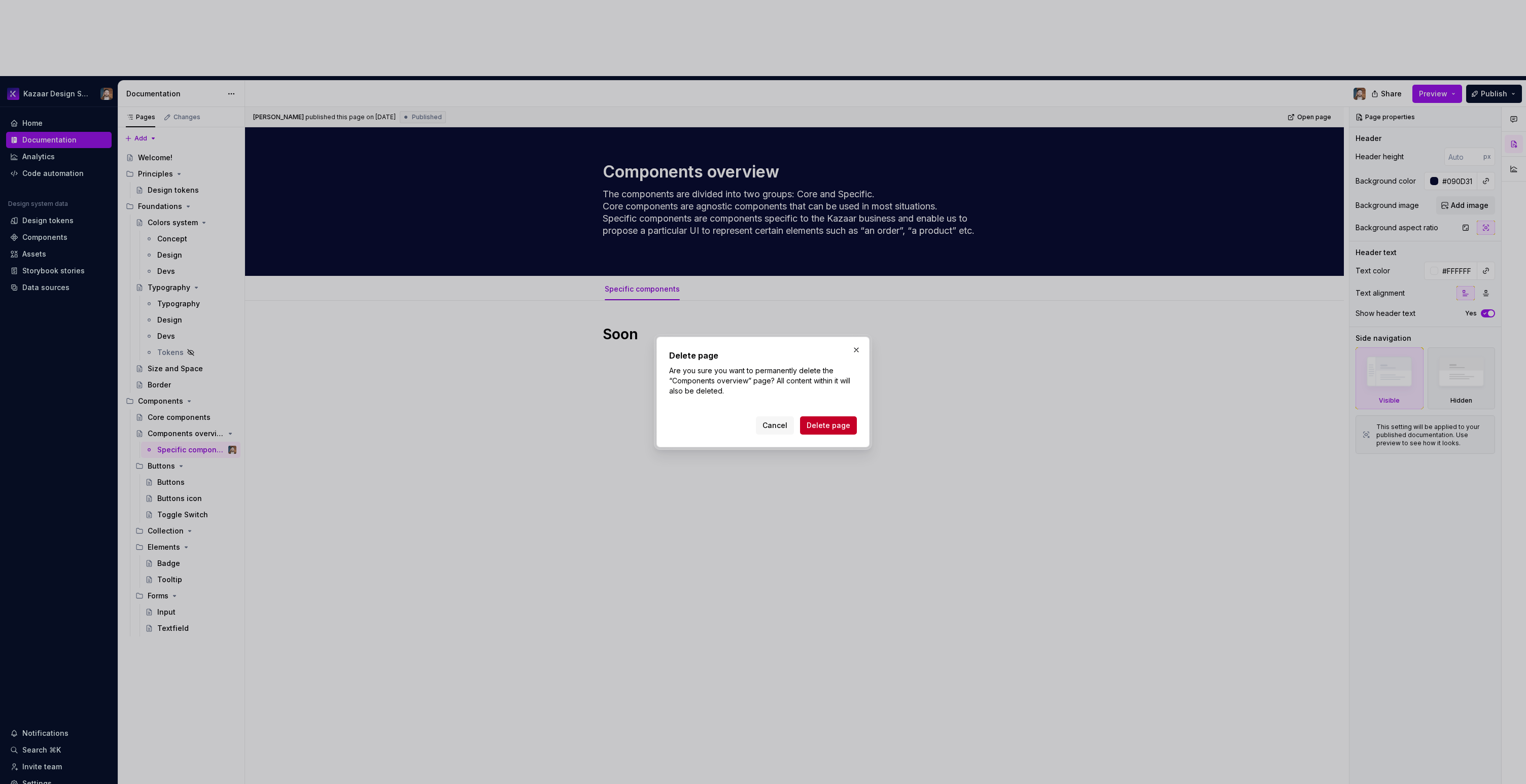
click at [831, 426] on span "Delete page" at bounding box center [829, 425] width 44 height 10
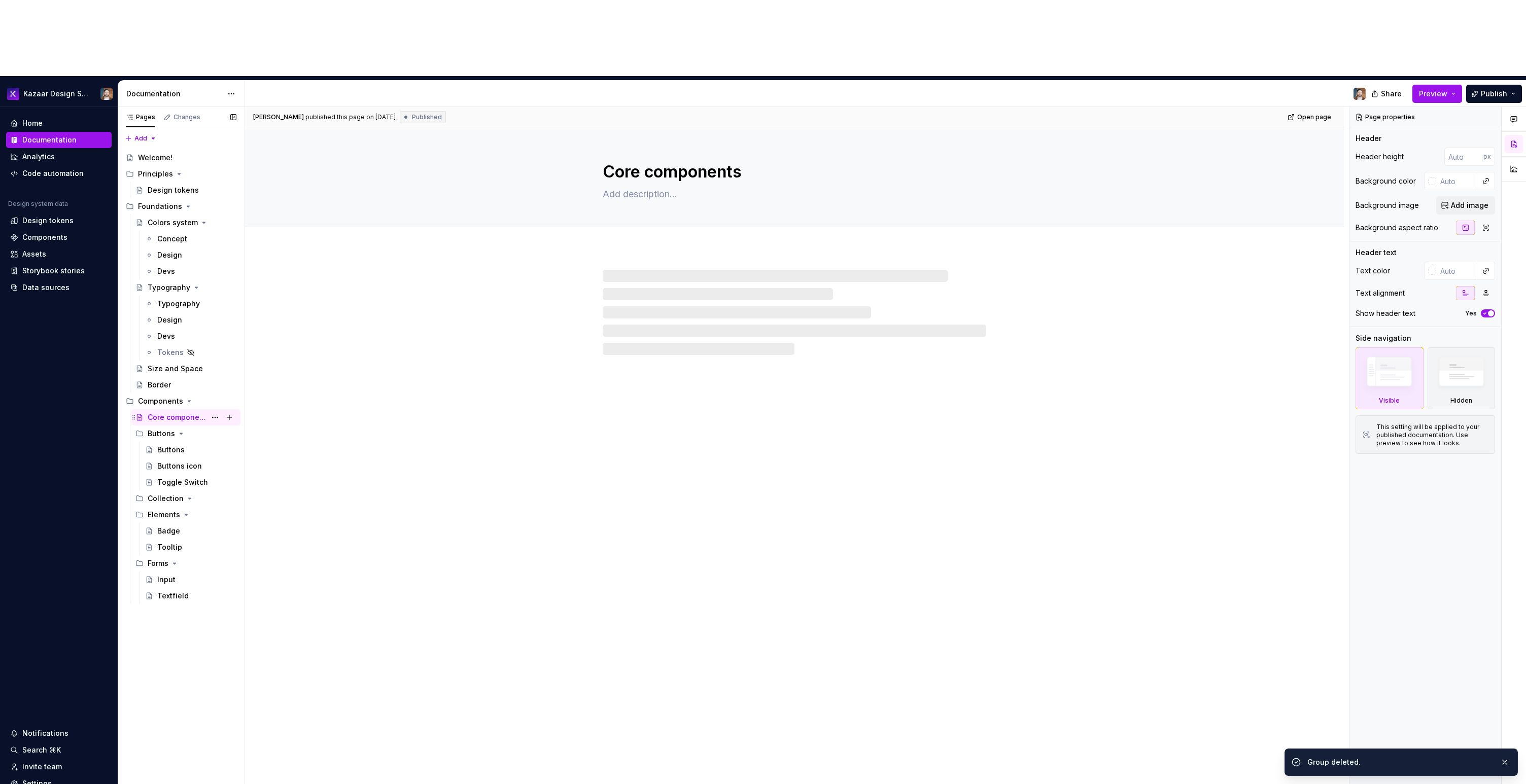
click at [175, 412] on div "Core components" at bounding box center [177, 417] width 58 height 10
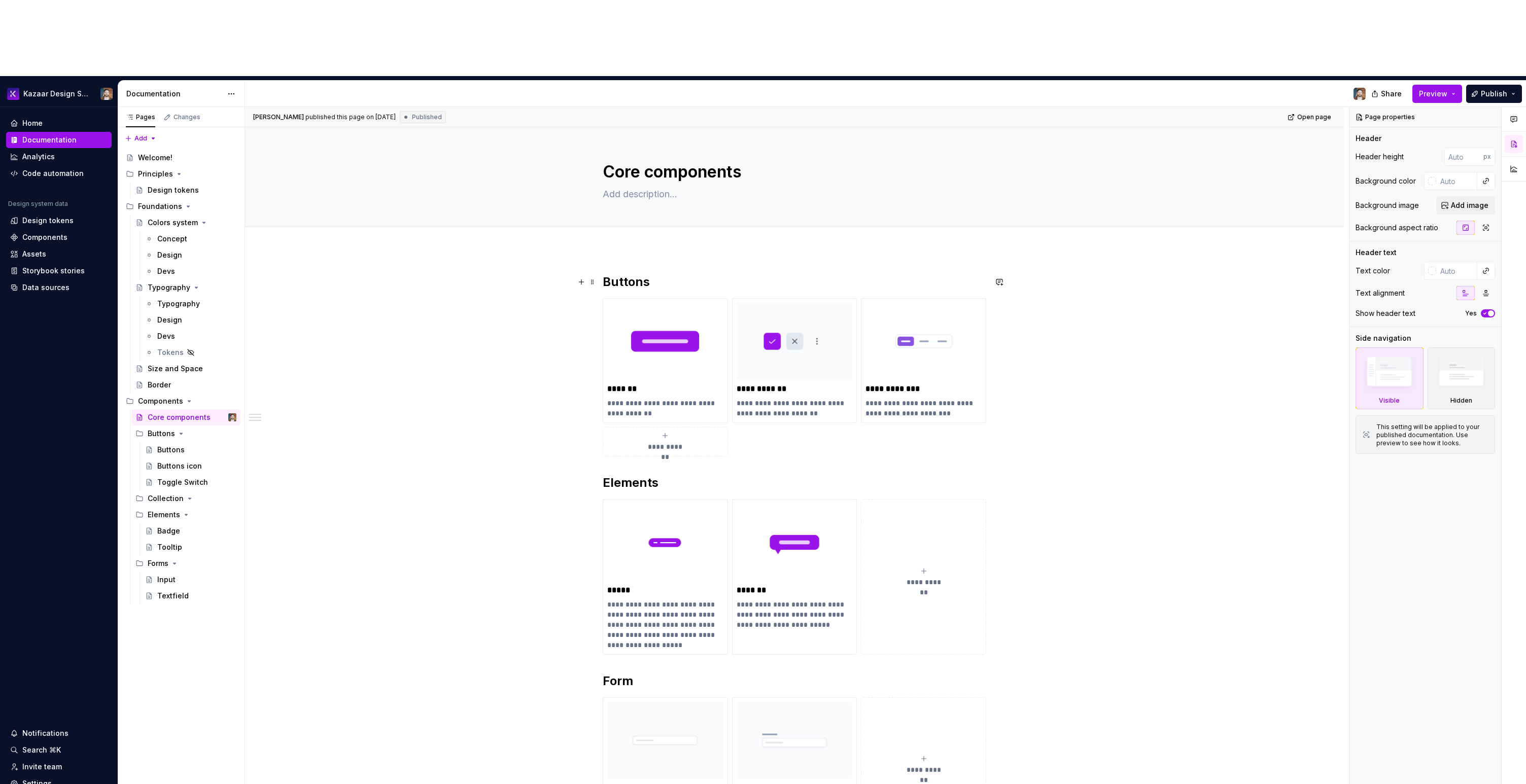
click at [374, 249] on div "**********" at bounding box center [794, 664] width 1099 height 830
click at [1026, 127] on div "Core components" at bounding box center [794, 177] width 1018 height 99
click at [1220, 293] on div "**********" at bounding box center [794, 664] width 1099 height 830
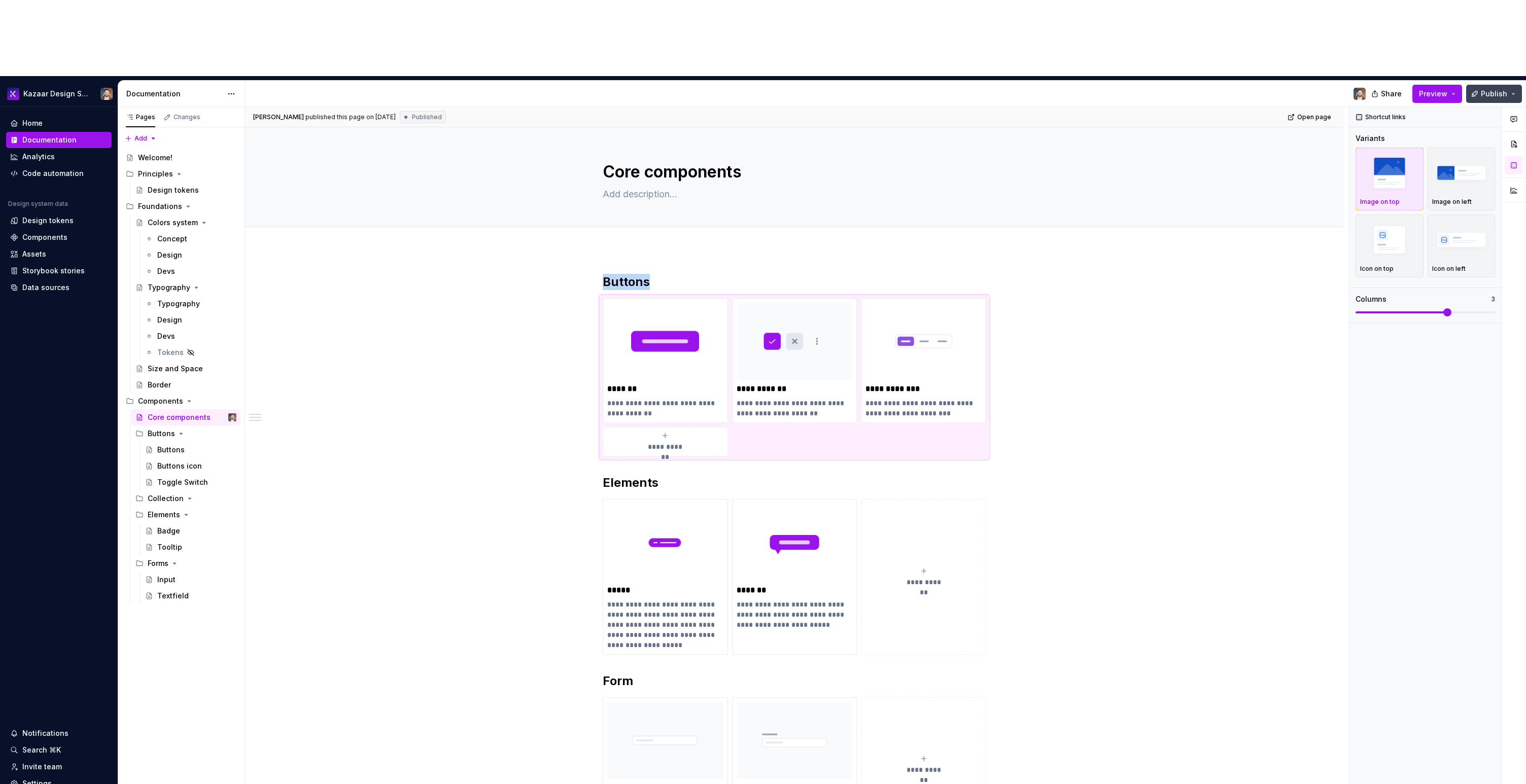
click at [1485, 89] on span "Publish" at bounding box center [1494, 94] width 27 height 10
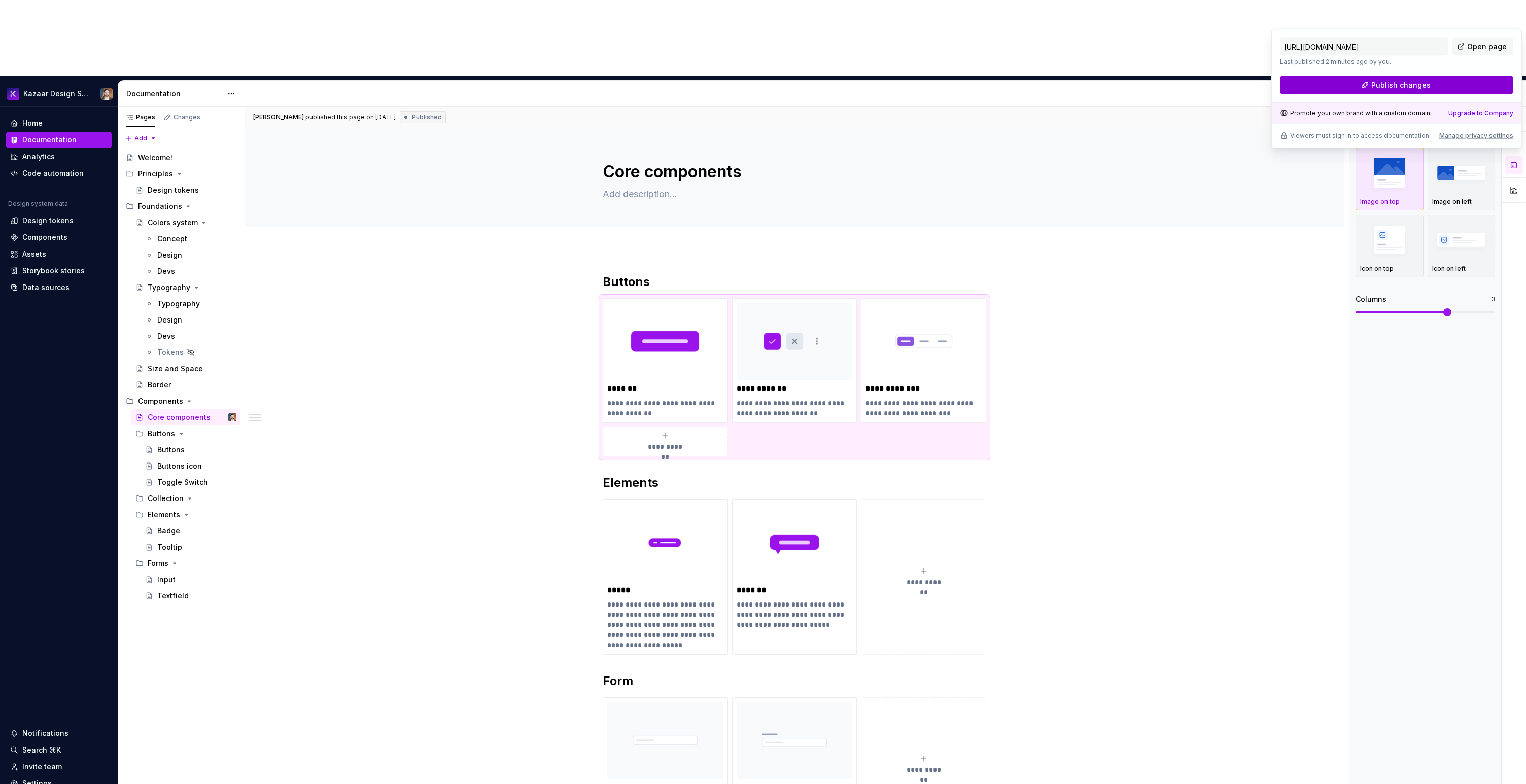
click at [1443, 85] on button "Publish changes" at bounding box center [1397, 85] width 233 height 18
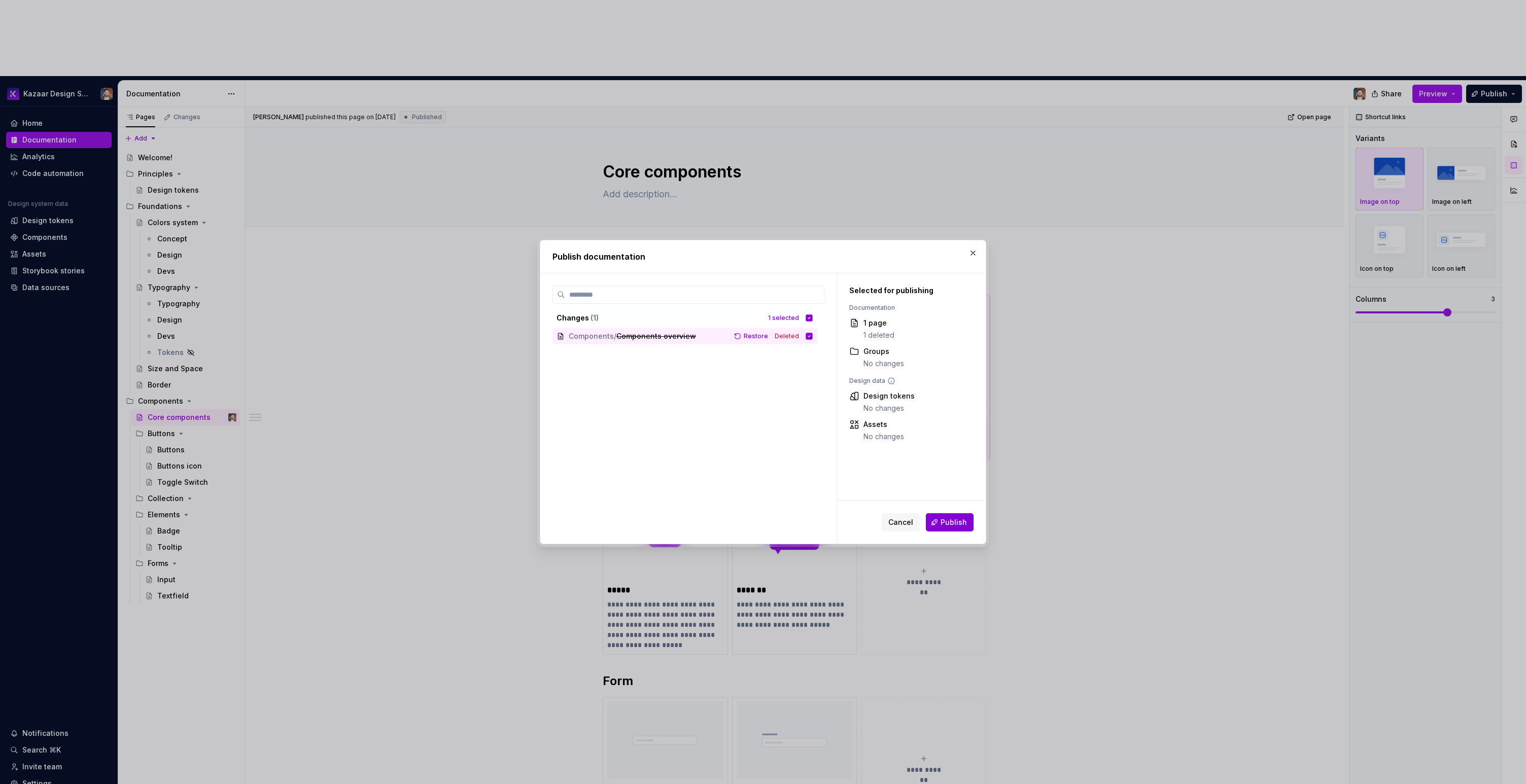
click at [957, 524] on span "Publish" at bounding box center [954, 522] width 27 height 10
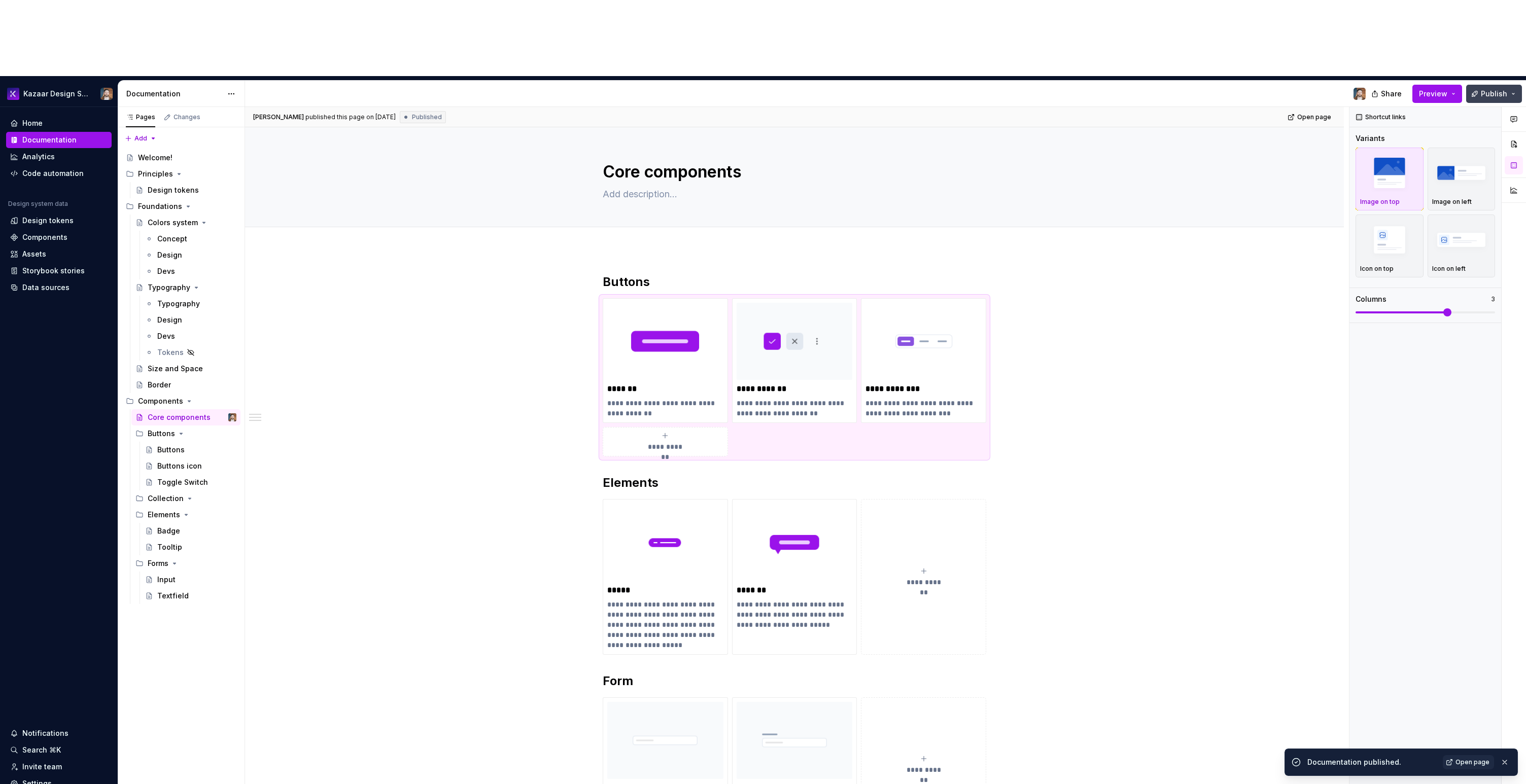
click at [1481, 85] on button "Publish" at bounding box center [1494, 94] width 56 height 18
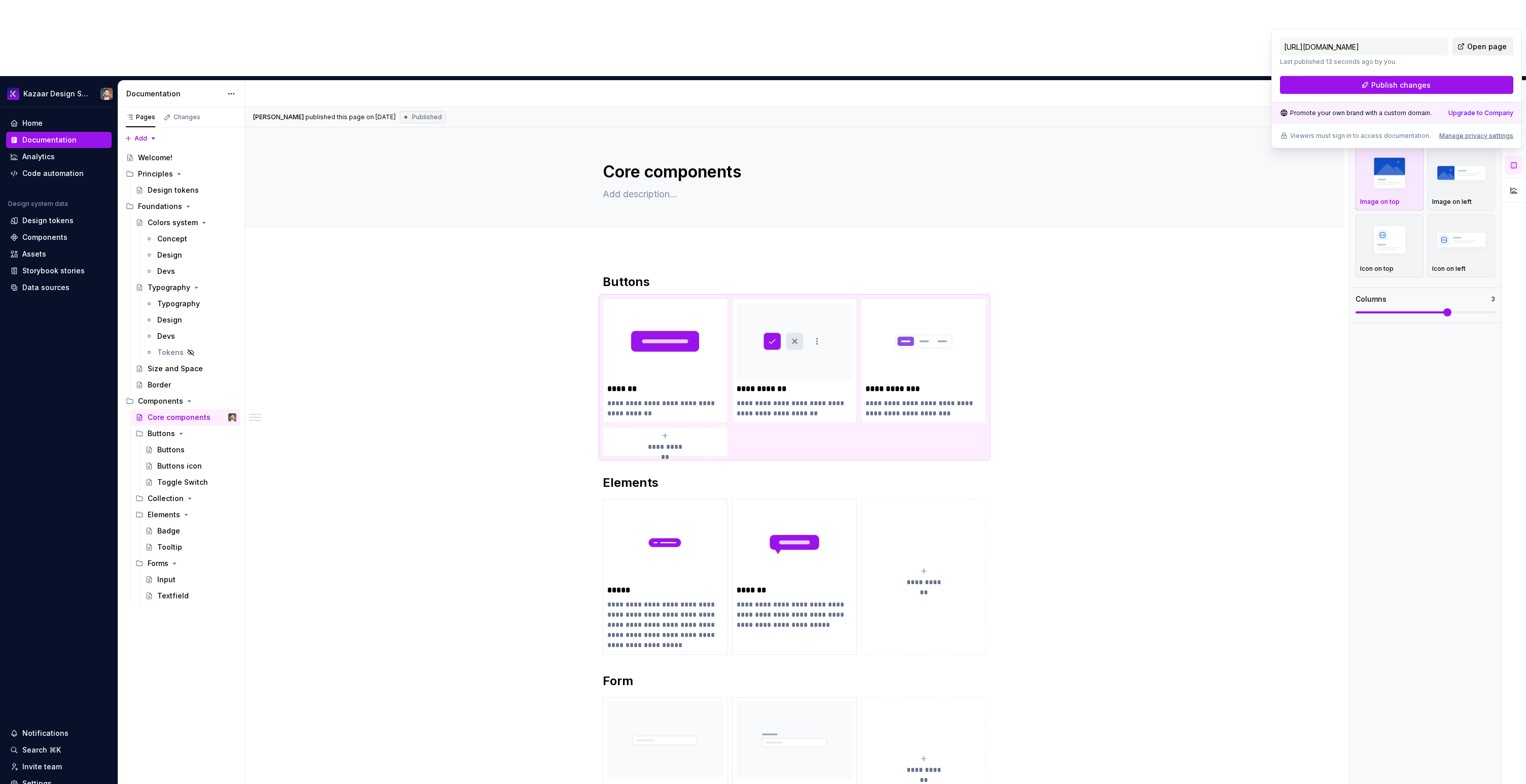
click at [1493, 42] on span "Open page" at bounding box center [1487, 46] width 40 height 10
click at [659, 160] on textarea "Core components" at bounding box center [792, 172] width 383 height 24
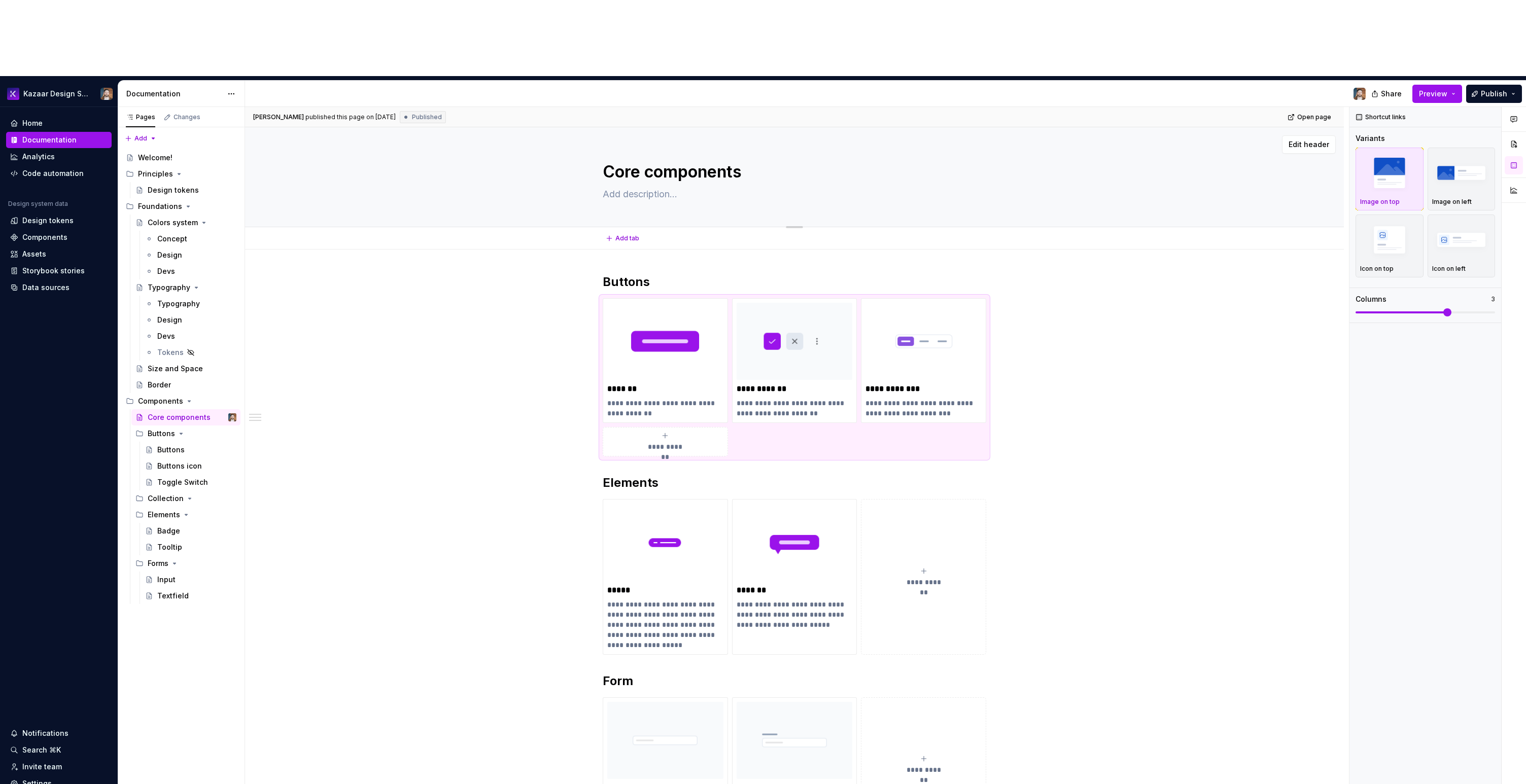
click at [659, 160] on textarea "Core components" at bounding box center [792, 172] width 383 height 24
click at [1104, 254] on div "**********" at bounding box center [794, 664] width 1099 height 830
click at [701, 186] on textarea at bounding box center [792, 194] width 383 height 16
click at [427, 127] on div "Core components" at bounding box center [794, 177] width 1018 height 99
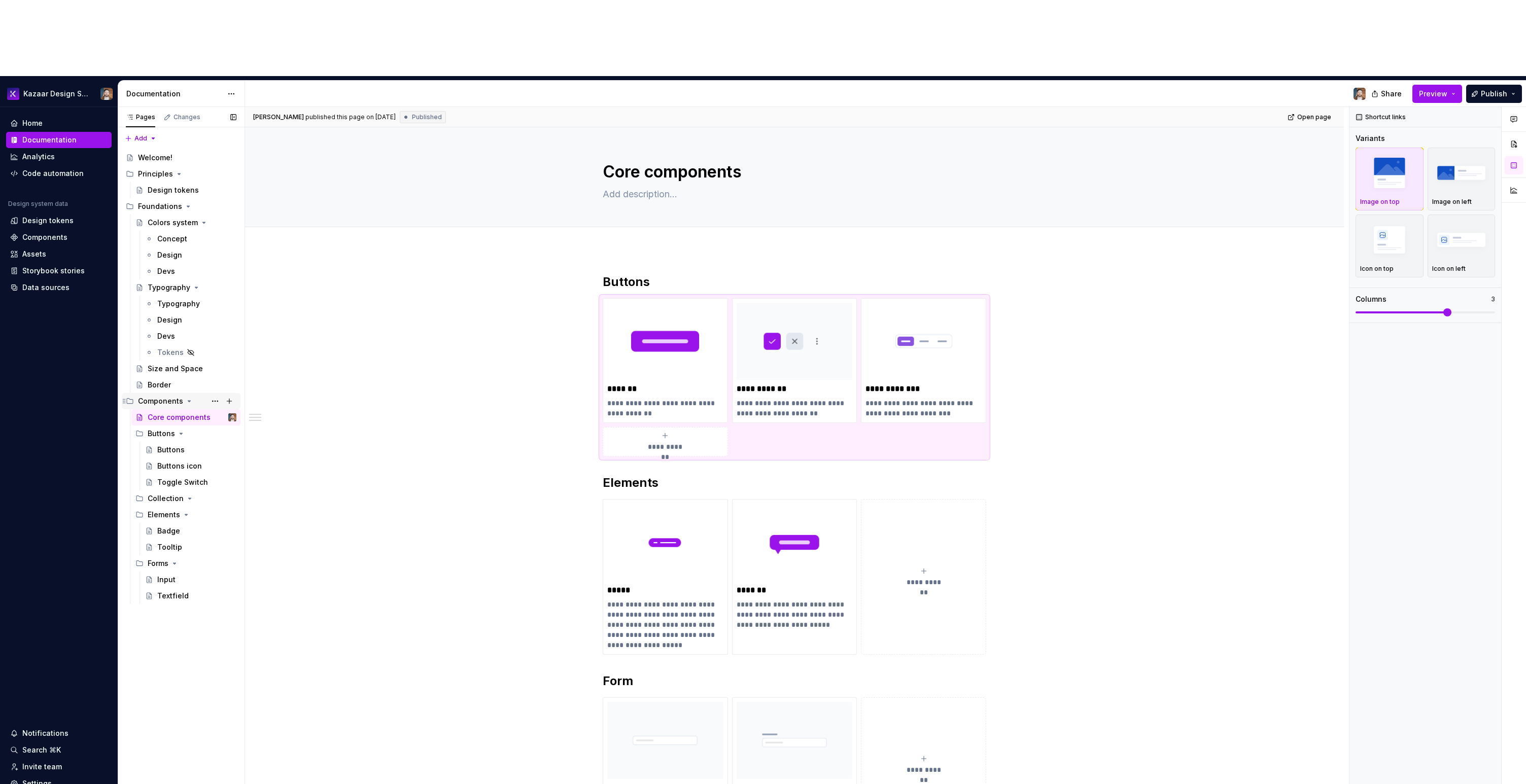
click at [169, 396] on div "Components" at bounding box center [161, 401] width 45 height 10
drag, startPoint x: 167, startPoint y: 326, endPoint x: 169, endPoint y: 332, distance: 6.3
click at [167, 396] on div "Components" at bounding box center [161, 401] width 45 height 10
click at [175, 412] on div "Core components" at bounding box center [177, 417] width 58 height 10
type textarea "*"
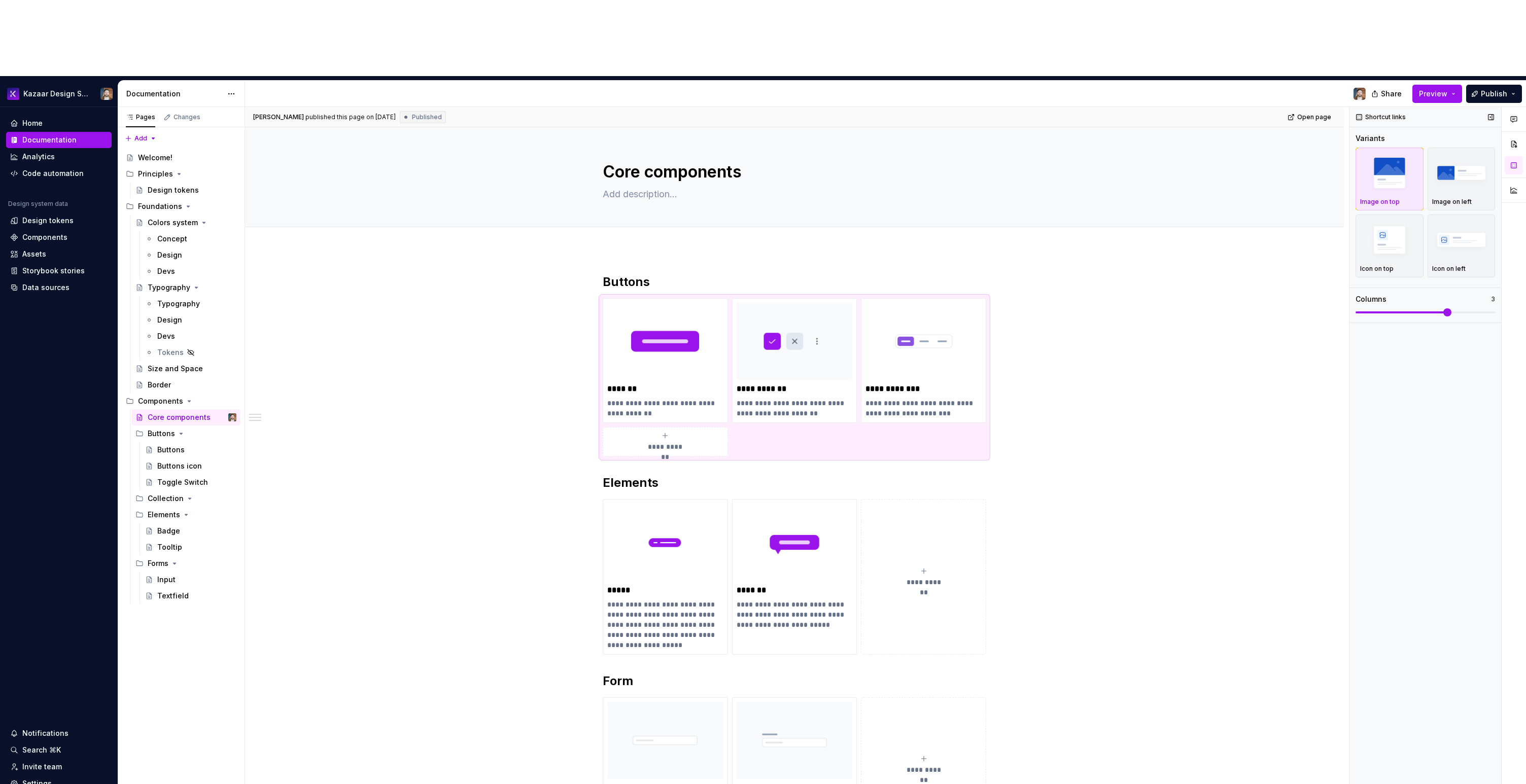
click at [1445, 536] on div "Shortcut links Variants Image on top Image on left Icon on top Icon on left Col…" at bounding box center [1425, 484] width 152 height 754
click at [1383, 567] on div "Shortcut links Variants Image on top Image on left Icon on top Icon on left Col…" at bounding box center [1425, 484] width 152 height 754
click at [1508, 135] on button "button" at bounding box center [1514, 144] width 18 height 18
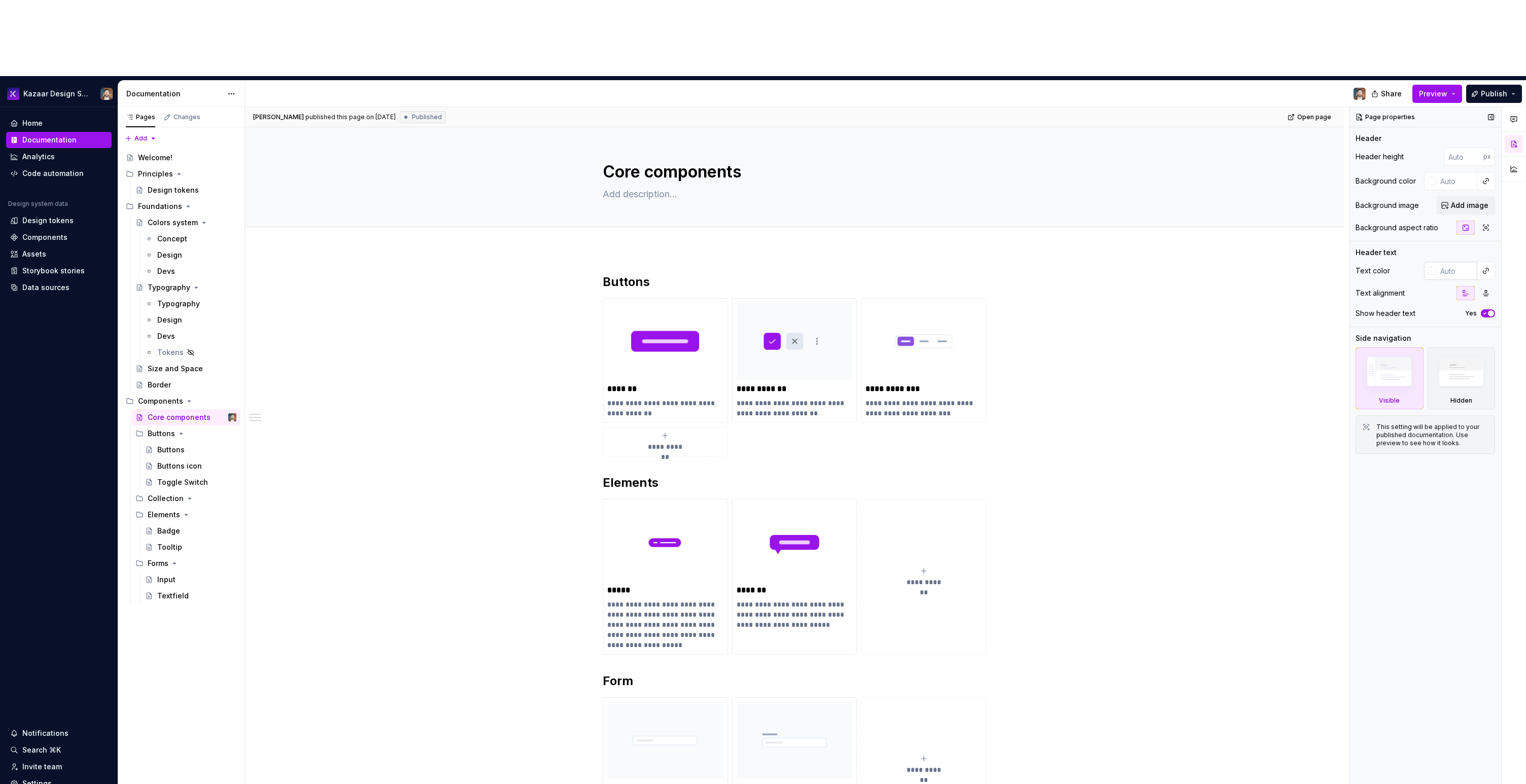
click at [1456, 262] on input "text" at bounding box center [1456, 271] width 41 height 18
type input "fff"
type textarea "*"
type input "#FFFFFF"
click at [1249, 378] on div "**********" at bounding box center [794, 664] width 1099 height 830
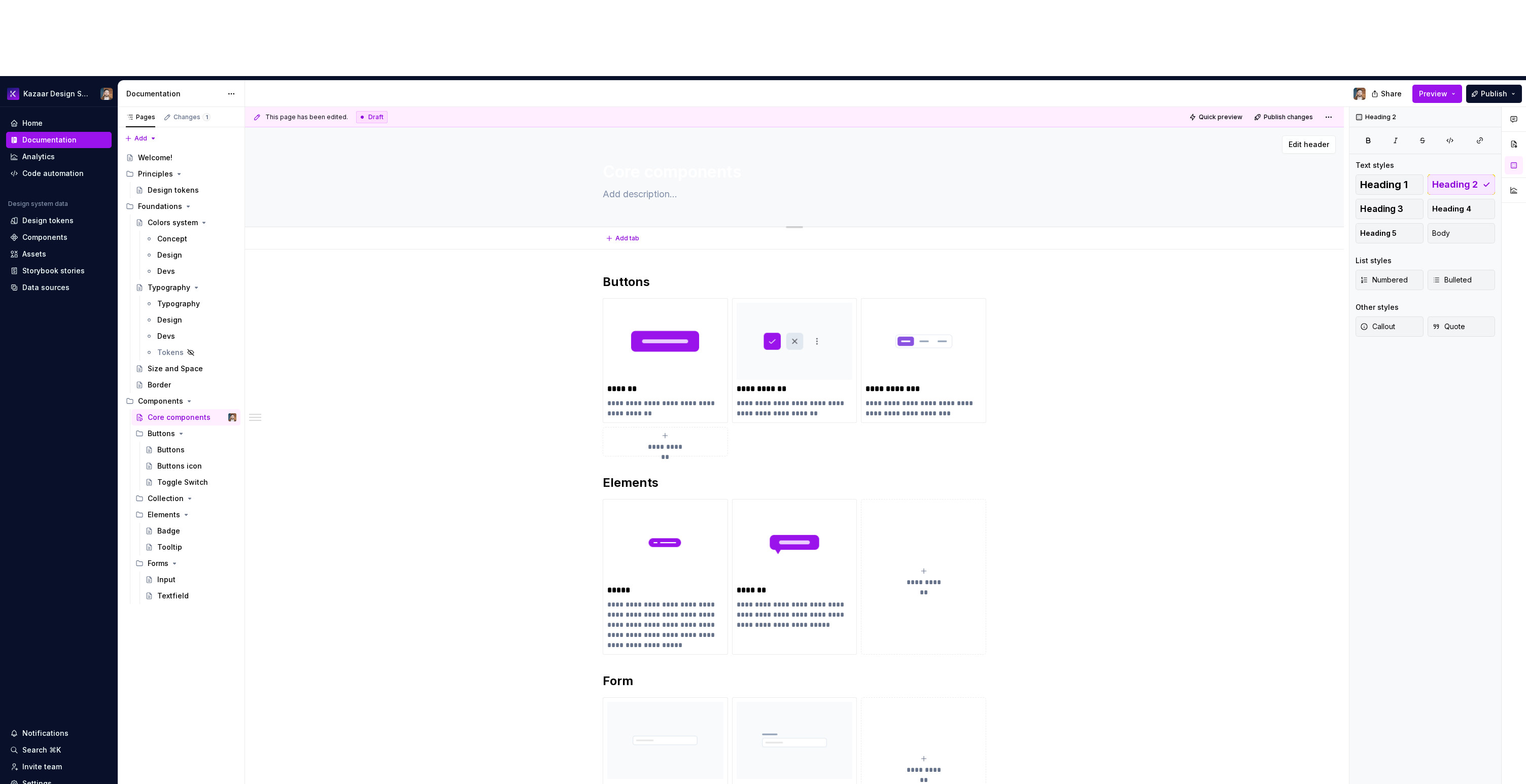
click at [765, 224] on div at bounding box center [794, 225] width 71 height 2
click at [779, 186] on textarea at bounding box center [792, 194] width 383 height 16
click at [345, 127] on div "Core components" at bounding box center [794, 177] width 1018 height 99
click at [1484, 89] on span "Publish" at bounding box center [1494, 94] width 27 height 10
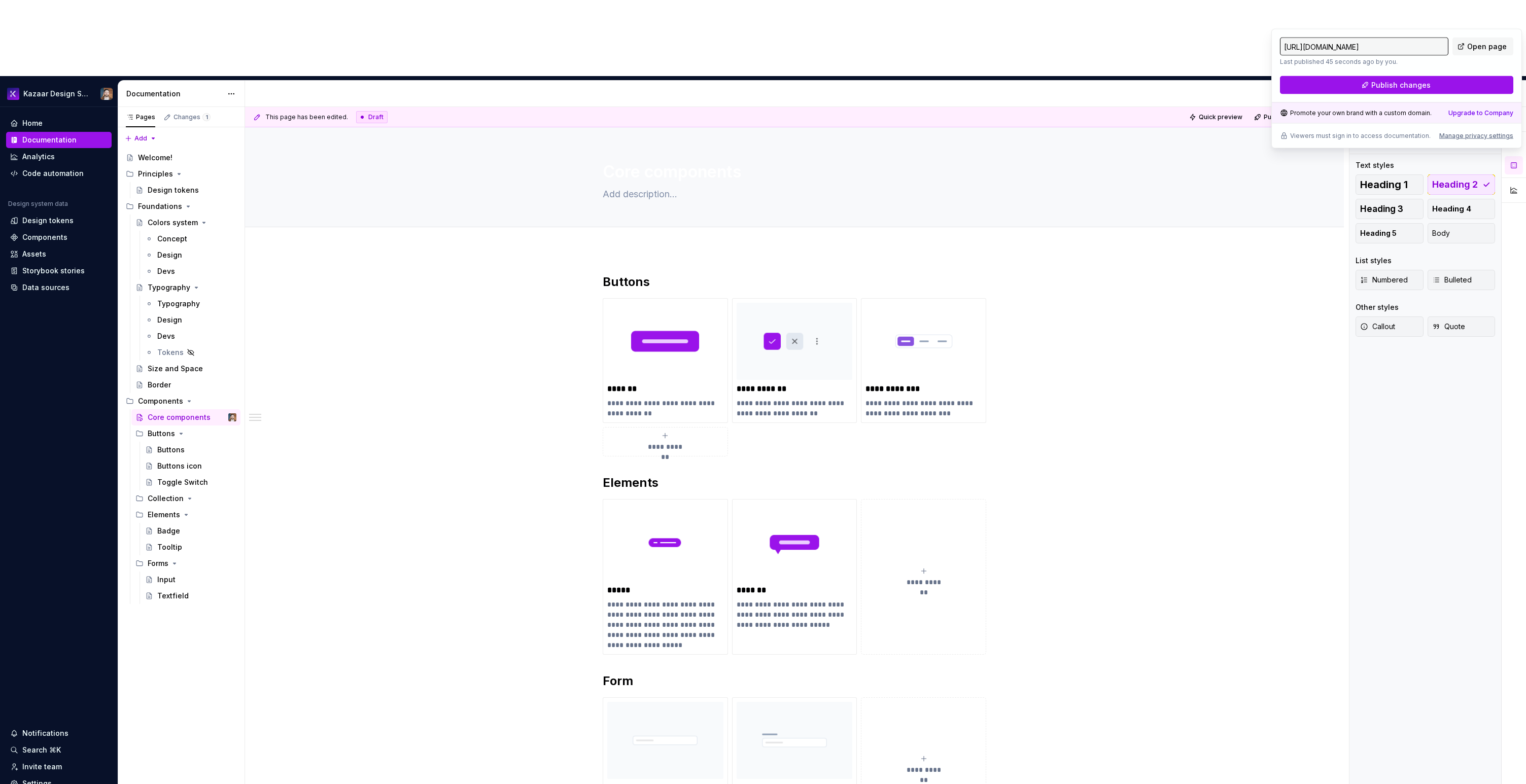
click at [1468, 383] on div "Heading 2 Text styles Heading 1 Heading 2 Heading 3 Heading 4 Heading 5 Body Li…" at bounding box center [1425, 484] width 152 height 754
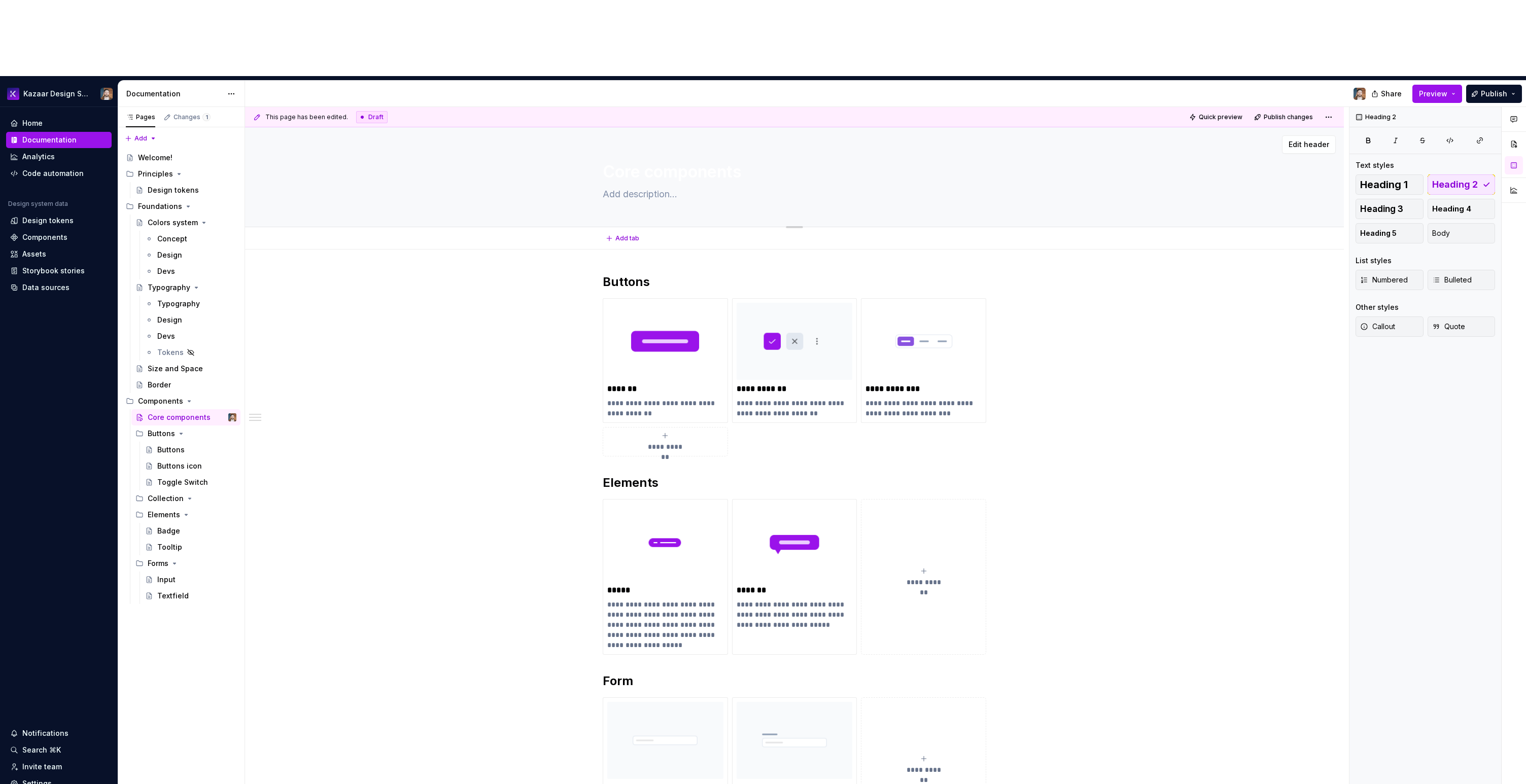
click at [641, 132] on div "Core components" at bounding box center [794, 177] width 383 height 99
click at [151, 412] on div "Core components" at bounding box center [177, 417] width 58 height 10
type textarea "*"
click at [1515, 135] on button "button" at bounding box center [1514, 144] width 18 height 18
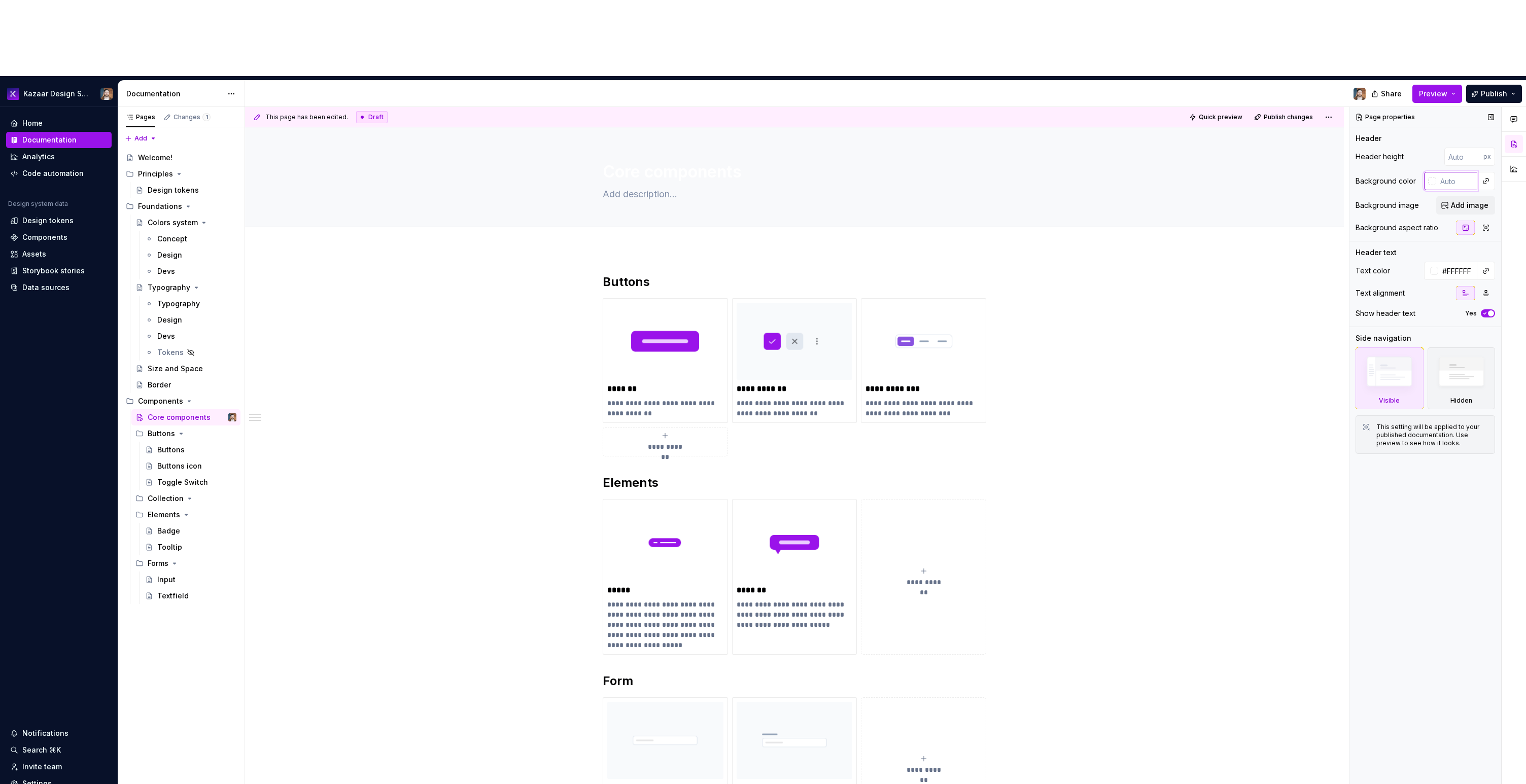
click at [1454, 172] on input "text" at bounding box center [1456, 181] width 41 height 18
type input "000"
type textarea "*"
type input "#000000"
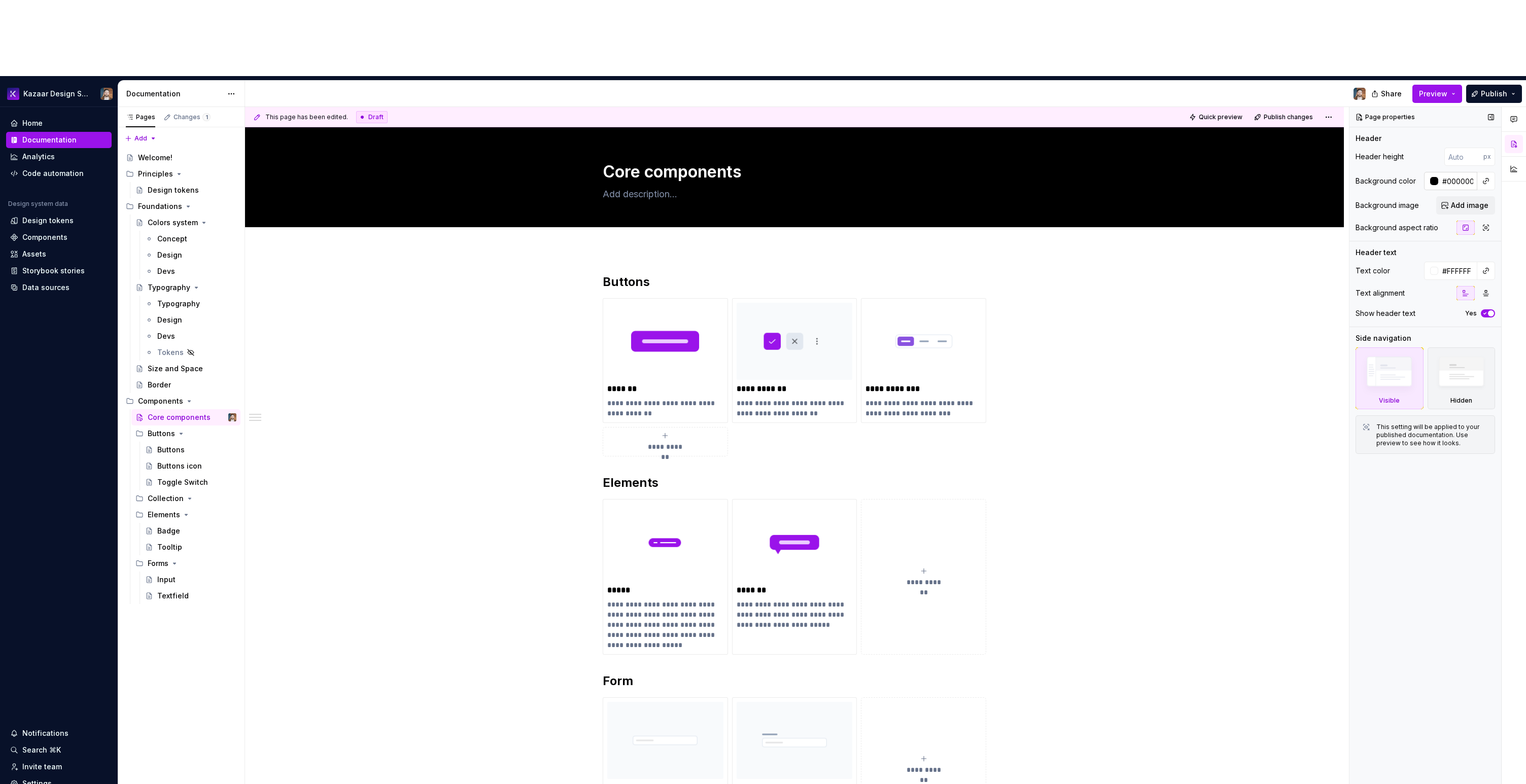
click at [1457, 172] on input "#000000" at bounding box center [1458, 181] width 39 height 18
type textarea "*"
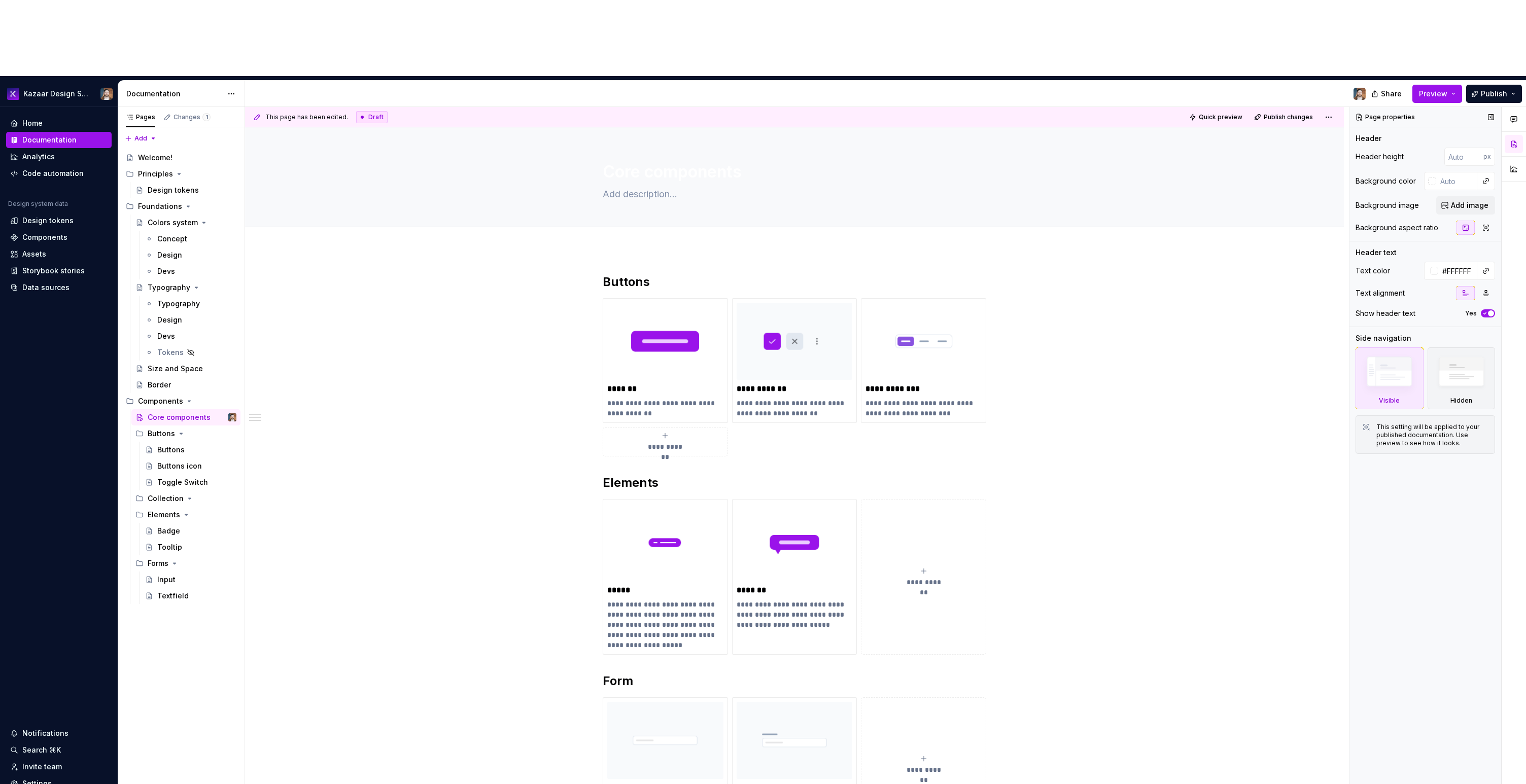
click at [1412, 519] on div "Page properties Header Header height px Background color Background image Add i…" at bounding box center [1425, 484] width 152 height 754
click at [1473, 196] on button "Add image" at bounding box center [1465, 205] width 59 height 18
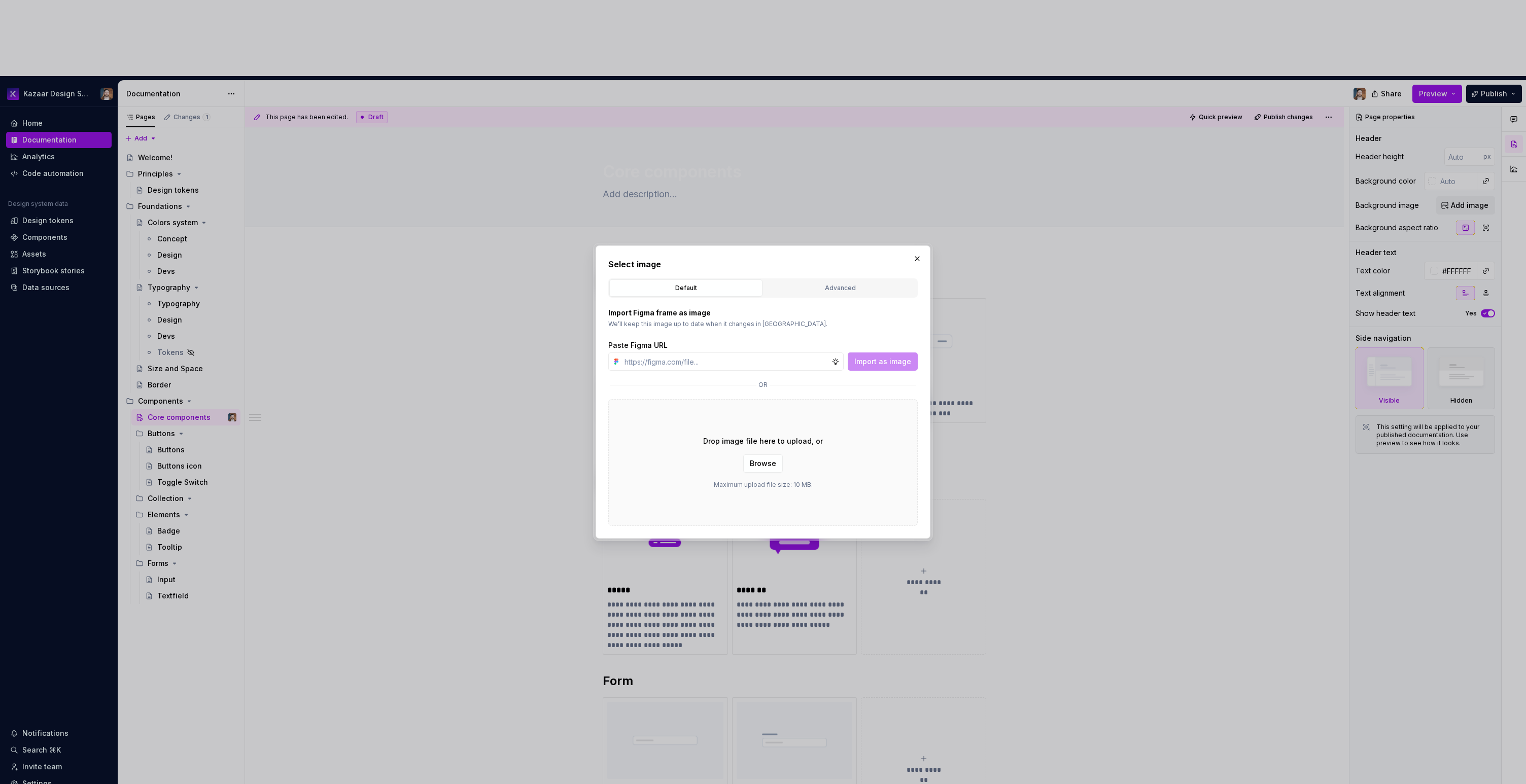
type textarea "*"
click at [913, 259] on button "button" at bounding box center [917, 259] width 14 height 14
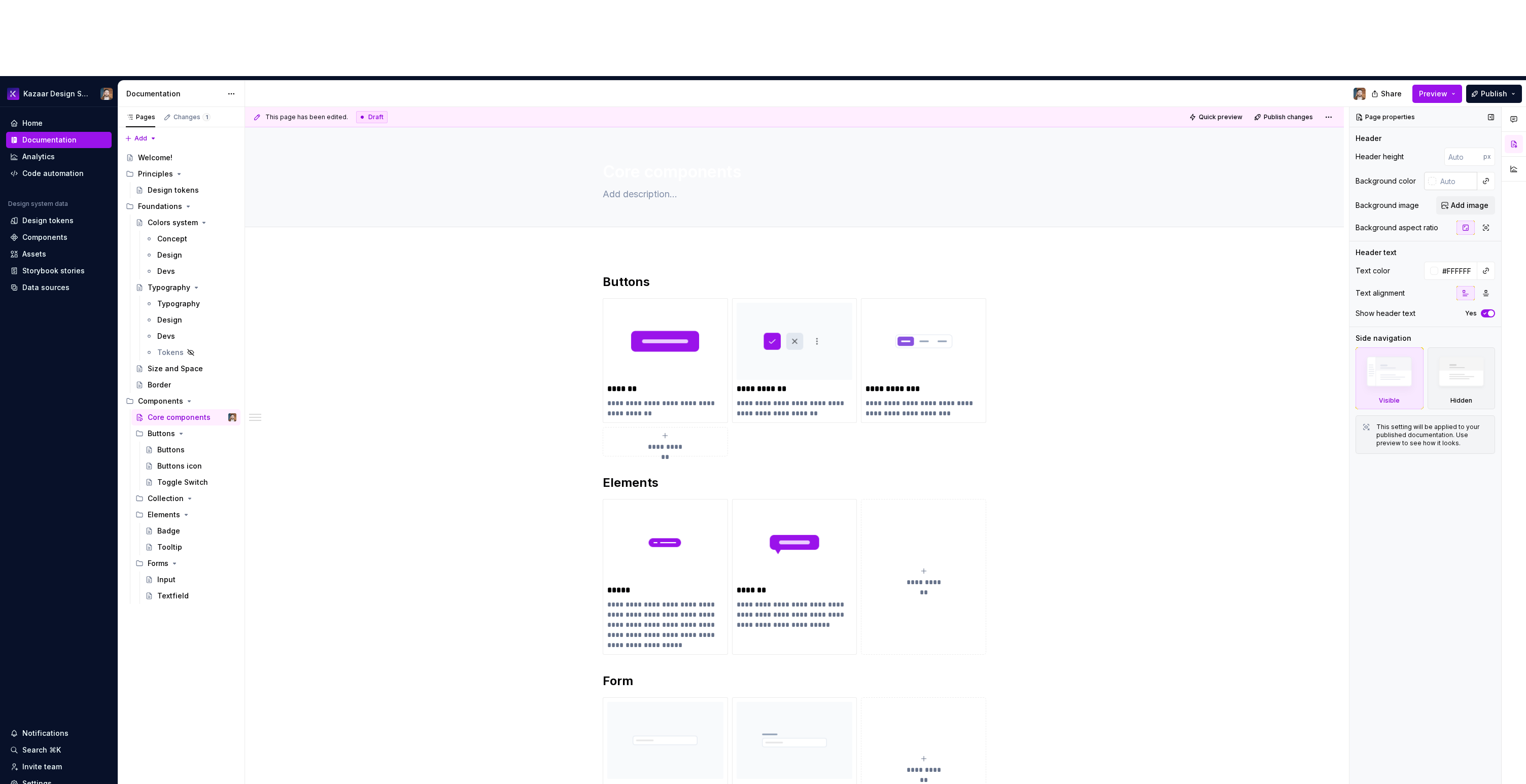
click at [1440, 172] on input "text" at bounding box center [1456, 181] width 41 height 18
type input "000"
type textarea "*"
type input "#000000"
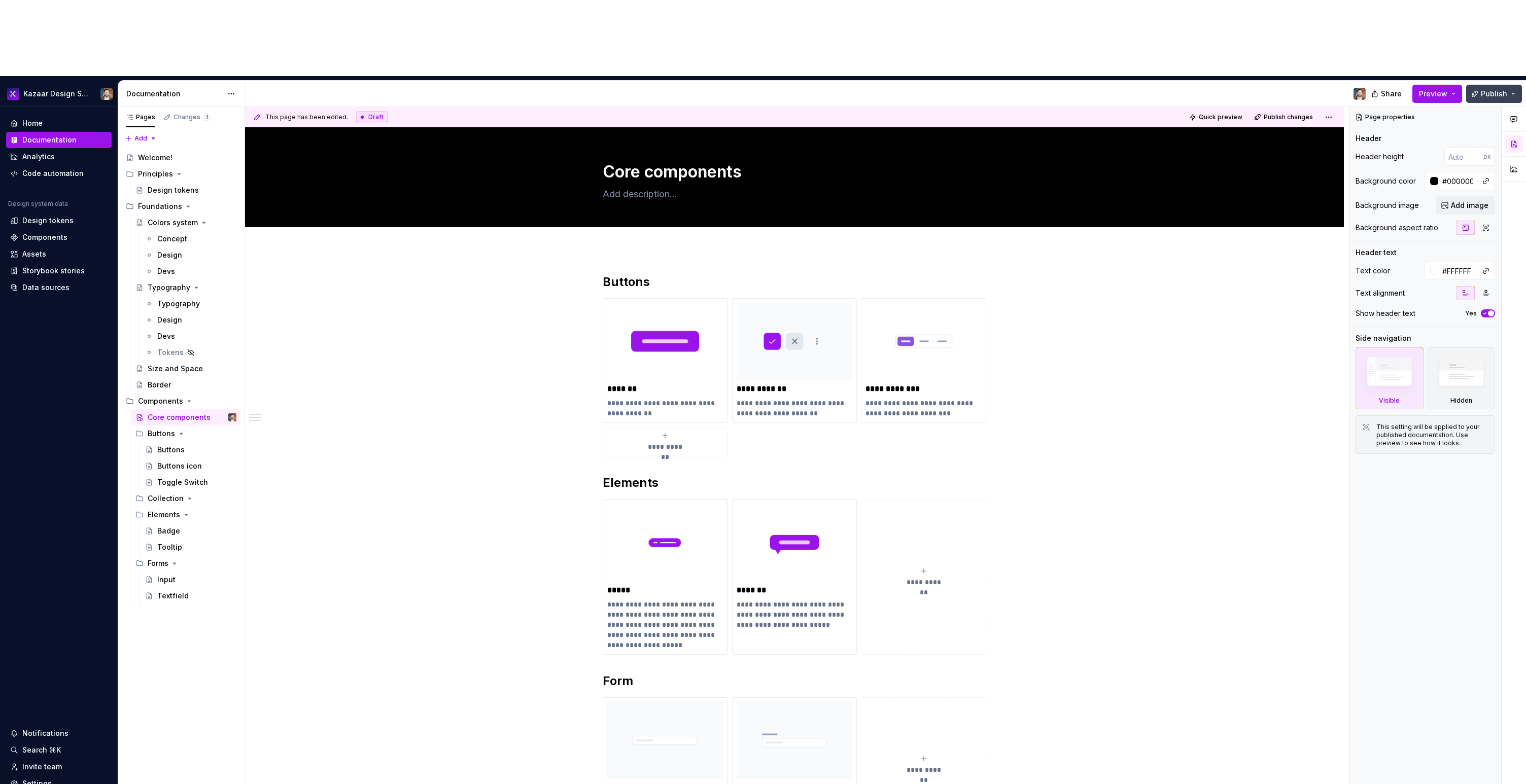
click at [1492, 89] on span "Publish" at bounding box center [1494, 94] width 27 height 10
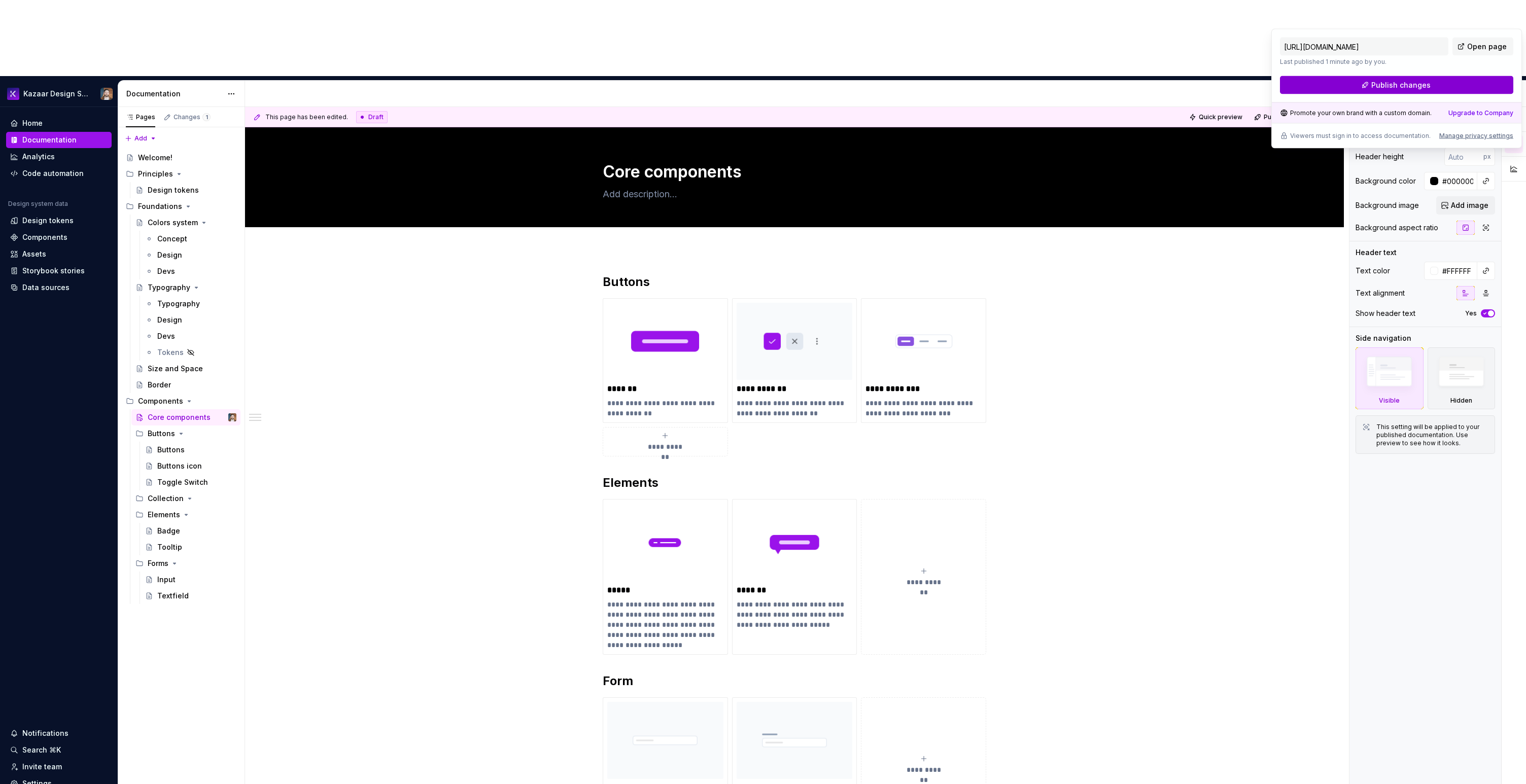
click at [1418, 84] on span "Publish changes" at bounding box center [1401, 85] width 59 height 10
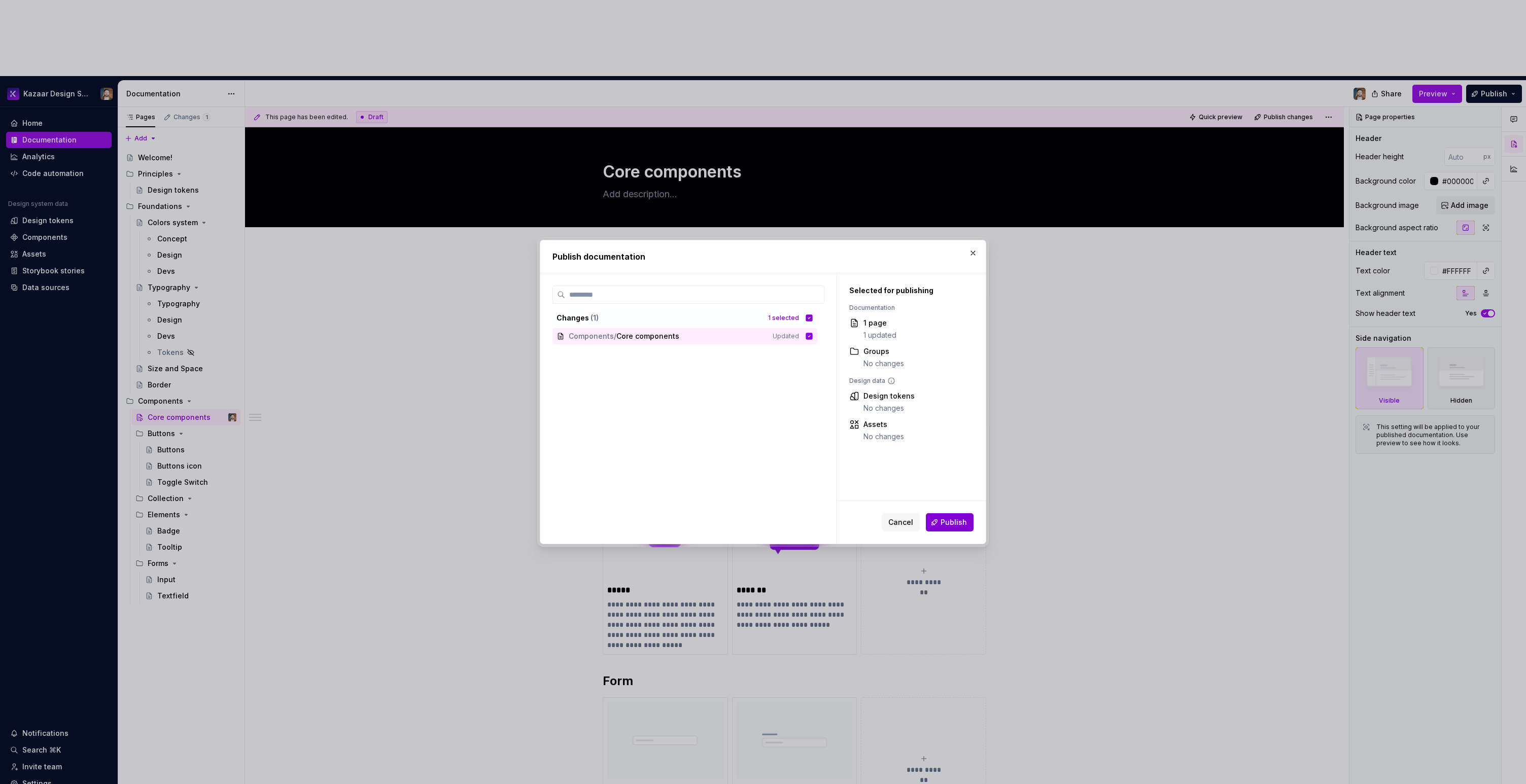
click at [966, 519] on span "Publish" at bounding box center [954, 522] width 27 height 10
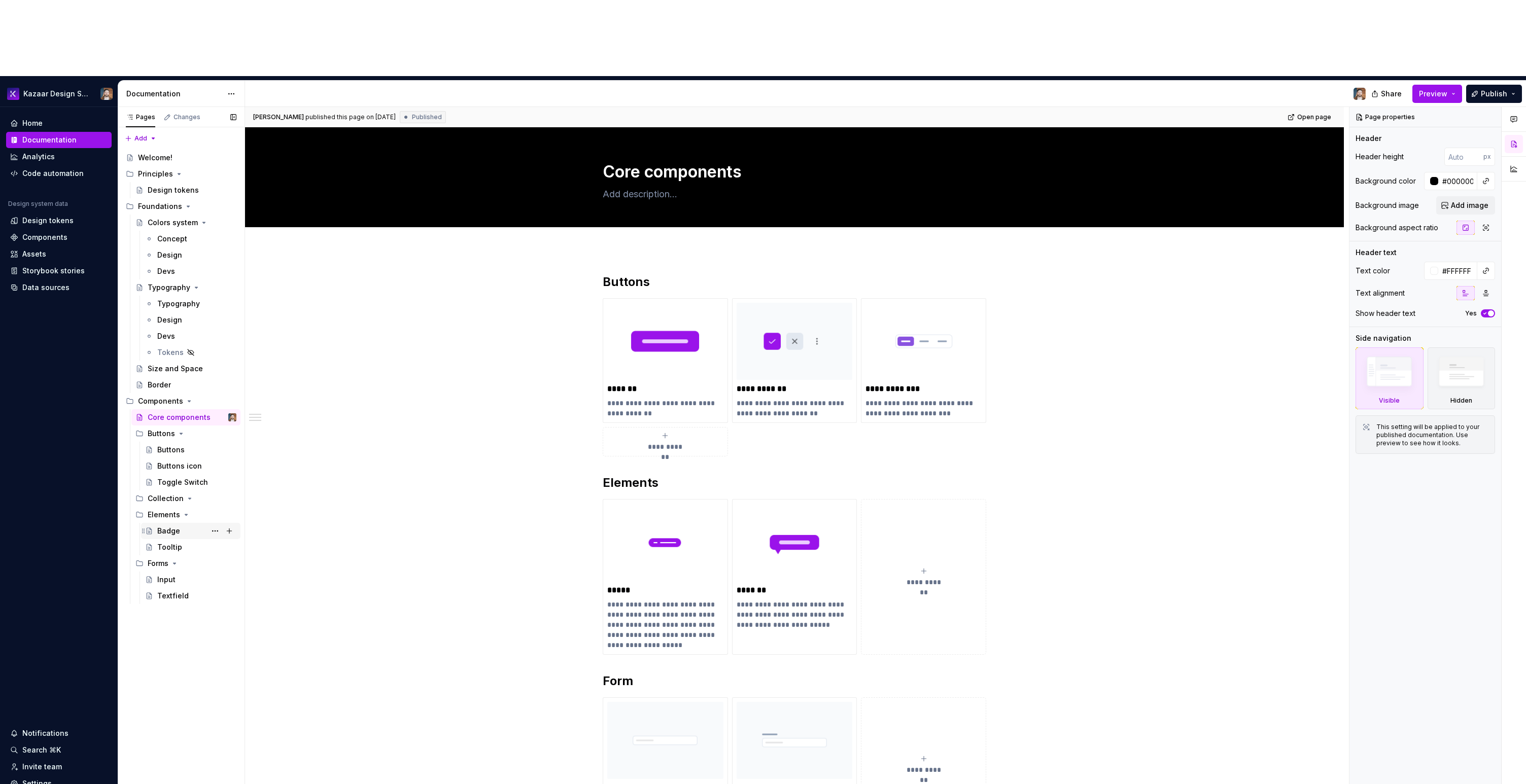
click at [146, 527] on icon "Page tree" at bounding box center [144, 531] width 8 height 8
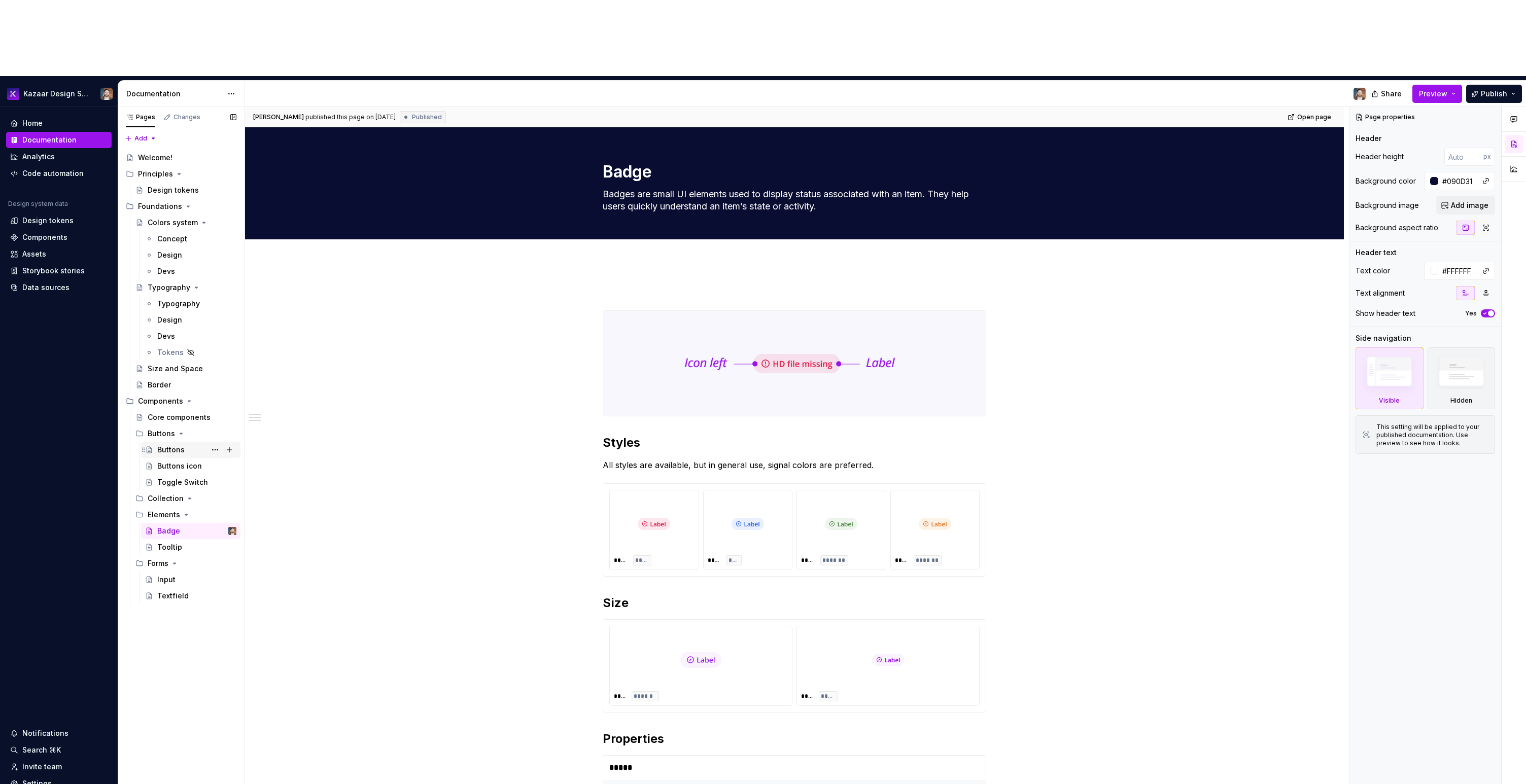
click at [172, 445] on div "Buttons" at bounding box center [171, 449] width 27 height 10
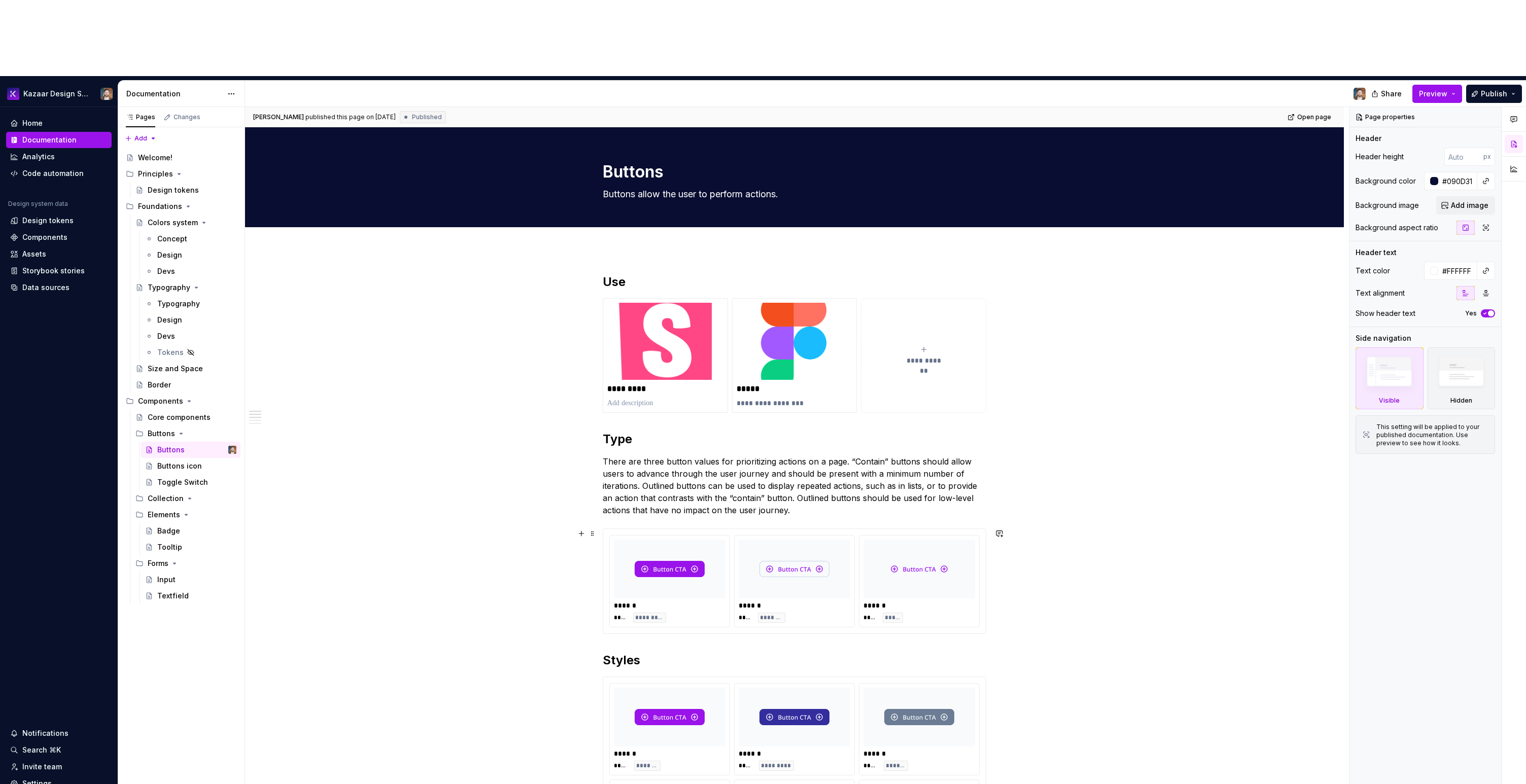
click at [871, 539] on div at bounding box center [919, 568] width 111 height 59
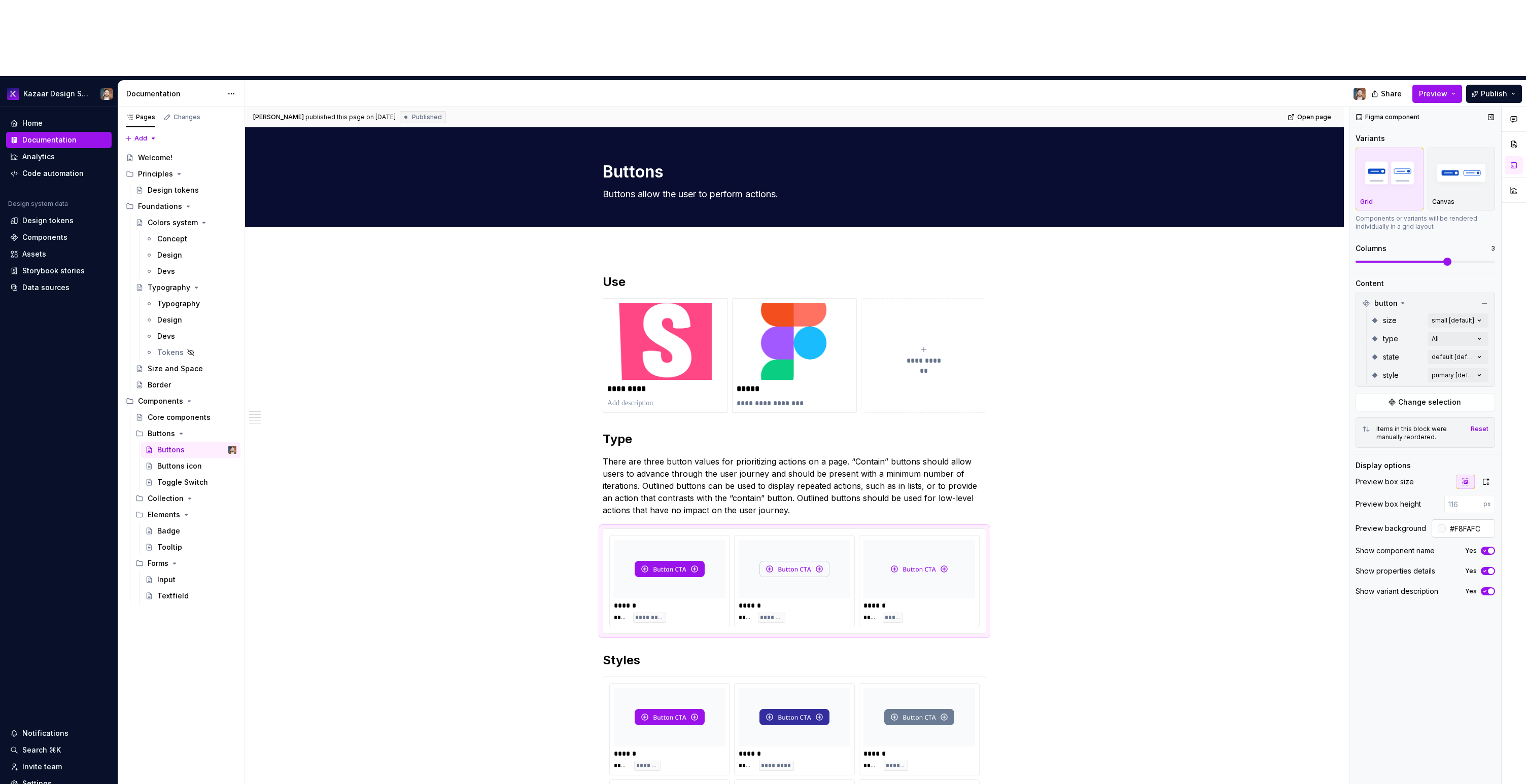
click at [1470, 519] on input "#F8FAFC" at bounding box center [1470, 528] width 49 height 18
click at [184, 461] on div "Buttons icon" at bounding box center [179, 465] width 44 height 10
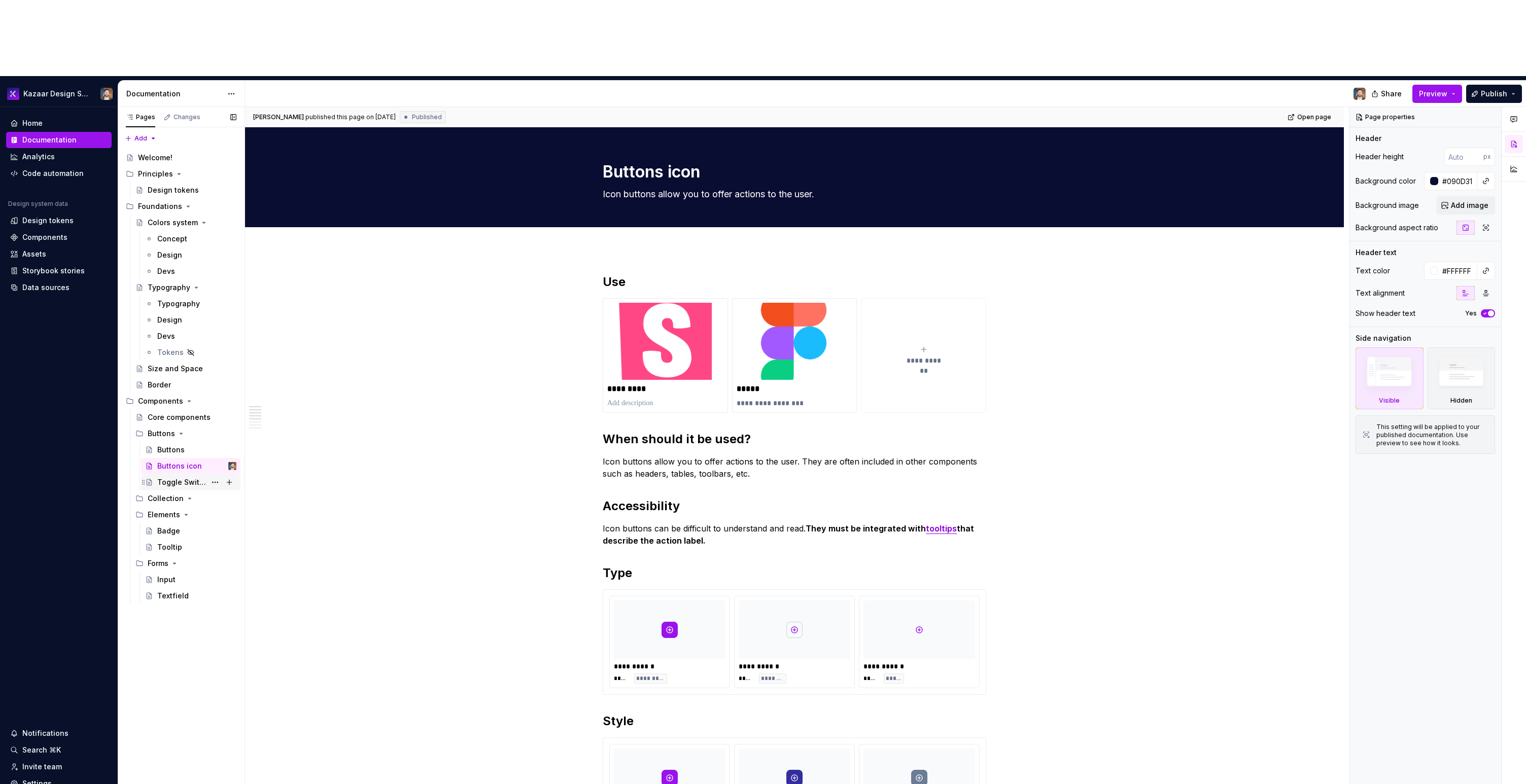
click at [175, 477] on div "Toggle Switch" at bounding box center [181, 482] width 49 height 10
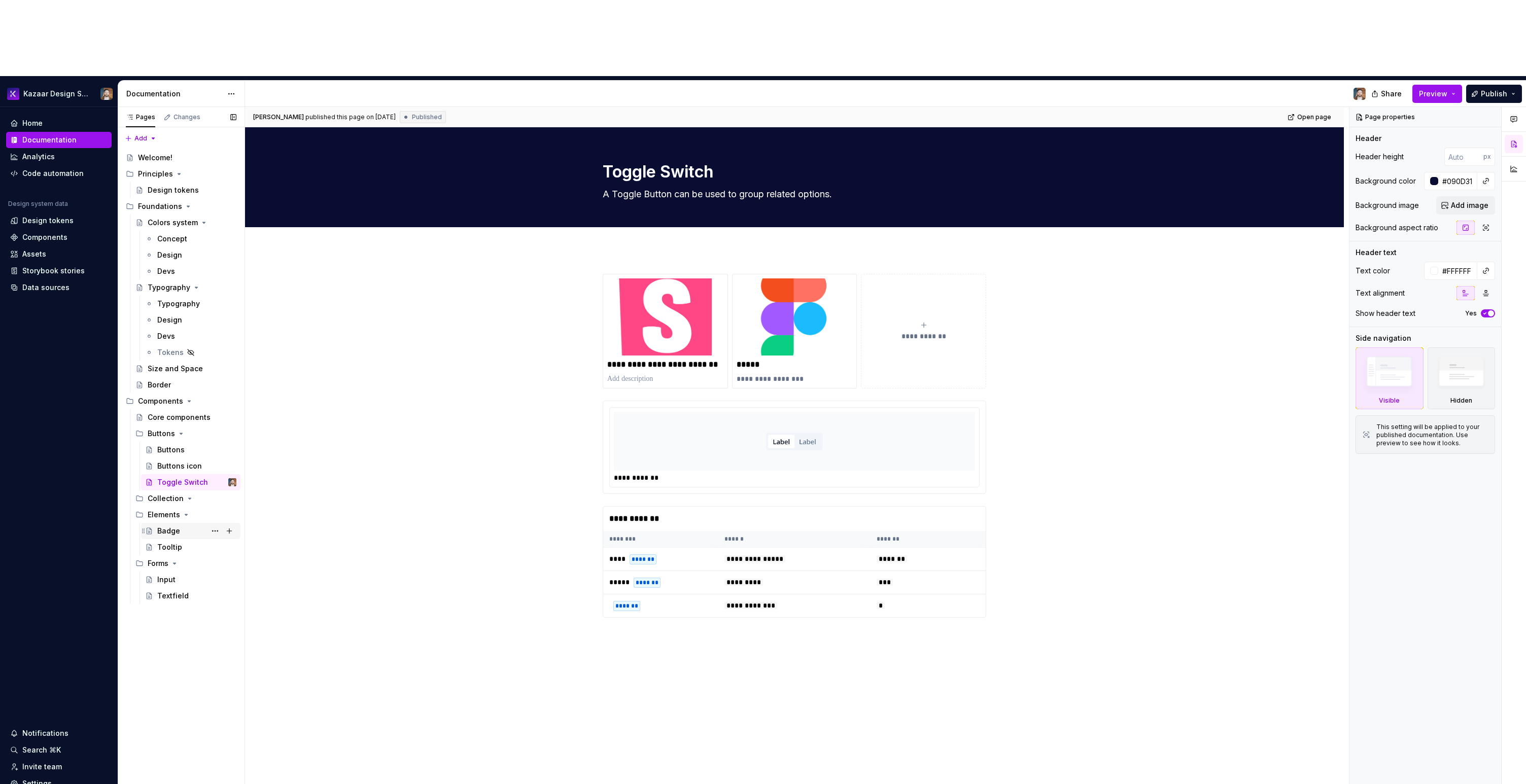
click at [171, 526] on div "Badge" at bounding box center [168, 531] width 23 height 10
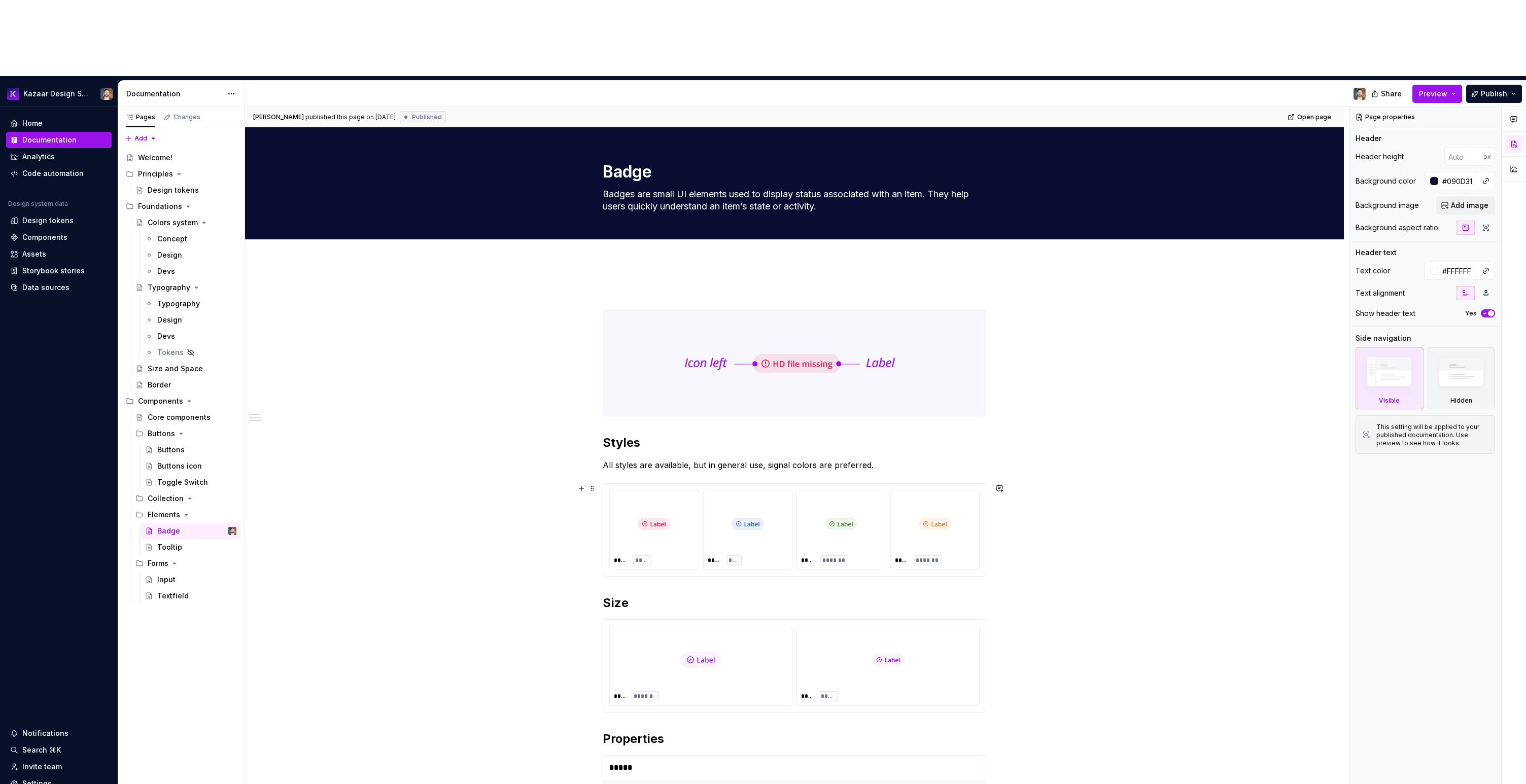
type textarea "*"
click at [754, 499] on img at bounding box center [748, 524] width 33 height 51
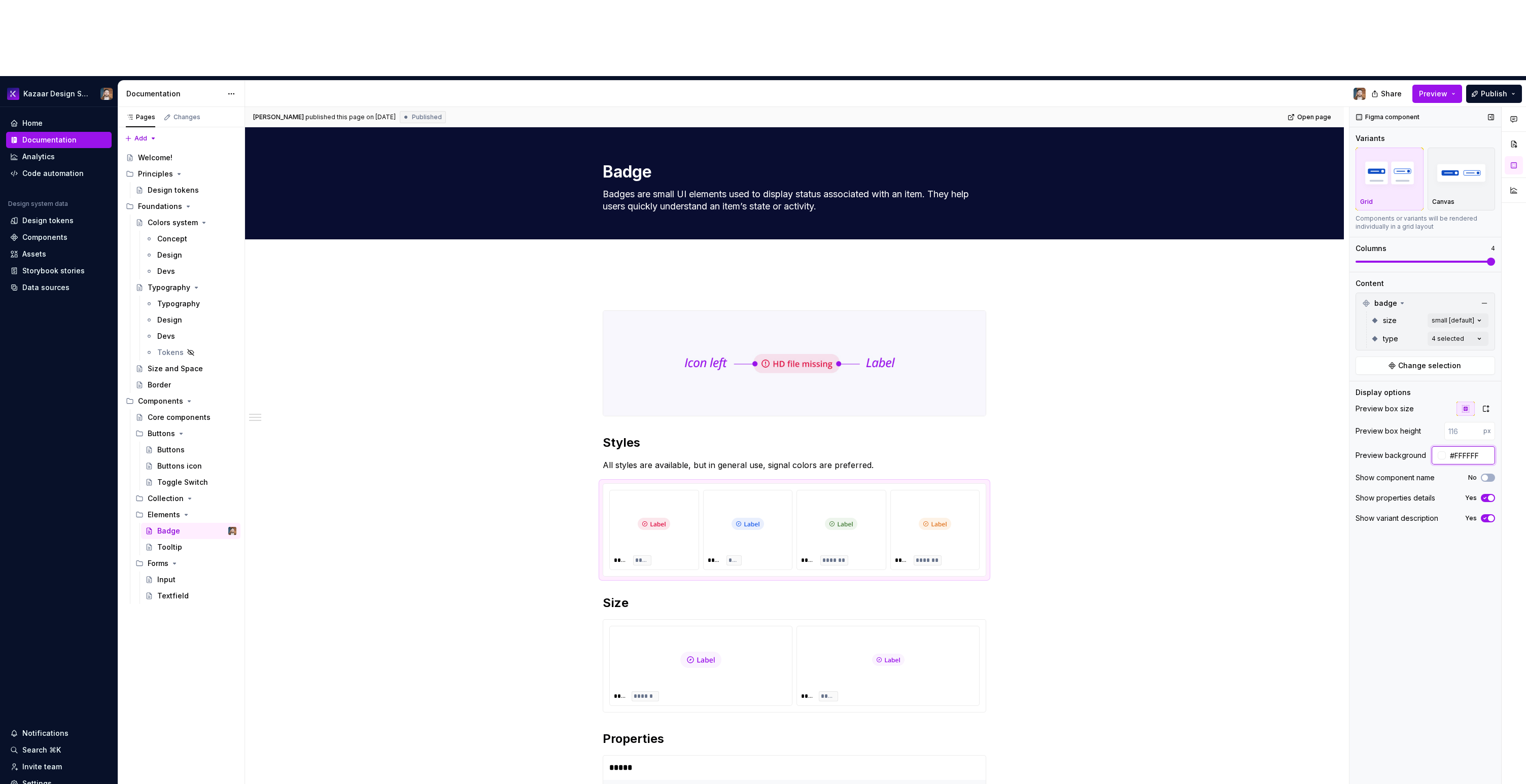
click at [1461, 446] on input "#FFFFFF" at bounding box center [1470, 455] width 49 height 18
paste input "8FAFC"
type input "#F8FAFC"
click at [904, 630] on div at bounding box center [888, 659] width 174 height 59
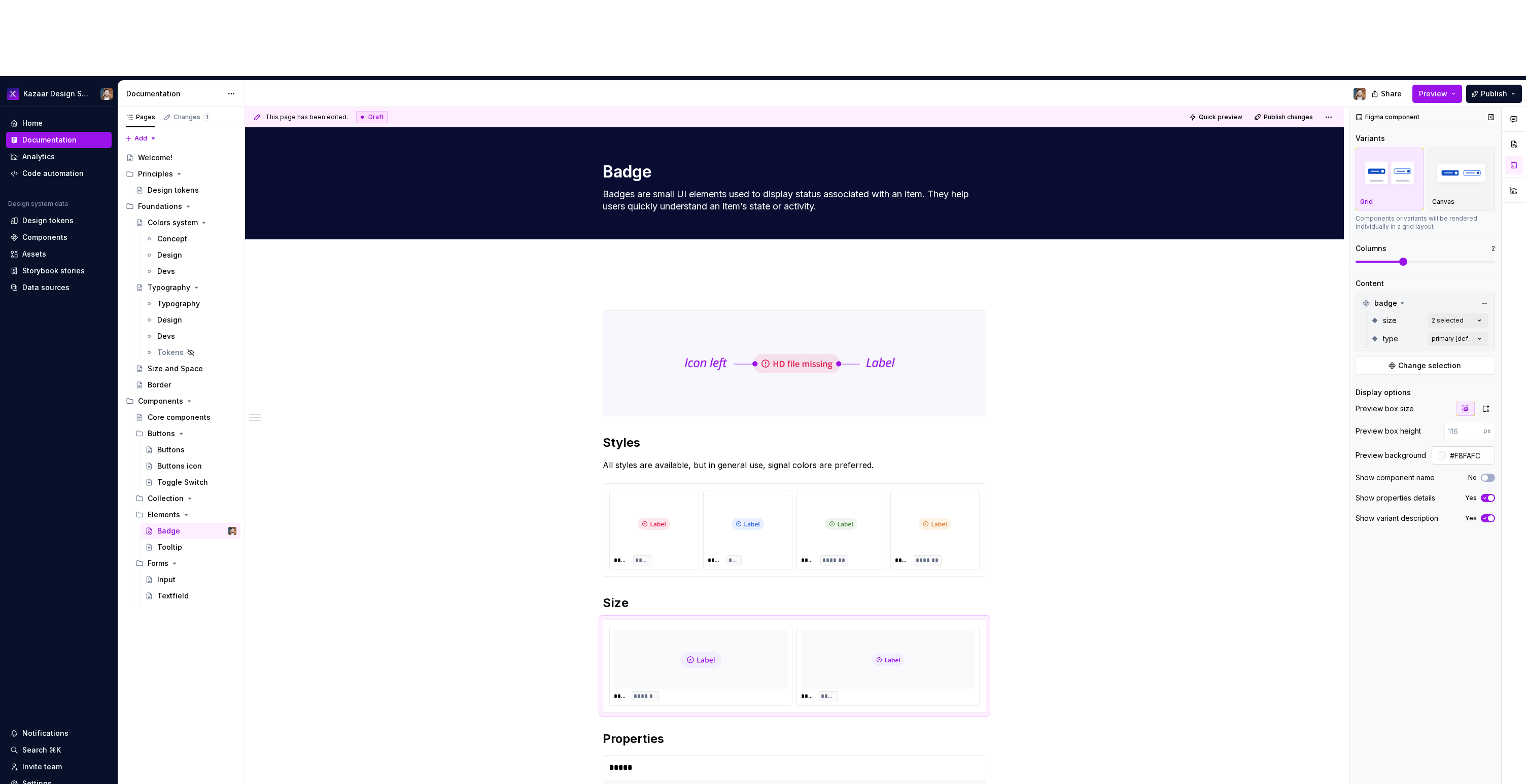
click at [1474, 446] on input "#F8FAFC" at bounding box center [1470, 455] width 49 height 18
click at [1243, 486] on div "**********" at bounding box center [794, 716] width 1099 height 910
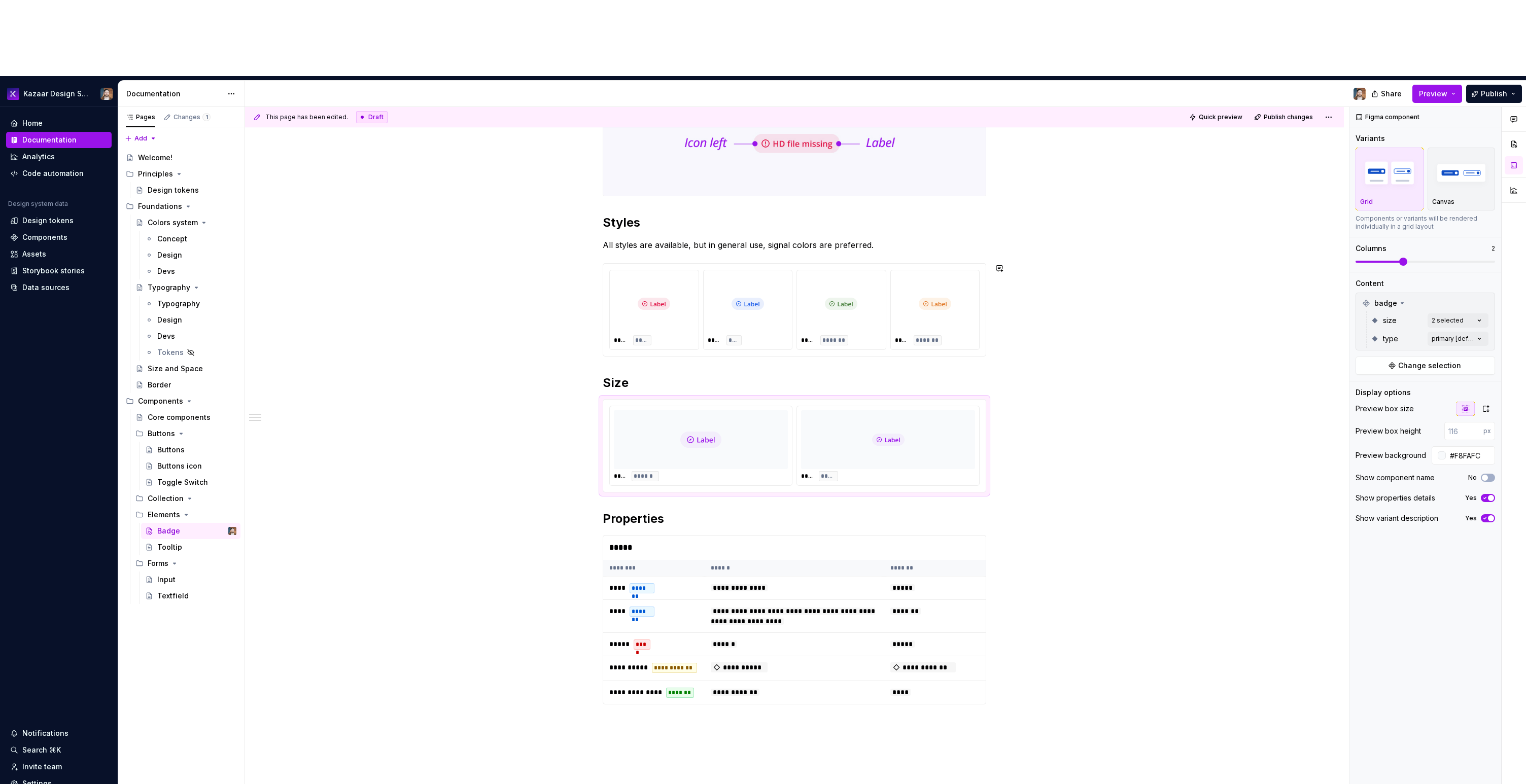
scroll to position [227, 0]
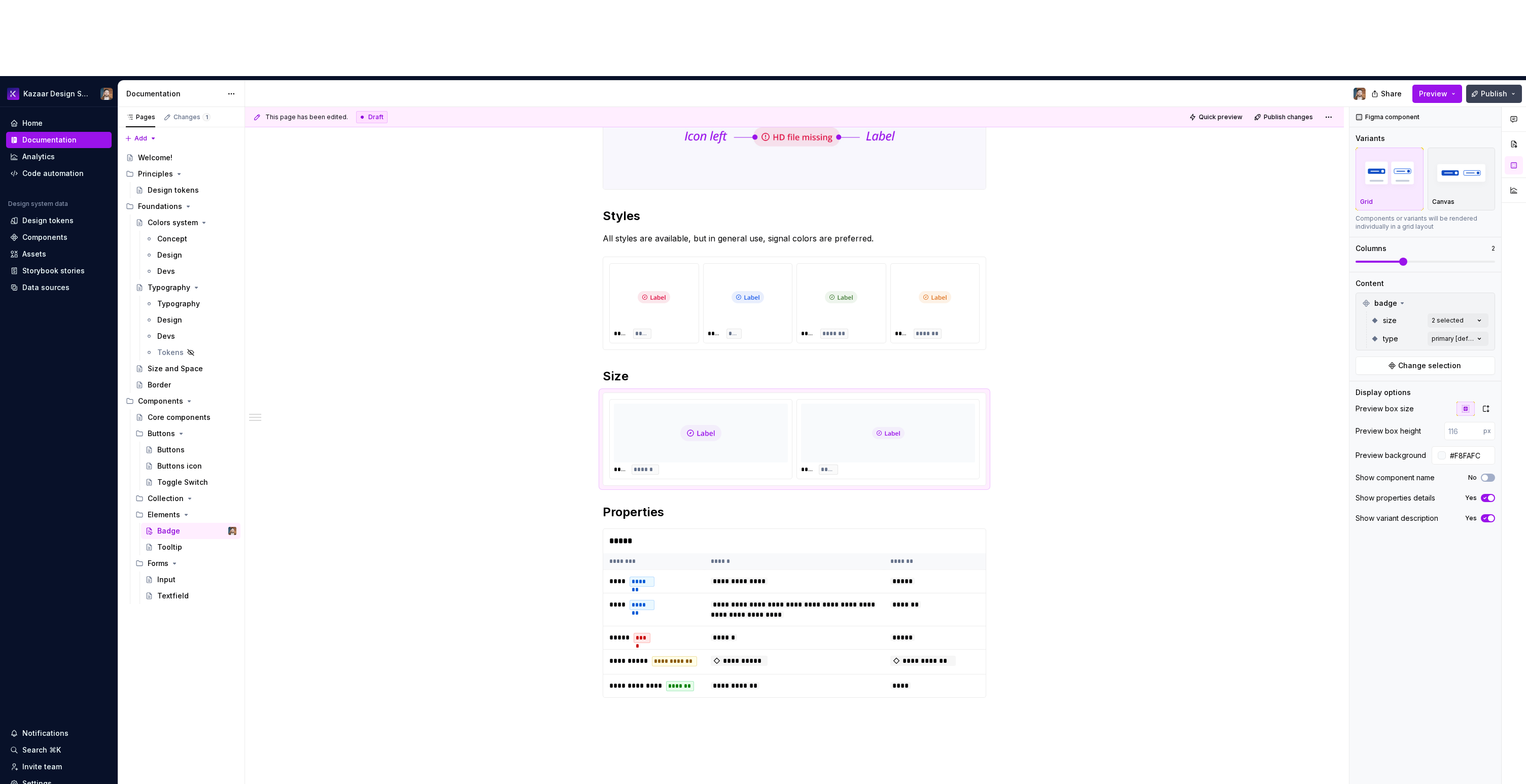
click at [1487, 89] on span "Publish" at bounding box center [1494, 94] width 27 height 10
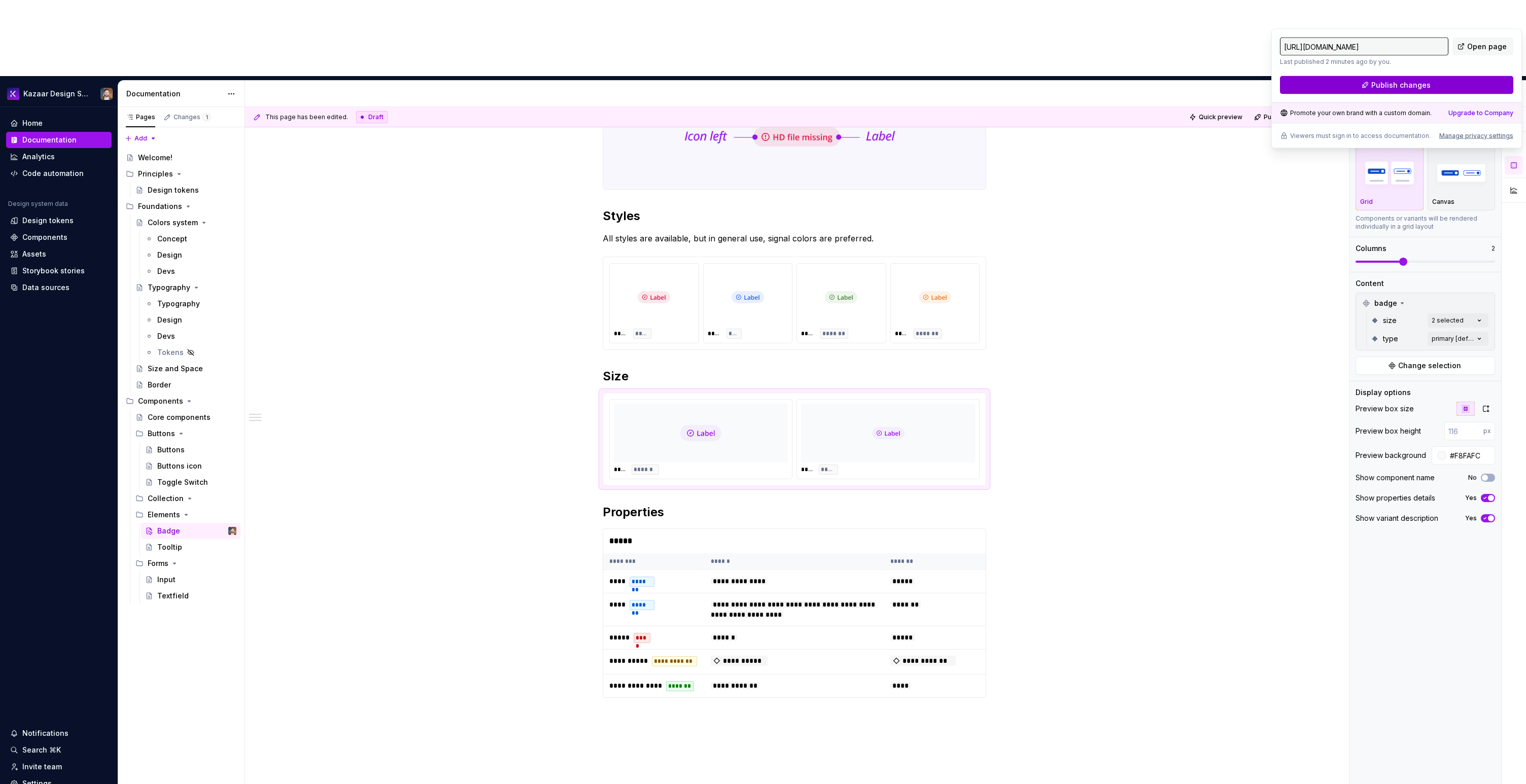
click at [1415, 86] on span "Publish changes" at bounding box center [1401, 85] width 59 height 10
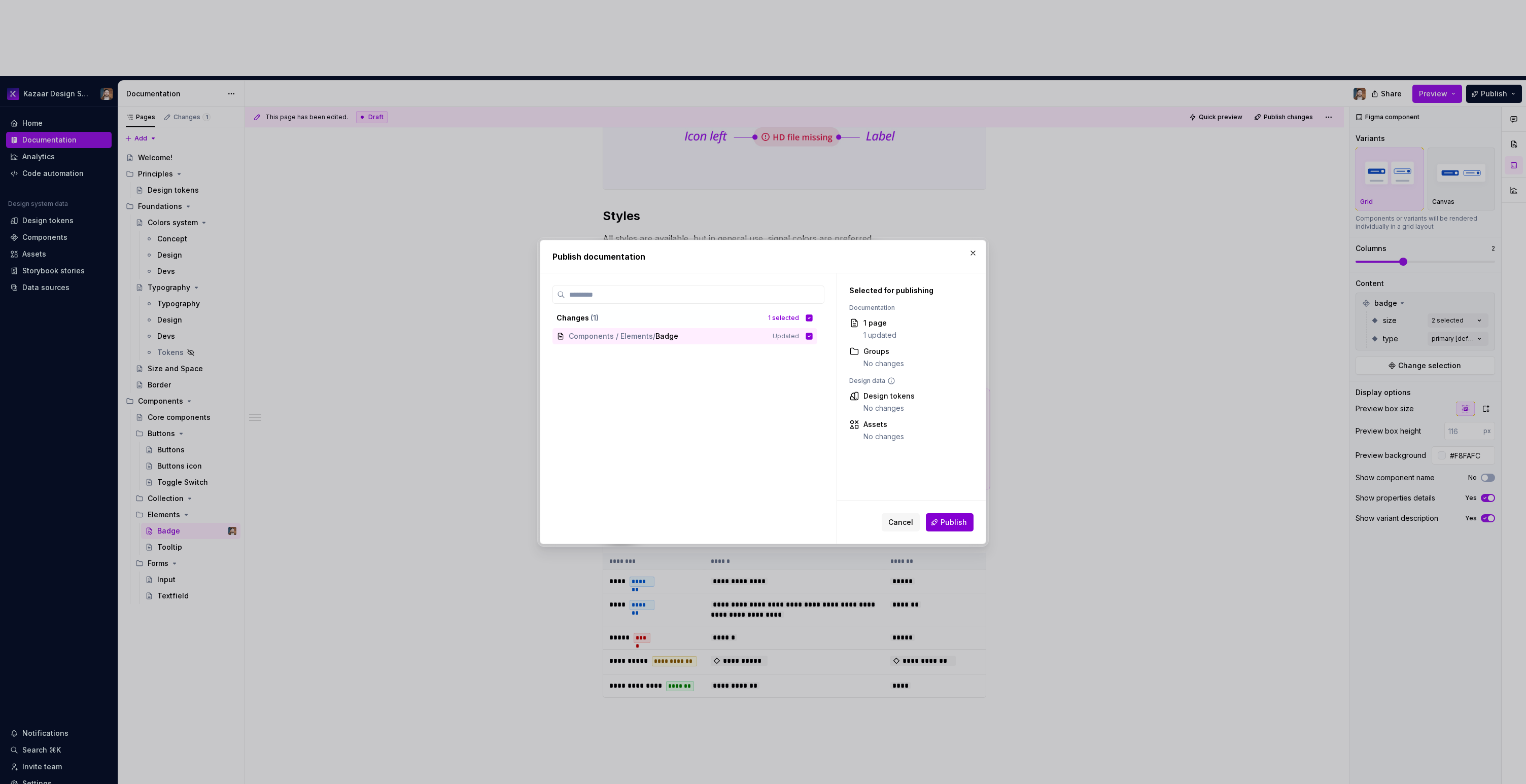
click at [959, 521] on span "Publish" at bounding box center [954, 522] width 27 height 10
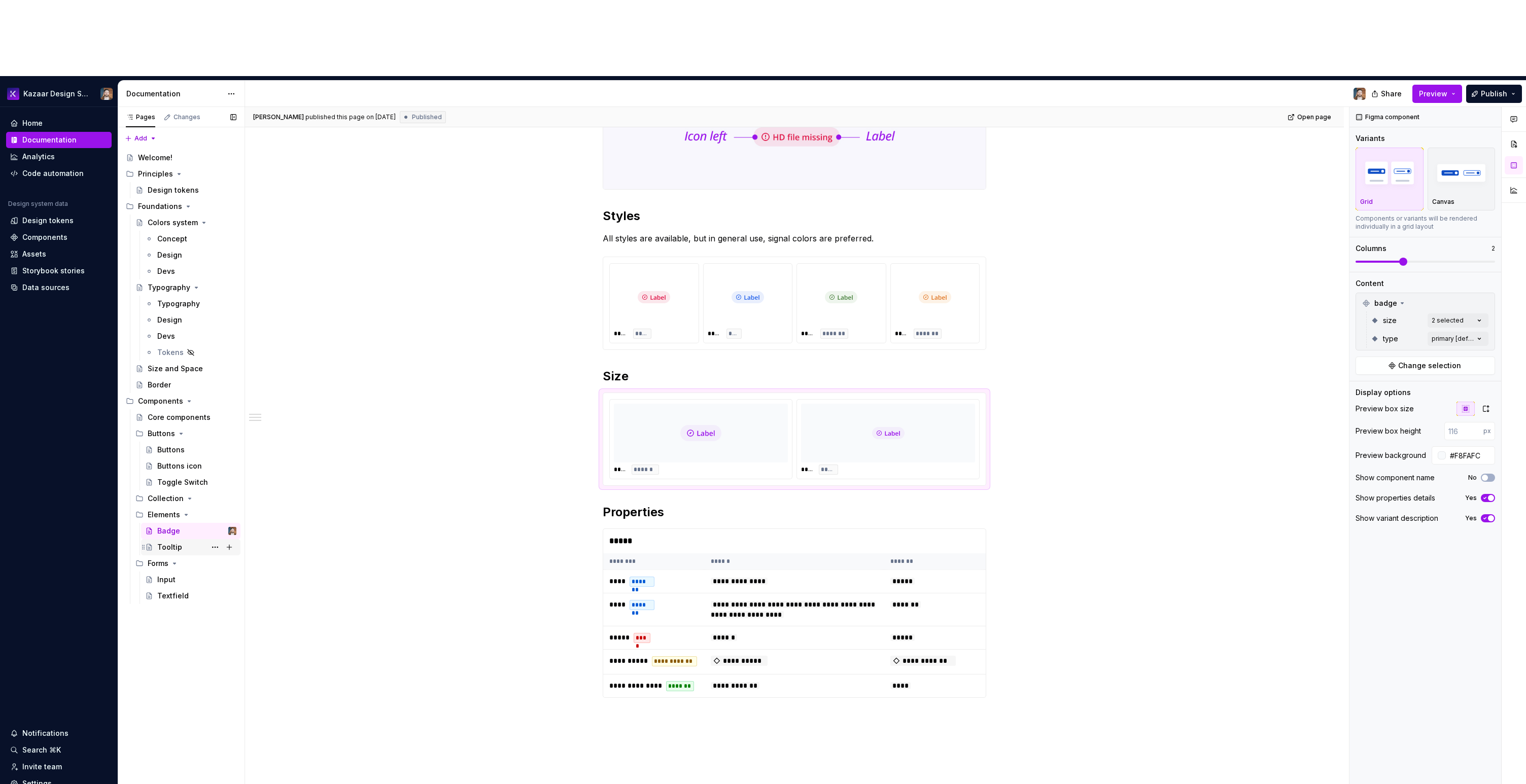
click at [187, 540] on div "Tooltip" at bounding box center [197, 547] width 79 height 14
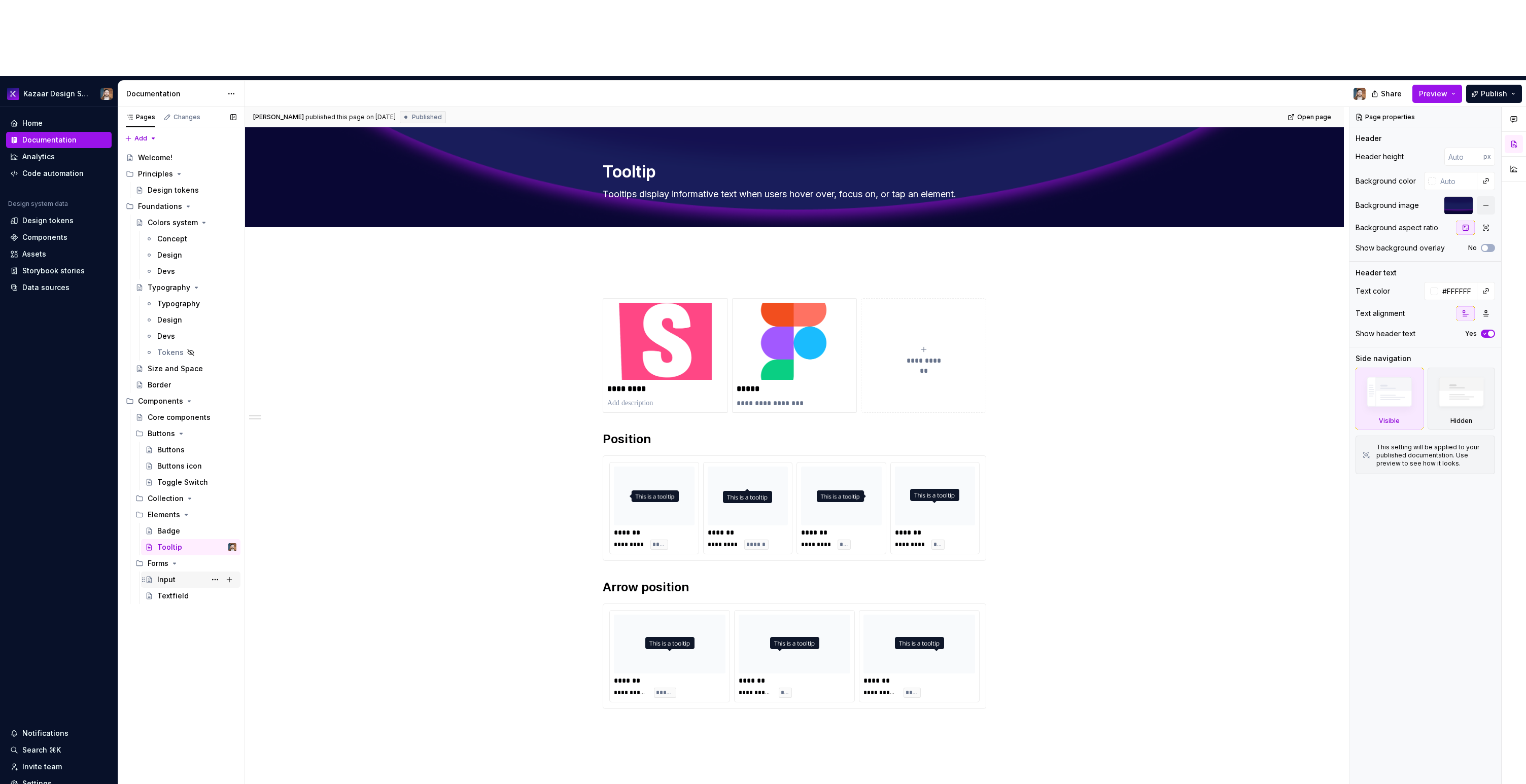
click at [178, 573] on div "Input" at bounding box center [197, 580] width 79 height 14
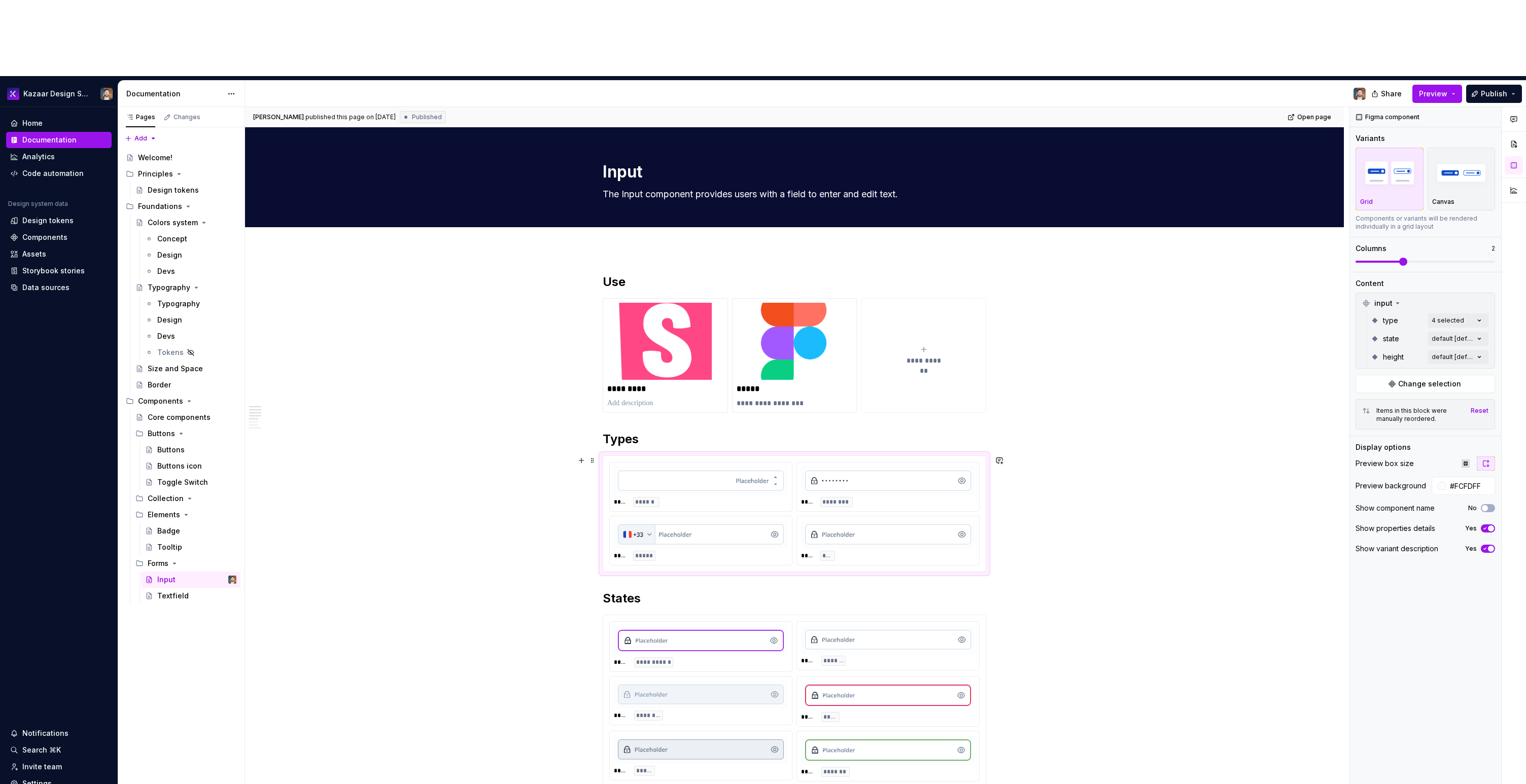
type textarea "*"
click at [807, 490] on div "**** ****** **** ******** **** ***** **** ****" at bounding box center [794, 513] width 383 height 115
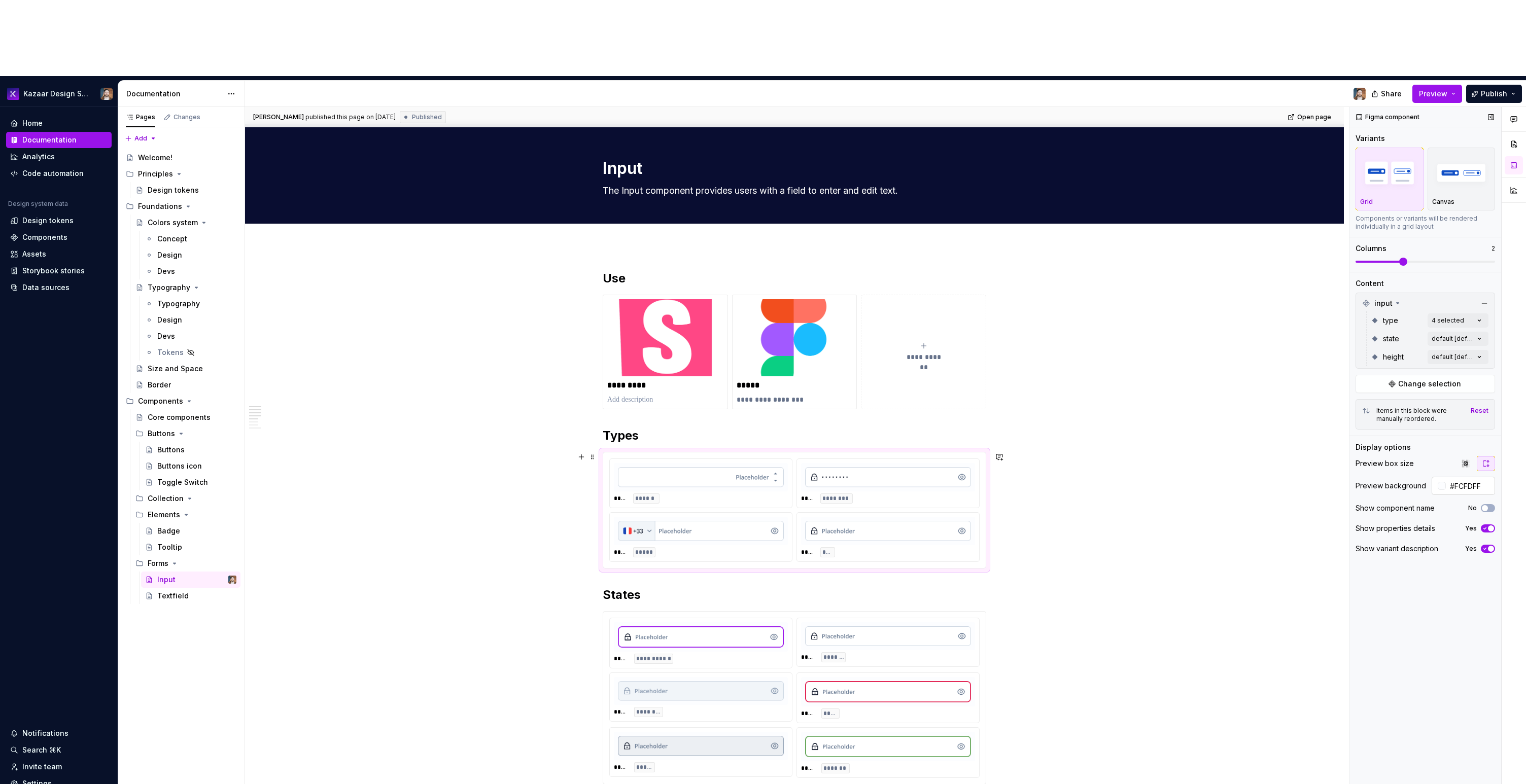
scroll to position [4, 0]
click at [1484, 477] on input "#FCFDFF" at bounding box center [1470, 486] width 49 height 18
paste input "8FAFC"
type input "#F8FAFC"
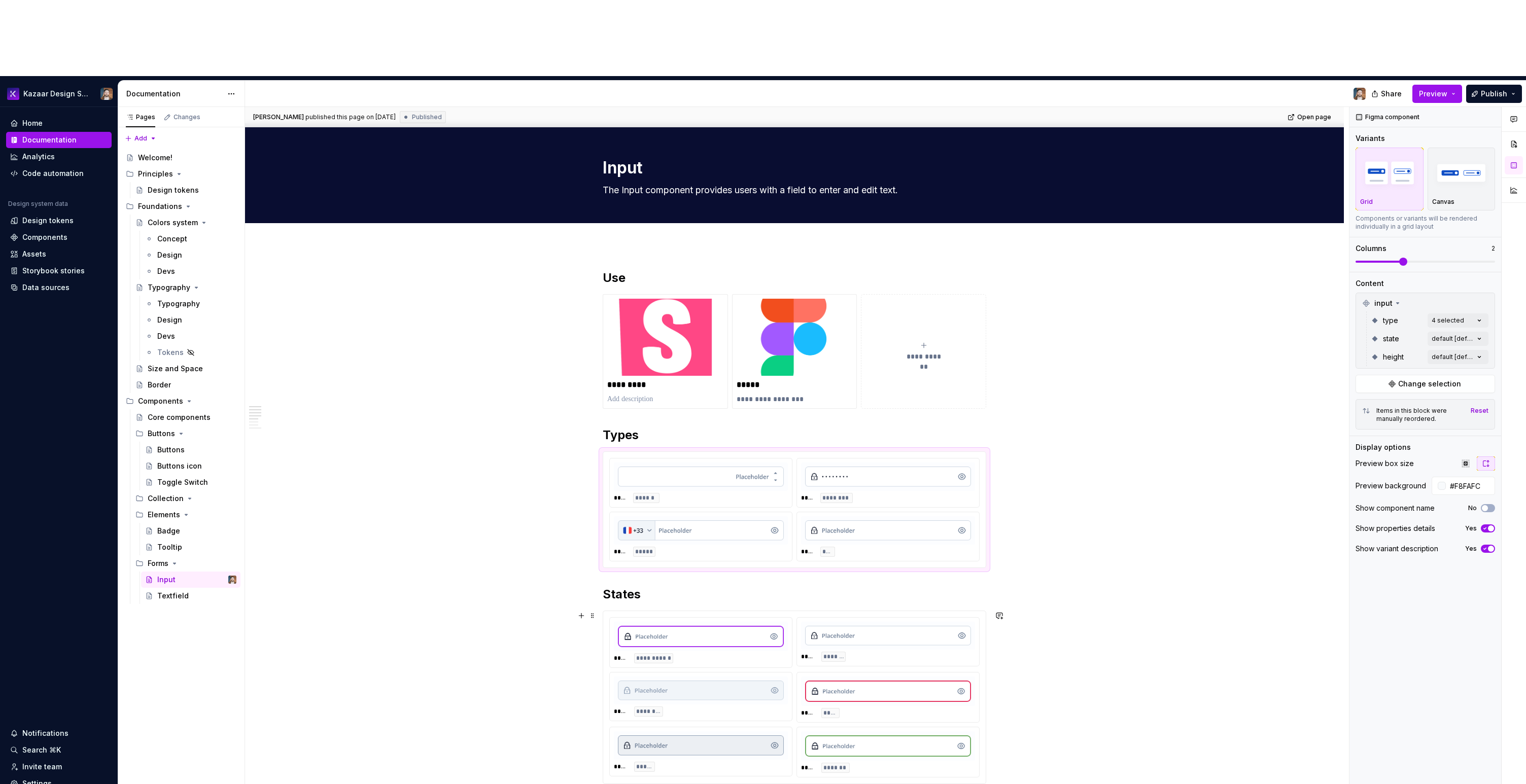
click at [986, 632] on div "**********" at bounding box center [794, 697] width 383 height 173
click at [1444, 482] on div at bounding box center [1442, 486] width 8 height 8
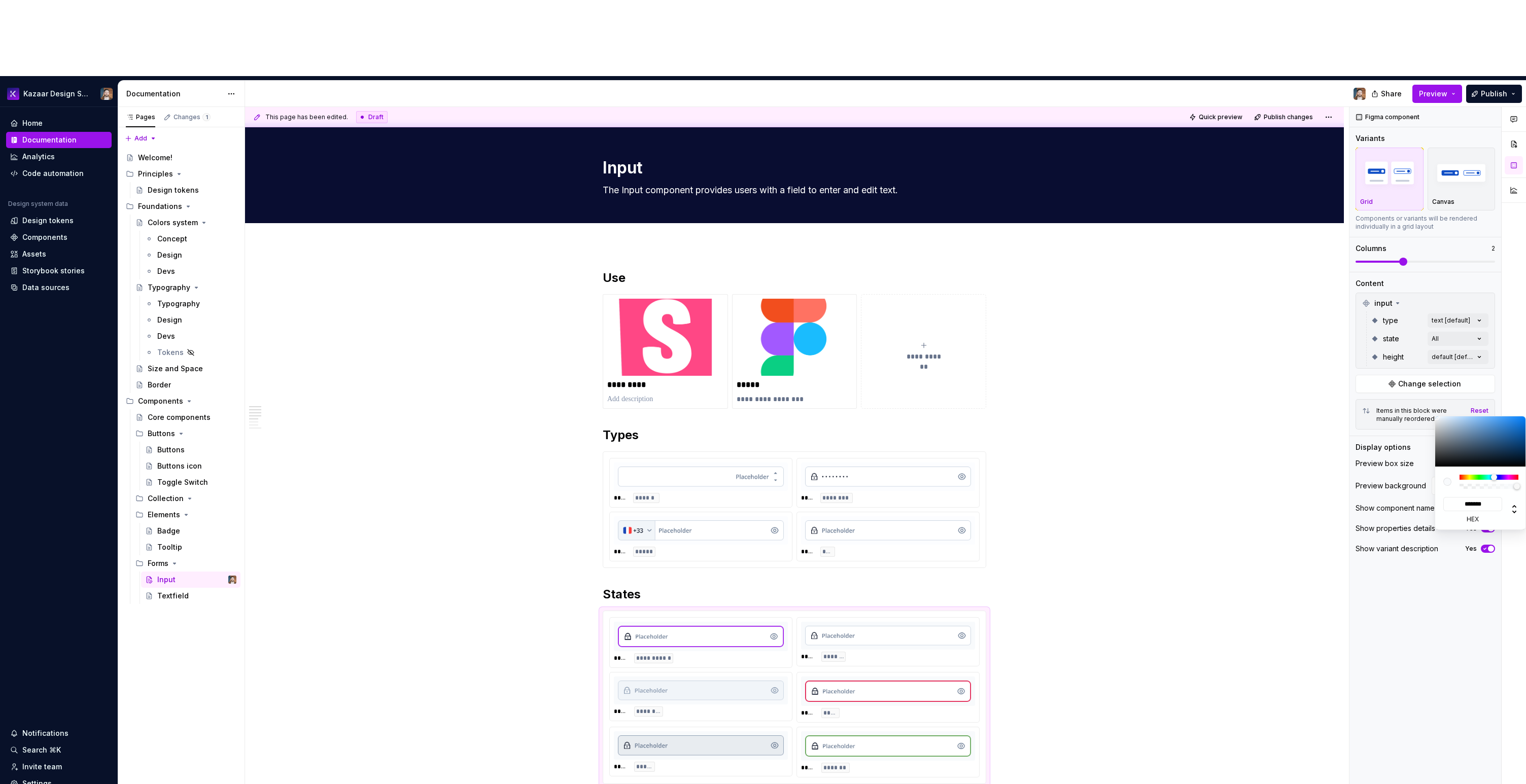
click at [1456, 407] on div "Comments Open comments No comments yet Select ‘Comment’ from the block context …" at bounding box center [1438, 484] width 177 height 754
click at [1456, 477] on input "#F8FAFC" at bounding box center [1470, 486] width 49 height 18
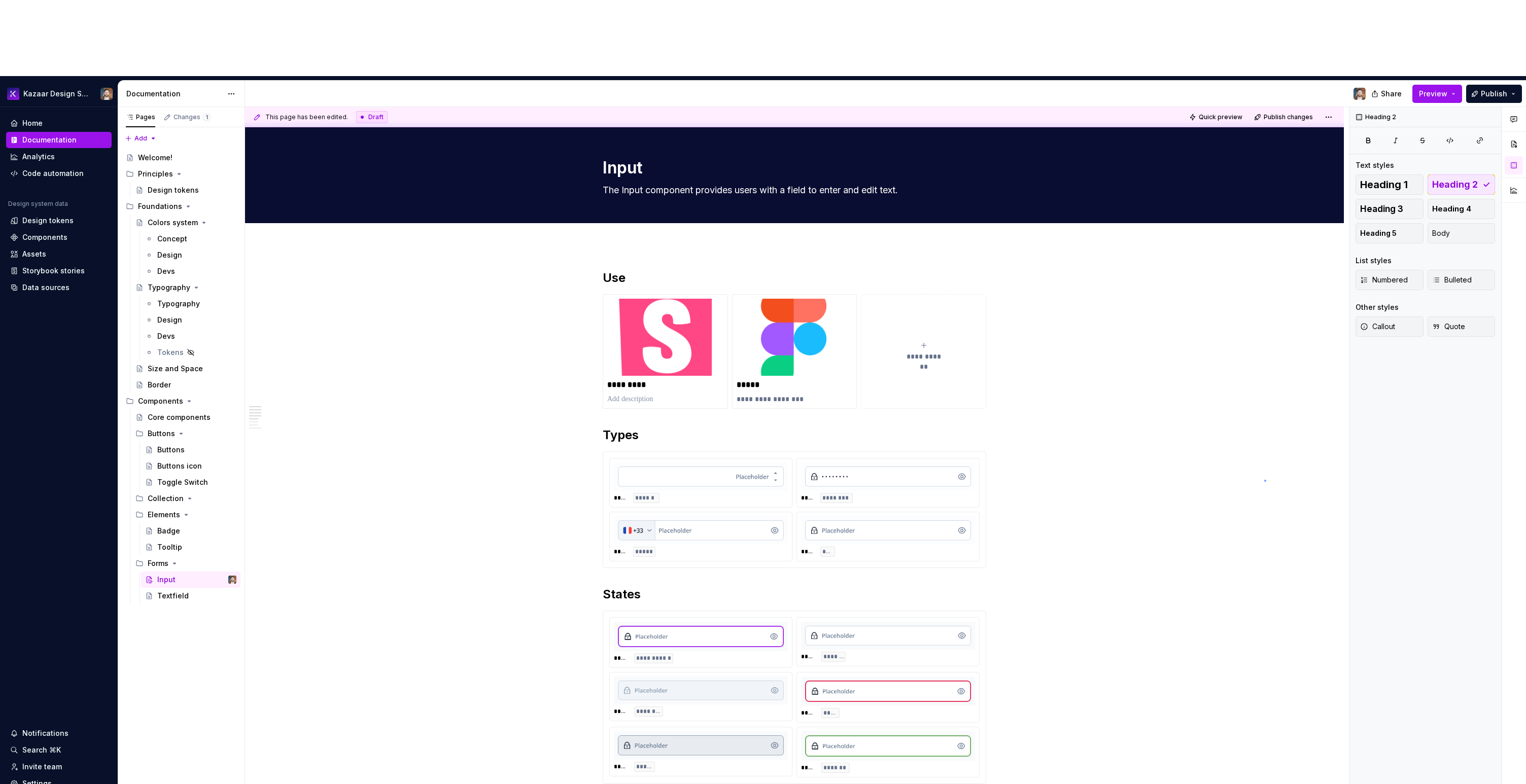
click at [1264, 480] on div "**********" at bounding box center [797, 484] width 1104 height 754
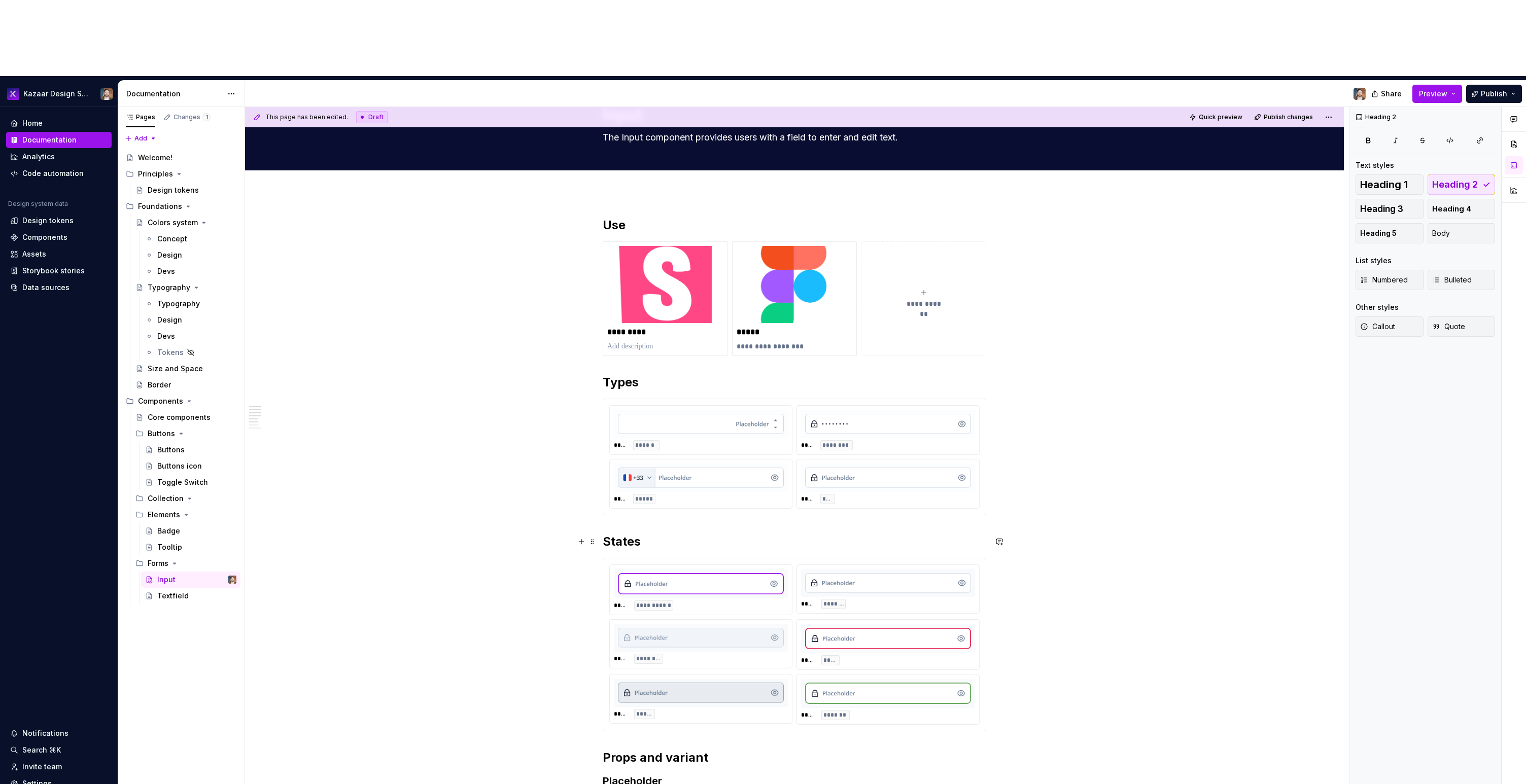
scroll to position [94, 0]
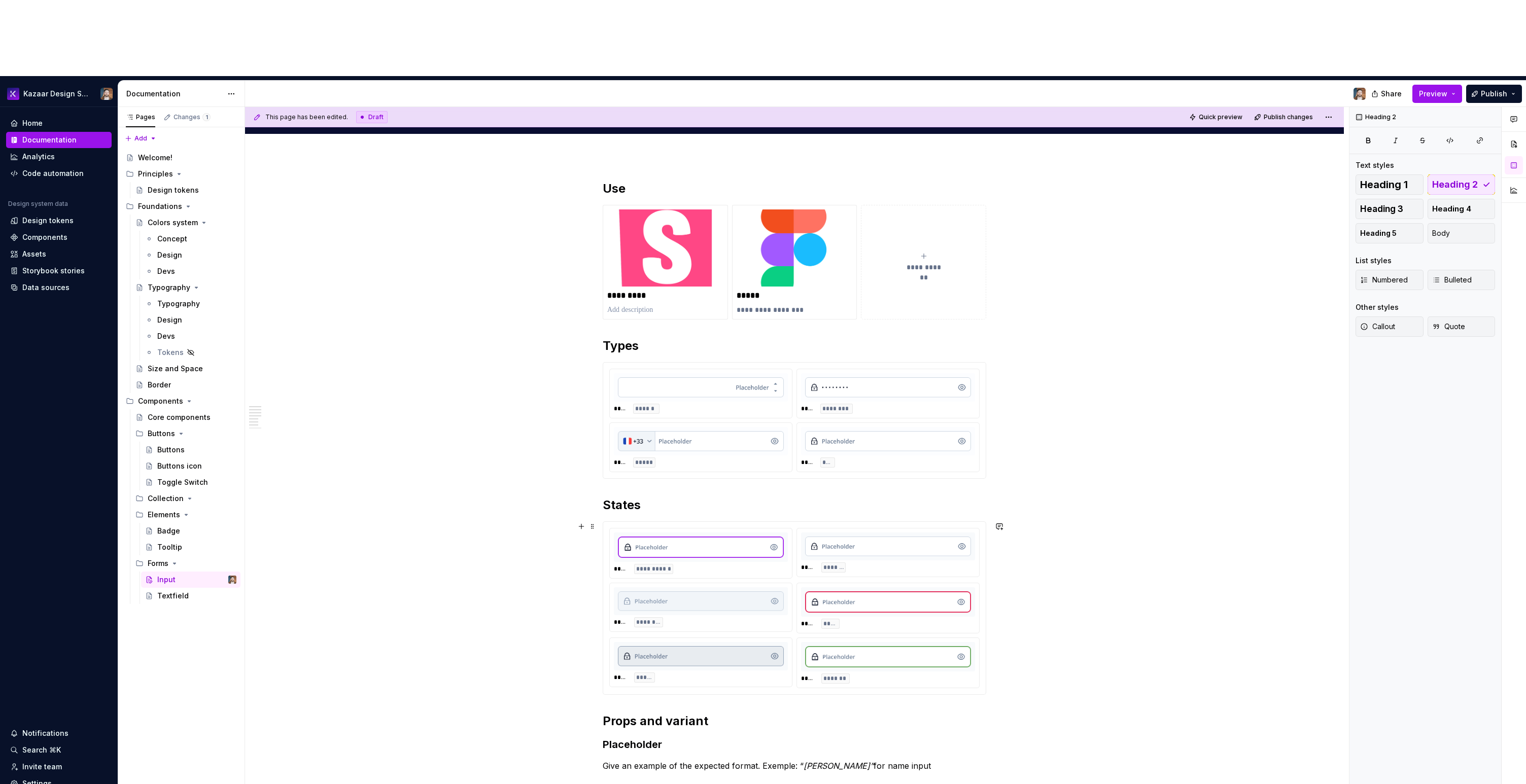
click at [984, 522] on div "**********" at bounding box center [794, 608] width 383 height 172
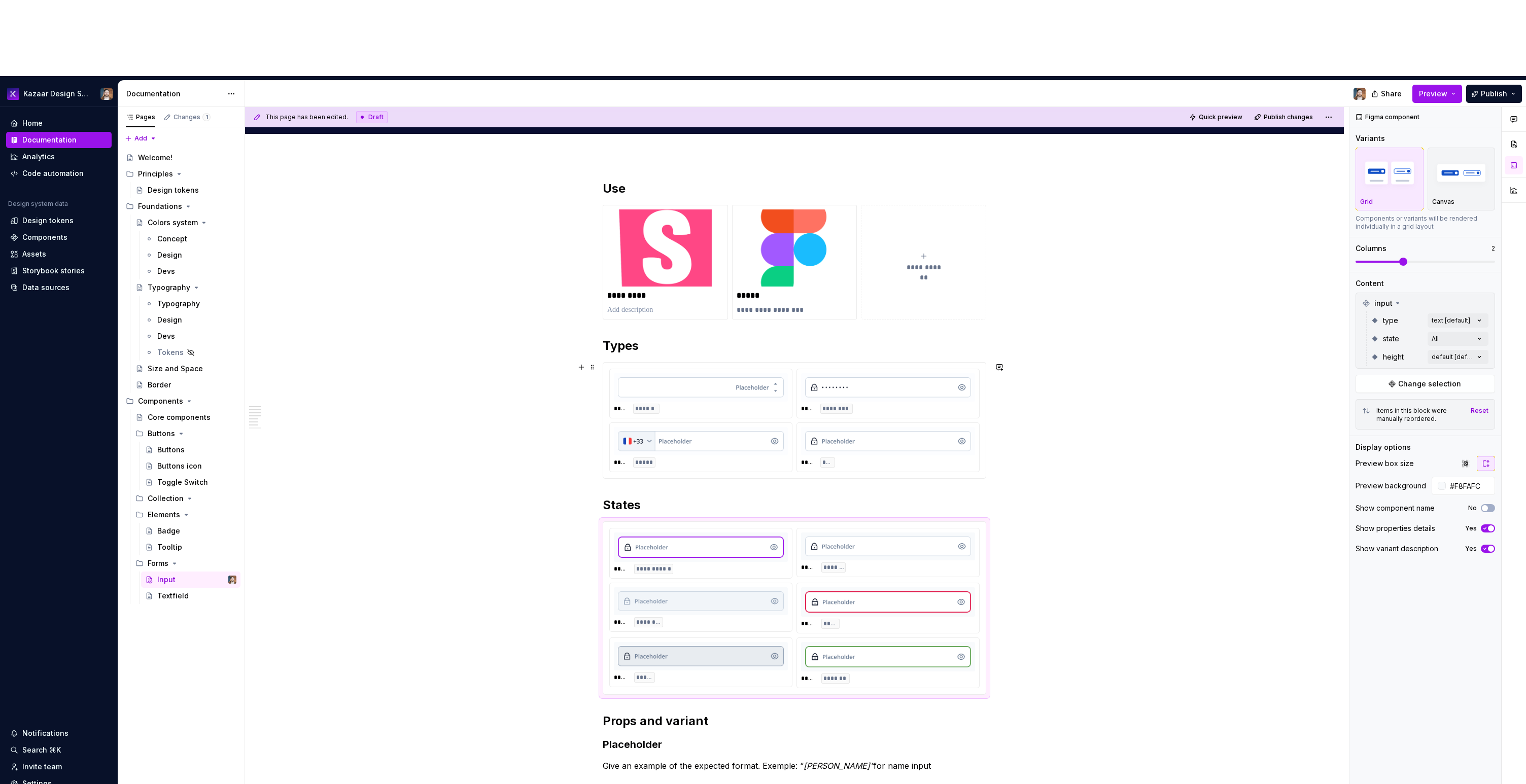
type input "#FCFDFF"
click at [894, 431] on img at bounding box center [888, 441] width 166 height 20
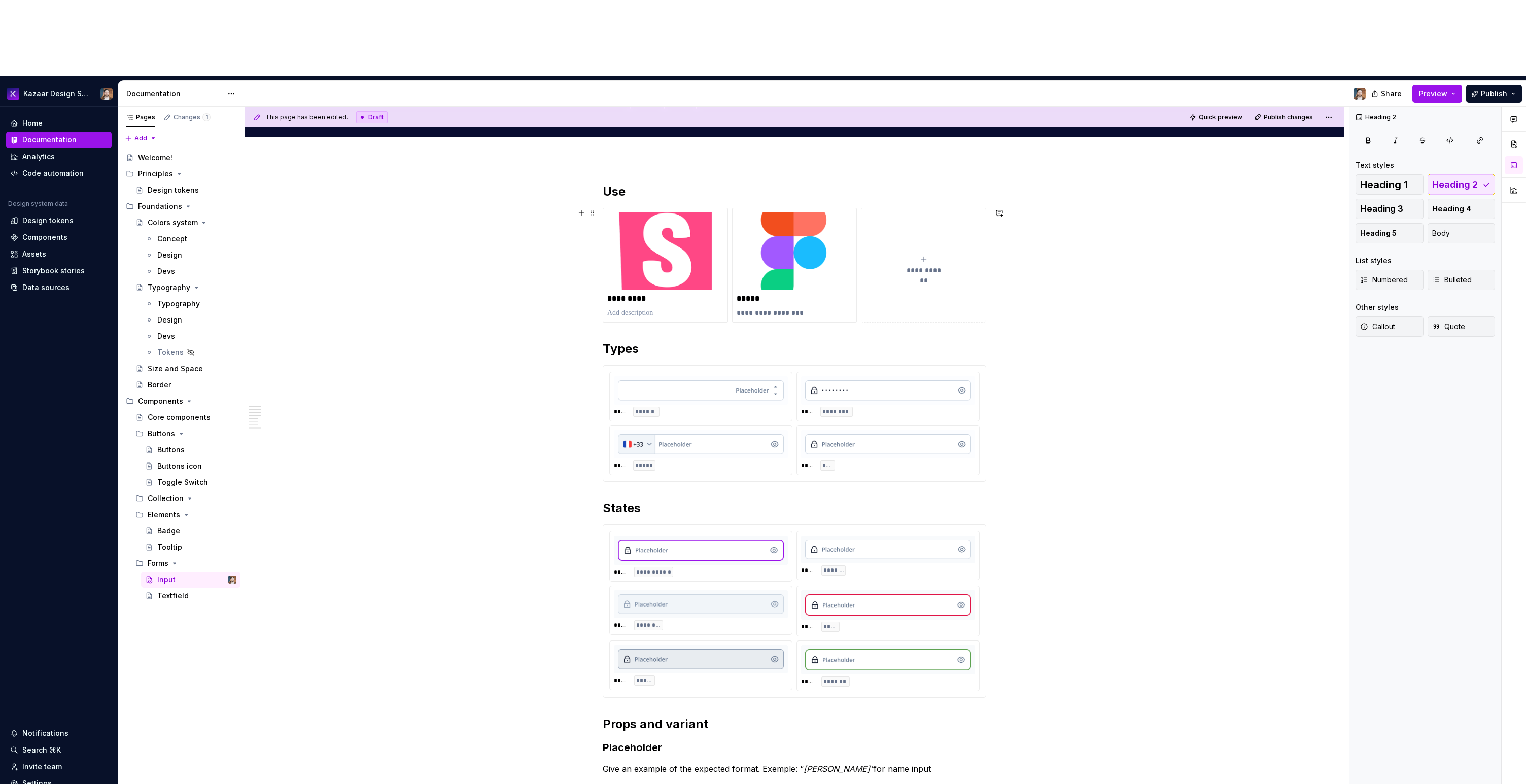
scroll to position [247, 0]
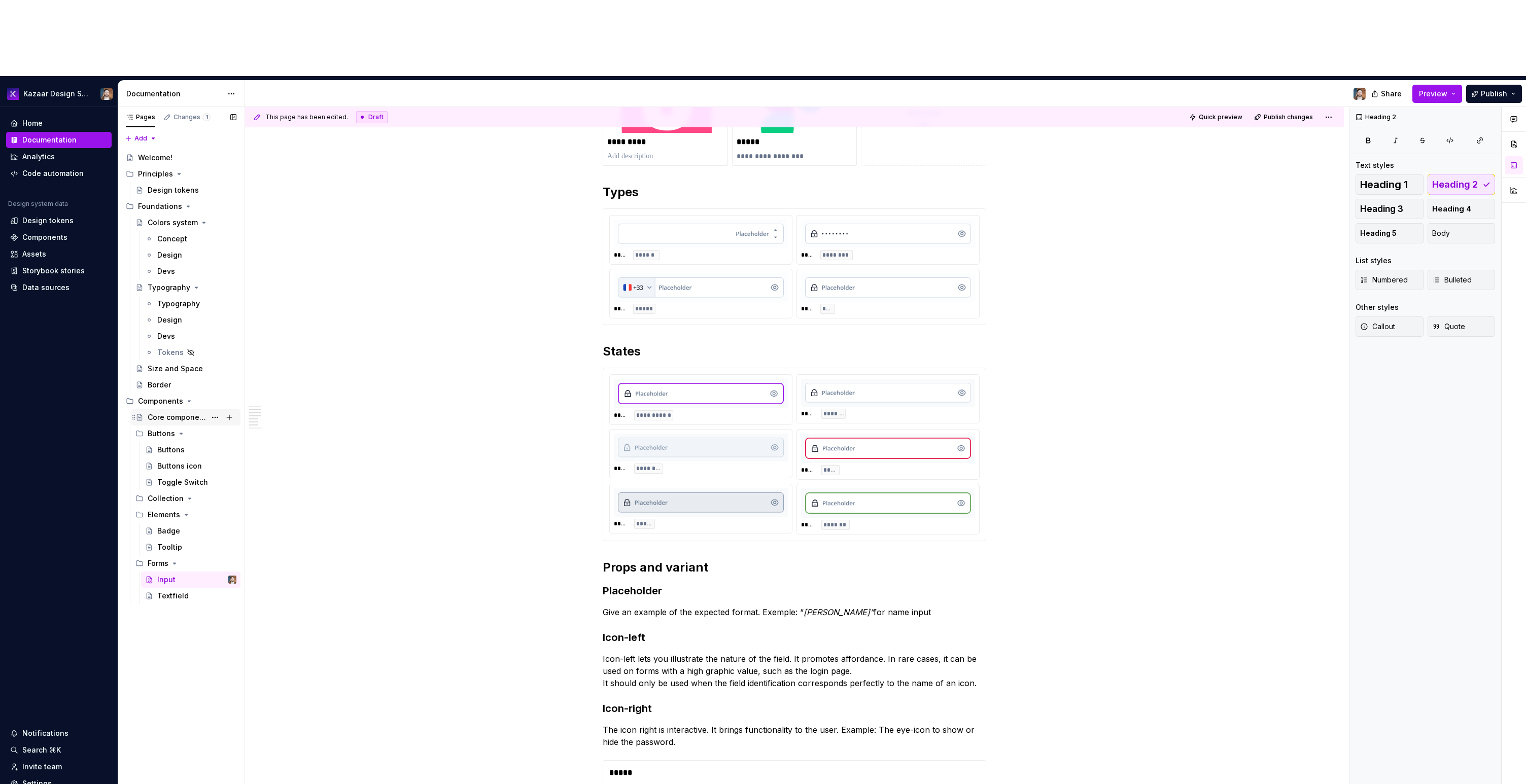
click at [153, 412] on div "Core components" at bounding box center [177, 417] width 58 height 10
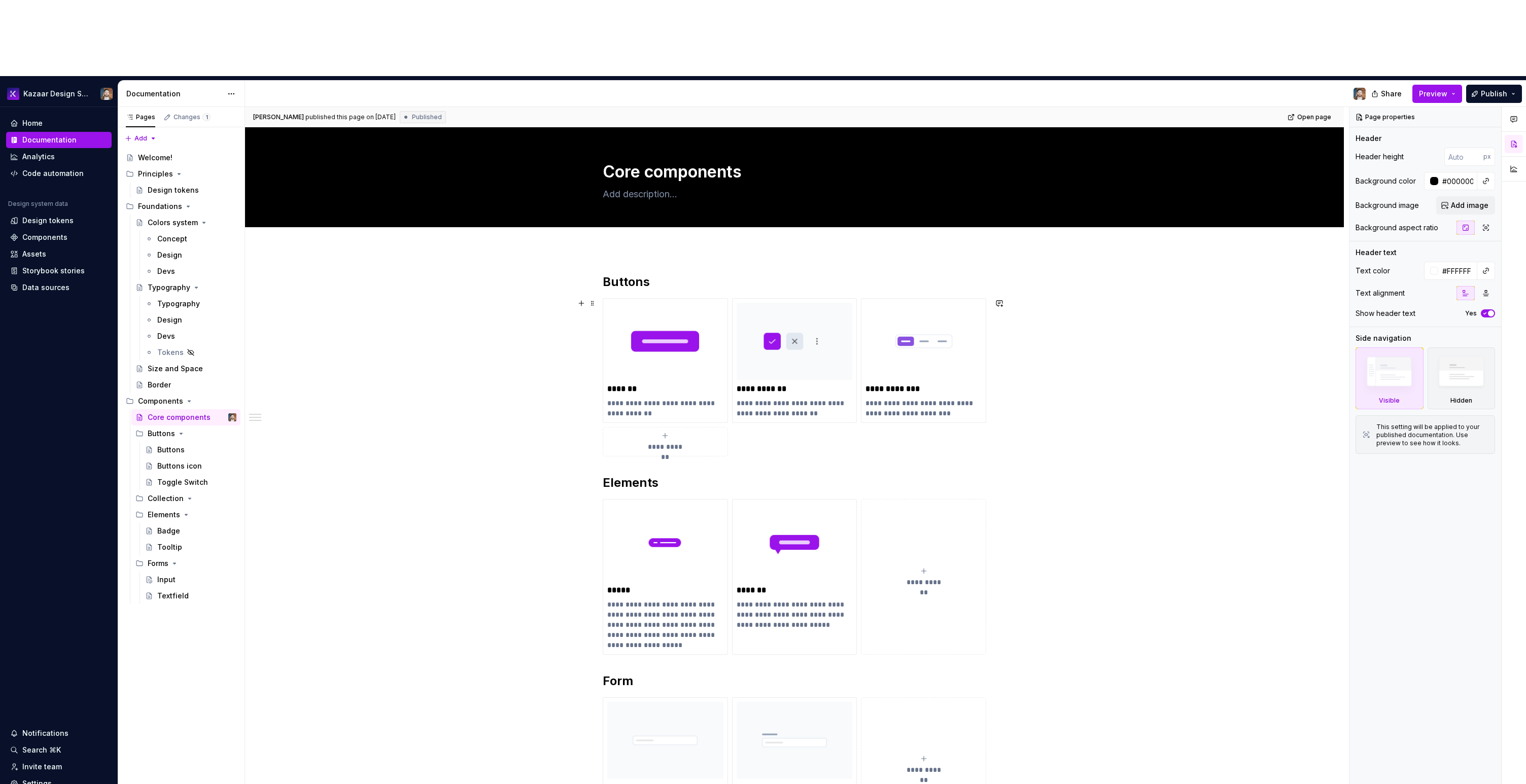
type textarea "*"
